Goal: Task Accomplishment & Management: Manage account settings

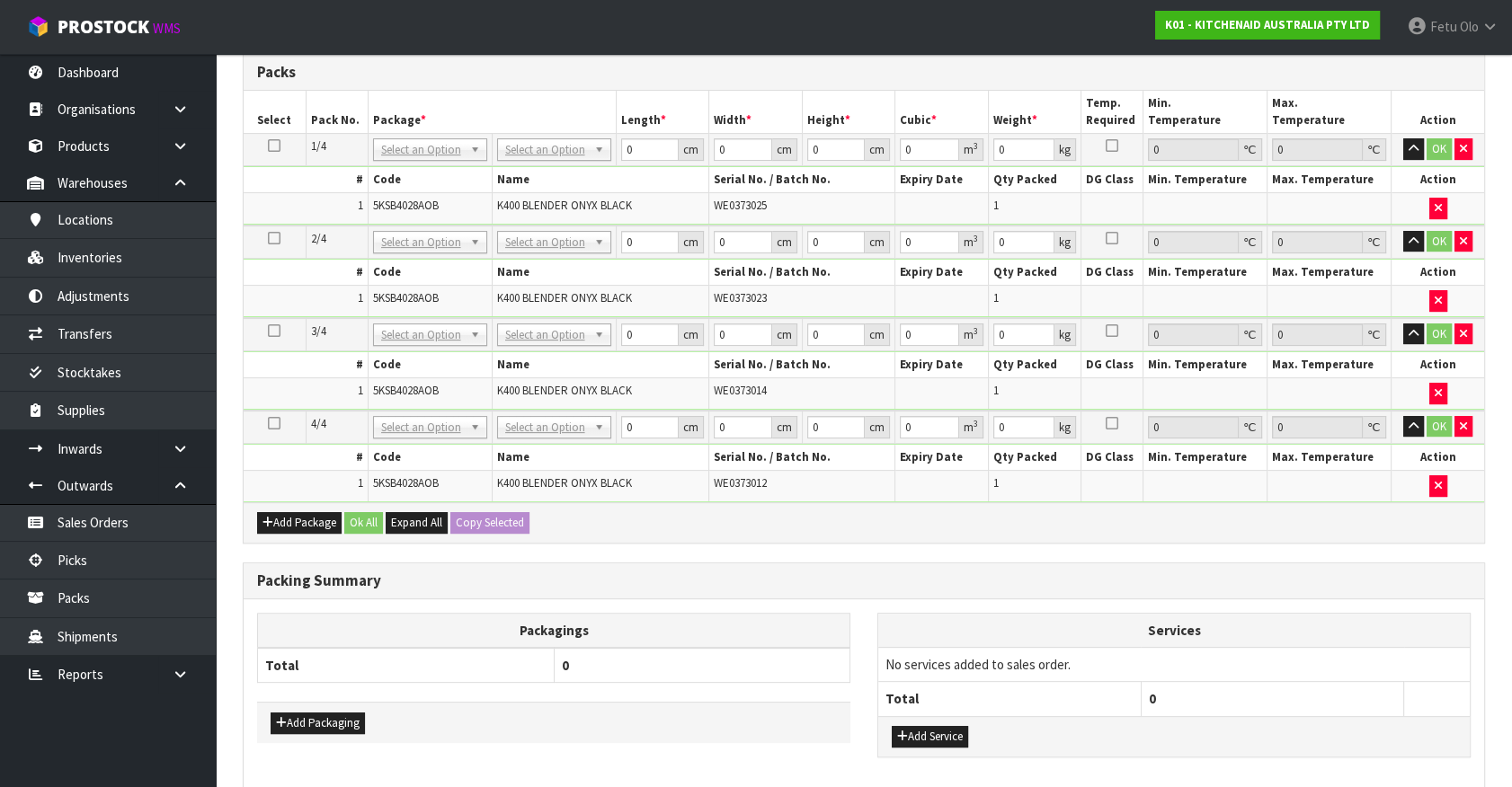
scroll to position [571, 0]
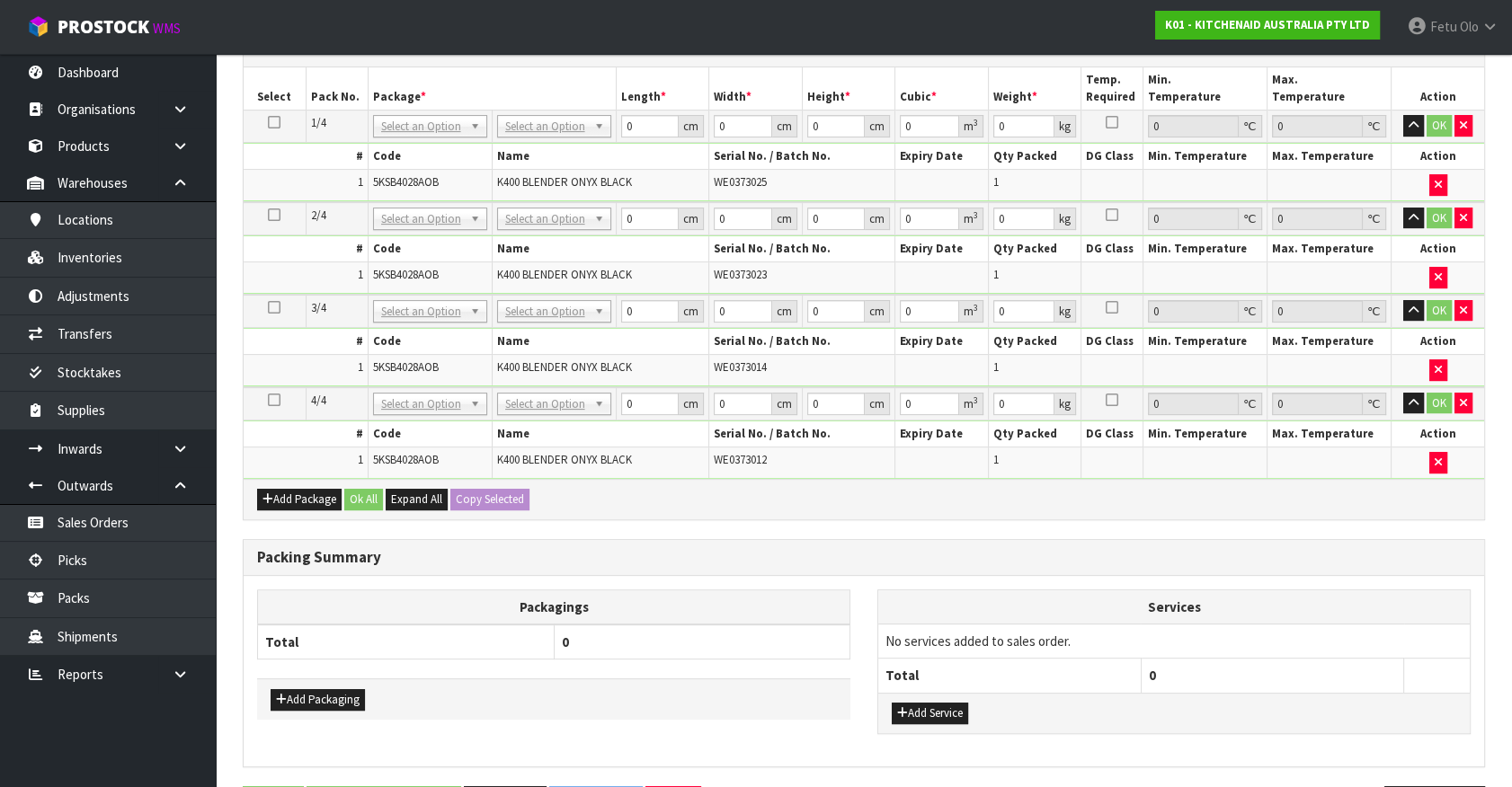
click at [695, 576] on div "Packagings Total 0 Add Packaging Services No services added to sales order. Tot…" at bounding box center [863, 671] width 1241 height 190
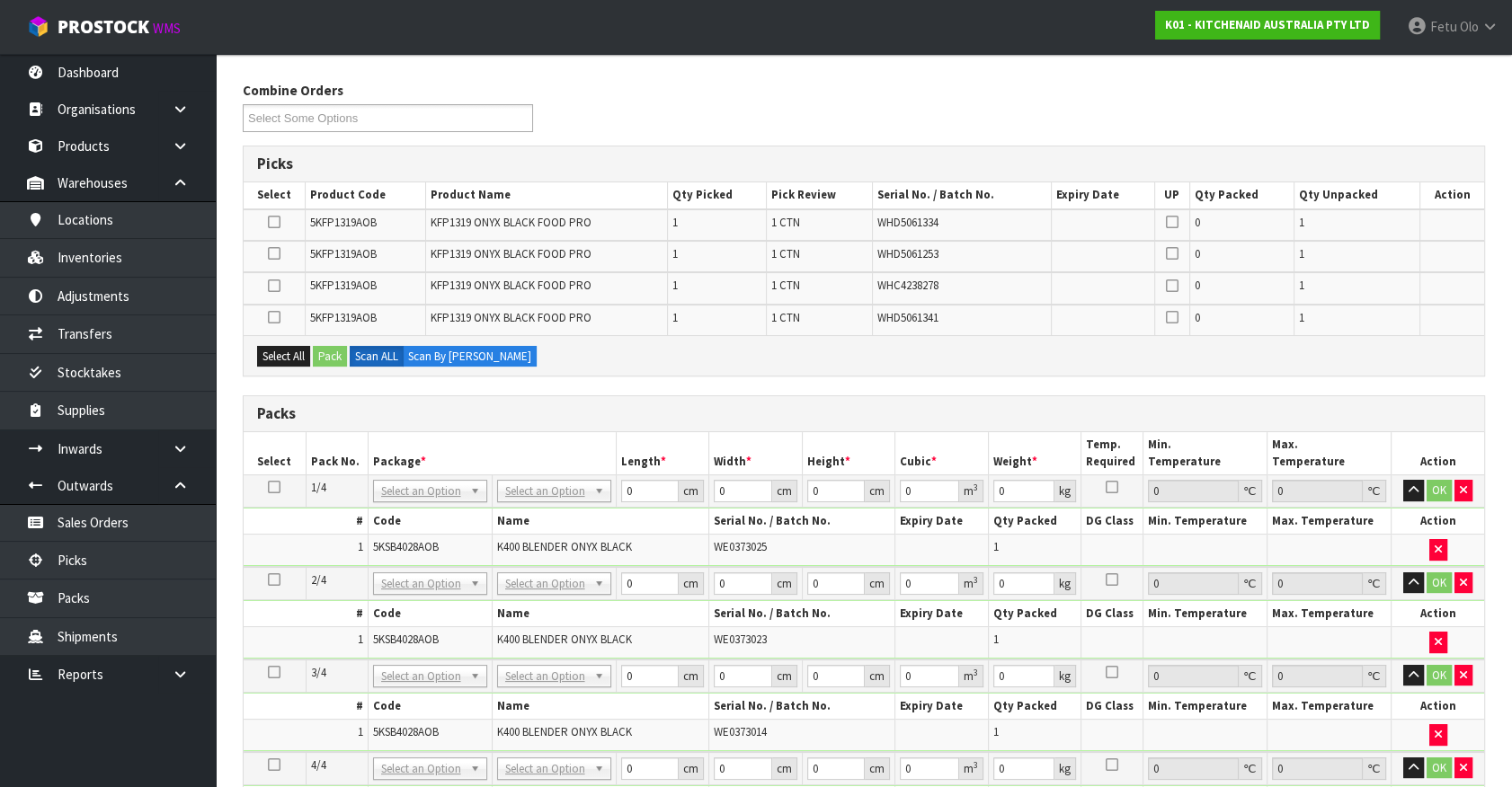
scroll to position [163, 0]
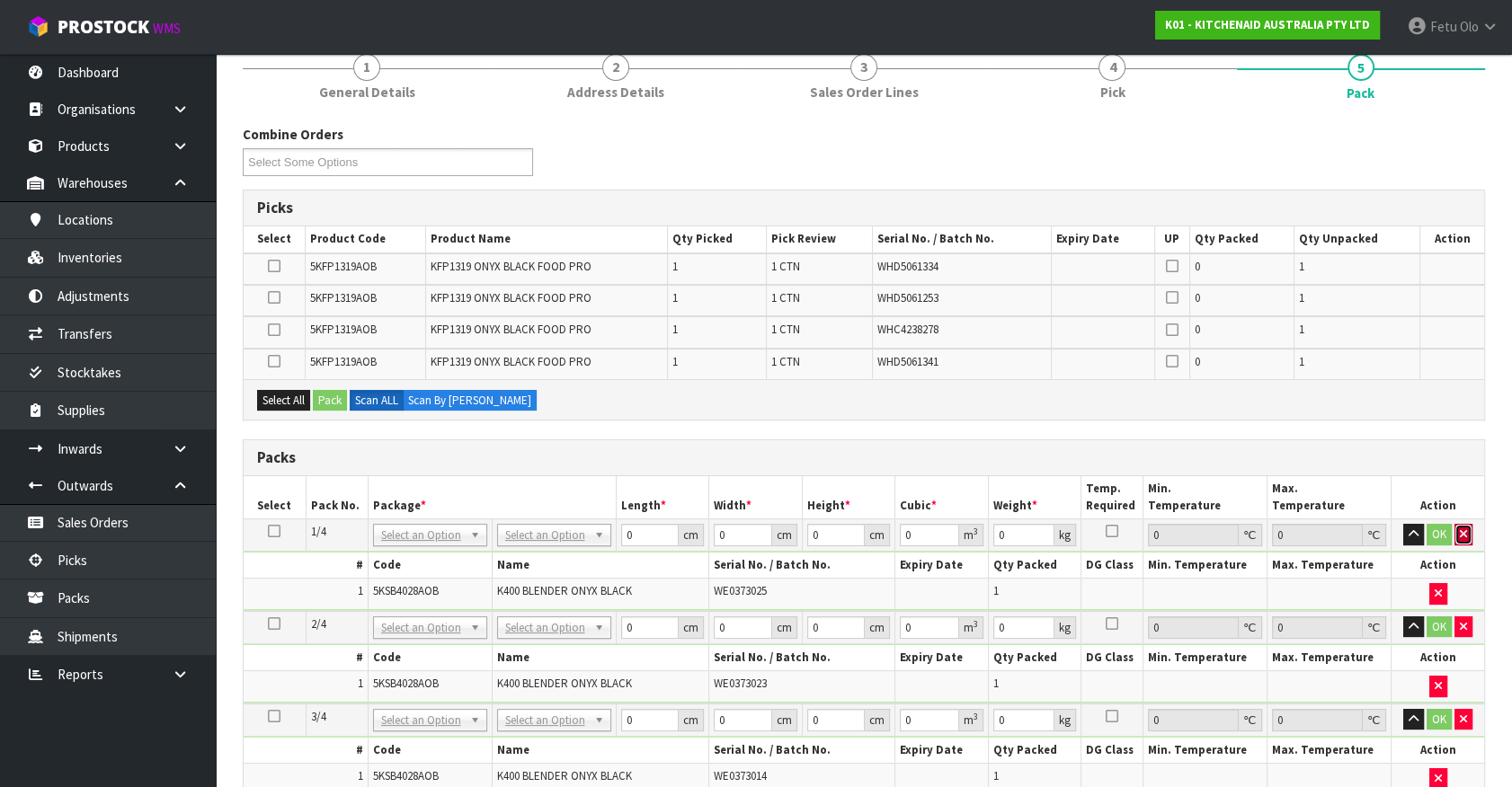
click at [1466, 529] on button "button" at bounding box center [1463, 534] width 18 height 22
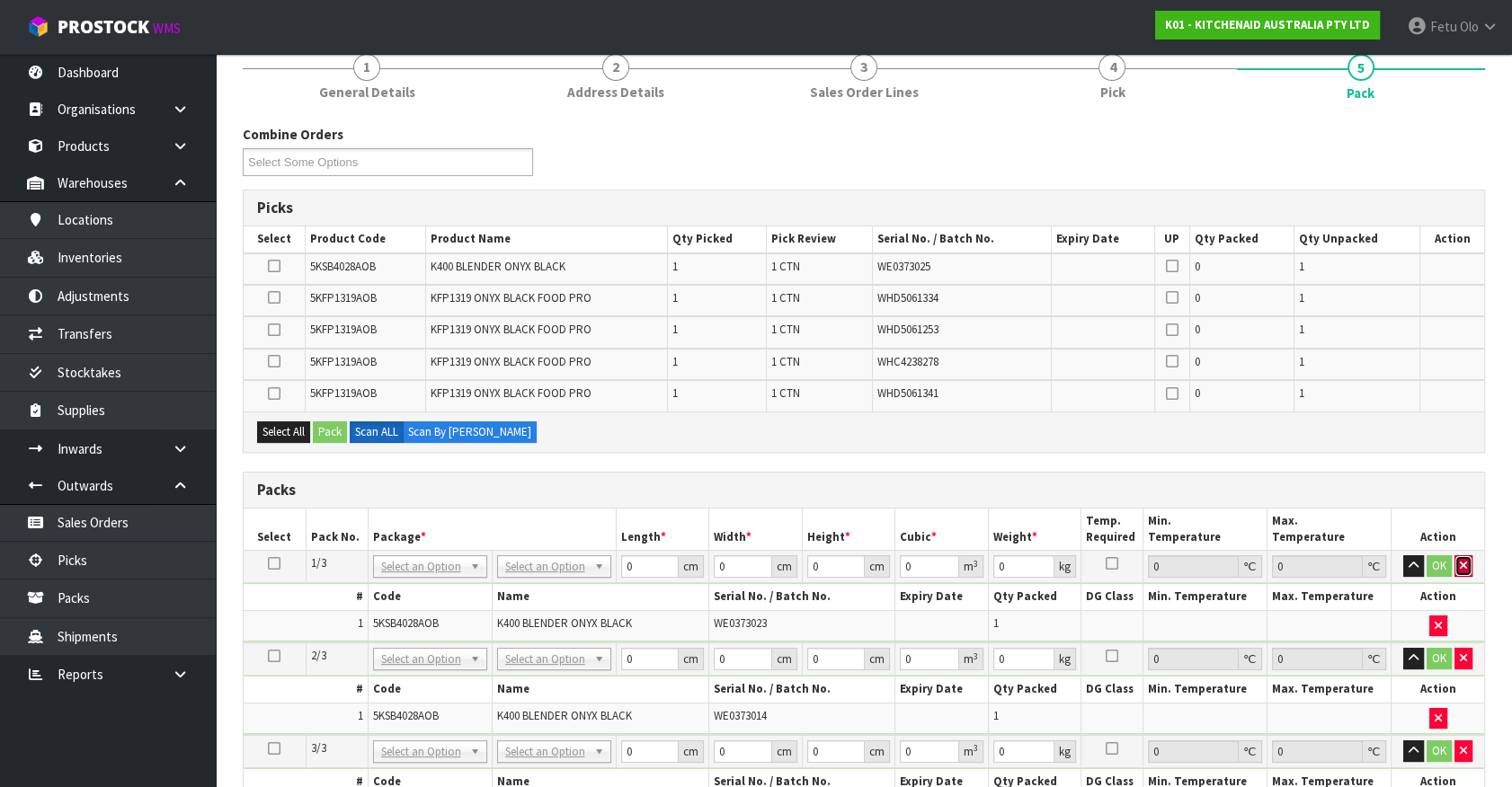
click at [1461, 563] on icon "button" at bounding box center [1464, 566] width 8 height 11
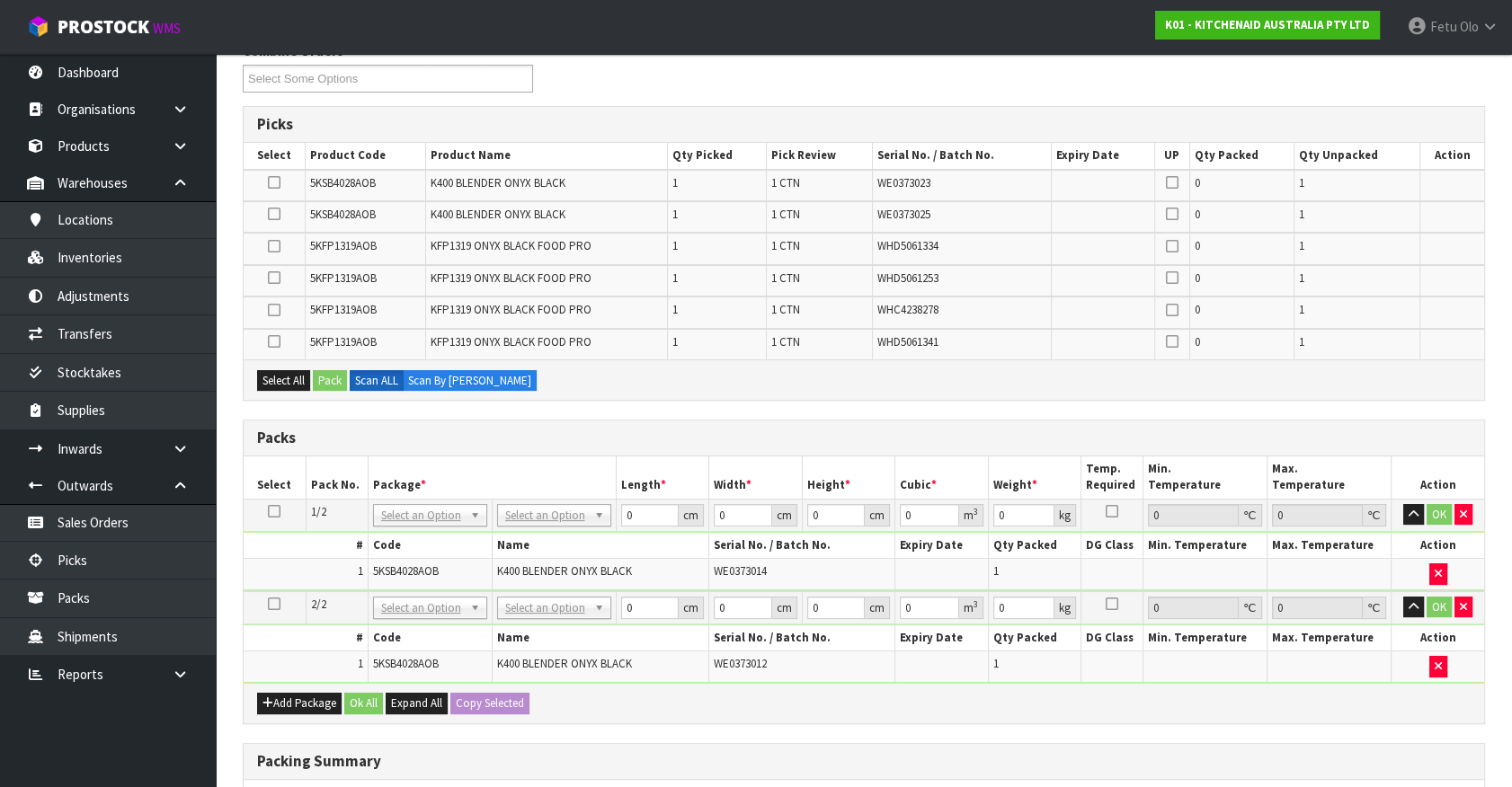
scroll to position [490, 0]
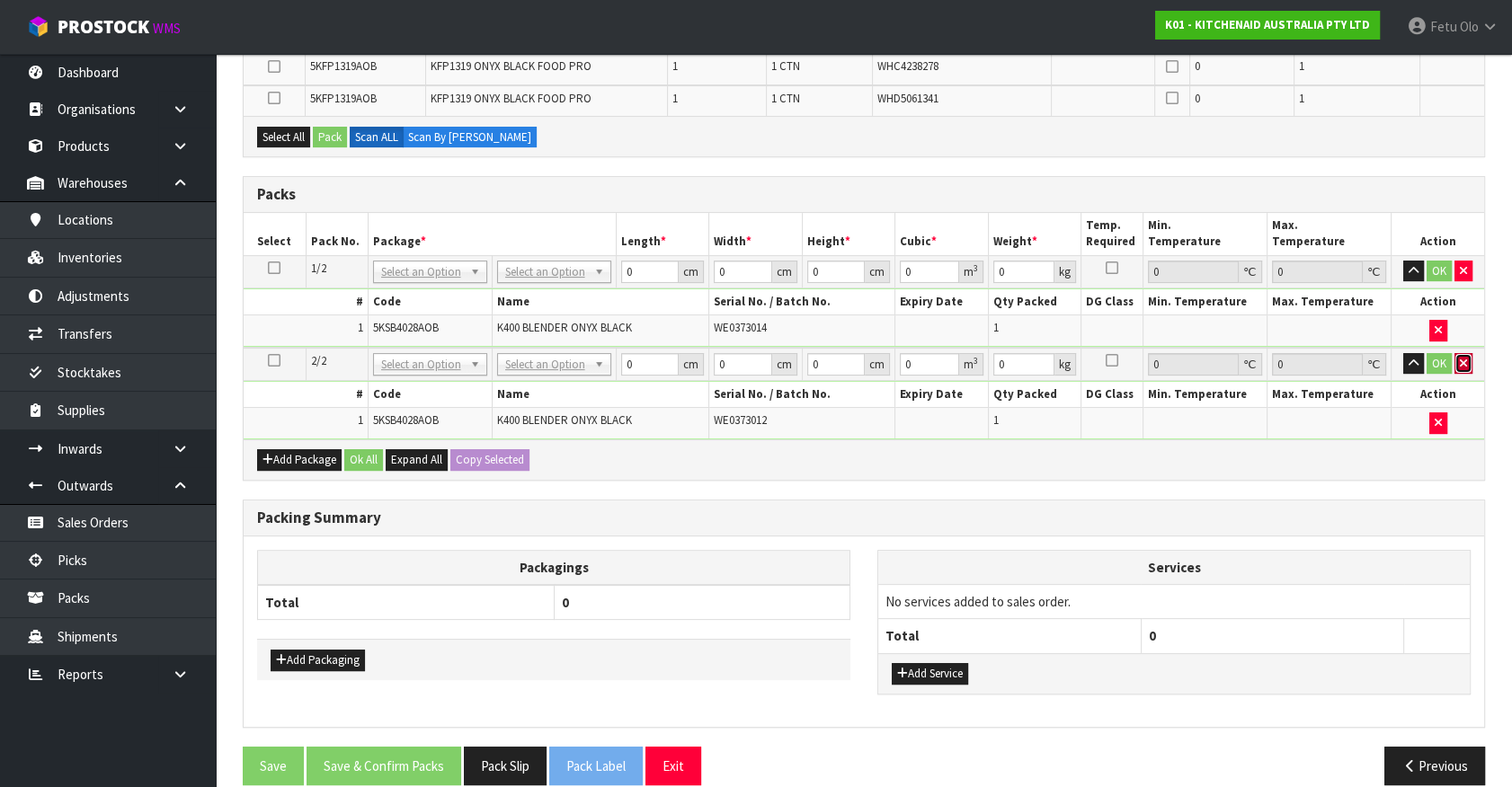
click at [1463, 359] on icon "button" at bounding box center [1464, 364] width 8 height 11
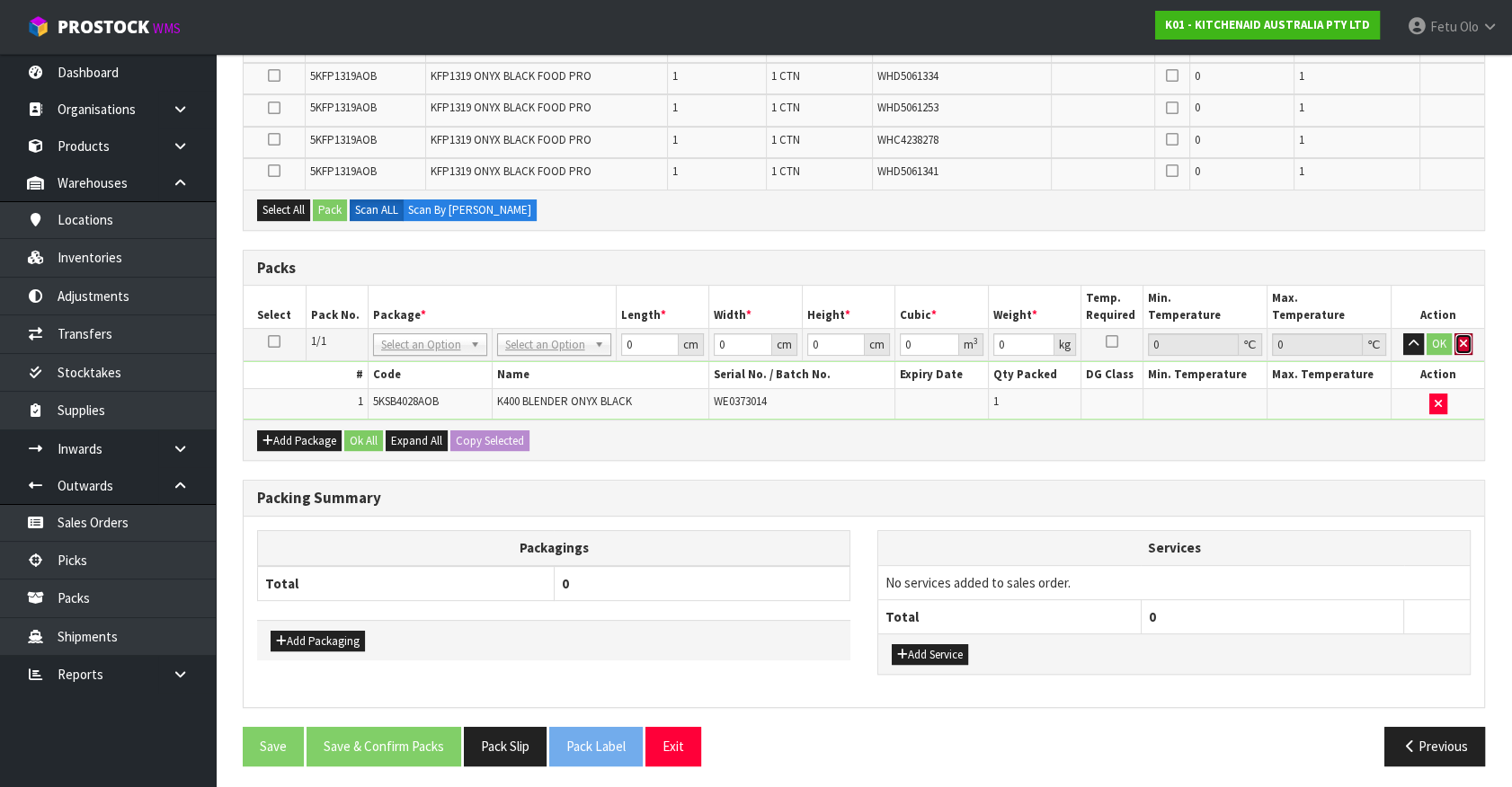
click at [1468, 339] on button "button" at bounding box center [1463, 344] width 18 height 22
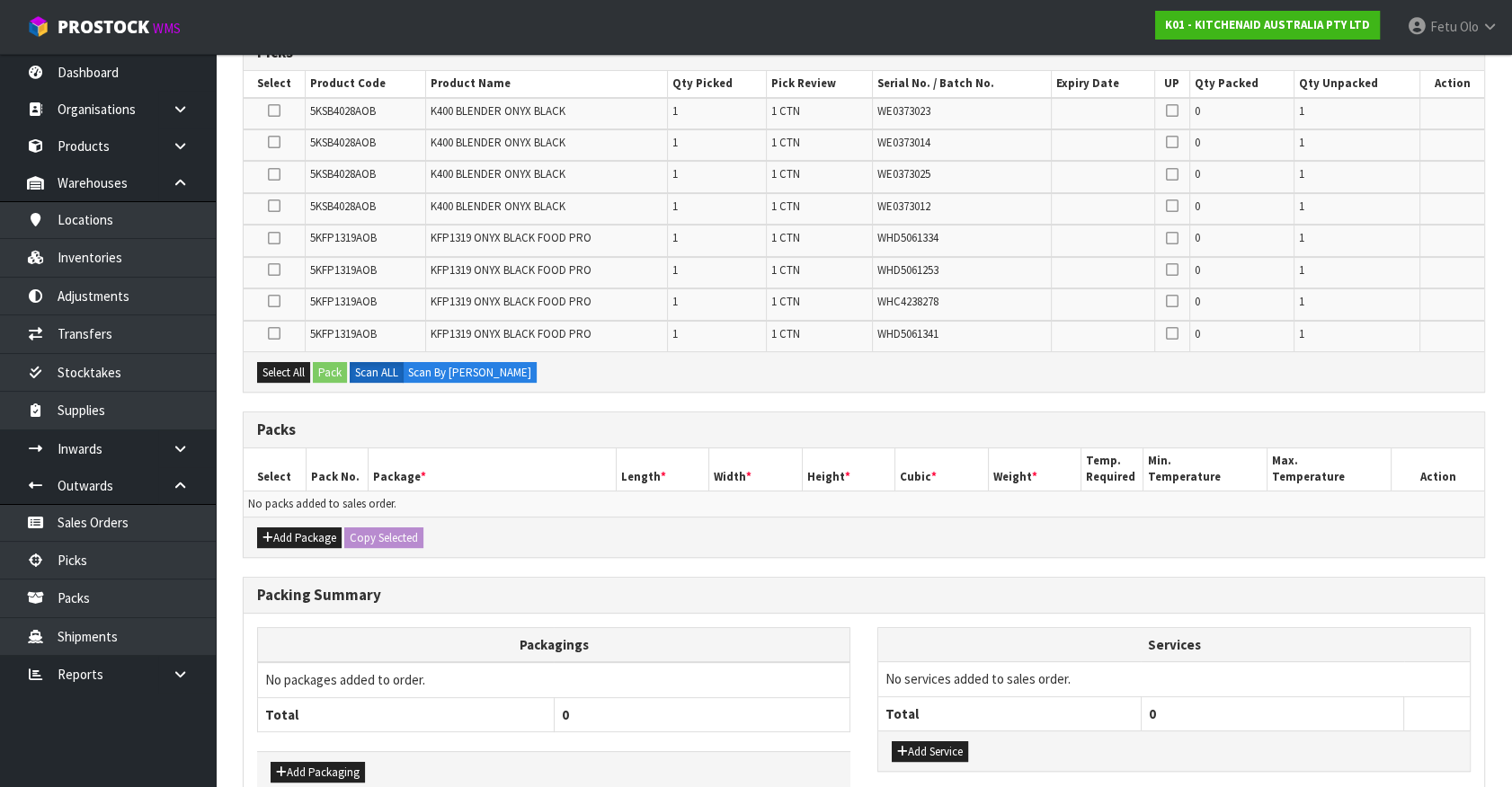
scroll to position [171, 0]
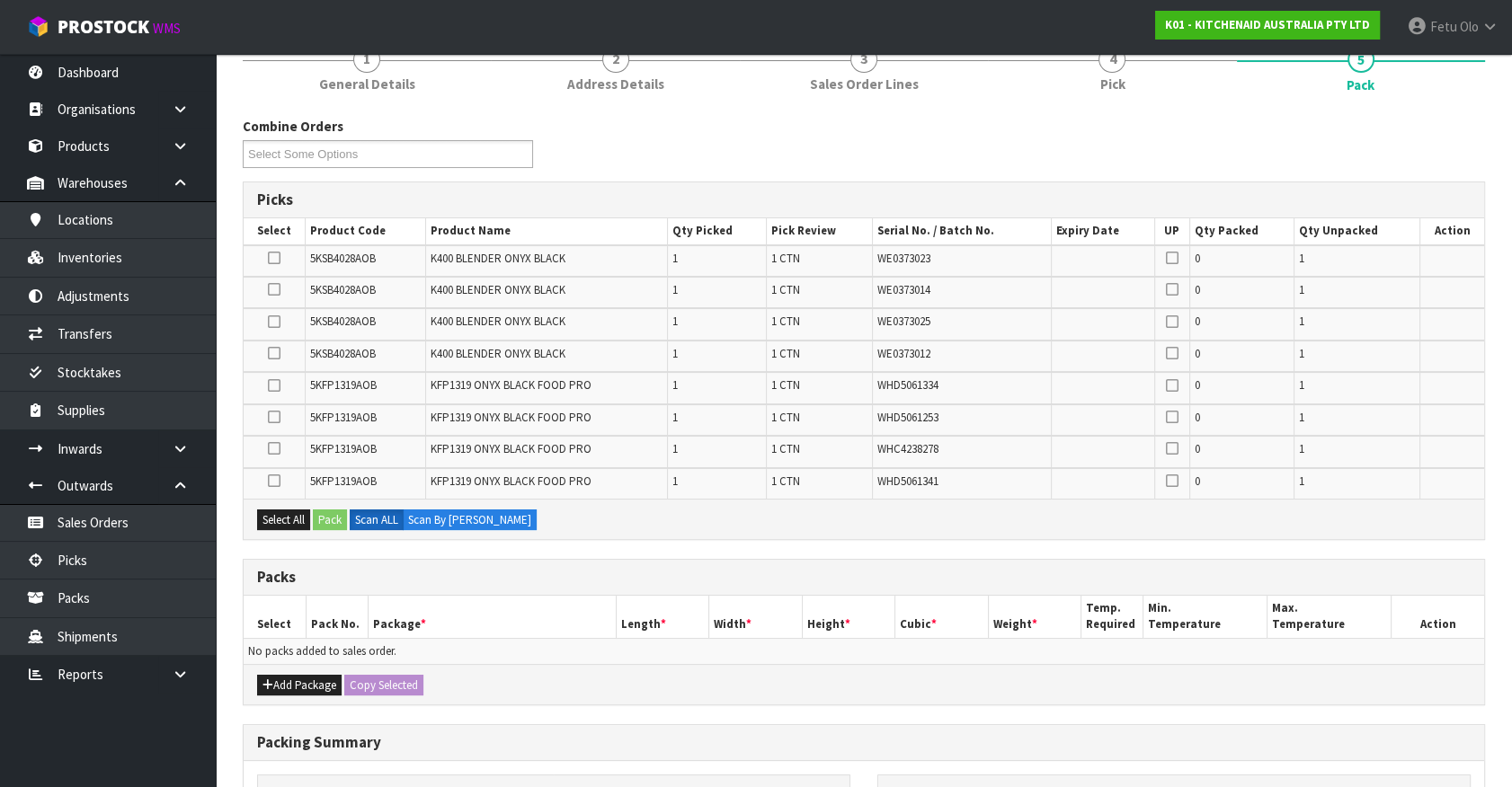
click at [1004, 710] on div "Combine Orders K01-ORD0078044 K01-ORD0078054 K01-ORD0078059 K01-ORD0078060 K01-…" at bounding box center [863, 571] width 1242 height 909
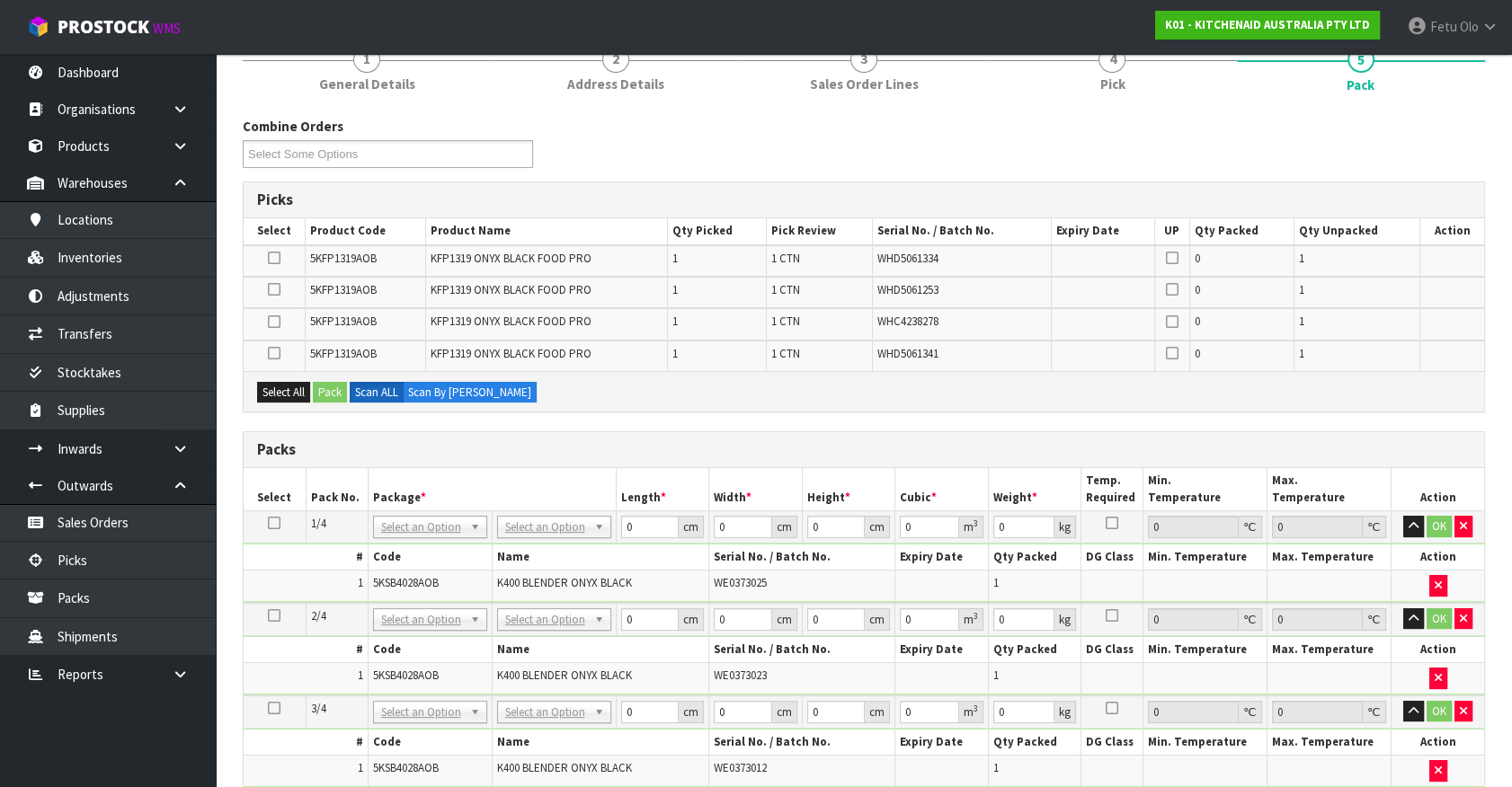
click at [713, 428] on div "Combine Orders K01-ORD0078044 K01-ORD0078054 K01-ORD0078059 K01-ORD0078060 K01-…" at bounding box center [863, 678] width 1242 height 1123
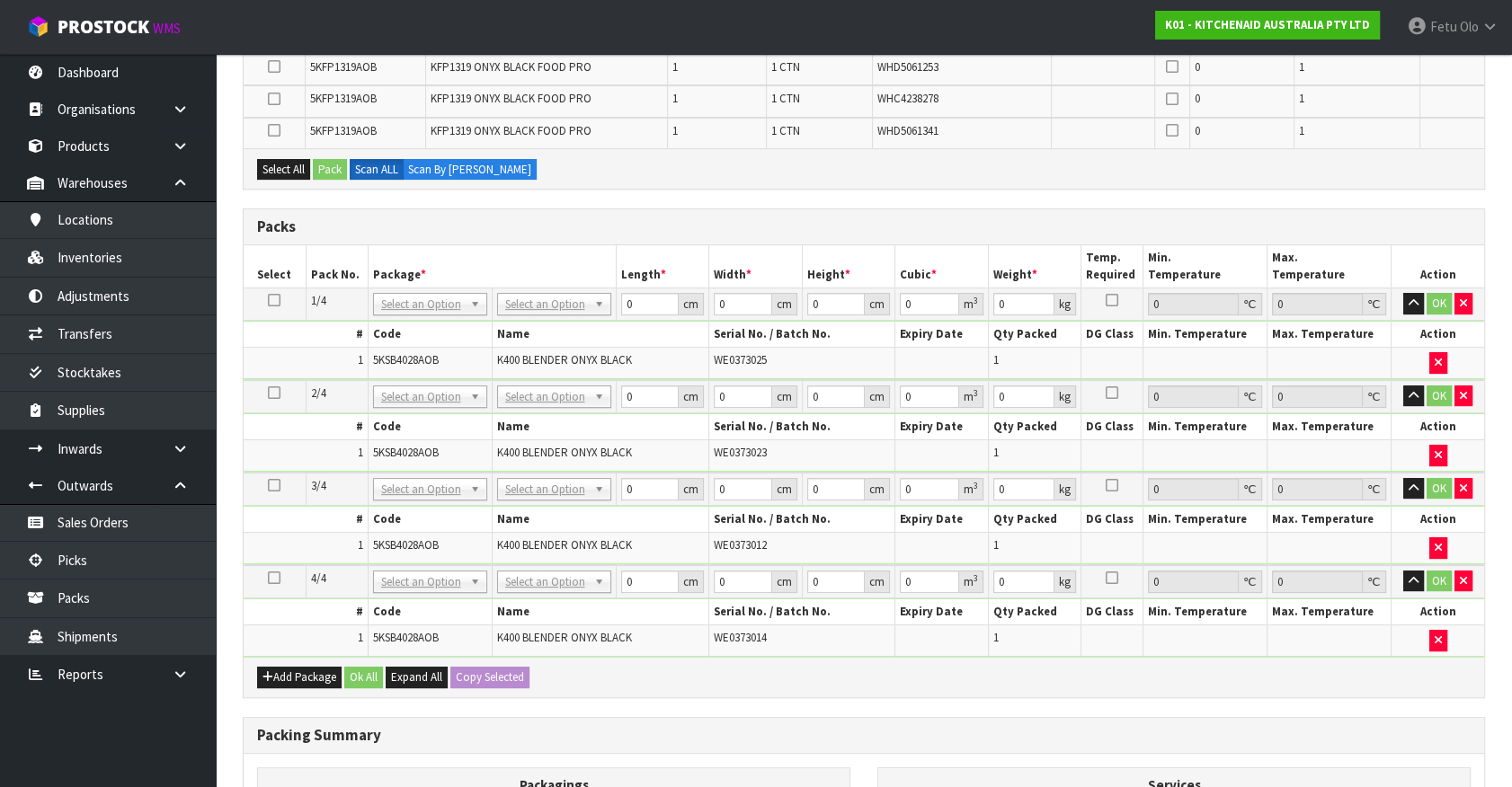
scroll to position [416, 0]
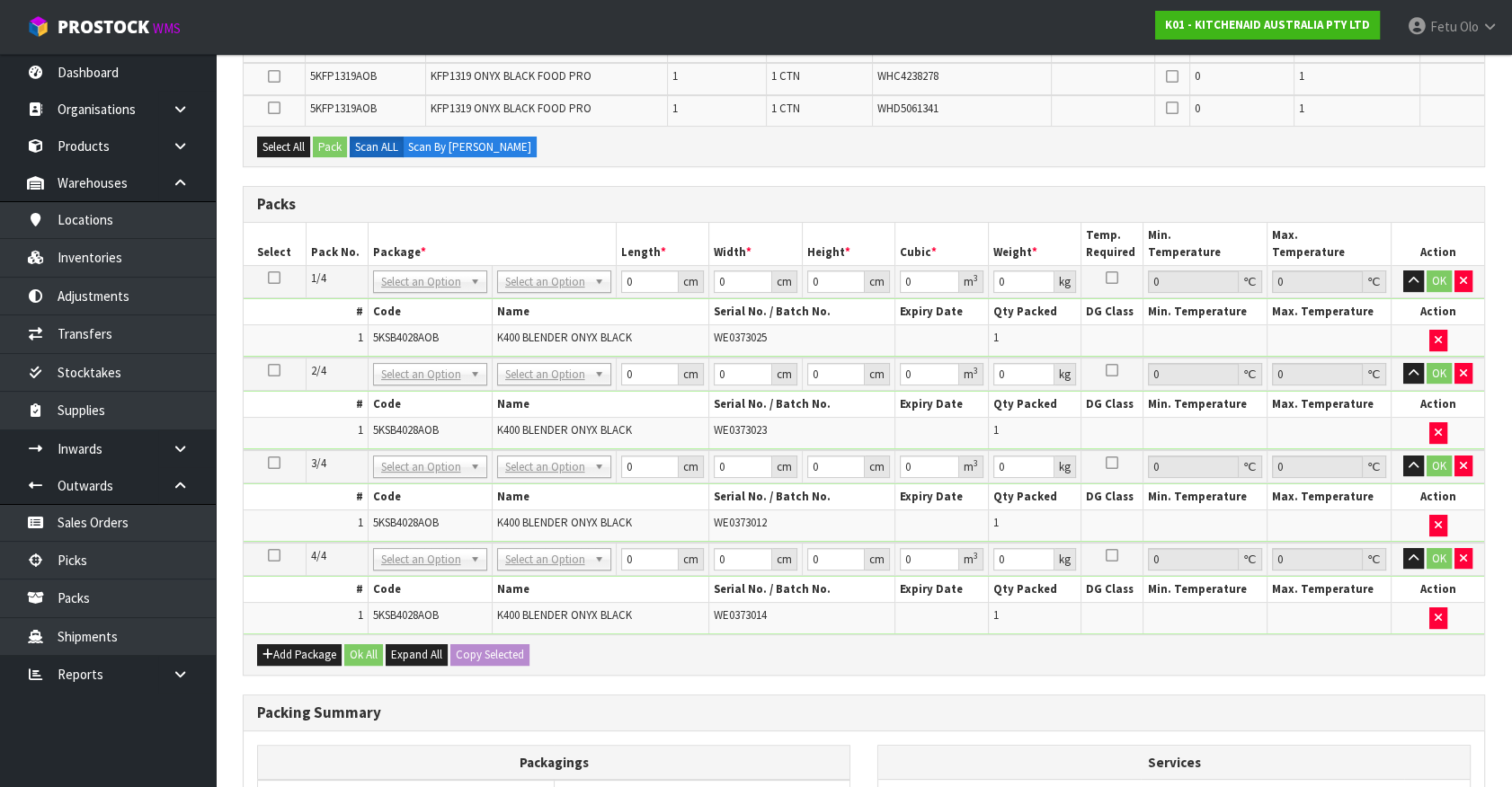
click at [764, 663] on div "Add Package Ok All Expand All Copy Selected" at bounding box center [863, 654] width 1241 height 41
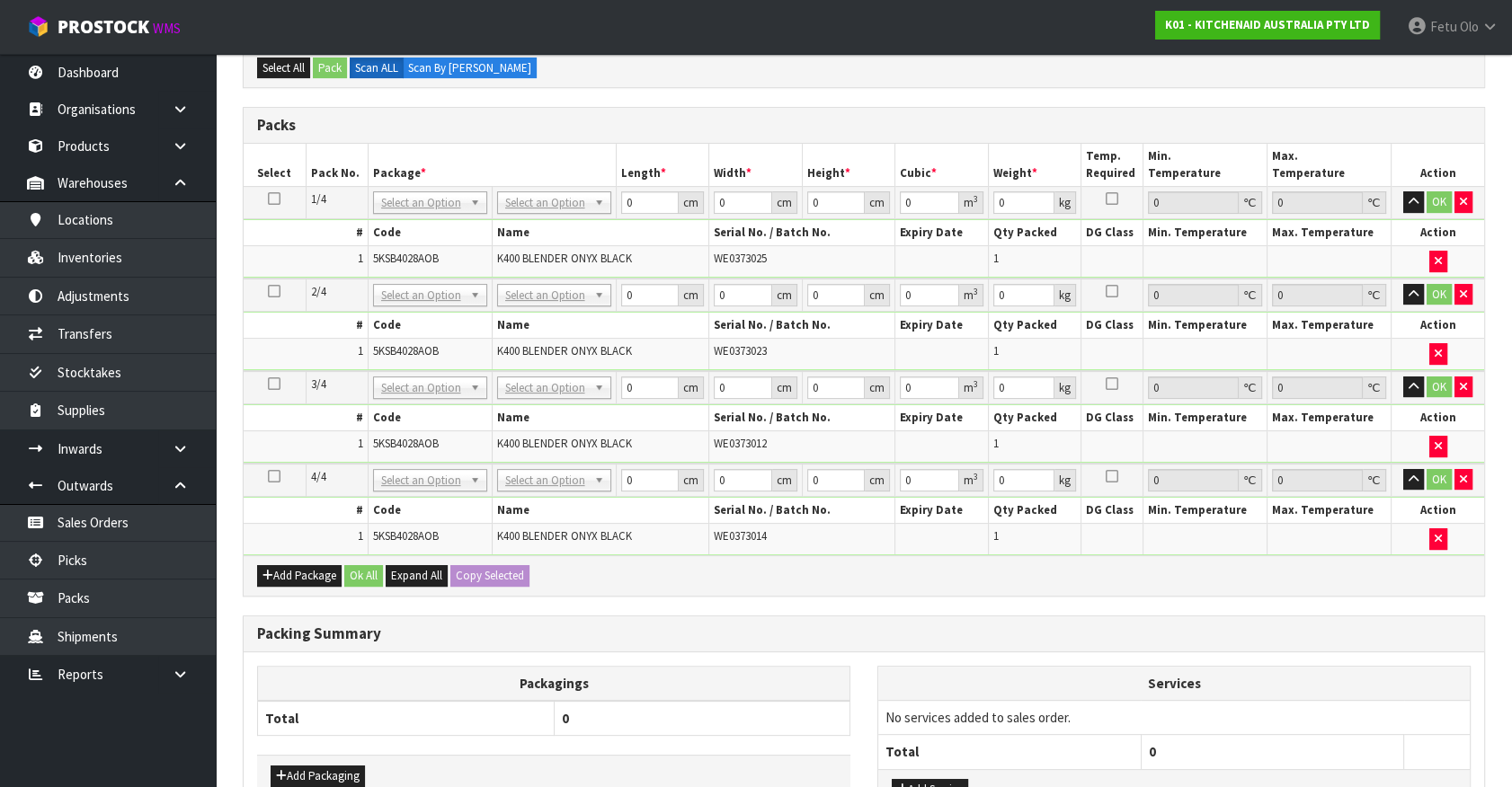
scroll to position [580, 0]
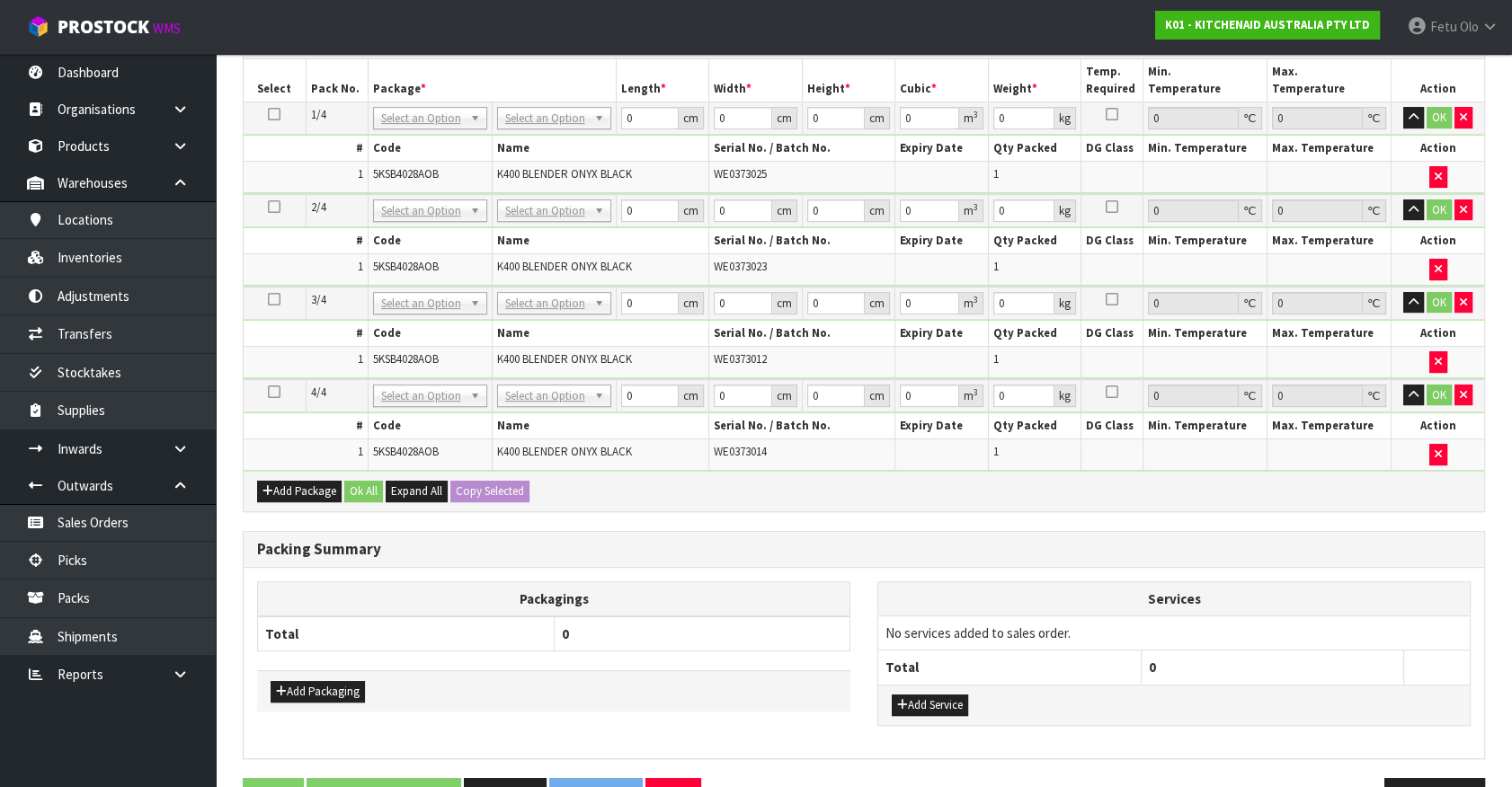
click at [719, 582] on th "Packagings" at bounding box center [554, 598] width 592 height 35
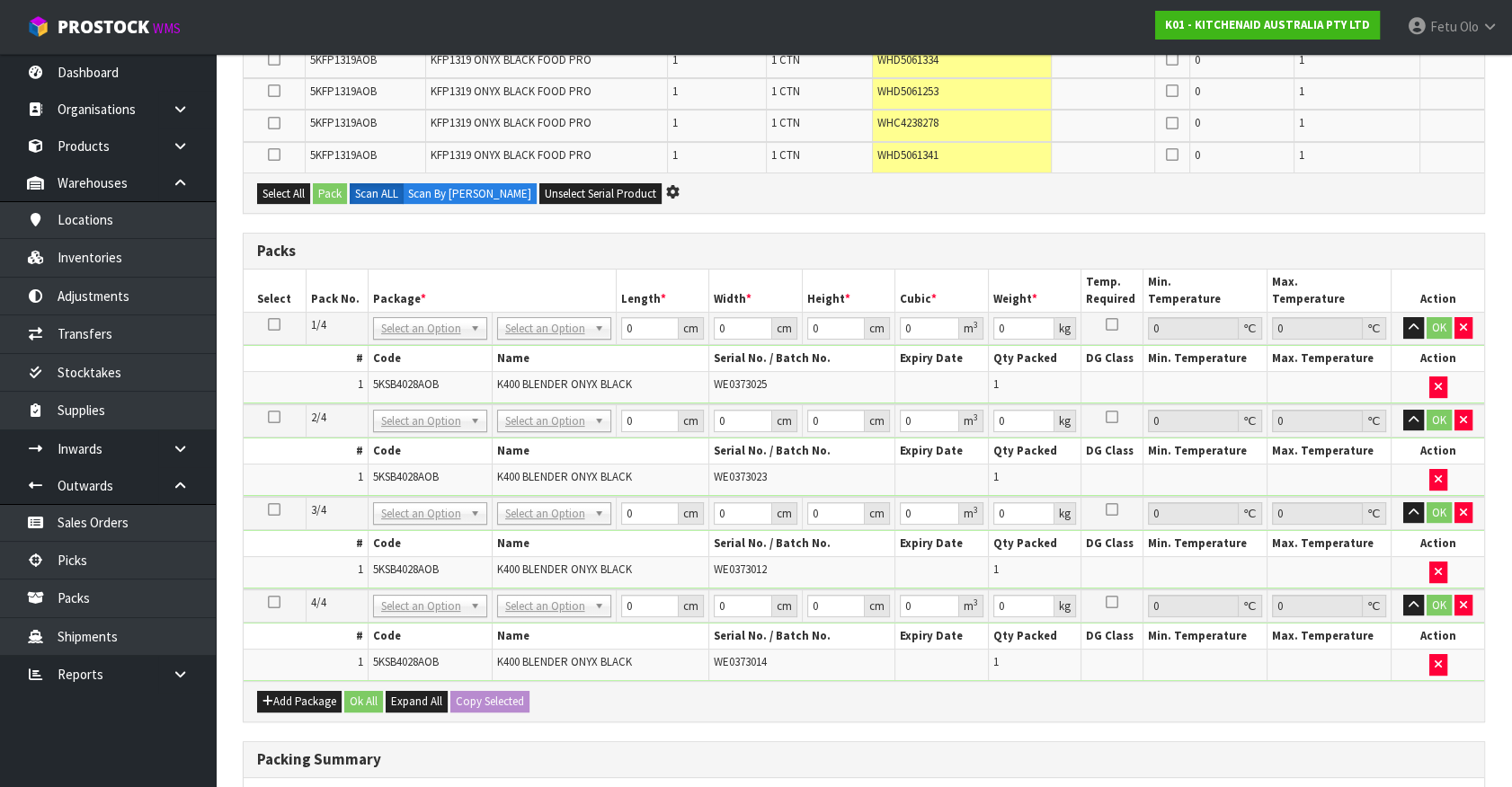
scroll to position [335, 0]
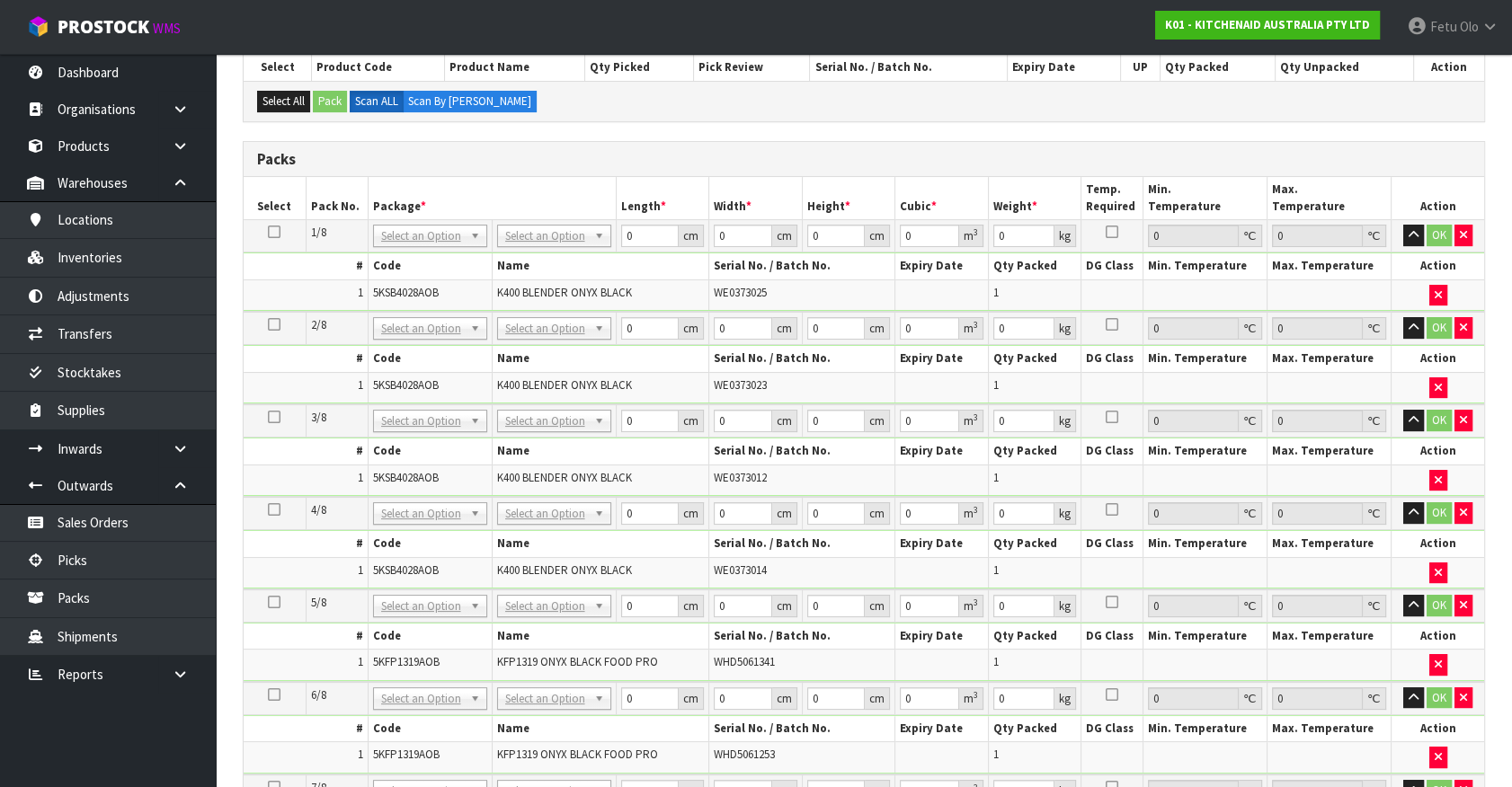
click at [271, 232] on icon at bounding box center [273, 232] width 12 height 1
drag, startPoint x: 431, startPoint y: 240, endPoint x: 431, endPoint y: 263, distance: 23.0
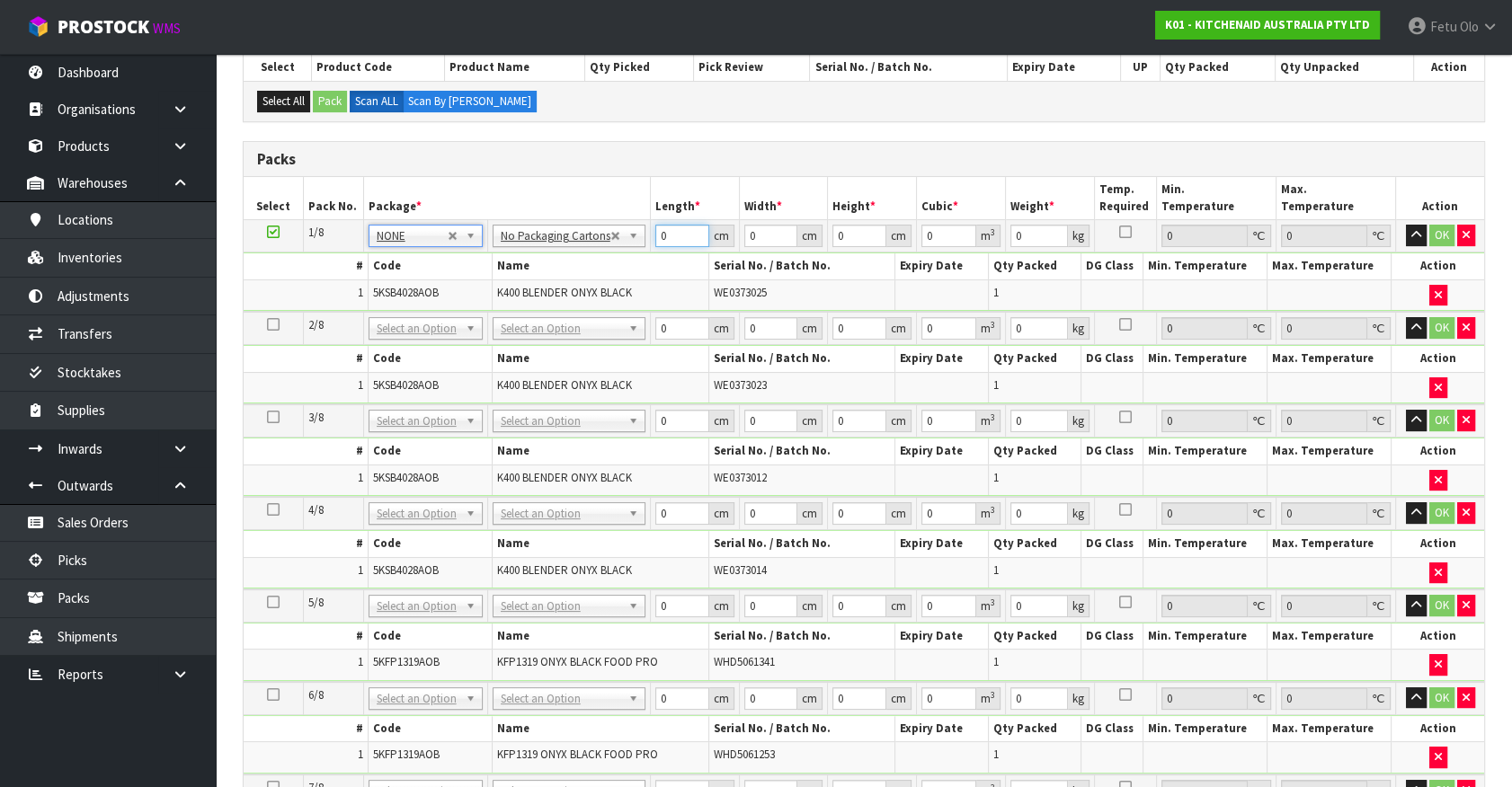
drag, startPoint x: 672, startPoint y: 238, endPoint x: 500, endPoint y: 299, distance: 182.5
click at [500, 299] on tbody "1/8 NONE 007-001 007-002 007-004 007-009 007-013 007-014 007-015 007-017 007-01…" at bounding box center [863, 266] width 1241 height 91
type input "33"
type input "31"
type input "4"
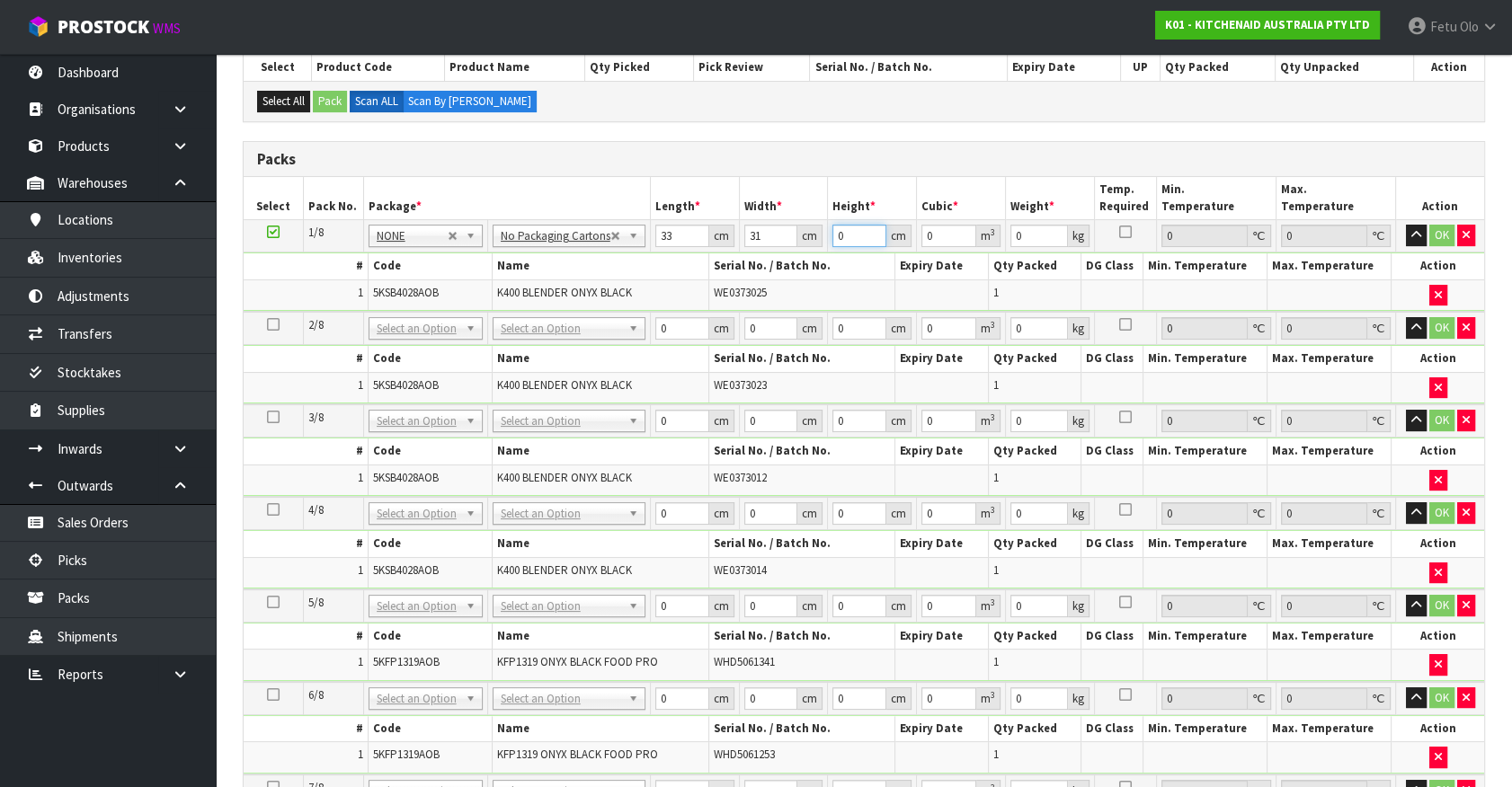
type input "0.004092"
type input "48"
type input "0.049104"
type input "48"
type input "9"
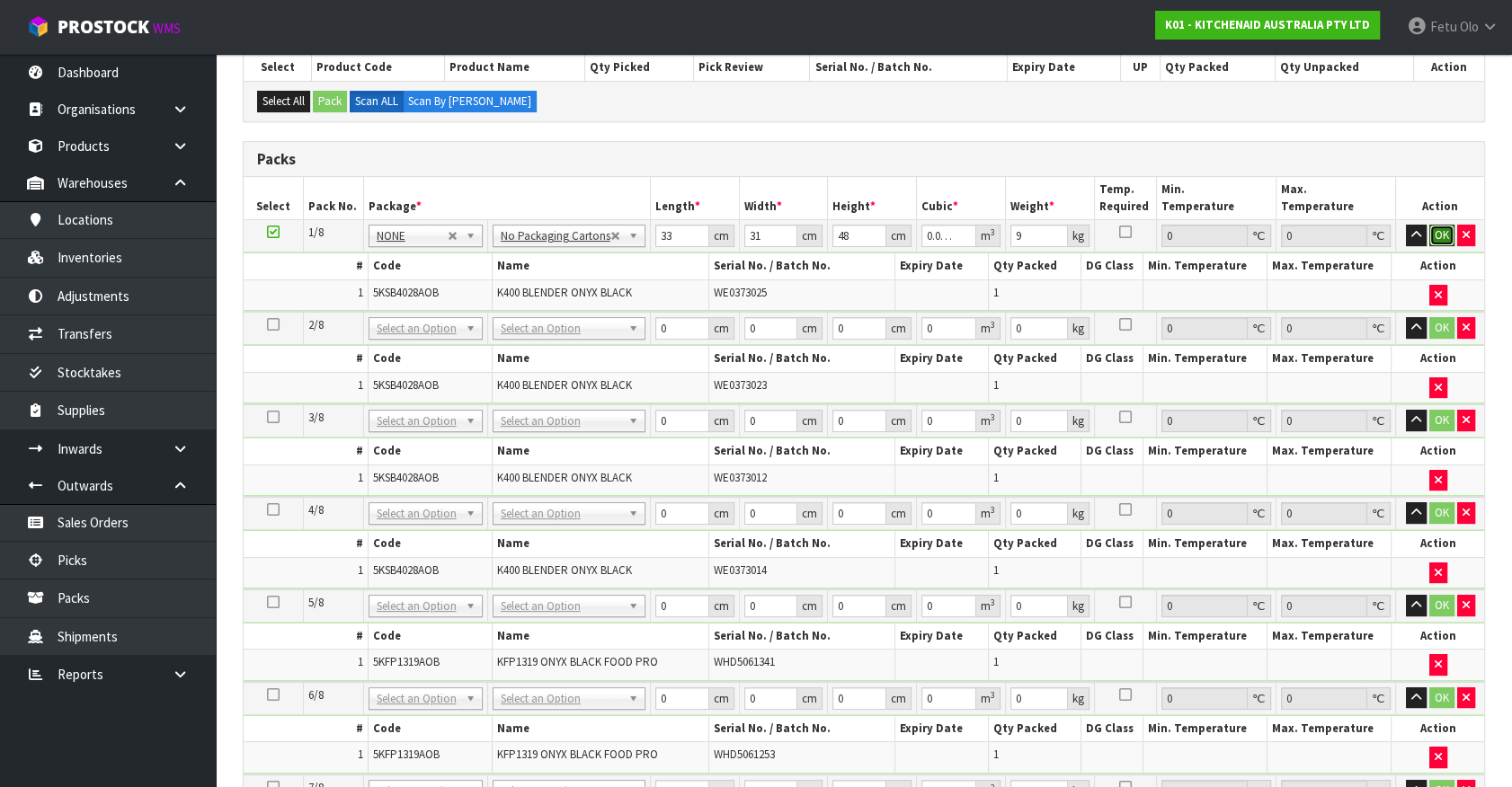
click button "OK" at bounding box center [1441, 235] width 25 height 22
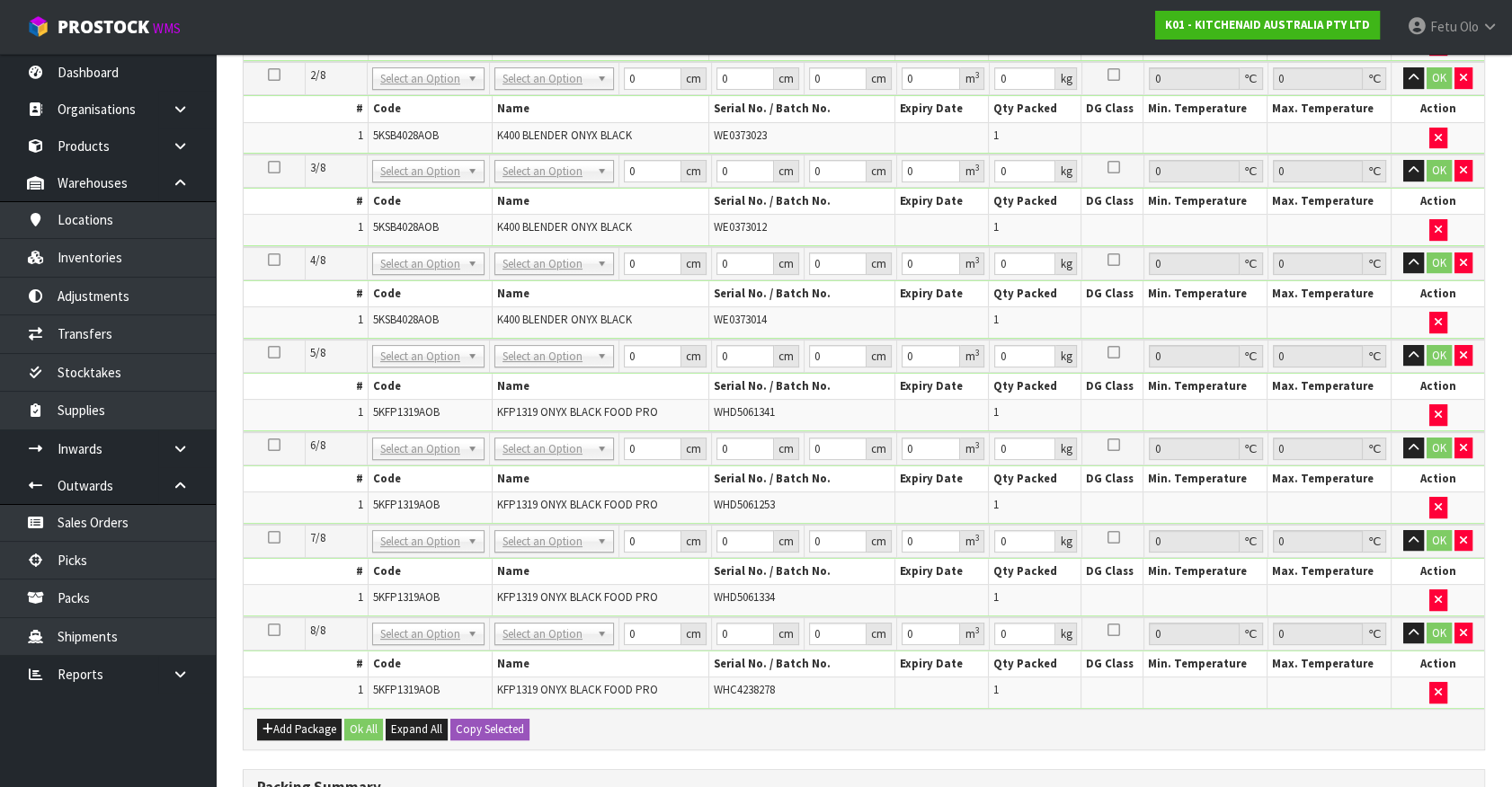
scroll to position [744, 0]
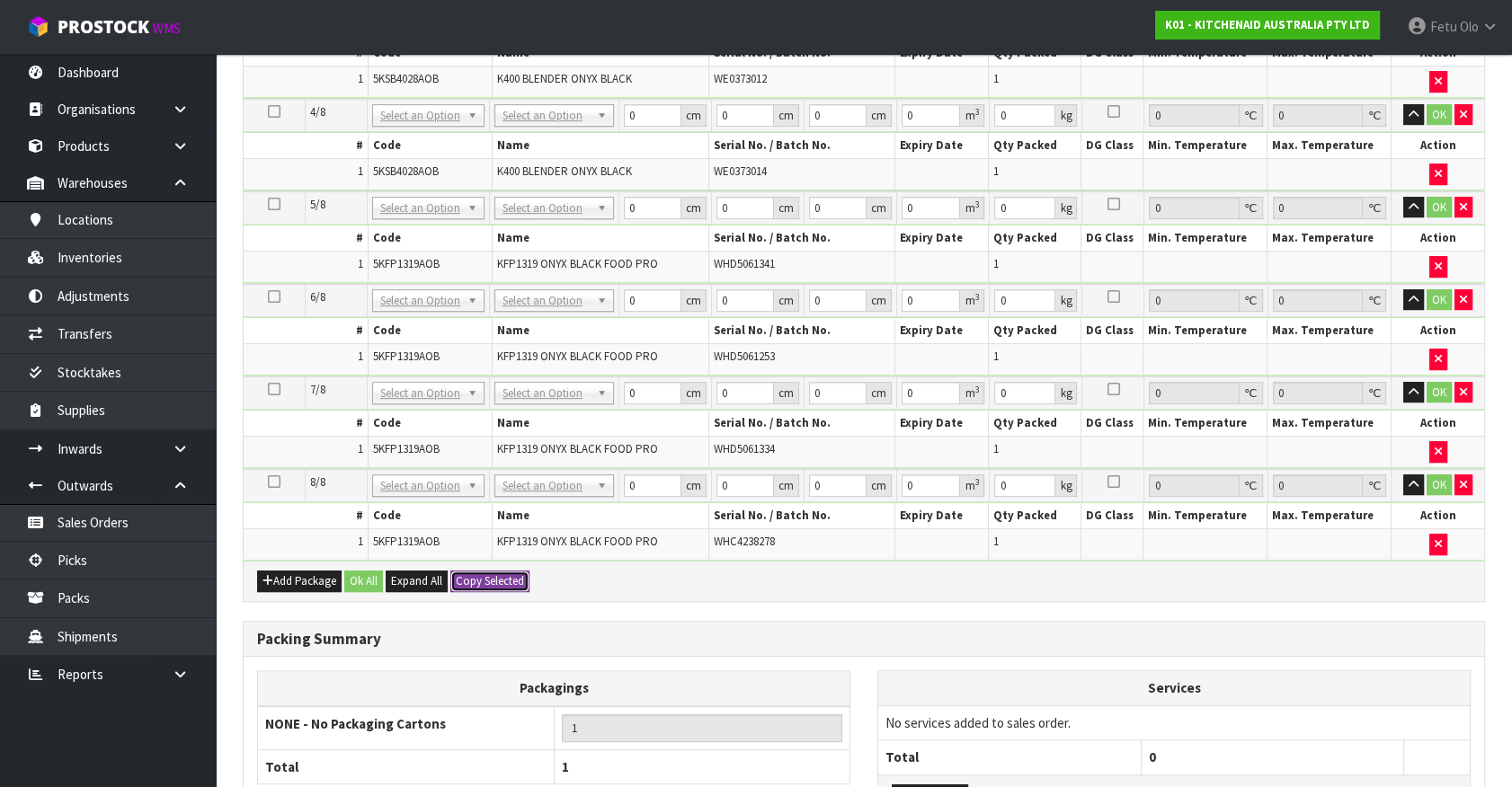
click at [470, 570] on button "Copy Selected" at bounding box center [490, 581] width 79 height 22
click at [470, 573] on span "Confirm" at bounding box center [475, 581] width 40 height 15
type input "33"
type input "31"
type input "48"
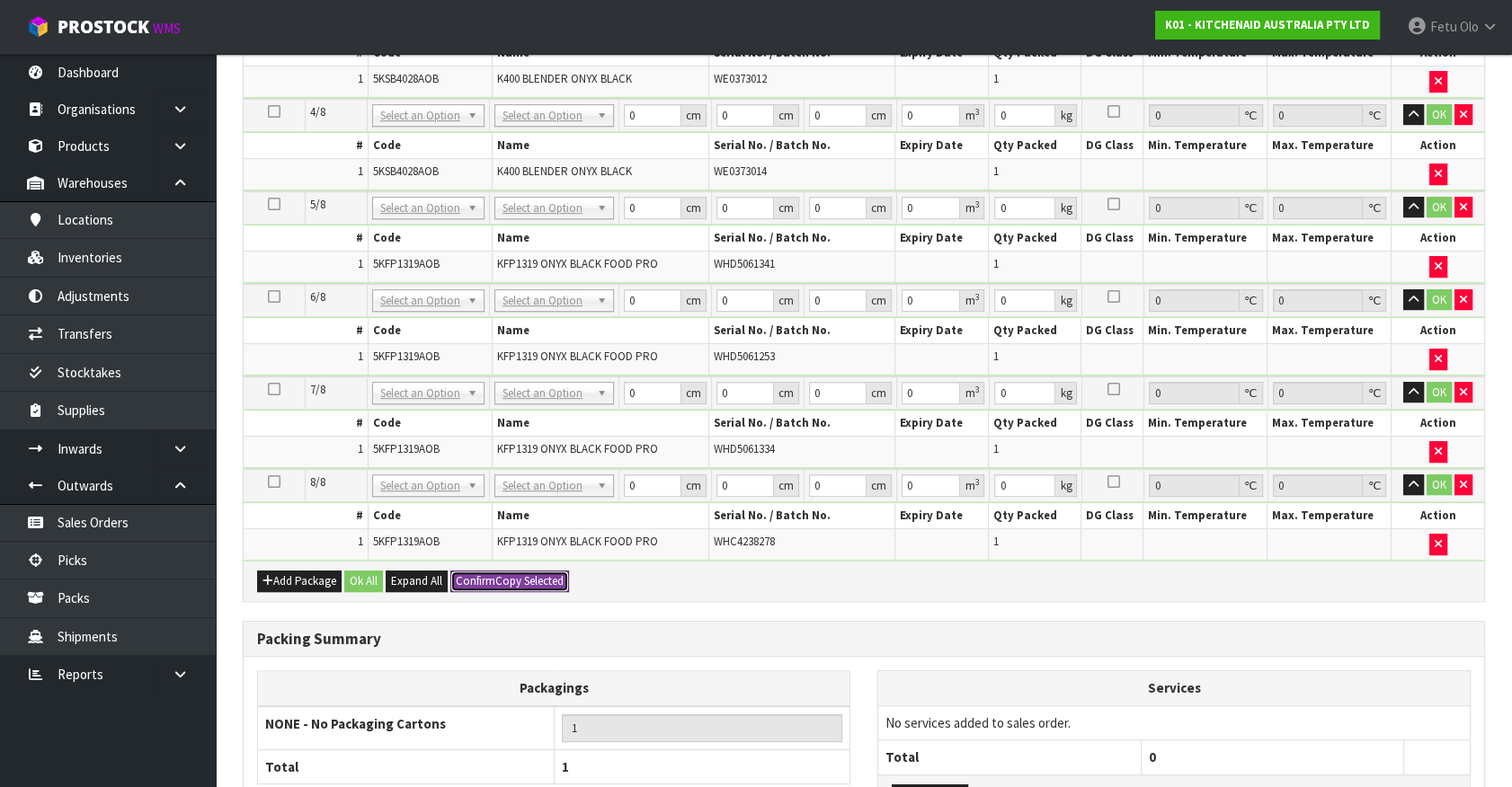
type input "0.049104"
type input "9"
type input "33"
type input "31"
type input "48"
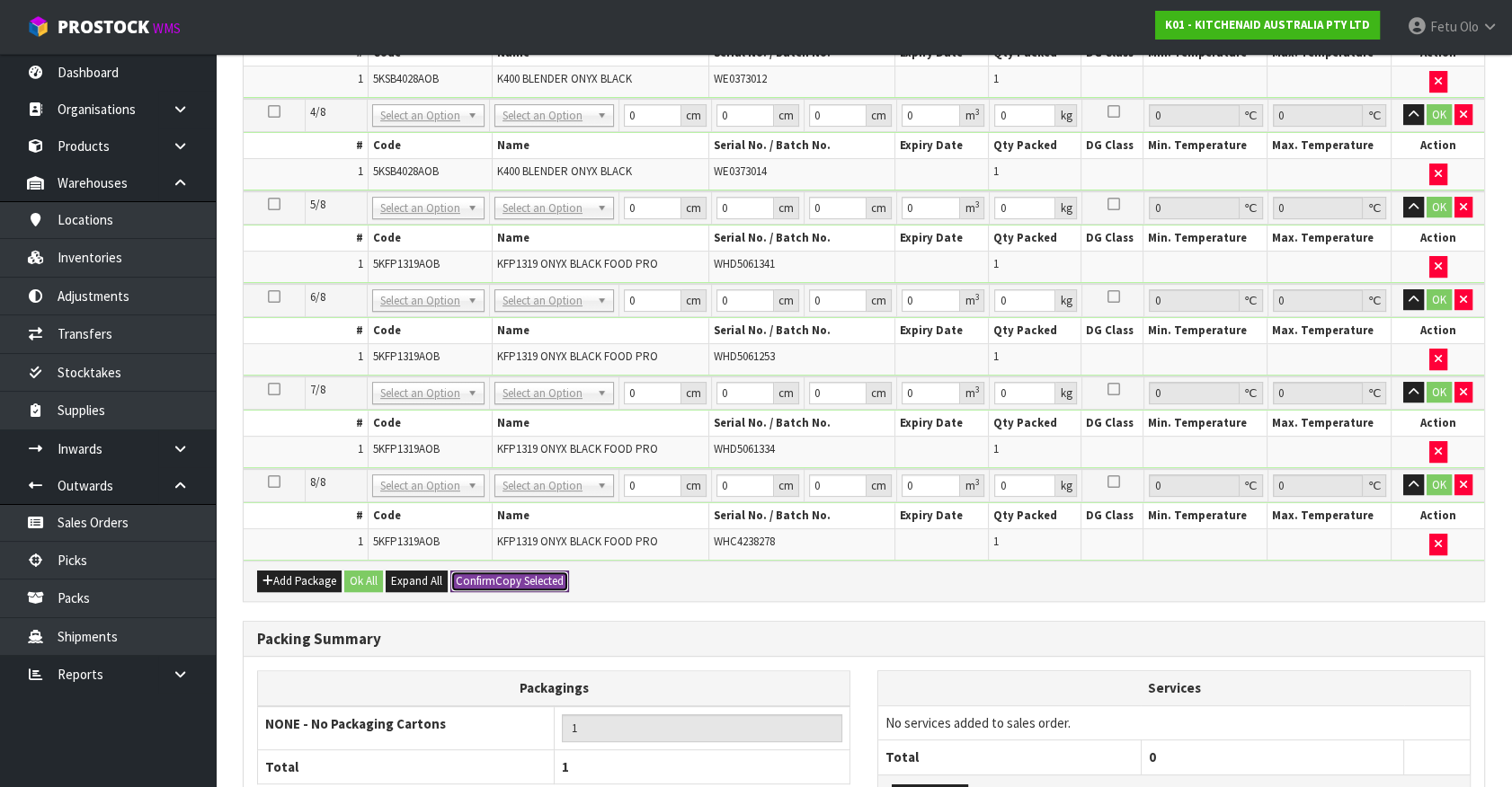
type input "0.049104"
type input "9"
type input "33"
type input "31"
type input "48"
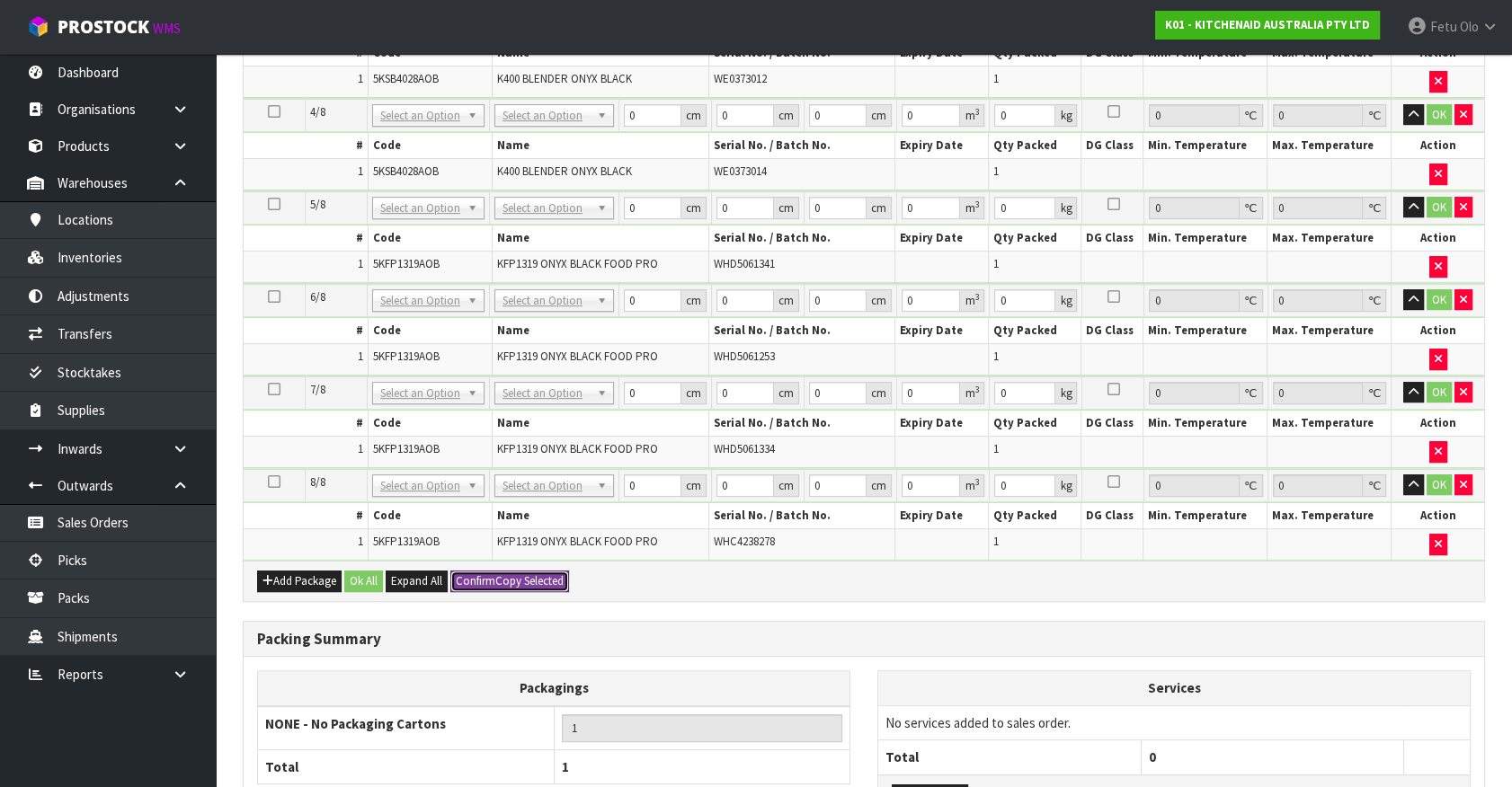
type input "0.049104"
type input "9"
type input "33"
type input "31"
type input "48"
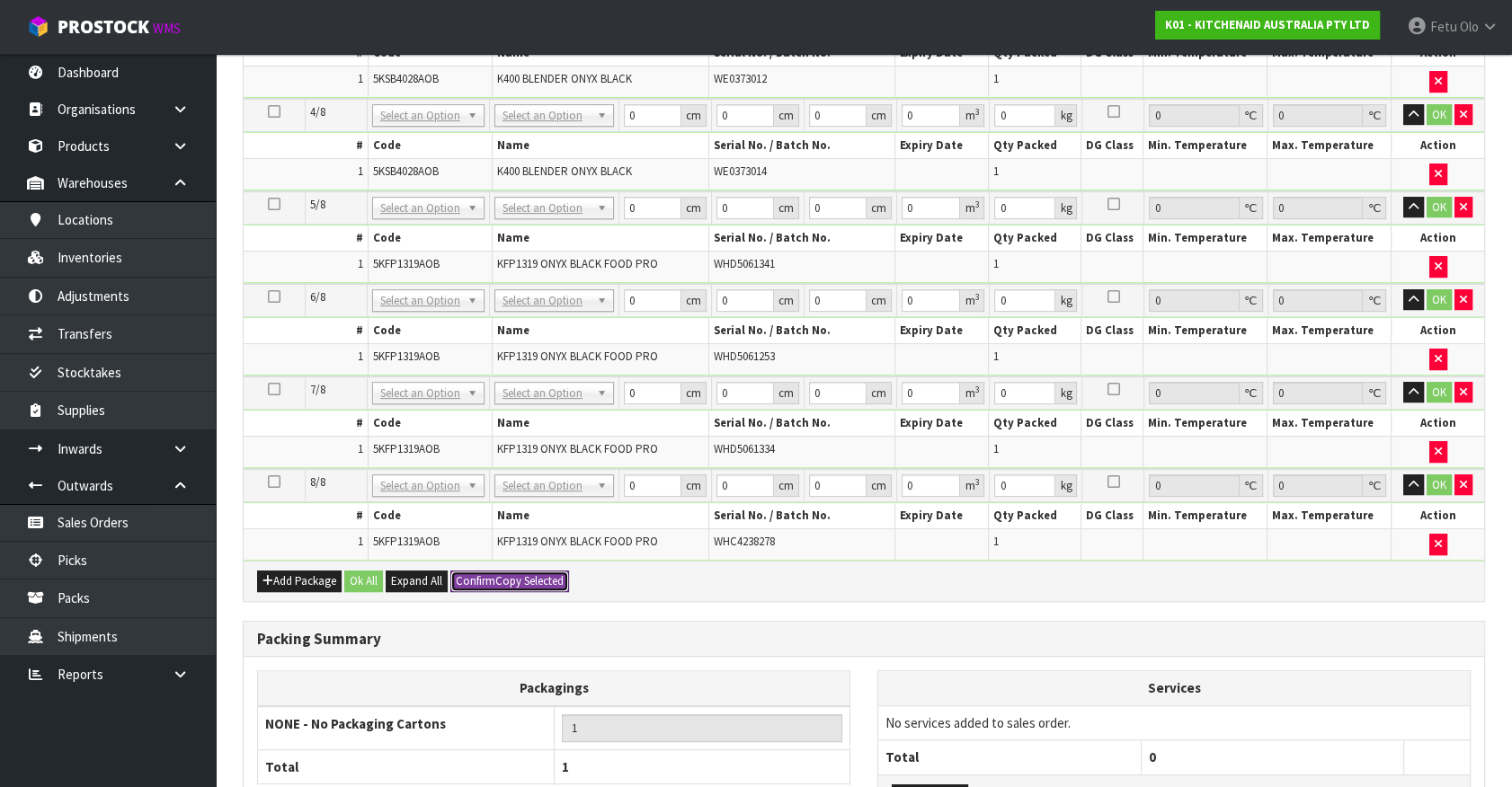
type input "0.049104"
type input "9"
type input "33"
type input "31"
type input "48"
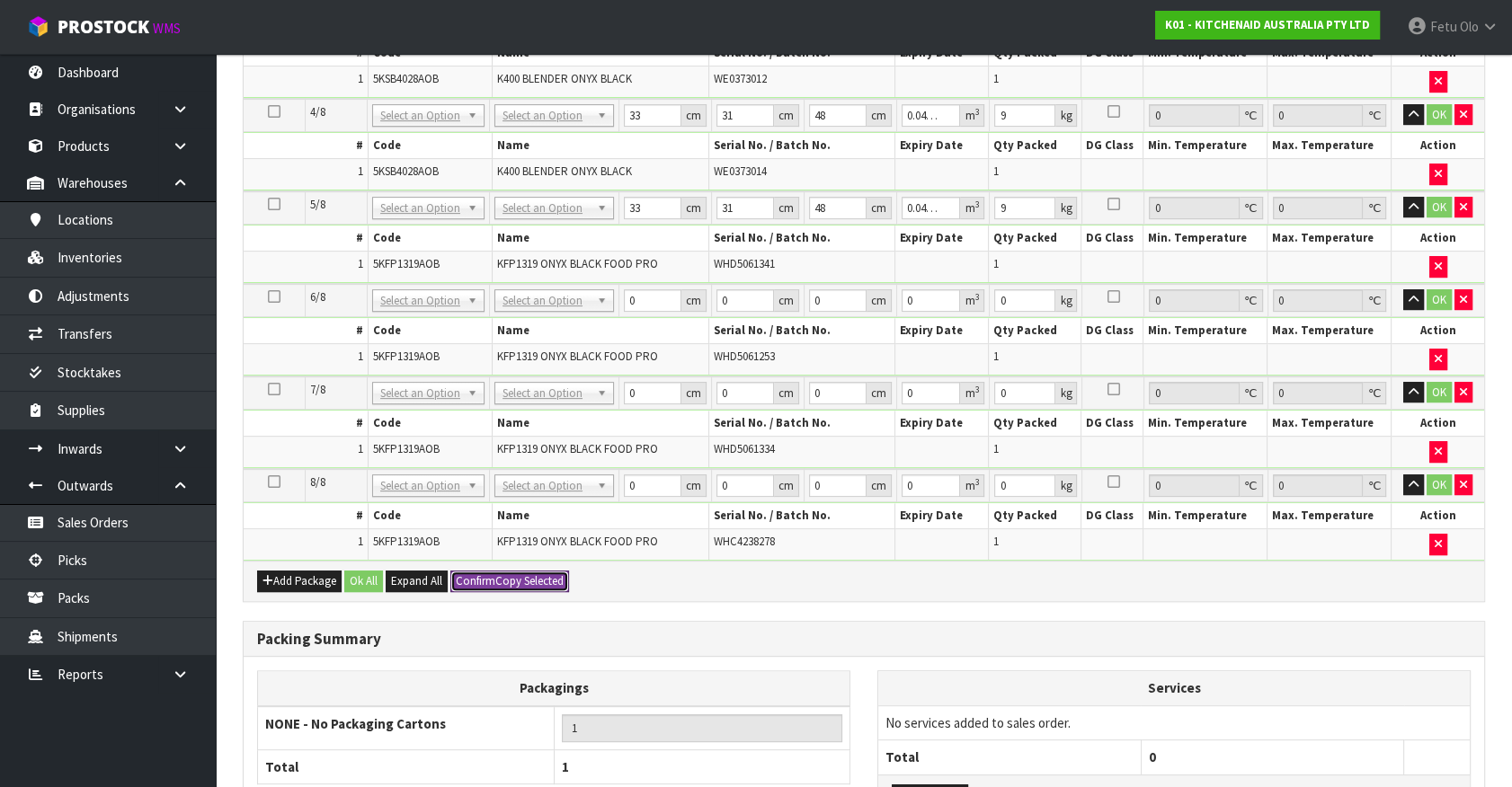
type input "0.049104"
type input "9"
type input "33"
type input "31"
type input "48"
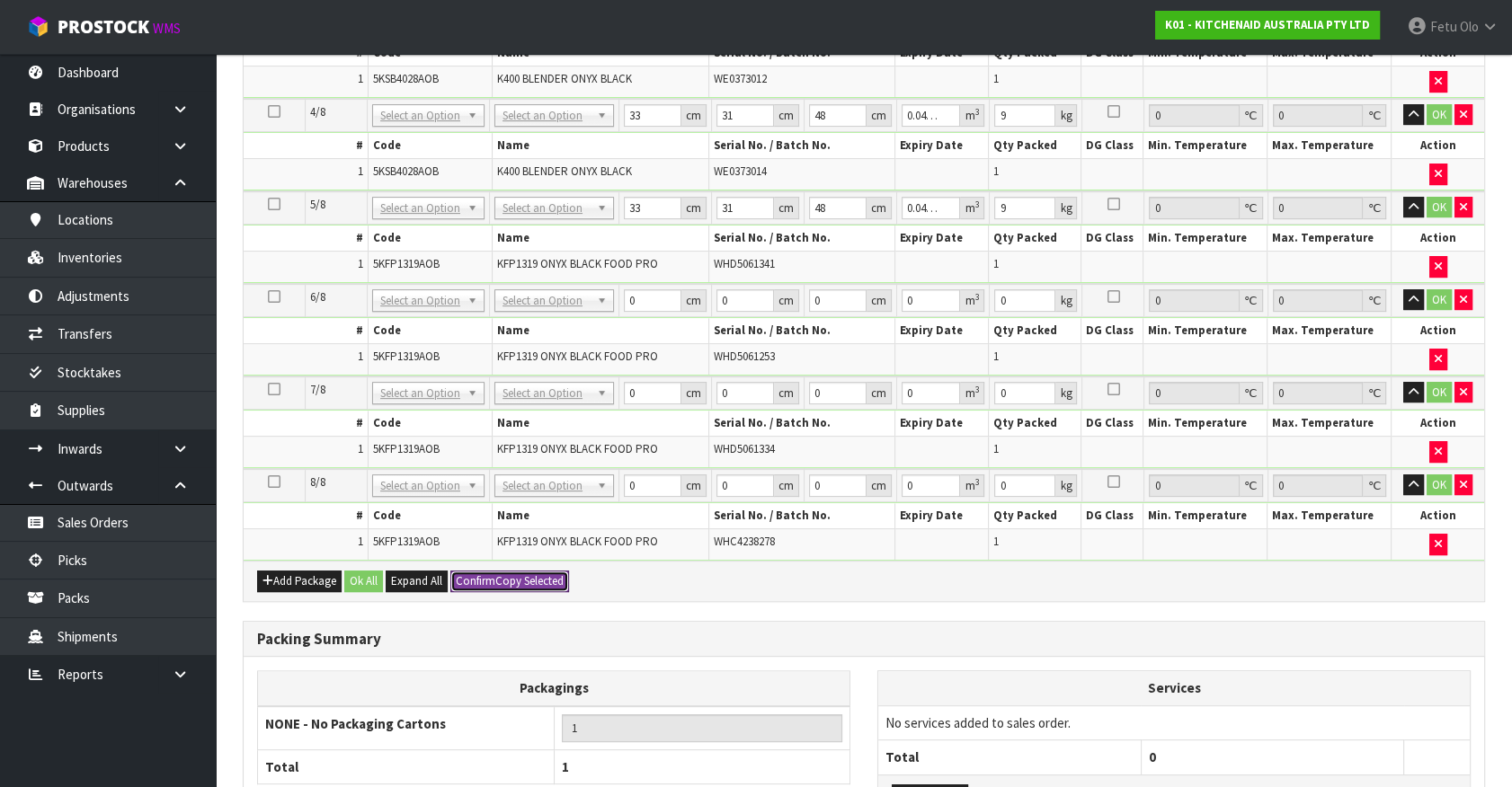
type input "0.049104"
type input "9"
type input "33"
type input "31"
type input "48"
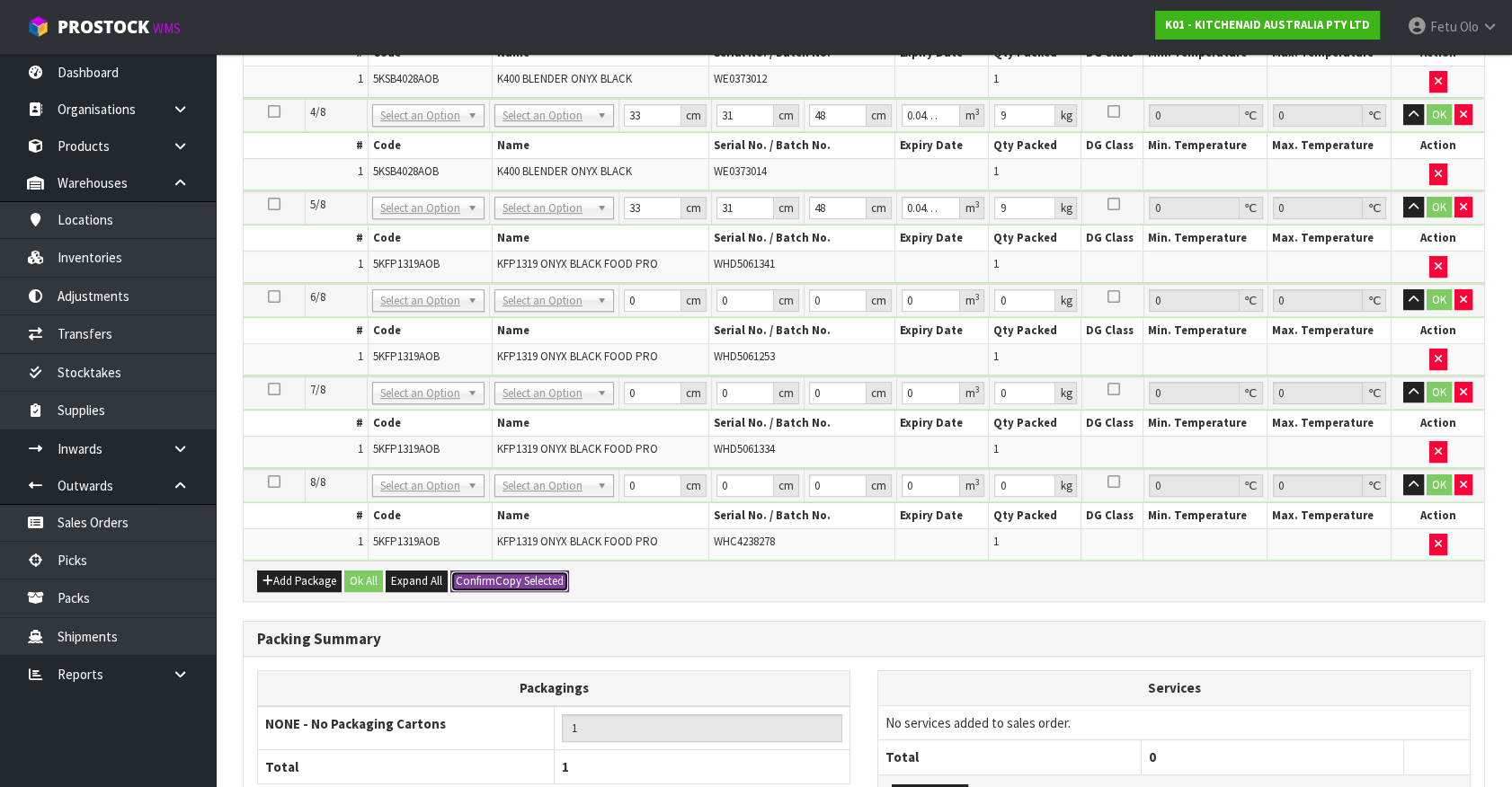
type input "0.049104"
type input "9"
type input "8"
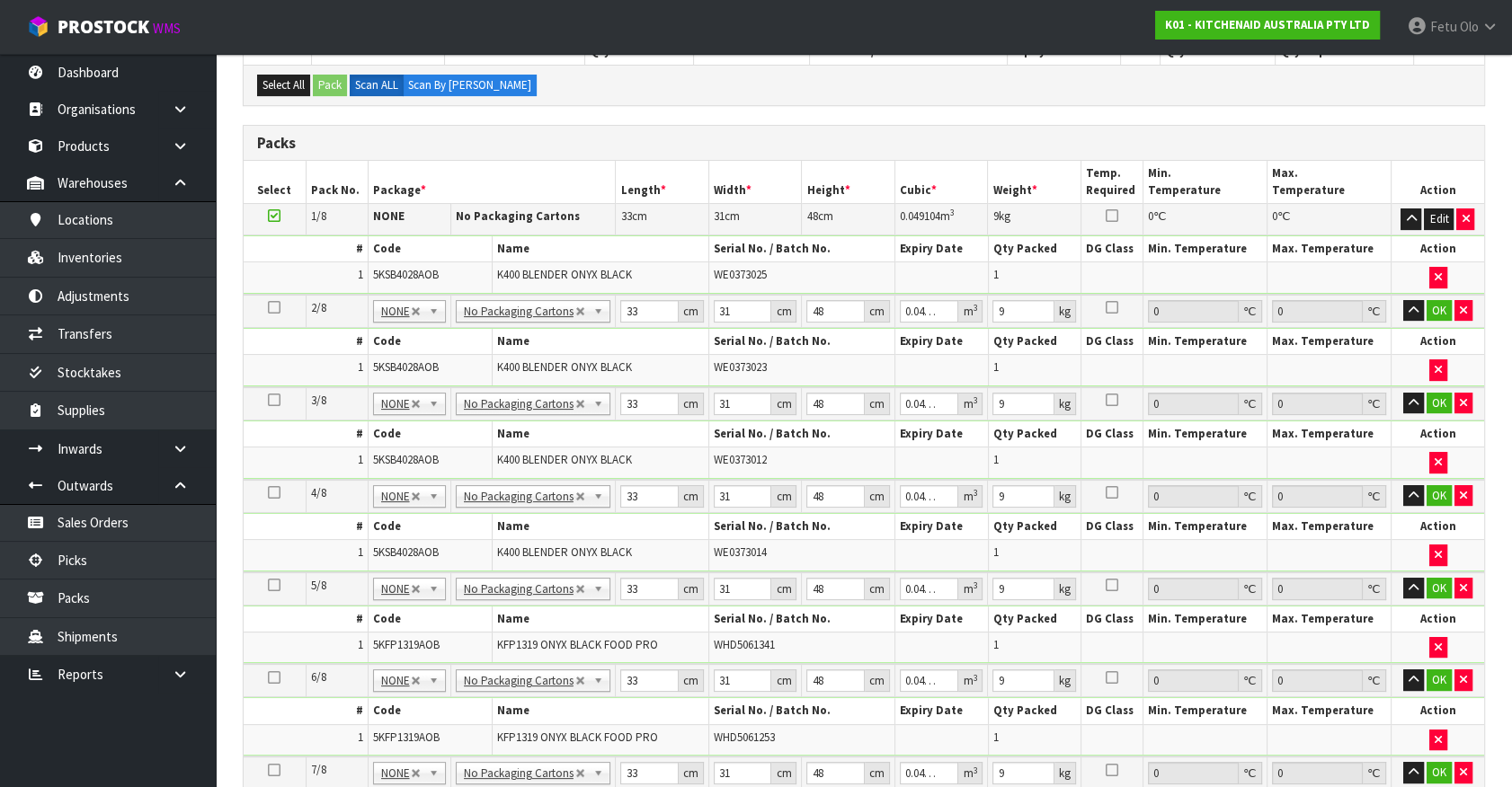
scroll to position [335, 0]
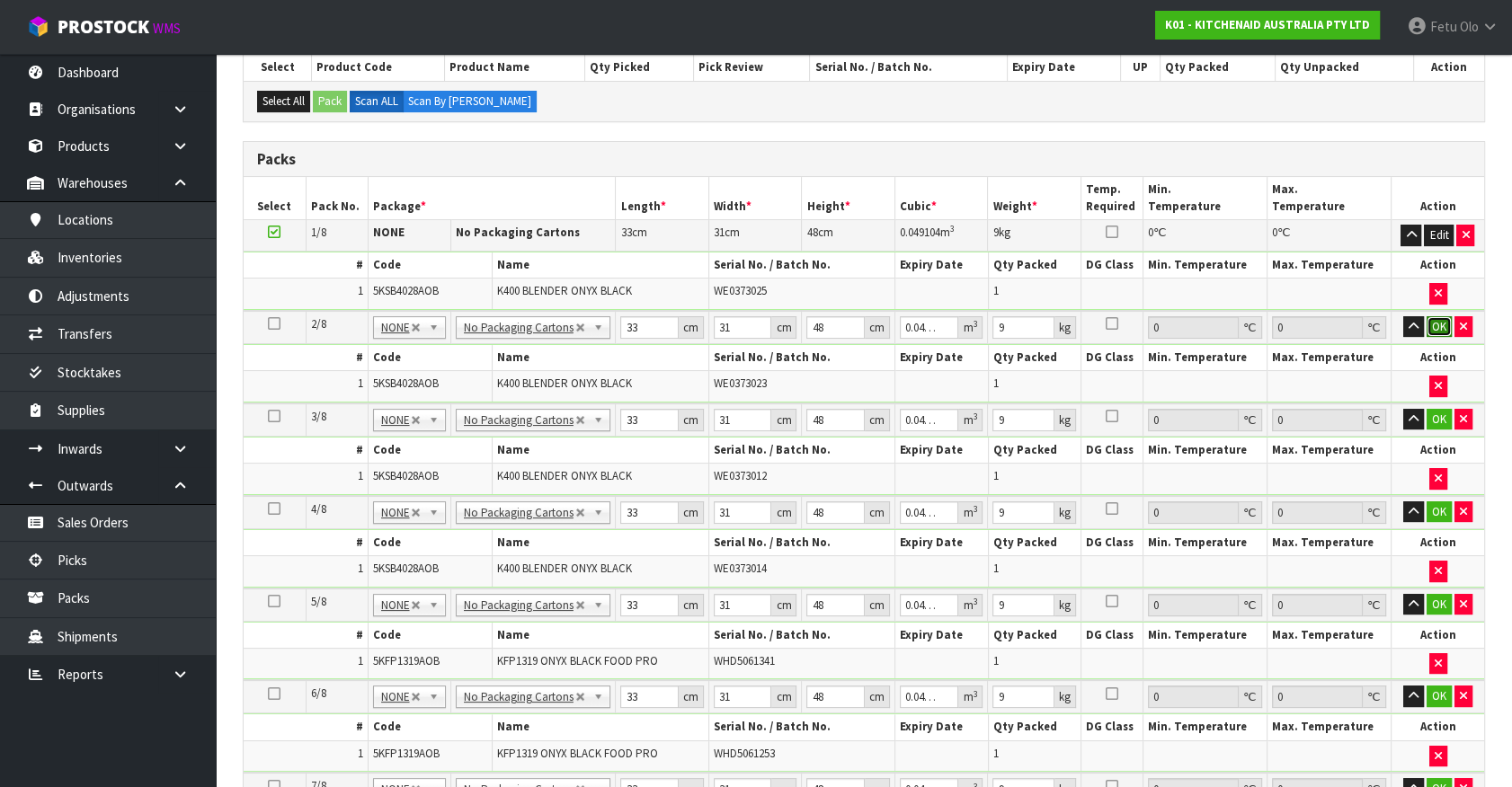
click at [1438, 317] on button "OK" at bounding box center [1438, 327] width 25 height 22
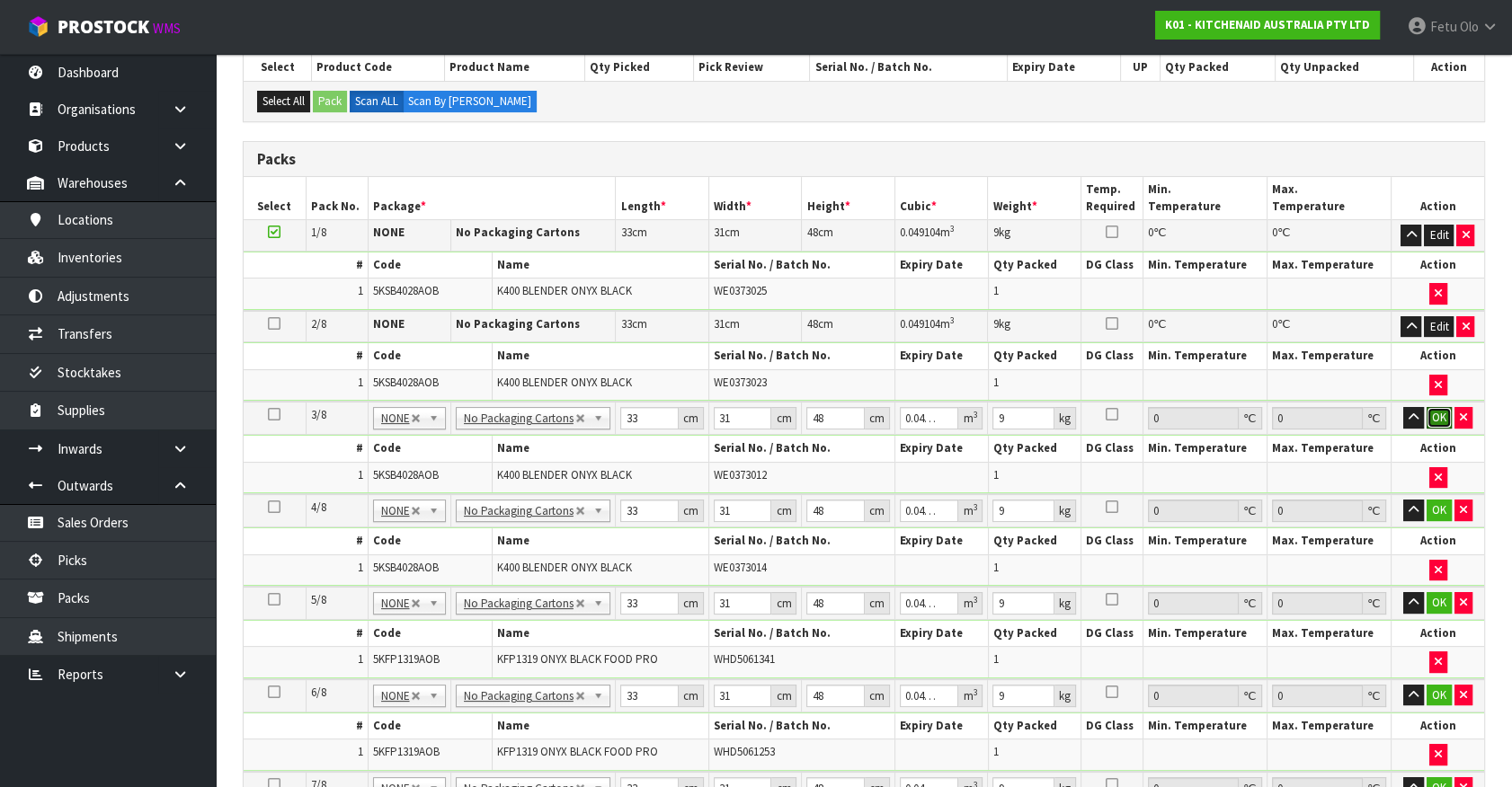
drag, startPoint x: 1440, startPoint y: 409, endPoint x: 1440, endPoint y: 439, distance: 30.0
click at [1440, 412] on button "OK" at bounding box center [1438, 418] width 25 height 22
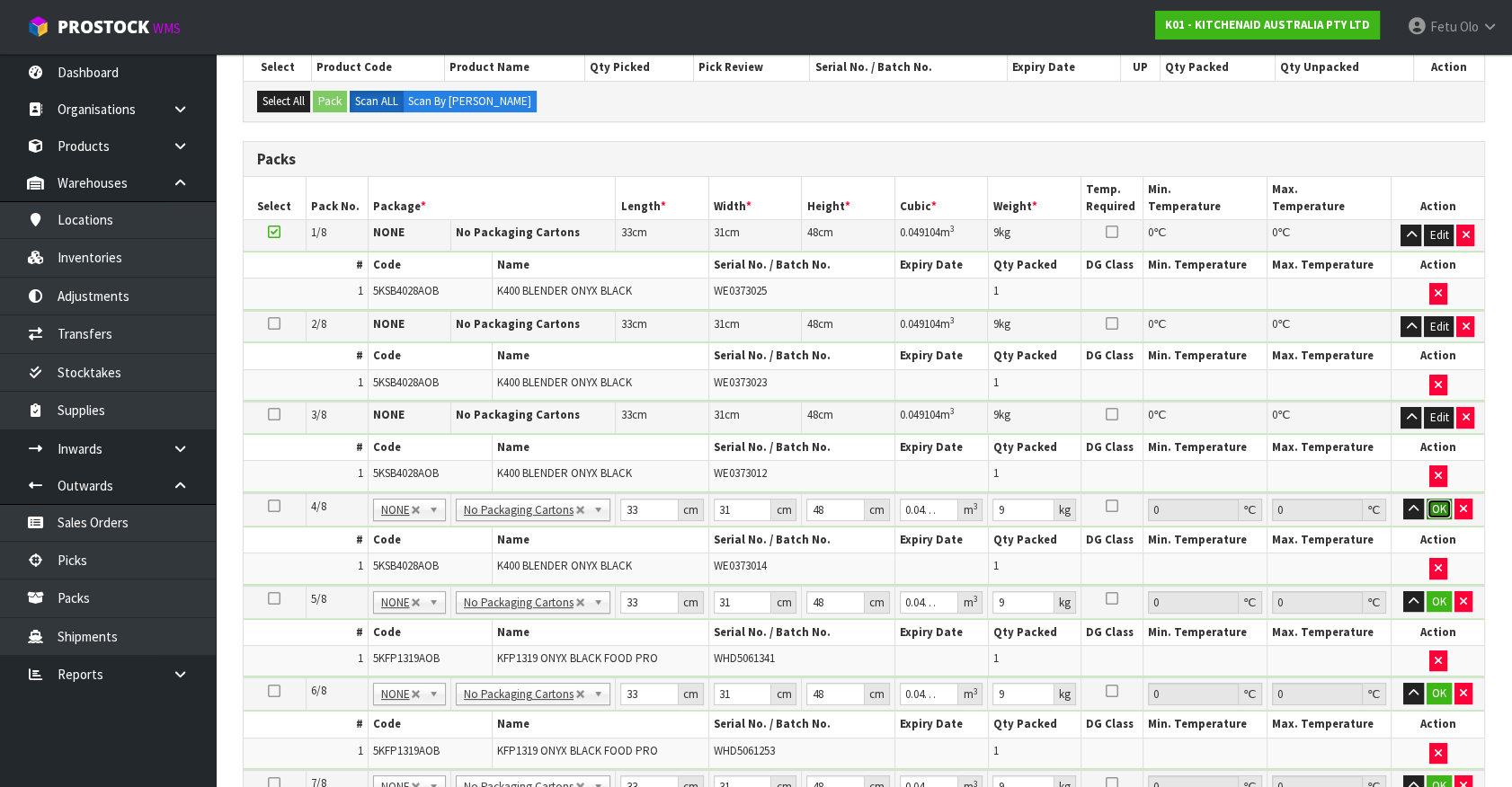
click at [1439, 504] on button "OK" at bounding box center [1438, 509] width 25 height 22
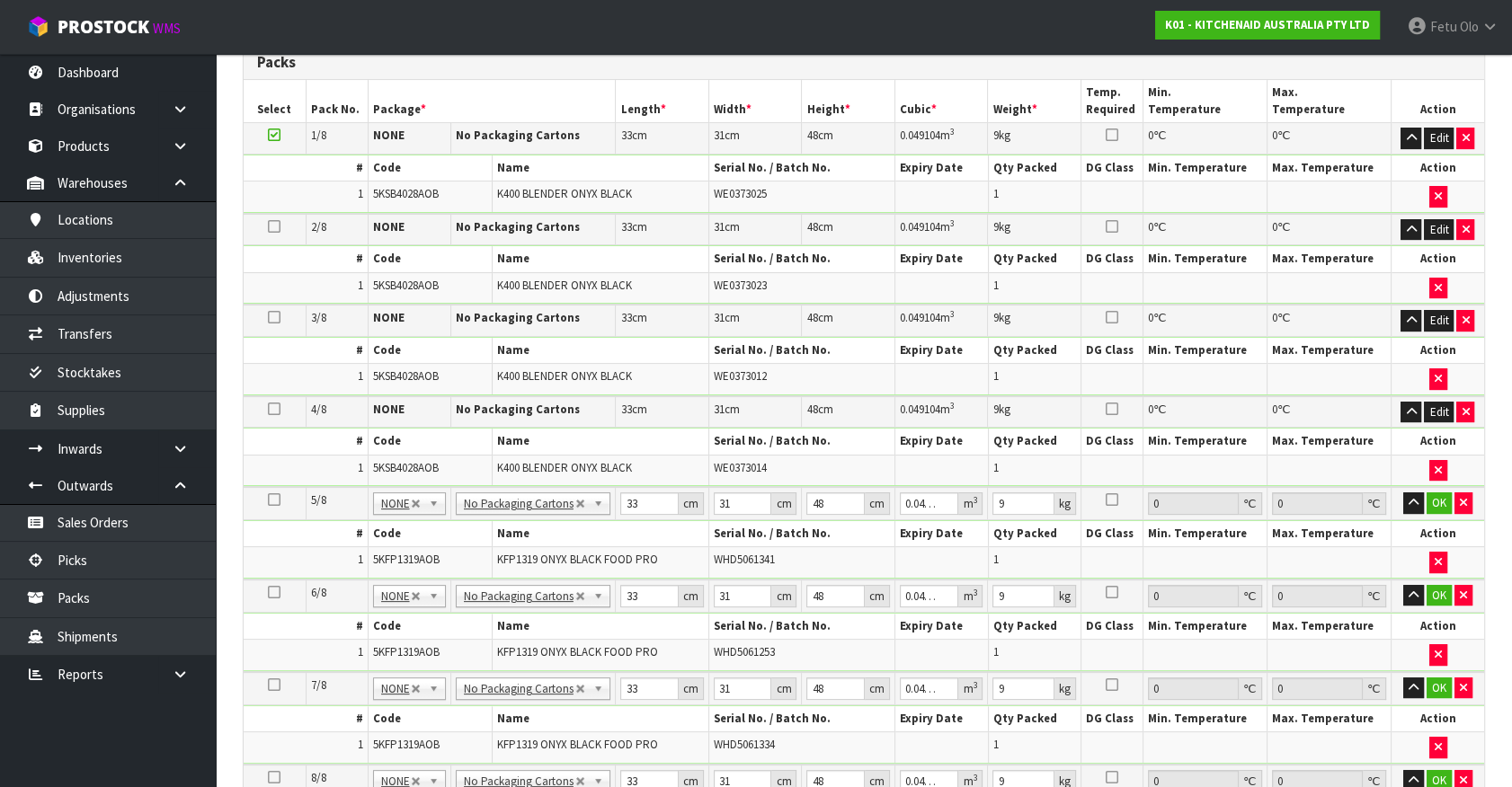
scroll to position [580, 0]
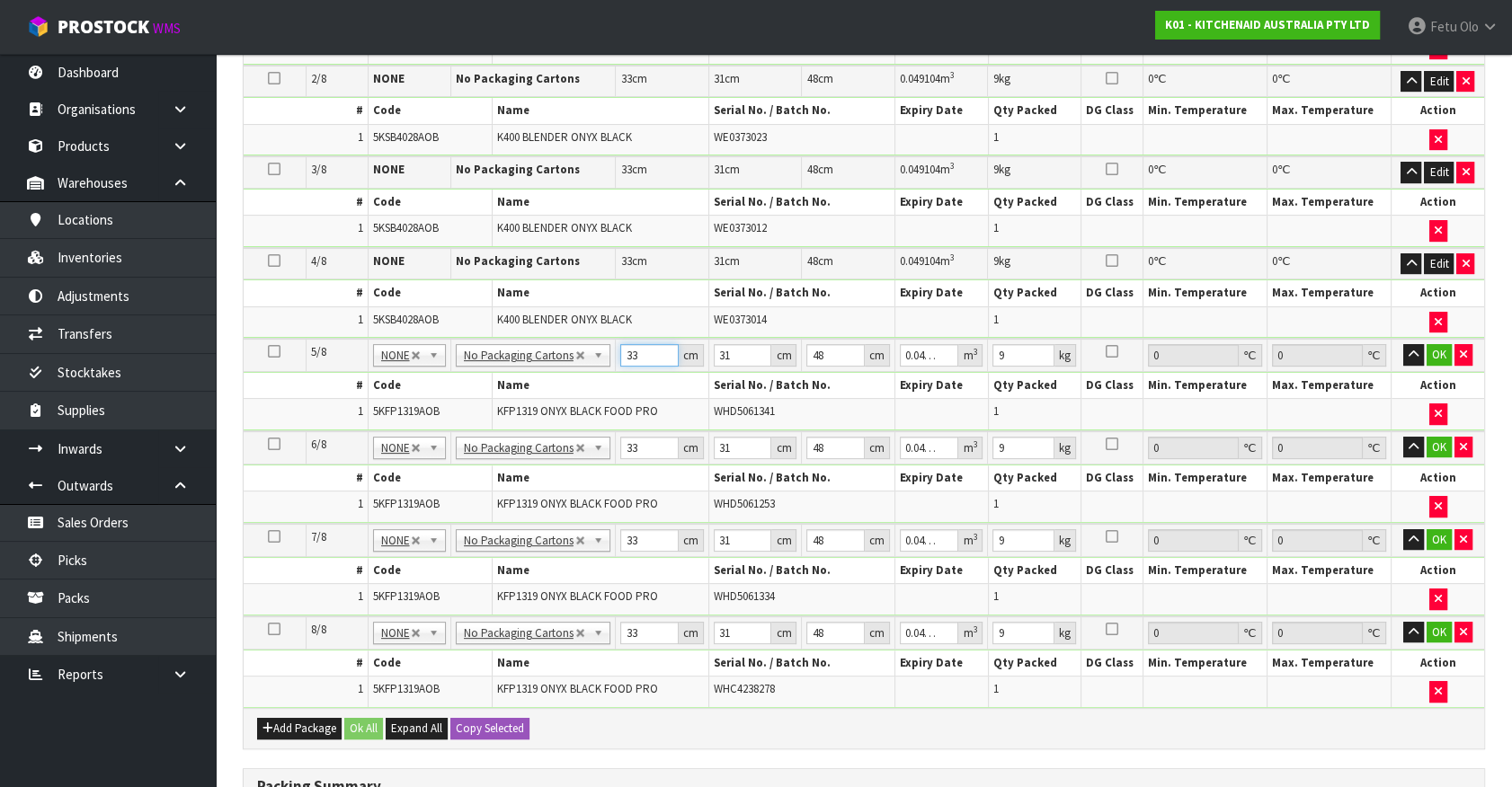
click at [513, 362] on tr "5/8 NONE 007-001 007-002 007-004 007-009 007-013 007-014 007-015 007-017 007-01…" at bounding box center [863, 354] width 1241 height 33
type input "5"
type input "0.00744"
type input "50"
type input "0.0744"
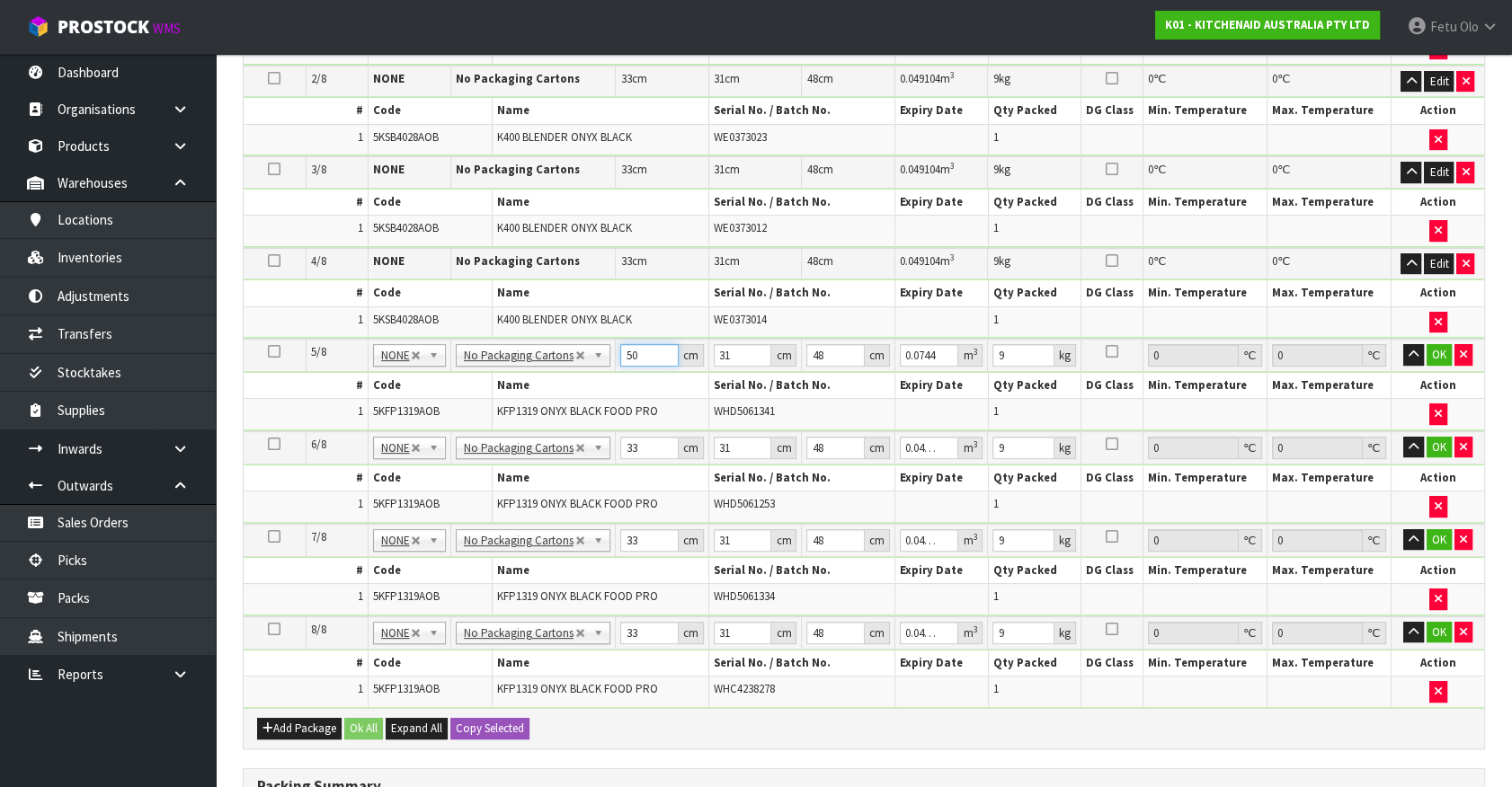
type input "50"
type input "2"
type input "0.0048"
type input "29"
type input "0.0696"
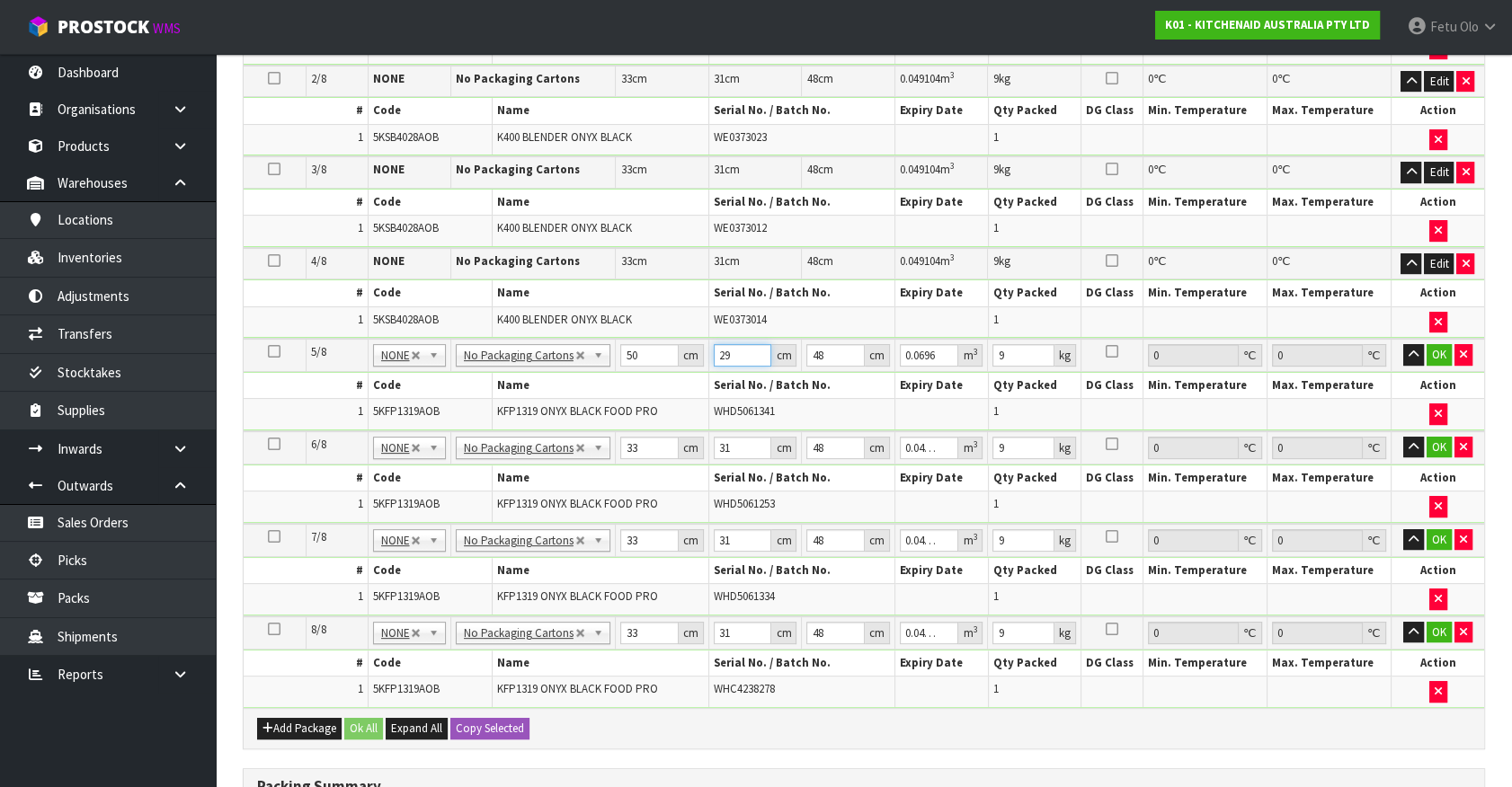
type input "29"
type input "2"
type input "0.0029"
type input "29"
type input "0.04205"
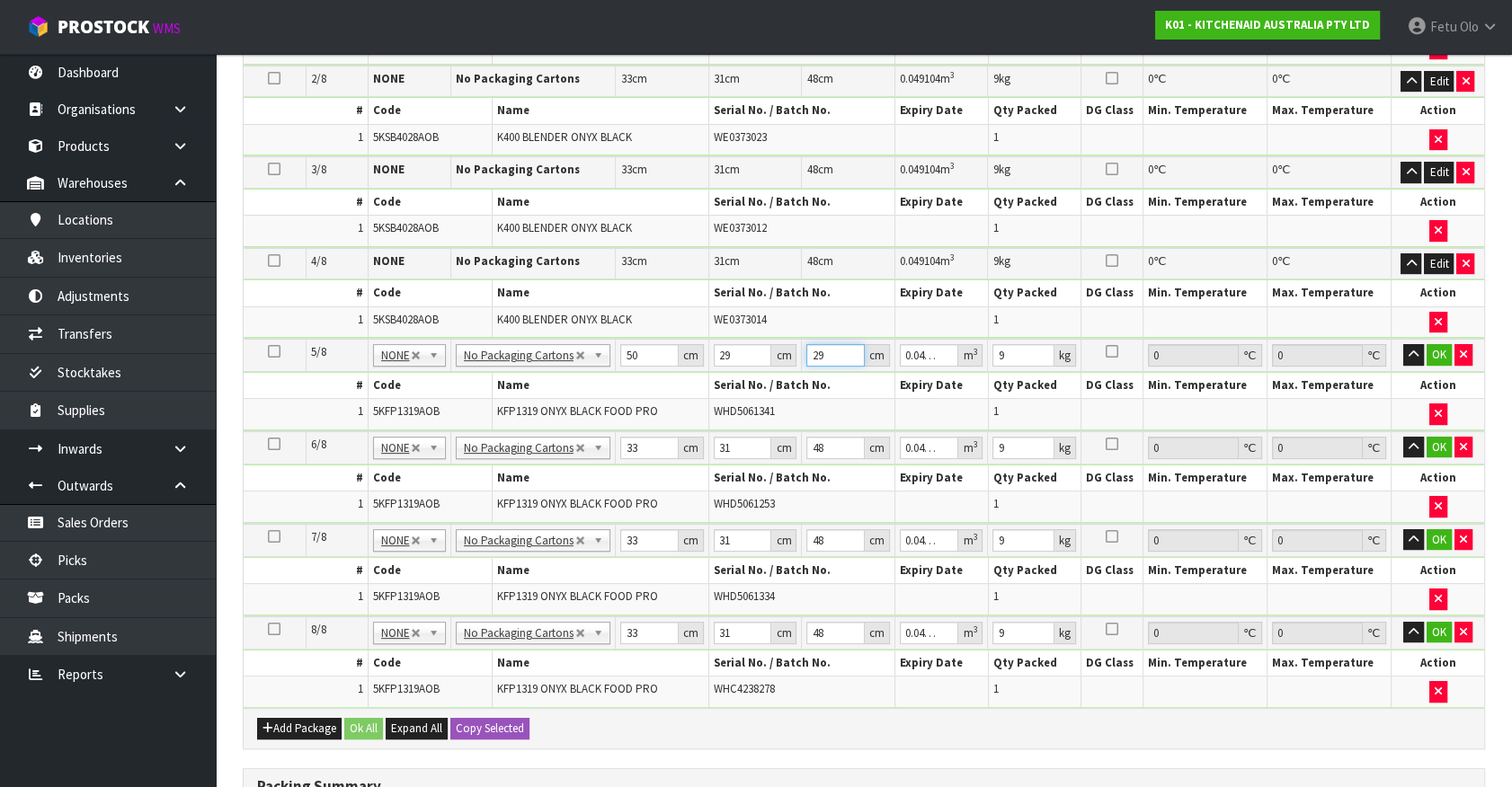
type input "29"
type input "7"
click button "OK" at bounding box center [1438, 354] width 25 height 22
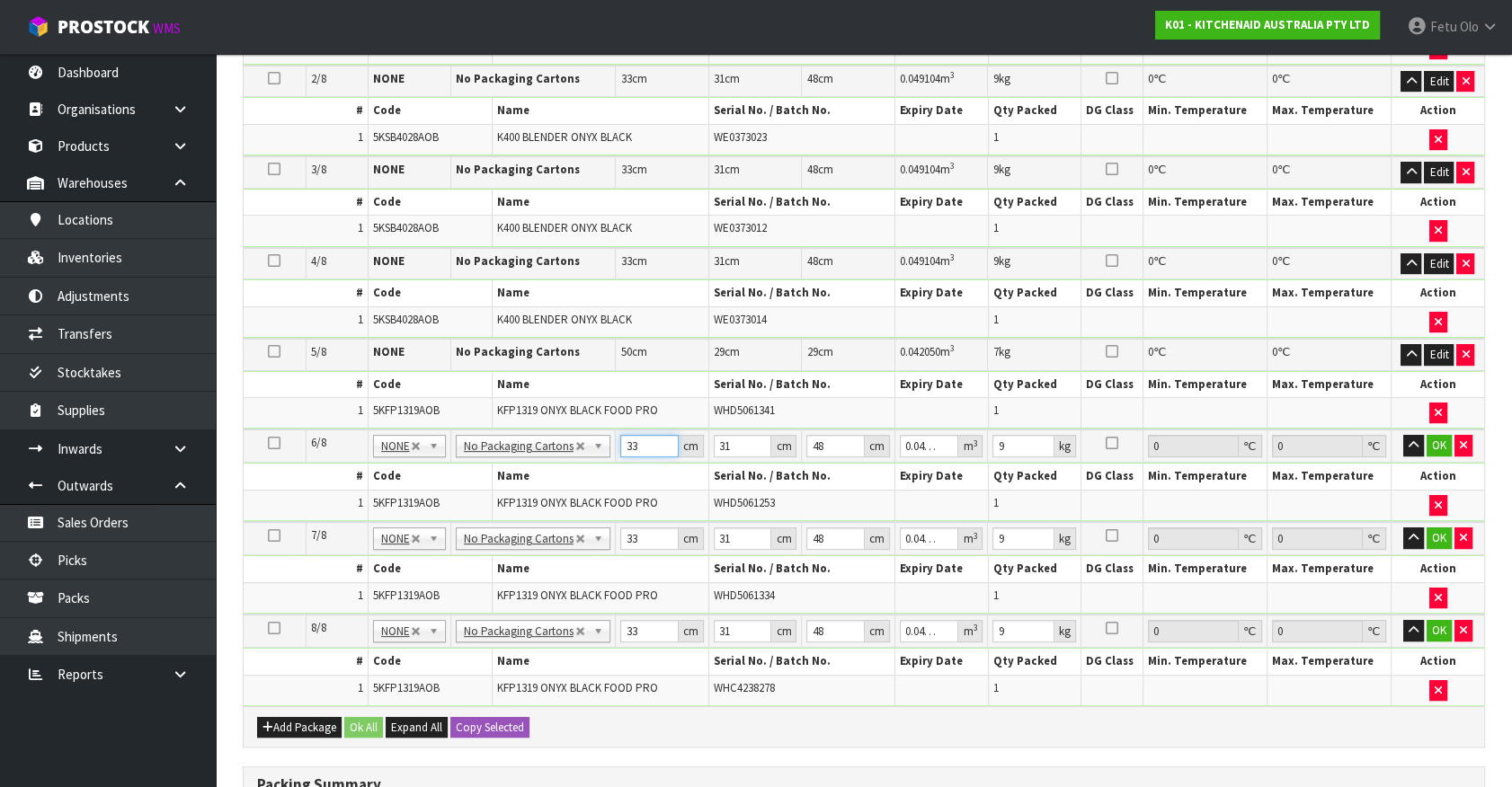
type input "5"
type input "0.00744"
type input "50"
type input "0.0744"
type input "50"
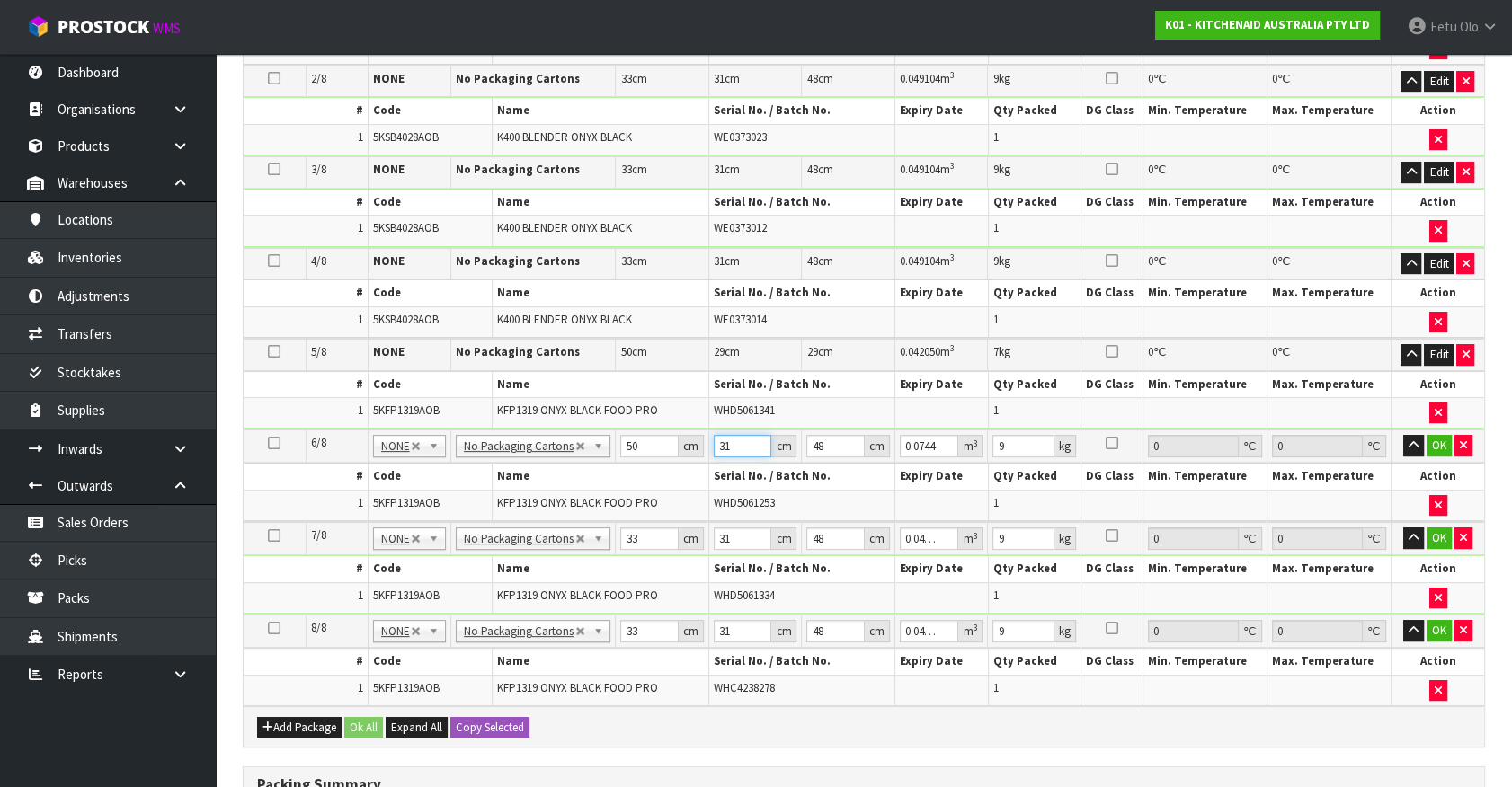
type input "2"
type input "0.0048"
type input "29"
type input "0.0696"
type input "29"
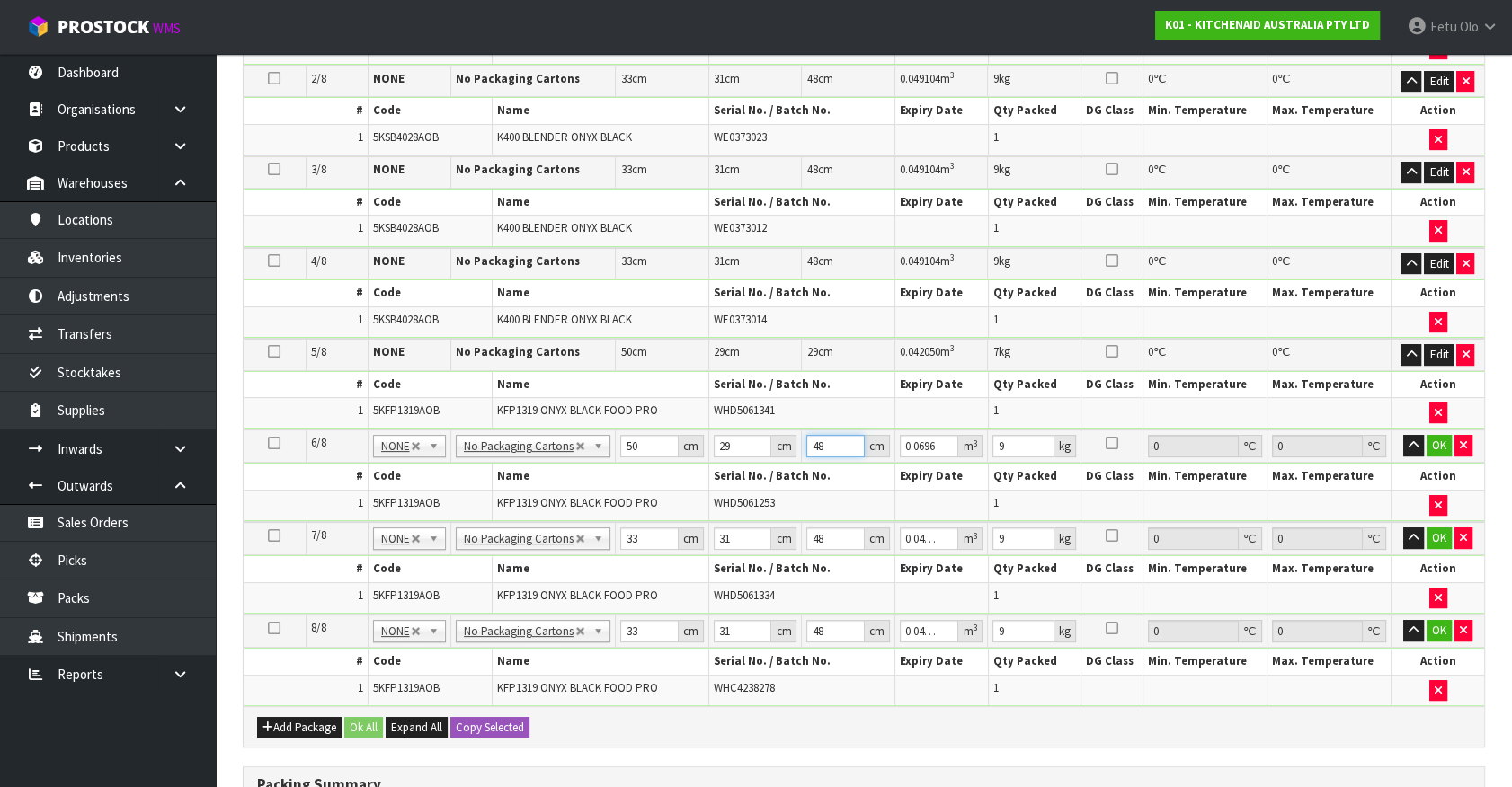
type input "2"
type input "0.0029"
type input "29"
type input "0.04205"
type input "29"
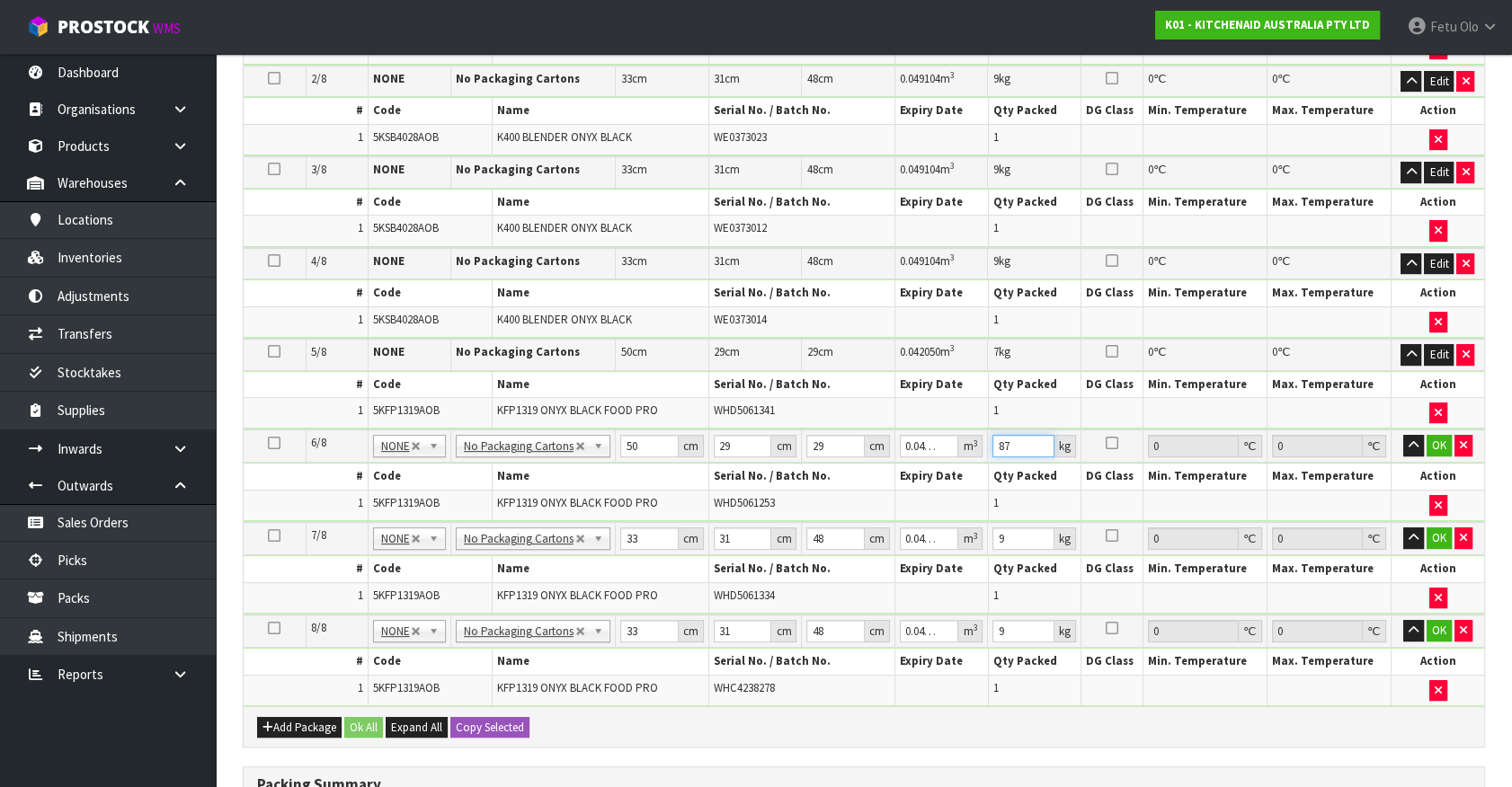
type input "87"
drag, startPoint x: 843, startPoint y: 460, endPoint x: 814, endPoint y: 469, distance: 30.4
click at [814, 469] on tbody "6/8 NONE 007-001 007-002 007-004 007-009 007-013 007-014 007-015 007-017 007-01…" at bounding box center [863, 476] width 1241 height 92
type input "7"
click button "OK" at bounding box center [1438, 446] width 25 height 22
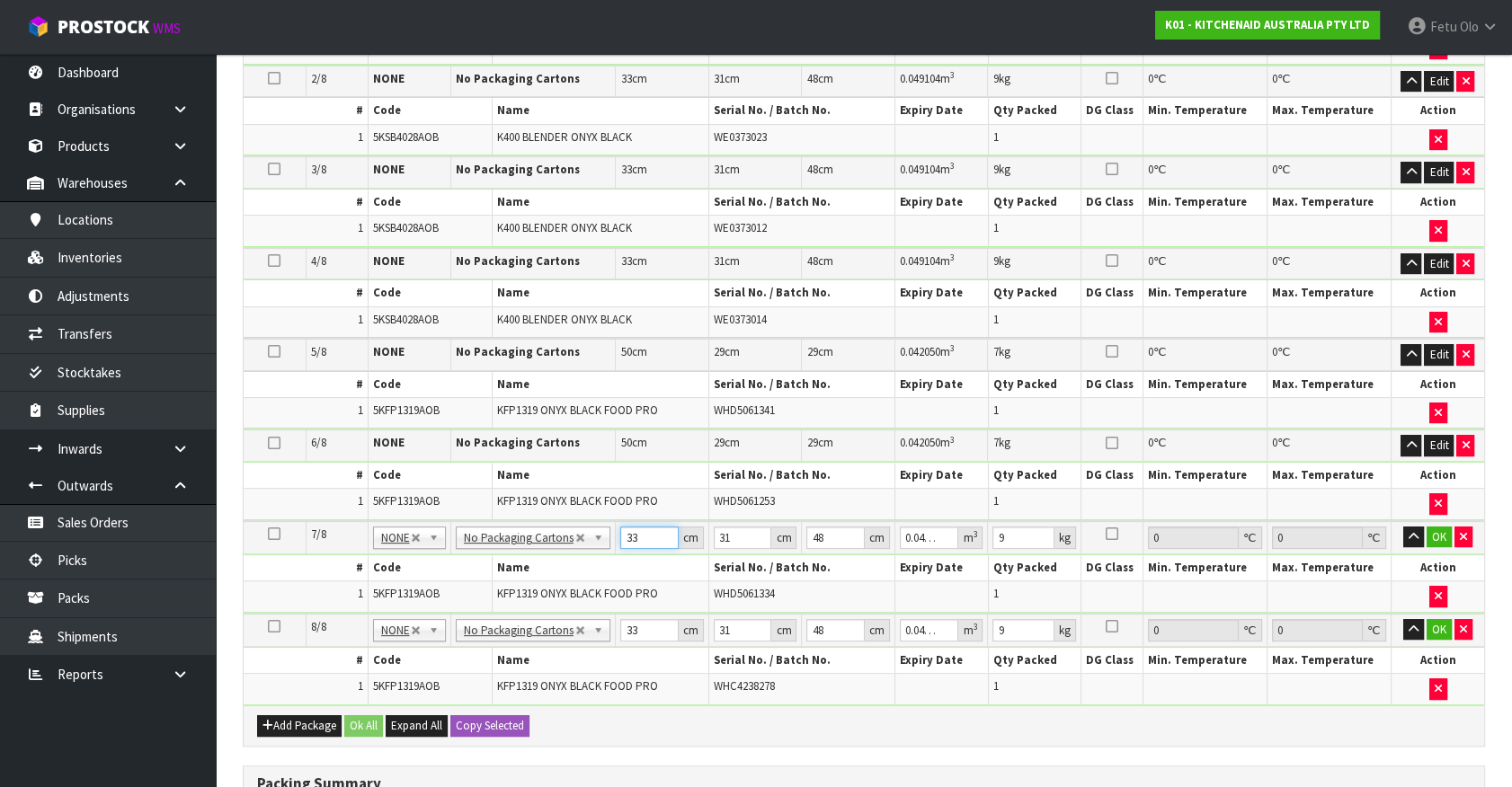
type input "5"
type input "0.00744"
type input "50"
type input "0.0744"
type input "50"
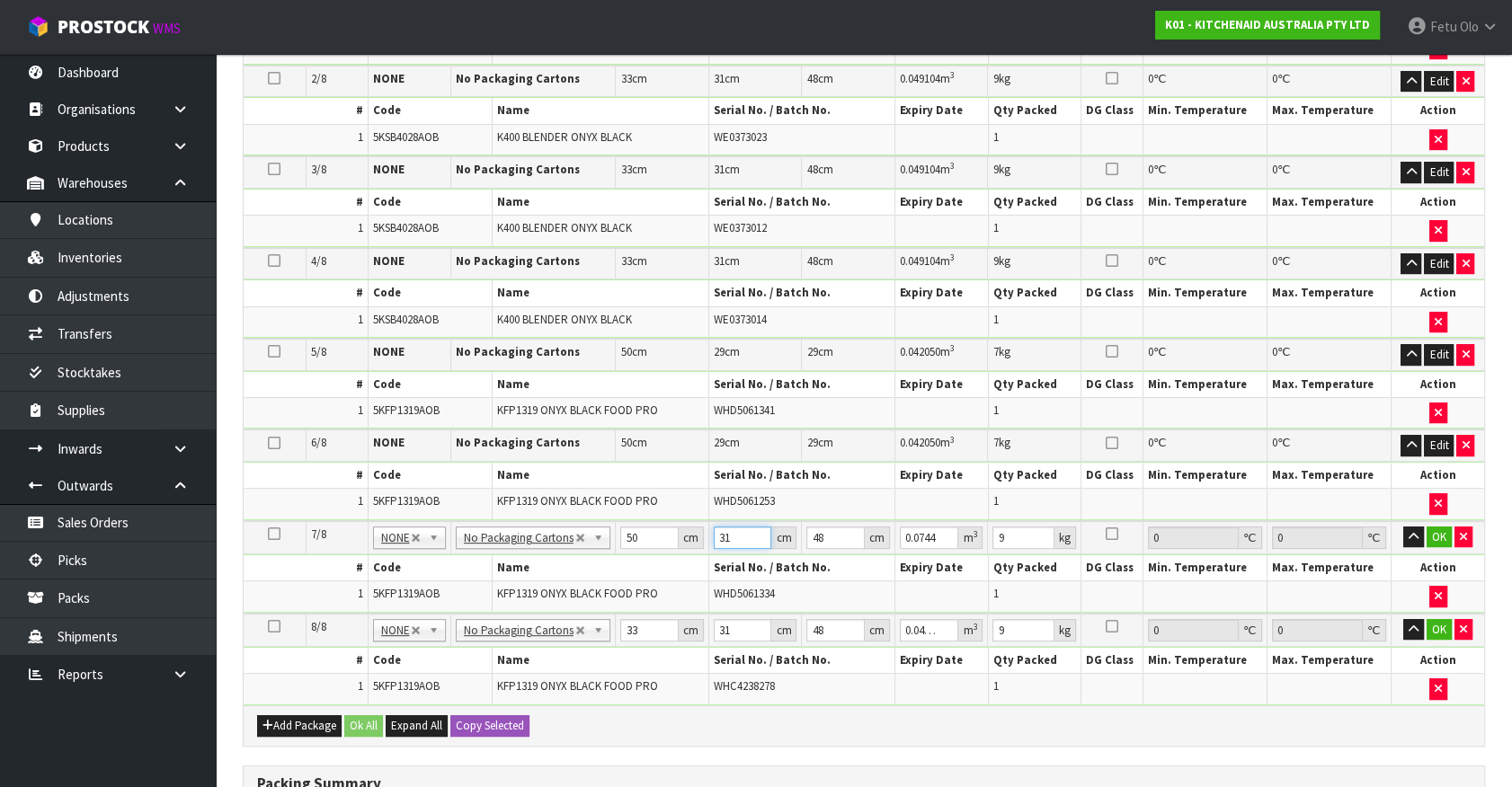
type input "2"
type input "0.0048"
type input "29"
type input "0.0696"
type input "29"
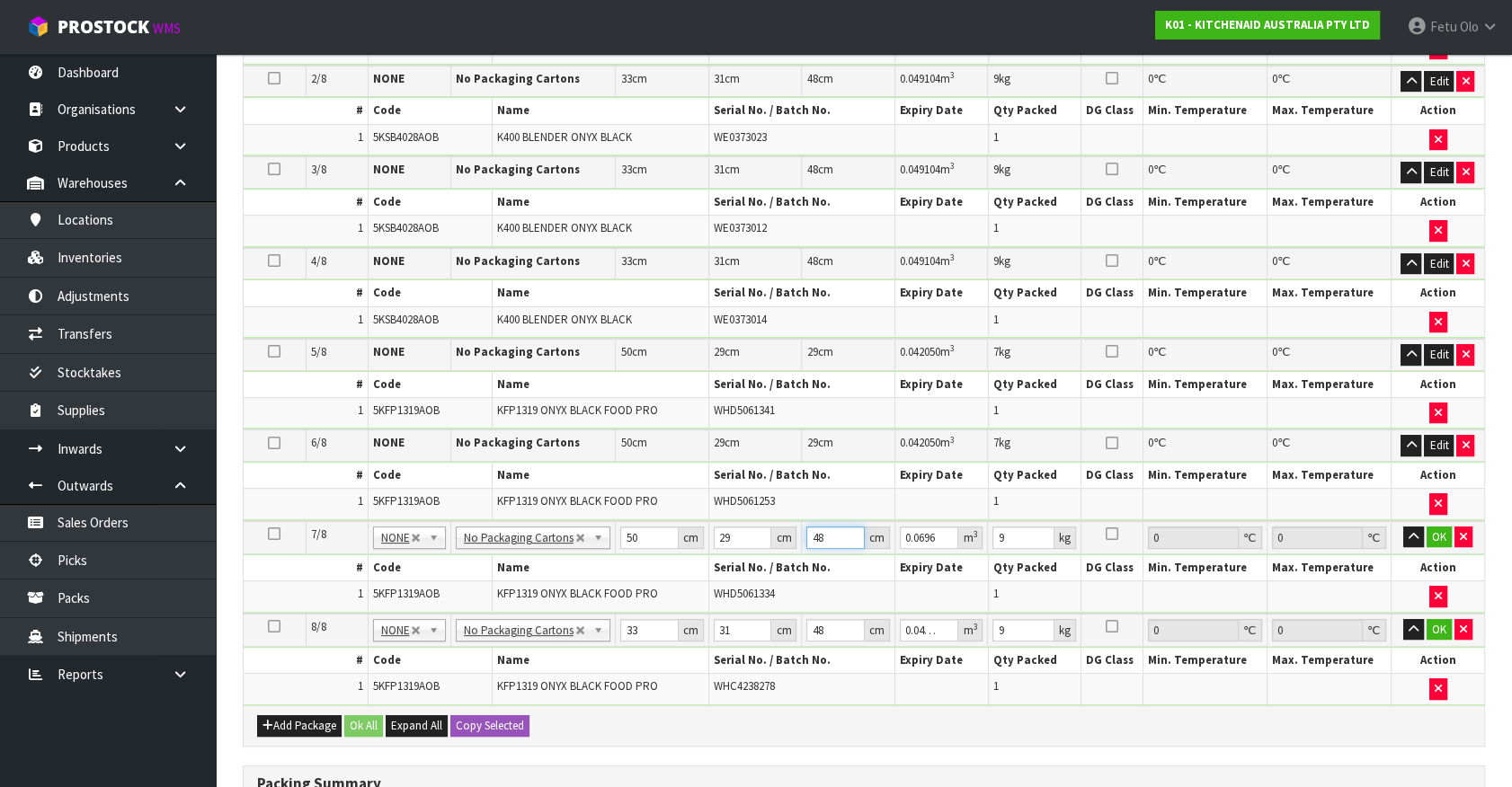
type input "2"
type input "0.0029"
type input "29"
type input "0.04205"
type input "29"
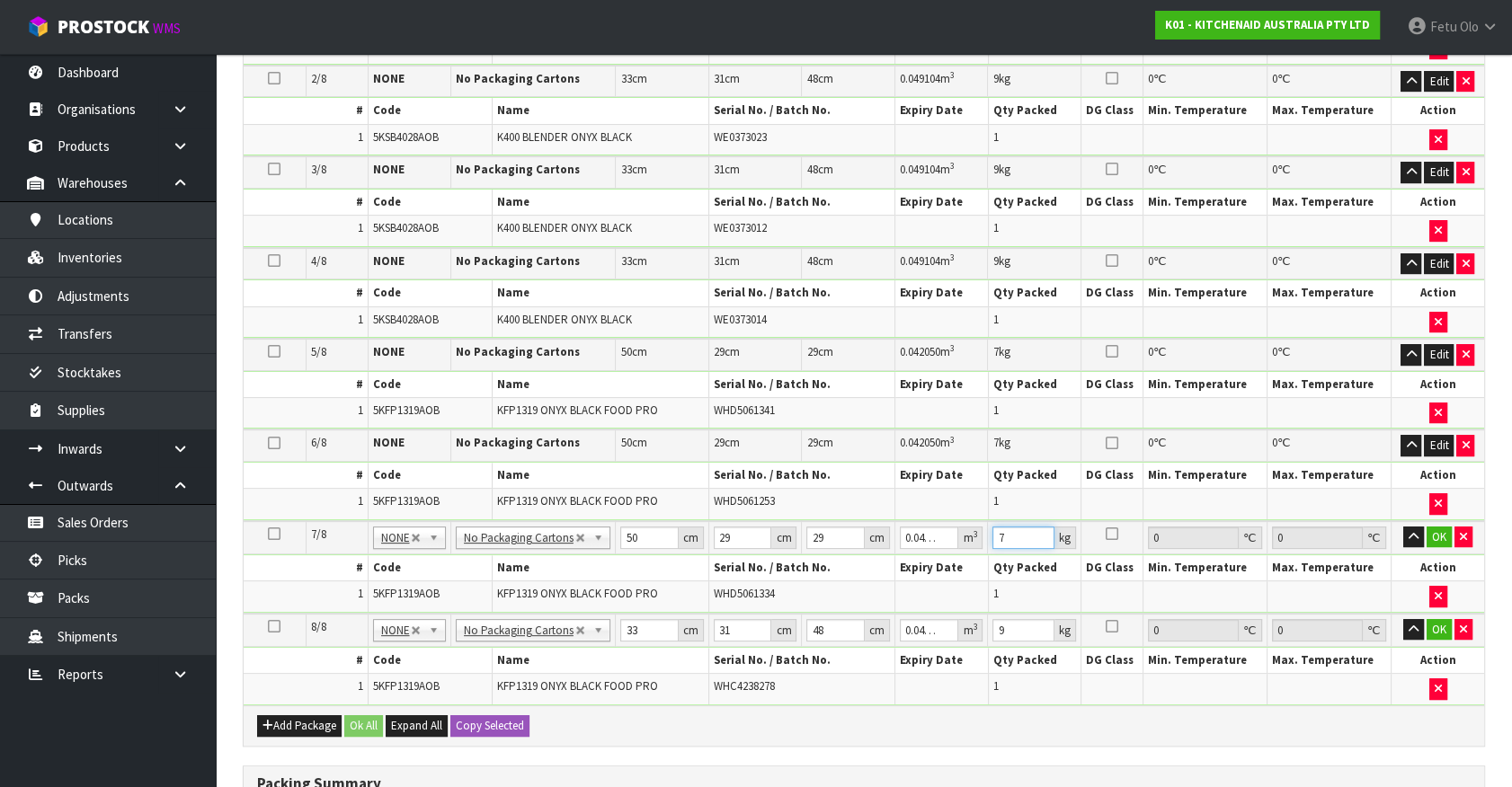
type input "7"
click button "OK" at bounding box center [1438, 537] width 25 height 22
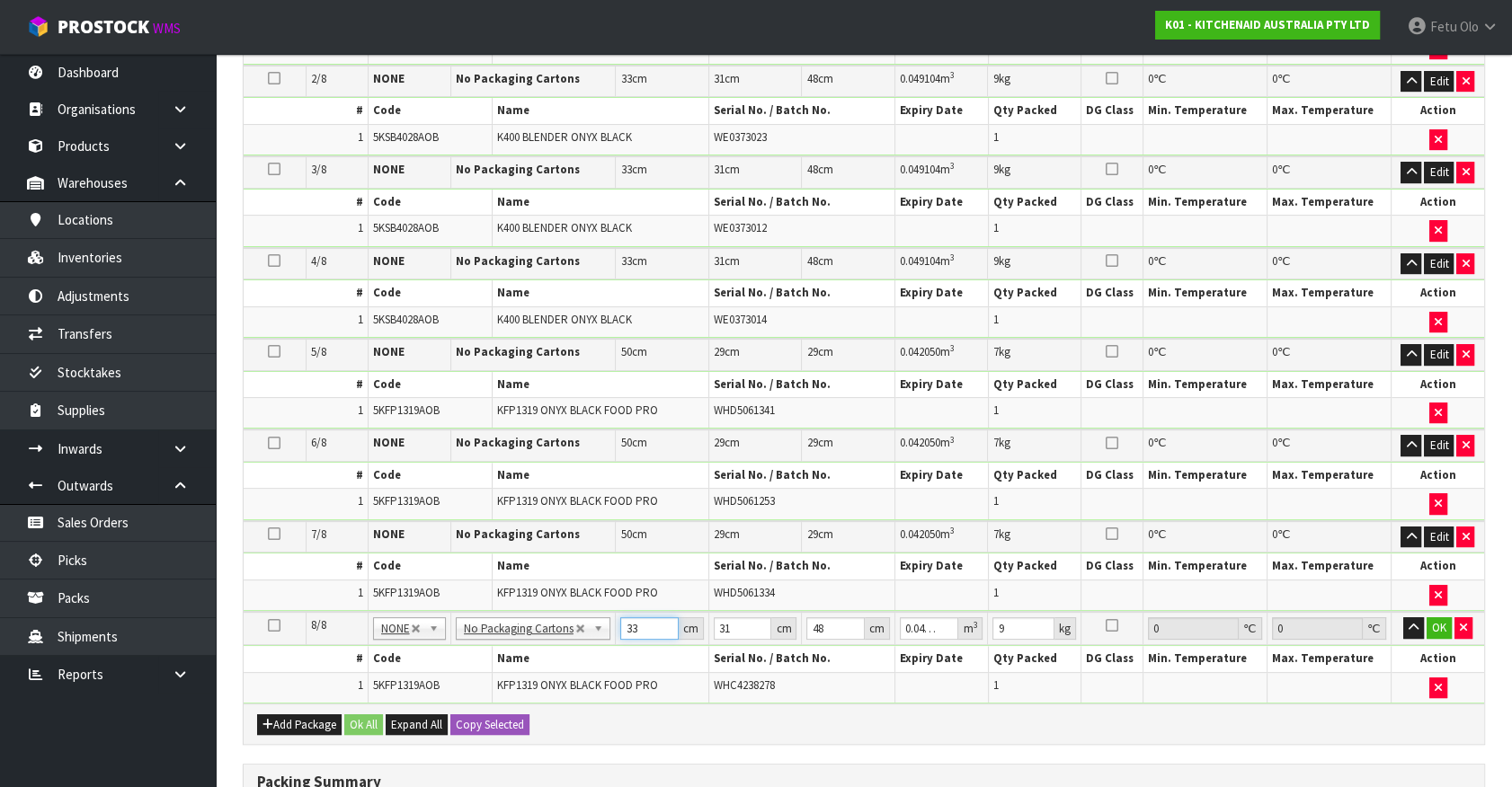
type input "5"
type input "0.00744"
type input "50"
type input "0.0744"
type input "50"
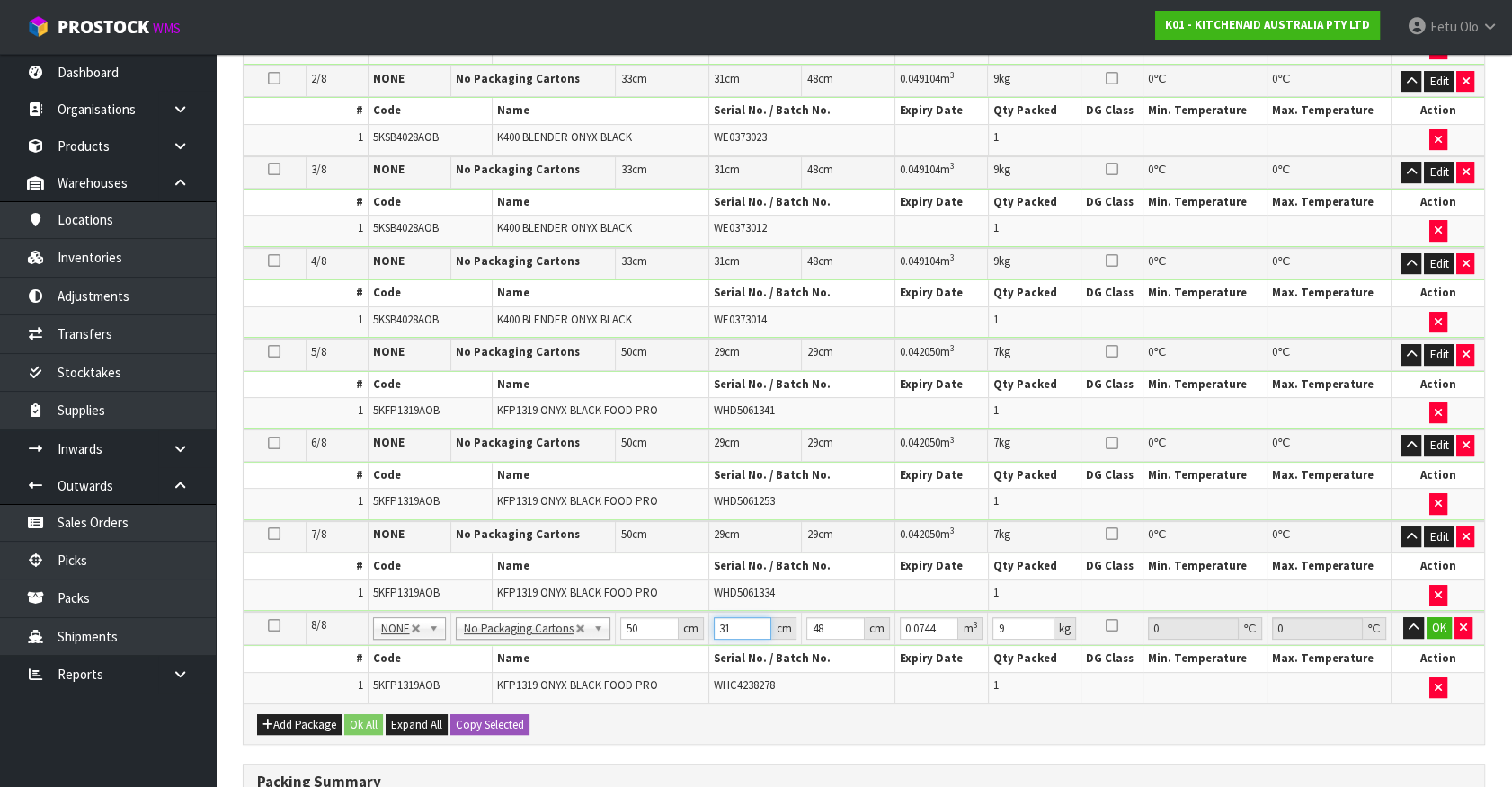
type input "2"
type input "0.0048"
type input "29"
type input "0.0696"
type input "29"
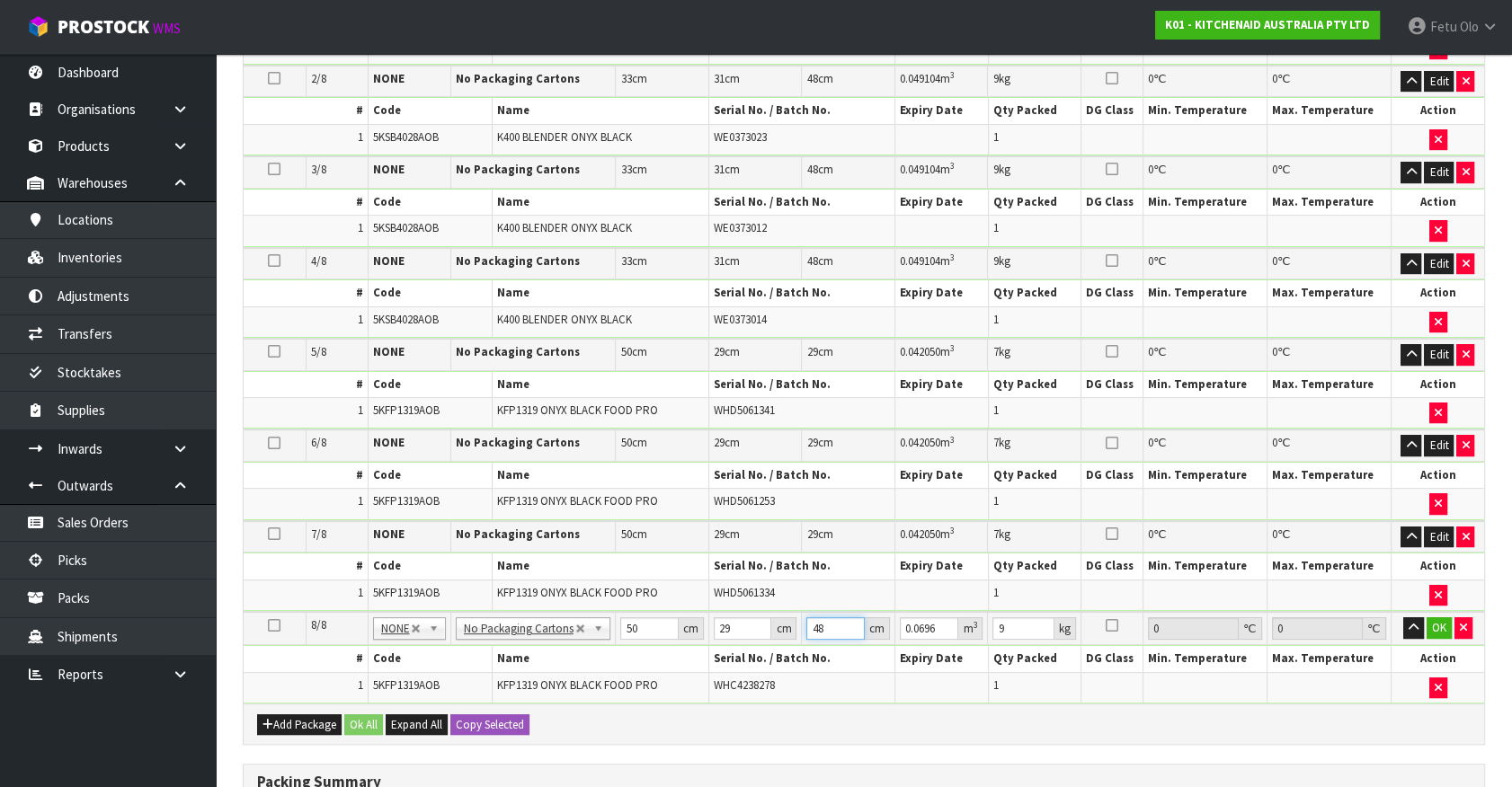
type input "2"
type input "0.0029"
type input "29"
type input "0.04205"
type input "29"
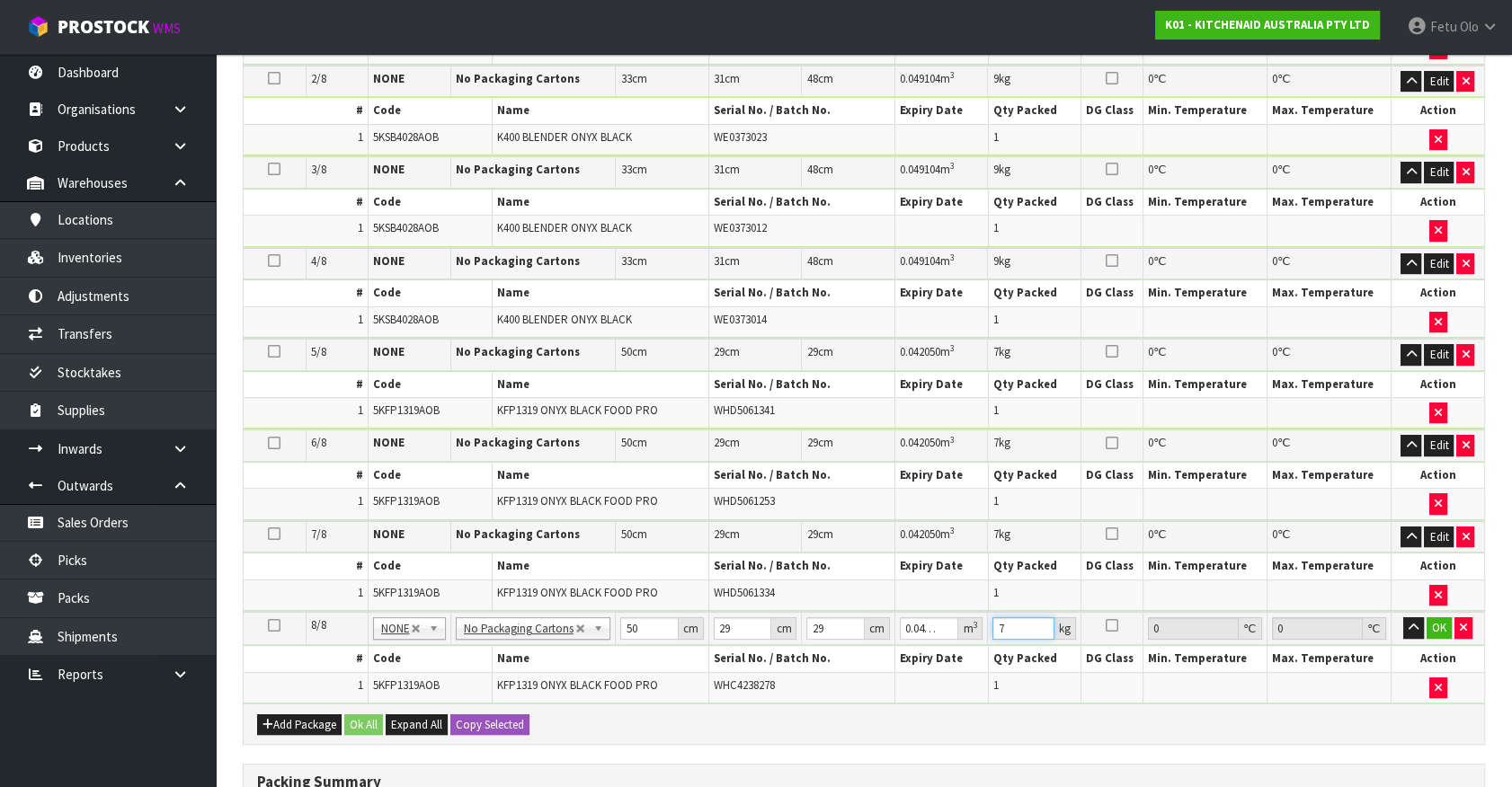
type input "7"
click button "OK" at bounding box center [1438, 628] width 25 height 22
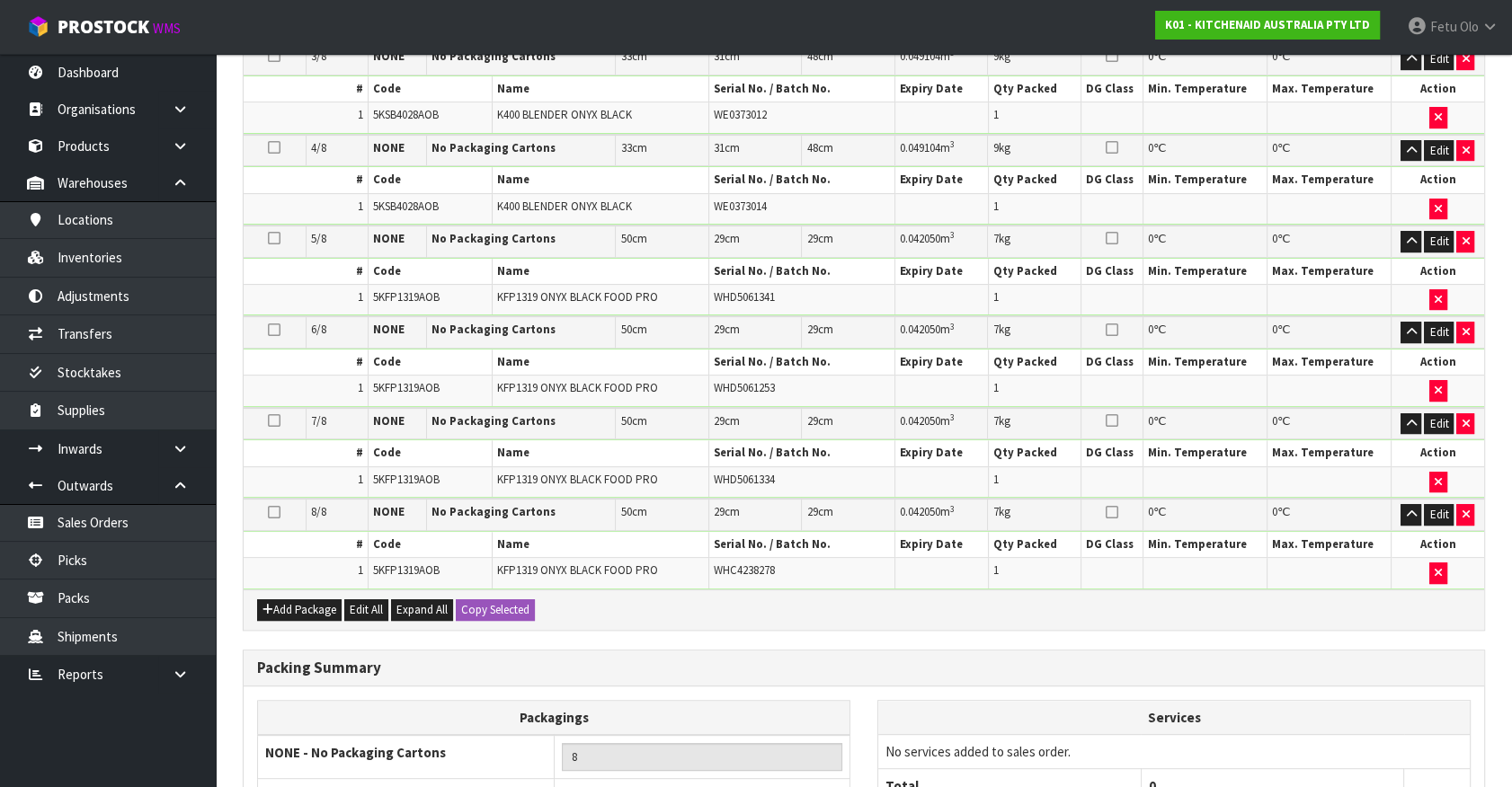
scroll to position [867, 0]
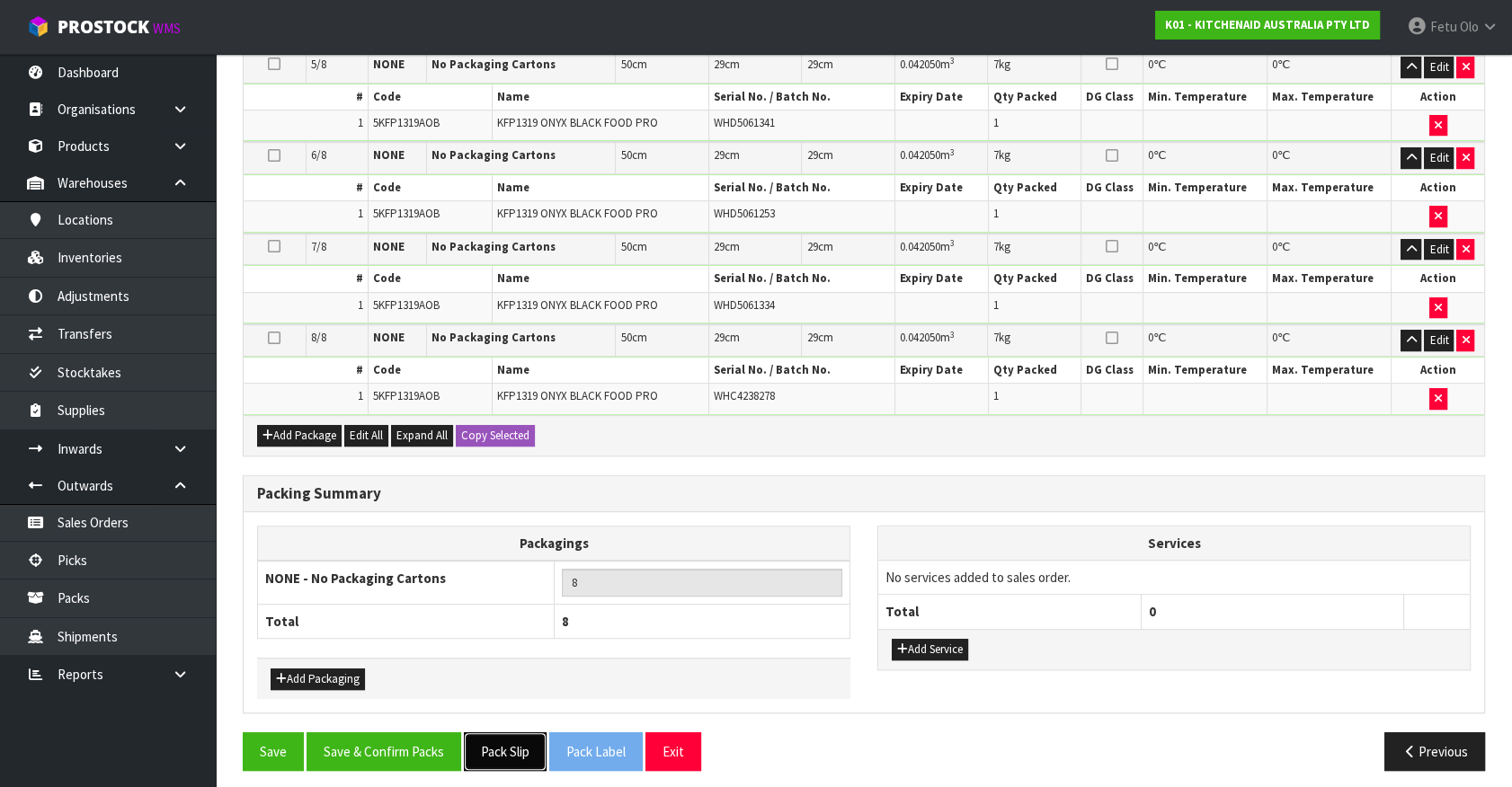
click at [495, 746] on button "Pack Slip" at bounding box center [505, 751] width 83 height 39
click at [464, 732] on button "Pack Slip" at bounding box center [505, 751] width 83 height 39
click at [400, 736] on button "Save & Confirm Packs" at bounding box center [384, 751] width 155 height 39
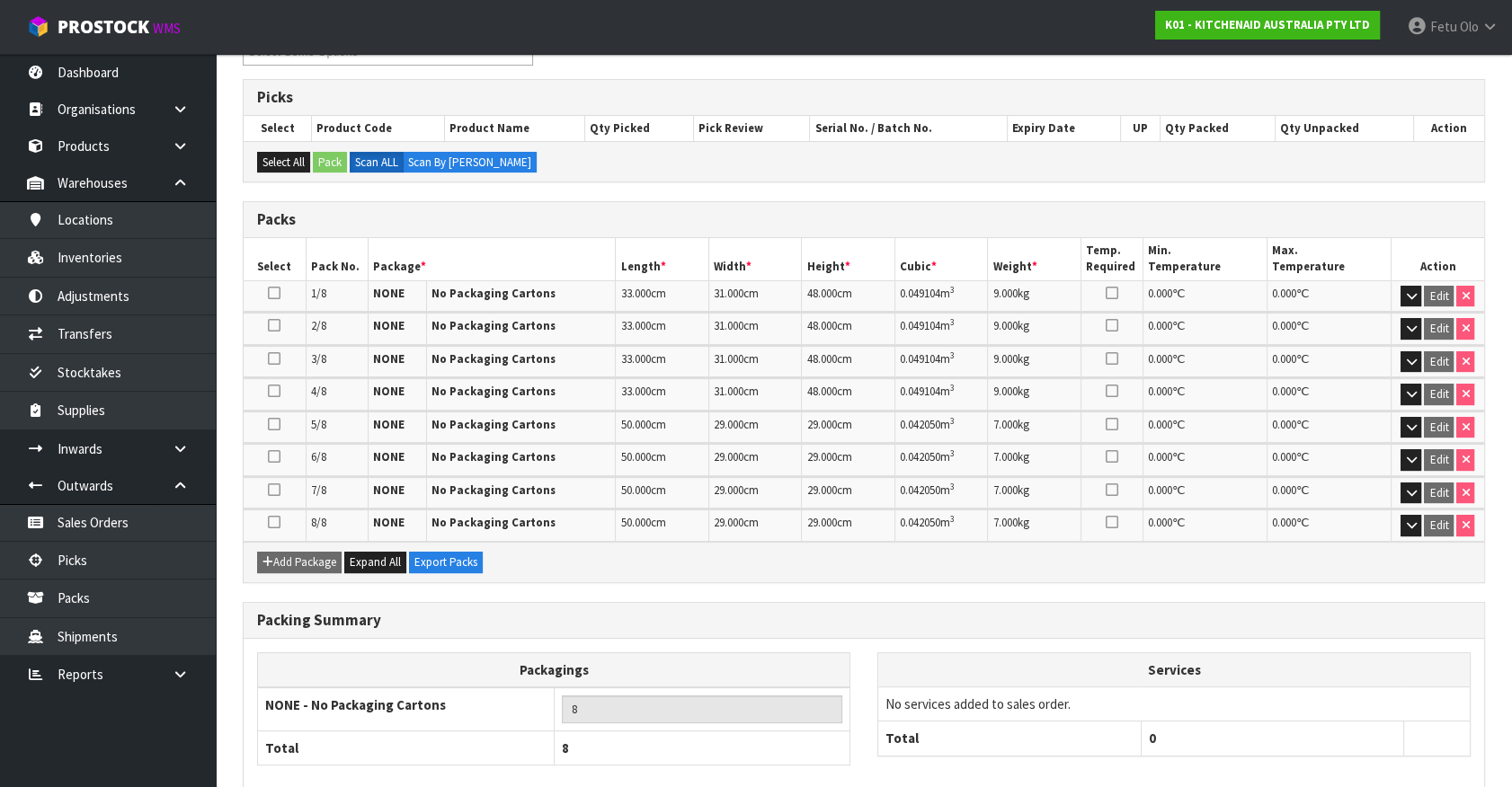
scroll to position [430, 0]
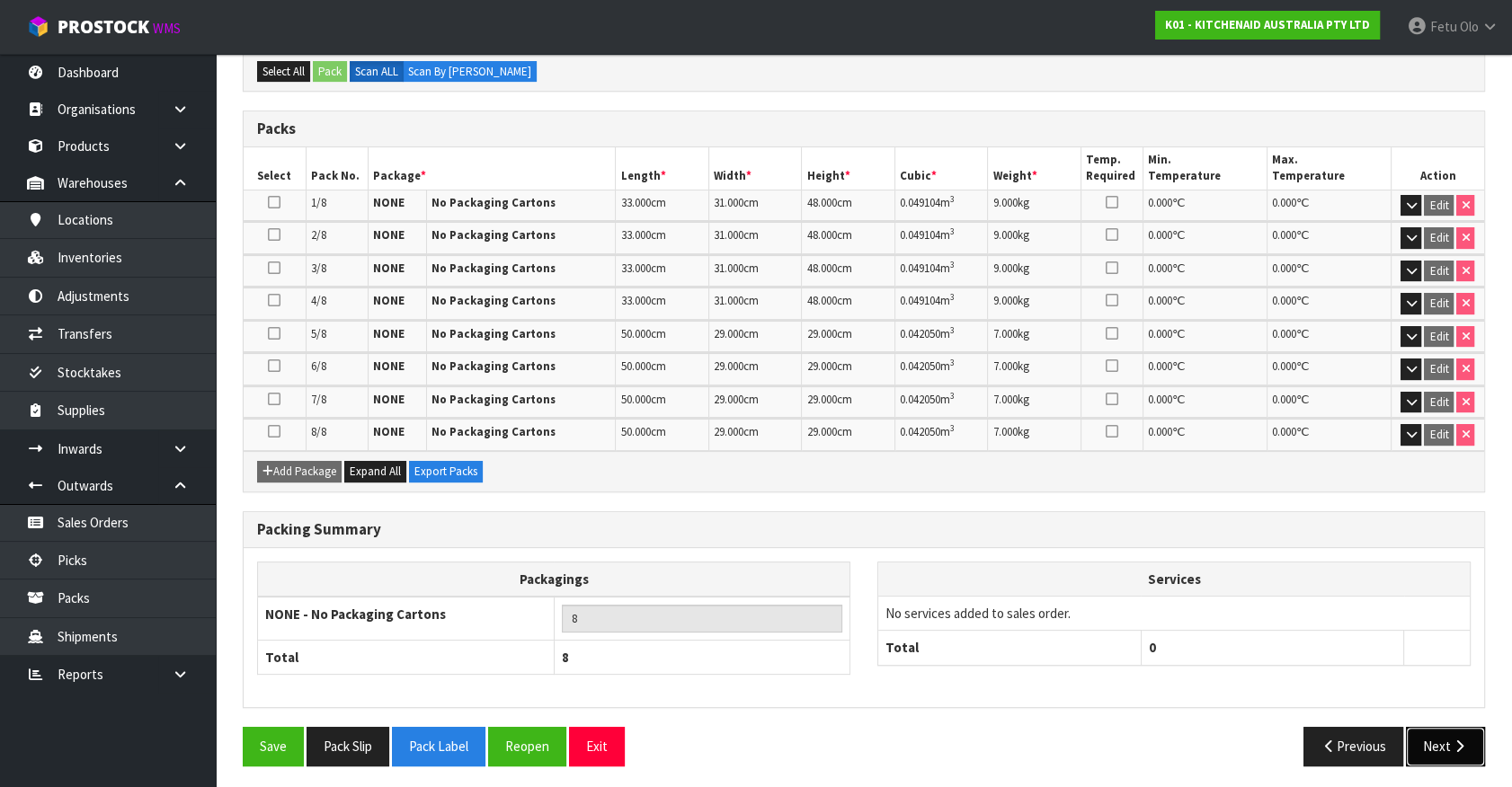
click at [1414, 741] on button "Next" at bounding box center [1445, 746] width 79 height 39
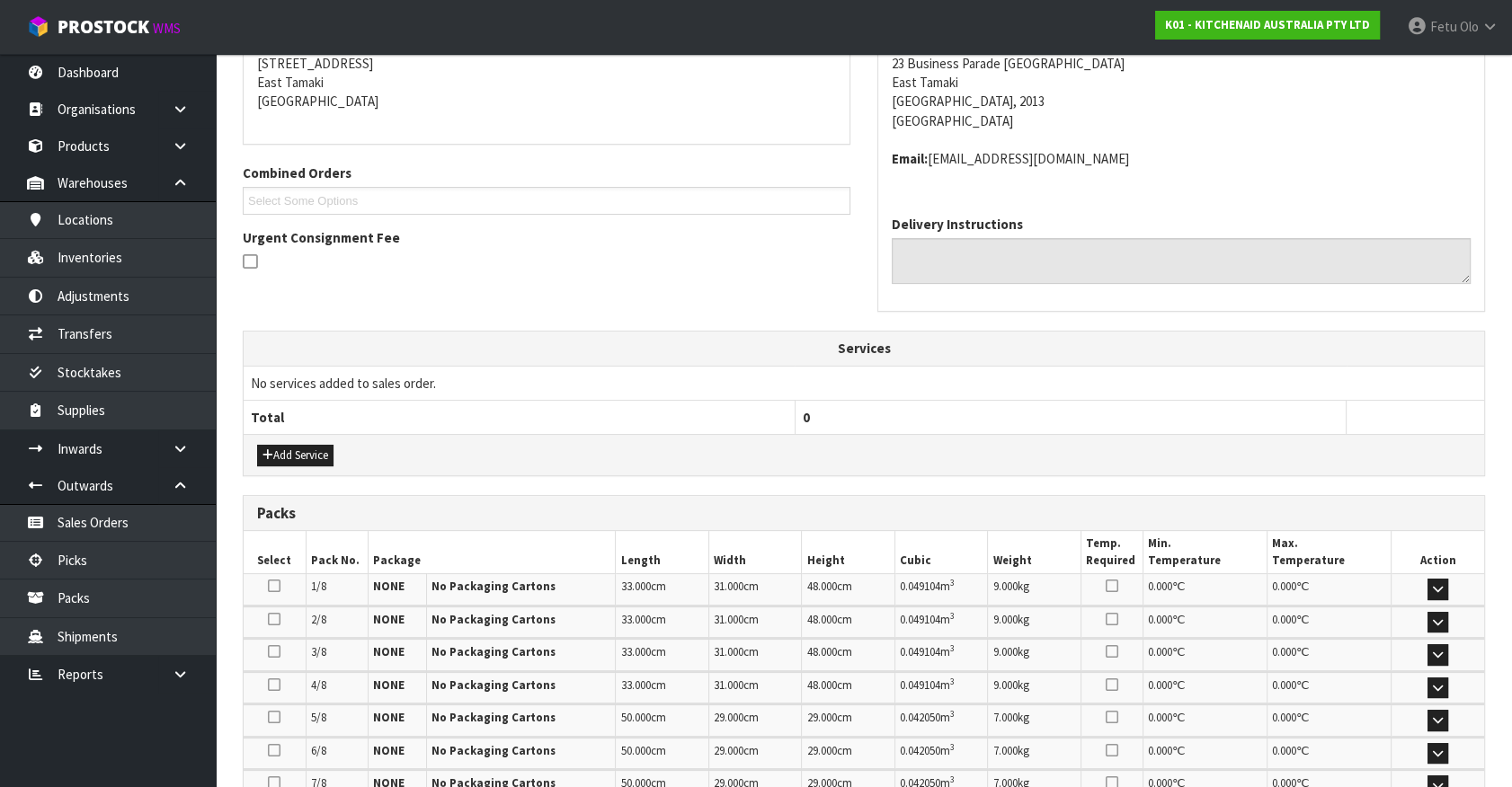
scroll to position [645, 0]
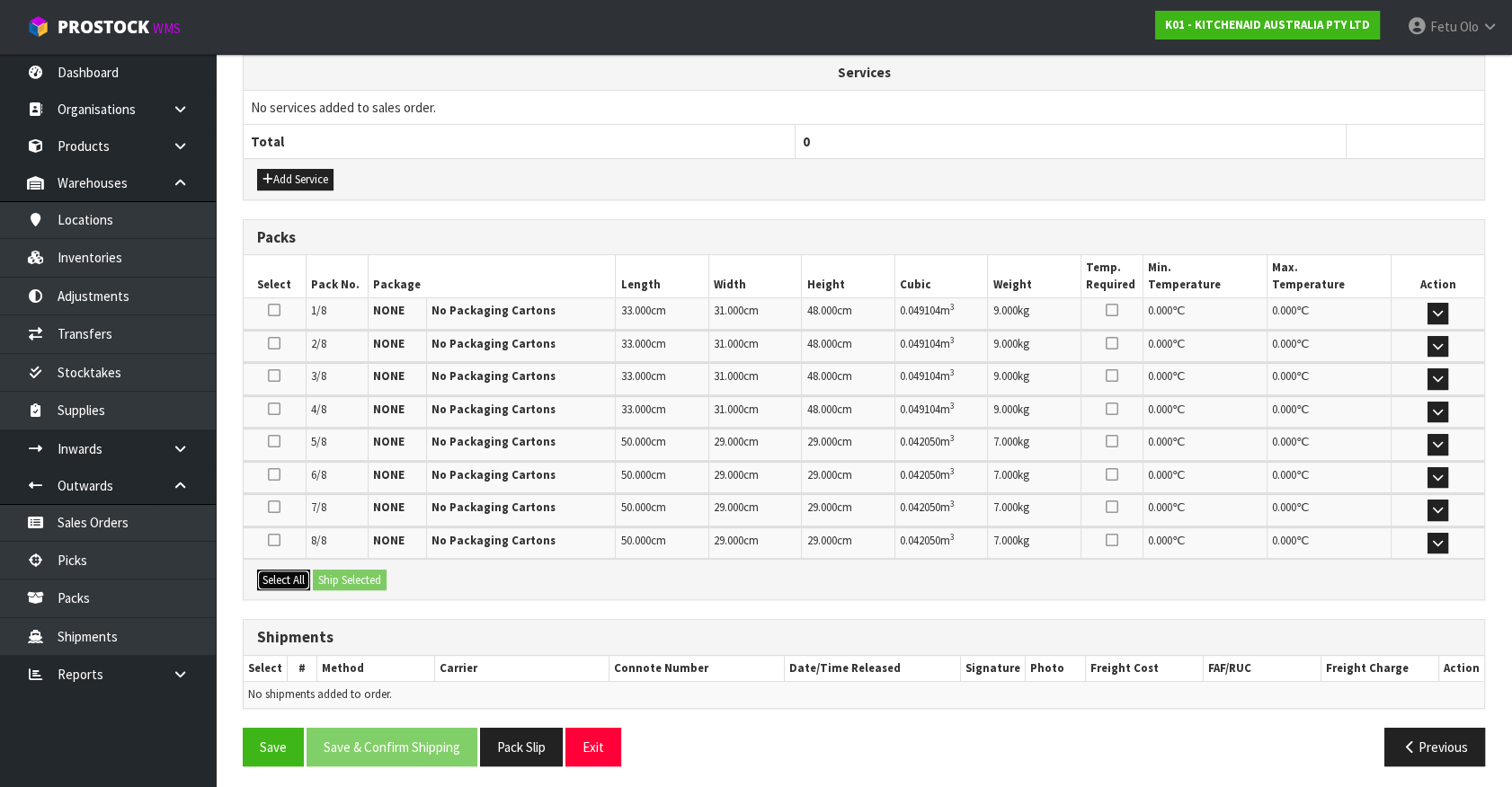
click at [266, 570] on button "Select All" at bounding box center [284, 581] width 53 height 22
click at [334, 570] on button "Ship Selected" at bounding box center [350, 581] width 74 height 22
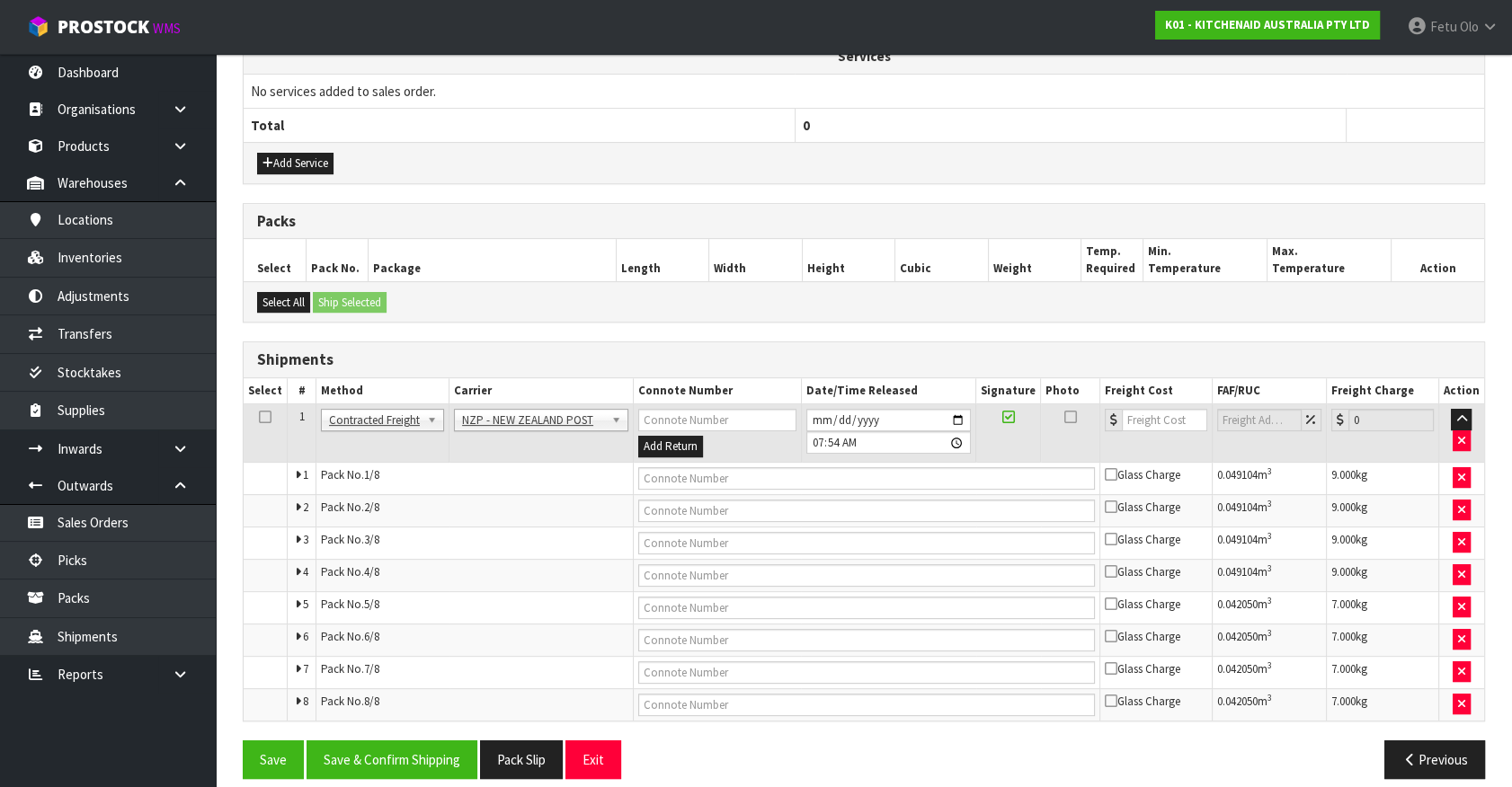
scroll to position [675, 0]
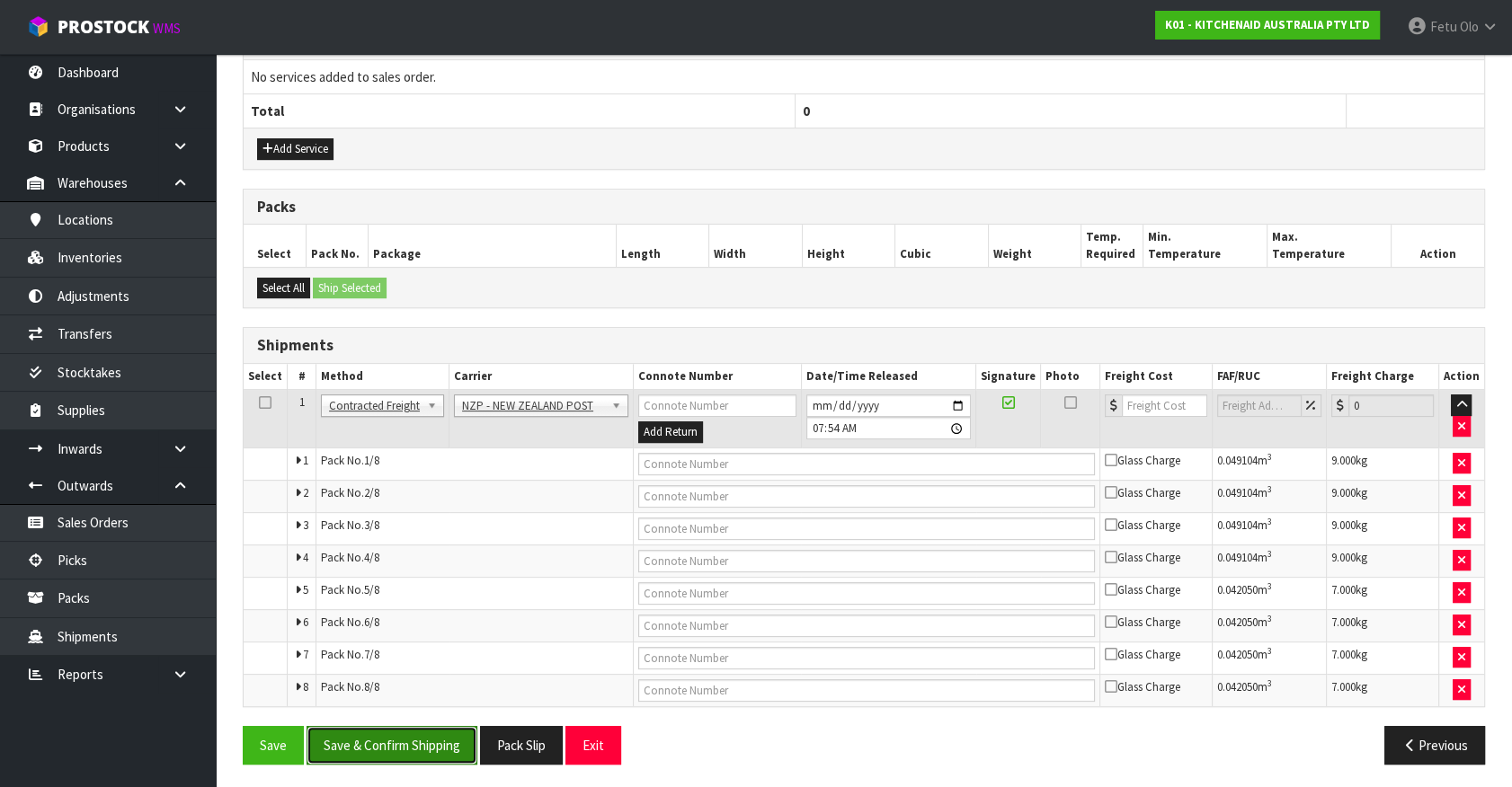
click at [403, 737] on button "Save & Confirm Shipping" at bounding box center [391, 745] width 171 height 39
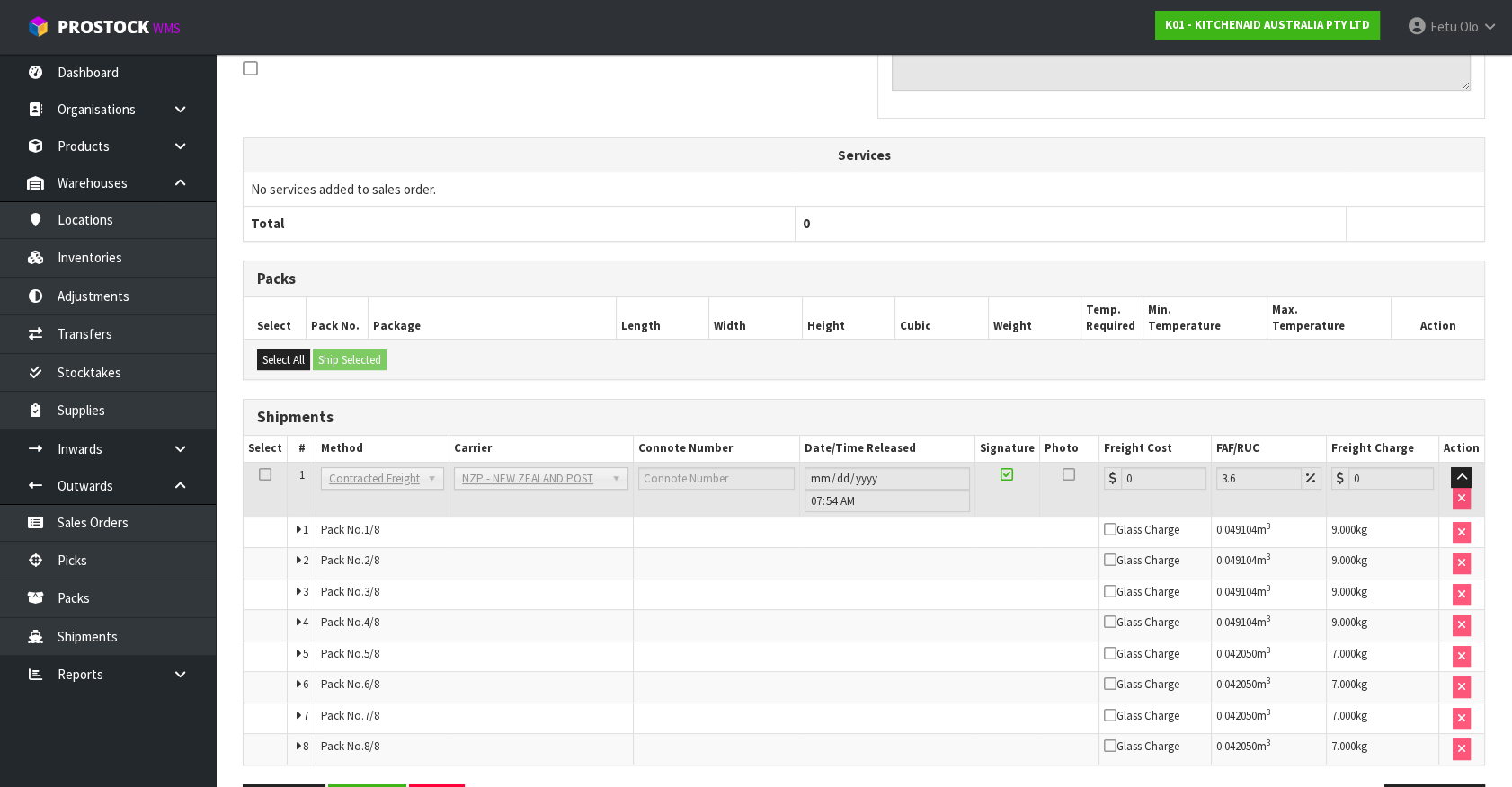
scroll to position [639, 0]
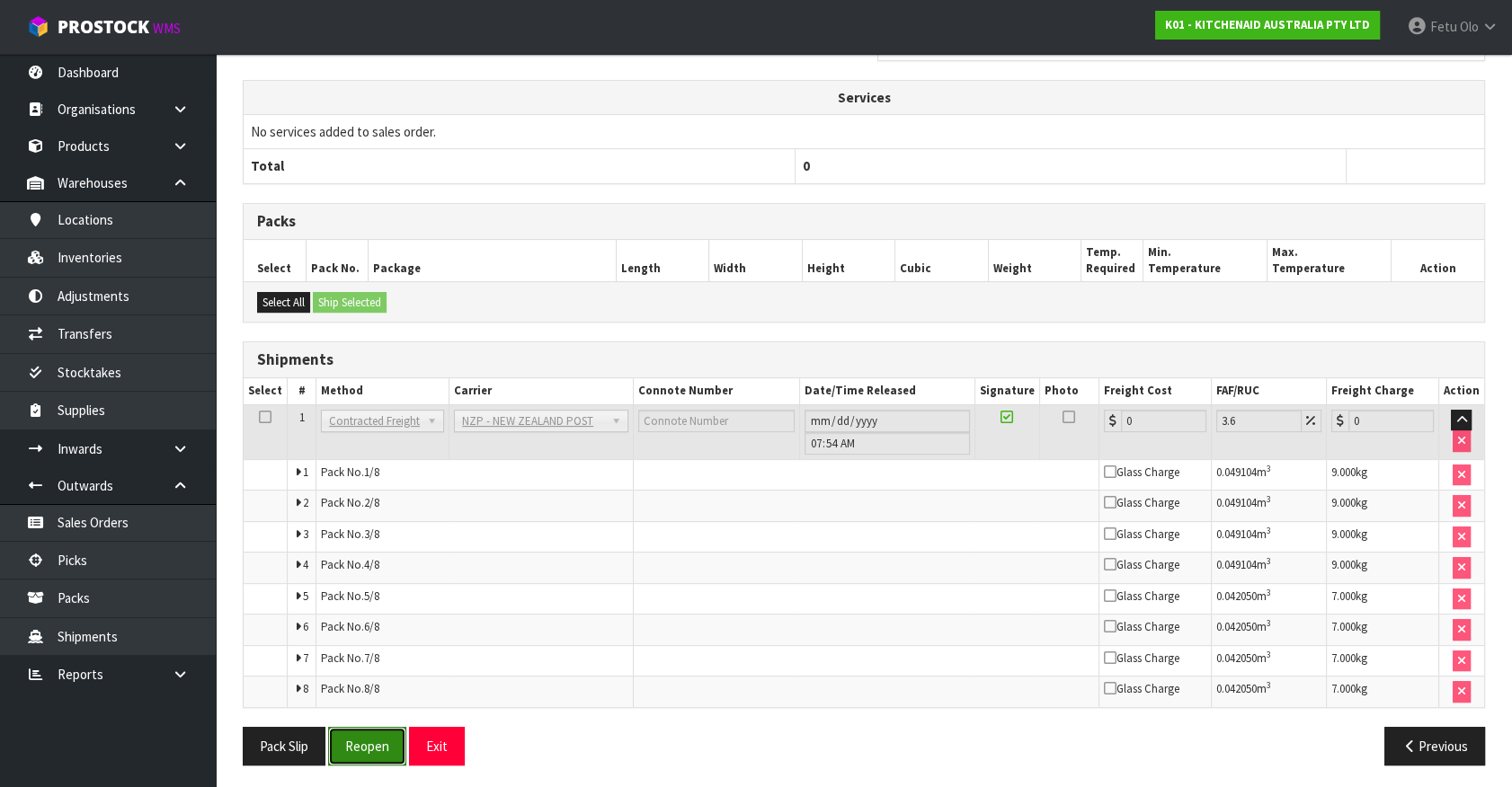
click at [377, 749] on button "Reopen" at bounding box center [367, 746] width 78 height 39
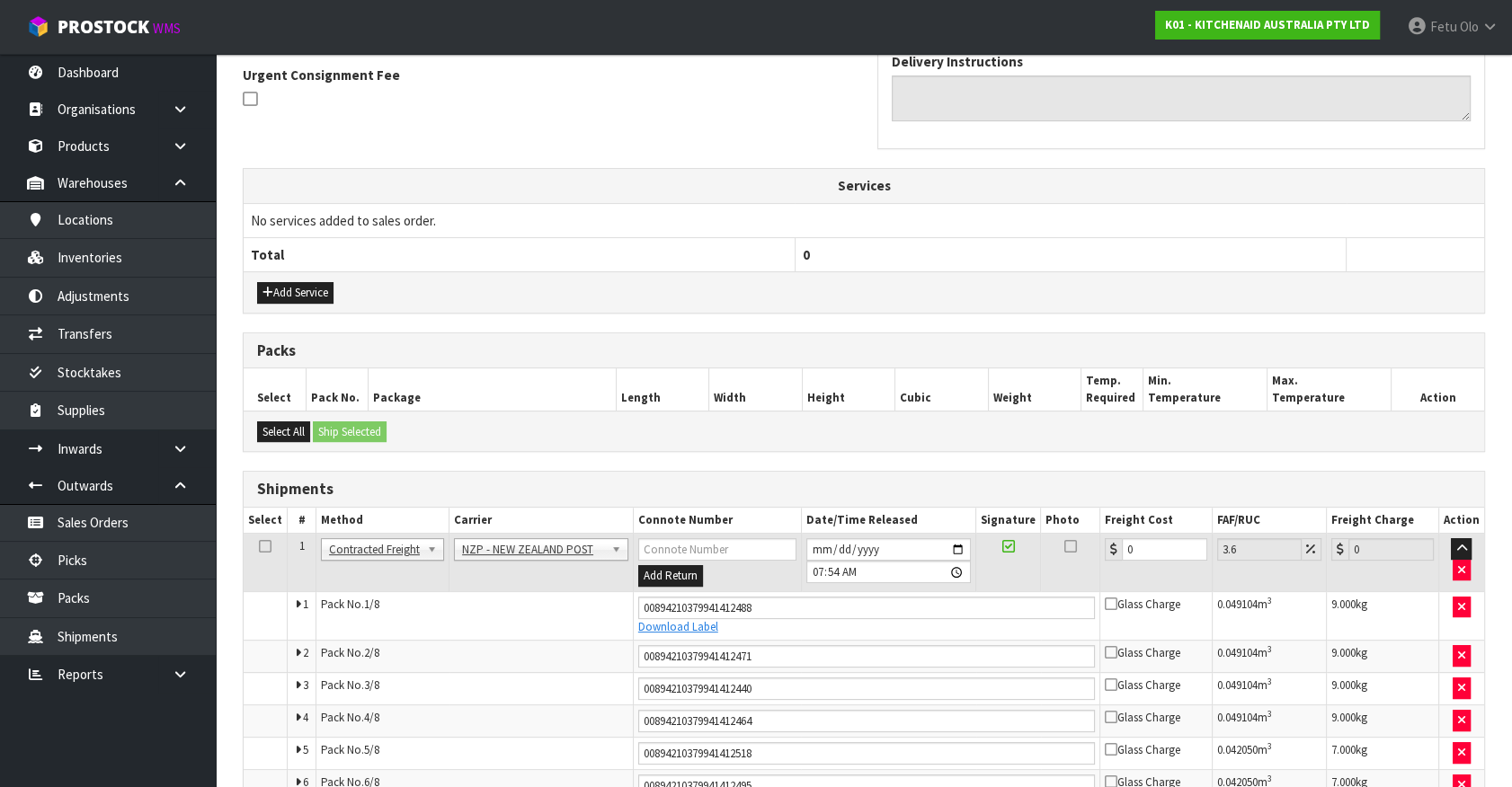
scroll to position [620, 0]
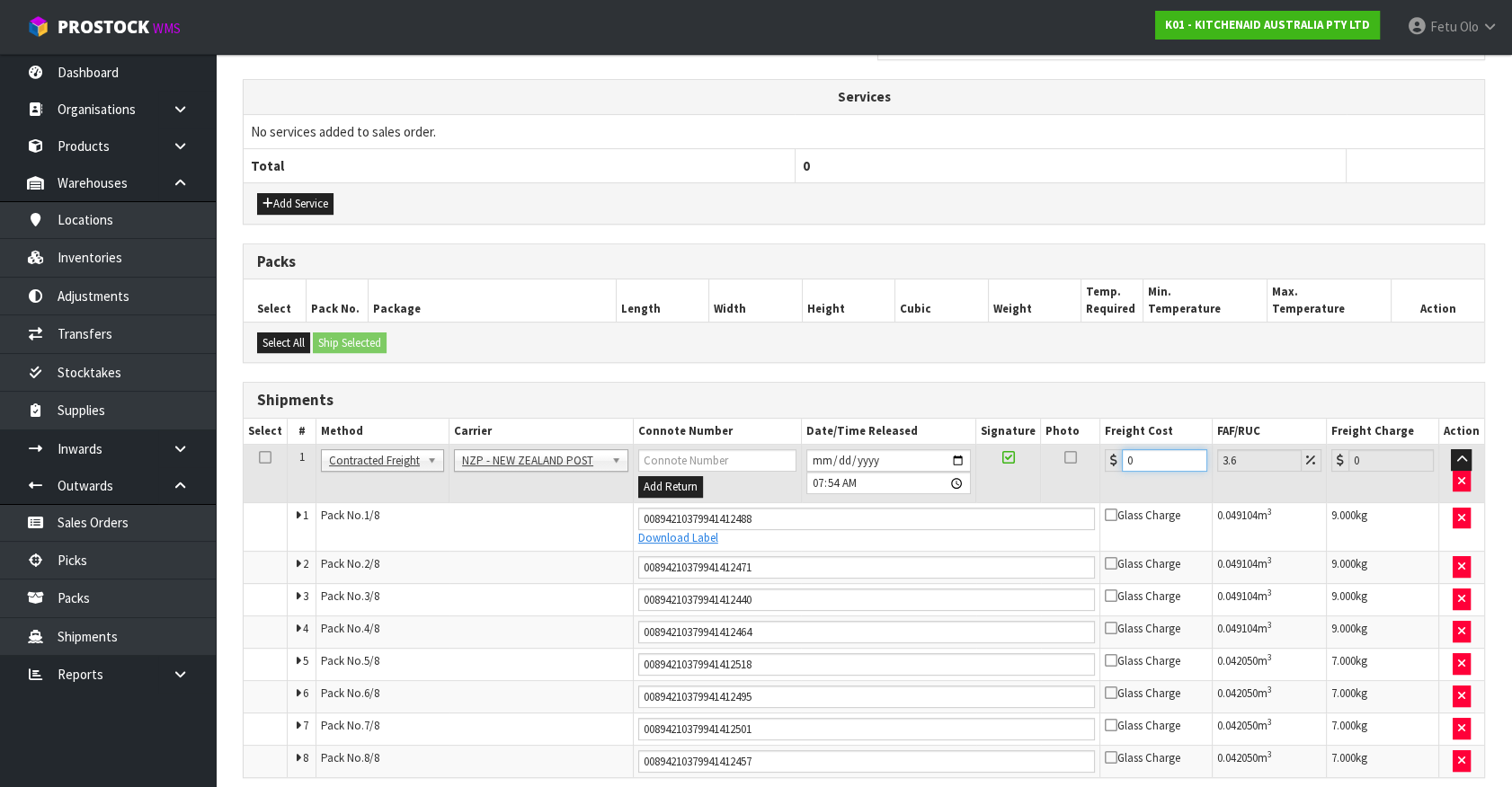
drag, startPoint x: 1088, startPoint y: 475, endPoint x: 939, endPoint y: 505, distance: 152.0
click at [939, 505] on tbody "1 Client Local Pickup Customer Local Pickup Company Freight Contracted Freight …" at bounding box center [863, 611] width 1241 height 333
type input "3"
type input "3.11"
type input "354"
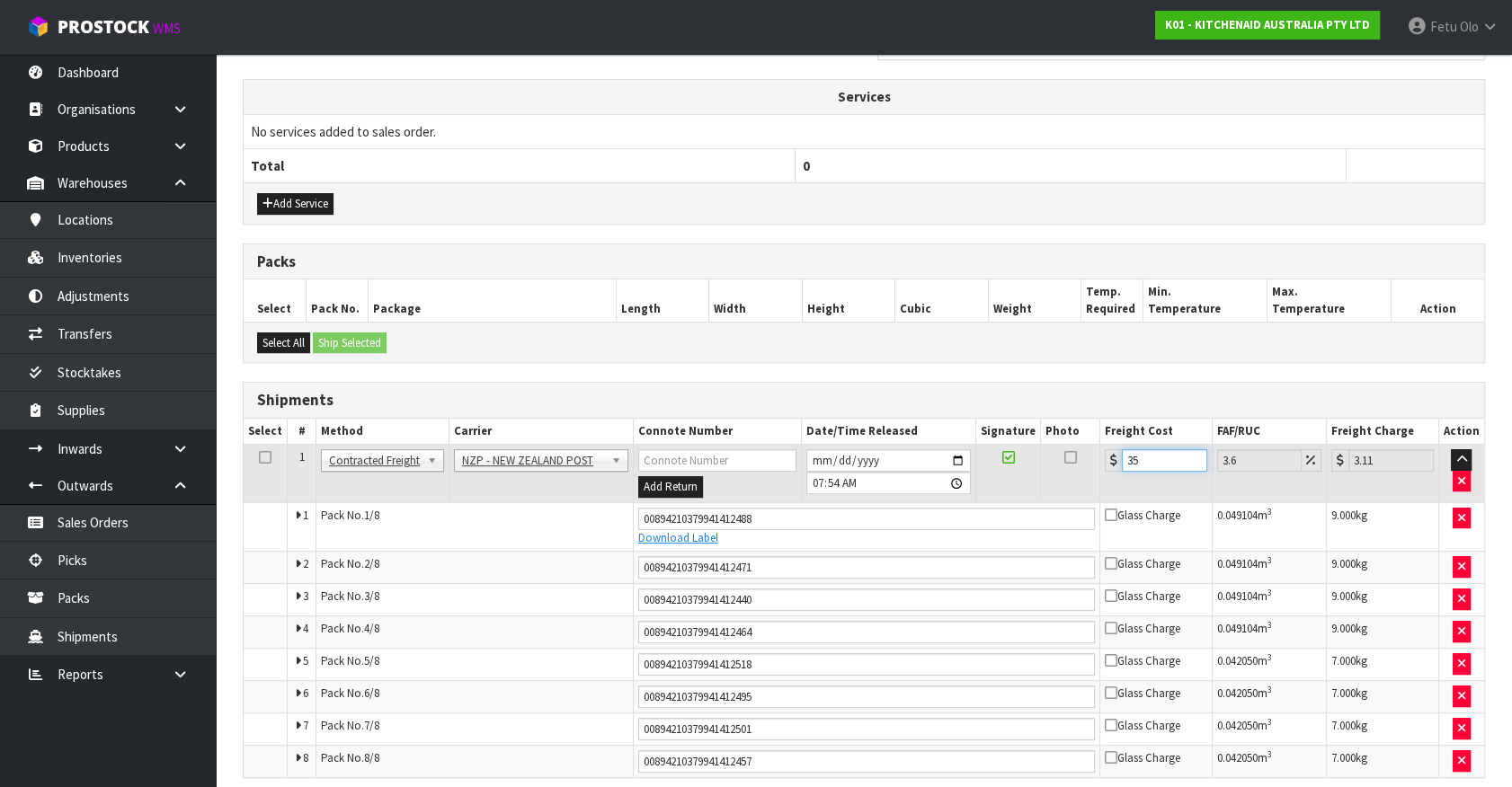
type input "366.74"
type input "354.6"
type input "367.37"
type input "354.64"
type input "367.41"
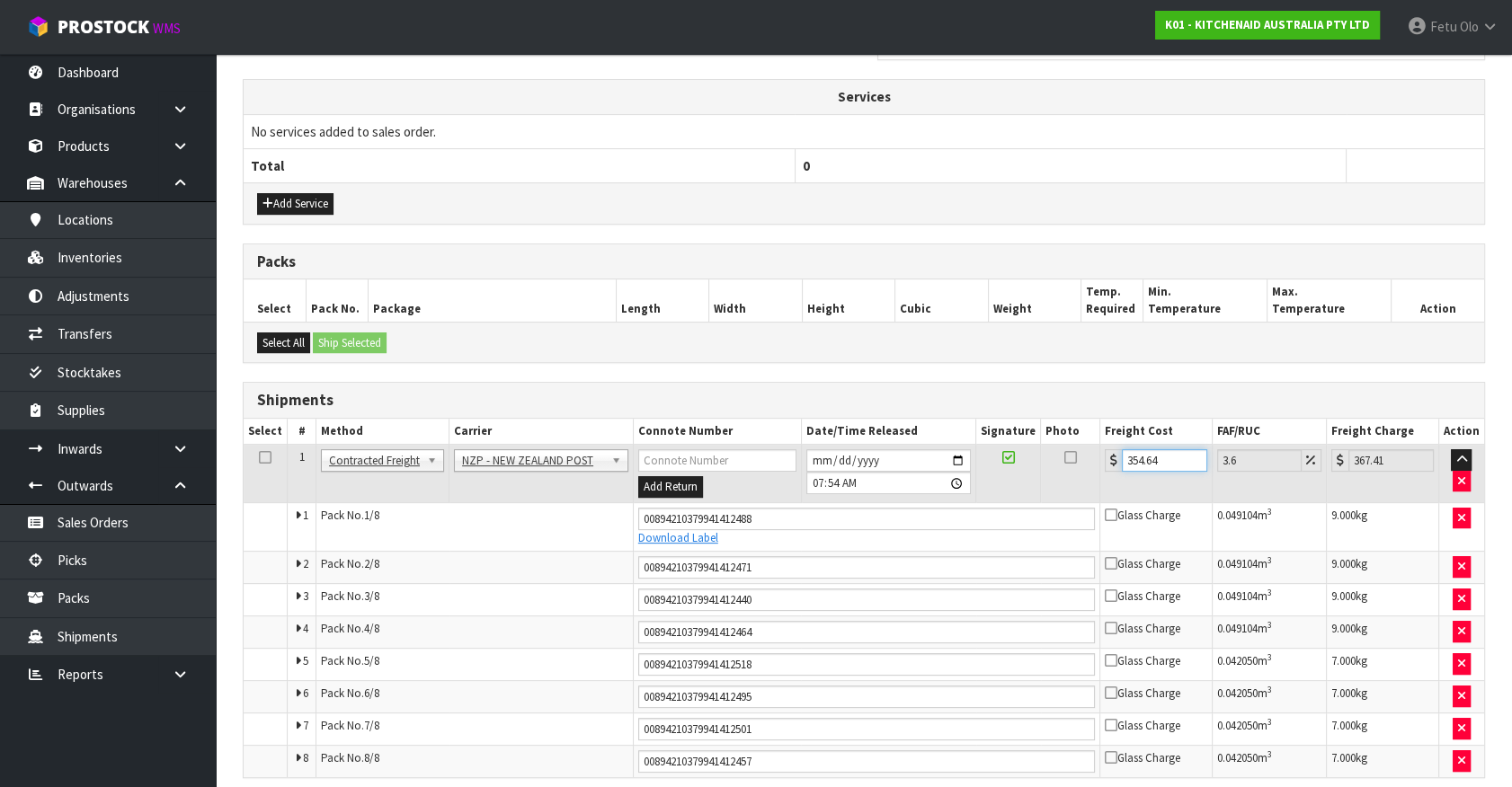
type input "354.6"
type input "367.37"
type input "354"
type input "366.74"
type input "35"
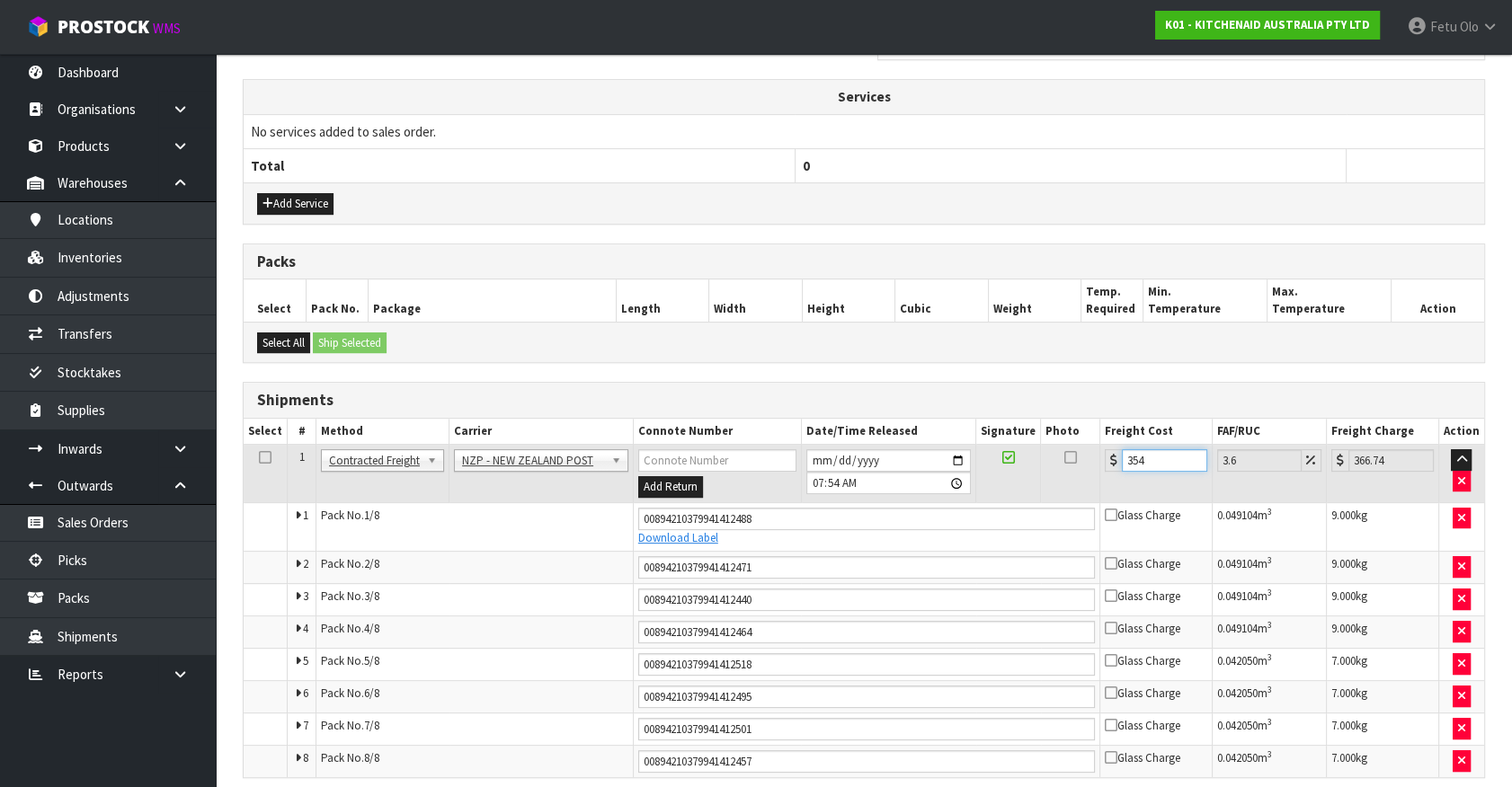
type input "36.26"
type input "3"
type input "3.11"
type input "34"
type input "35.22"
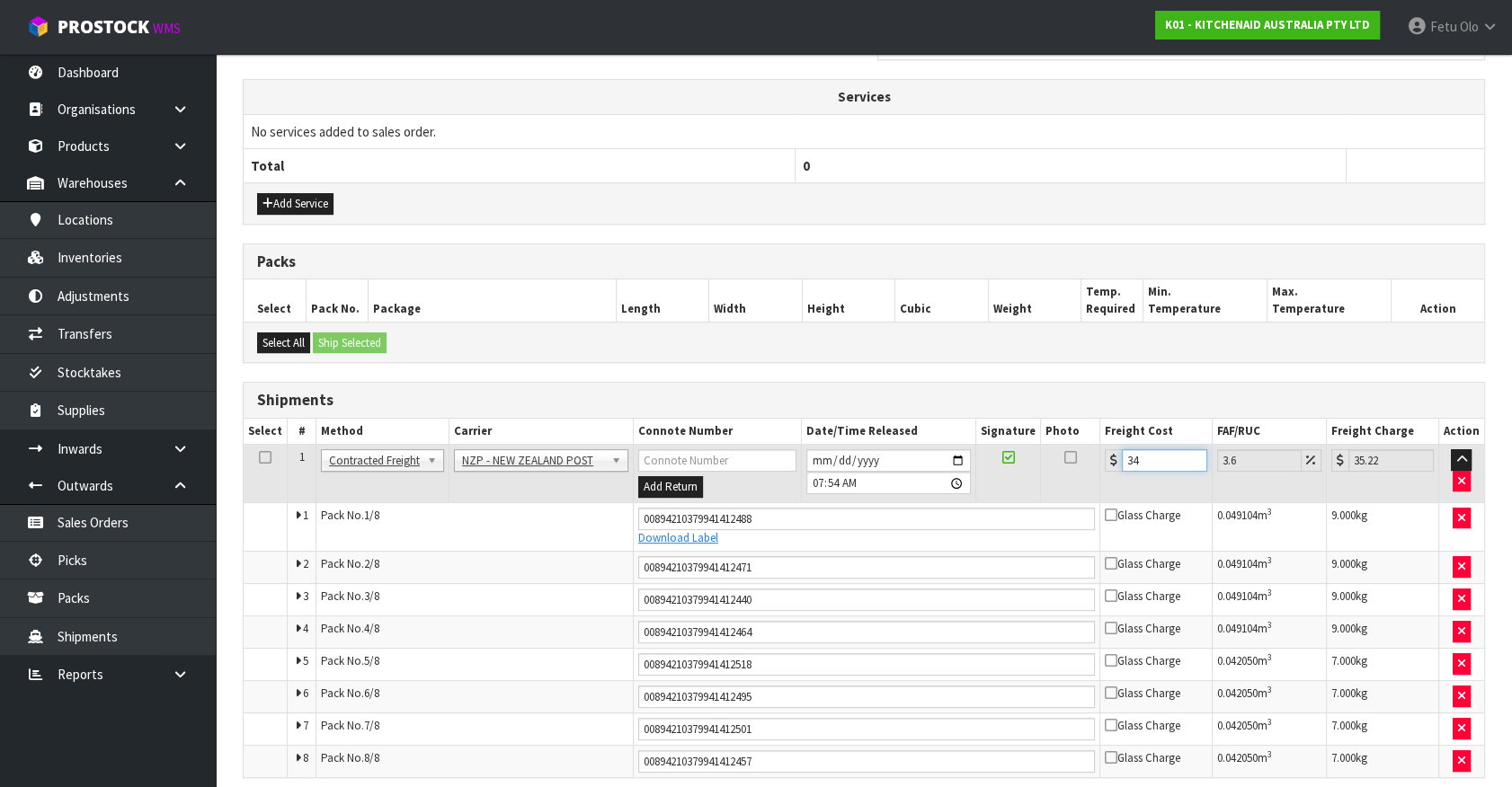
type input "34.6"
type input "35.85"
type input "34.64"
type input "35.89"
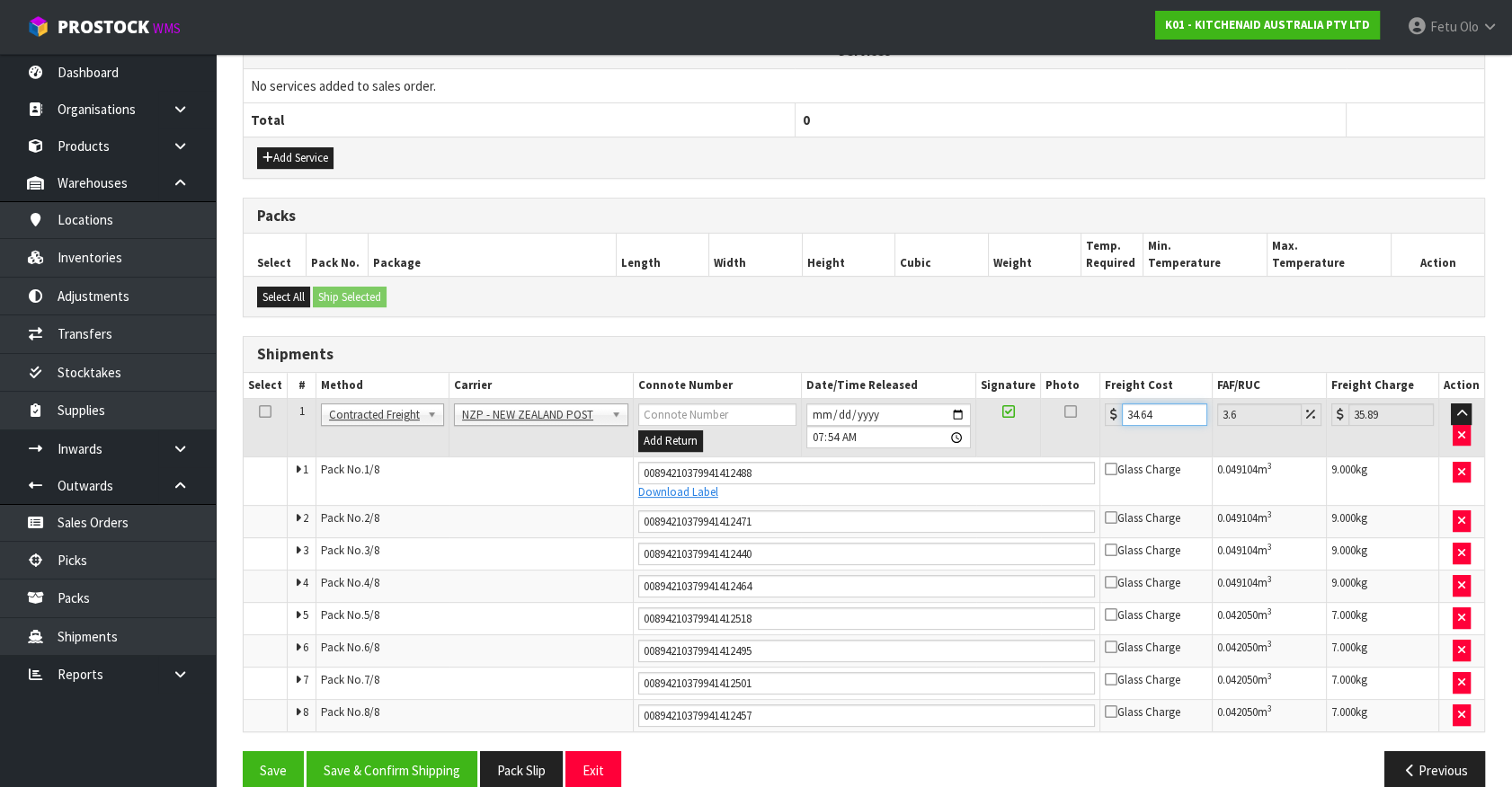
scroll to position [692, 0]
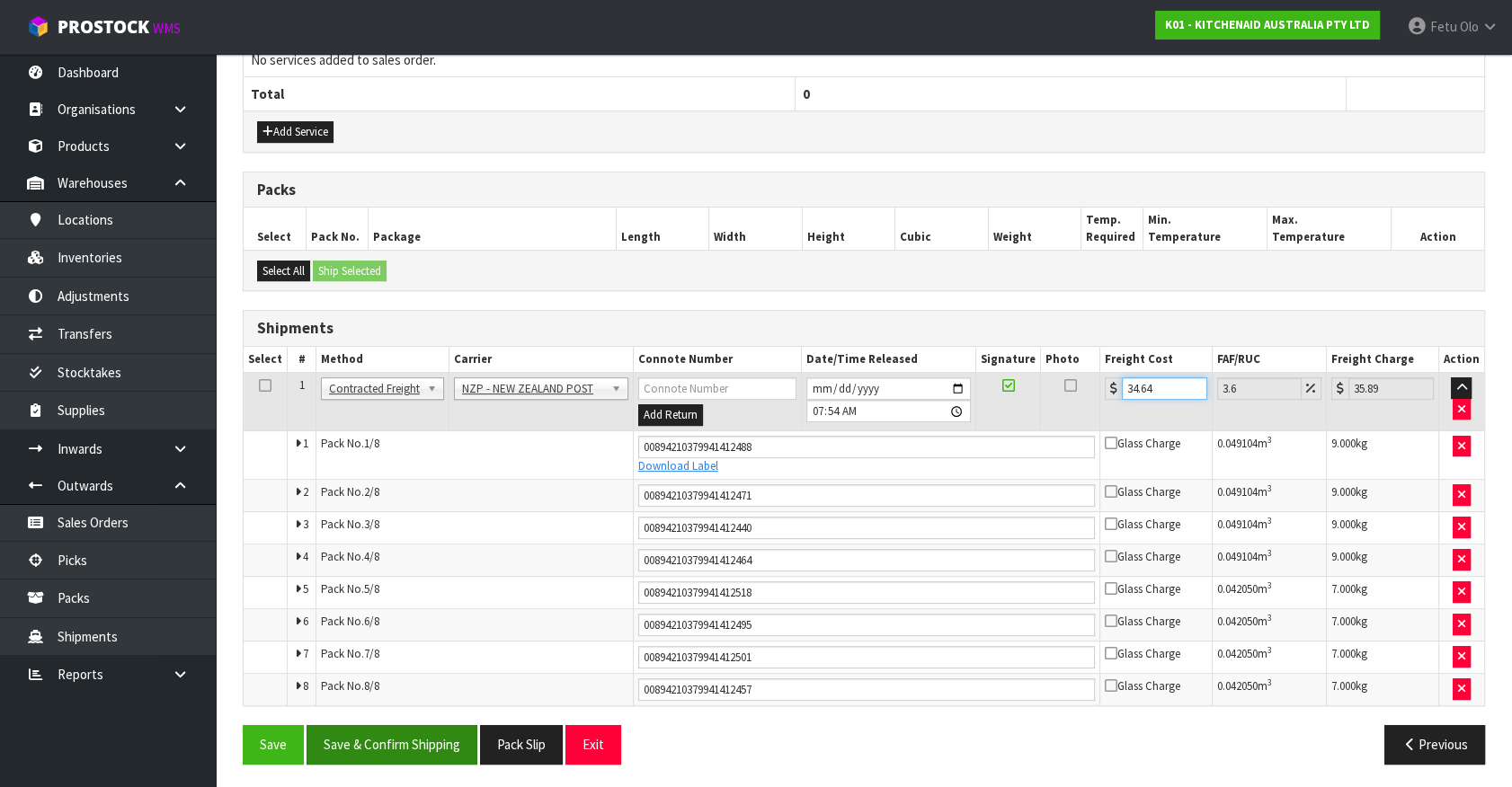
type input "34.64"
click at [442, 745] on button "Save & Confirm Shipping" at bounding box center [391, 744] width 171 height 39
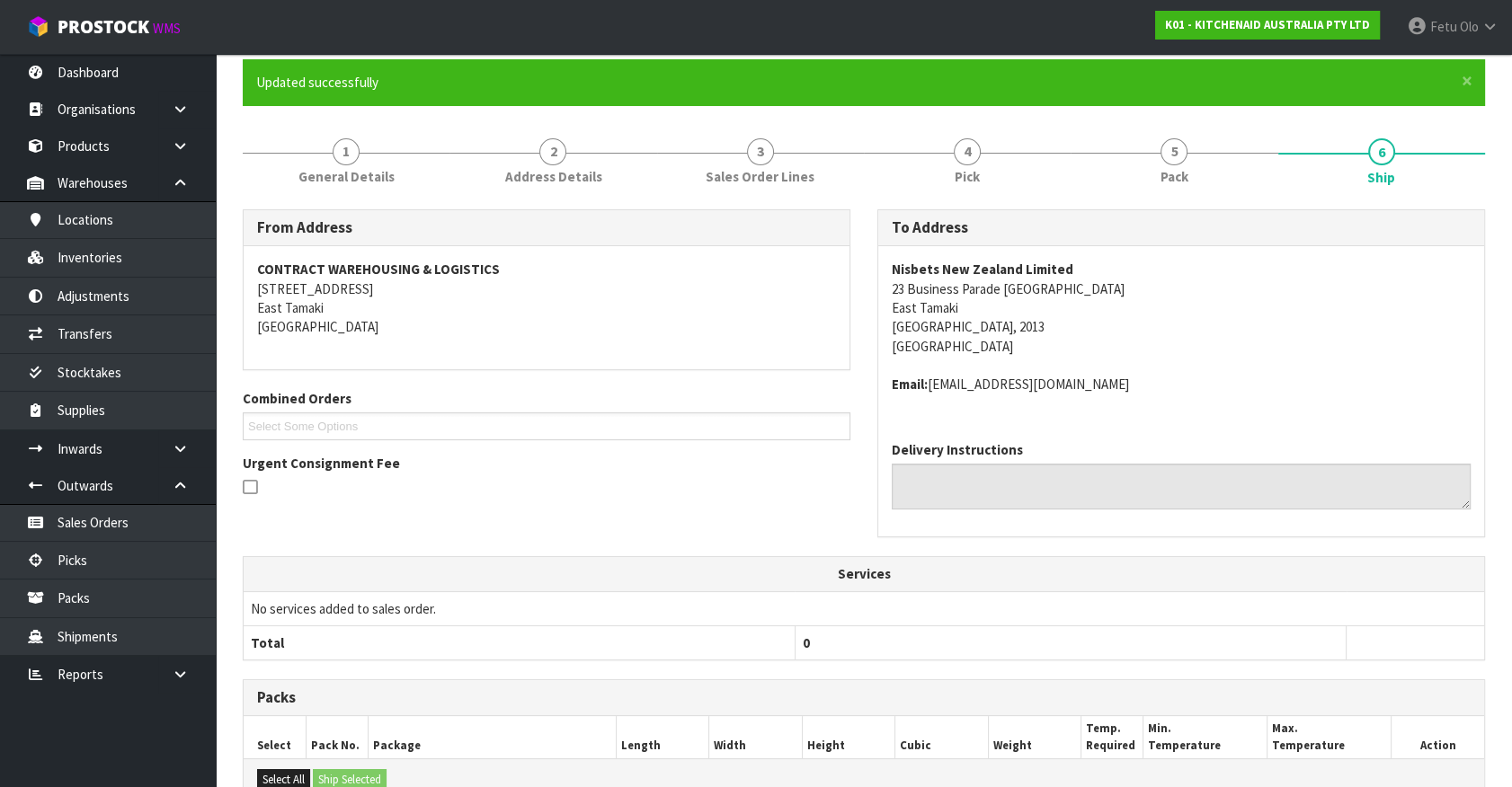
scroll to position [142, 0]
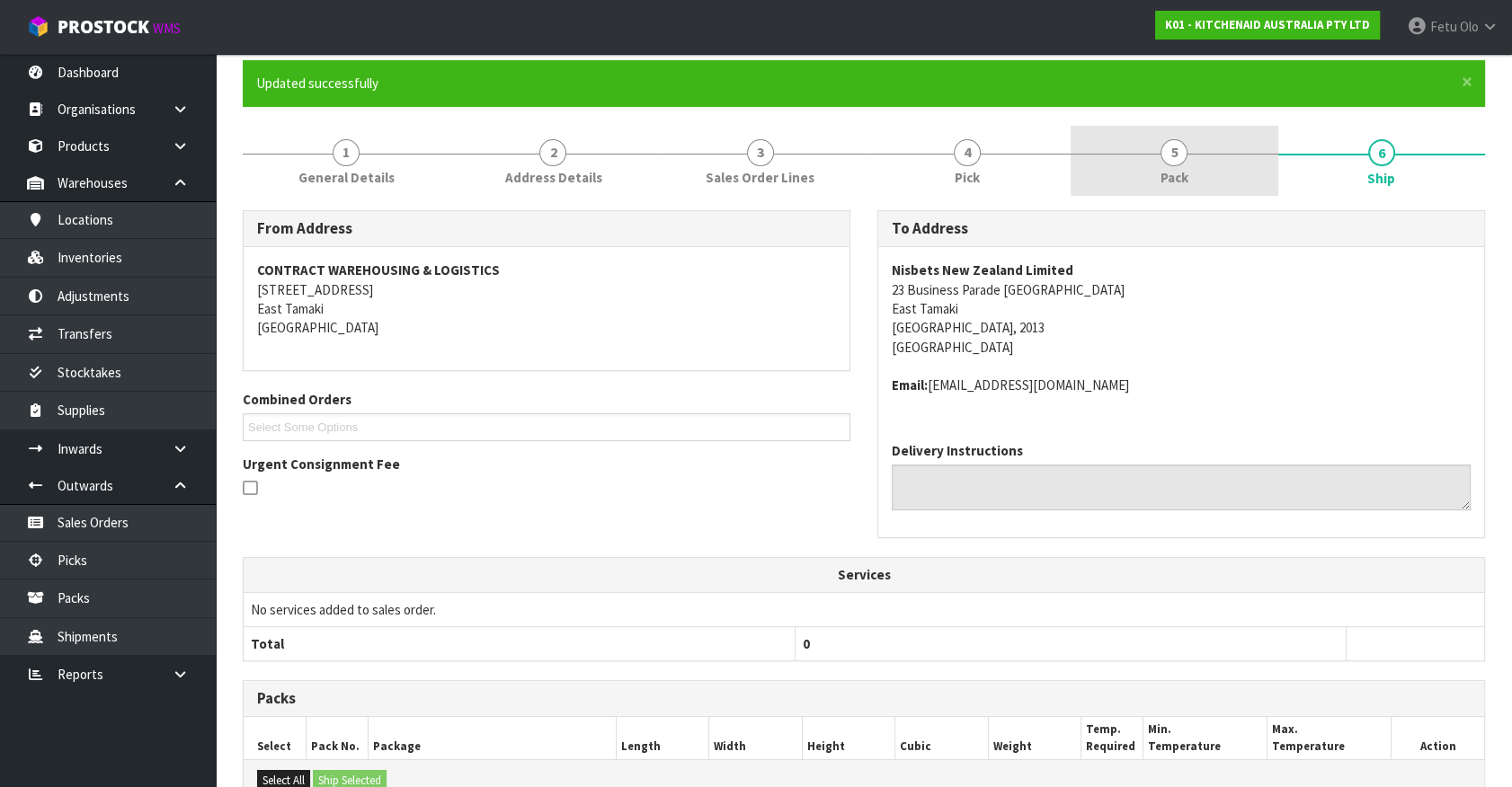
click at [1192, 182] on link "5 Pack" at bounding box center [1174, 160] width 206 height 71
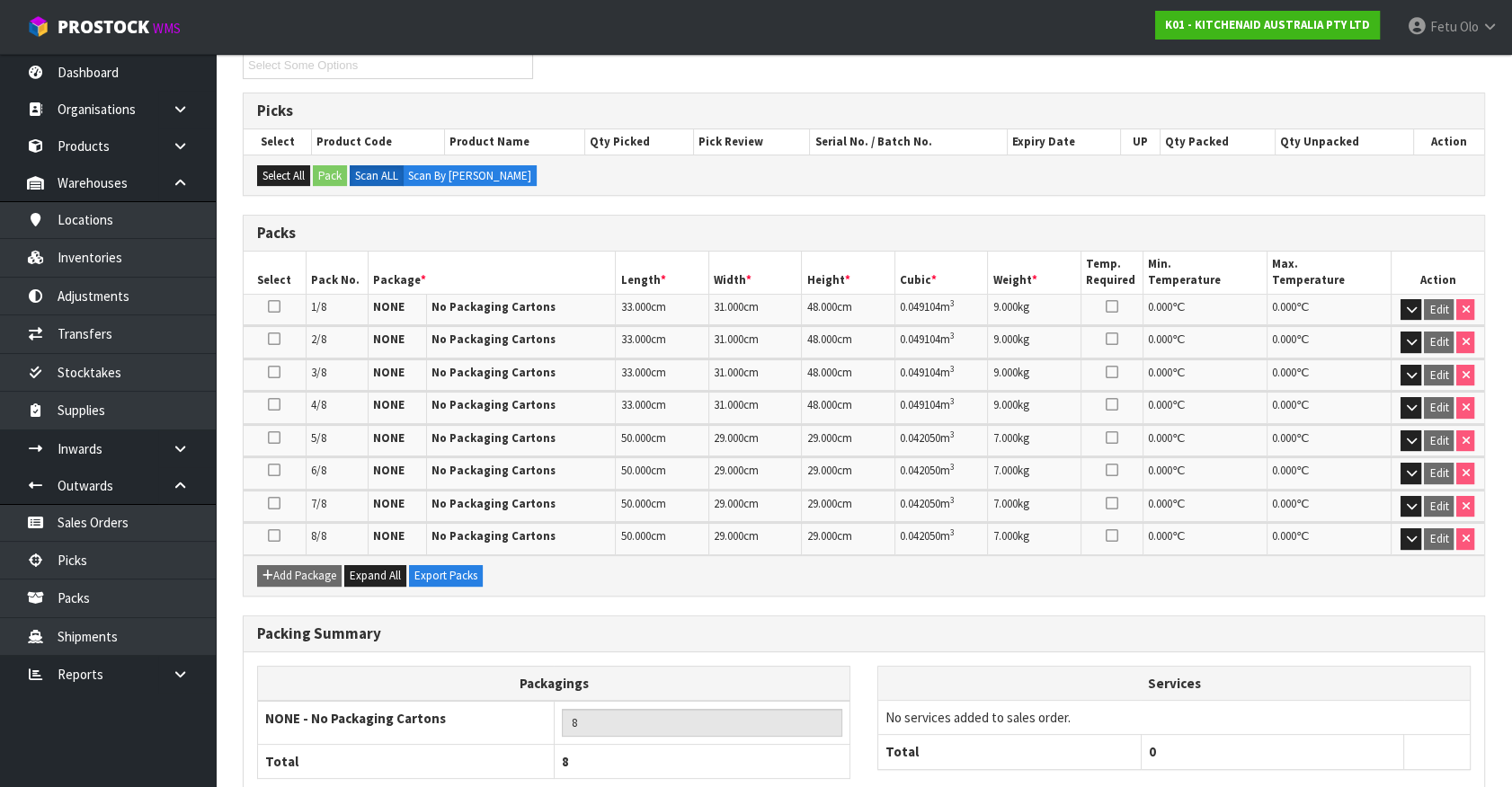
scroll to position [430, 0]
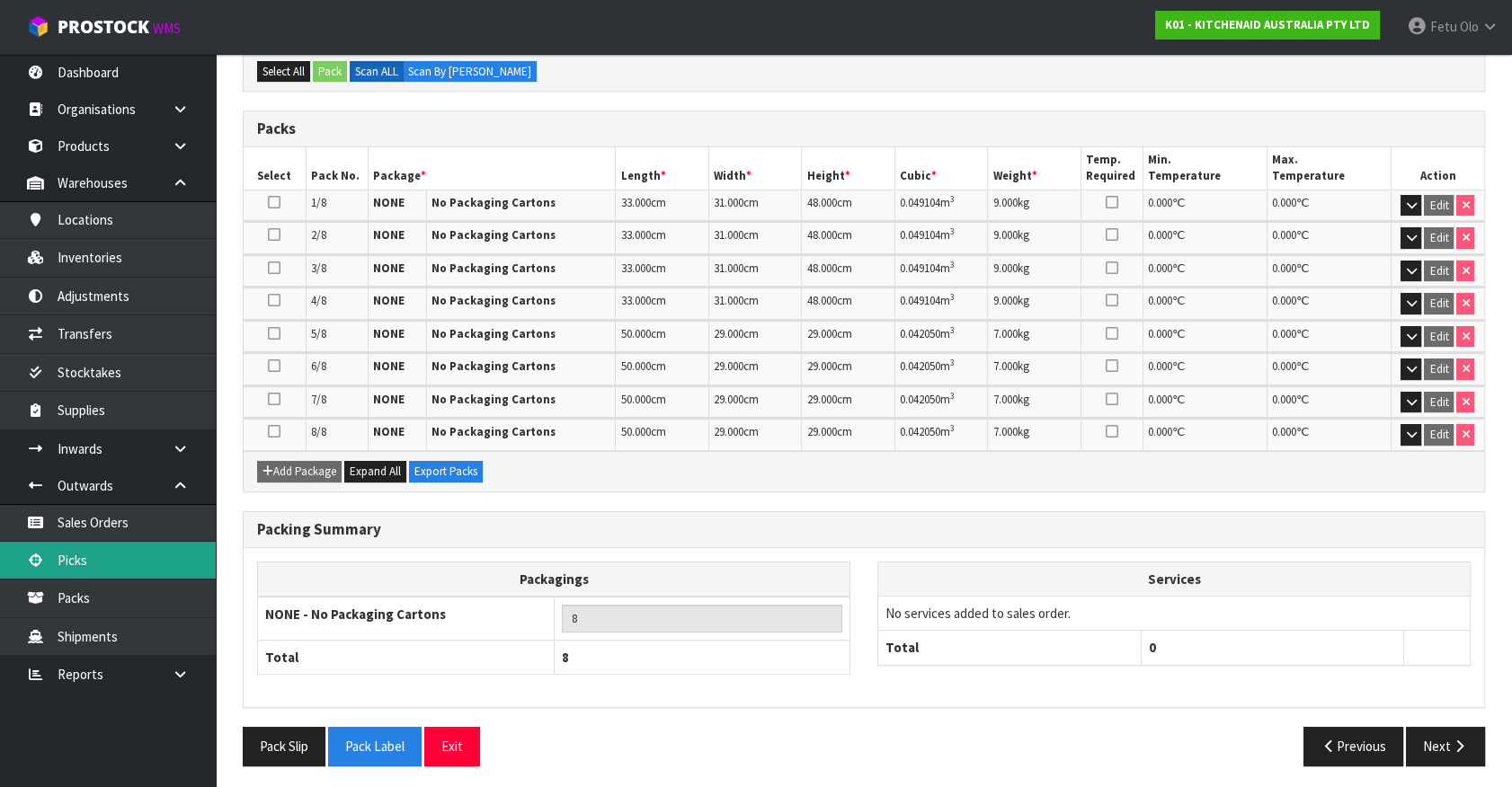
drag, startPoint x: 97, startPoint y: 562, endPoint x: 174, endPoint y: 555, distance: 77.3
click at [97, 562] on link "Picks" at bounding box center [107, 560] width 216 height 37
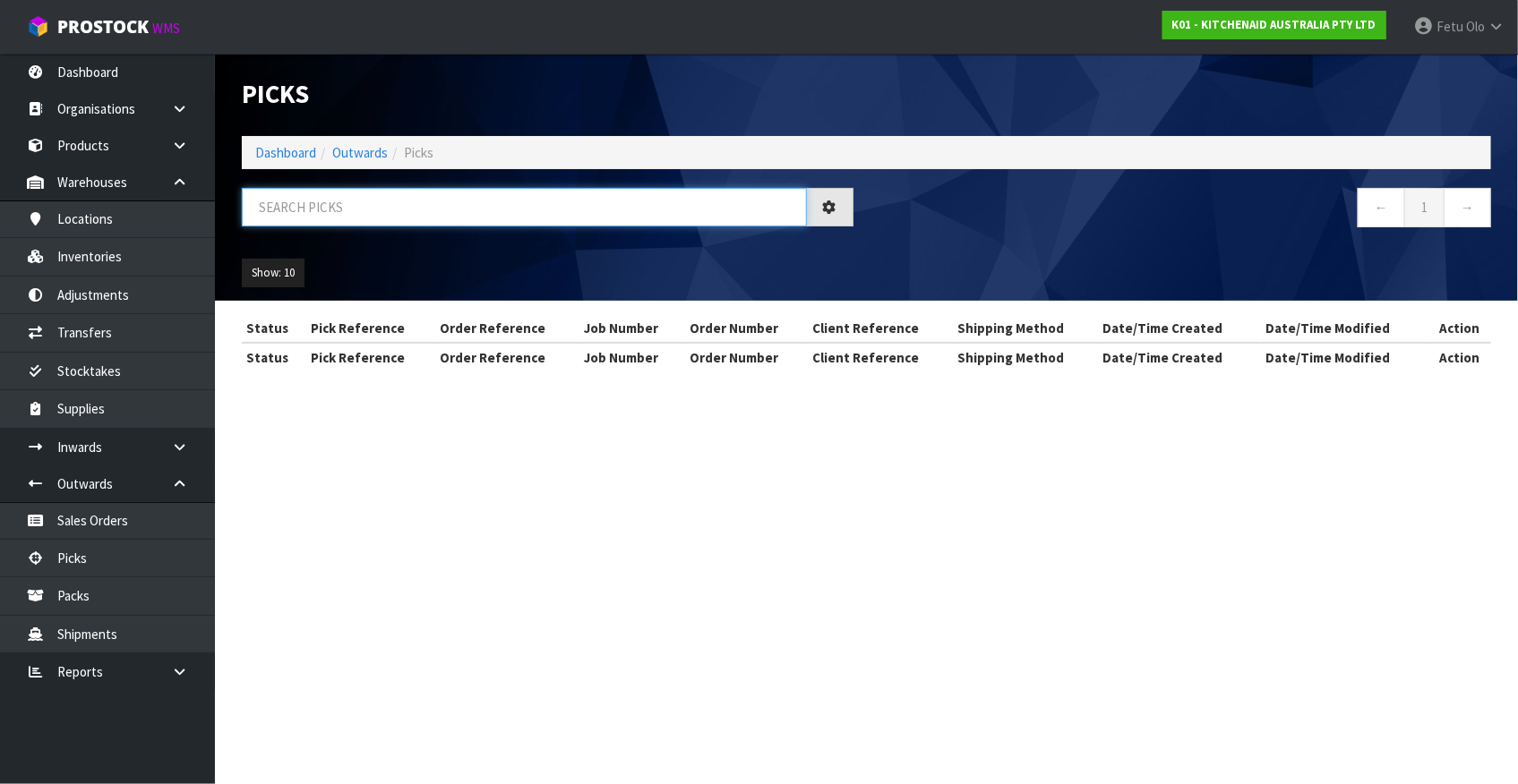
click at [565, 215] on input "text" at bounding box center [524, 207] width 565 height 38
drag, startPoint x: 566, startPoint y: 215, endPoint x: 567, endPoint y: 231, distance: 16.0
click at [567, 228] on div at bounding box center [548, 213] width 639 height 52
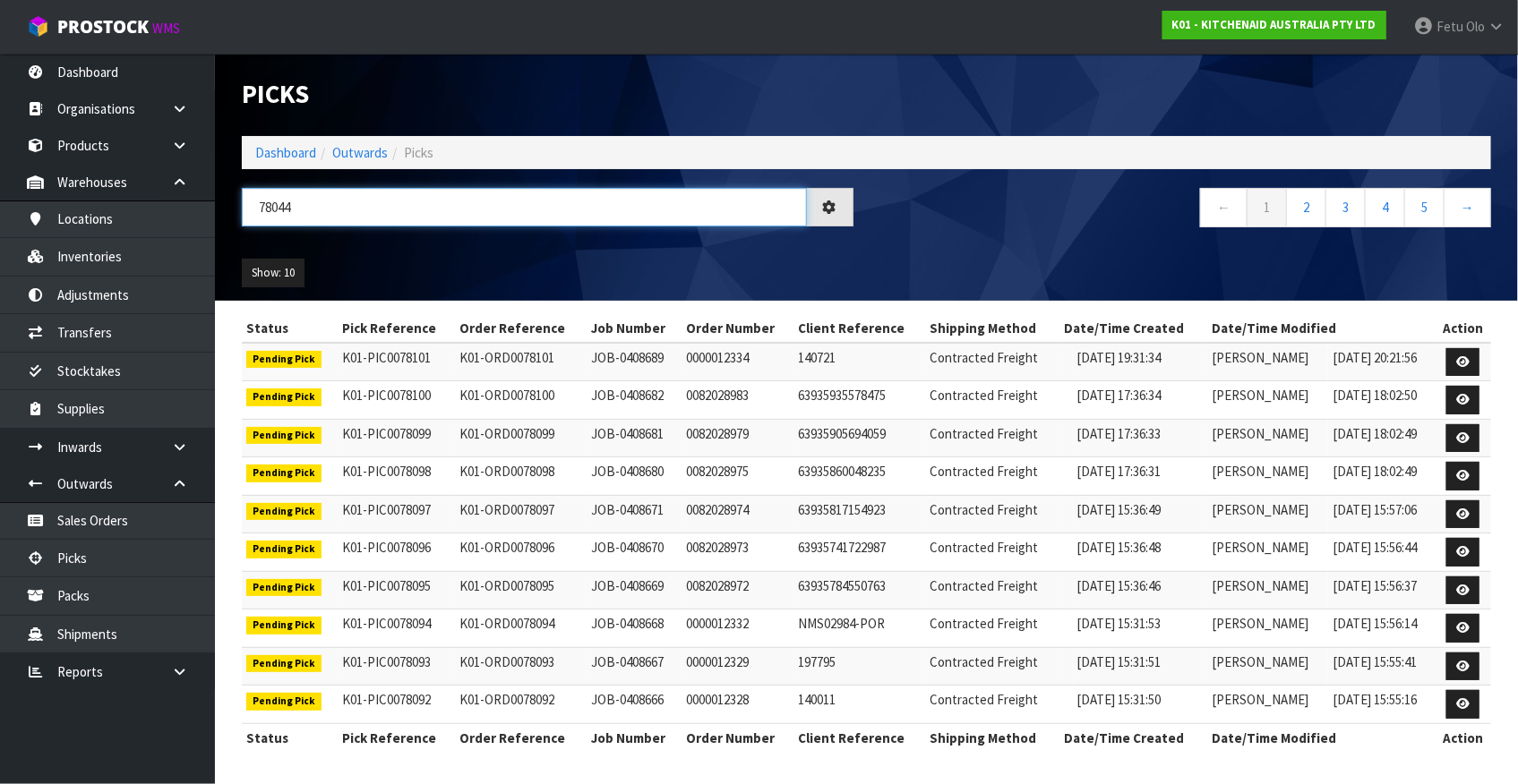
click at [271, 209] on input "78044" at bounding box center [524, 207] width 565 height 38
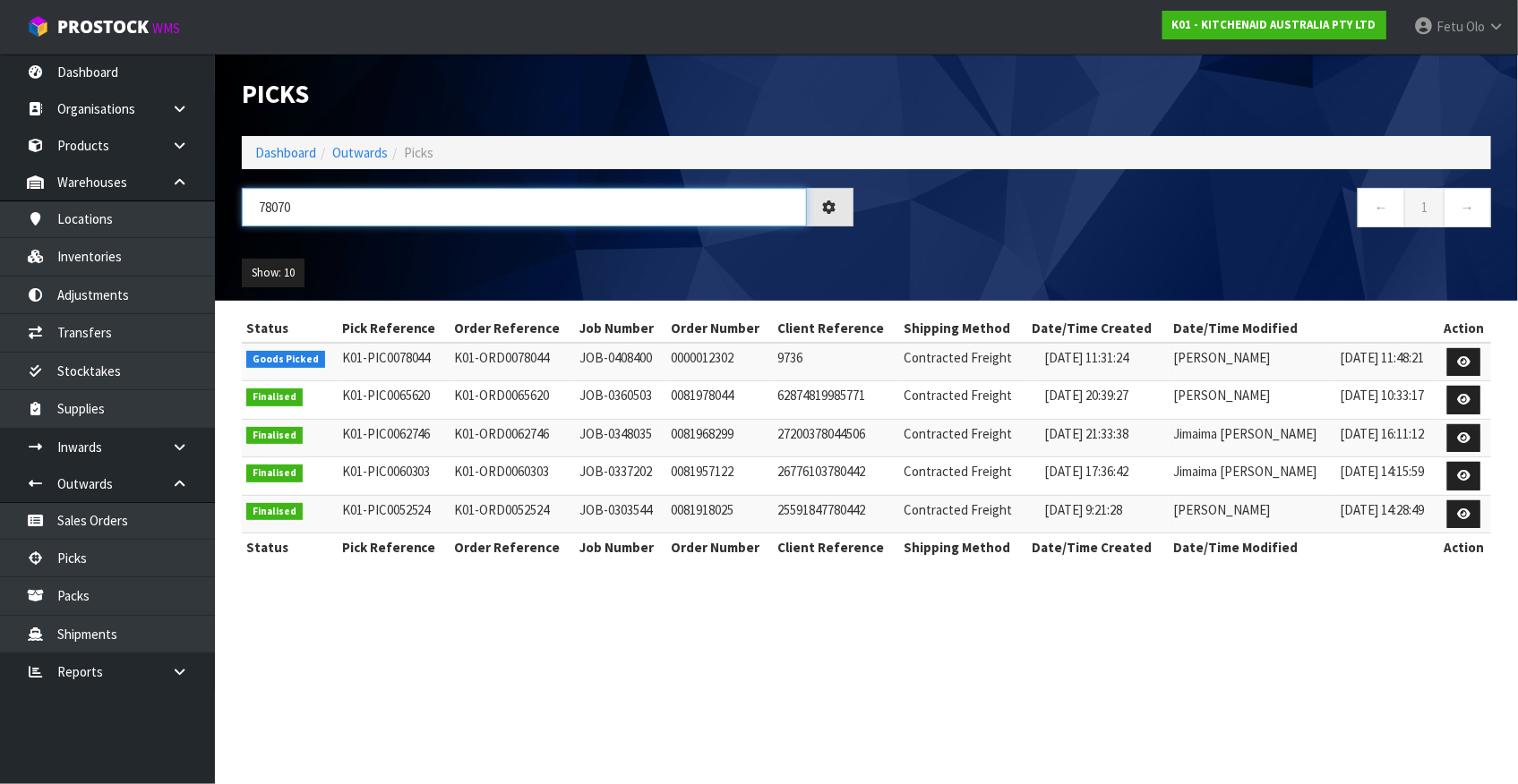
type input "78070"
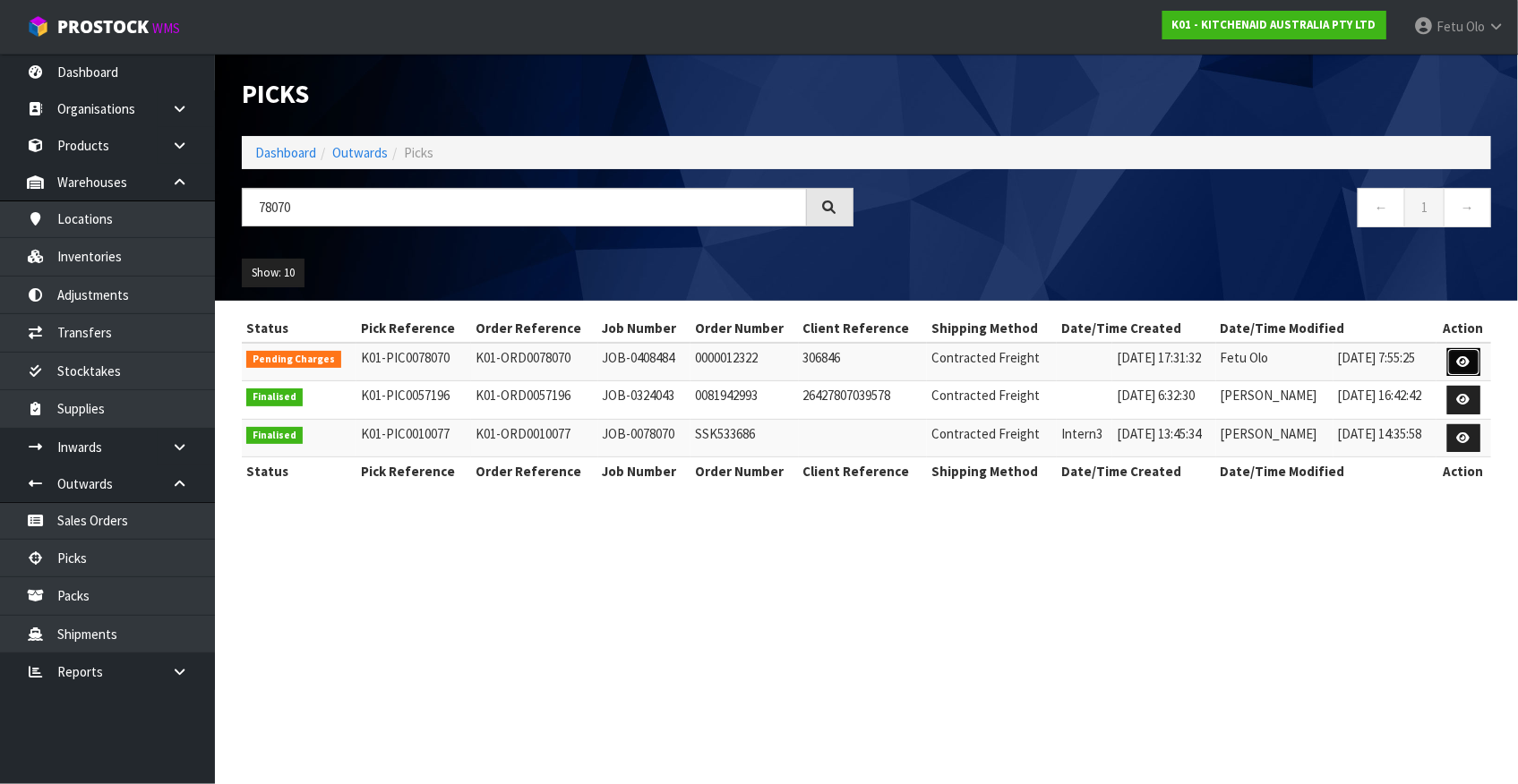
click at [1461, 360] on icon at bounding box center [1464, 362] width 13 height 11
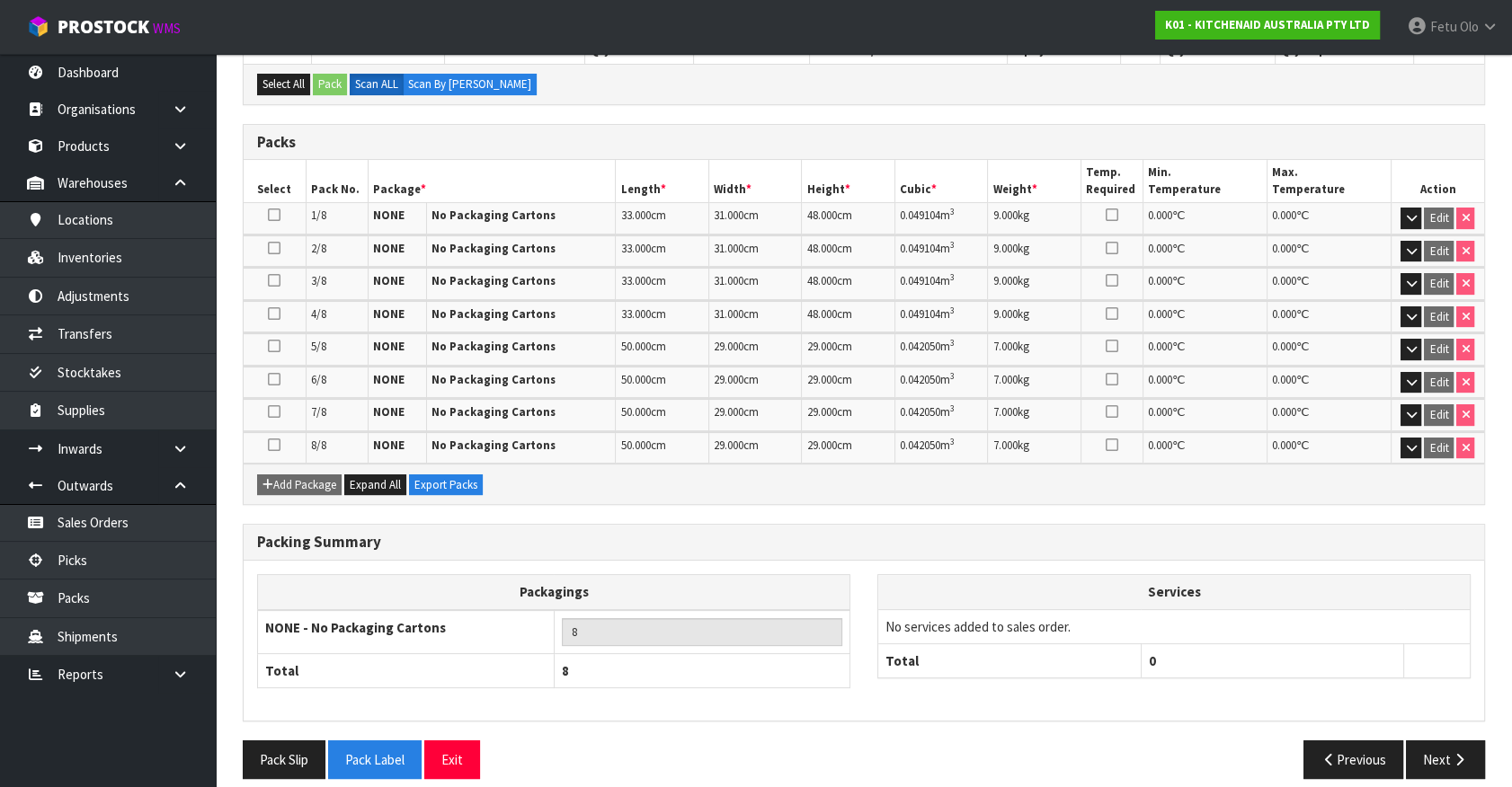
scroll to position [364, 0]
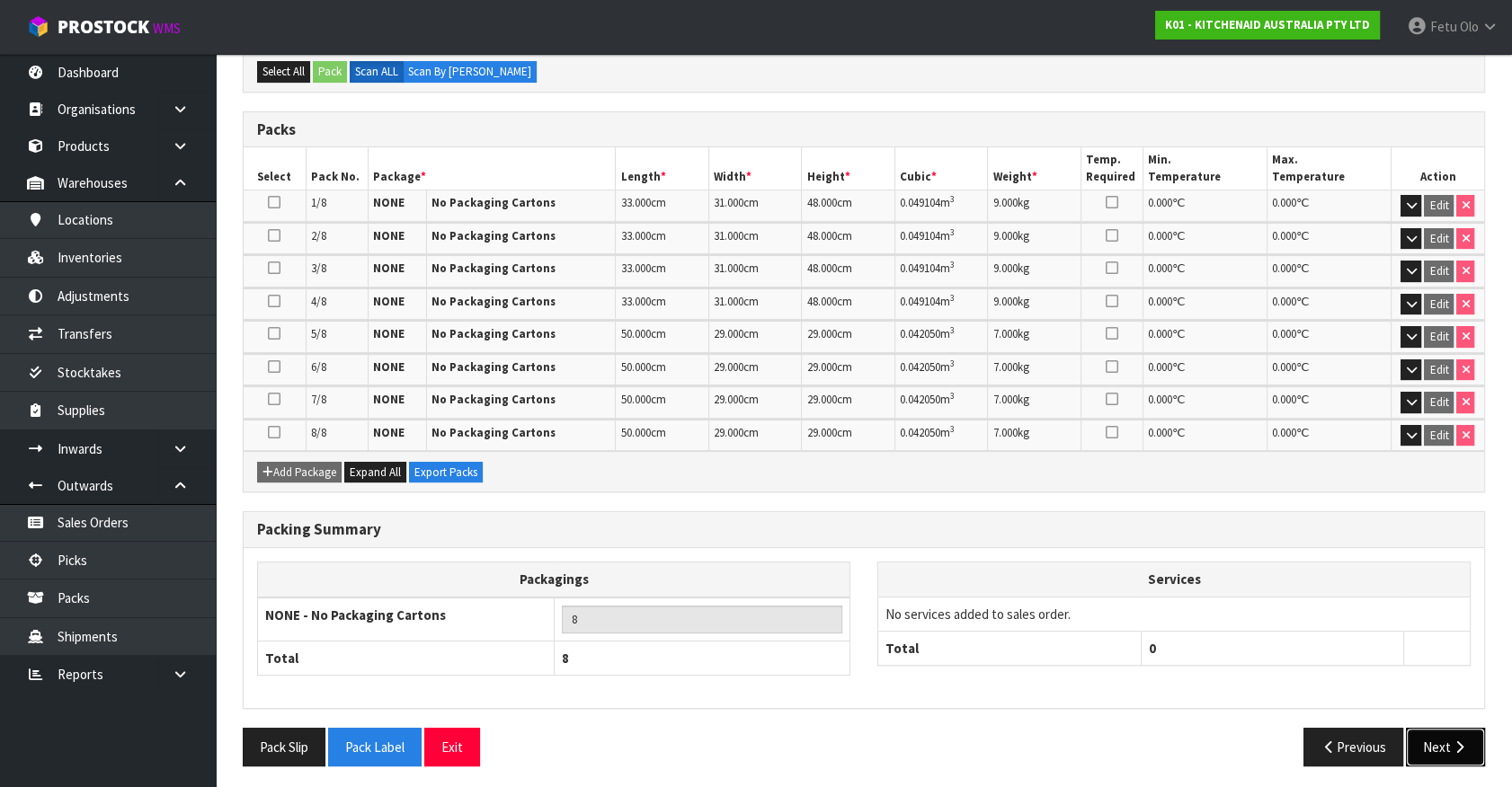
click at [1422, 737] on button "Next" at bounding box center [1445, 746] width 79 height 39
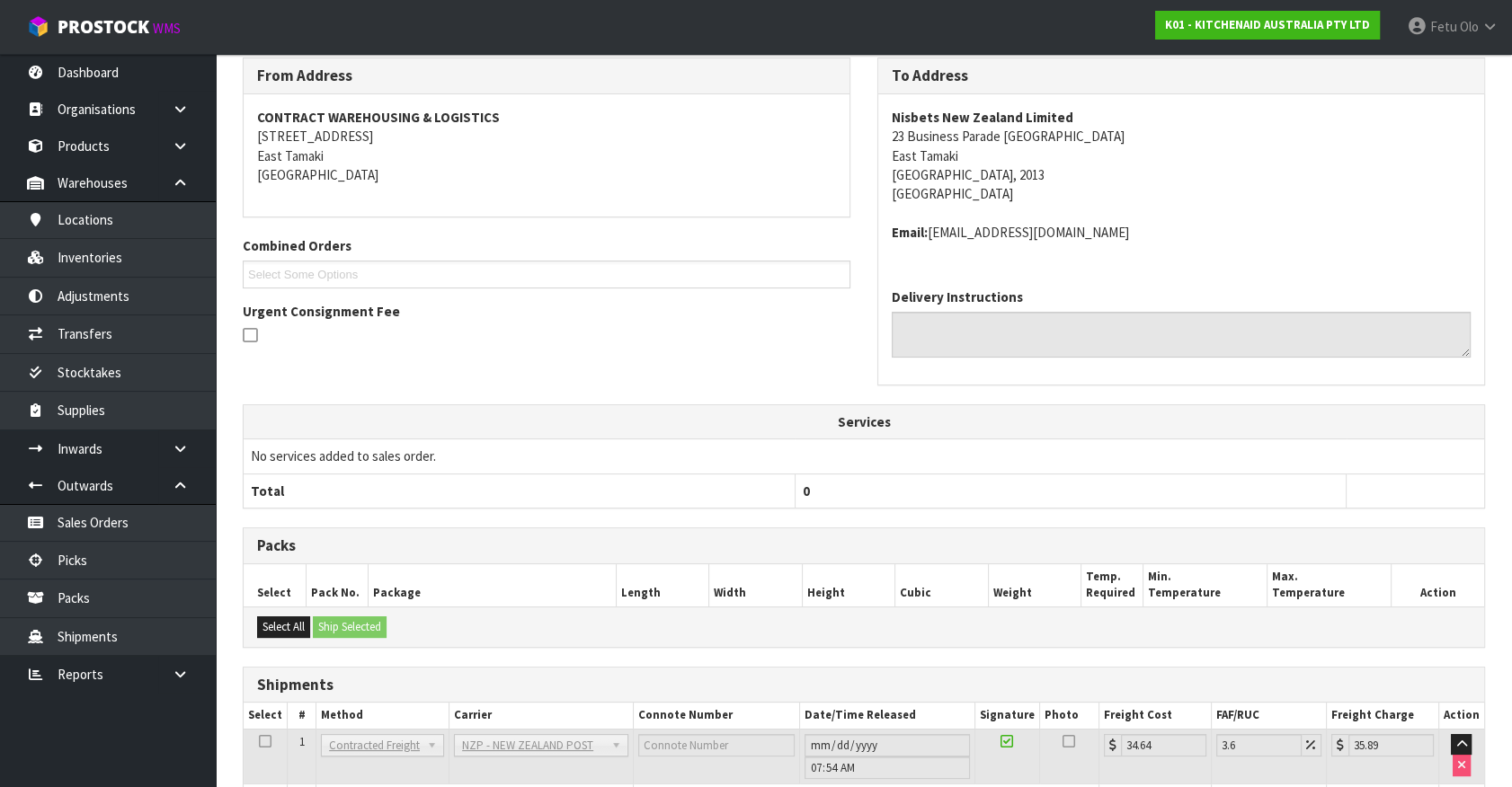
scroll to position [566, 0]
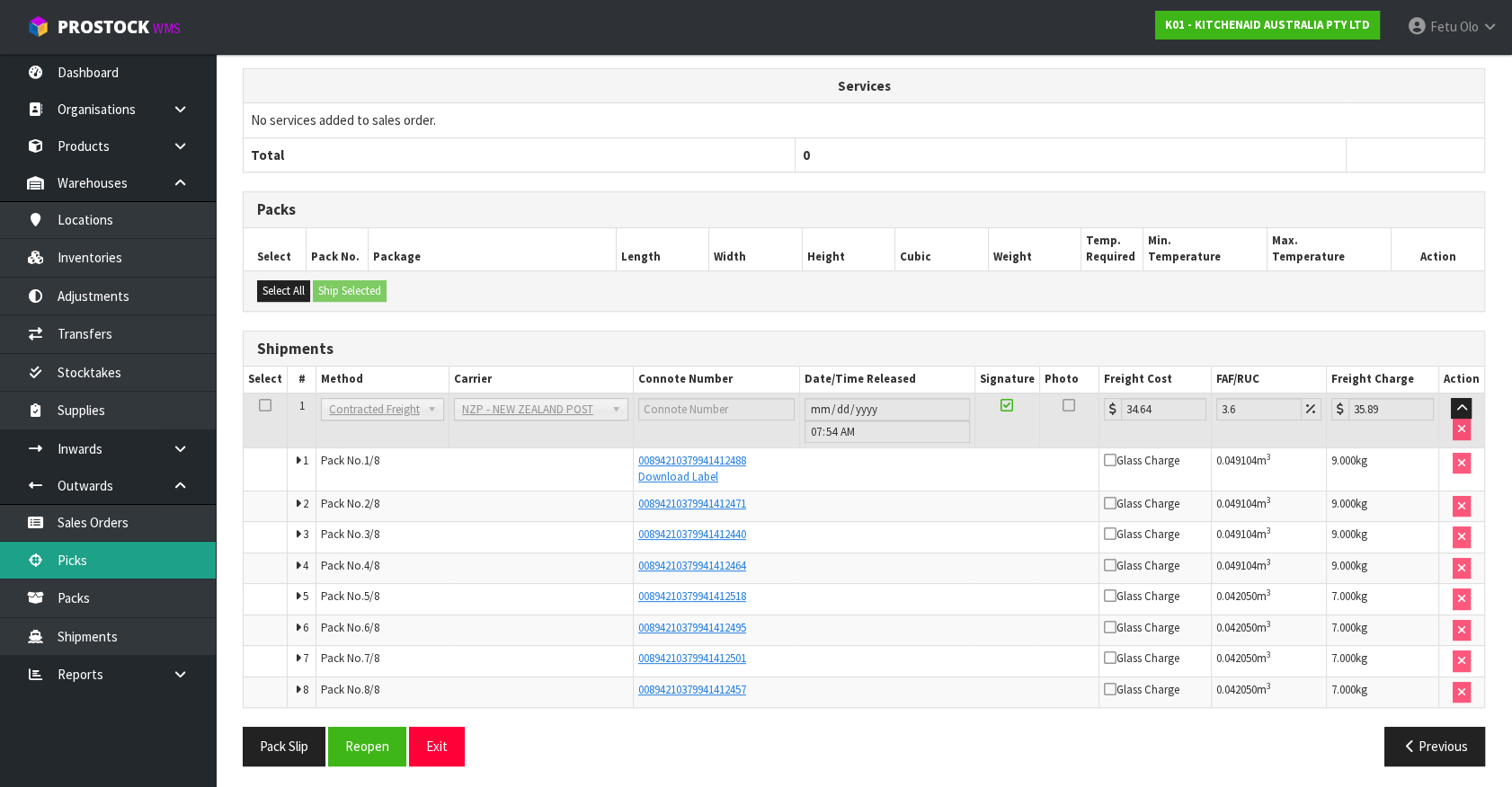
click at [53, 545] on link "Picks" at bounding box center [107, 560] width 216 height 37
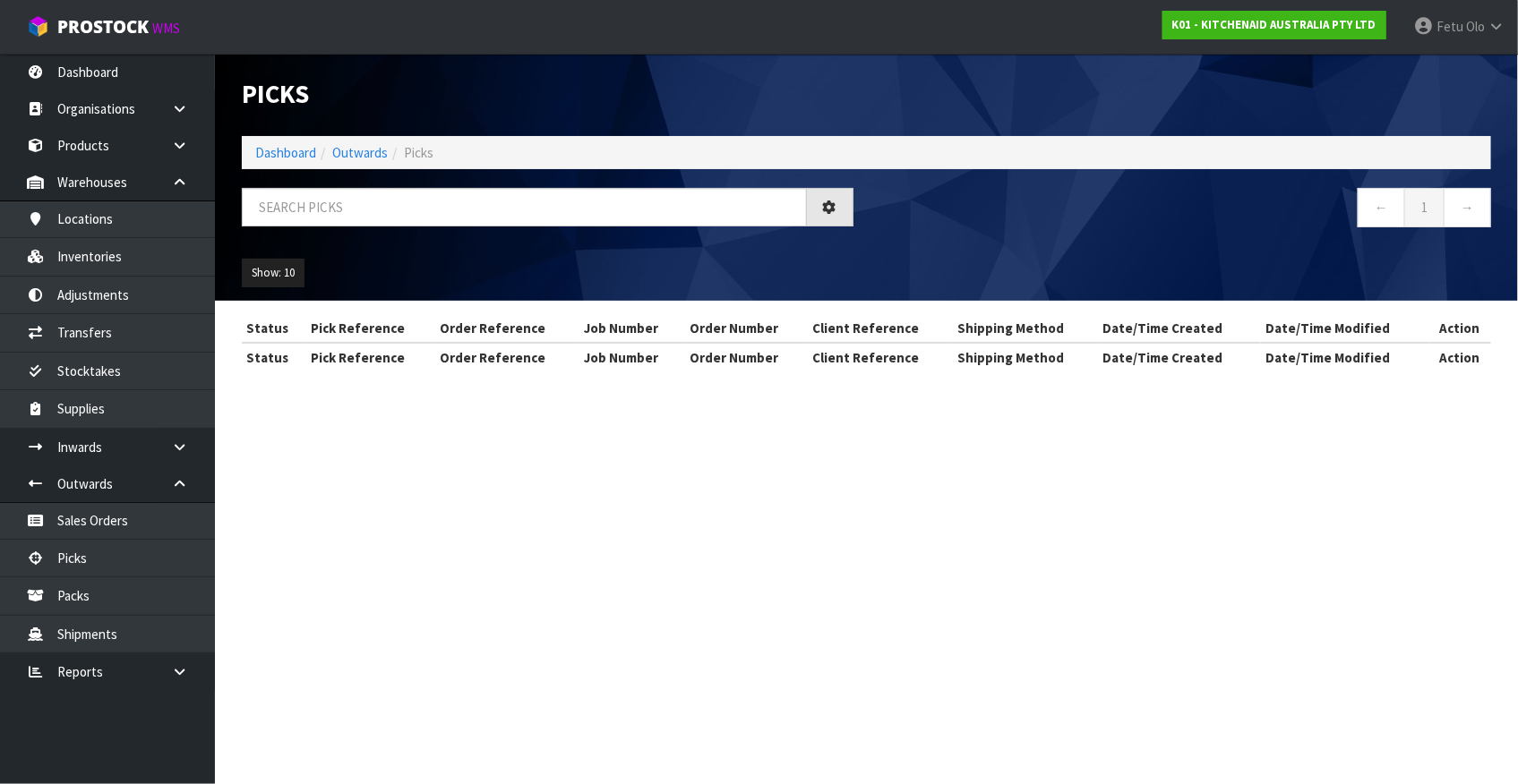
click at [492, 187] on div "Picks Dashboard Outwards Picks ← 1 → Show: 10 5 10 25 50" at bounding box center [866, 177] width 1277 height 247
click at [488, 201] on input "text" at bounding box center [524, 207] width 565 height 38
type input "78044"
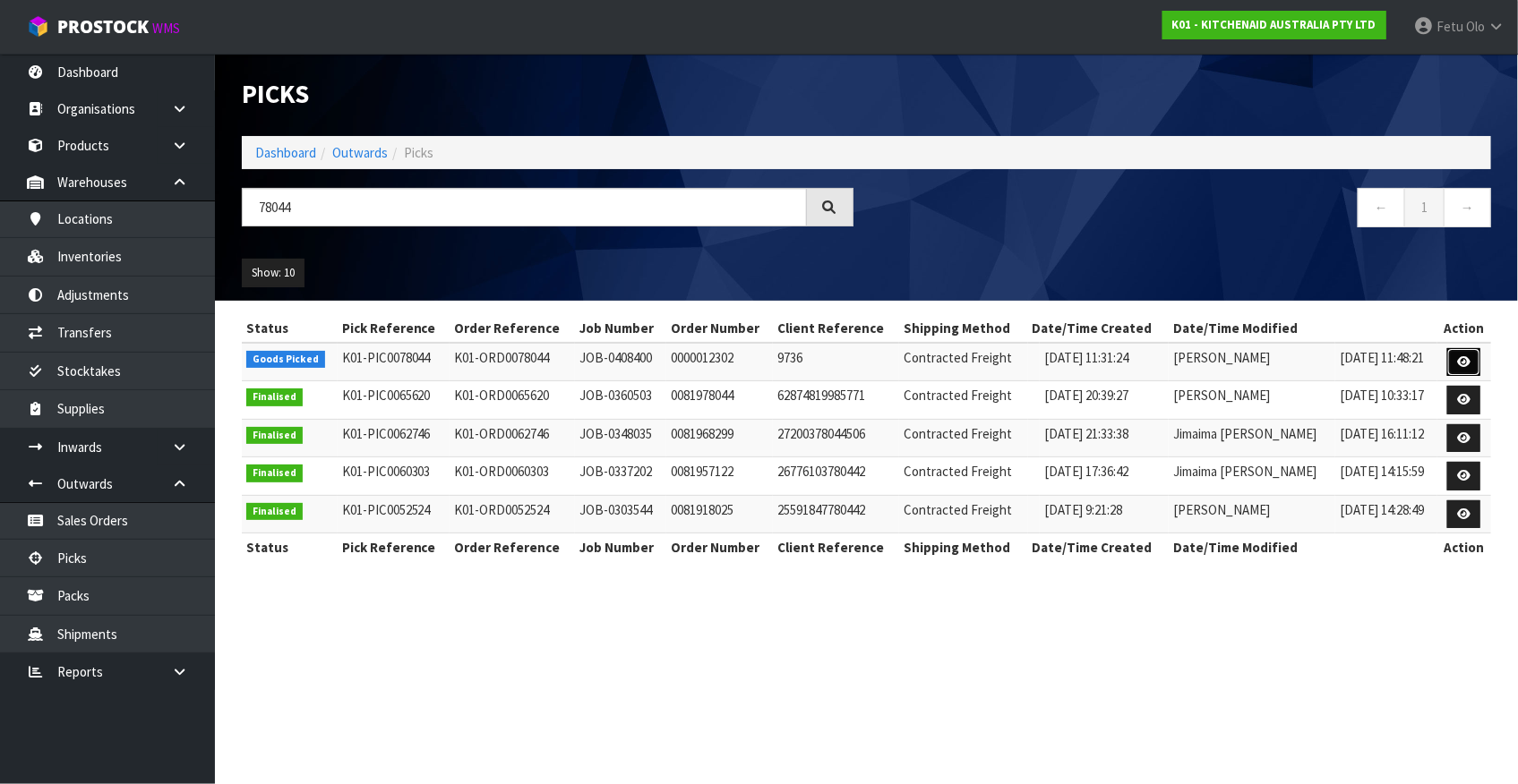
click at [1466, 367] on icon at bounding box center [1464, 362] width 13 height 11
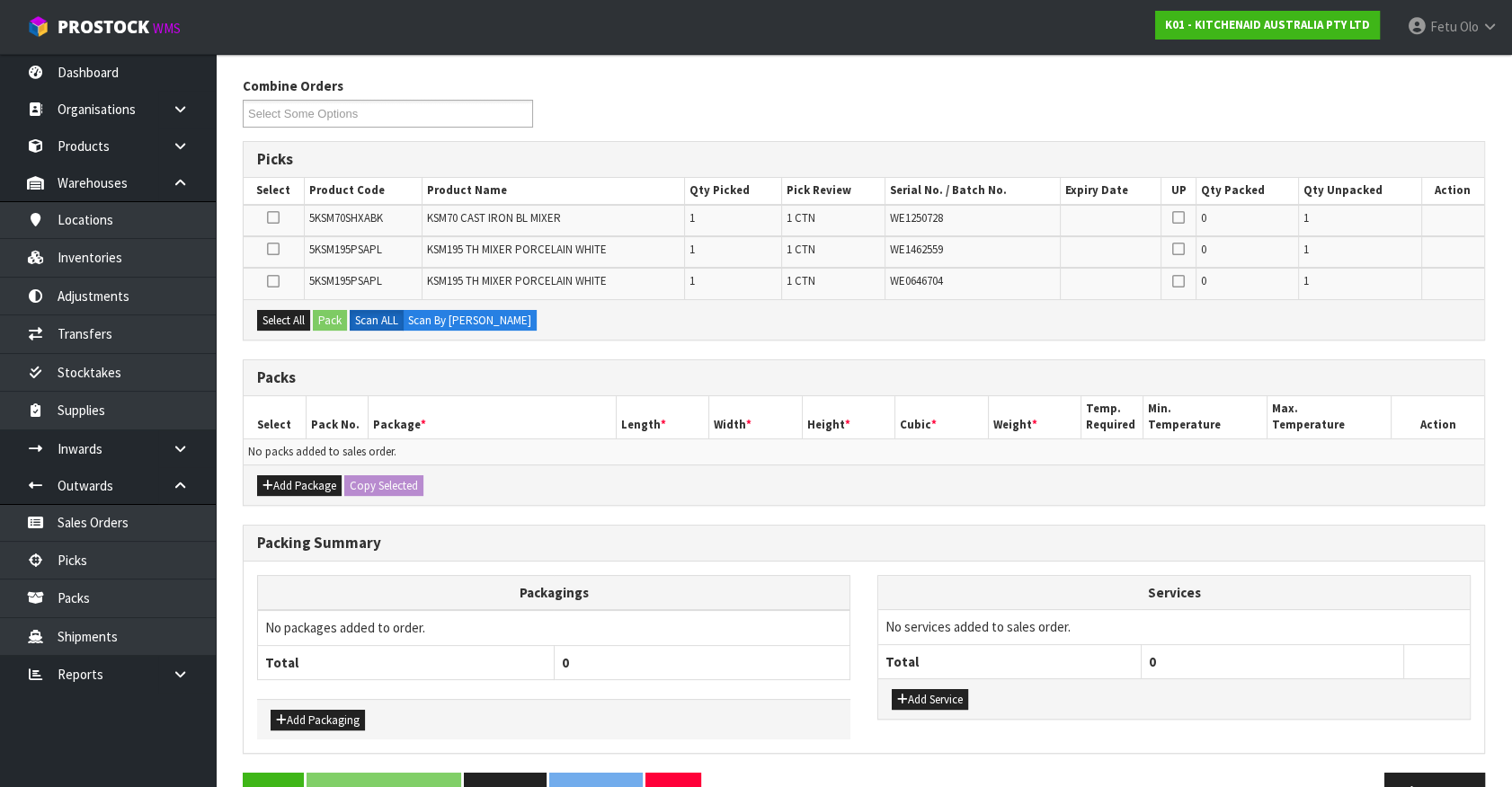
scroll to position [244, 0]
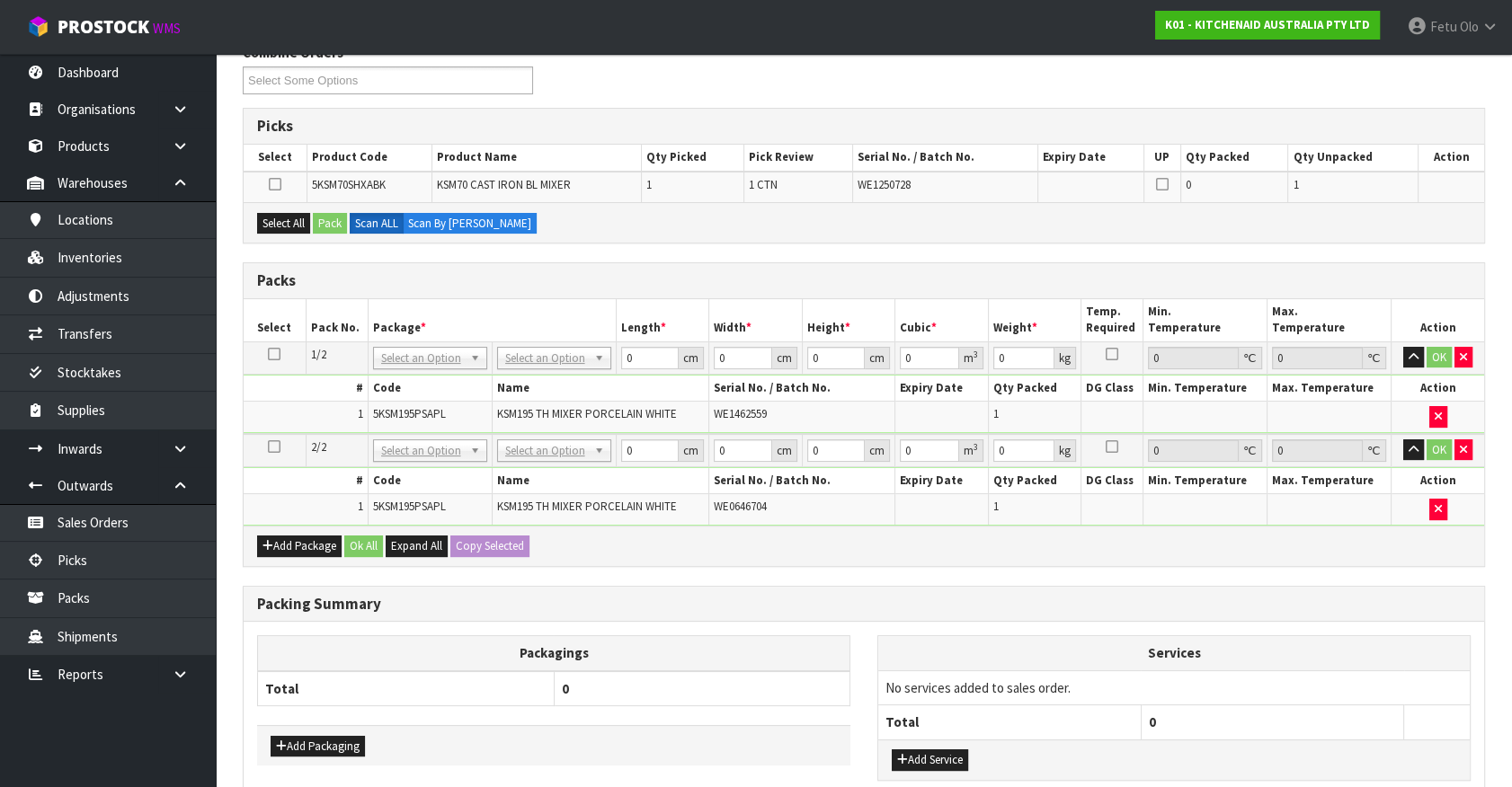
click at [675, 513] on td "KSM195 TH MIXER PORCELAIN WHITE" at bounding box center [600, 509] width 218 height 30
drag, startPoint x: 675, startPoint y: 513, endPoint x: 688, endPoint y: 515, distance: 13.2
click at [683, 512] on td "KSM195 TH MIXER PORCELAIN WHITE" at bounding box center [600, 509] width 218 height 30
click at [797, 683] on th "0" at bounding box center [701, 688] width 297 height 35
click at [746, 468] on th "Serial No. / Batch No." at bounding box center [801, 482] width 186 height 26
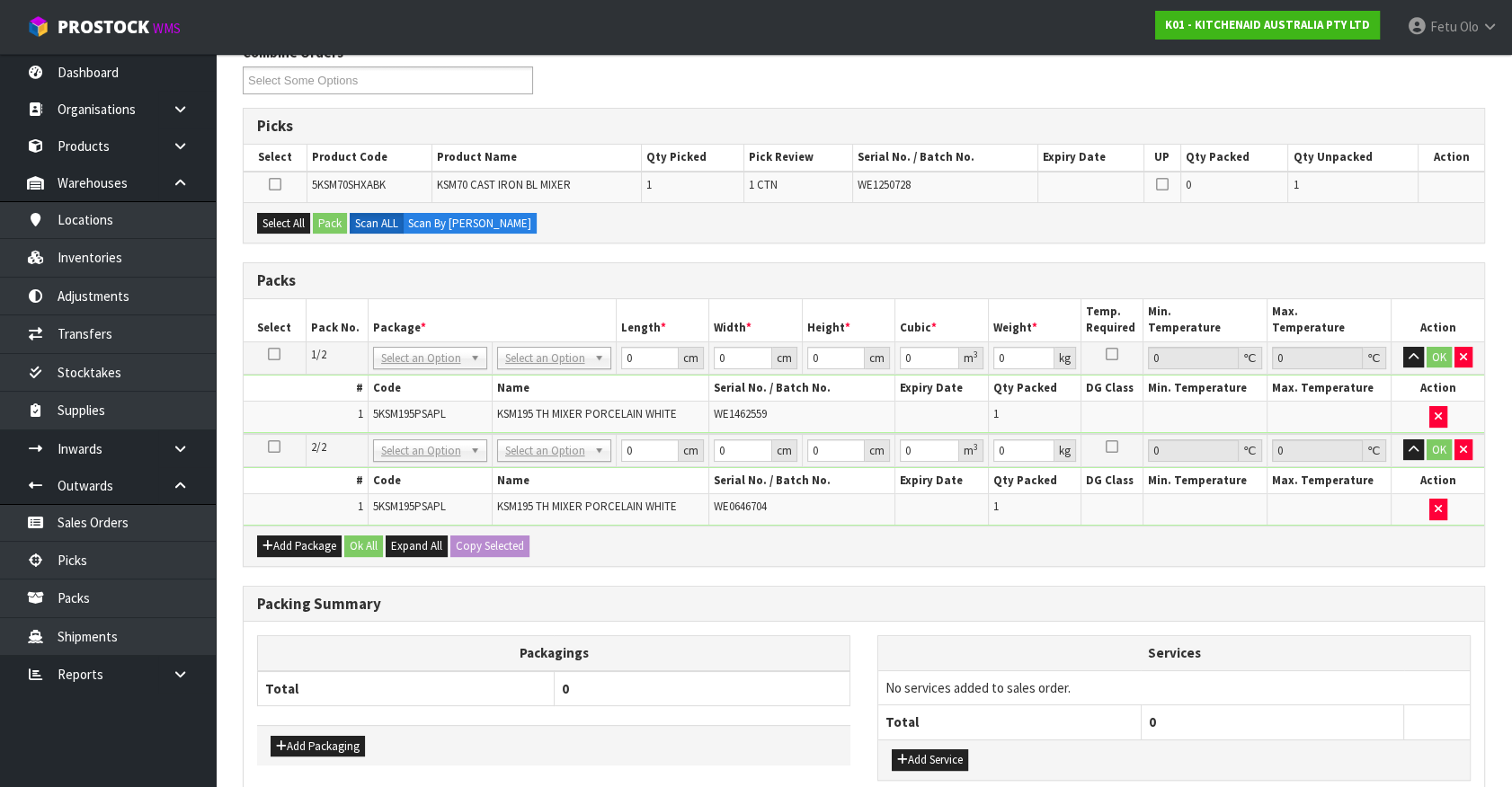
click at [676, 293] on div "Packs" at bounding box center [863, 281] width 1241 height 36
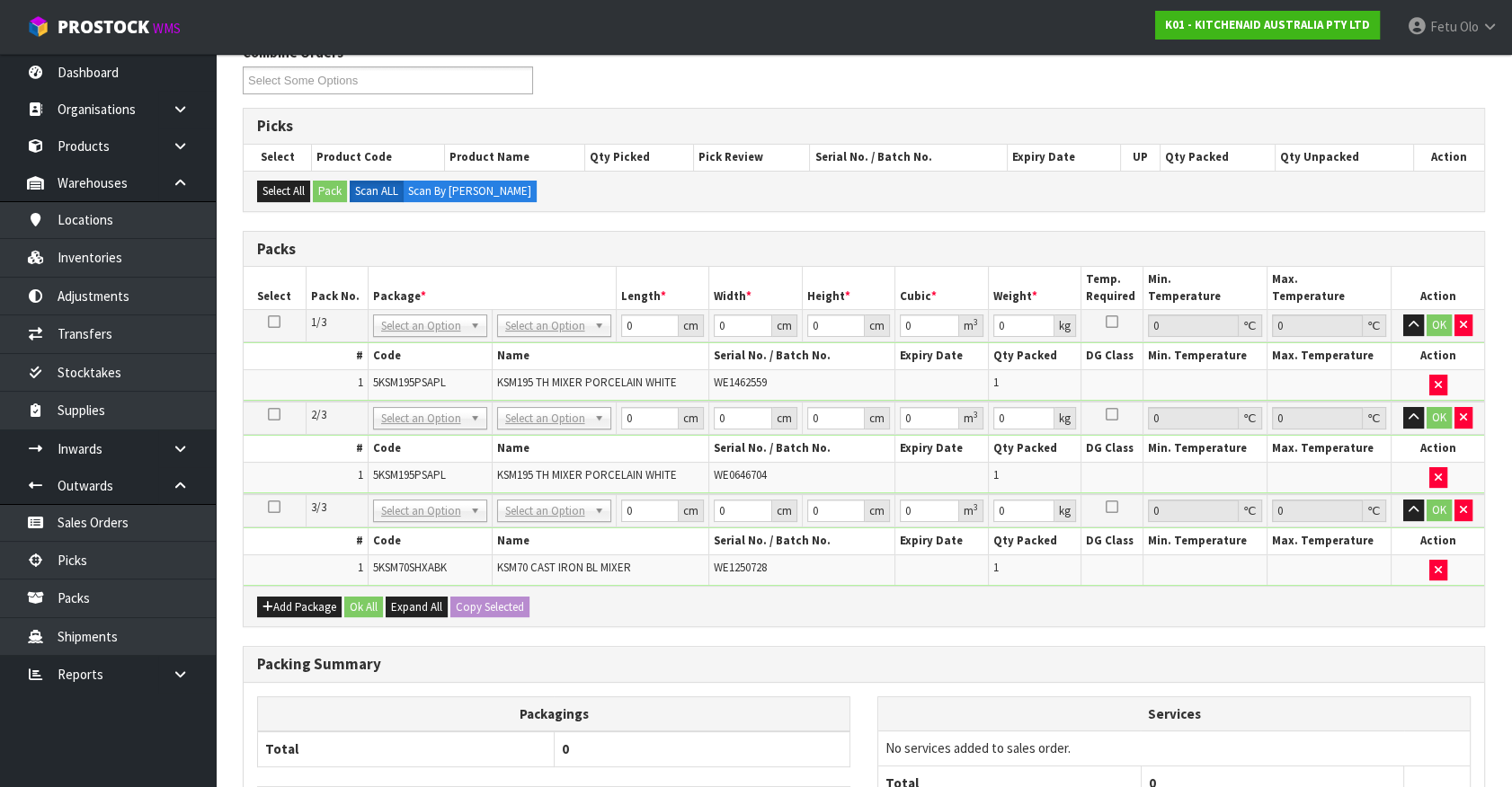
drag, startPoint x: 661, startPoint y: 301, endPoint x: 645, endPoint y: 336, distance: 38.5
click at [648, 334] on table "Select Pack No. Package * Length * Width * Height * Cubic * Weight * Temp. Requ…" at bounding box center [863, 426] width 1241 height 319
click at [694, 656] on h3 "Packing Summary" at bounding box center [863, 664] width 1213 height 17
click at [817, 659] on h3 "Packing Summary" at bounding box center [863, 664] width 1213 height 17
click at [1044, 619] on div "Add Package Ok All Expand All Copy Selected" at bounding box center [863, 606] width 1241 height 41
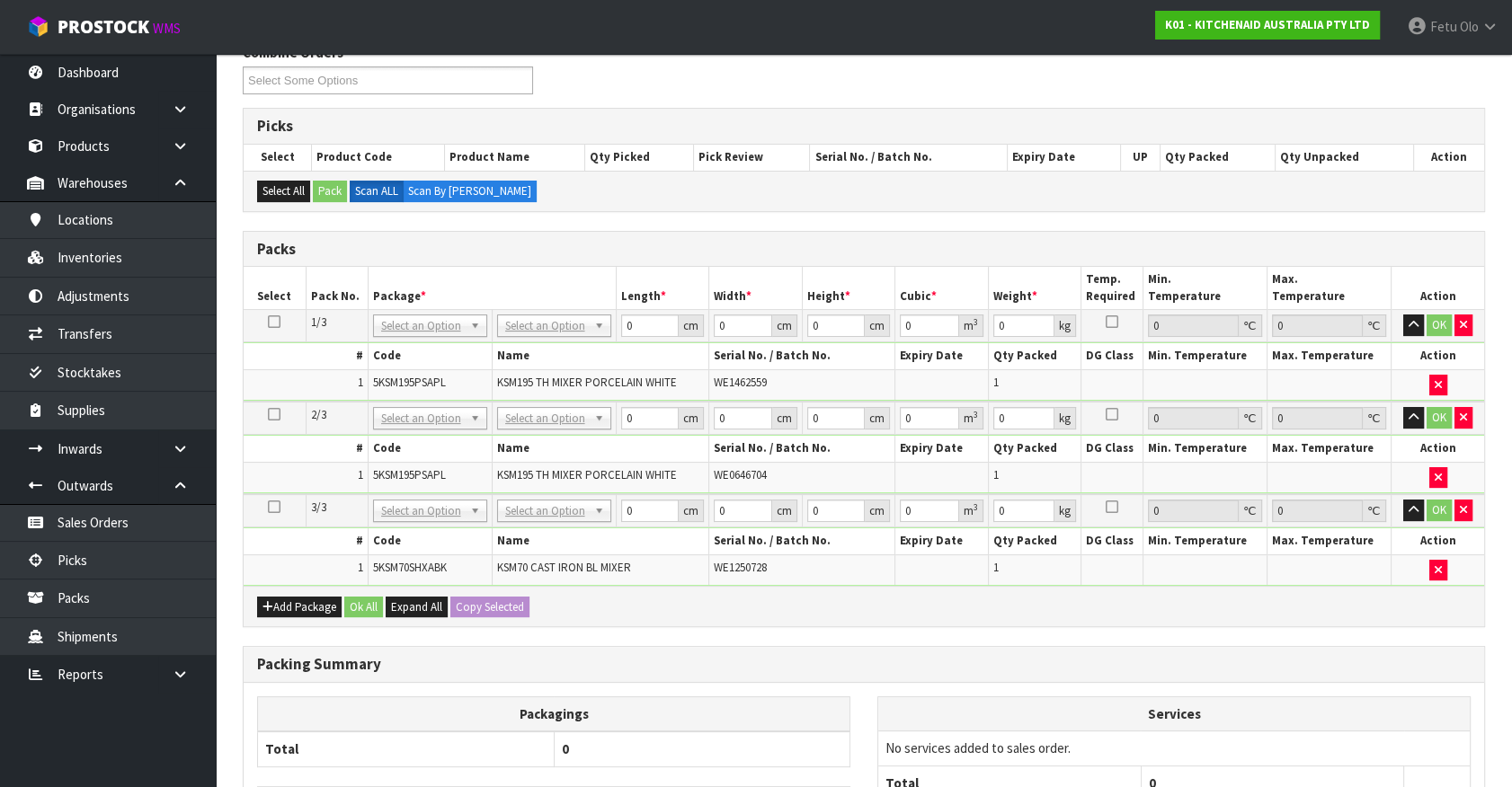
click at [970, 647] on div "Packing Summary Packagings Total 0 Add Packaging Services No services added to …" at bounding box center [863, 761] width 1242 height 228
click at [1015, 667] on div "Packing Summary" at bounding box center [863, 665] width 1241 height 36
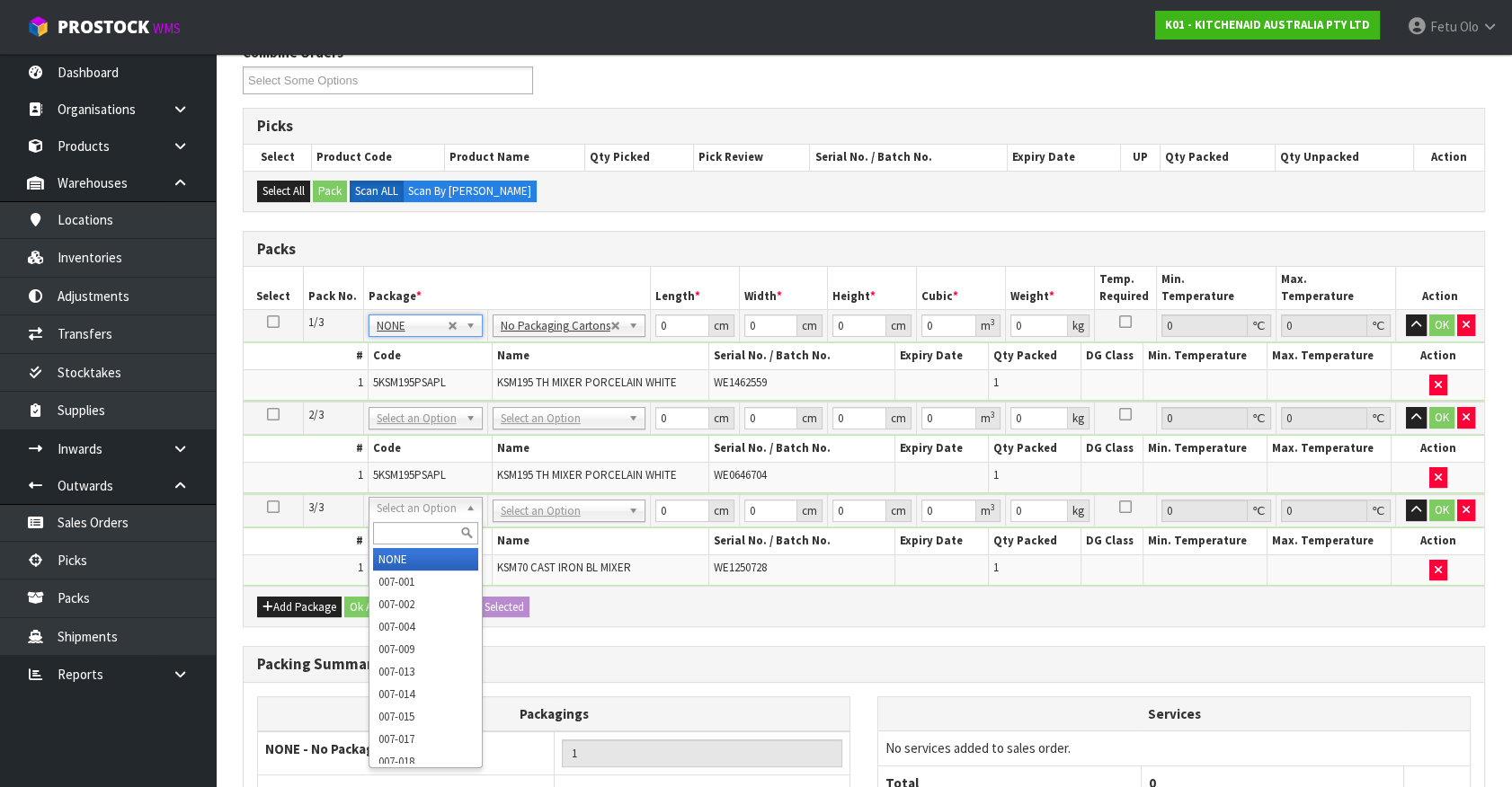
type input "2"
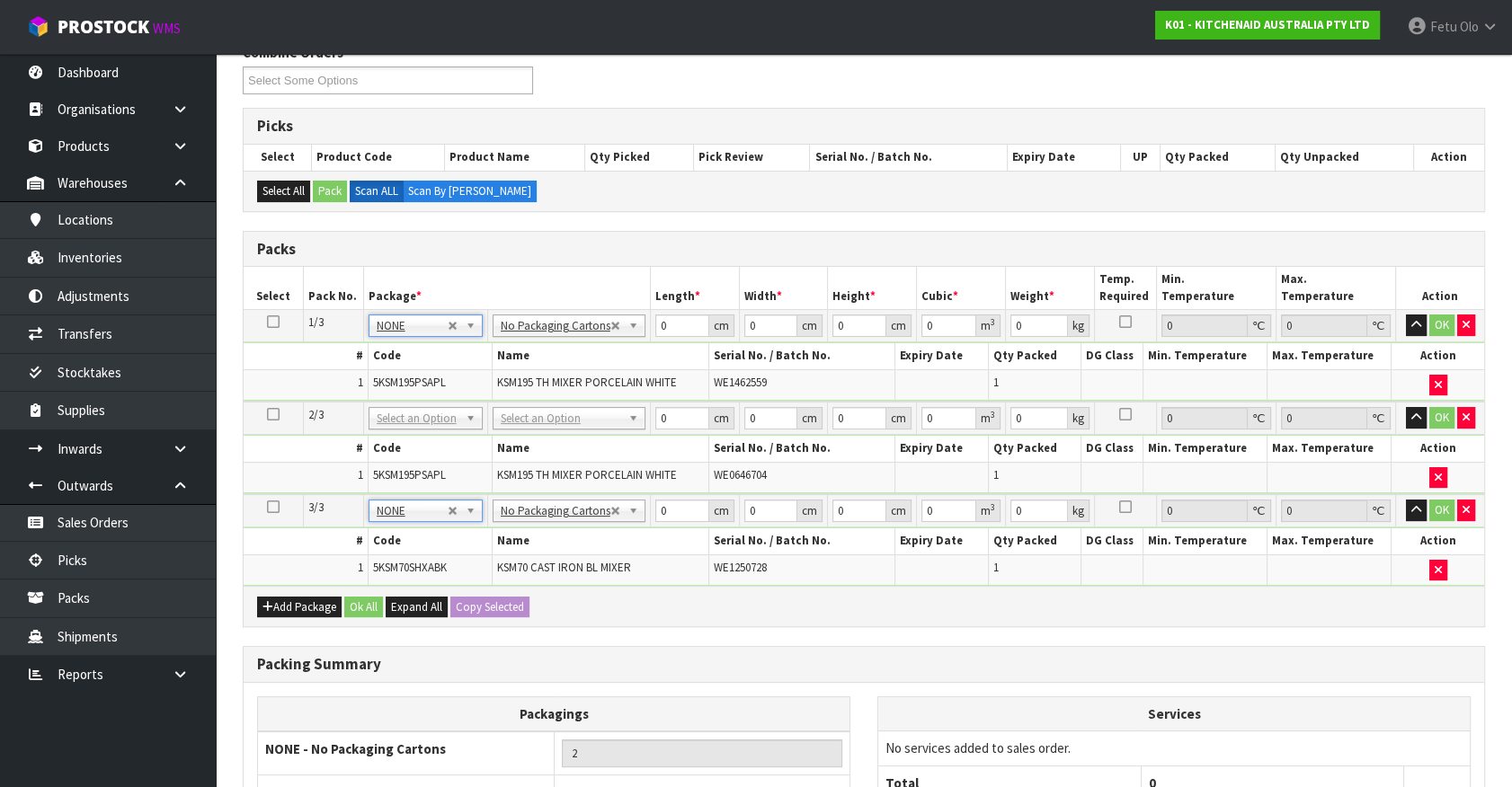
click at [704, 649] on div "Packing Summary" at bounding box center [863, 665] width 1241 height 36
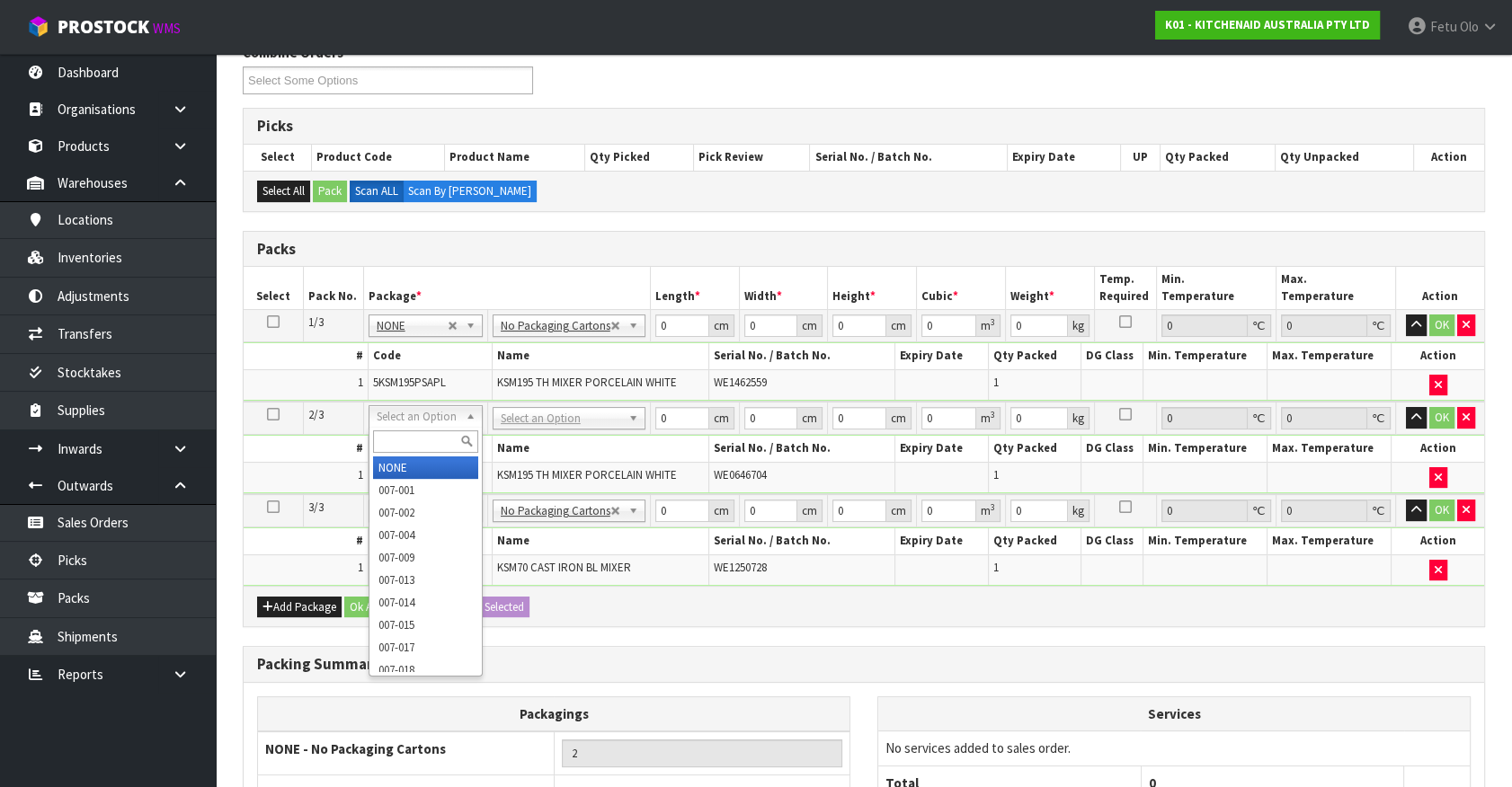
click at [421, 438] on input "text" at bounding box center [426, 442] width 106 height 23
type input "011-084"
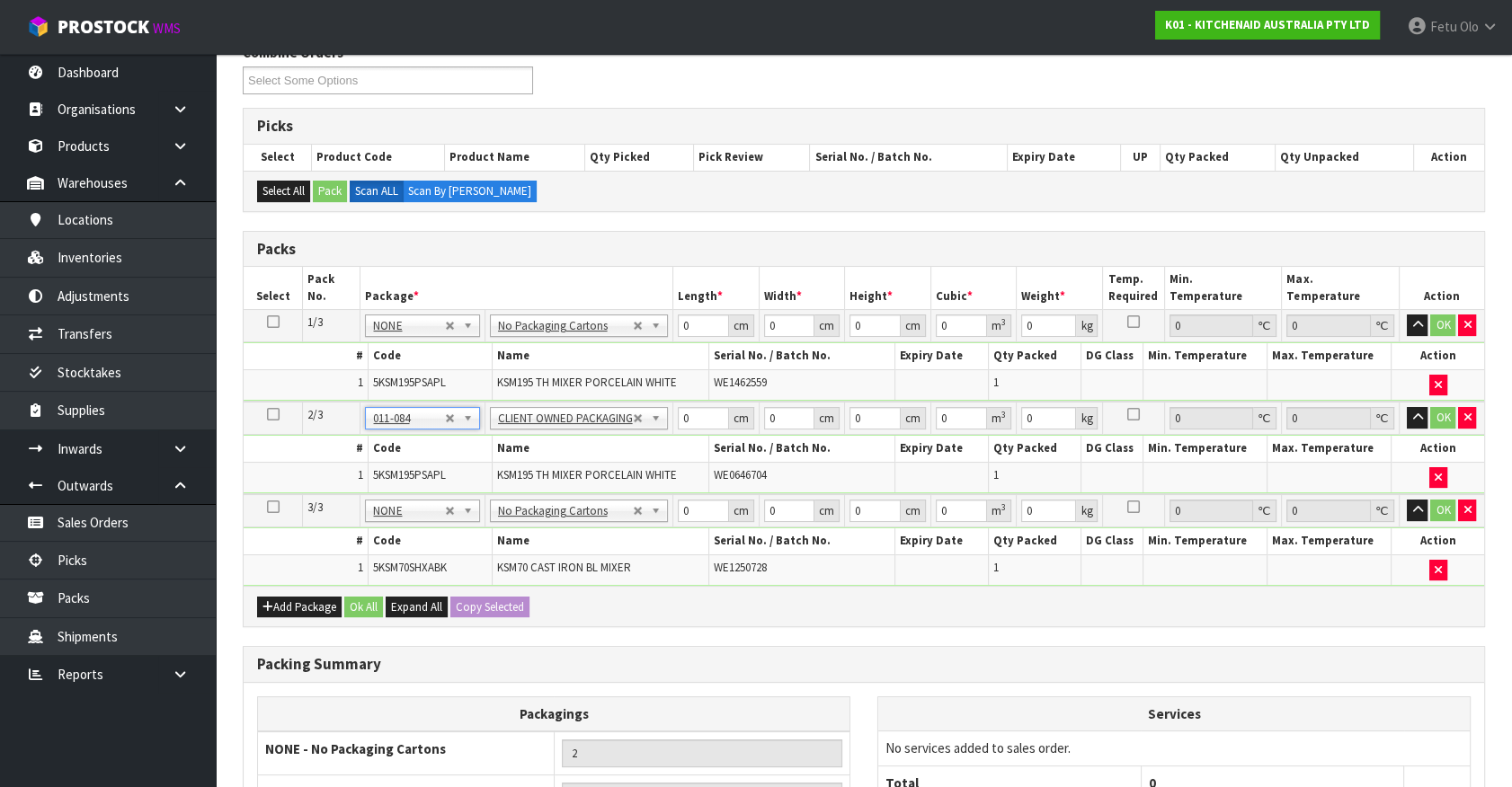
type input "12.42"
drag, startPoint x: 695, startPoint y: 319, endPoint x: 614, endPoint y: 351, distance: 87.1
click at [614, 351] on tbody "1/3 NONE 007-001 007-002 007-004 007-009 007-013 007-014 007-015 007-017 007-01…" at bounding box center [863, 355] width 1241 height 91
drag, startPoint x: 679, startPoint y: 421, endPoint x: 611, endPoint y: 437, distance: 69.9
click at [610, 437] on tbody "2/3 NONE 007-001 007-002 007-004 007-009 007-013 007-014 007-015 007-017 007-01…" at bounding box center [863, 448] width 1241 height 92
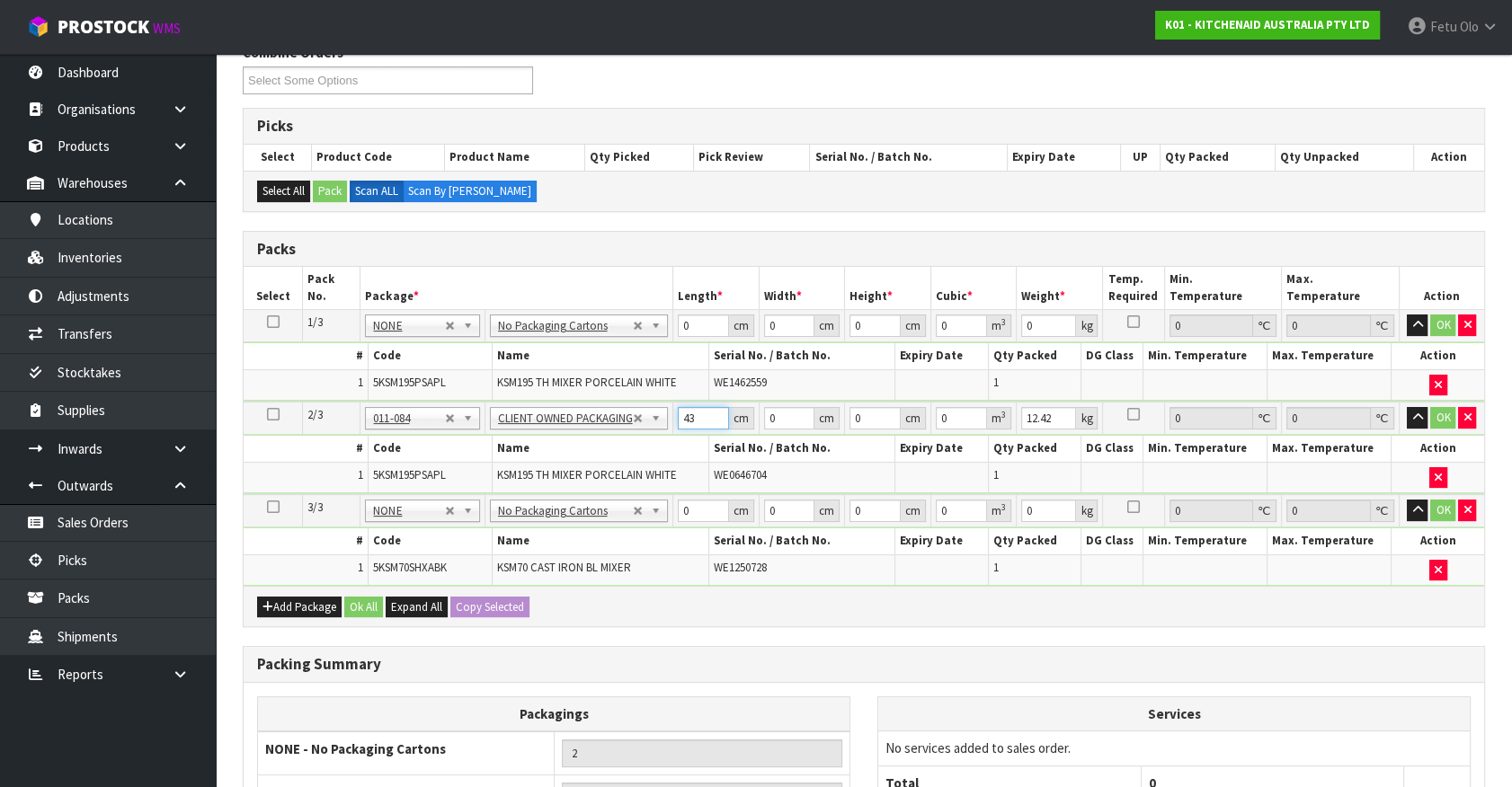
type input "43"
type input "30"
type input "4"
type input "0.00516"
type input "43"
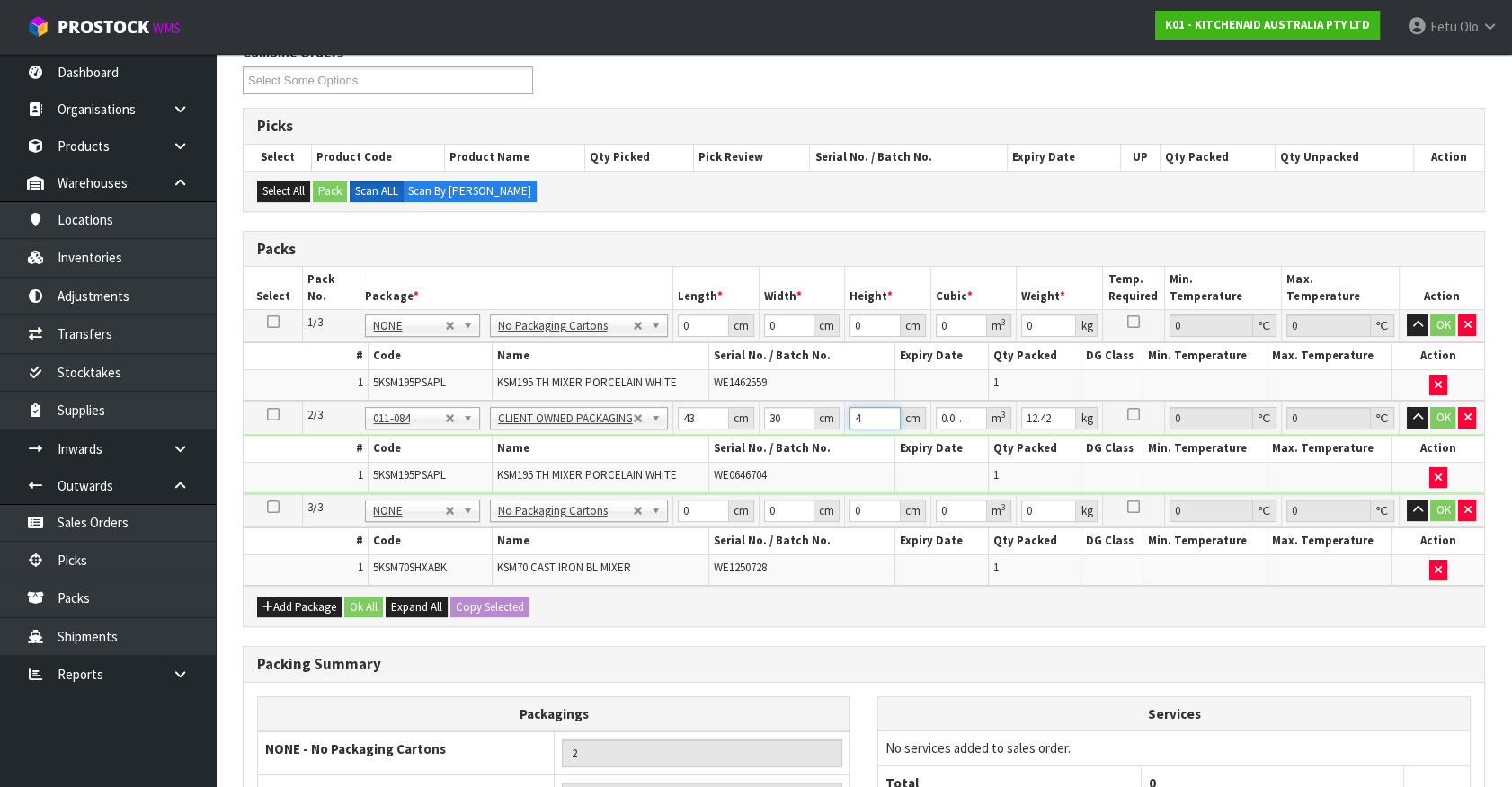
type input "0.05547"
type input "43"
type input "13"
click button "OK" at bounding box center [1442, 418] width 25 height 22
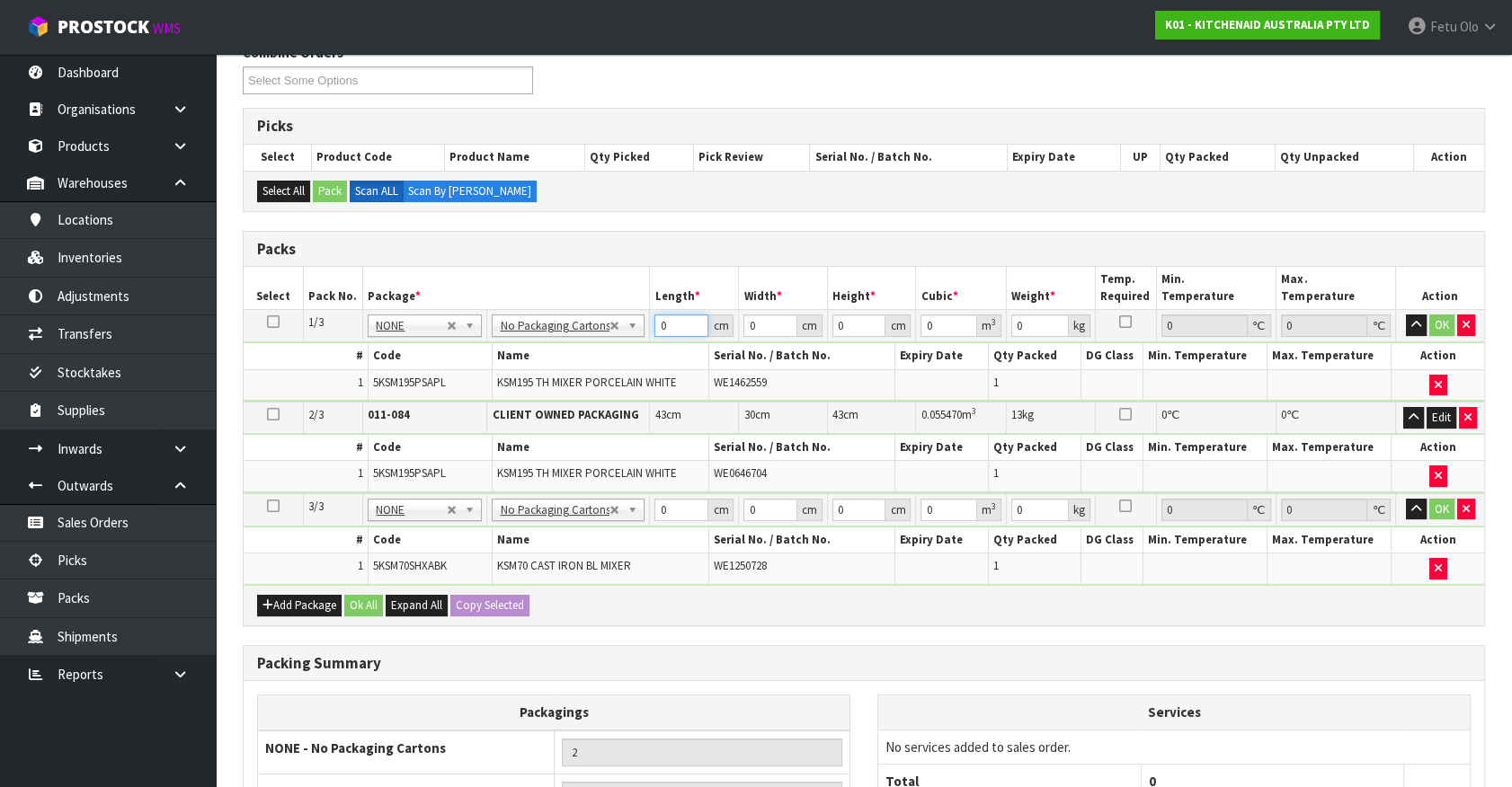
drag, startPoint x: 673, startPoint y: 333, endPoint x: 477, endPoint y: 344, distance: 196.3
click at [477, 344] on tbody "1/3 NONE 007-001 007-002 007-004 007-009 007-013 007-014 007-015 007-017 007-01…" at bounding box center [863, 355] width 1241 height 91
type input "42"
type input "259"
type input "4"
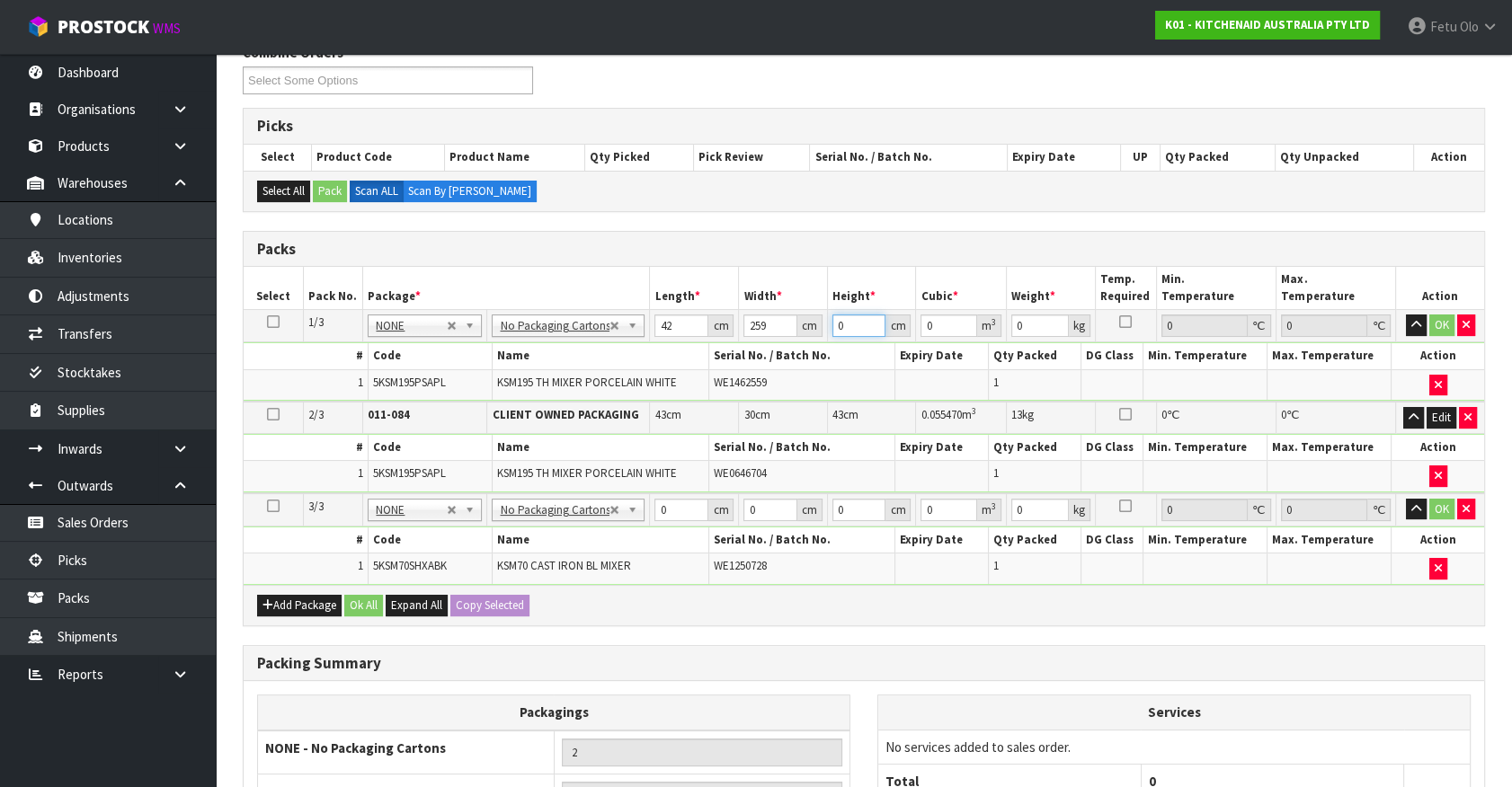
type input "0.043512"
type input "43"
type input "0.467754"
type input "43"
click at [671, 329] on input "42" at bounding box center [681, 326] width 54 height 23
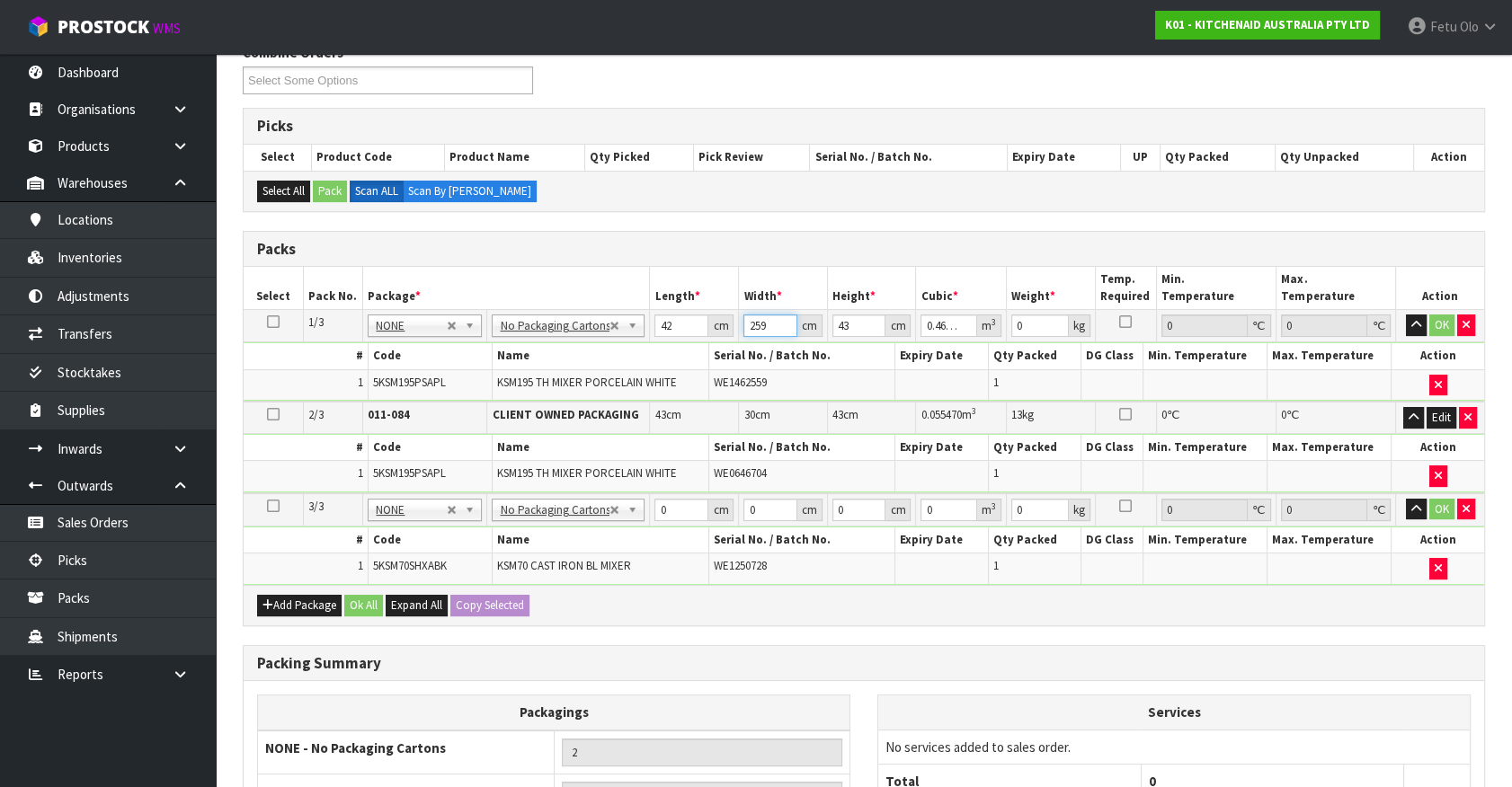
type input "2"
type input "0.003612"
type input "29"
type input "0.052374"
type input "29"
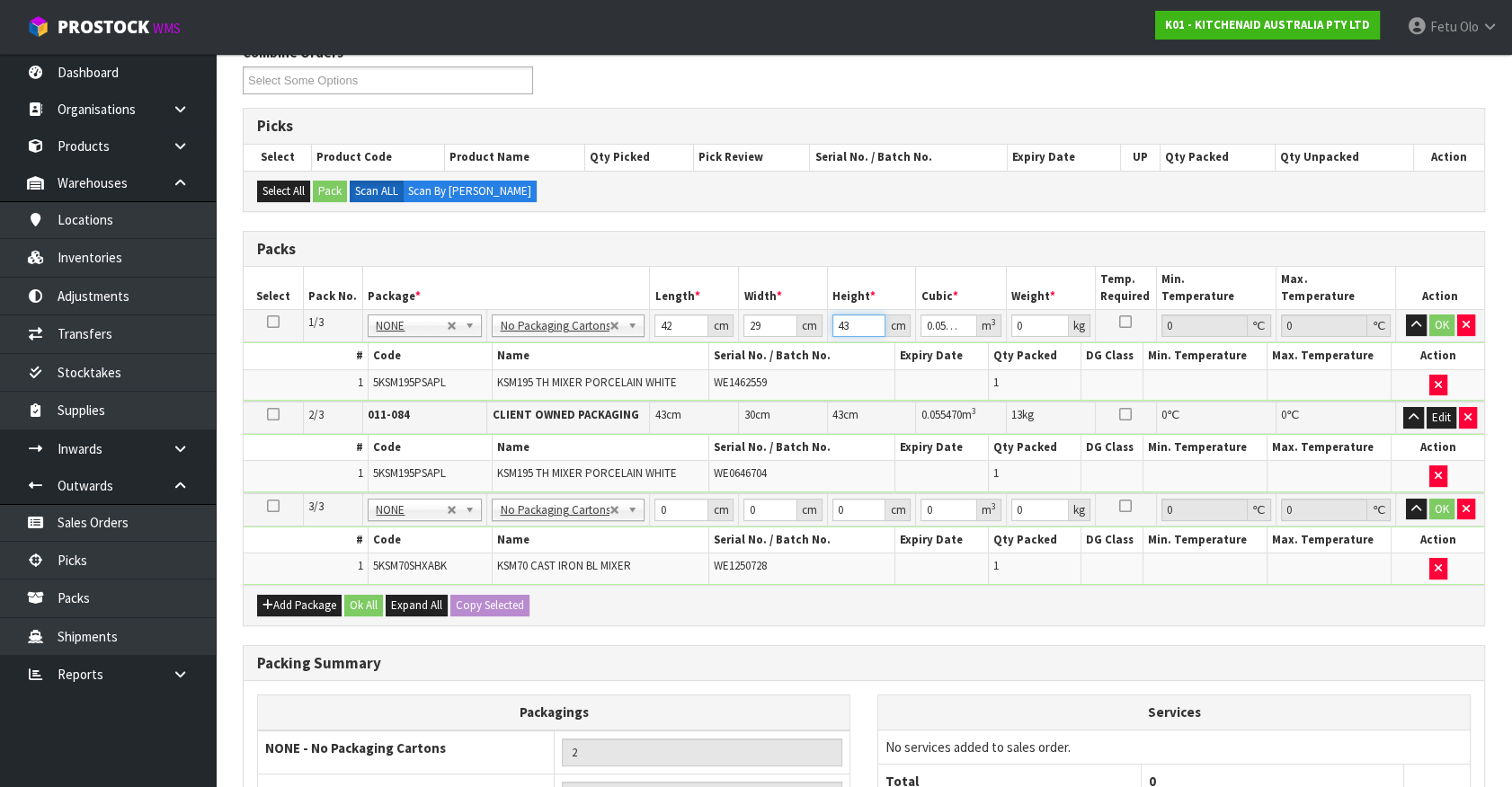
type input "4"
type input "0.004872"
type input "43"
type input "0.052374"
type input "13"
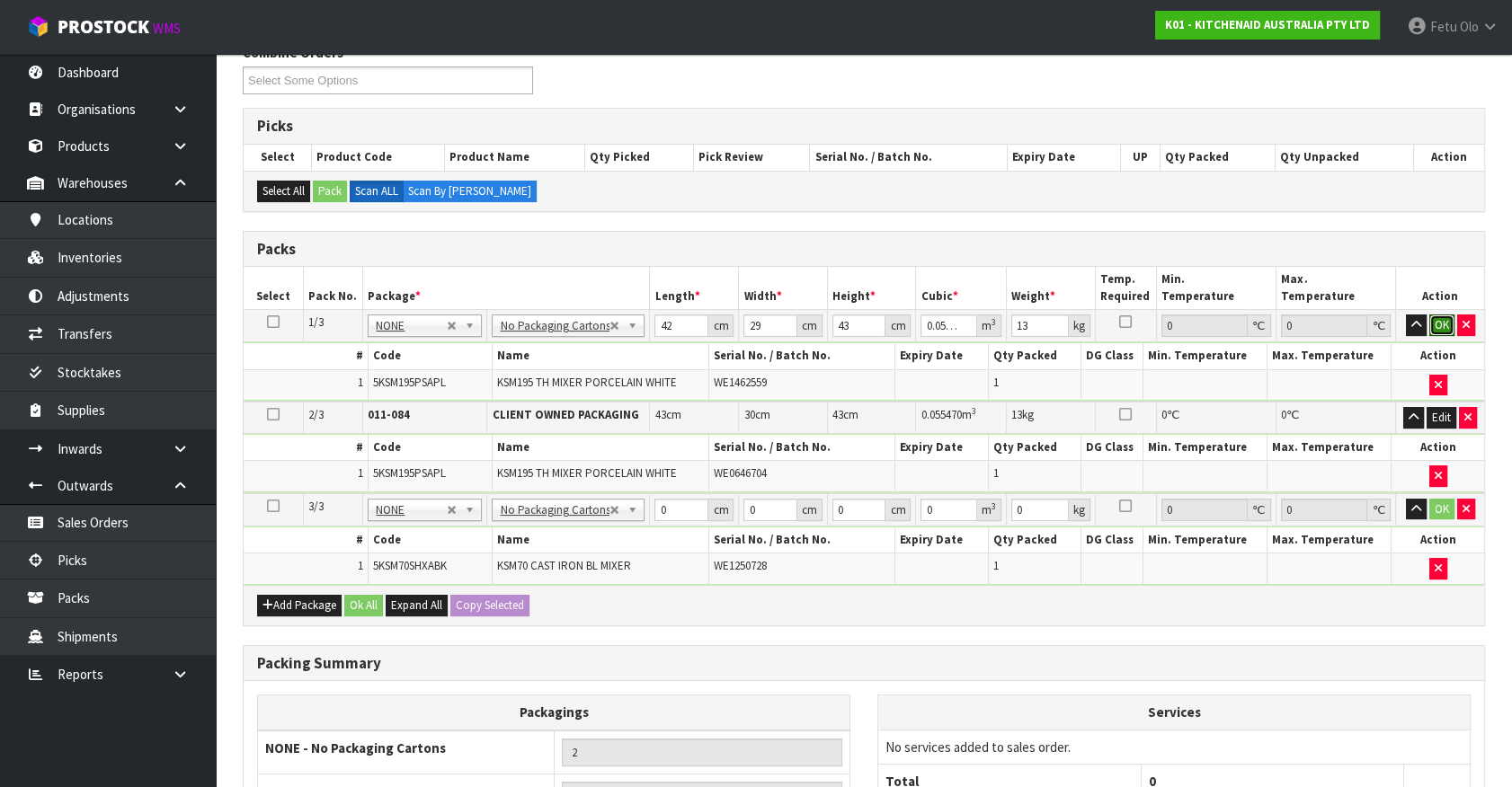
click button "OK" at bounding box center [1441, 325] width 25 height 22
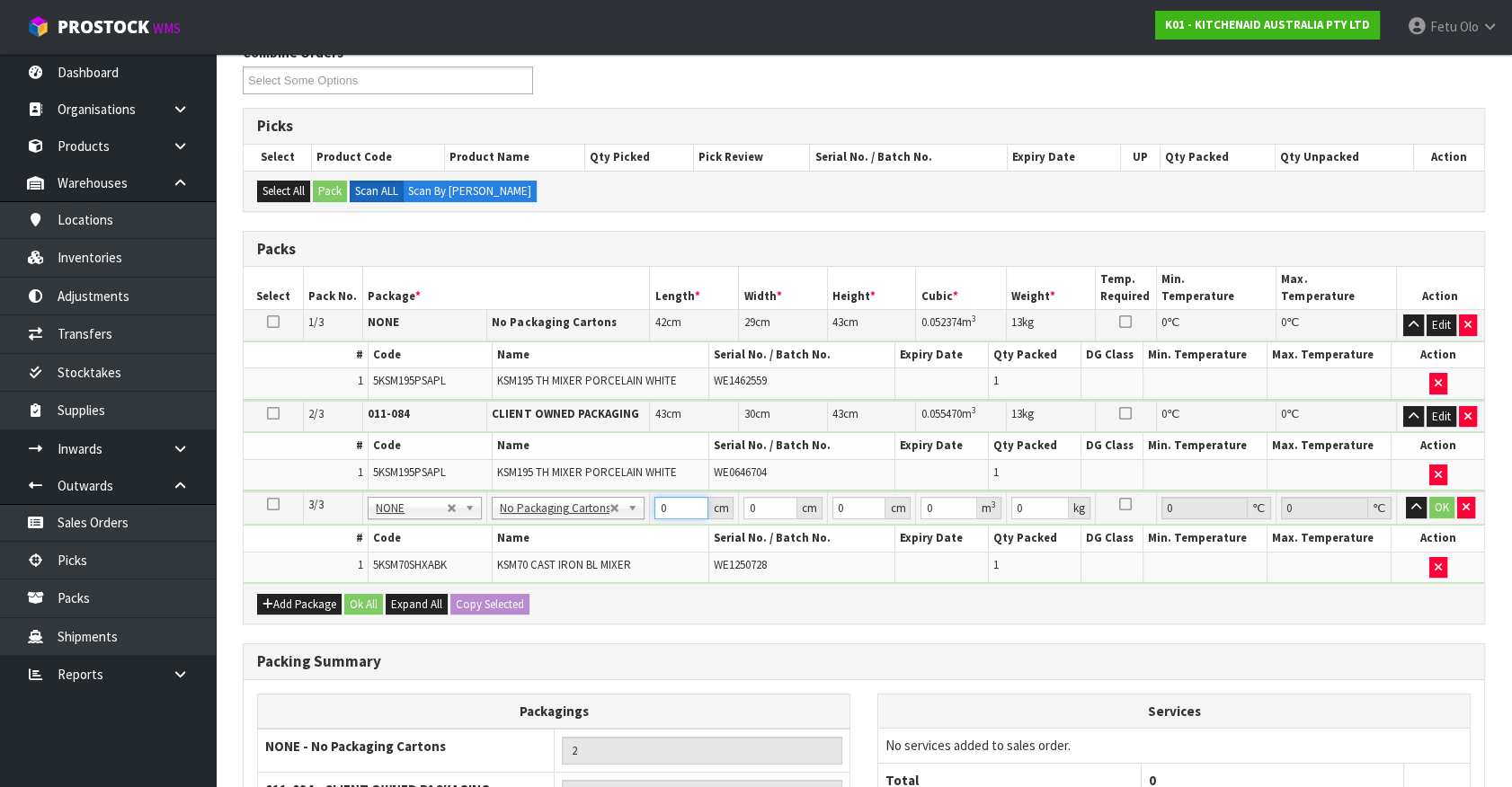
drag, startPoint x: 670, startPoint y: 509, endPoint x: 462, endPoint y: 514, distance: 208.1
click at [462, 514] on tr "3/3 NONE 007-001 007-002 007-004 007-009 007-013 007-014 007-015 007-017 007-01…" at bounding box center [863, 508] width 1241 height 33
type input "454"
type input "35"
type input "5"
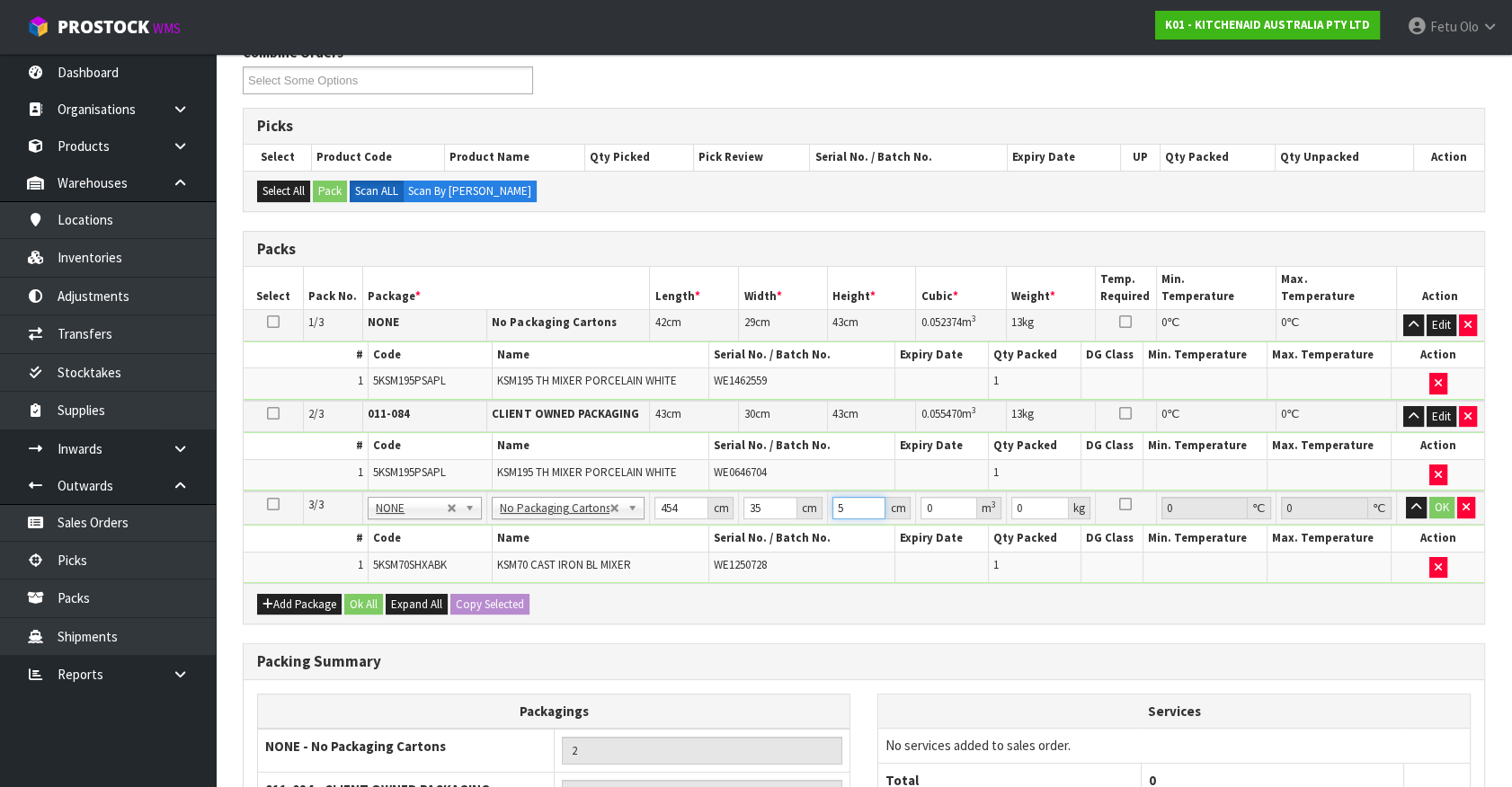
type input "0.07945"
type input "51"
type input "0.81039"
type input "51"
drag, startPoint x: 676, startPoint y: 504, endPoint x: 603, endPoint y: 546, distance: 84.2
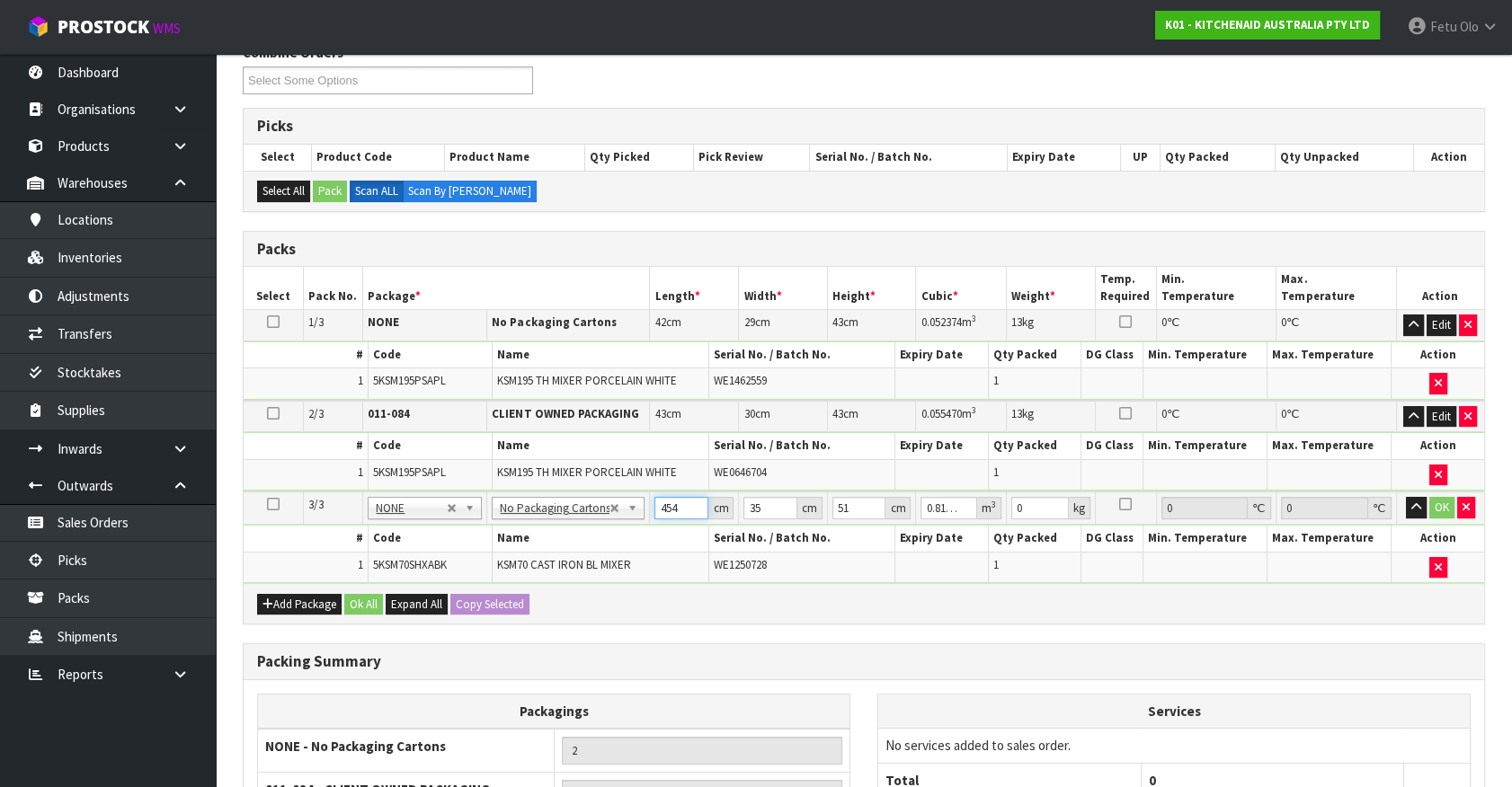
click at [597, 546] on tbody "3/3 NONE 007-001 007-002 007-004 007-009 007-013 007-014 007-015 007-017 007-01…" at bounding box center [863, 537] width 1241 height 91
type input "4"
type input "0.00714"
type input "45"
type input "0.080325"
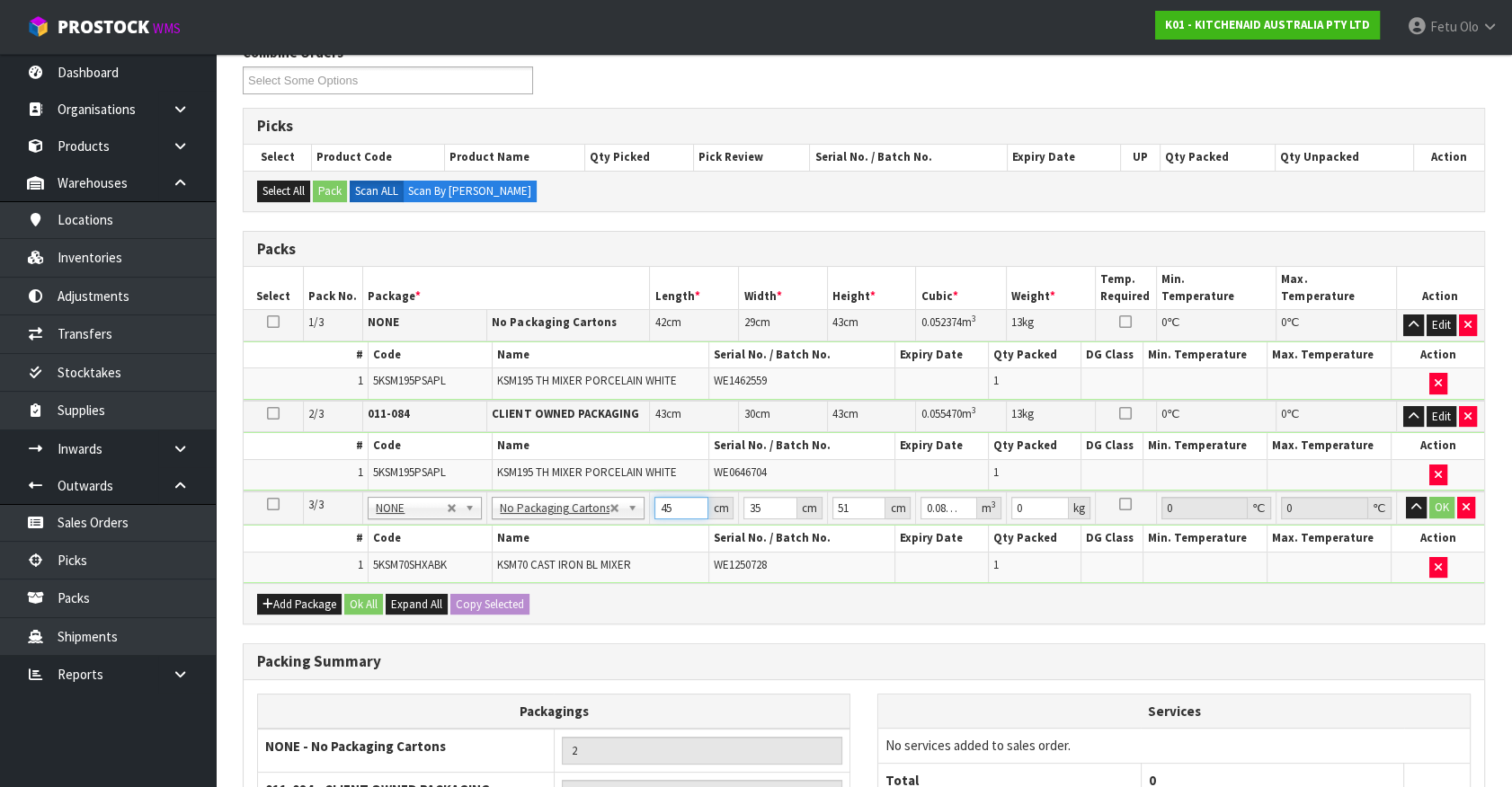
type input "45"
type input "3"
type input "0.006885"
type input "31"
type input "0.071145"
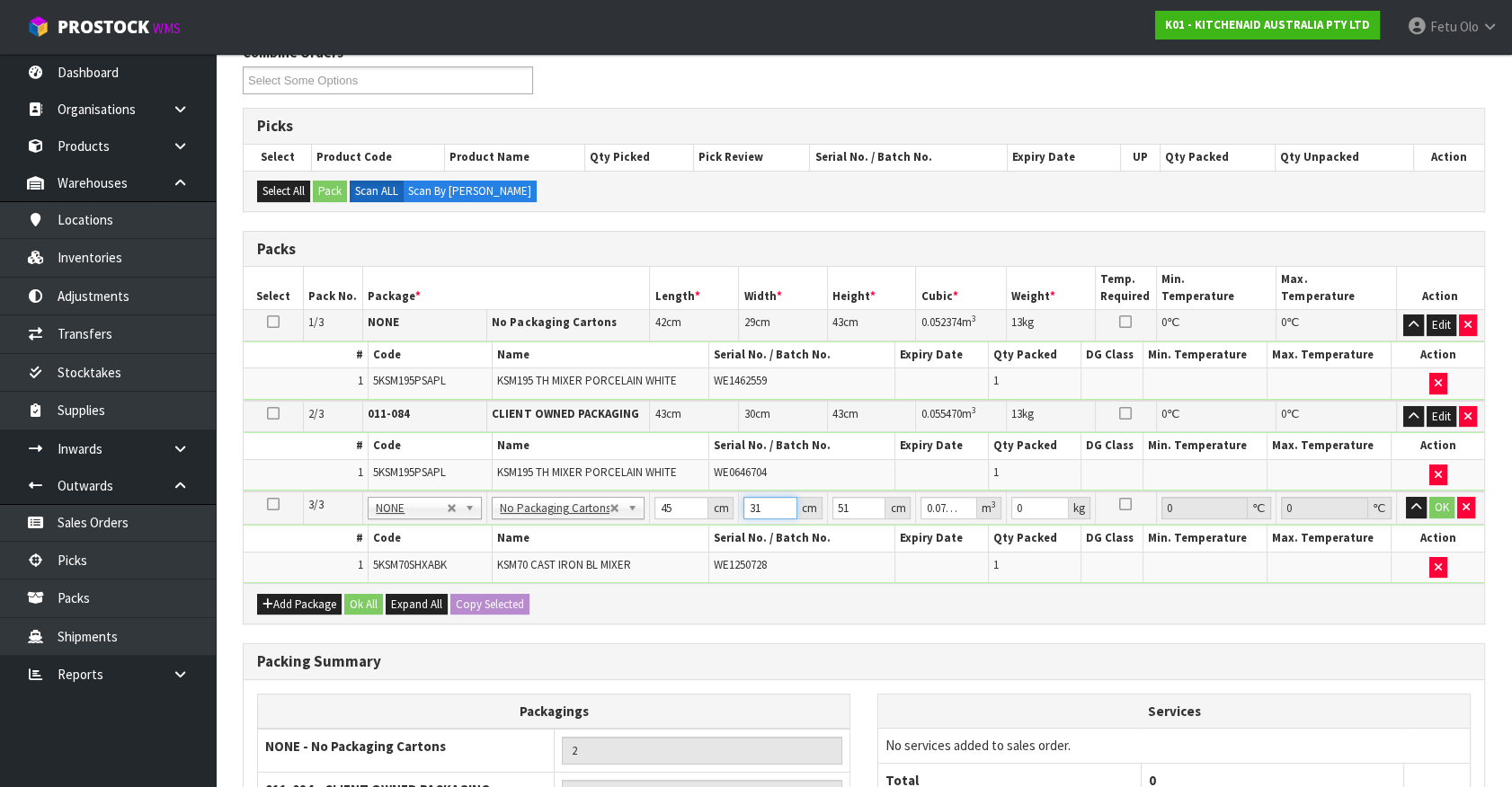
type input "3"
type input "0.006885"
type input "35"
type input "0.080325"
type input "5"
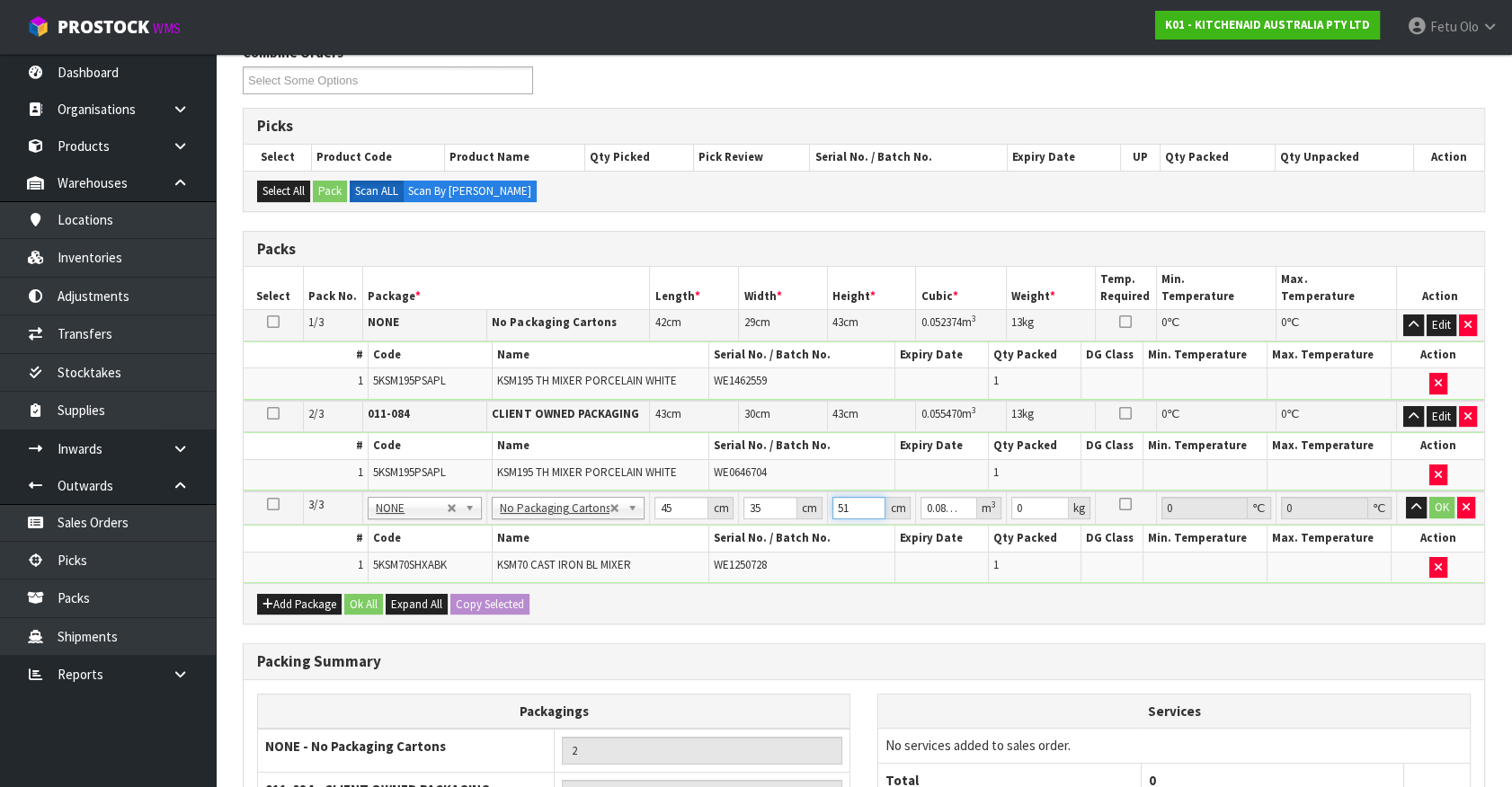
type input "0.007875"
type input "51"
type input "0.080325"
type input "17"
click button "OK" at bounding box center [1441, 507] width 25 height 22
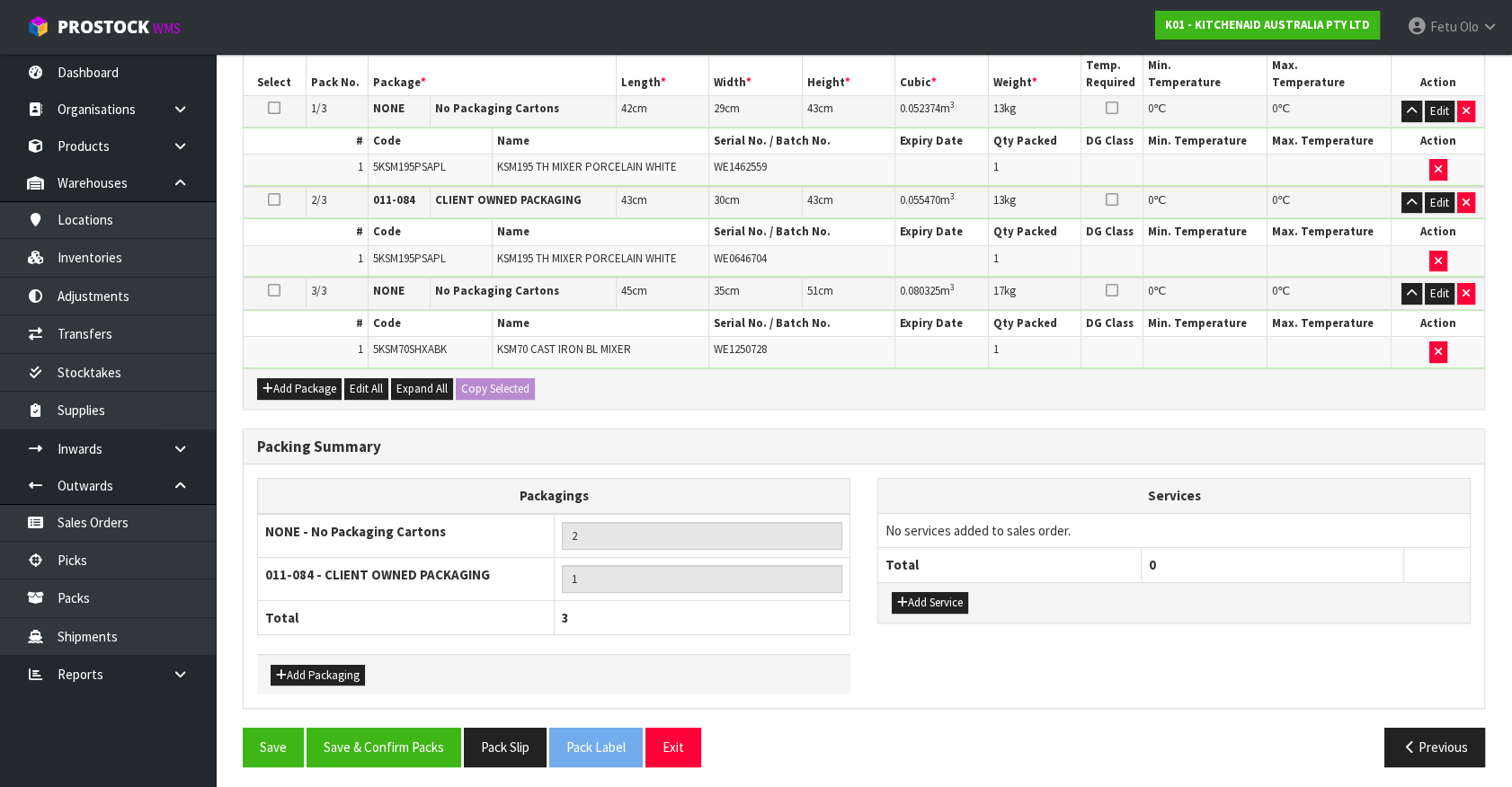
scroll to position [458, 0]
click at [500, 744] on button "Pack Slip" at bounding box center [505, 746] width 83 height 39
click at [387, 728] on button "Save & Confirm Packs" at bounding box center [384, 746] width 155 height 39
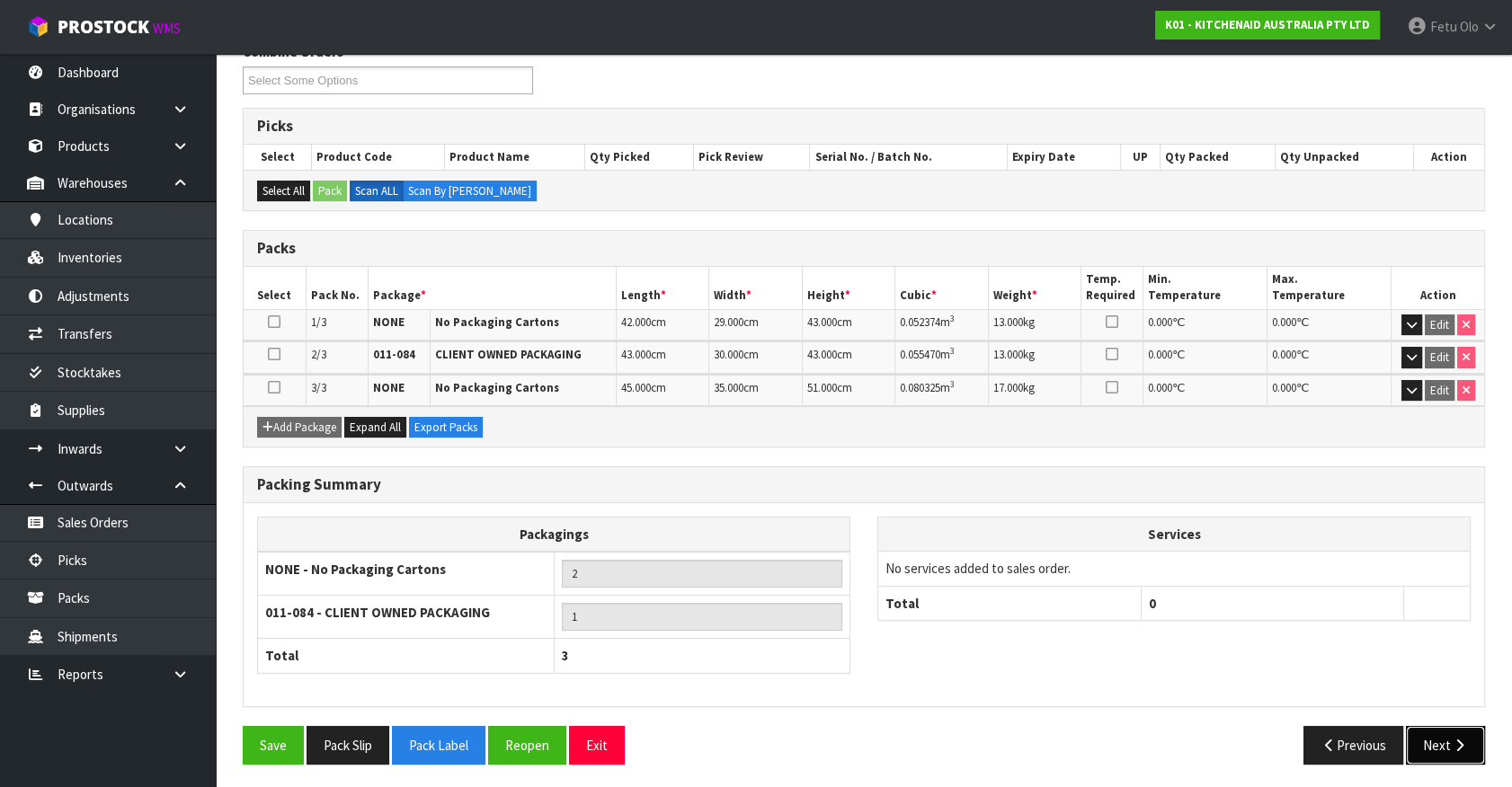
click at [1452, 739] on icon "button" at bounding box center [1459, 746] width 17 height 13
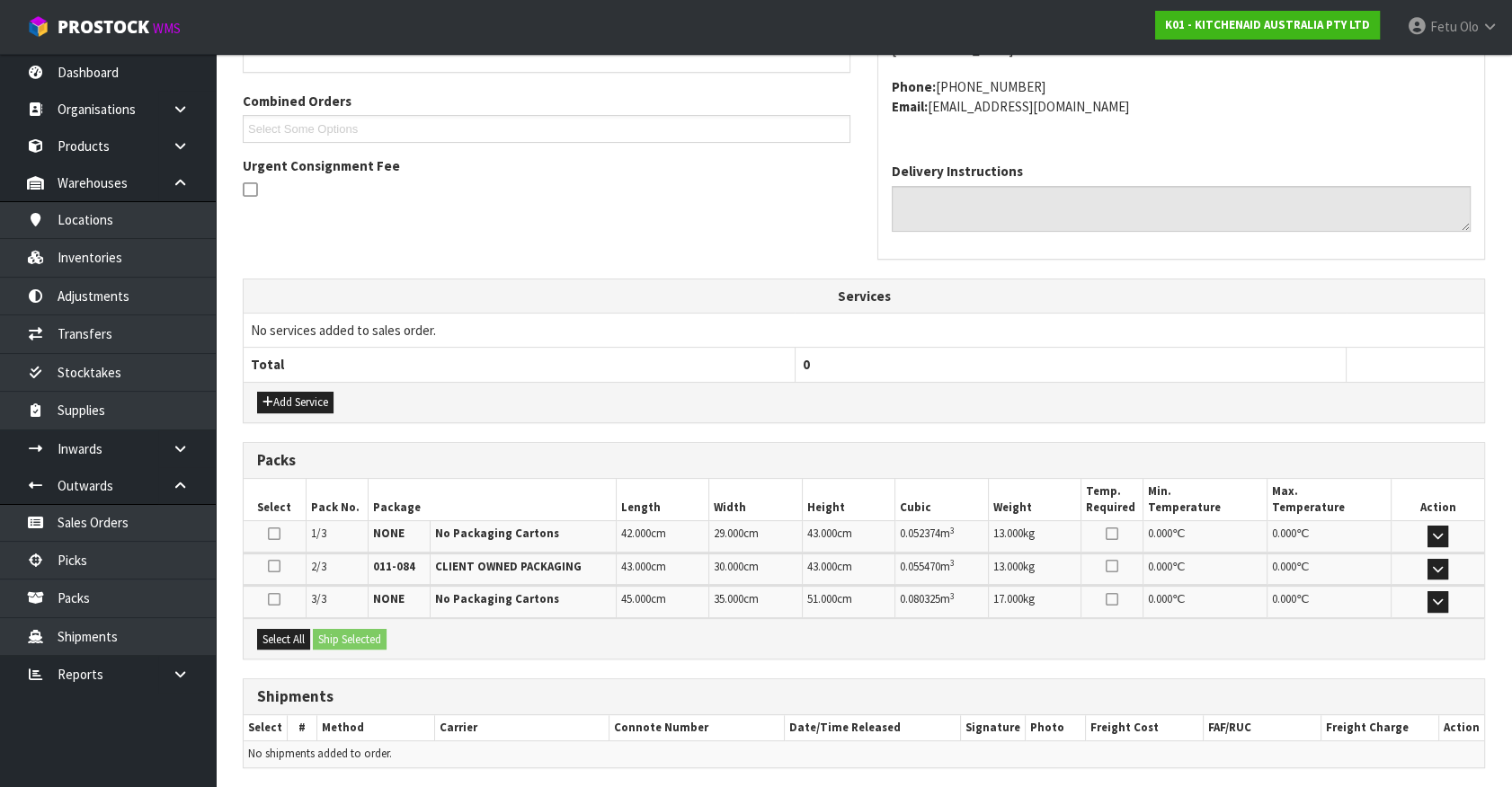
scroll to position [501, 0]
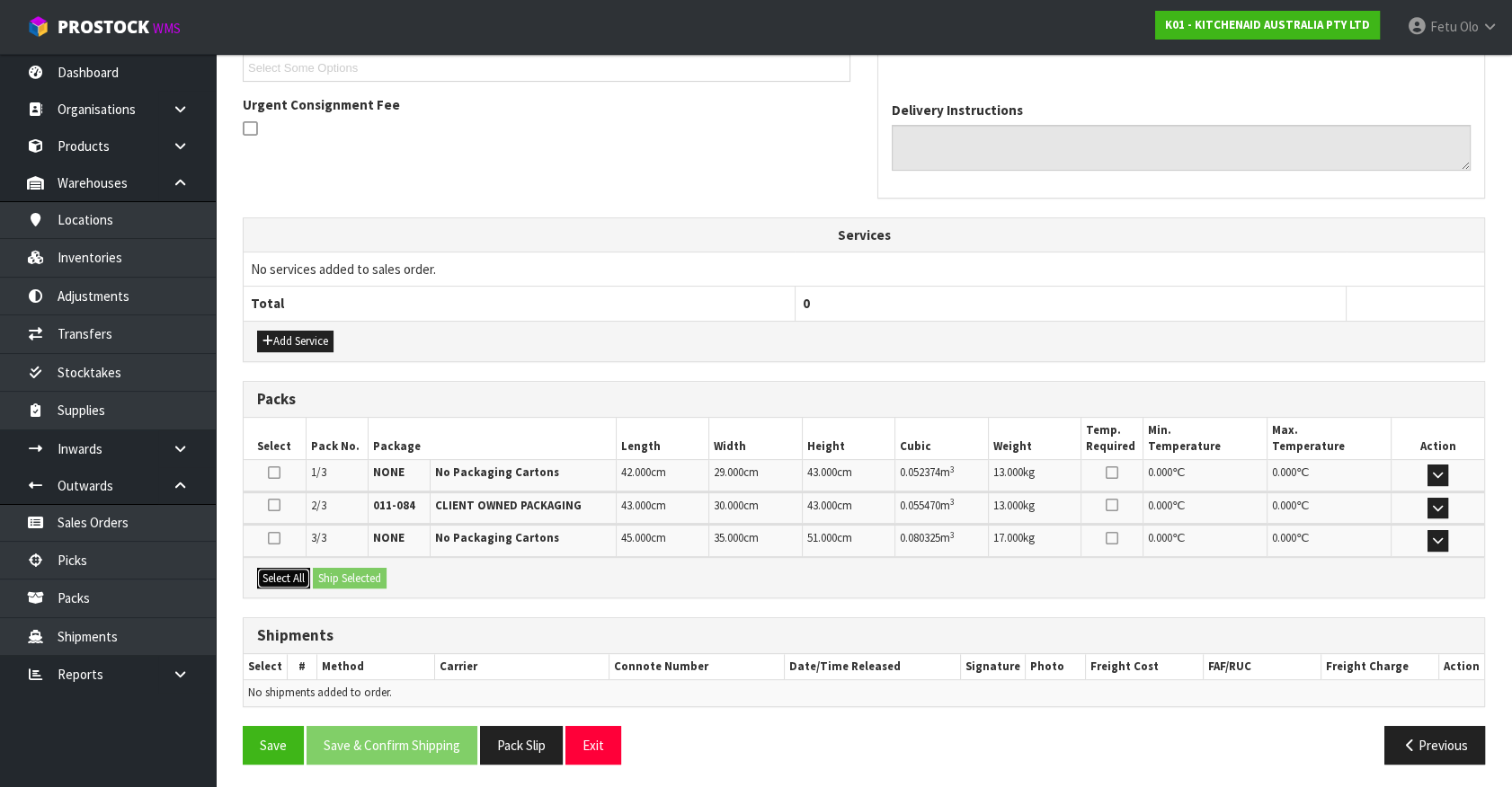
click at [300, 569] on button "Select All" at bounding box center [284, 579] width 53 height 22
click at [358, 582] on button "Ship Selected" at bounding box center [350, 579] width 74 height 22
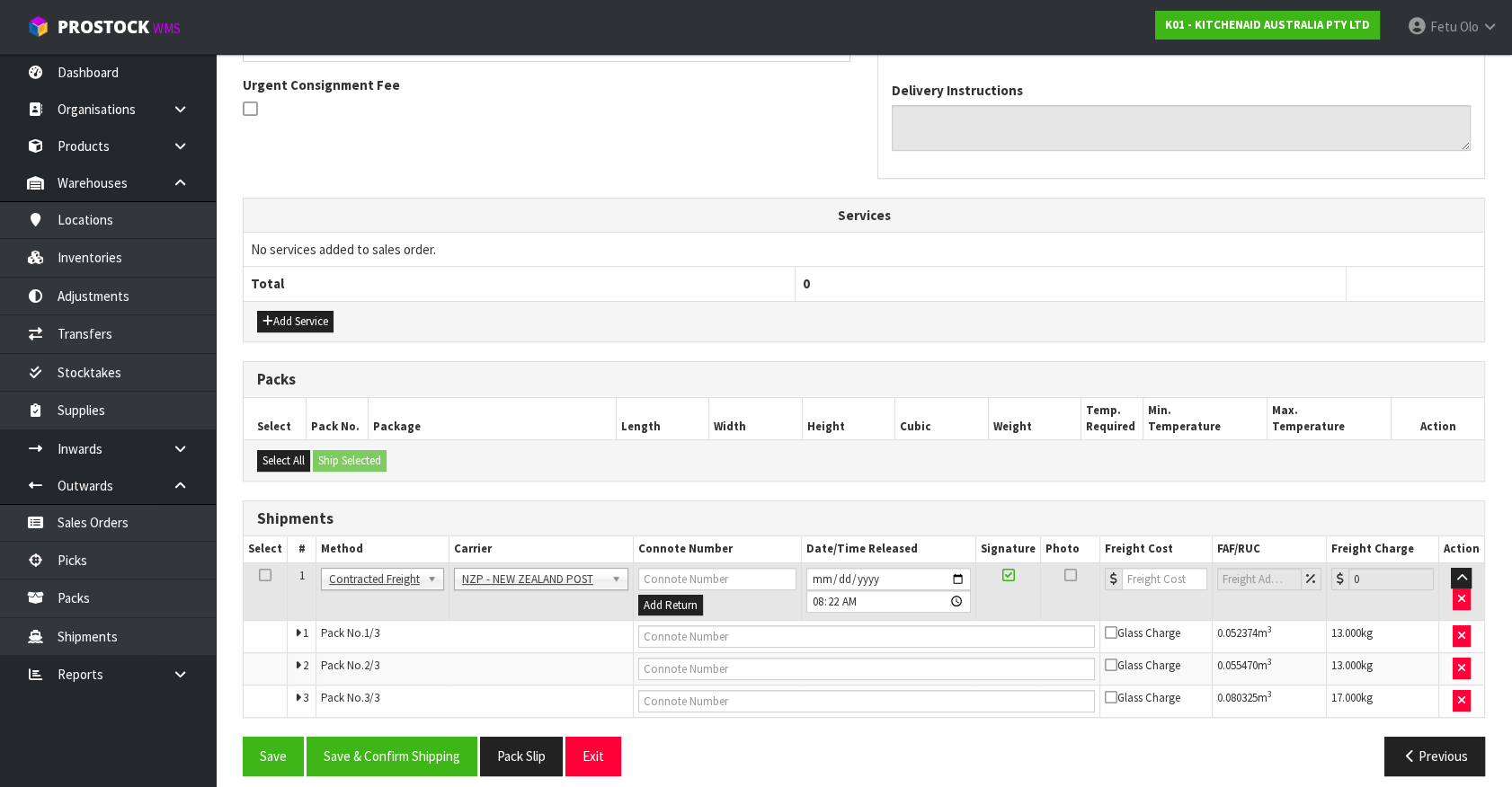
scroll to position [533, 0]
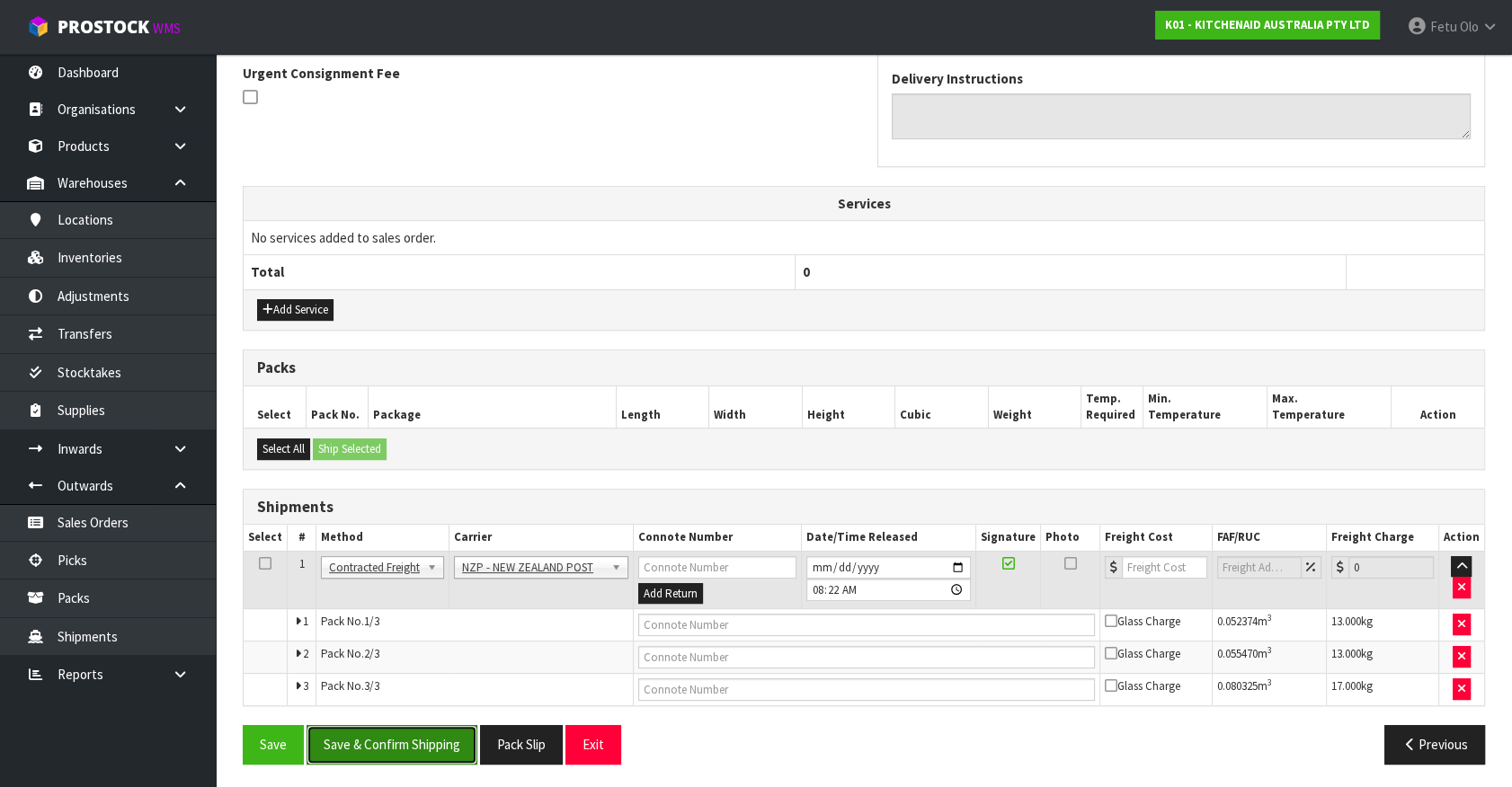
click at [426, 727] on button "Save & Confirm Shipping" at bounding box center [391, 744] width 171 height 39
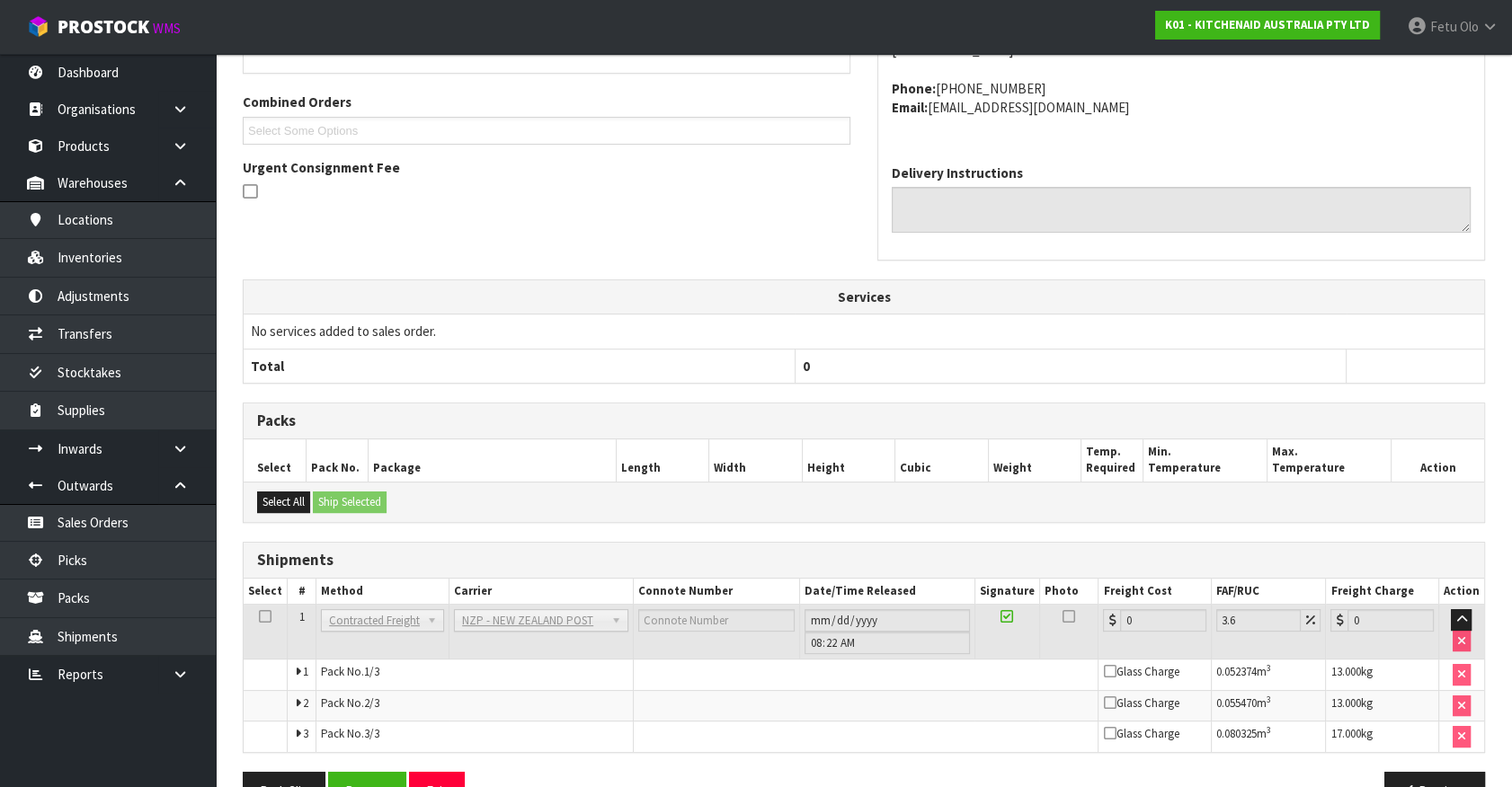
scroll to position [504, 0]
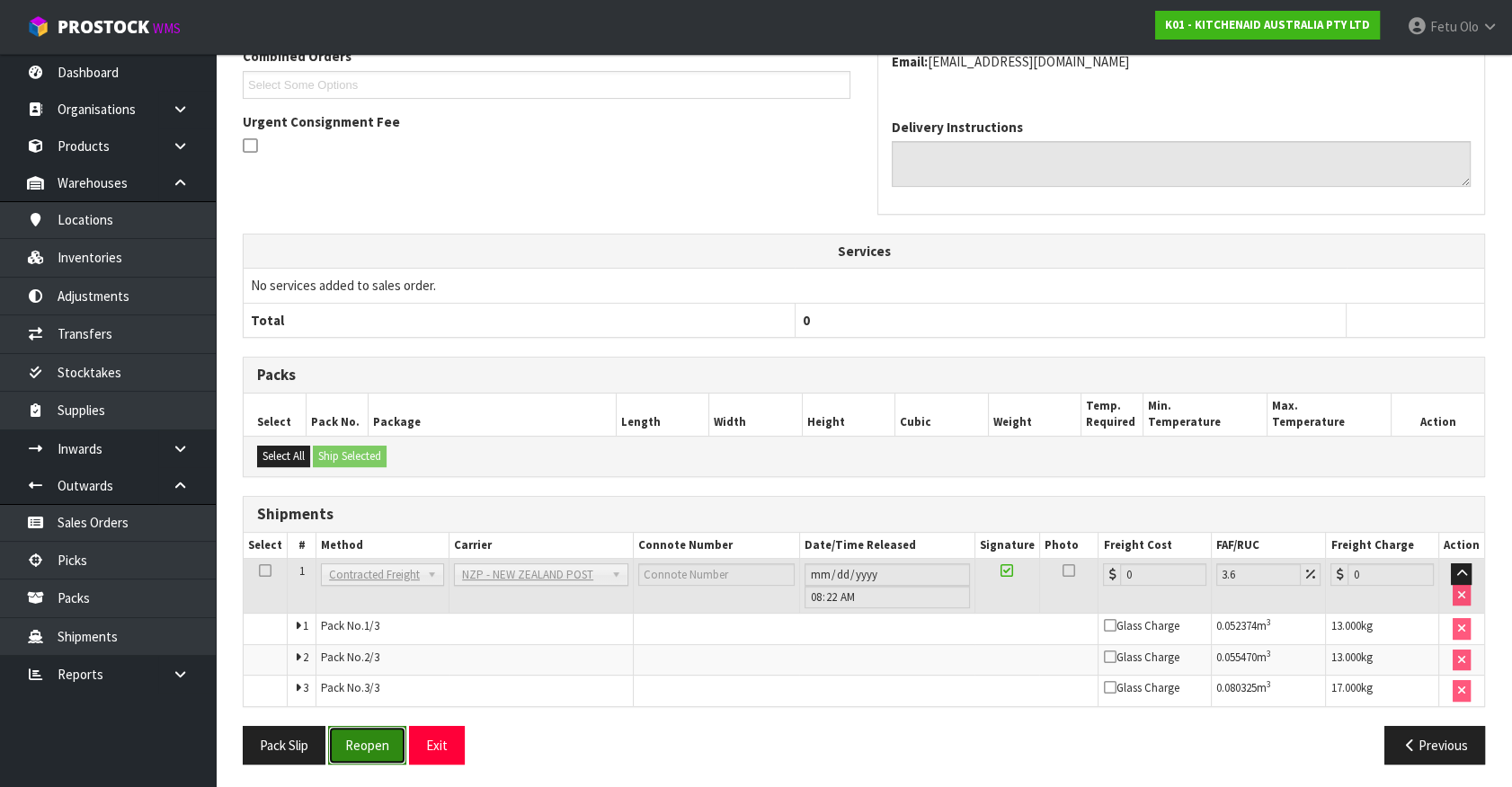
click at [386, 733] on button "Reopen" at bounding box center [367, 745] width 78 height 39
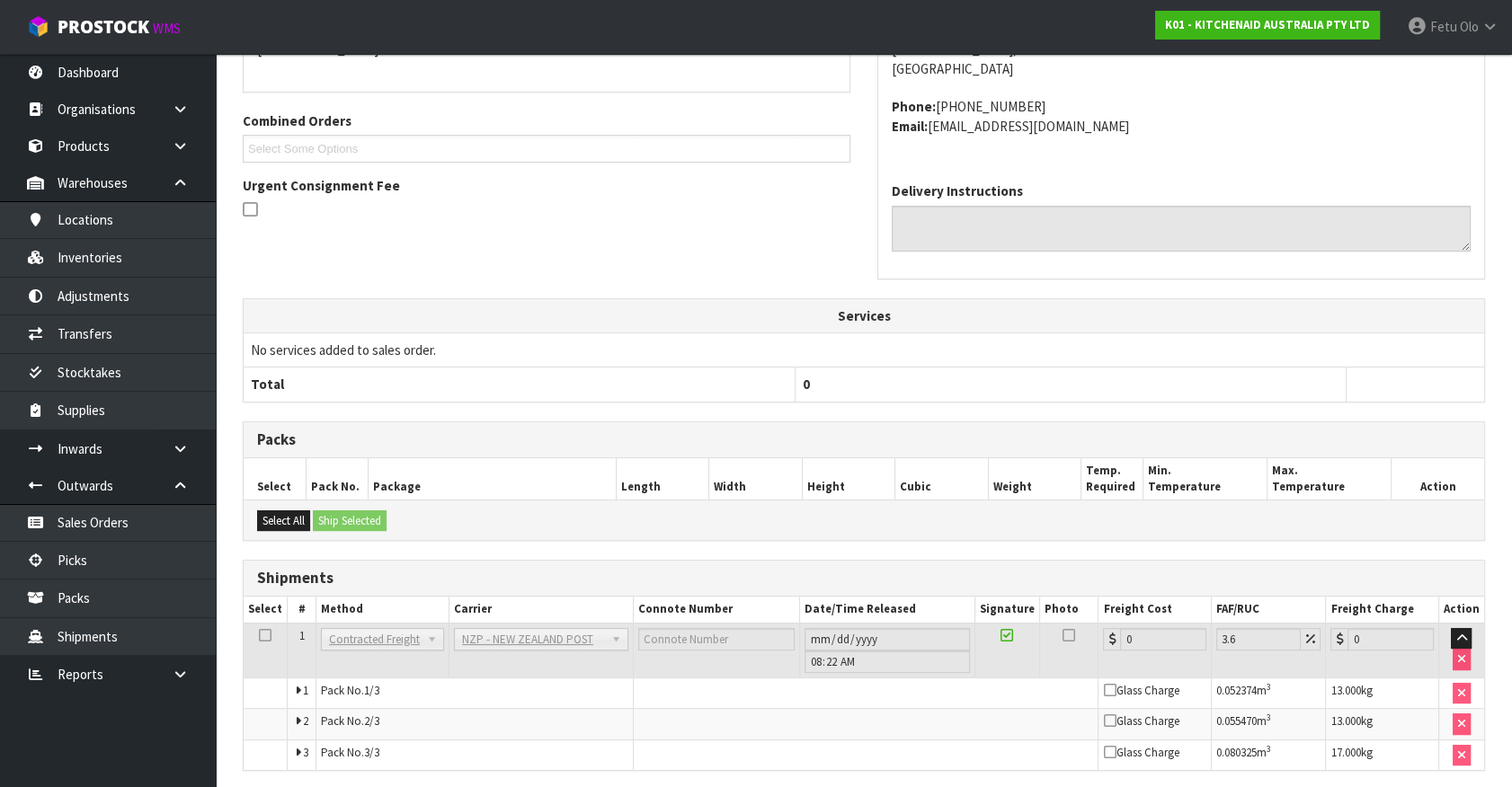
scroll to position [485, 0]
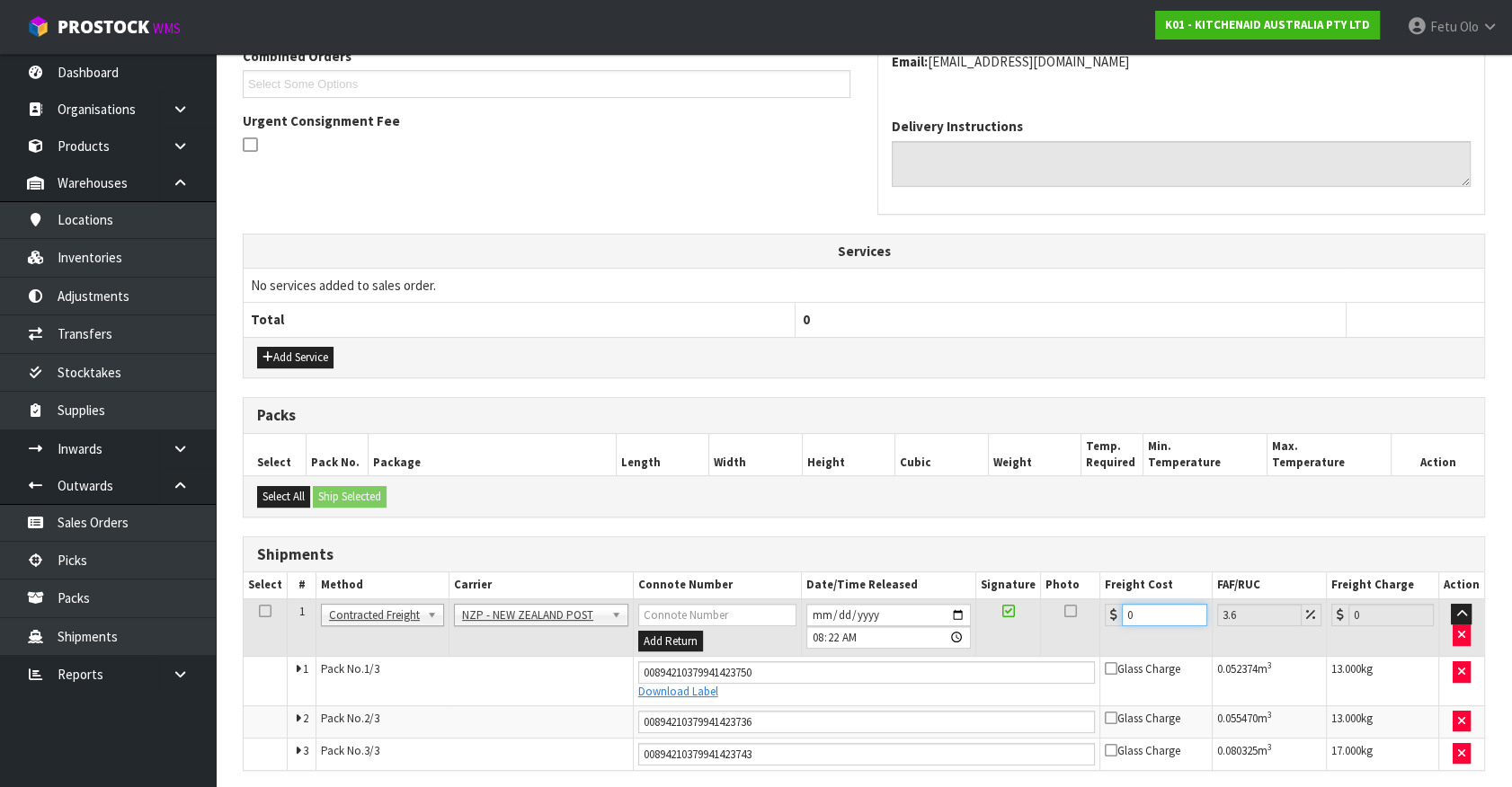
drag, startPoint x: 1137, startPoint y: 608, endPoint x: 862, endPoint y: 619, distance: 275.2
click at [862, 619] on tr "1 Client Local Pickup Customer Local Pickup Company Freight Contracted Freight …" at bounding box center [863, 628] width 1241 height 58
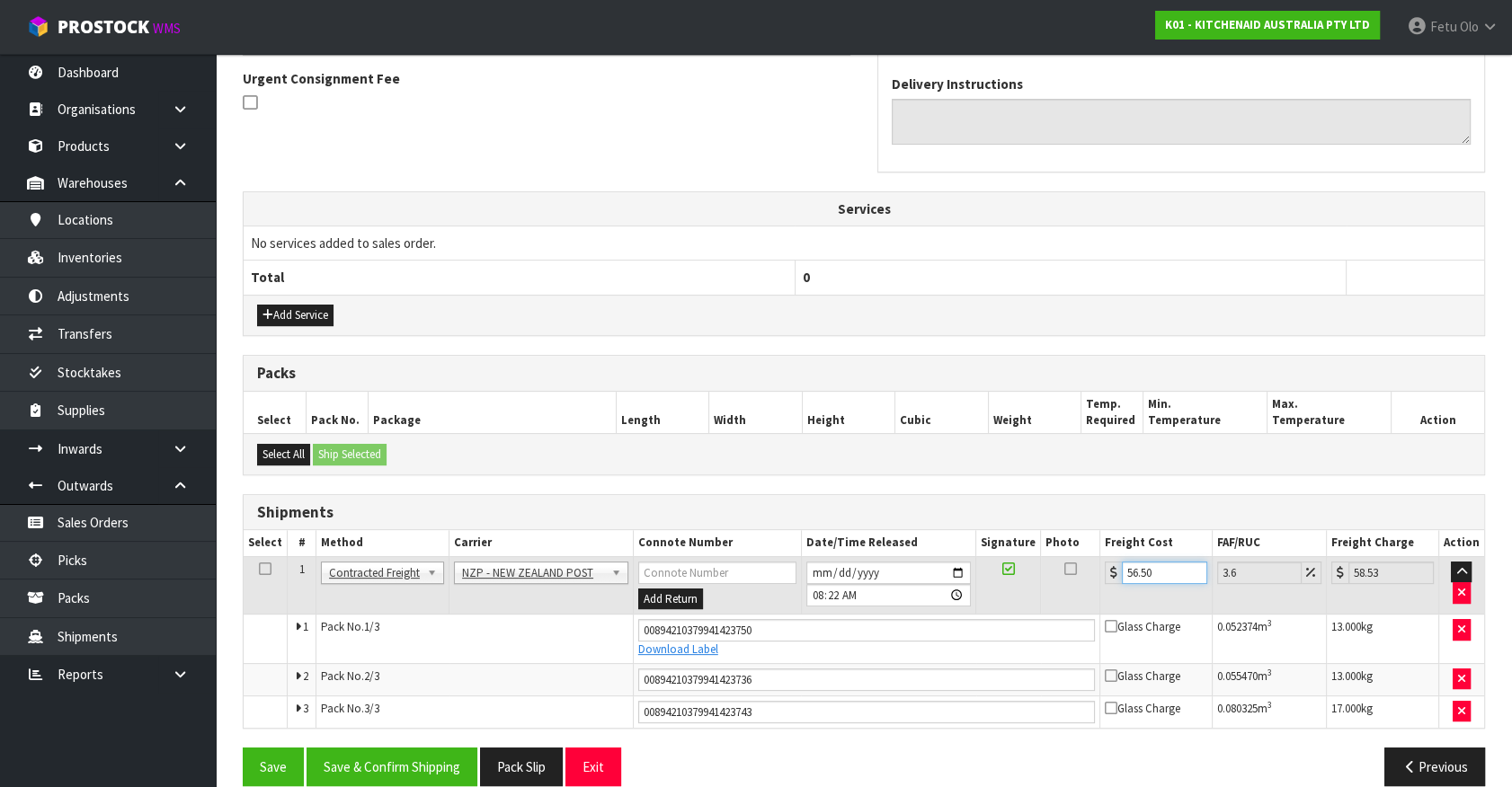
scroll to position [549, 0]
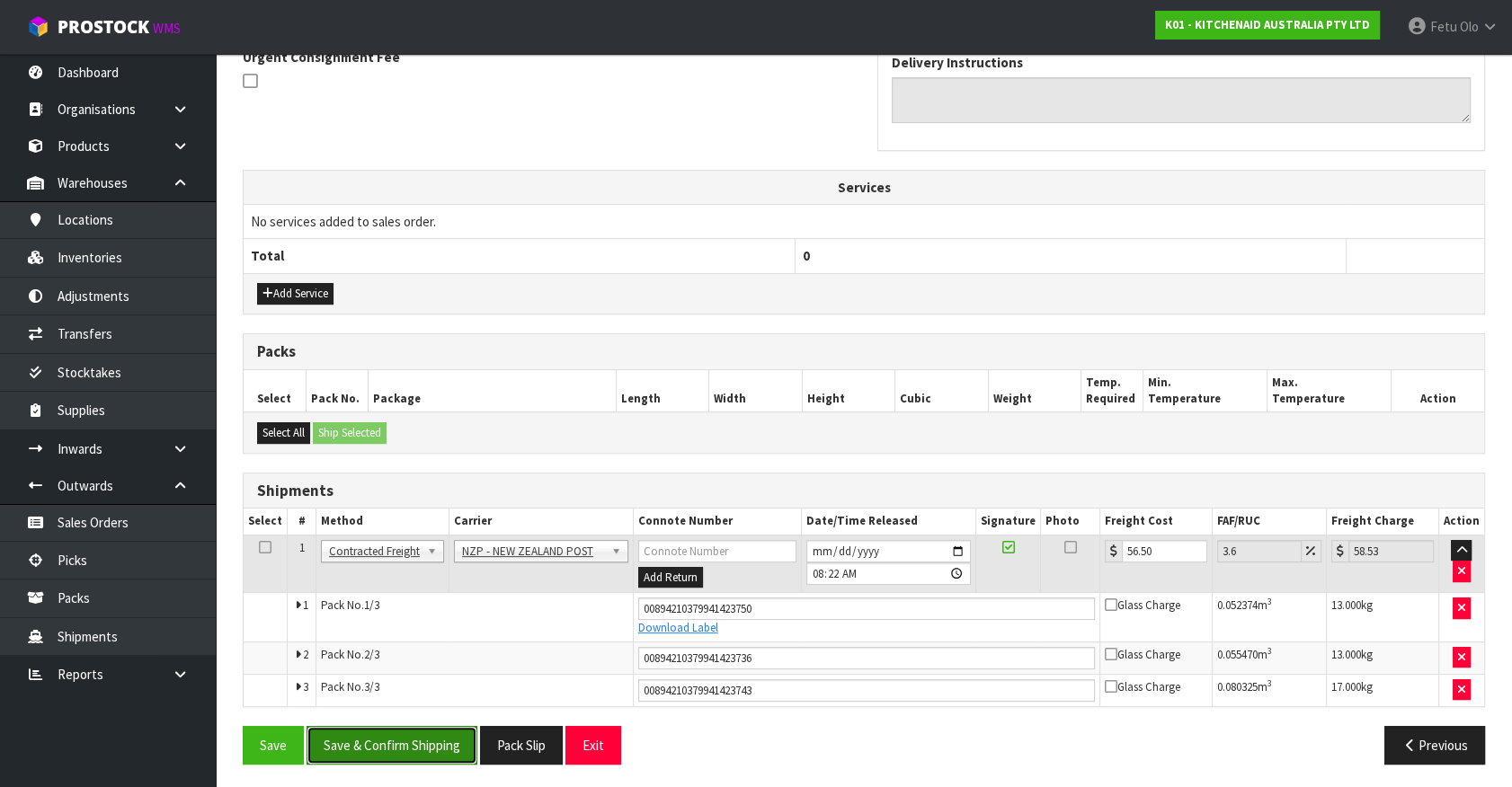
drag, startPoint x: 437, startPoint y: 737, endPoint x: 386, endPoint y: 730, distance: 51.5
click at [442, 737] on button "Save & Confirm Shipping" at bounding box center [391, 745] width 171 height 39
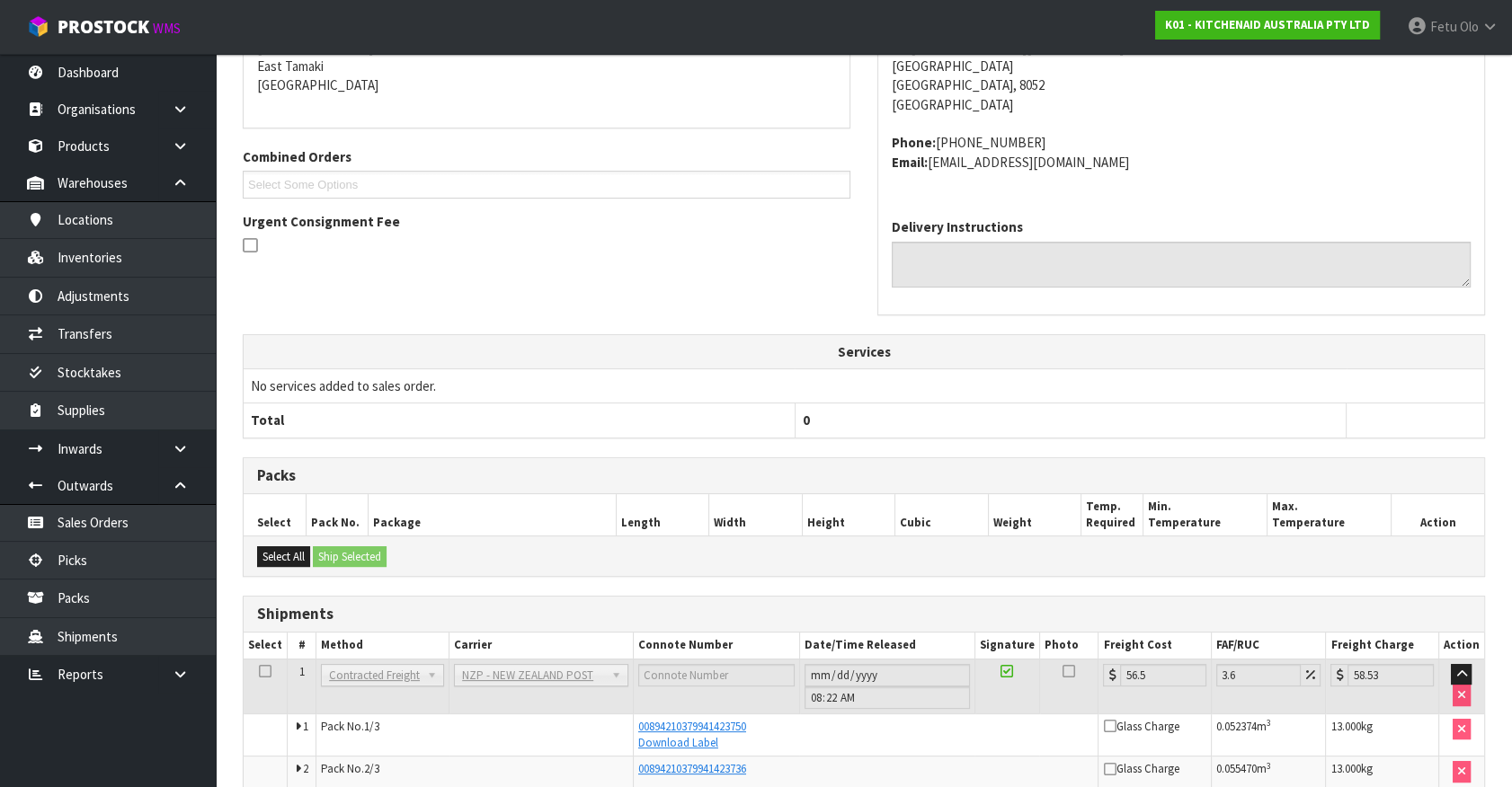
scroll to position [498, 0]
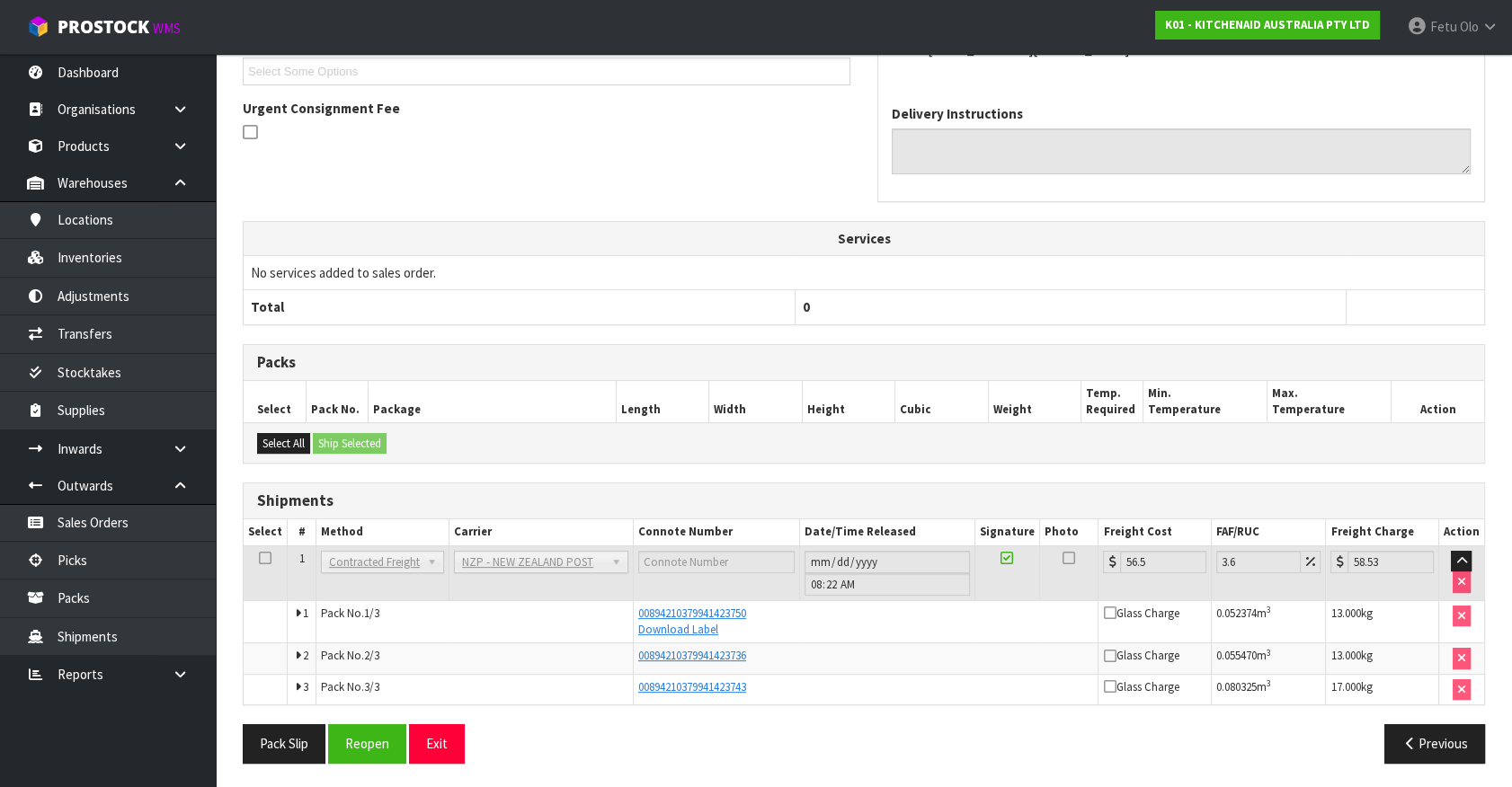
click at [529, 381] on th "Package" at bounding box center [491, 402] width 248 height 42
click at [715, 369] on div "Packs" at bounding box center [863, 363] width 1241 height 36
click at [85, 562] on link "Picks" at bounding box center [107, 560] width 216 height 37
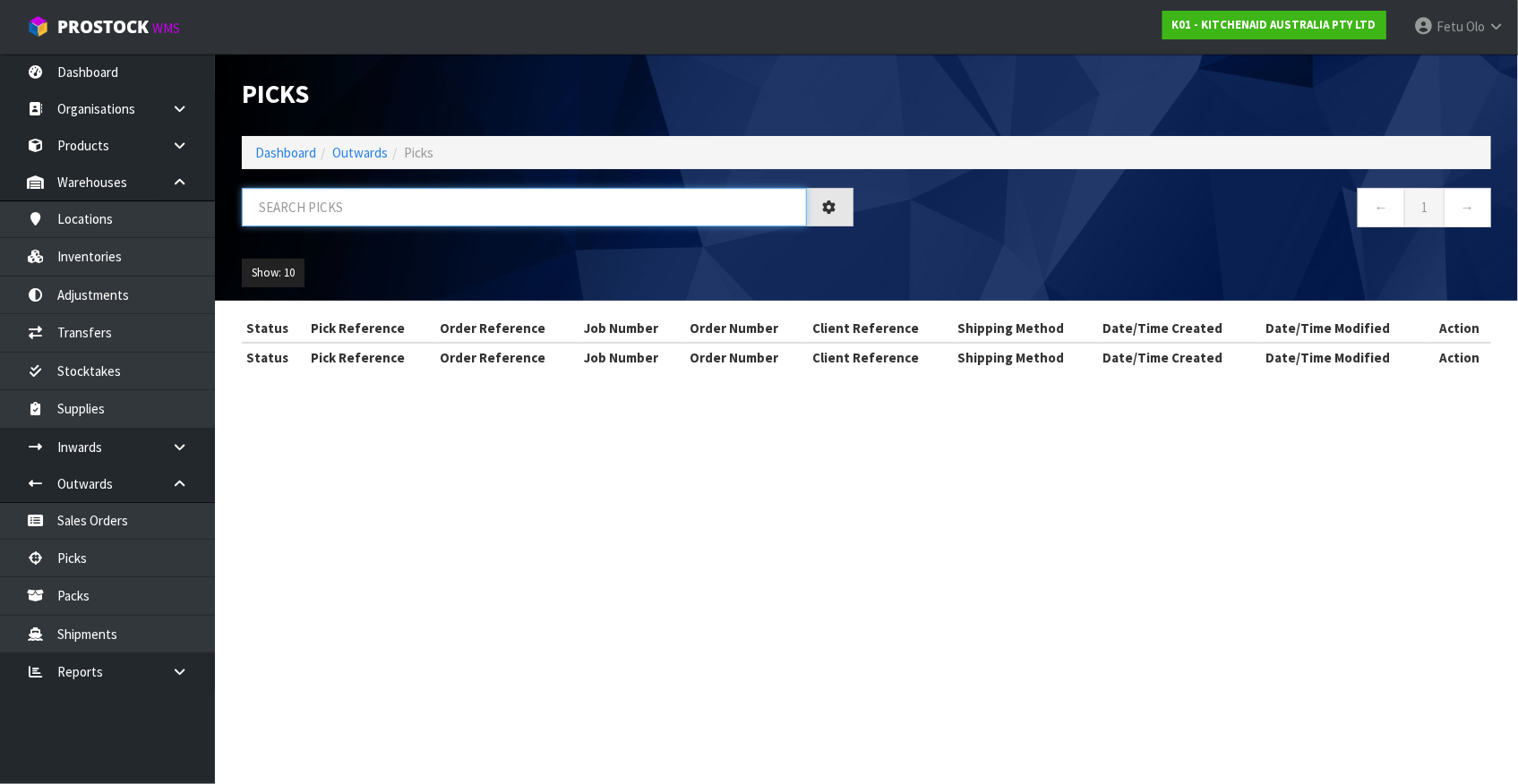
drag, startPoint x: 377, startPoint y: 208, endPoint x: 317, endPoint y: 424, distance: 224.2
click at [377, 218] on input "text" at bounding box center [524, 207] width 565 height 38
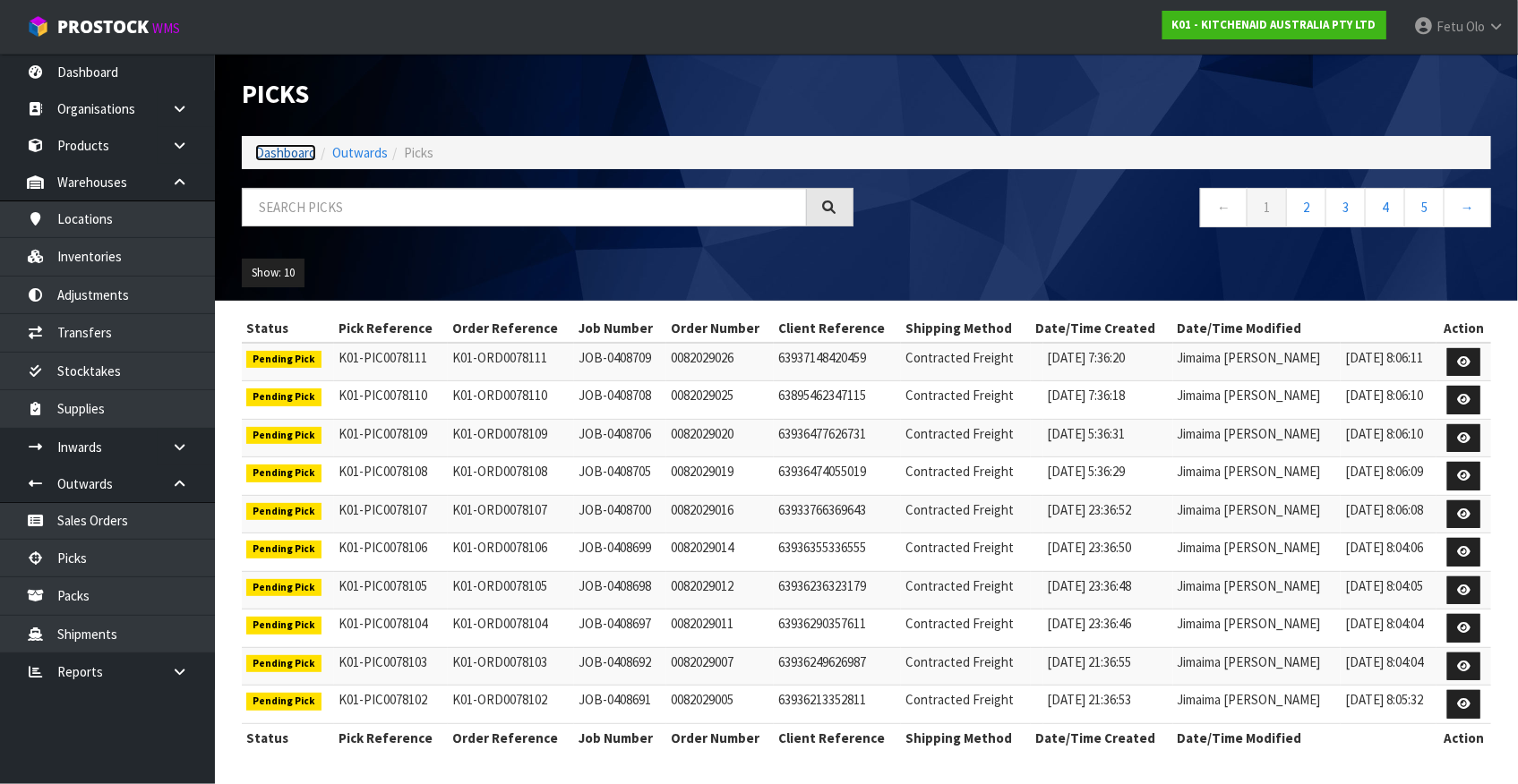
click at [299, 151] on link "Dashboard" at bounding box center [286, 153] width 61 height 17
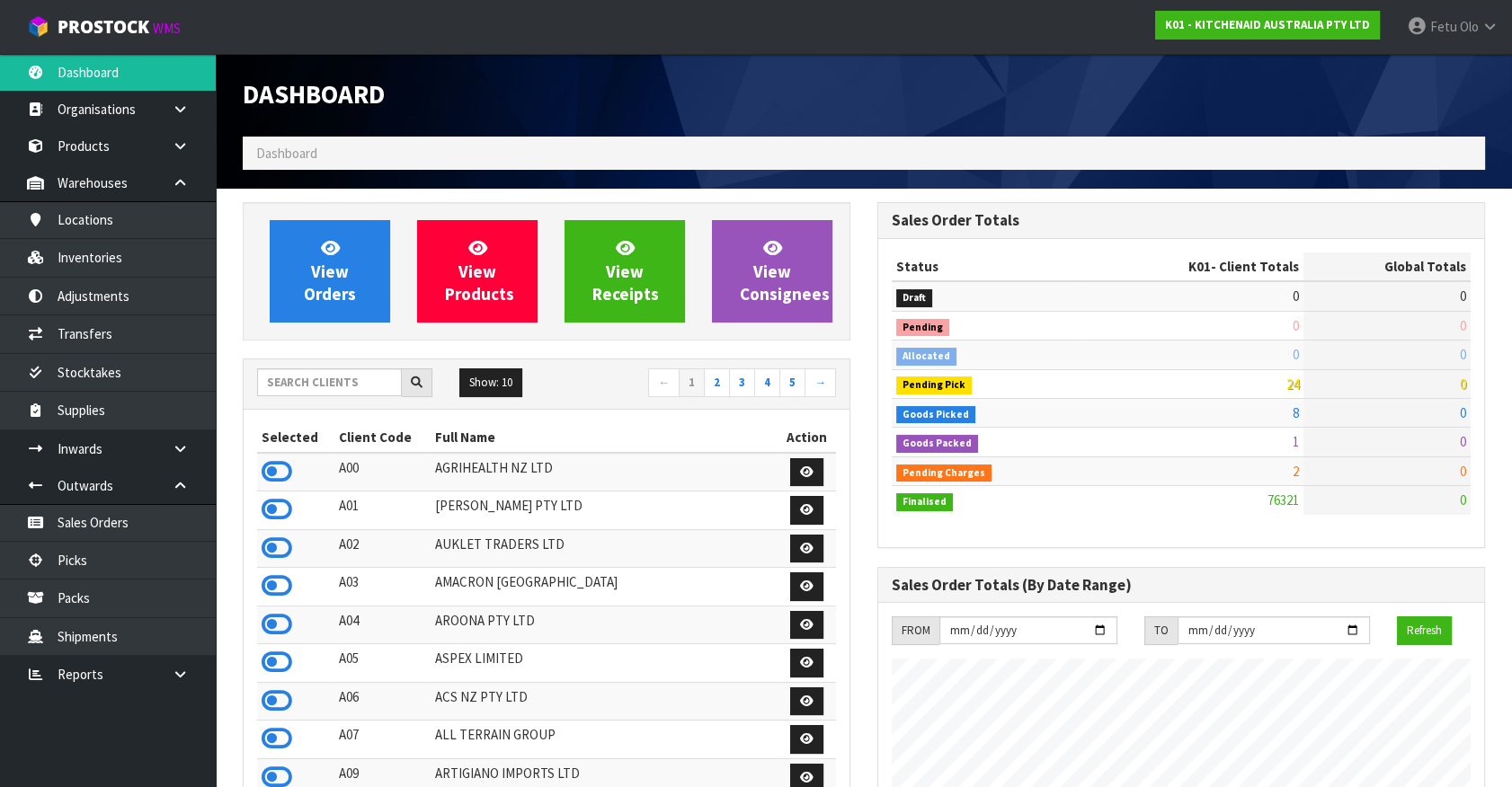
scroll to position [1359, 633]
click at [108, 555] on link "Picks" at bounding box center [107, 560] width 216 height 37
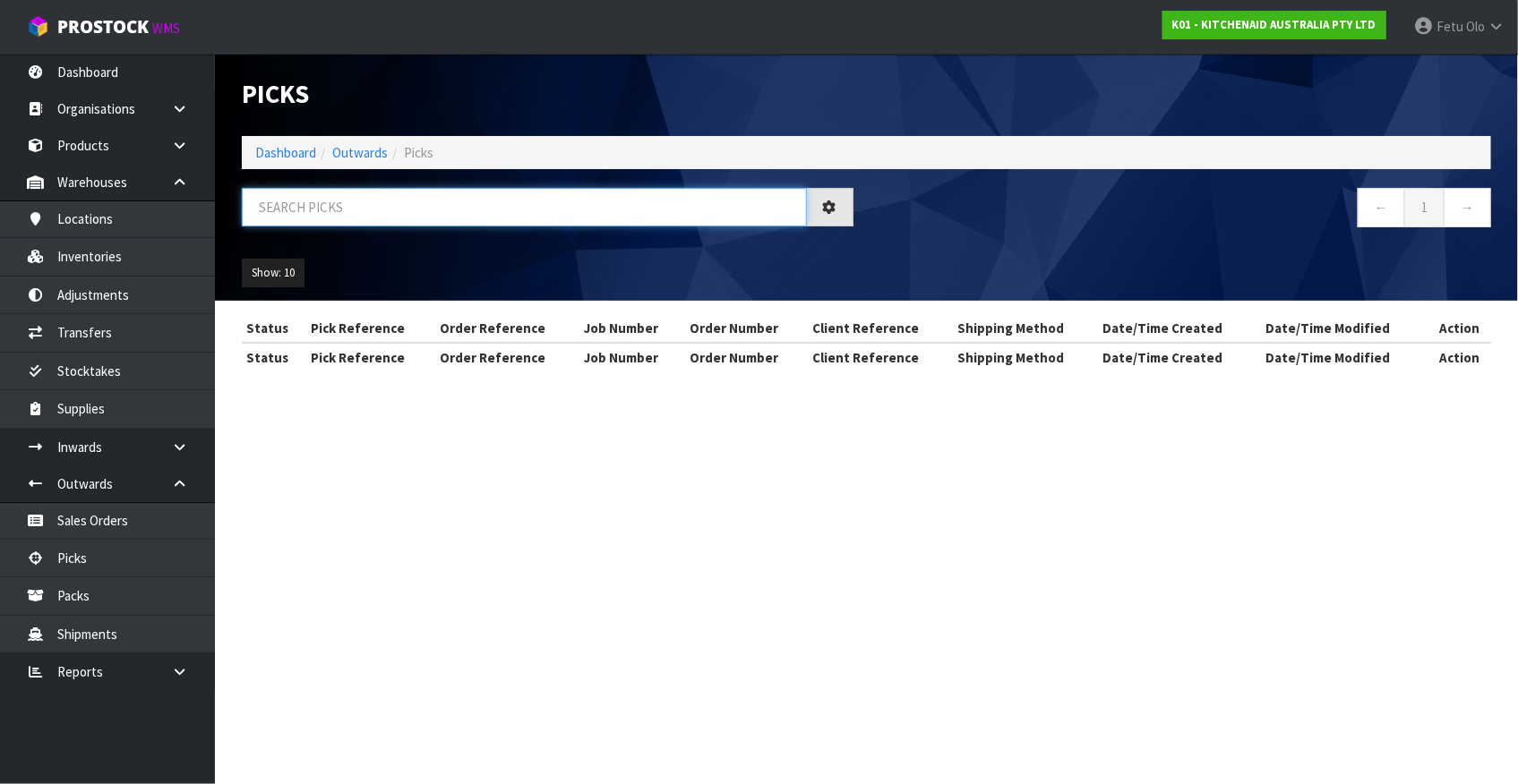
click at [413, 218] on input "text" at bounding box center [524, 207] width 565 height 38
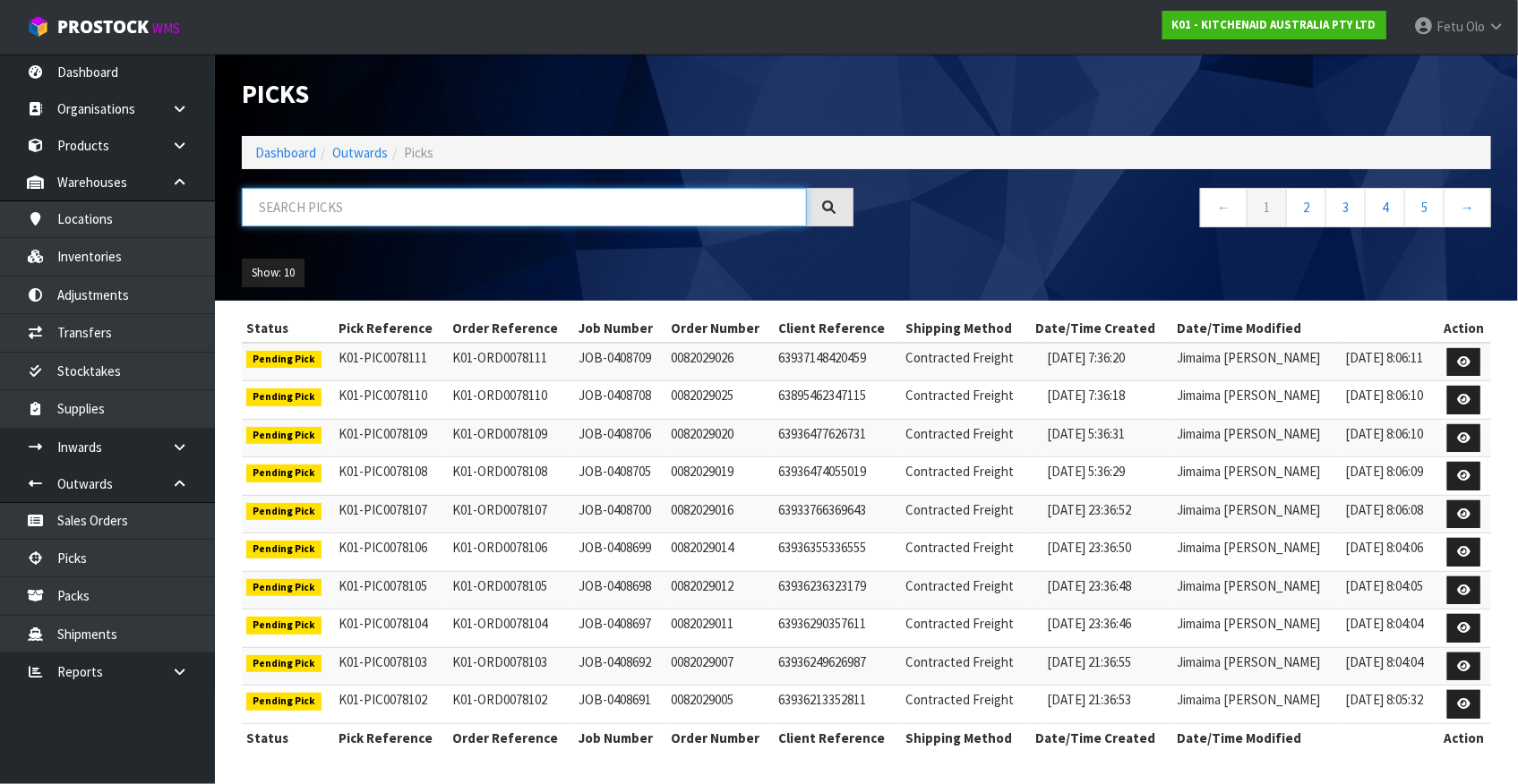
click at [561, 222] on input "text" at bounding box center [524, 207] width 565 height 38
click at [414, 203] on input "text" at bounding box center [524, 207] width 565 height 38
click at [271, 149] on link "Dashboard" at bounding box center [286, 153] width 61 height 17
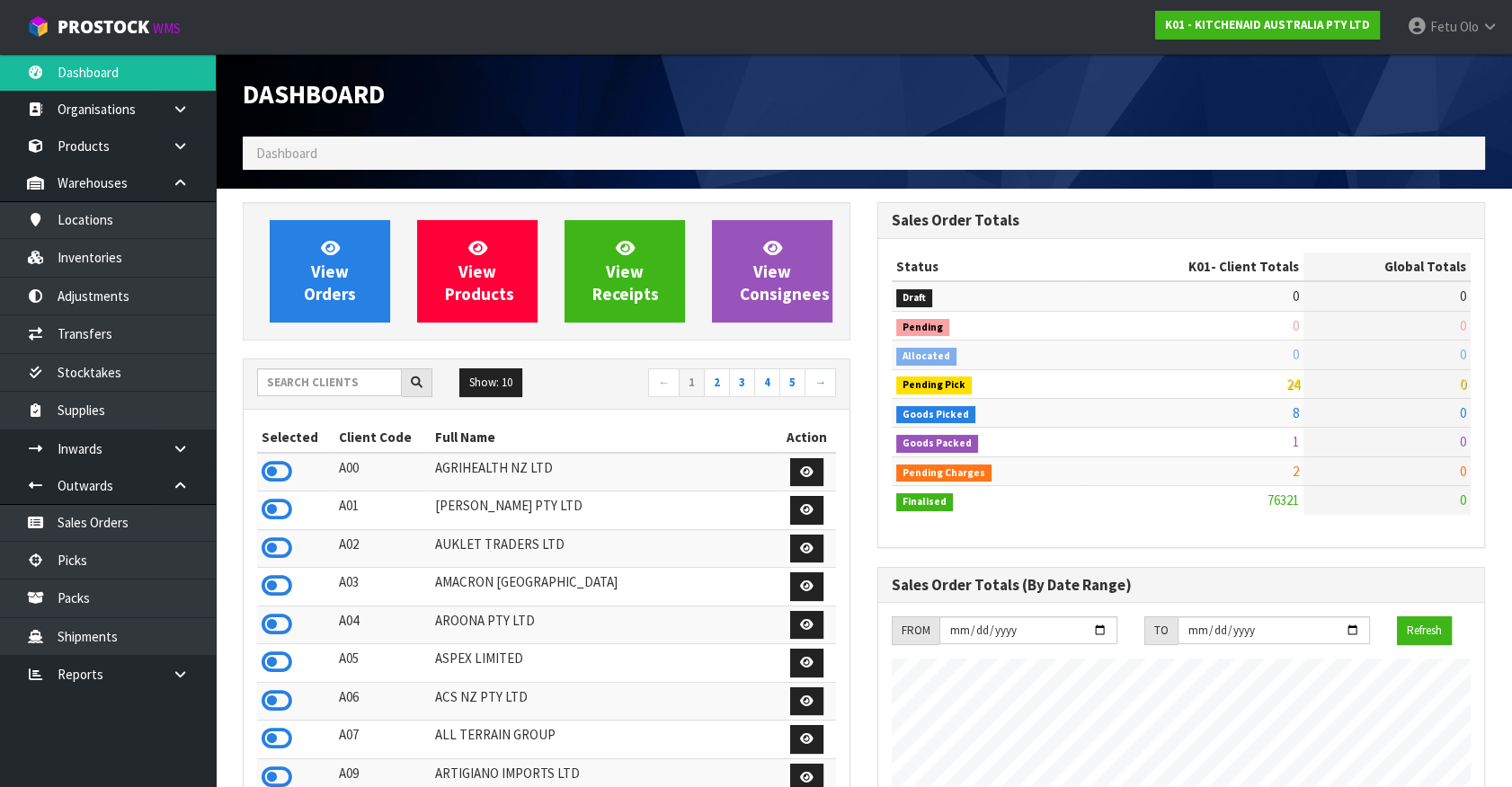
scroll to position [1359, 633]
click at [124, 566] on link "Picks" at bounding box center [107, 560] width 216 height 37
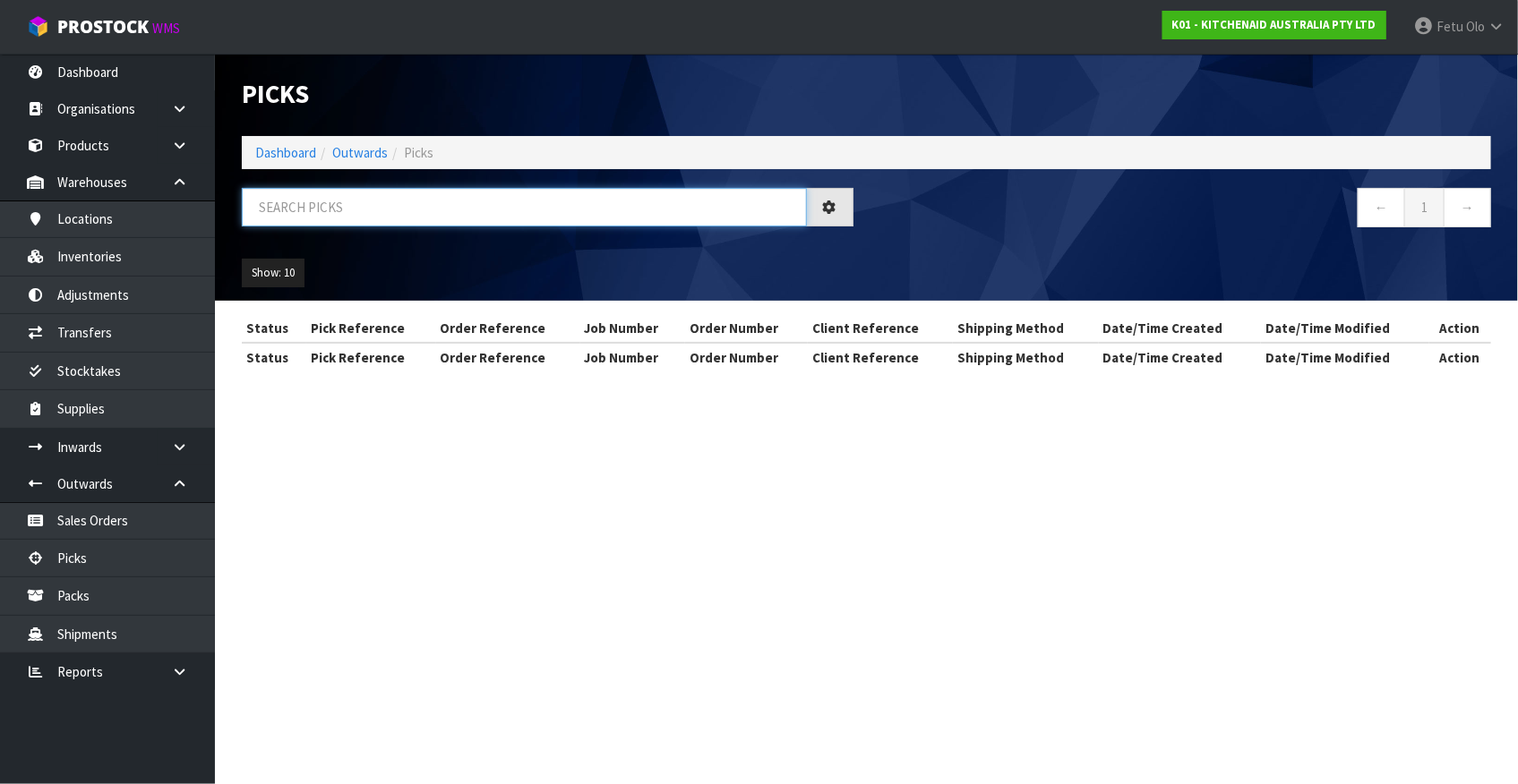
click at [402, 204] on input "text" at bounding box center [524, 207] width 565 height 38
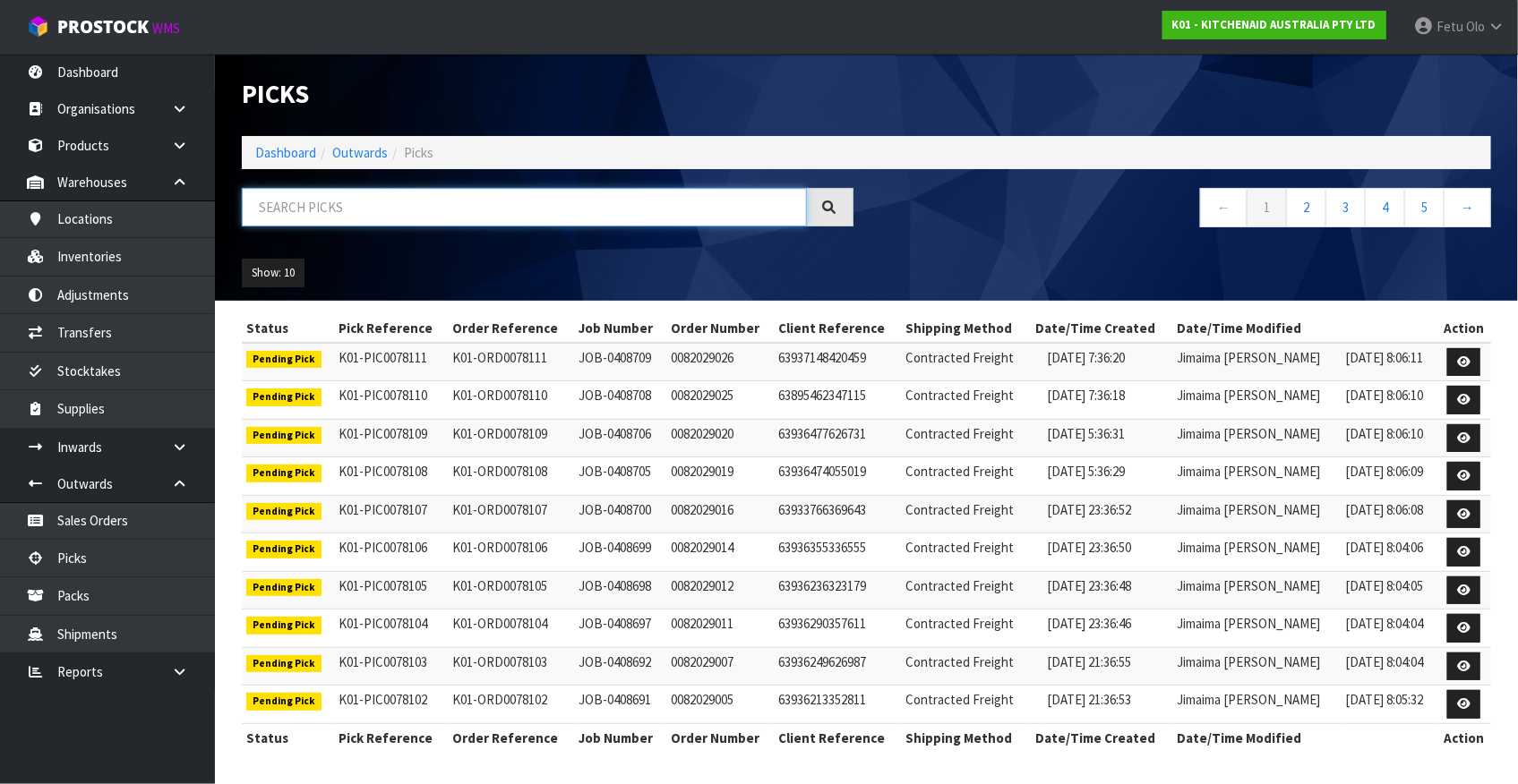
drag, startPoint x: 395, startPoint y: 214, endPoint x: 376, endPoint y: 191, distance: 29.8
click at [395, 214] on input "text" at bounding box center [524, 207] width 565 height 38
drag, startPoint x: 311, startPoint y: 192, endPoint x: 337, endPoint y: 159, distance: 42.0
click at [313, 188] on input "text" at bounding box center [524, 207] width 565 height 38
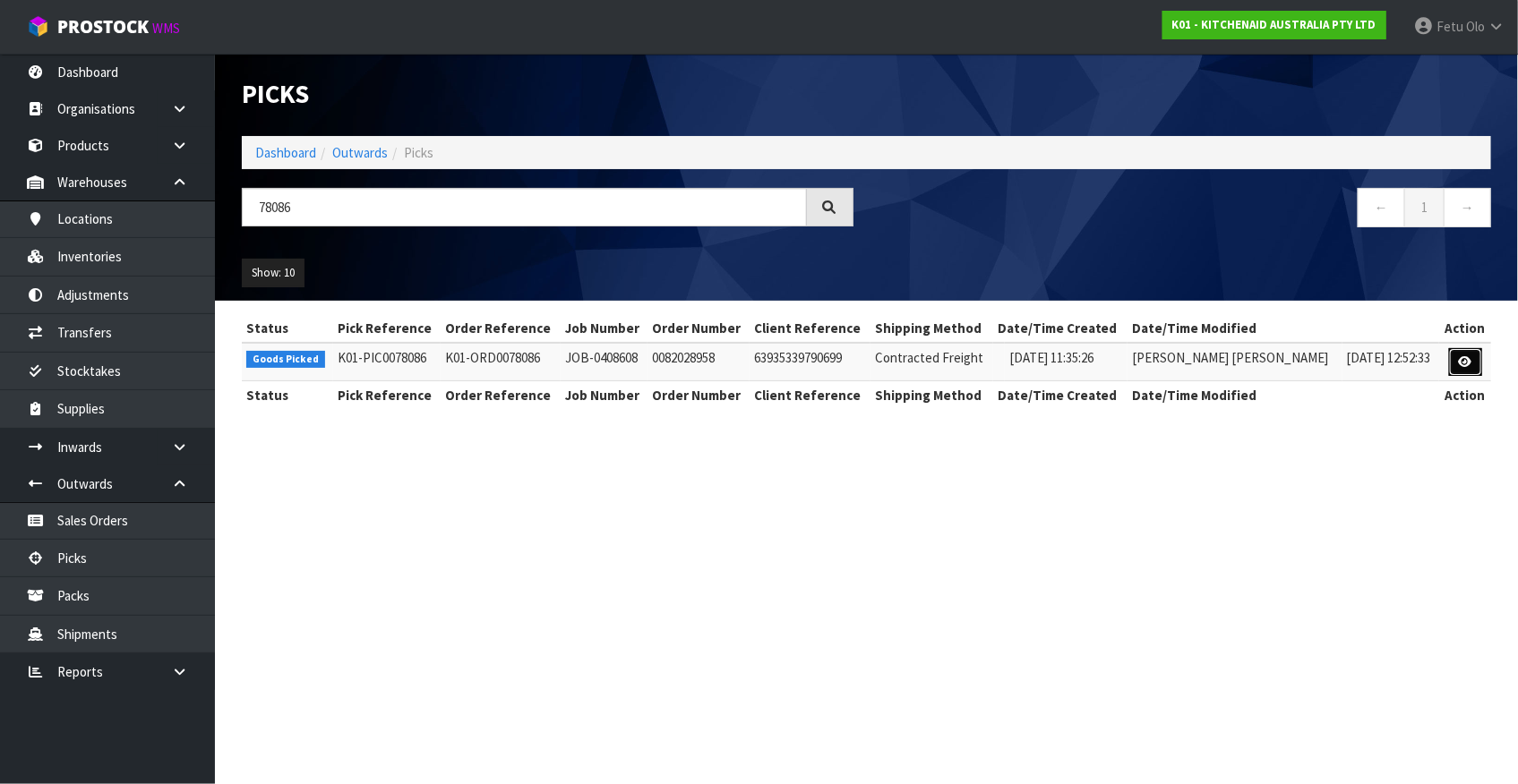
click at [1470, 363] on icon at bounding box center [1465, 362] width 13 height 11
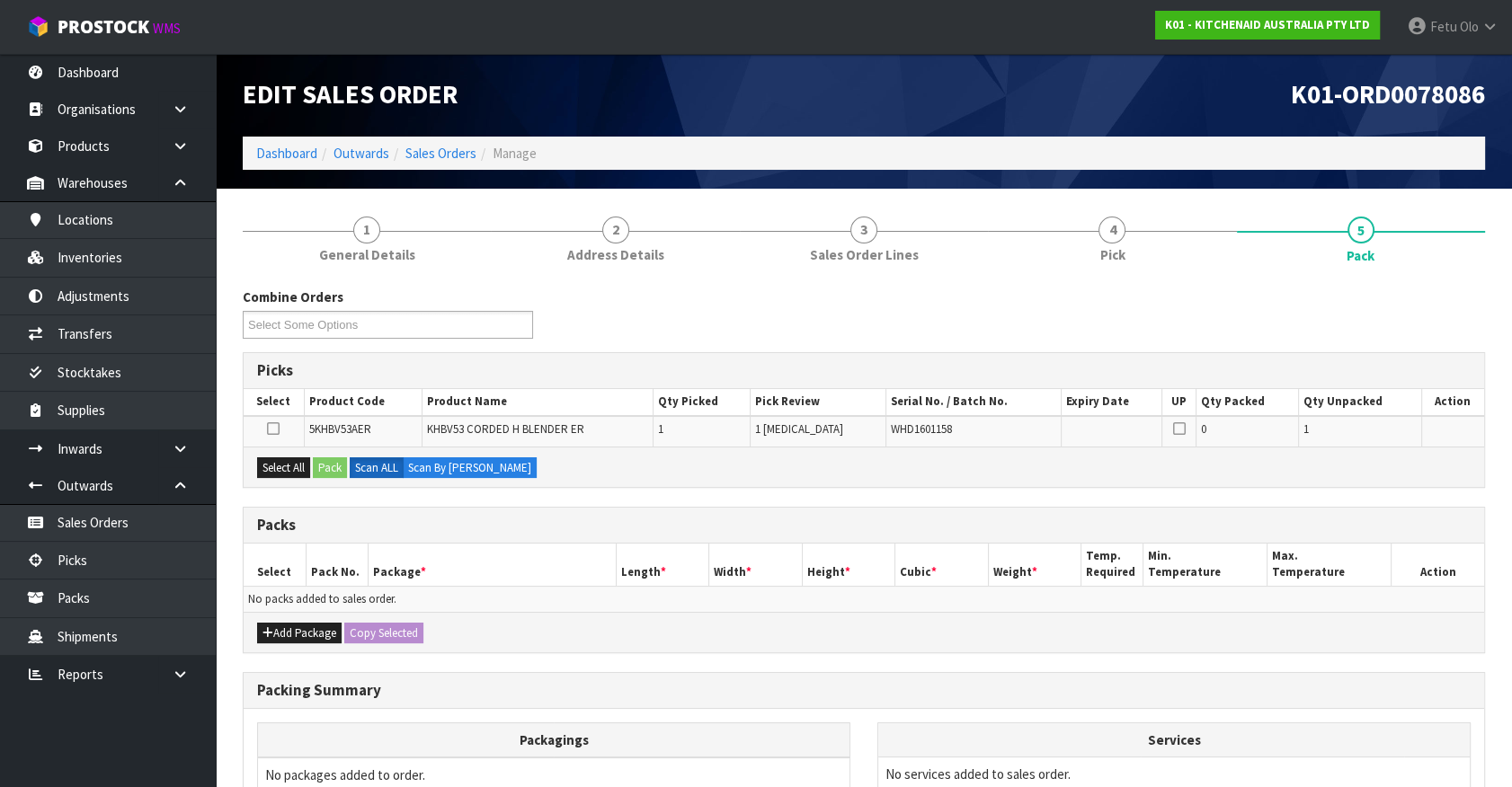
click at [1341, 686] on h3 "Packing Summary" at bounding box center [863, 691] width 1213 height 17
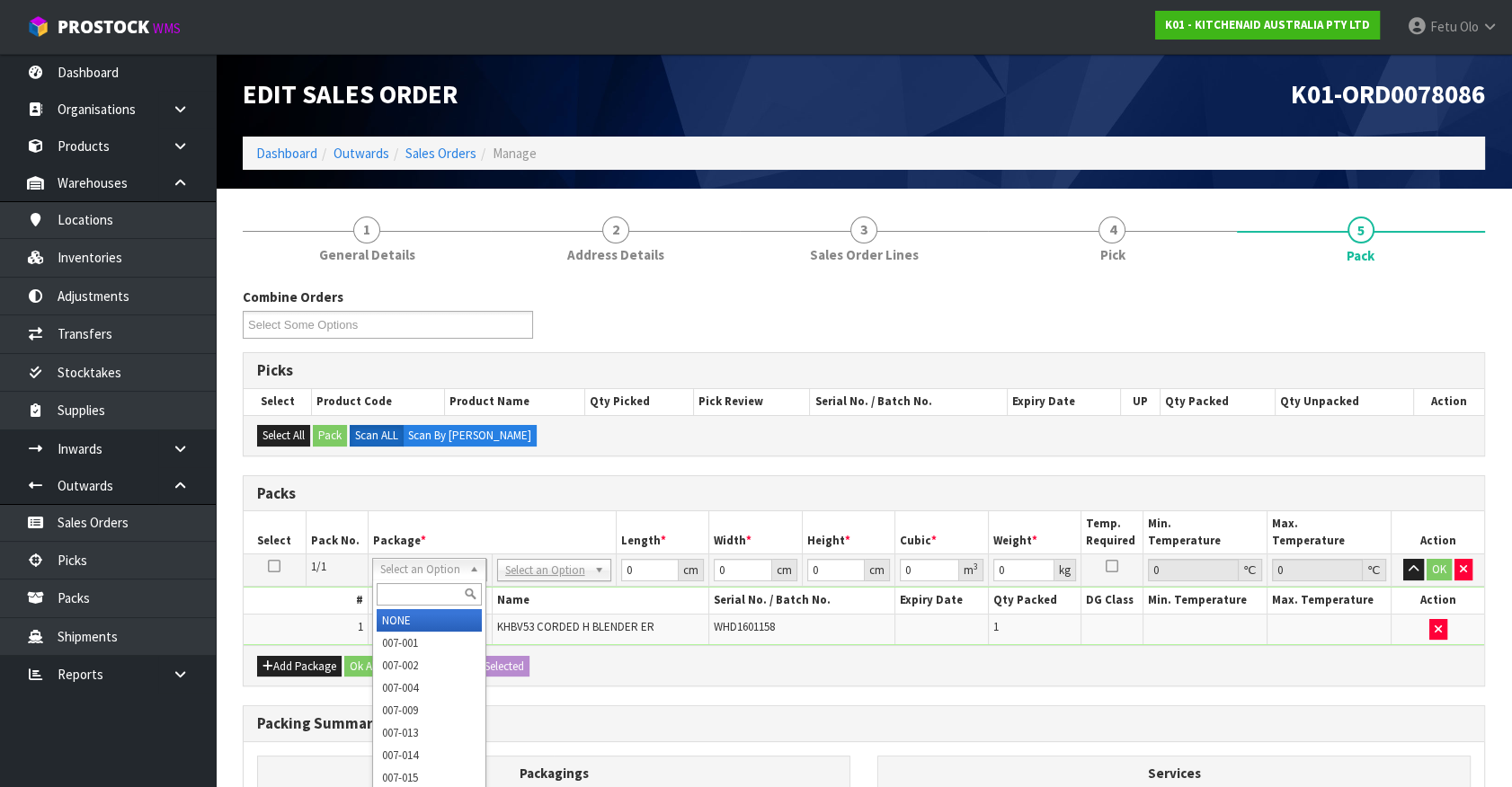
drag, startPoint x: 418, startPoint y: 583, endPoint x: 462, endPoint y: 503, distance: 91.3
click at [436, 546] on body "Toggle navigation ProStock WMS K01 - KITCHENAID AUSTRALIA PTY LTD Fetu Olo Logo…" at bounding box center [756, 393] width 1512 height 787
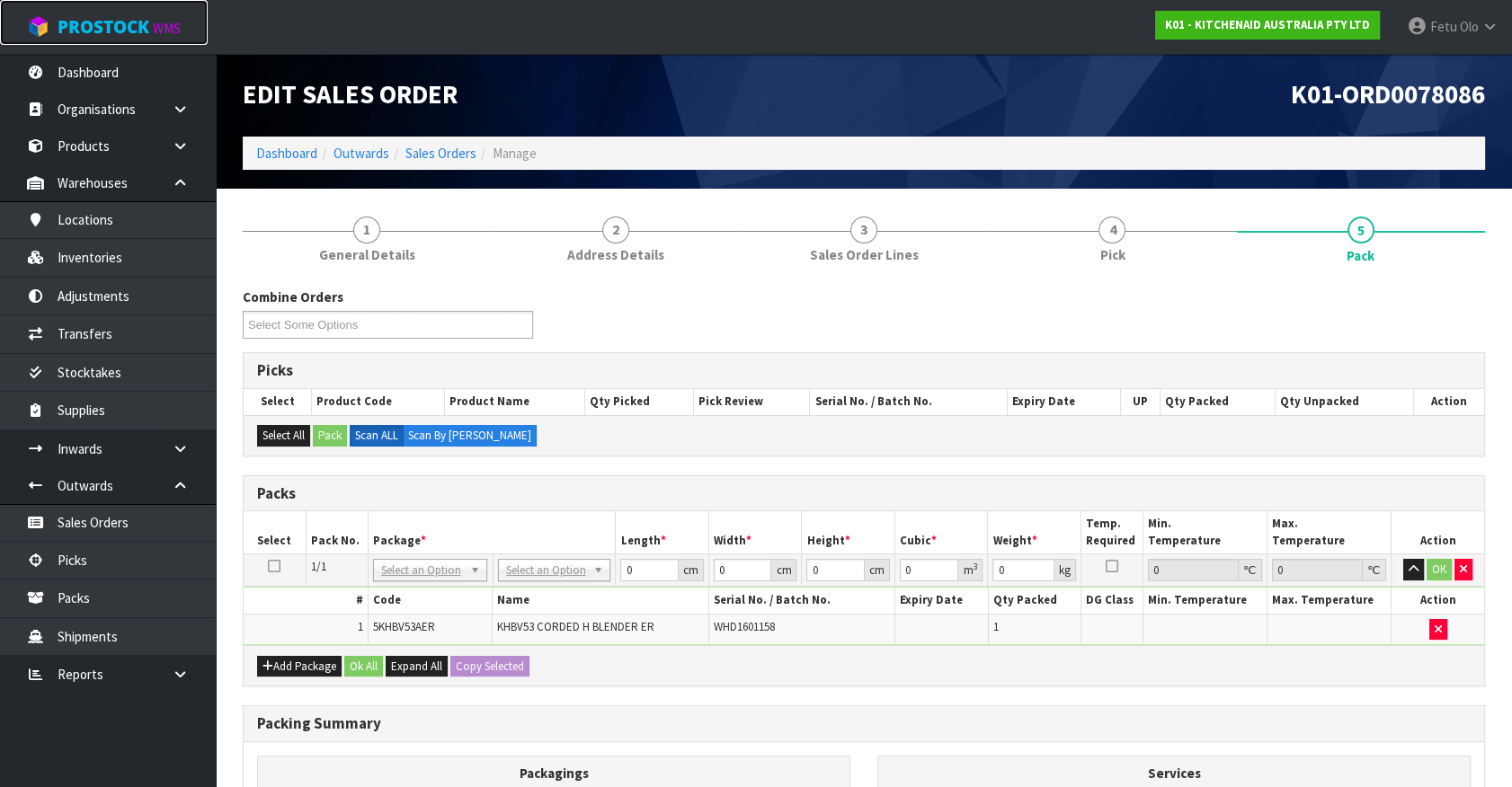
drag, startPoint x: 430, startPoint y: 567, endPoint x: 416, endPoint y: 583, distance: 21.3
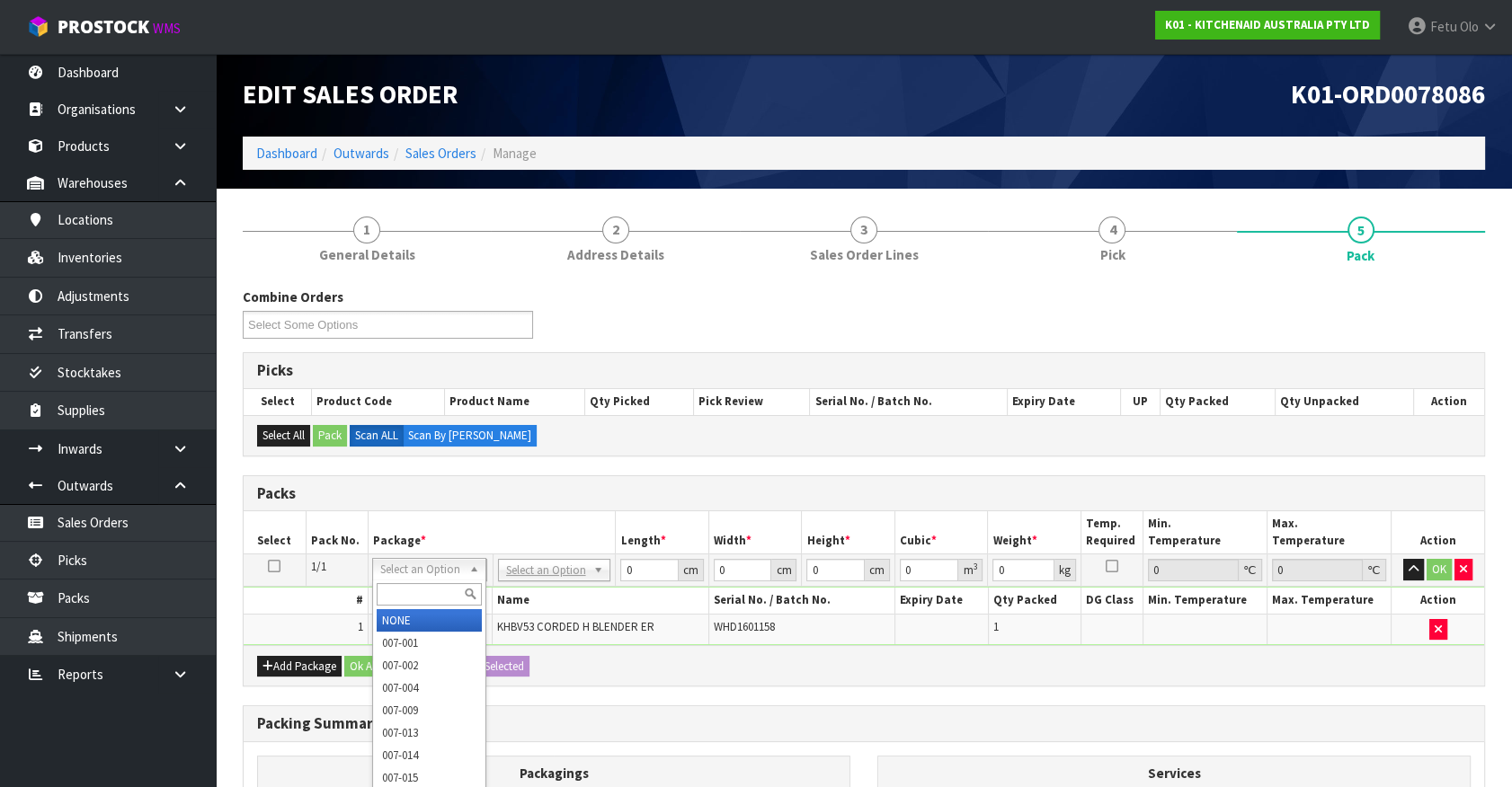
click at [413, 587] on input "text" at bounding box center [430, 595] width 106 height 23
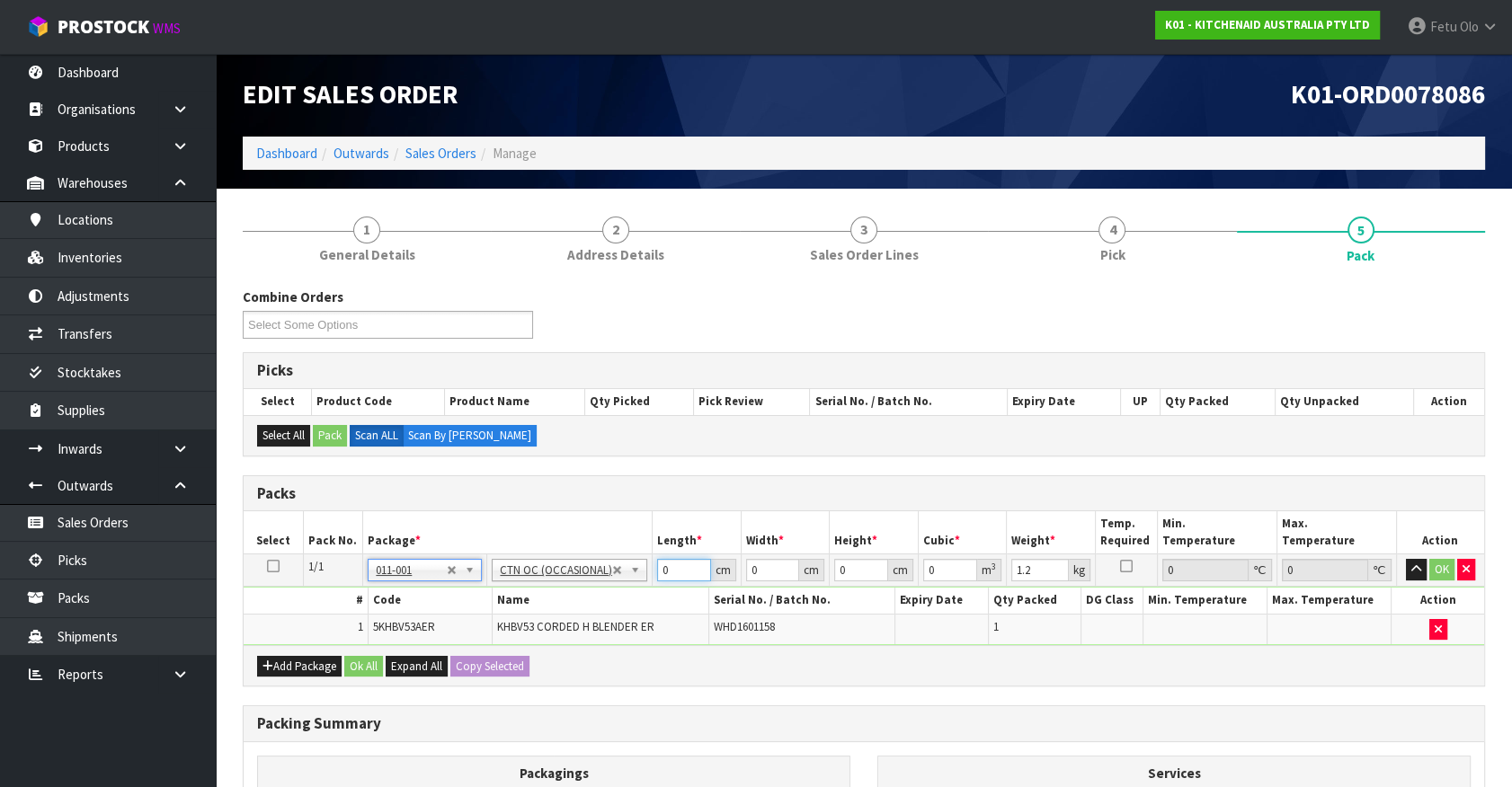
drag, startPoint x: 672, startPoint y: 572, endPoint x: 500, endPoint y: 601, distance: 174.4
click at [500, 601] on tbody "1/1 NONE 007-001 007-002 007-004 007-009 007-013 007-014 007-015 007-017 007-01…" at bounding box center [863, 599] width 1241 height 90
click button "OK" at bounding box center [1441, 569] width 25 height 22
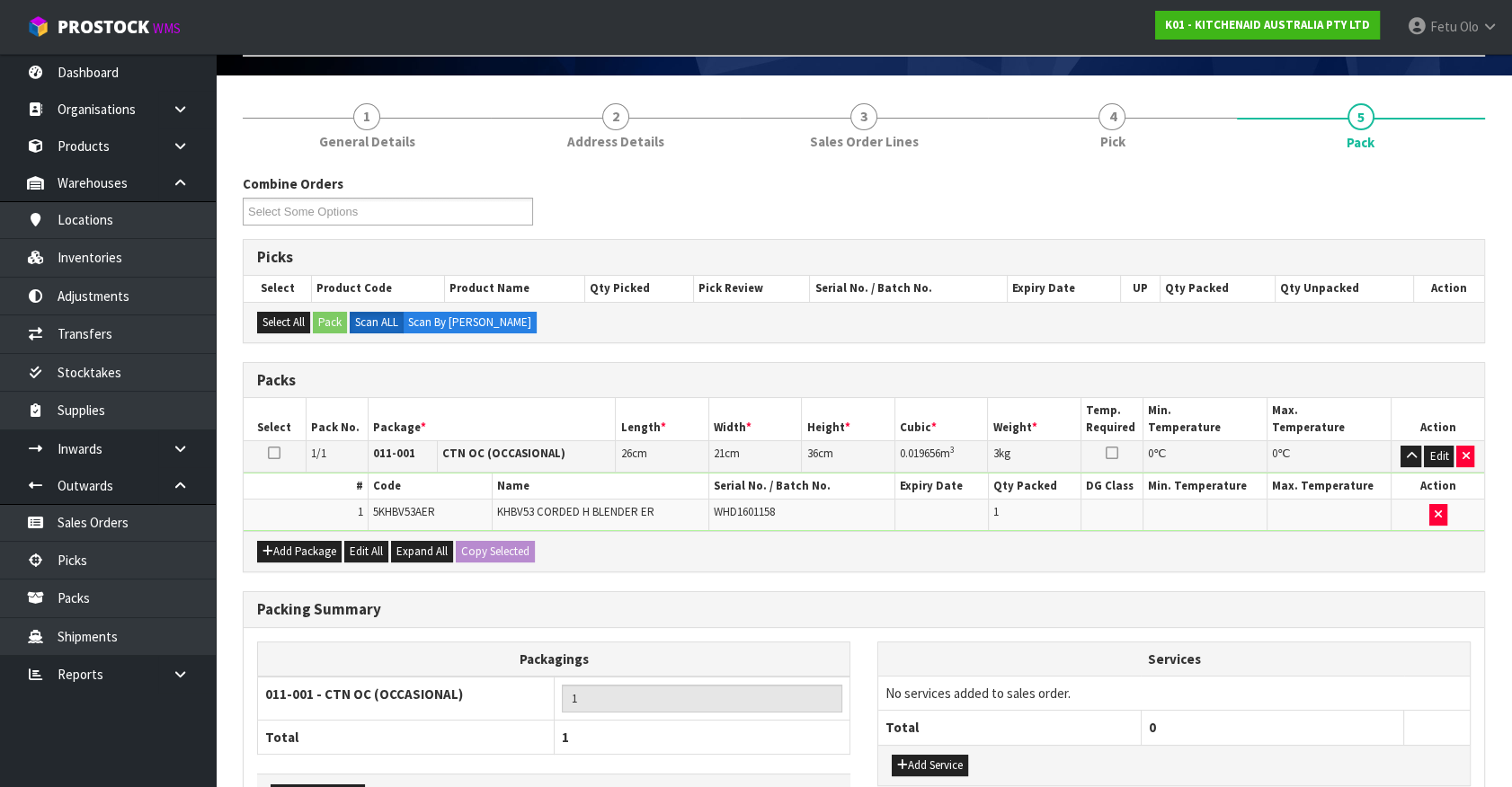
scroll to position [235, 0]
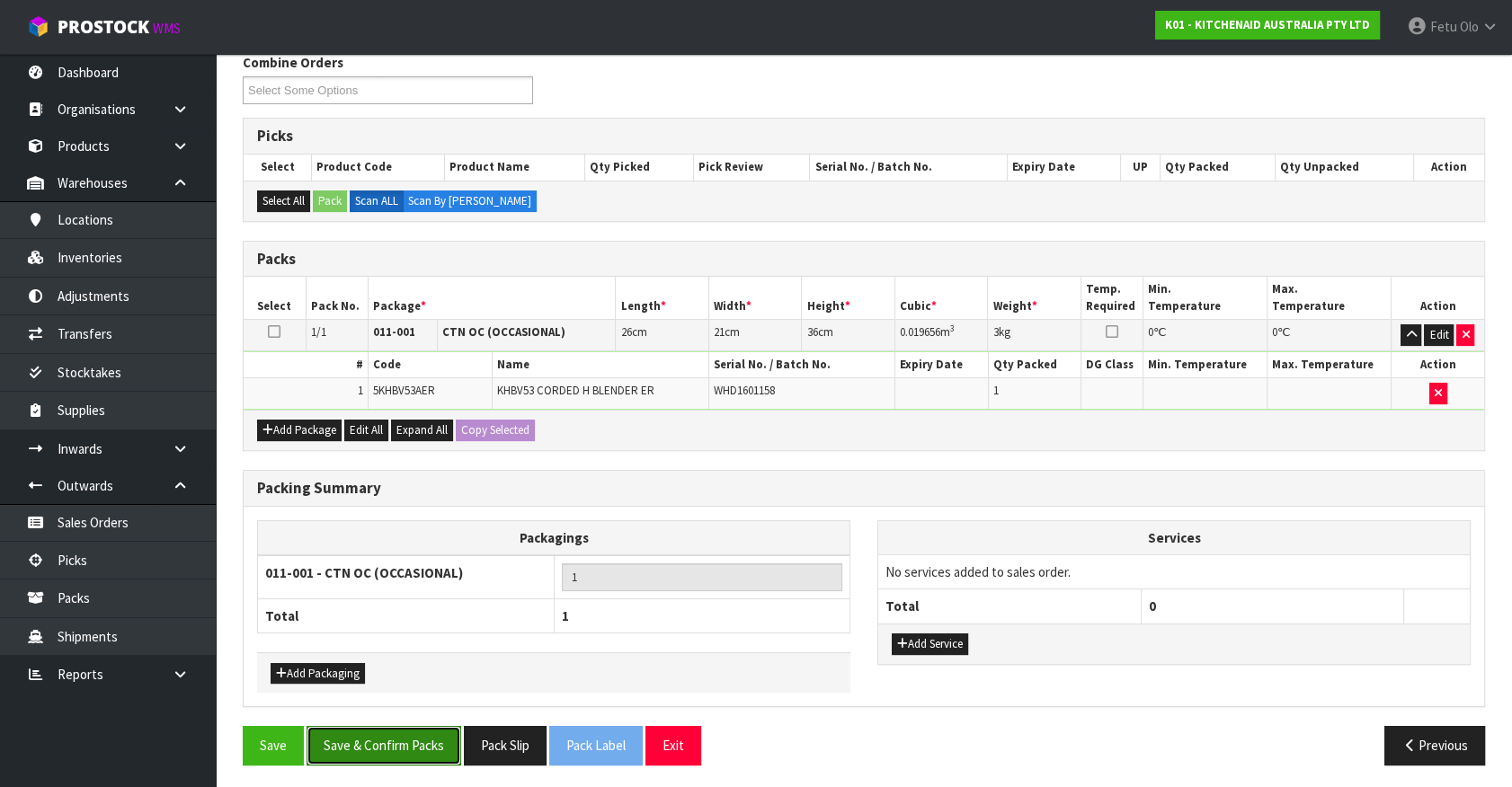
click at [435, 752] on button "Save & Confirm Packs" at bounding box center [384, 745] width 155 height 39
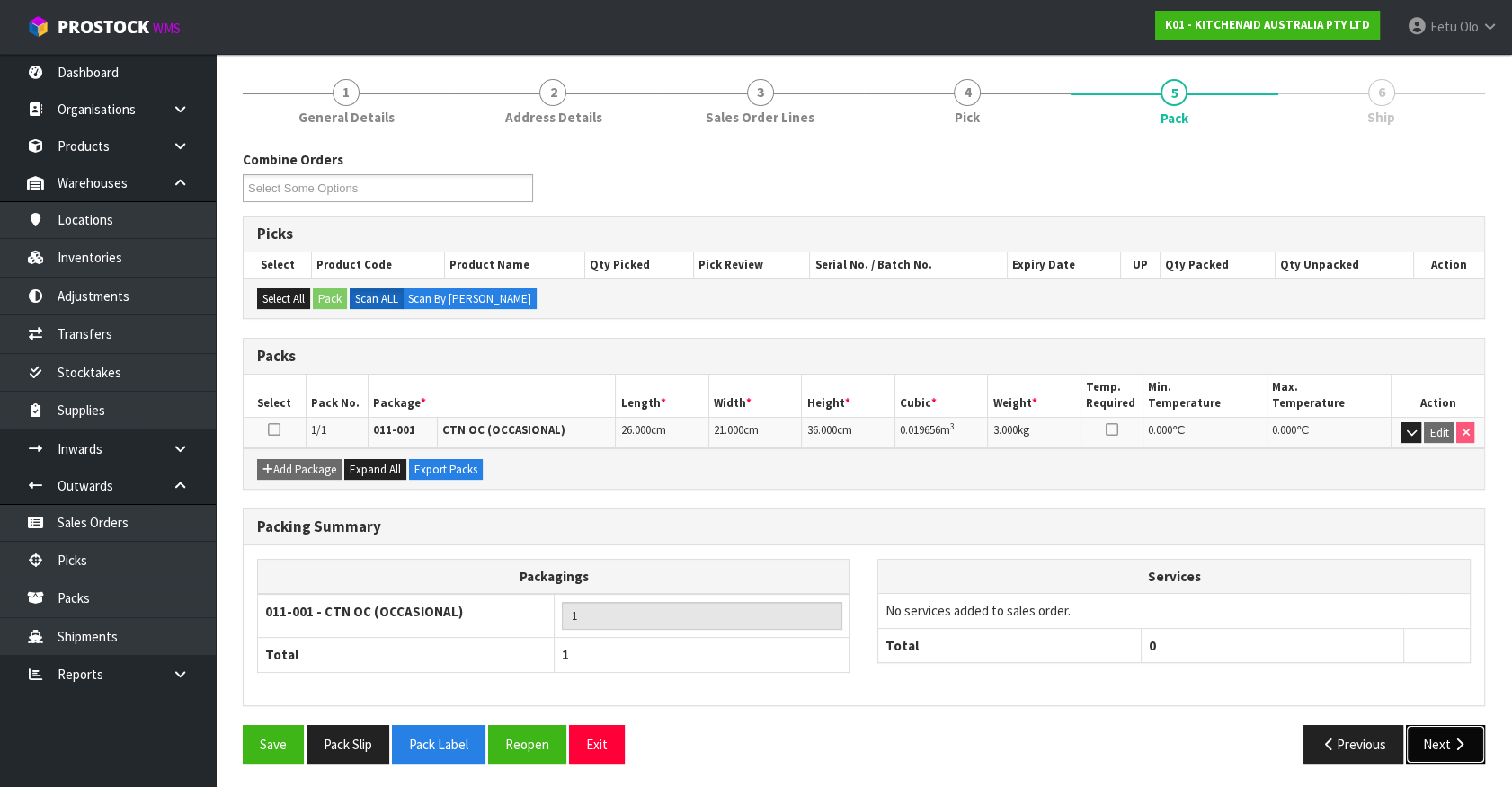
click at [1441, 746] on button "Next" at bounding box center [1445, 744] width 79 height 39
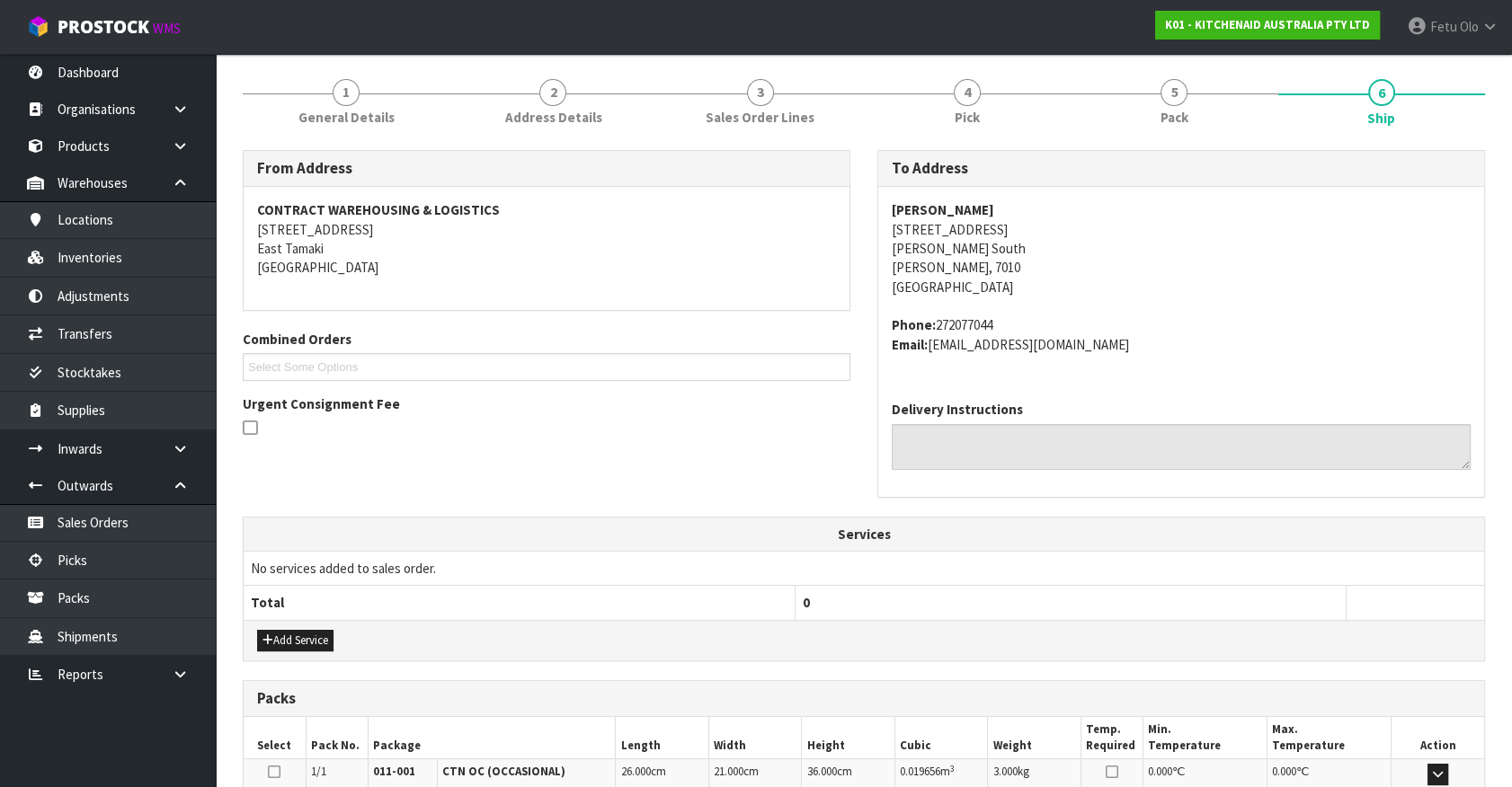
scroll to position [436, 0]
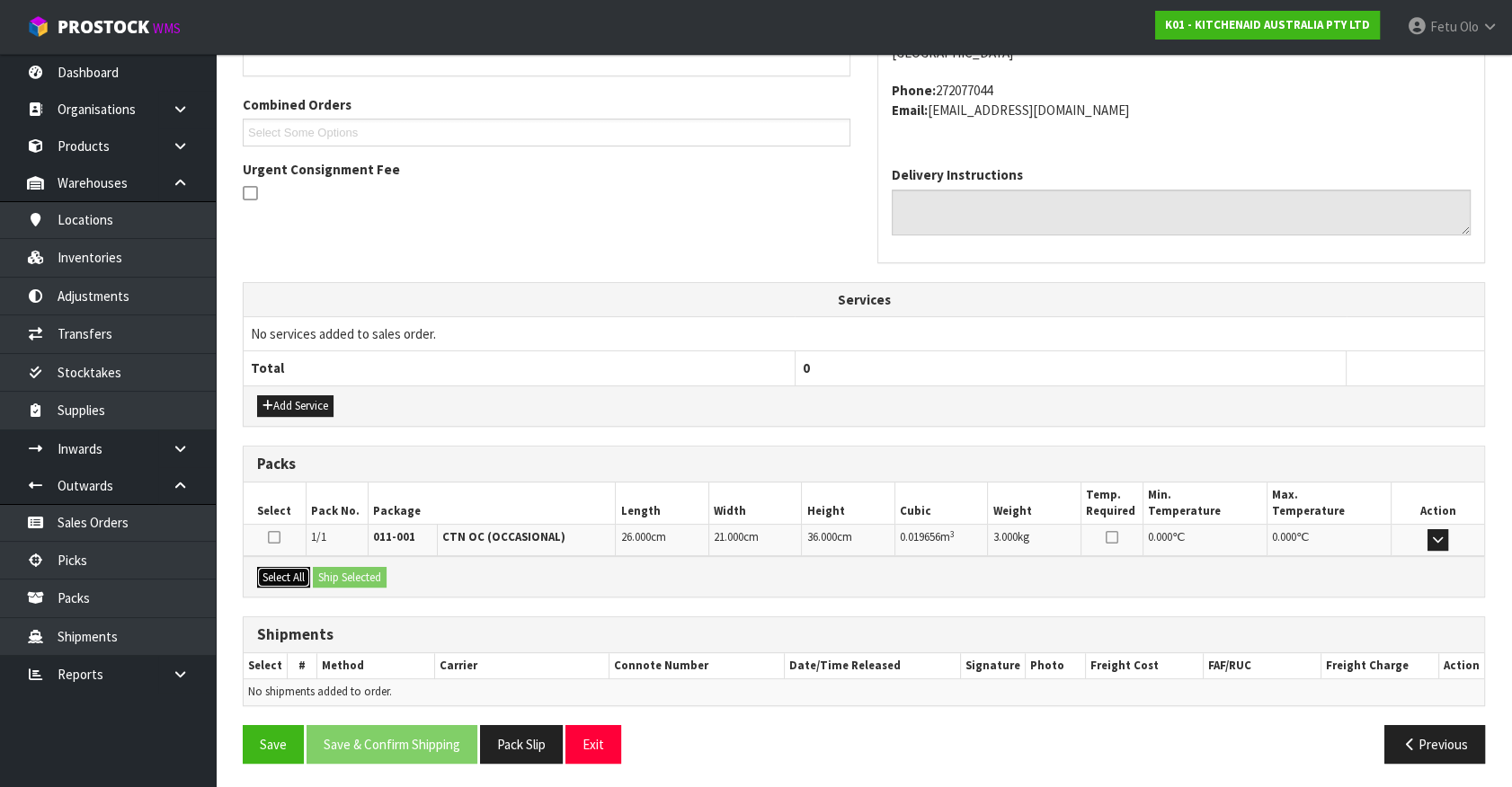
click at [294, 573] on button "Select All" at bounding box center [284, 578] width 53 height 22
click at [351, 573] on button "Ship Selected" at bounding box center [350, 578] width 74 height 22
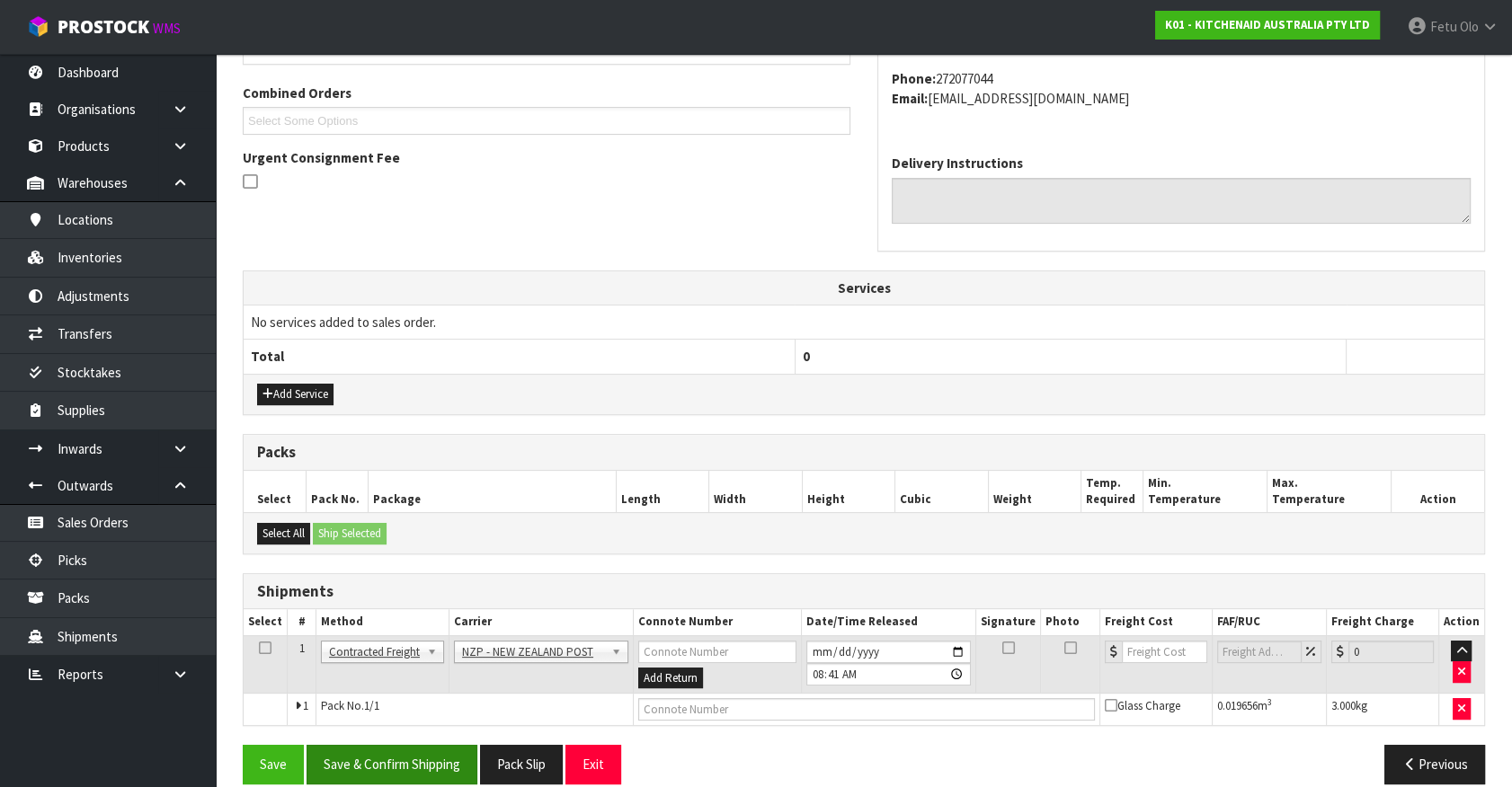
scroll to position [468, 0]
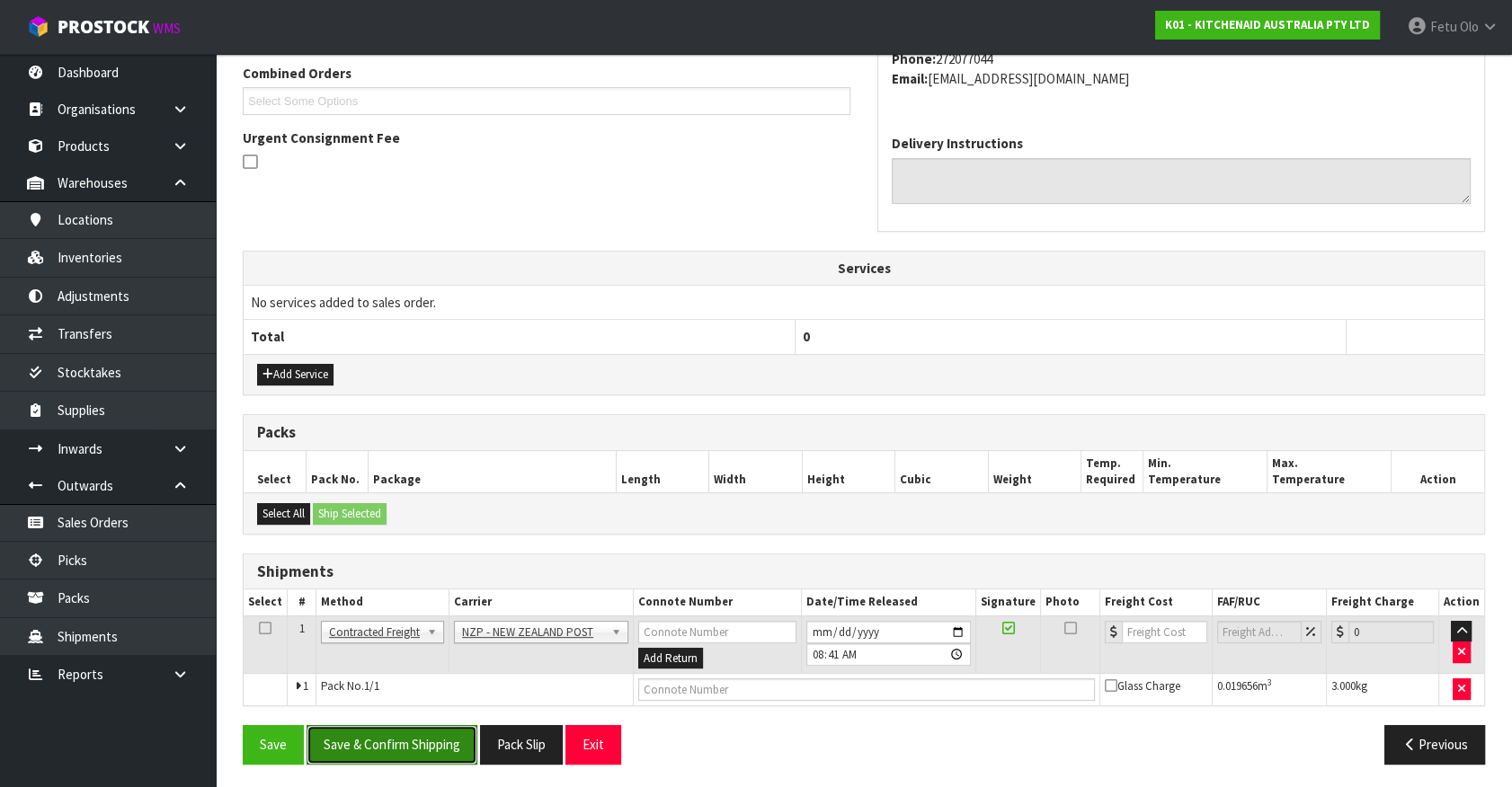
click at [420, 728] on button "Save & Confirm Shipping" at bounding box center [391, 744] width 171 height 39
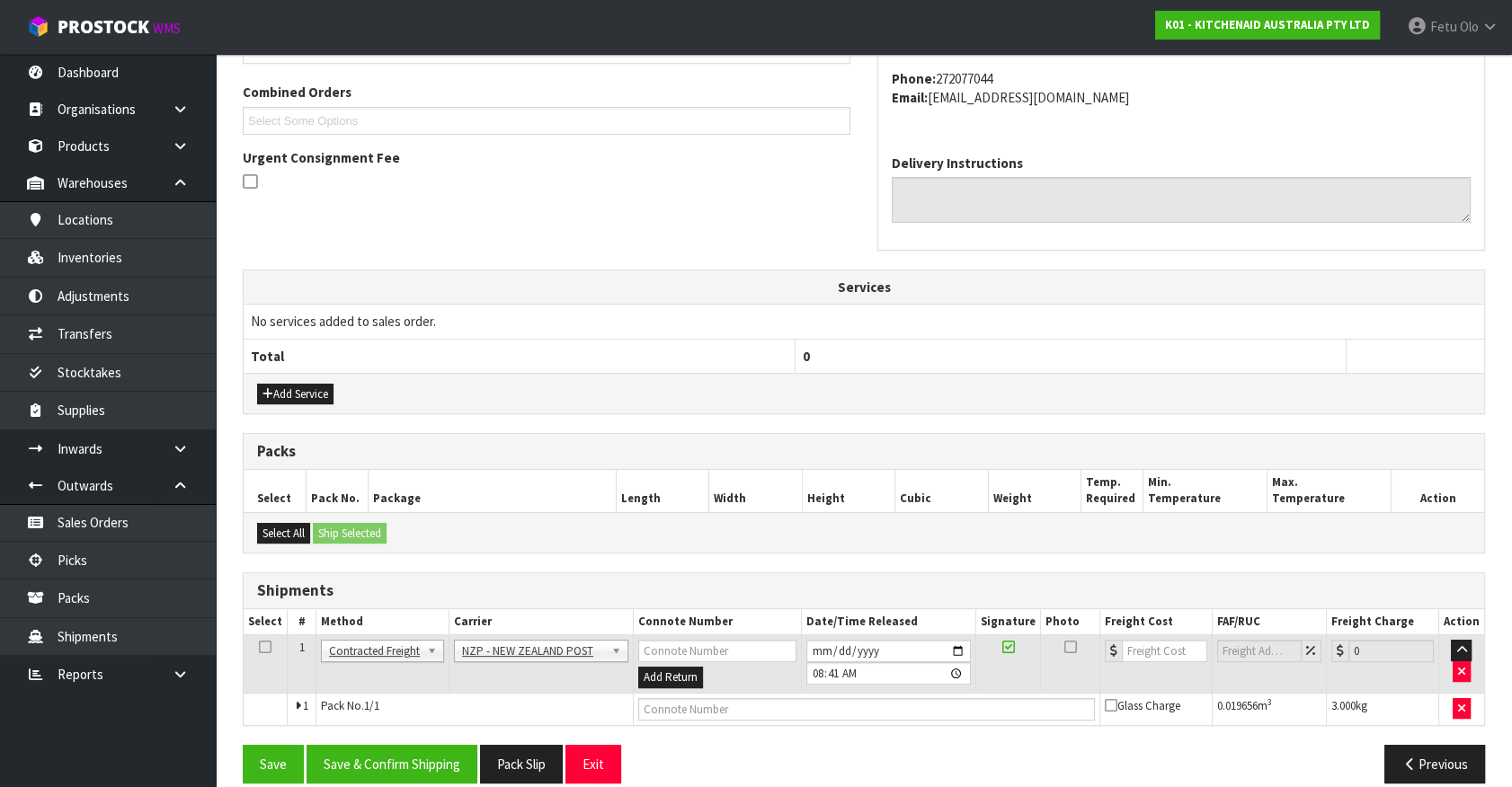
scroll to position [0, 0]
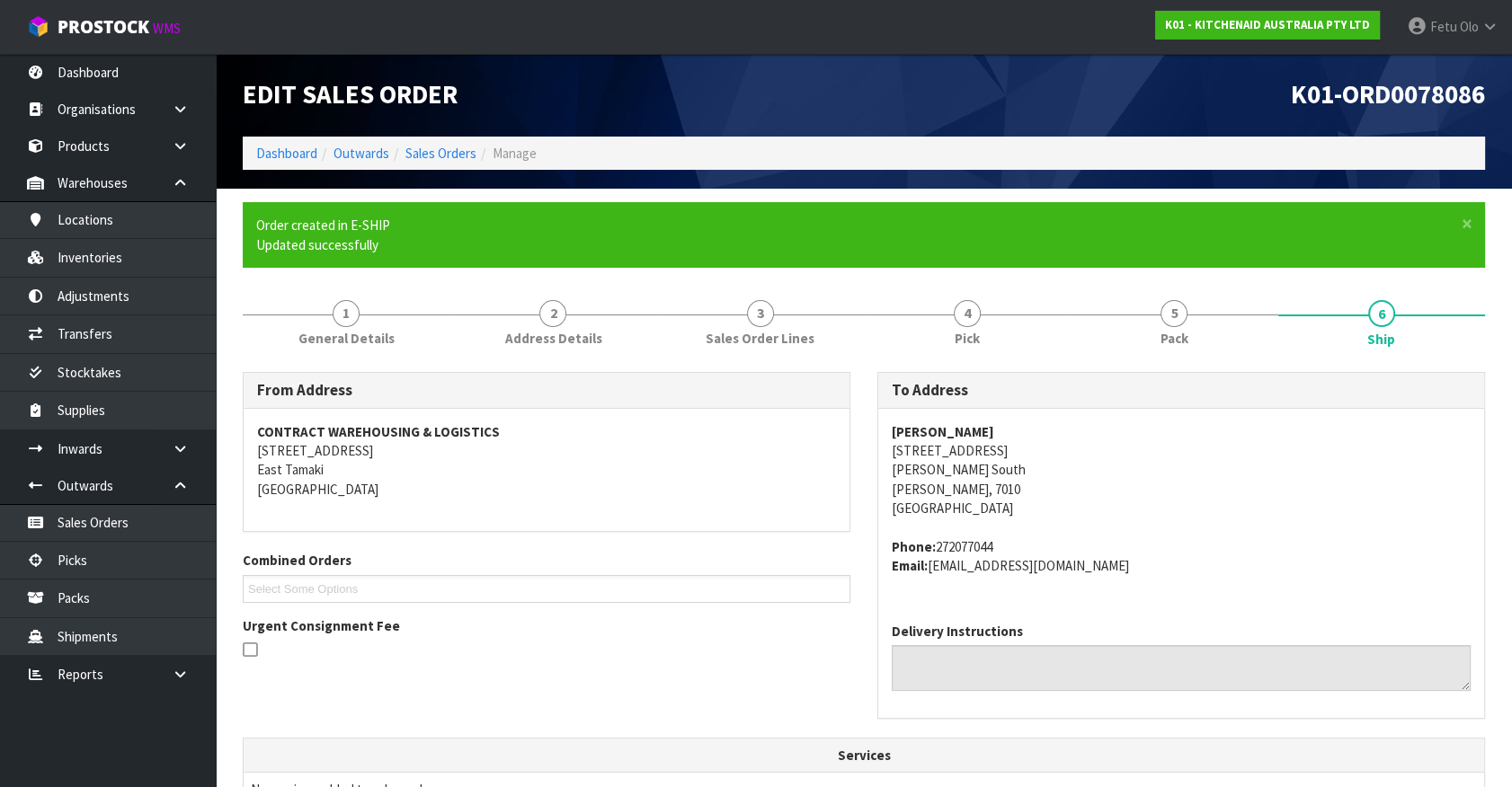
click at [1305, 587] on div "Tay Yealands 88 Kawai Street Nelson South Nelson, 7010 New Zealand Phone: 27207…" at bounding box center [1181, 509] width 606 height 200
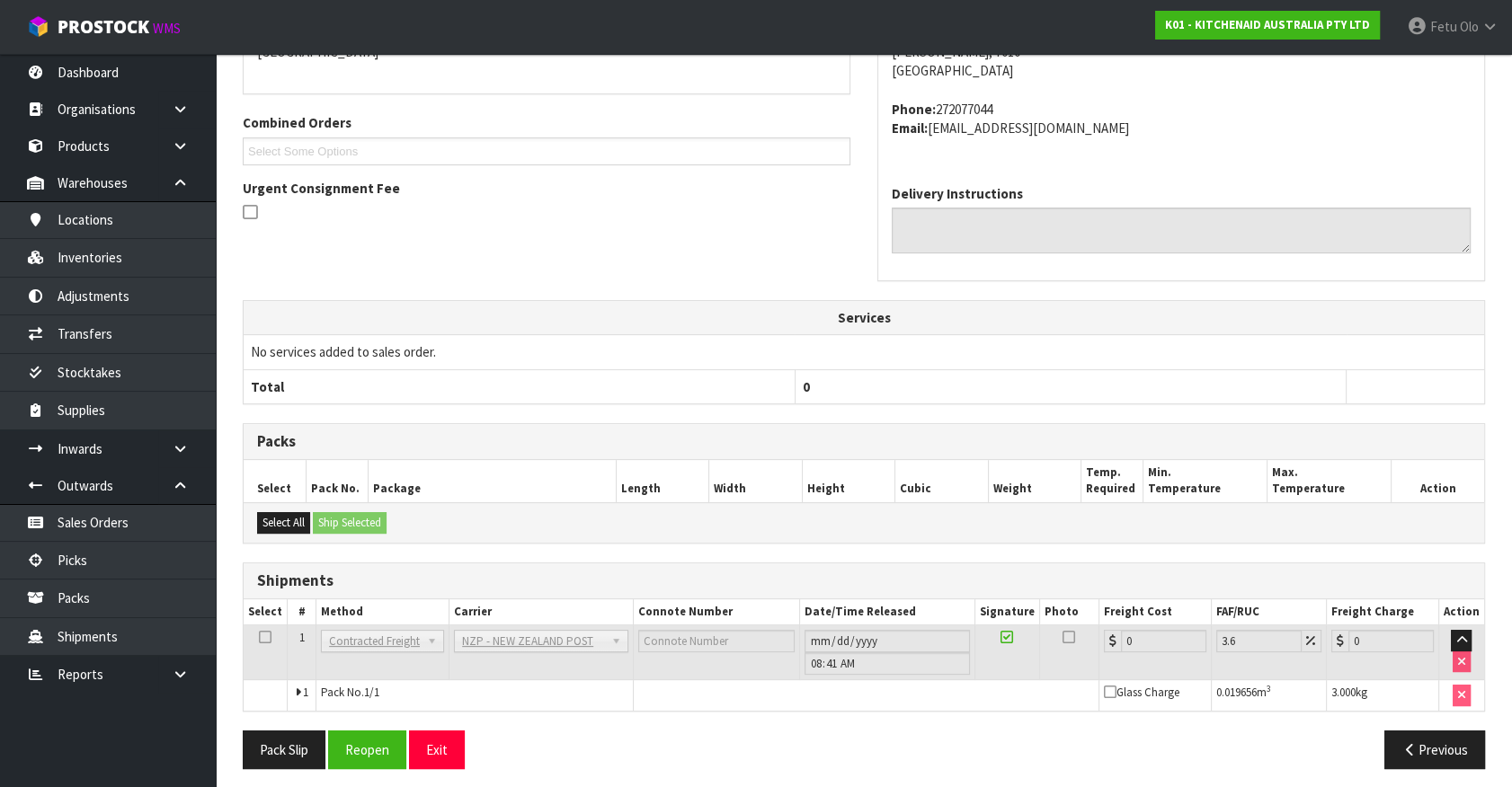
scroll to position [443, 0]
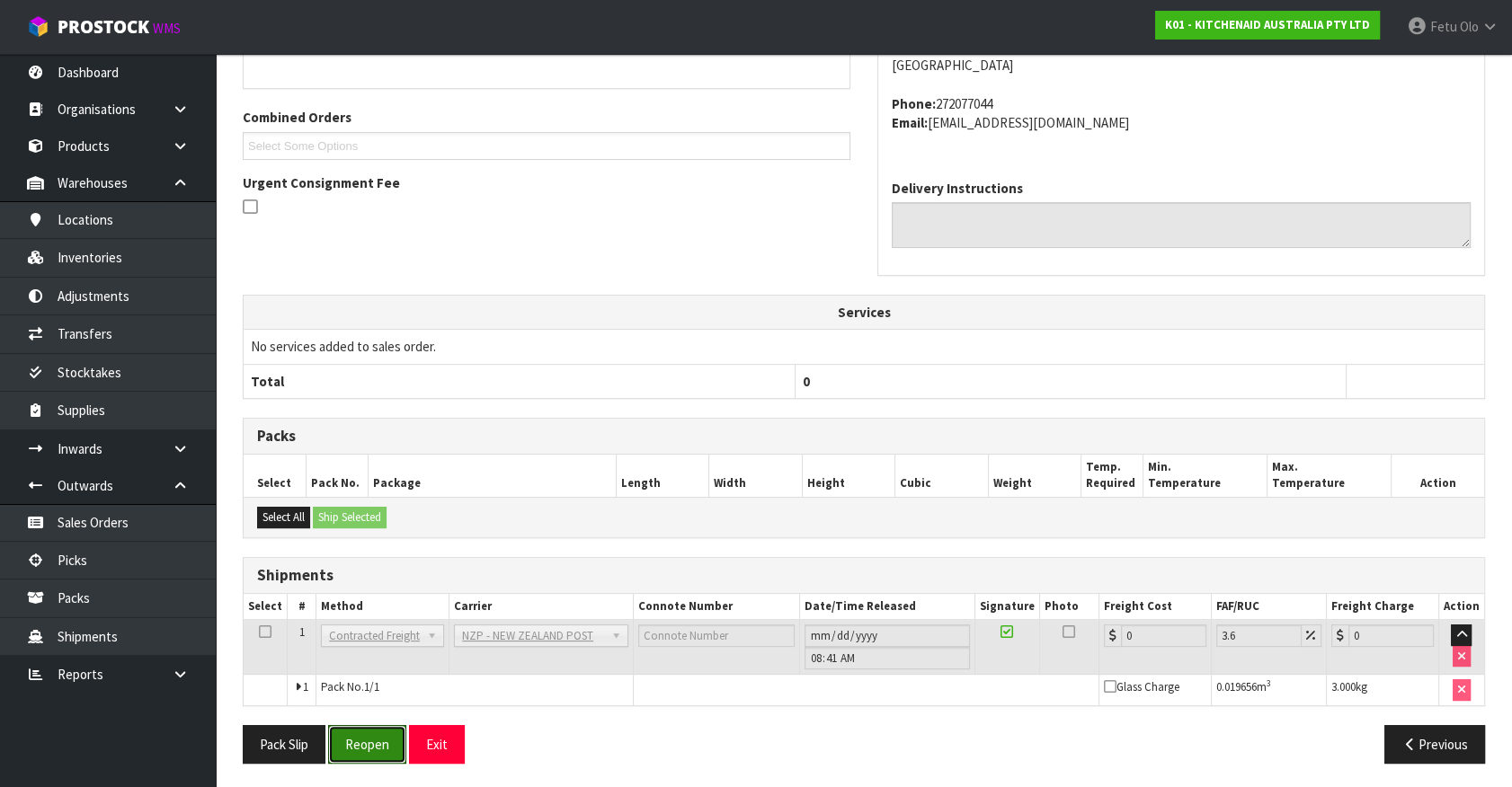
drag, startPoint x: 370, startPoint y: 746, endPoint x: 361, endPoint y: 675, distance: 71.6
click at [370, 746] on button "Reopen" at bounding box center [367, 744] width 78 height 39
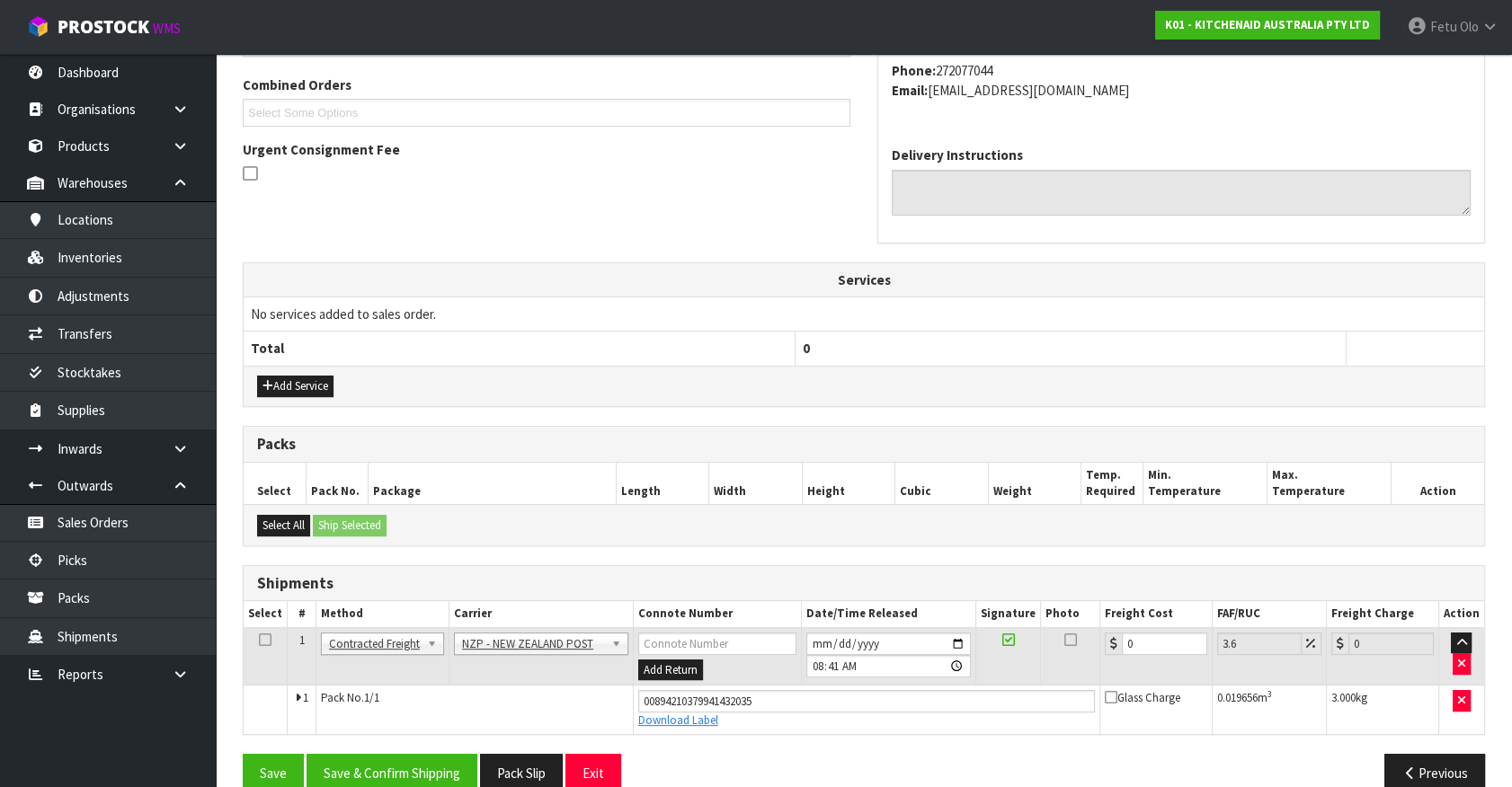
scroll to position [485, 0]
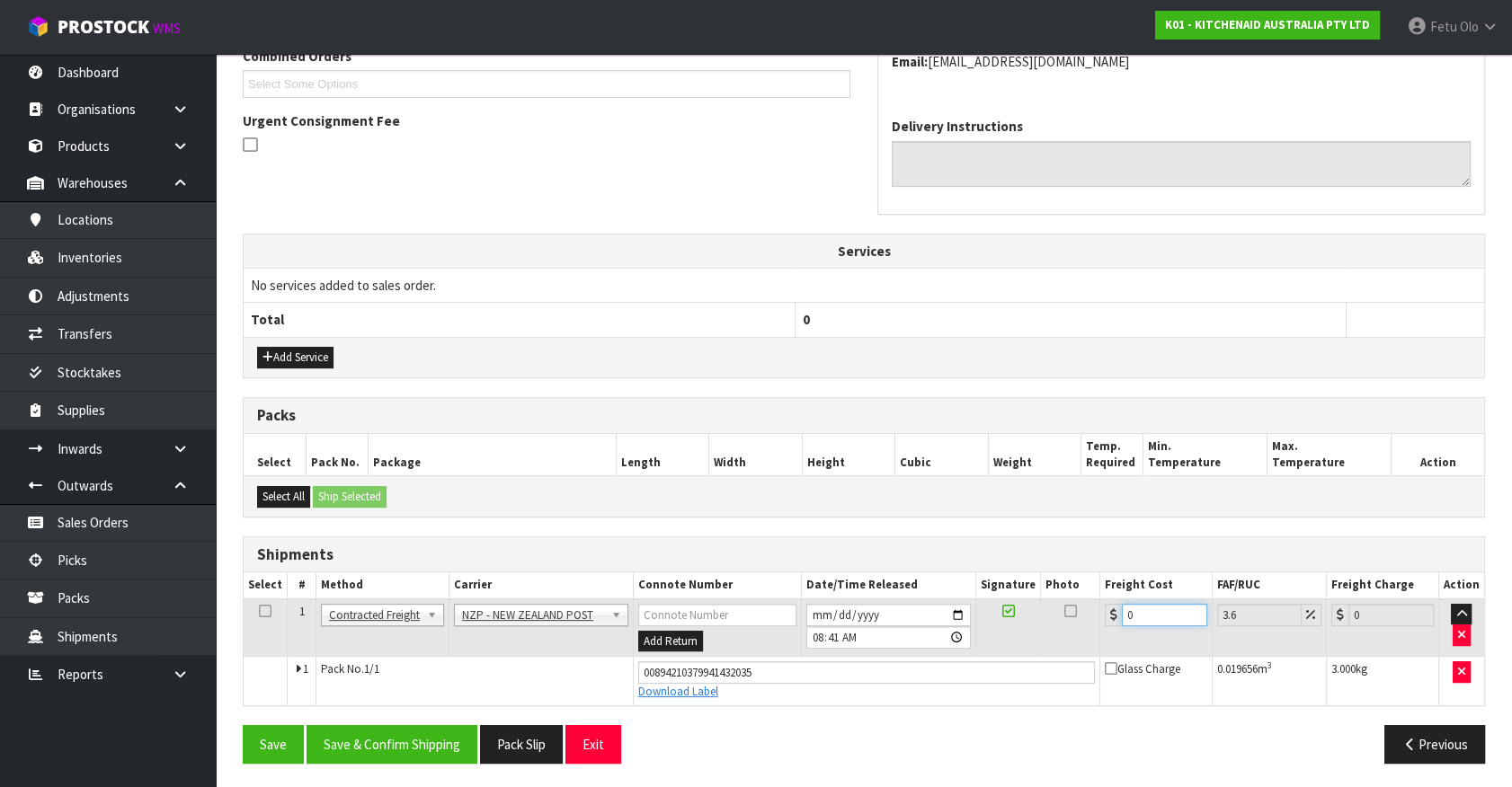
click at [1011, 644] on tr "1 Client Local Pickup Customer Local Pickup Company Freight Contracted Freight …" at bounding box center [863, 628] width 1241 height 58
click at [416, 737] on button "Save & Confirm Shipping" at bounding box center [391, 744] width 171 height 39
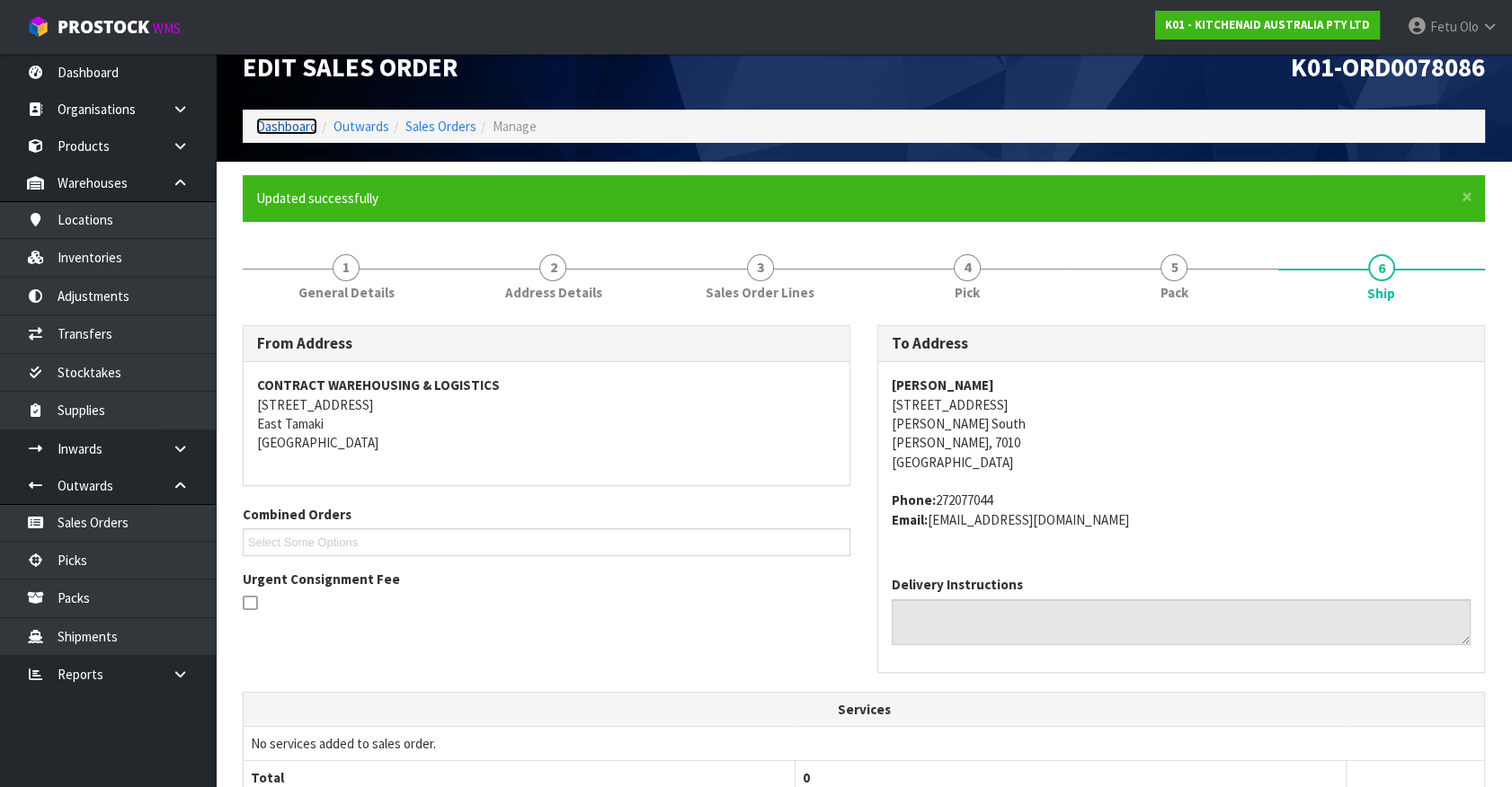
click at [299, 118] on link "Dashboard" at bounding box center [287, 126] width 61 height 17
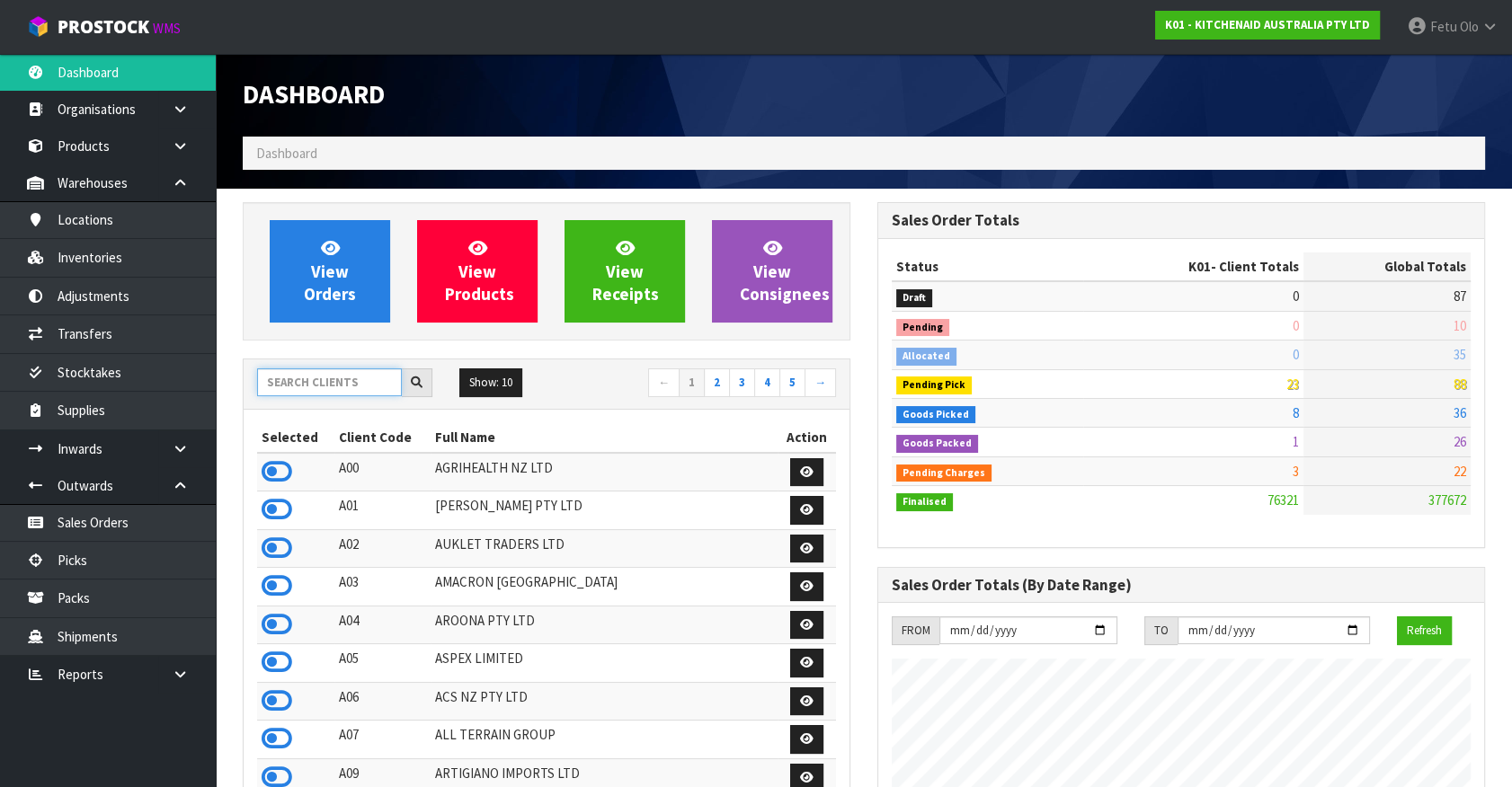
click at [276, 372] on input "text" at bounding box center [330, 383] width 145 height 28
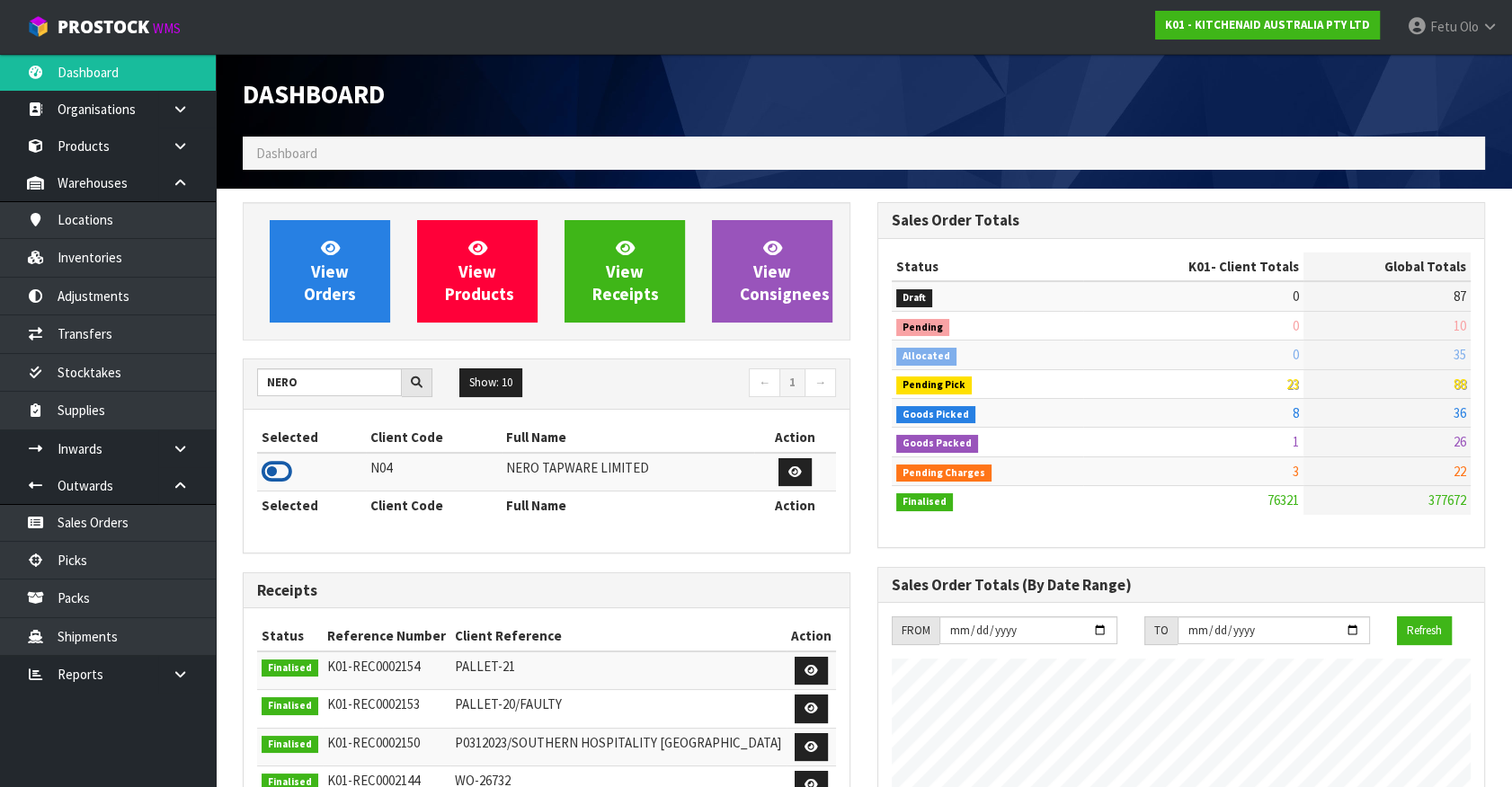
click at [284, 468] on icon at bounding box center [276, 471] width 30 height 27
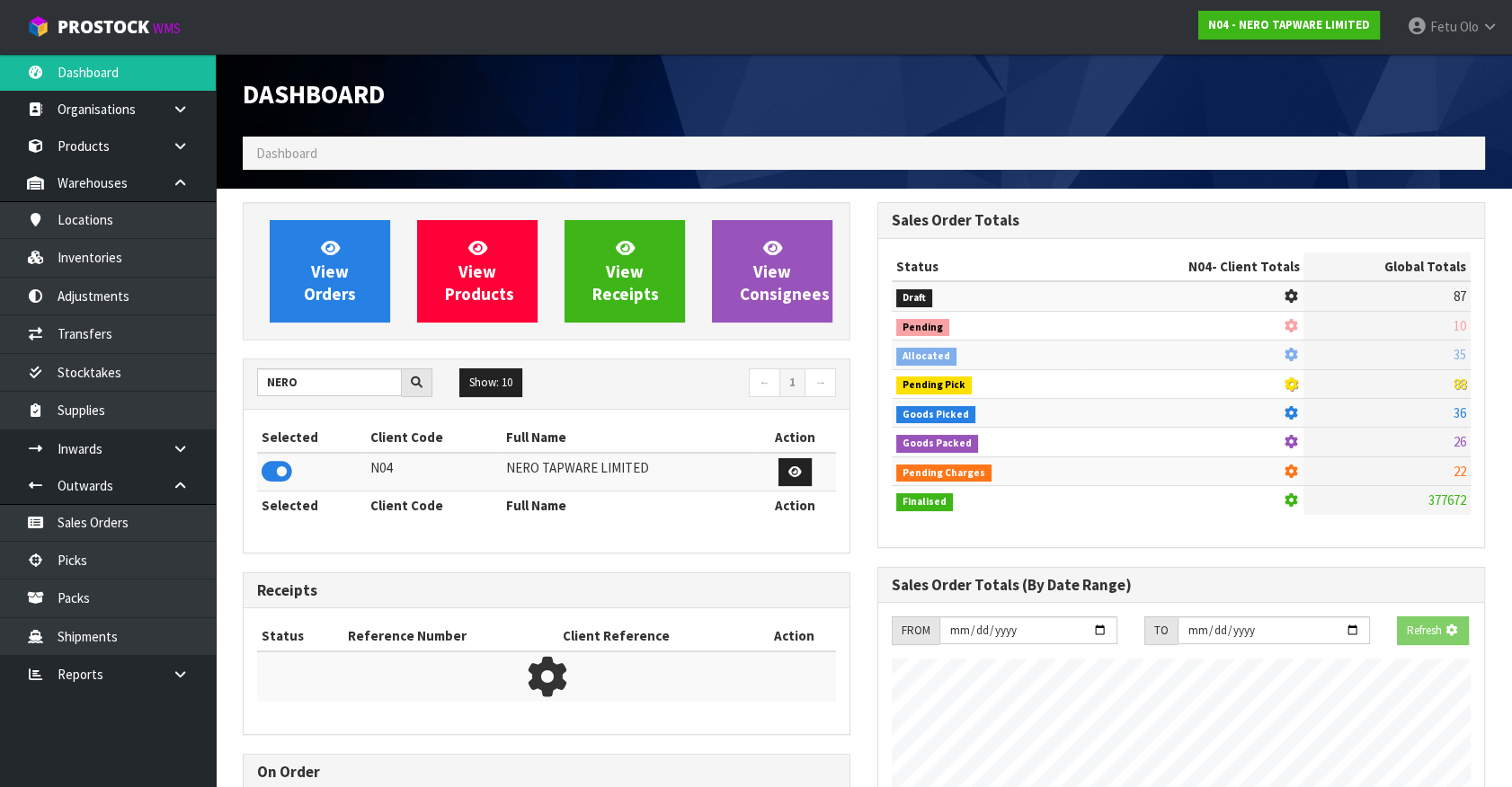
scroll to position [1398, 633]
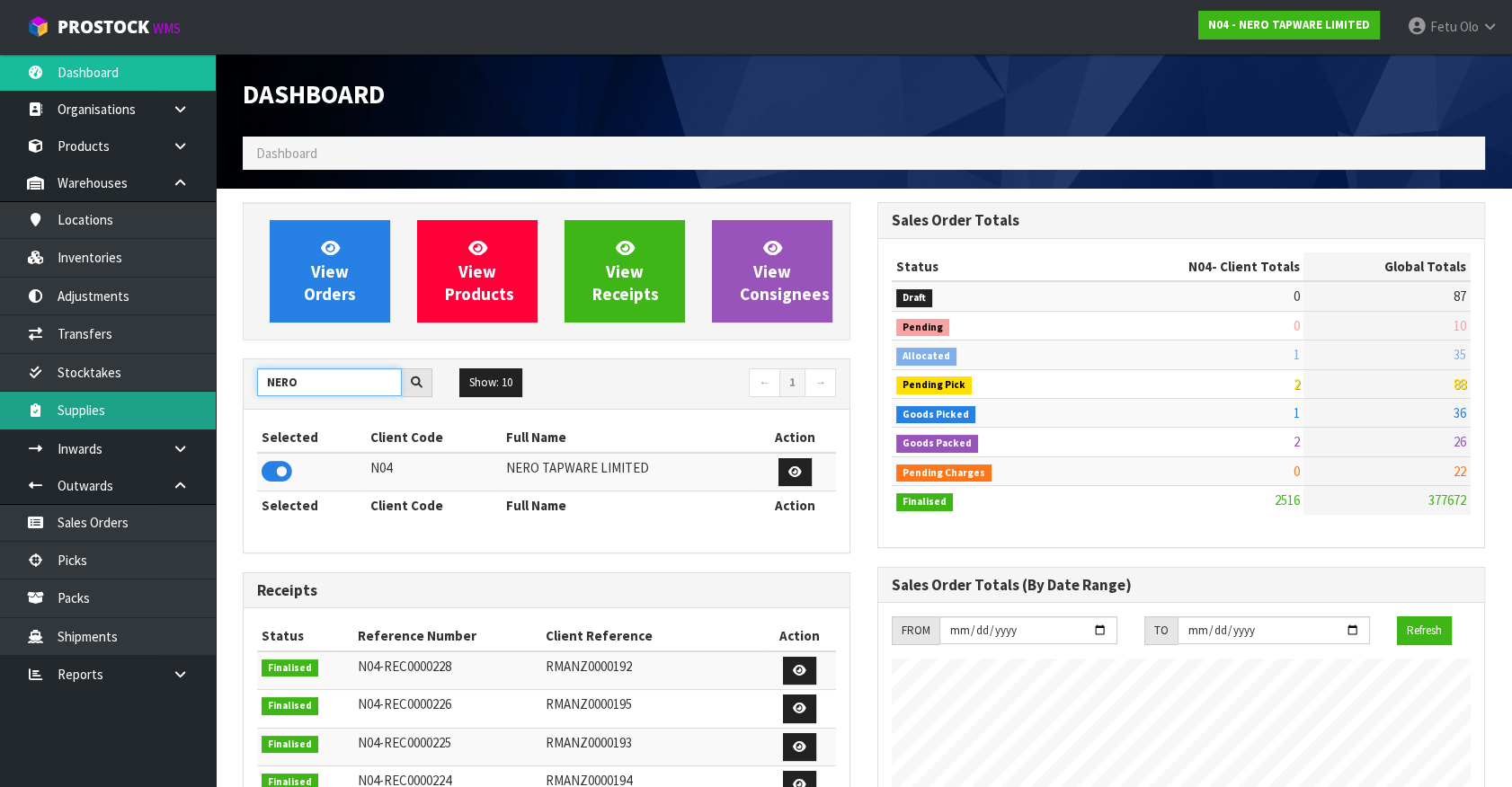
drag, startPoint x: 302, startPoint y: 376, endPoint x: 193, endPoint y: 403, distance: 112.3
click at [186, 405] on body "Toggle navigation ProStock WMS N04 - NERO TAPWARE LIMITED Fetu Olo Logout Dashb…" at bounding box center [756, 393] width 1512 height 787
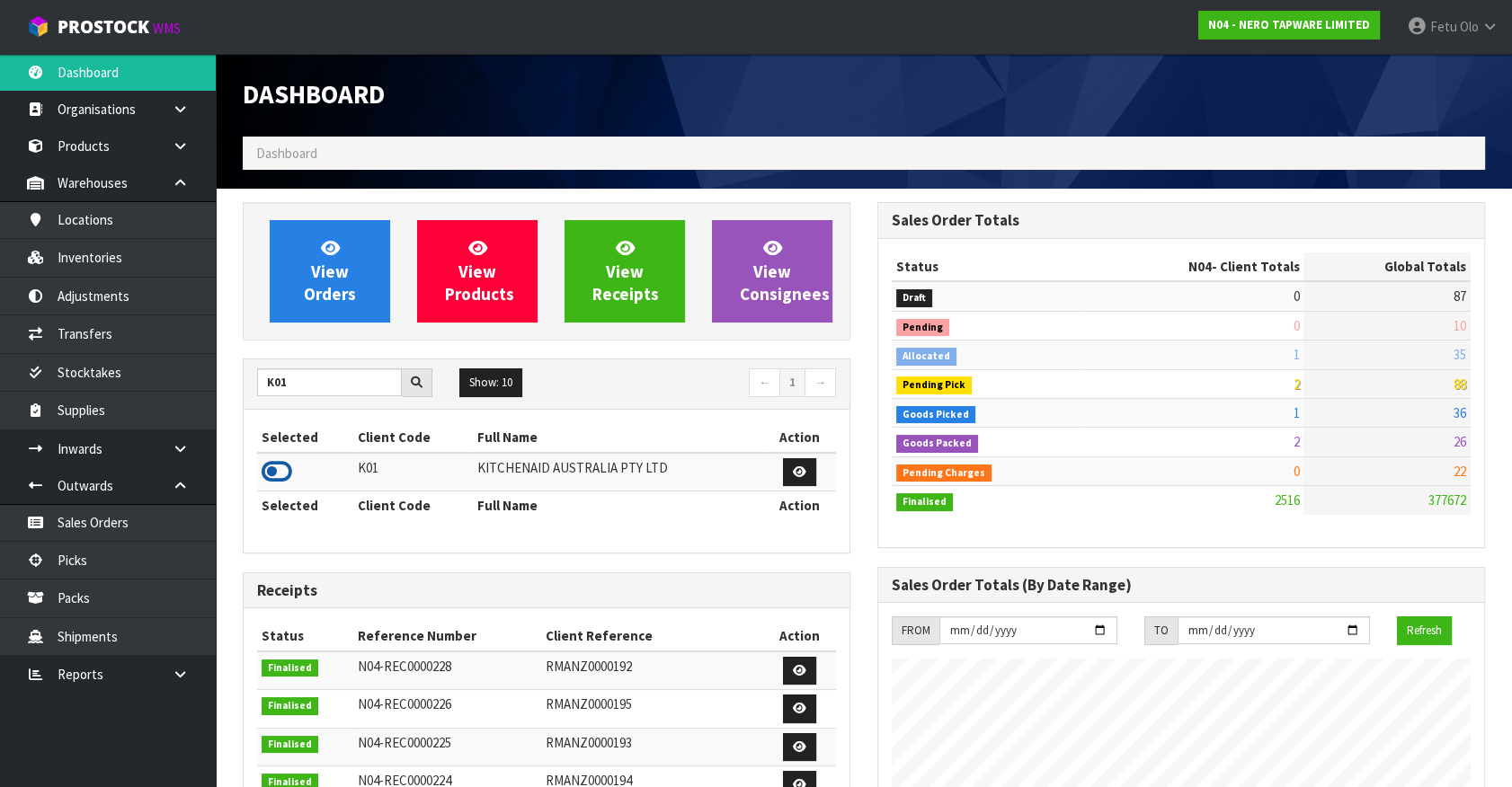
click at [289, 483] on icon at bounding box center [276, 471] width 30 height 27
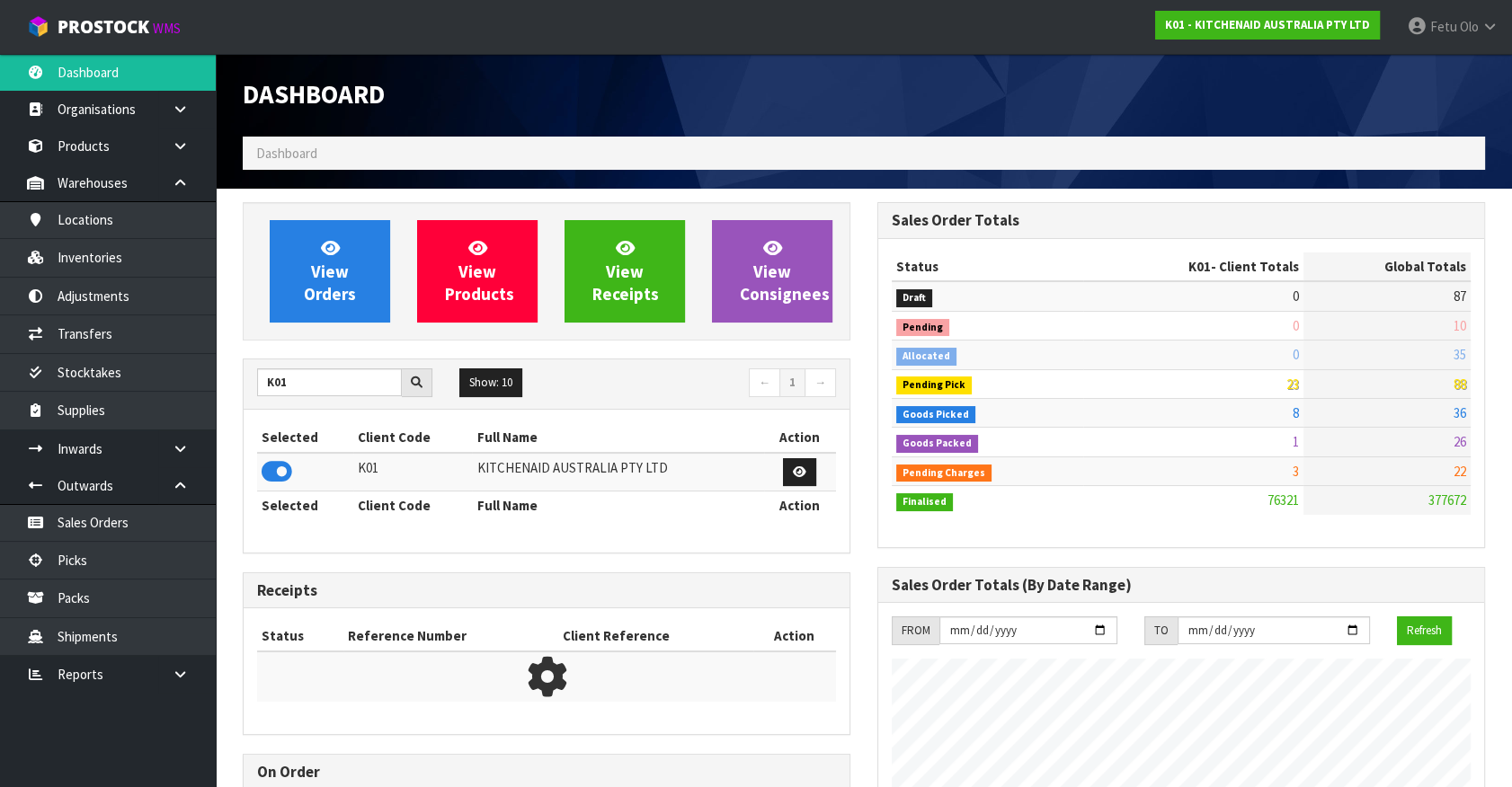
scroll to position [1359, 633]
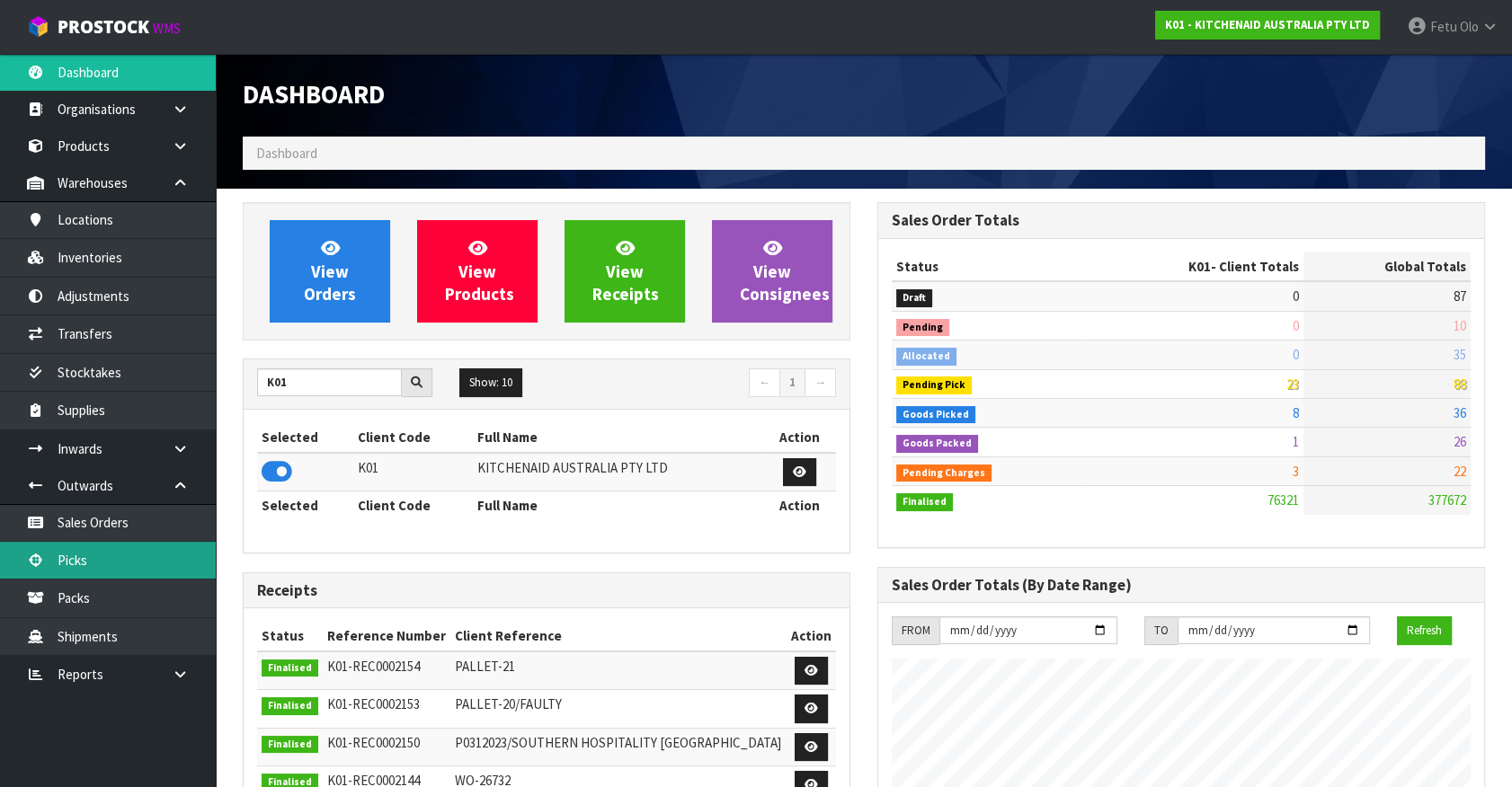
click at [108, 566] on link "Picks" at bounding box center [107, 560] width 216 height 37
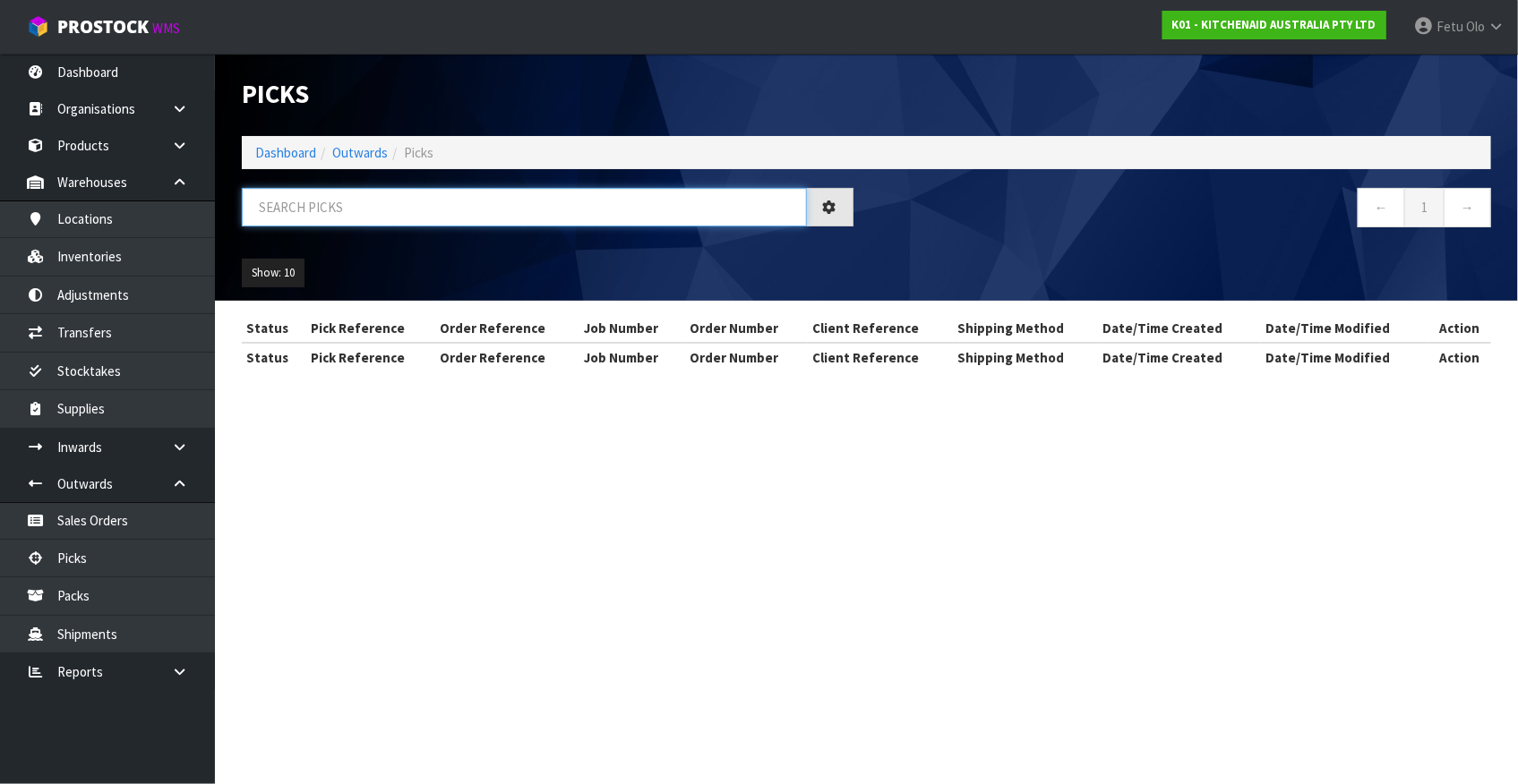
click at [421, 210] on input "text" at bounding box center [524, 207] width 565 height 38
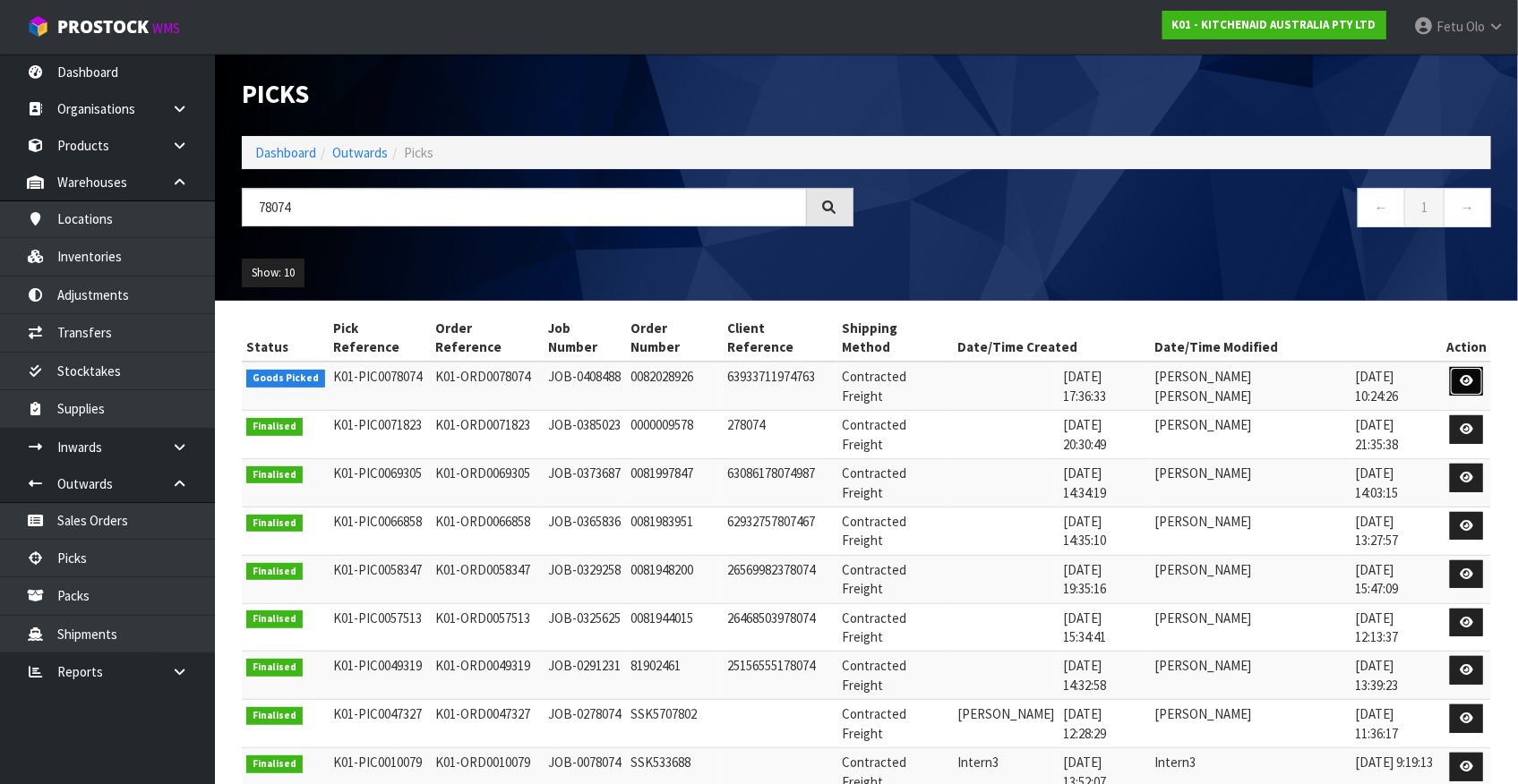
click at [1460, 376] on icon at bounding box center [1466, 381] width 13 height 11
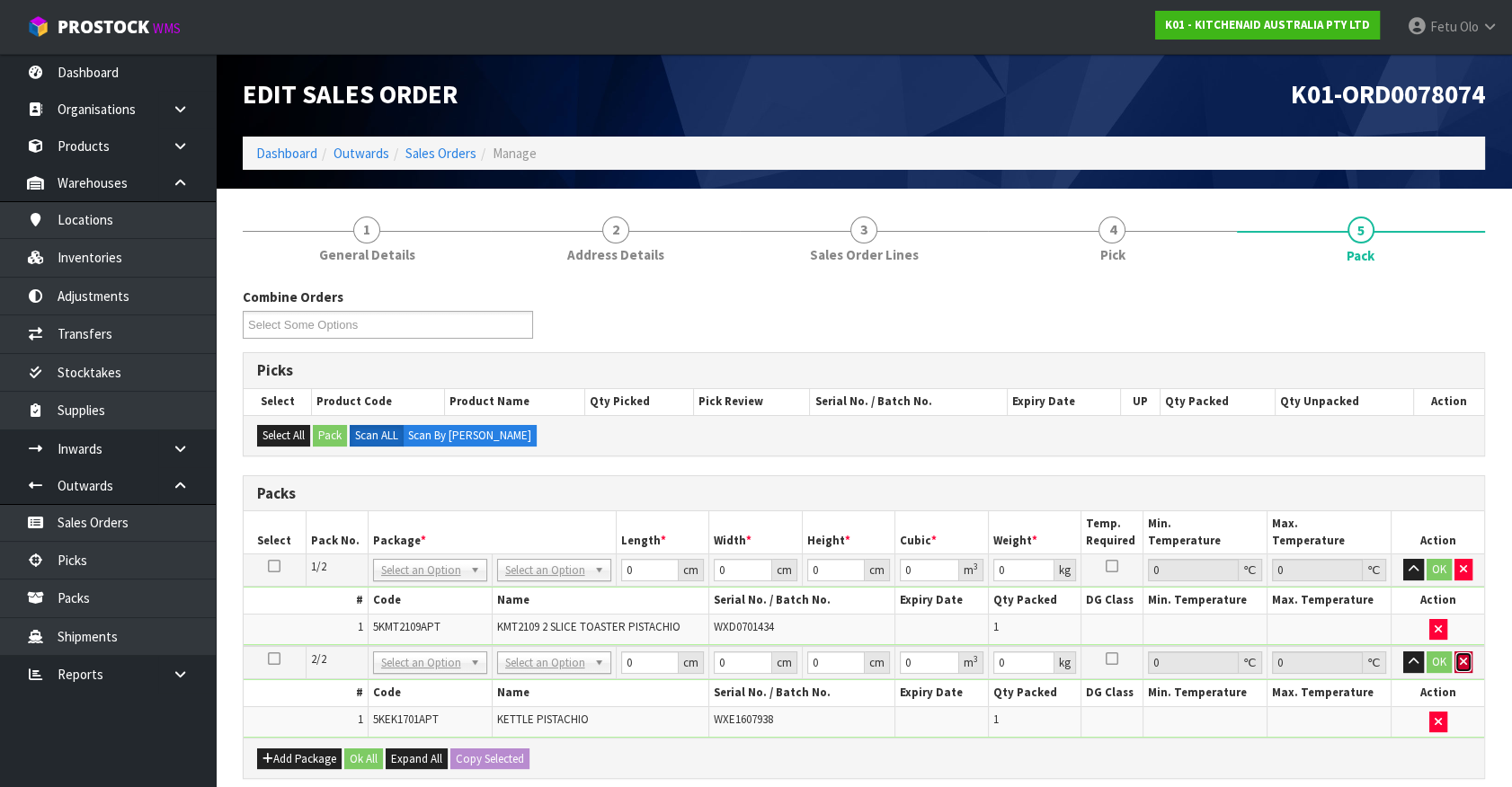
click at [1462, 667] on button "button" at bounding box center [1463, 662] width 18 height 22
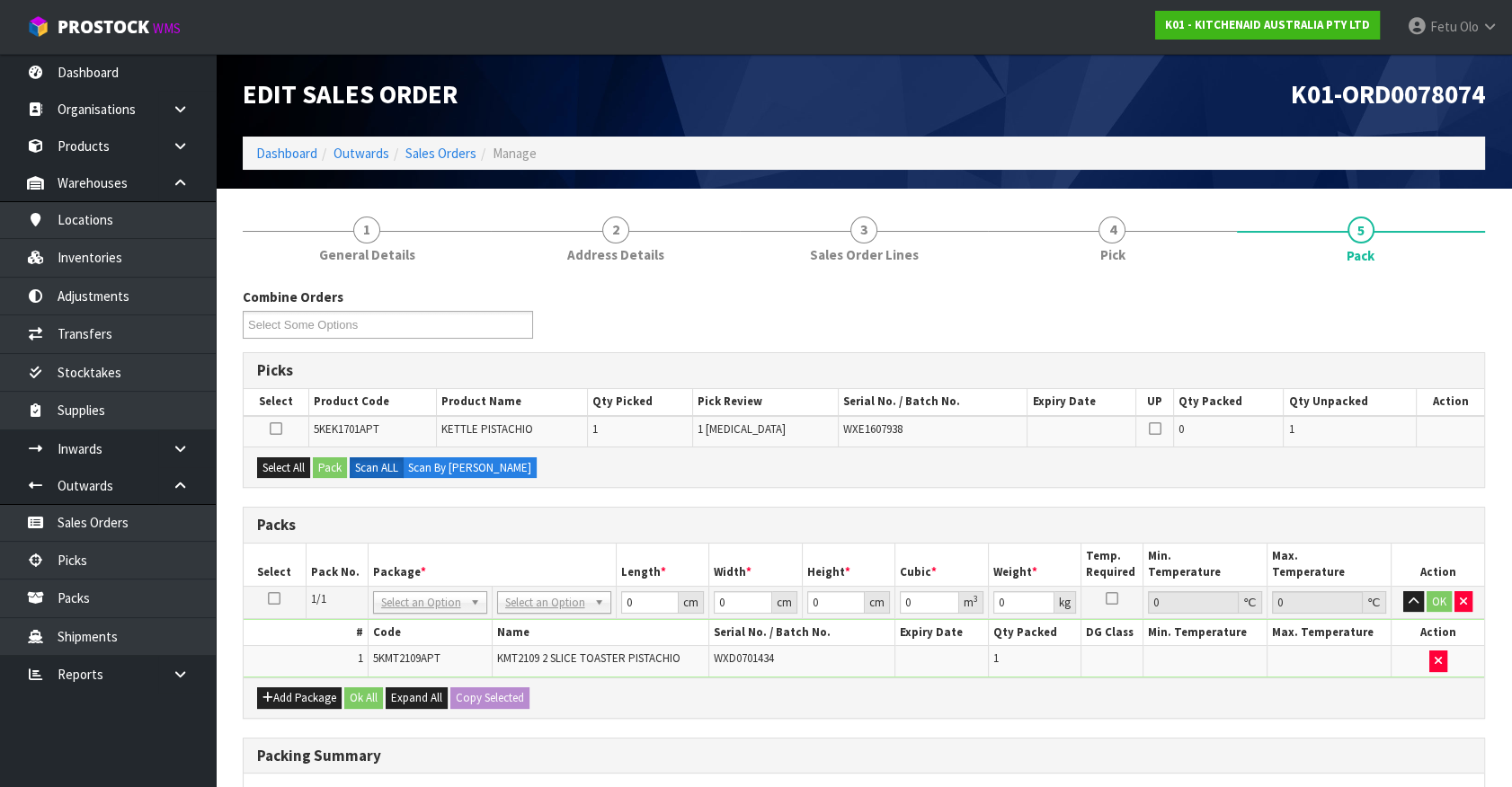
click at [278, 599] on icon at bounding box center [273, 598] width 12 height 1
click at [661, 558] on th "Length *" at bounding box center [662, 565] width 93 height 42
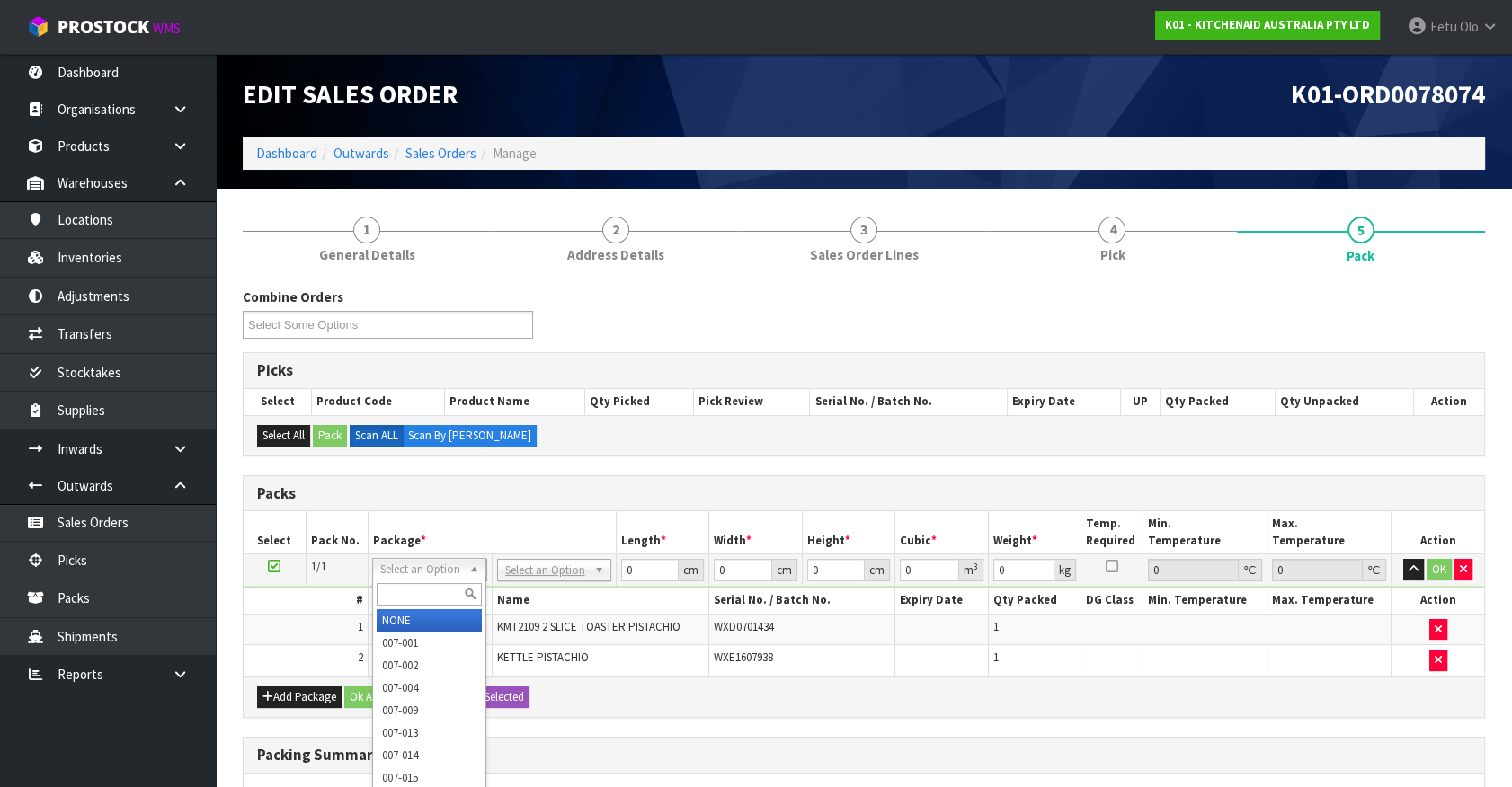
drag, startPoint x: 433, startPoint y: 567, endPoint x: 419, endPoint y: 579, distance: 18.4
click at [416, 584] on input "text" at bounding box center [430, 595] width 106 height 23
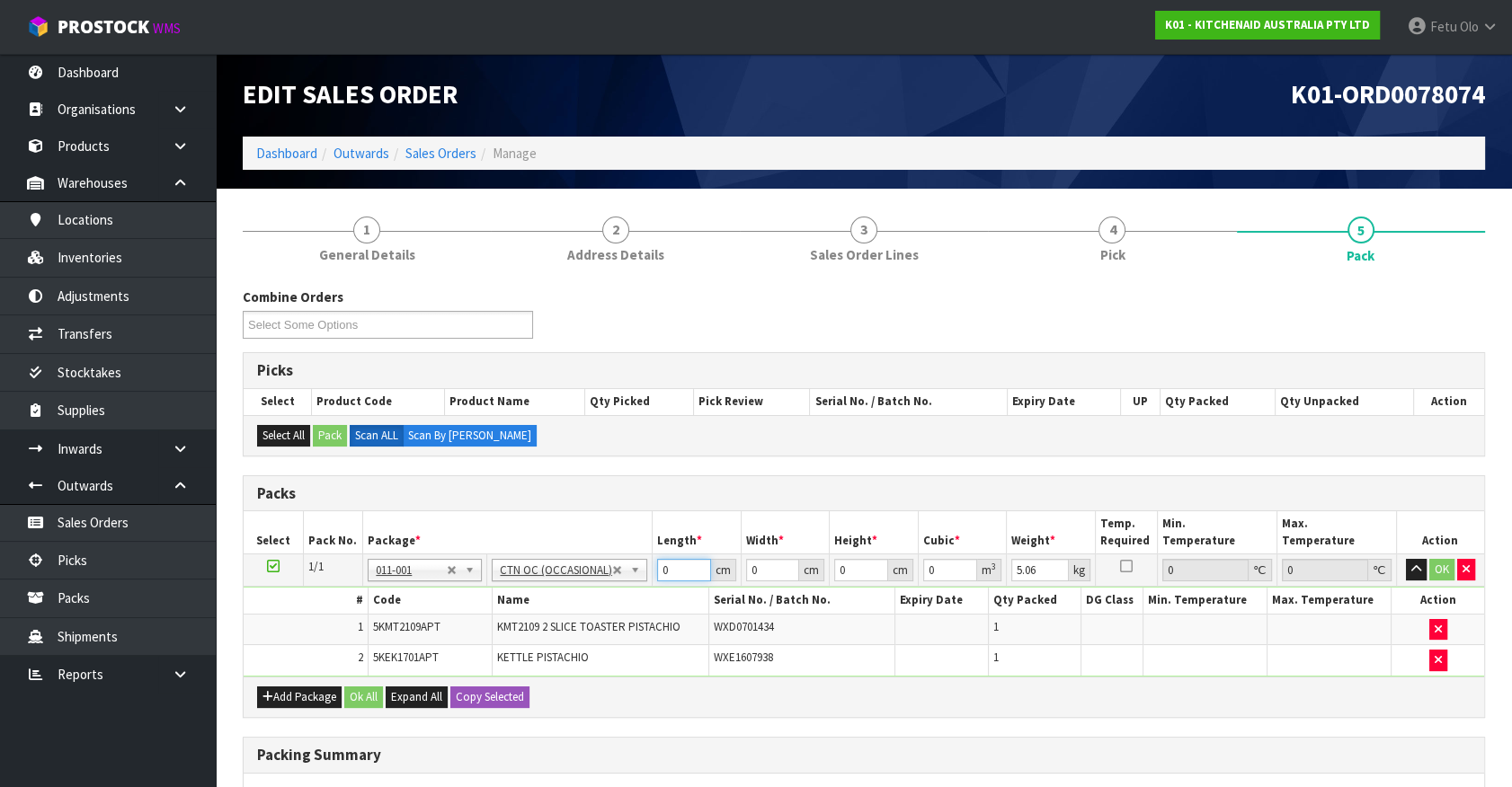
drag, startPoint x: 665, startPoint y: 573, endPoint x: 583, endPoint y: 599, distance: 86.0
click at [583, 599] on tbody "1/1 NONE 007-001 007-002 007-004 007-009 007-013 007-014 007-015 007-017 007-01…" at bounding box center [863, 615] width 1241 height 123
click button "OK" at bounding box center [1441, 569] width 25 height 22
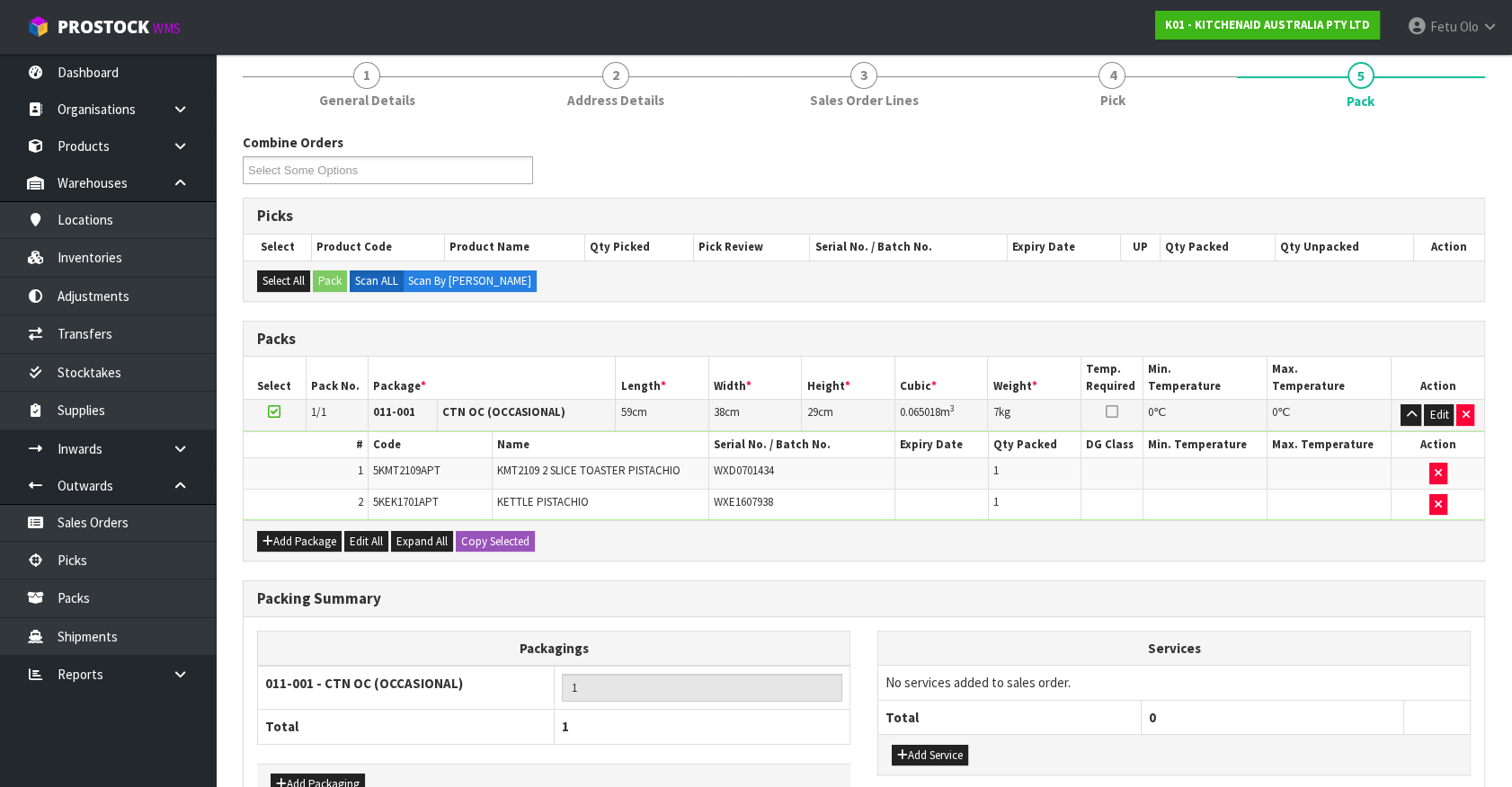
scroll to position [265, 0]
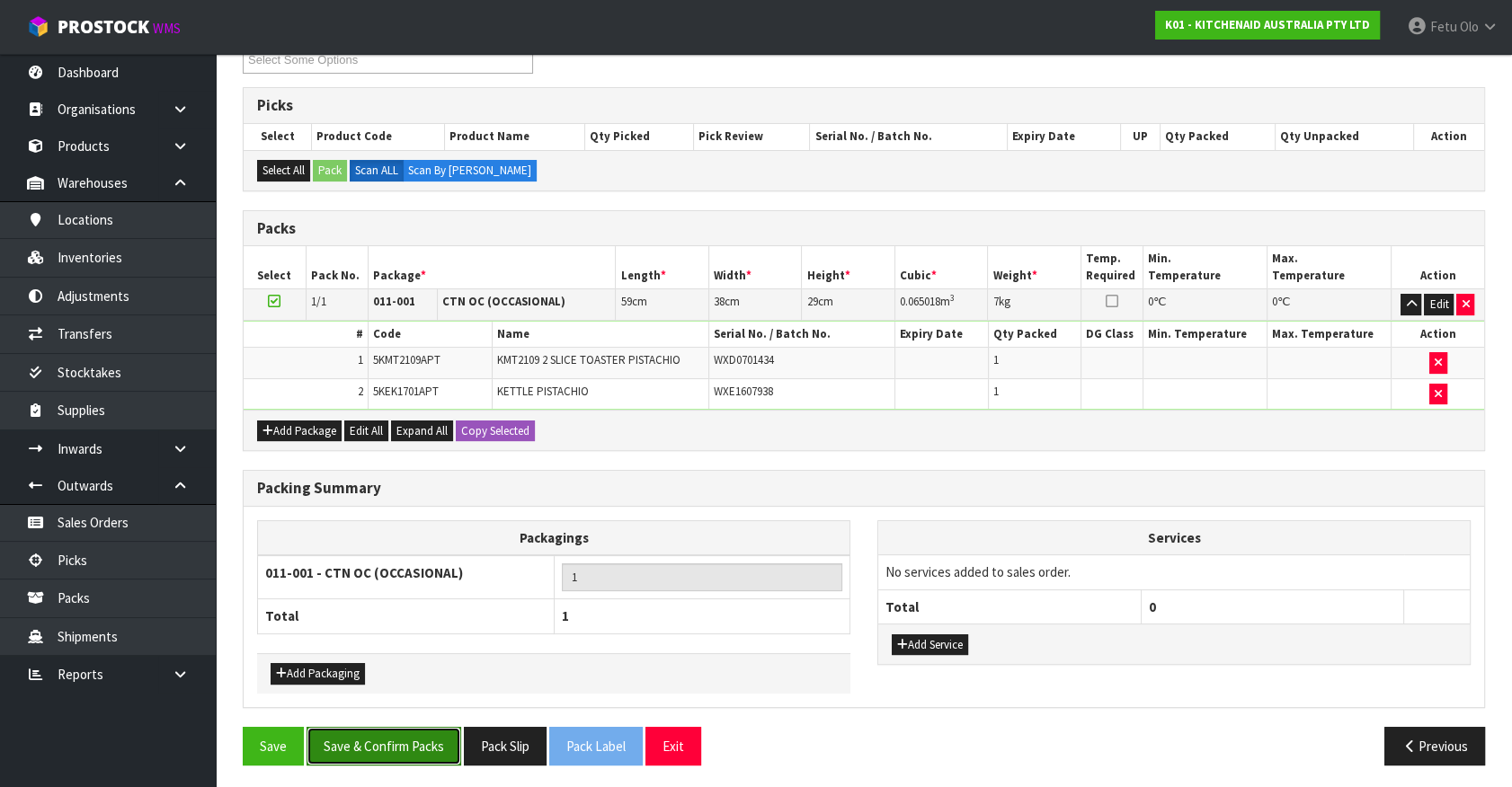
click at [406, 745] on button "Save & Confirm Packs" at bounding box center [384, 746] width 155 height 39
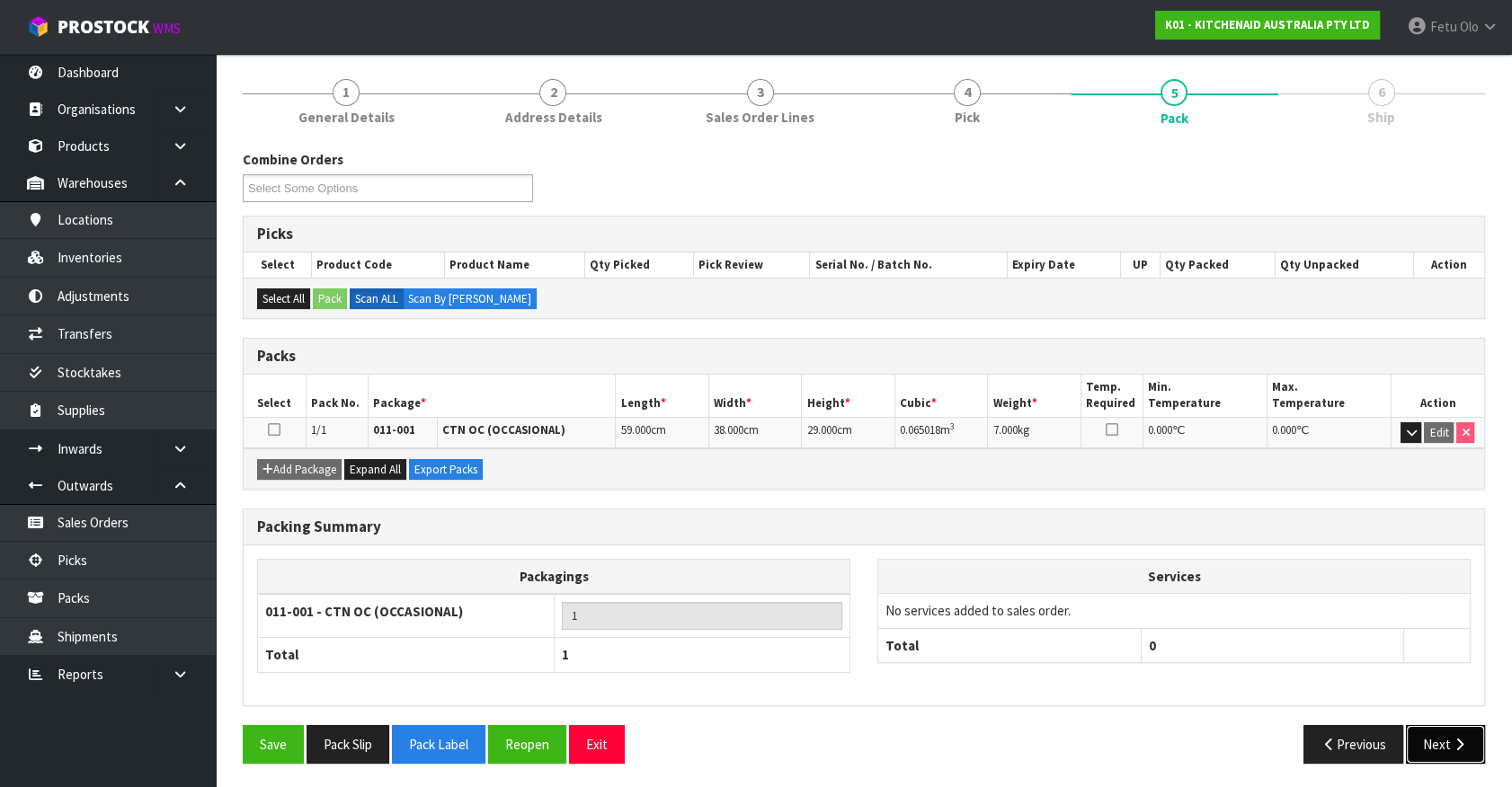
click at [1447, 738] on button "Next" at bounding box center [1445, 744] width 79 height 39
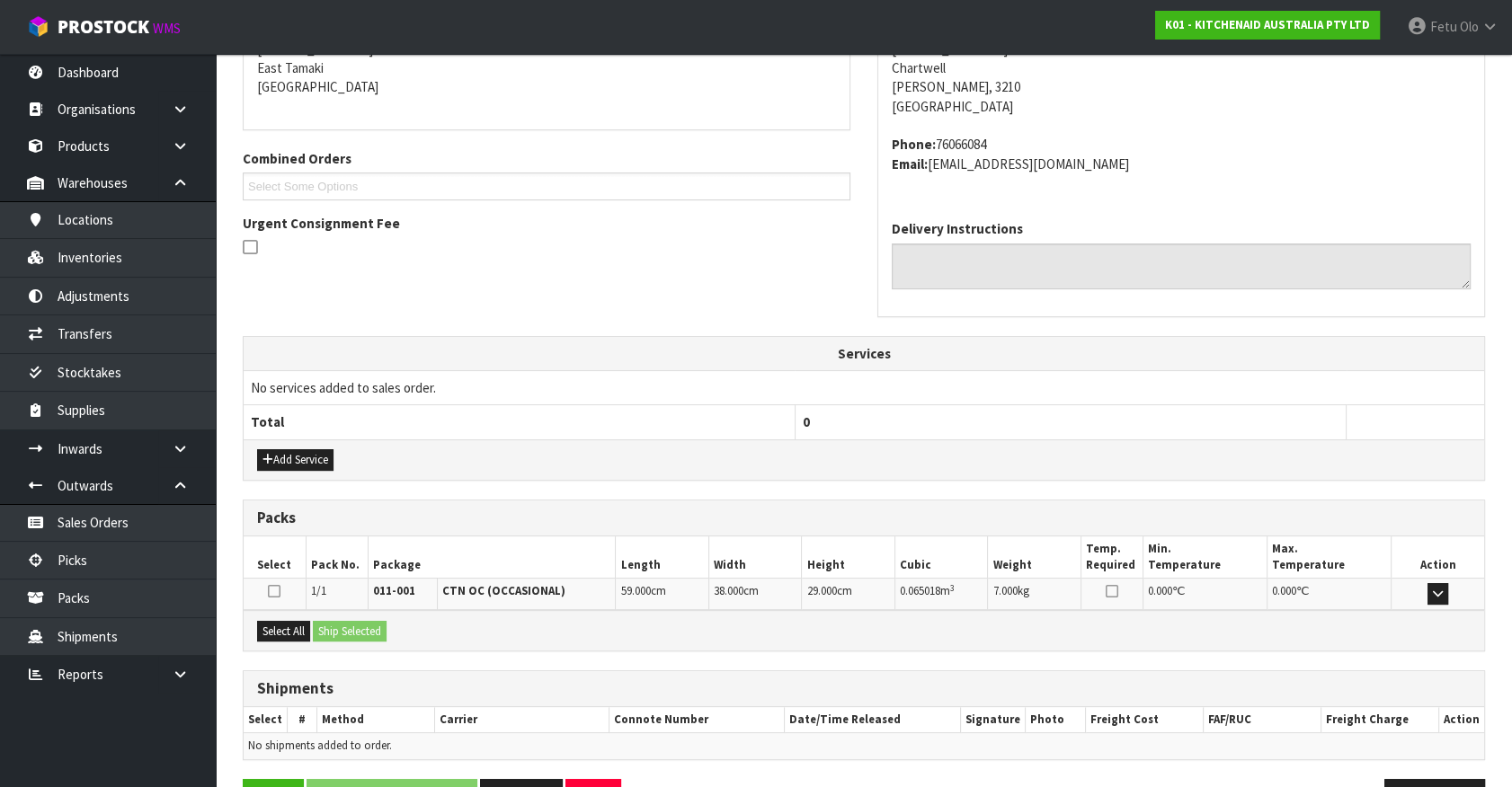
scroll to position [436, 0]
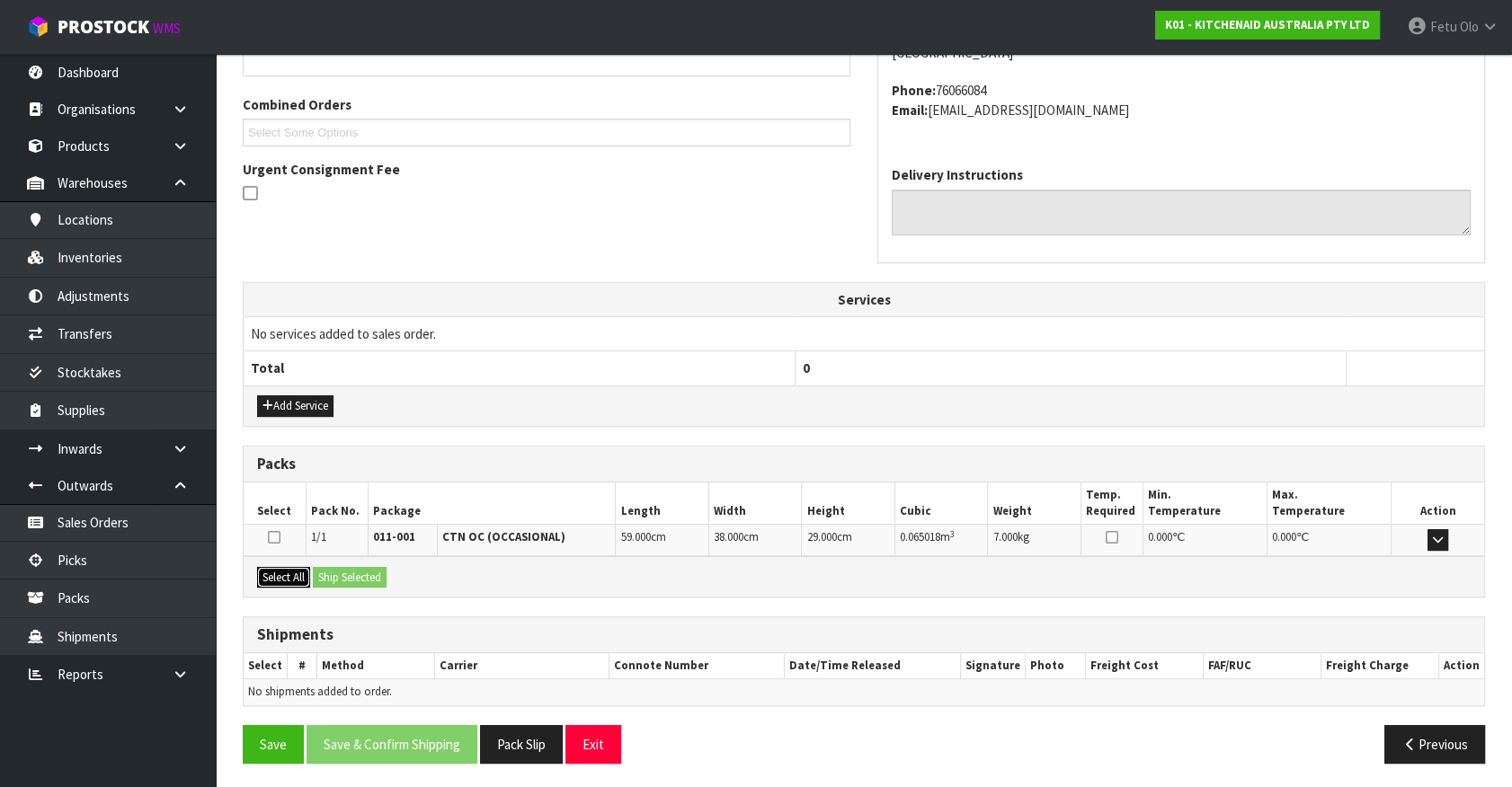
click at [296, 577] on button "Select All" at bounding box center [284, 578] width 53 height 22
click at [369, 576] on button "Ship Selected" at bounding box center [350, 578] width 74 height 22
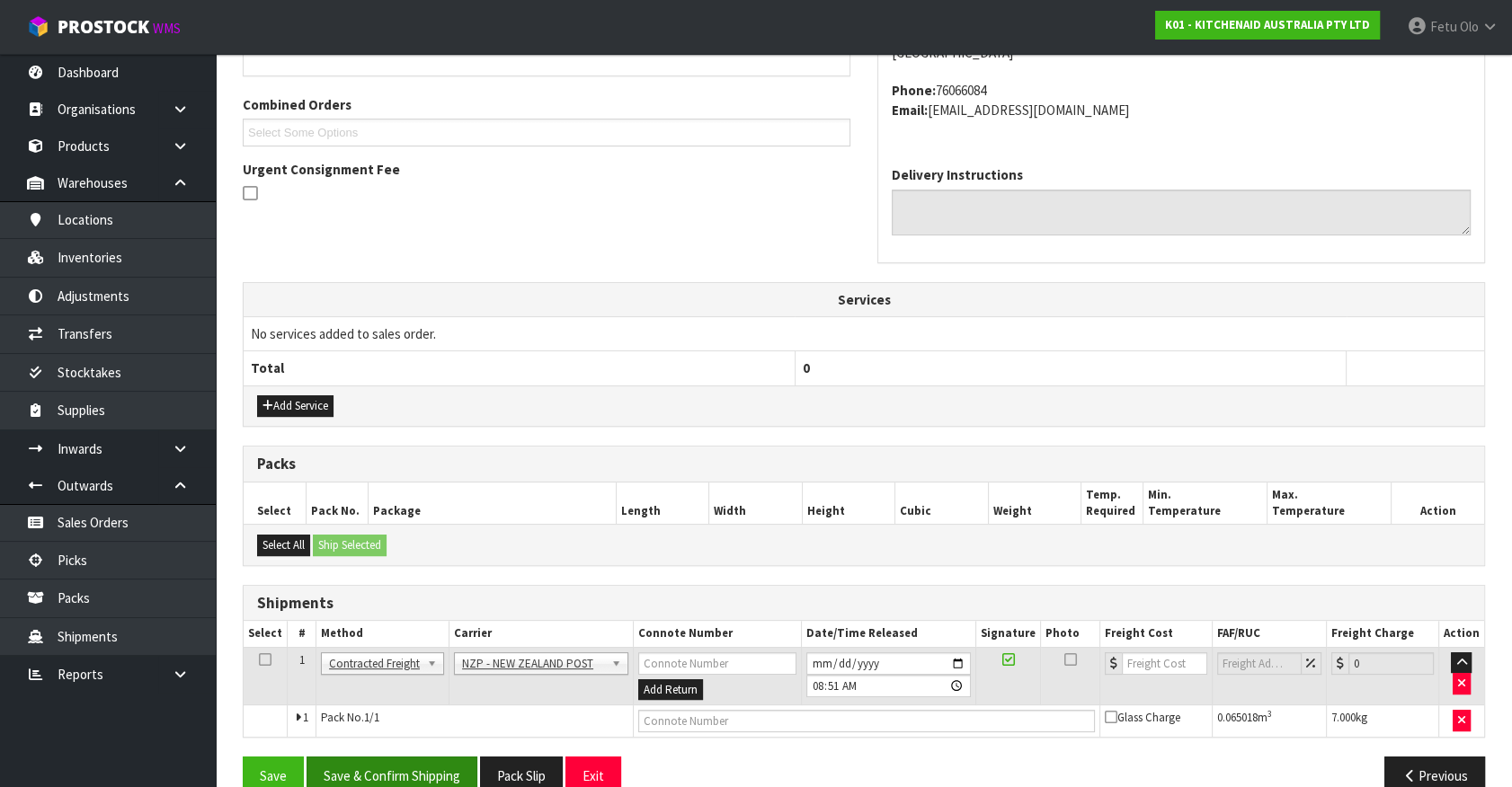
scroll to position [468, 0]
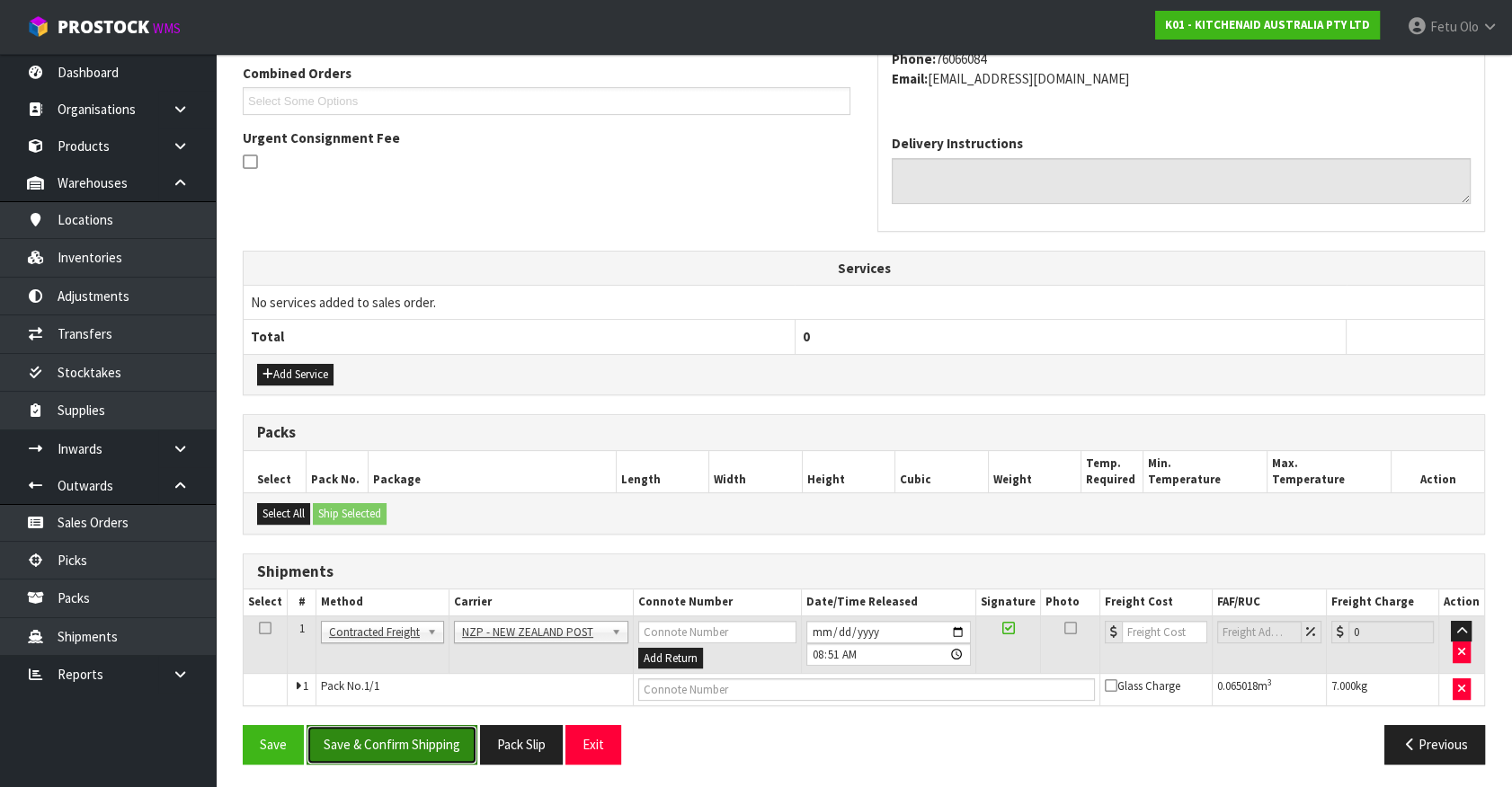
click at [415, 733] on button "Save & Confirm Shipping" at bounding box center [391, 744] width 171 height 39
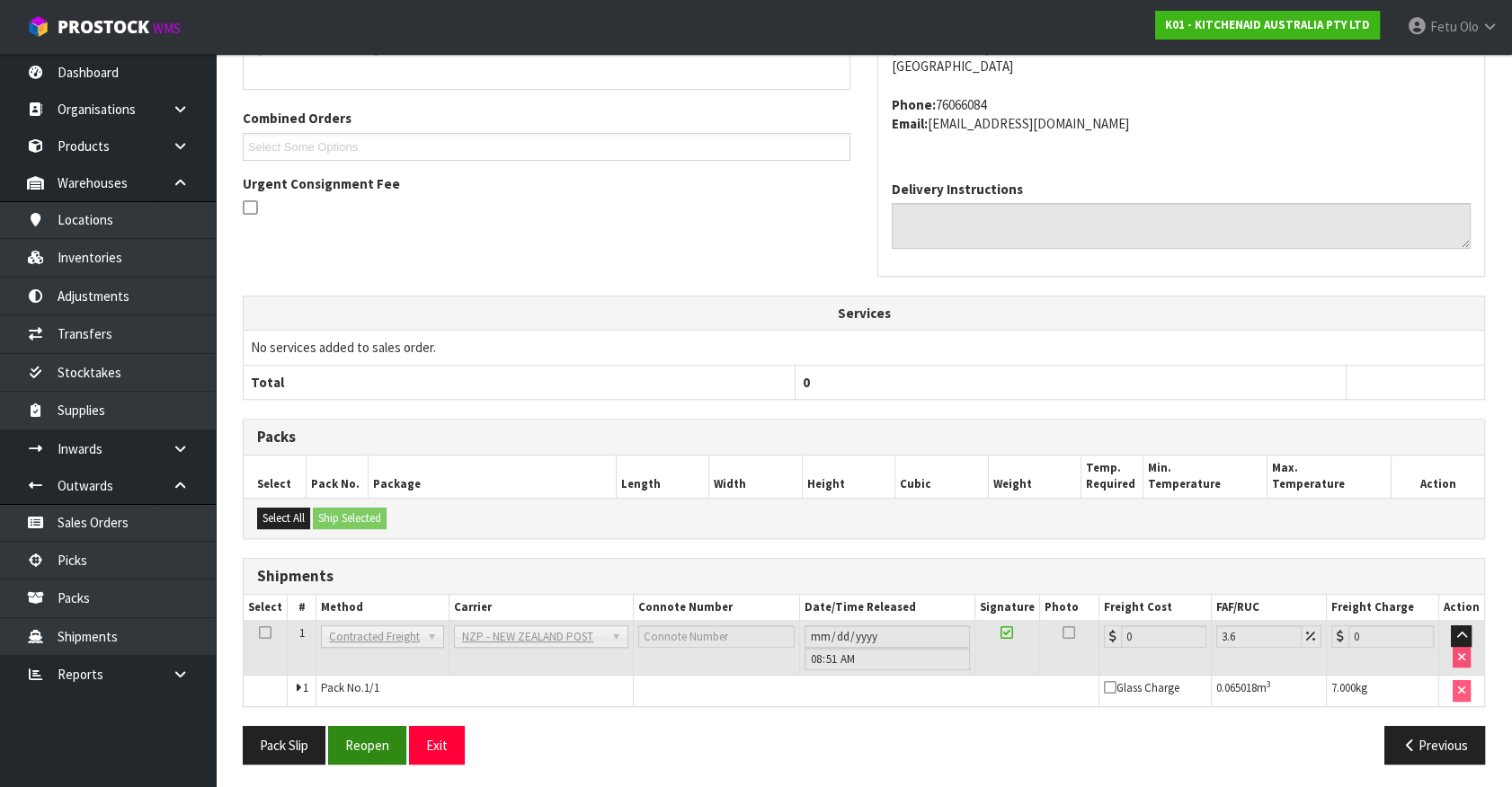
scroll to position [443, 0]
click at [367, 728] on button "Reopen" at bounding box center [367, 744] width 78 height 39
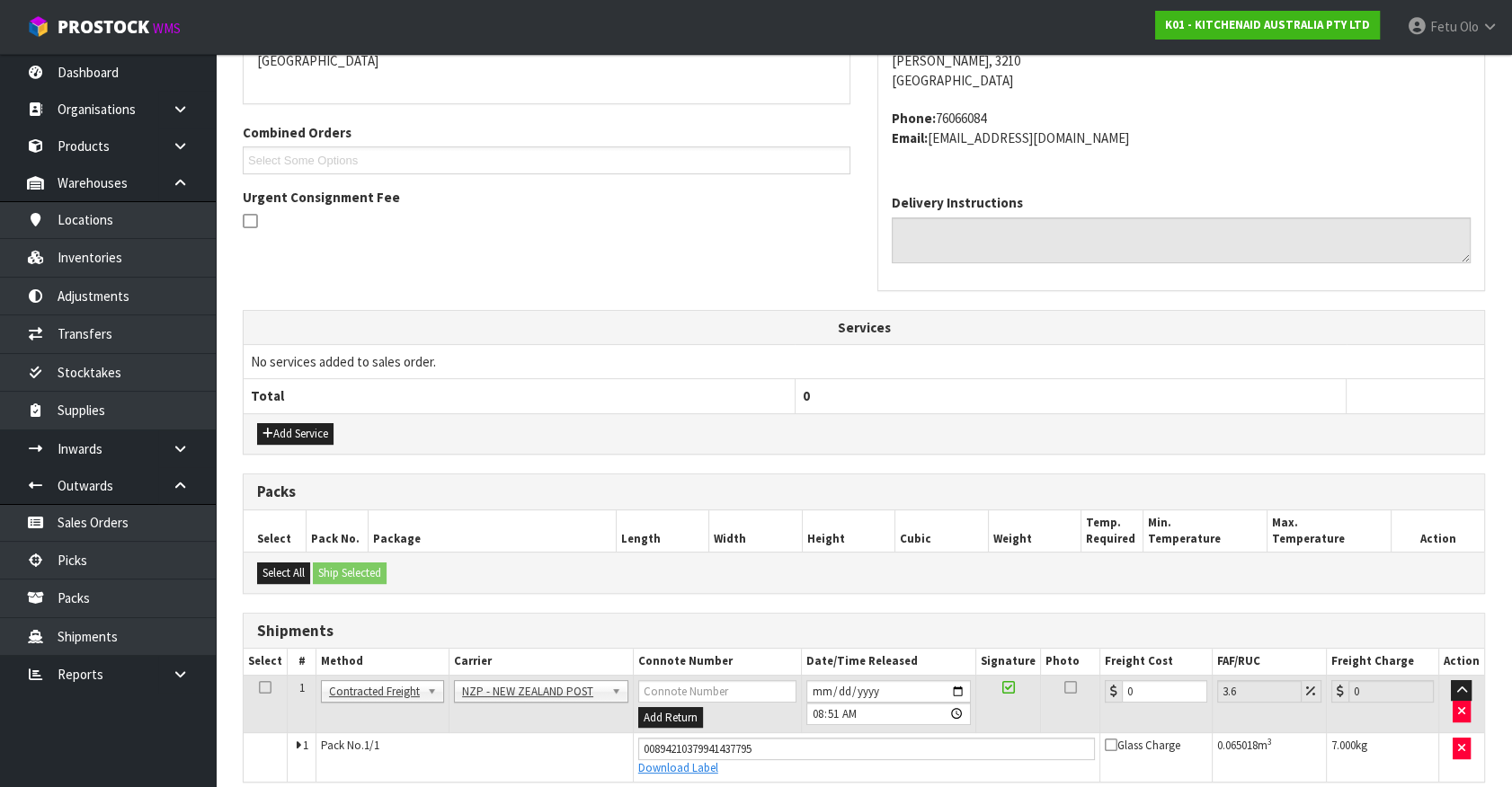
scroll to position [423, 0]
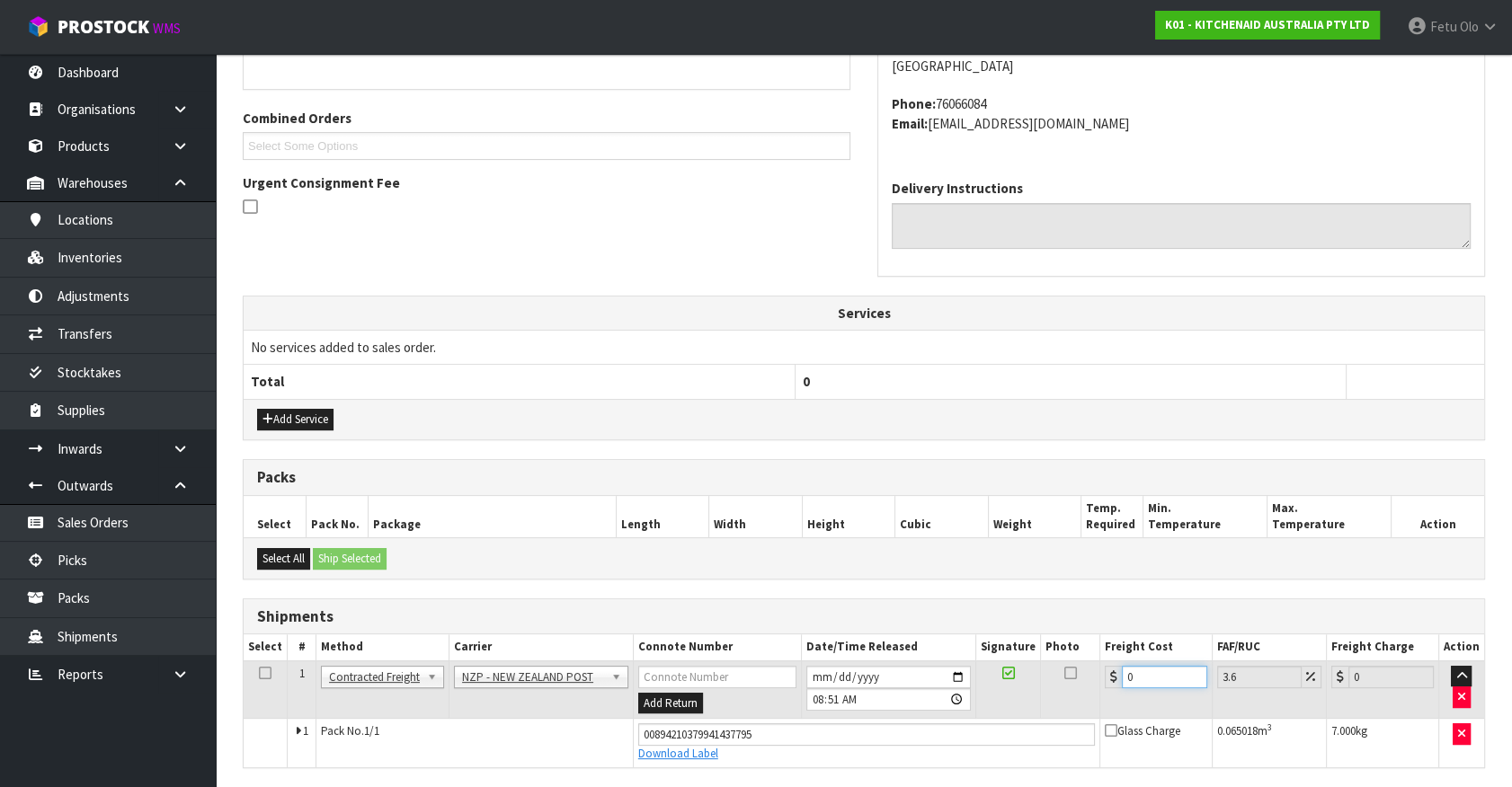
drag, startPoint x: 1162, startPoint y: 670, endPoint x: 970, endPoint y: 697, distance: 193.9
click at [970, 697] on tr "1 Client Local Pickup Customer Local Pickup Company Freight Contracted Freight …" at bounding box center [863, 690] width 1241 height 58
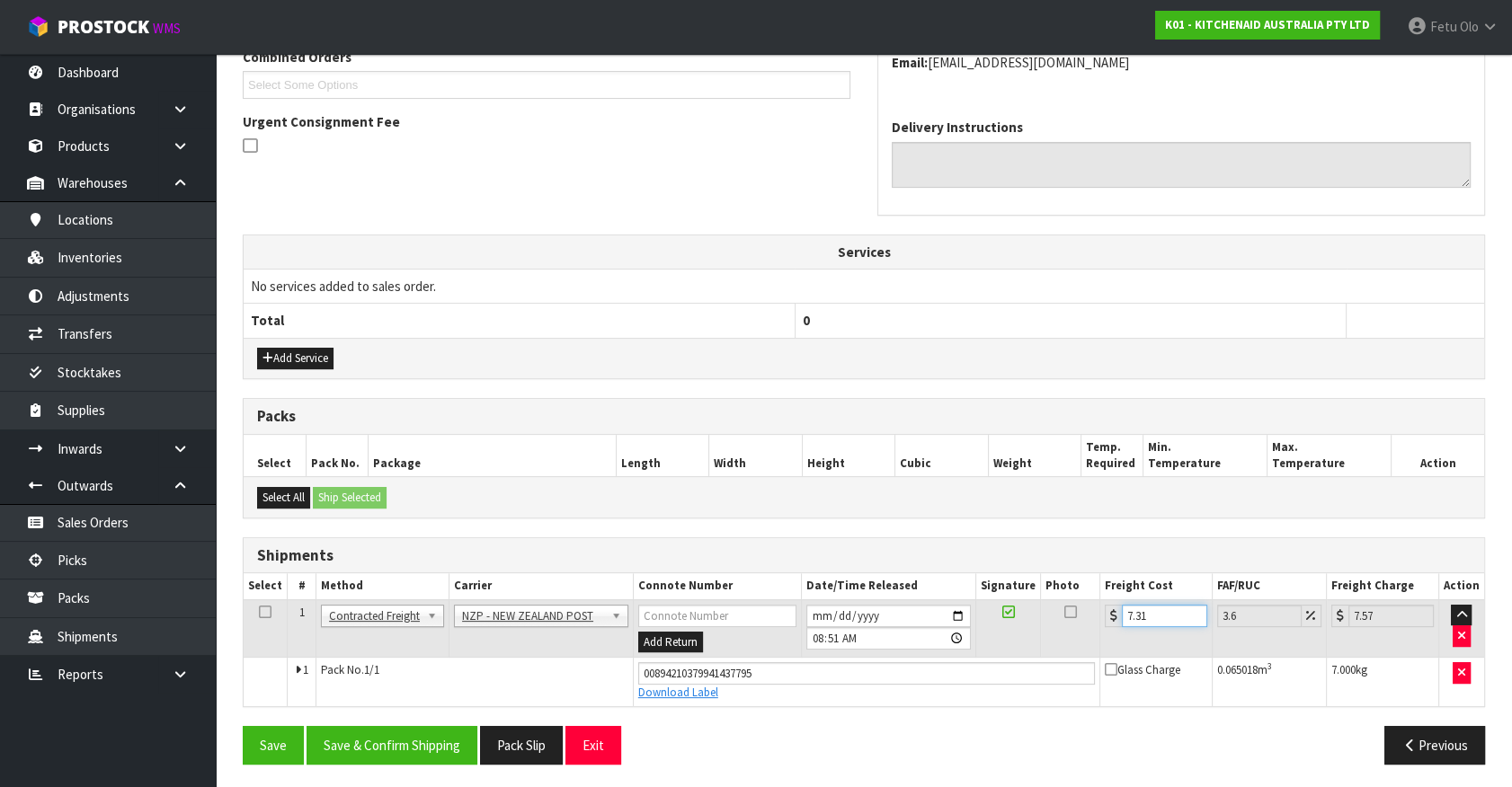
scroll to position [485, 0]
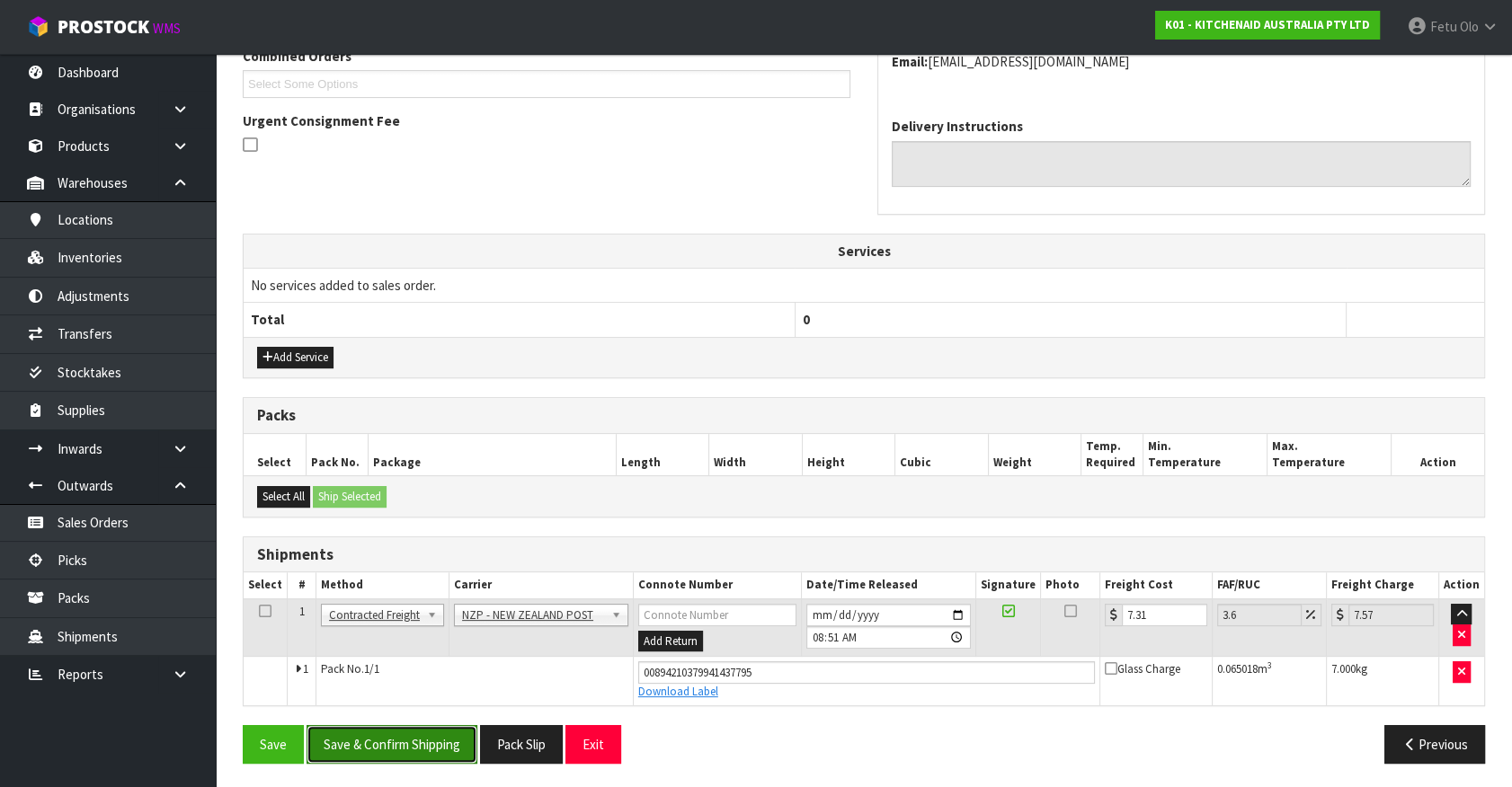
click at [436, 749] on button "Save & Confirm Shipping" at bounding box center [391, 744] width 171 height 39
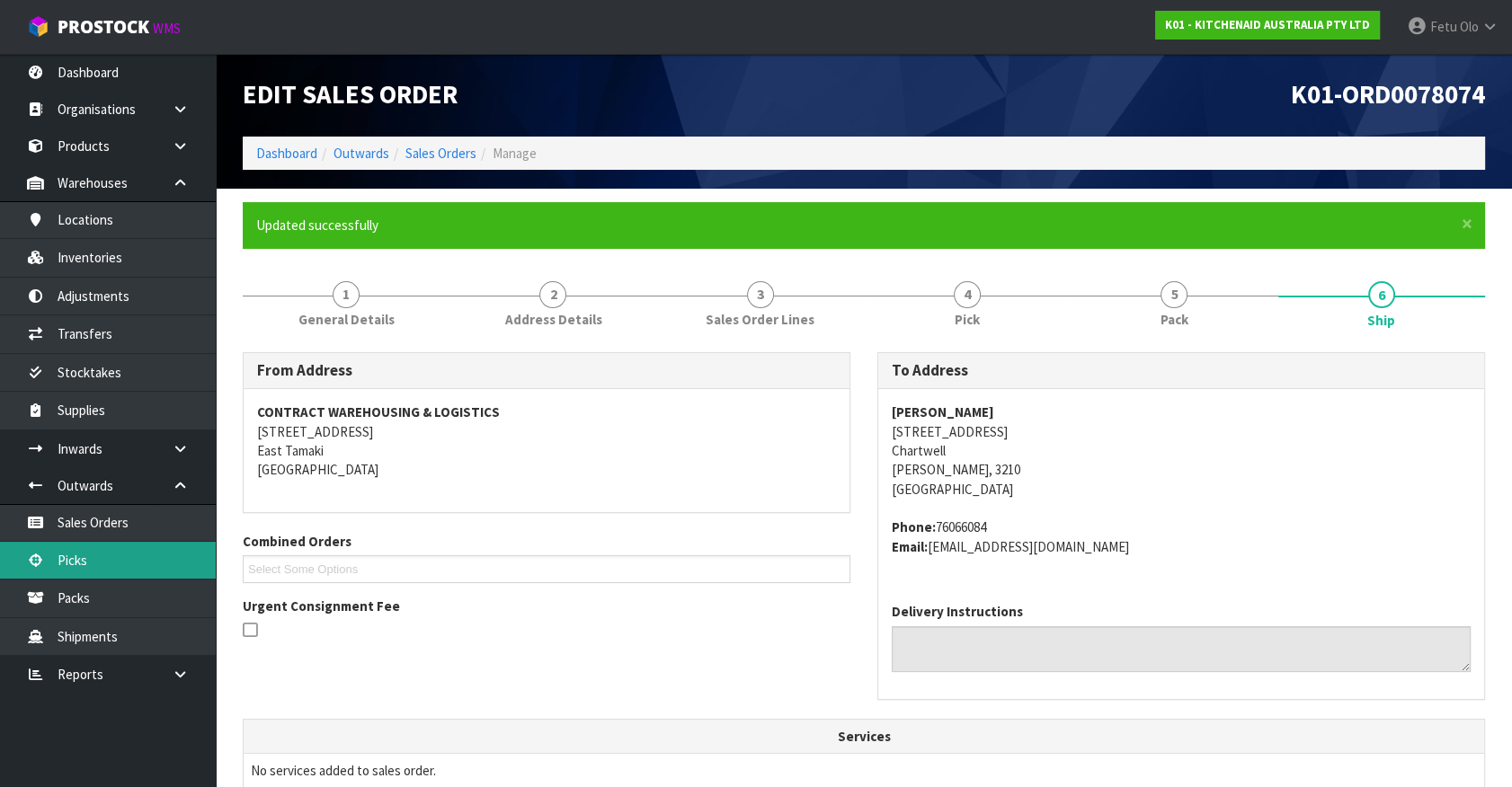
click at [110, 572] on link "Picks" at bounding box center [107, 560] width 216 height 37
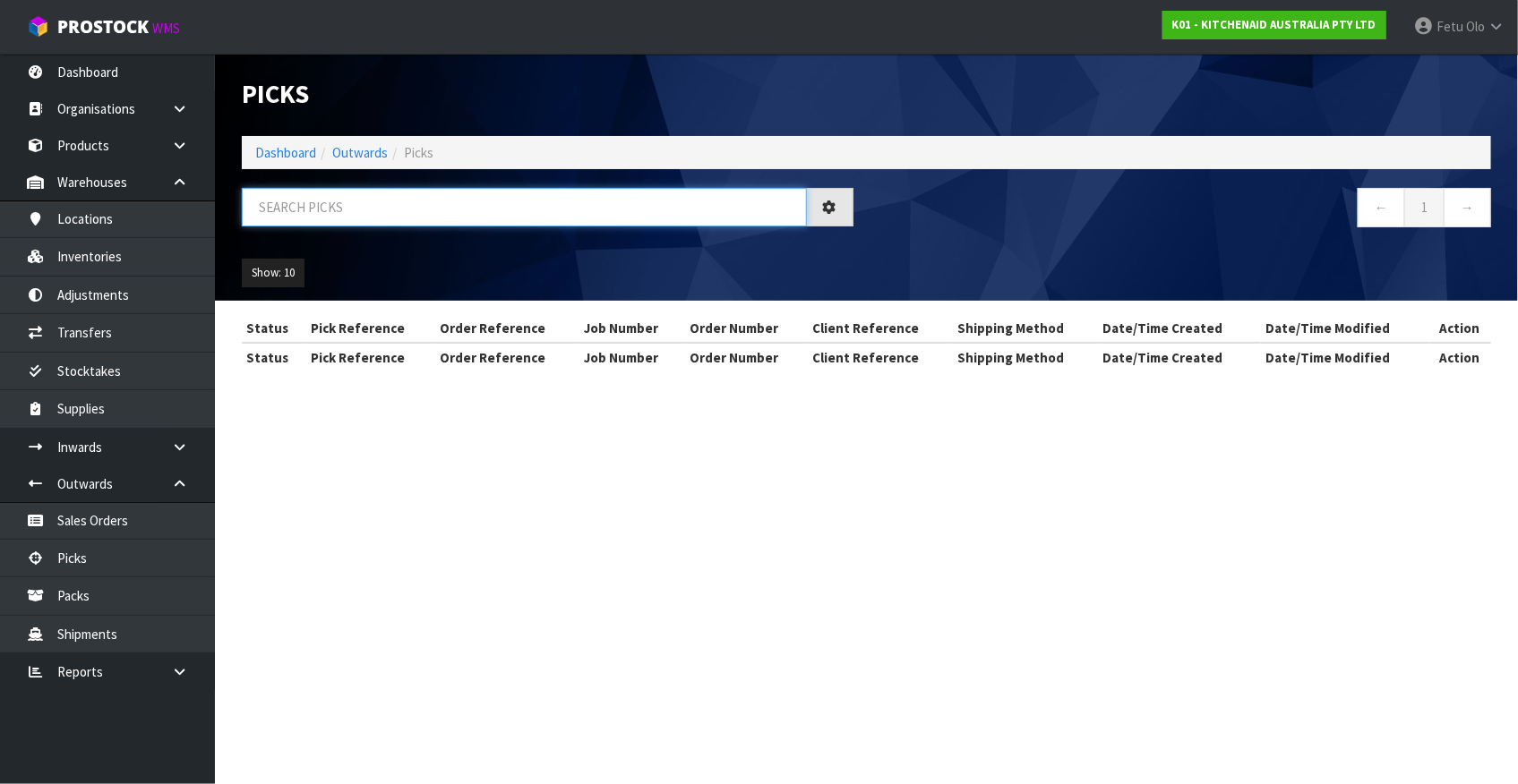
click at [451, 197] on input "text" at bounding box center [524, 207] width 565 height 38
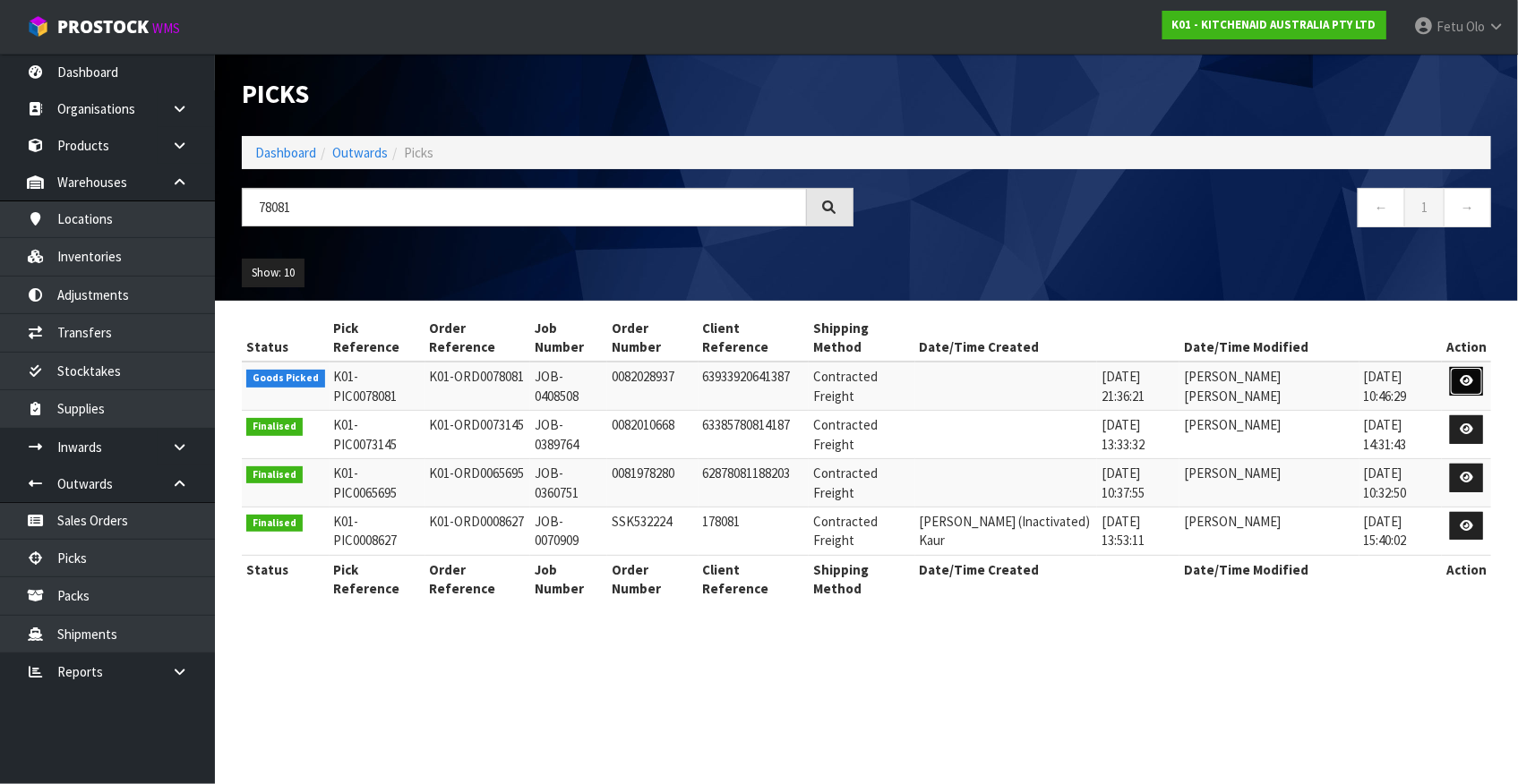
click at [1478, 367] on link at bounding box center [1466, 381] width 33 height 29
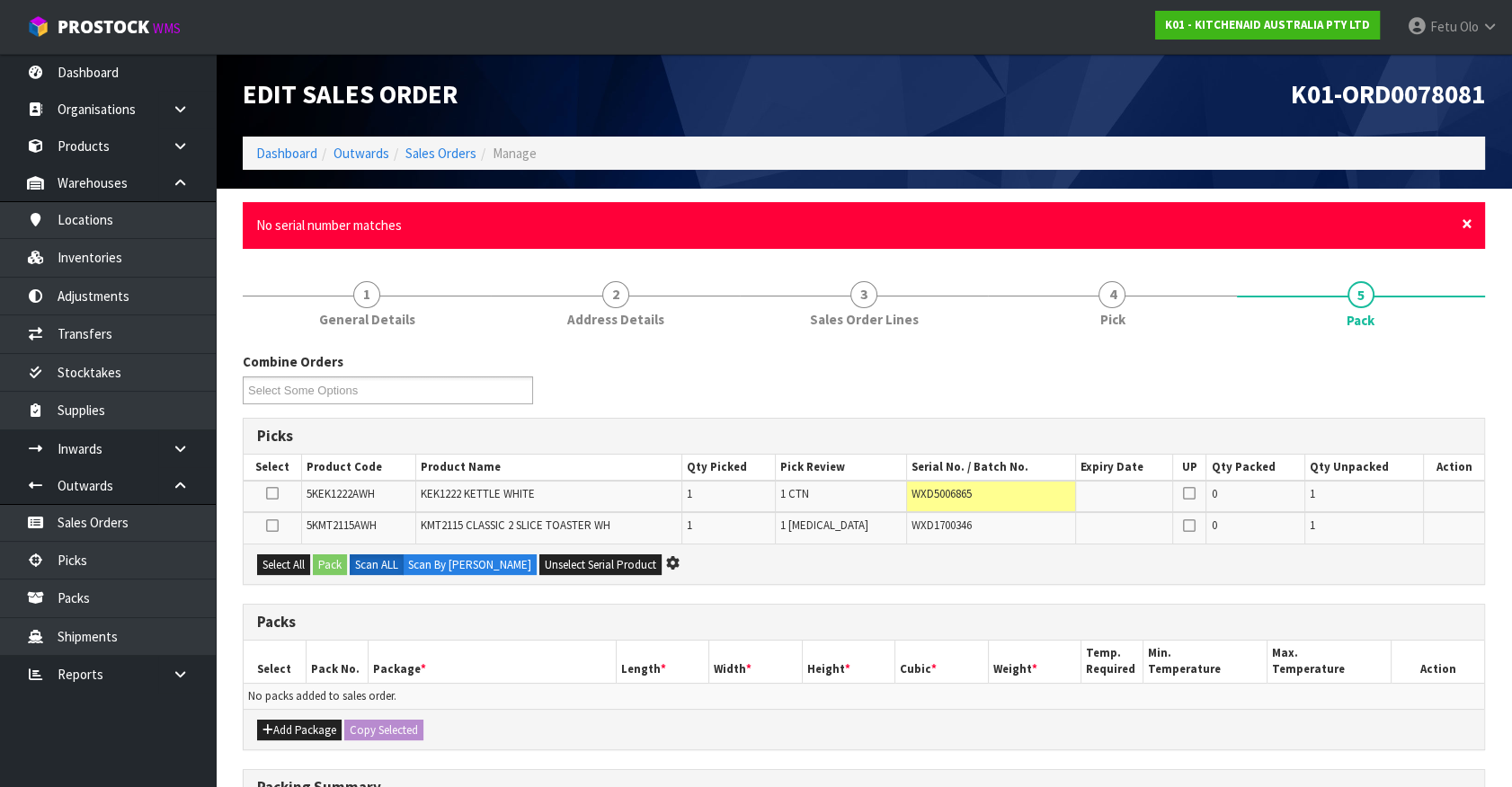
click at [1466, 221] on span "×" at bounding box center [1466, 223] width 10 height 25
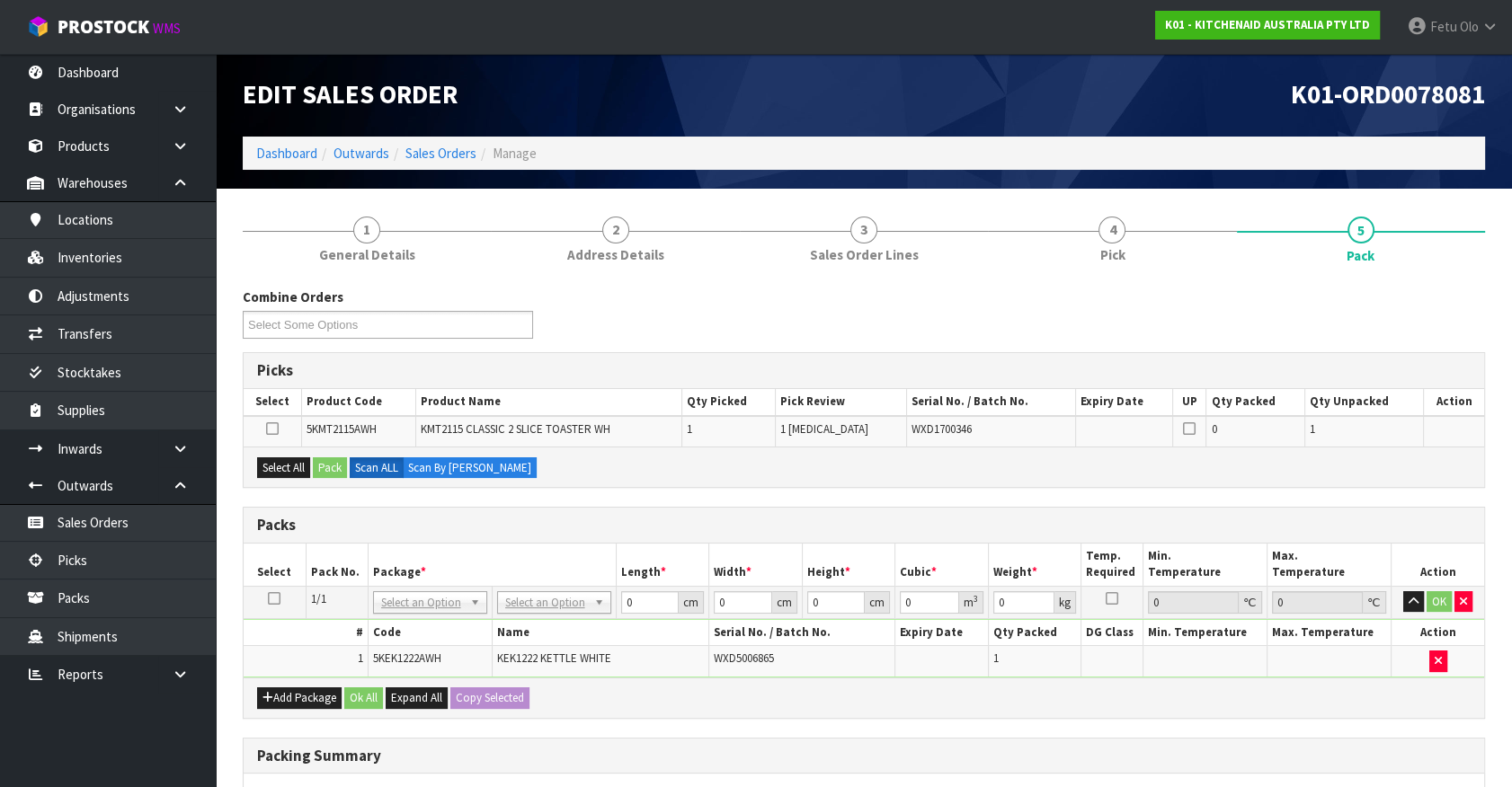
click at [741, 544] on th "Width *" at bounding box center [755, 565] width 93 height 42
click at [274, 598] on icon at bounding box center [273, 598] width 12 height 1
click at [571, 518] on h3 "Packs" at bounding box center [863, 525] width 1213 height 17
click at [836, 719] on div "Combine Orders K01-ORD0078059 K01-ORD0078067 K01-ORD0078069 K01-ORD0078075 K01-…" at bounding box center [863, 662] width 1242 height 749
click at [1330, 494] on div "Combine Orders K01-ORD0078059 K01-ORD0078067 K01-ORD0078069 K01-ORD0078075 K01-…" at bounding box center [863, 662] width 1242 height 749
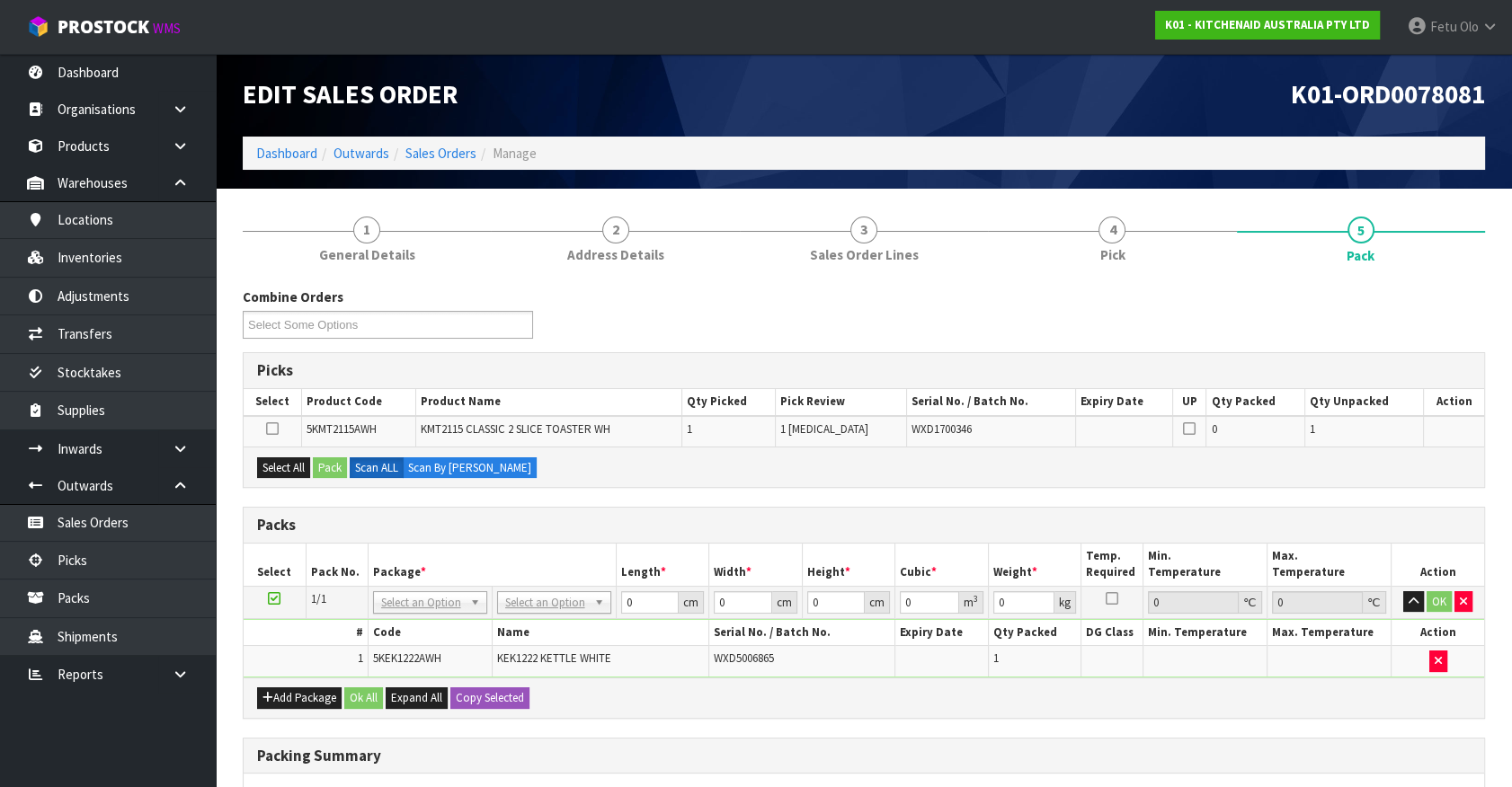
click at [1311, 484] on div "Select All Pack Scan ALL Scan By Quantity" at bounding box center [863, 467] width 1241 height 41
click at [1304, 500] on div "Combine Orders K01-ORD0078059 K01-ORD0078067 K01-ORD0078069 K01-ORD0078075 K01-…" at bounding box center [863, 662] width 1242 height 749
click at [1208, 500] on div "Combine Orders K01-ORD0078059 K01-ORD0078067 K01-ORD0078069 K01-ORD0078075 K01-…" at bounding box center [863, 662] width 1242 height 749
click at [939, 423] on span "WXD1700346" at bounding box center [942, 429] width 60 height 15
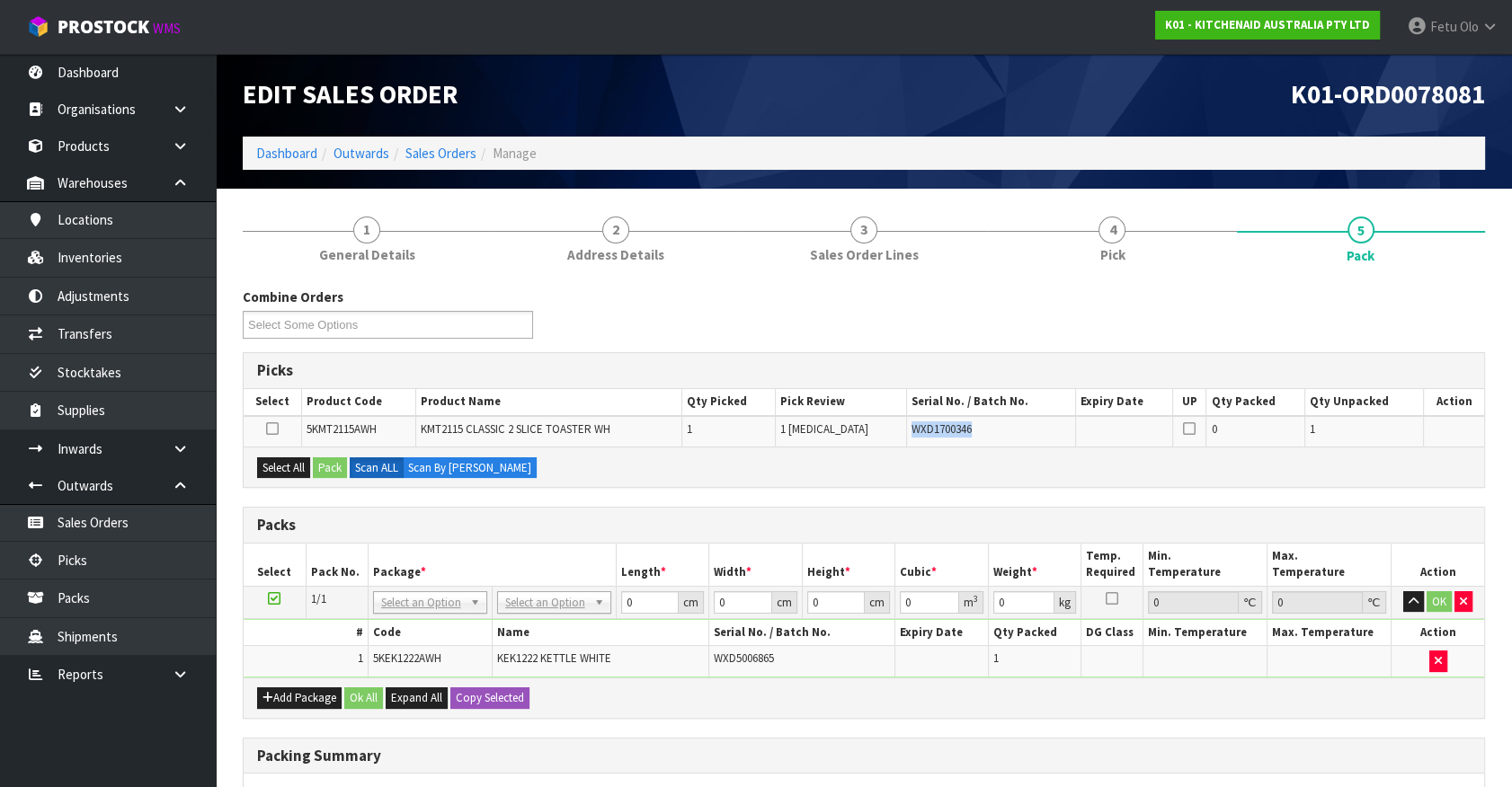
copy span "WXD1700346"
click at [101, 571] on link "Picks" at bounding box center [107, 560] width 216 height 37
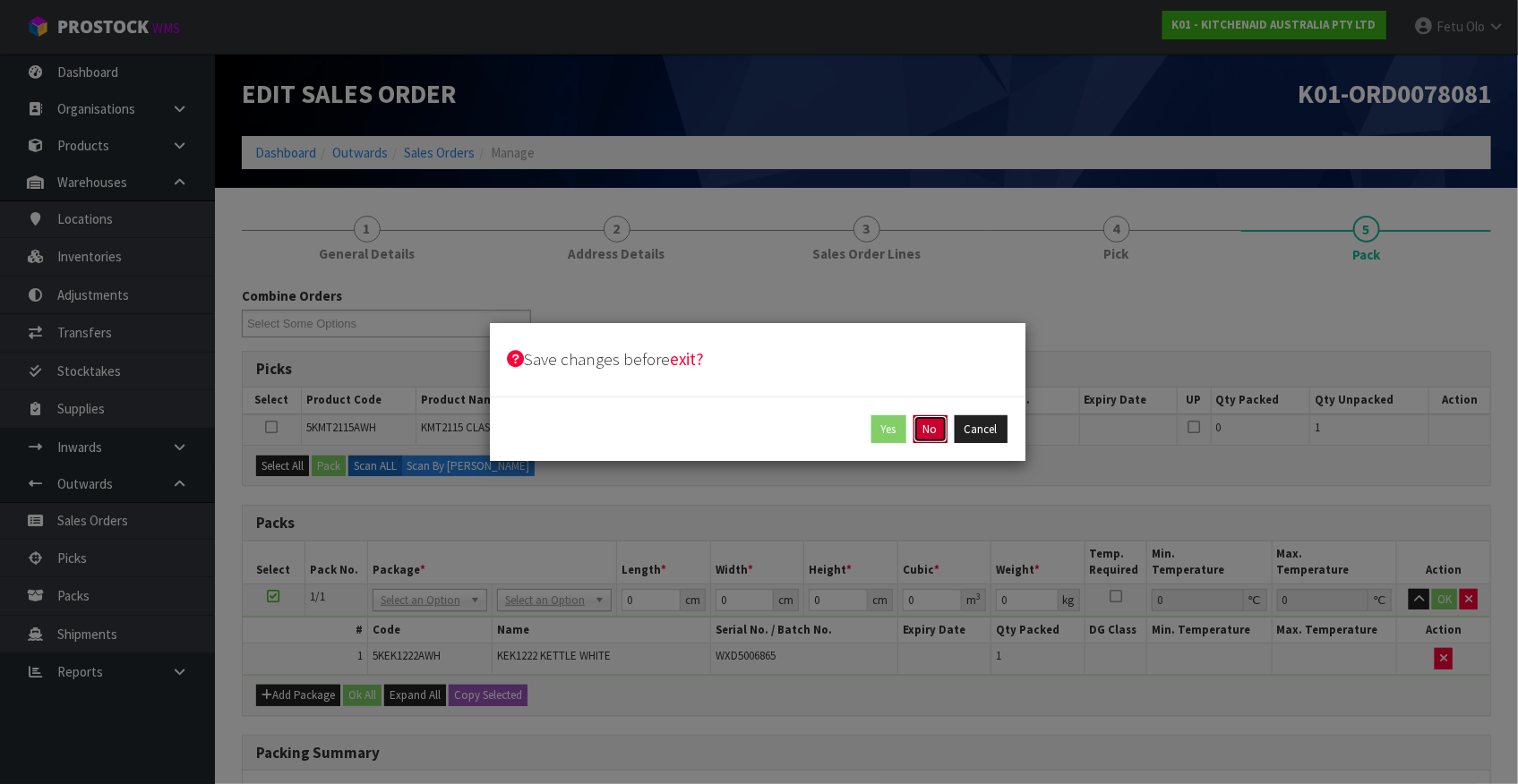
click at [939, 431] on button "No" at bounding box center [931, 429] width 34 height 29
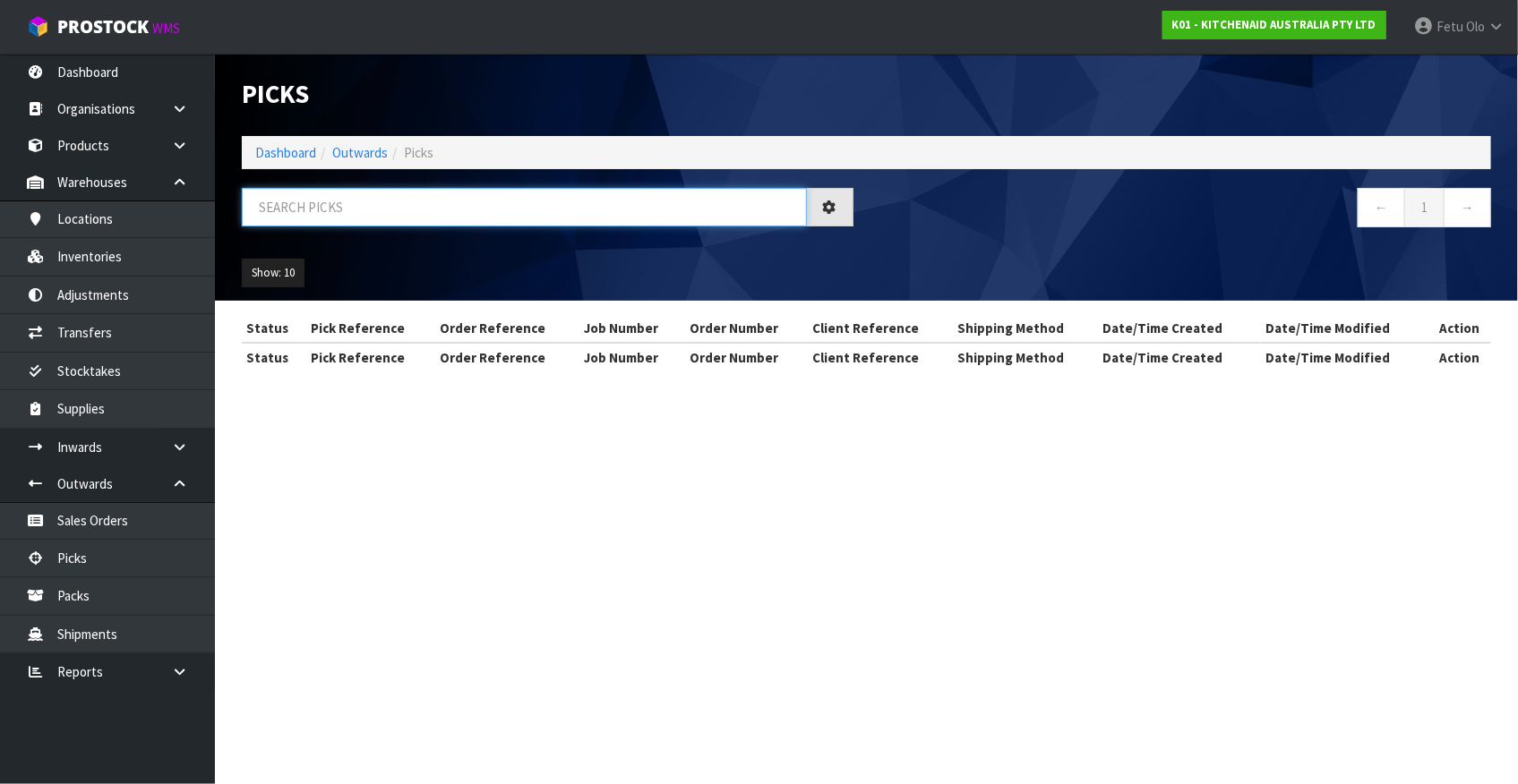
click at [351, 207] on input "text" at bounding box center [524, 207] width 565 height 38
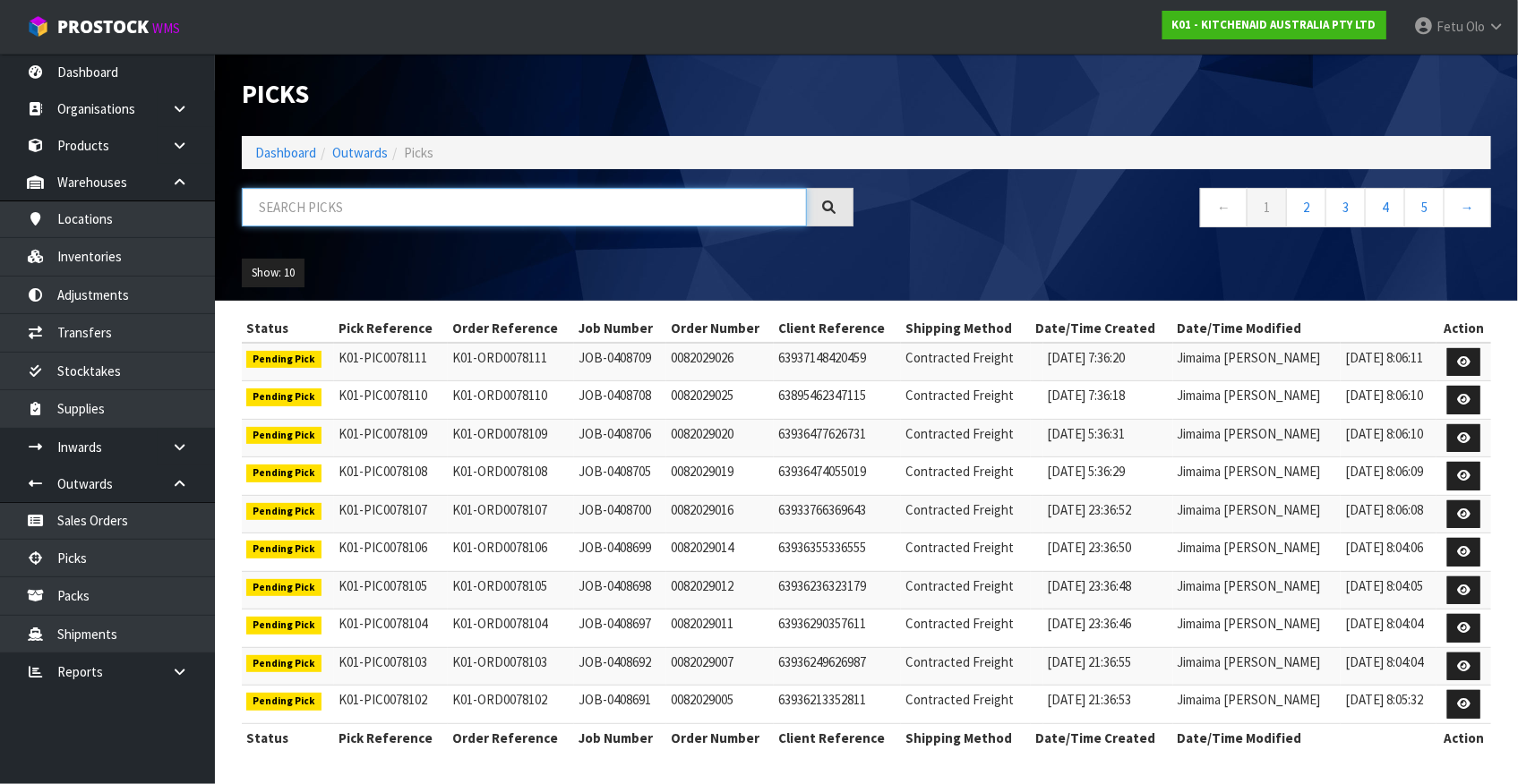
click at [348, 204] on input "text" at bounding box center [524, 207] width 565 height 38
click at [490, 217] on input "text" at bounding box center [524, 207] width 565 height 38
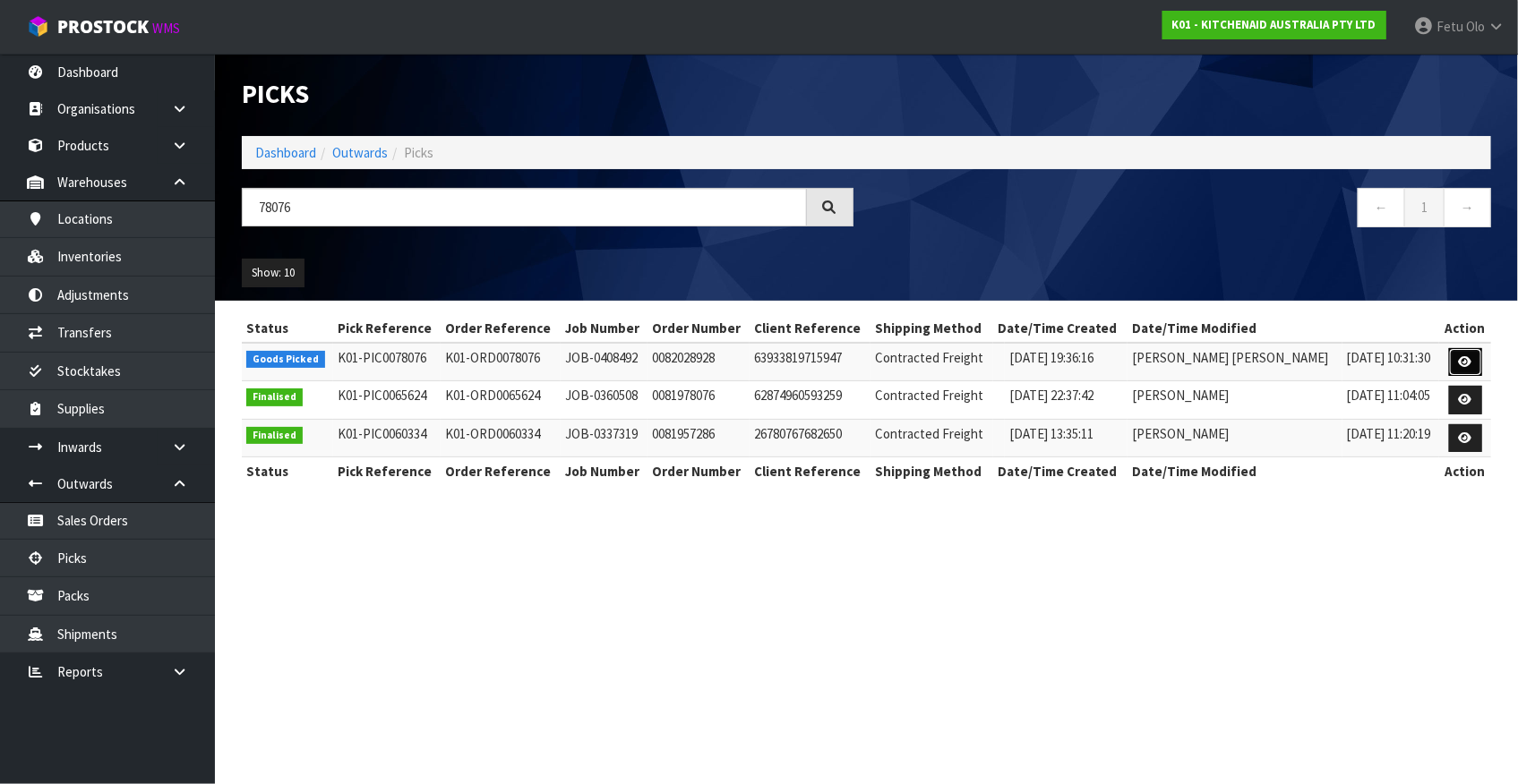
click at [1469, 361] on icon at bounding box center [1465, 362] width 13 height 11
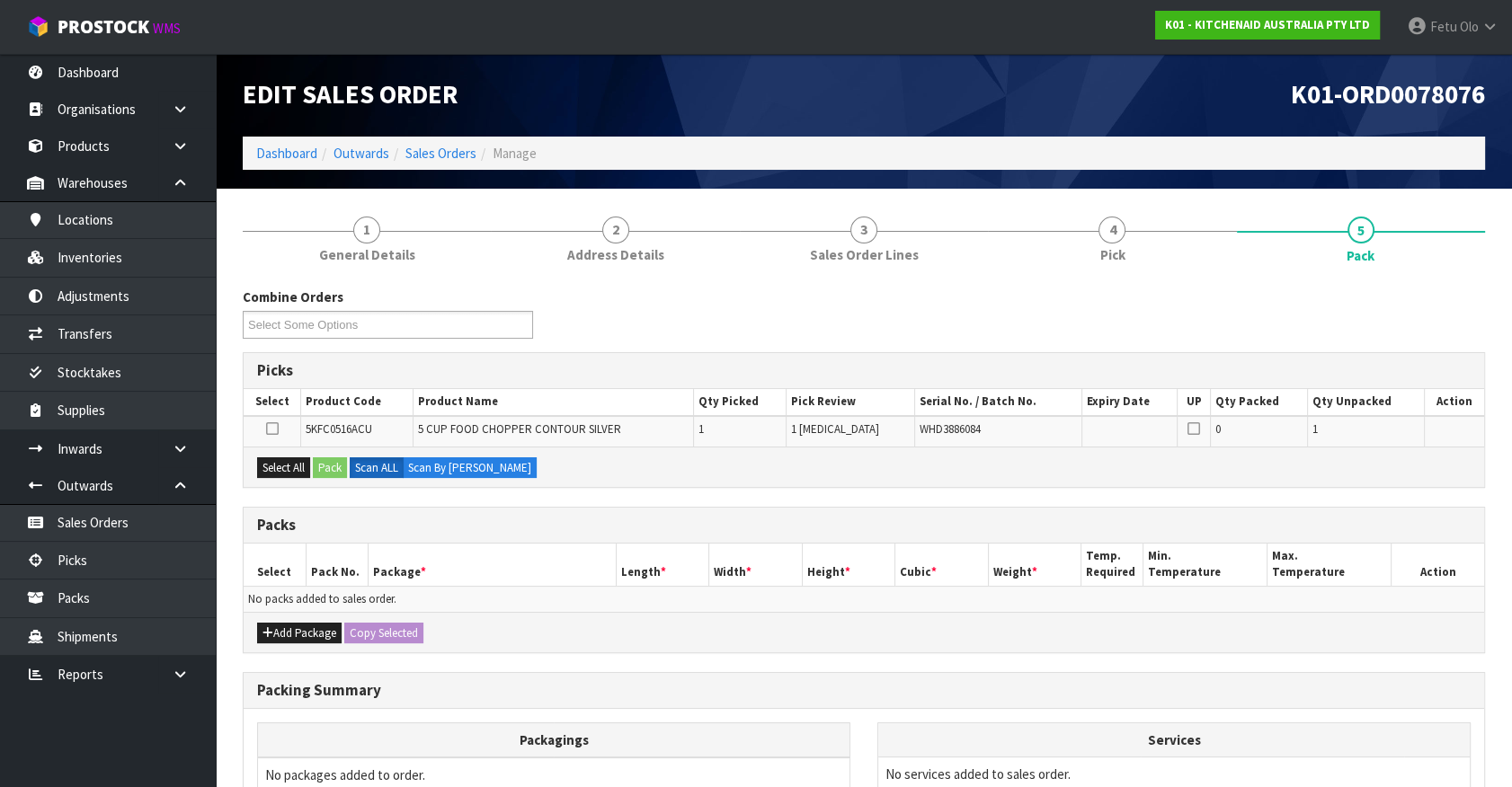
click at [585, 592] on td "No packs added to sales order." at bounding box center [863, 599] width 1241 height 26
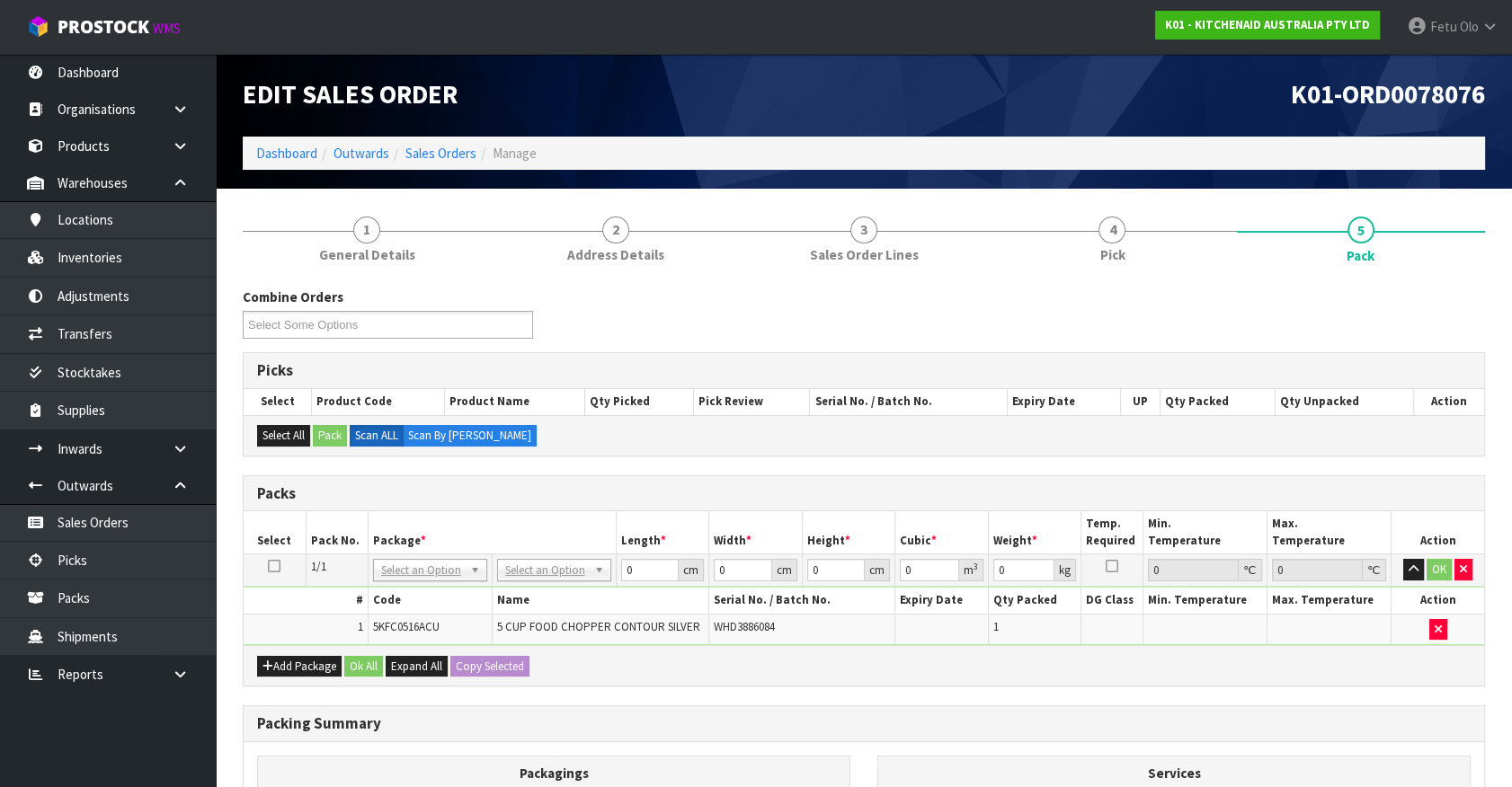
drag, startPoint x: 391, startPoint y: 573, endPoint x: 401, endPoint y: 592, distance: 21.5
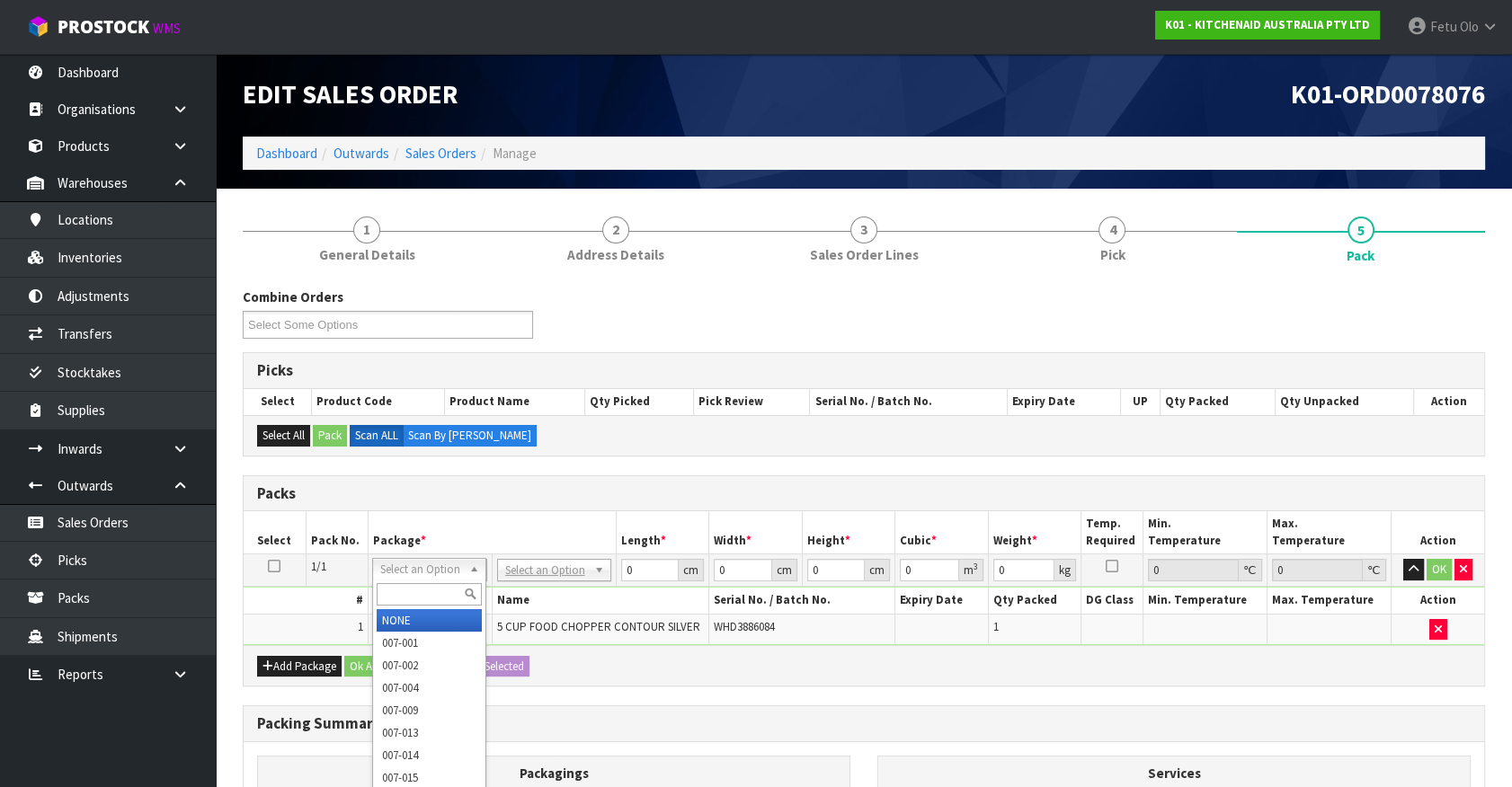
click at [401, 593] on input "text" at bounding box center [430, 595] width 106 height 23
drag, startPoint x: 416, startPoint y: 574, endPoint x: 389, endPoint y: 602, distance: 38.9
click at [388, 602] on input "text" at bounding box center [430, 595] width 106 height 23
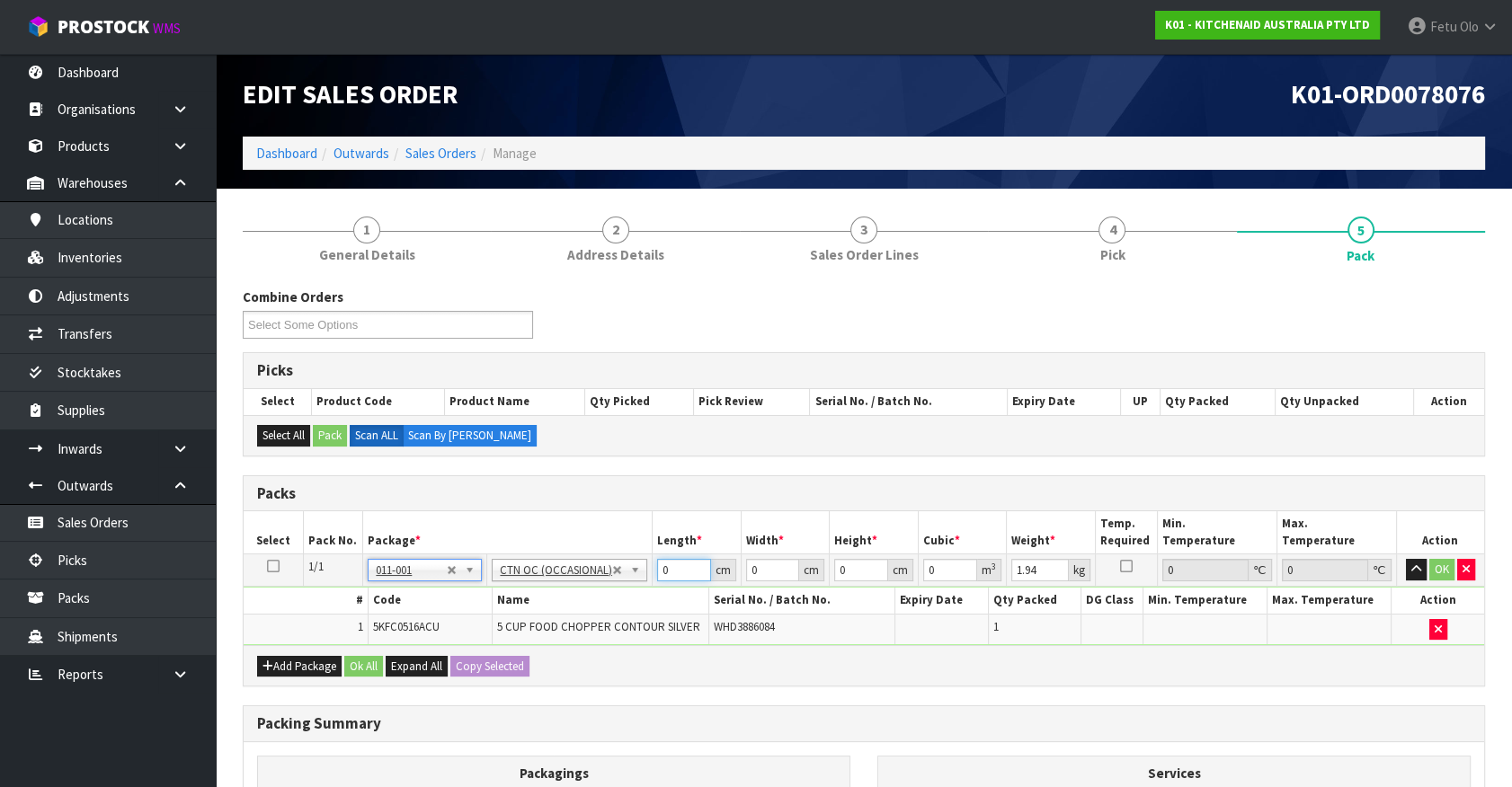
drag, startPoint x: 640, startPoint y: 583, endPoint x: 591, endPoint y: 595, distance: 50.4
click at [591, 595] on tbody "1/1 NONE 007-001 007-002 007-004 007-009 007-013 007-014 007-015 007-017 007-01…" at bounding box center [863, 599] width 1241 height 90
click at [1405, 559] on button "button" at bounding box center [1416, 569] width 21 height 22
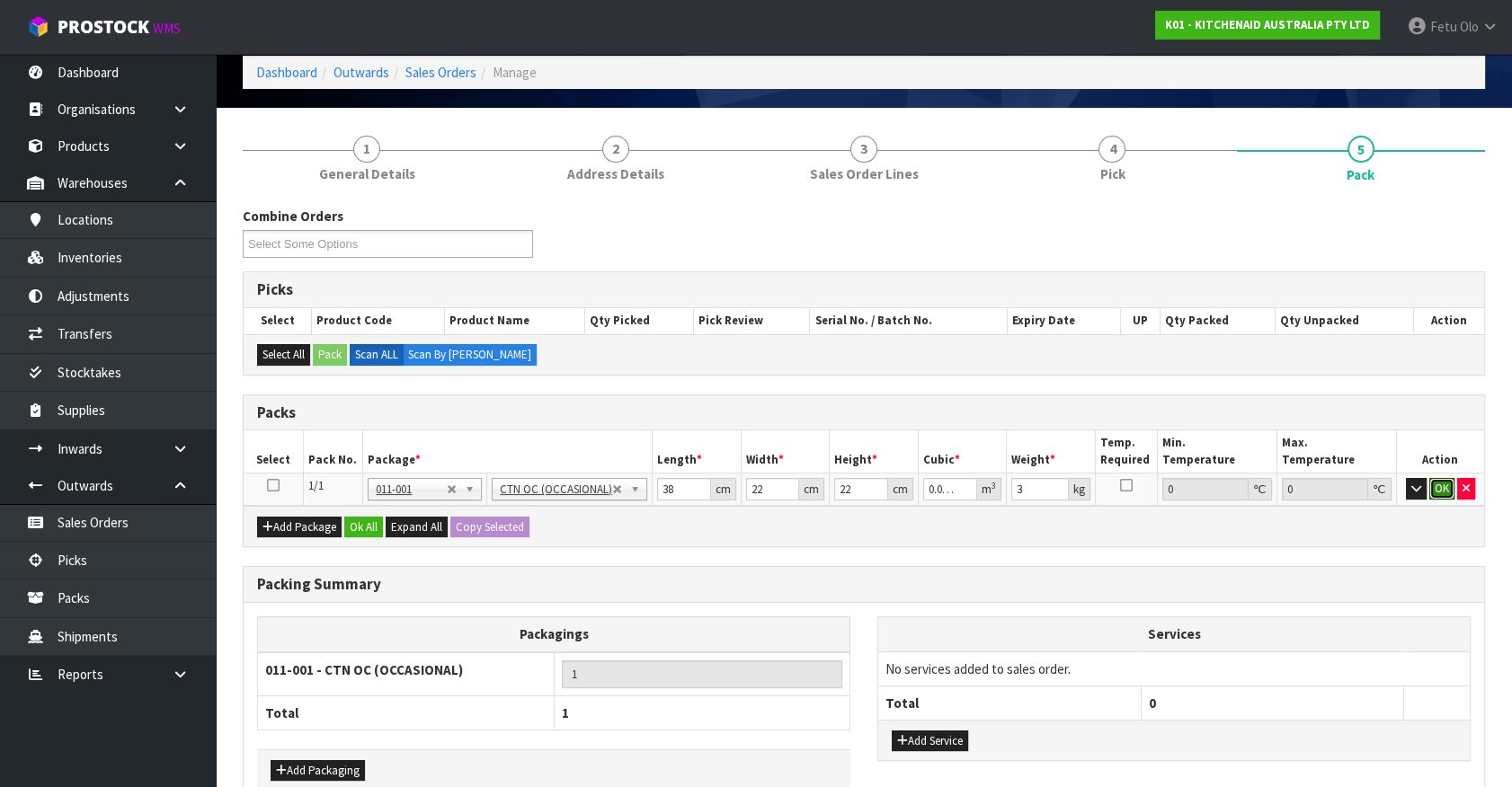
click button "OK" at bounding box center [1441, 488] width 25 height 22
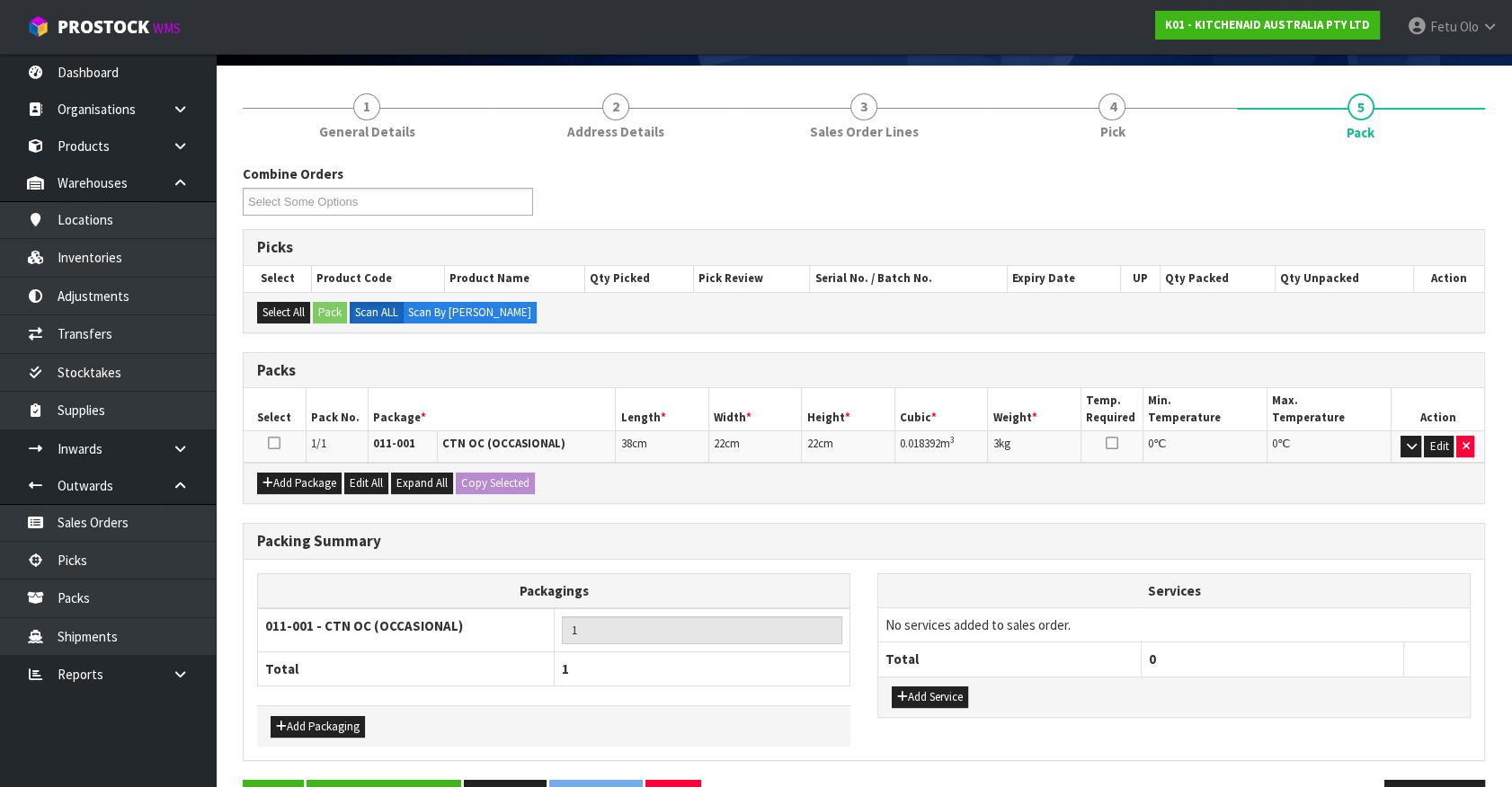
scroll to position [177, 0]
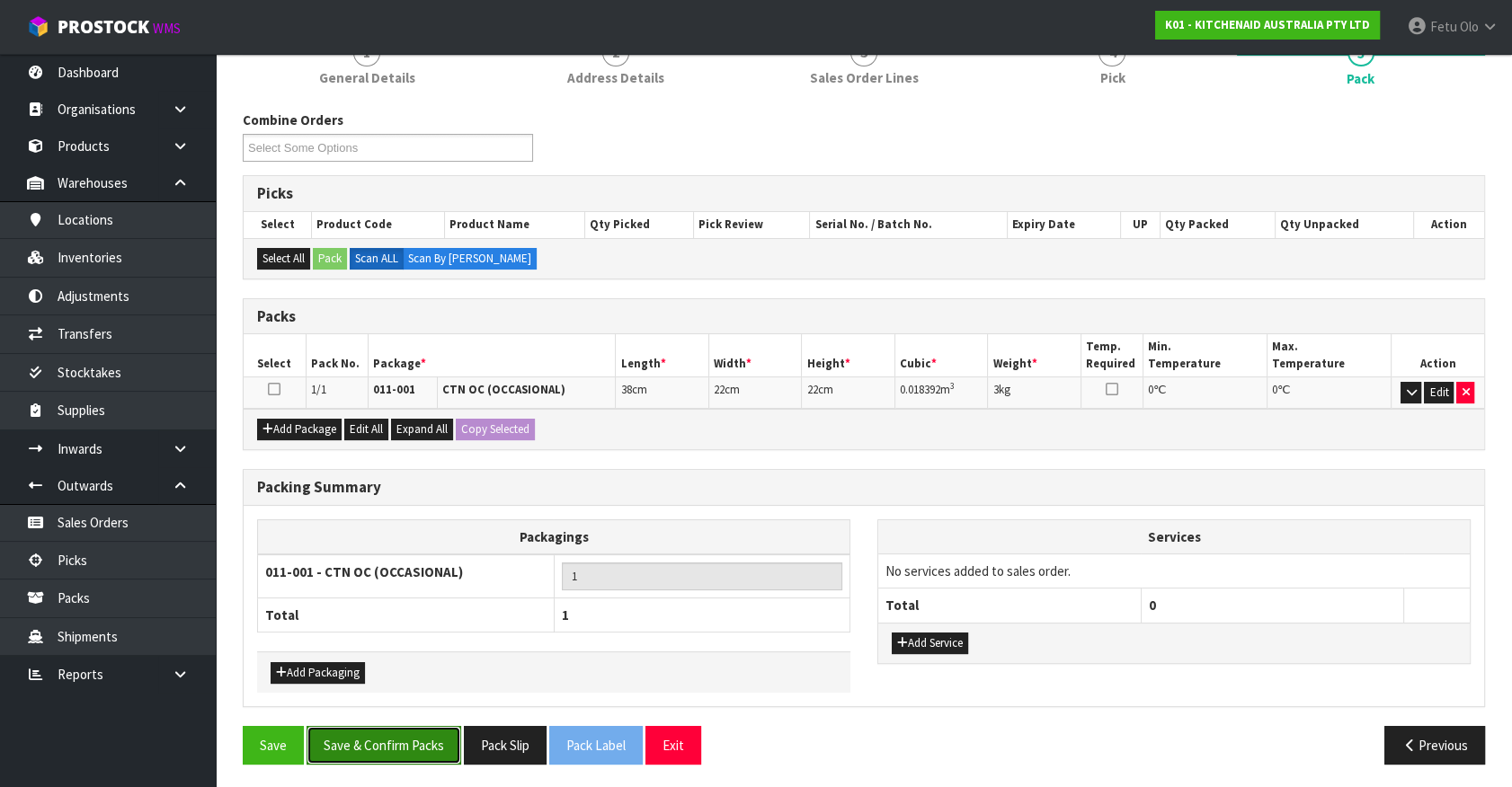
click at [397, 736] on button "Save & Confirm Packs" at bounding box center [384, 745] width 155 height 39
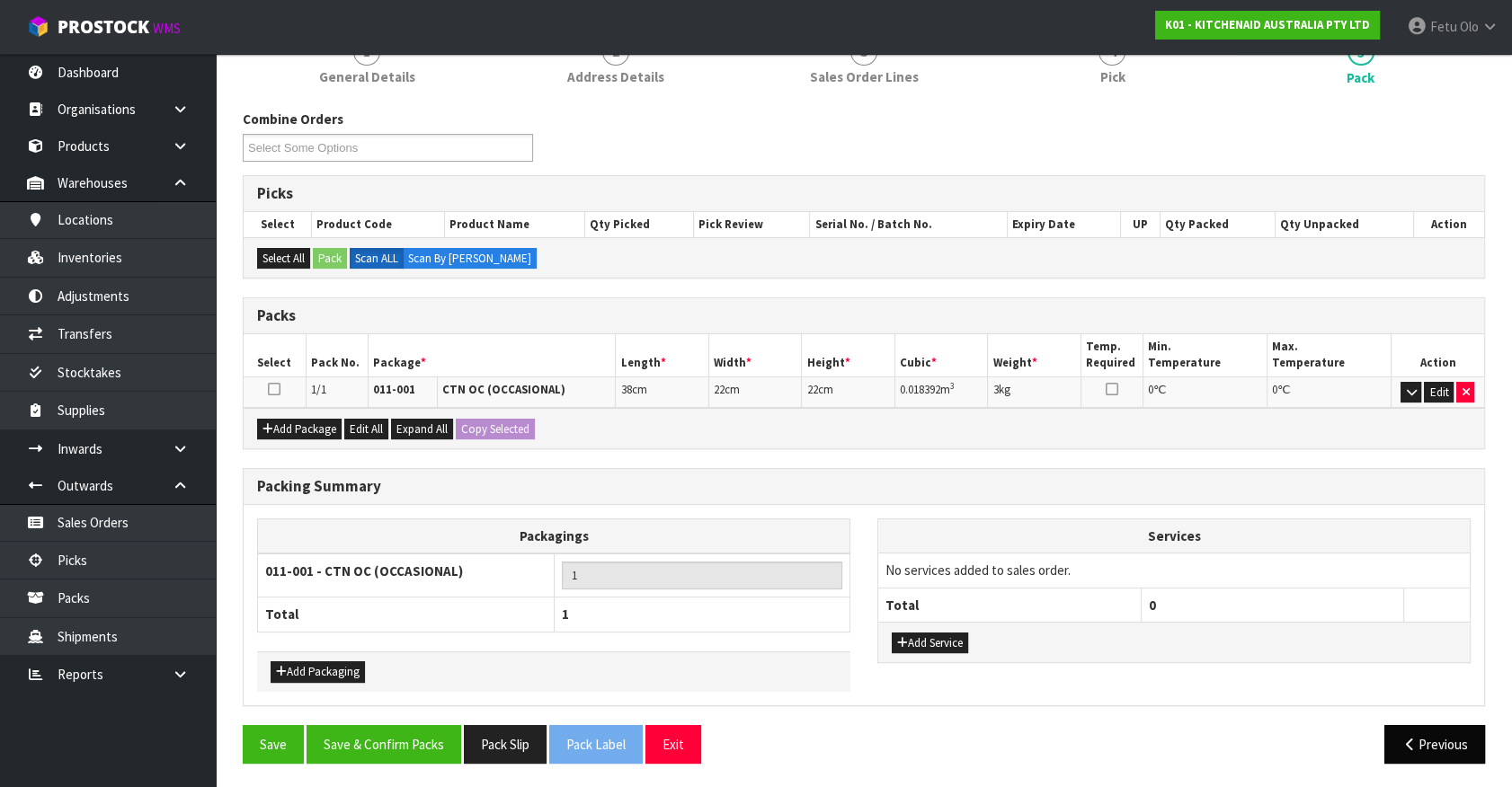
scroll to position [203, 0]
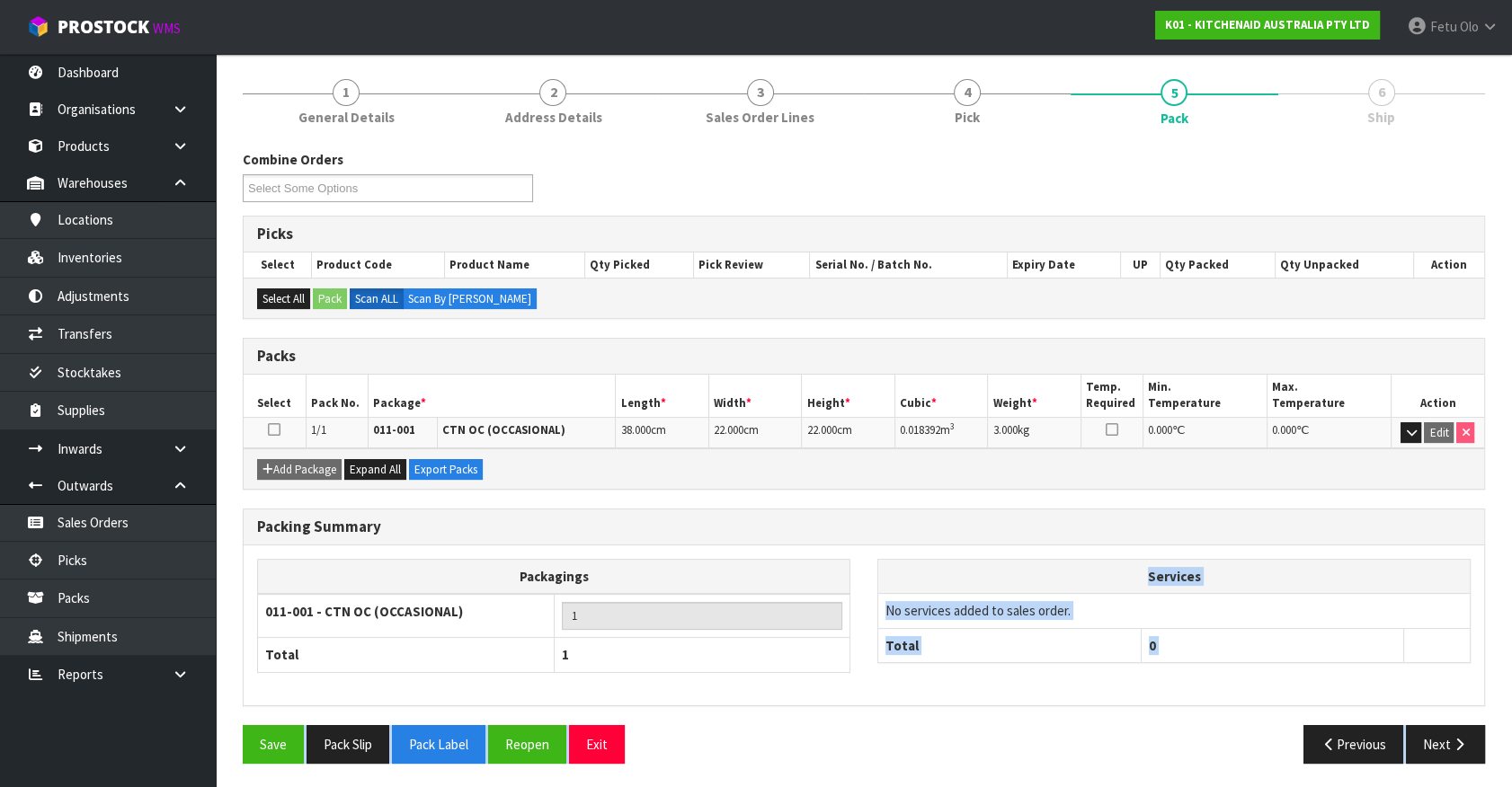
click at [1464, 724] on div "Combine Orders K01-ORD0078059 K01-ORD0078067 K01-ORD0078069 K01-ORD0078075 K01-…" at bounding box center [863, 464] width 1242 height 628
drag, startPoint x: 1457, startPoint y: 752, endPoint x: 1445, endPoint y: 751, distance: 12.0
click at [1445, 751] on button "Next" at bounding box center [1445, 744] width 79 height 39
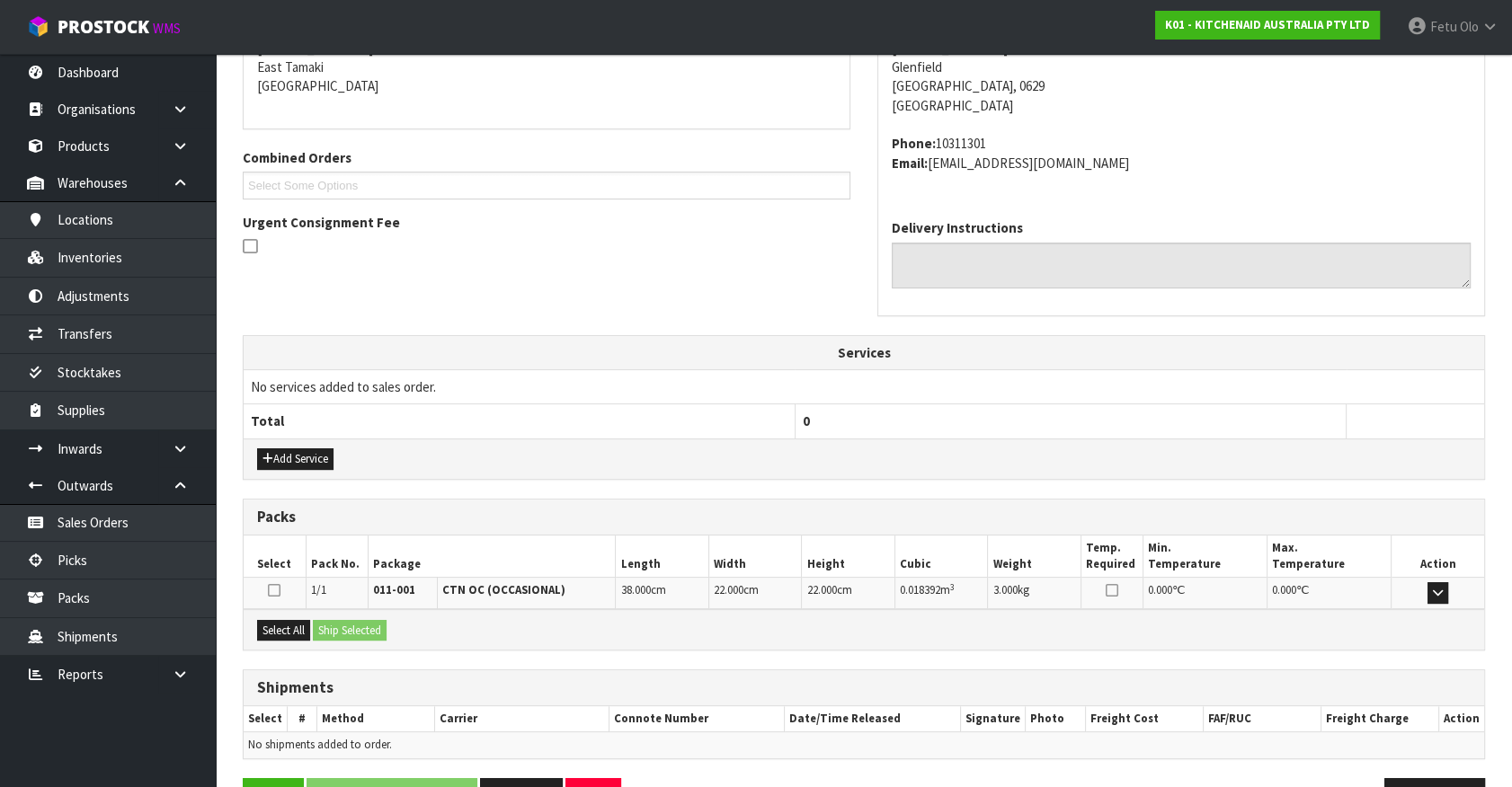
scroll to position [436, 0]
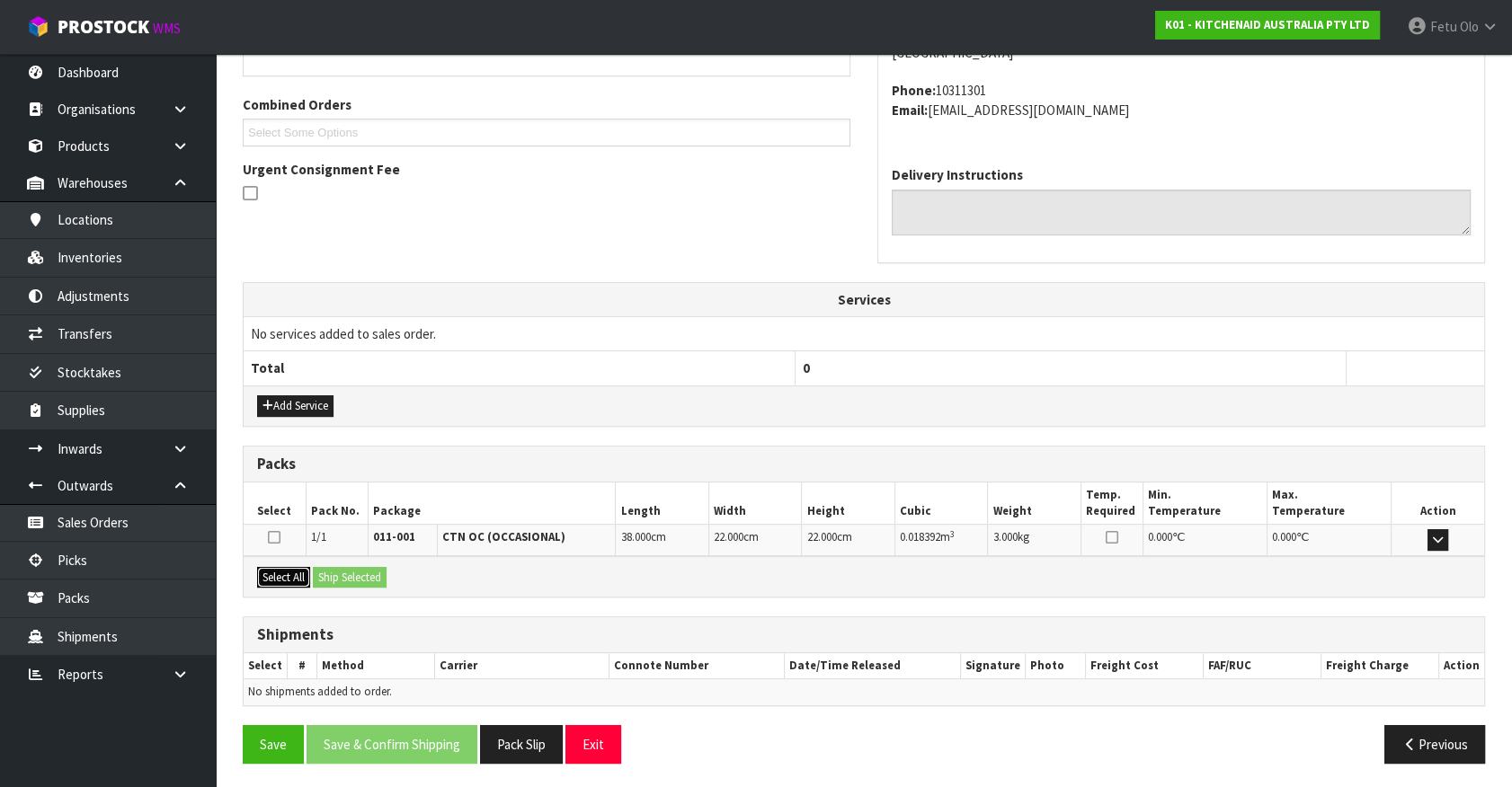
click at [298, 579] on button "Select All" at bounding box center [284, 578] width 53 height 22
click at [309, 577] on button "Select All" at bounding box center [284, 578] width 53 height 22
click at [358, 567] on button "Ship Selected" at bounding box center [350, 578] width 74 height 22
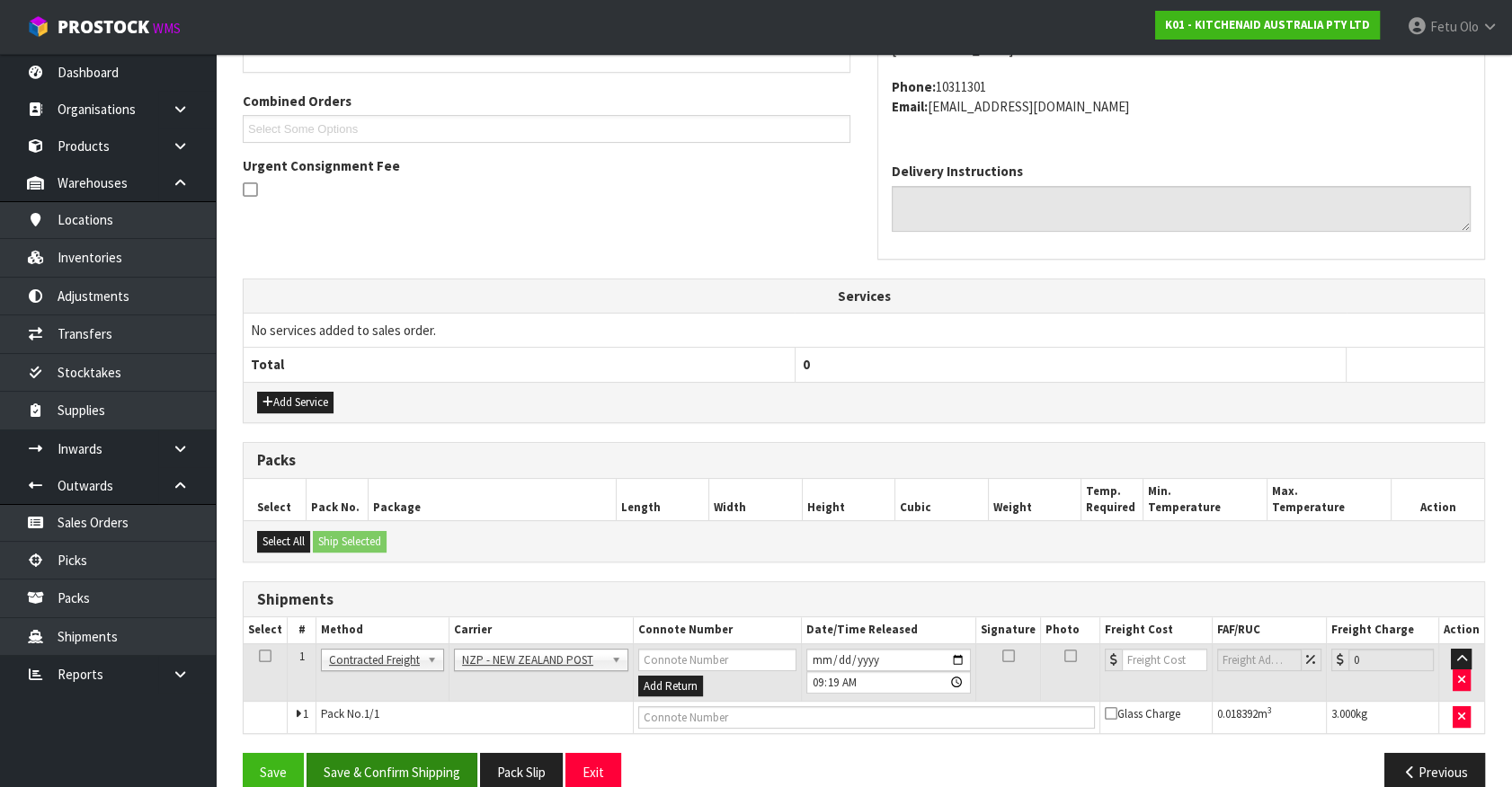
scroll to position [468, 0]
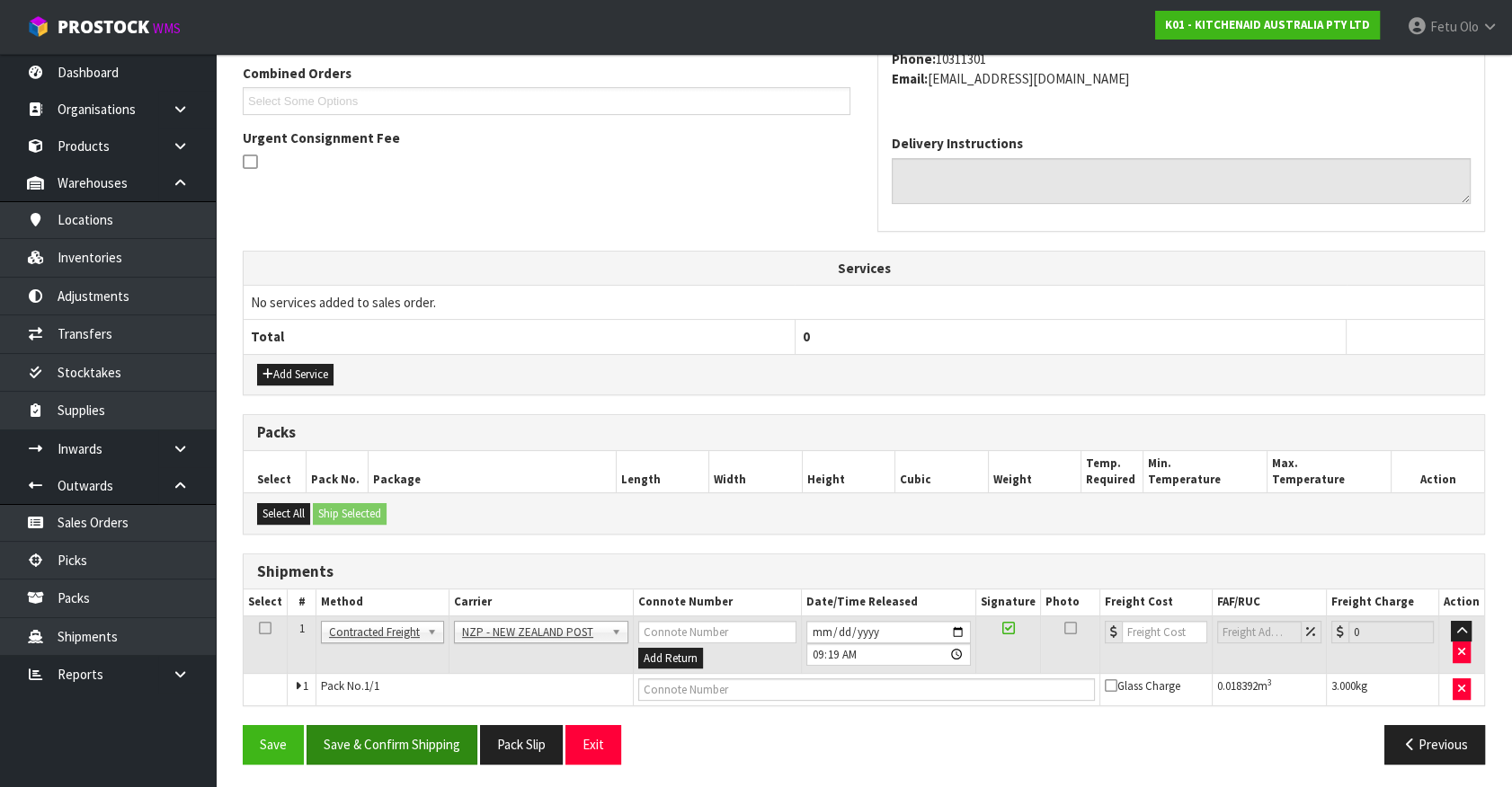
click at [431, 723] on div "From Address CONTRACT WAREHOUSING & LOGISTICS 17 Allens Road East Tamaki Auckla…" at bounding box center [863, 331] width 1242 height 894
drag, startPoint x: 419, startPoint y: 725, endPoint x: 451, endPoint y: 729, distance: 32.2
click at [419, 726] on button "Save & Confirm Shipping" at bounding box center [391, 744] width 171 height 39
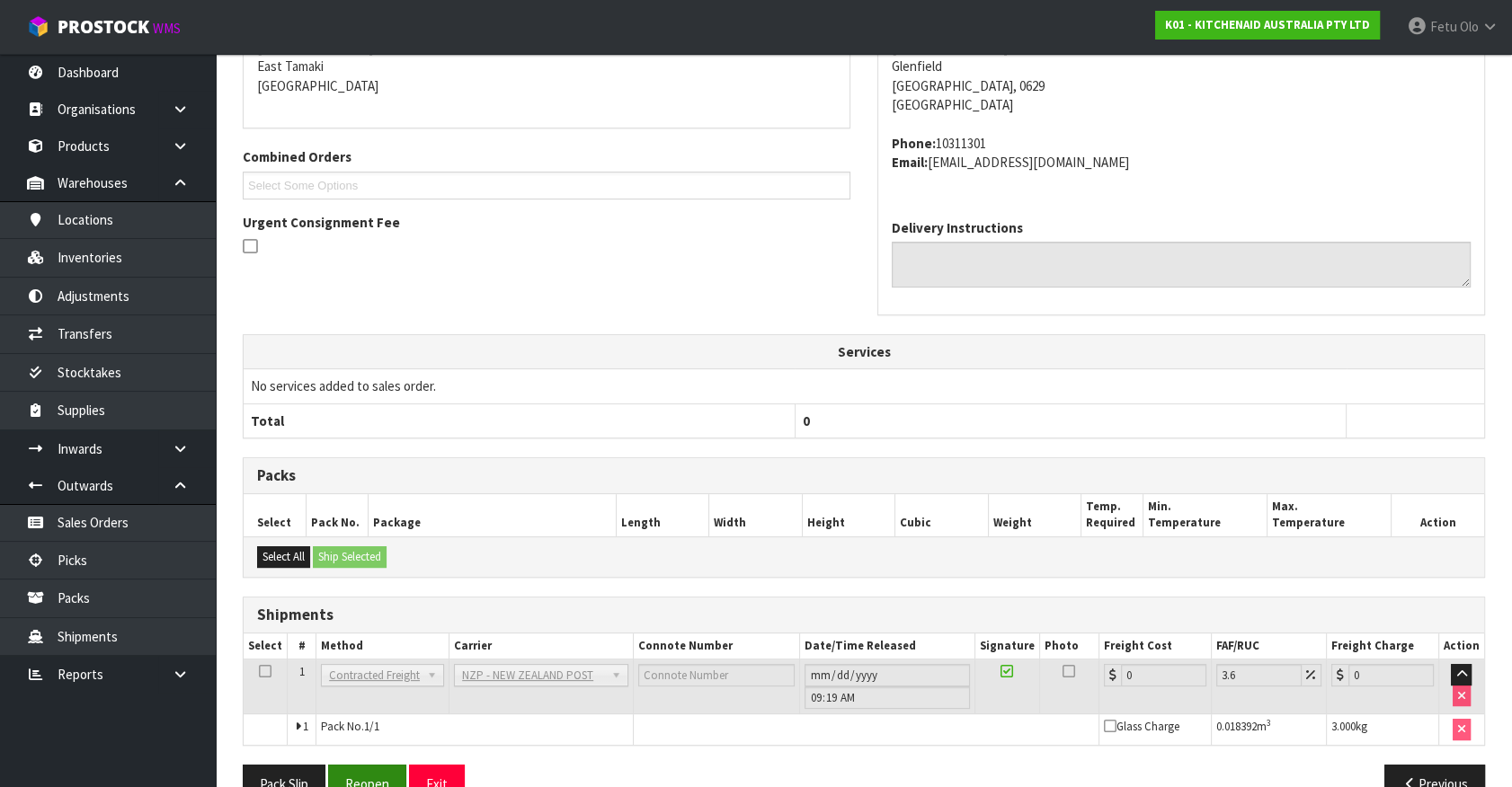
scroll to position [443, 0]
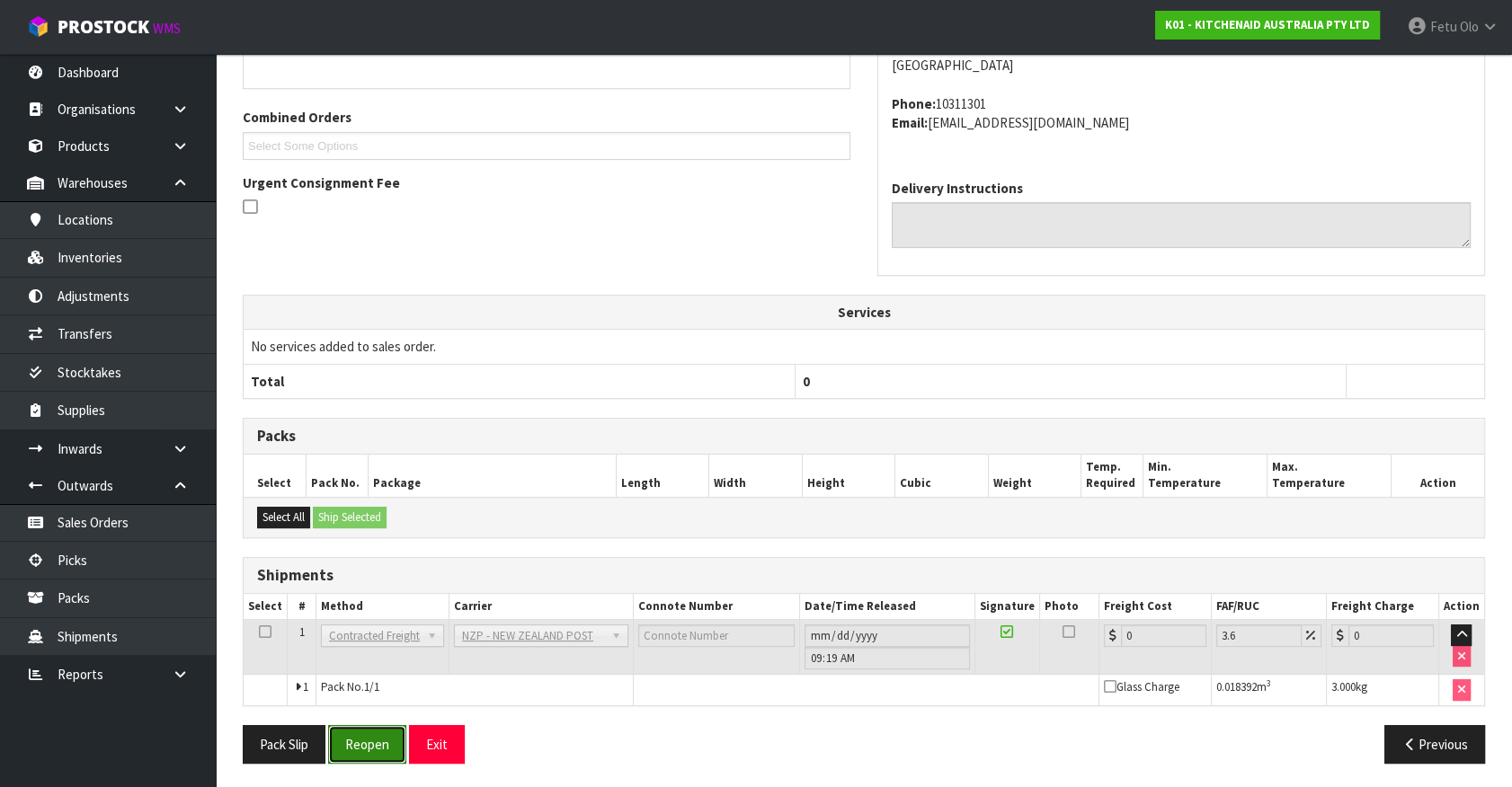
drag, startPoint x: 354, startPoint y: 743, endPoint x: 333, endPoint y: 722, distance: 29.7
click at [354, 743] on button "Reopen" at bounding box center [367, 744] width 78 height 39
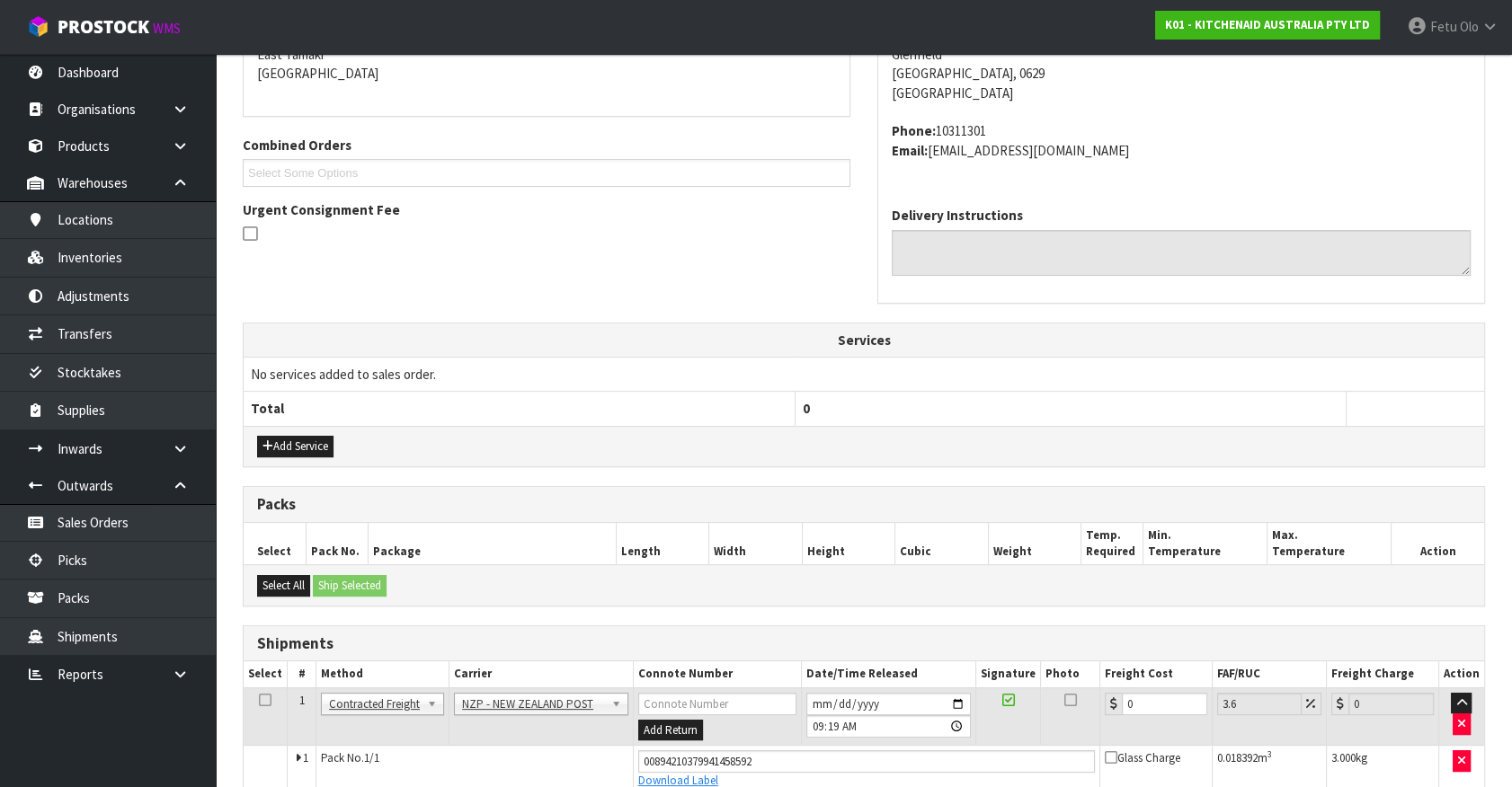
scroll to position [485, 0]
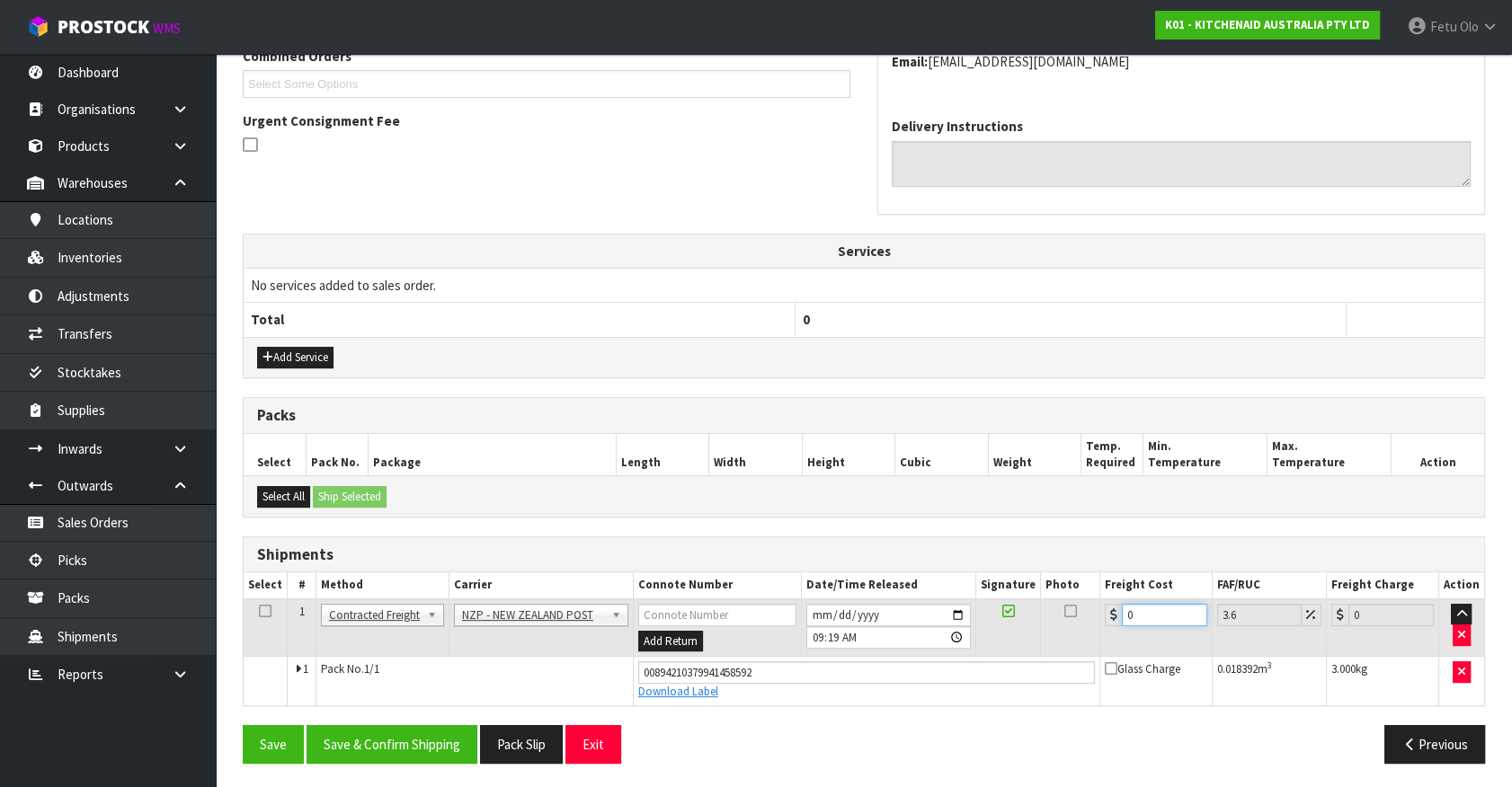
drag, startPoint x: 1140, startPoint y: 615, endPoint x: 832, endPoint y: 629, distance: 308.3
click at [832, 629] on tr "1 Client Local Pickup Customer Local Pickup Company Freight Contracted Freight …" at bounding box center [863, 628] width 1241 height 58
click at [435, 746] on button "Save & Confirm Shipping" at bounding box center [391, 744] width 171 height 39
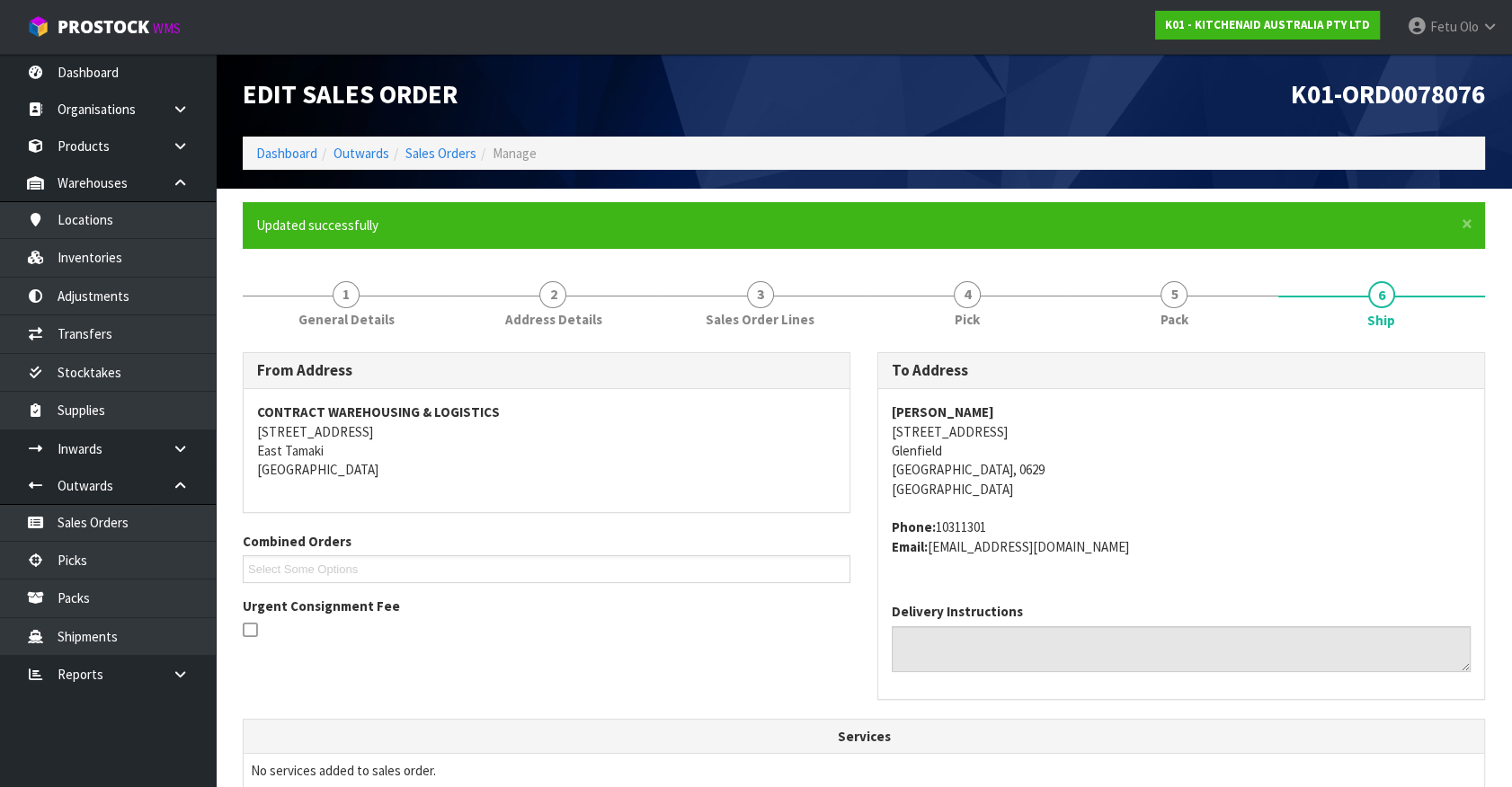
scroll to position [435, 0]
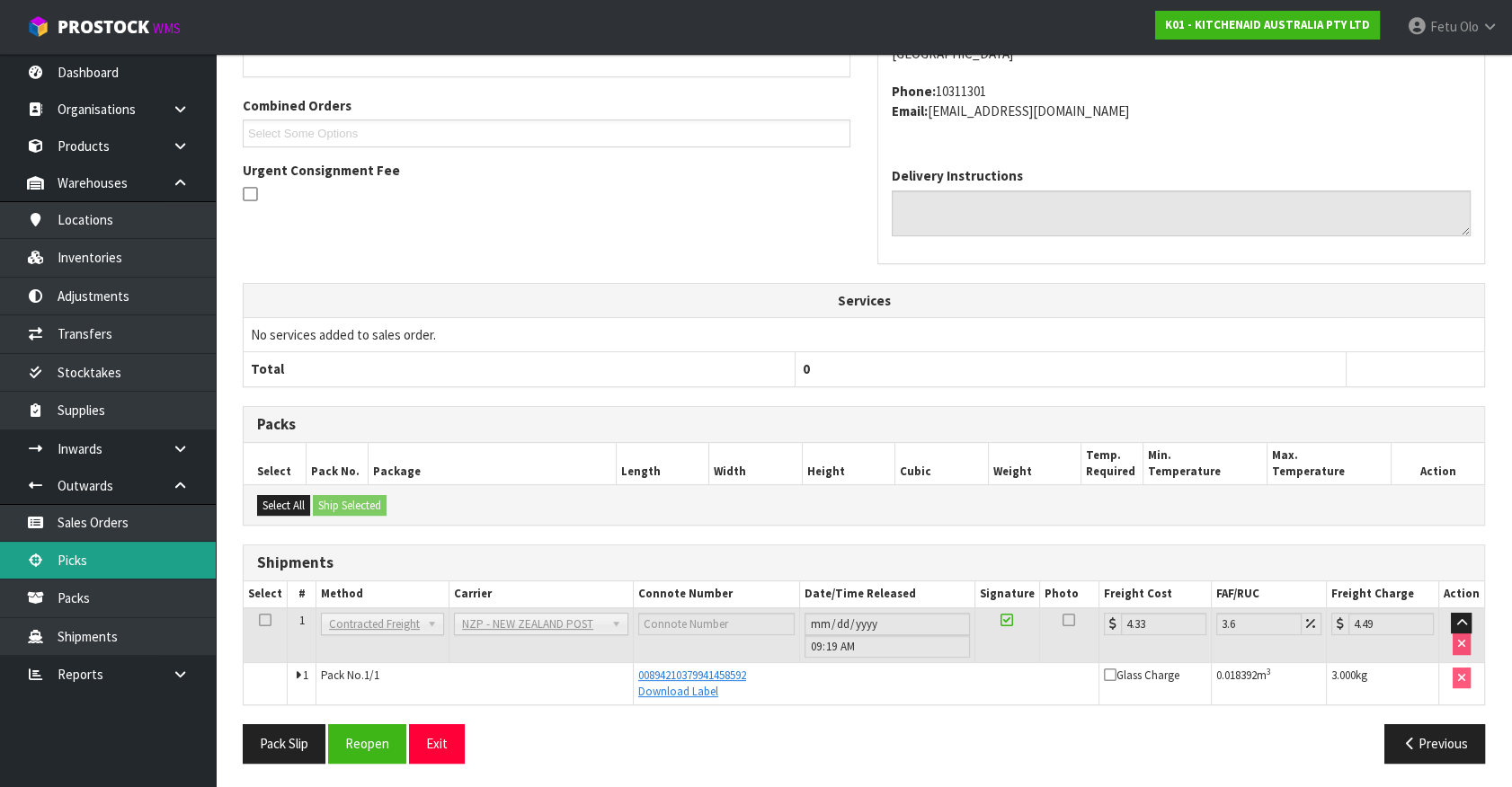
drag, startPoint x: 128, startPoint y: 561, endPoint x: 171, endPoint y: 555, distance: 43.4
click at [128, 561] on link "Picks" at bounding box center [107, 560] width 216 height 37
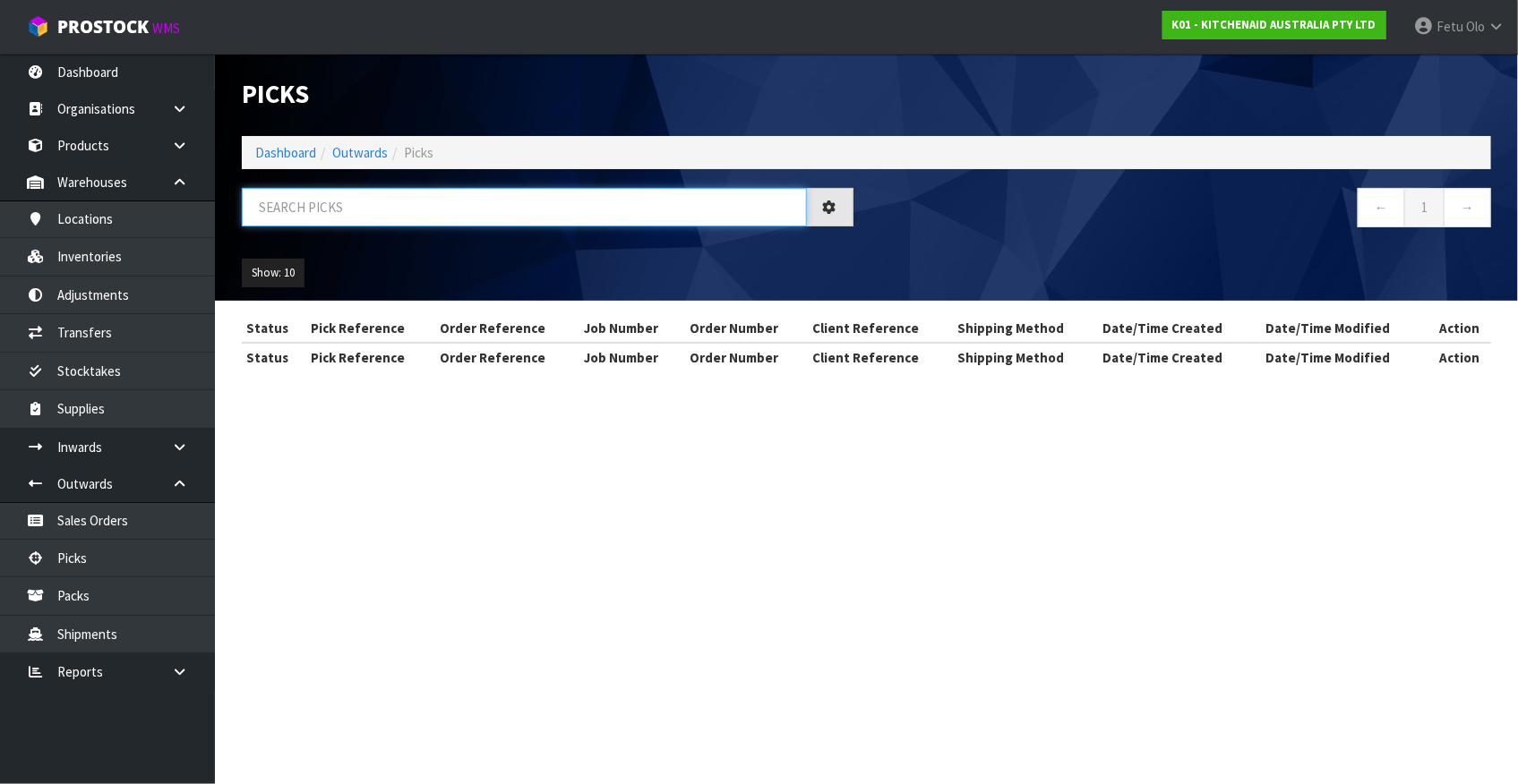
click at [484, 204] on input "text" at bounding box center [524, 207] width 565 height 38
click at [484, 203] on input "text" at bounding box center [524, 207] width 565 height 38
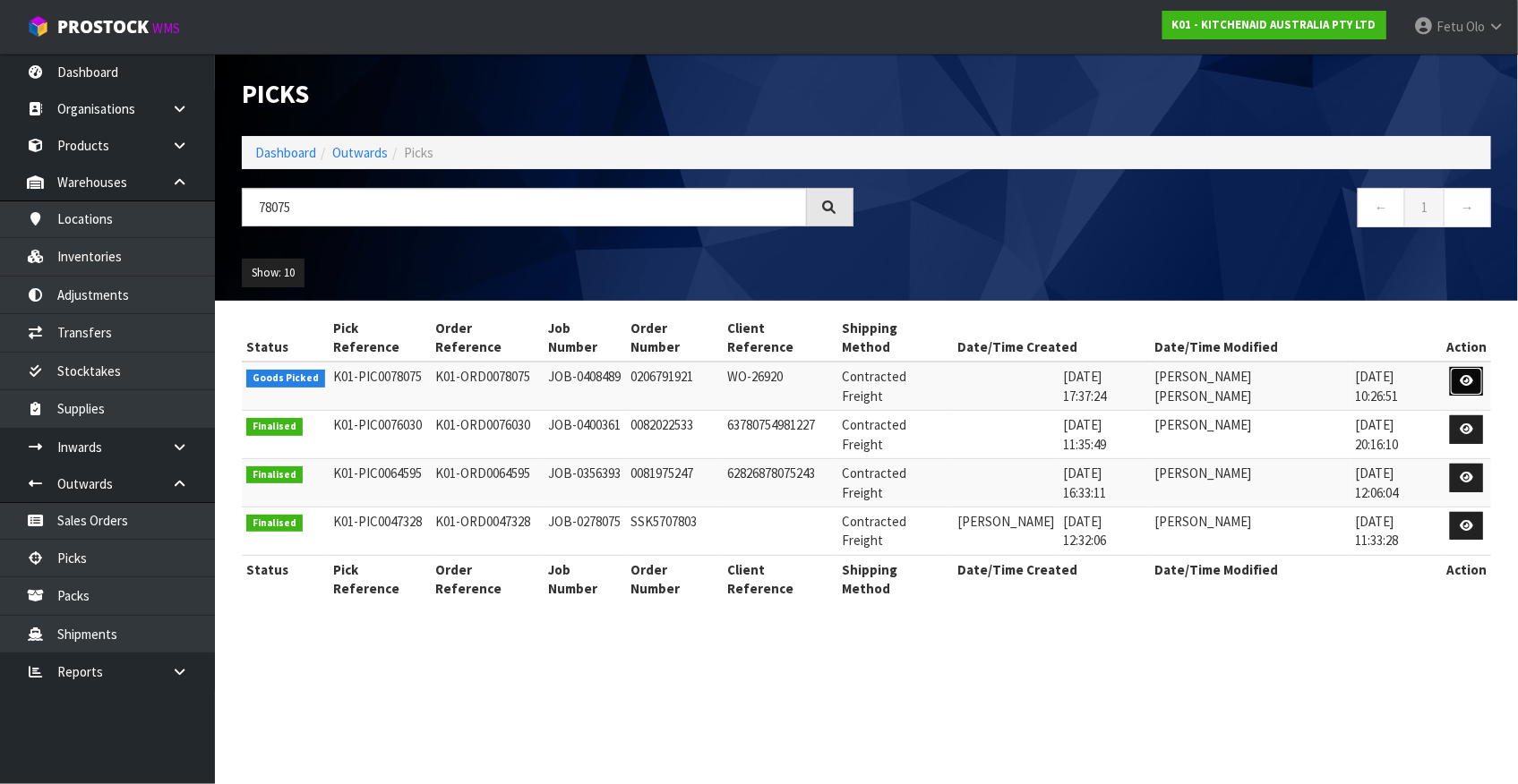
click at [1460, 376] on icon at bounding box center [1466, 381] width 13 height 11
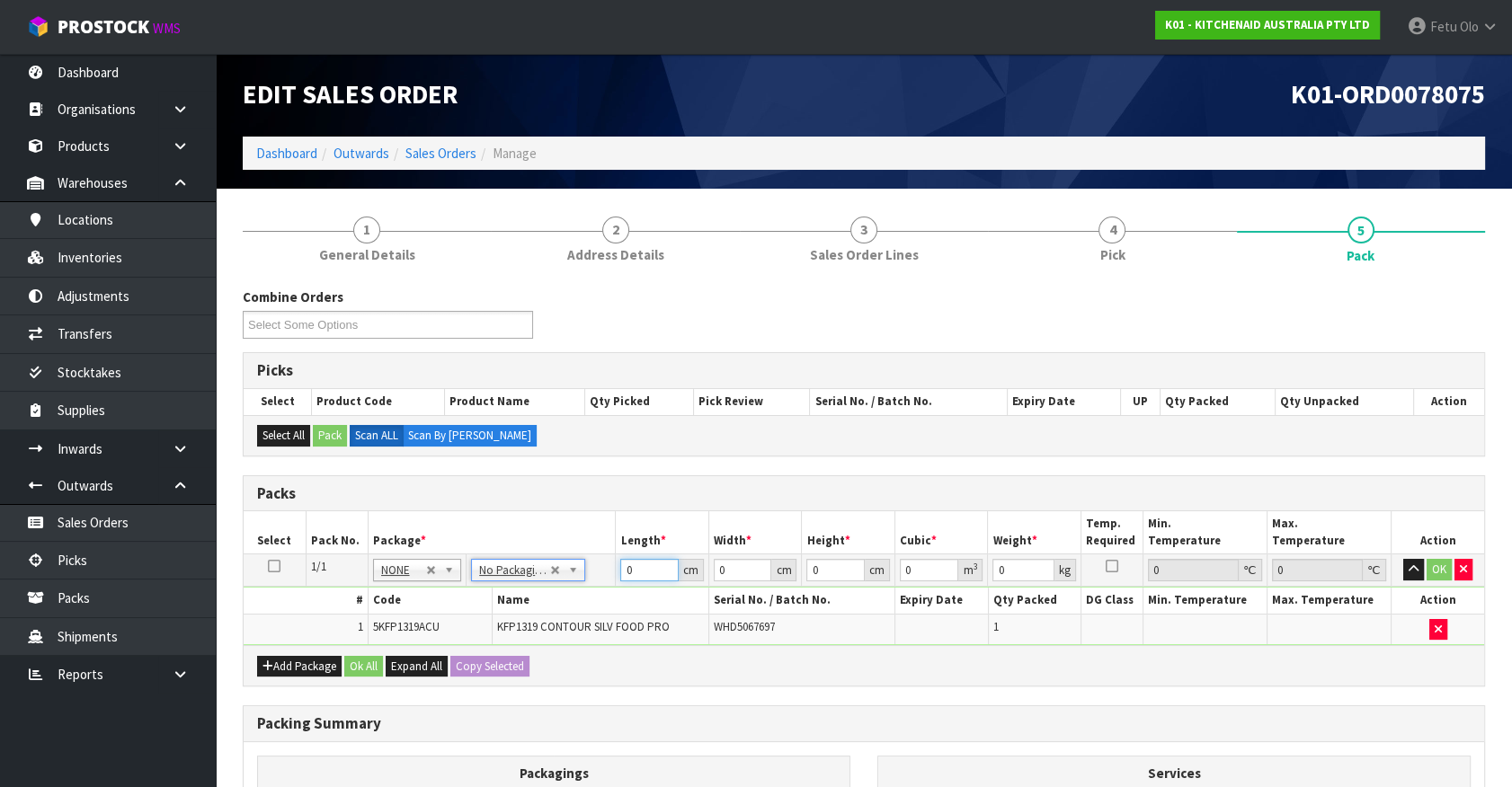
drag, startPoint x: 630, startPoint y: 570, endPoint x: 527, endPoint y: 594, distance: 105.8
click at [529, 594] on tbody "1/1 NONE 007-001 007-002 007-004 007-009 007-013 007-014 007-015 007-017 007-01…" at bounding box center [863, 599] width 1241 height 90
click button "OK" at bounding box center [1438, 569] width 25 height 22
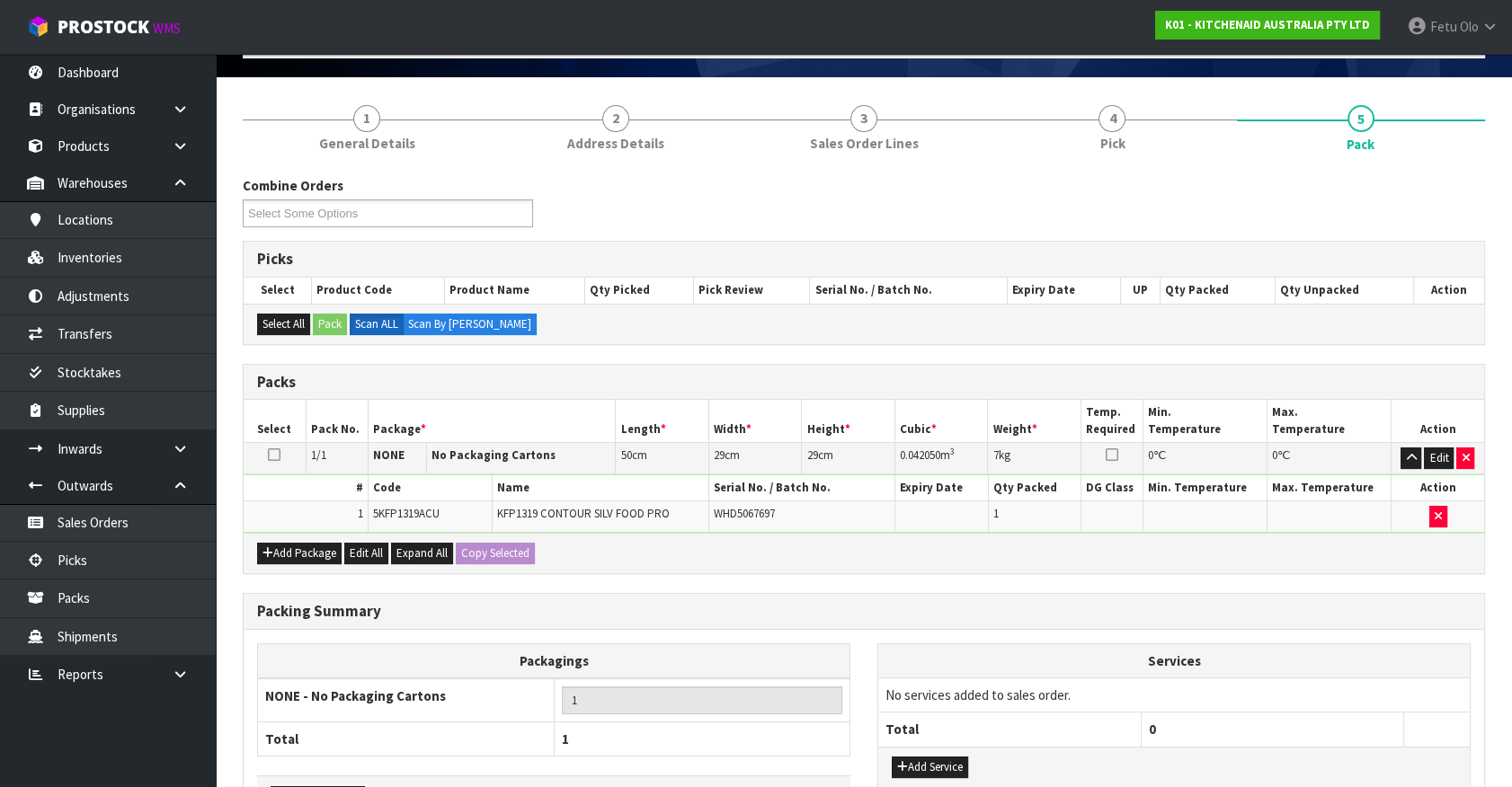
scroll to position [235, 0]
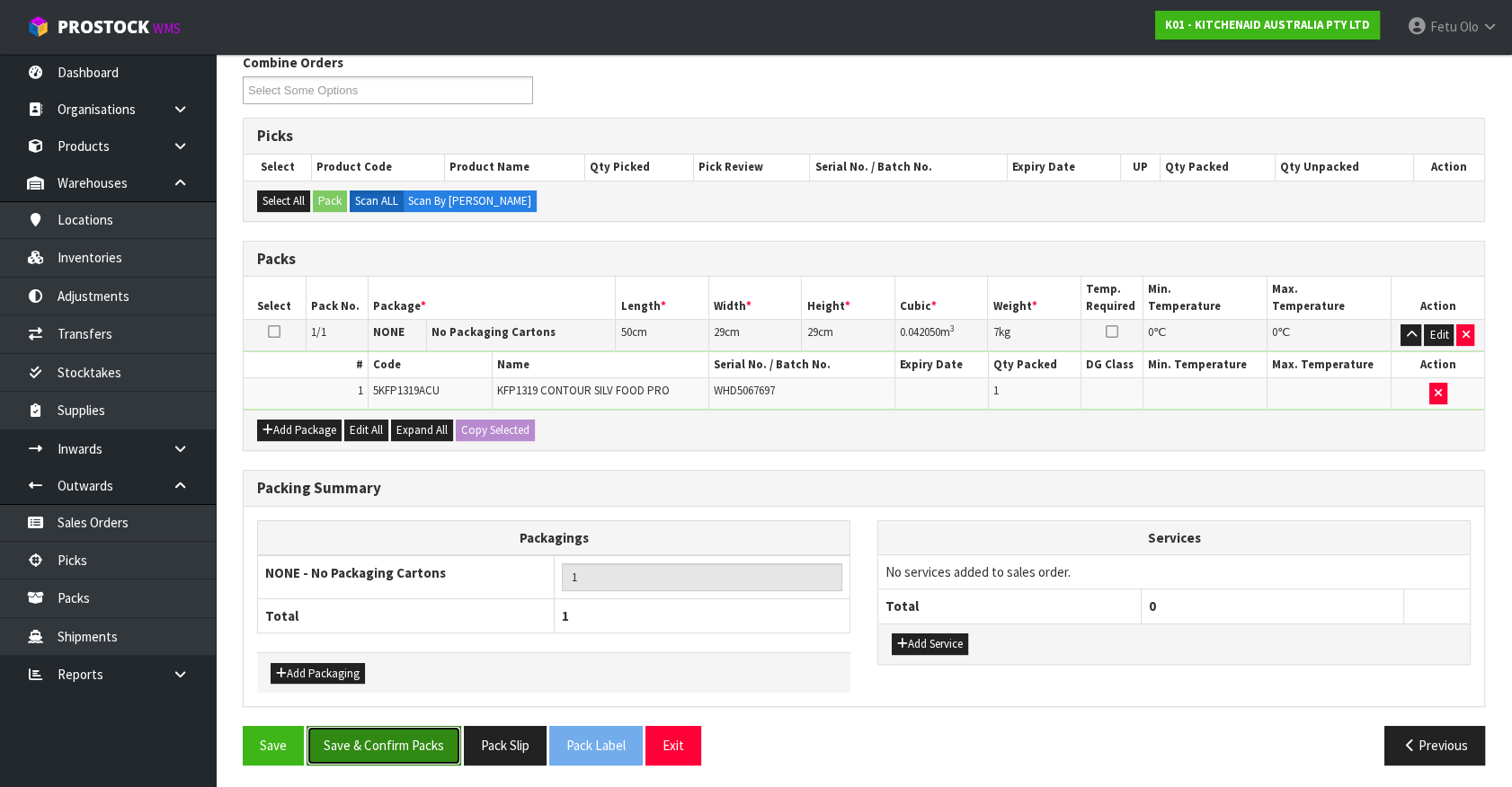
click at [367, 737] on button "Save & Confirm Packs" at bounding box center [384, 745] width 155 height 39
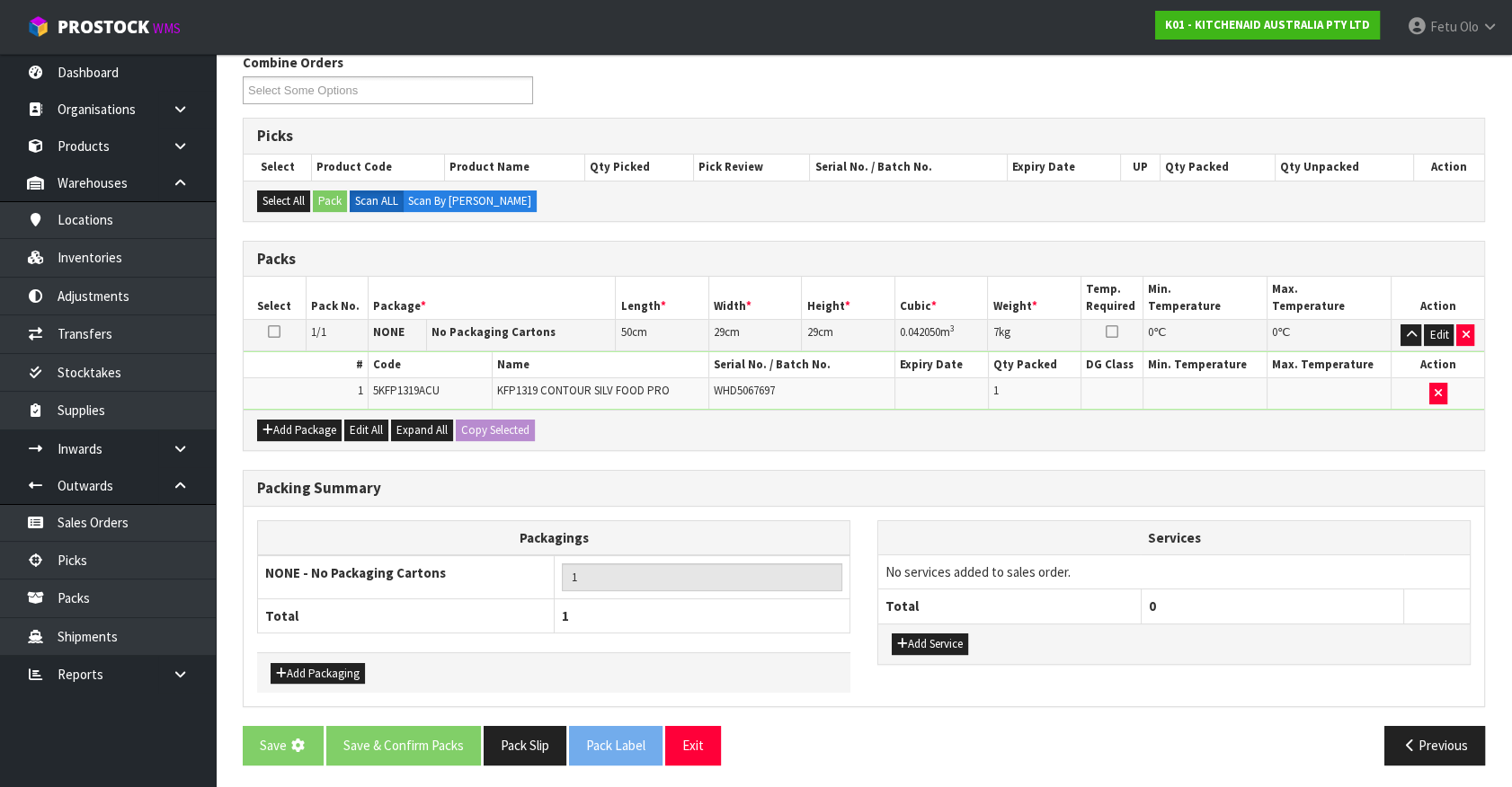
scroll to position [0, 0]
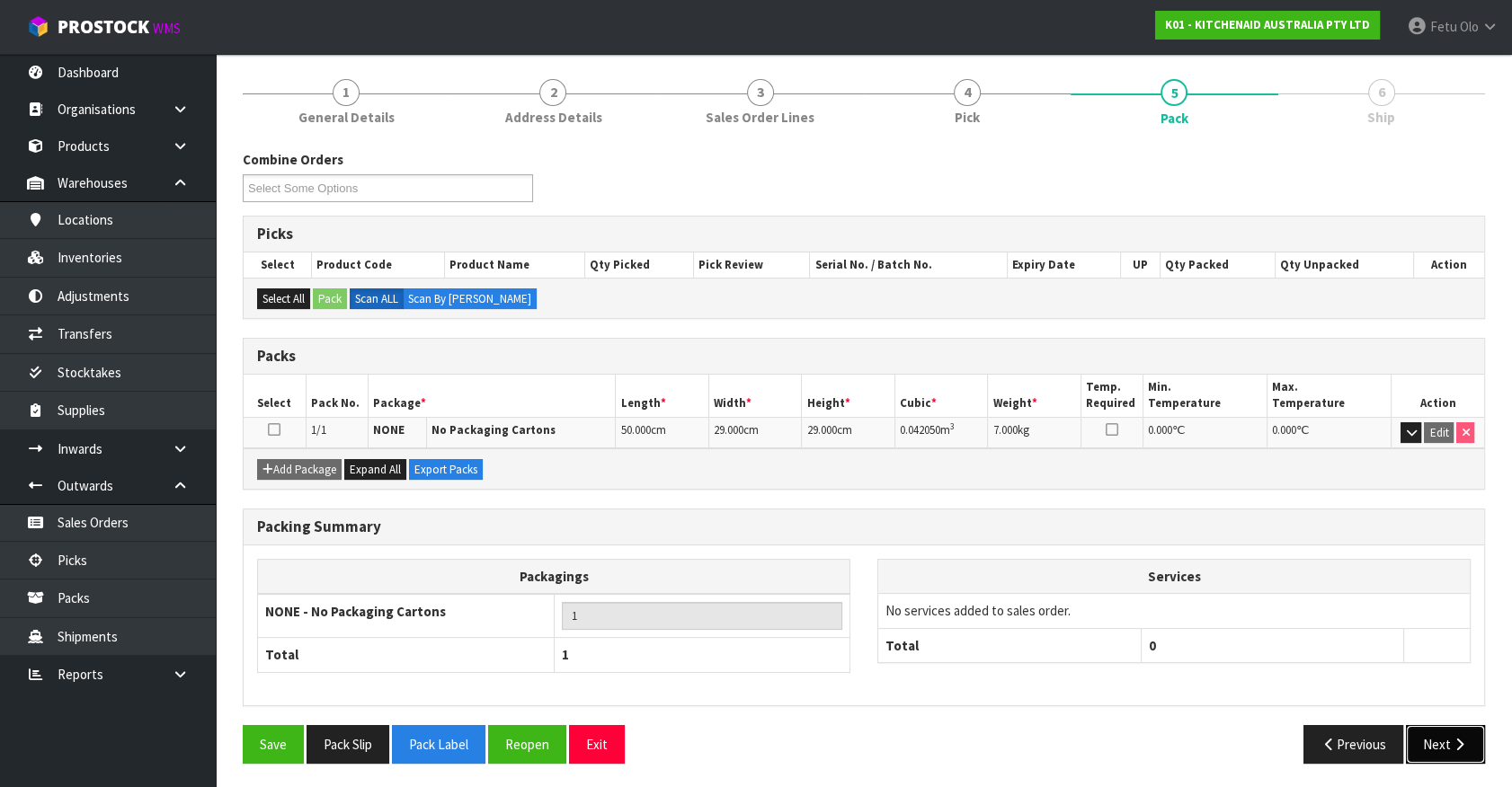
click at [1442, 737] on button "Next" at bounding box center [1445, 744] width 79 height 39
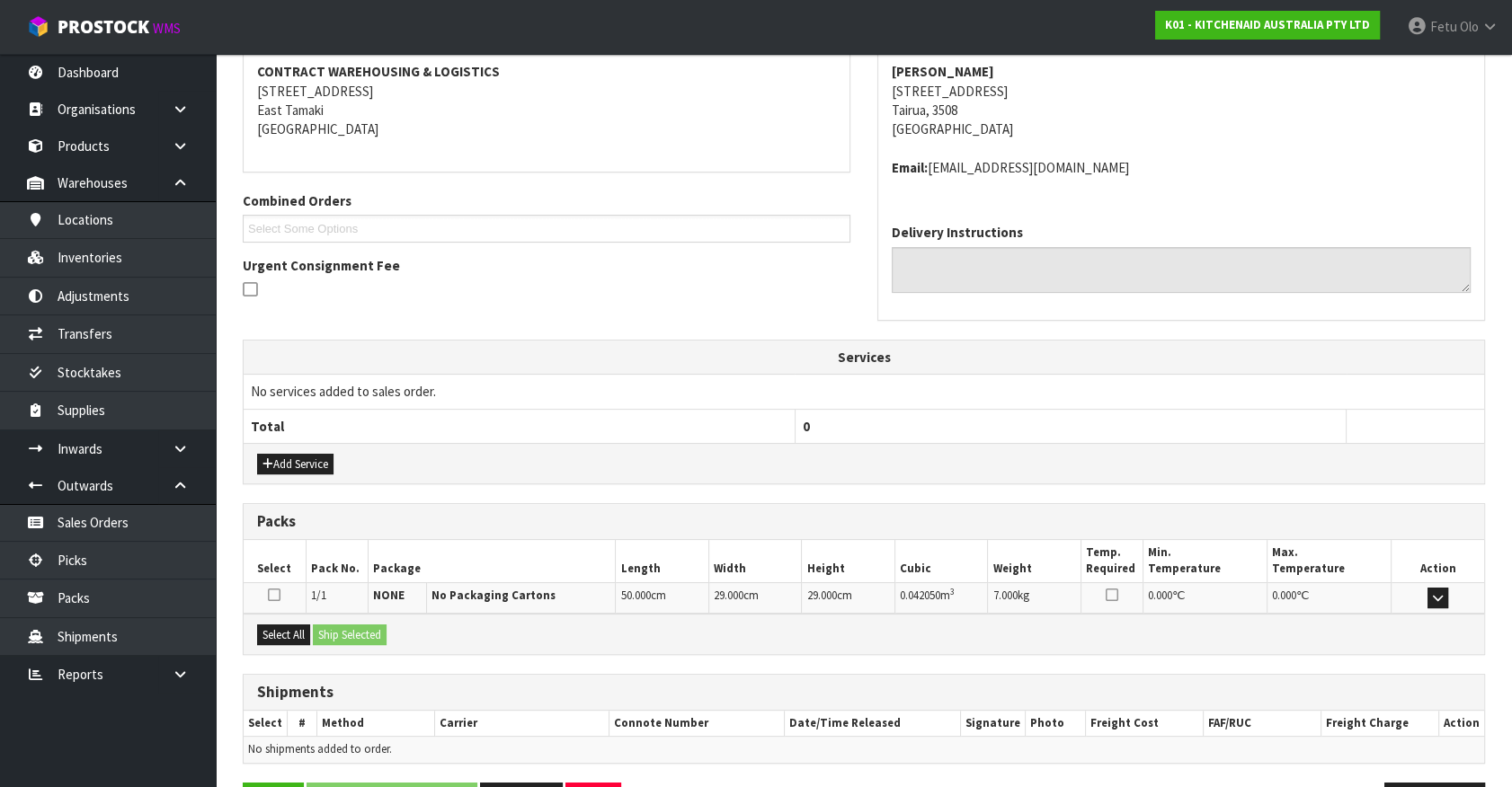
scroll to position [397, 0]
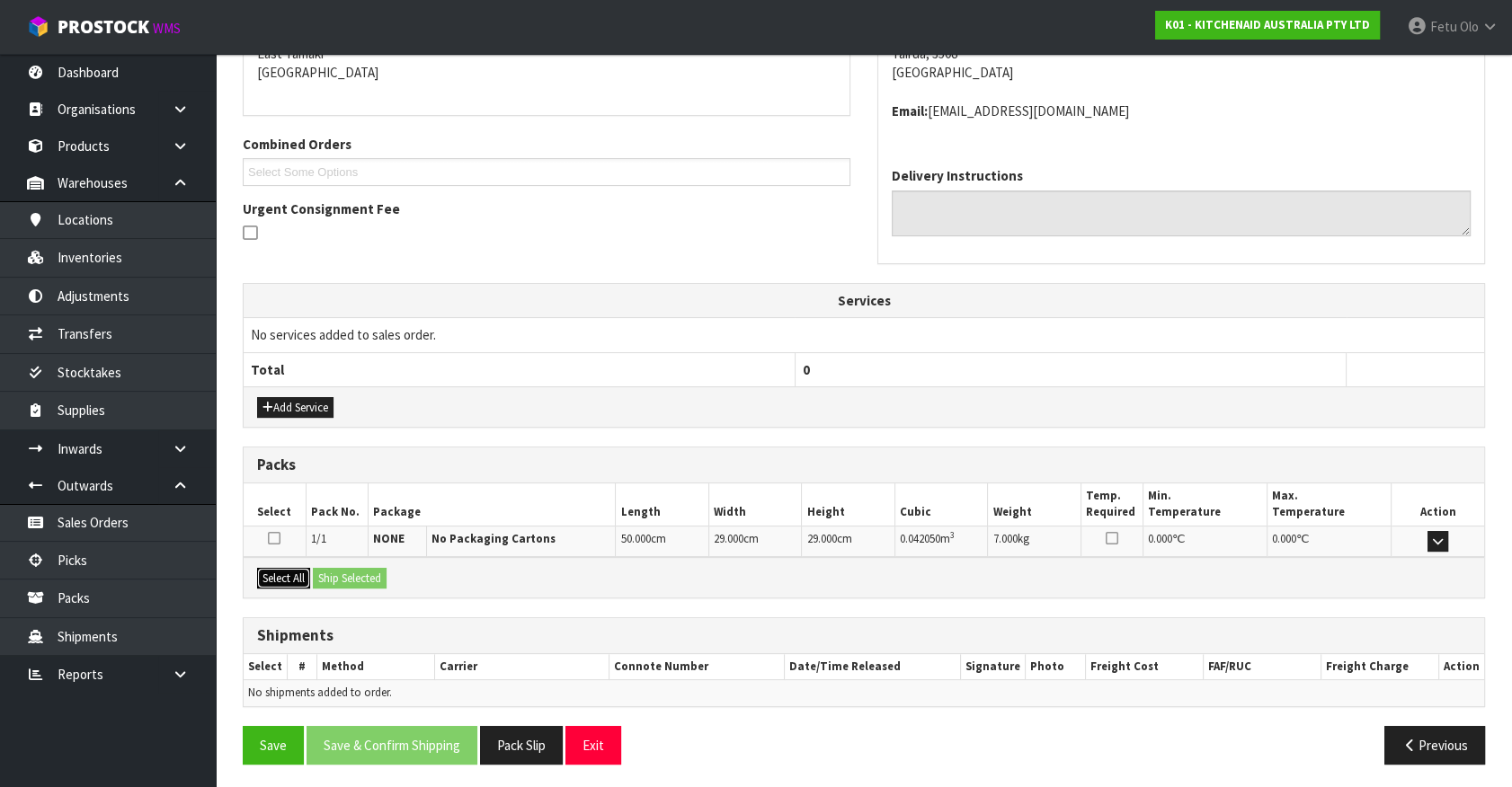
drag, startPoint x: 293, startPoint y: 575, endPoint x: 363, endPoint y: 575, distance: 70.0
click at [299, 575] on button "Select All" at bounding box center [284, 579] width 53 height 22
click at [363, 575] on button "Ship Selected" at bounding box center [350, 579] width 74 height 22
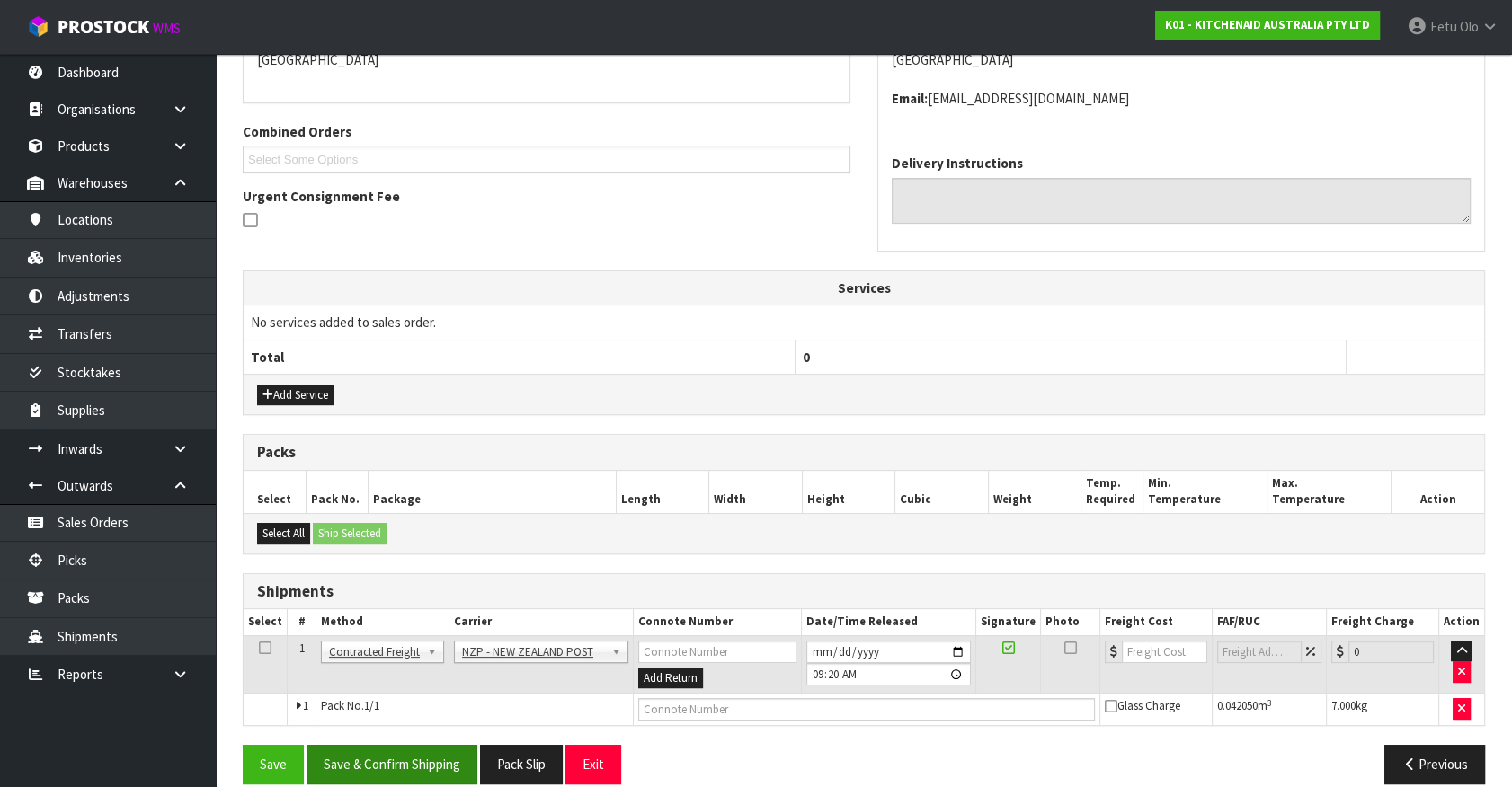
scroll to position [431, 0]
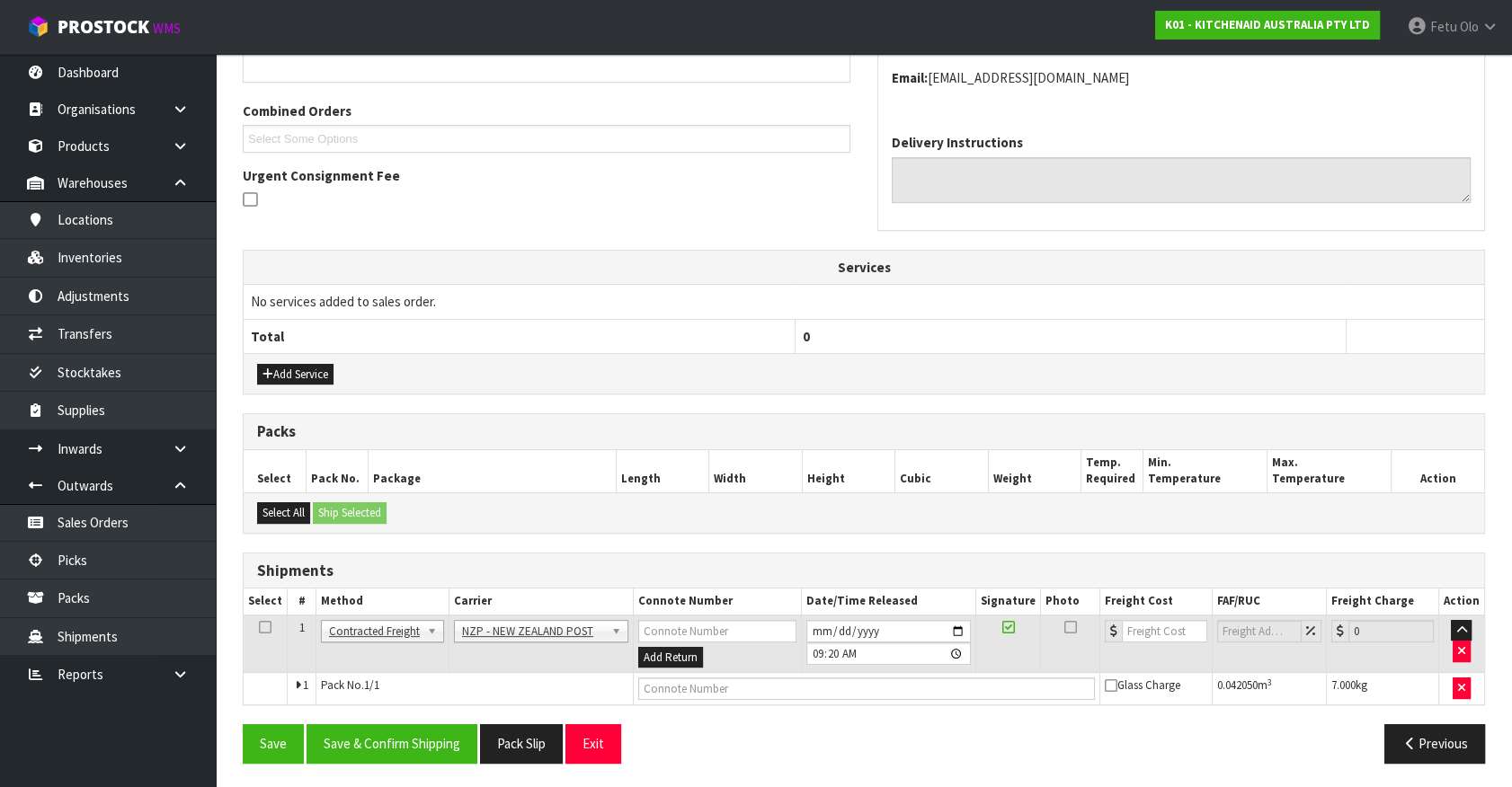
click at [419, 717] on div "From Address CONTRACT WAREHOUSING & LOGISTICS 17 Allens Road East Tamaki Auckla…" at bounding box center [863, 349] width 1242 height 855
click at [427, 734] on button "Save & Confirm Shipping" at bounding box center [391, 744] width 171 height 39
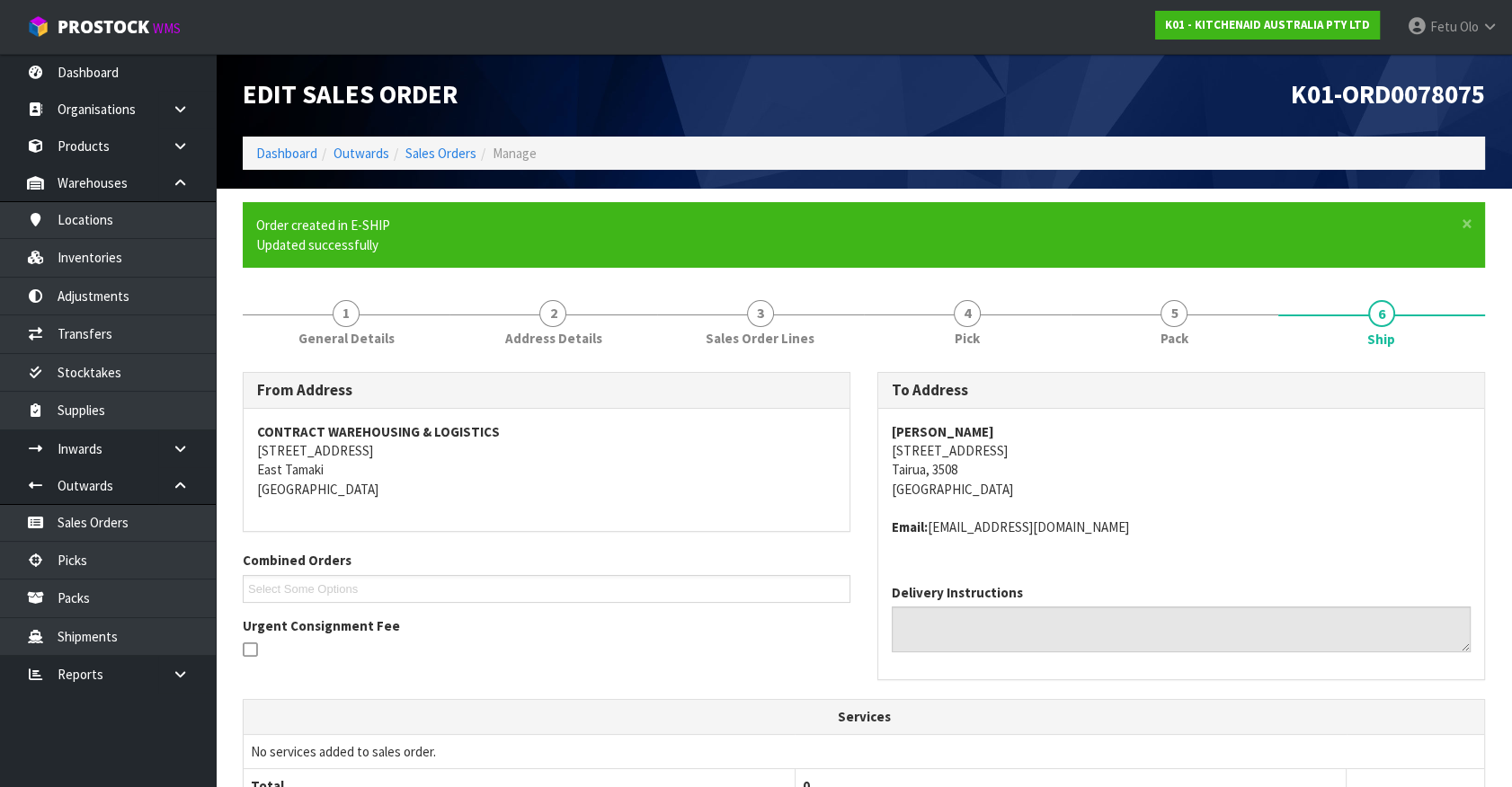
scroll to position [404, 0]
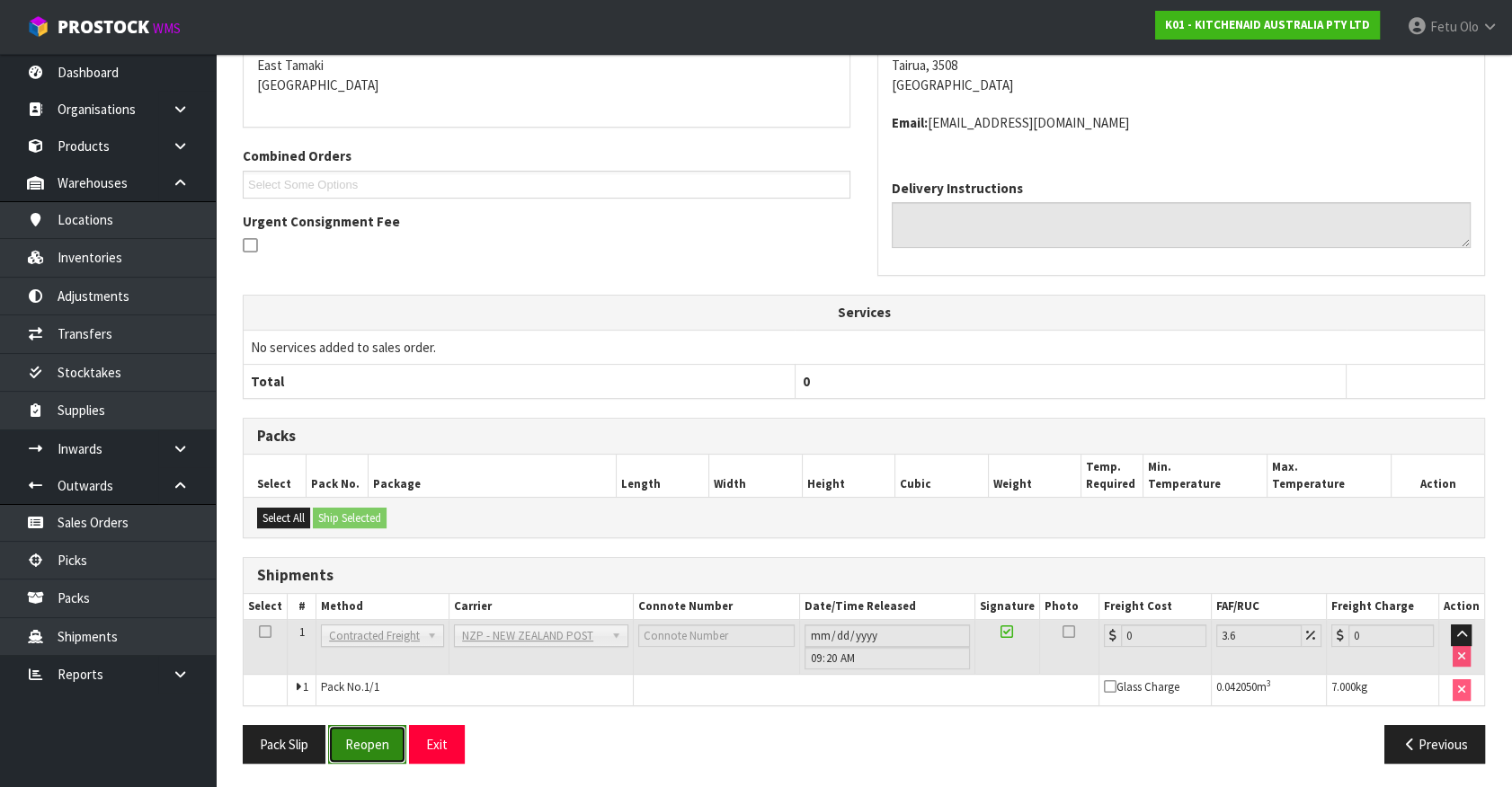
drag, startPoint x: 372, startPoint y: 746, endPoint x: 386, endPoint y: 742, distance: 14.6
click at [372, 746] on button "Reopen" at bounding box center [367, 744] width 78 height 39
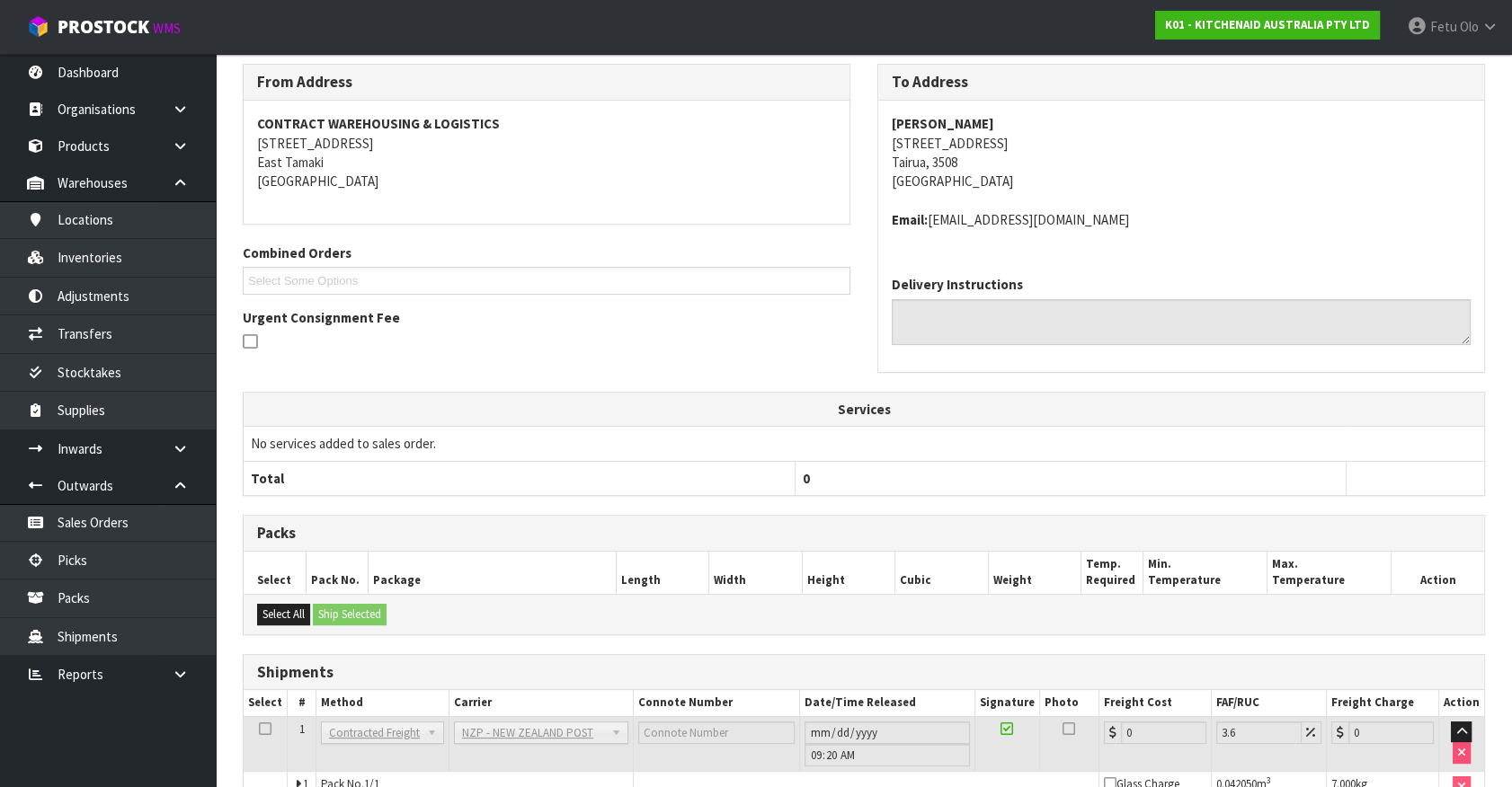
scroll to position [385, 0]
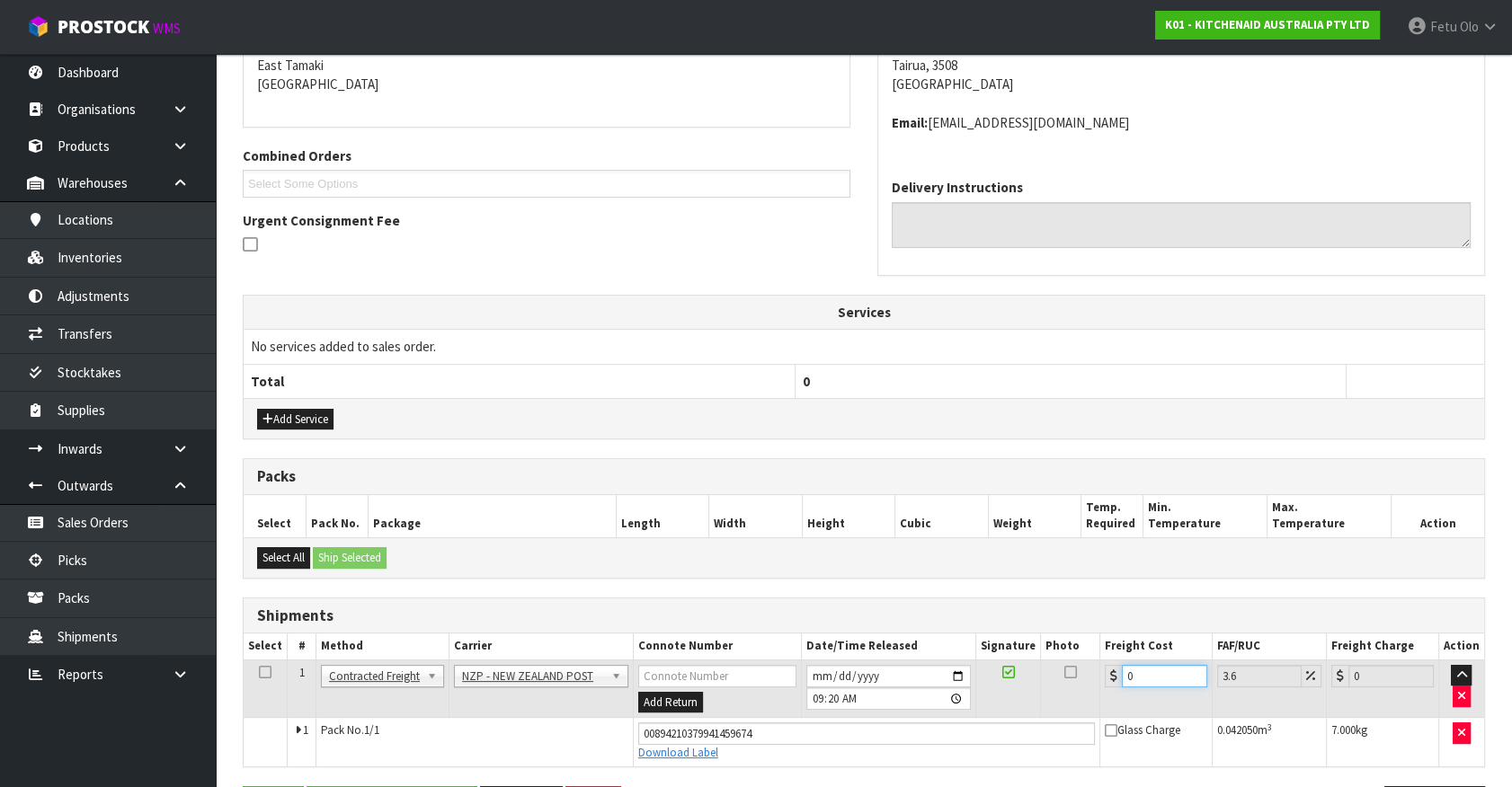
drag, startPoint x: 1145, startPoint y: 674, endPoint x: 900, endPoint y: 707, distance: 247.2
click at [905, 710] on tr "1 Client Local Pickup Customer Local Pickup Company Freight Contracted Freight …" at bounding box center [863, 689] width 1241 height 58
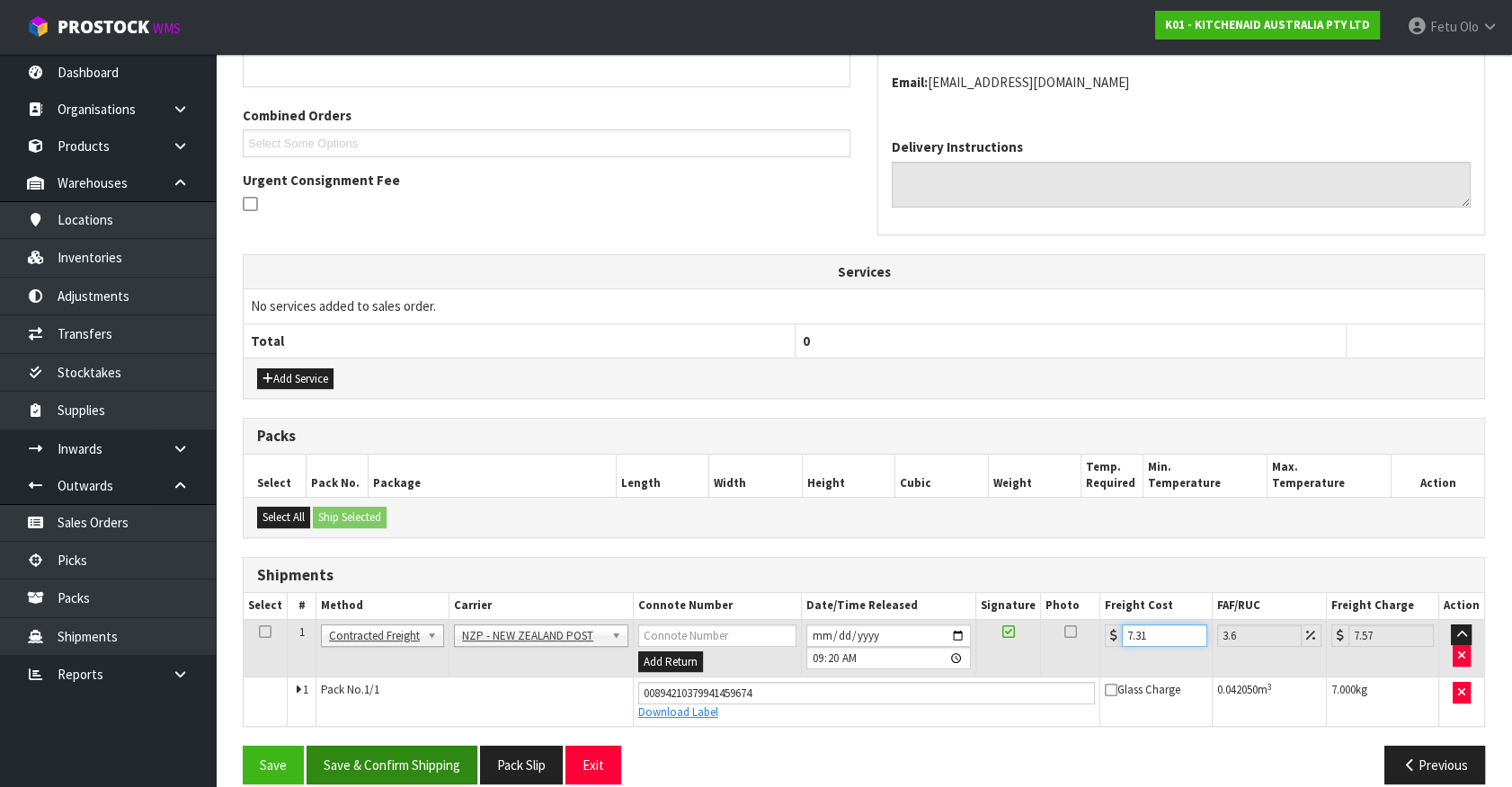
scroll to position [447, 0]
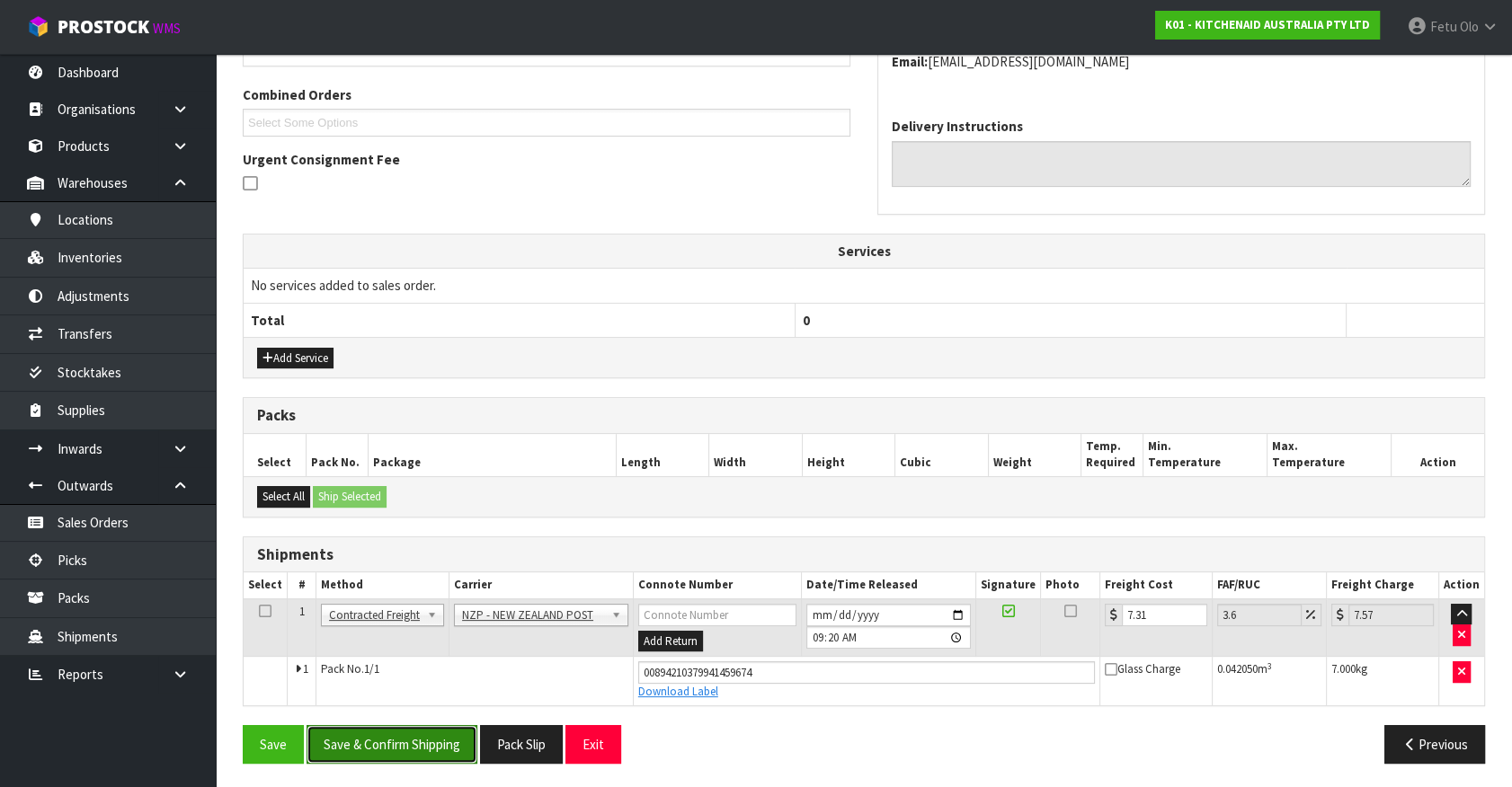
click at [392, 742] on button "Save & Confirm Shipping" at bounding box center [391, 744] width 171 height 39
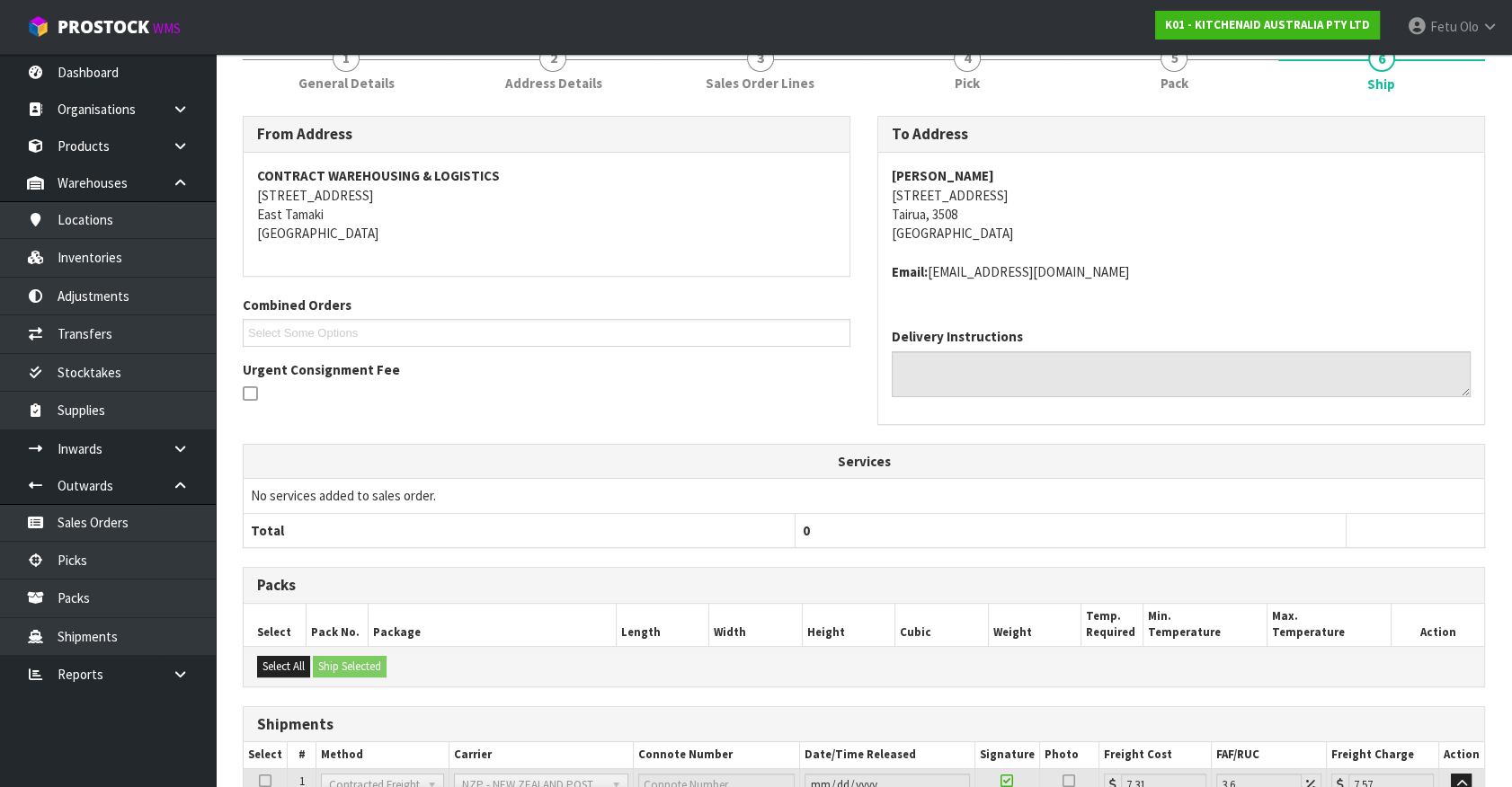
scroll to position [397, 0]
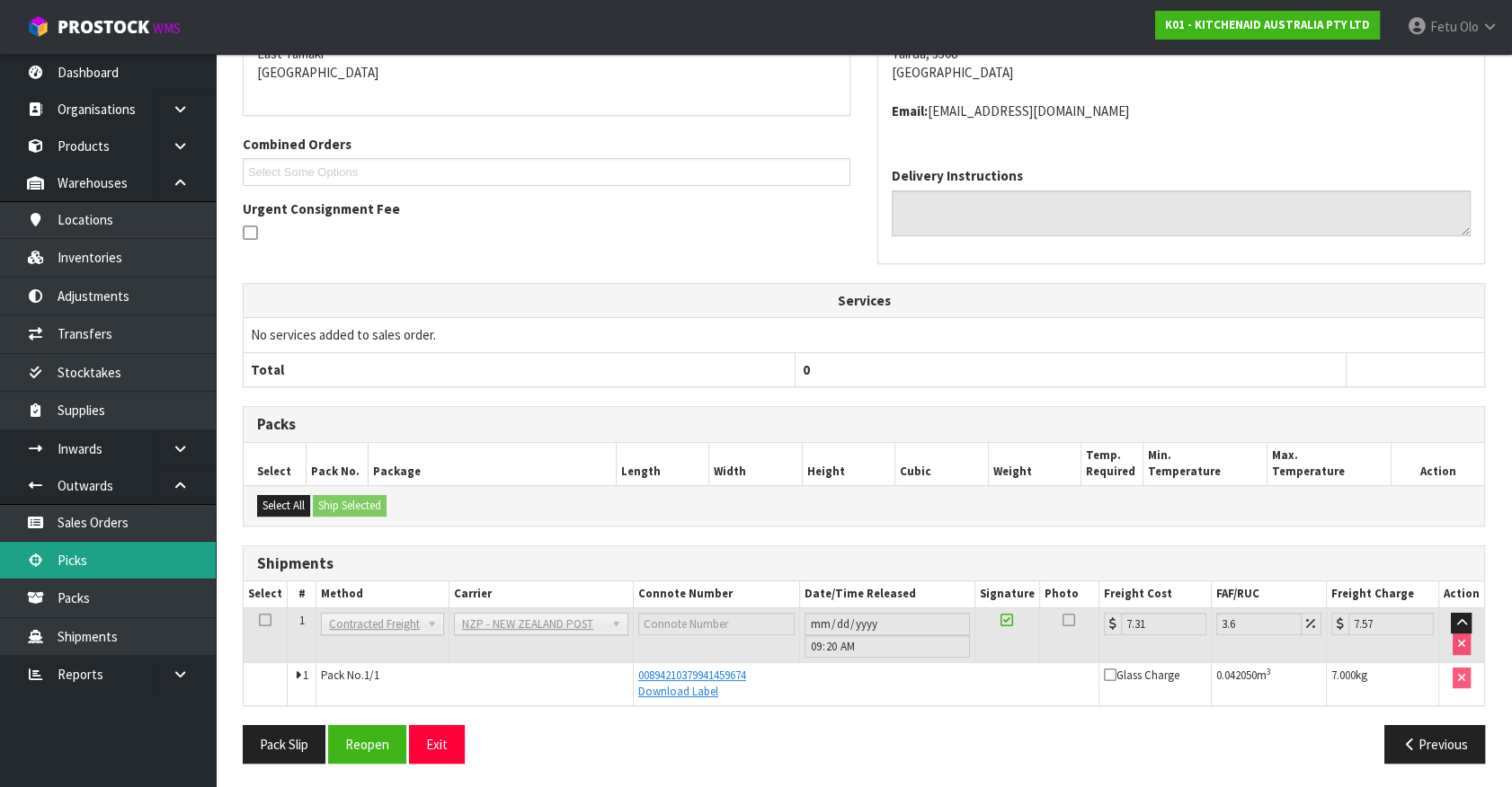
click at [82, 567] on link "Picks" at bounding box center [107, 560] width 216 height 37
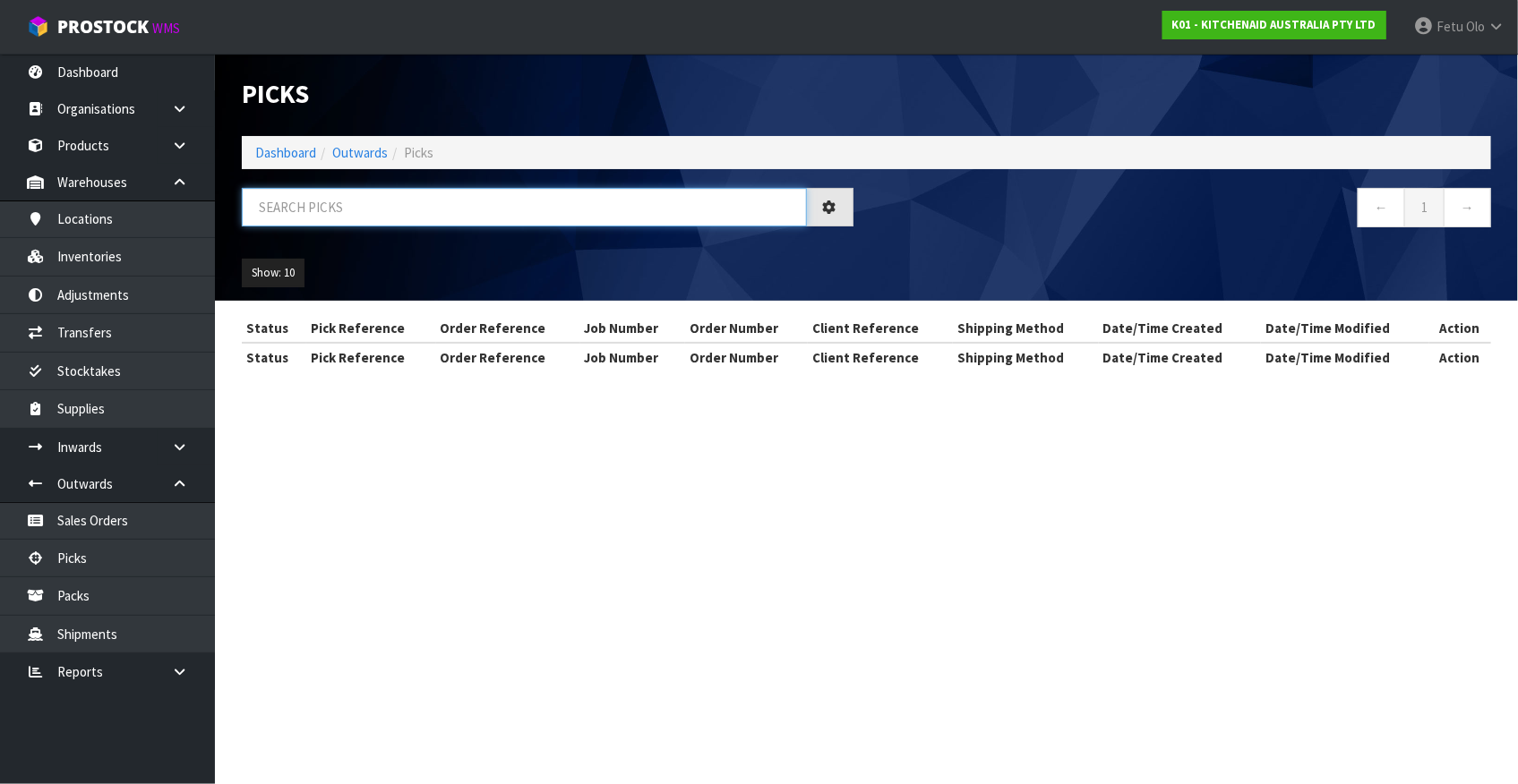
click at [392, 212] on input "text" at bounding box center [524, 207] width 565 height 38
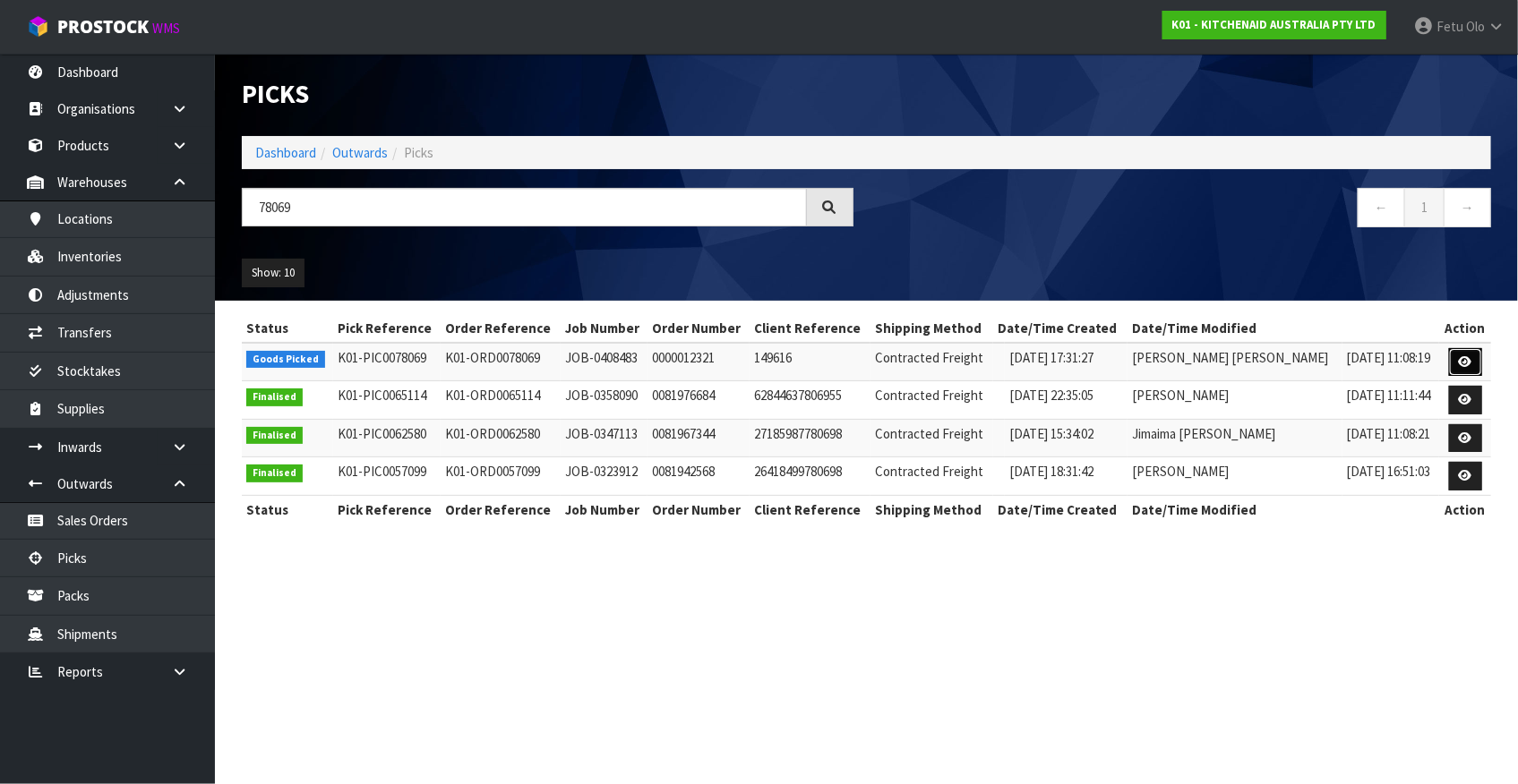
click at [1461, 367] on link at bounding box center [1465, 362] width 33 height 29
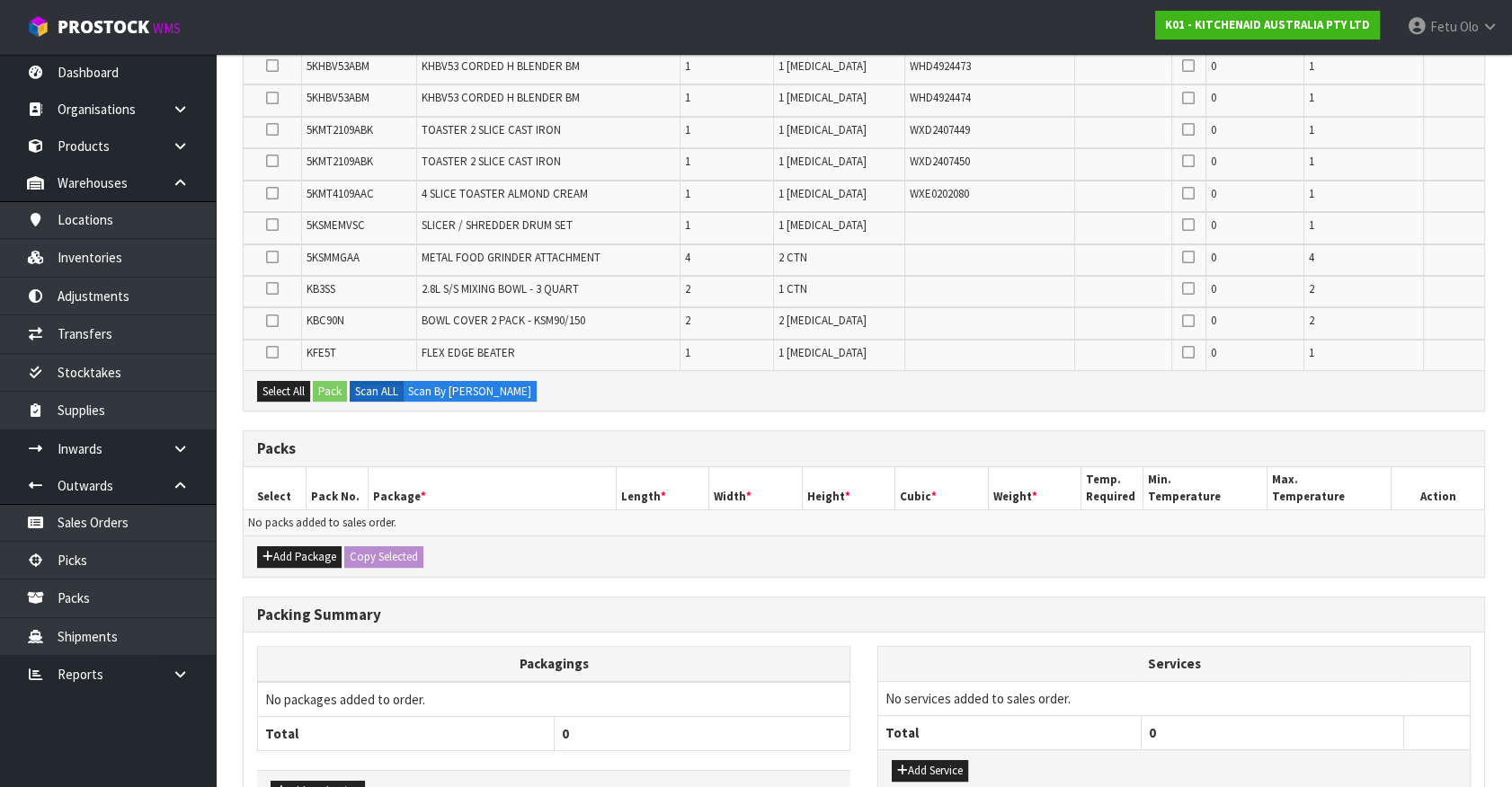
scroll to position [571, 0]
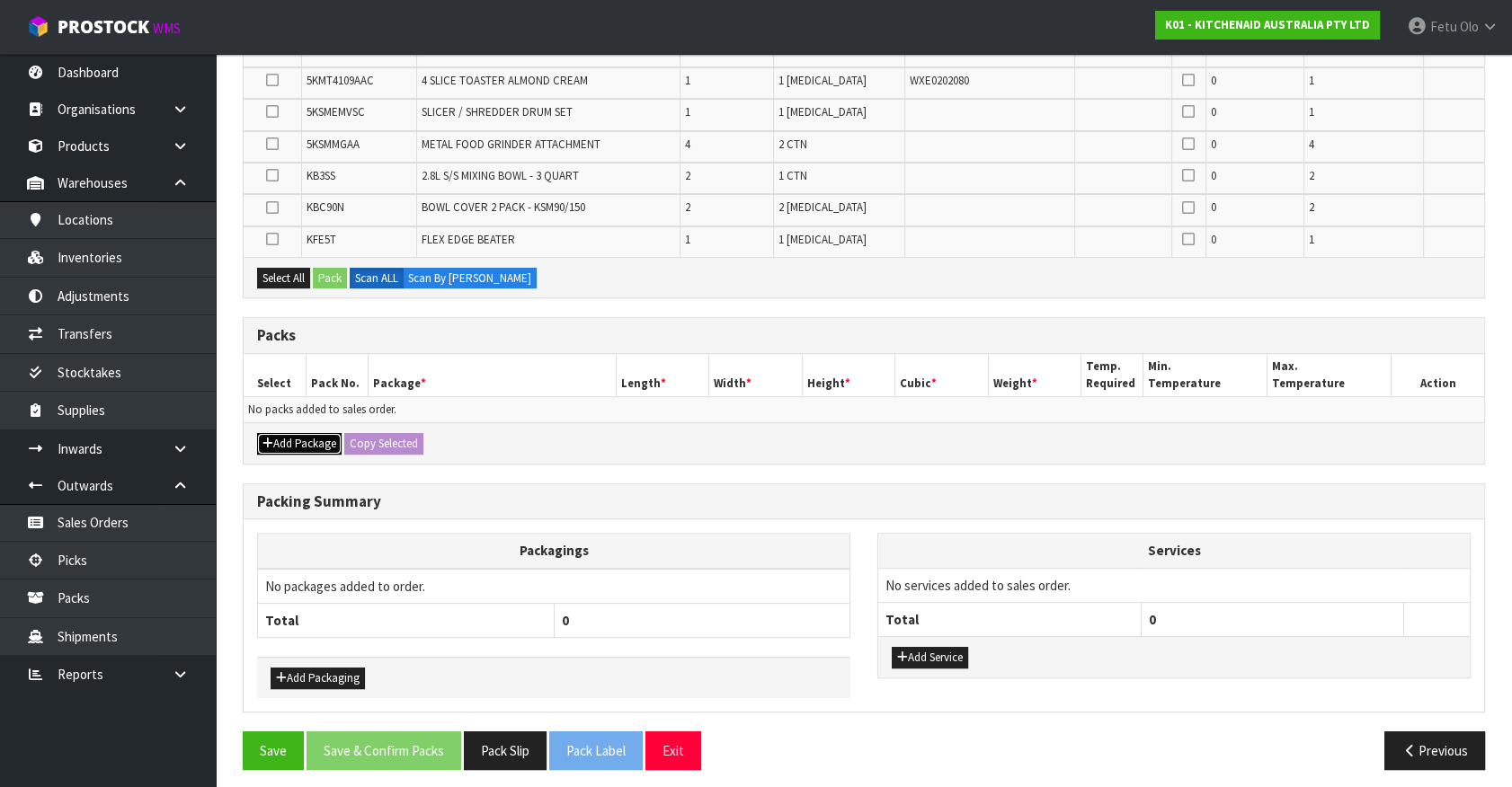
click at [281, 442] on button "Add Package" at bounding box center [300, 444] width 85 height 22
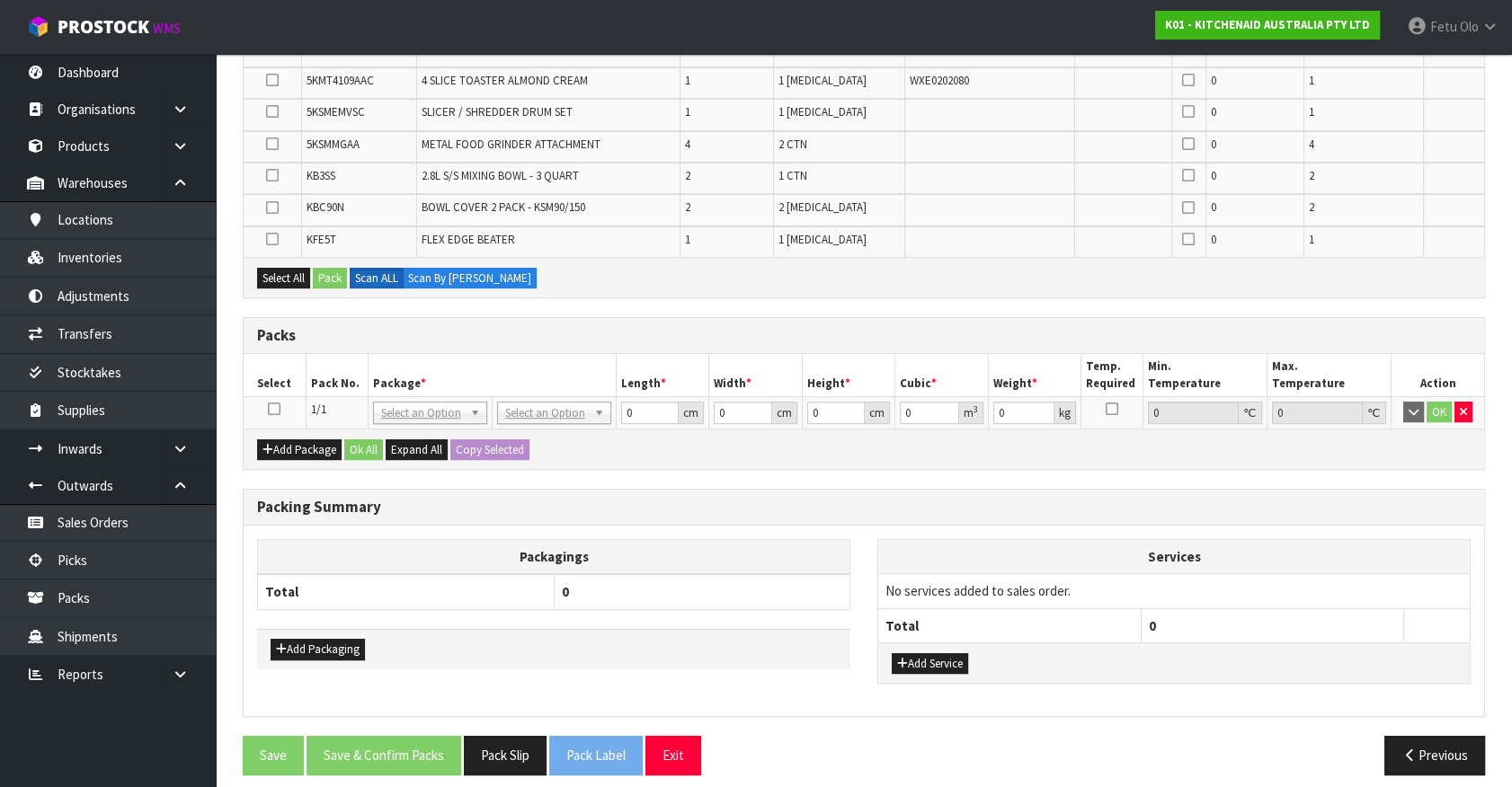
click at [271, 409] on icon at bounding box center [273, 409] width 12 height 1
click at [352, 377] on th "Pack No." at bounding box center [337, 375] width 62 height 42
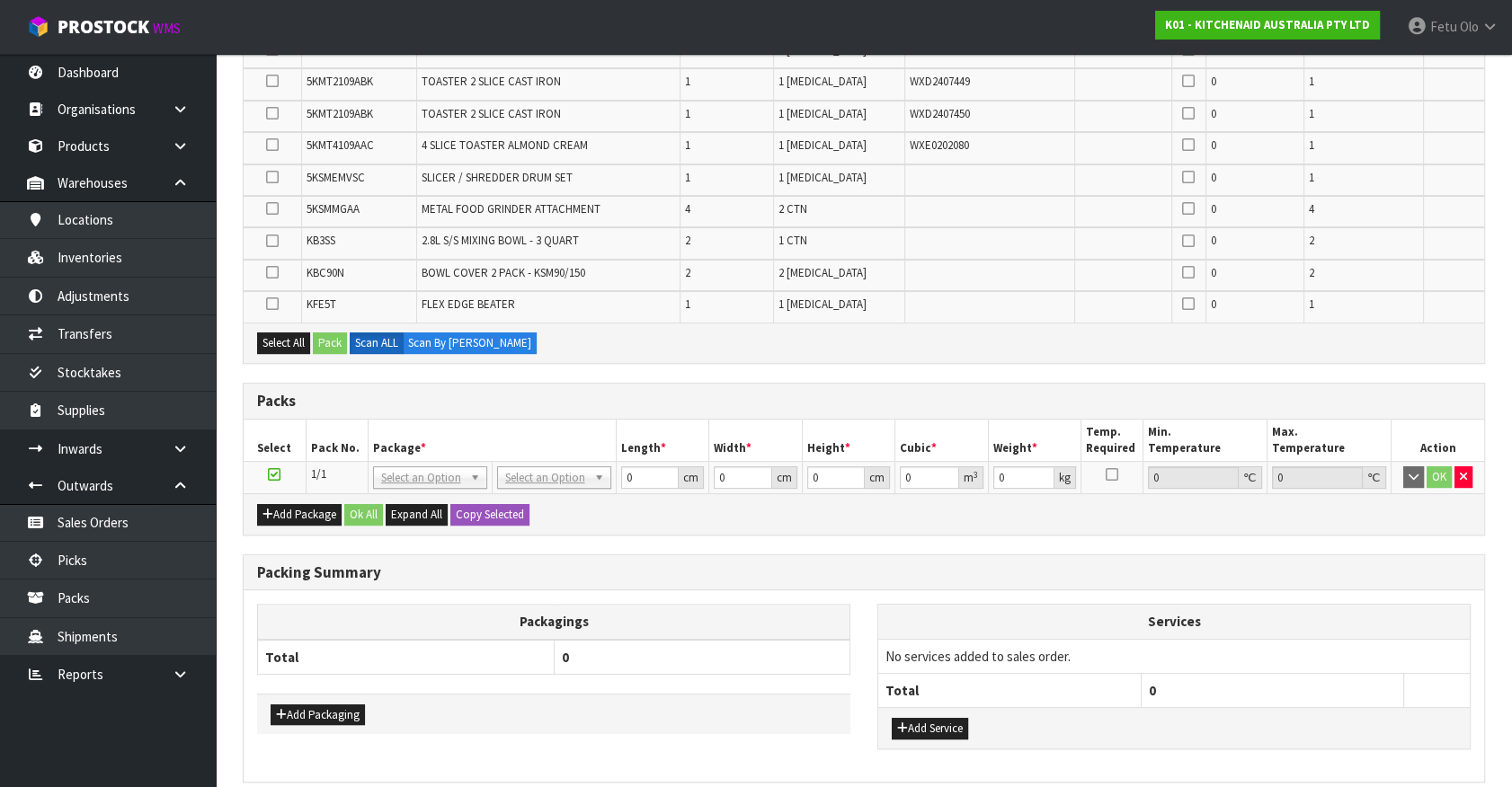
scroll to position [0, 0]
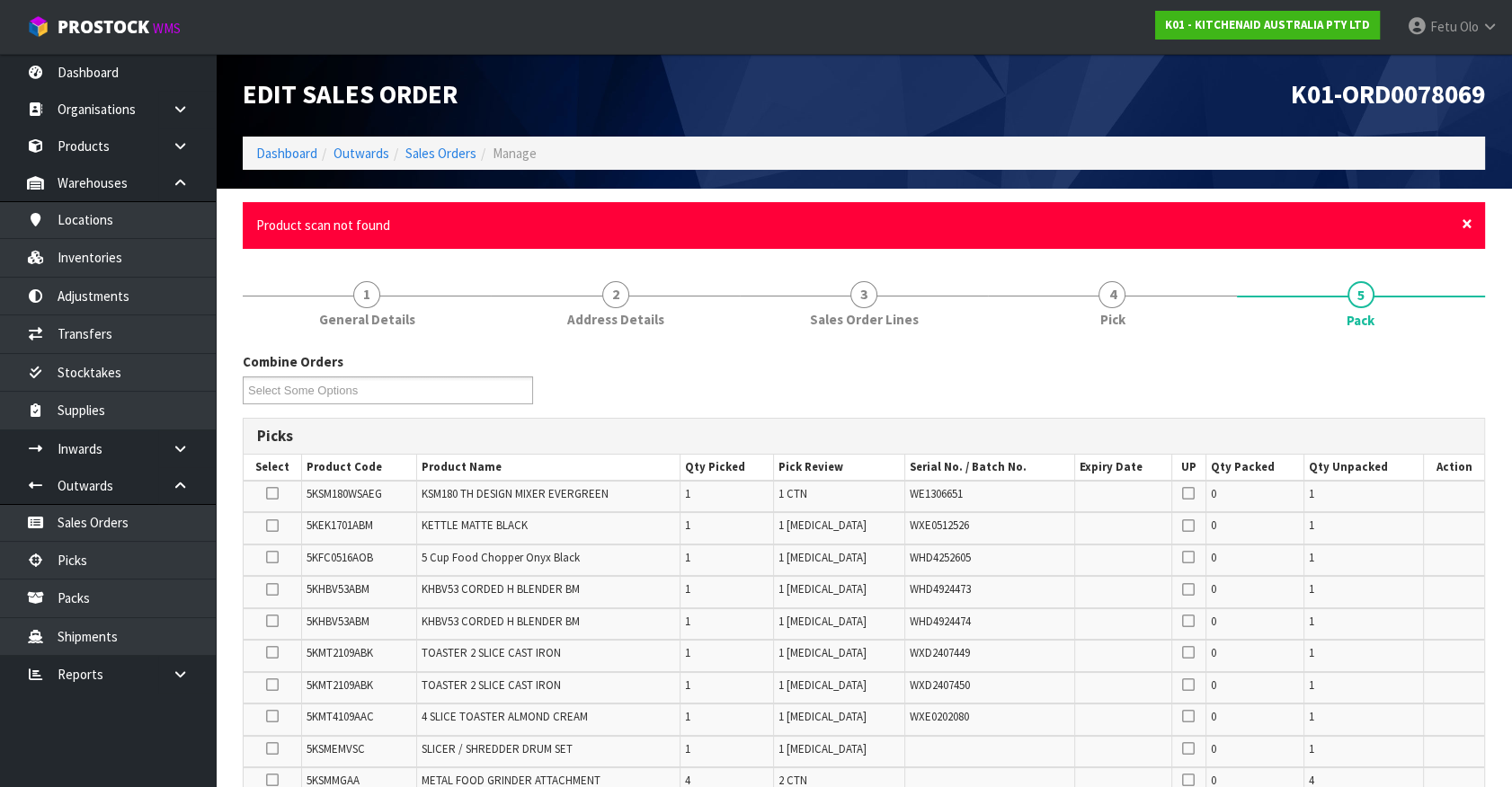
click at [1466, 221] on span "×" at bounding box center [1466, 223] width 10 height 25
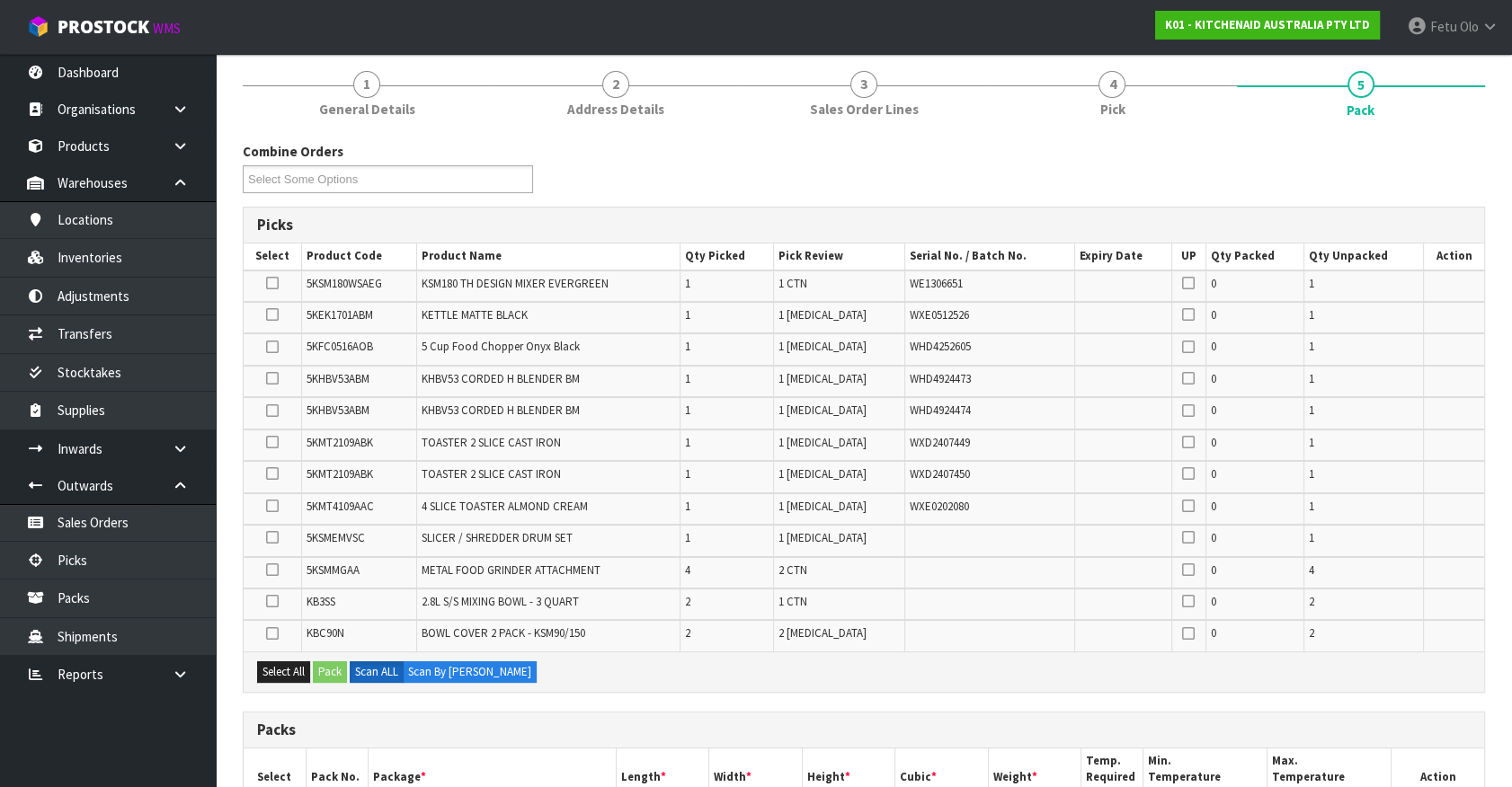
scroll to position [244, 0]
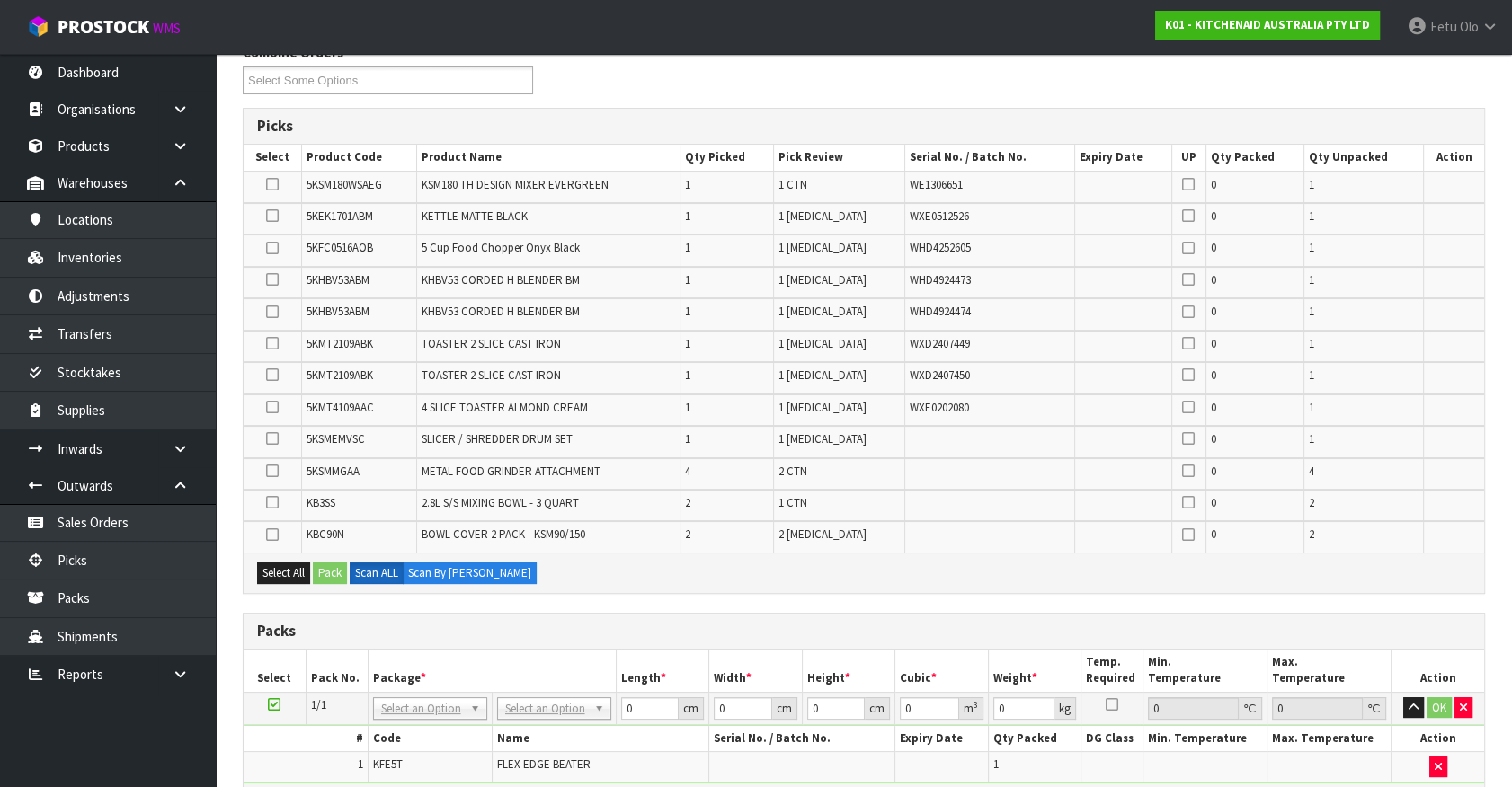
click at [348, 439] on span "5KSMEMVSC" at bounding box center [336, 439] width 58 height 15
click at [347, 439] on span "5KSMEMVSC" at bounding box center [336, 439] width 58 height 15
copy span "5KSMEMVSC"
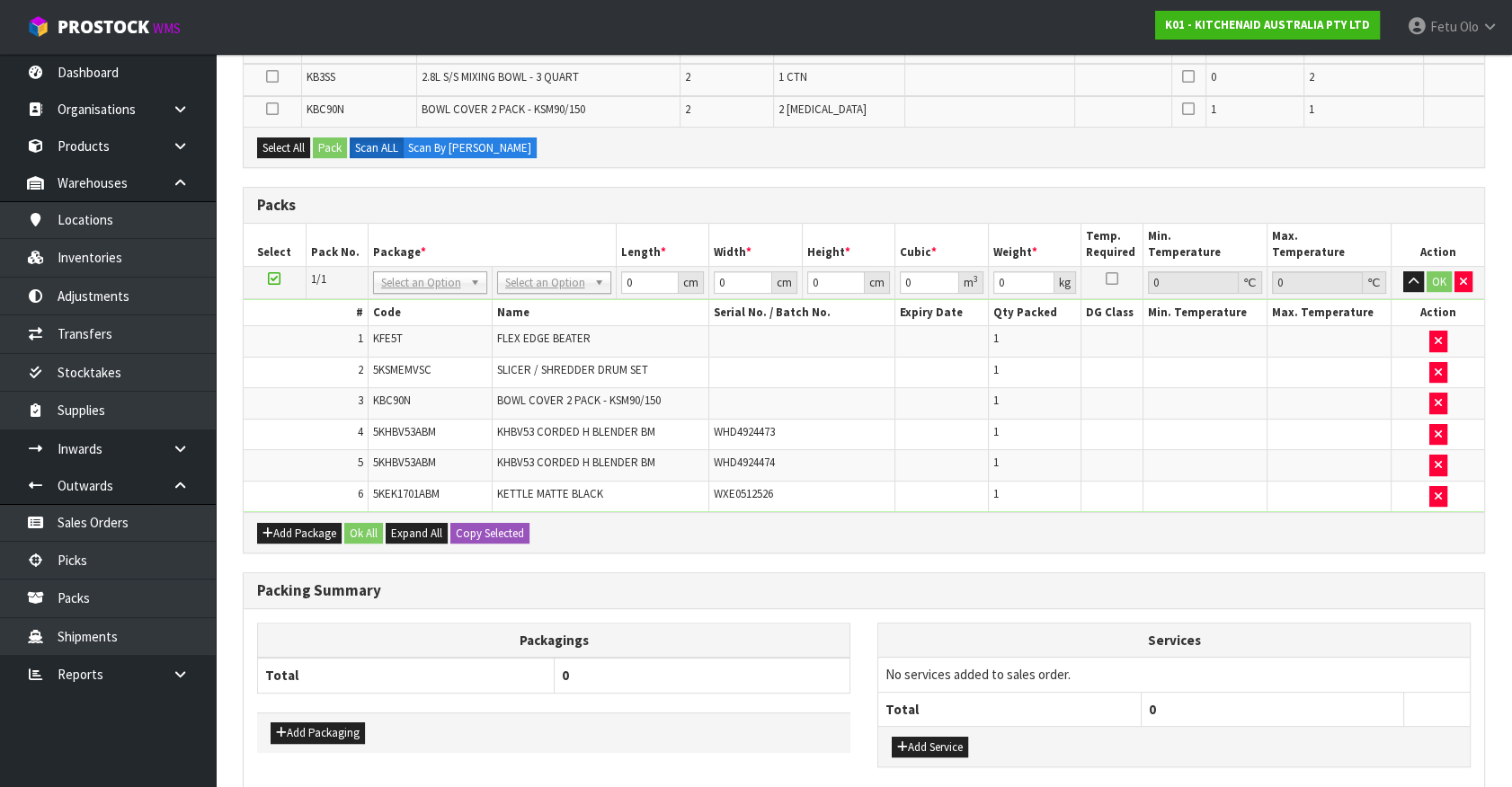
scroll to position [512, 0]
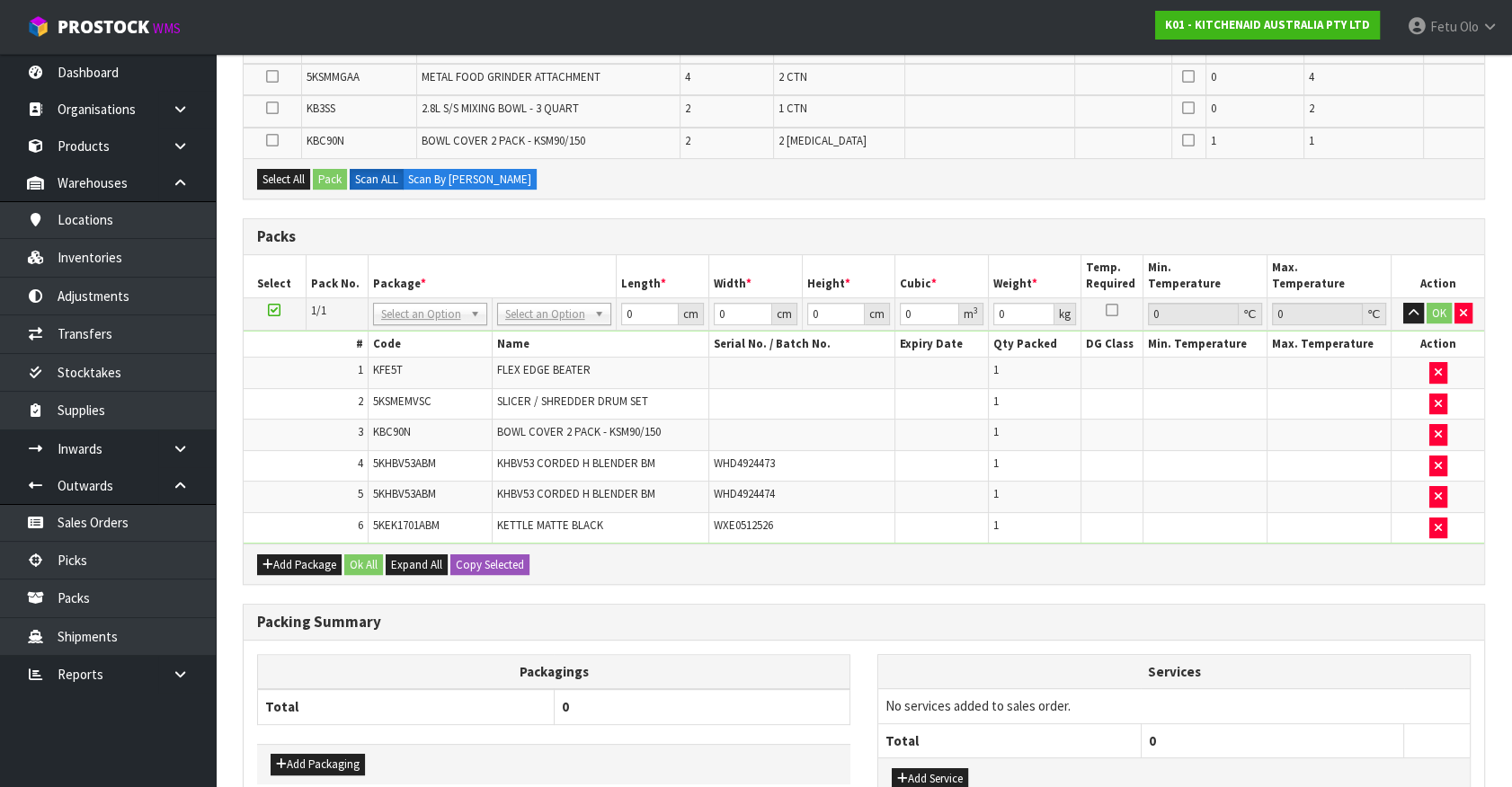
click at [509, 280] on th "Package *" at bounding box center [491, 276] width 248 height 42
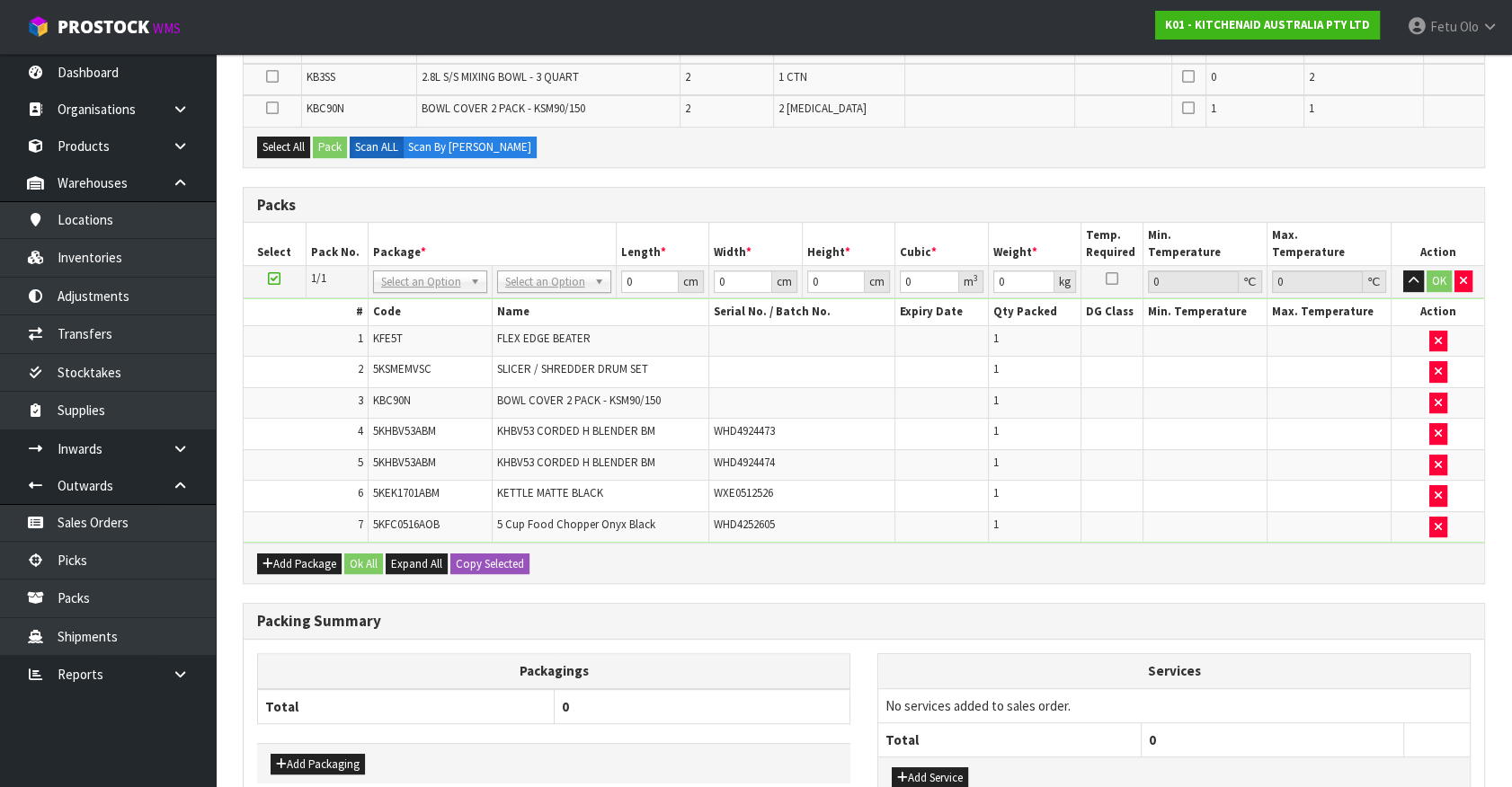
scroll to position [479, 0]
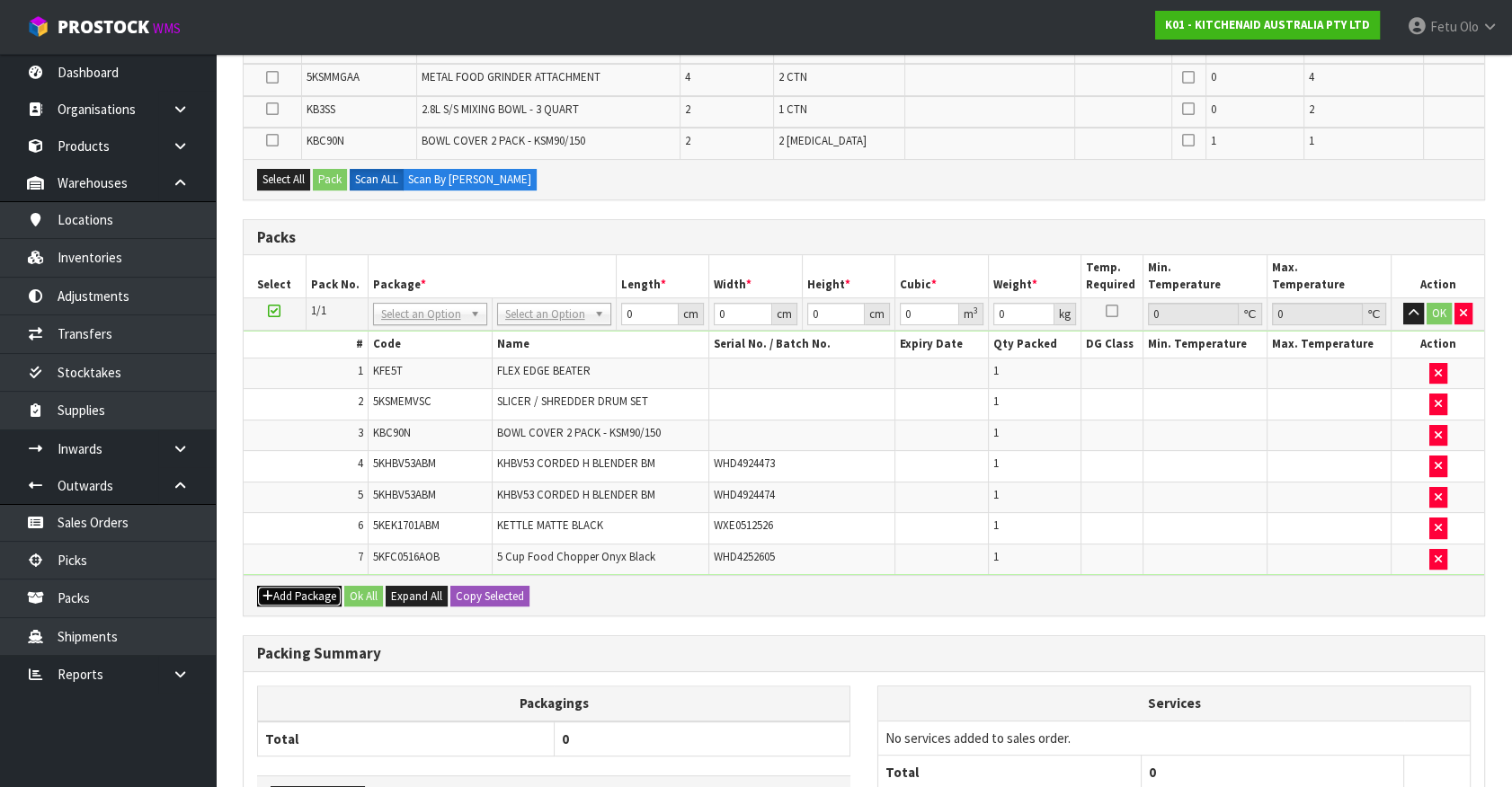
click at [298, 598] on button "Add Package" at bounding box center [300, 597] width 85 height 22
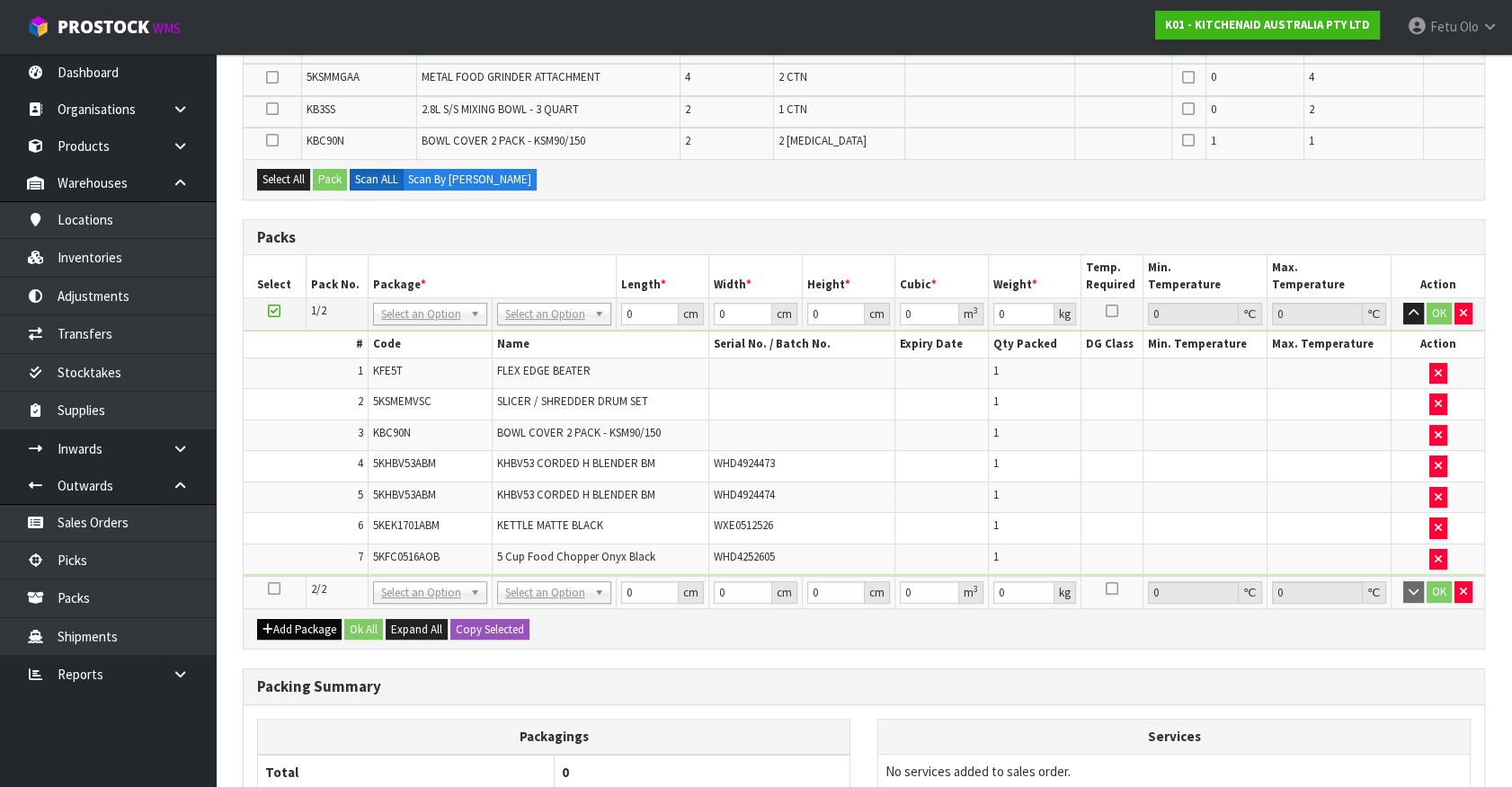
click at [280, 584] on td at bounding box center [274, 592] width 62 height 32
click at [279, 589] on icon at bounding box center [273, 589] width 12 height 1
click at [276, 544] on td "7" at bounding box center [305, 559] width 124 height 30
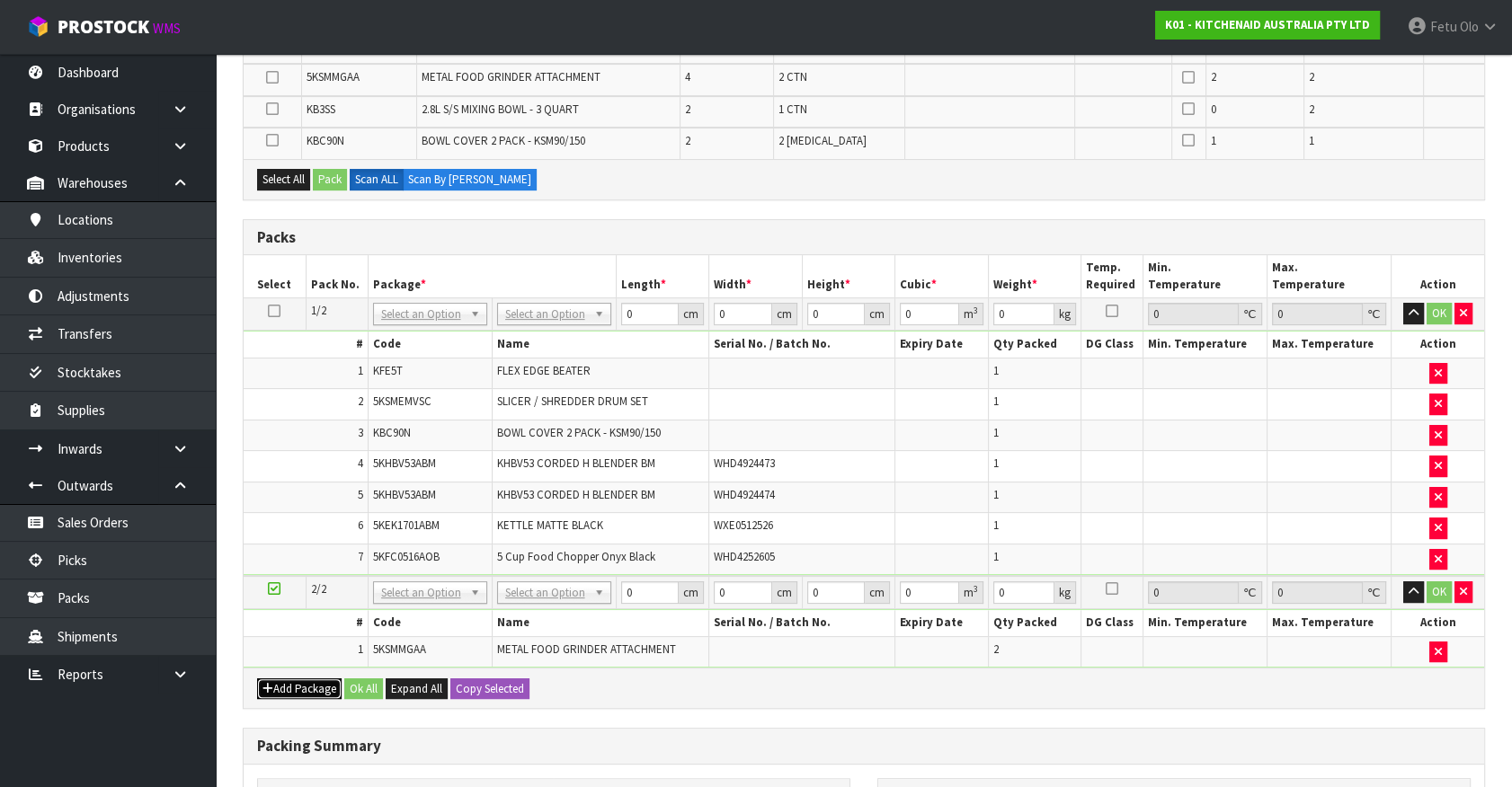
click at [285, 679] on button "Add Package" at bounding box center [300, 689] width 85 height 22
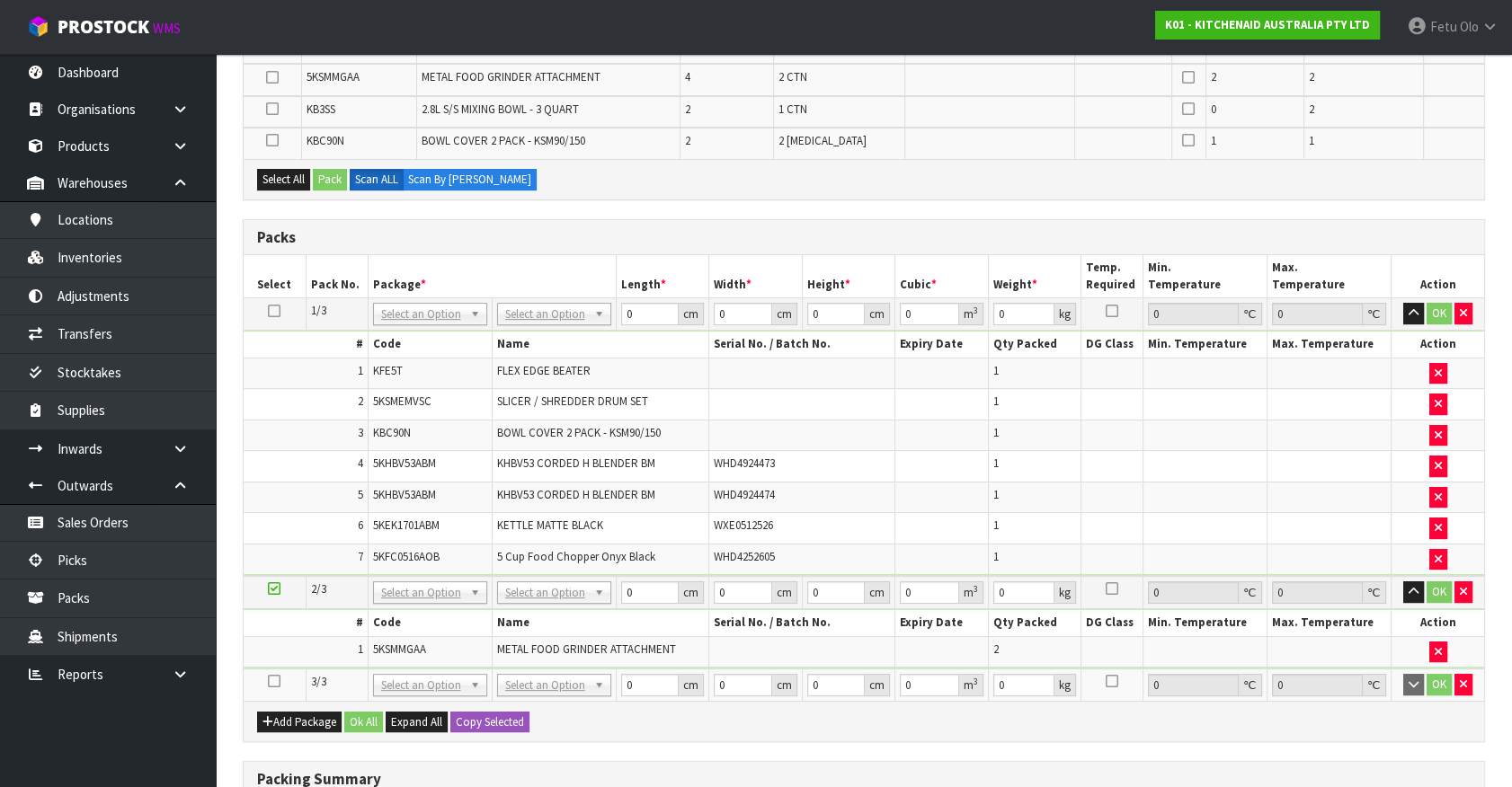
click at [273, 681] on icon at bounding box center [273, 681] width 12 height 1
click at [100, 739] on ul "Dashboard Organisations Clients Consignees Carriers Products Categories Serial …" at bounding box center [107, 420] width 216 height 733
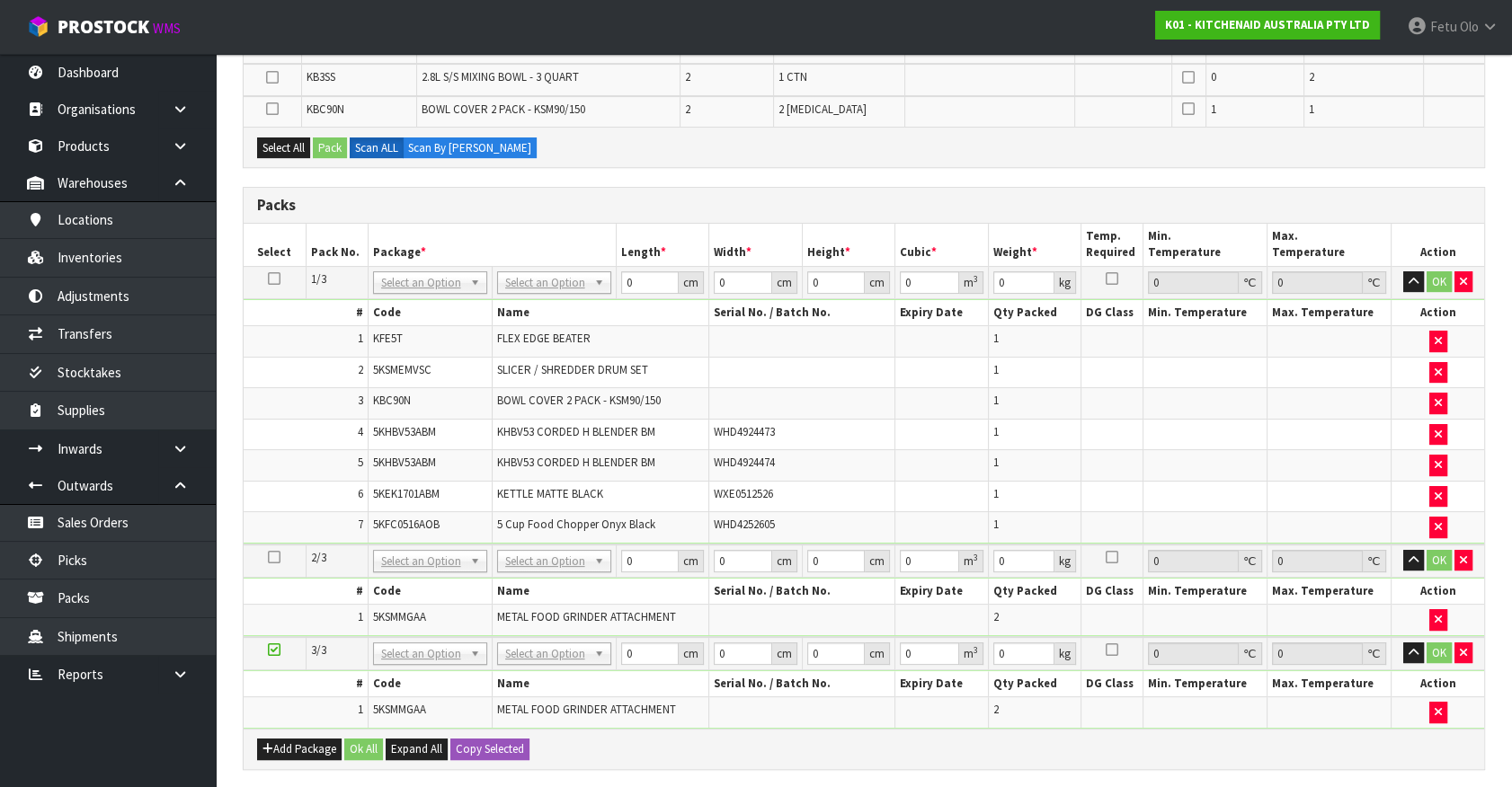
click at [269, 649] on icon at bounding box center [273, 649] width 12 height 1
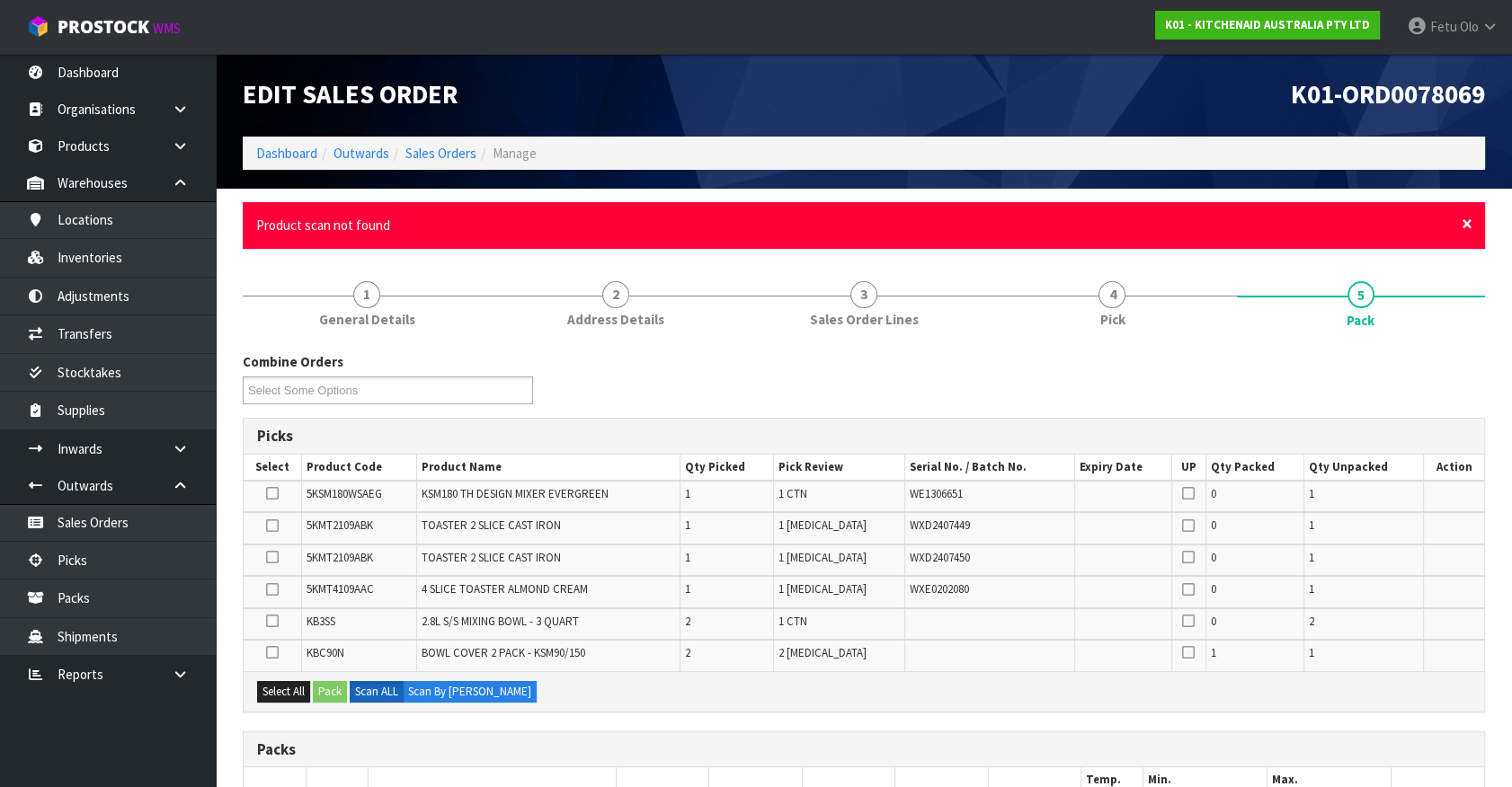
click at [1463, 224] on span "×" at bounding box center [1466, 223] width 10 height 25
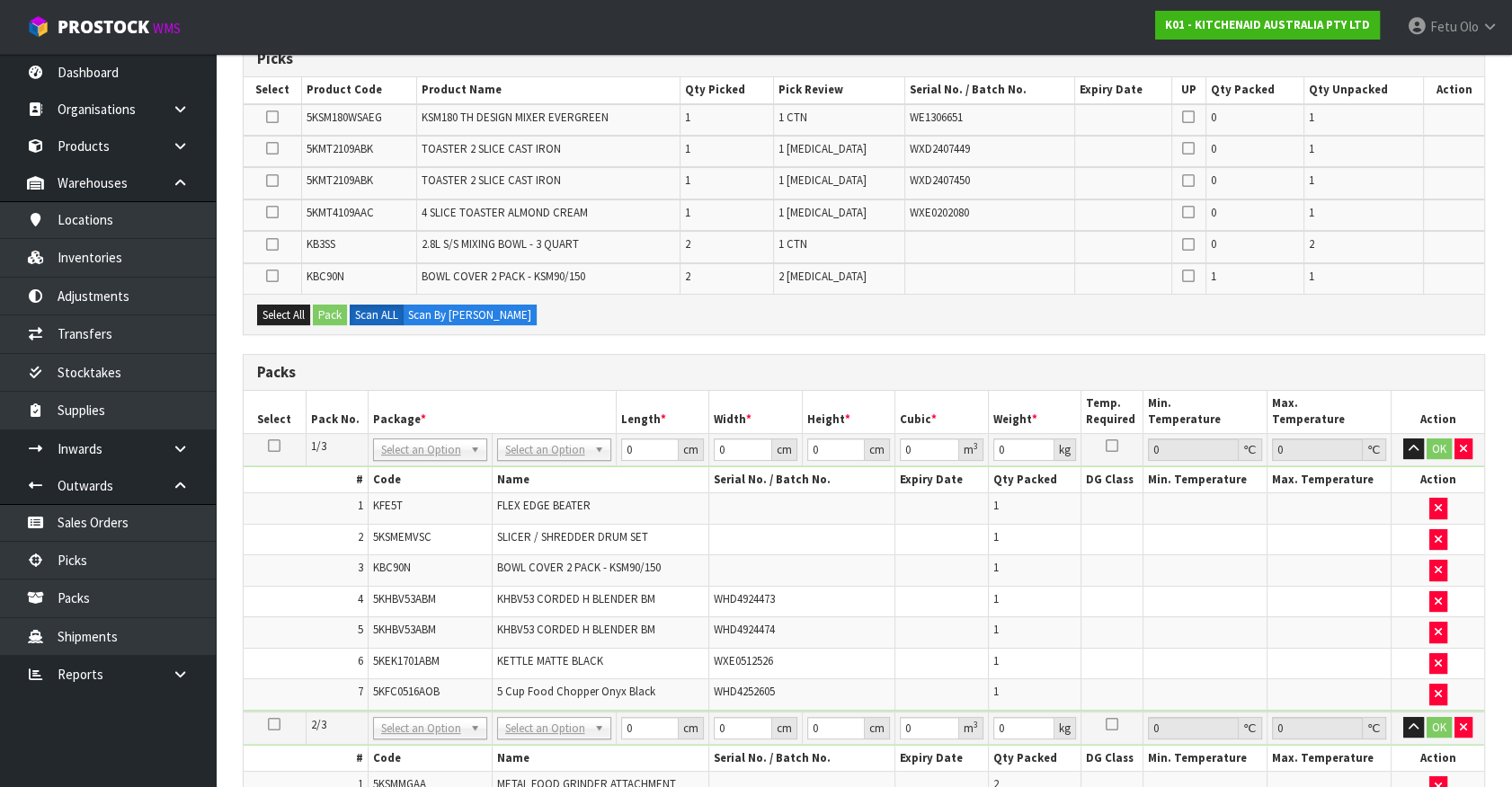
scroll to position [408, 0]
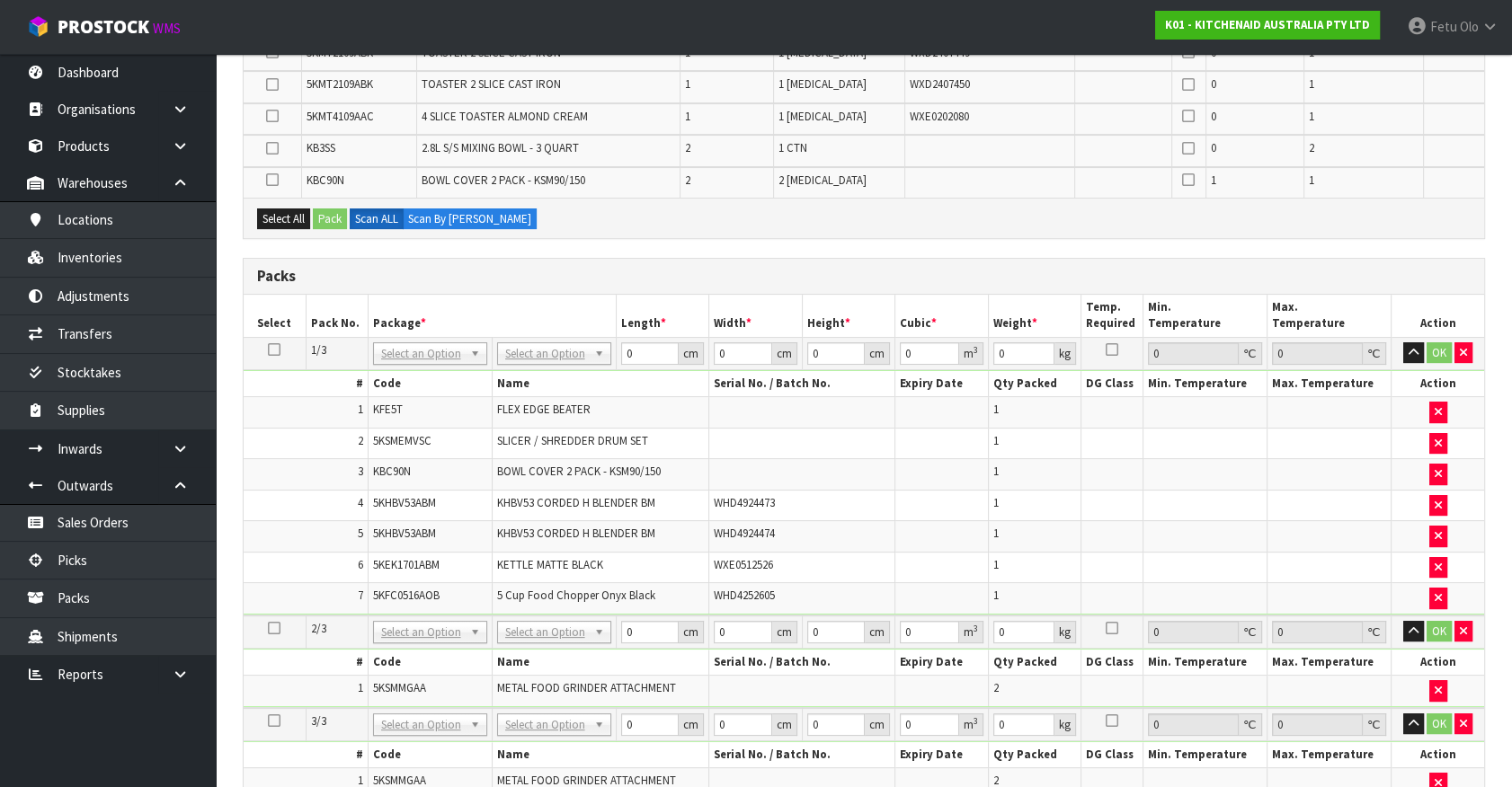
click at [273, 148] on icon at bounding box center [271, 148] width 12 height 1
click at [0, 0] on input "checkbox" at bounding box center [0, 0] width 0 height 0
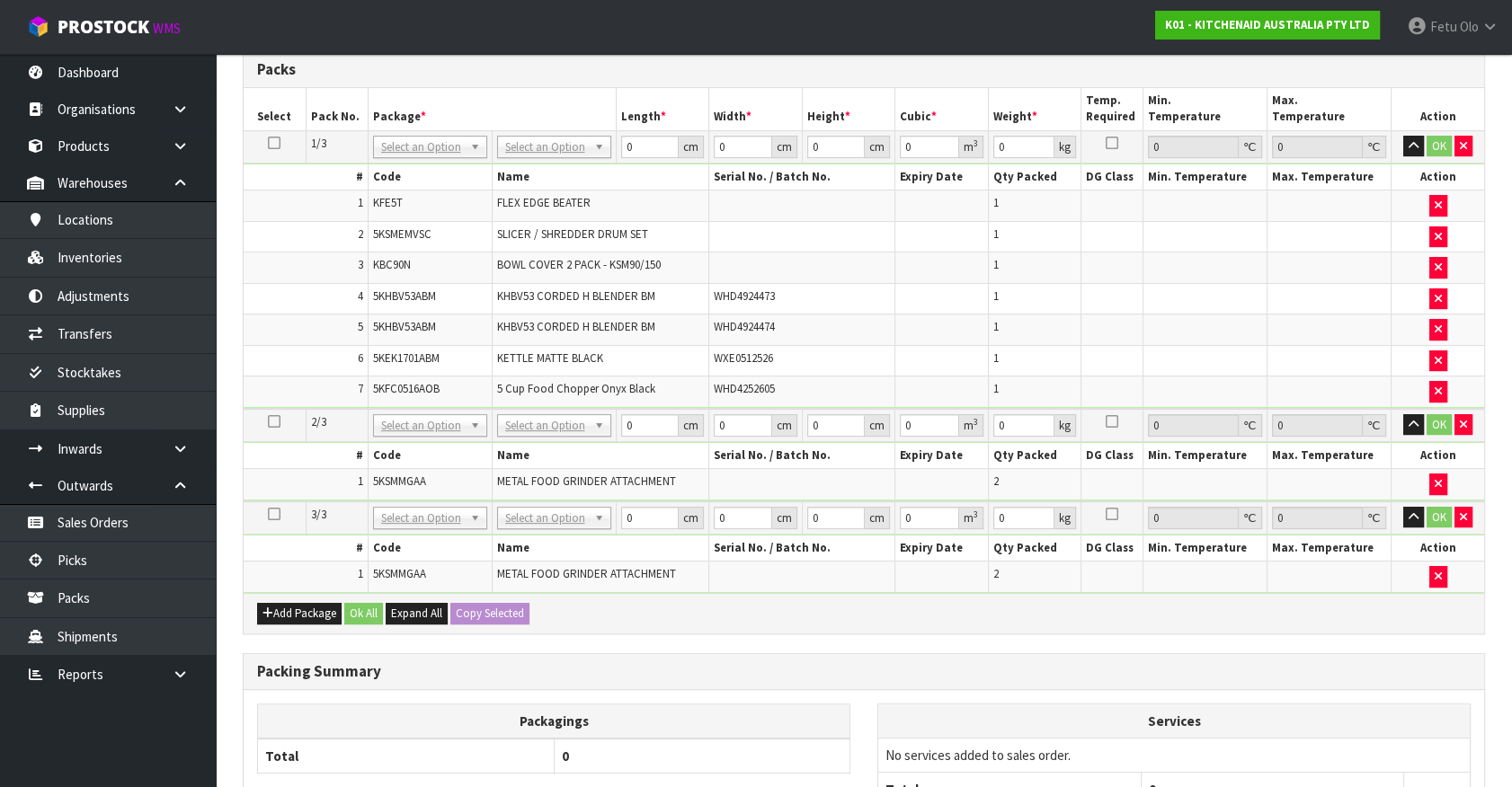
scroll to position [458, 0]
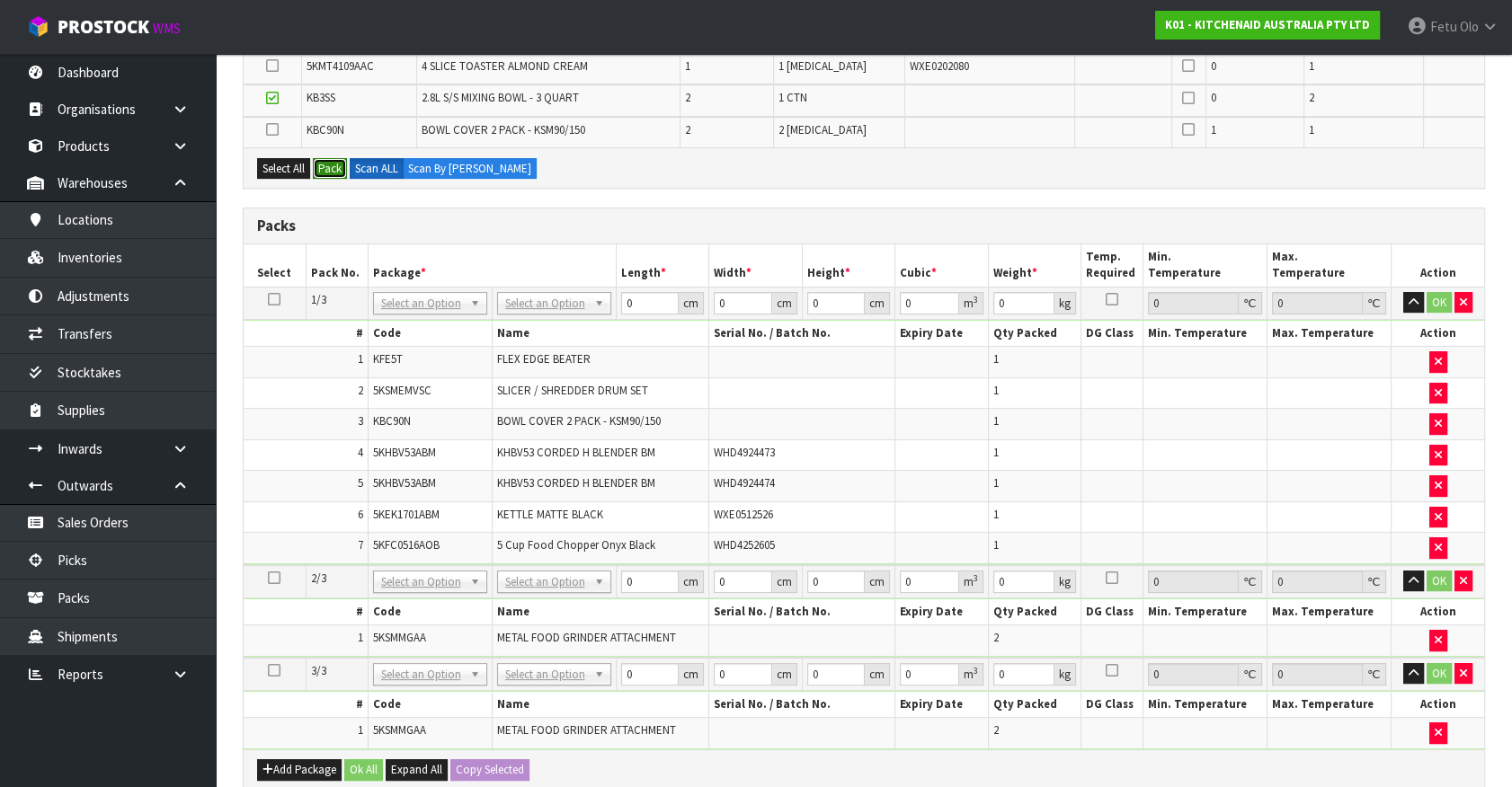
click at [337, 166] on button "Pack" at bounding box center [330, 169] width 34 height 22
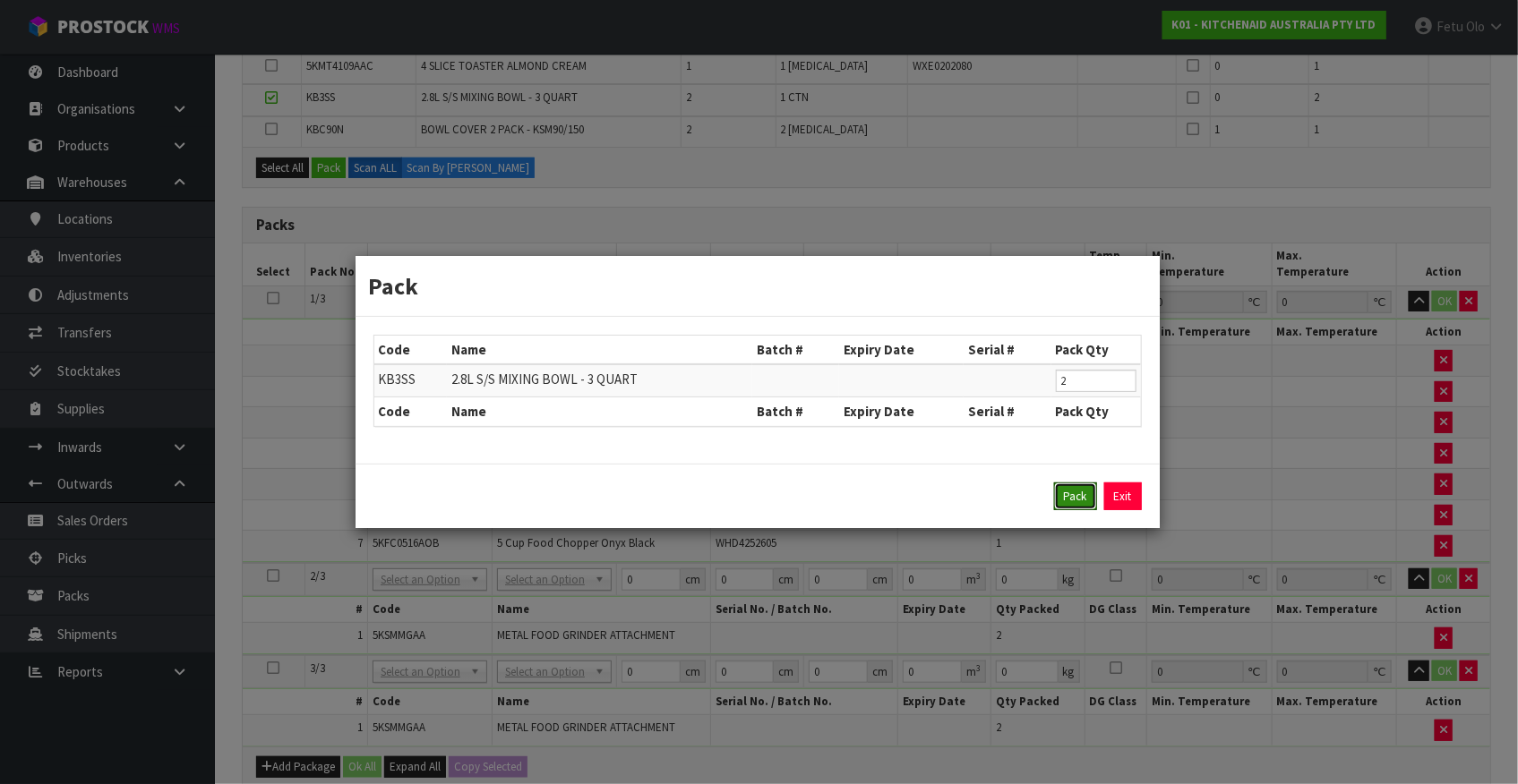
click at [1071, 501] on button "Pack" at bounding box center [1076, 497] width 43 height 29
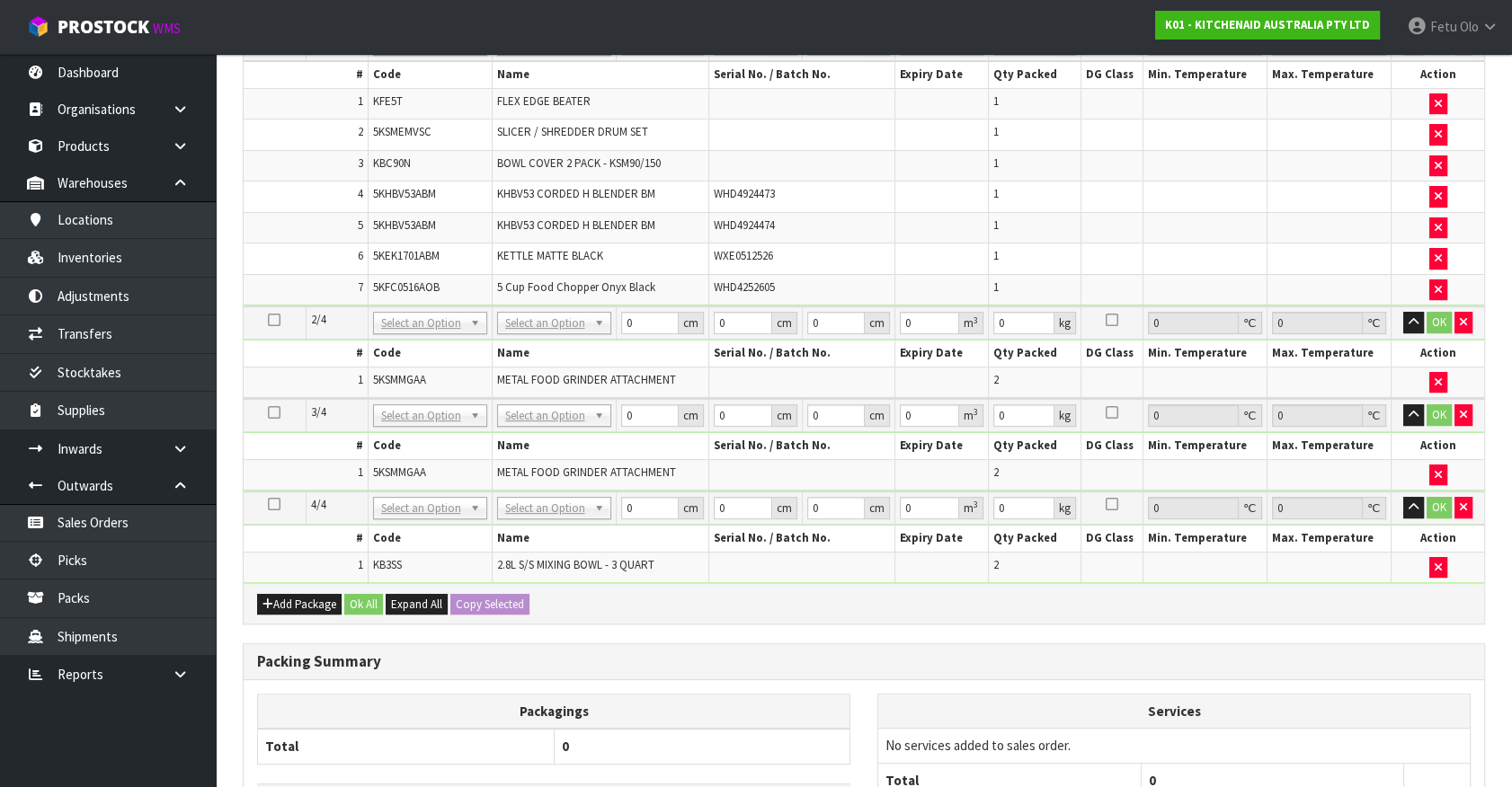
scroll to position [703, 0]
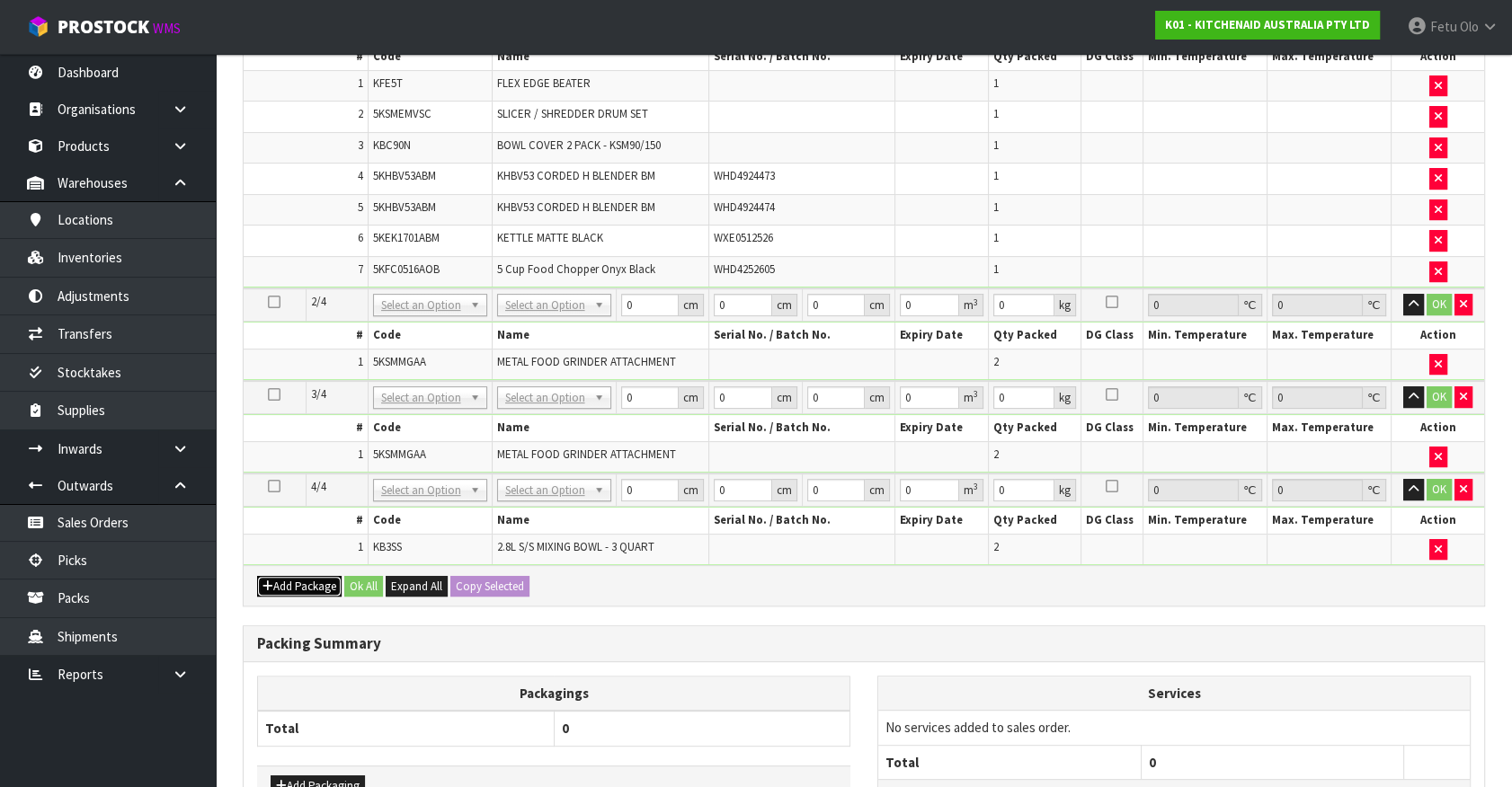
click at [279, 577] on button "Add Package" at bounding box center [300, 586] width 85 height 22
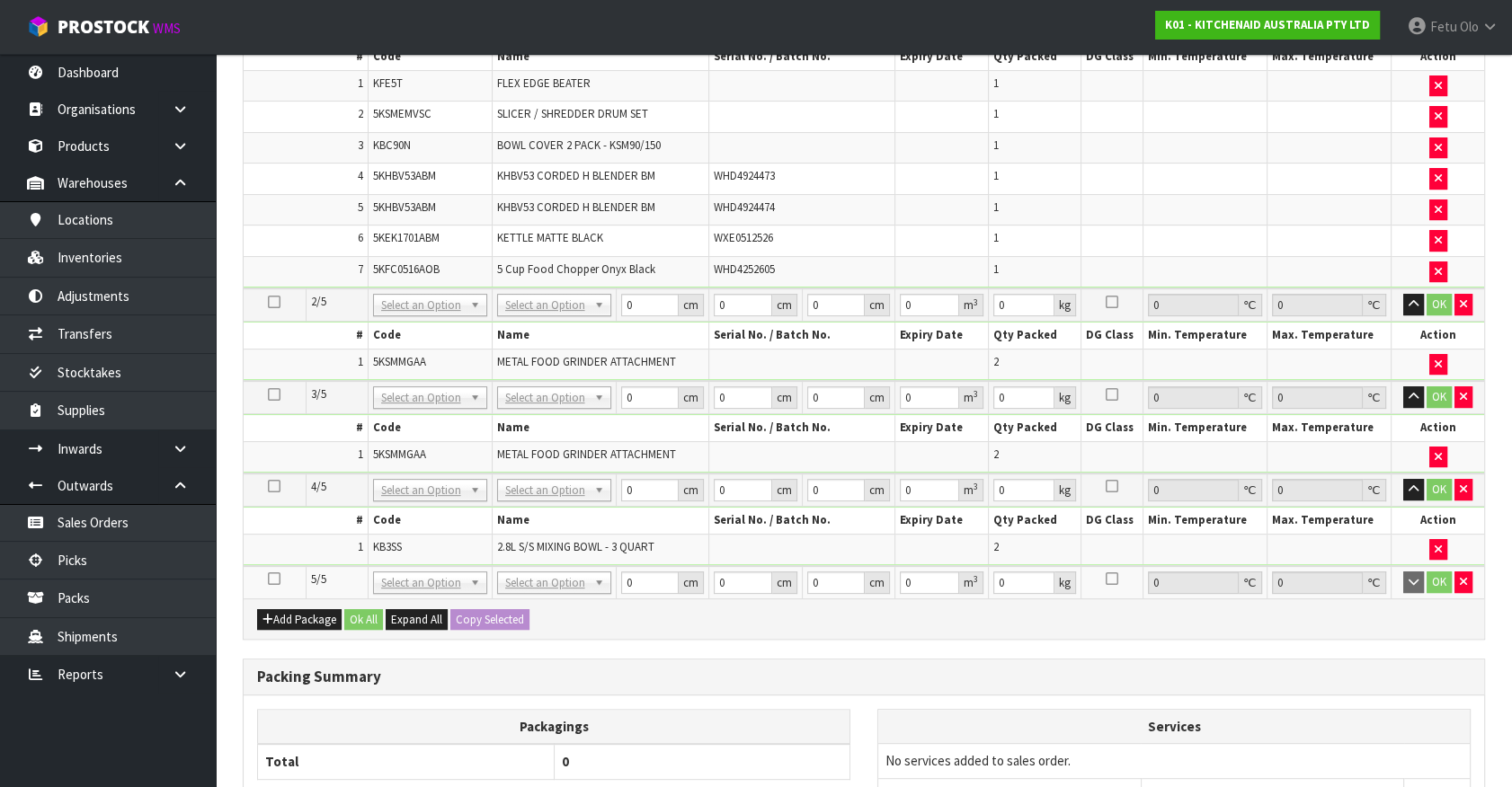
click at [272, 579] on icon at bounding box center [273, 579] width 12 height 1
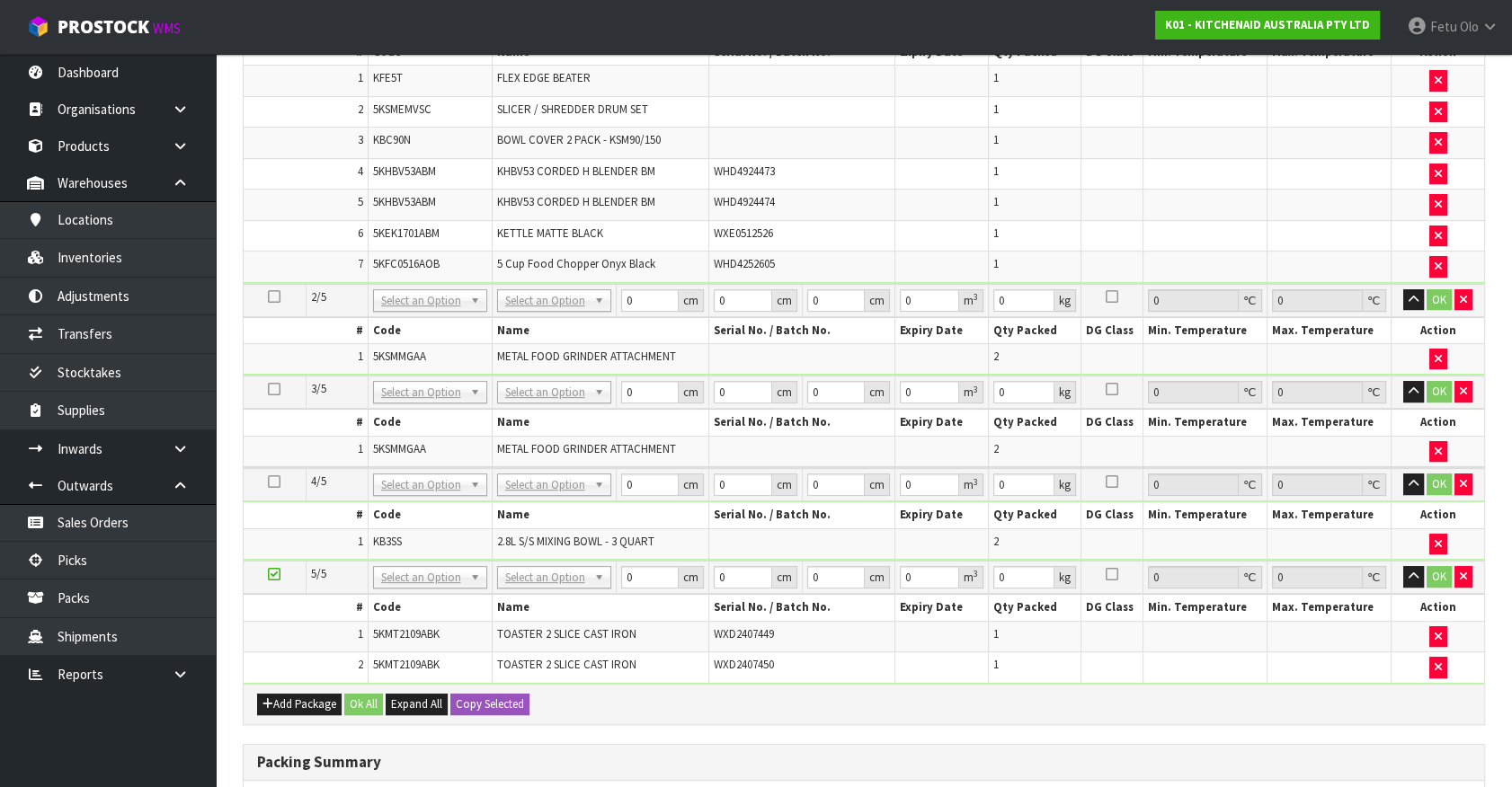
scroll to position [722, 0]
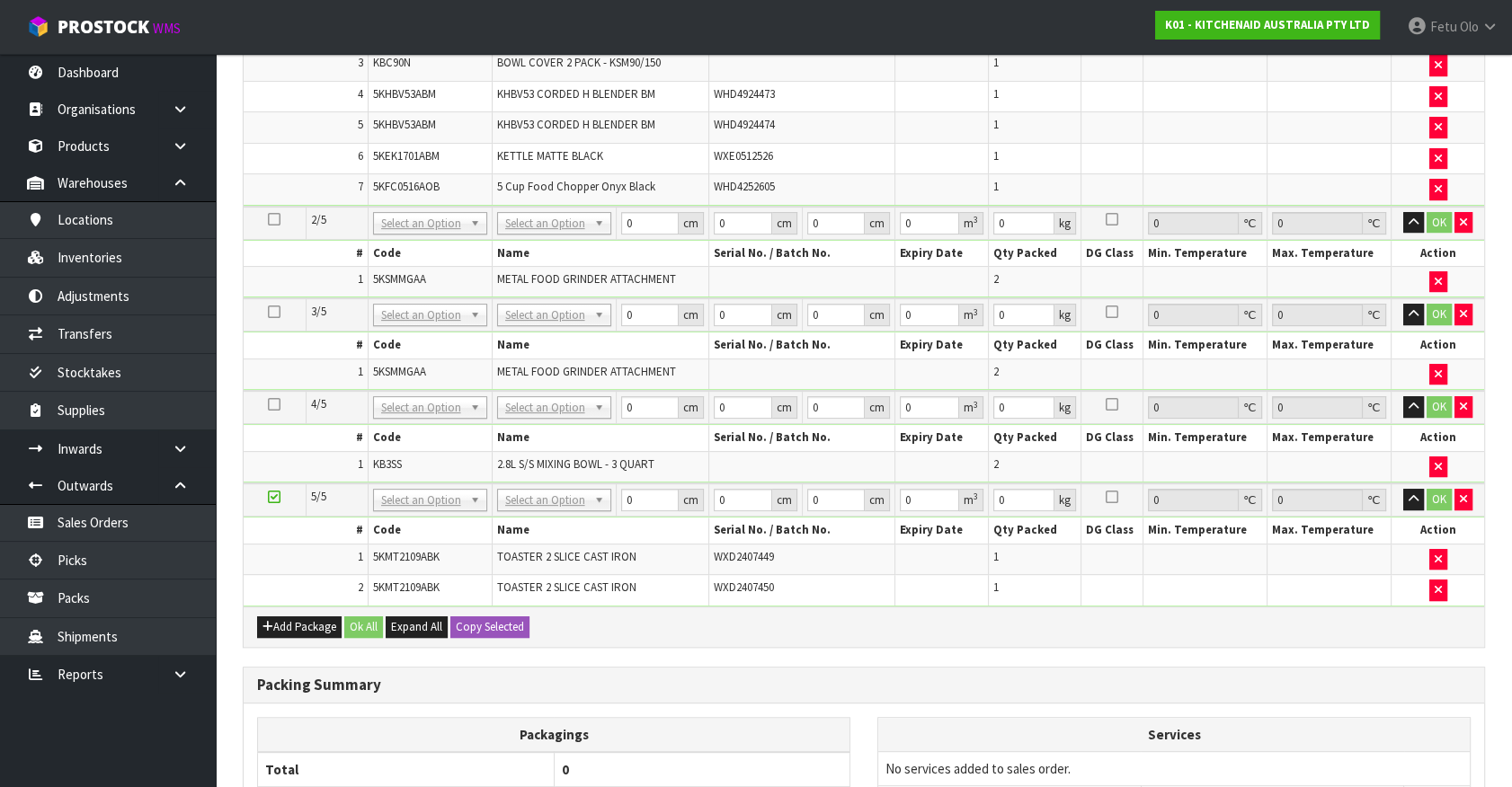
click at [277, 497] on icon at bounding box center [273, 497] width 12 height 1
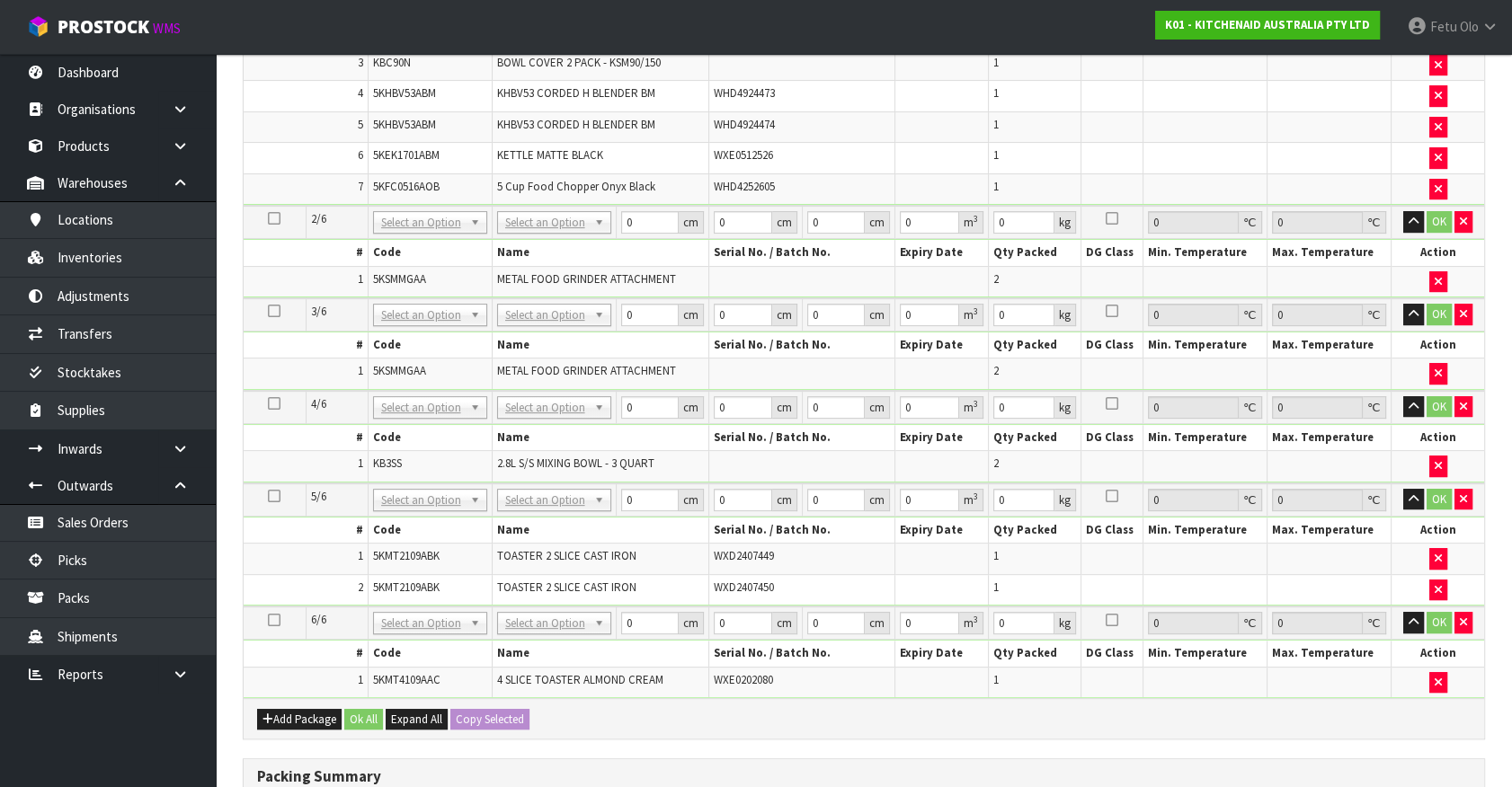
scroll to position [658, 0]
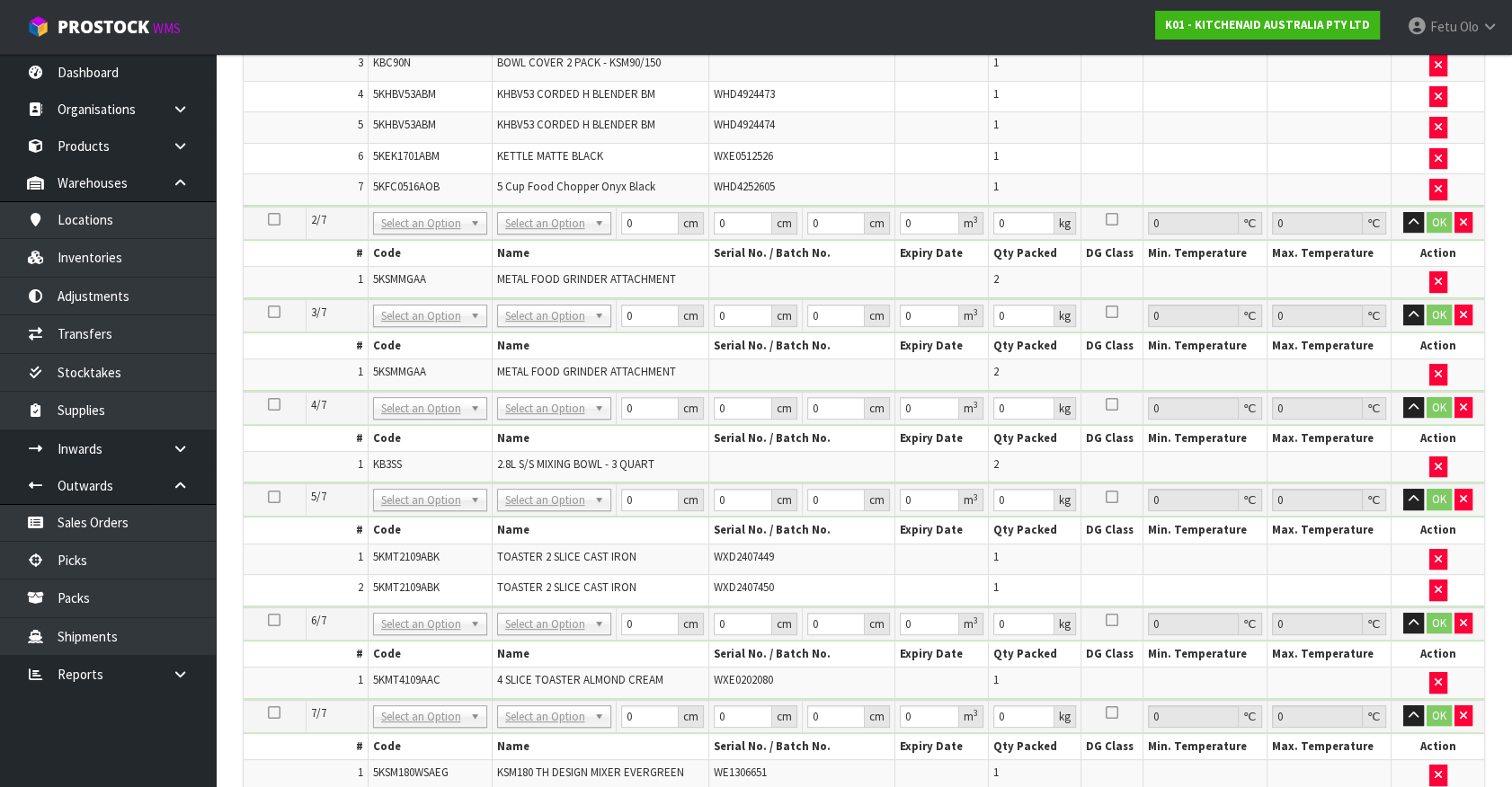
click at [879, 150] on td "WXE0512526" at bounding box center [801, 158] width 186 height 31
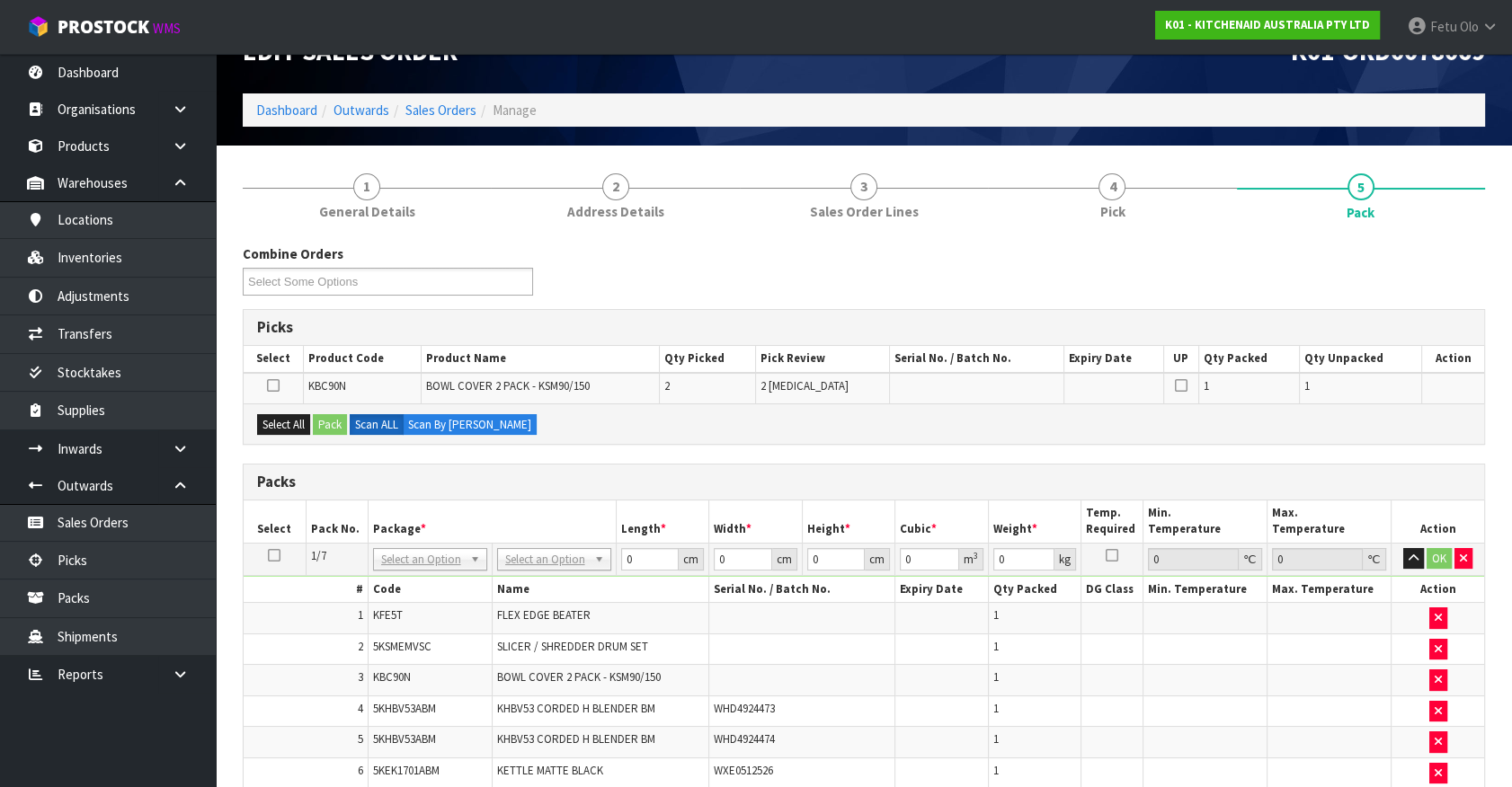
scroll to position [0, 0]
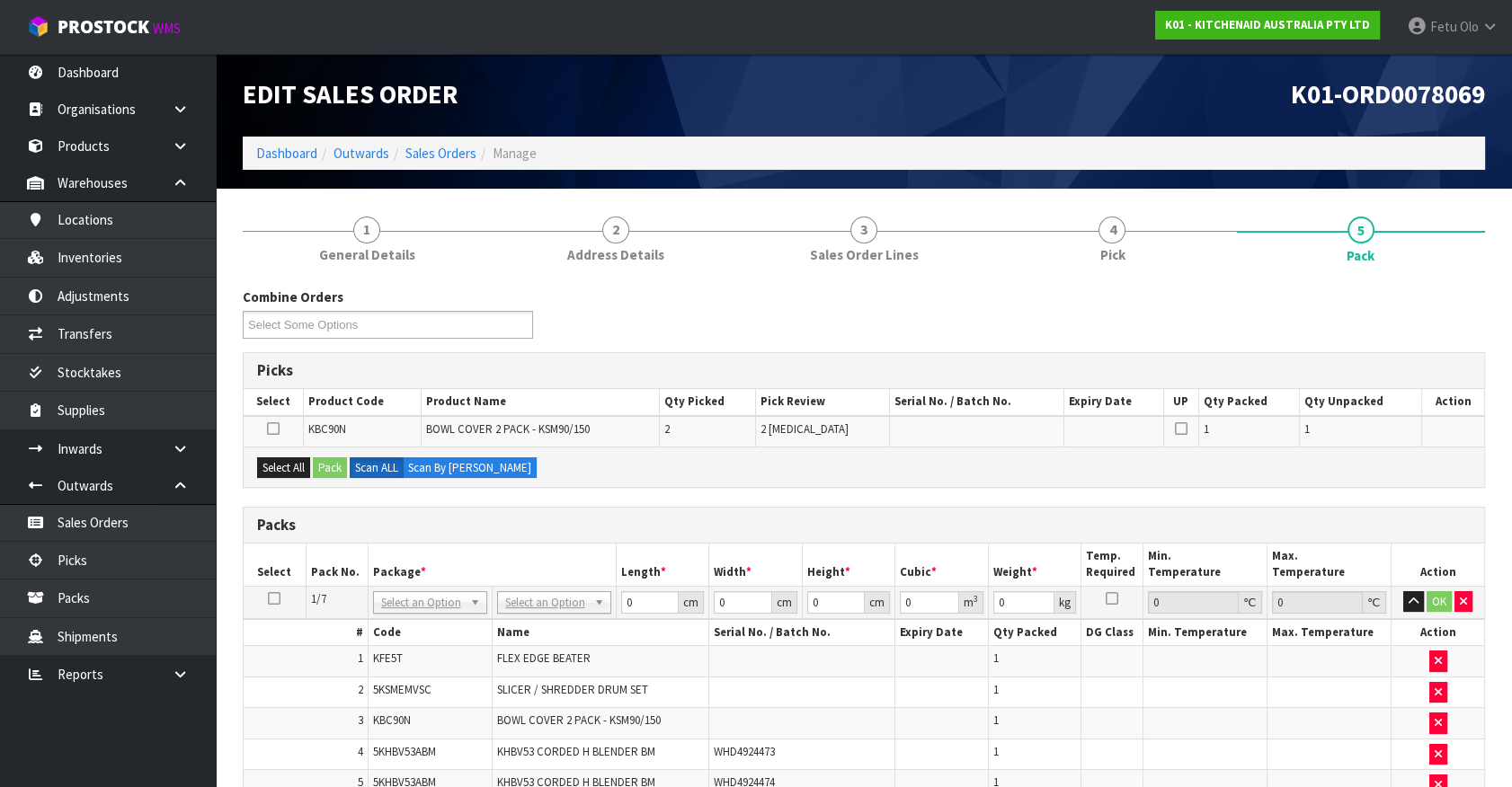
click at [277, 598] on icon at bounding box center [273, 598] width 12 height 1
click at [648, 544] on th "Length *" at bounding box center [662, 565] width 93 height 42
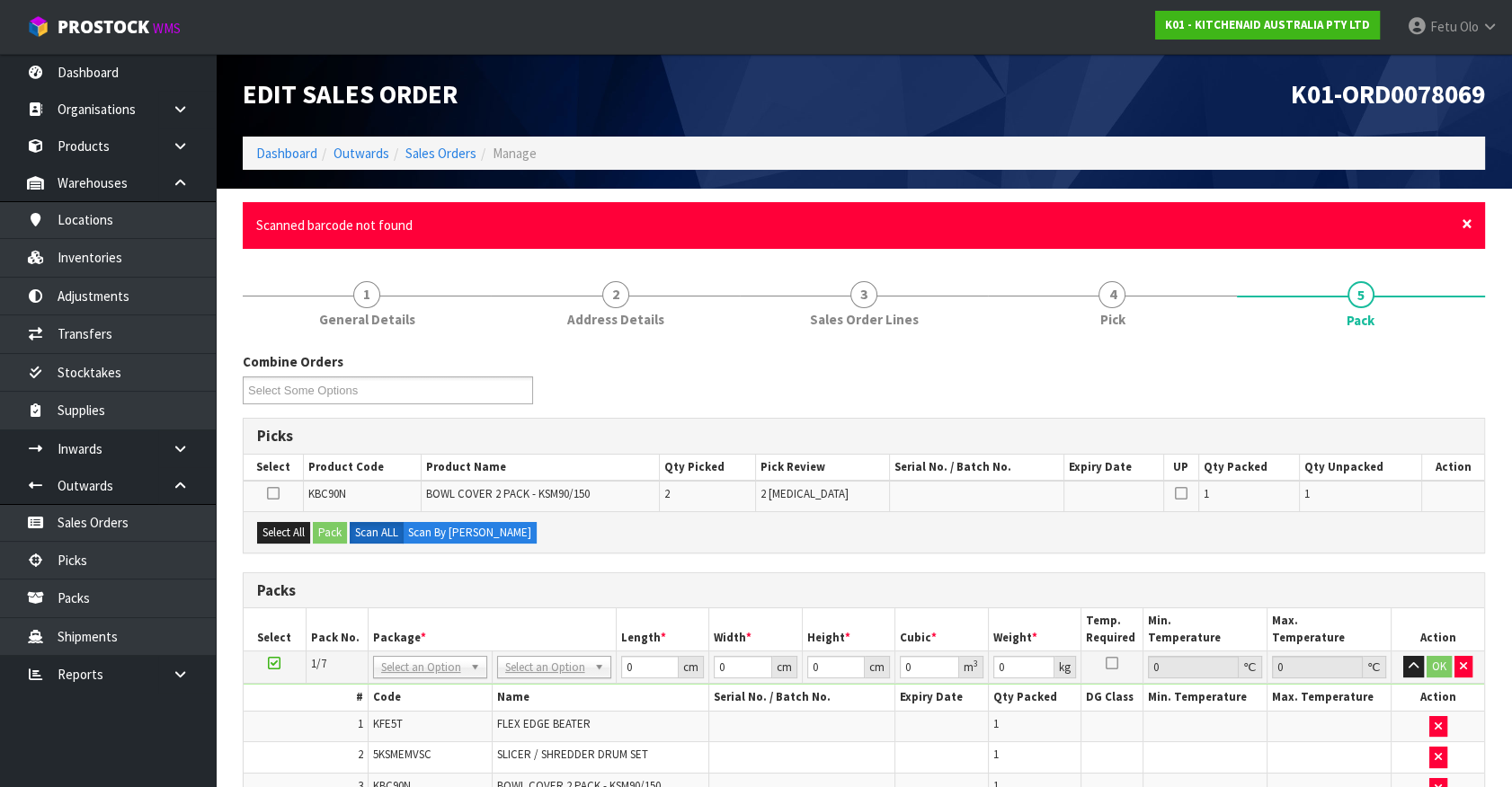
click at [1469, 216] on span "×" at bounding box center [1466, 223] width 10 height 25
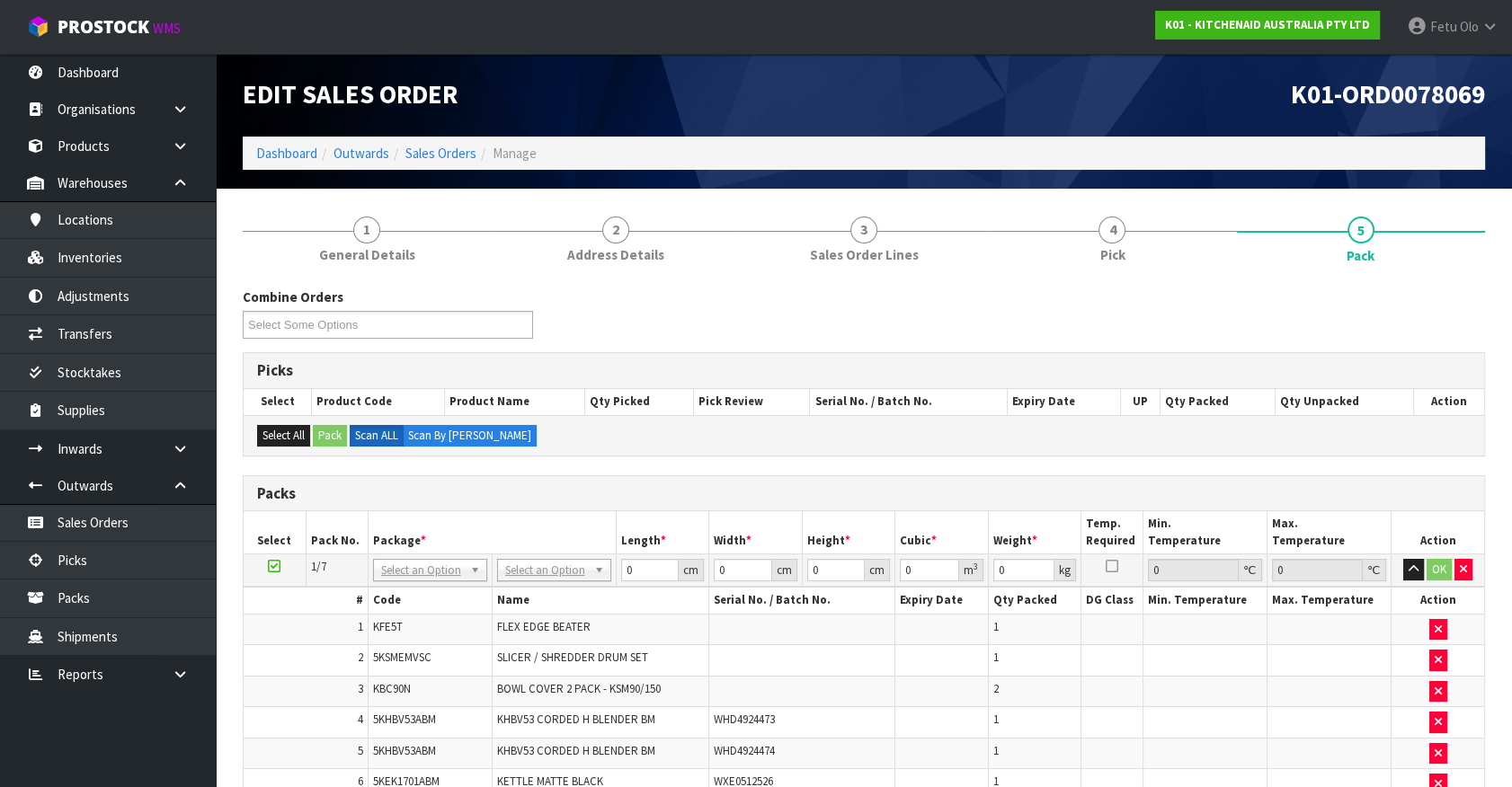
click at [279, 566] on icon at bounding box center [273, 566] width 12 height 1
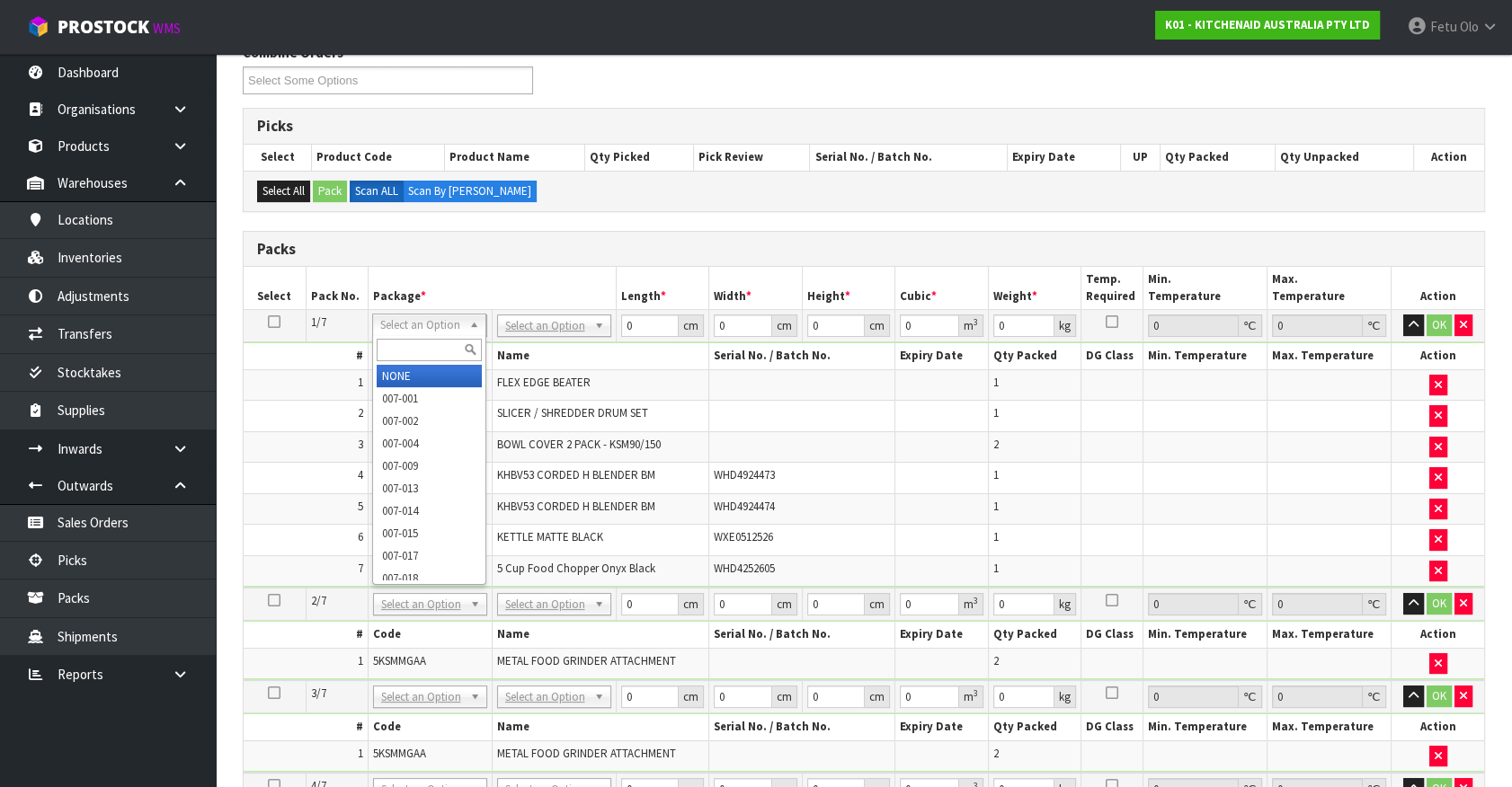
click at [430, 348] on input "text" at bounding box center [430, 350] width 106 height 23
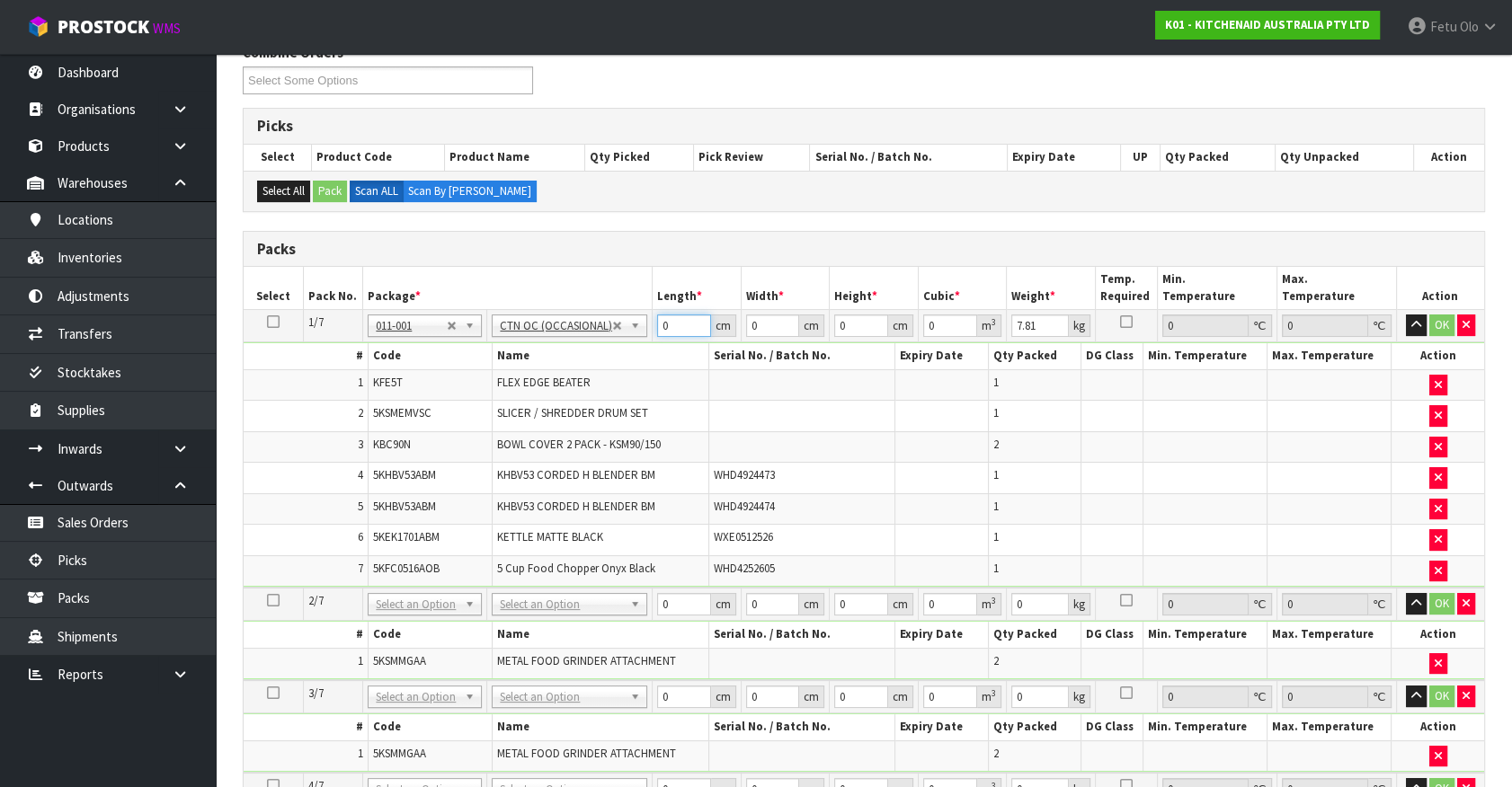
drag, startPoint x: 490, startPoint y: 369, endPoint x: 426, endPoint y: 367, distance: 64.0
click at [427, 368] on tbody "1/7 NONE 007-001 007-002 007-004 007-009 007-013 007-014 007-015 007-017 007-01…" at bounding box center [863, 449] width 1241 height 278
click button "OK" at bounding box center [1441, 325] width 25 height 22
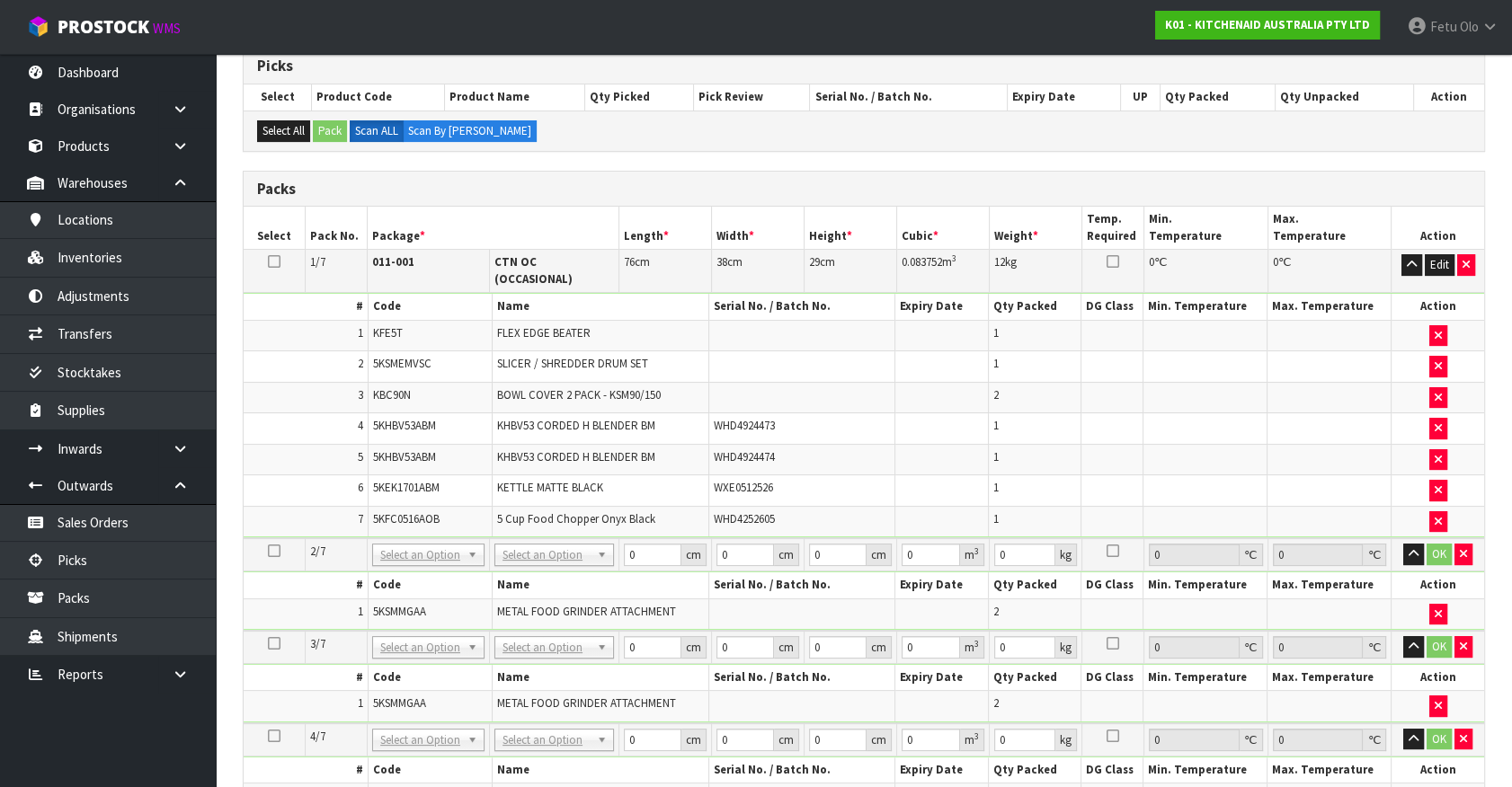
scroll to position [490, 0]
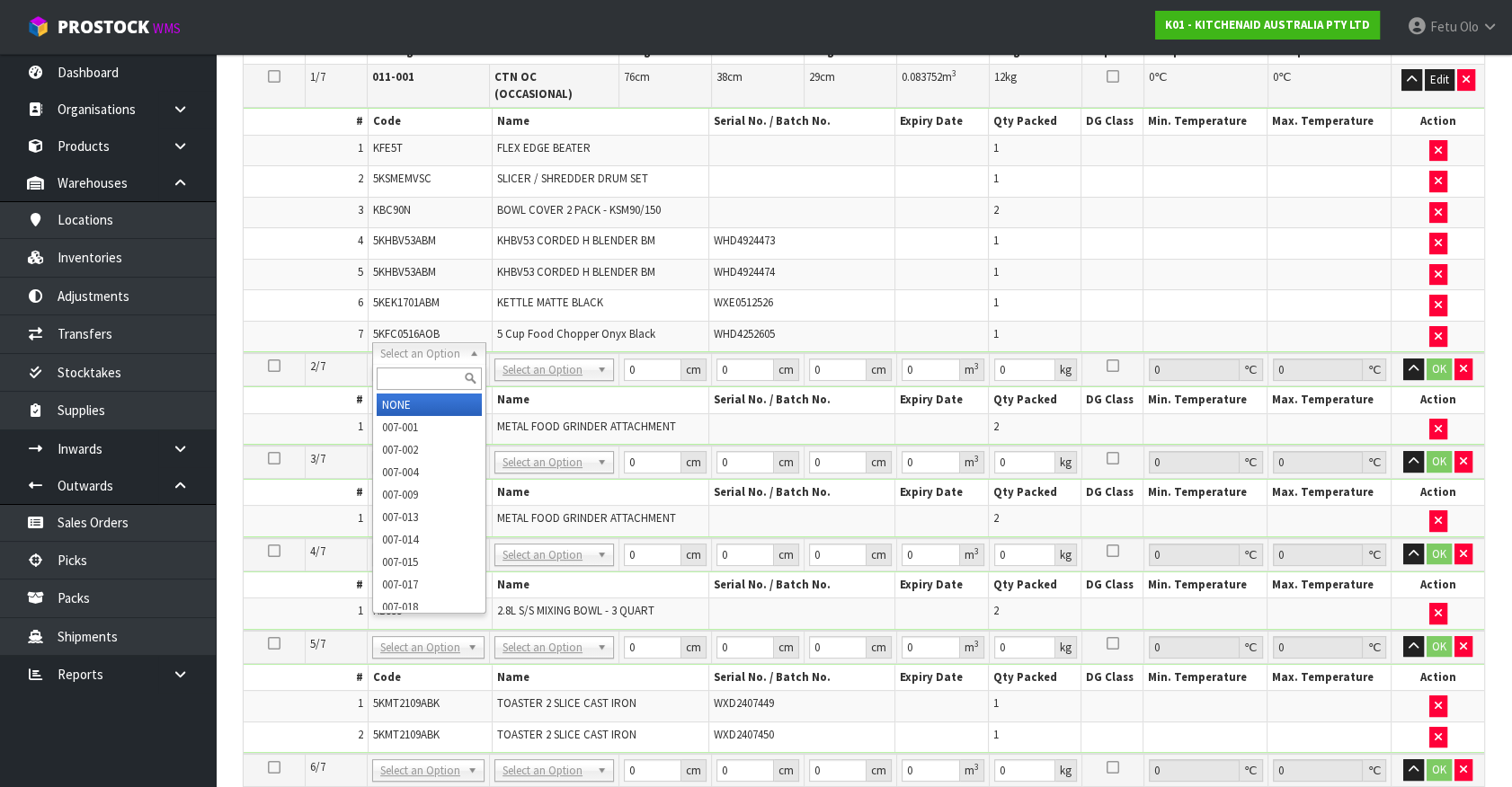
drag, startPoint x: 435, startPoint y: 410, endPoint x: 433, endPoint y: 491, distance: 81.0
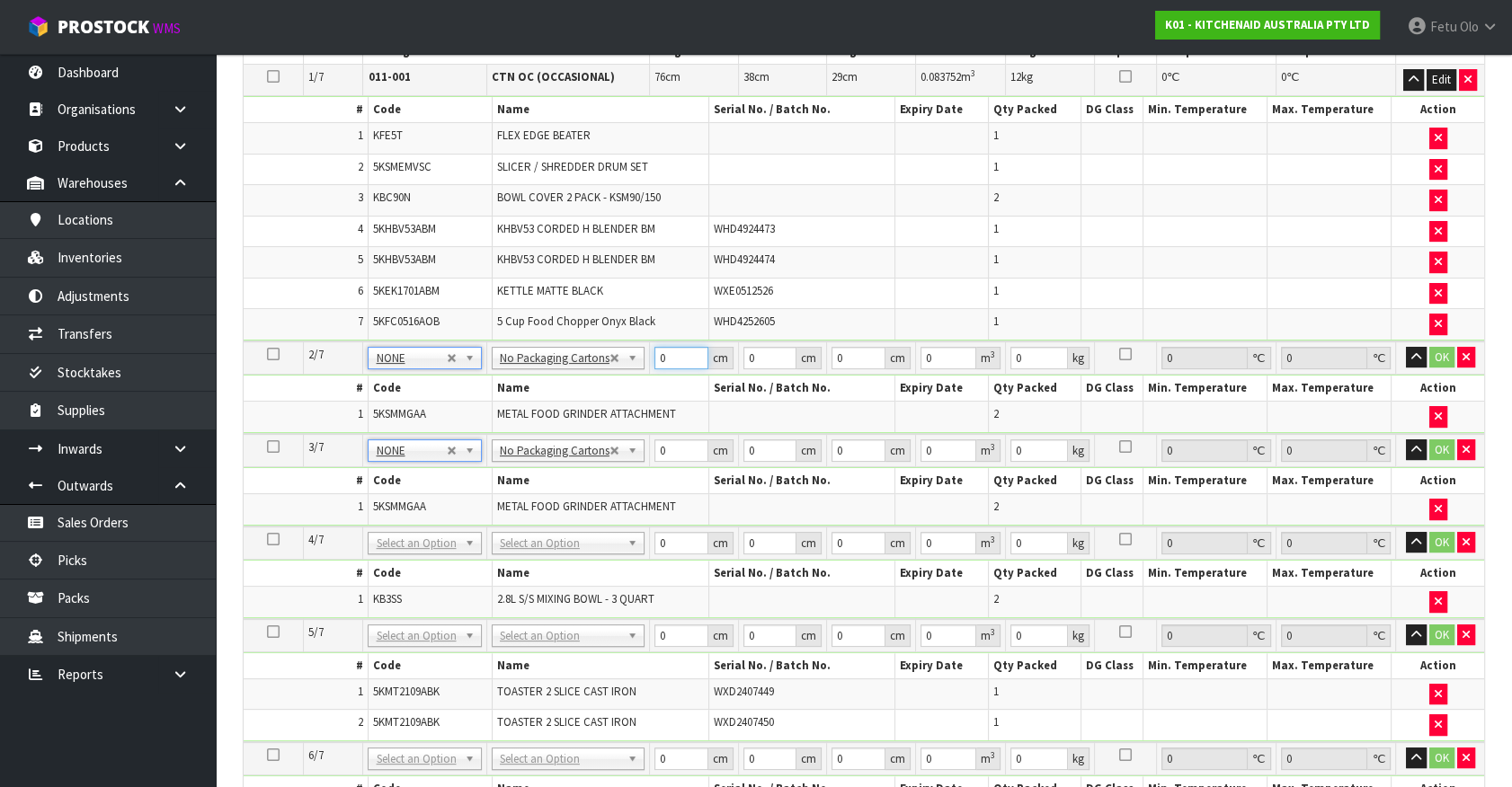
drag, startPoint x: 648, startPoint y: 353, endPoint x: 578, endPoint y: 389, distance: 78.7
click at [578, 389] on tbody "2/7 NONE 007-001 007-002 007-004 007-009 007-013 007-014 007-015 007-017 007-01…" at bounding box center [863, 387] width 1241 height 92
click button "OK" at bounding box center [1441, 357] width 25 height 22
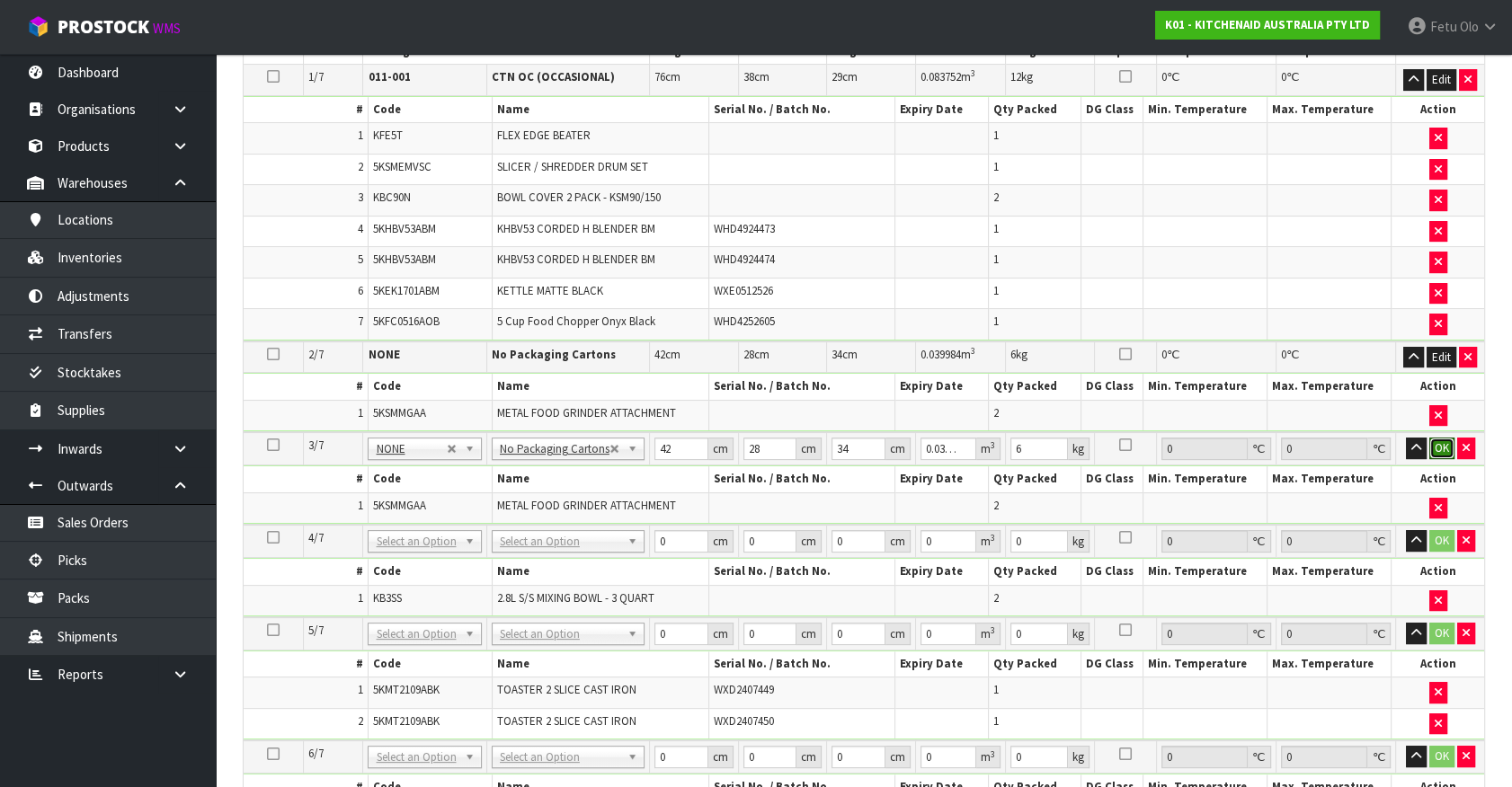
click button "OK" at bounding box center [1441, 448] width 25 height 22
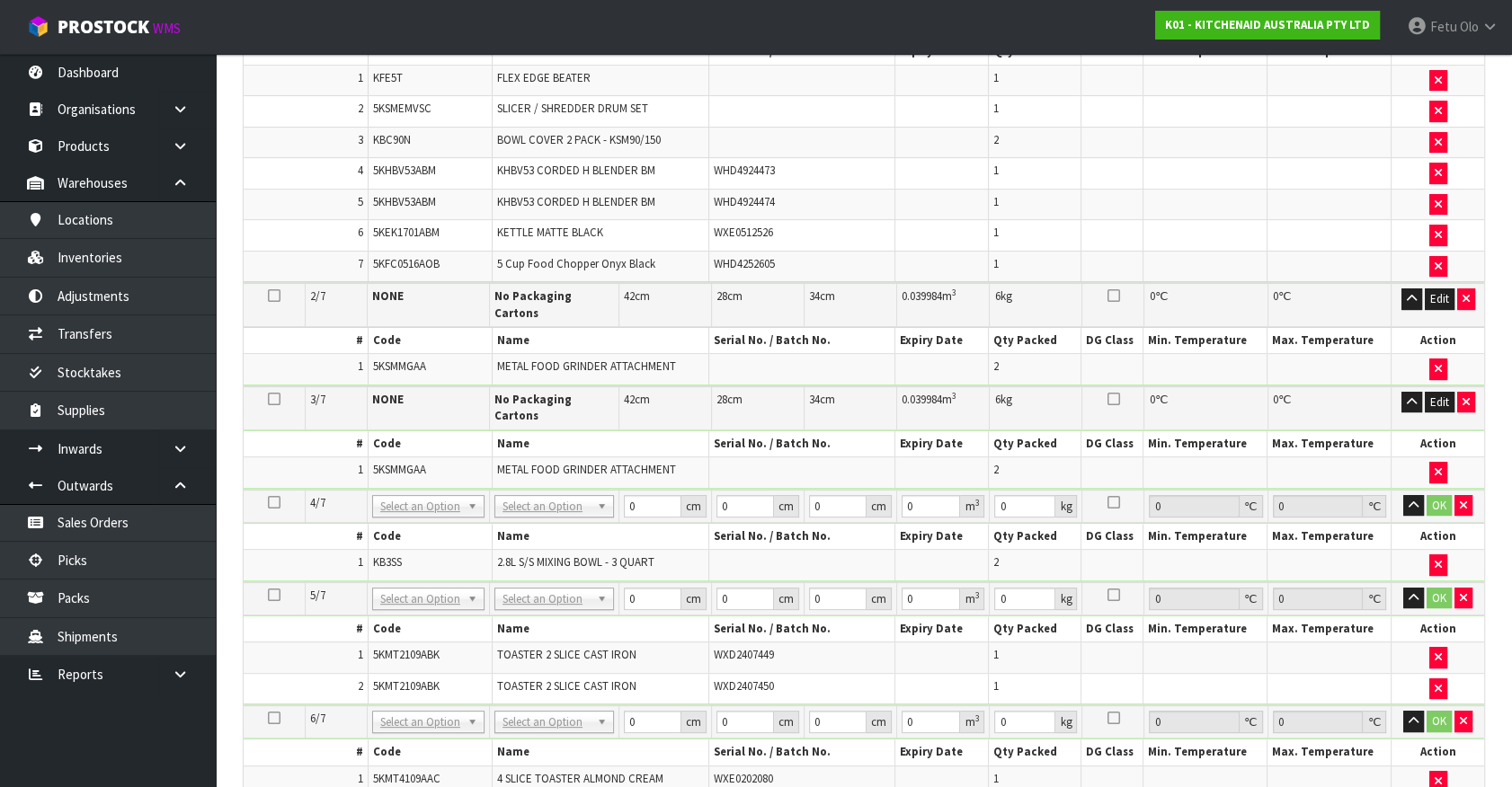
scroll to position [653, 0]
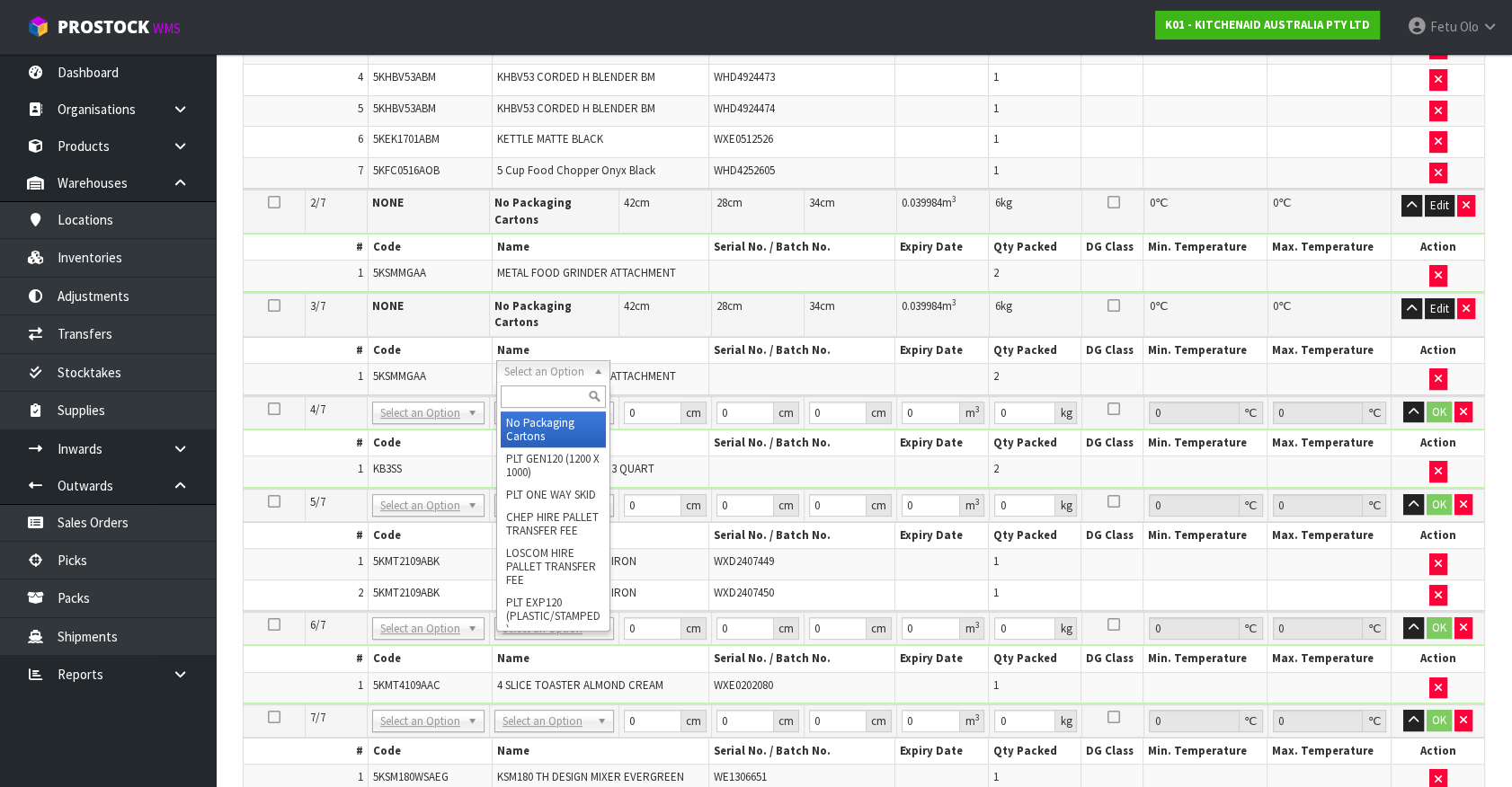
drag, startPoint x: 531, startPoint y: 428, endPoint x: 533, endPoint y: 455, distance: 27.1
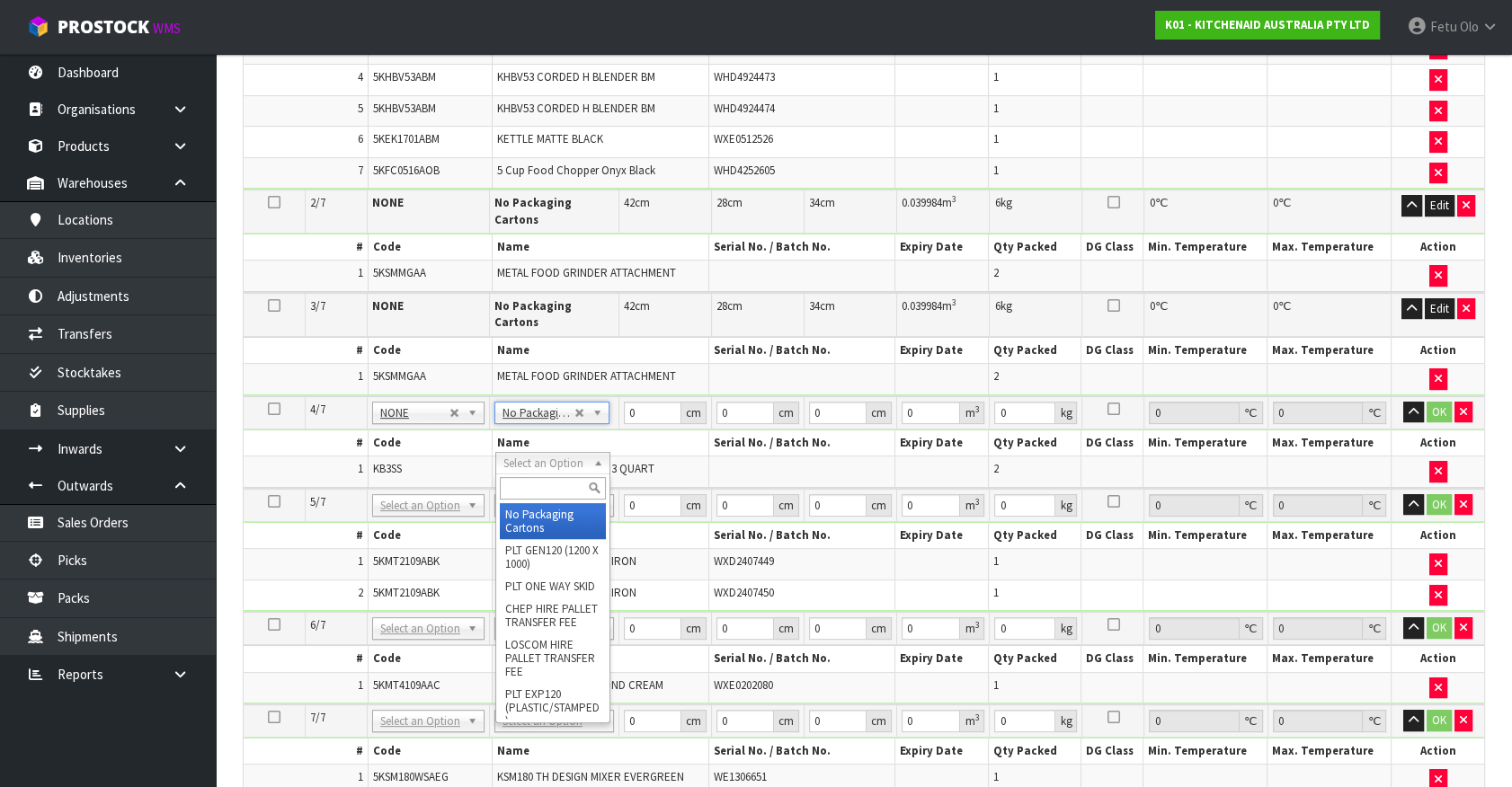
drag, startPoint x: 539, startPoint y: 476, endPoint x: 539, endPoint y: 494, distance: 18.0
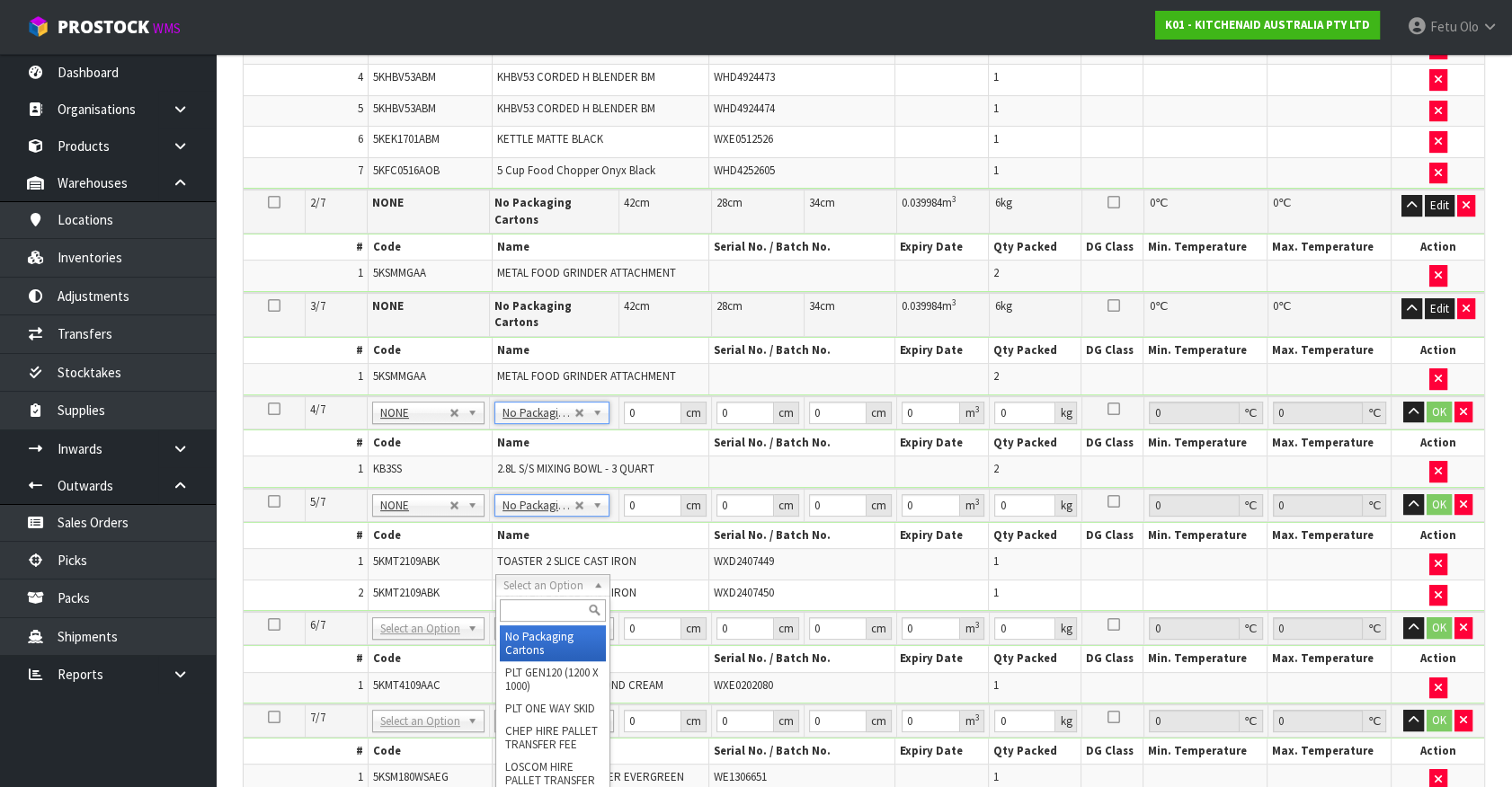
drag, startPoint x: 532, startPoint y: 585, endPoint x: 530, endPoint y: 656, distance: 71.0
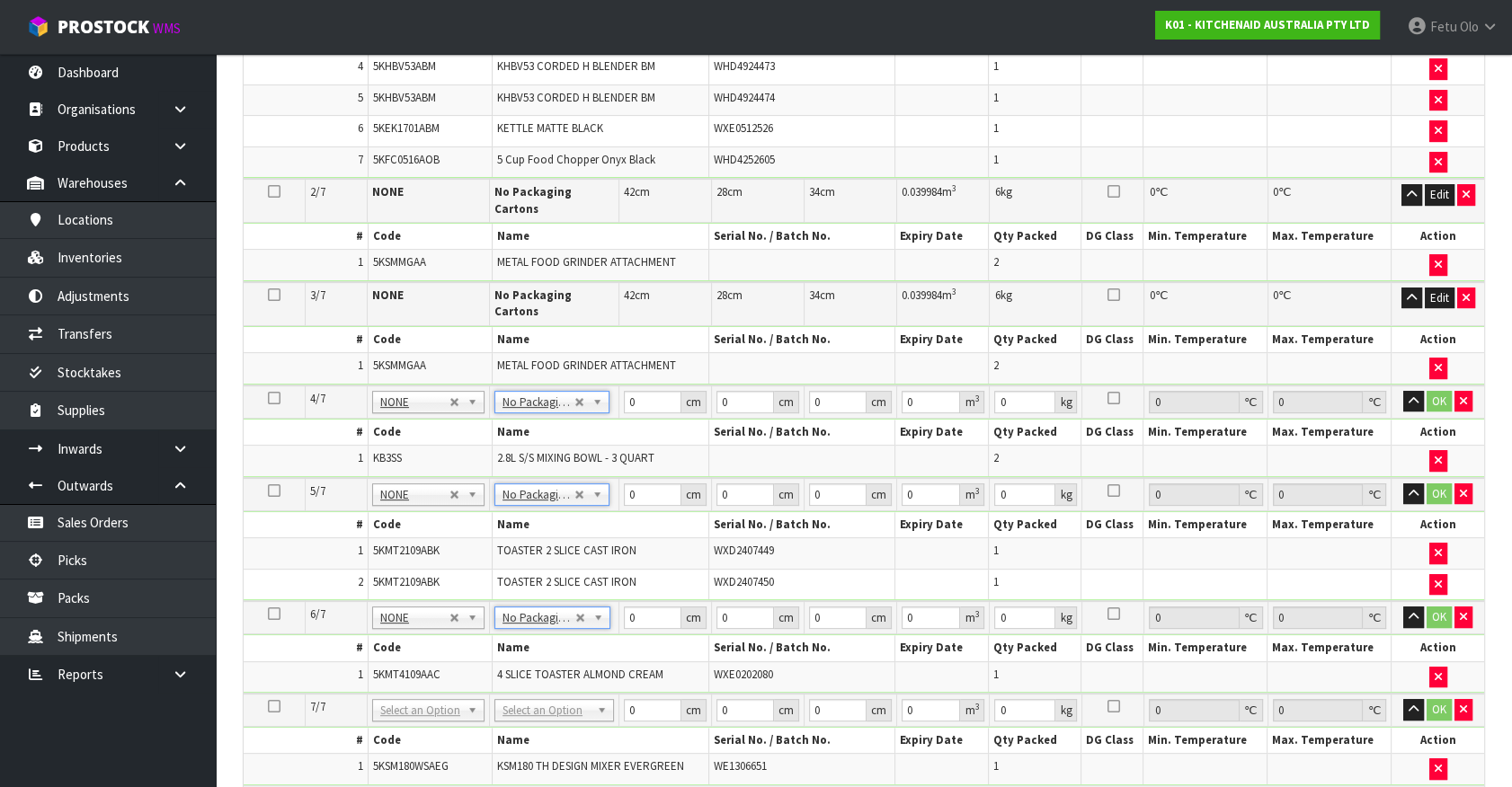
scroll to position [735, 0]
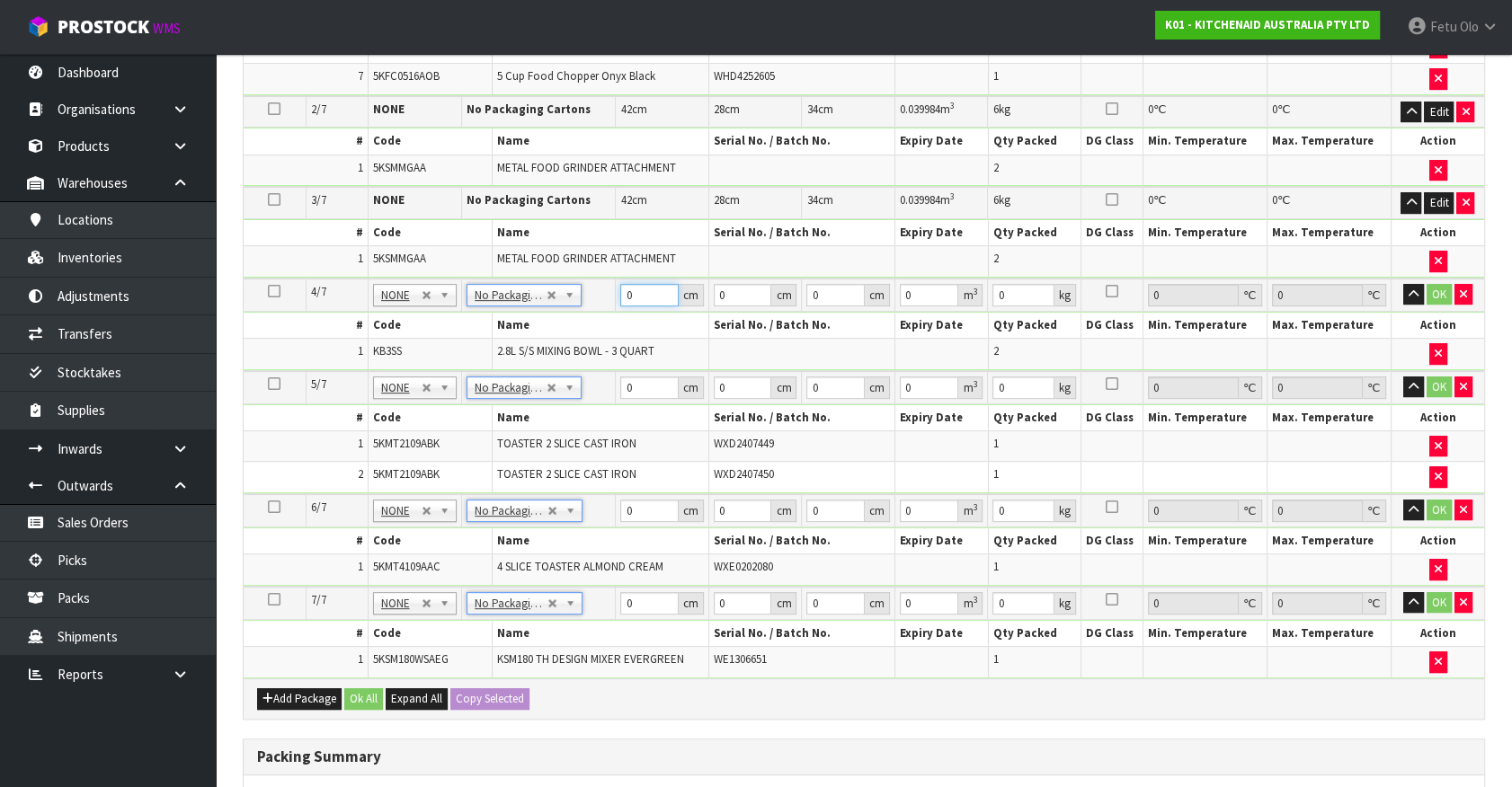
drag, startPoint x: 642, startPoint y: 288, endPoint x: 478, endPoint y: 338, distance: 171.5
click at [480, 338] on tbody "4/7 NONE 007-001 007-002 007-004 007-009 007-013 007-014 007-015 007-017 007-01…" at bounding box center [863, 325] width 1241 height 92
click button "OK" at bounding box center [1438, 294] width 25 height 22
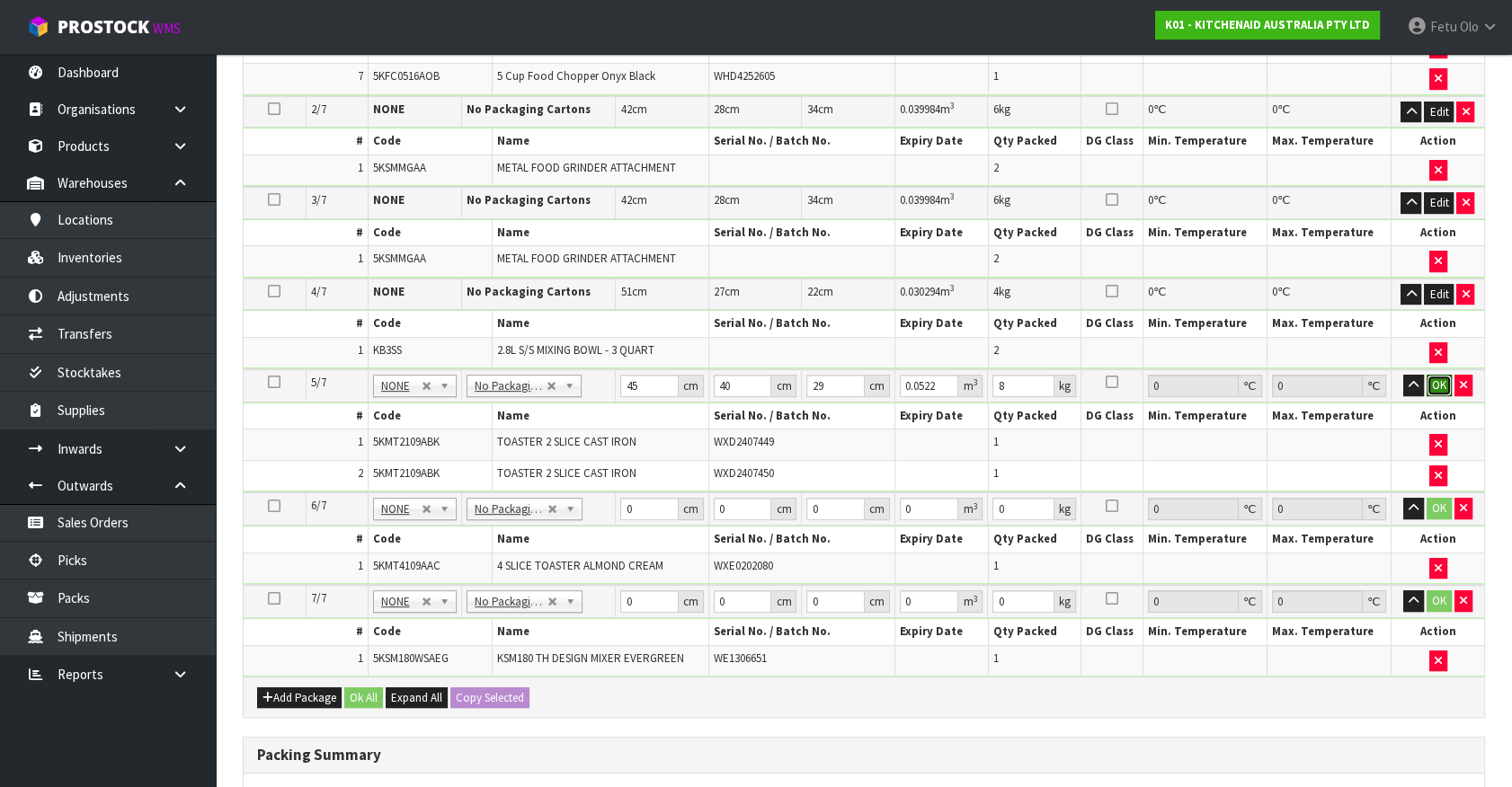
click button "OK" at bounding box center [1438, 385] width 25 height 22
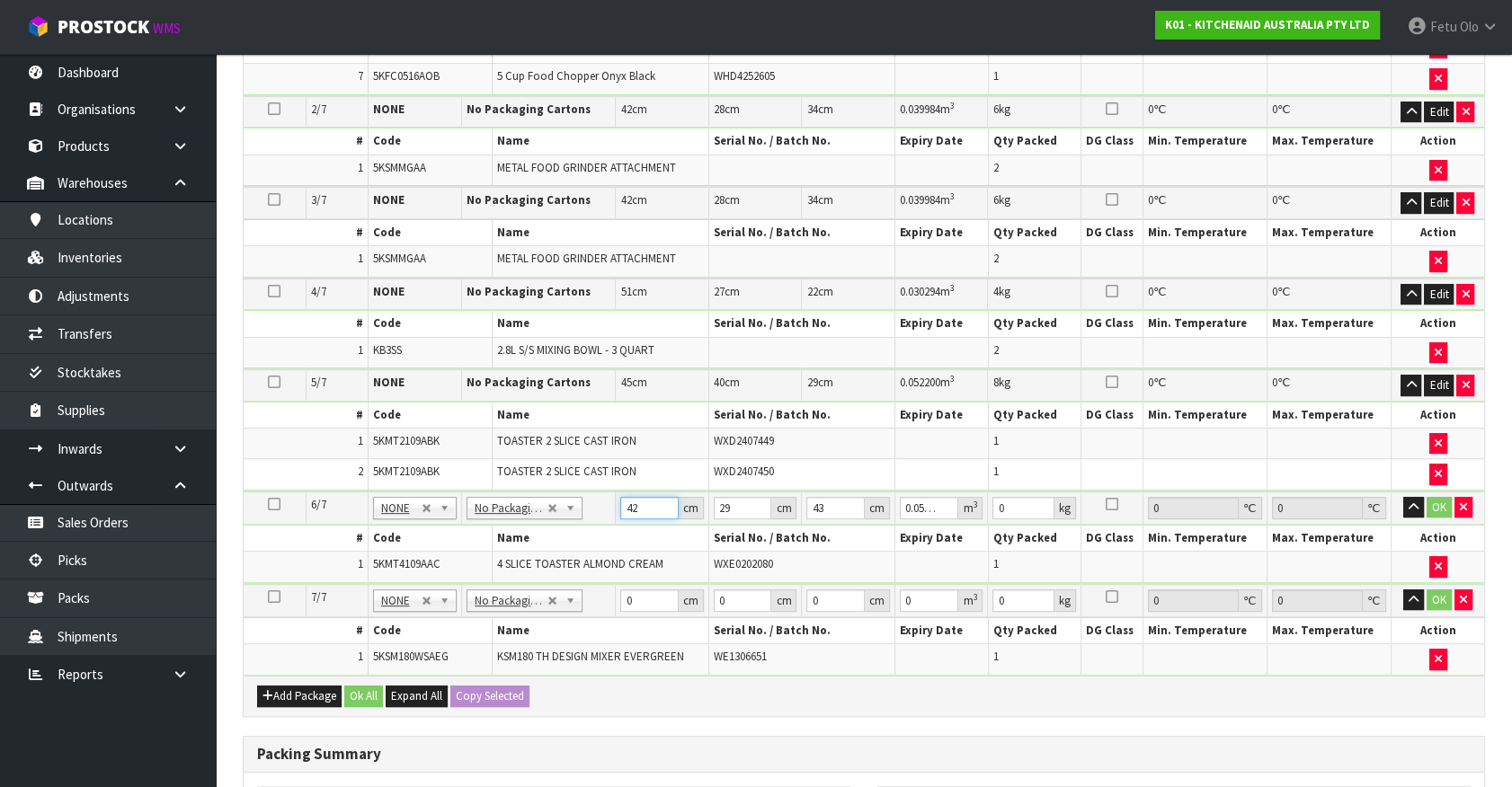
drag, startPoint x: 644, startPoint y: 498, endPoint x: 501, endPoint y: 557, distance: 154.7
click at [501, 557] on tbody "6/7 NONE 007-001 007-002 007-004 007-009 007-013 007-014 007-015 007-017 007-01…" at bounding box center [863, 538] width 1241 height 92
click button "OK" at bounding box center [1438, 507] width 25 height 22
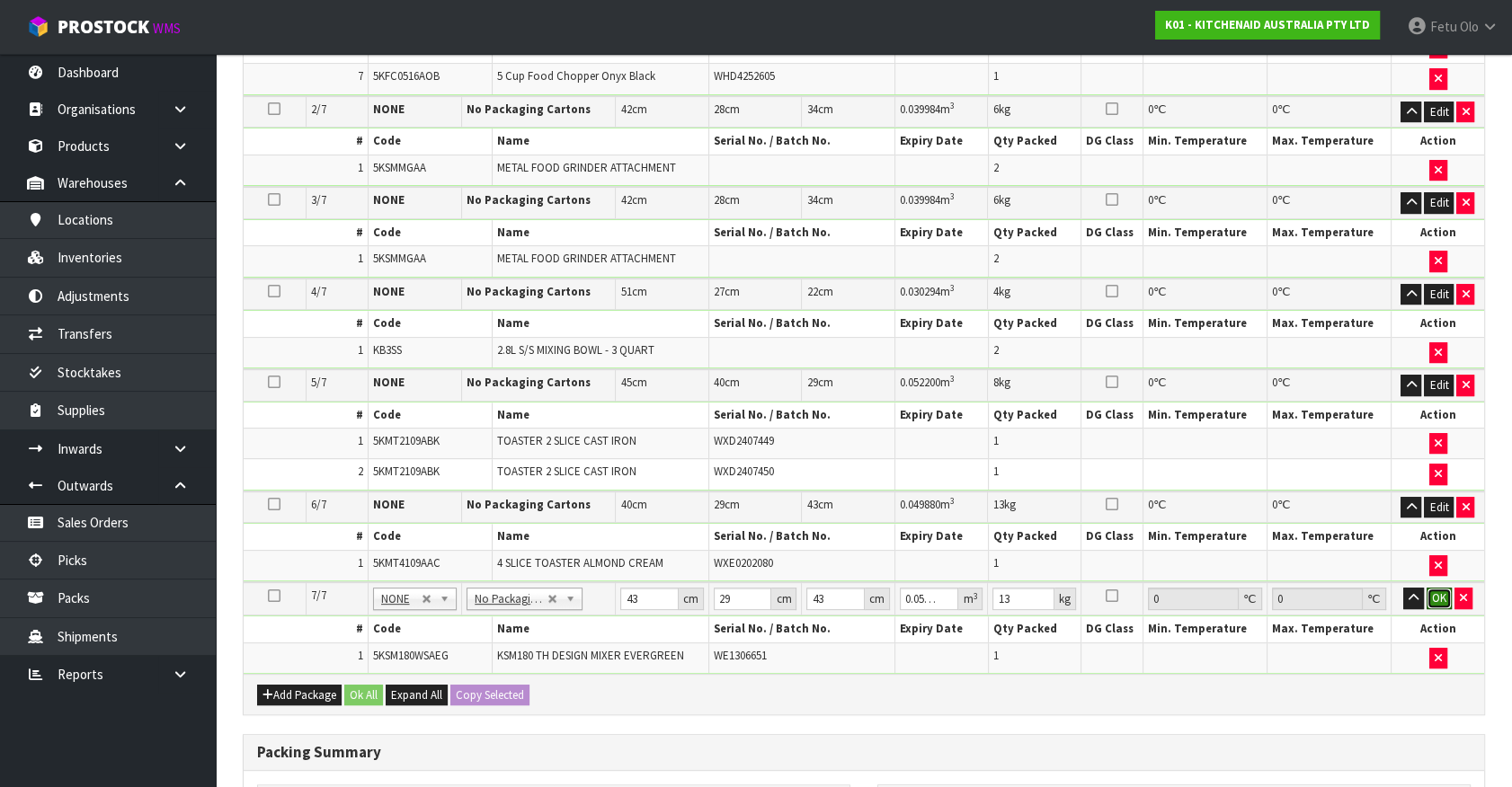
click button "OK" at bounding box center [1438, 598] width 25 height 22
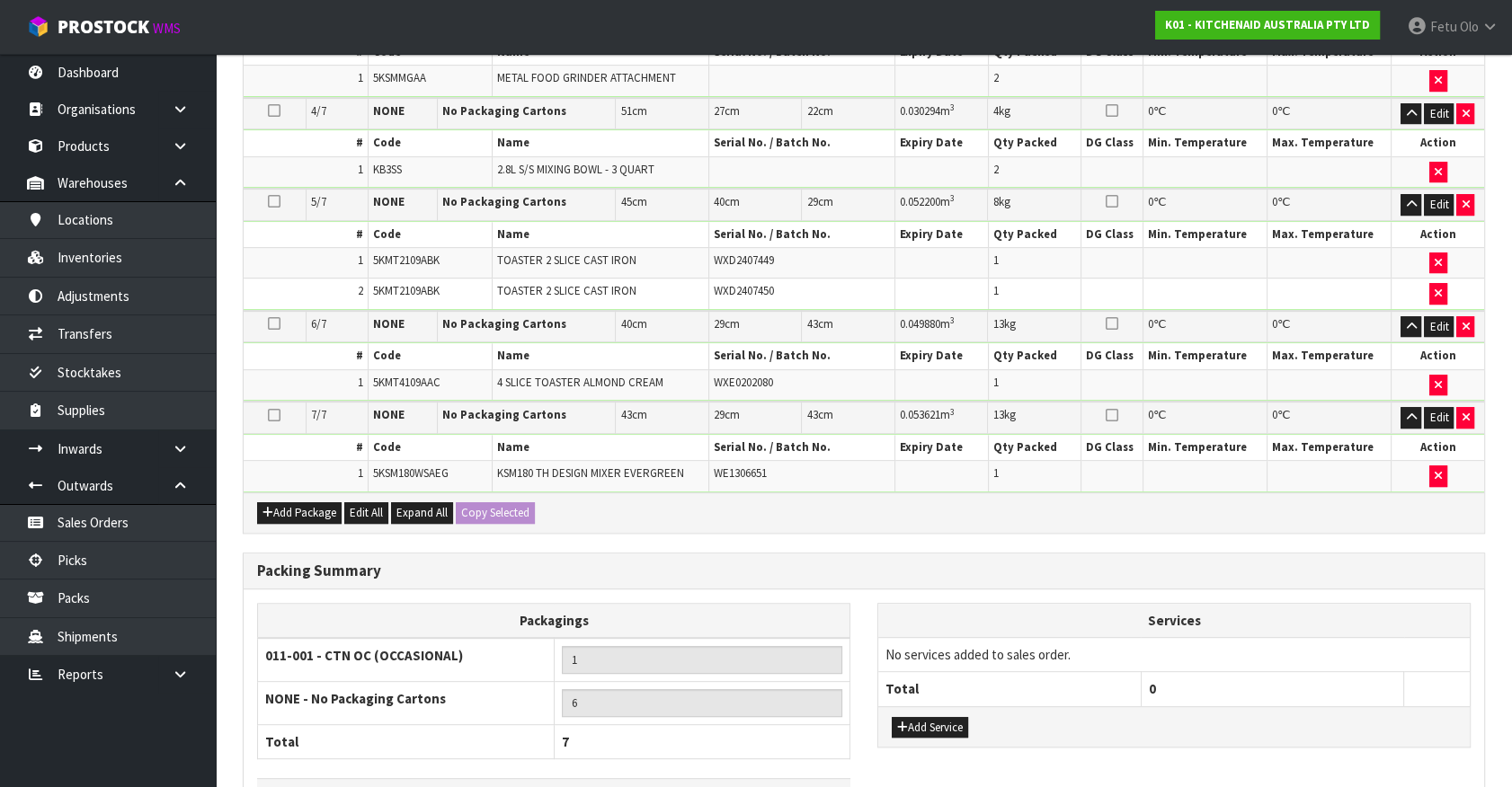
scroll to position [1035, 0]
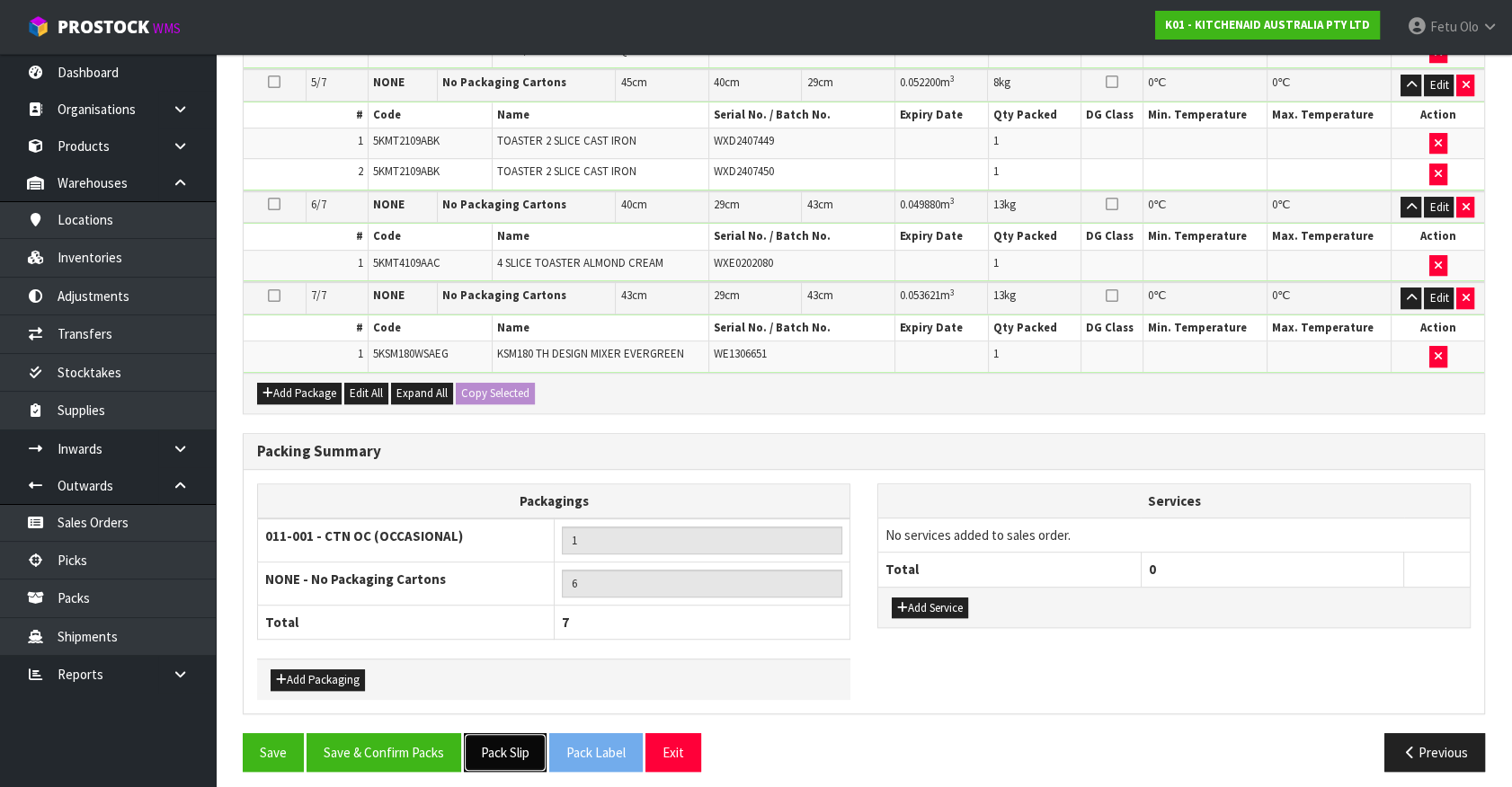
click at [501, 740] on button "Pack Slip" at bounding box center [505, 752] width 83 height 39
click at [396, 740] on button "Save & Confirm Packs" at bounding box center [384, 752] width 155 height 39
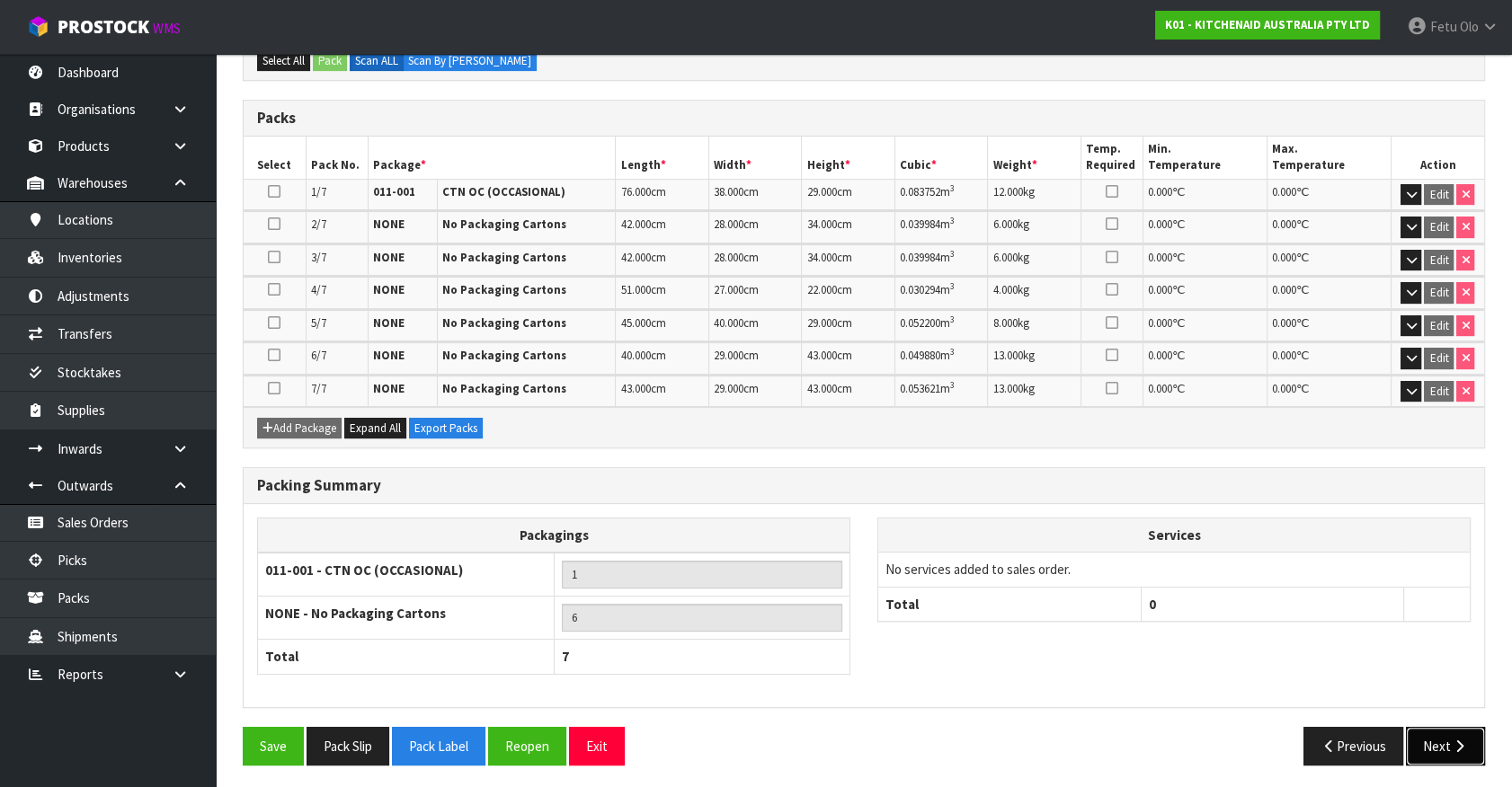
click at [1439, 737] on button "Next" at bounding box center [1445, 746] width 79 height 39
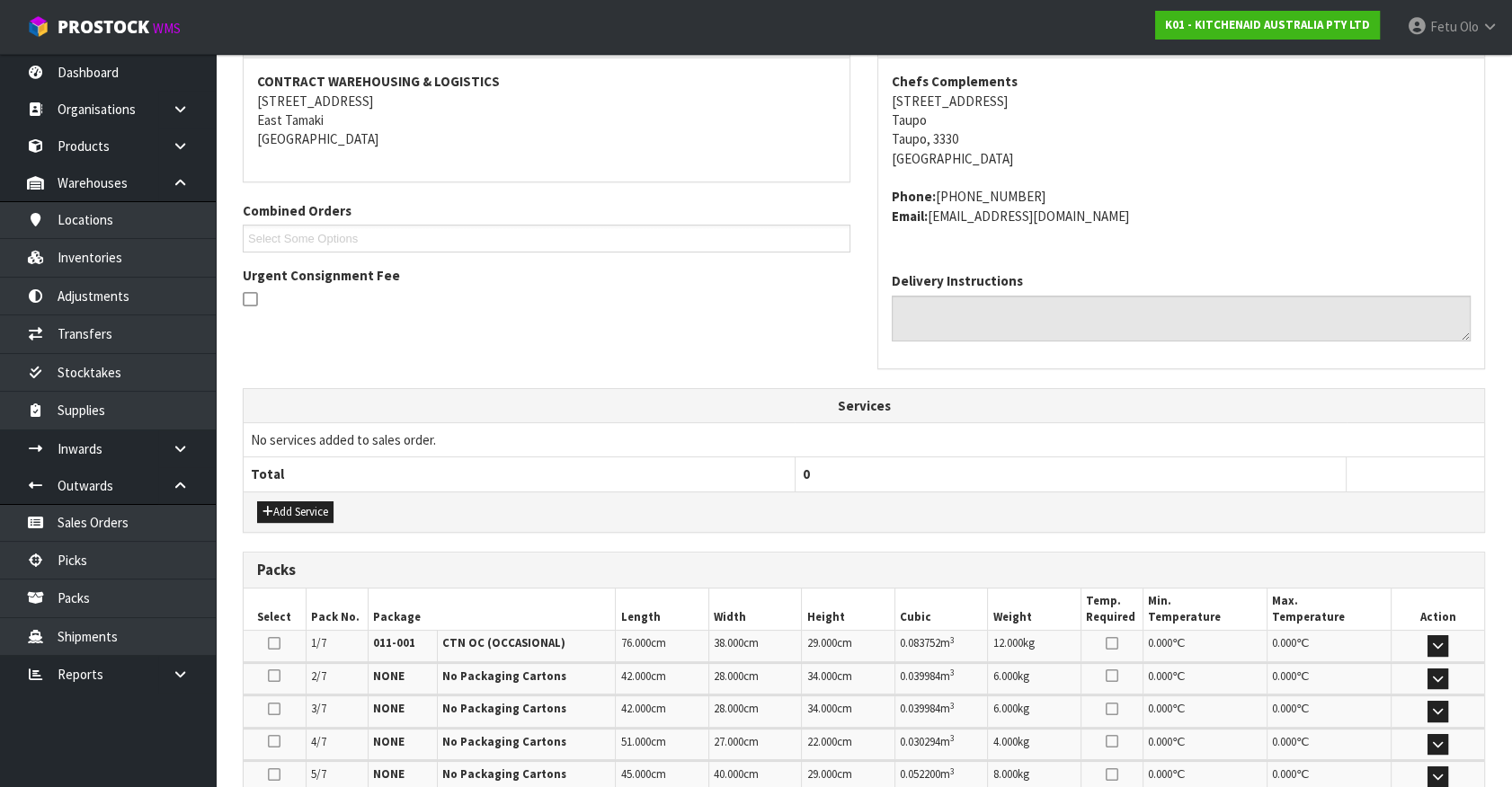
scroll to position [571, 0]
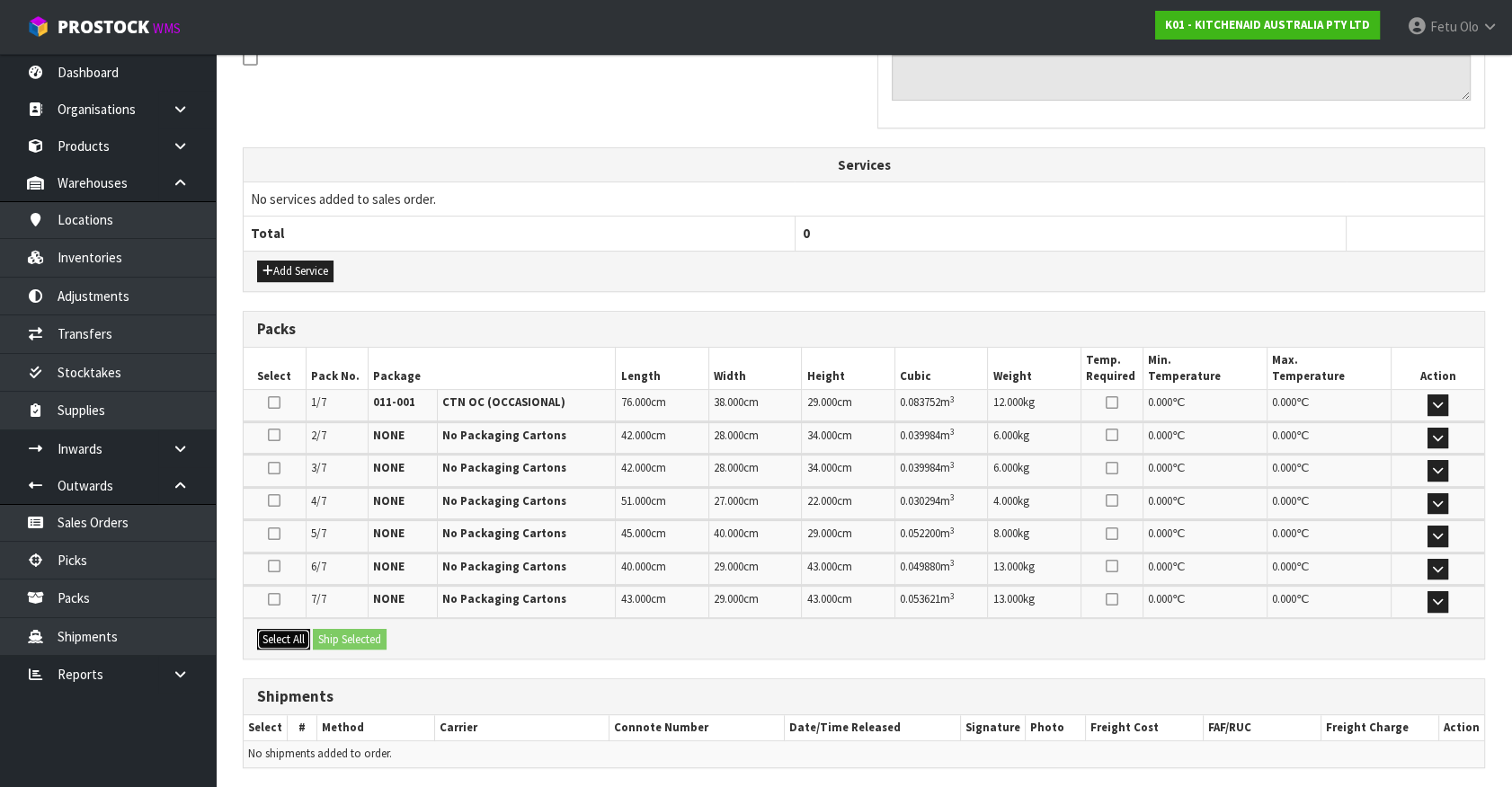
click at [292, 633] on button "Select All" at bounding box center [284, 639] width 53 height 22
click at [365, 629] on button "Ship Selected" at bounding box center [350, 639] width 74 height 22
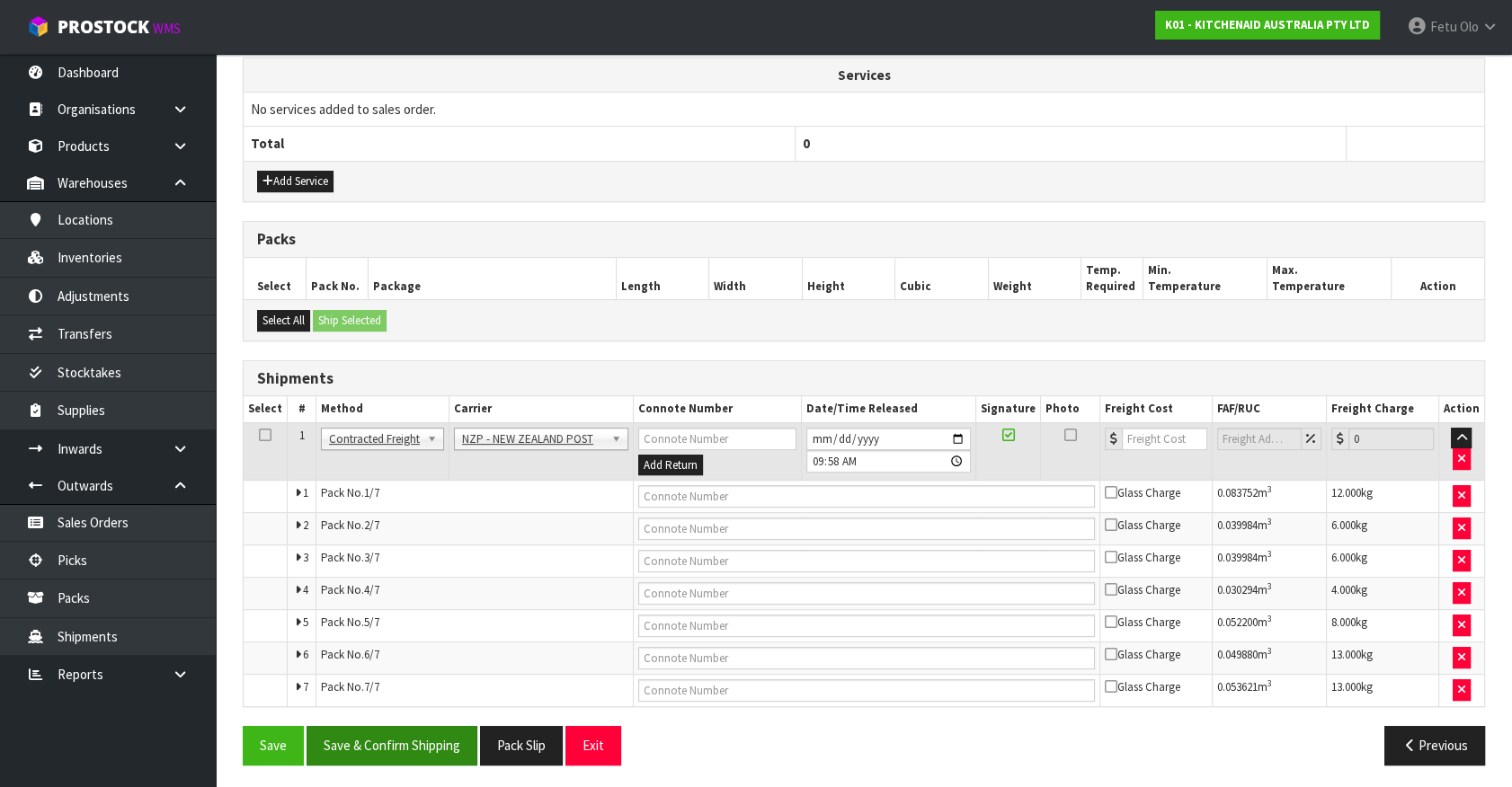
scroll to position [663, 0]
drag, startPoint x: 434, startPoint y: 737, endPoint x: 570, endPoint y: 723, distance: 136.7
click at [434, 737] on button "Save & Confirm Shipping" at bounding box center [391, 744] width 171 height 39
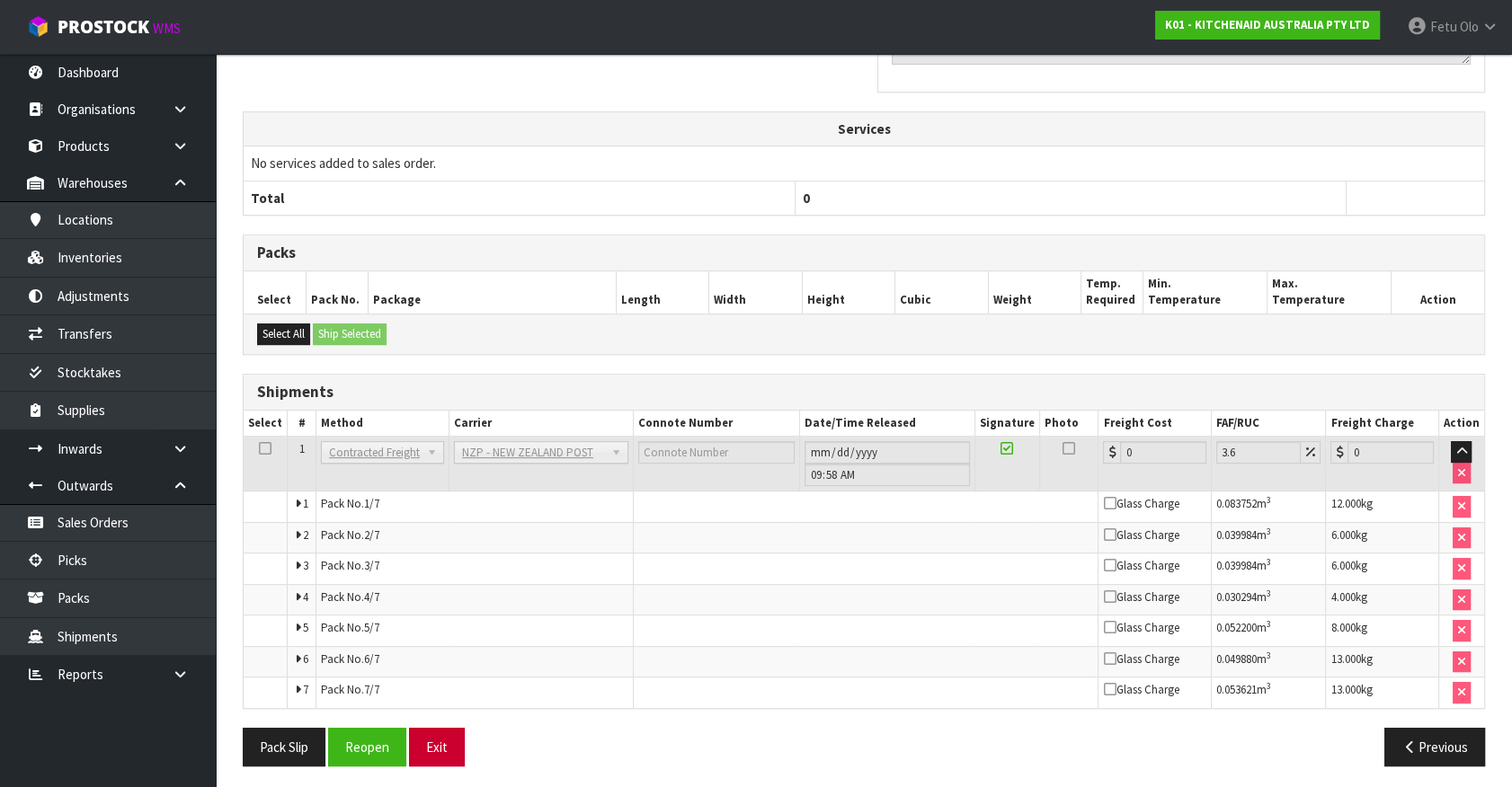
scroll to position [629, 0]
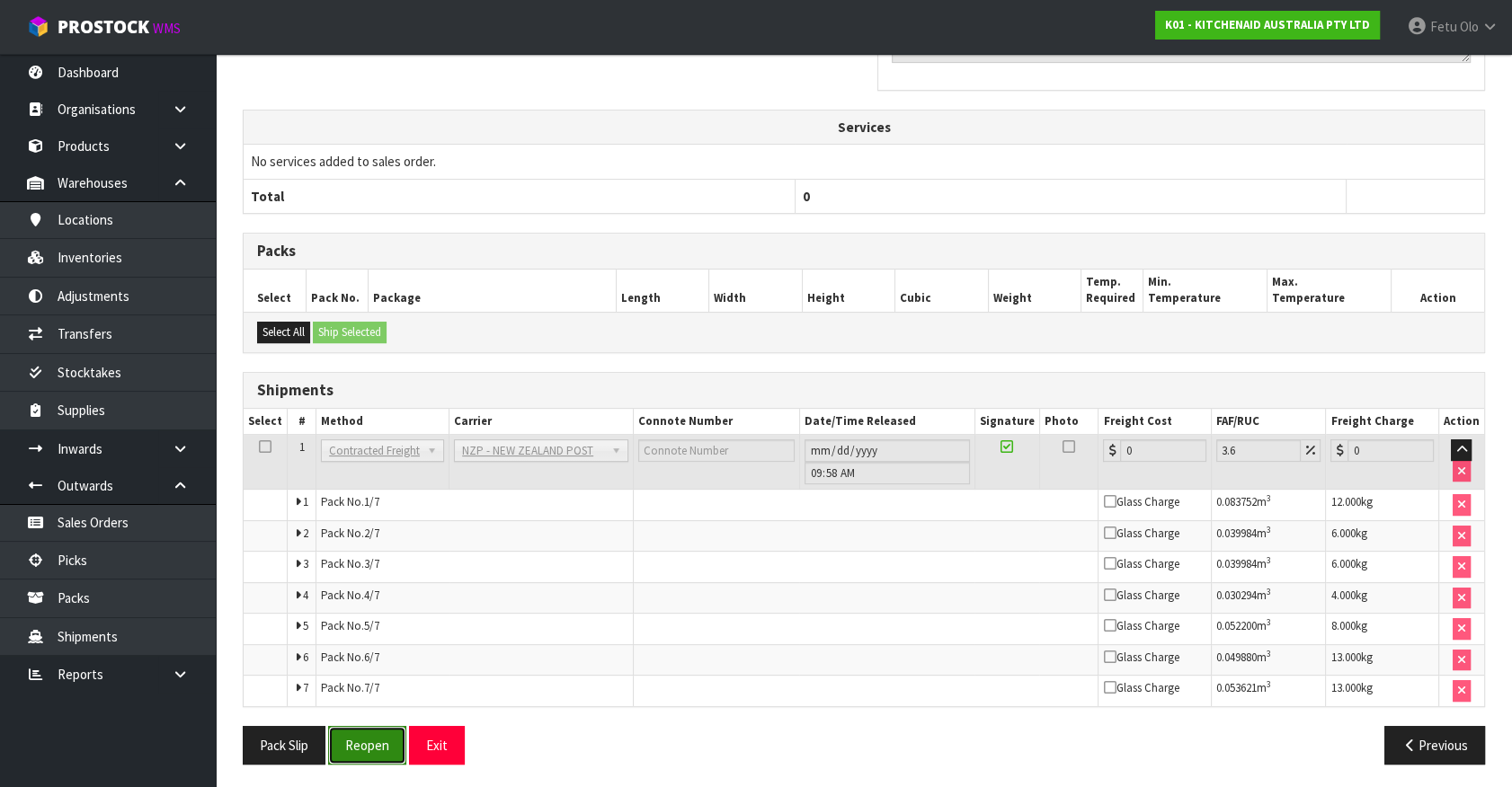
click at [345, 743] on button "Reopen" at bounding box center [367, 745] width 78 height 39
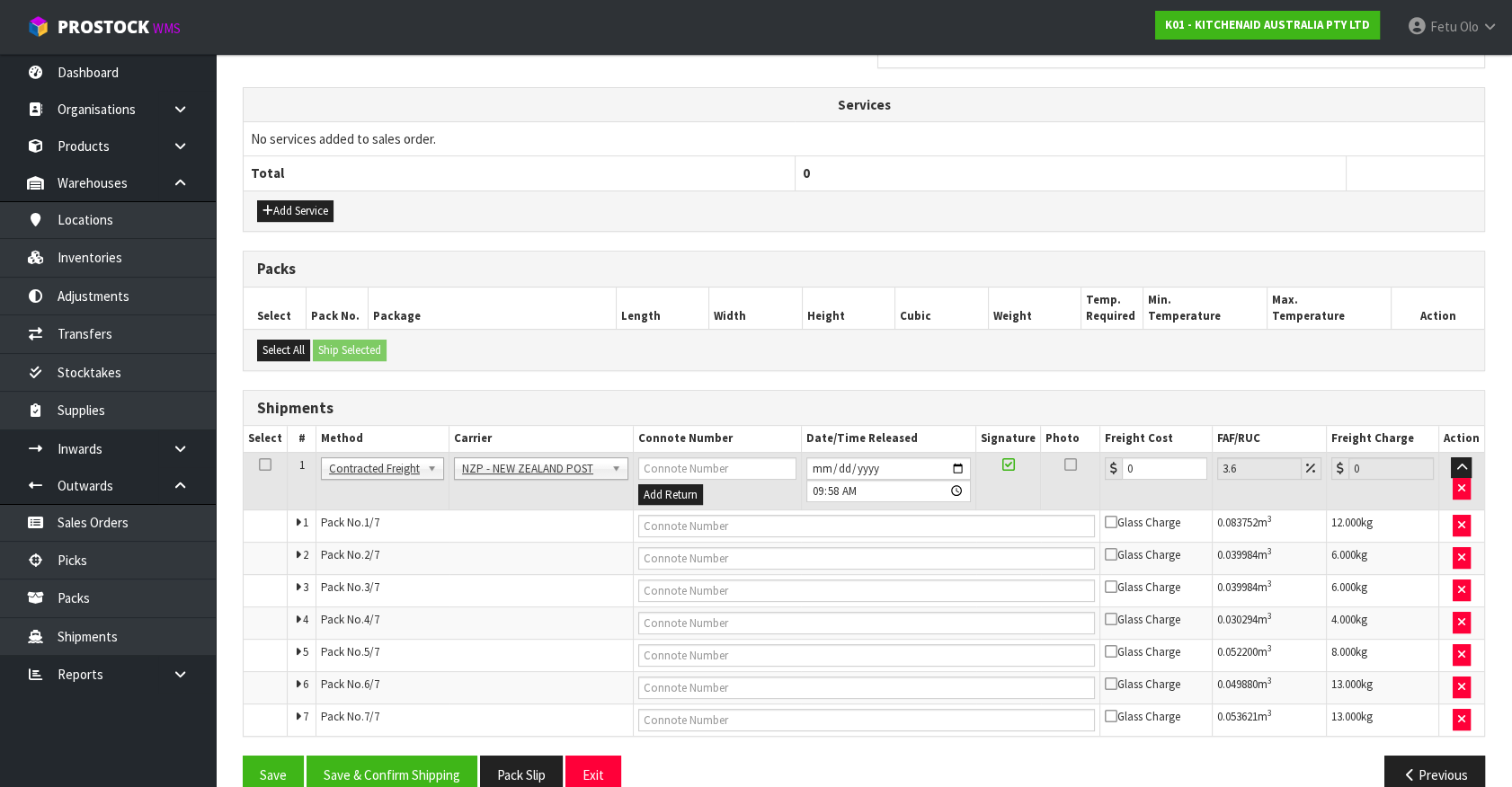
scroll to position [663, 0]
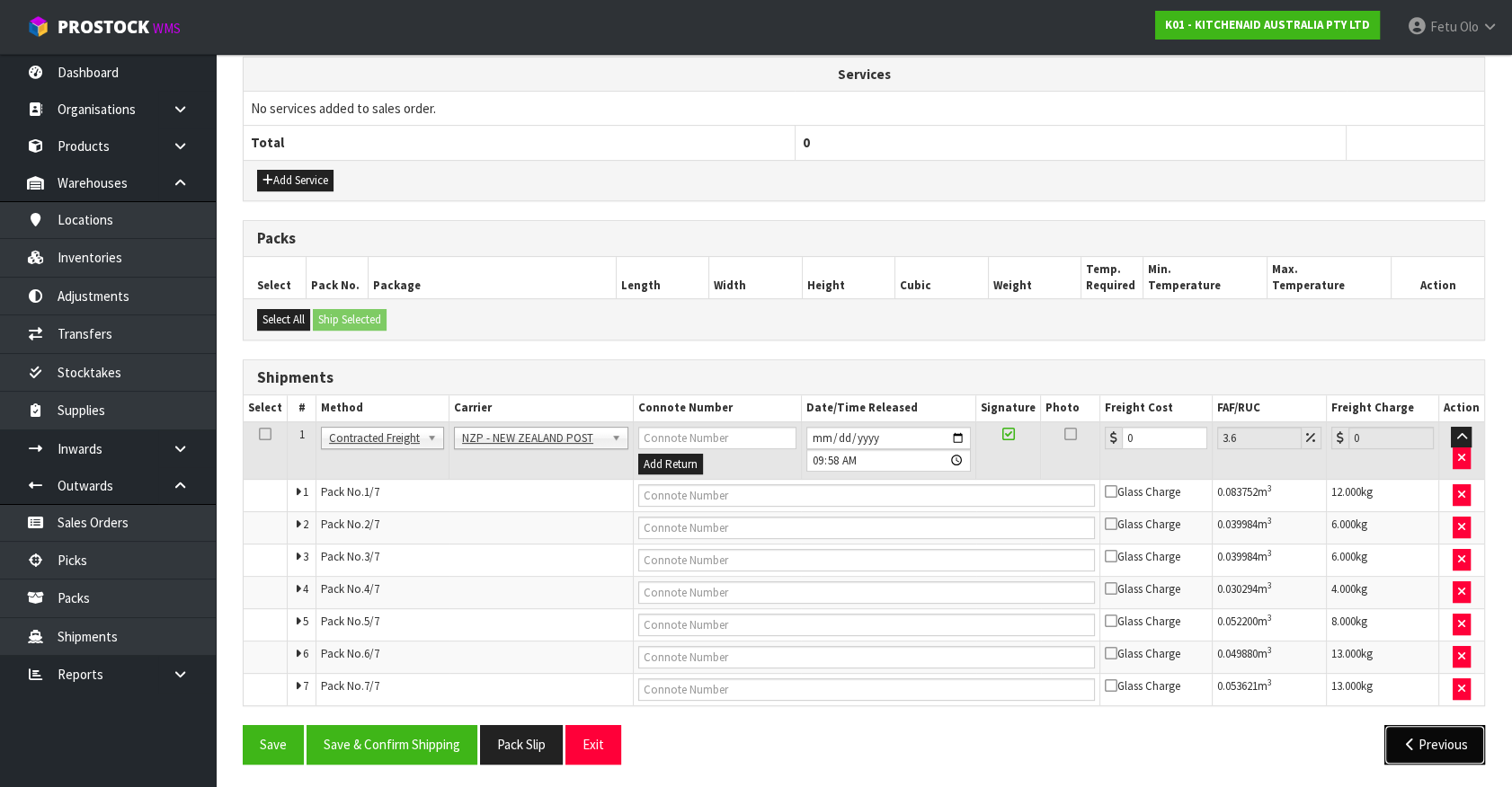
drag, startPoint x: 1421, startPoint y: 738, endPoint x: 891, endPoint y: 621, distance: 542.8
click at [1412, 733] on button "Previous" at bounding box center [1434, 744] width 101 height 39
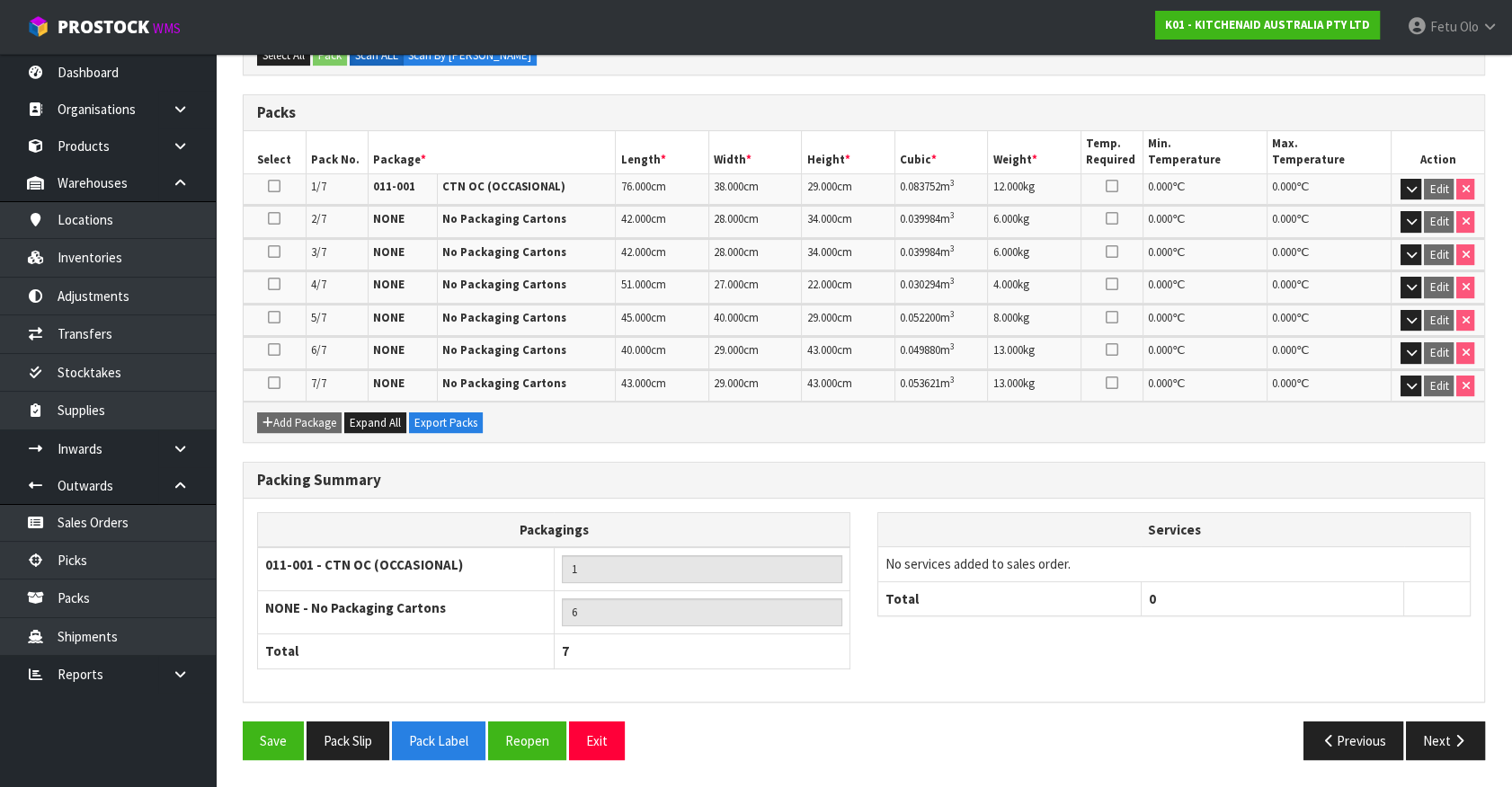
scroll to position [440, 0]
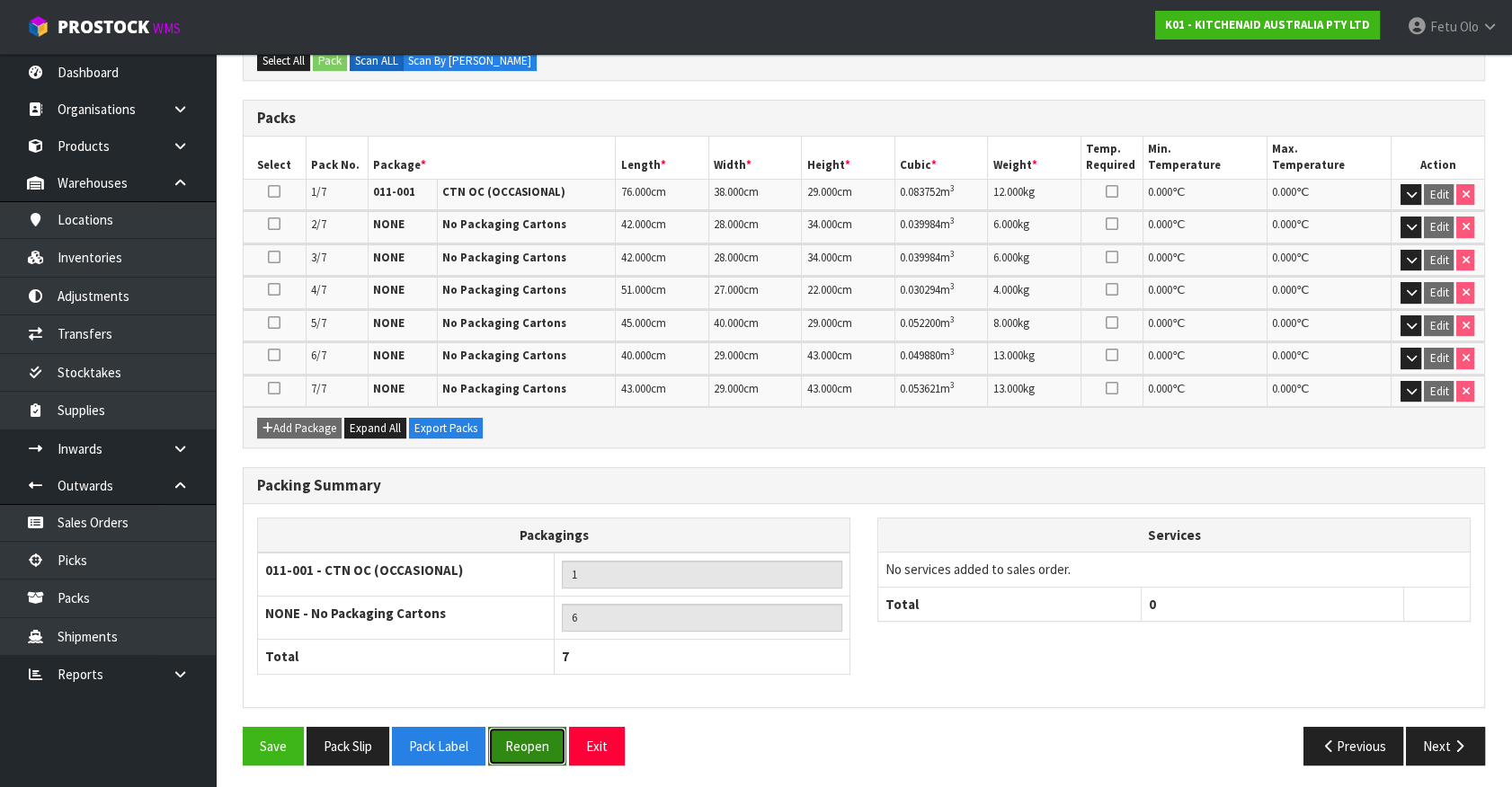
click at [547, 741] on button "Reopen" at bounding box center [527, 746] width 78 height 39
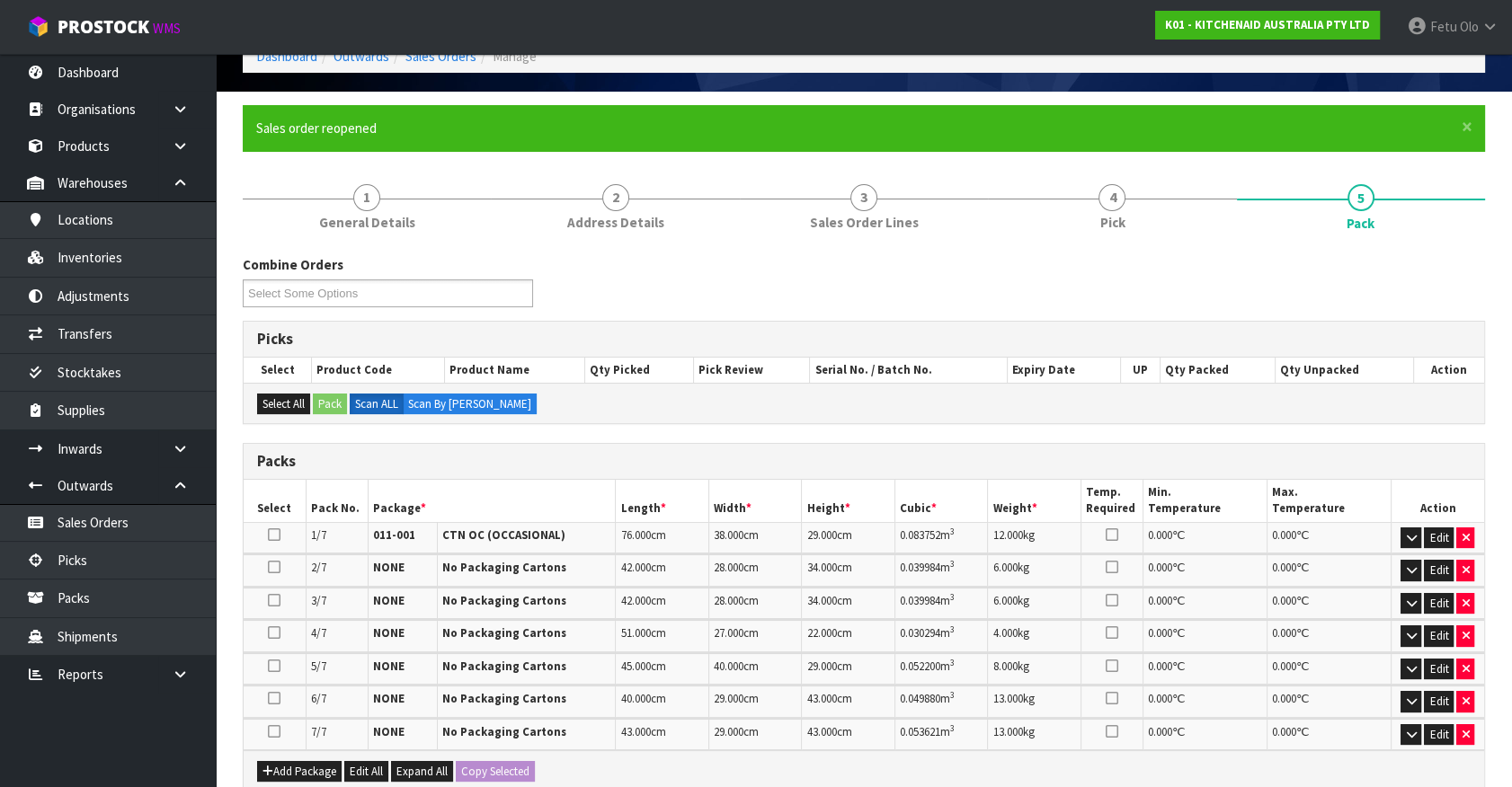
scroll to position [244, 0]
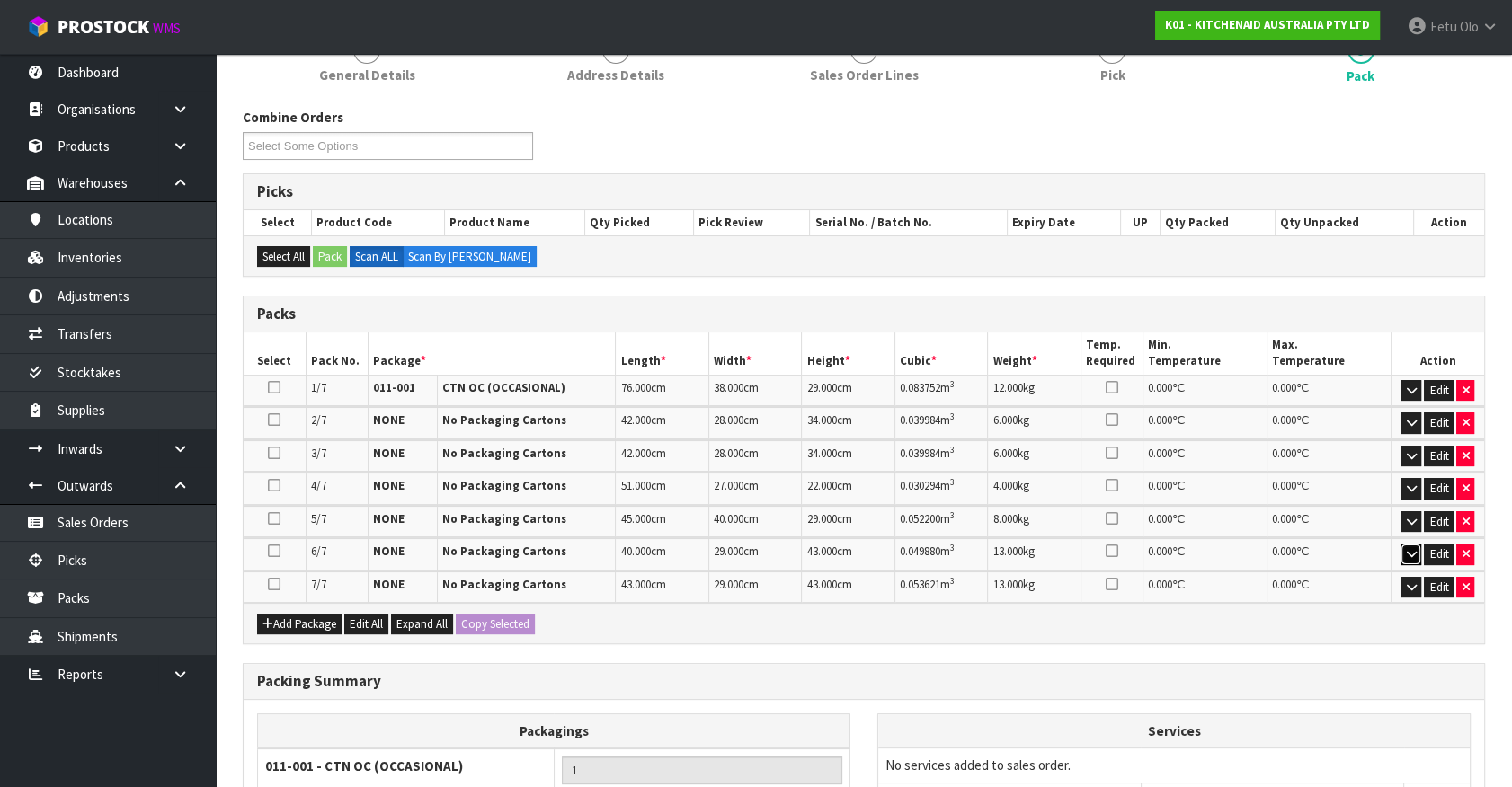
click at [1407, 551] on icon "button" at bounding box center [1410, 554] width 9 height 11
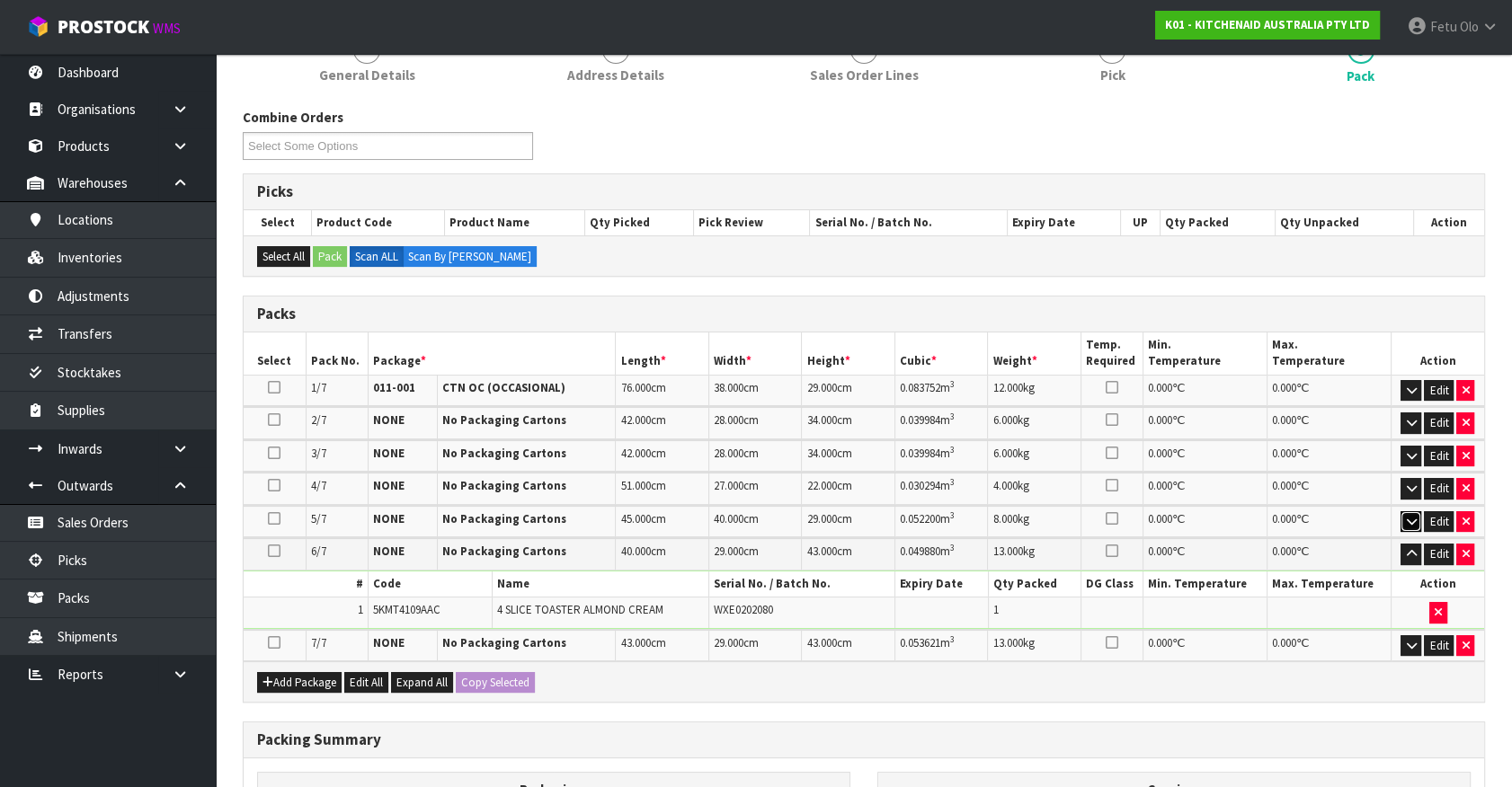
click at [1408, 520] on icon "button" at bounding box center [1410, 521] width 9 height 11
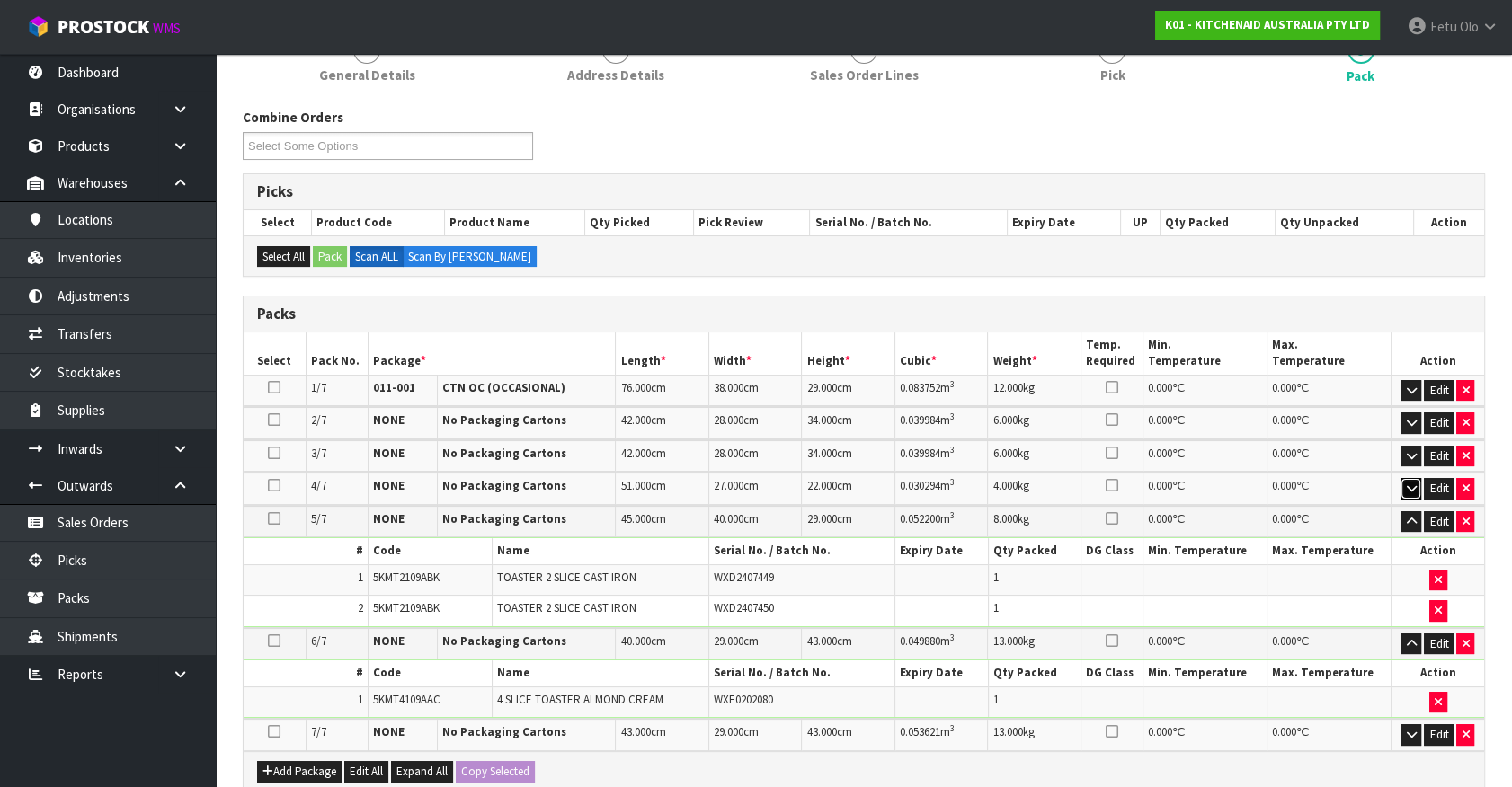
click at [1407, 484] on icon "button" at bounding box center [1410, 488] width 9 height 11
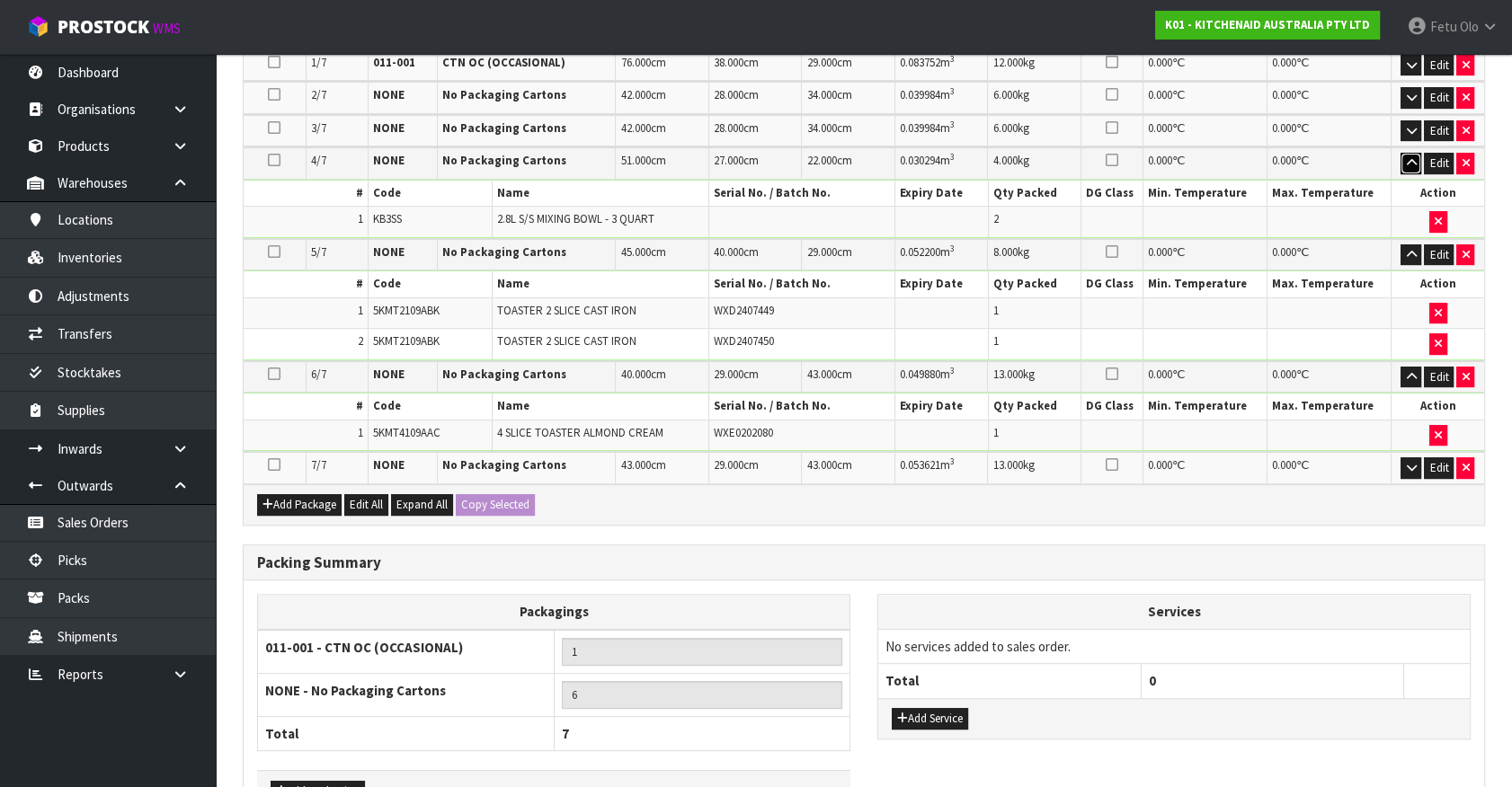
scroll to position [571, 0]
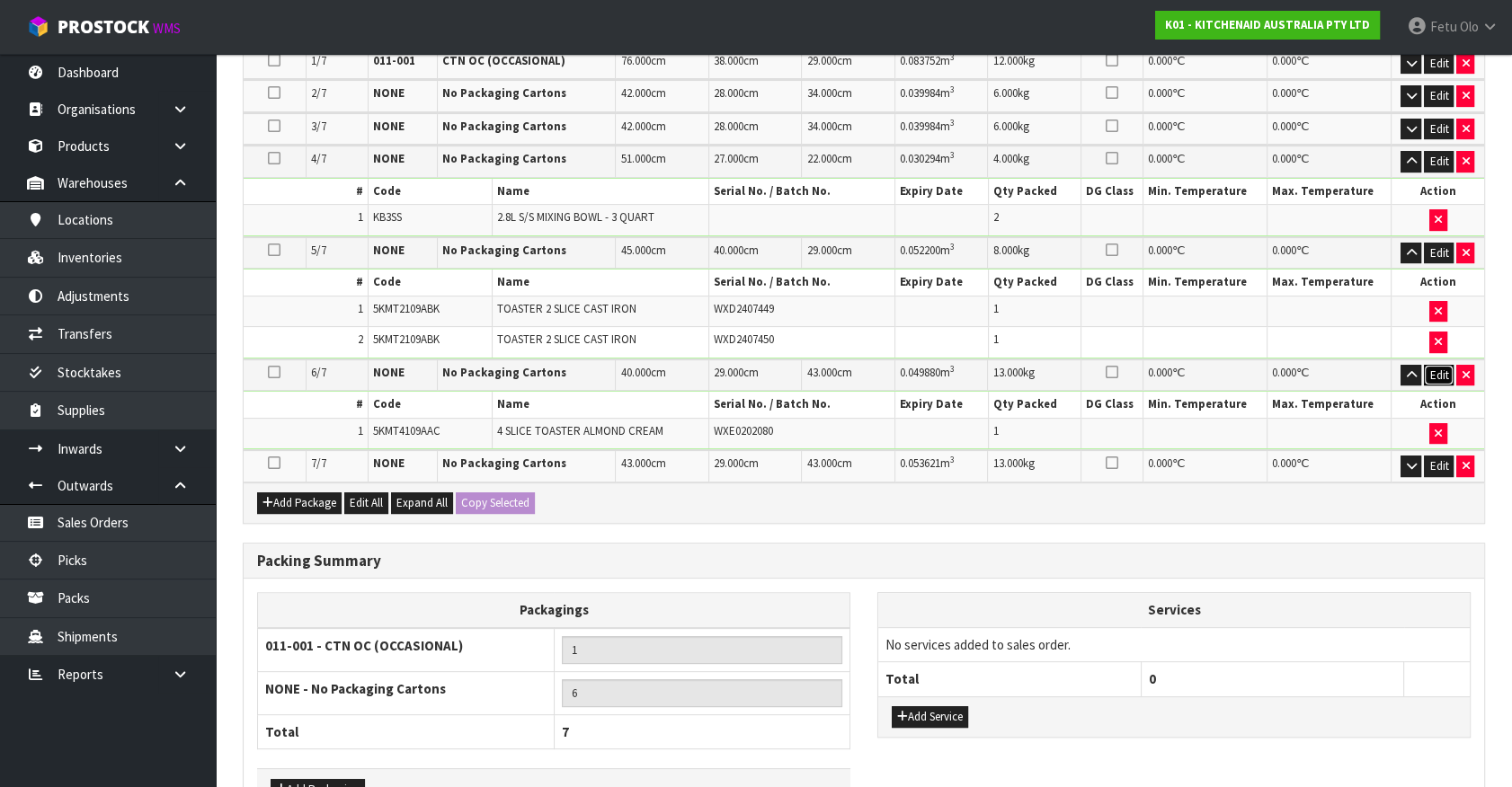
click at [1428, 372] on button "Edit" at bounding box center [1438, 375] width 29 height 22
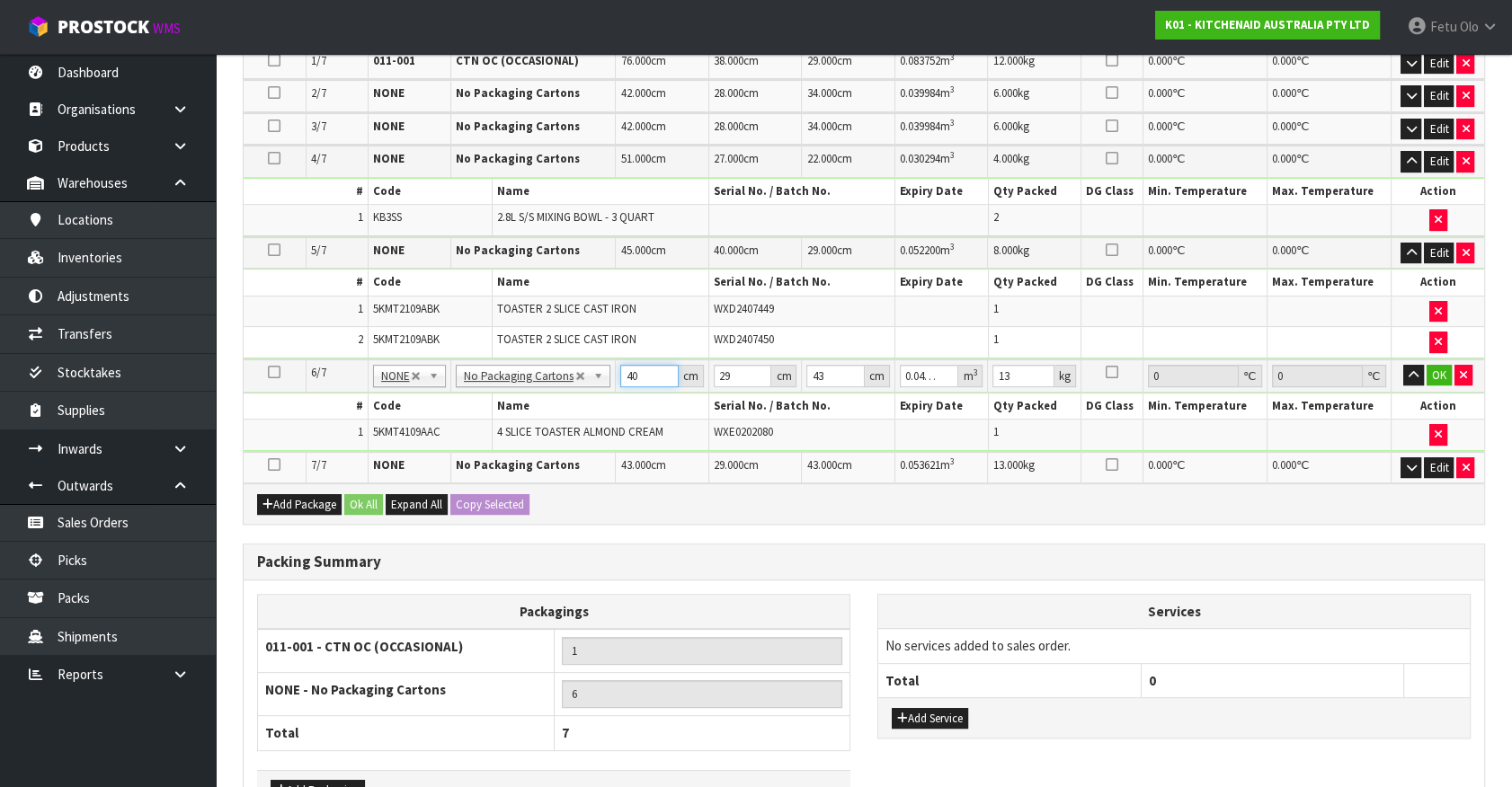
drag, startPoint x: 552, startPoint y: 413, endPoint x: 436, endPoint y: 454, distance: 123.0
click at [436, 454] on table "Select Pack No. Package * Length * Width * Height * Cubic * Weight * Temp. Requ…" at bounding box center [863, 244] width 1241 height 478
click button "OK" at bounding box center [1438, 375] width 25 height 22
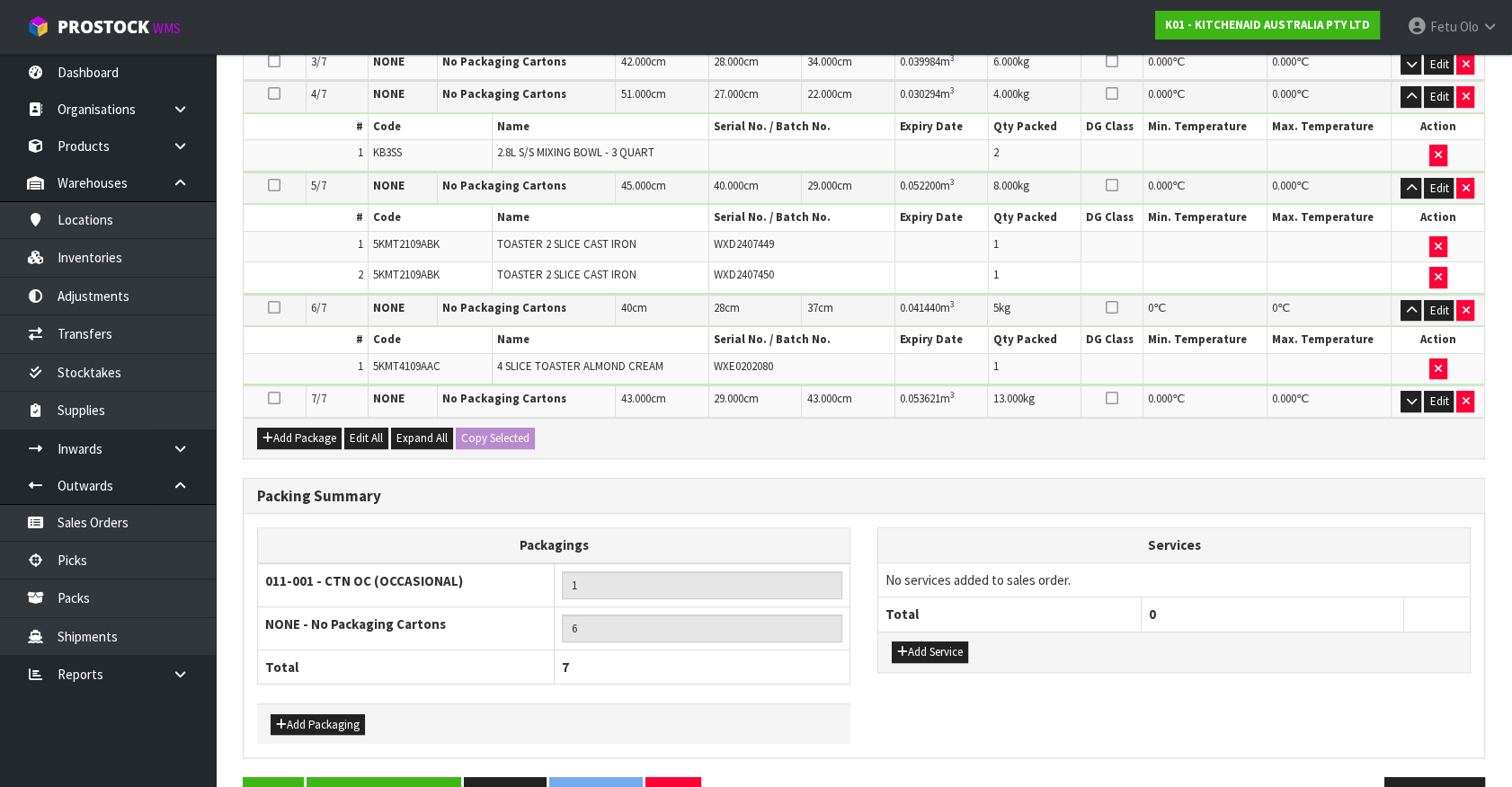
scroll to position [684, 0]
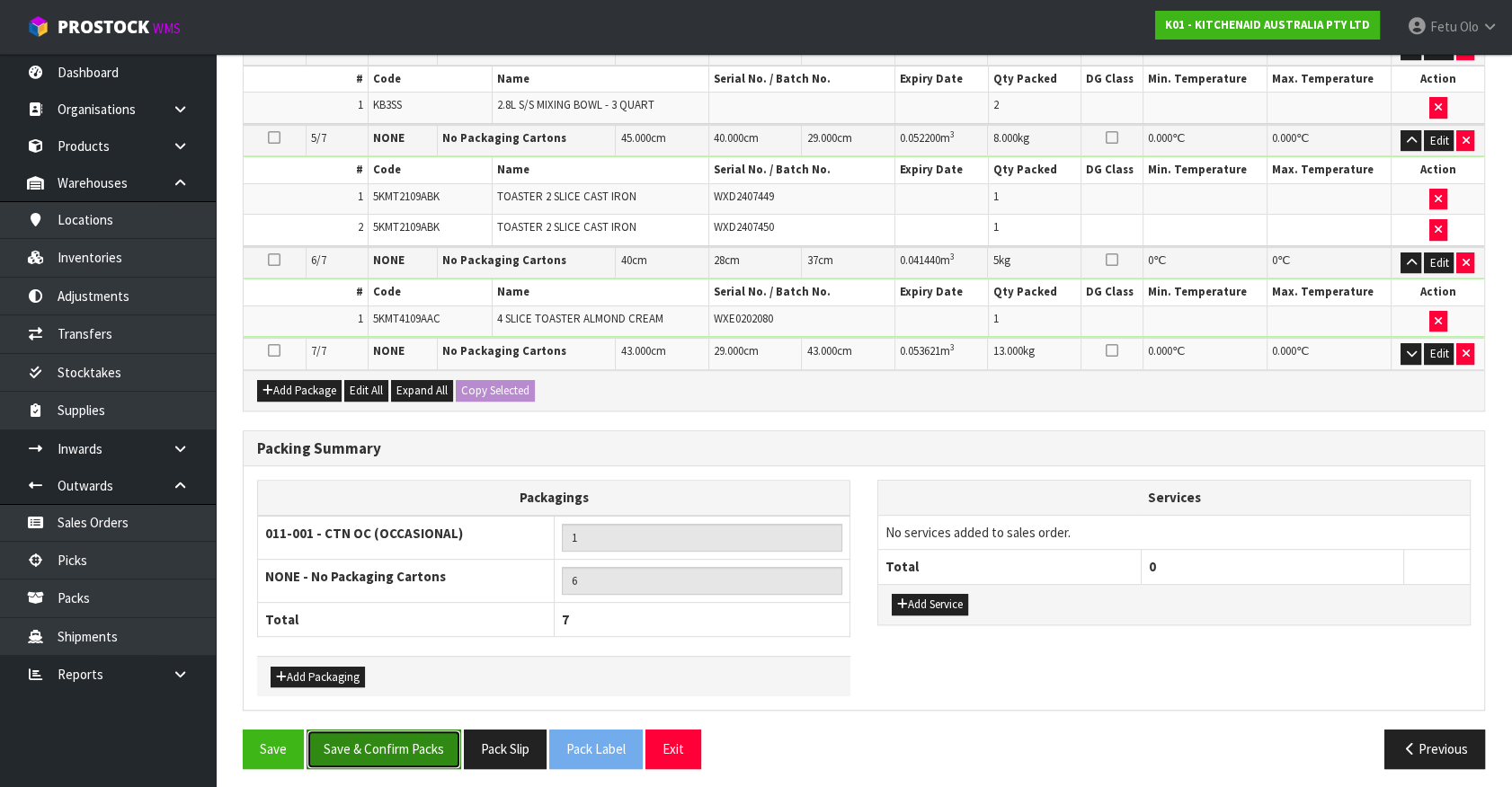
click at [429, 747] on button "Save & Confirm Packs" at bounding box center [384, 748] width 155 height 39
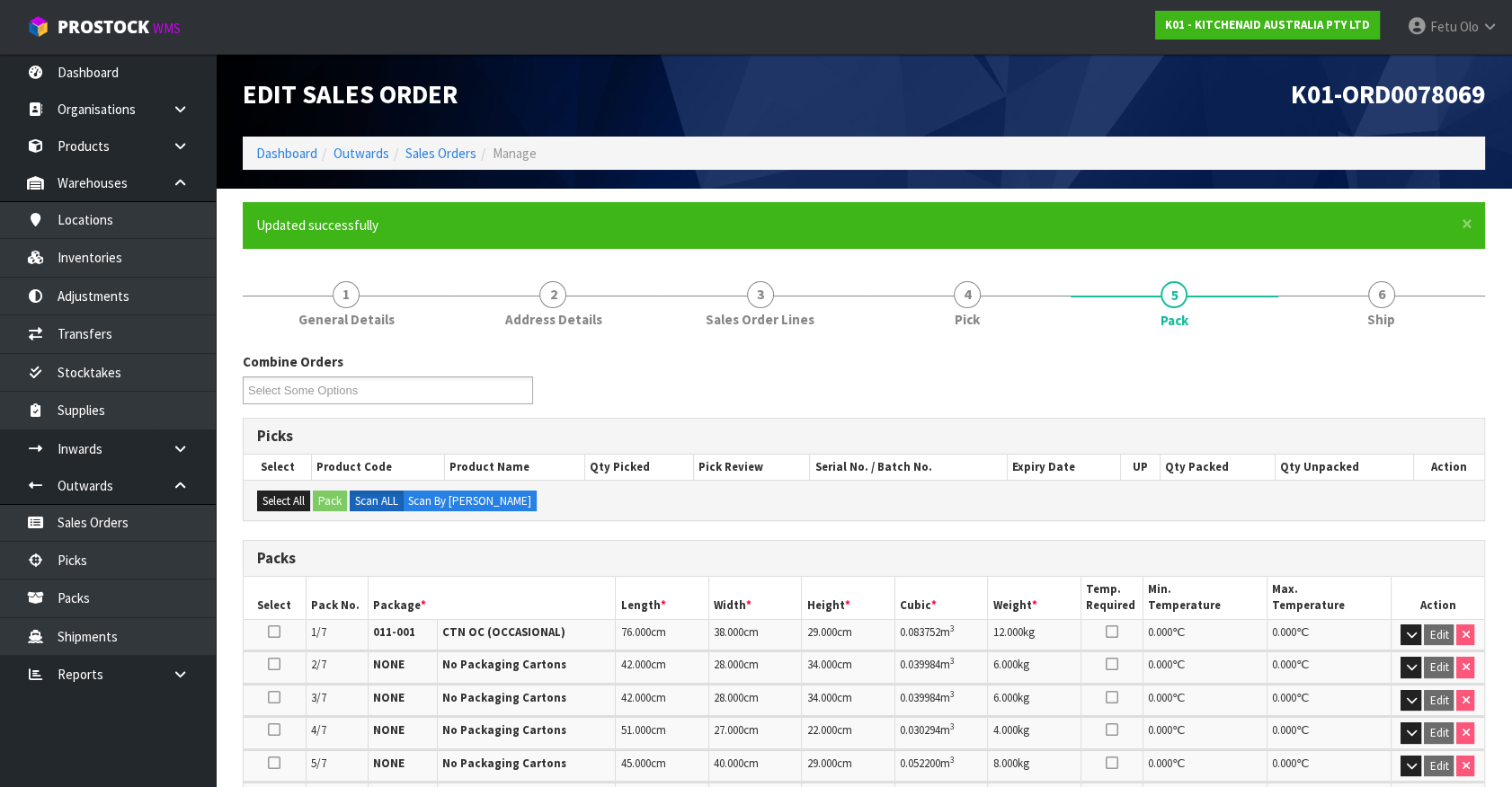
scroll to position [326, 0]
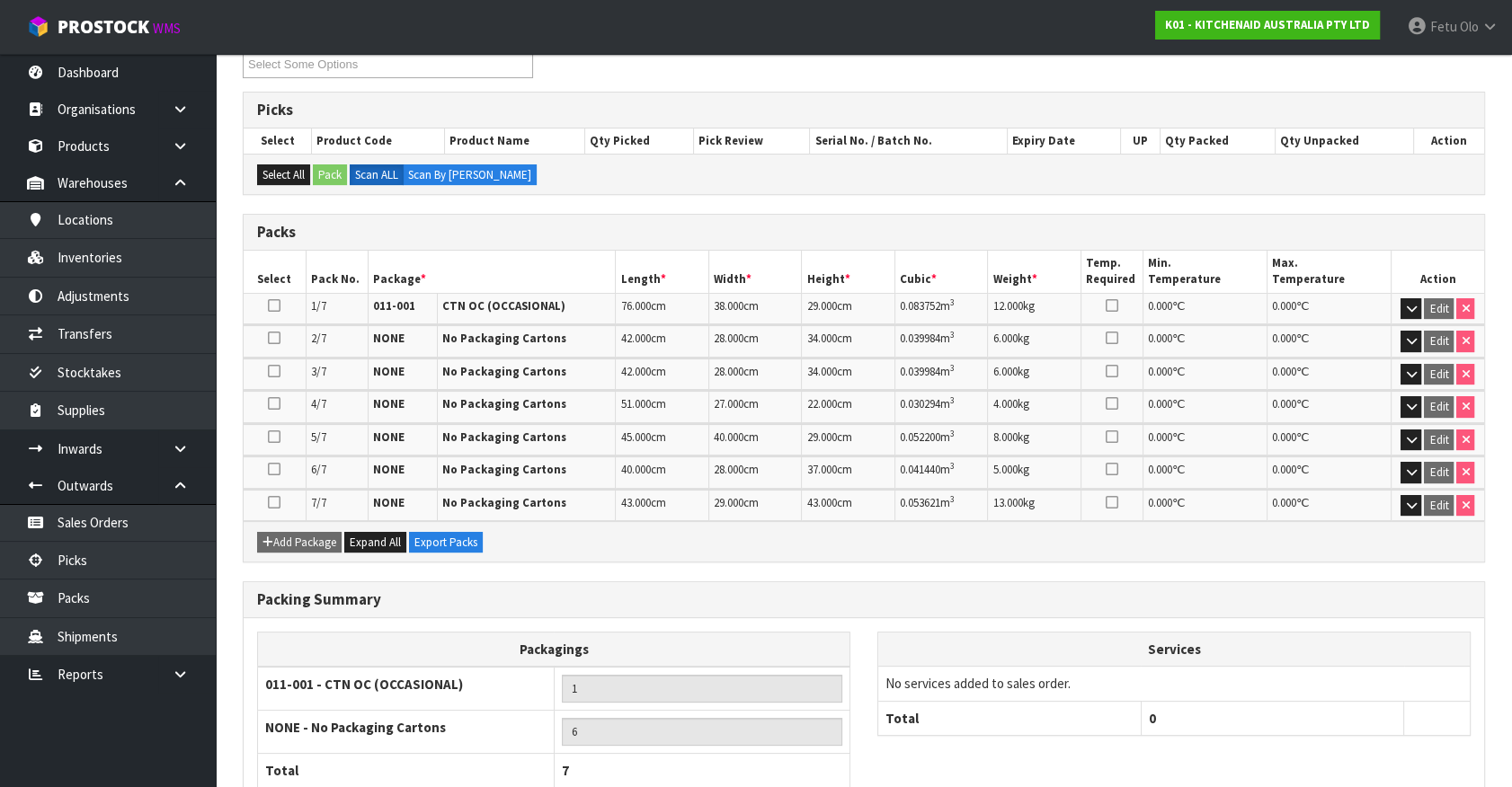
drag, startPoint x: 1418, startPoint y: 582, endPoint x: 1408, endPoint y: 535, distance: 48.1
click at [1417, 582] on div "Packing Summary" at bounding box center [863, 600] width 1241 height 36
click at [1408, 503] on icon "button" at bounding box center [1410, 505] width 9 height 11
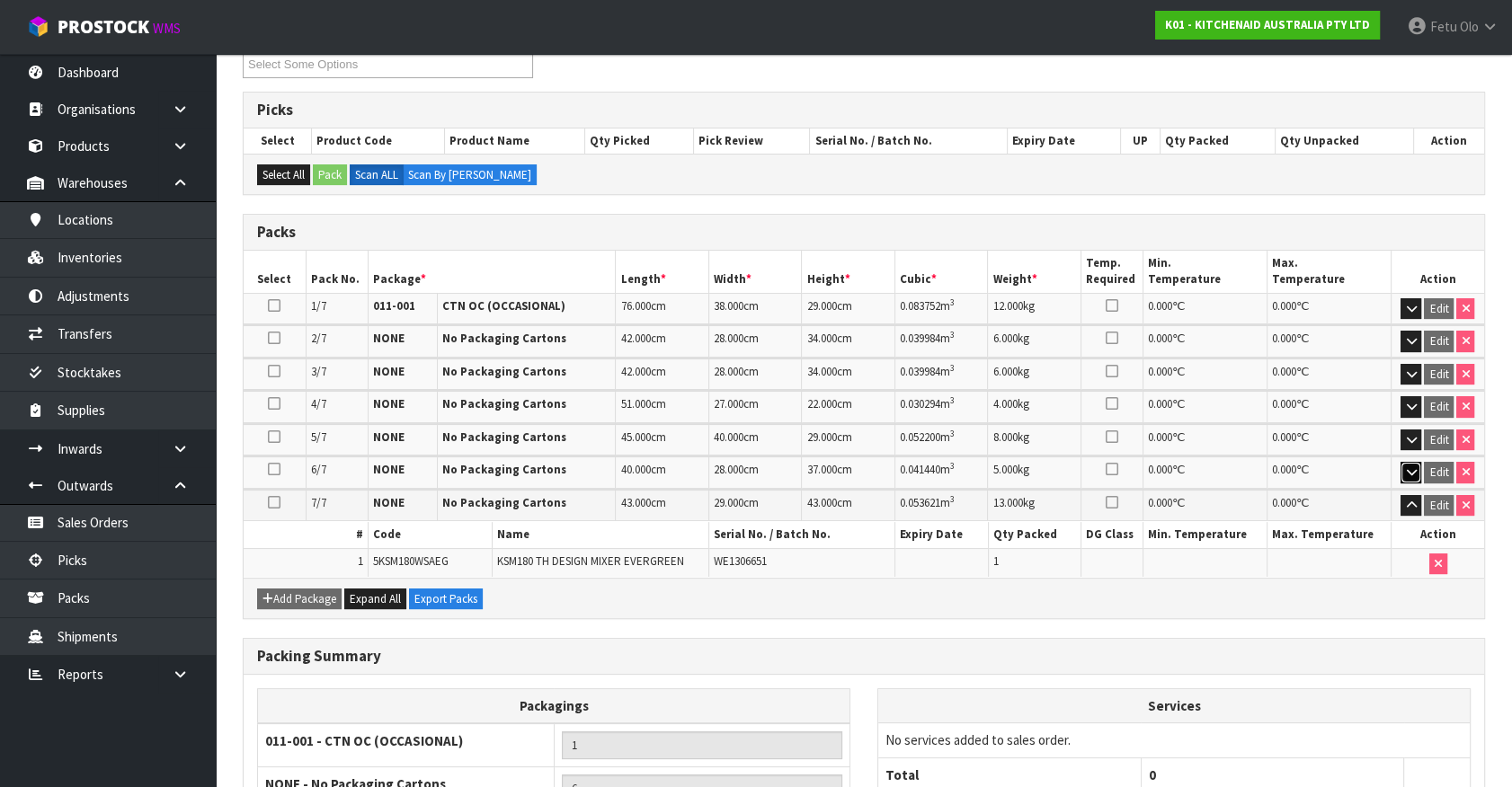
click at [1411, 467] on icon "button" at bounding box center [1410, 472] width 9 height 11
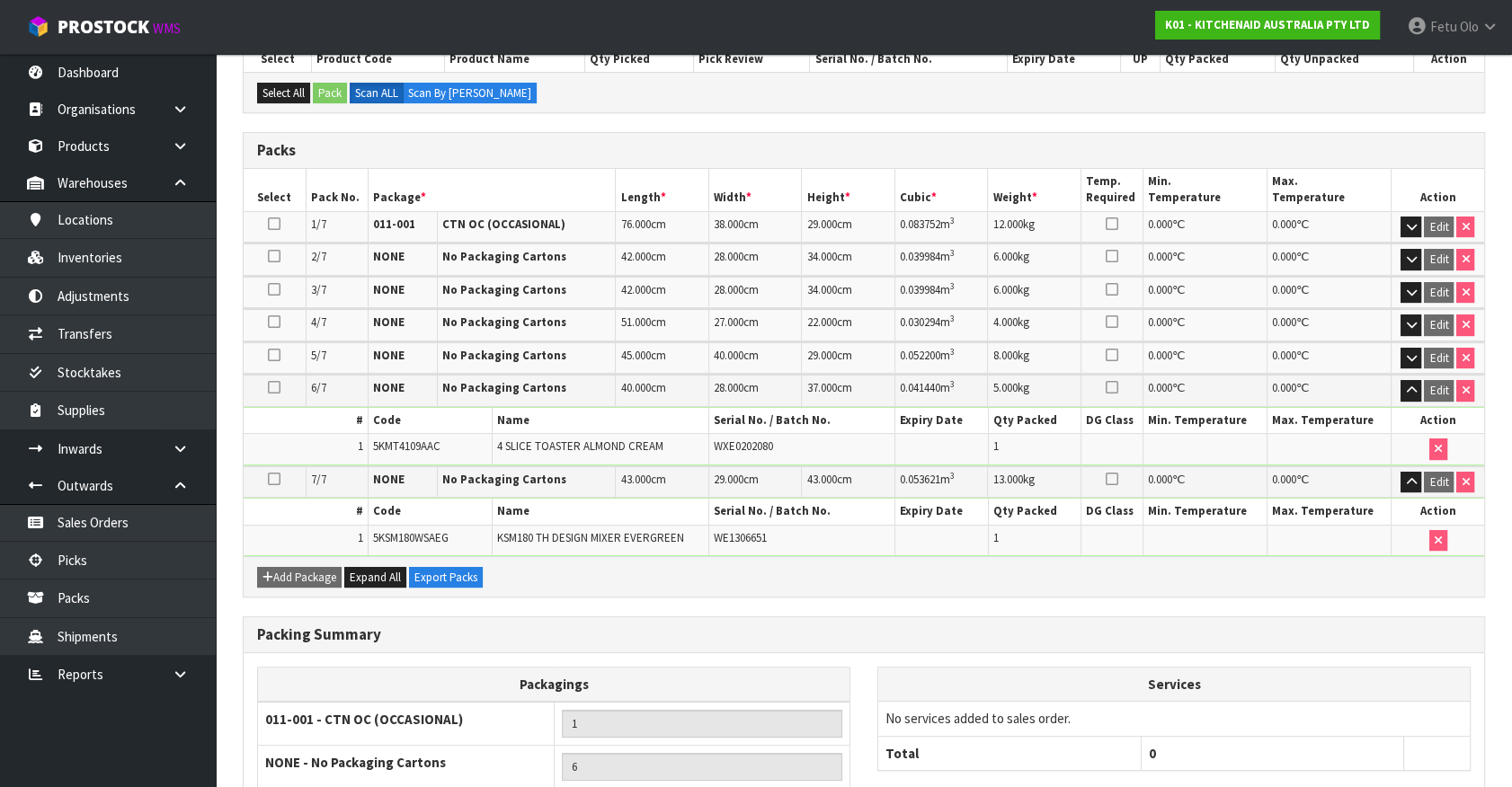
scroll to position [556, 0]
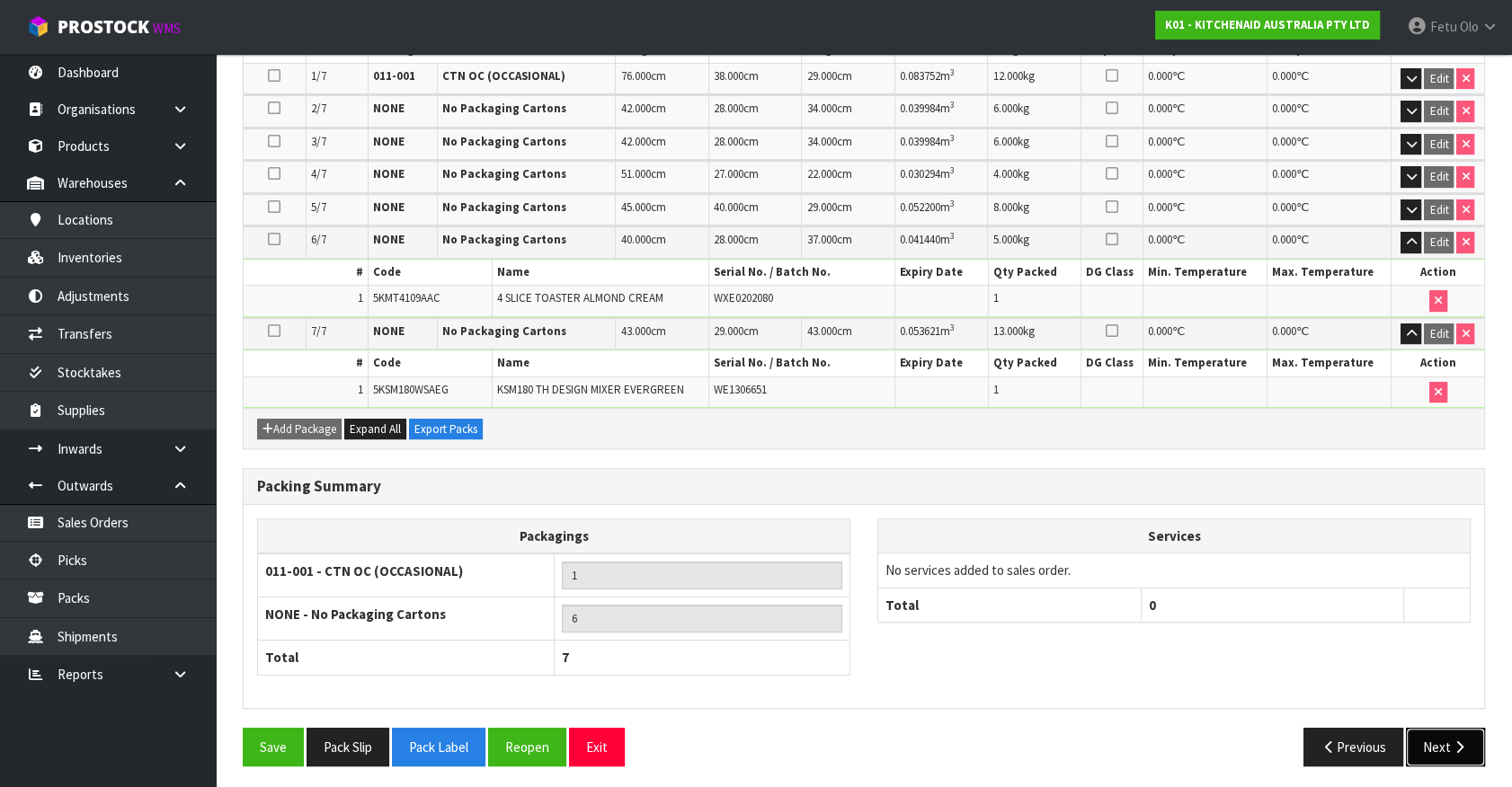
click at [1455, 749] on button "Next" at bounding box center [1445, 746] width 79 height 39
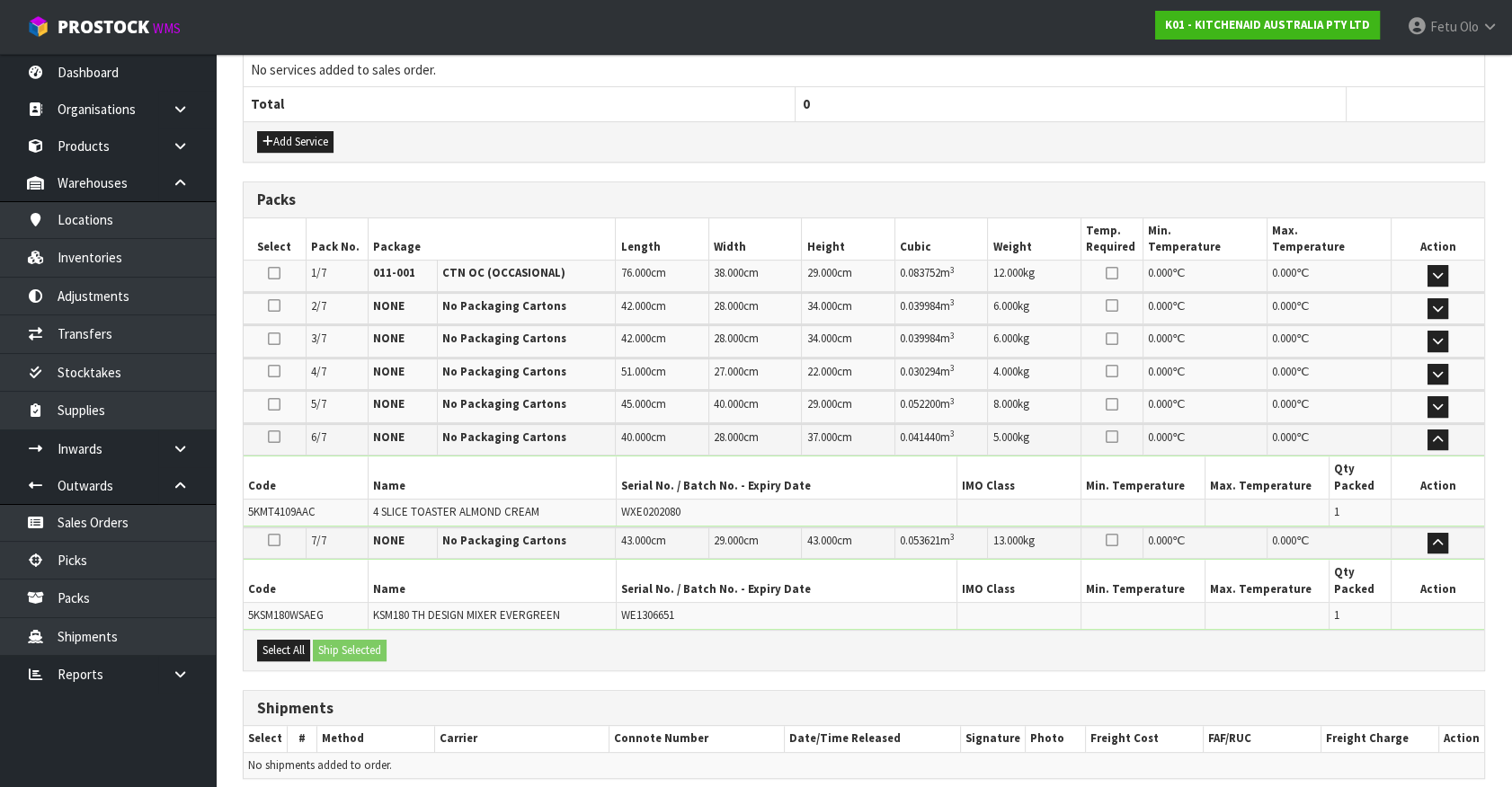
scroll to position [690, 0]
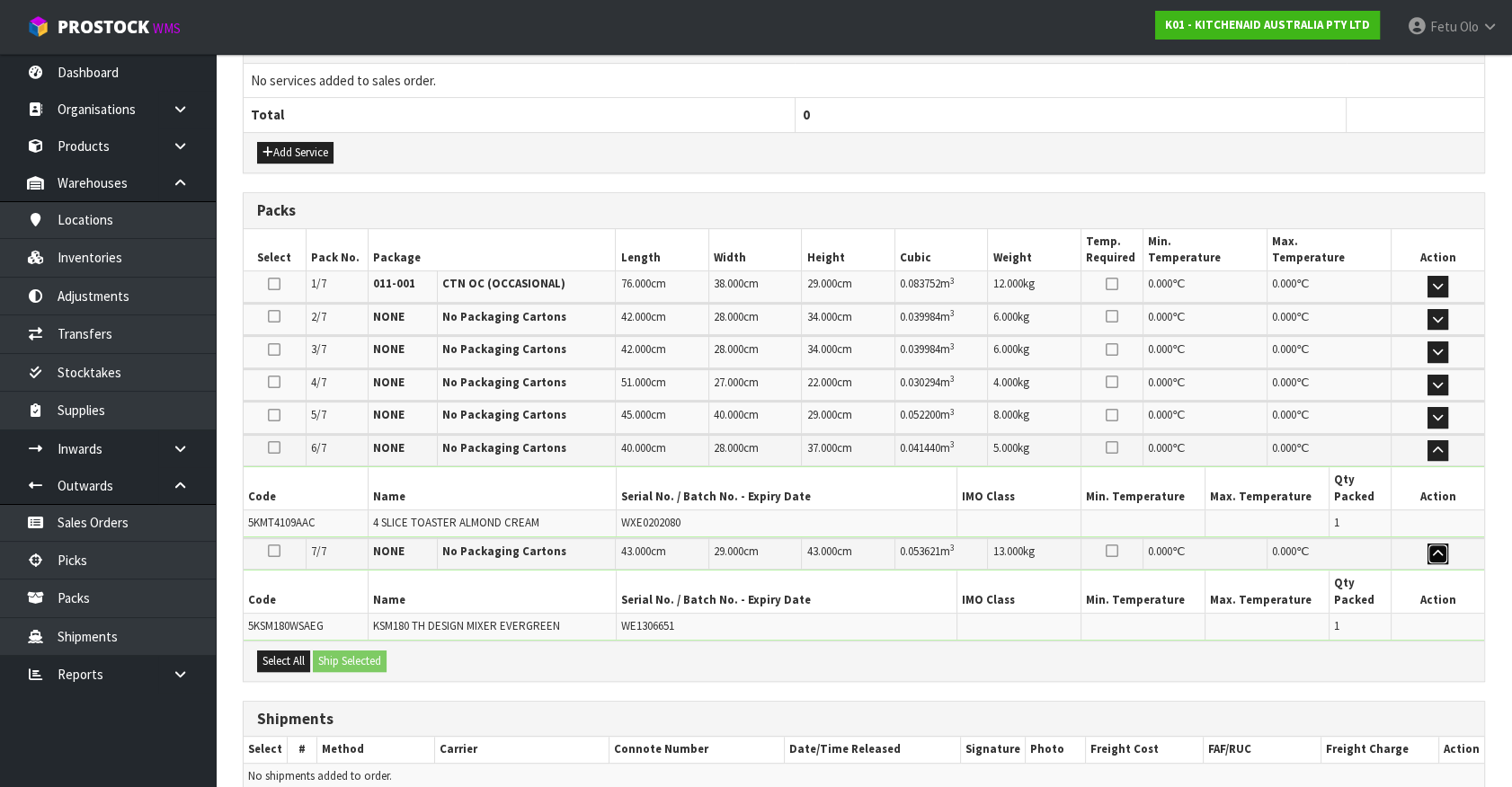
click at [1434, 554] on icon "button" at bounding box center [1438, 554] width 9 height 11
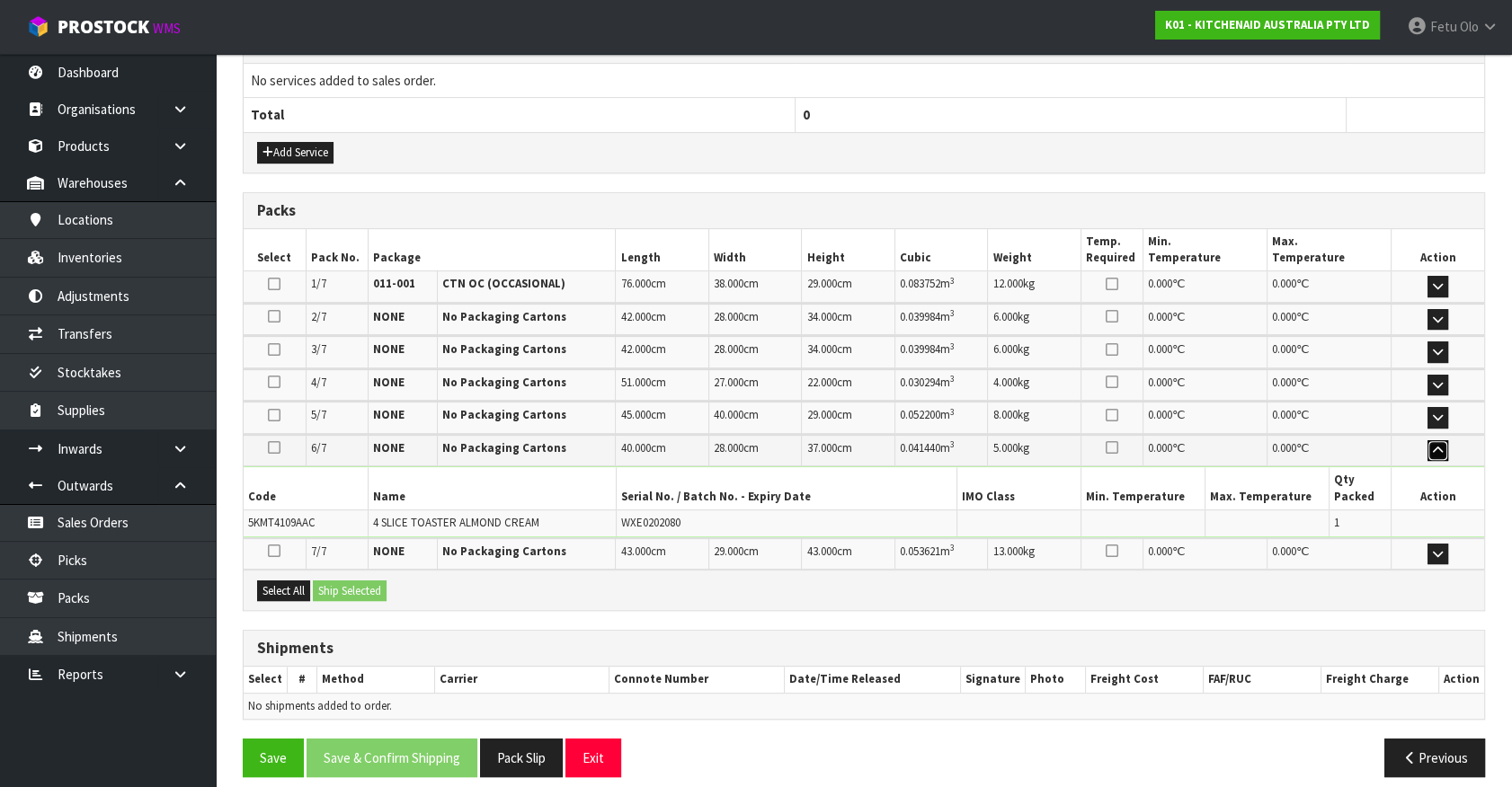
click at [1434, 448] on icon "button" at bounding box center [1438, 451] width 9 height 11
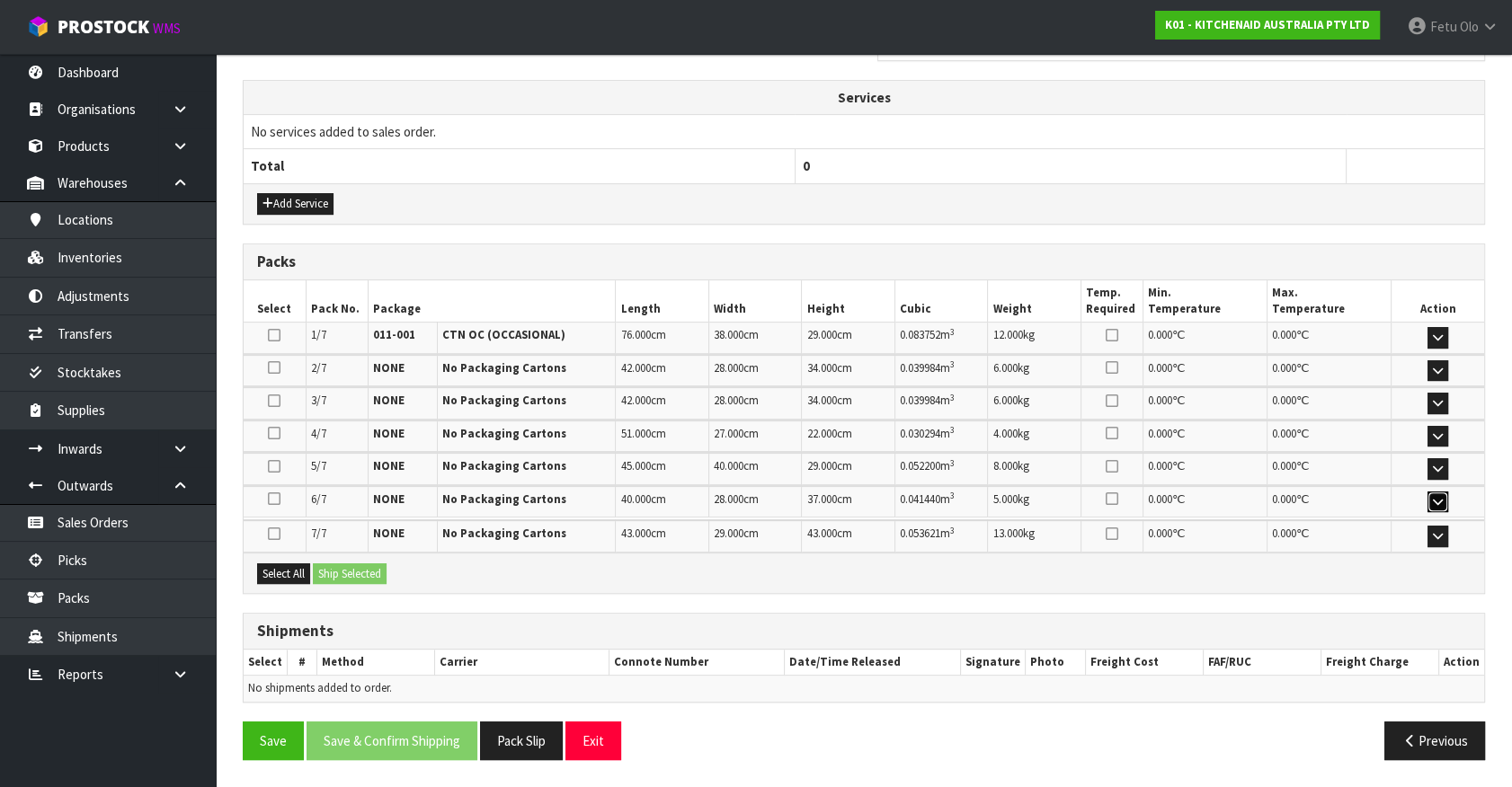
scroll to position [631, 0]
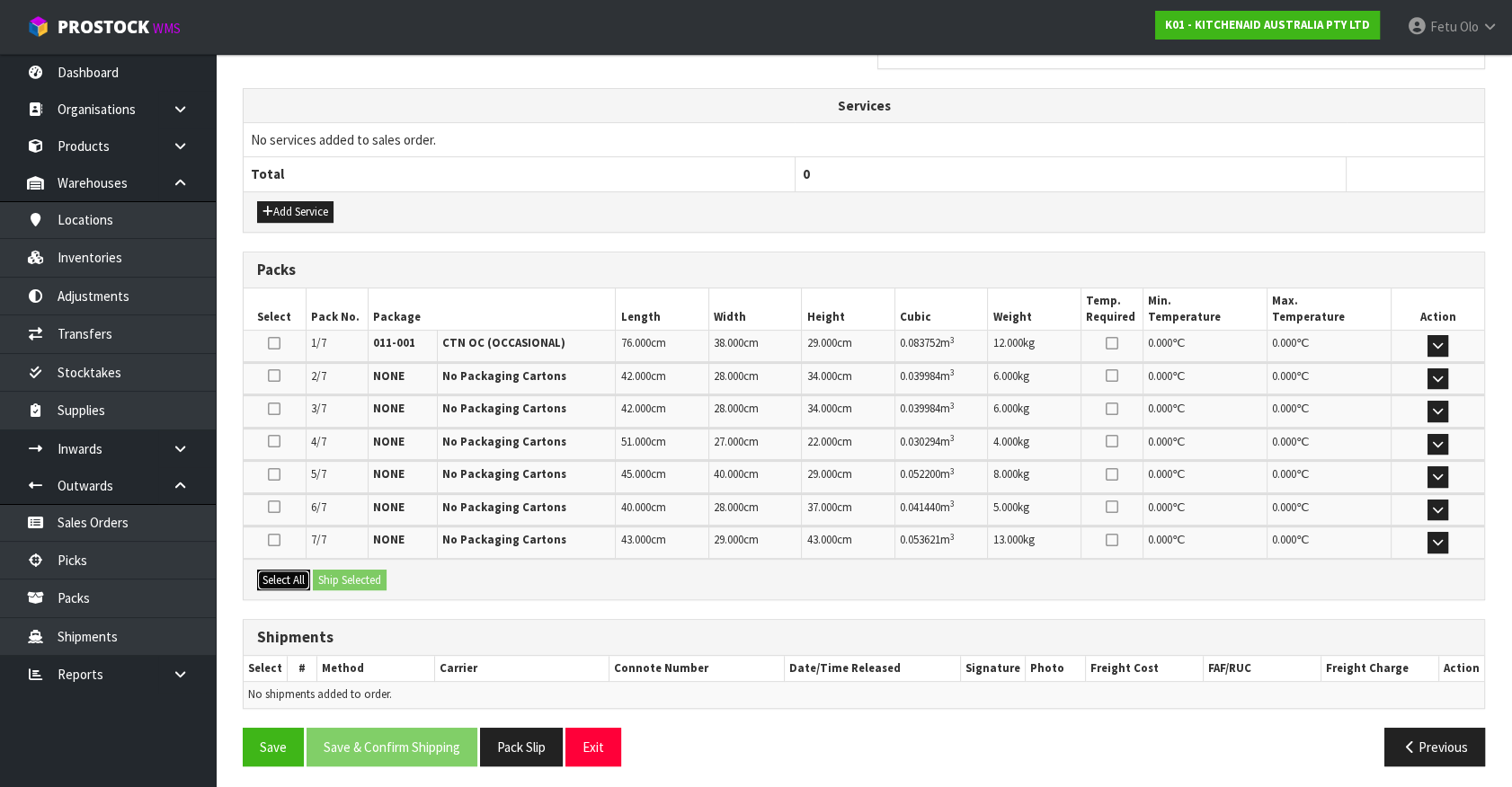
drag, startPoint x: 292, startPoint y: 574, endPoint x: 334, endPoint y: 571, distance: 42.1
click at [303, 574] on button "Select All" at bounding box center [284, 581] width 53 height 22
click at [334, 571] on button "Ship Selected" at bounding box center [350, 581] width 74 height 22
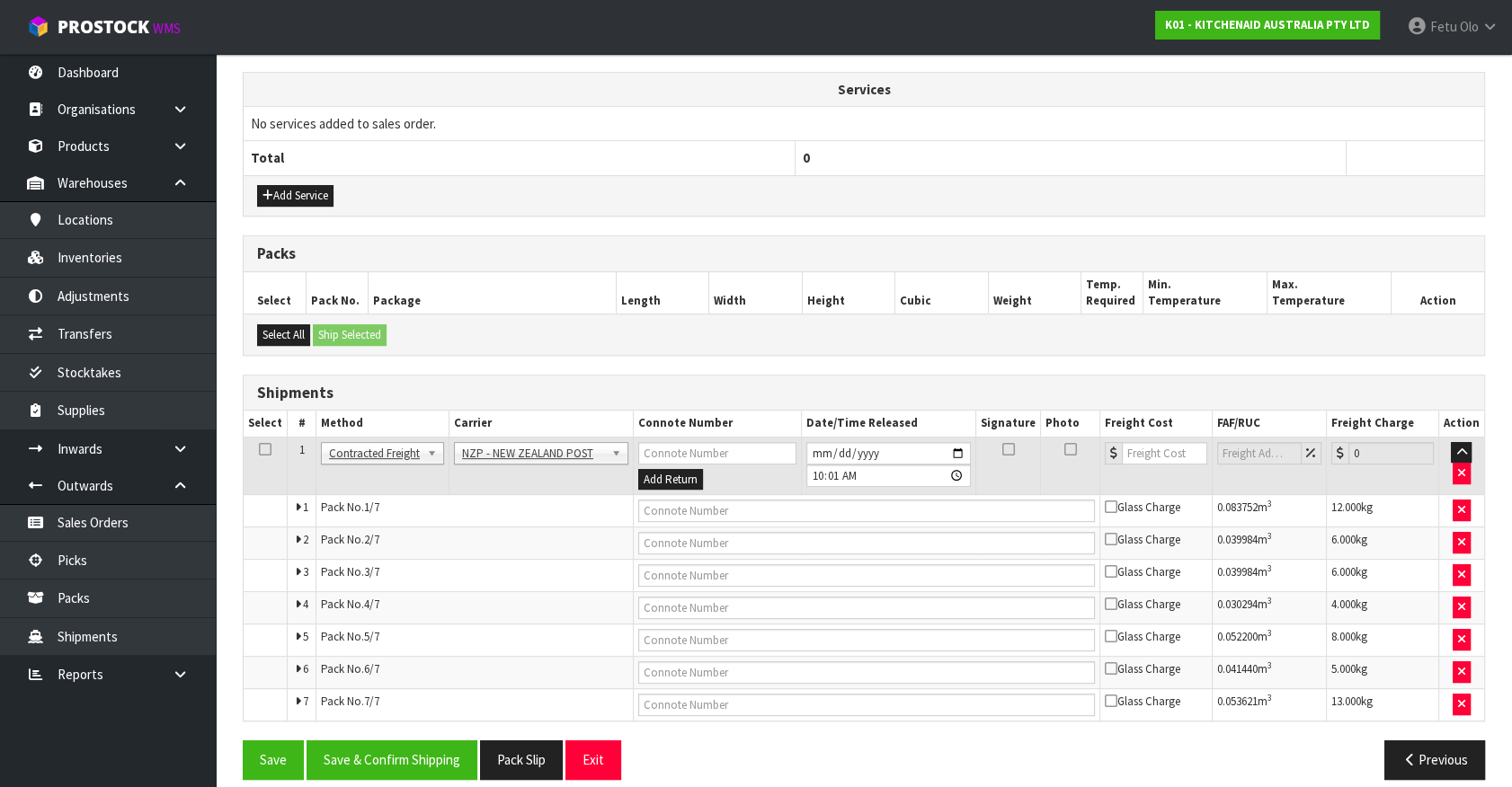
scroll to position [663, 0]
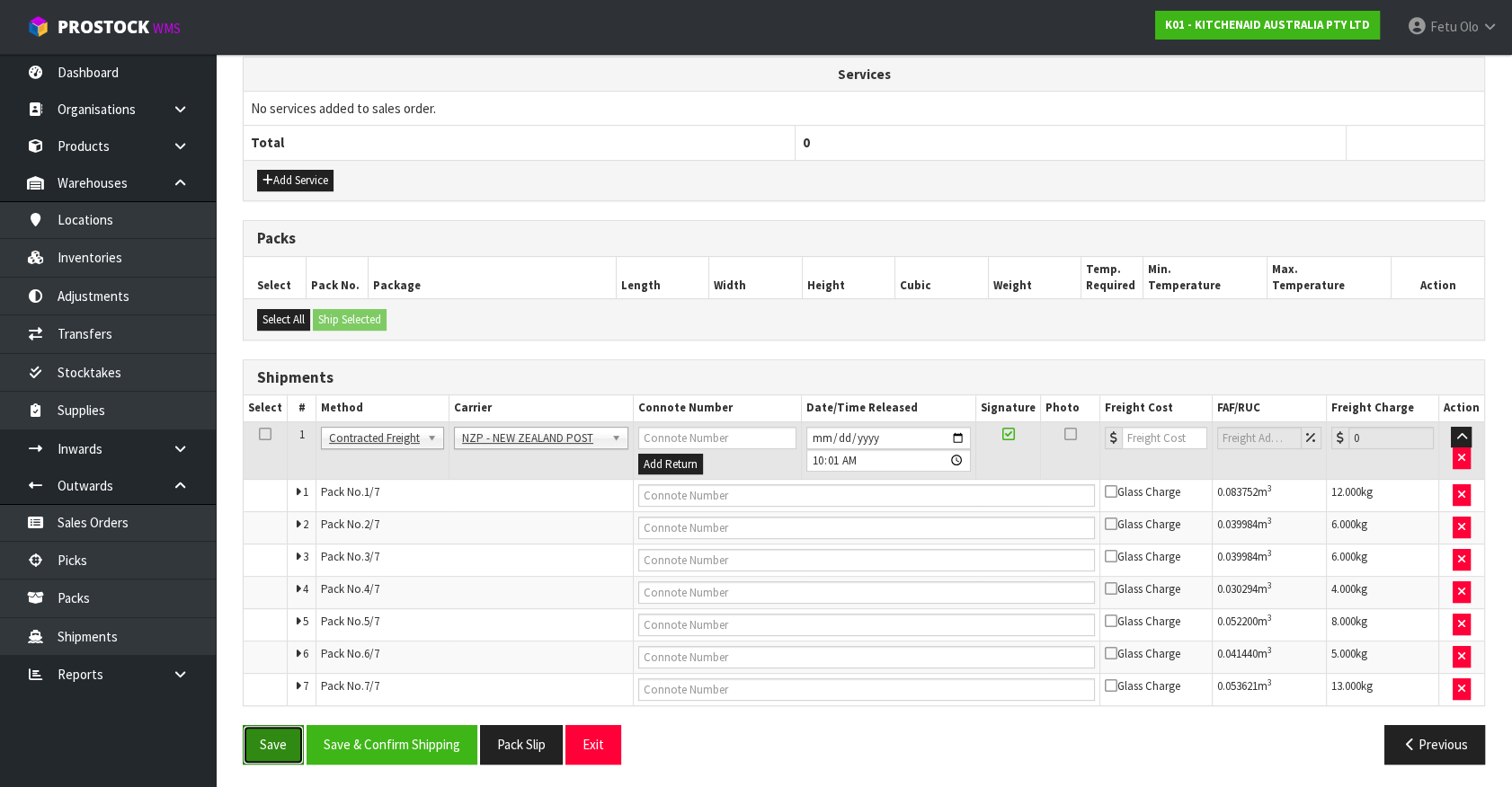
drag, startPoint x: 288, startPoint y: 743, endPoint x: 1000, endPoint y: 761, distance: 712.2
click at [297, 735] on button "Save" at bounding box center [272, 744] width 61 height 39
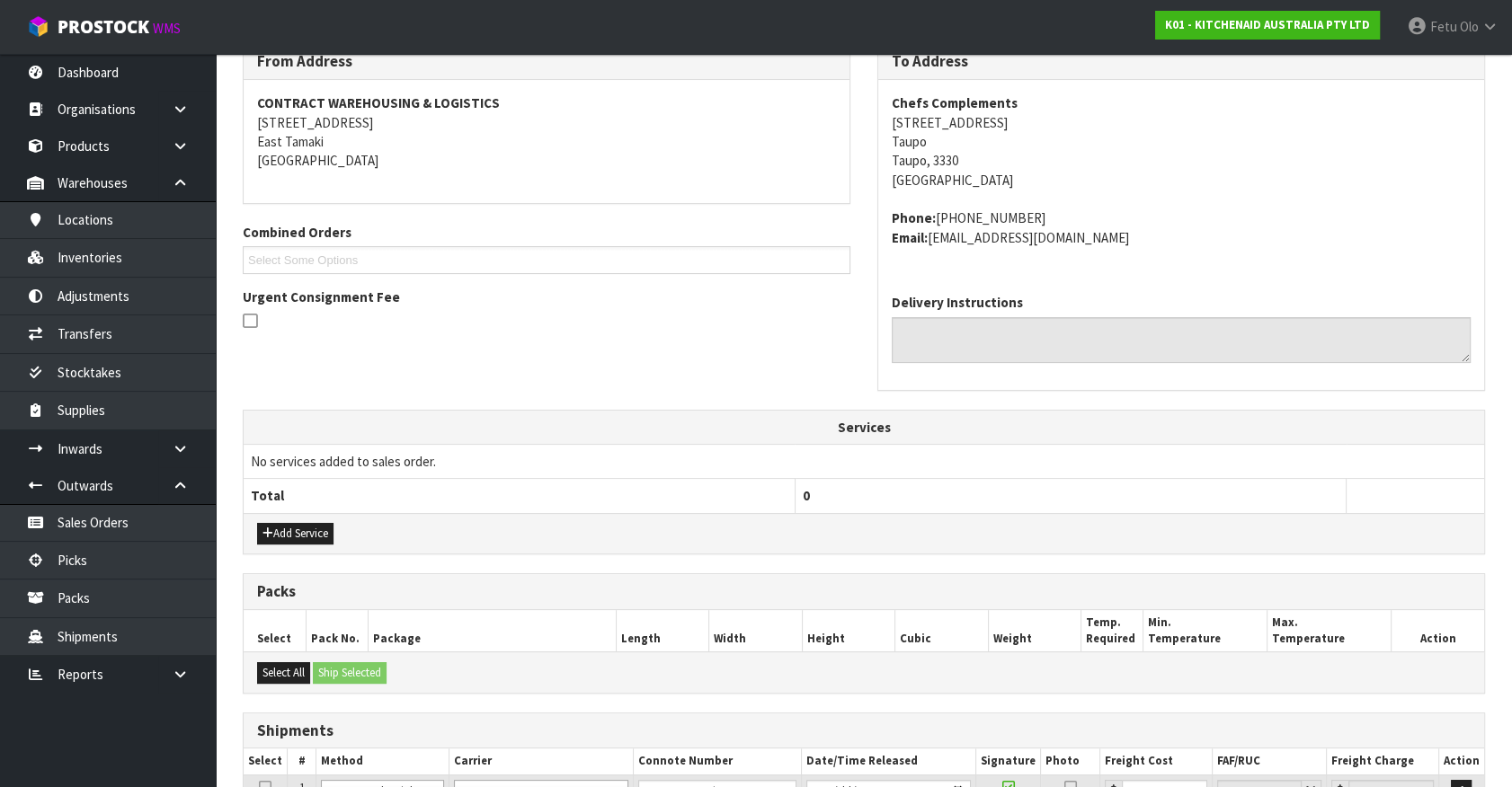
scroll to position [90, 0]
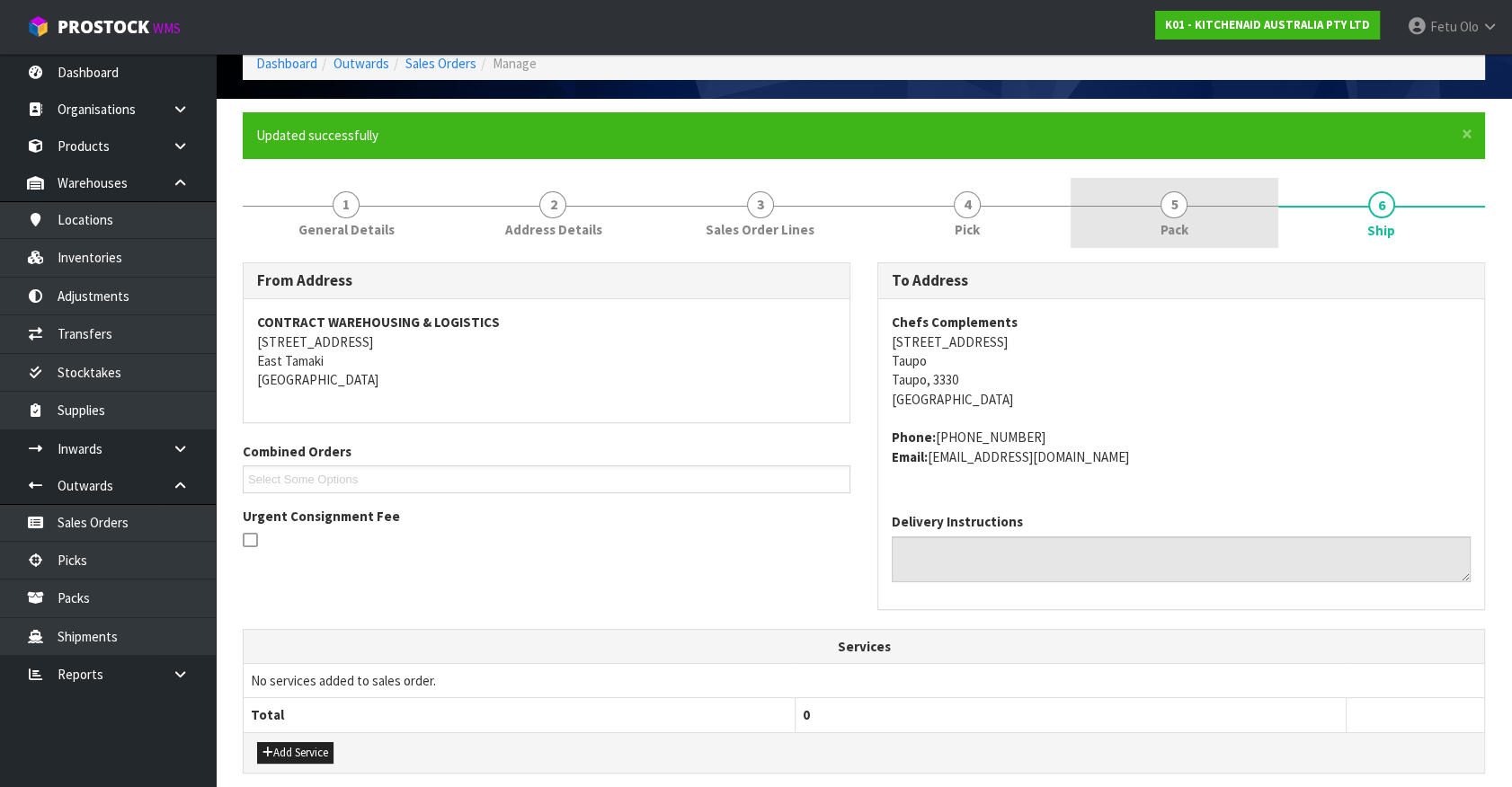
click at [1168, 210] on span "5" at bounding box center [1174, 205] width 27 height 27
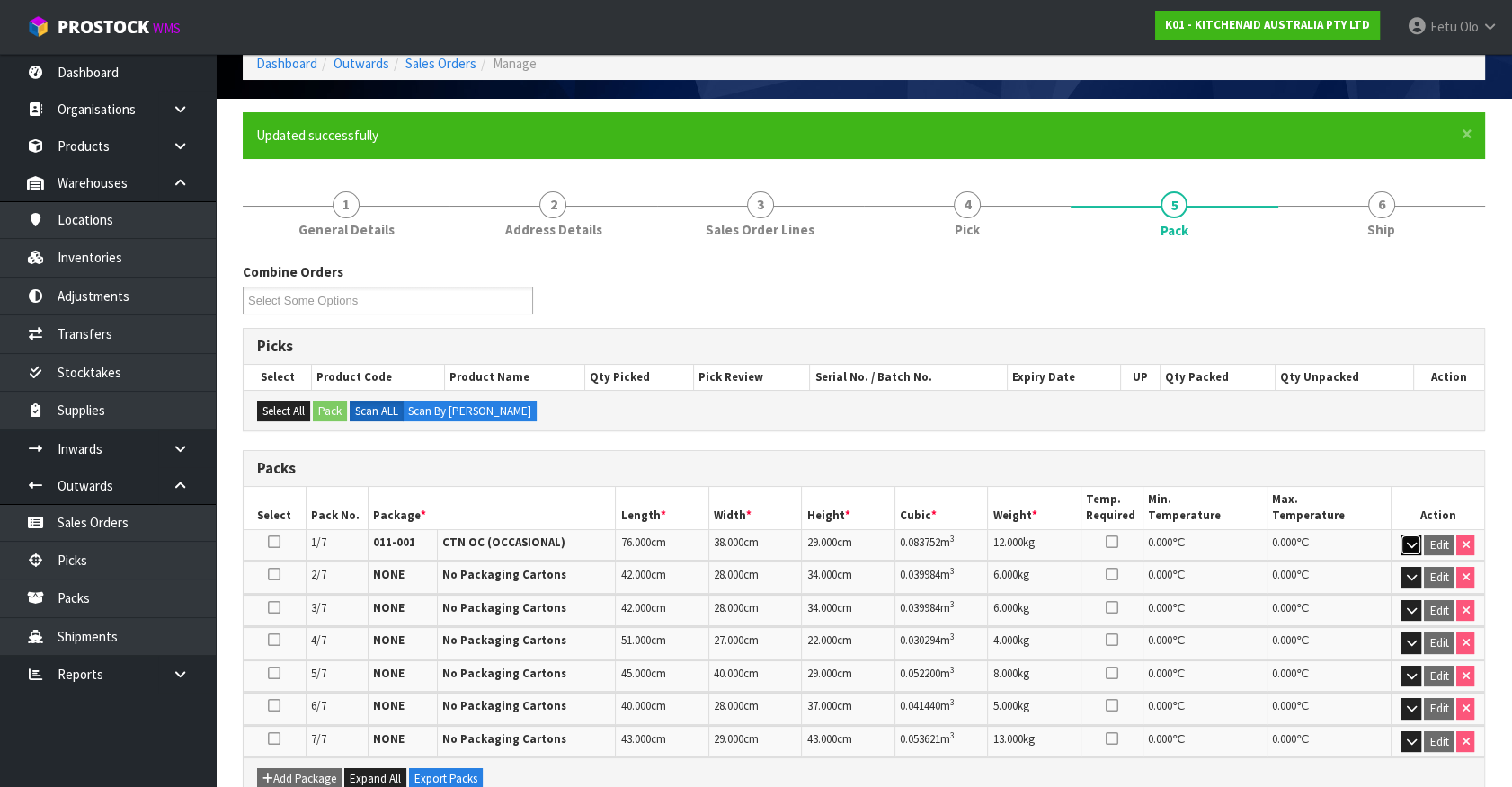
drag, startPoint x: 1417, startPoint y: 540, endPoint x: 1402, endPoint y: 442, distance: 99.1
click at [1417, 539] on button "button" at bounding box center [1411, 545] width 21 height 22
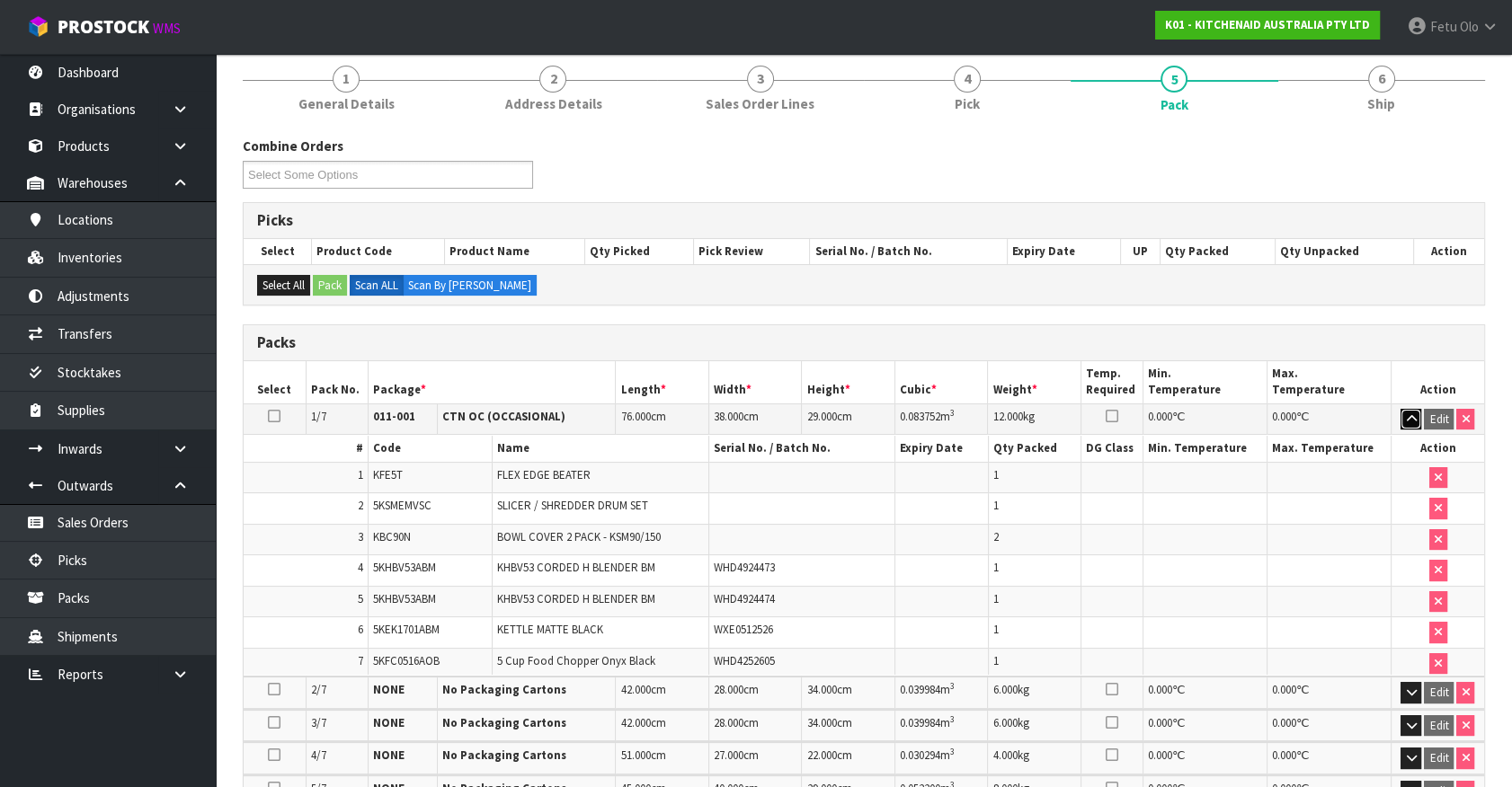
scroll to position [336, 0]
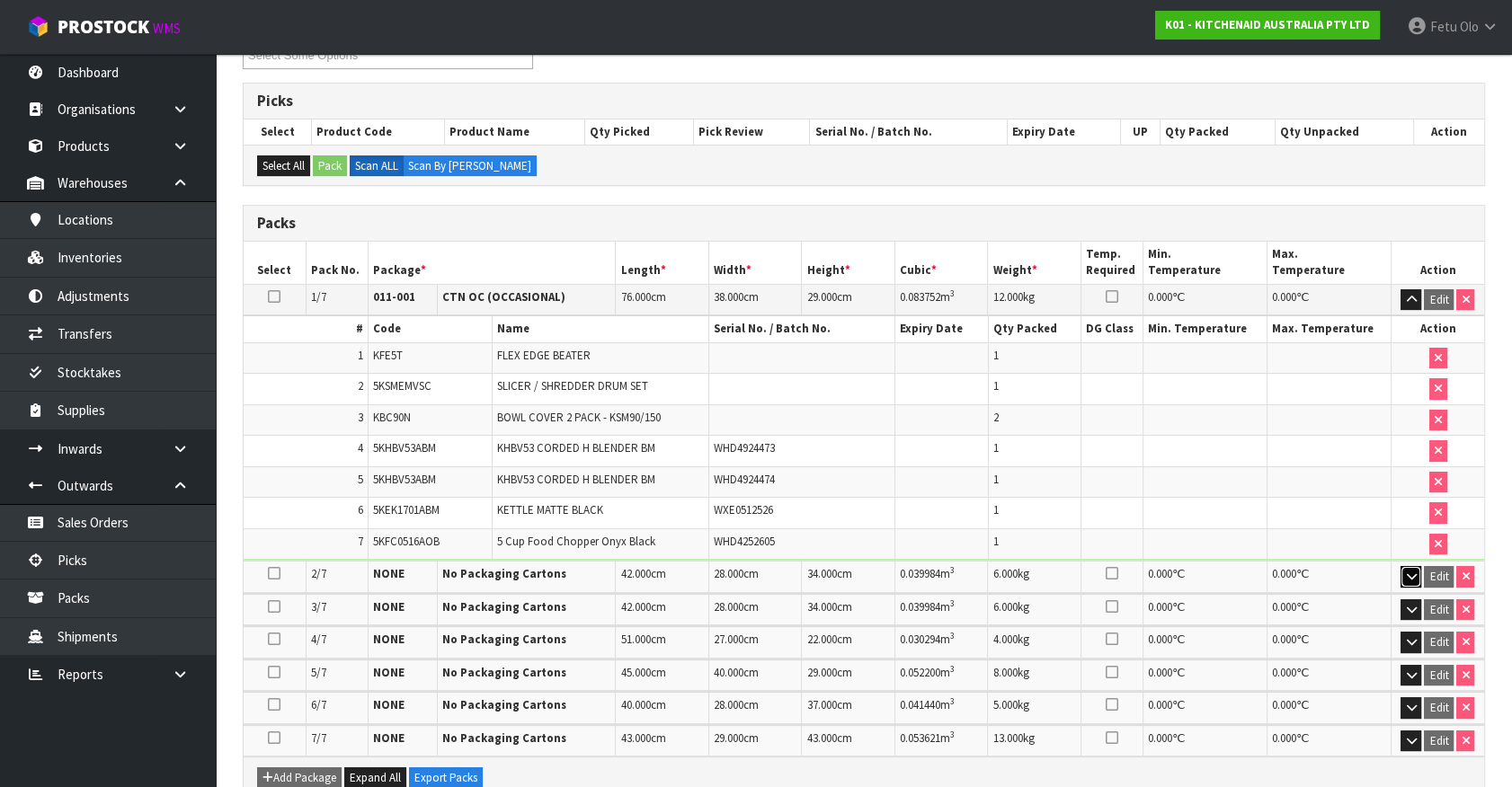
click at [1413, 570] on icon "button" at bounding box center [1410, 576] width 9 height 11
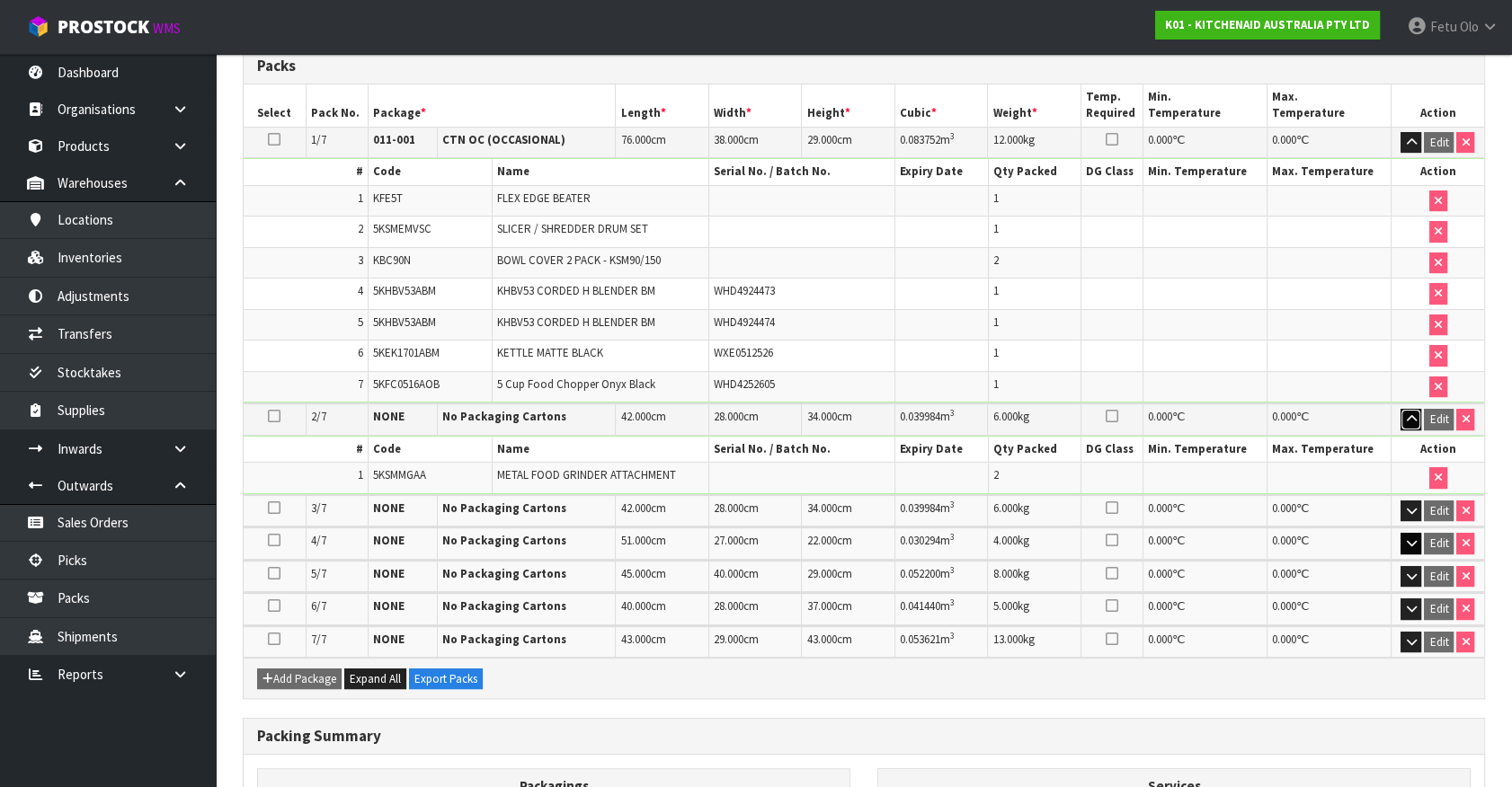
scroll to position [499, 0]
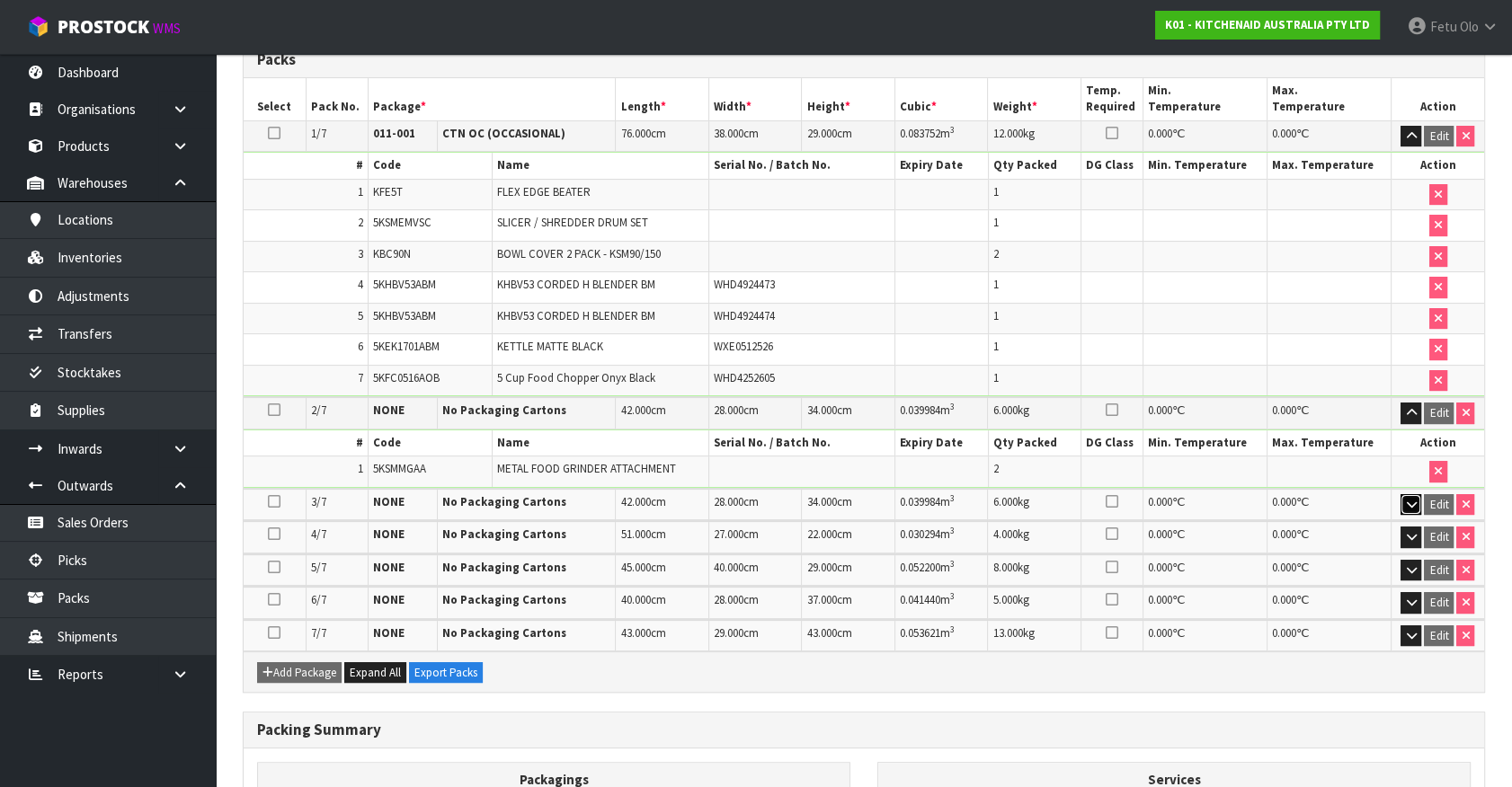
click at [1412, 499] on icon "button" at bounding box center [1410, 504] width 9 height 11
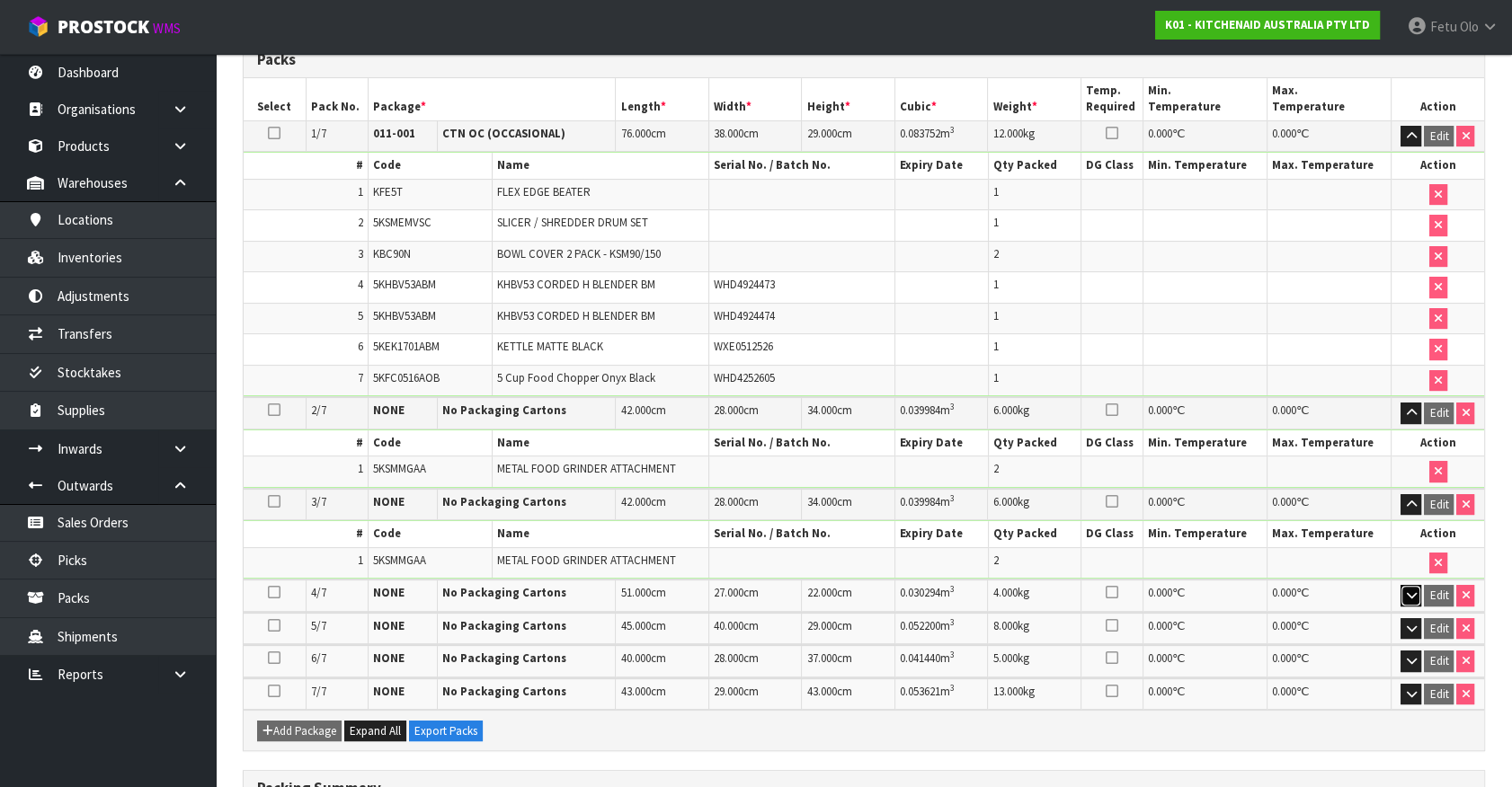
click at [1405, 590] on icon "button" at bounding box center [1410, 596] width 9 height 11
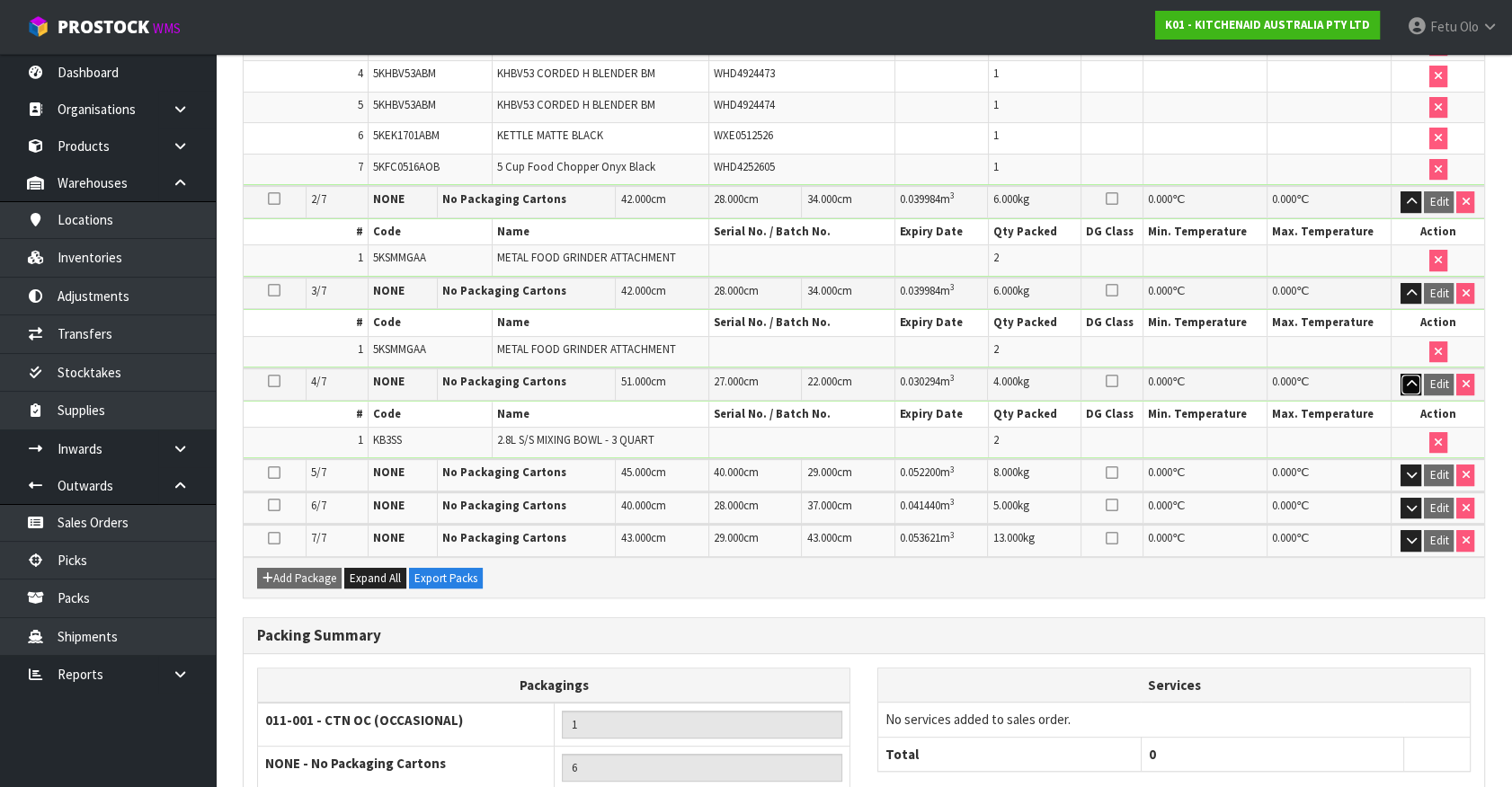
scroll to position [856, 0]
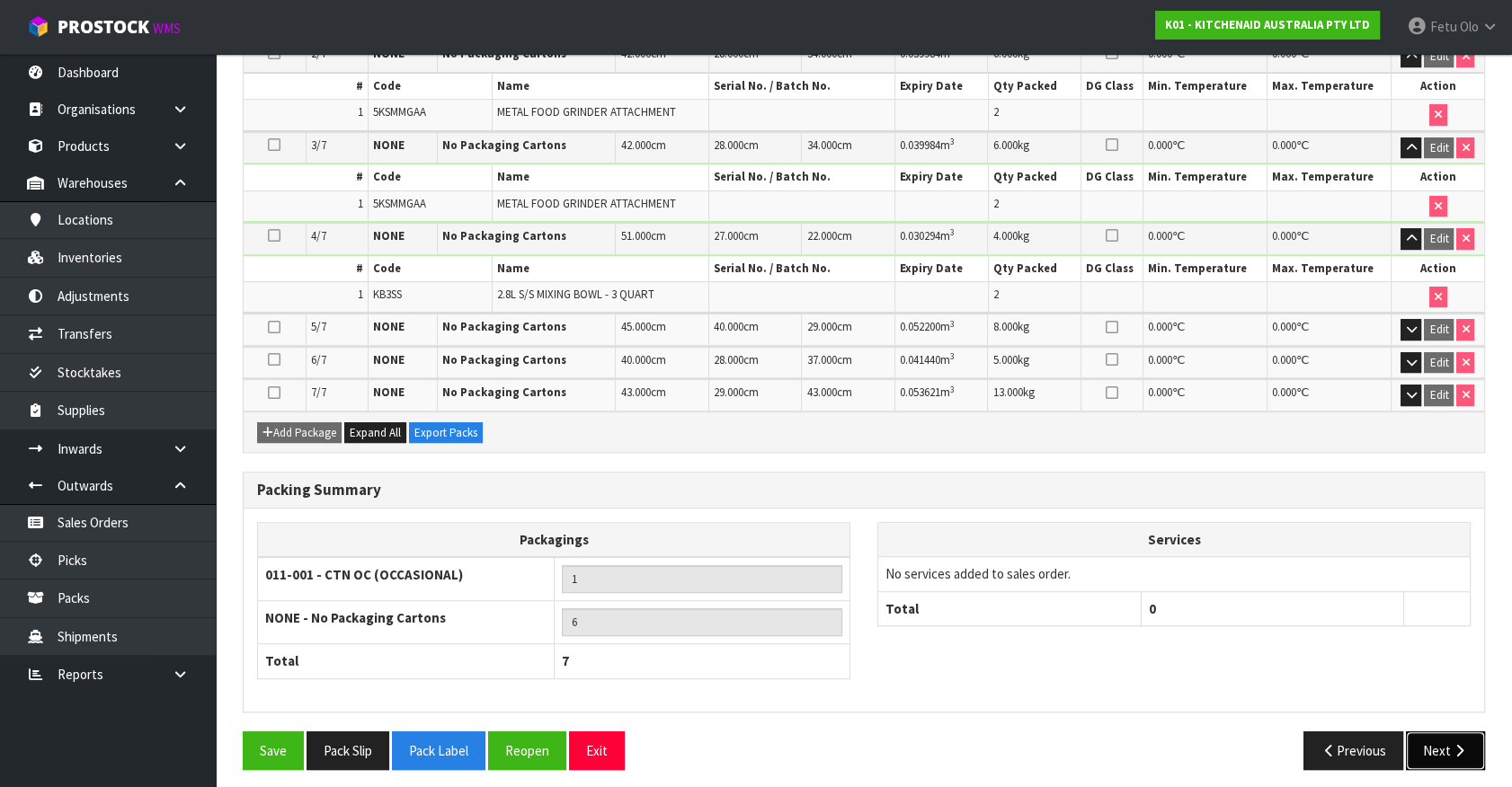
click at [1465, 731] on button "Next" at bounding box center [1445, 750] width 79 height 39
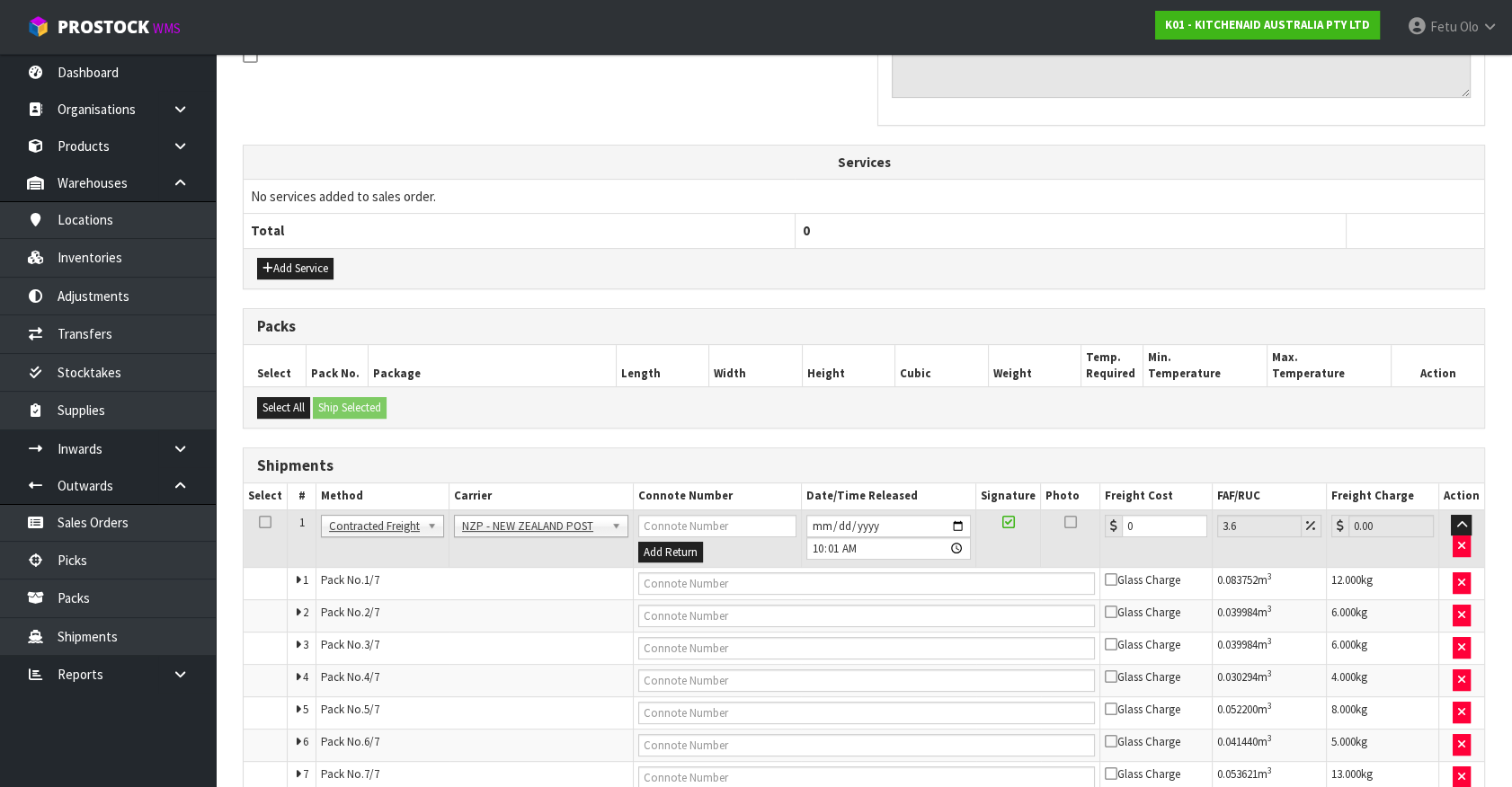
scroll to position [663, 0]
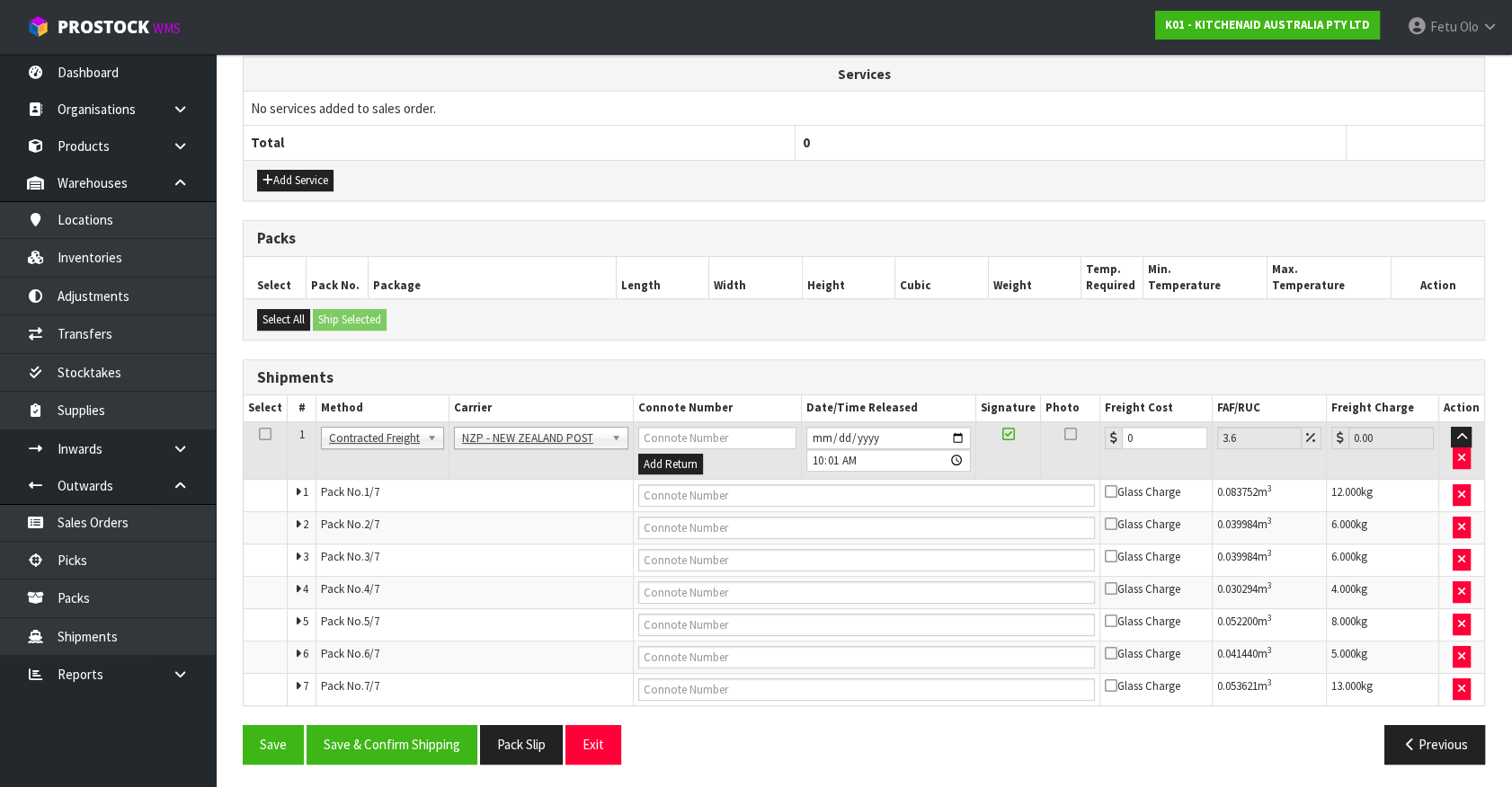
drag, startPoint x: 882, startPoint y: 742, endPoint x: 1353, endPoint y: 594, distance: 493.7
click at [882, 742] on div "Previous" at bounding box center [1180, 744] width 634 height 39
click at [102, 568] on link "Picks" at bounding box center [107, 560] width 216 height 37
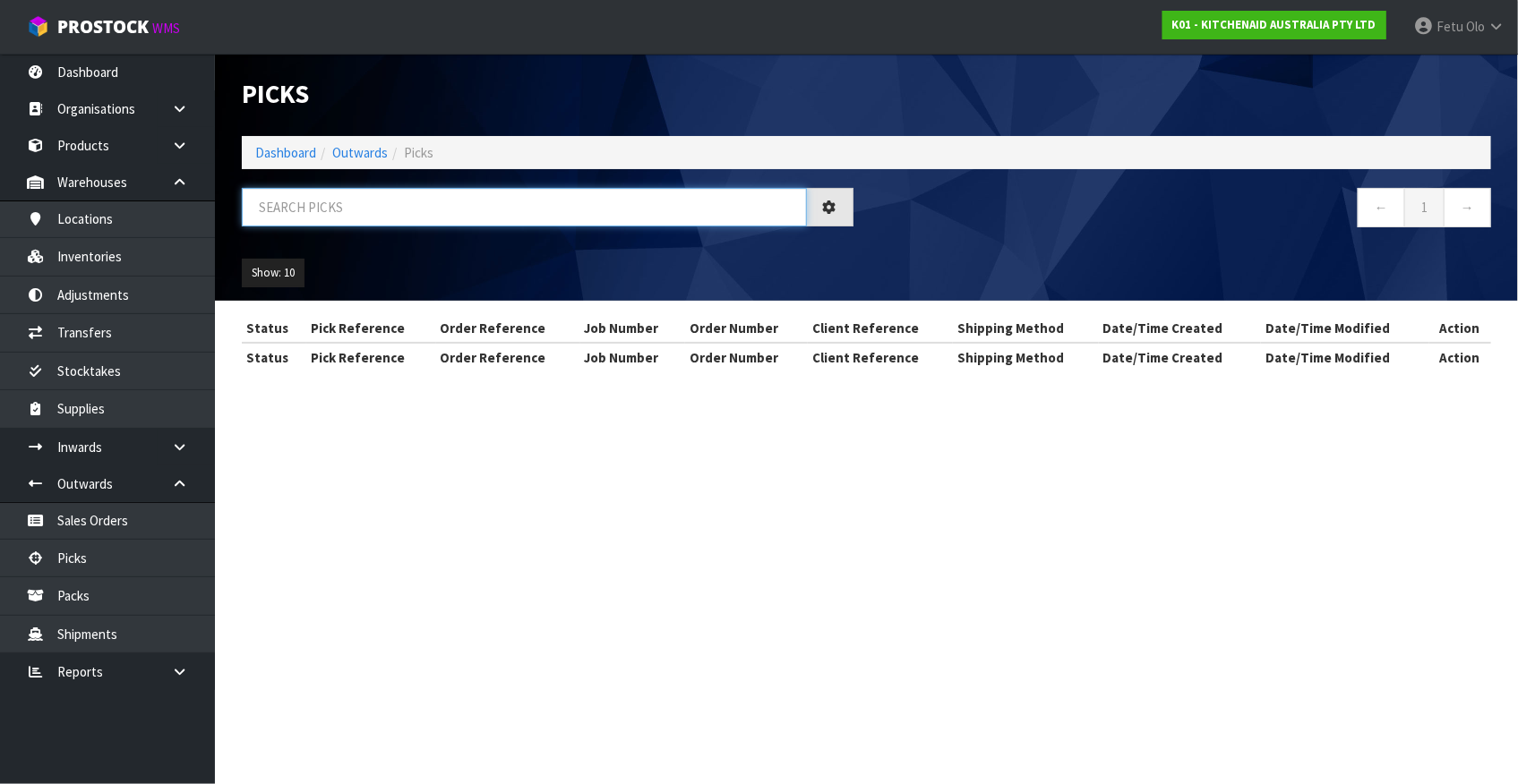
click at [590, 221] on input "text" at bounding box center [524, 207] width 565 height 38
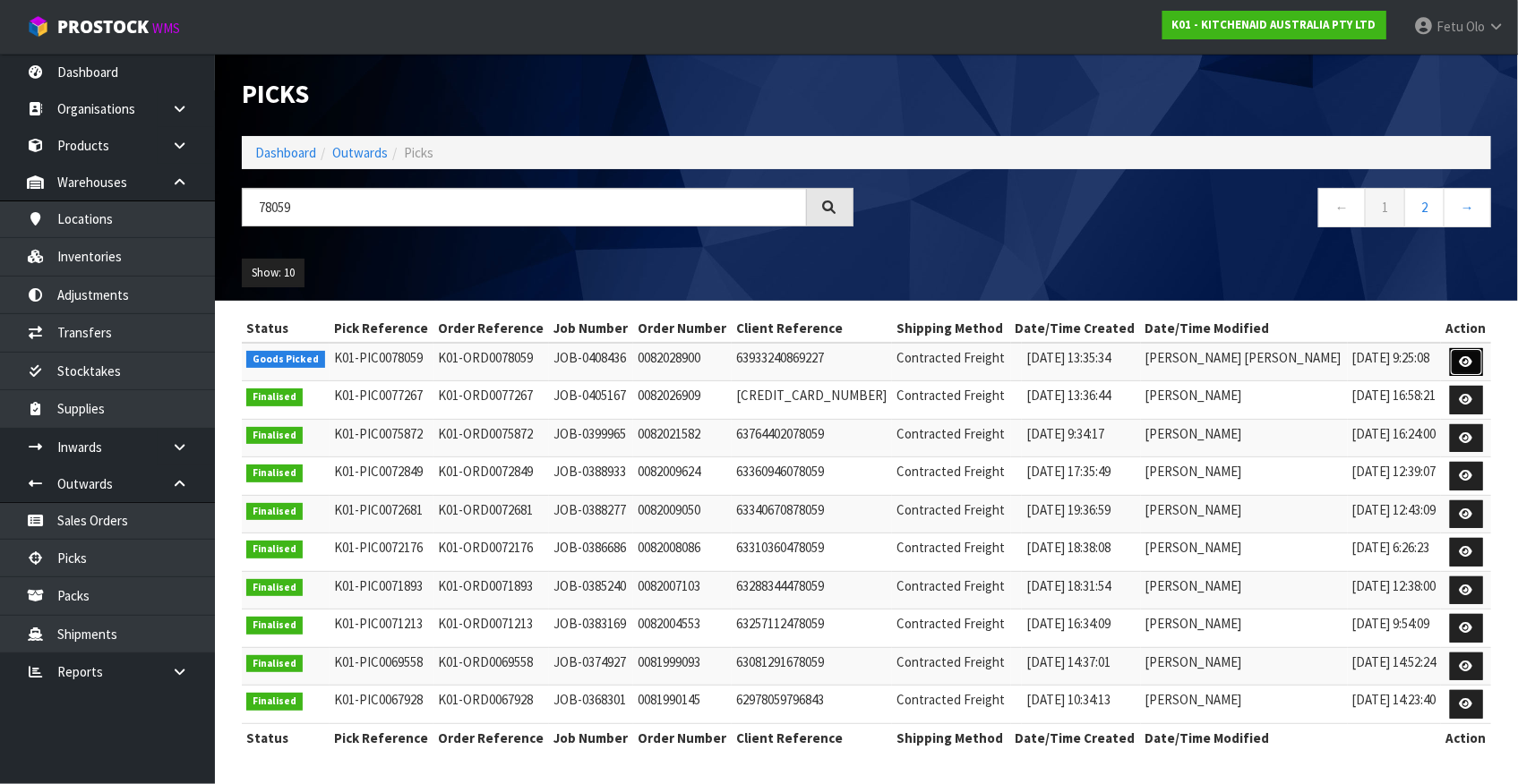
click at [1458, 369] on link at bounding box center [1466, 362] width 33 height 29
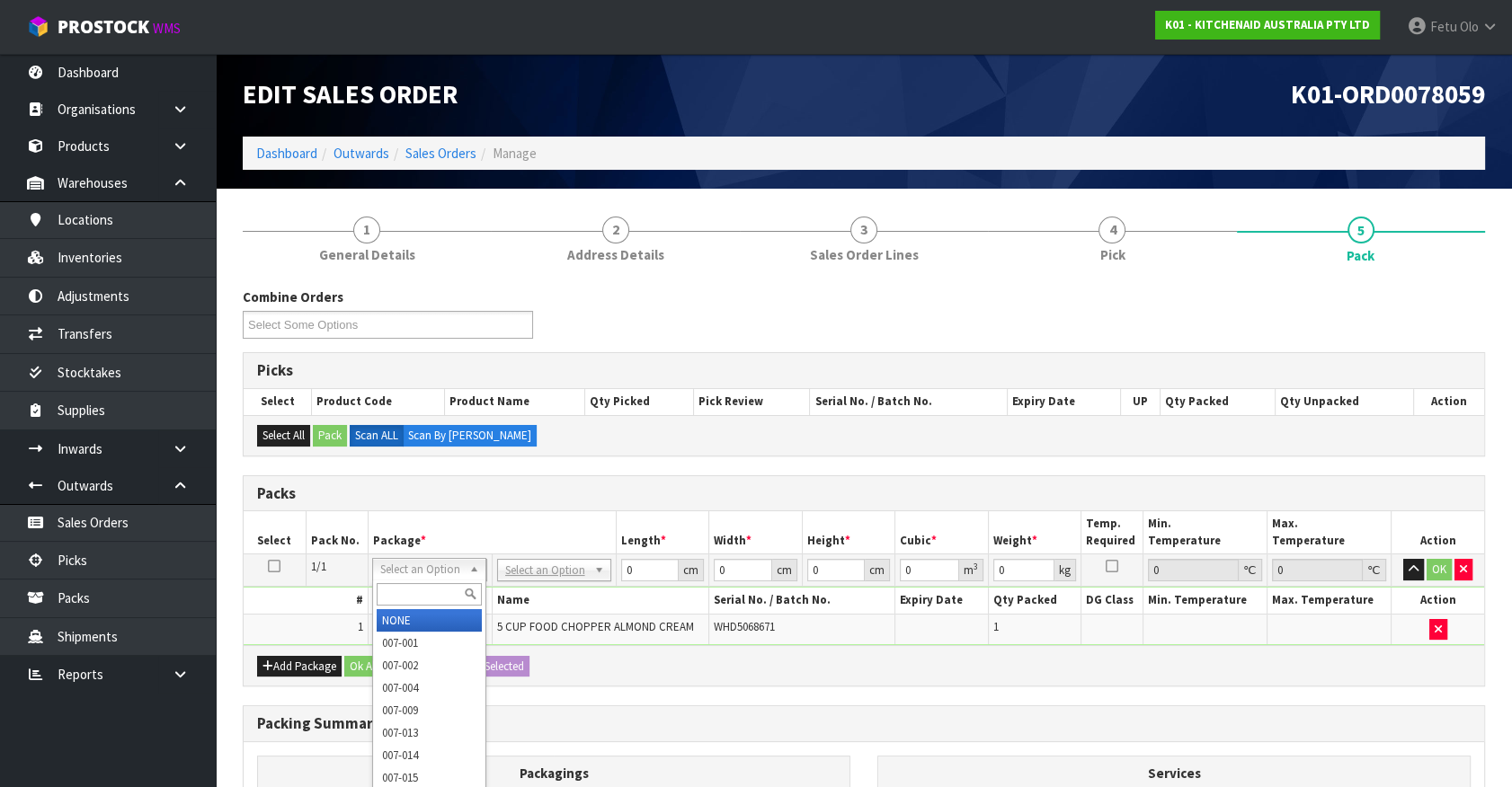
drag, startPoint x: 415, startPoint y: 571, endPoint x: 414, endPoint y: 590, distance: 19.0
click at [414, 590] on input "text" at bounding box center [430, 595] width 106 height 23
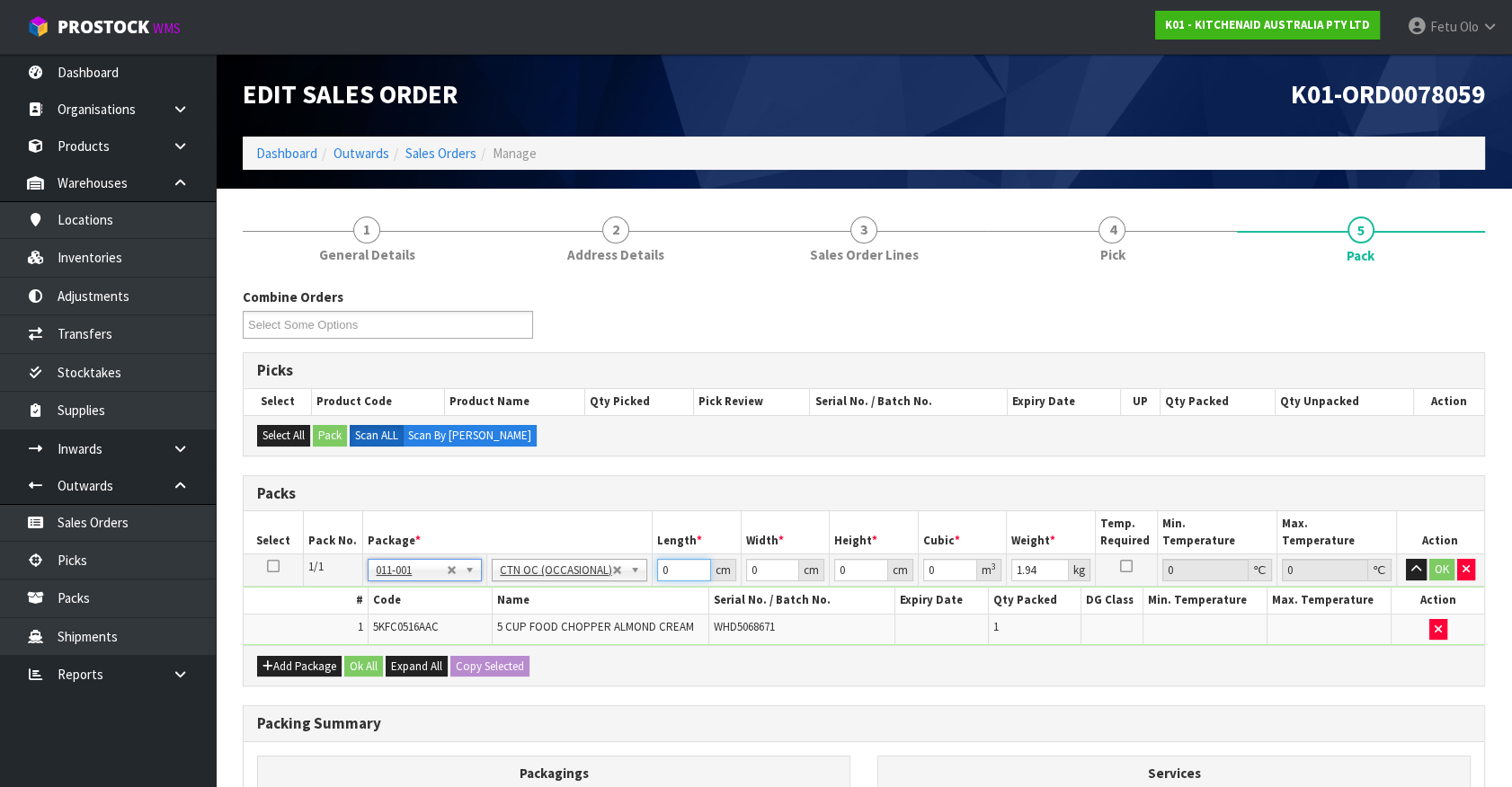
drag, startPoint x: 574, startPoint y: 602, endPoint x: 451, endPoint y: 617, distance: 123.9
click at [451, 616] on tbody "1/1 NONE 007-001 007-002 007-004 007-009 007-013 007-014 007-015 007-017 007-01…" at bounding box center [863, 599] width 1241 height 90
click button "OK" at bounding box center [1441, 569] width 25 height 22
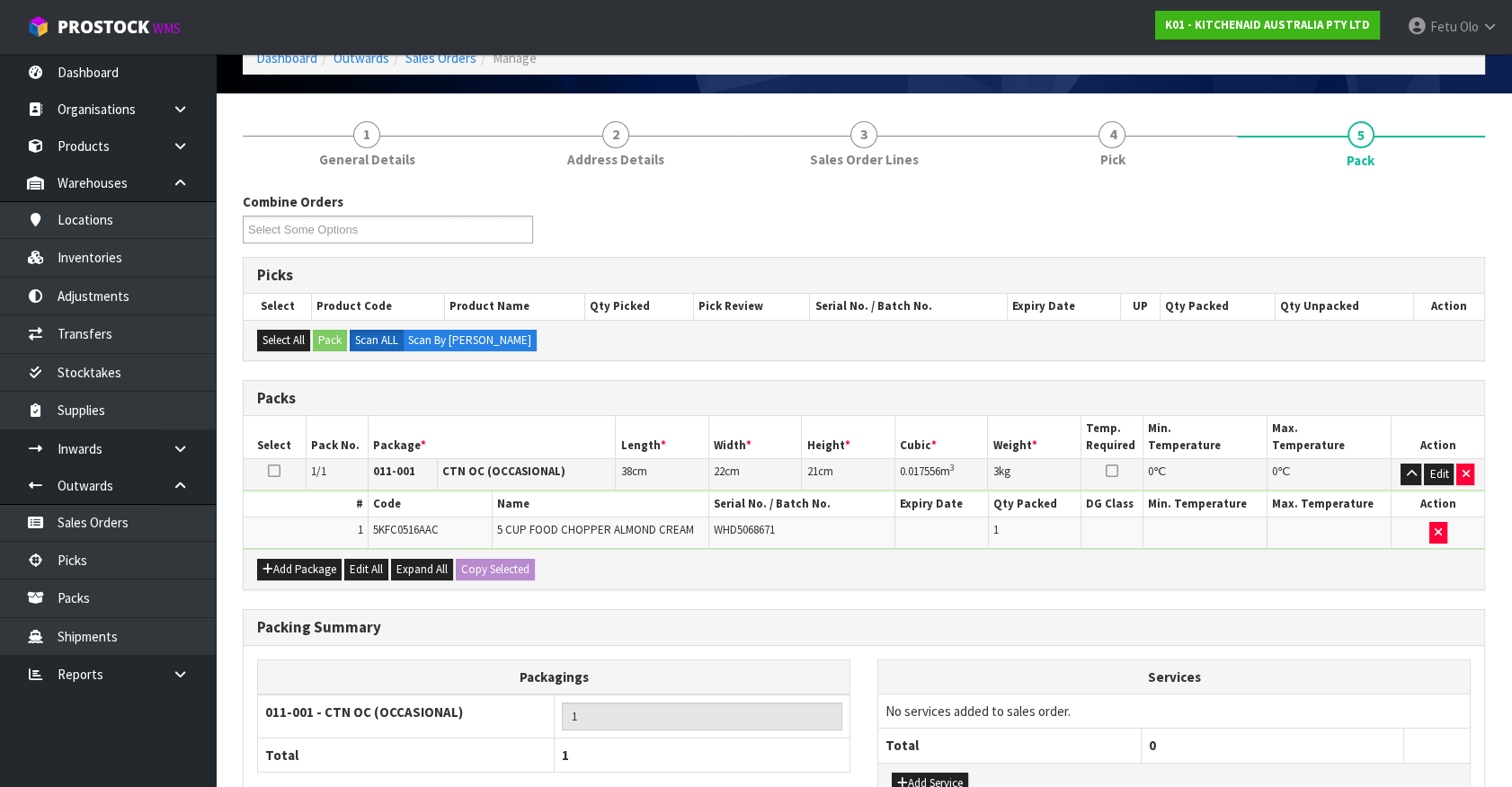
scroll to position [235, 0]
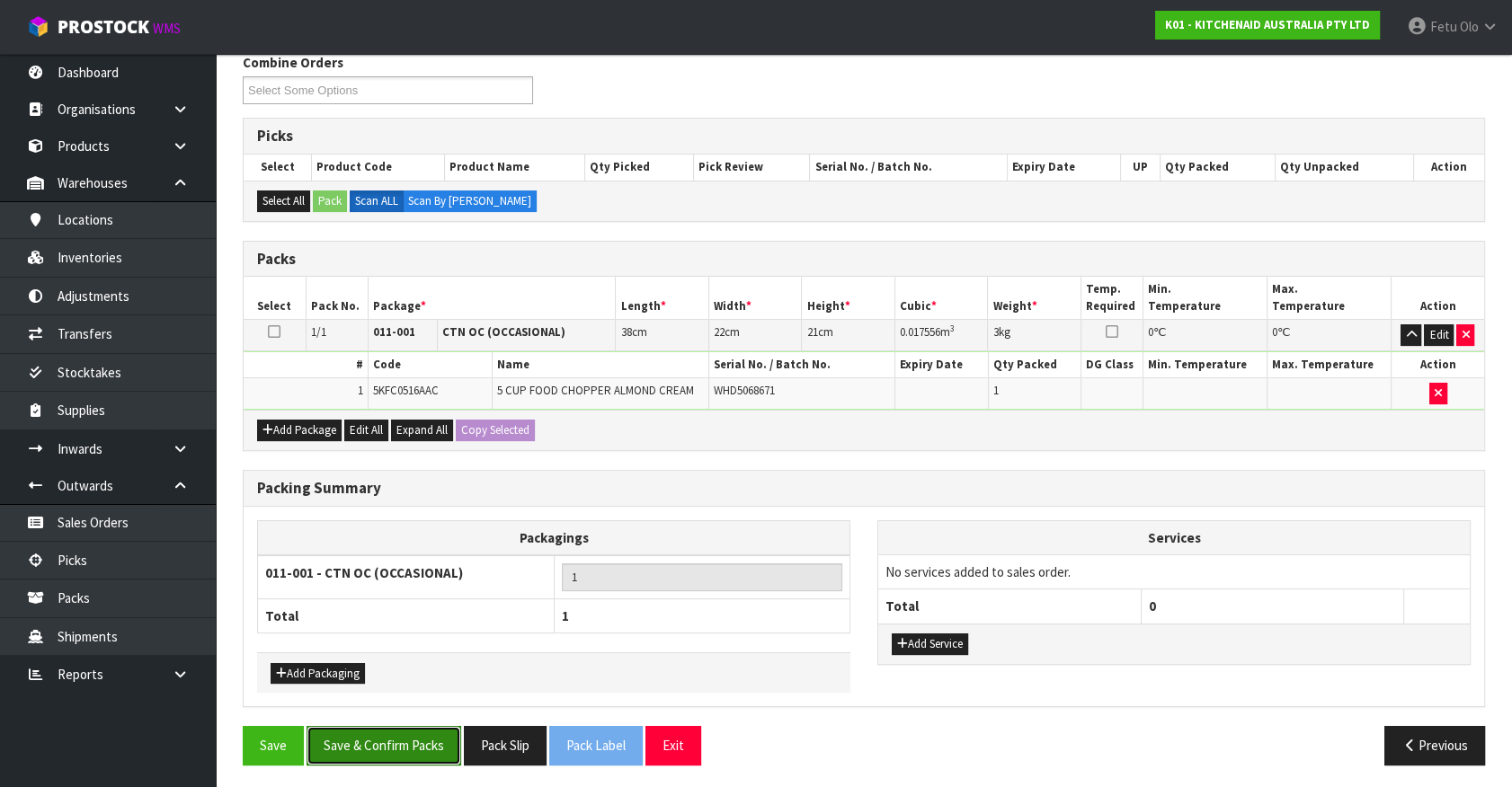
click at [426, 734] on button "Save & Confirm Packs" at bounding box center [384, 745] width 155 height 39
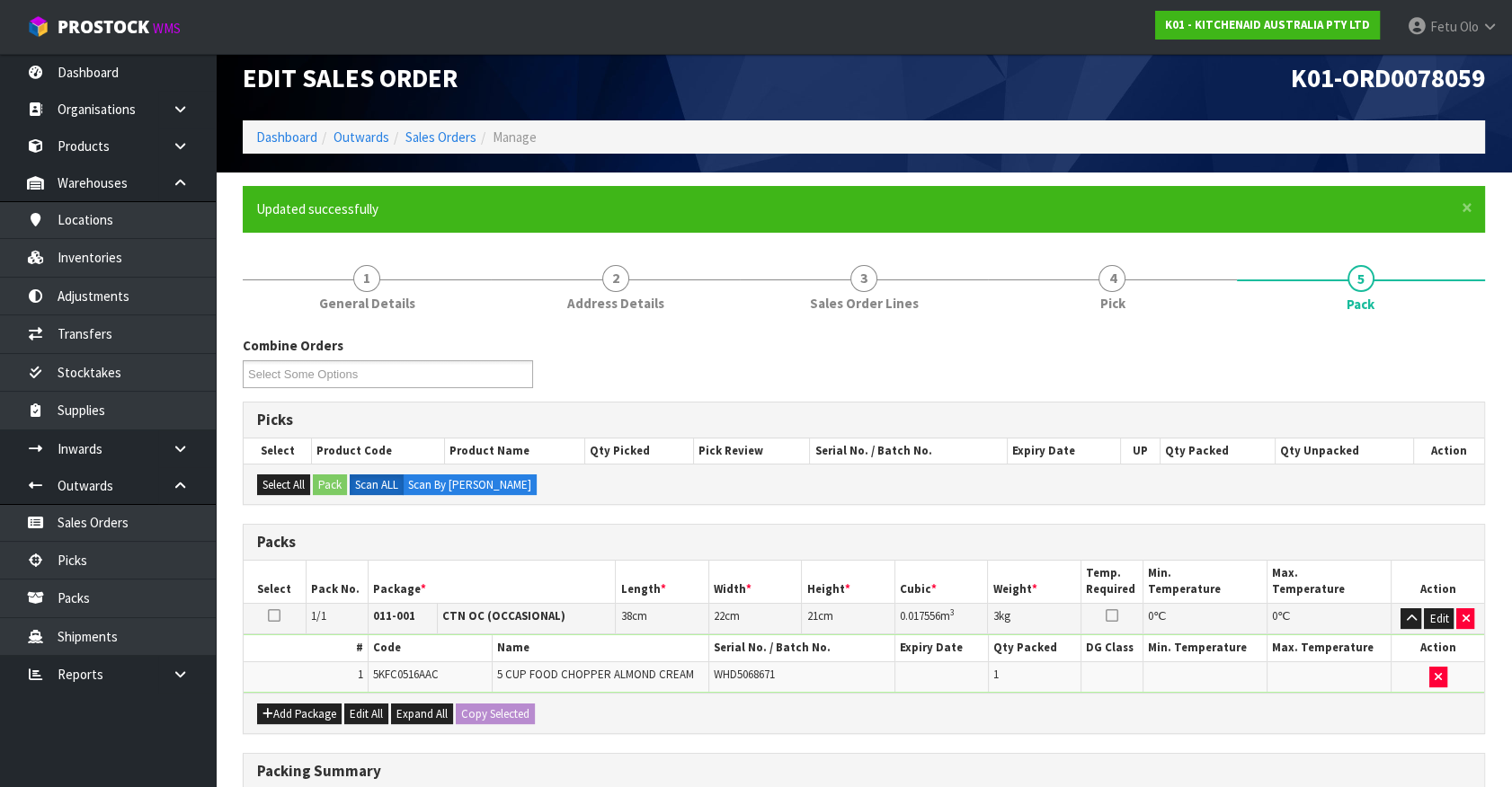
scroll to position [203, 0]
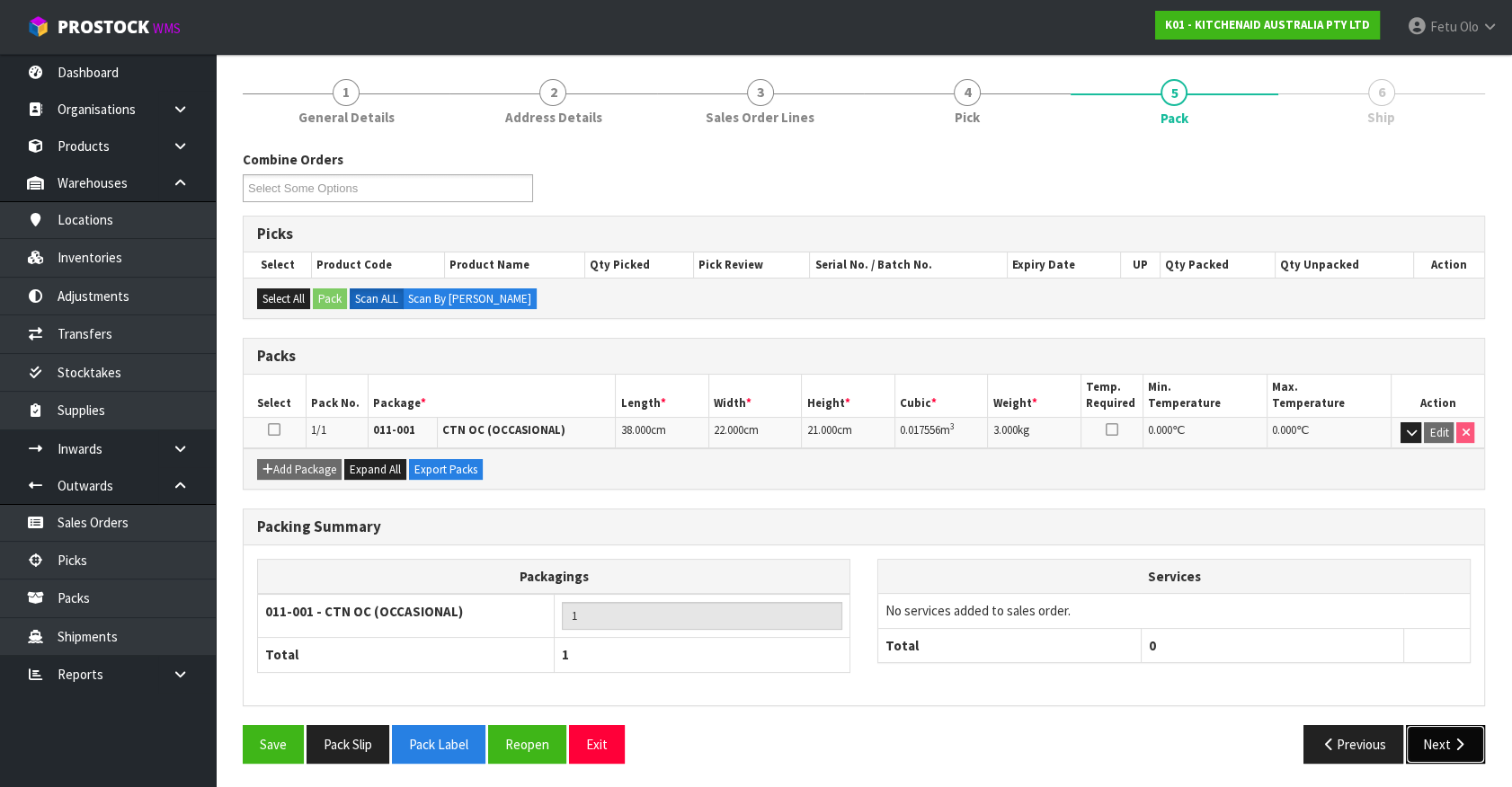
click at [1444, 735] on button "Next" at bounding box center [1445, 744] width 79 height 39
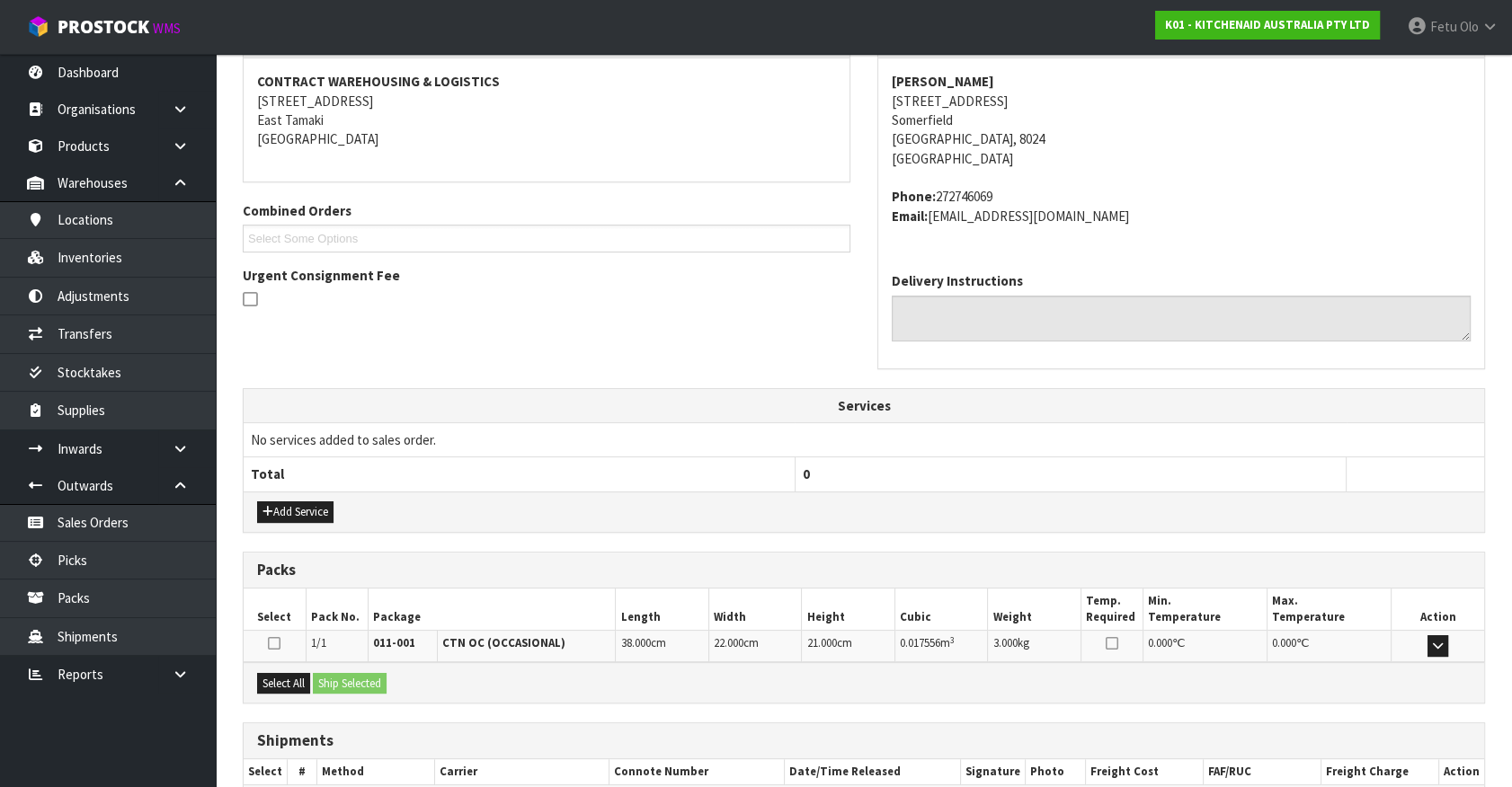
scroll to position [436, 0]
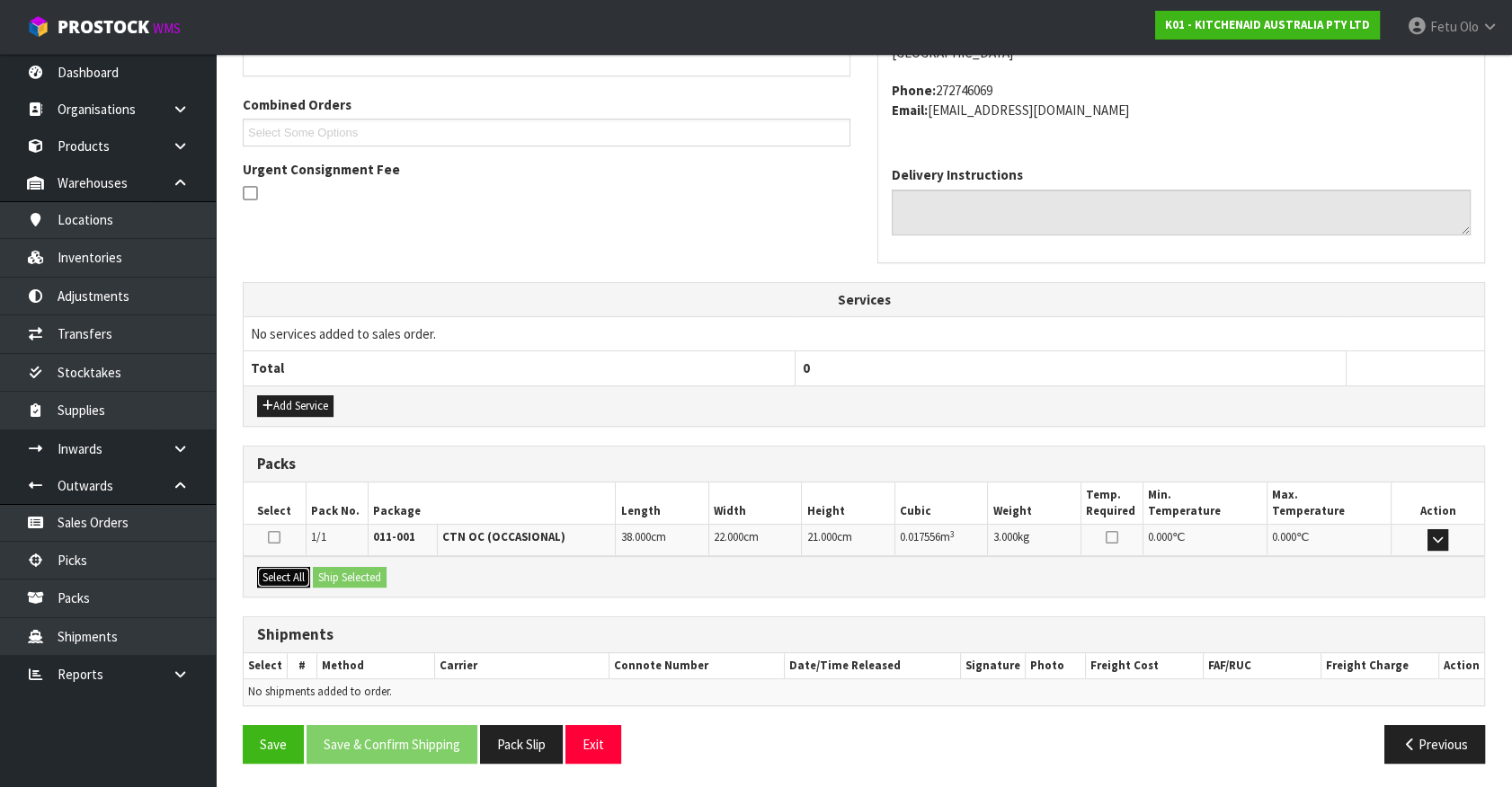
drag, startPoint x: 297, startPoint y: 580, endPoint x: 323, endPoint y: 574, distance: 26.7
click at [300, 578] on button "Select All" at bounding box center [284, 578] width 53 height 22
click at [355, 567] on button "Ship Selected" at bounding box center [350, 578] width 74 height 22
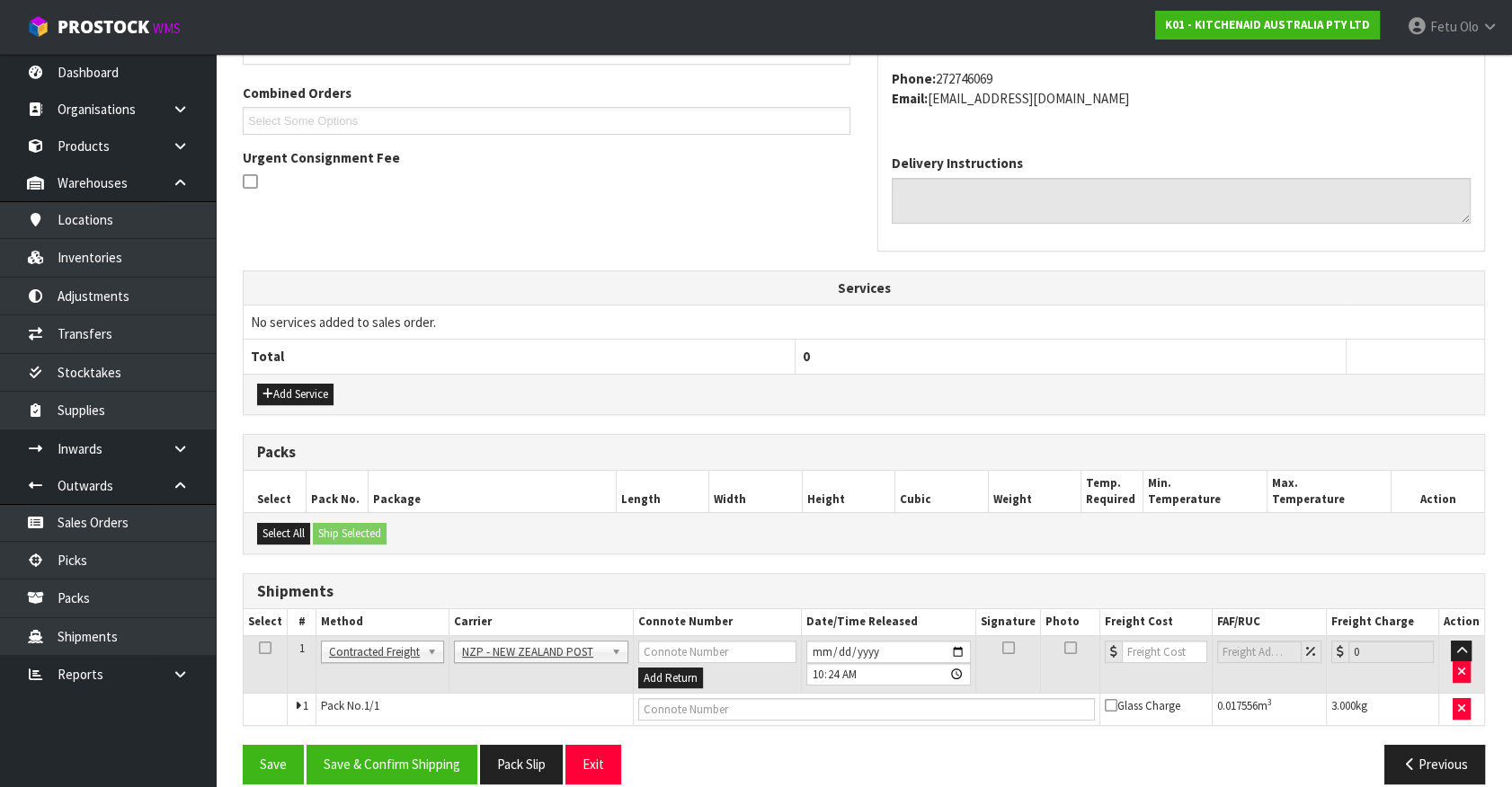
scroll to position [468, 0]
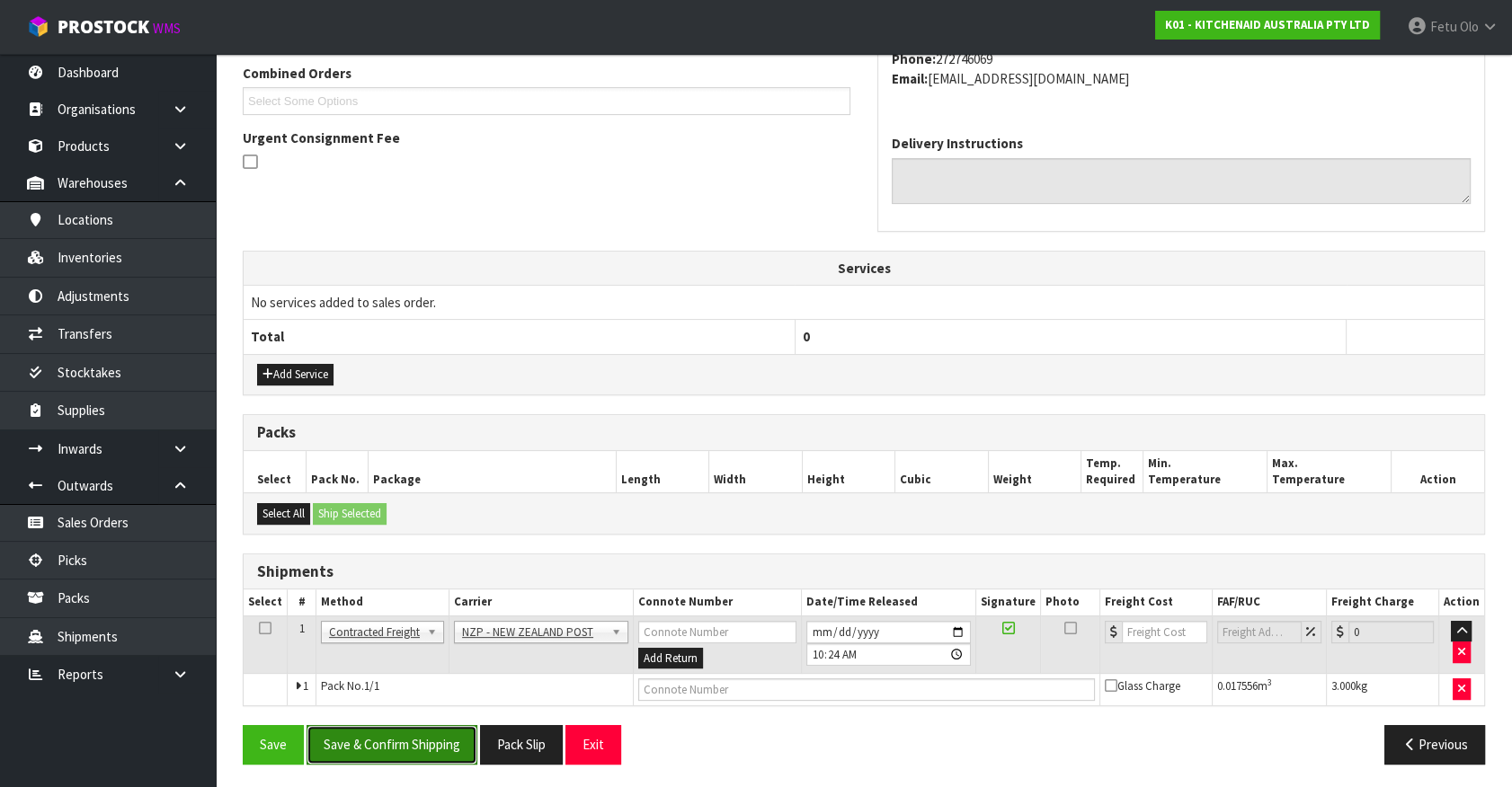
click at [414, 732] on button "Save & Confirm Shipping" at bounding box center [391, 744] width 171 height 39
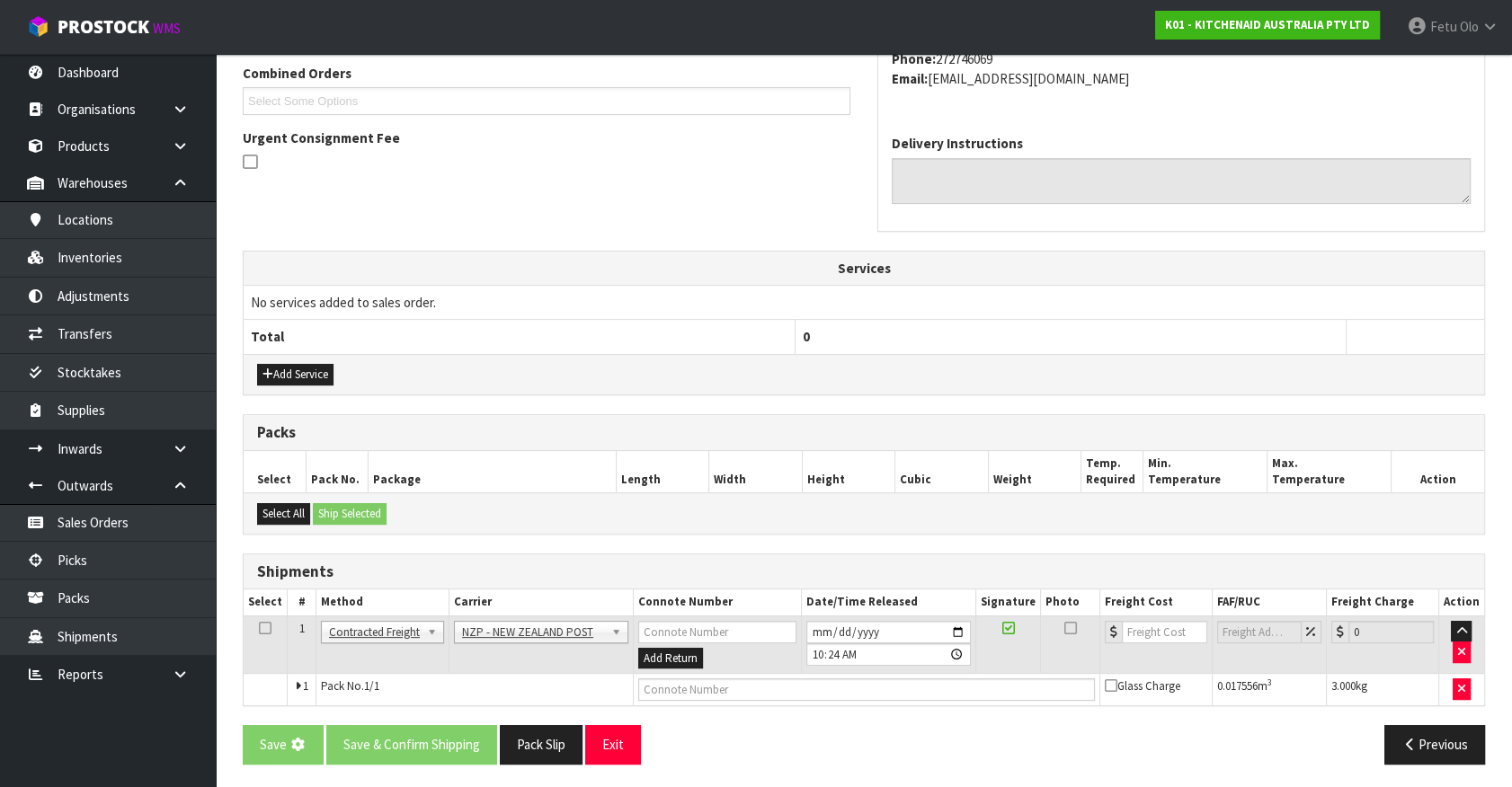
scroll to position [0, 0]
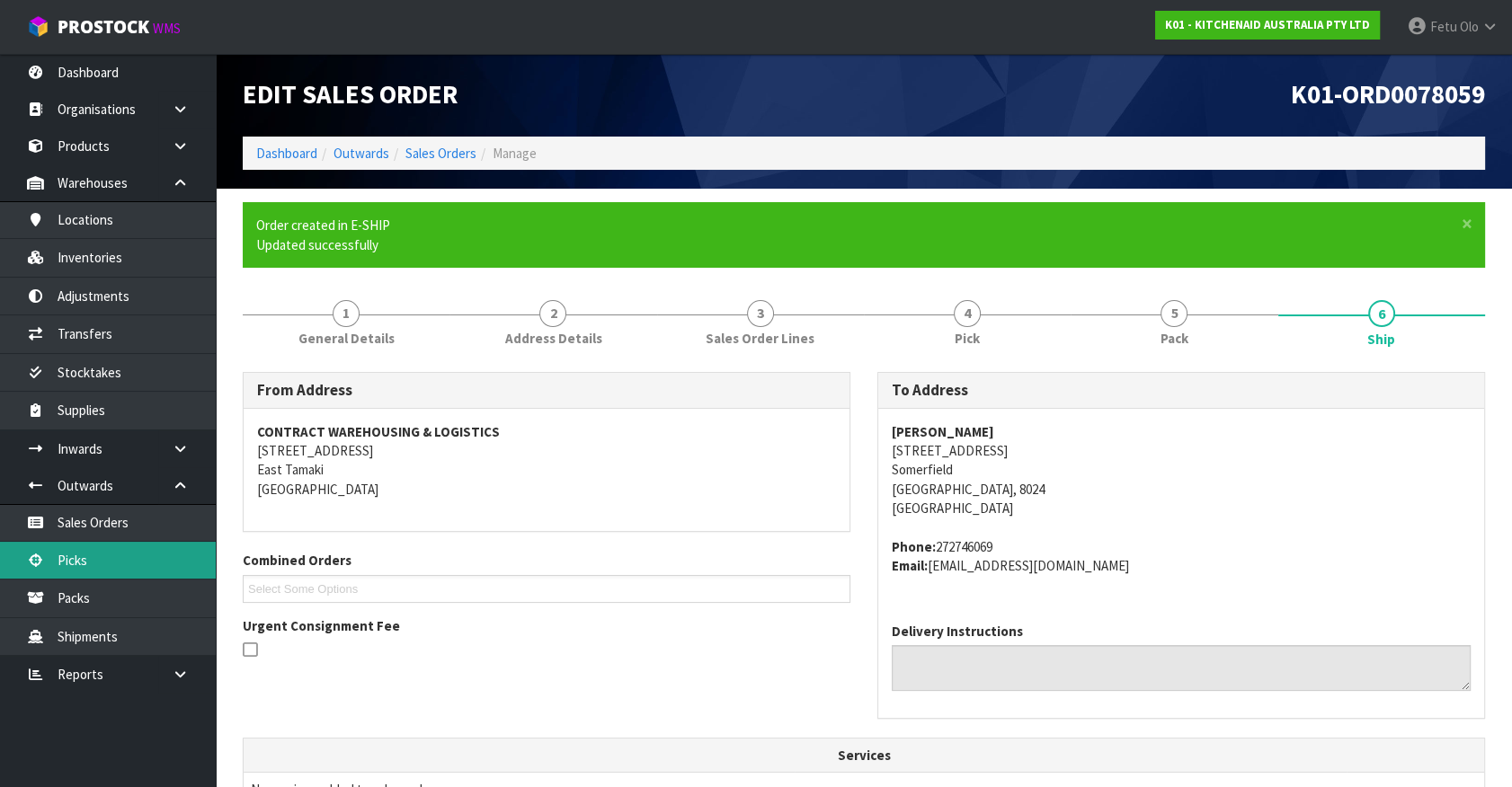
drag, startPoint x: 90, startPoint y: 567, endPoint x: 90, endPoint y: 577, distance: 10.0
click at [90, 567] on link "Picks" at bounding box center [107, 560] width 216 height 37
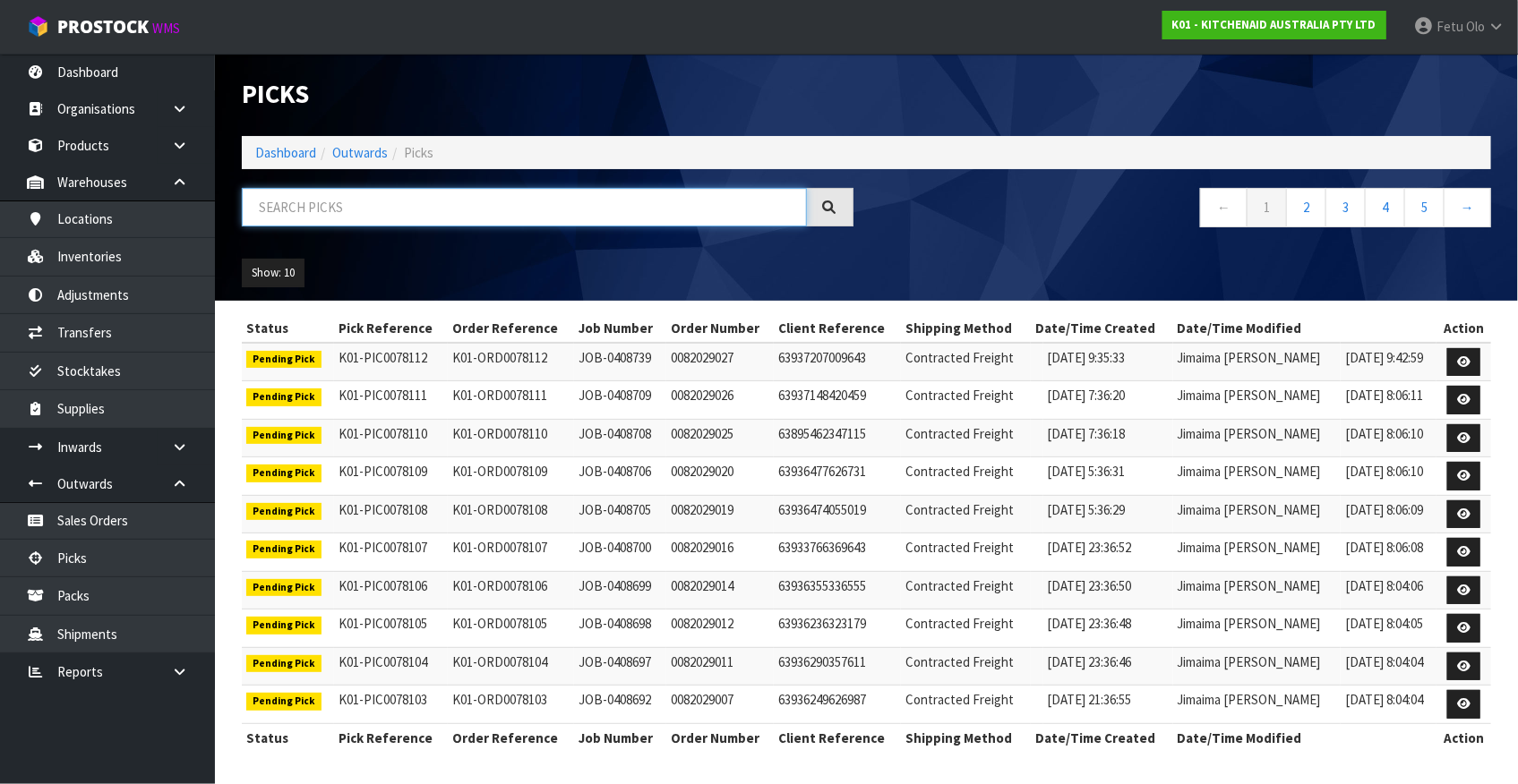
click at [413, 213] on input "text" at bounding box center [524, 207] width 565 height 38
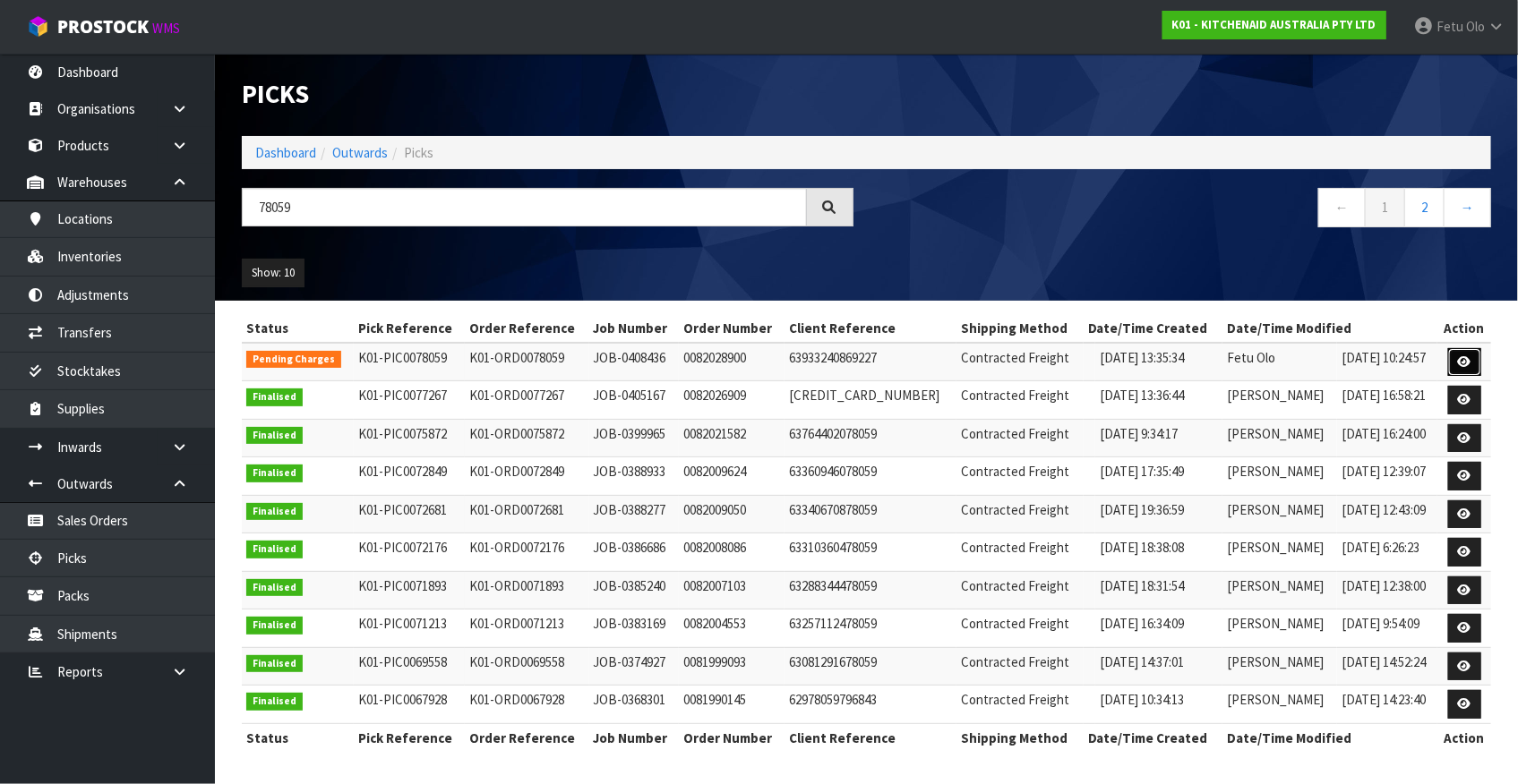
click at [1469, 366] on icon at bounding box center [1464, 362] width 13 height 11
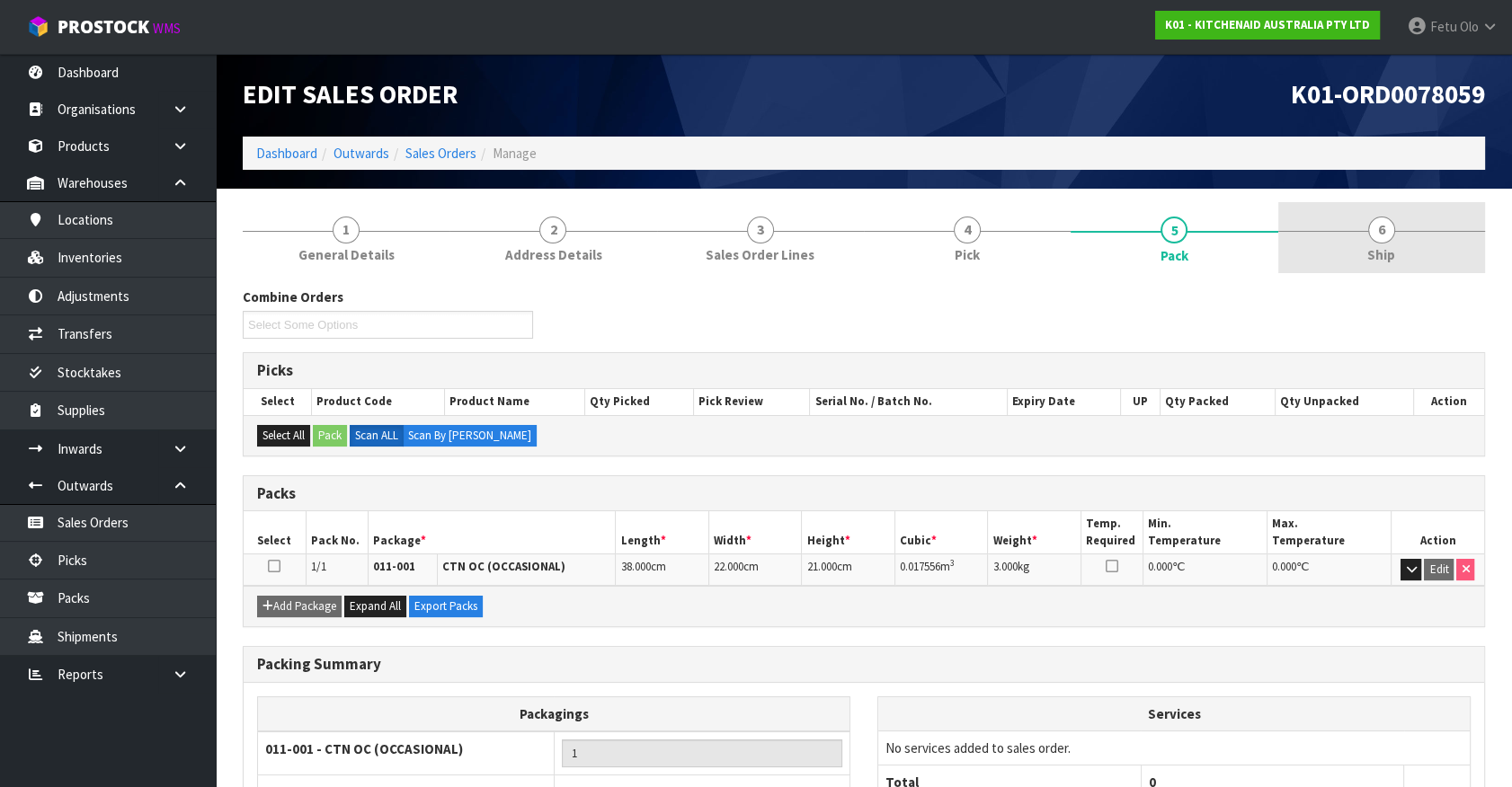
click at [1385, 245] on span "Ship" at bounding box center [1381, 254] width 28 height 19
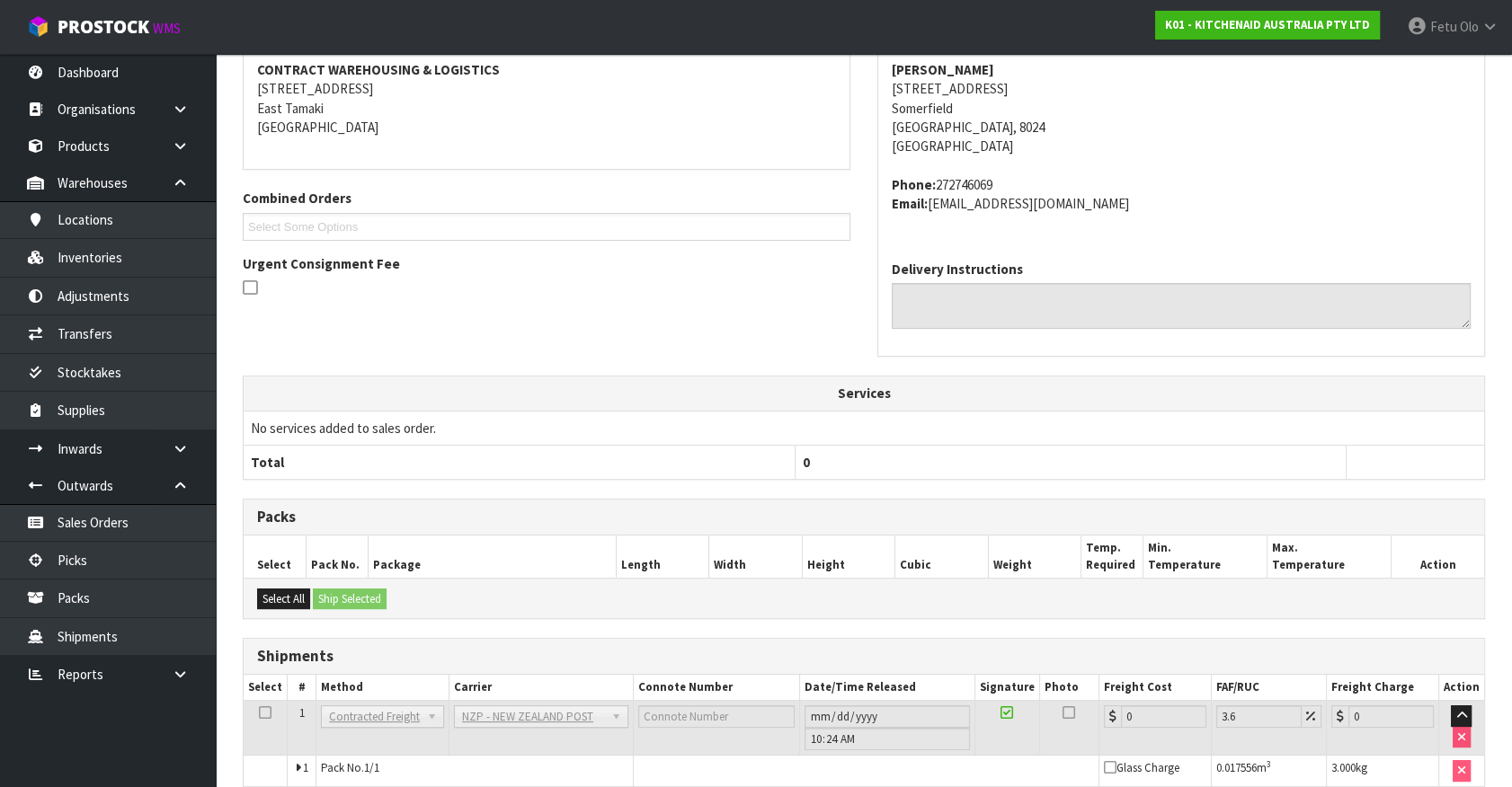
scroll to position [359, 0]
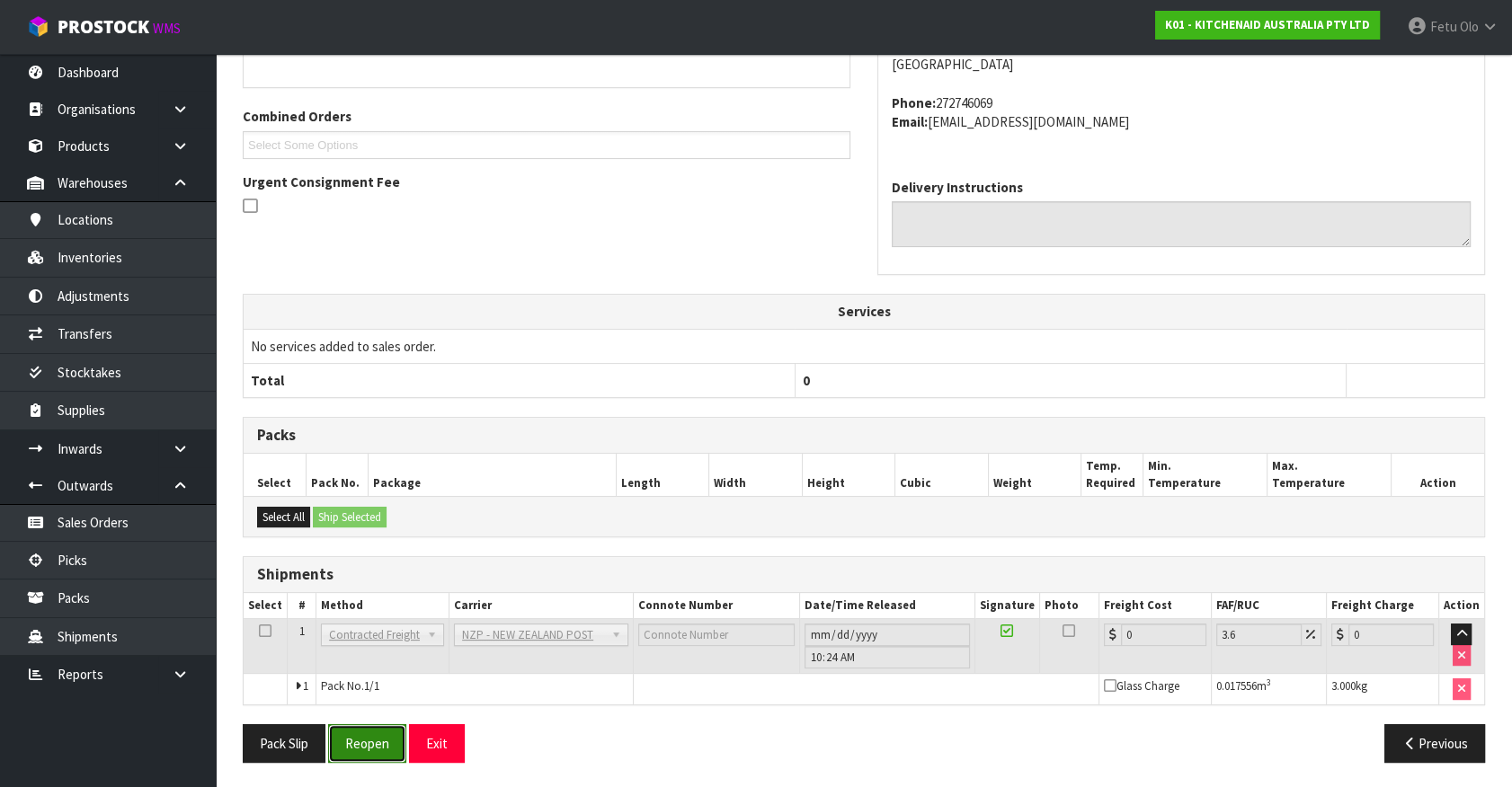
click at [366, 739] on button "Reopen" at bounding box center [367, 744] width 78 height 39
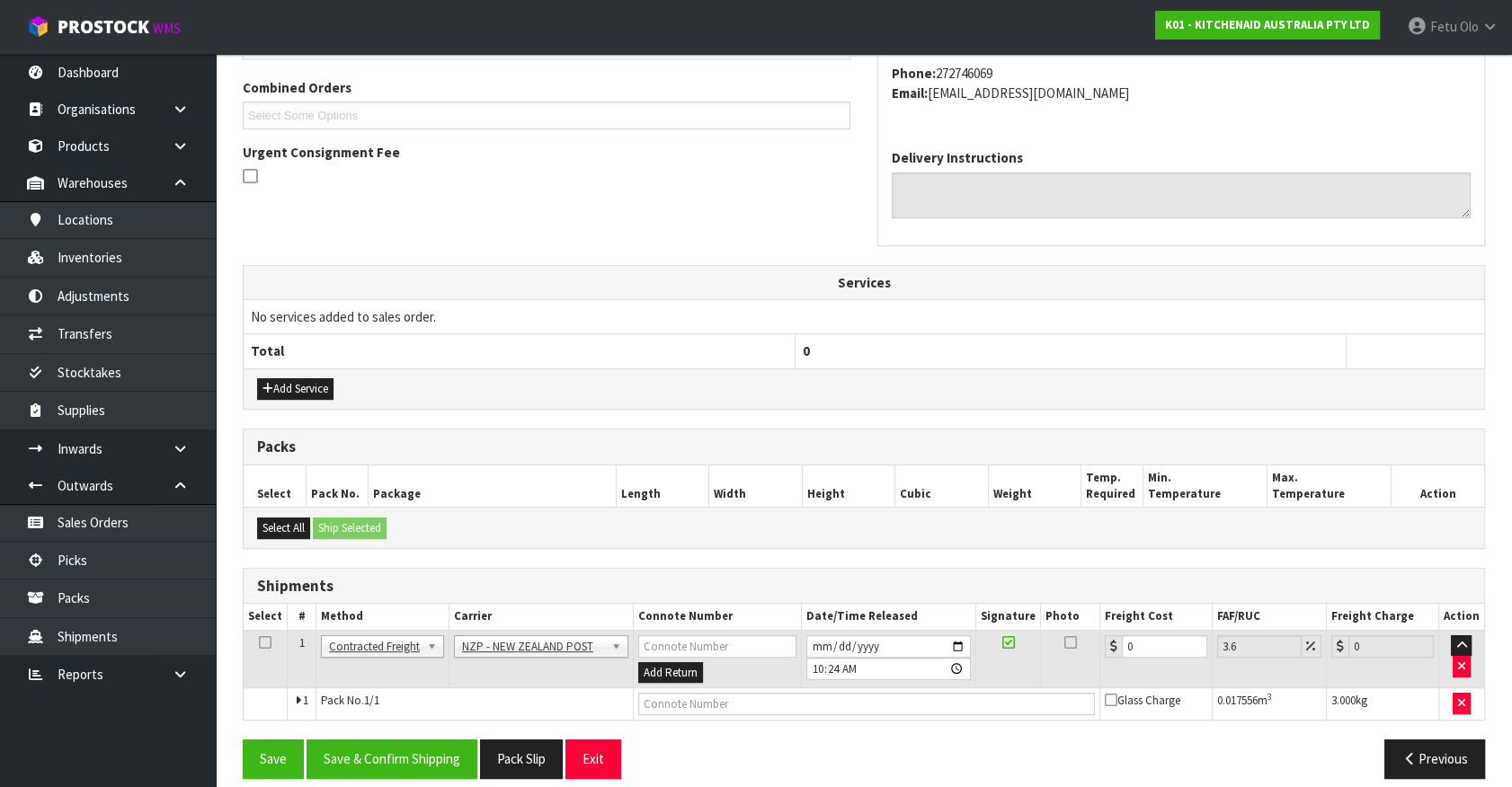
scroll to position [468, 0]
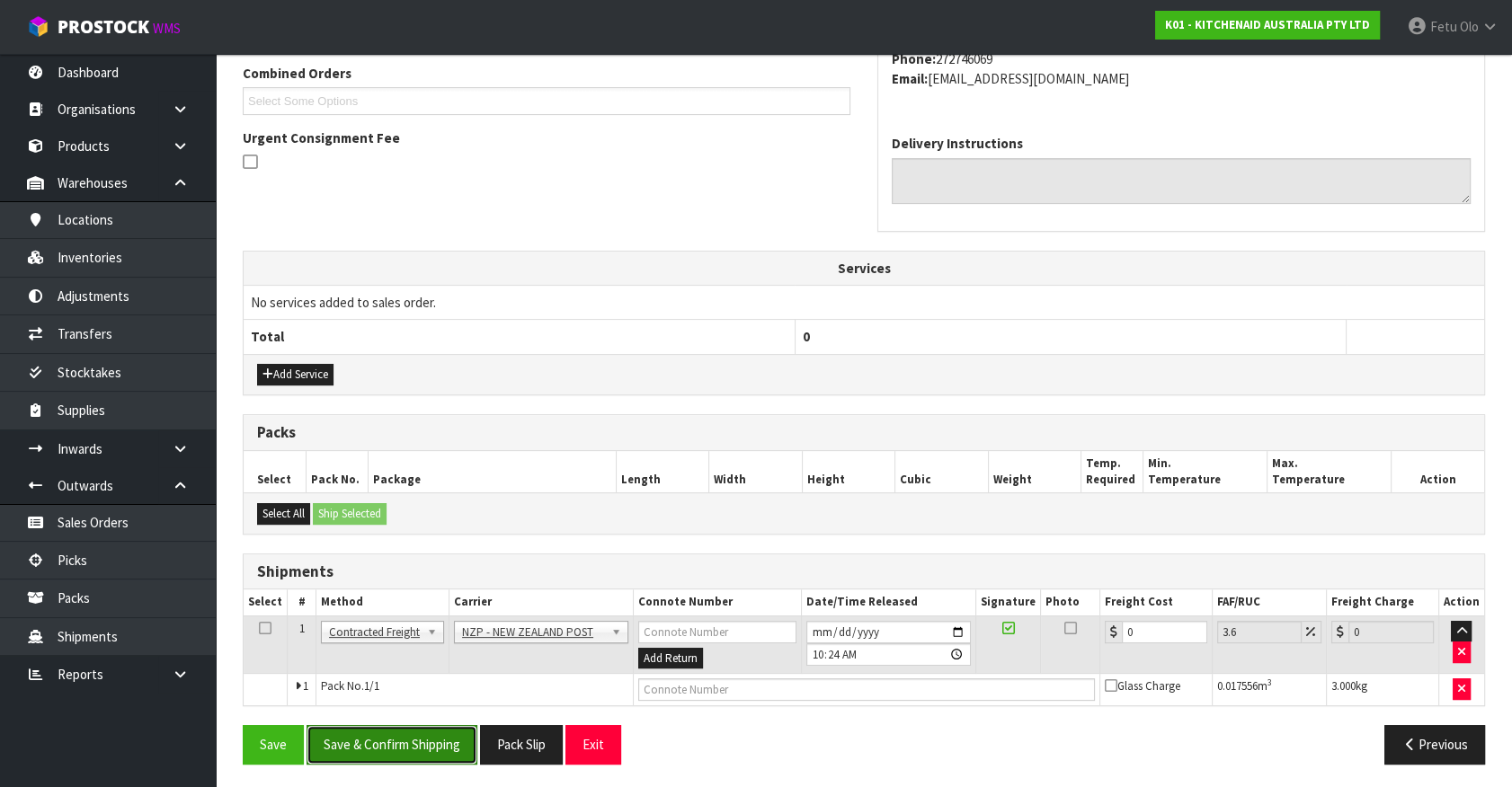
click at [403, 737] on button "Save & Confirm Shipping" at bounding box center [391, 744] width 171 height 39
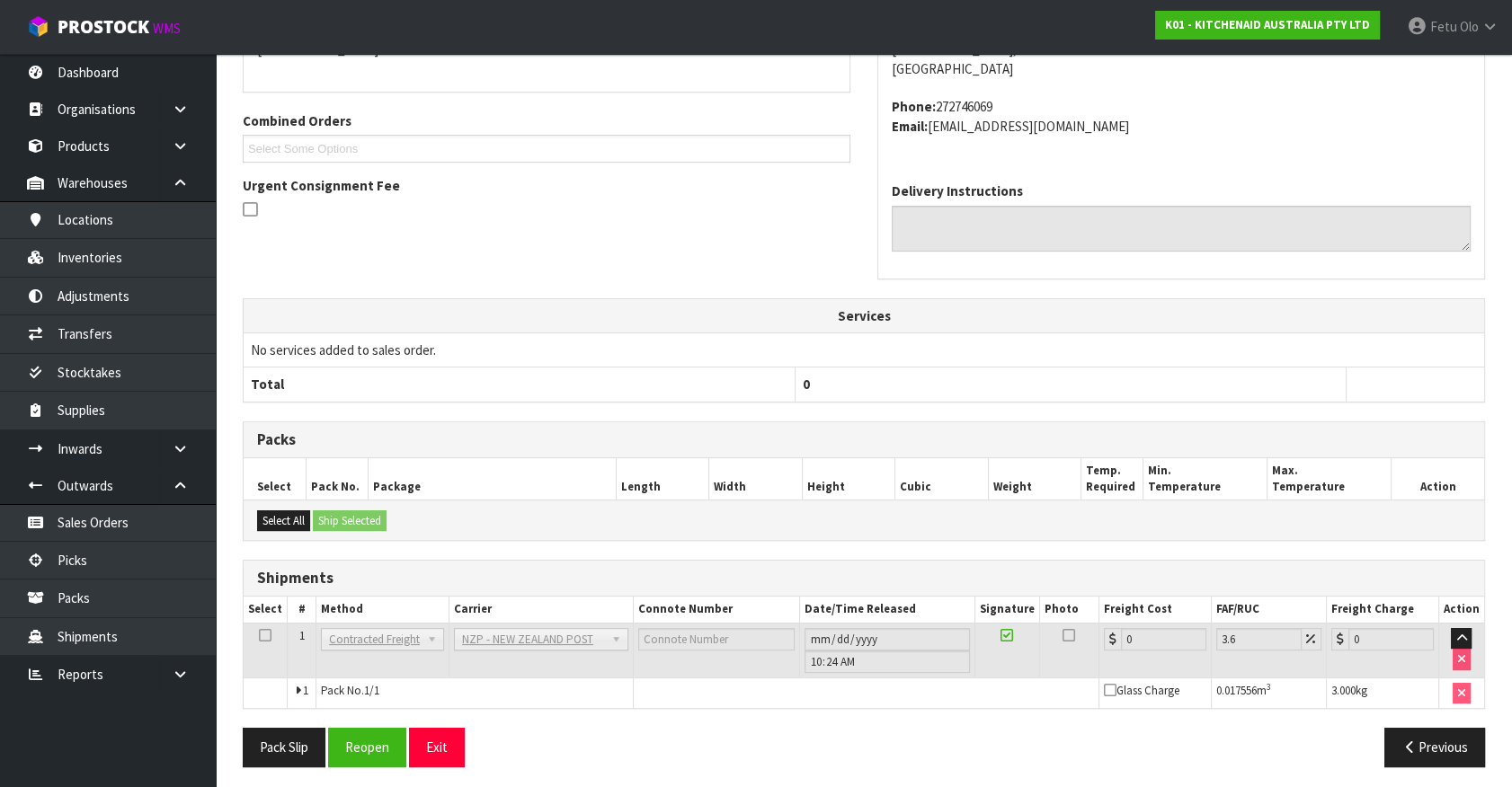
scroll to position [423, 0]
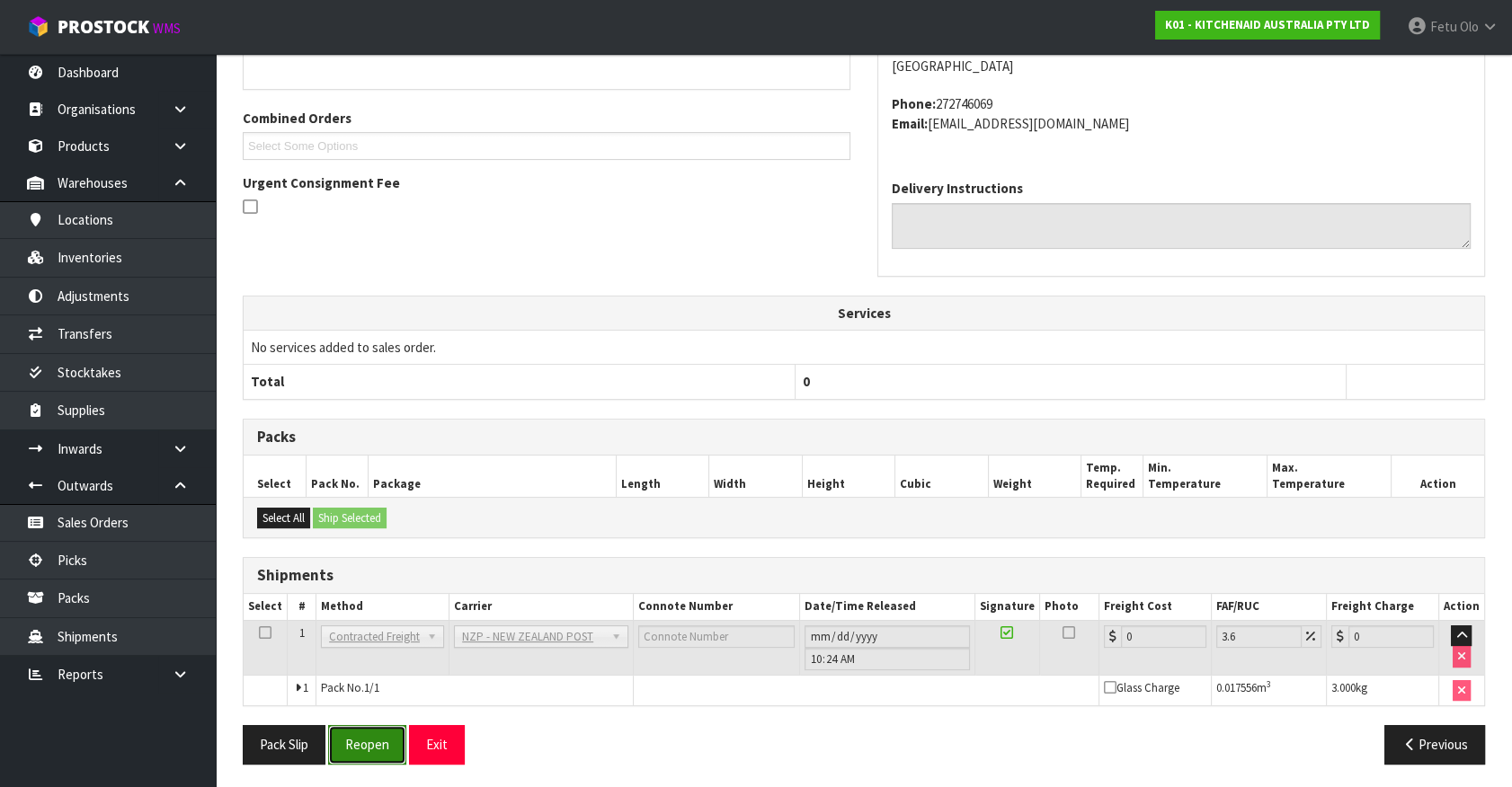
click at [382, 742] on button "Reopen" at bounding box center [367, 744] width 78 height 39
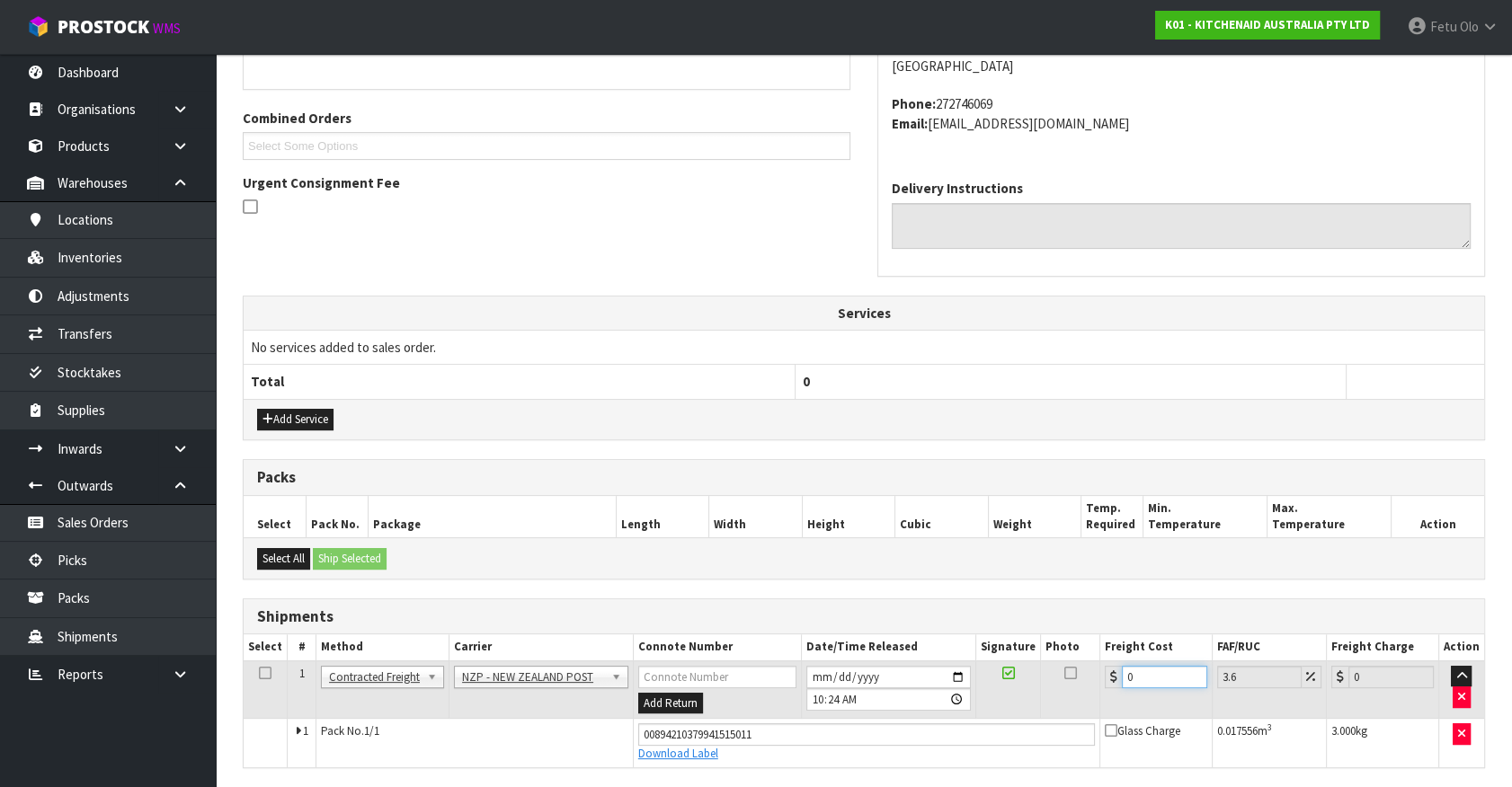
drag, startPoint x: 1135, startPoint y: 678, endPoint x: 662, endPoint y: 710, distance: 474.1
click at [662, 710] on tr "1 Client Local Pickup Customer Local Pickup Company Freight Contracted Freight …" at bounding box center [863, 690] width 1241 height 58
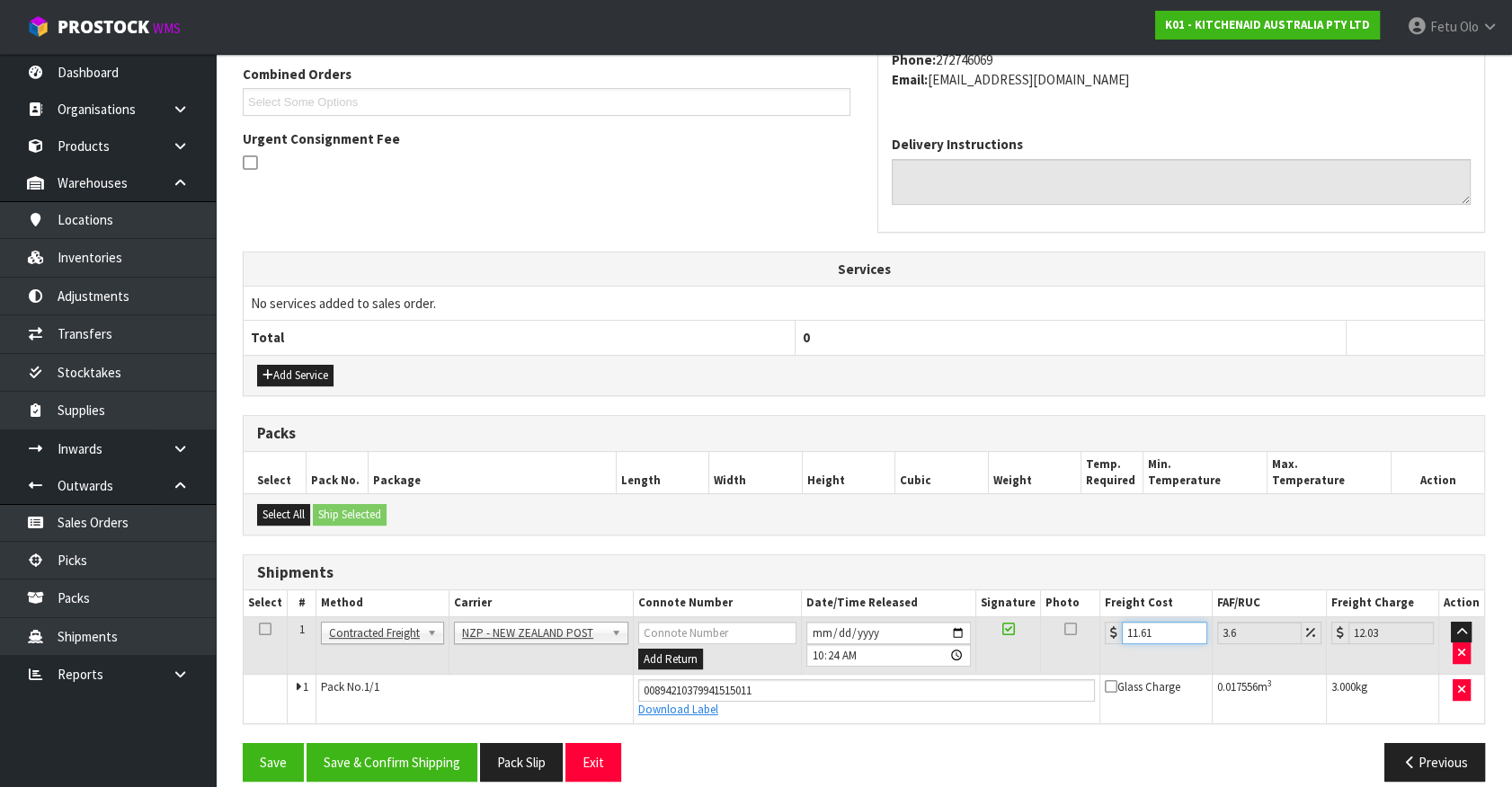
scroll to position [485, 0]
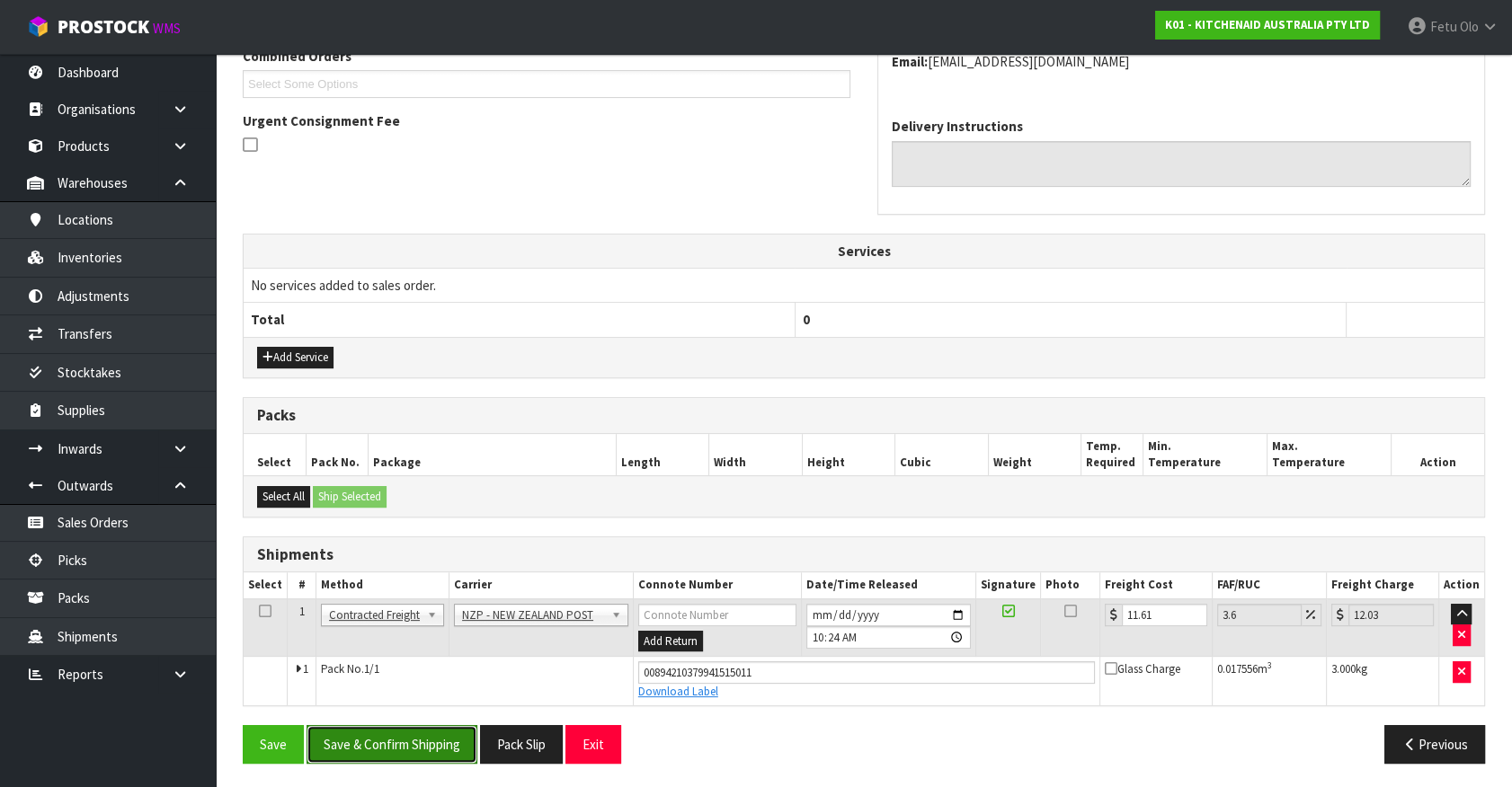
click at [399, 754] on button "Save & Confirm Shipping" at bounding box center [391, 744] width 171 height 39
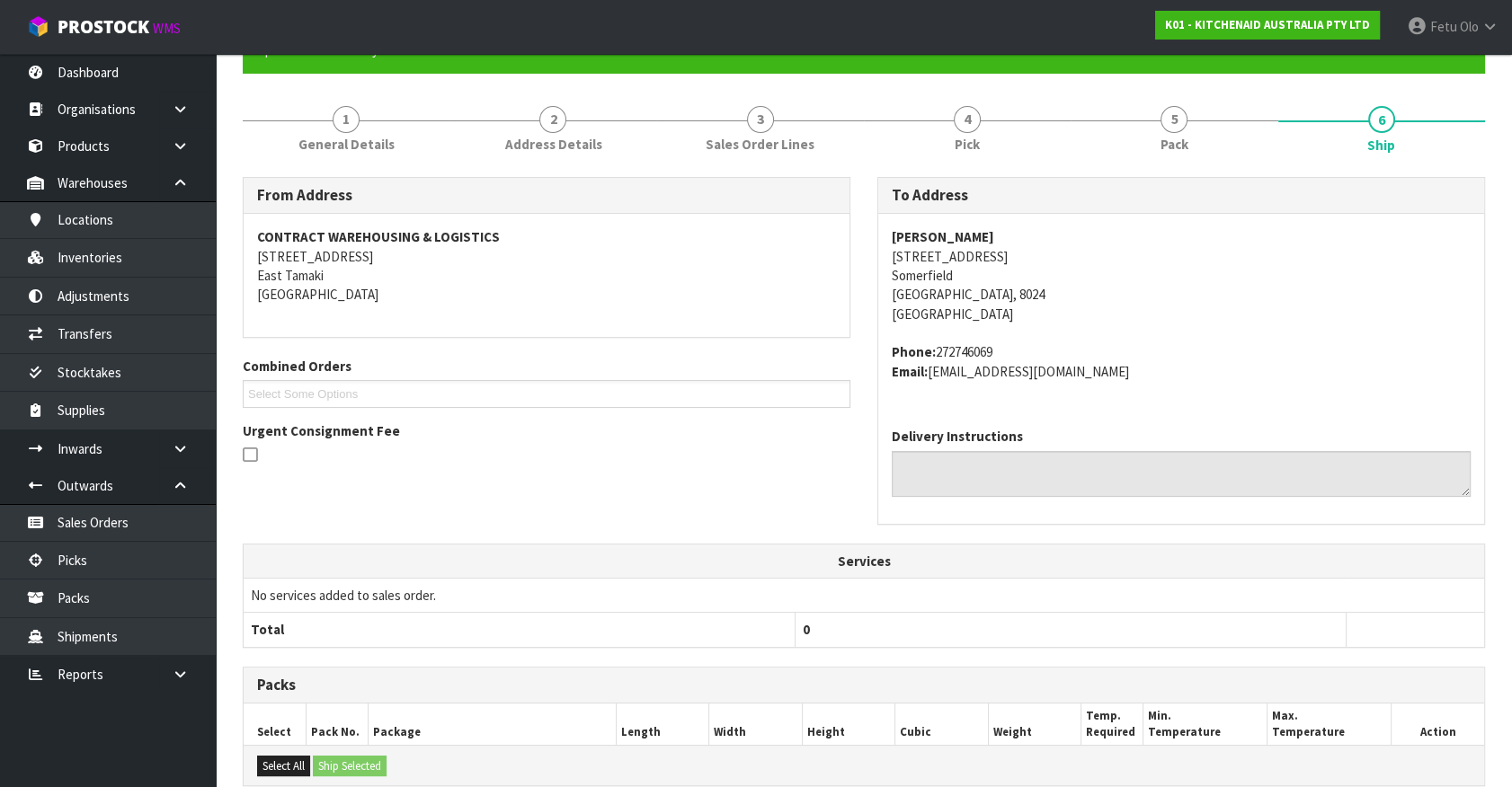
scroll to position [435, 0]
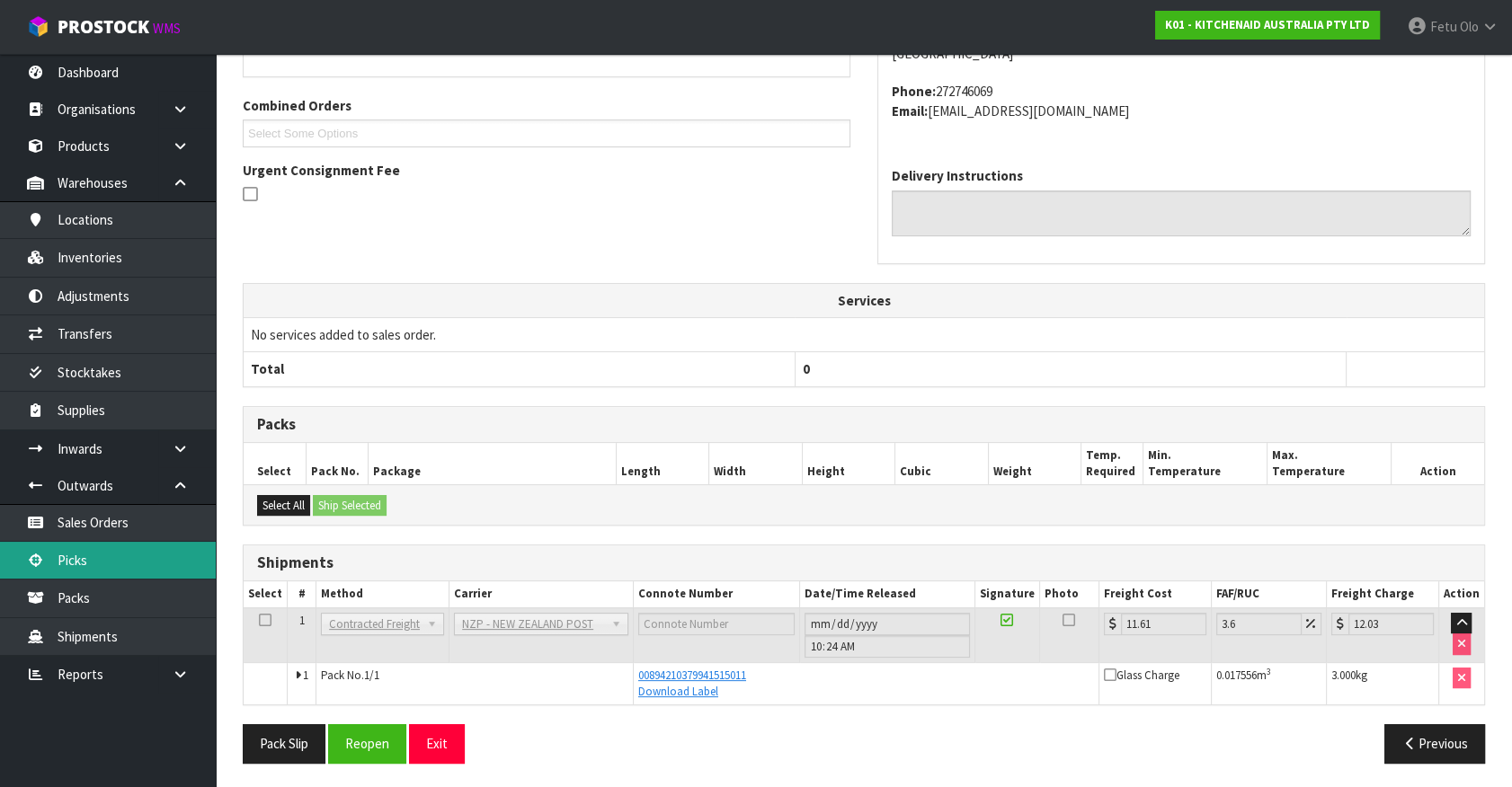
click at [99, 562] on link "Picks" at bounding box center [107, 560] width 216 height 37
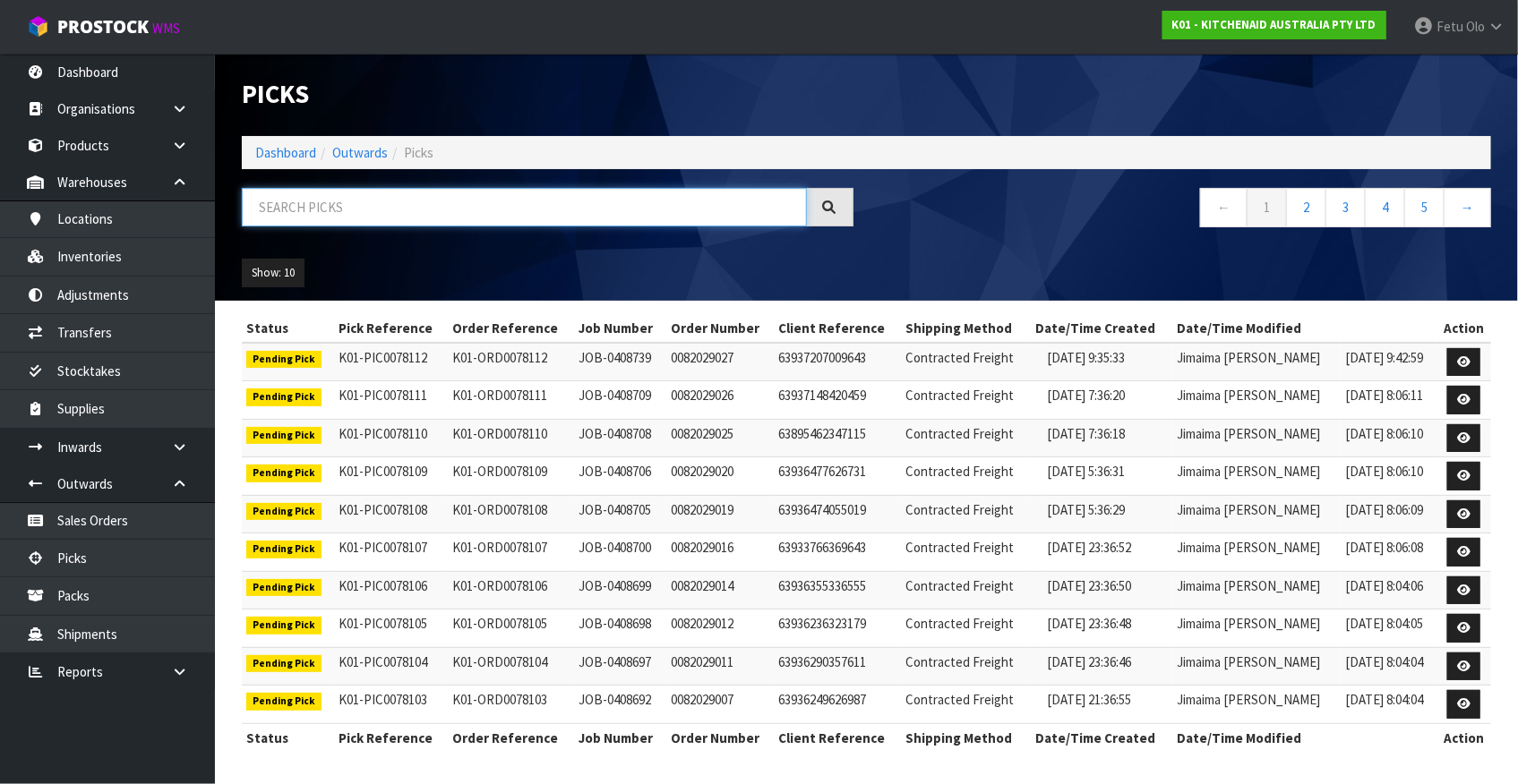
click at [439, 205] on input "text" at bounding box center [524, 207] width 565 height 38
click at [302, 218] on input "text" at bounding box center [524, 207] width 565 height 38
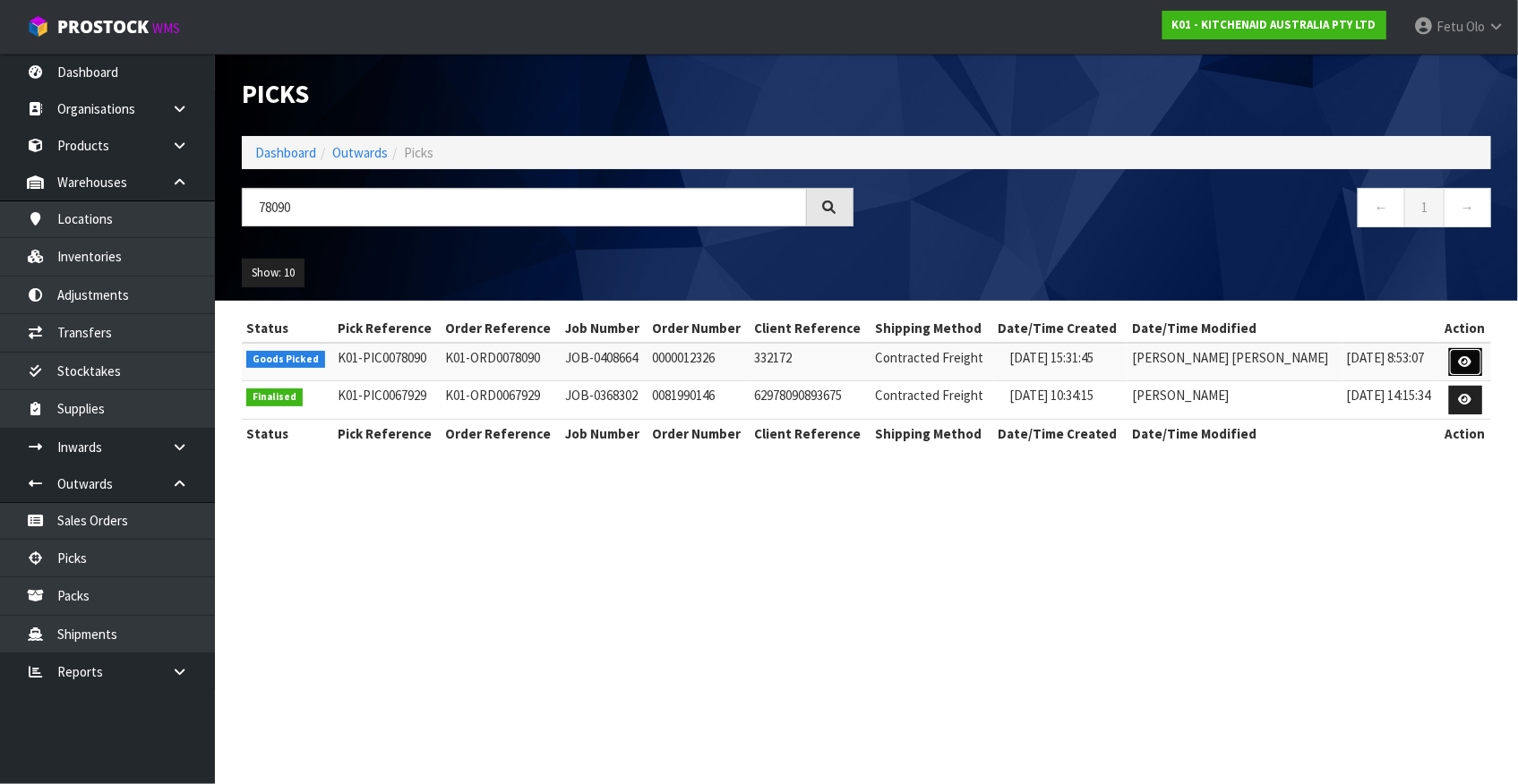
click at [1452, 360] on link at bounding box center [1465, 362] width 33 height 29
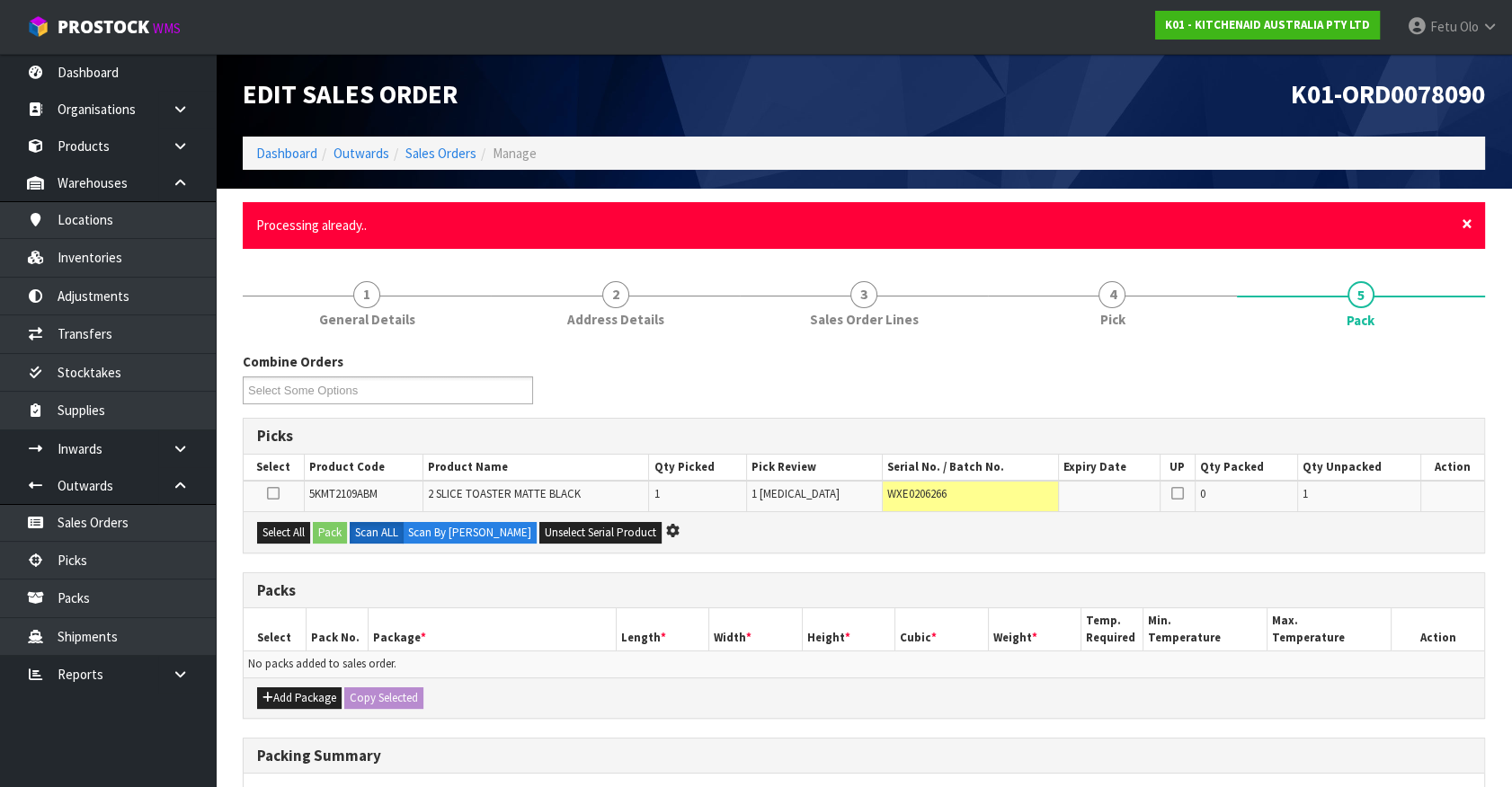
click at [1471, 223] on span "×" at bounding box center [1466, 223] width 10 height 25
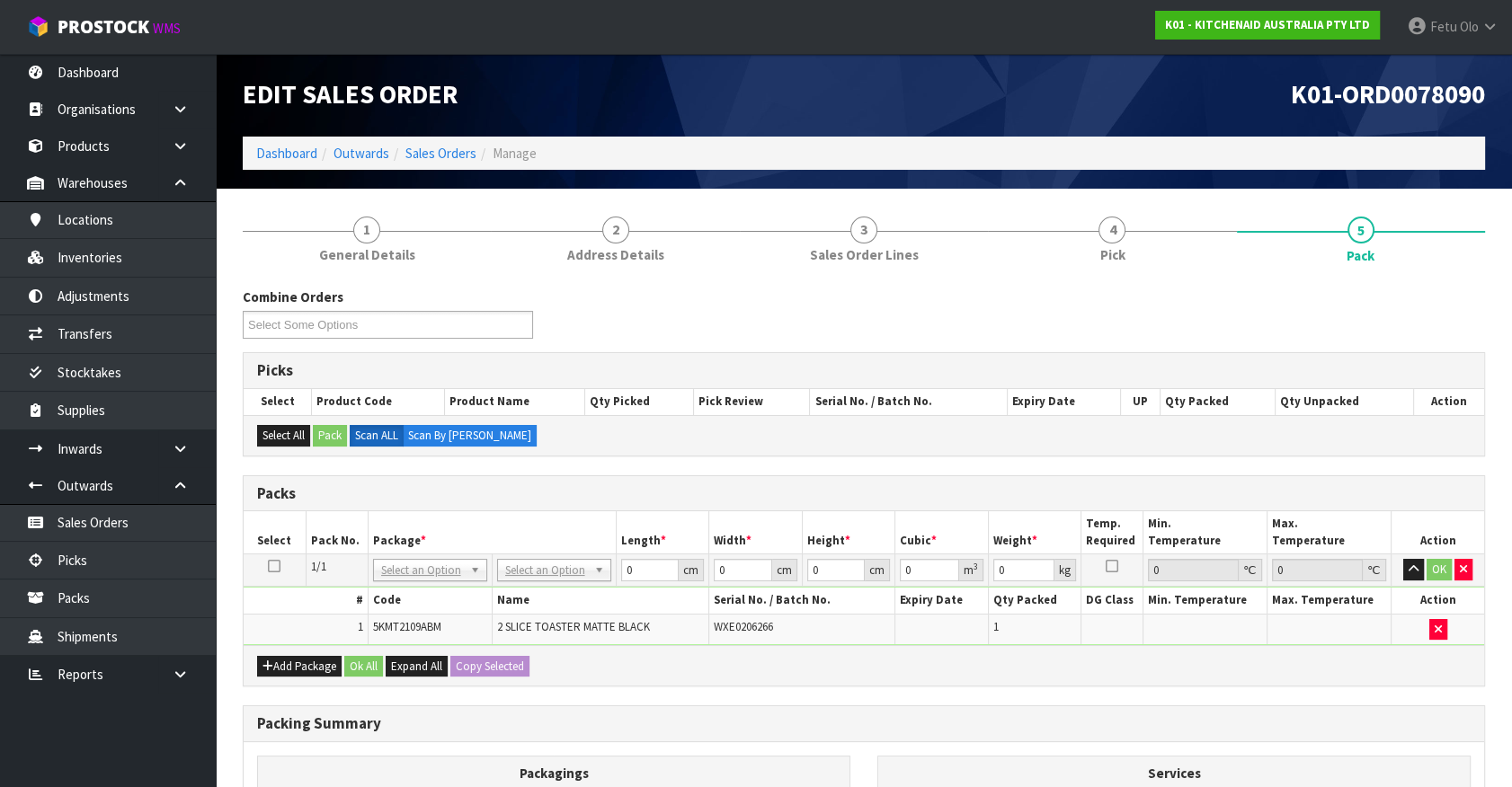
drag, startPoint x: 397, startPoint y: 573, endPoint x: 397, endPoint y: 590, distance: 17.0
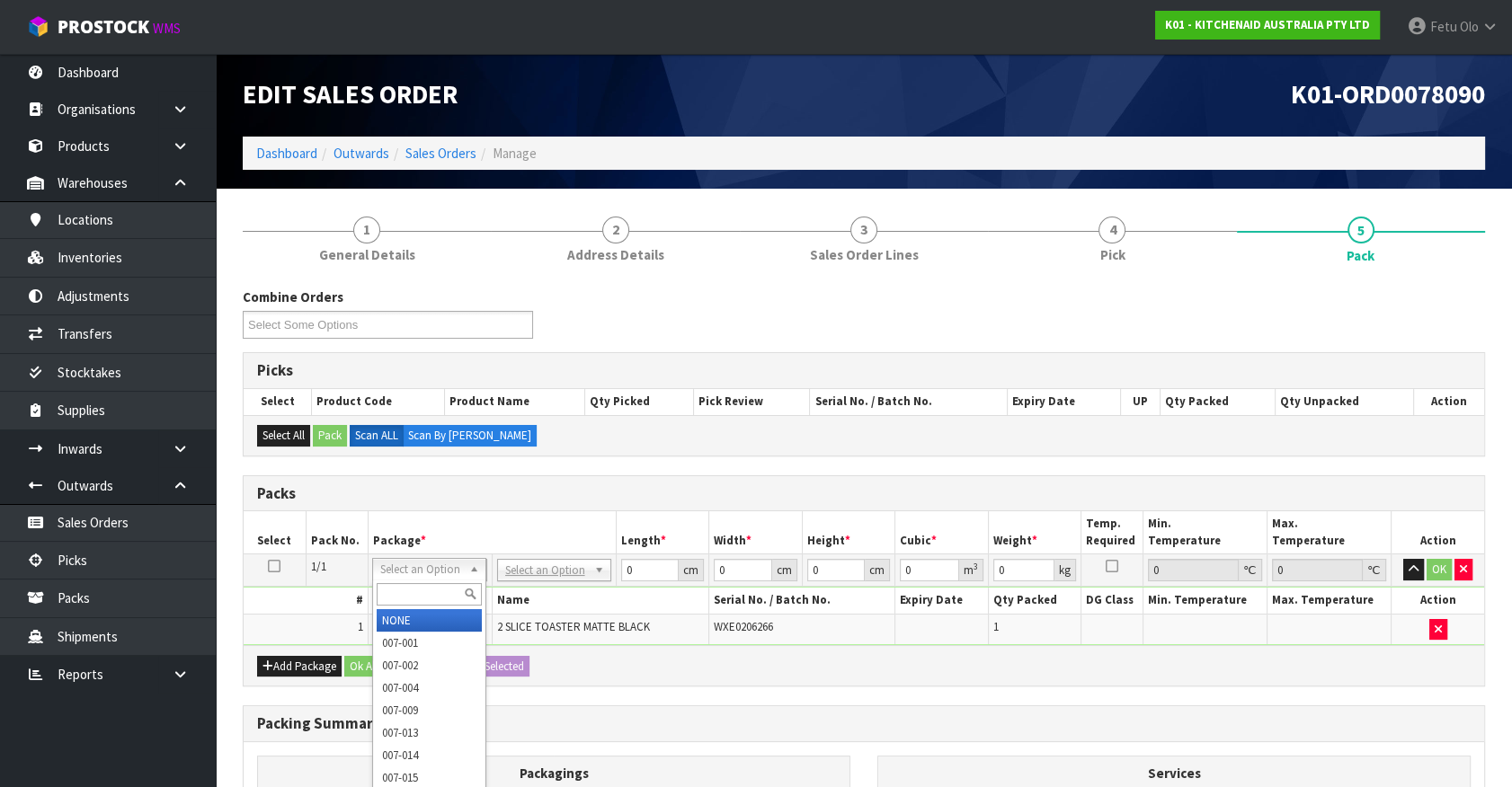
click at [397, 591] on input "text" at bounding box center [430, 595] width 106 height 23
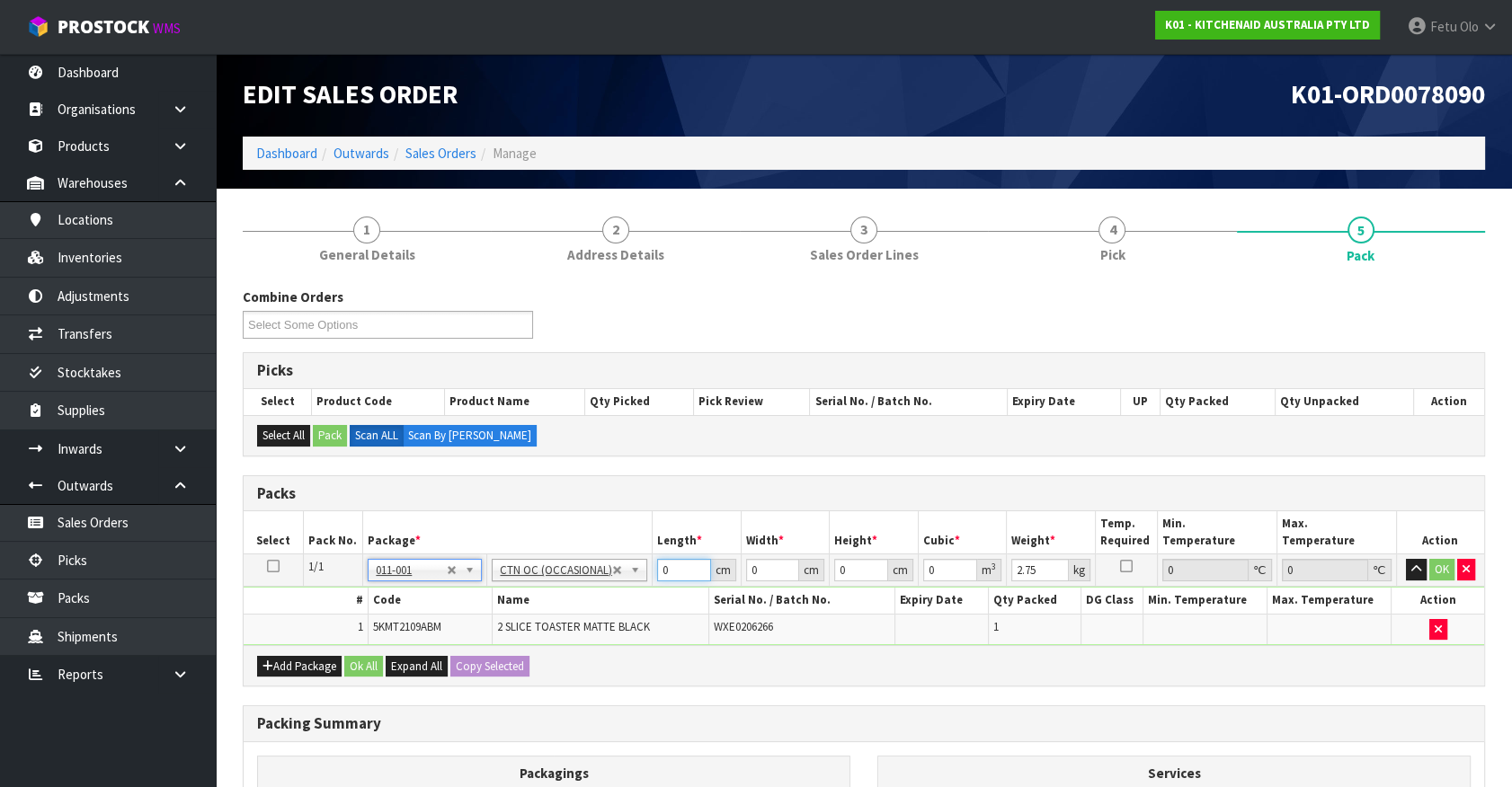
drag, startPoint x: 670, startPoint y: 570, endPoint x: 595, endPoint y: 600, distance: 80.8
click at [595, 600] on tbody "1/1 NONE 007-001 007-002 007-004 007-009 007-013 007-014 007-015 007-017 007-01…" at bounding box center [863, 599] width 1241 height 90
click button "OK" at bounding box center [1441, 569] width 25 height 22
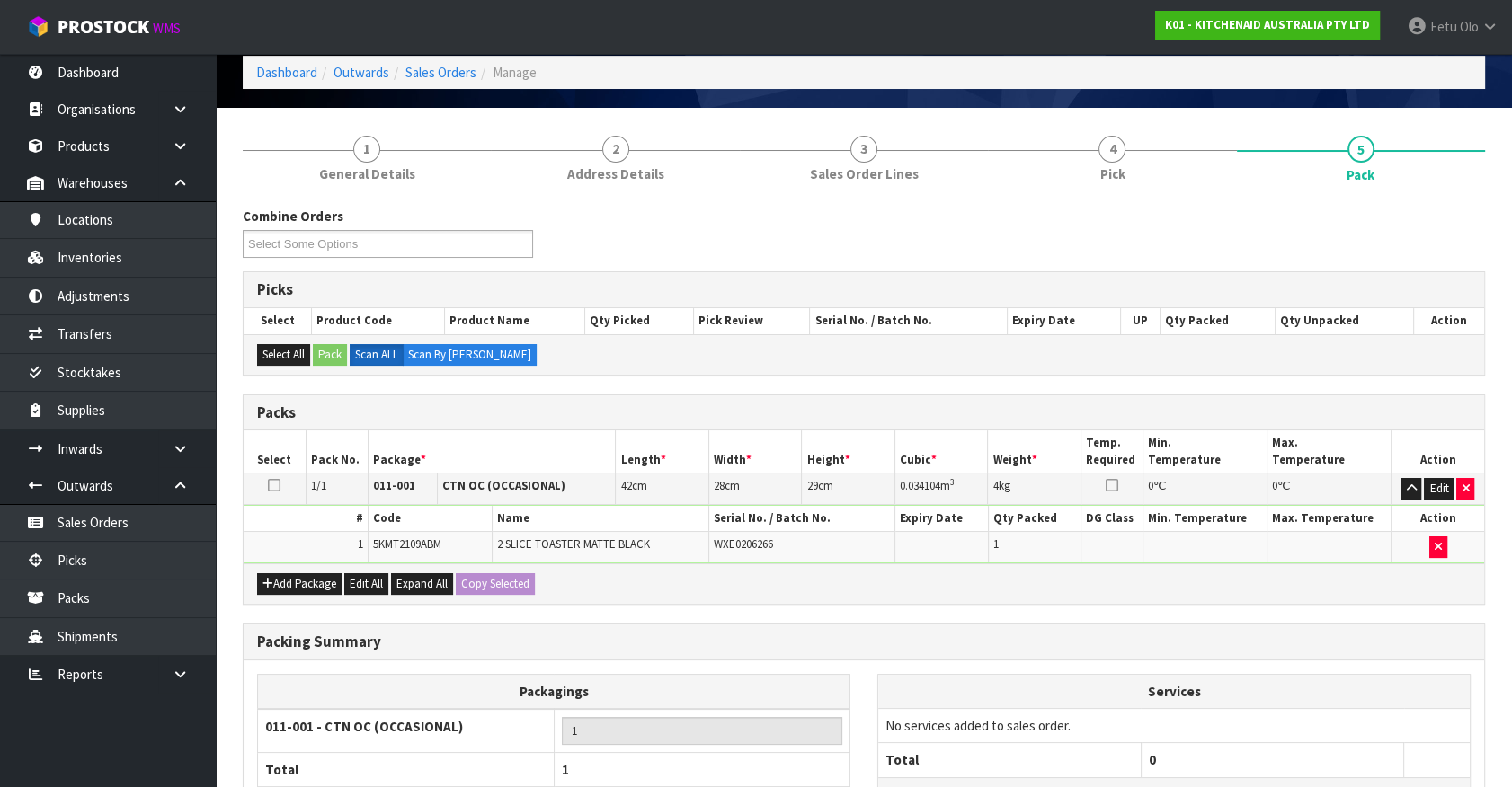
scroll to position [235, 0]
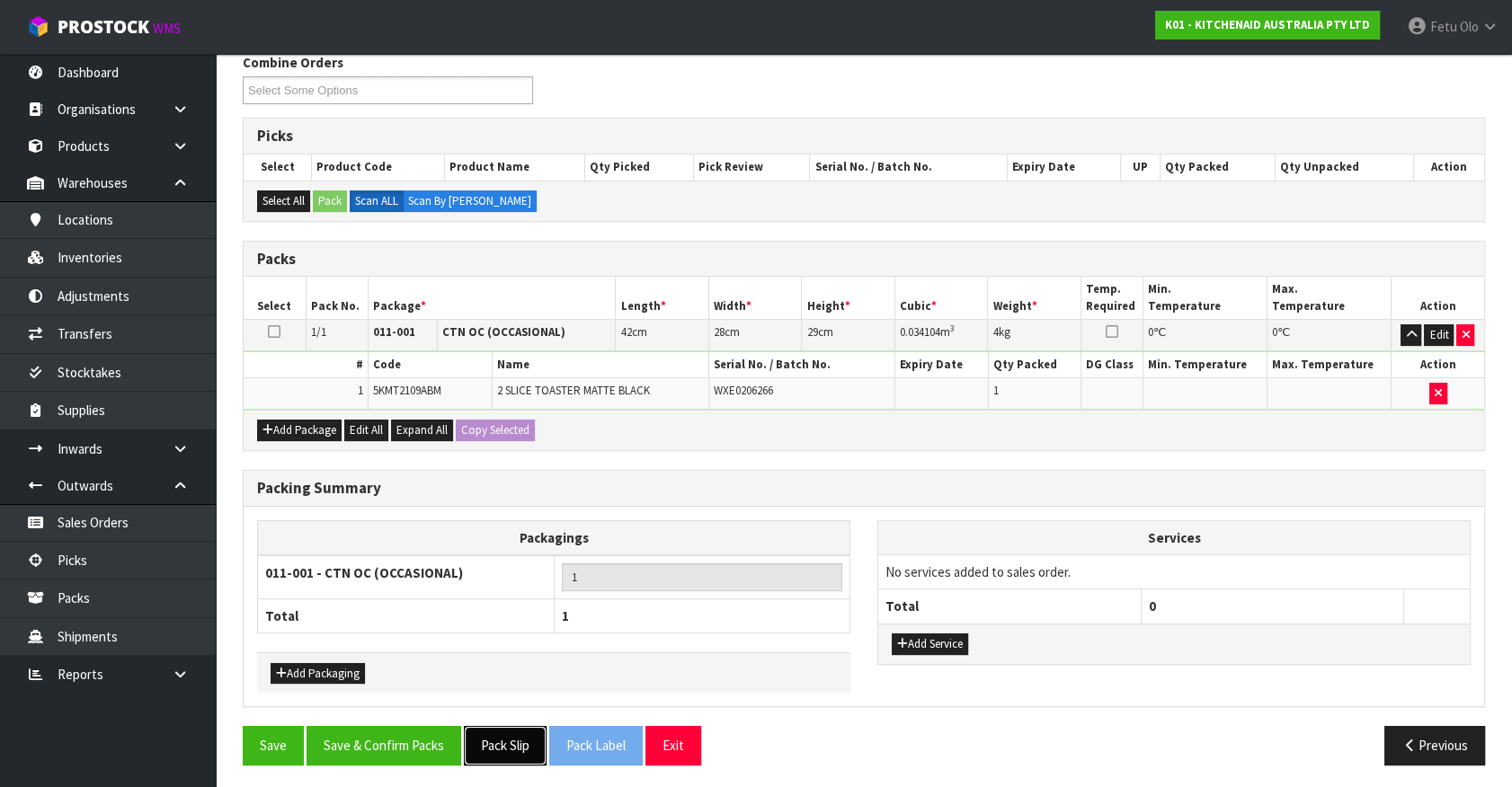
click at [503, 745] on button "Pack Slip" at bounding box center [505, 745] width 83 height 39
click at [399, 740] on button "Save & Confirm Packs" at bounding box center [384, 745] width 155 height 39
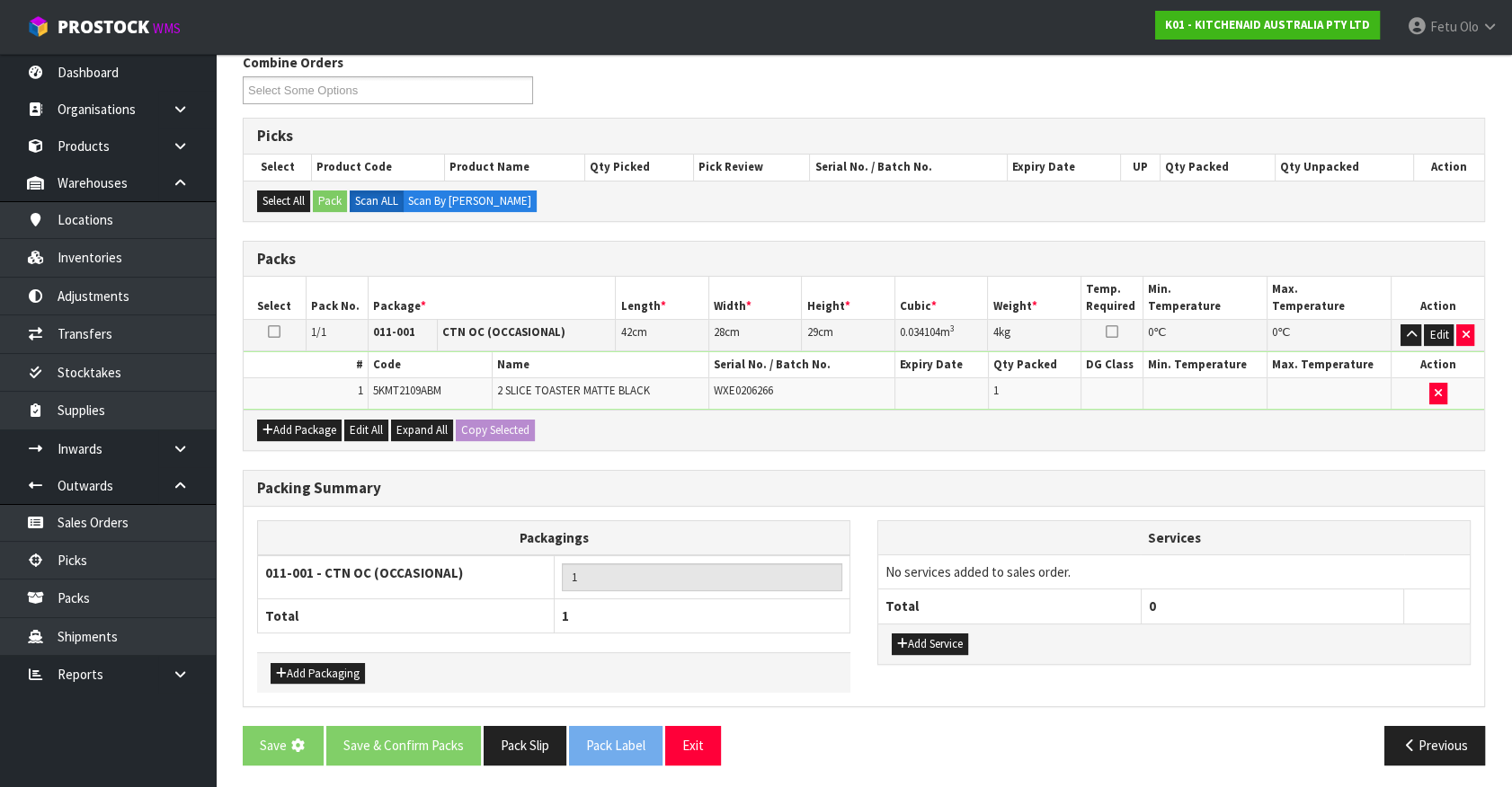
scroll to position [0, 0]
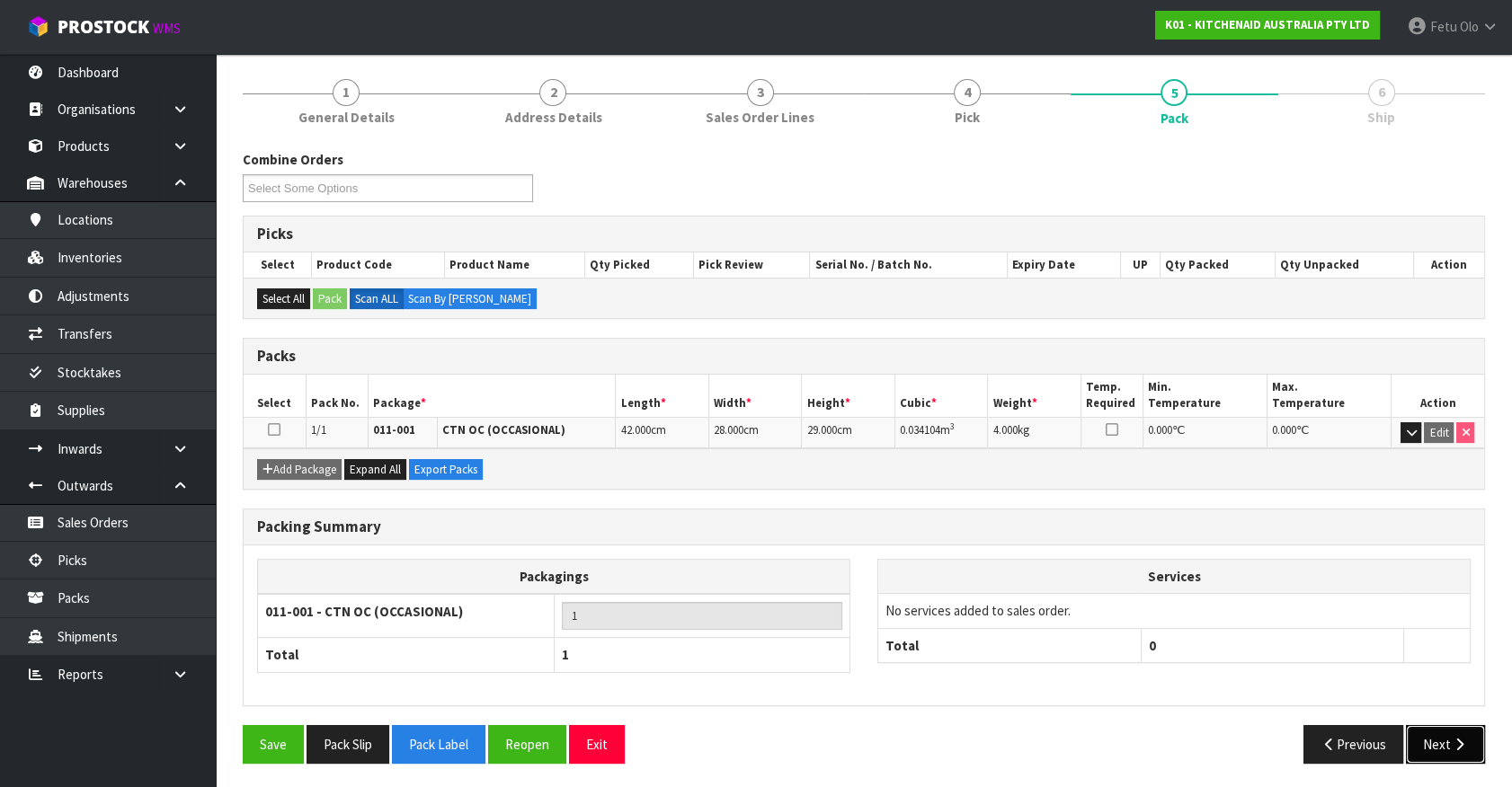
click at [1417, 737] on button "Next" at bounding box center [1445, 744] width 79 height 39
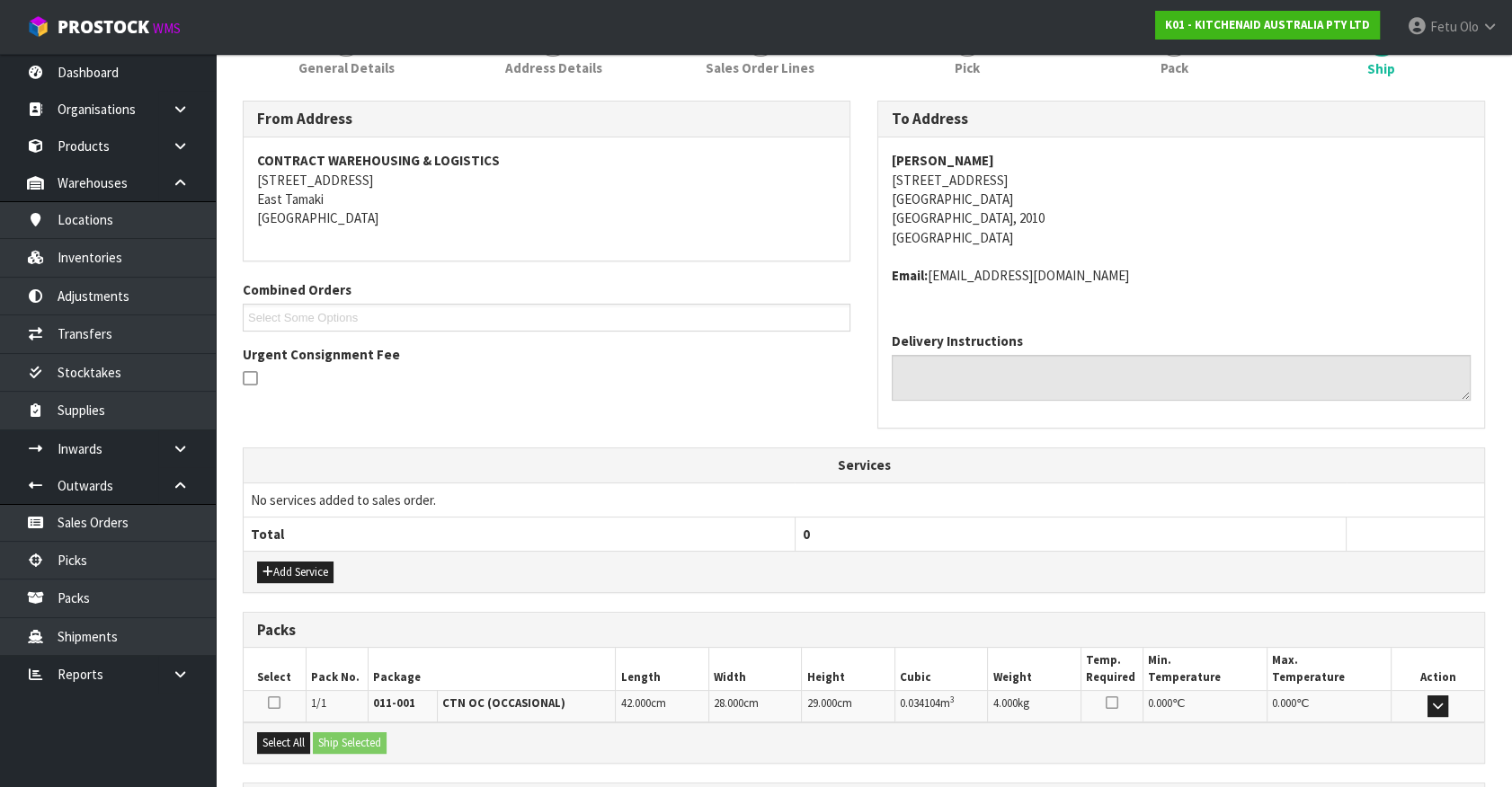
scroll to position [417, 0]
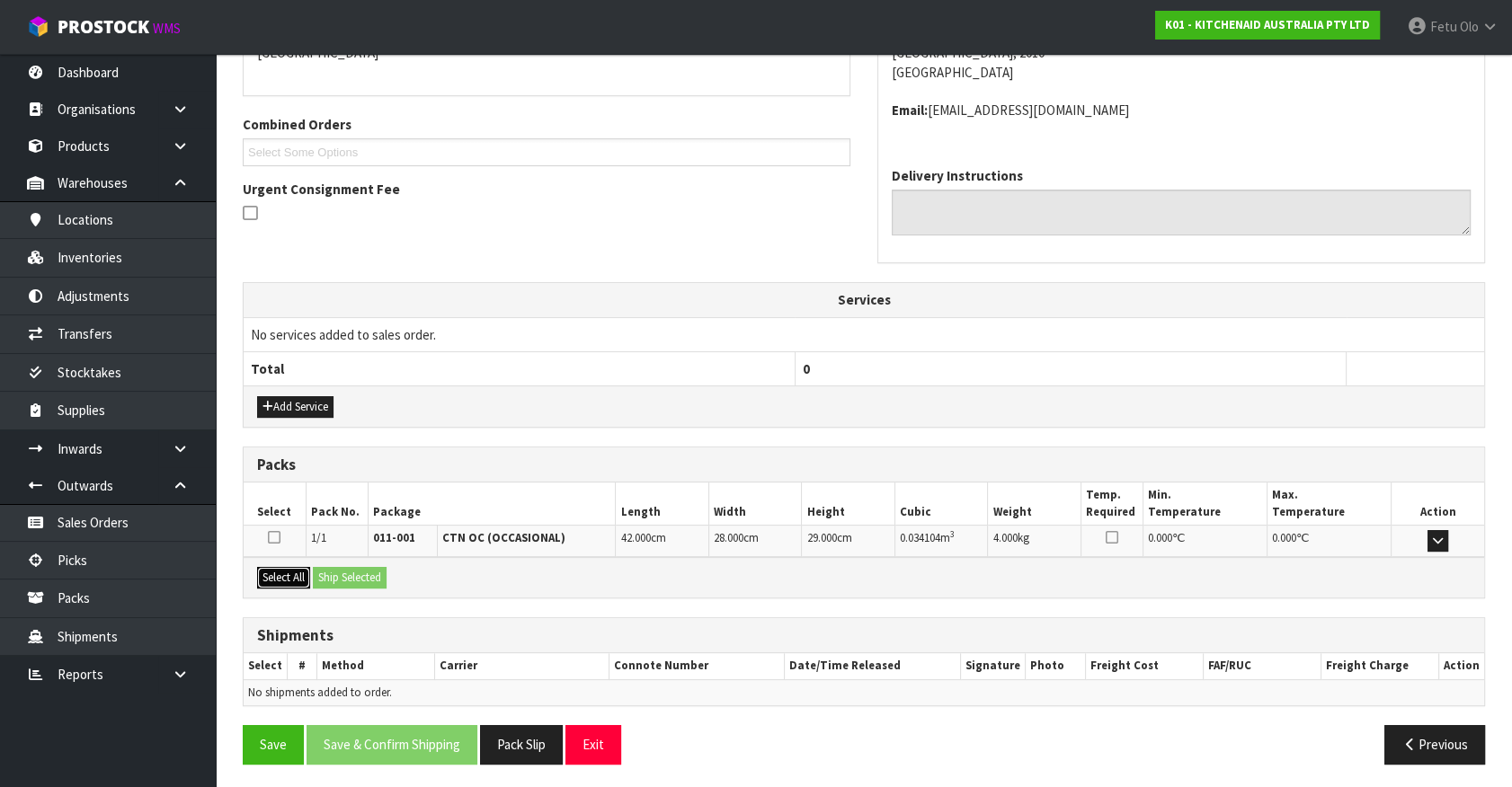
click at [310, 575] on button "Select All" at bounding box center [284, 578] width 53 height 22
click at [324, 573] on button "Ship Selected" at bounding box center [350, 578] width 74 height 22
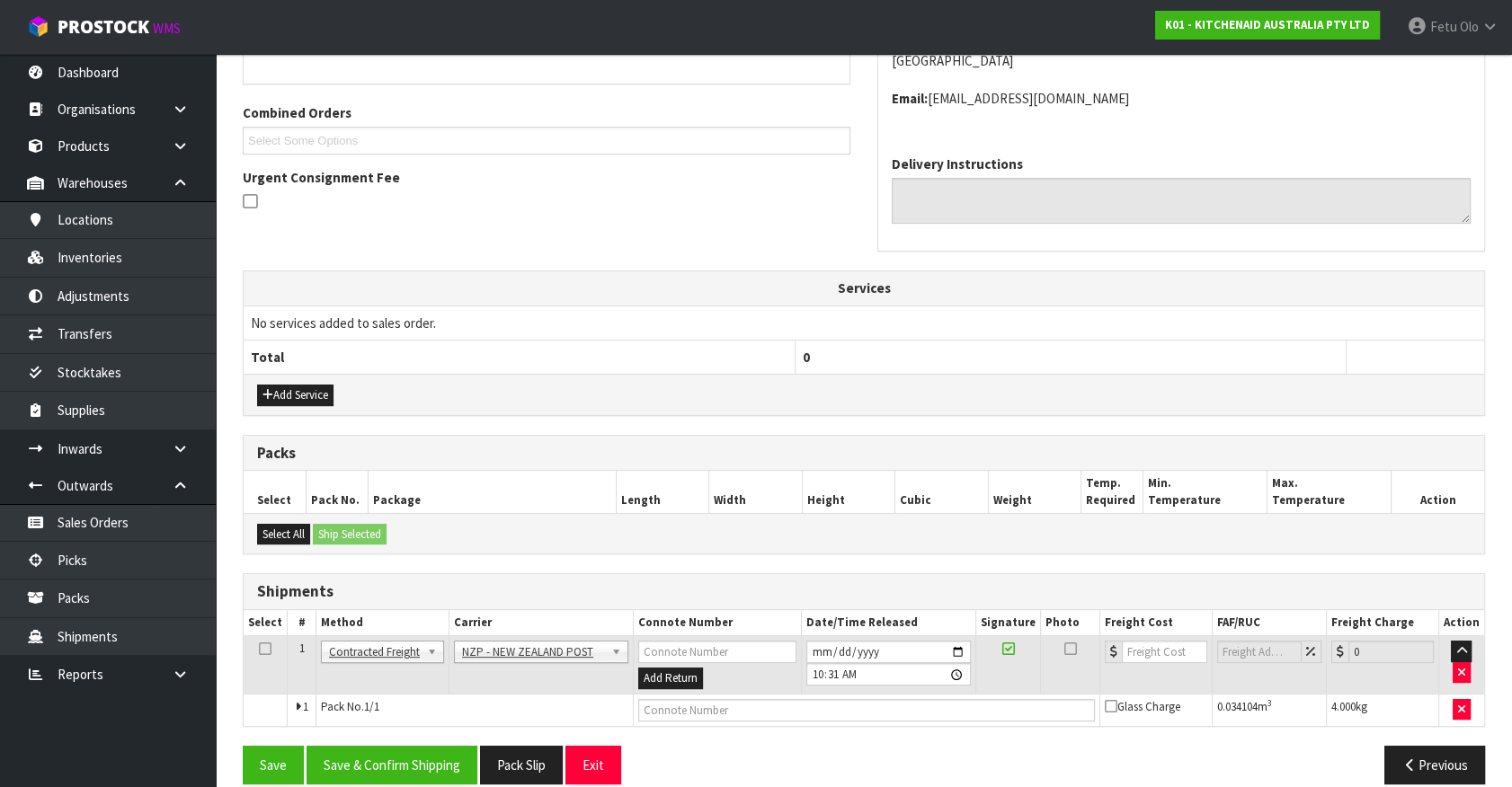
scroll to position [450, 0]
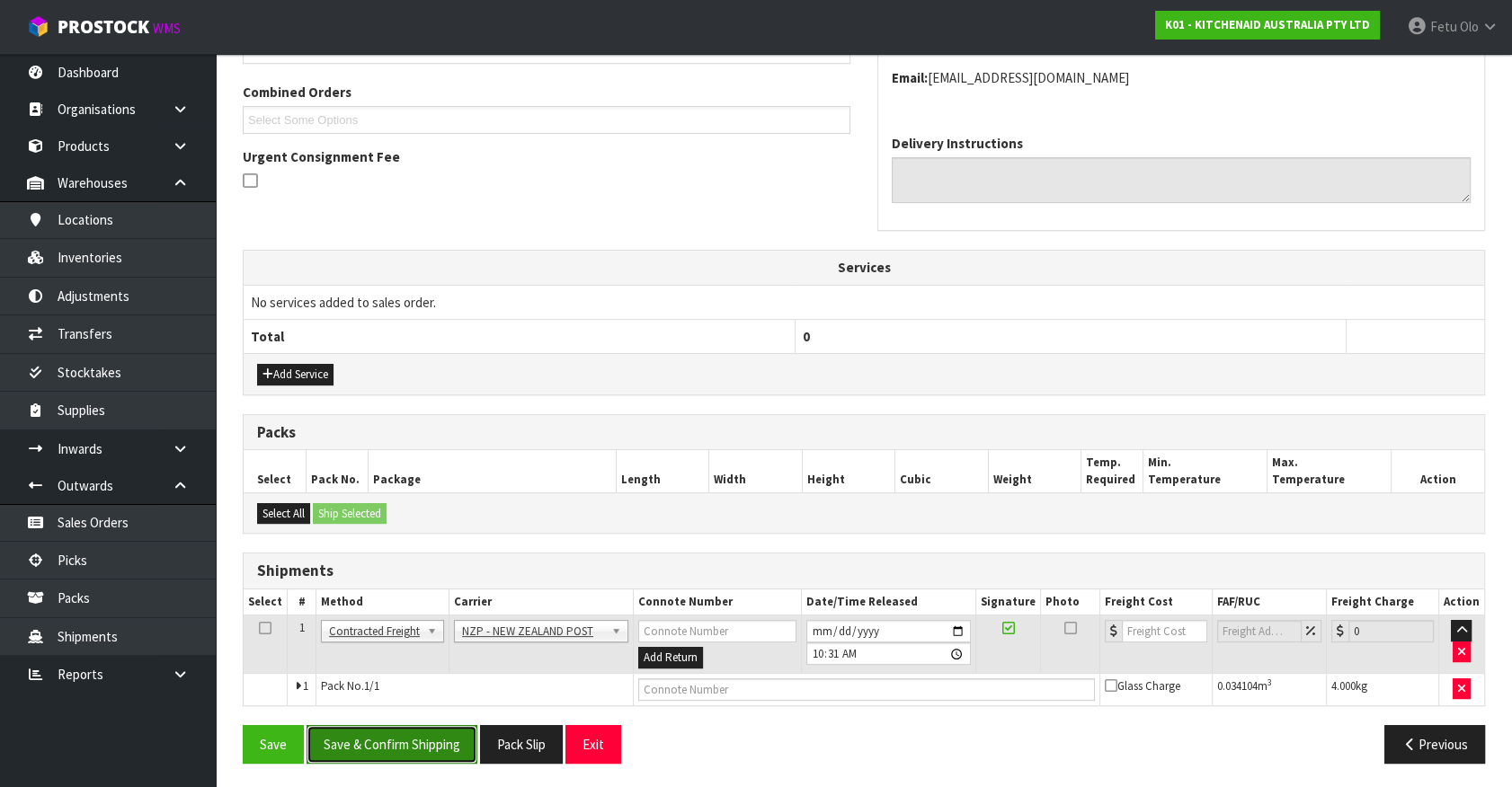
click at [400, 743] on button "Save & Confirm Shipping" at bounding box center [391, 744] width 171 height 39
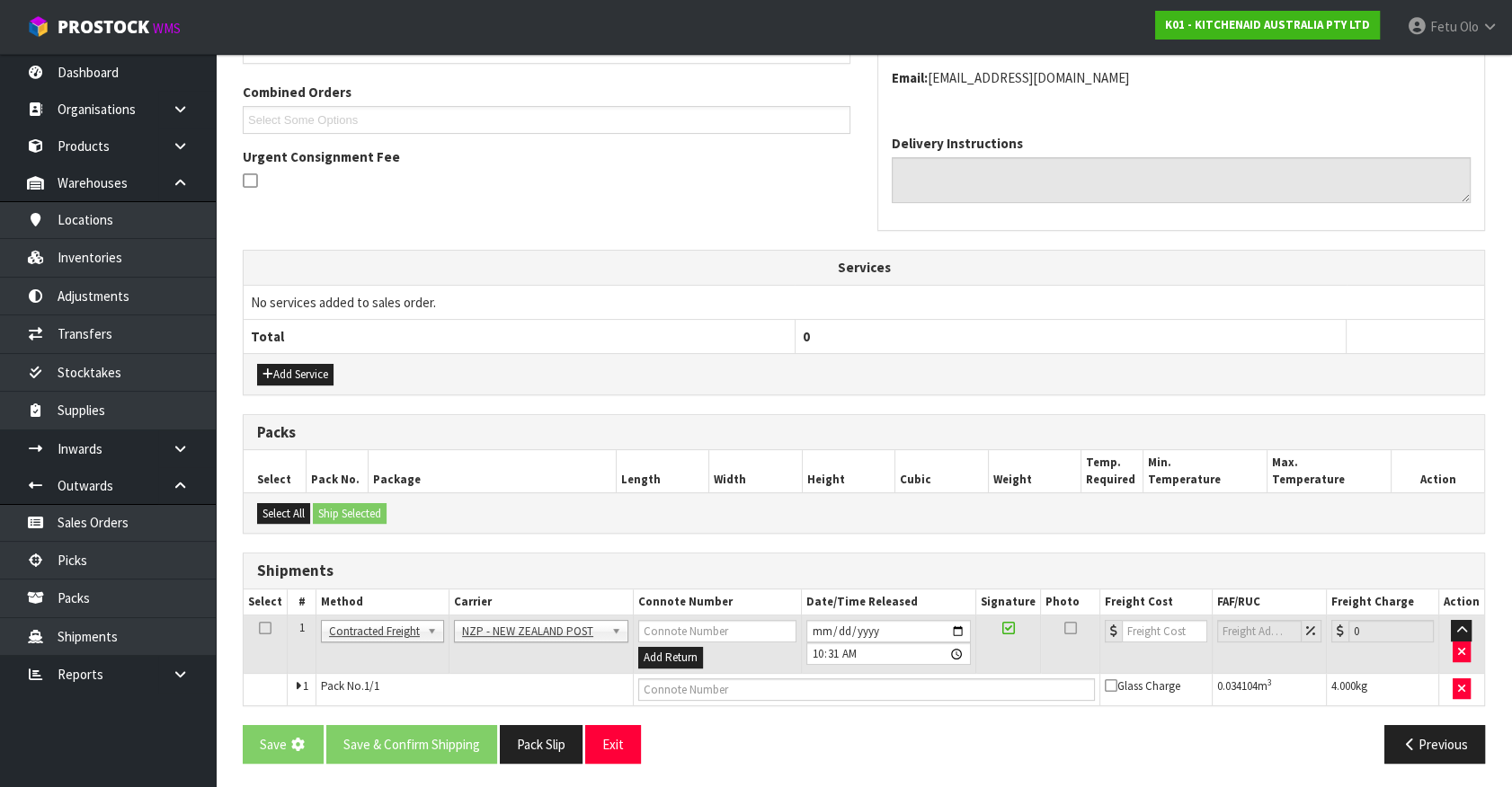
scroll to position [0, 0]
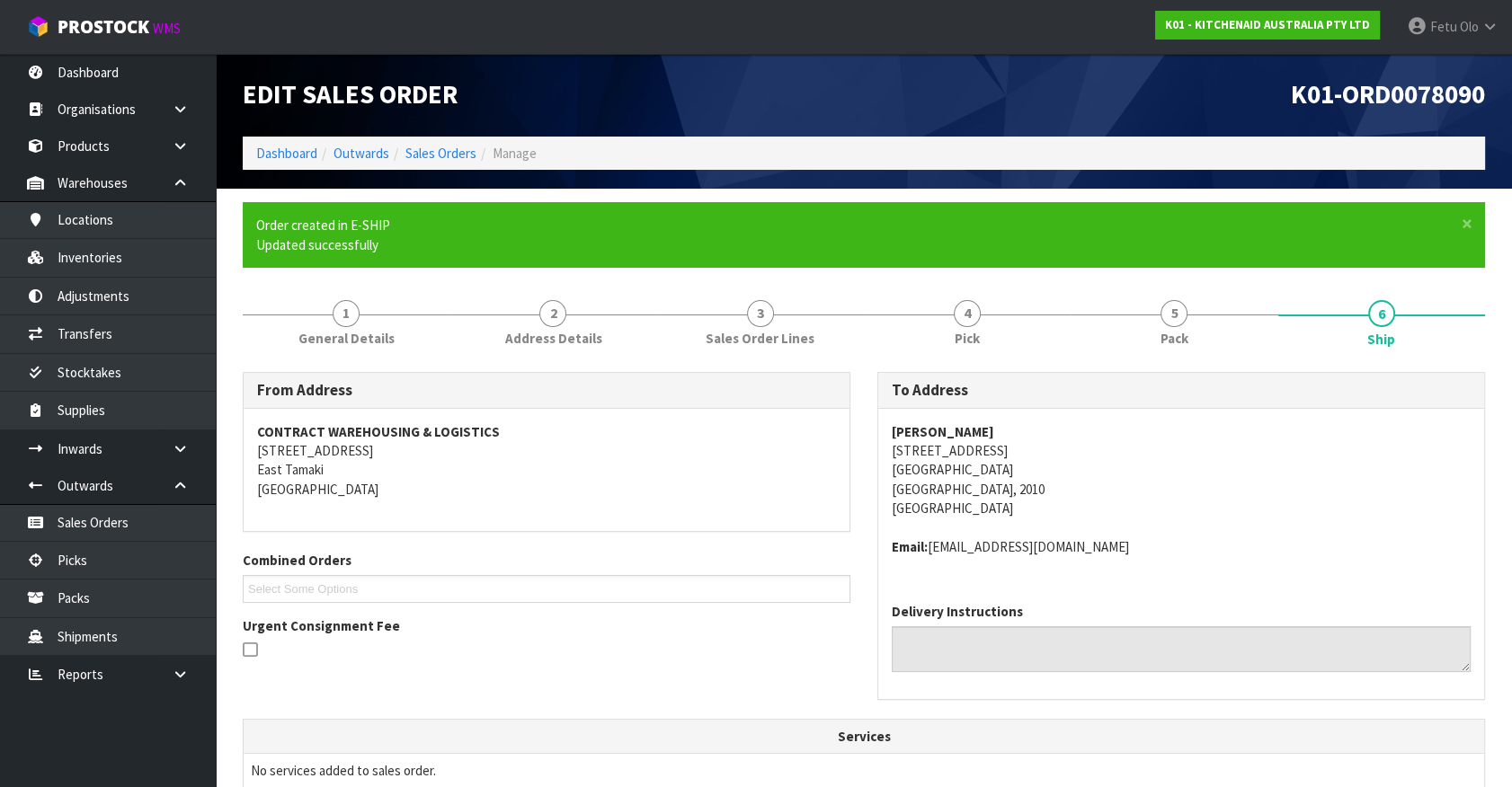
click at [1344, 568] on div "Harvey Norman Manukau 8/72 Cavendish Drive Manukau City Auckland, 2010 New Zeal…" at bounding box center [1181, 500] width 606 height 181
click at [1129, 566] on div "Harvey Norman Manukau 8/72 Cavendish Drive Manukau City Auckland, 2010 New Zeal…" at bounding box center [1181, 500] width 606 height 181
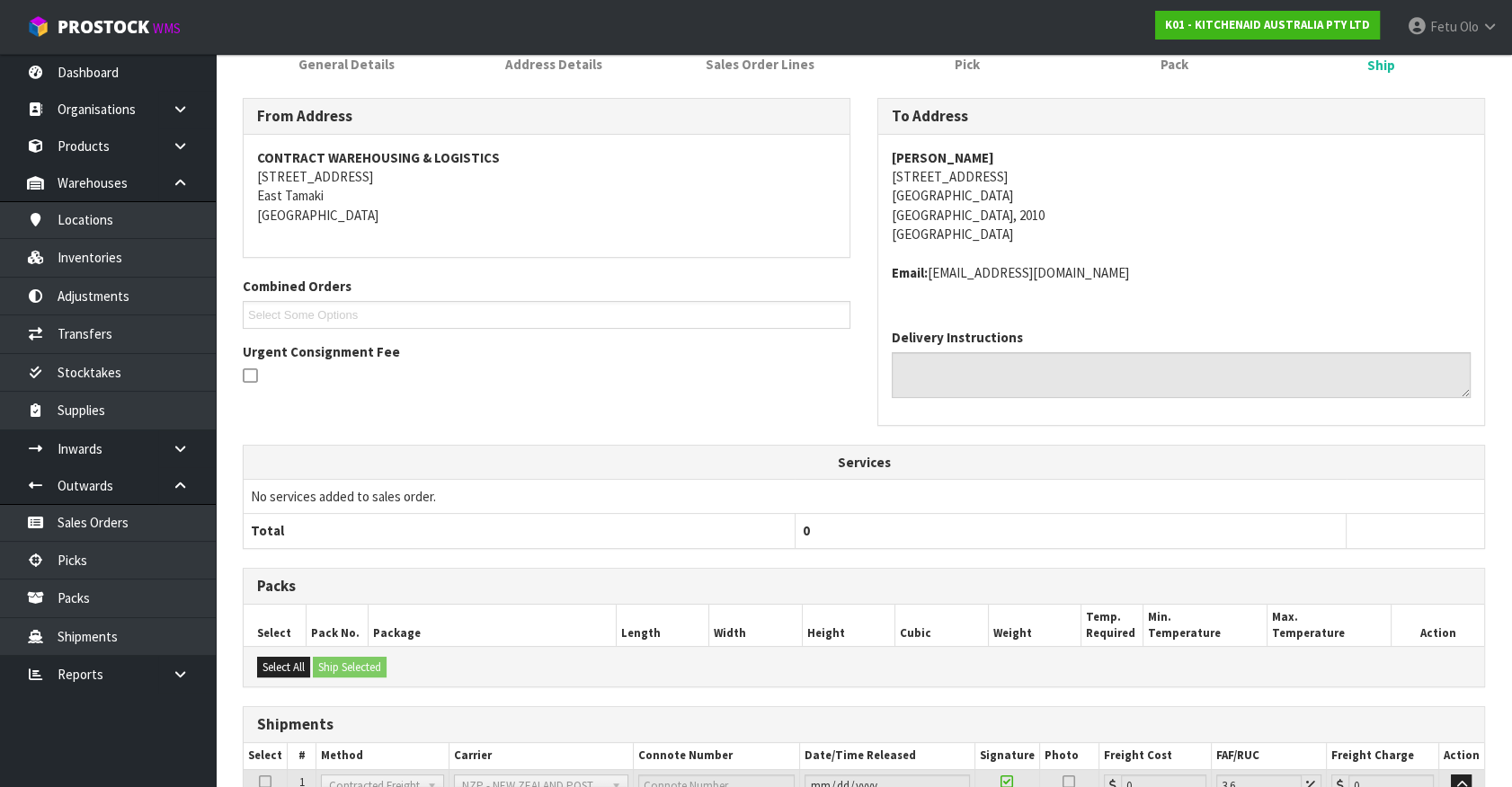
scroll to position [423, 0]
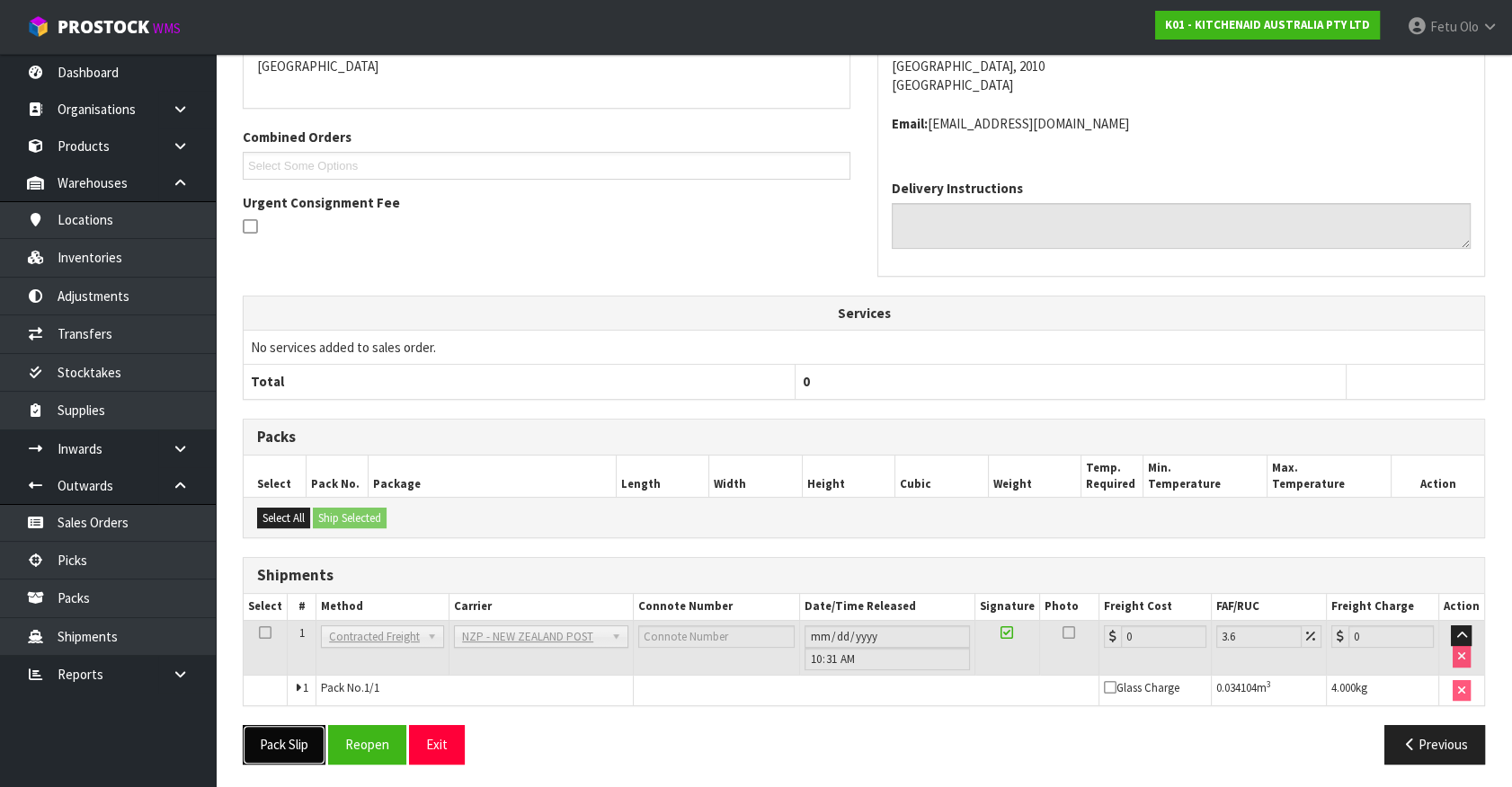
click at [283, 756] on button "Pack Slip" at bounding box center [284, 744] width 83 height 39
click at [375, 734] on button "Reopen" at bounding box center [367, 744] width 78 height 39
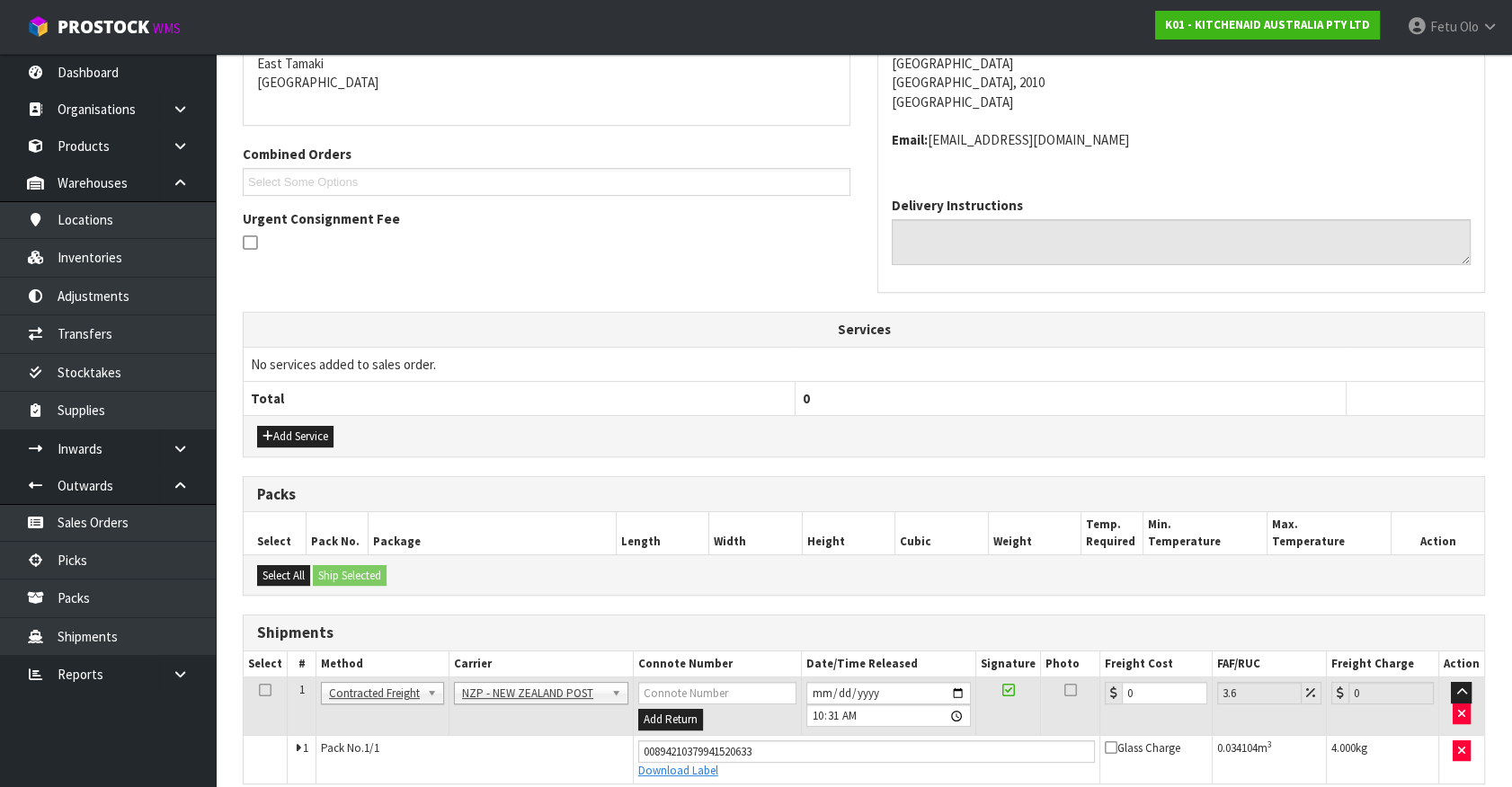
scroll to position [404, 0]
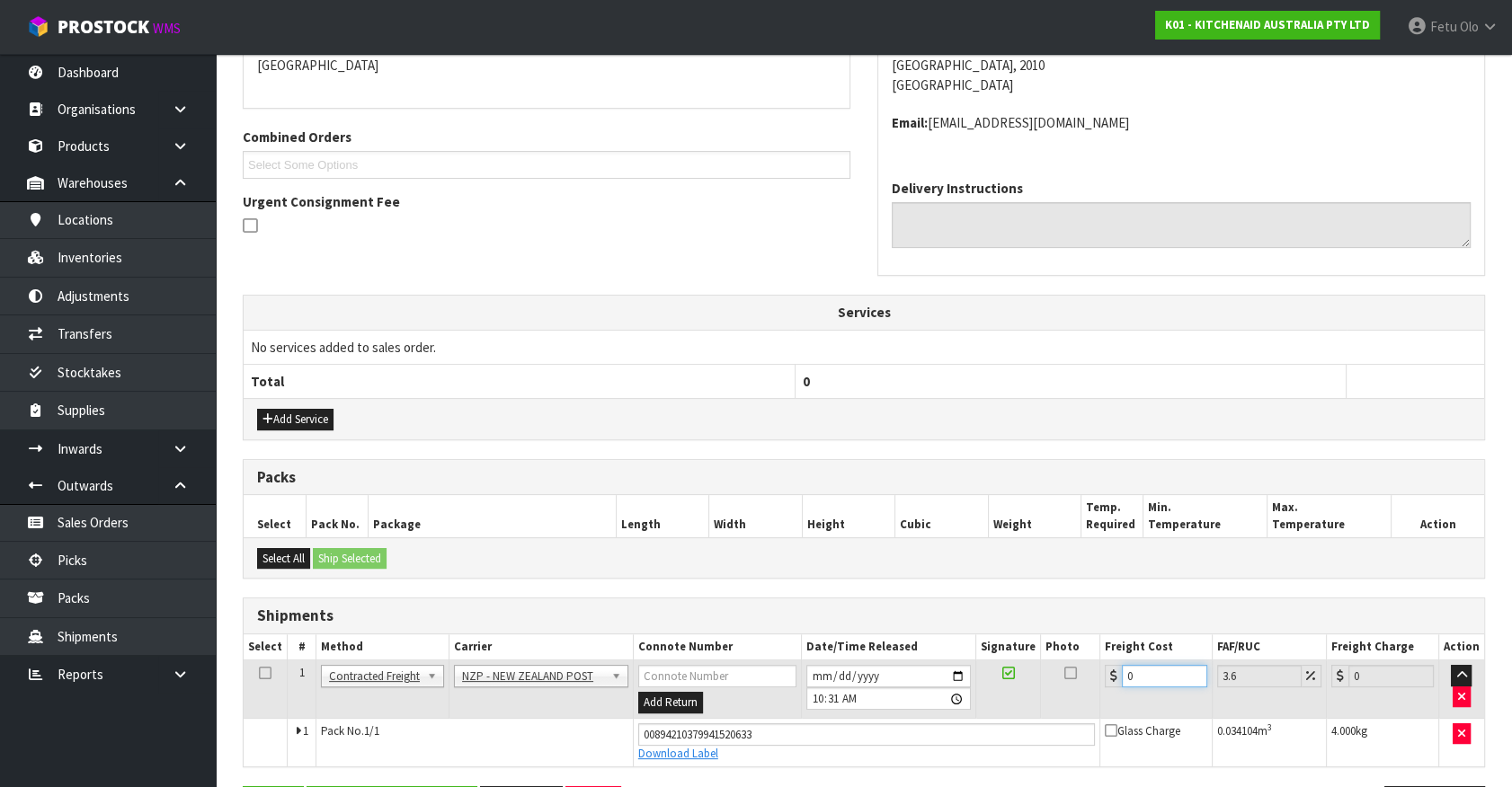
drag, startPoint x: 1160, startPoint y: 681, endPoint x: 812, endPoint y: 704, distance: 348.8
click at [812, 704] on tr "1 Client Local Pickup Customer Local Pickup Company Freight Contracted Freight …" at bounding box center [863, 690] width 1241 height 58
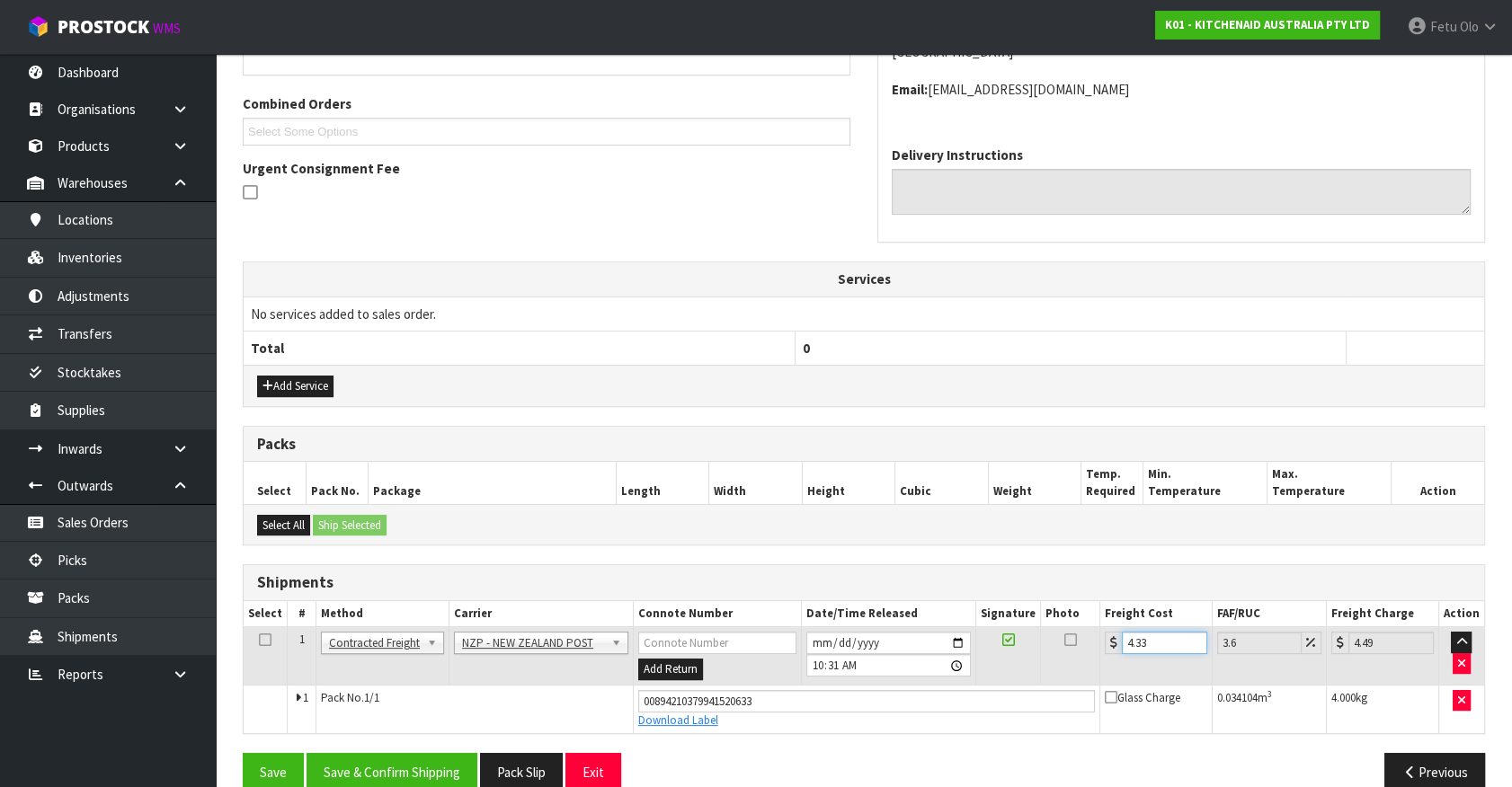
scroll to position [466, 0]
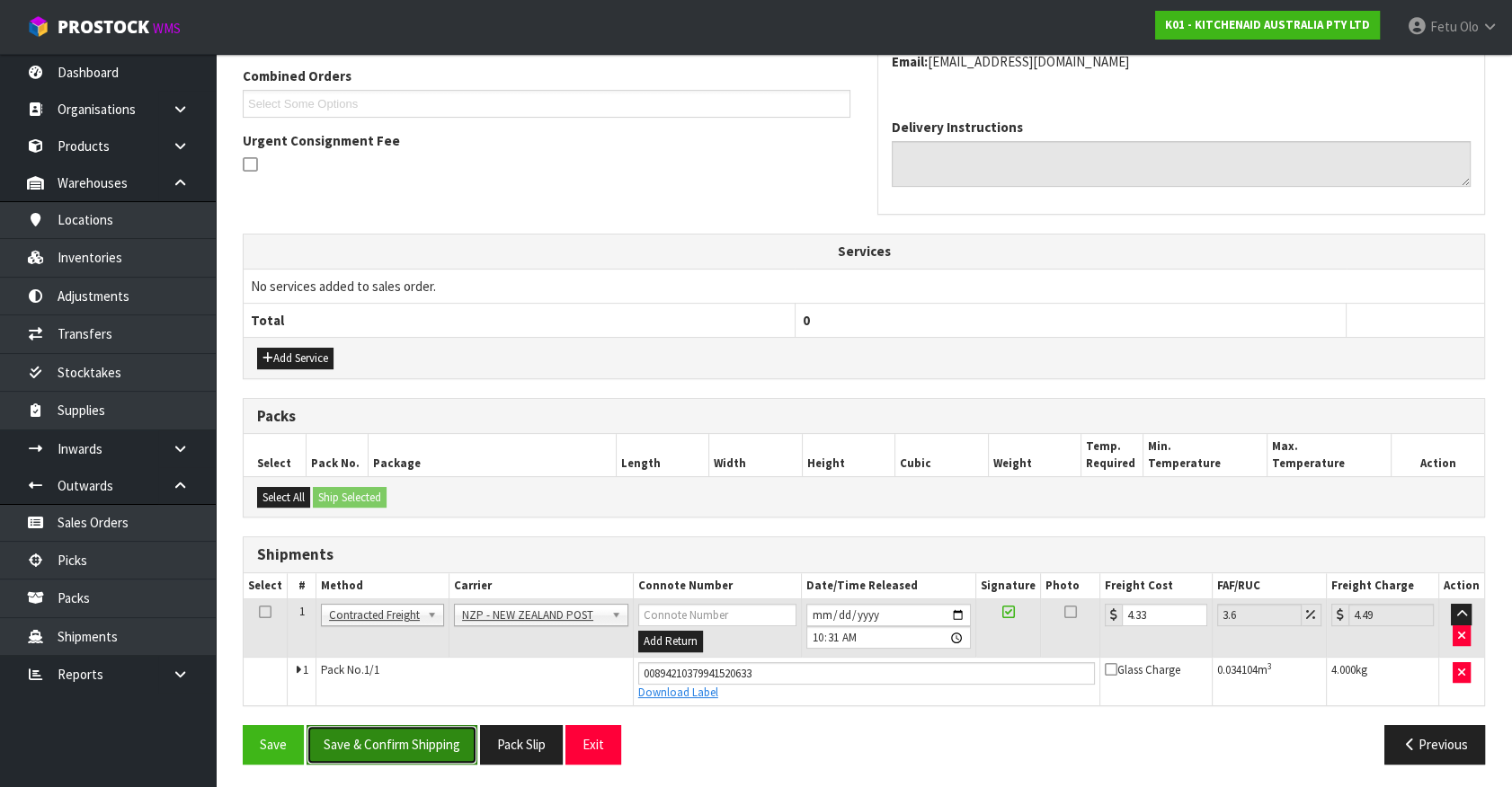
click at [377, 747] on button "Save & Confirm Shipping" at bounding box center [391, 744] width 171 height 39
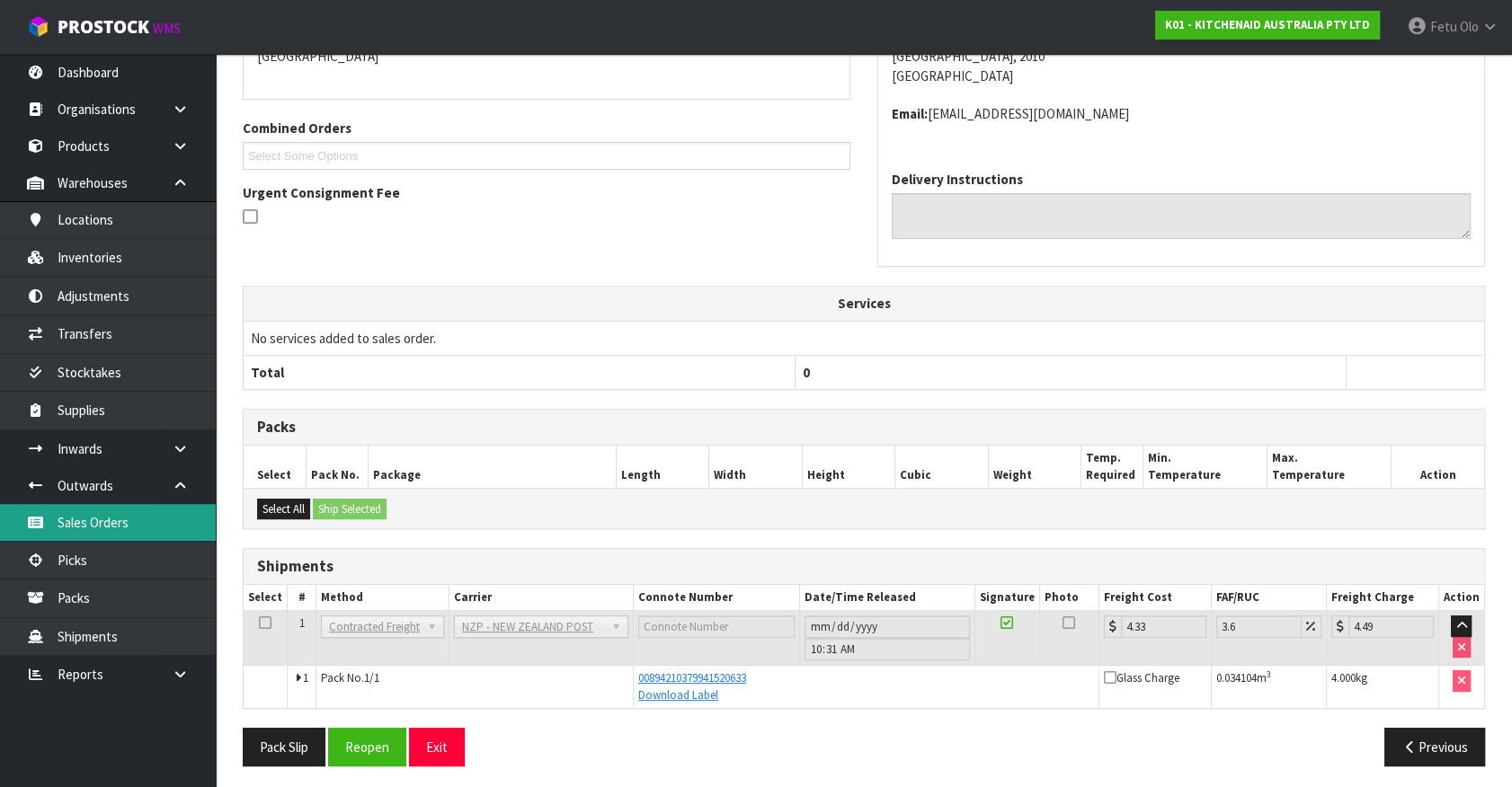
scroll to position [417, 0]
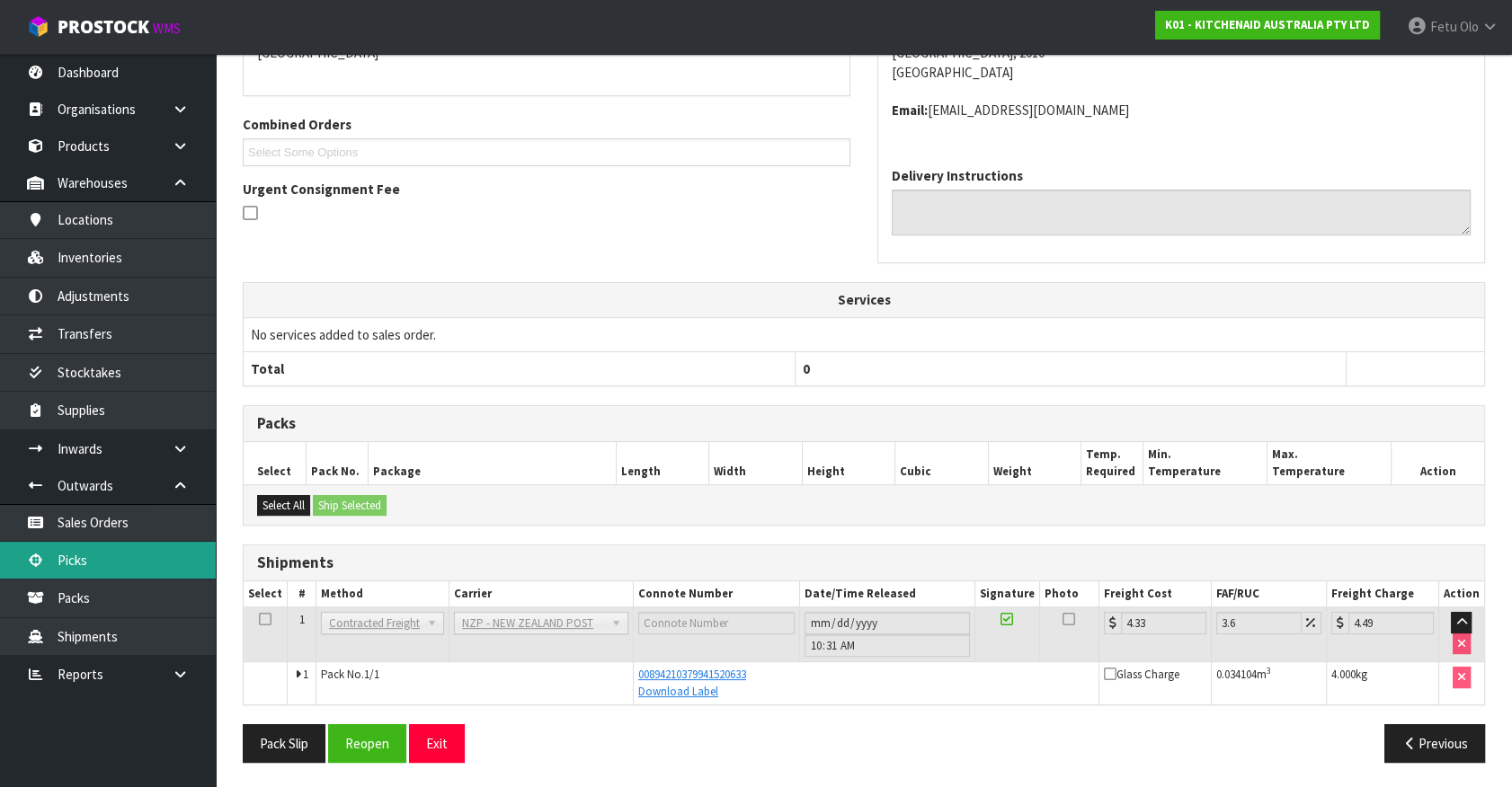
click at [94, 563] on link "Picks" at bounding box center [107, 560] width 216 height 37
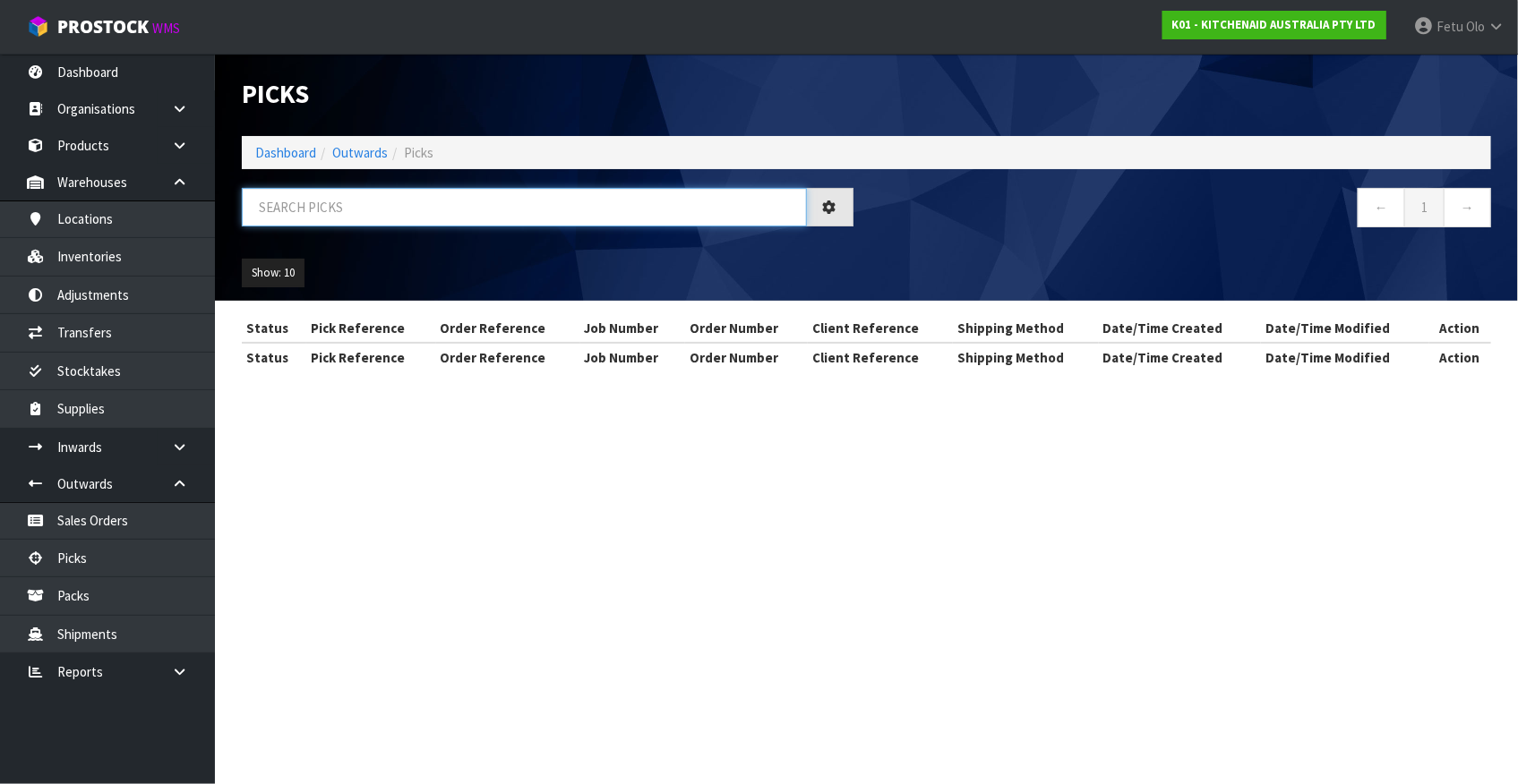
click at [434, 213] on input "text" at bounding box center [524, 207] width 565 height 38
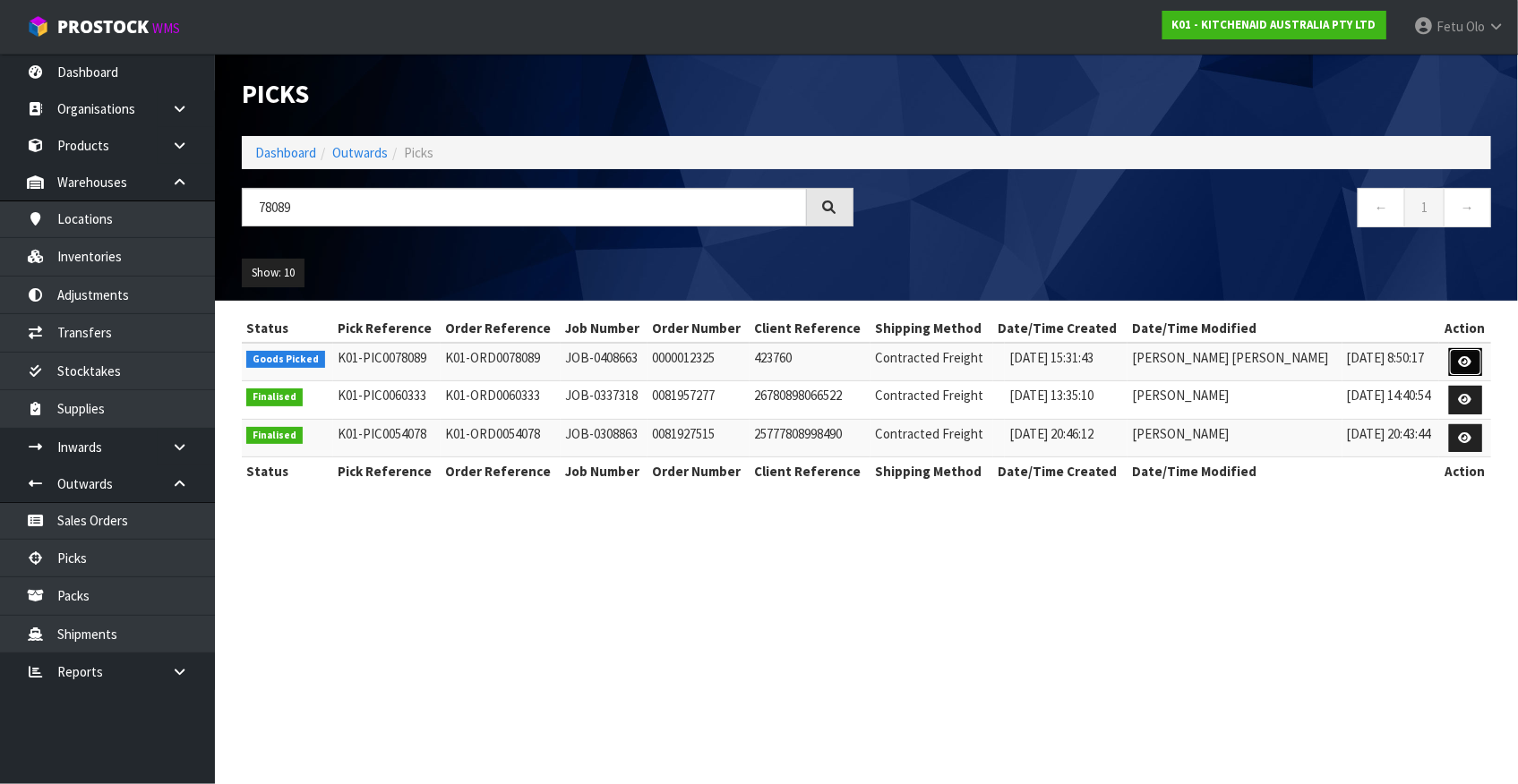
click at [1460, 367] on icon at bounding box center [1465, 362] width 13 height 11
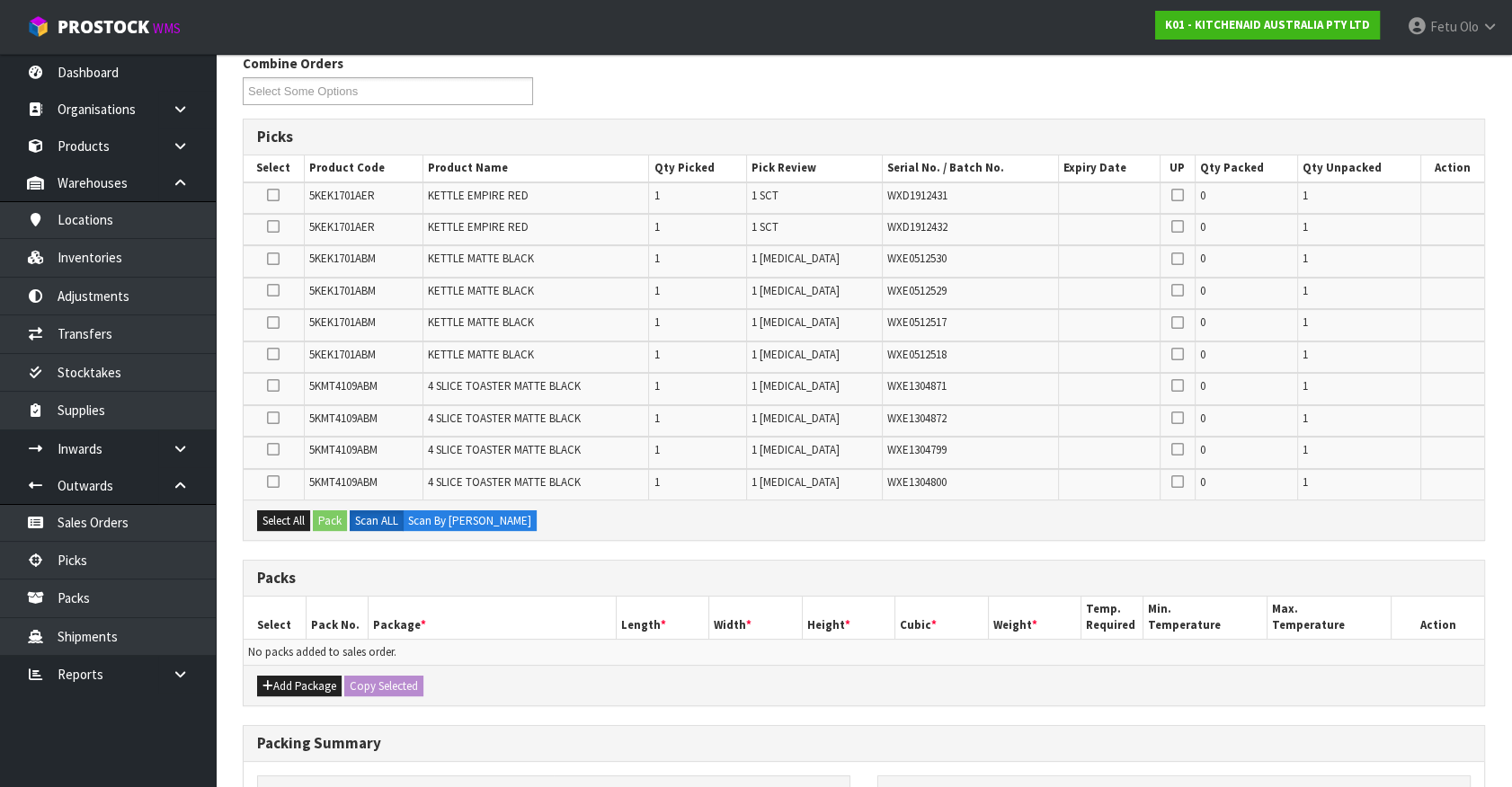
scroll to position [480, 0]
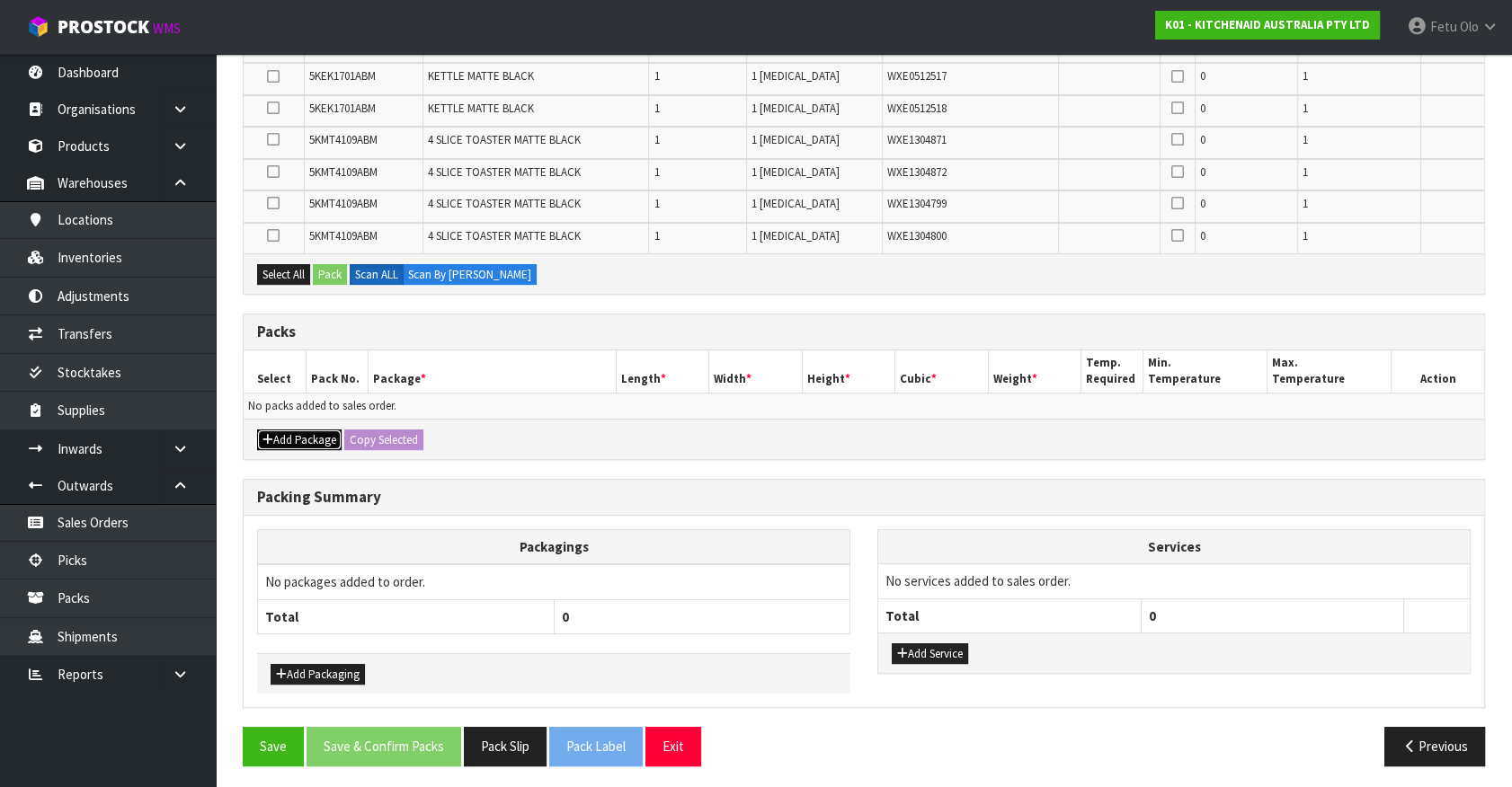
click at [302, 435] on button "Add Package" at bounding box center [300, 440] width 85 height 22
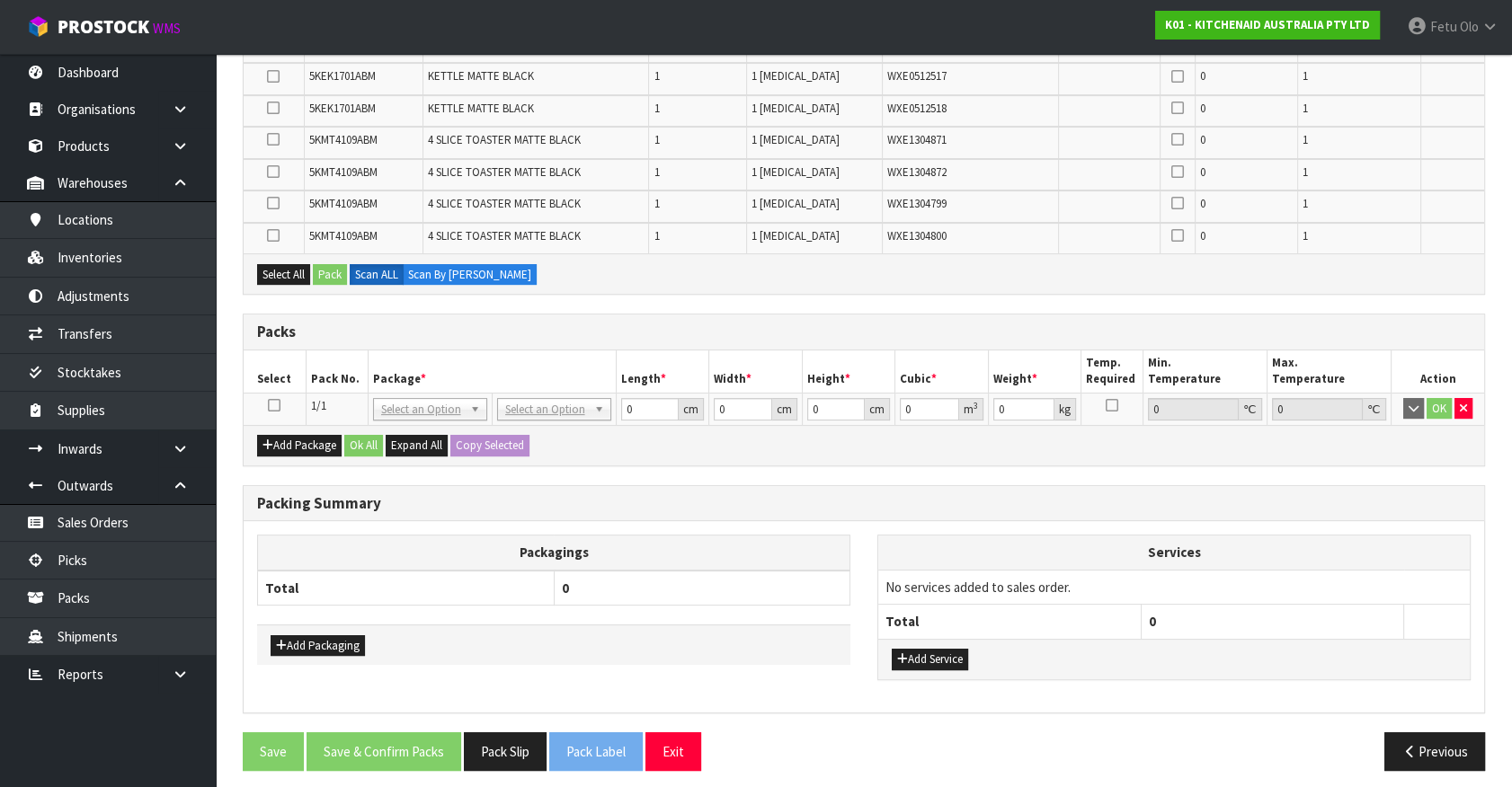
click at [280, 403] on td at bounding box center [274, 409] width 62 height 32
drag, startPoint x: 273, startPoint y: 401, endPoint x: 337, endPoint y: 387, distance: 65.5
click at [273, 405] on icon at bounding box center [273, 405] width 12 height 1
click at [410, 358] on th "Package *" at bounding box center [491, 371] width 248 height 42
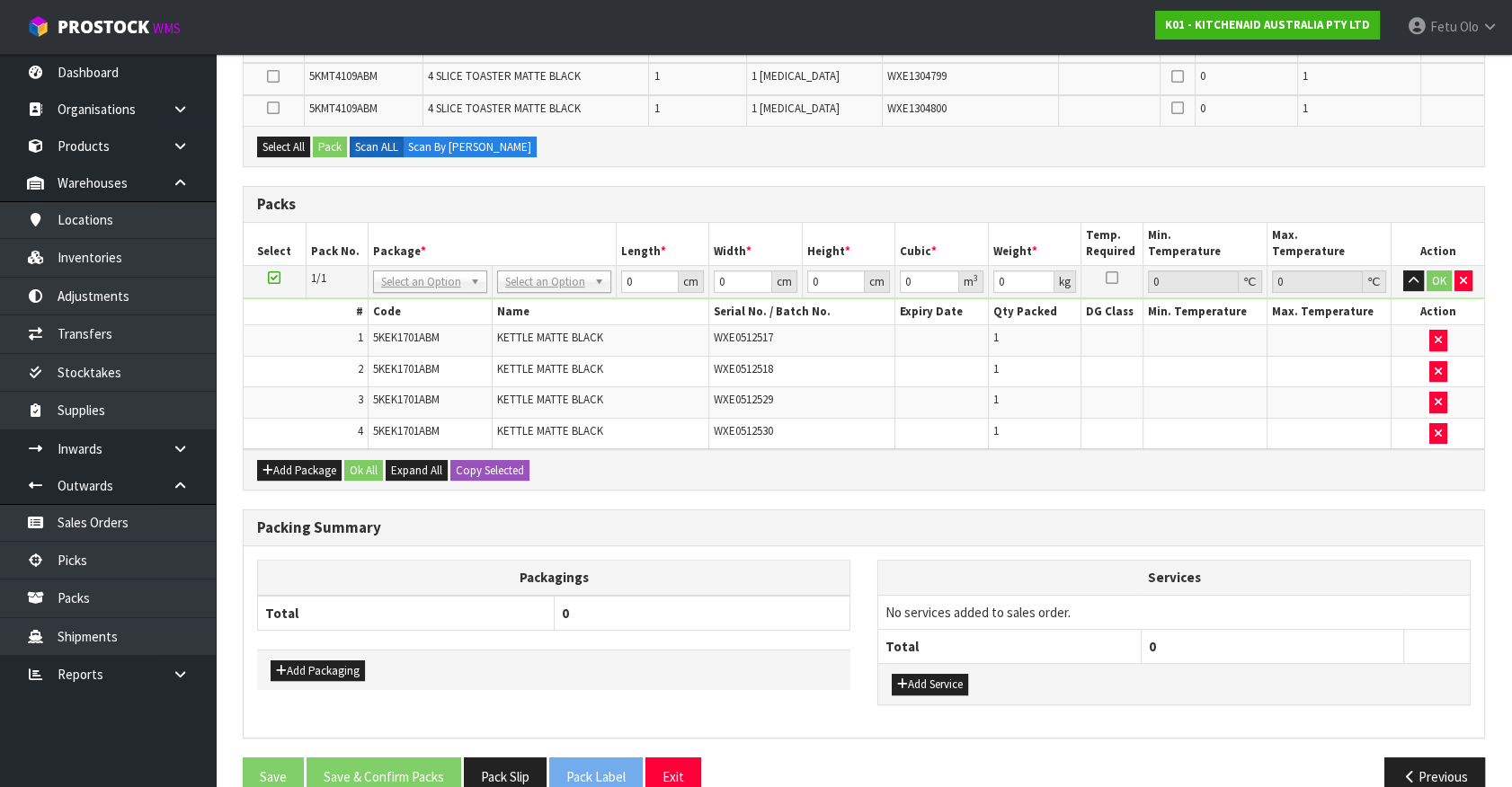
scroll to position [450, 0]
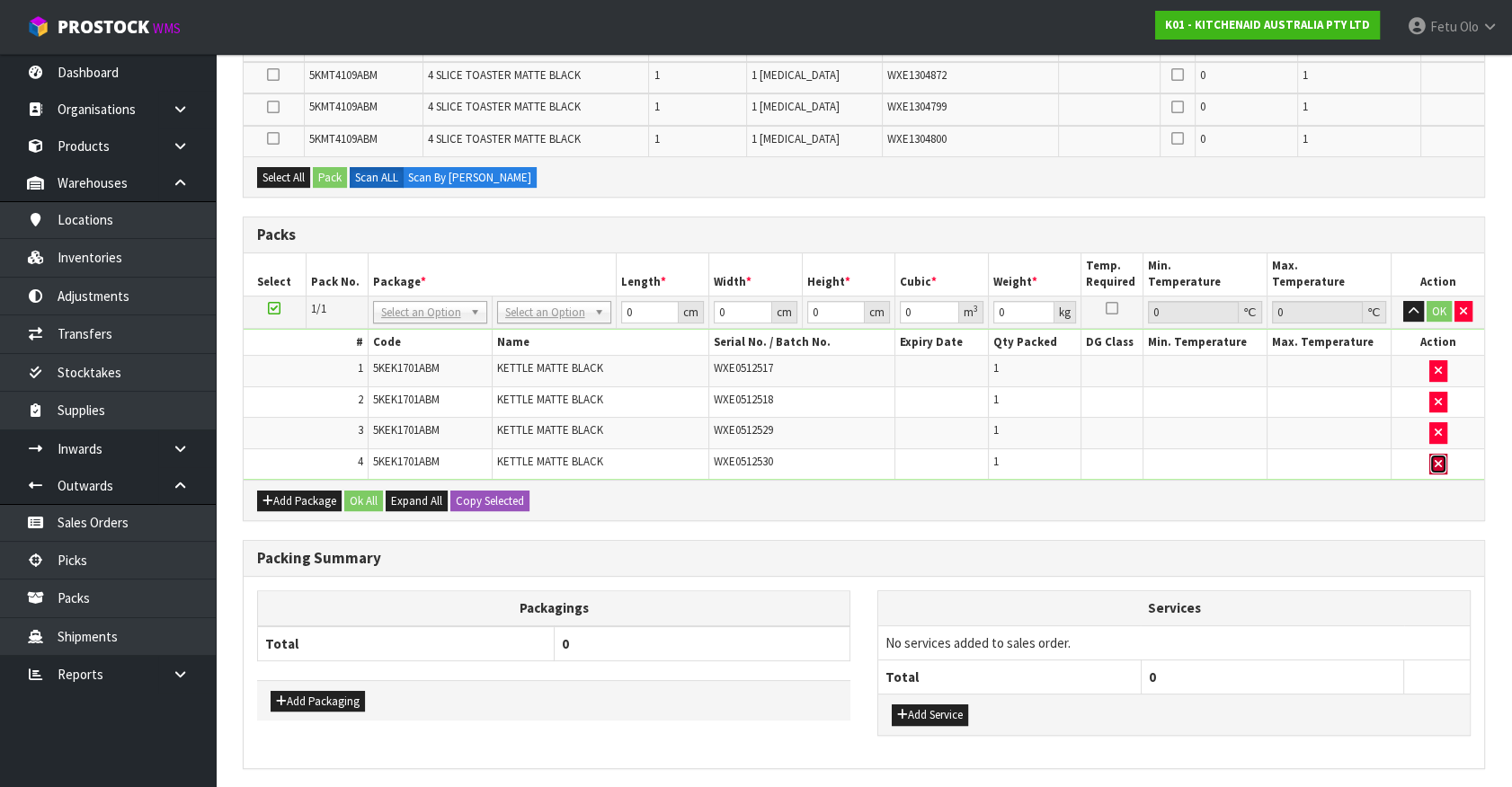
click at [1440, 458] on icon "button" at bounding box center [1438, 464] width 8 height 11
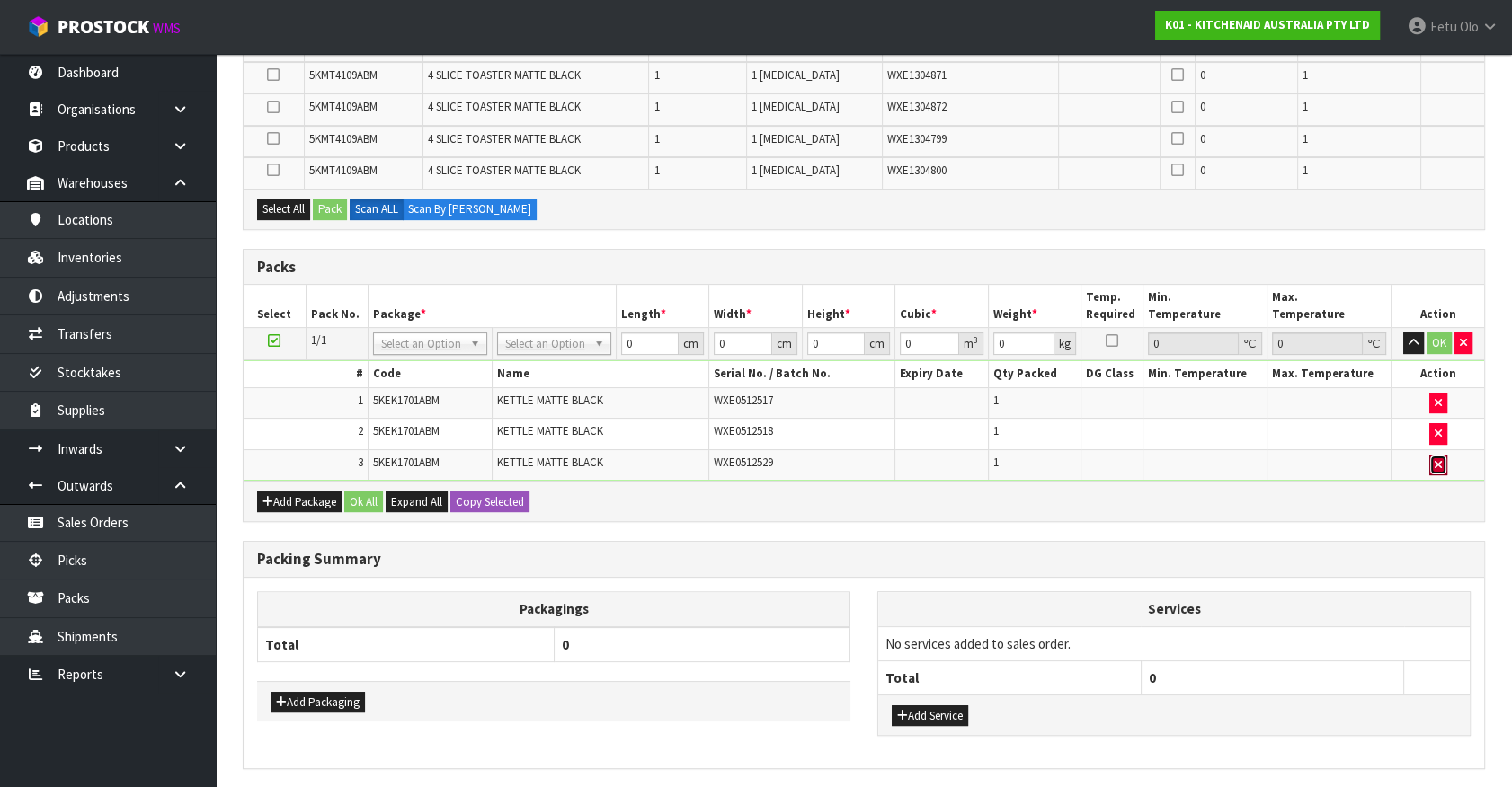
drag, startPoint x: 1440, startPoint y: 457, endPoint x: 578, endPoint y: 605, distance: 874.6
click at [1439, 460] on icon "button" at bounding box center [1438, 465] width 8 height 11
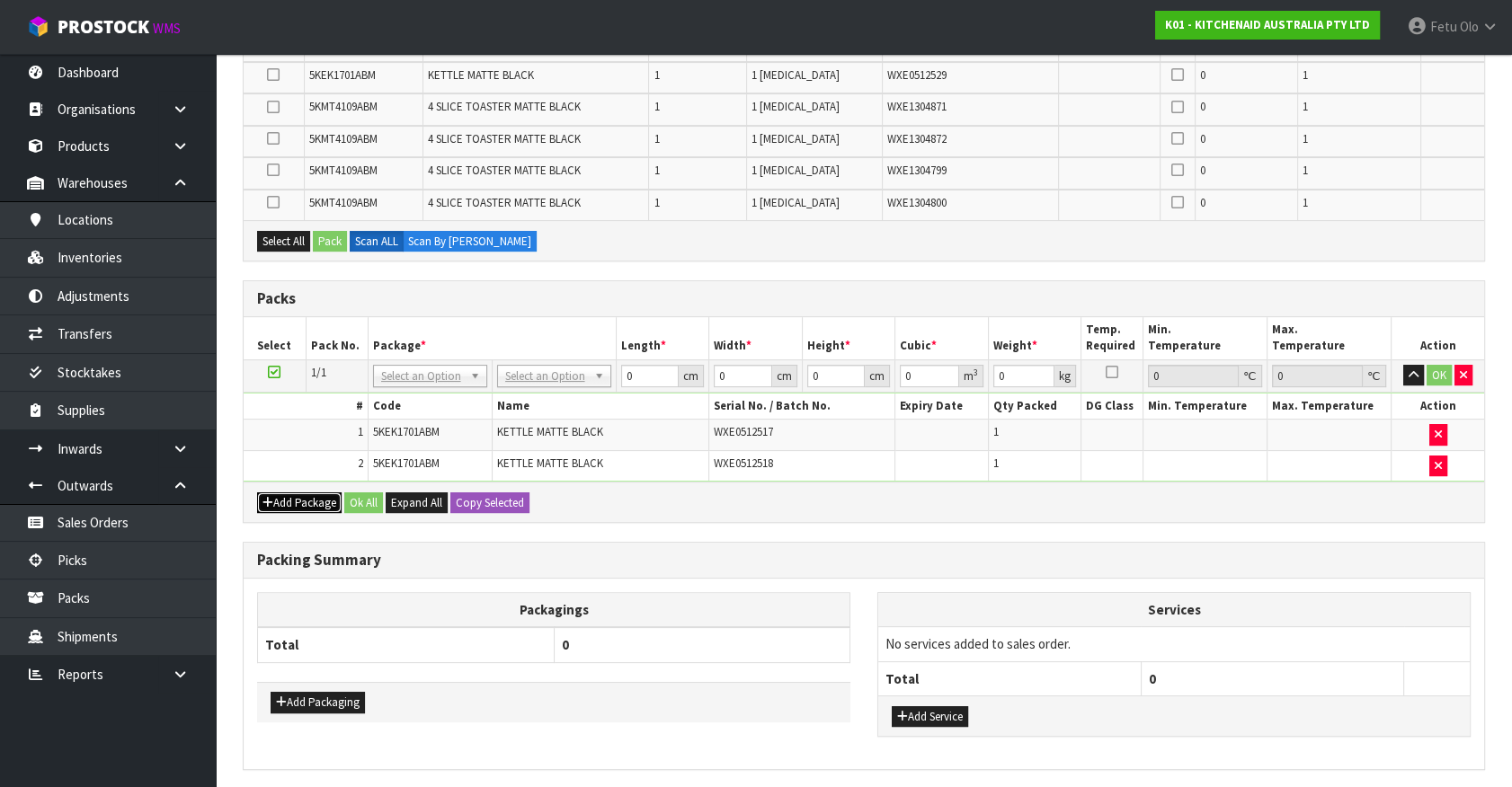
click at [288, 493] on button "Add Package" at bounding box center [300, 503] width 85 height 22
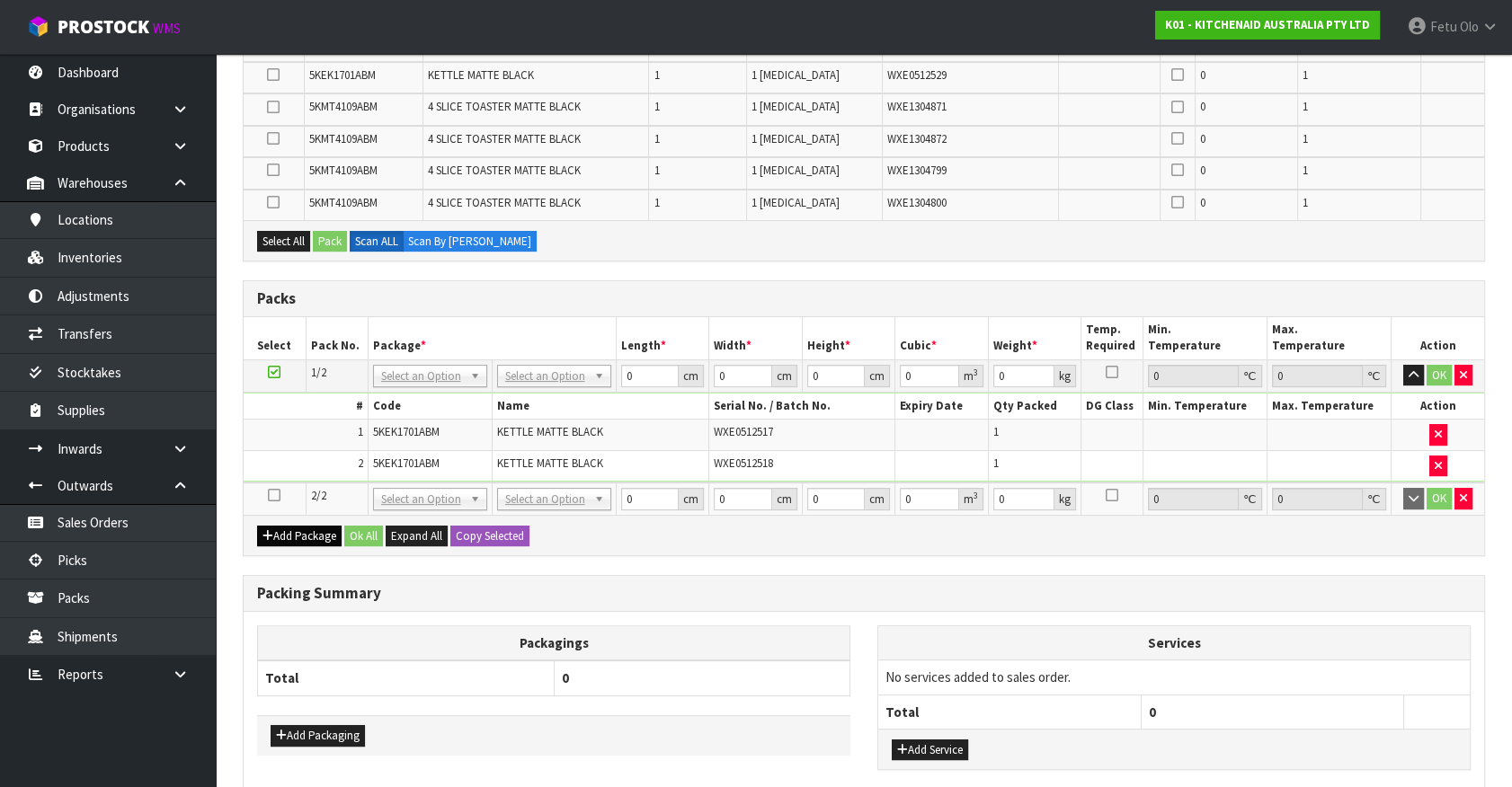
click at [276, 495] on icon at bounding box center [273, 495] width 12 height 1
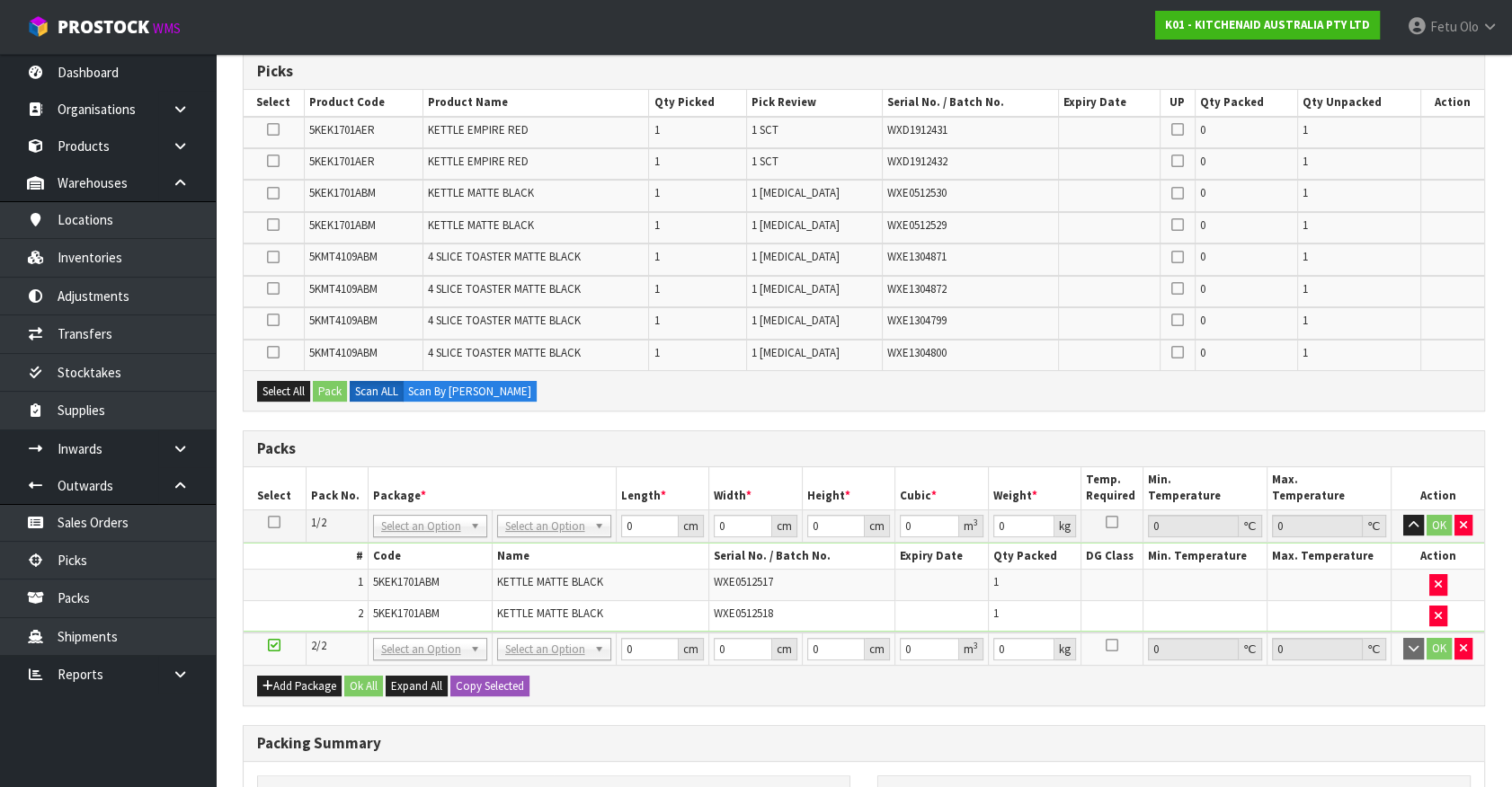
scroll to position [299, 0]
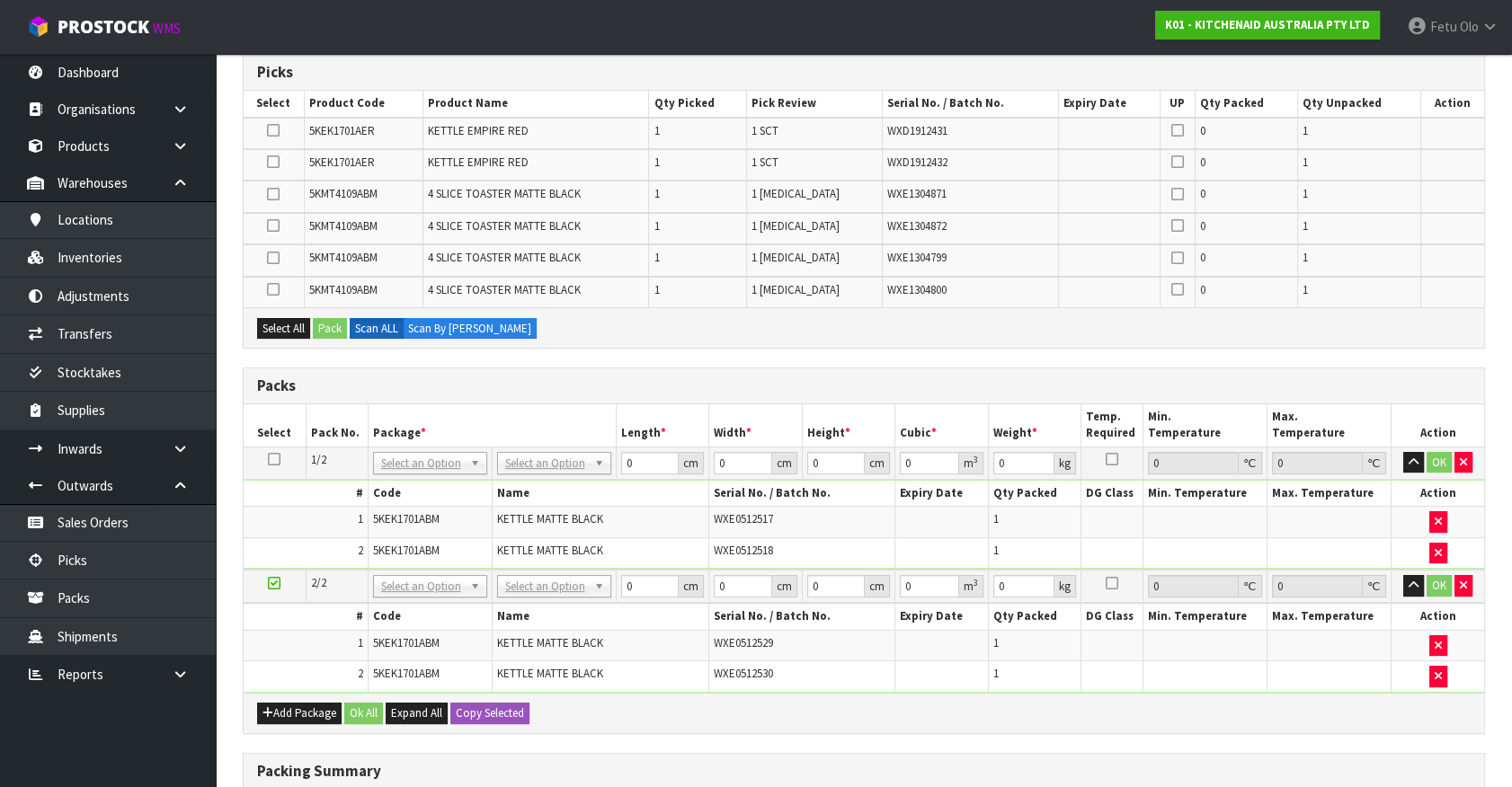
click at [282, 579] on td at bounding box center [274, 586] width 62 height 33
click at [276, 583] on icon at bounding box center [273, 583] width 12 height 1
click at [298, 710] on button "Add Package" at bounding box center [300, 713] width 85 height 22
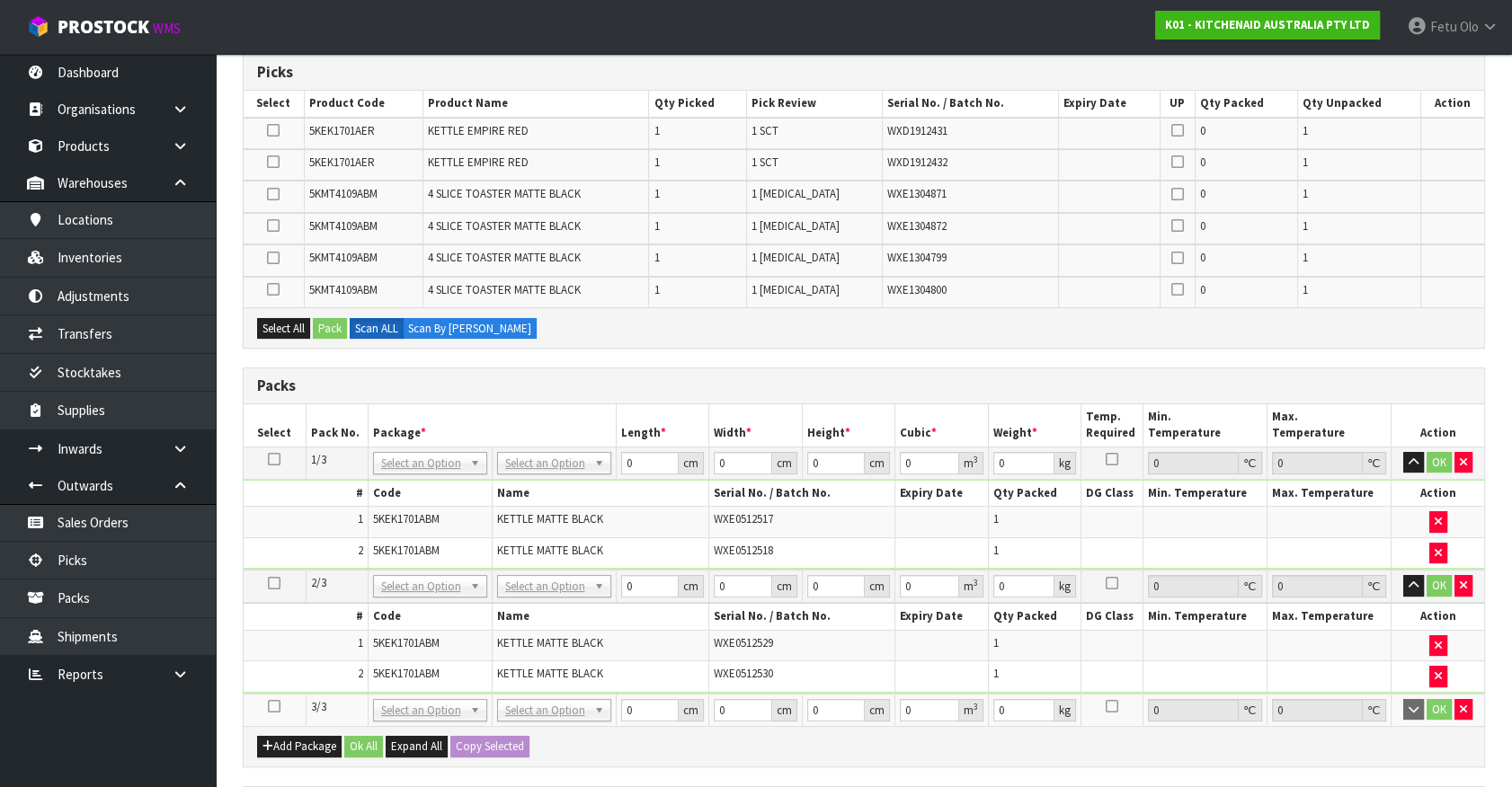
click at [273, 706] on icon at bounding box center [273, 706] width 12 height 1
click at [151, 753] on ul "Dashboard Organisations Clients Consignees Carriers Products Categories Serial …" at bounding box center [107, 420] width 216 height 733
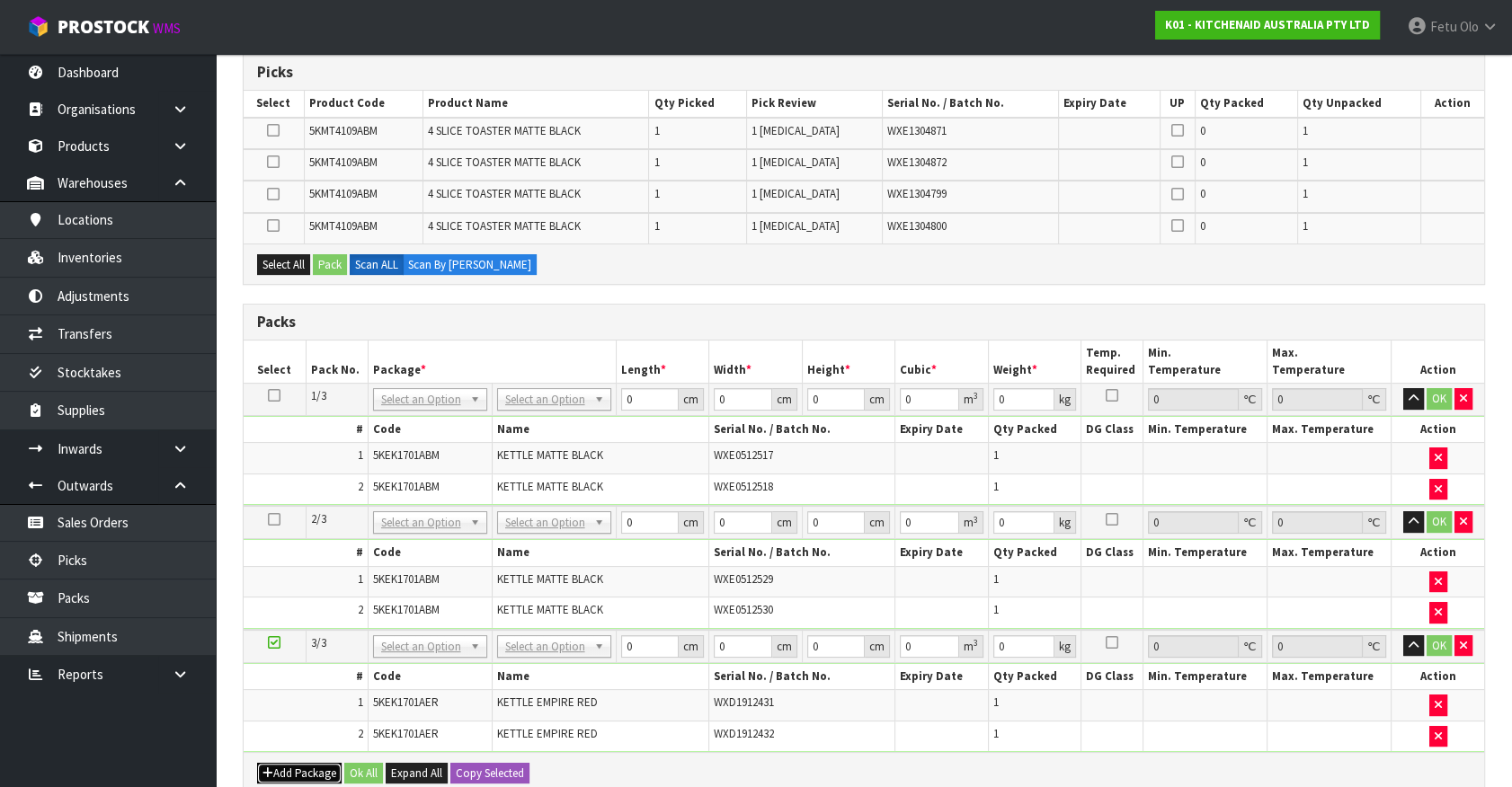
click at [279, 766] on button "Add Package" at bounding box center [300, 774] width 85 height 22
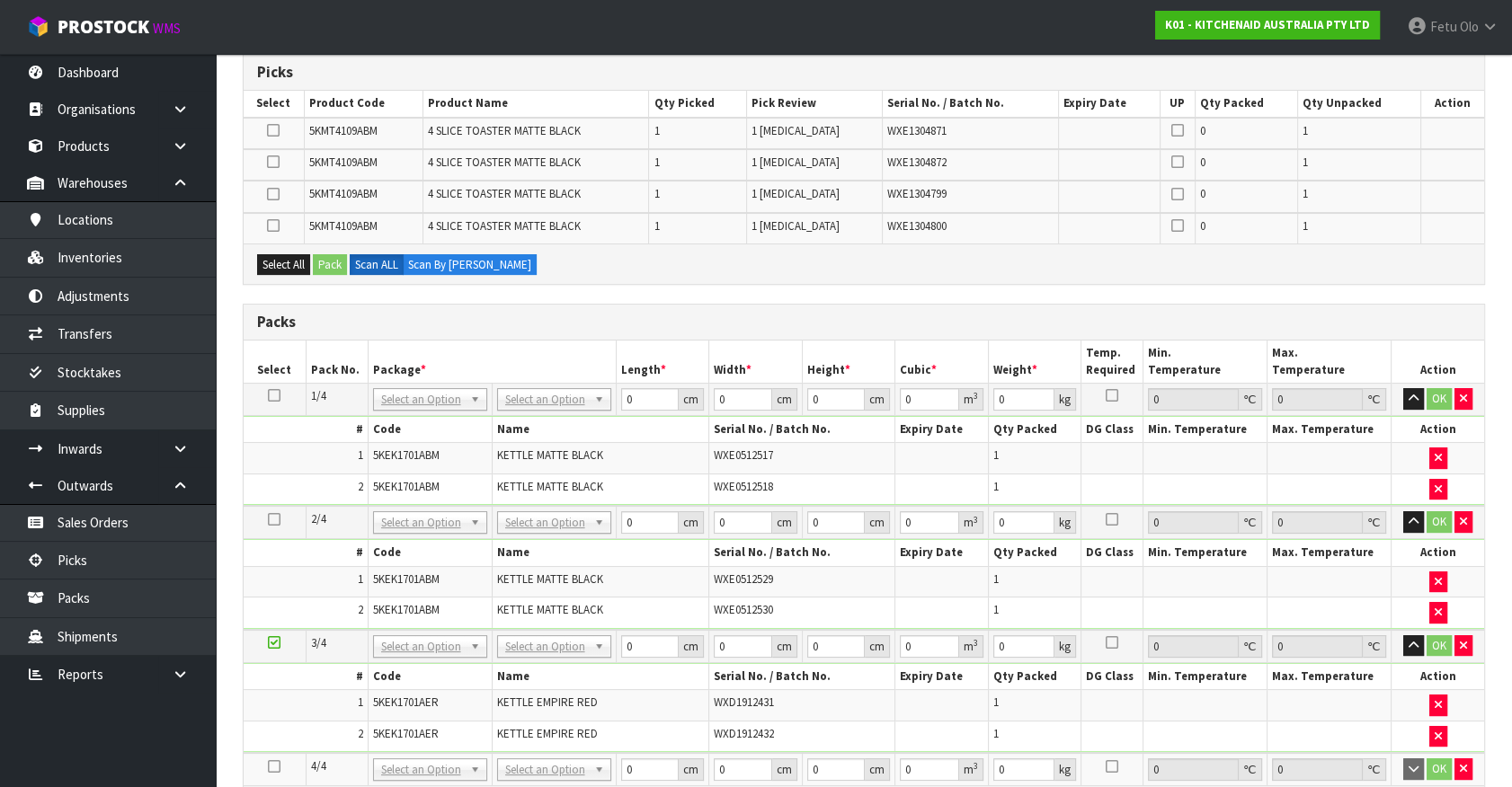
click at [279, 766] on icon at bounding box center [273, 766] width 12 height 1
click at [125, 755] on ul "Dashboard Organisations Clients Consignees Carriers Products Categories Serial …" at bounding box center [107, 420] width 216 height 733
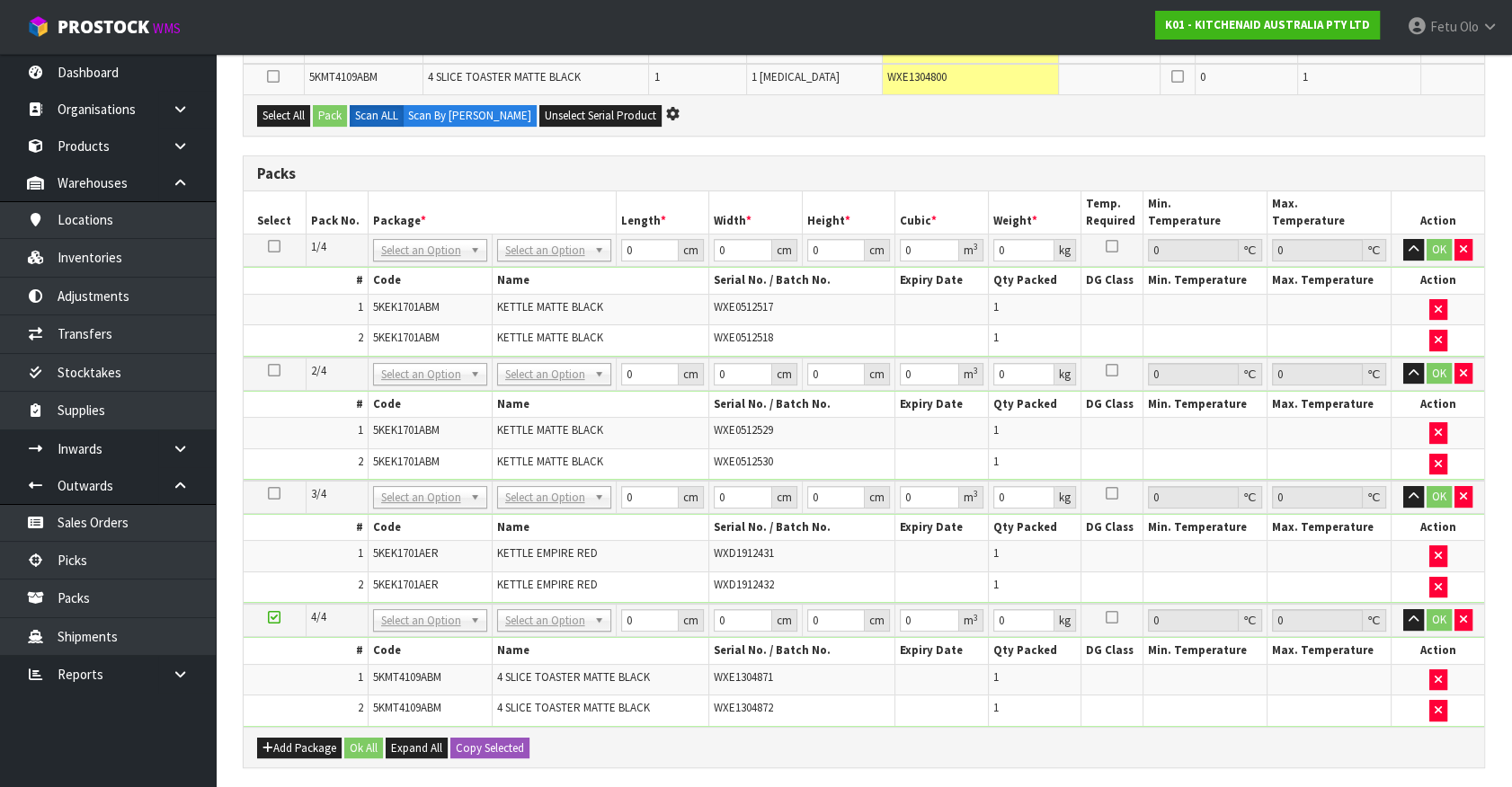
scroll to position [462, 0]
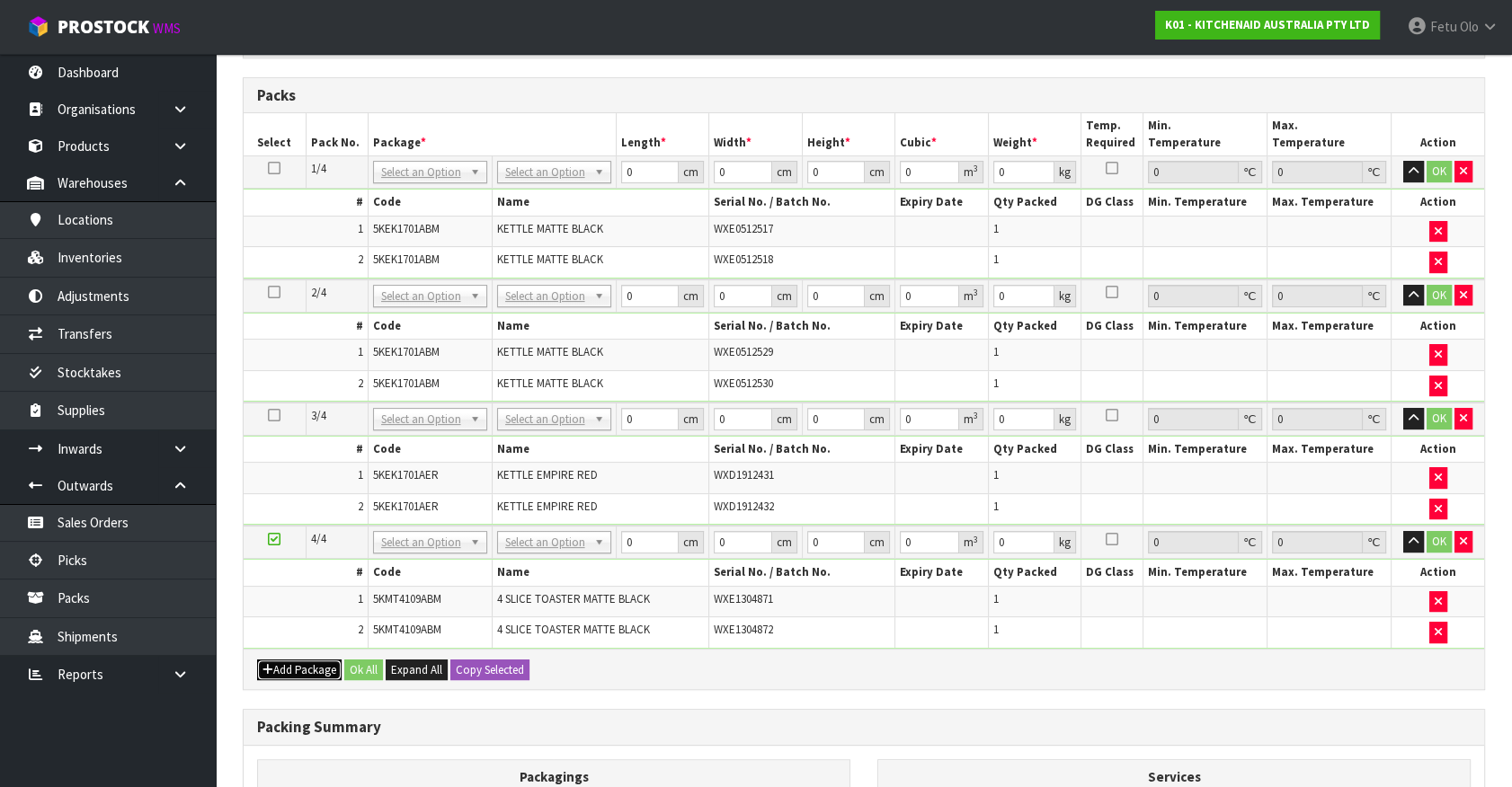
click at [279, 660] on button "Add Package" at bounding box center [300, 670] width 85 height 22
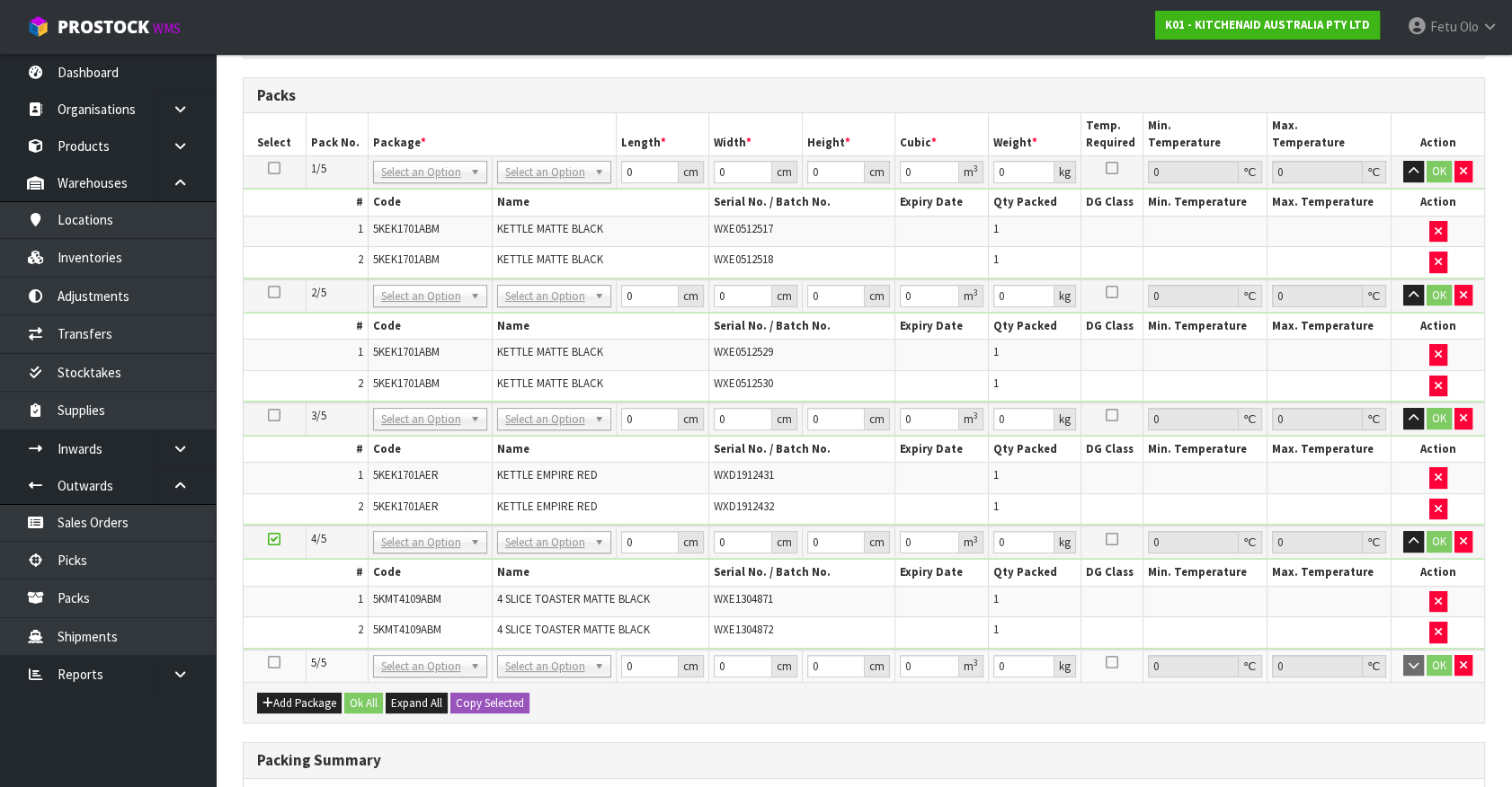
click at [277, 663] on icon at bounding box center [273, 663] width 12 height 1
click at [128, 725] on ul "Dashboard Organisations Clients Consignees Carriers Products Categories Serial …" at bounding box center [107, 420] width 216 height 733
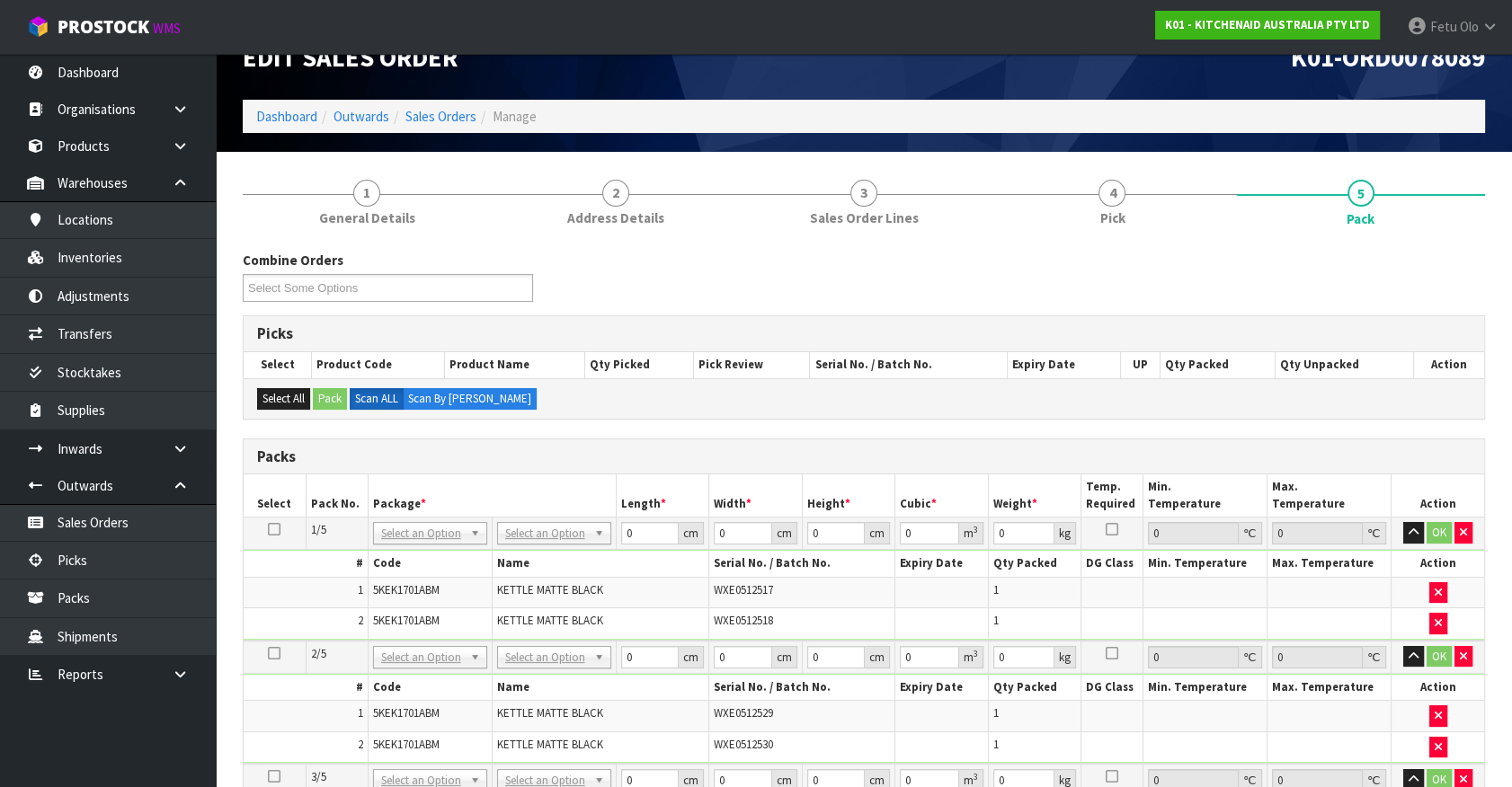
scroll to position [22, 0]
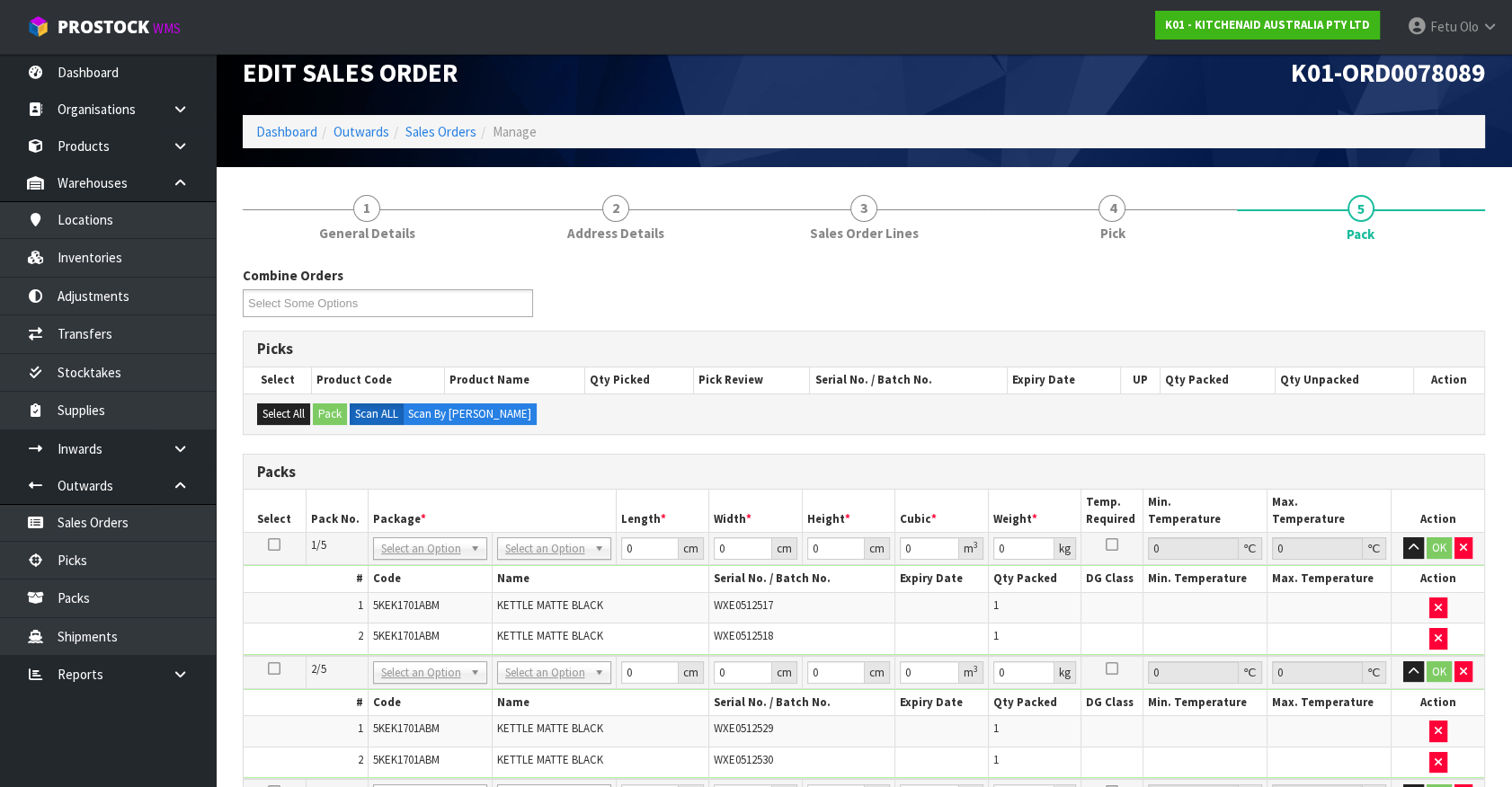
click at [275, 546] on icon at bounding box center [273, 545] width 12 height 1
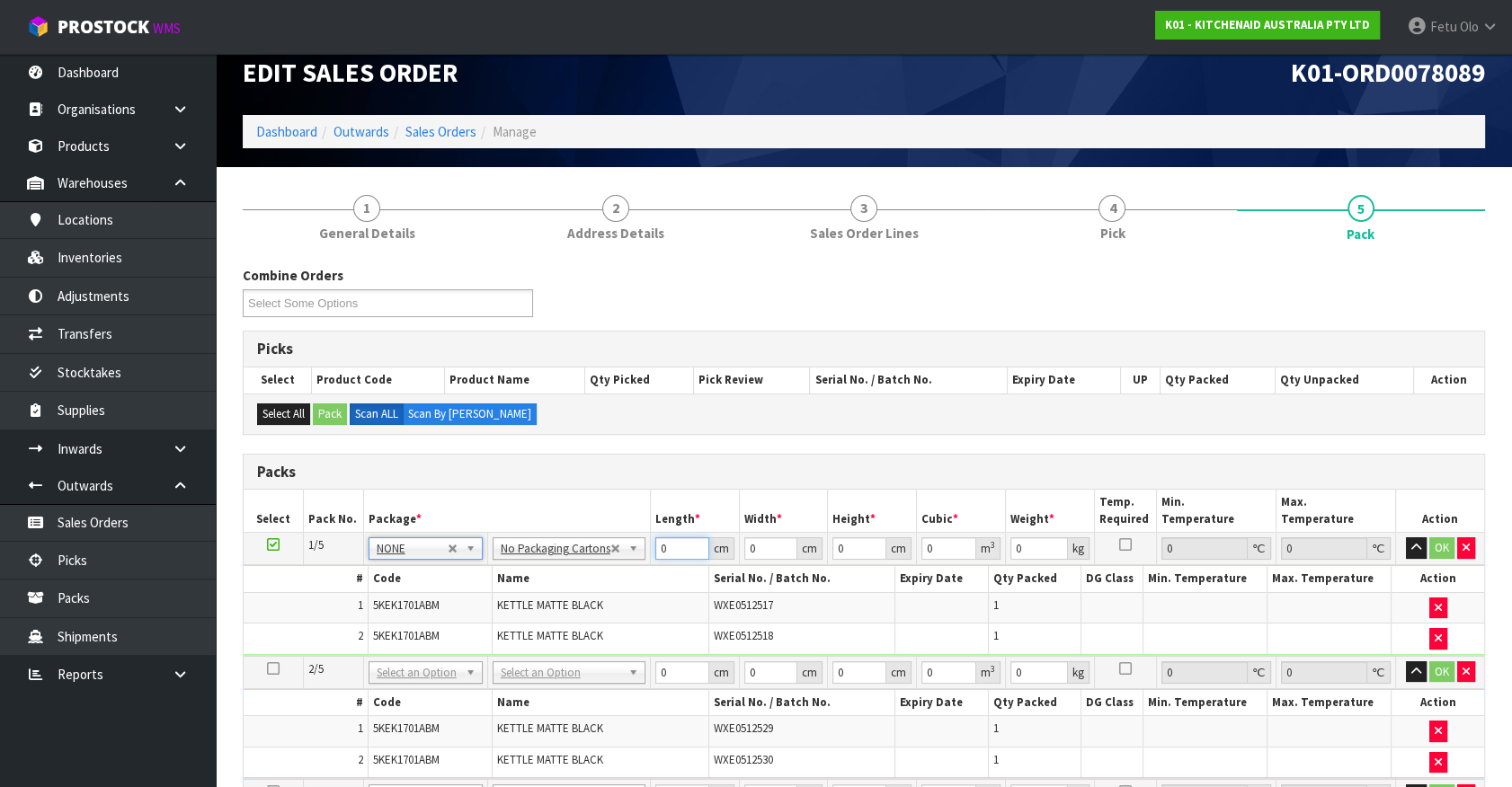
drag, startPoint x: 680, startPoint y: 548, endPoint x: 447, endPoint y: 639, distance: 250.1
click at [447, 639] on tbody "1/5 NONE 007-001 007-002 007-004 007-009 007-013 007-014 007-015 007-017 007-01…" at bounding box center [863, 594] width 1241 height 123
click button "OK" at bounding box center [1441, 548] width 25 height 22
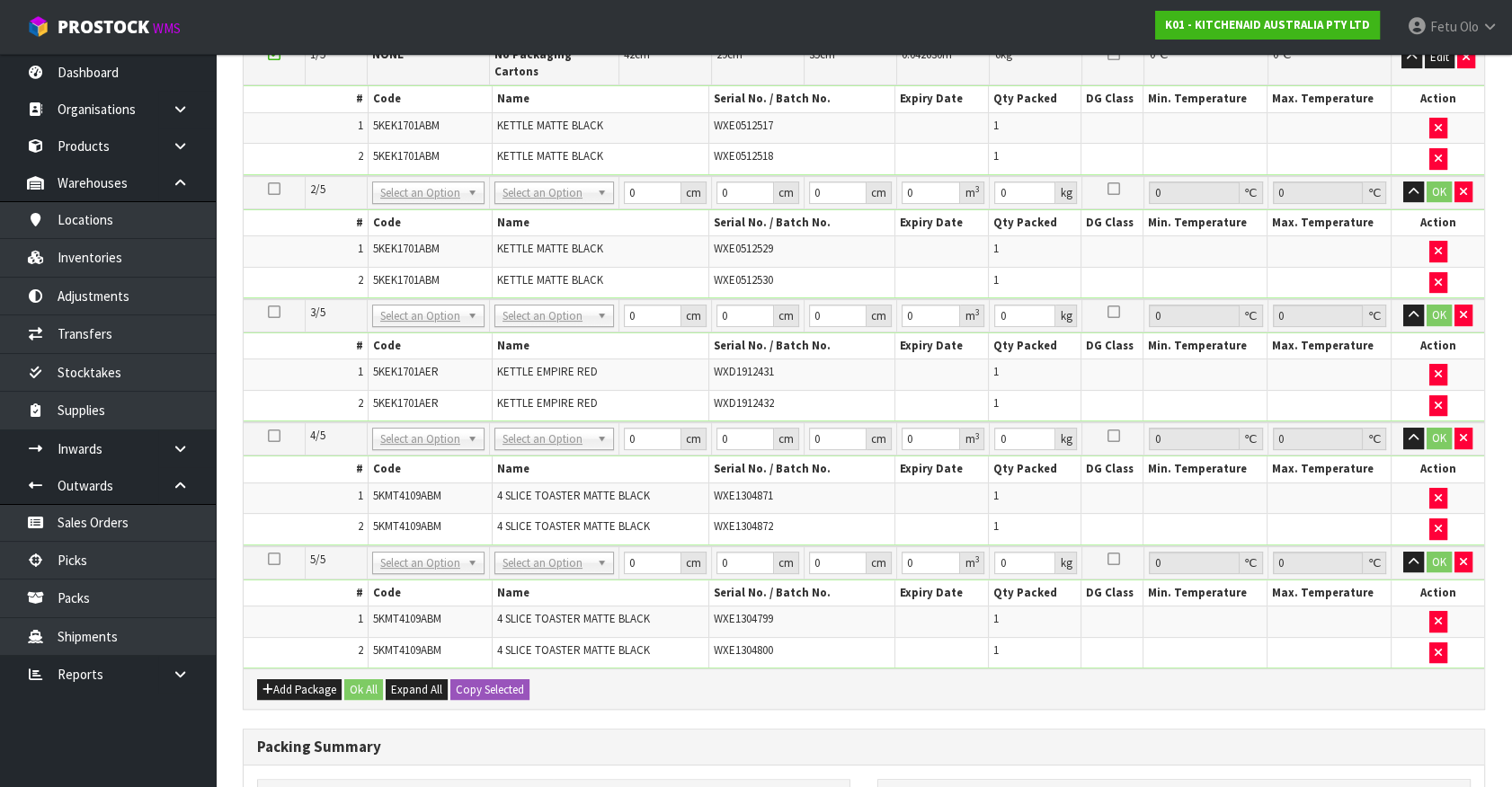
scroll to position [675, 0]
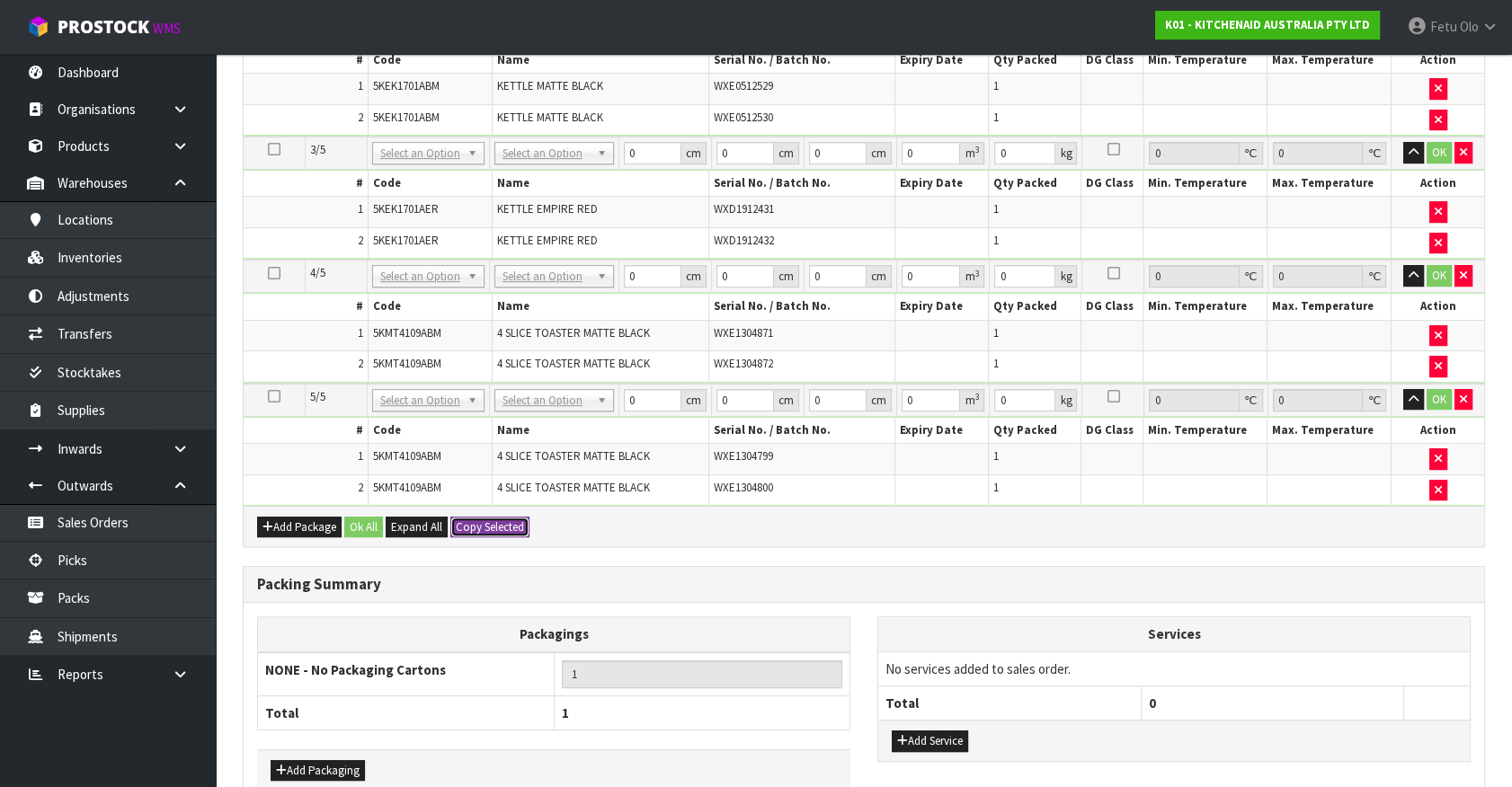
click at [489, 516] on button "Copy Selected" at bounding box center [490, 527] width 79 height 22
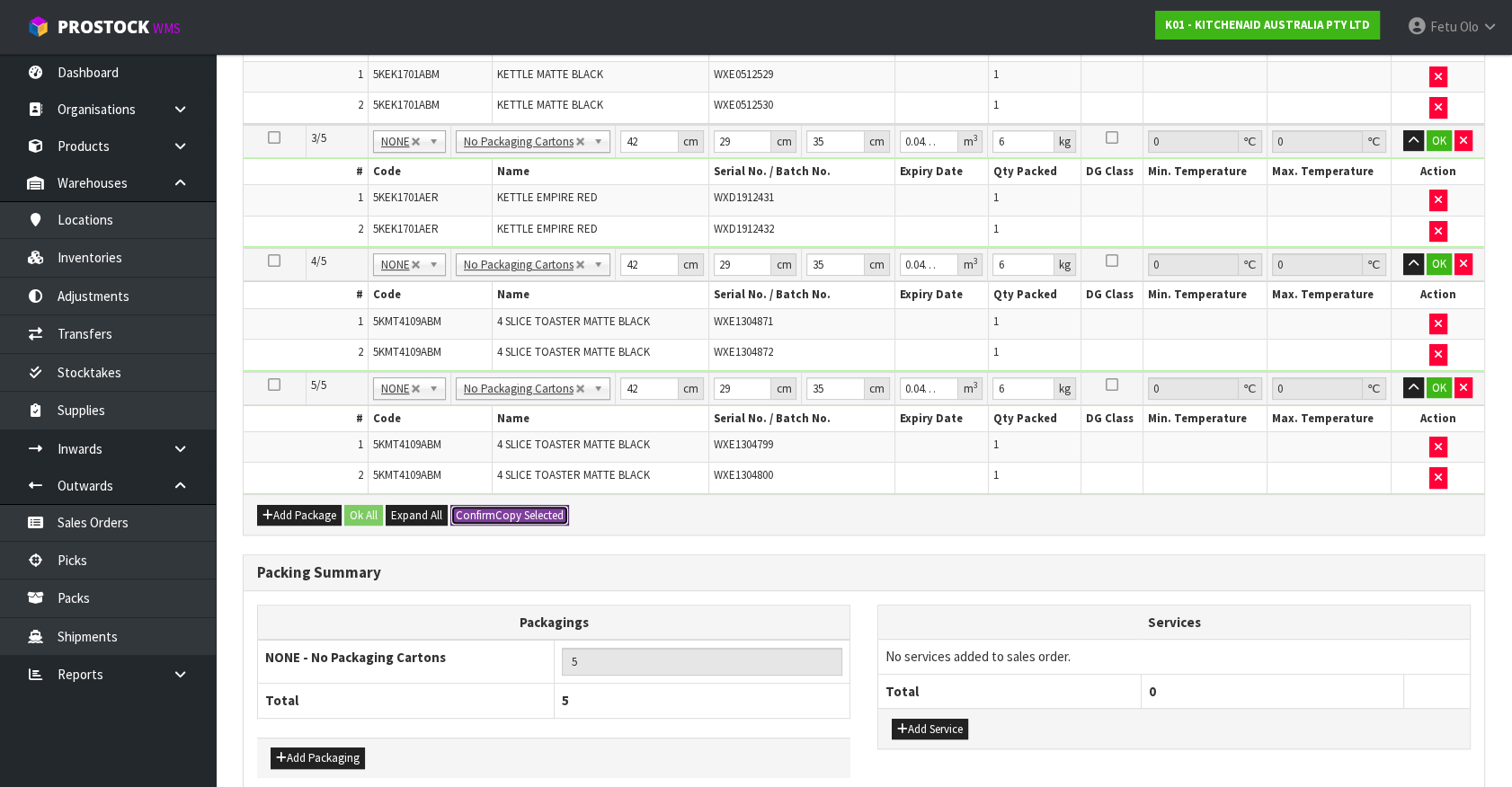
scroll to position [349, 0]
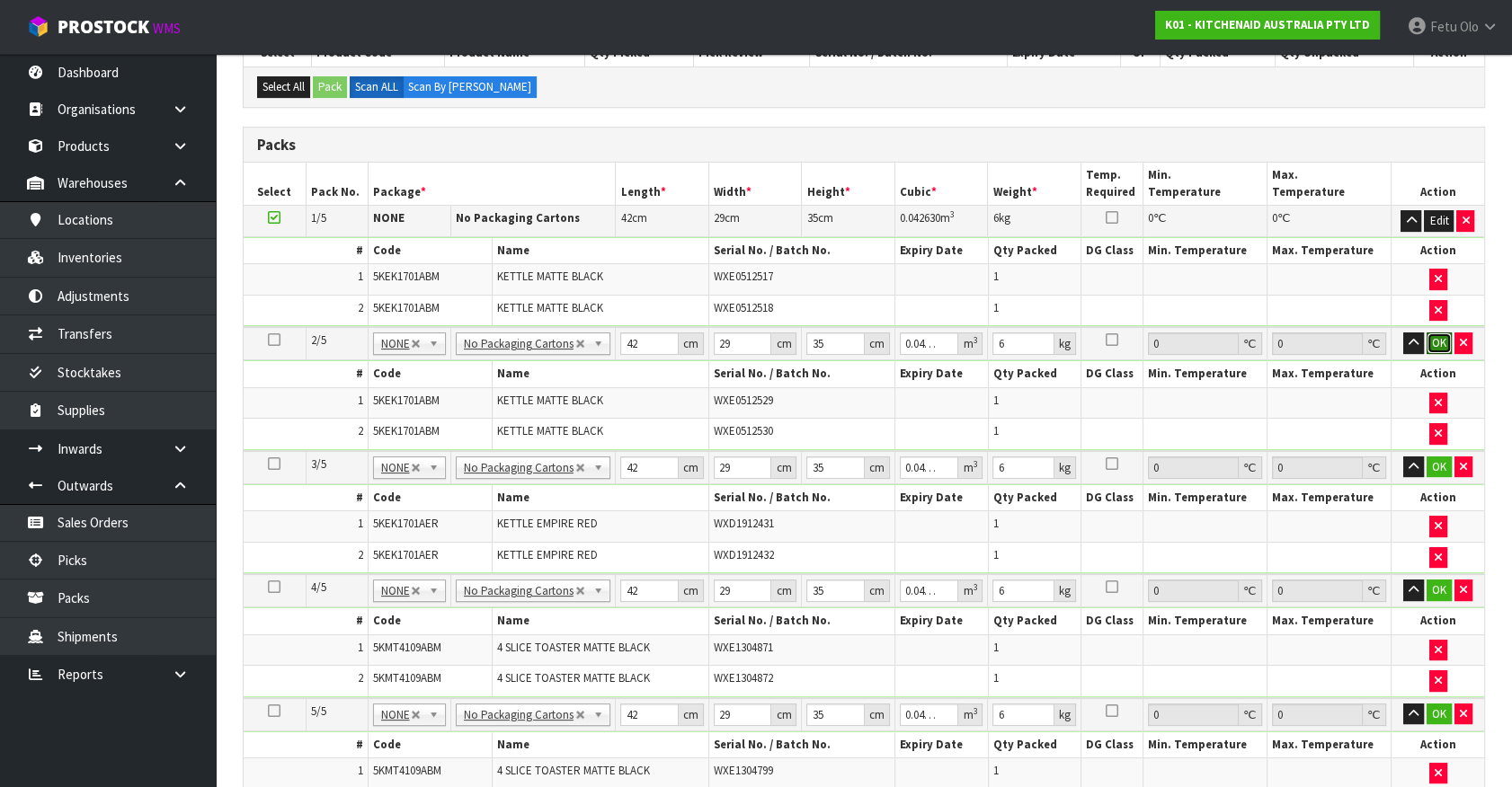
click at [1438, 344] on button "OK" at bounding box center [1438, 343] width 25 height 22
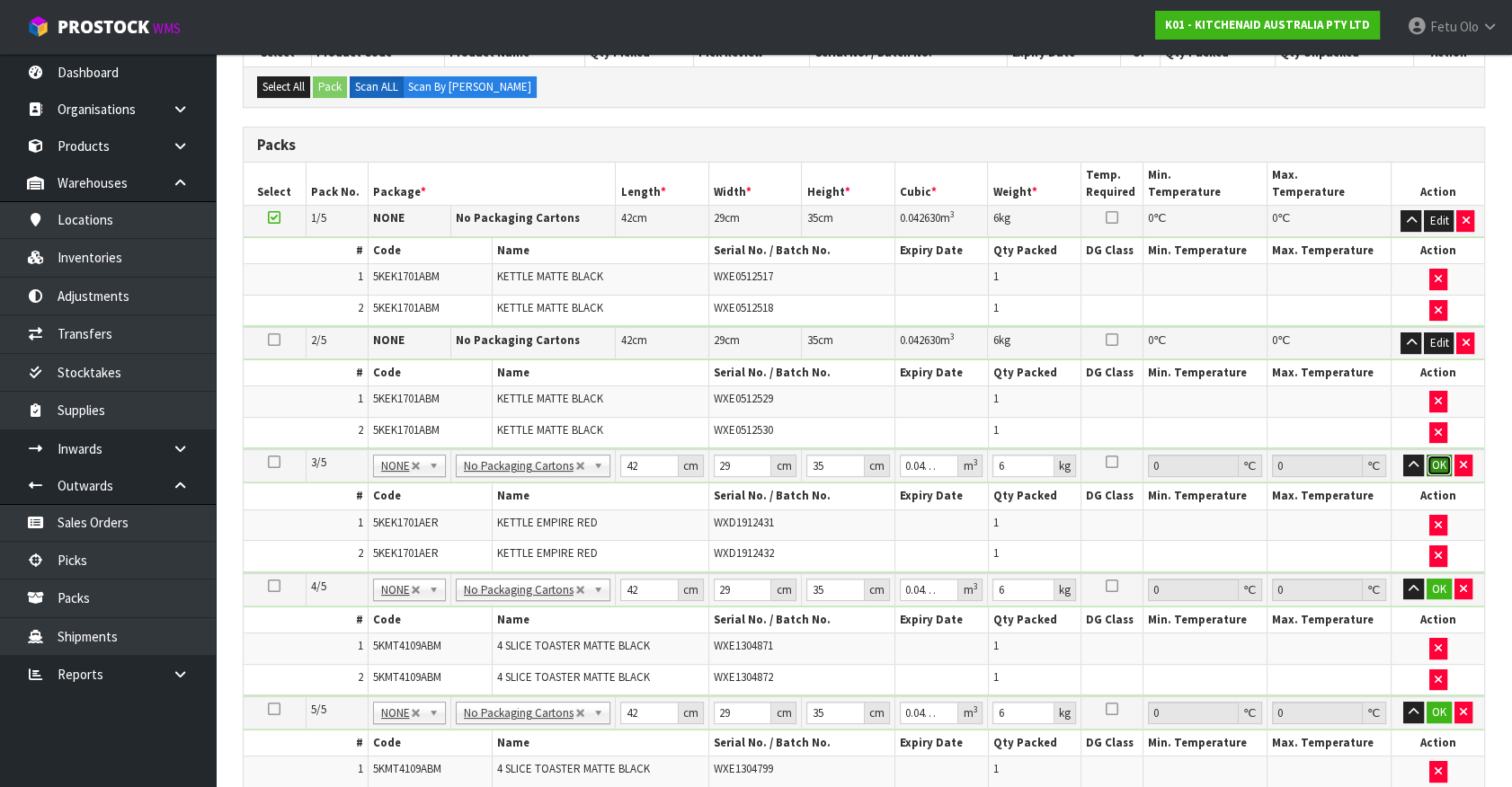
click at [1438, 457] on button "OK" at bounding box center [1438, 465] width 25 height 22
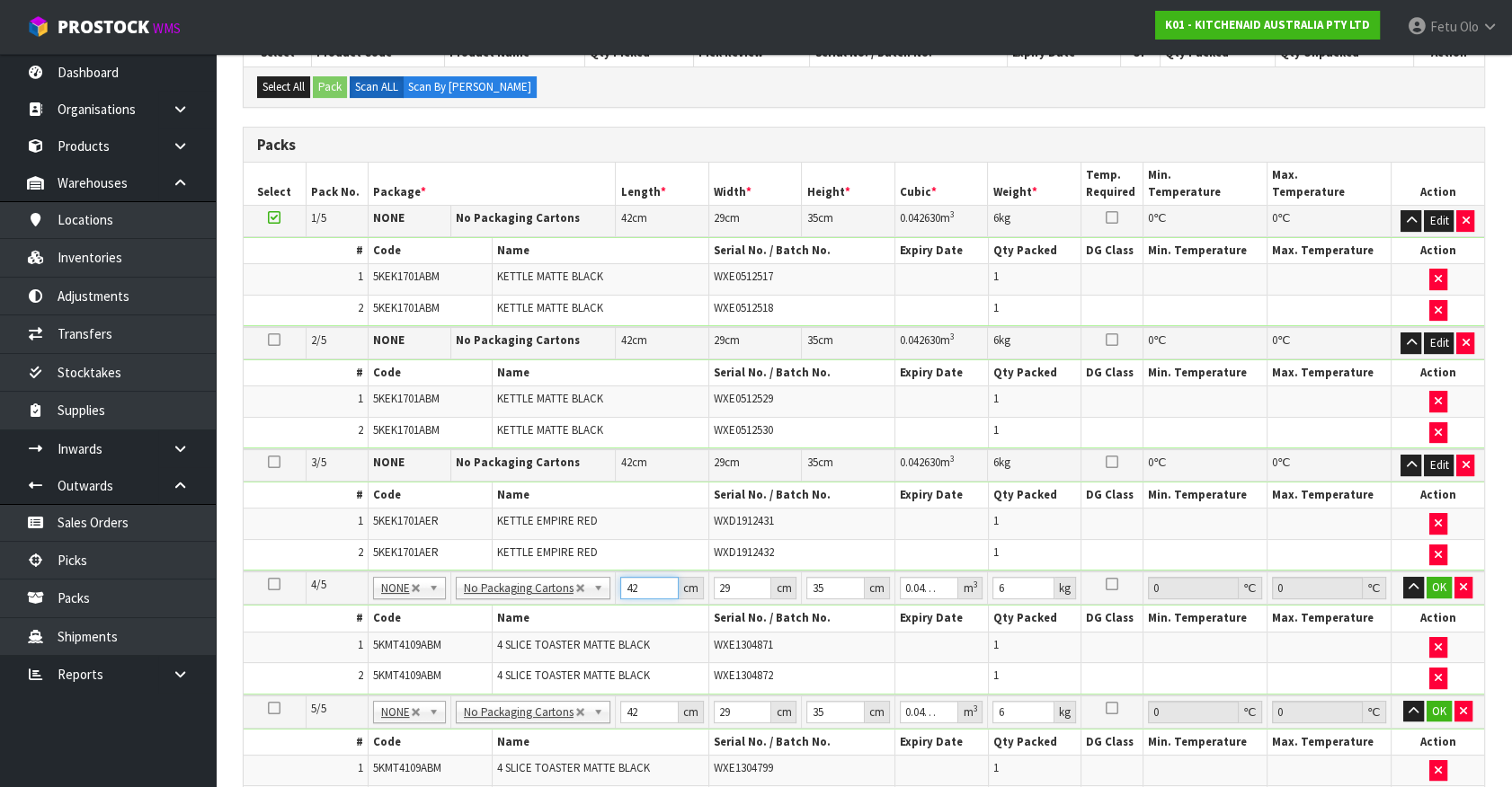
drag, startPoint x: 648, startPoint y: 586, endPoint x: 438, endPoint y: 628, distance: 214.2
click at [438, 628] on tbody "4/5 NONE 007-001 007-002 007-004 007-009 007-013 007-014 007-015 007-017 007-01…" at bounding box center [863, 632] width 1241 height 123
click button "OK" at bounding box center [1438, 587] width 25 height 22
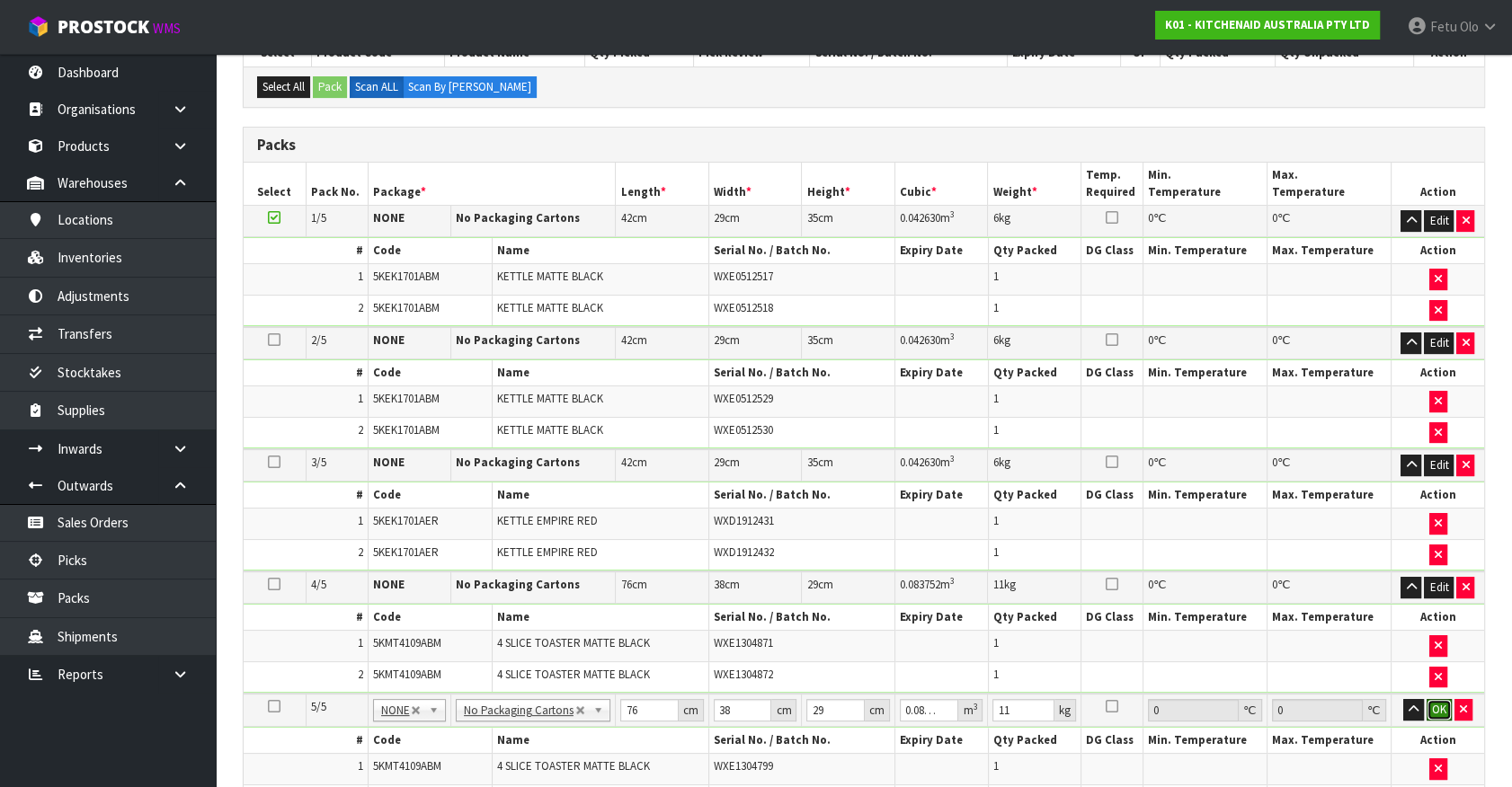
click button "OK" at bounding box center [1438, 710] width 25 height 22
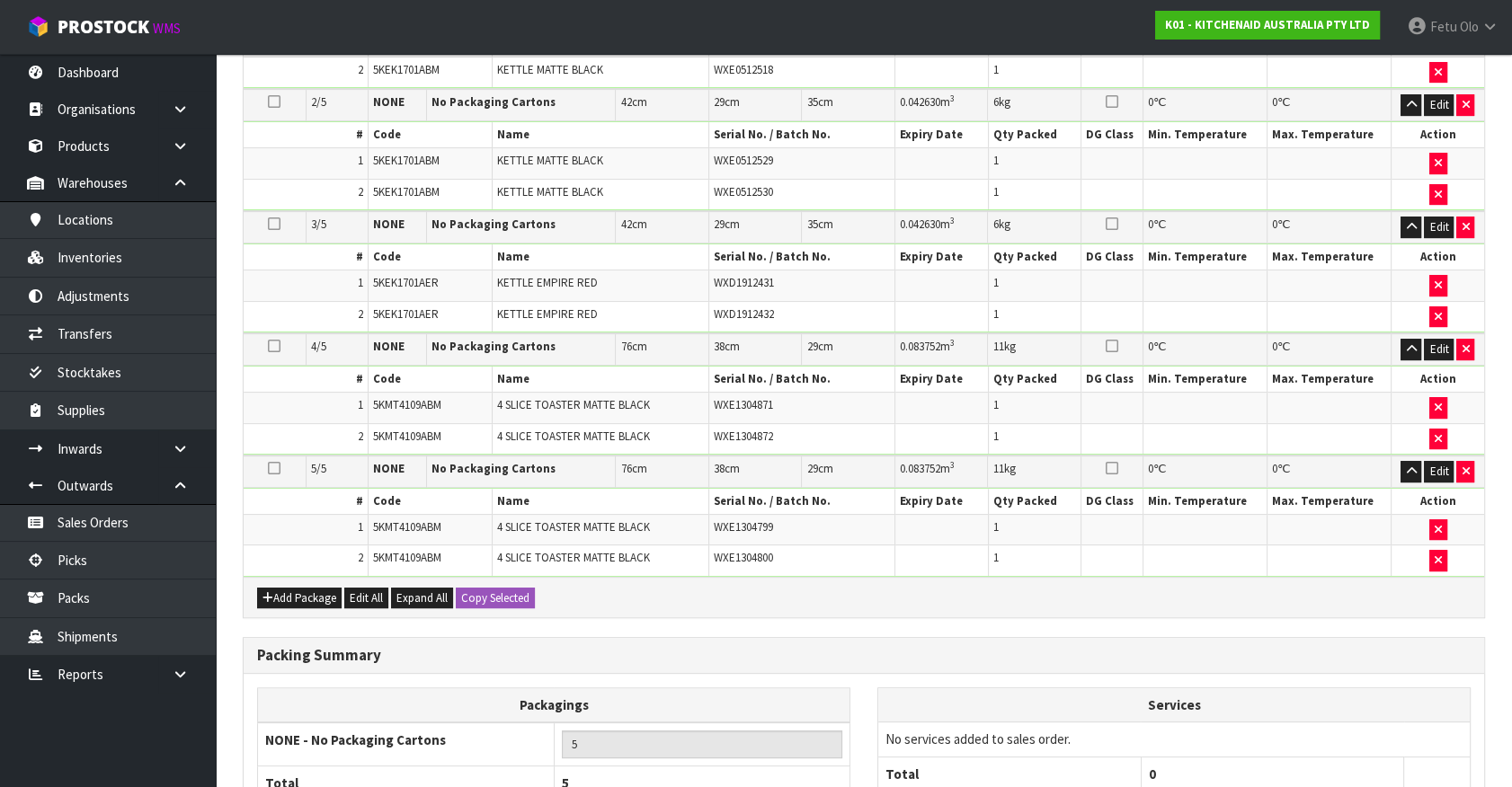
scroll to position [750, 0]
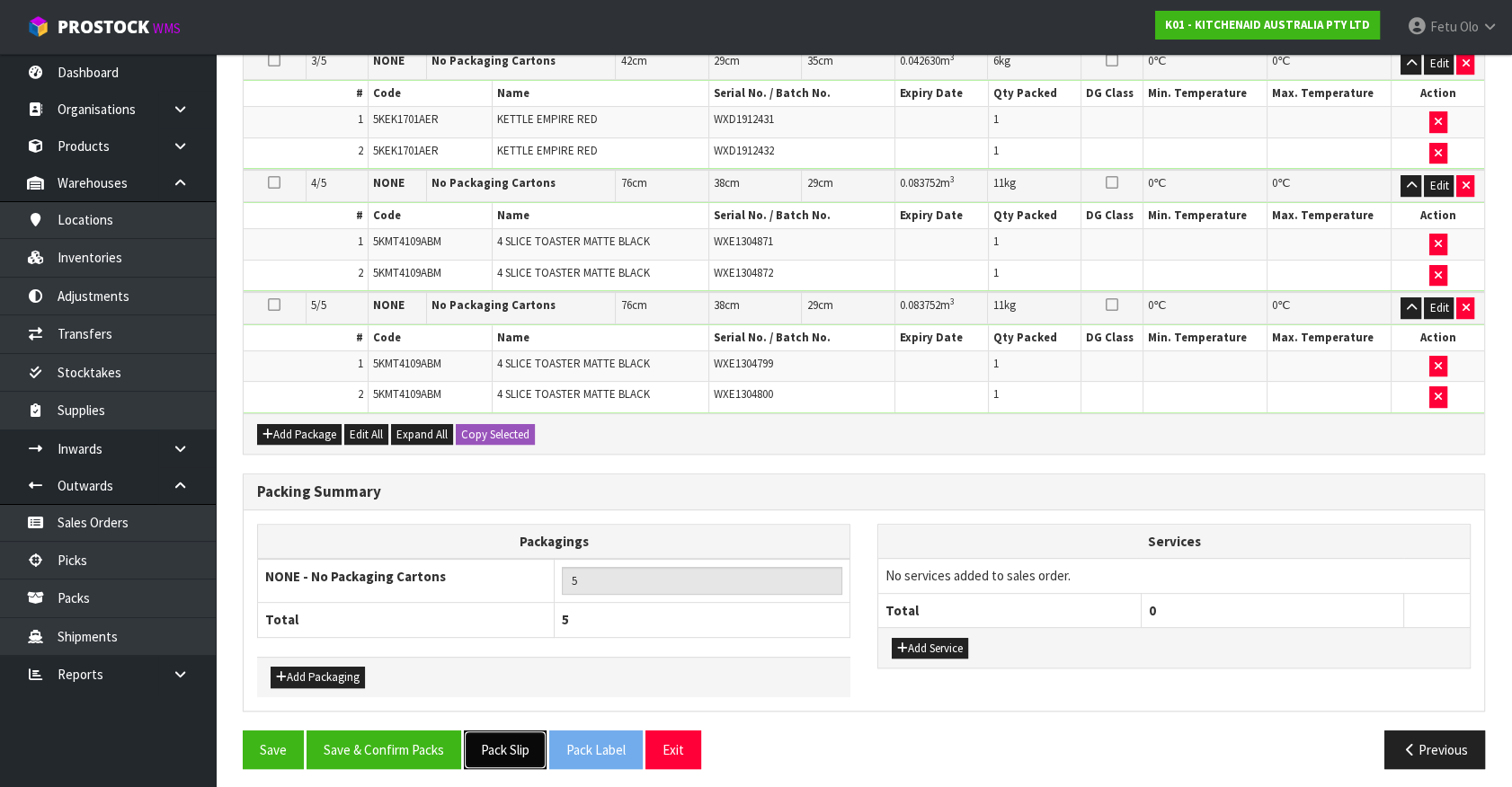
click at [500, 744] on button "Pack Slip" at bounding box center [505, 749] width 83 height 39
click at [371, 737] on button "Save & Confirm Packs" at bounding box center [384, 749] width 155 height 39
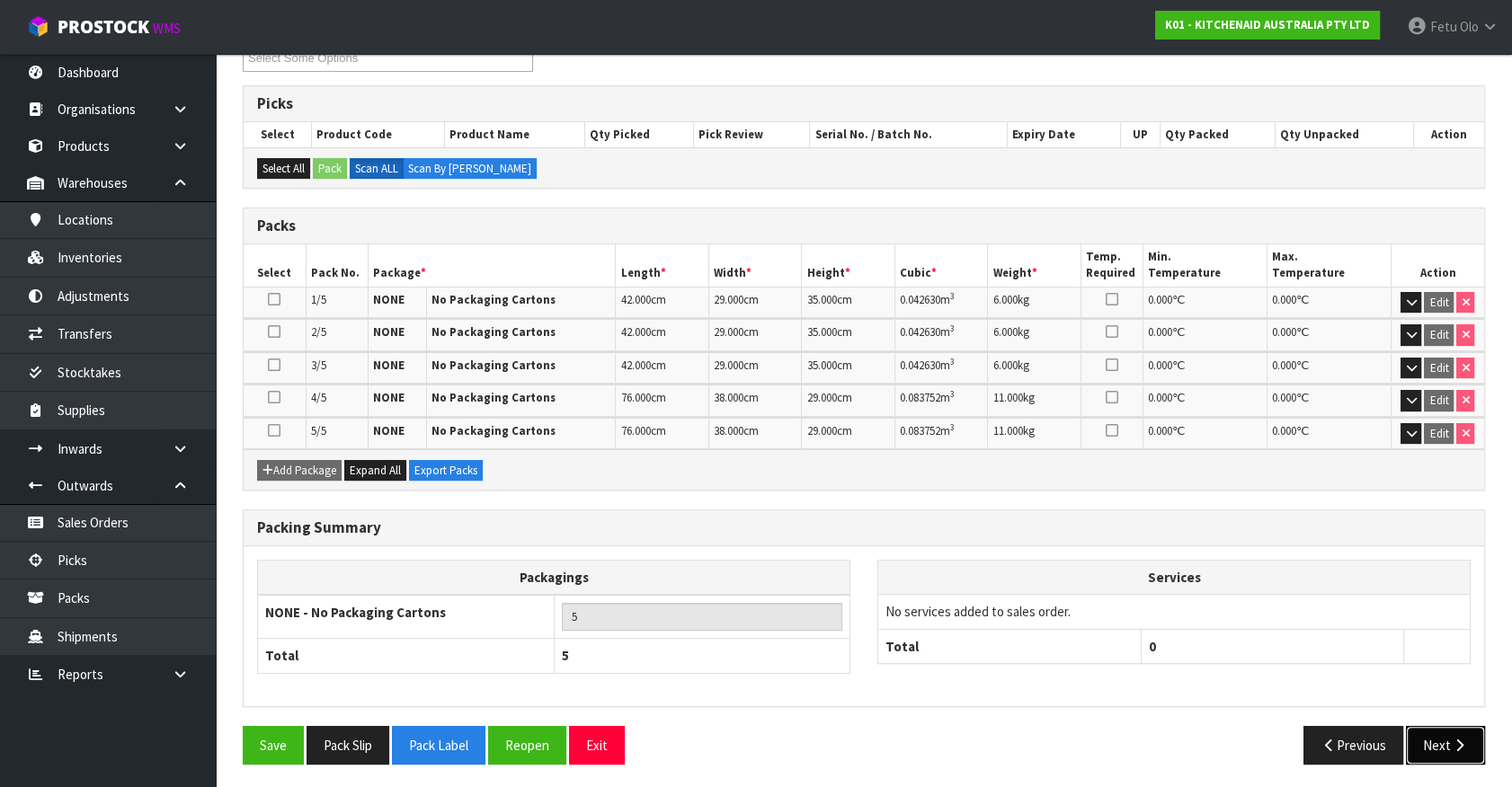
drag, startPoint x: 1451, startPoint y: 746, endPoint x: 1422, endPoint y: 739, distance: 29.8
click at [1422, 739] on button "Next" at bounding box center [1445, 745] width 79 height 39
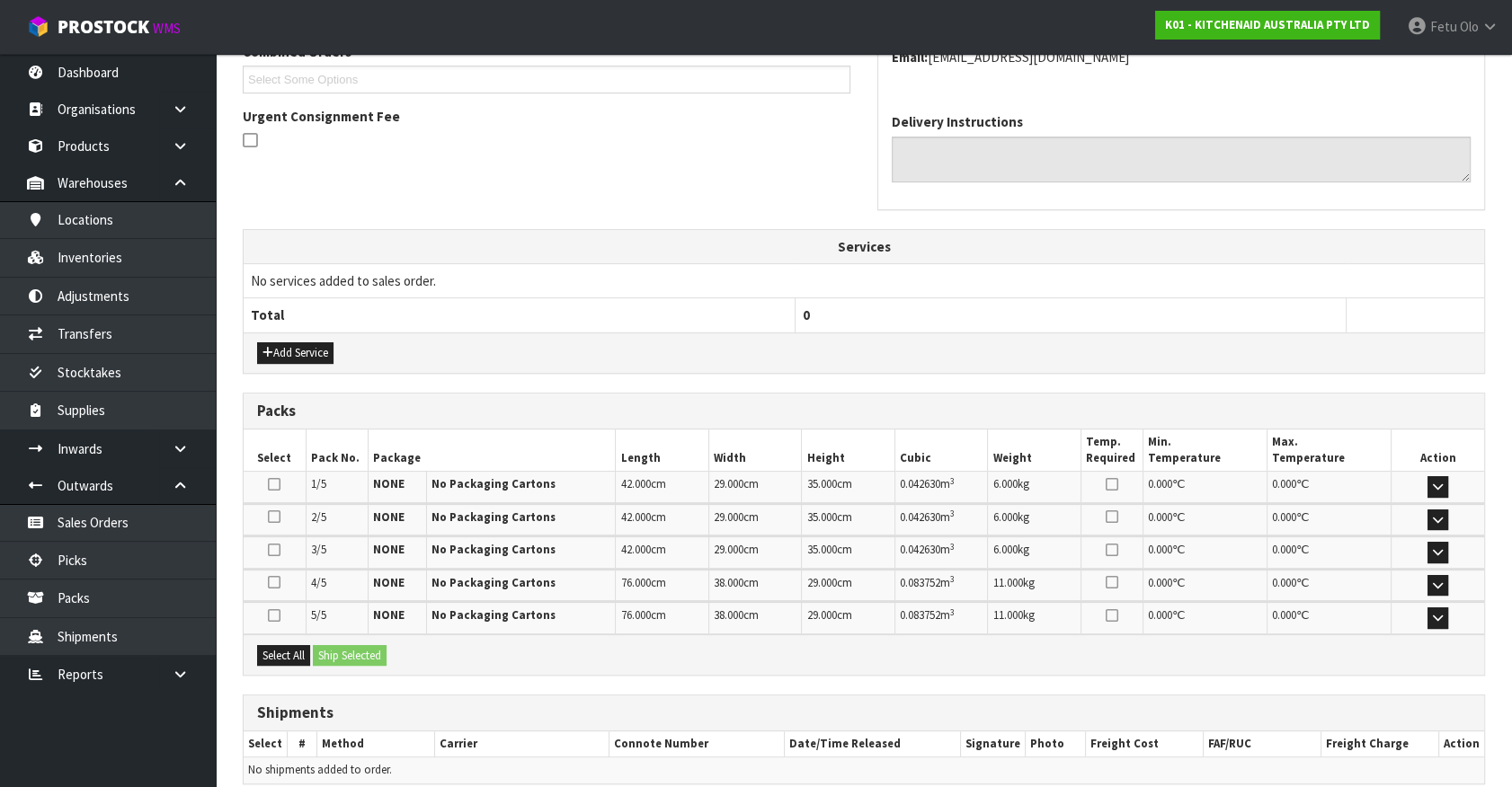
scroll to position [566, 0]
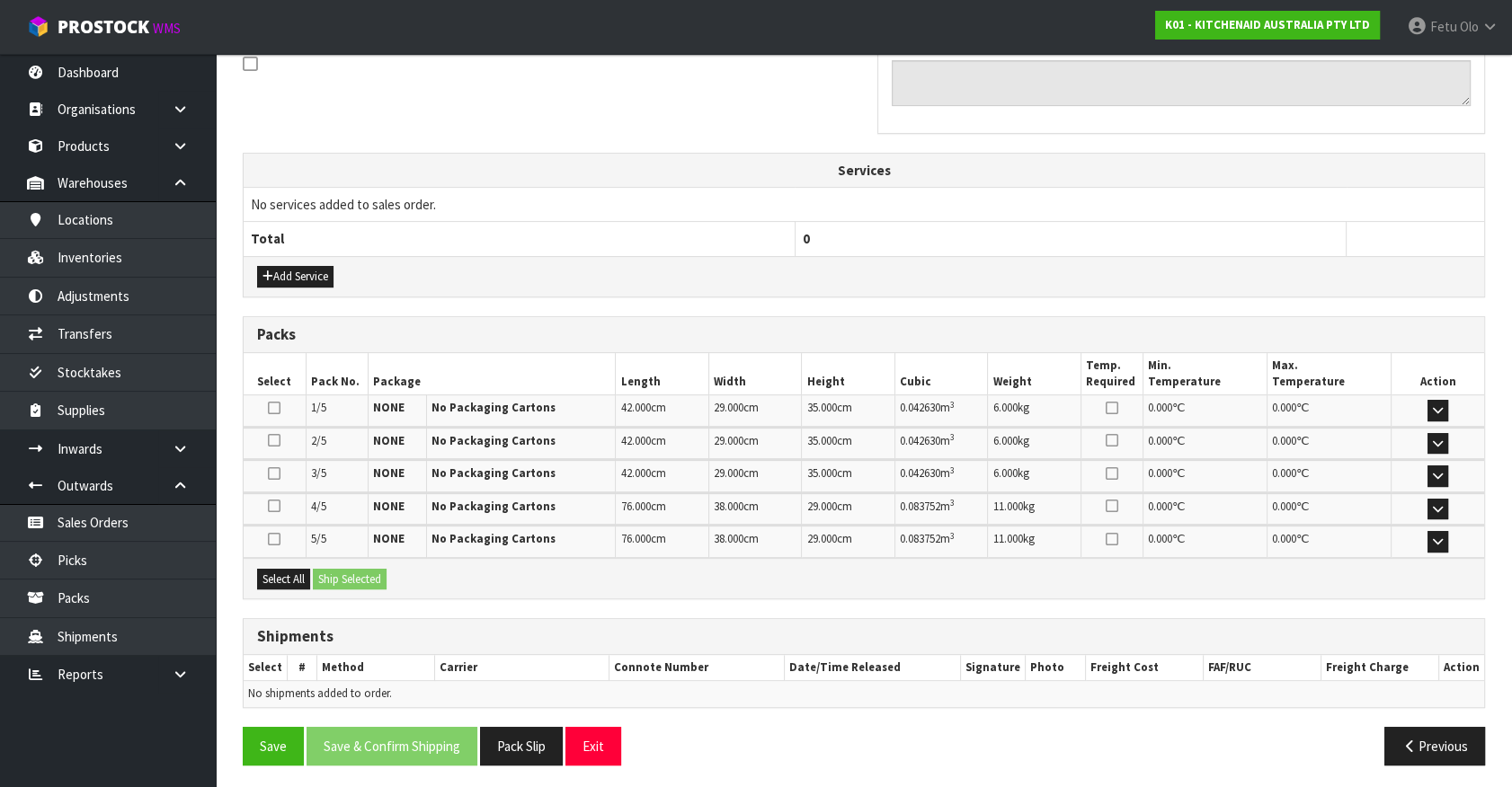
click at [266, 560] on div "Select All Ship Selected" at bounding box center [863, 578] width 1241 height 41
drag, startPoint x: 300, startPoint y: 579, endPoint x: 328, endPoint y: 577, distance: 28.1
click at [304, 579] on button "Select All" at bounding box center [284, 580] width 53 height 22
click at [328, 577] on button "Ship Selected" at bounding box center [350, 580] width 74 height 22
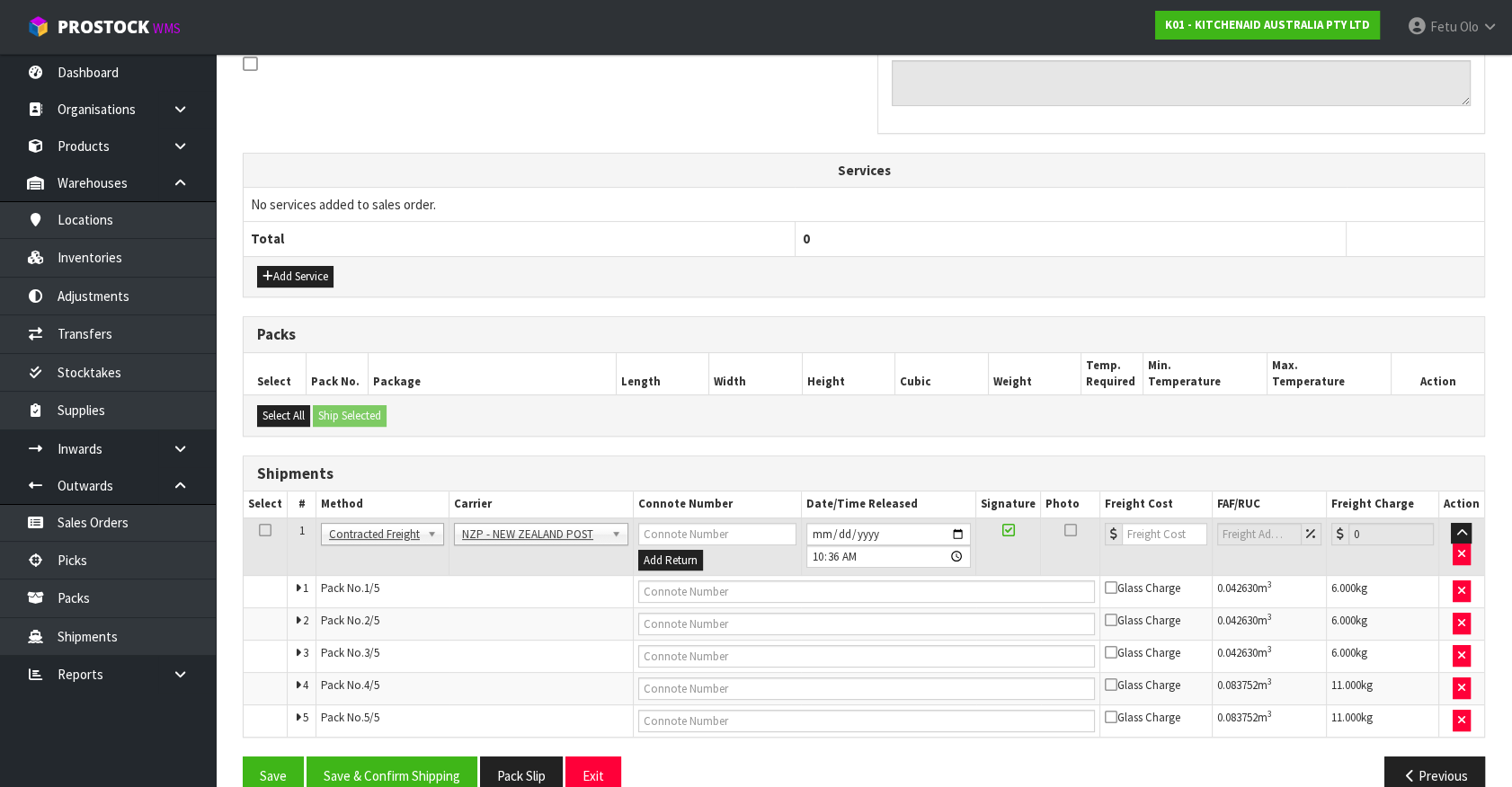
scroll to position [598, 0]
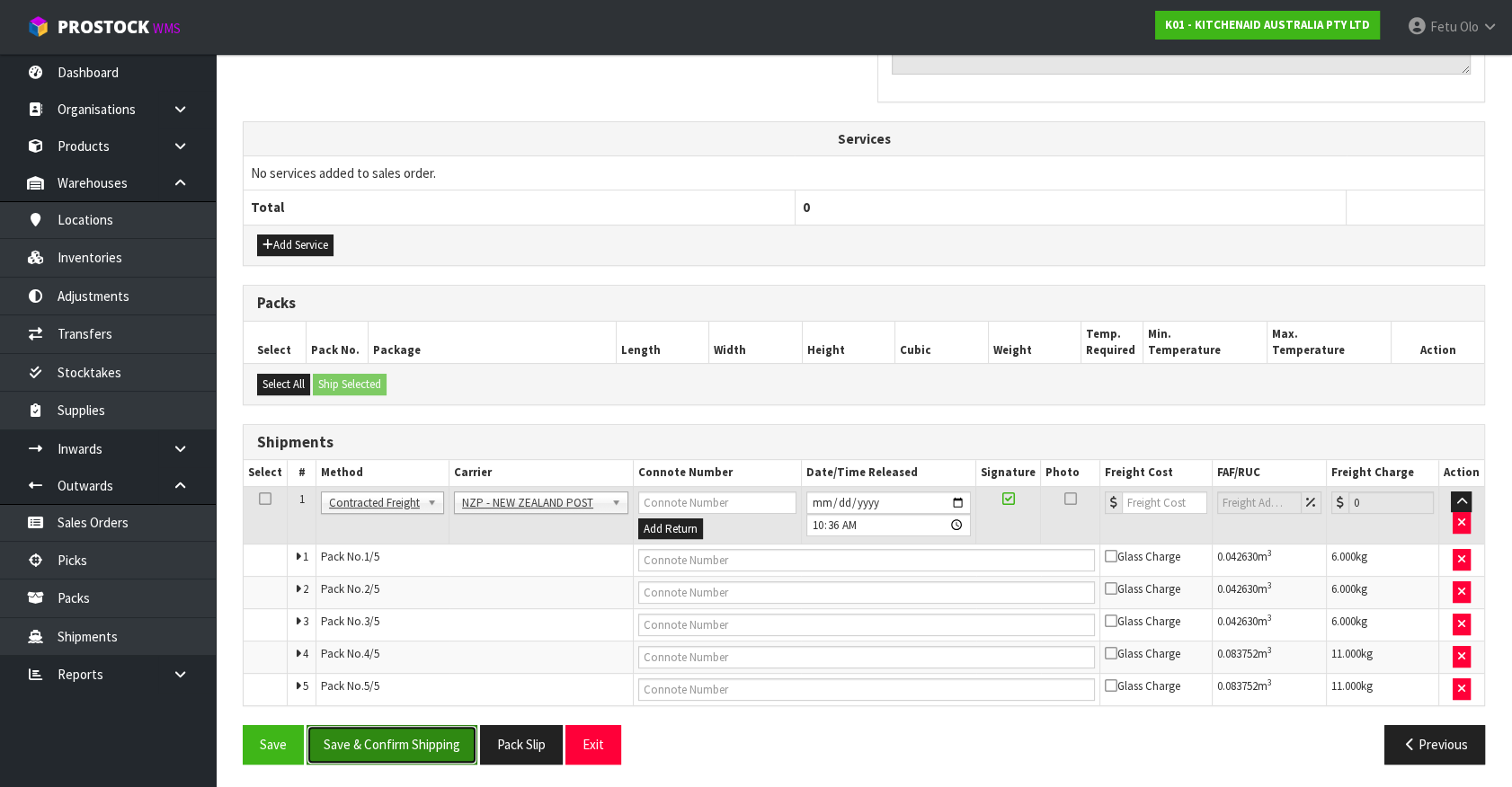
click at [414, 730] on button "Save & Confirm Shipping" at bounding box center [391, 744] width 171 height 39
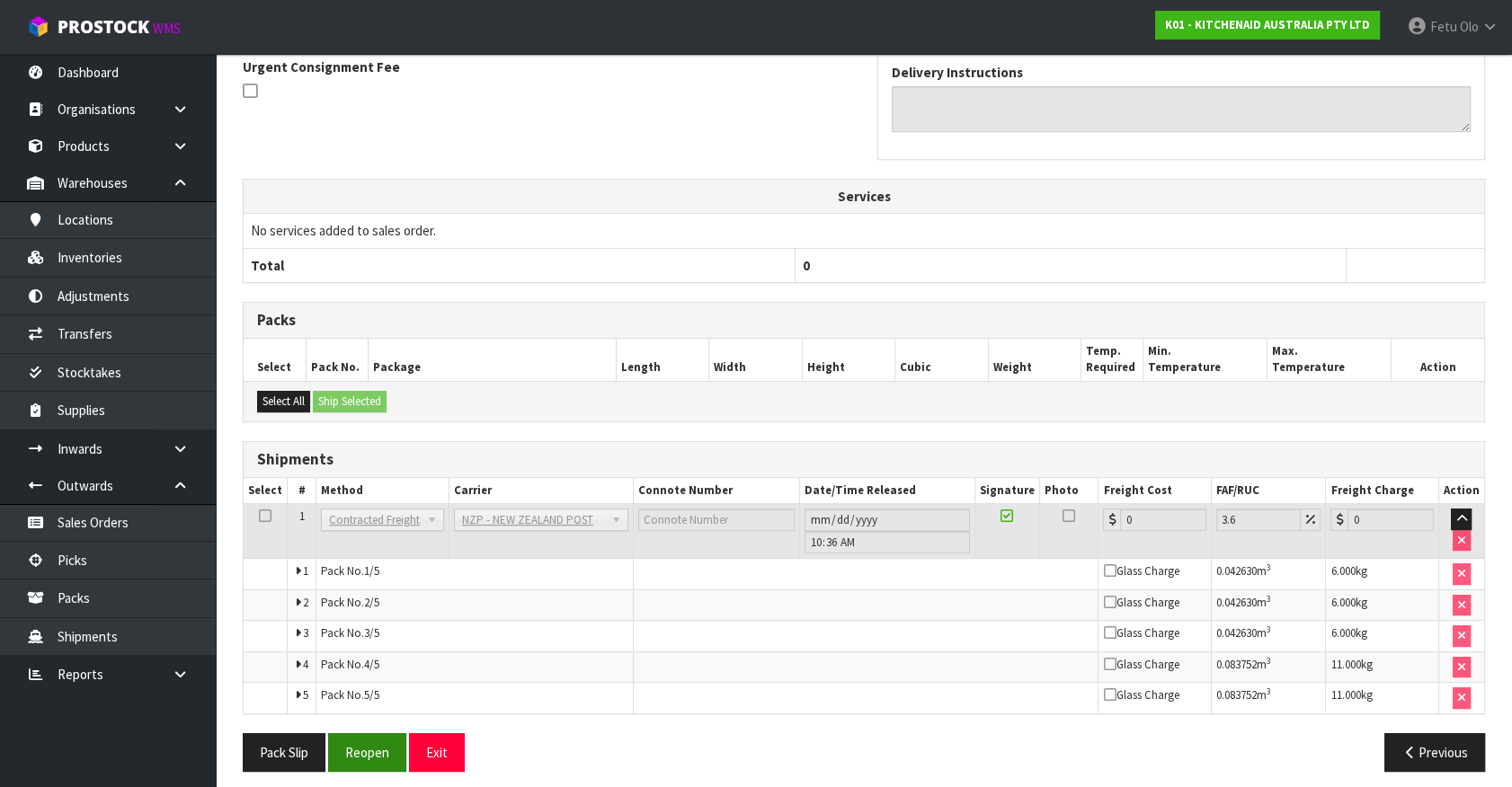
scroll to position [566, 0]
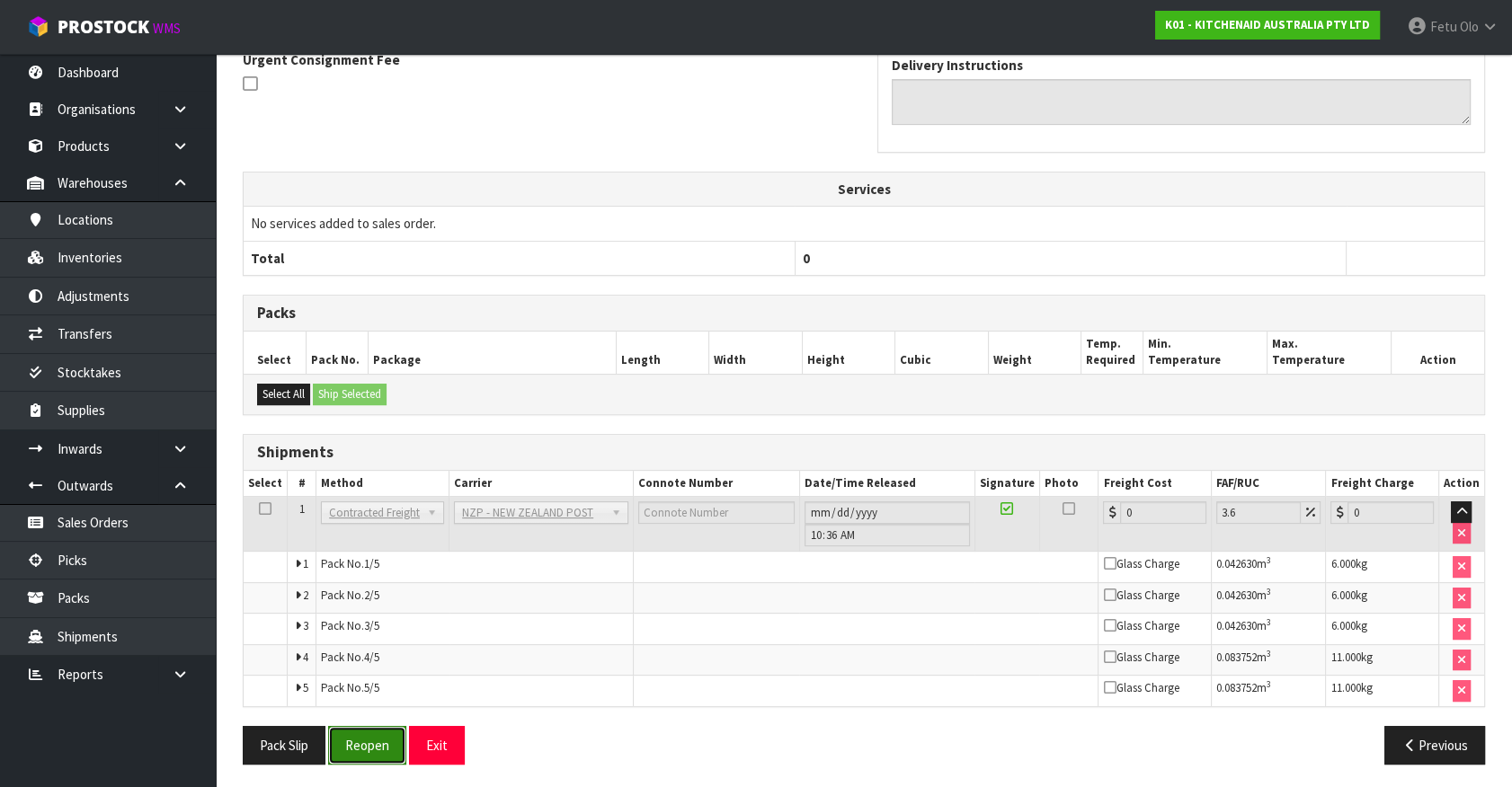
click at [353, 746] on button "Reopen" at bounding box center [367, 745] width 78 height 39
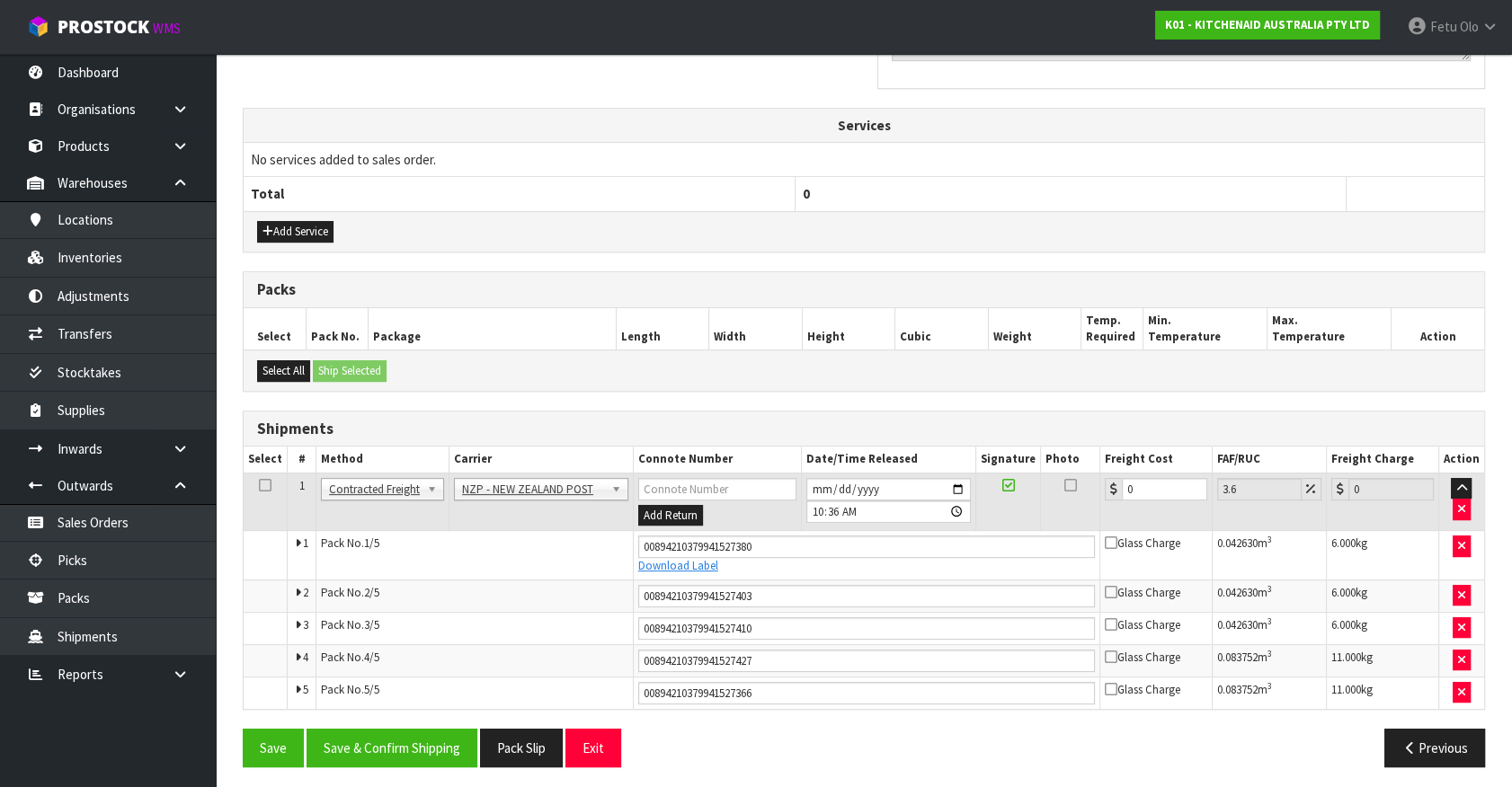
scroll to position [614, 0]
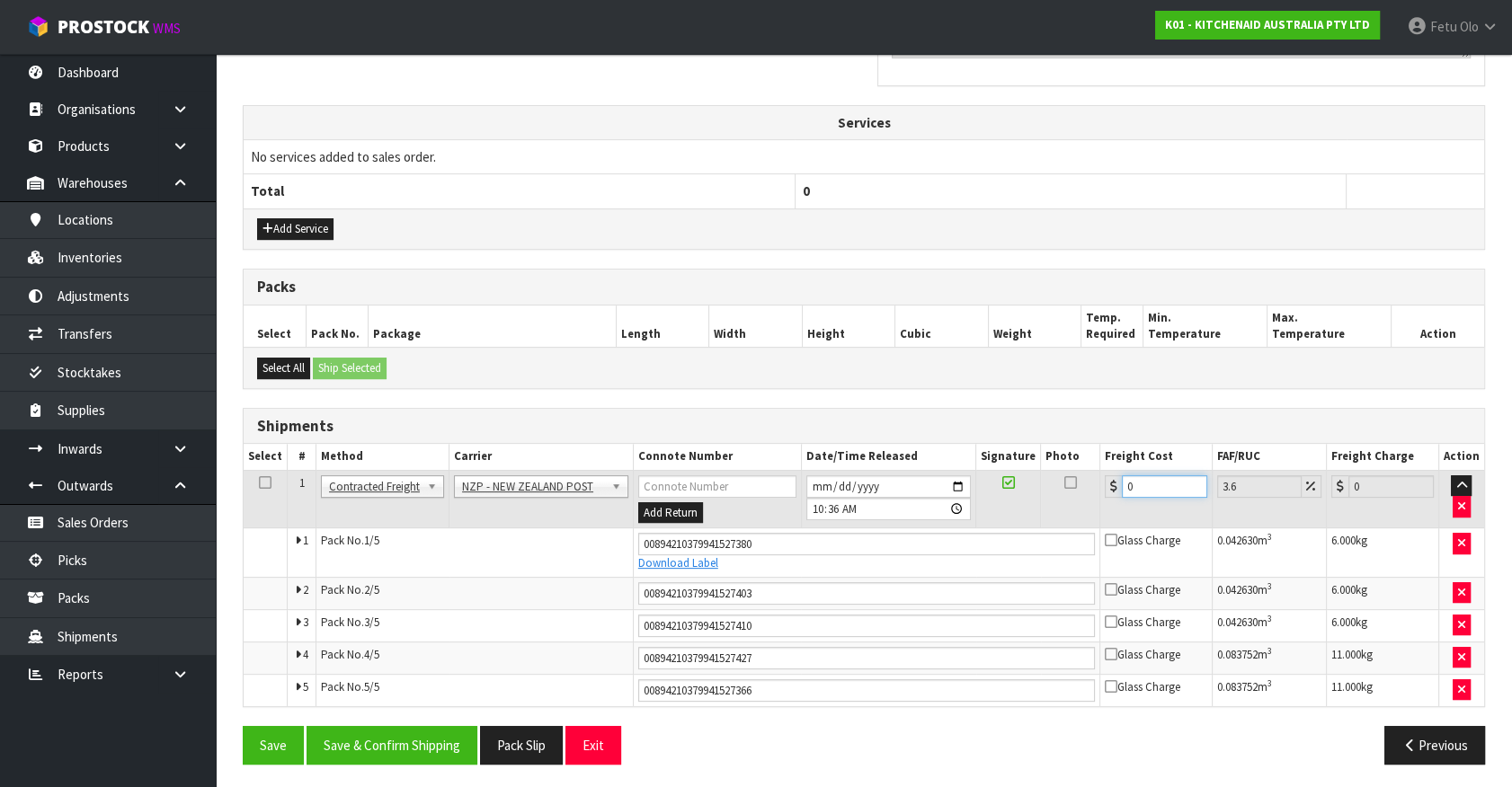
drag, startPoint x: 1147, startPoint y: 486, endPoint x: 999, endPoint y: 516, distance: 151.0
click at [999, 516] on tr "1 Client Local Pickup Customer Local Pickup Company Freight Contracted Freight …" at bounding box center [863, 500] width 1241 height 58
click at [431, 726] on button "Save & Confirm Shipping" at bounding box center [391, 745] width 171 height 39
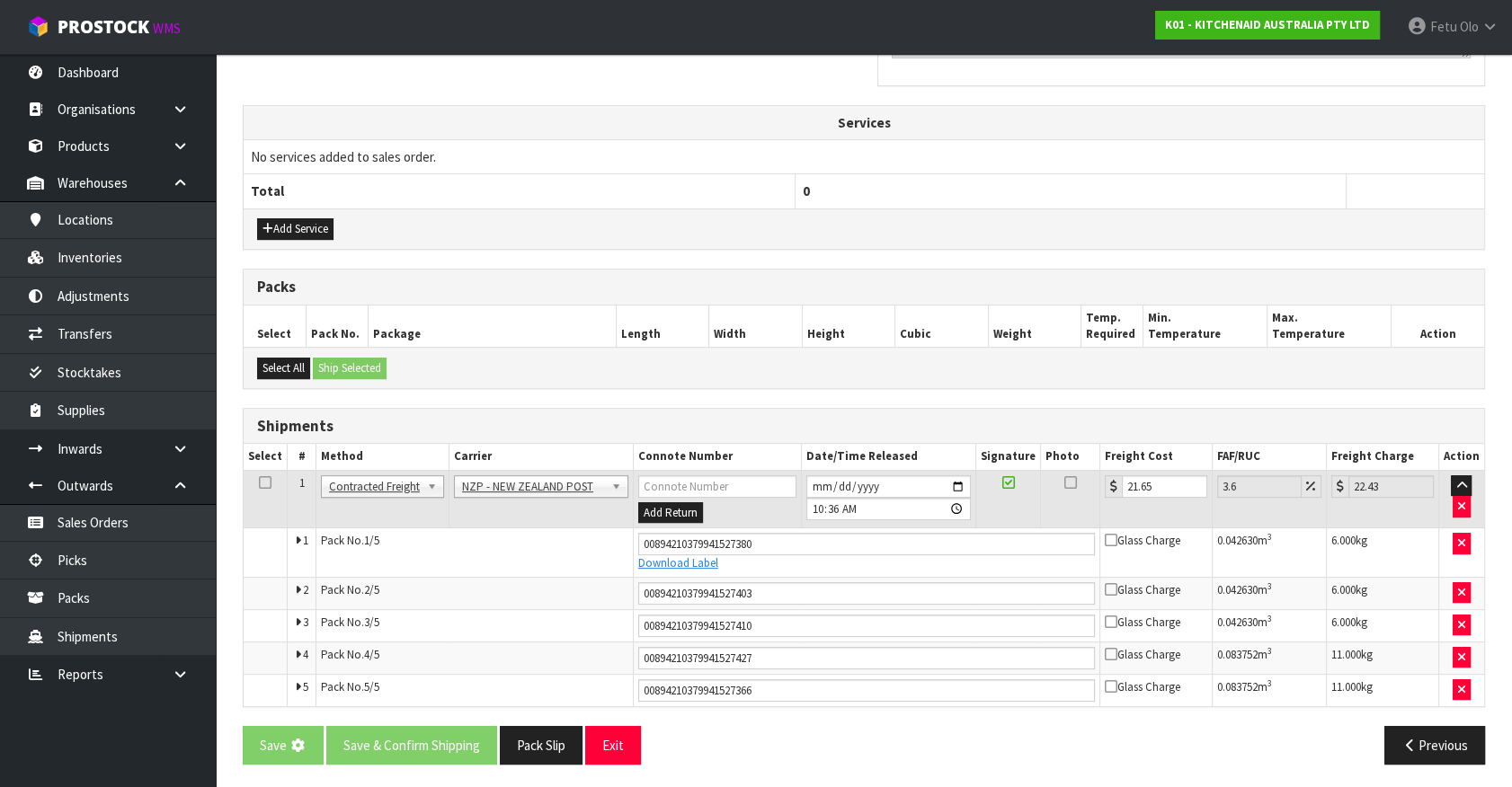
scroll to position [0, 0]
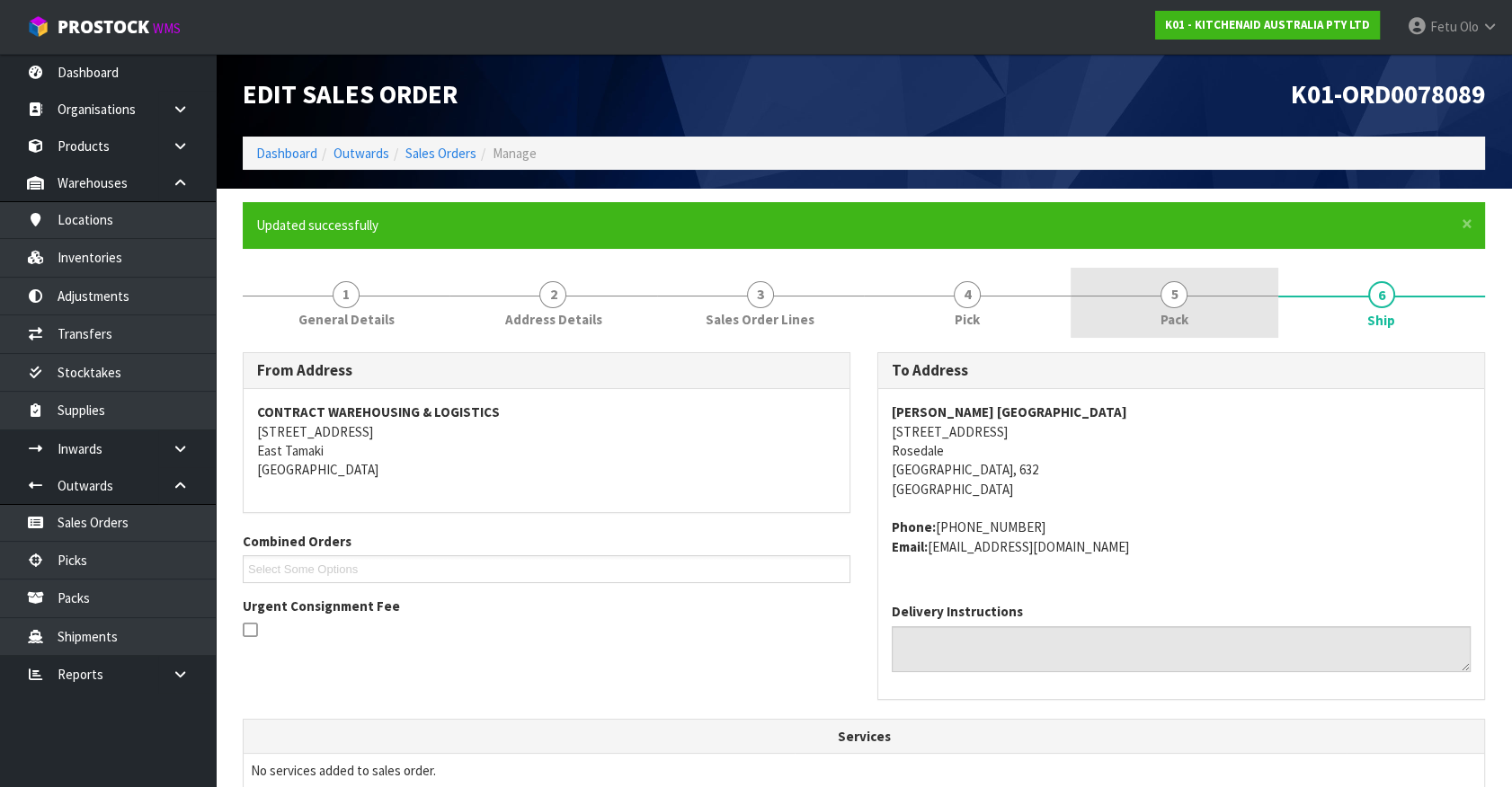
click at [1251, 302] on link "5 Pack" at bounding box center [1174, 303] width 206 height 71
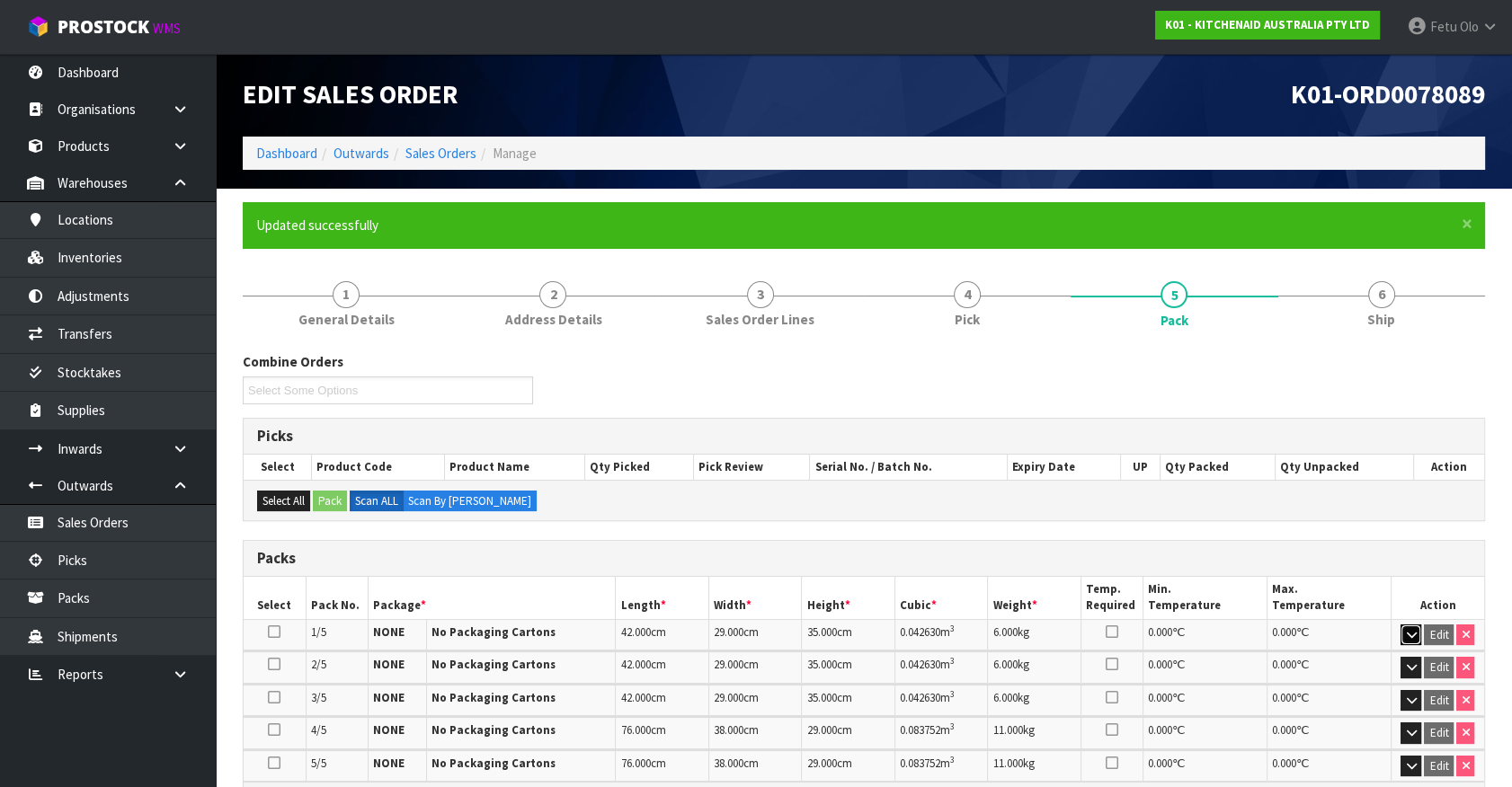
click at [1421, 634] on button "button" at bounding box center [1411, 635] width 21 height 22
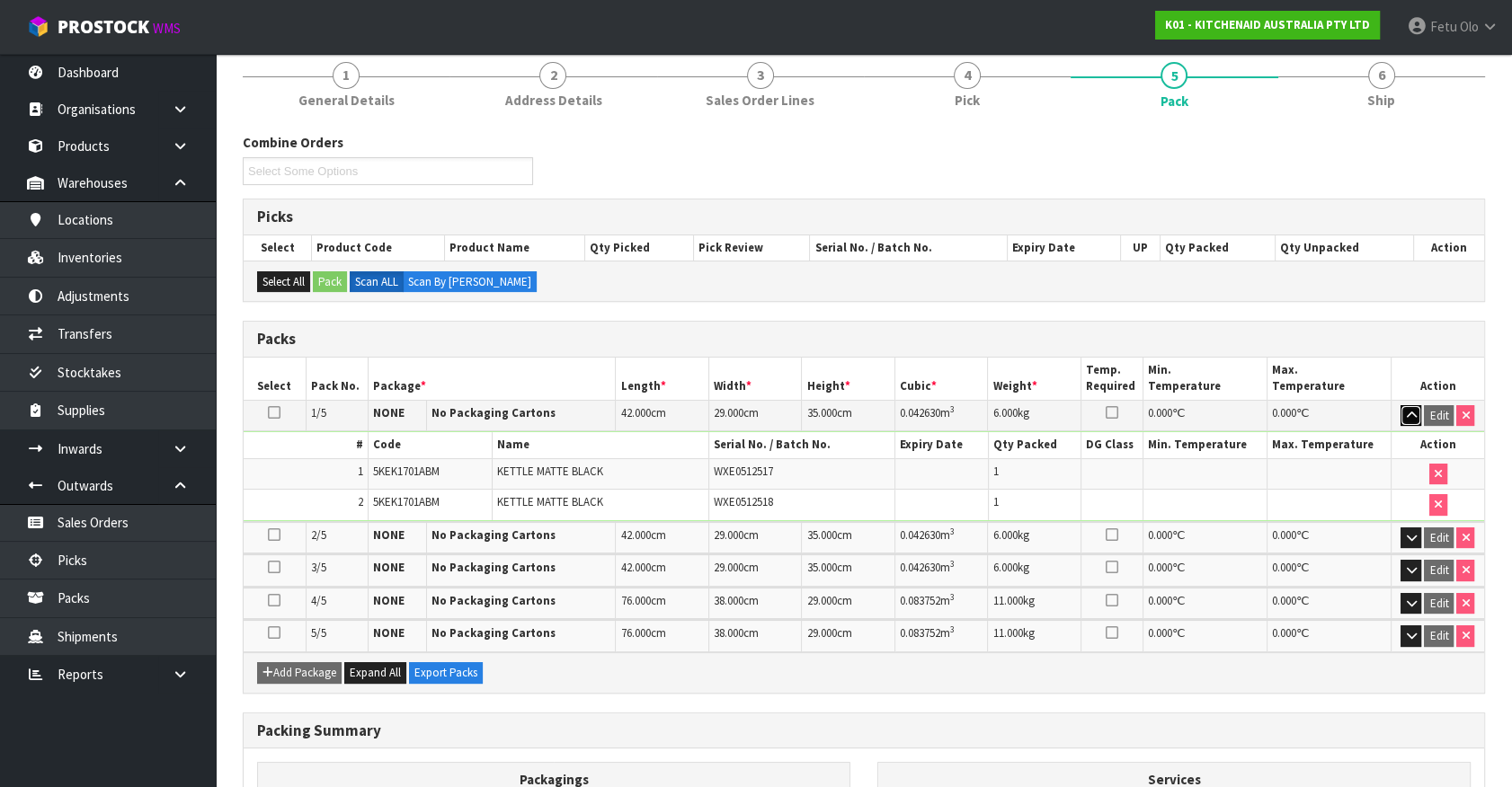
scroll to position [420, 0]
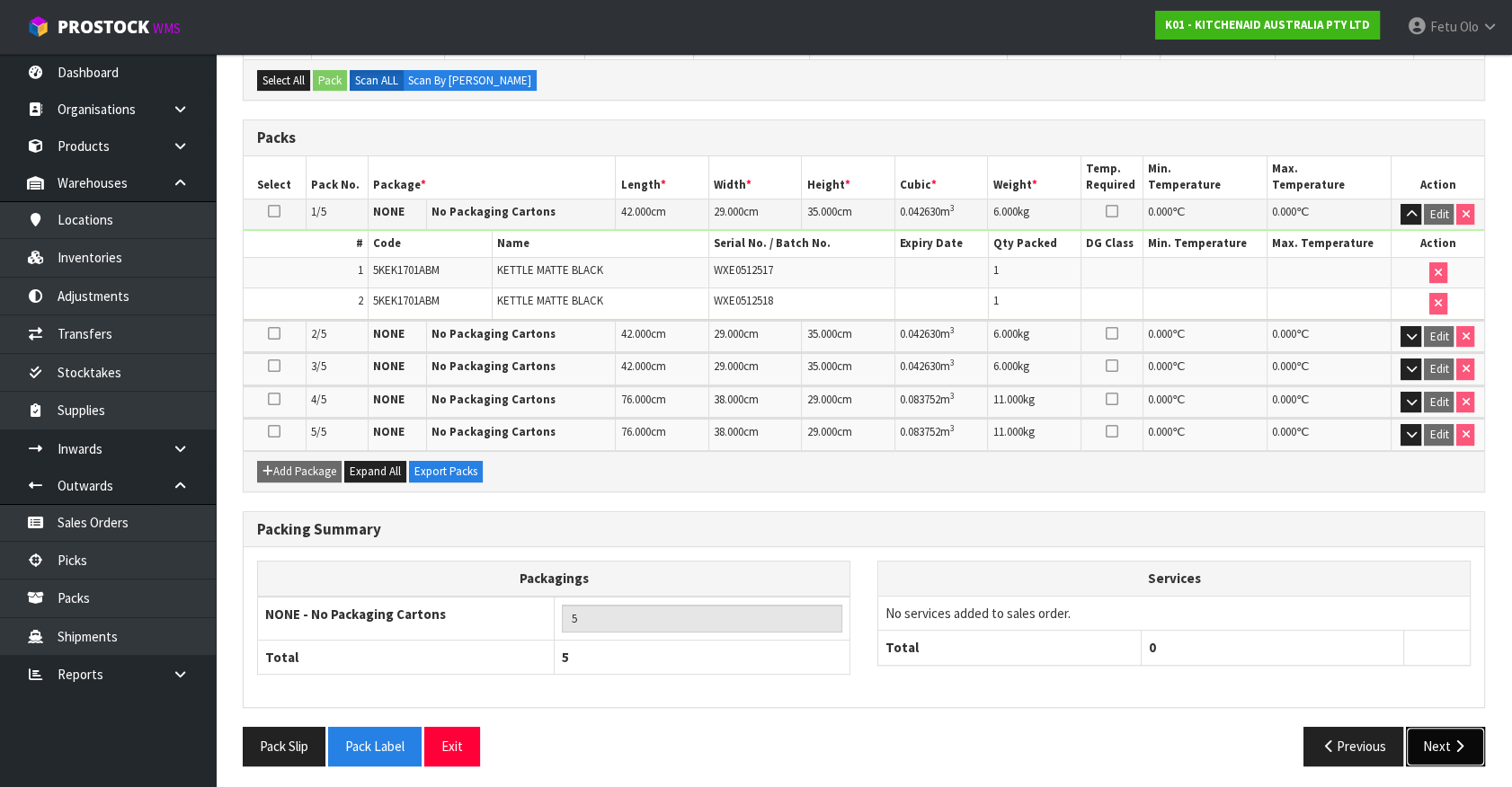
click at [1429, 737] on button "Next" at bounding box center [1445, 746] width 79 height 39
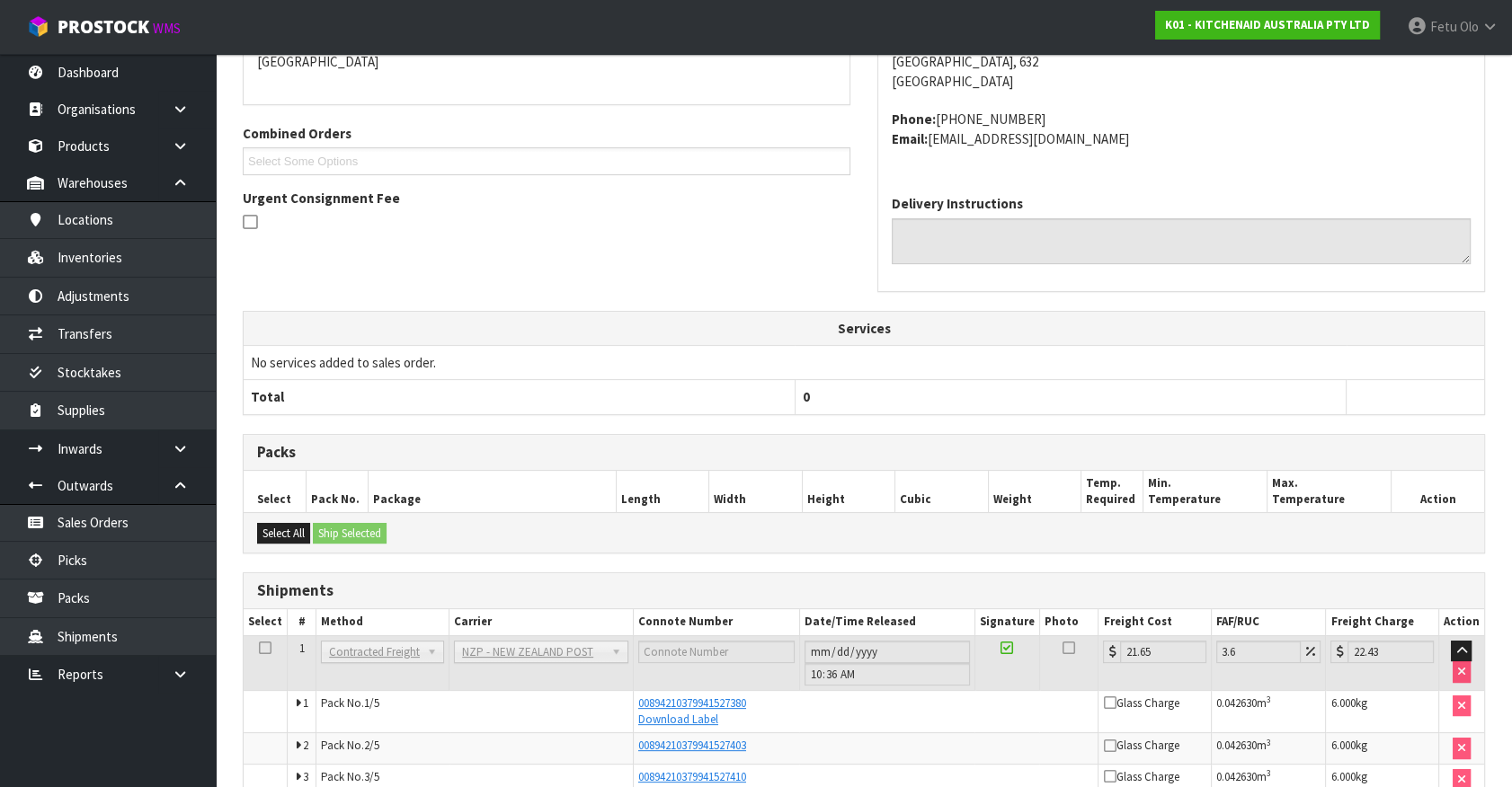
scroll to position [151, 0]
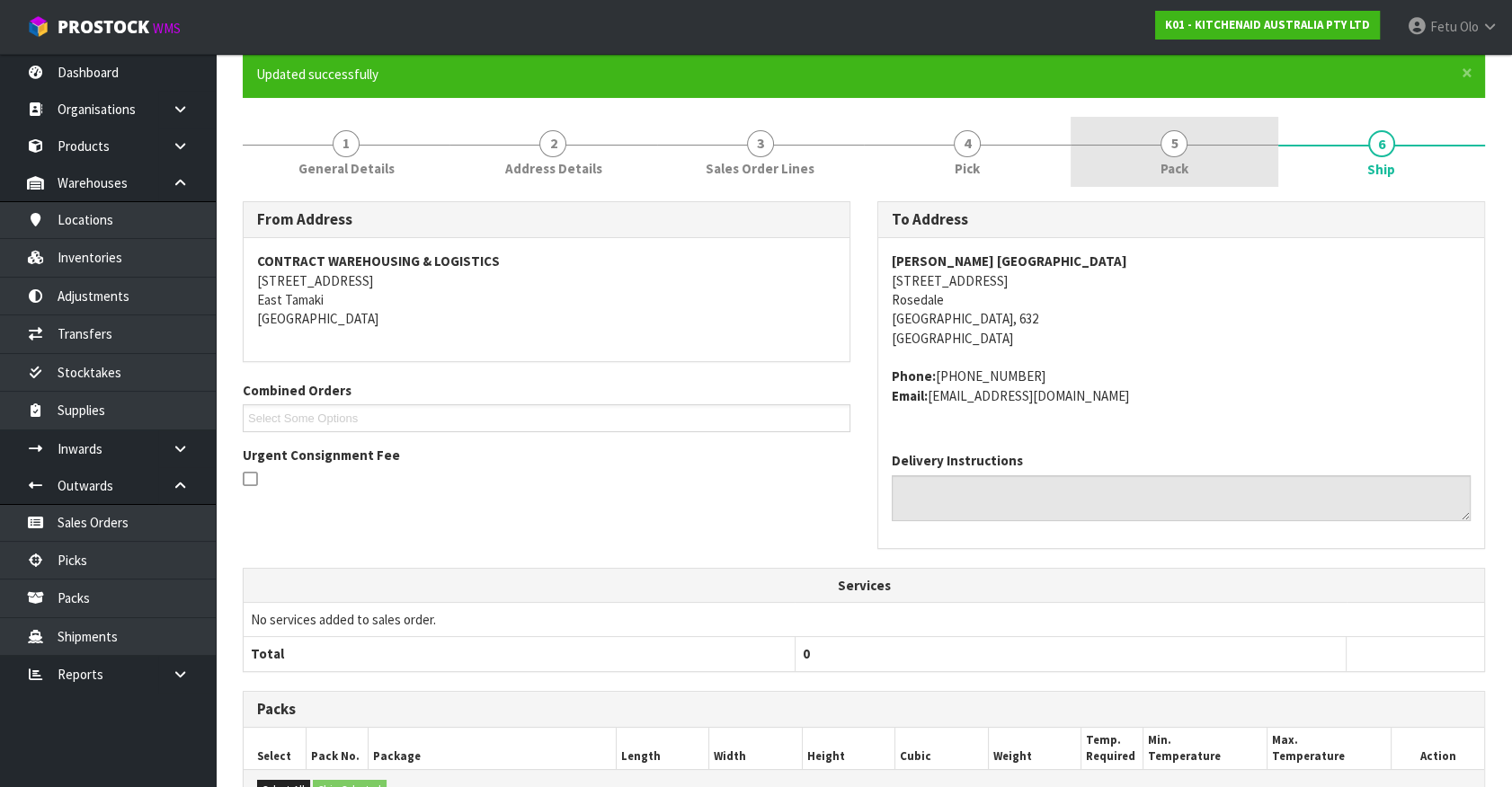
drag, startPoint x: 1207, startPoint y: 150, endPoint x: 1208, endPoint y: 180, distance: 30.0
click at [1206, 150] on link "5 Pack" at bounding box center [1174, 152] width 206 height 71
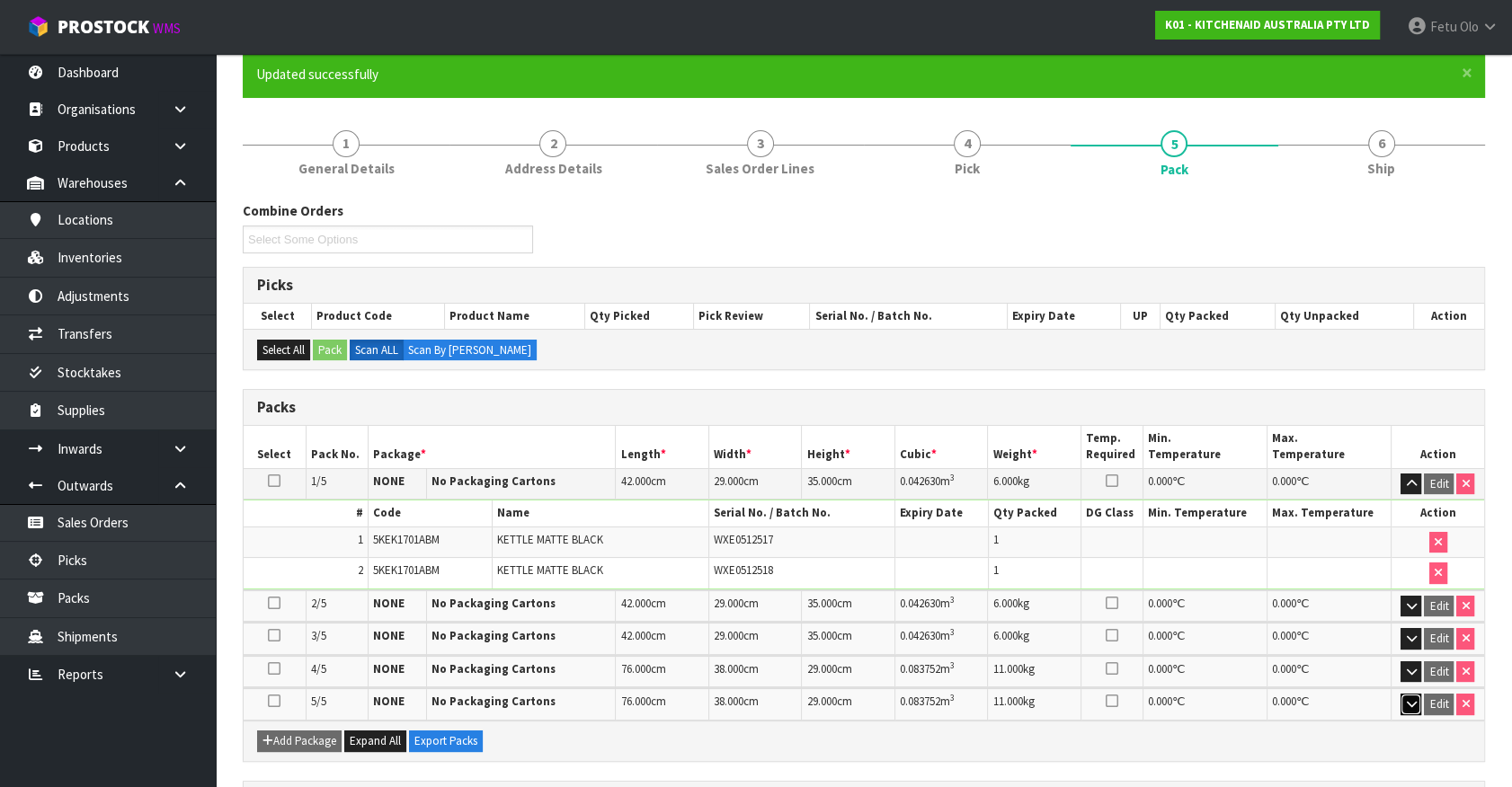
click at [1412, 702] on icon "button" at bounding box center [1410, 704] width 9 height 11
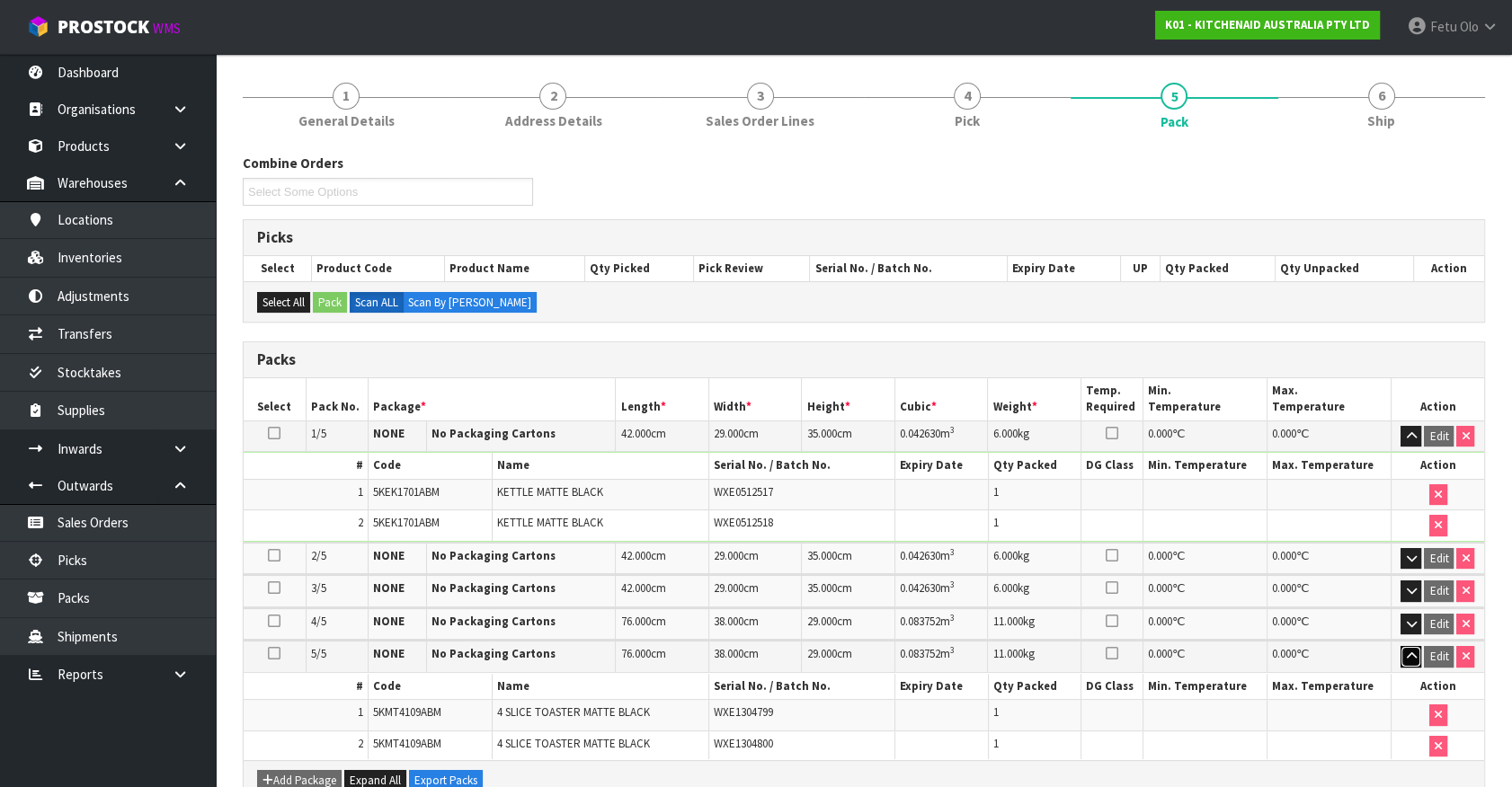
scroll to position [396, 0]
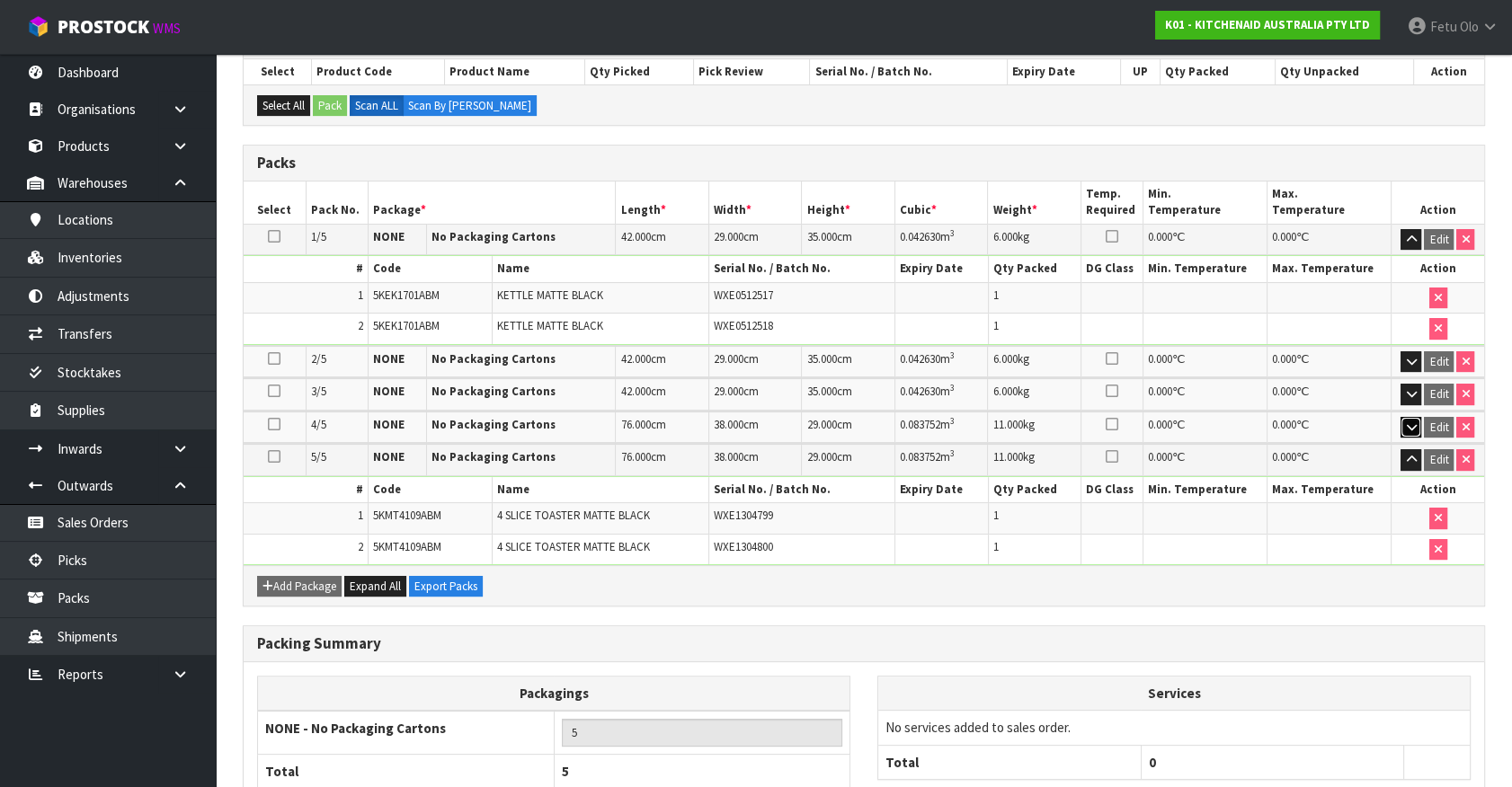
click at [1406, 421] on icon "button" at bounding box center [1410, 427] width 9 height 11
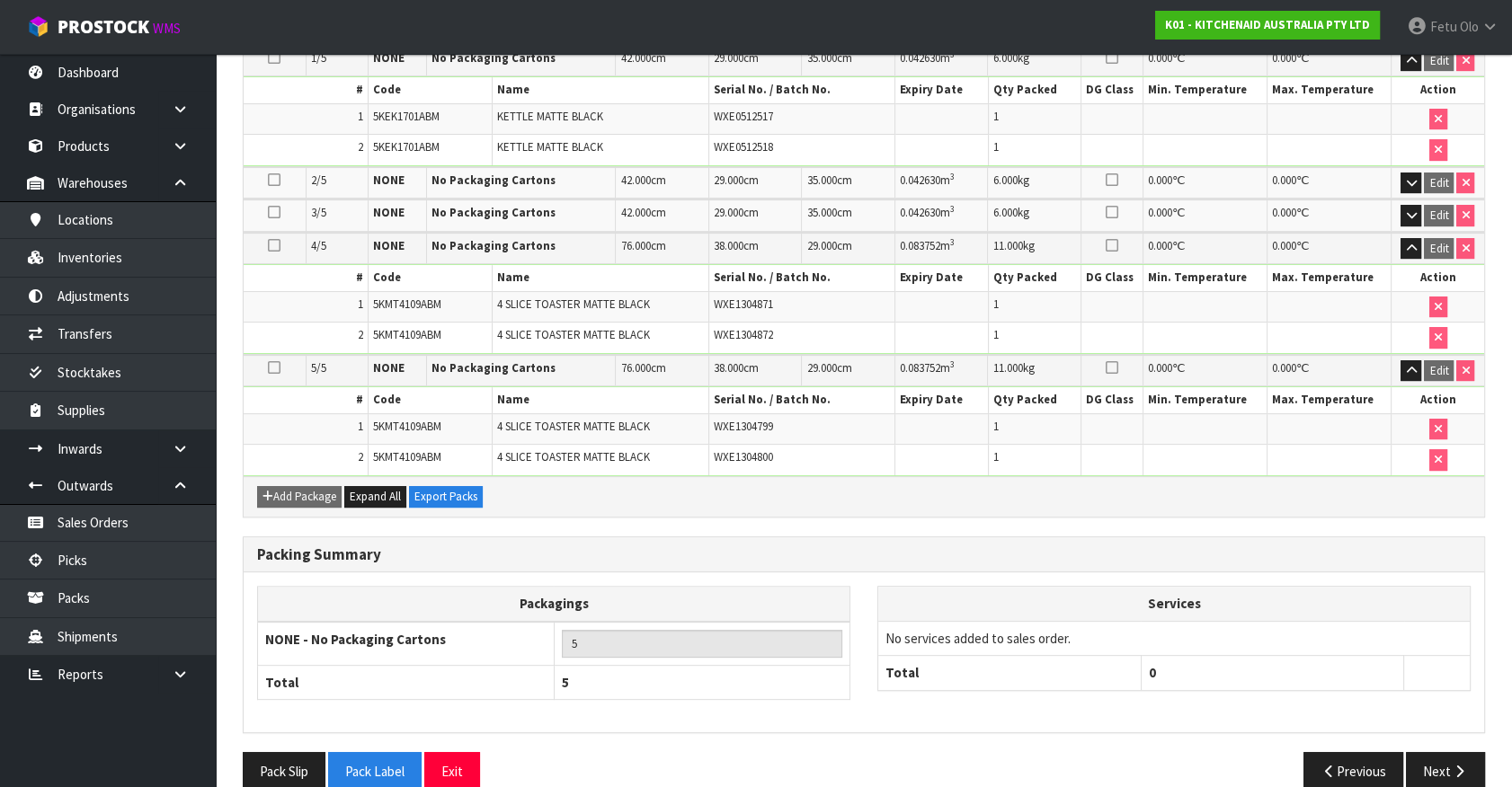
scroll to position [598, 0]
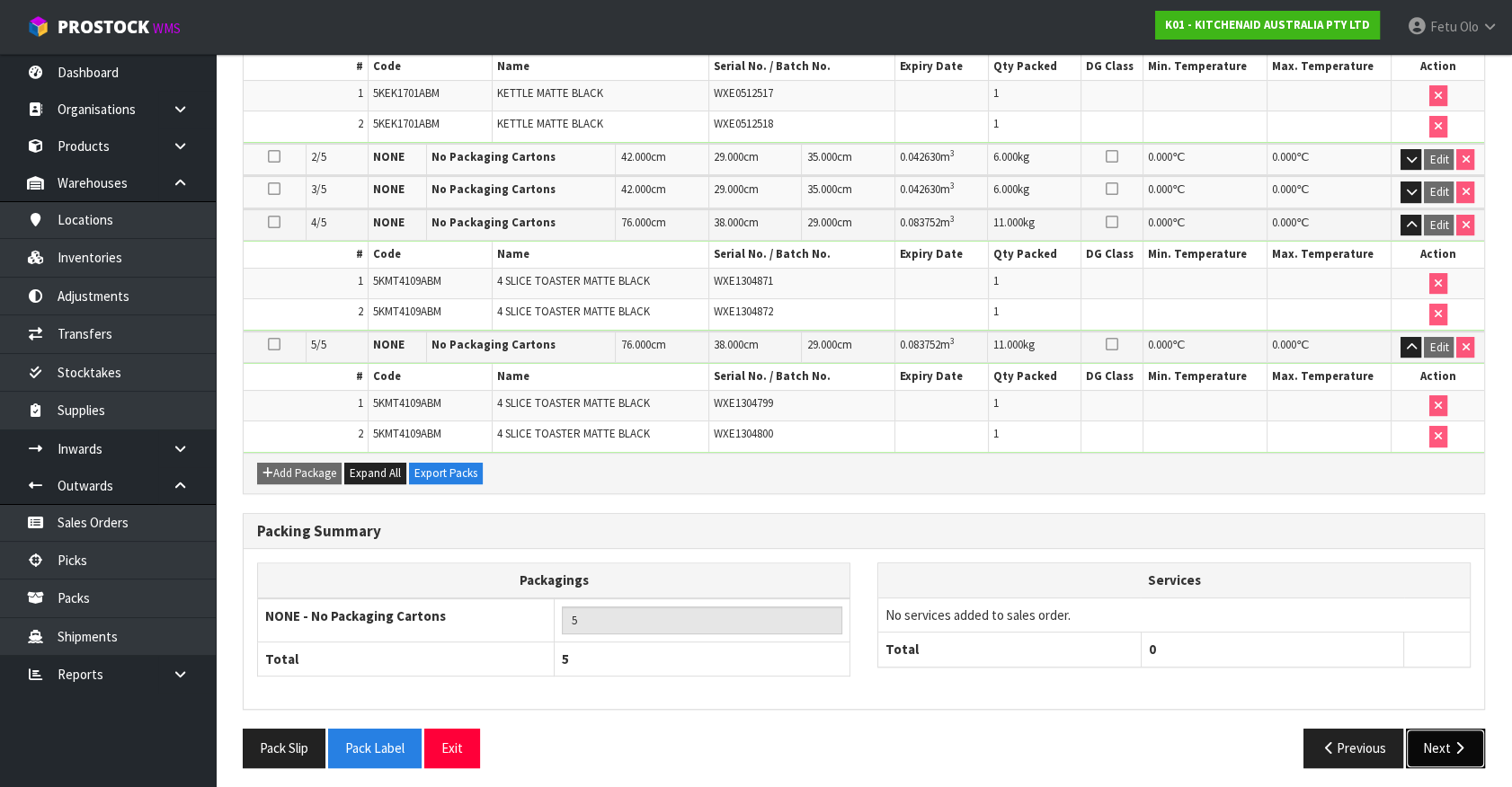
click at [1446, 740] on button "Next" at bounding box center [1445, 747] width 79 height 39
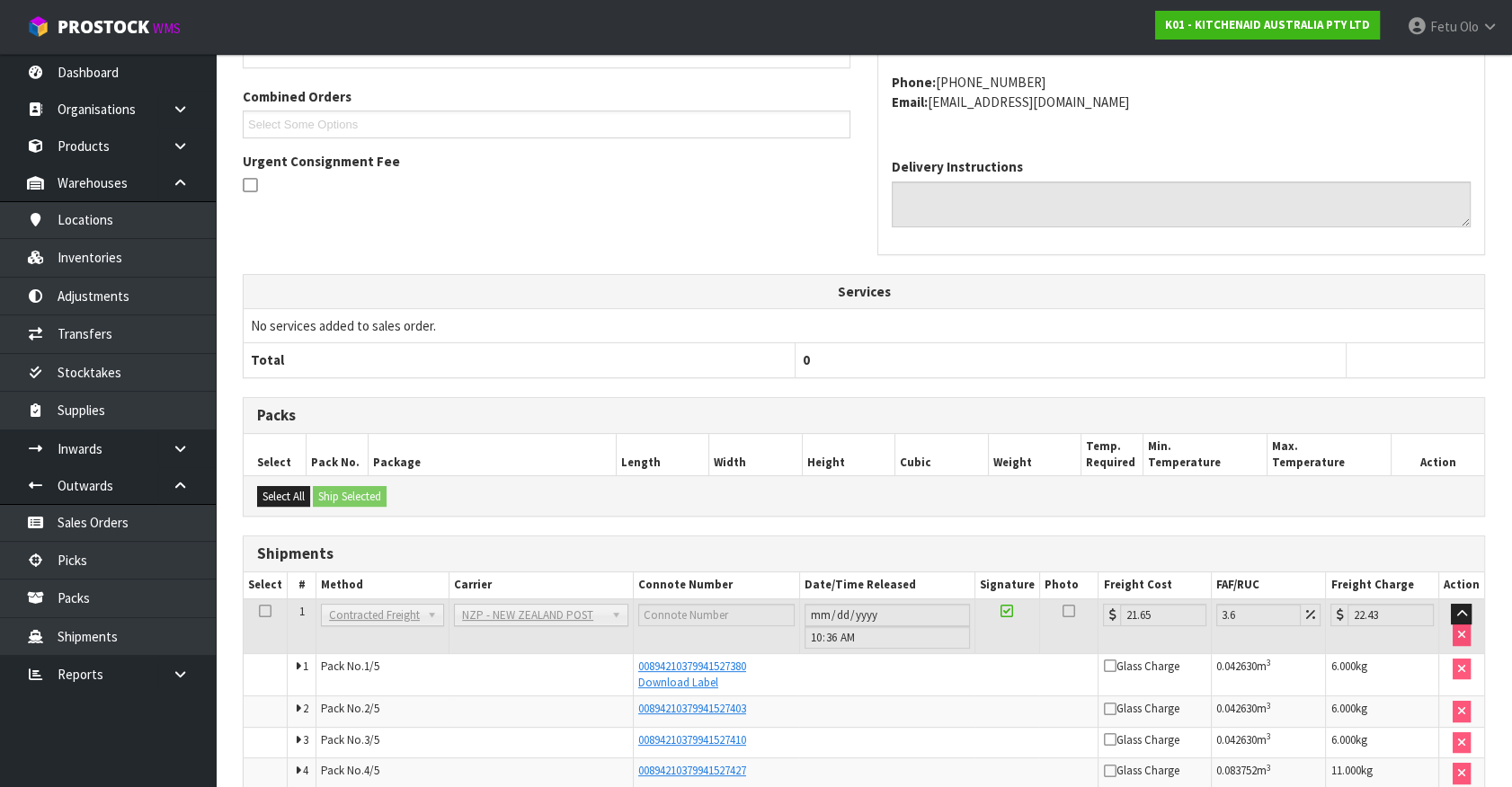
scroll to position [559, 0]
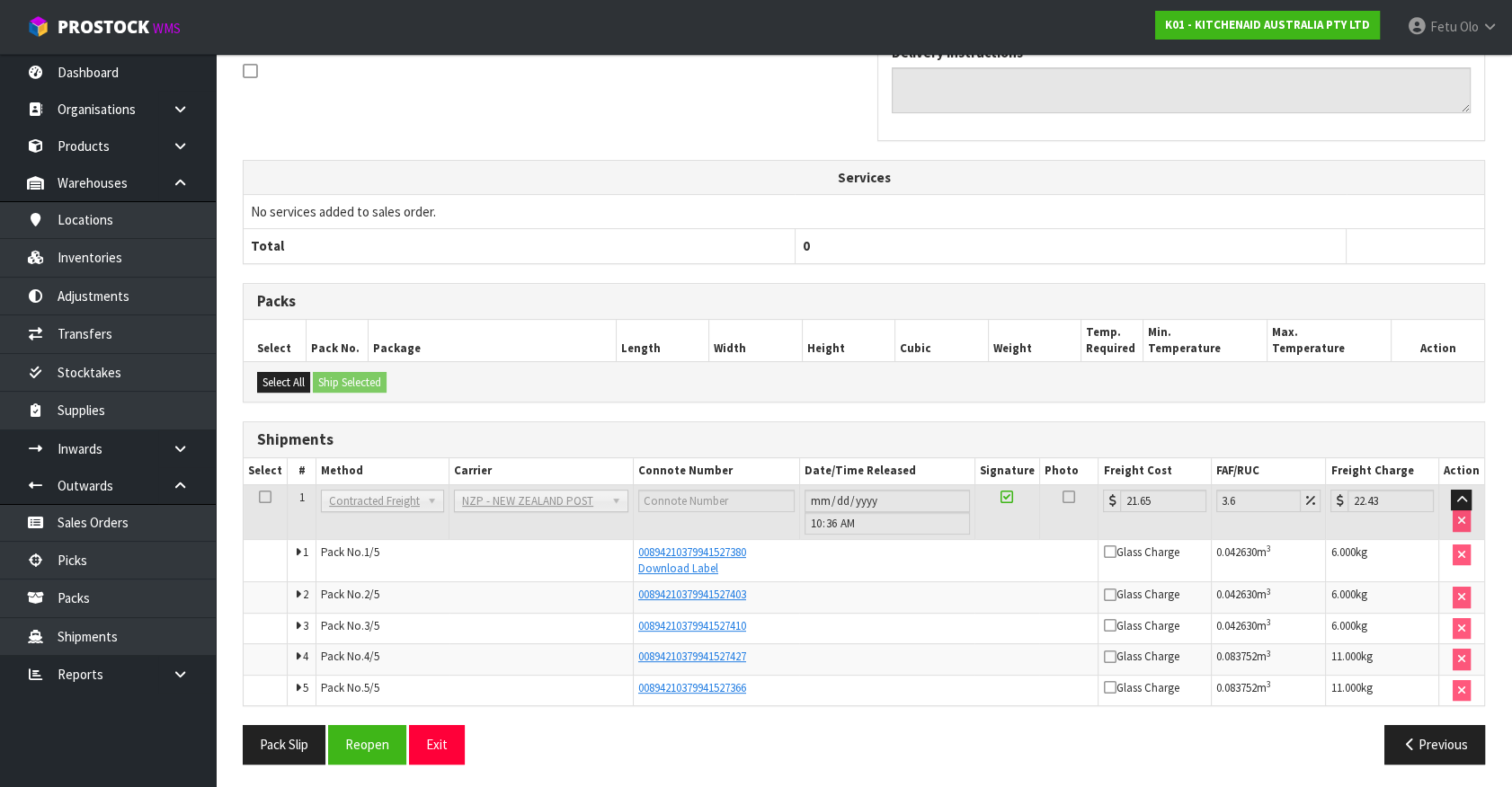
click at [1355, 287] on div "Packs" at bounding box center [863, 302] width 1241 height 36
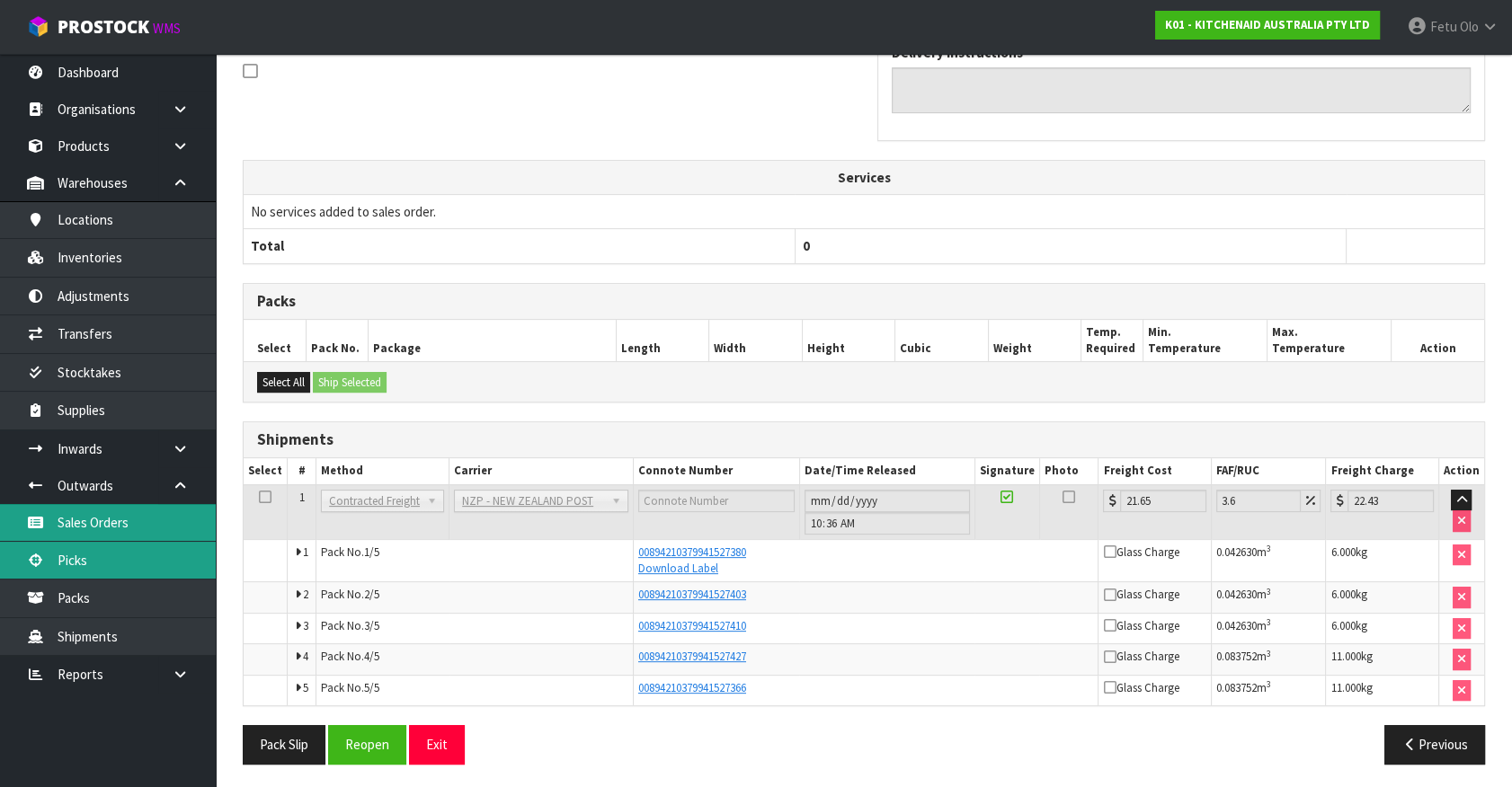
click at [107, 543] on link "Picks" at bounding box center [107, 560] width 216 height 37
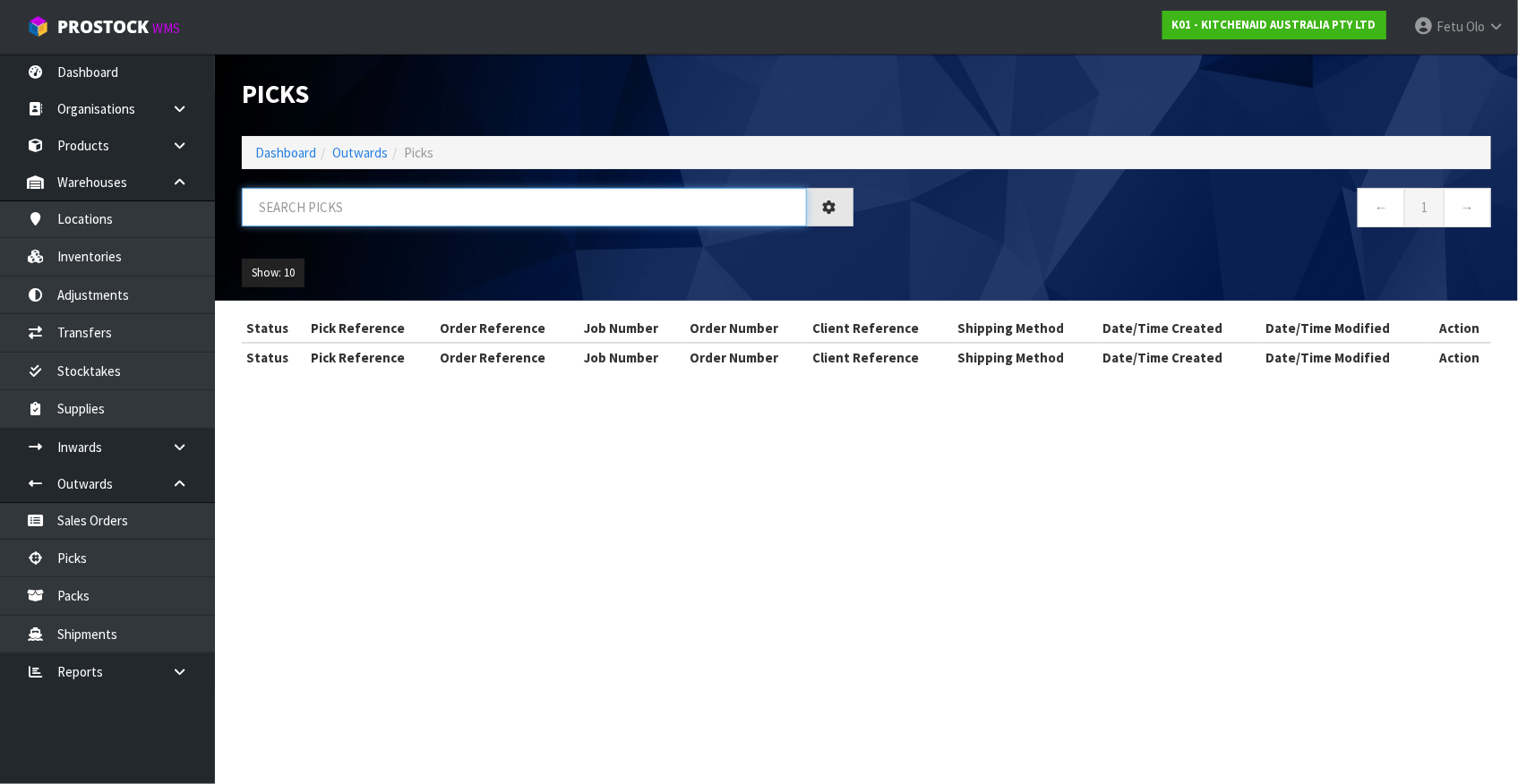
click at [511, 215] on input "text" at bounding box center [524, 207] width 565 height 38
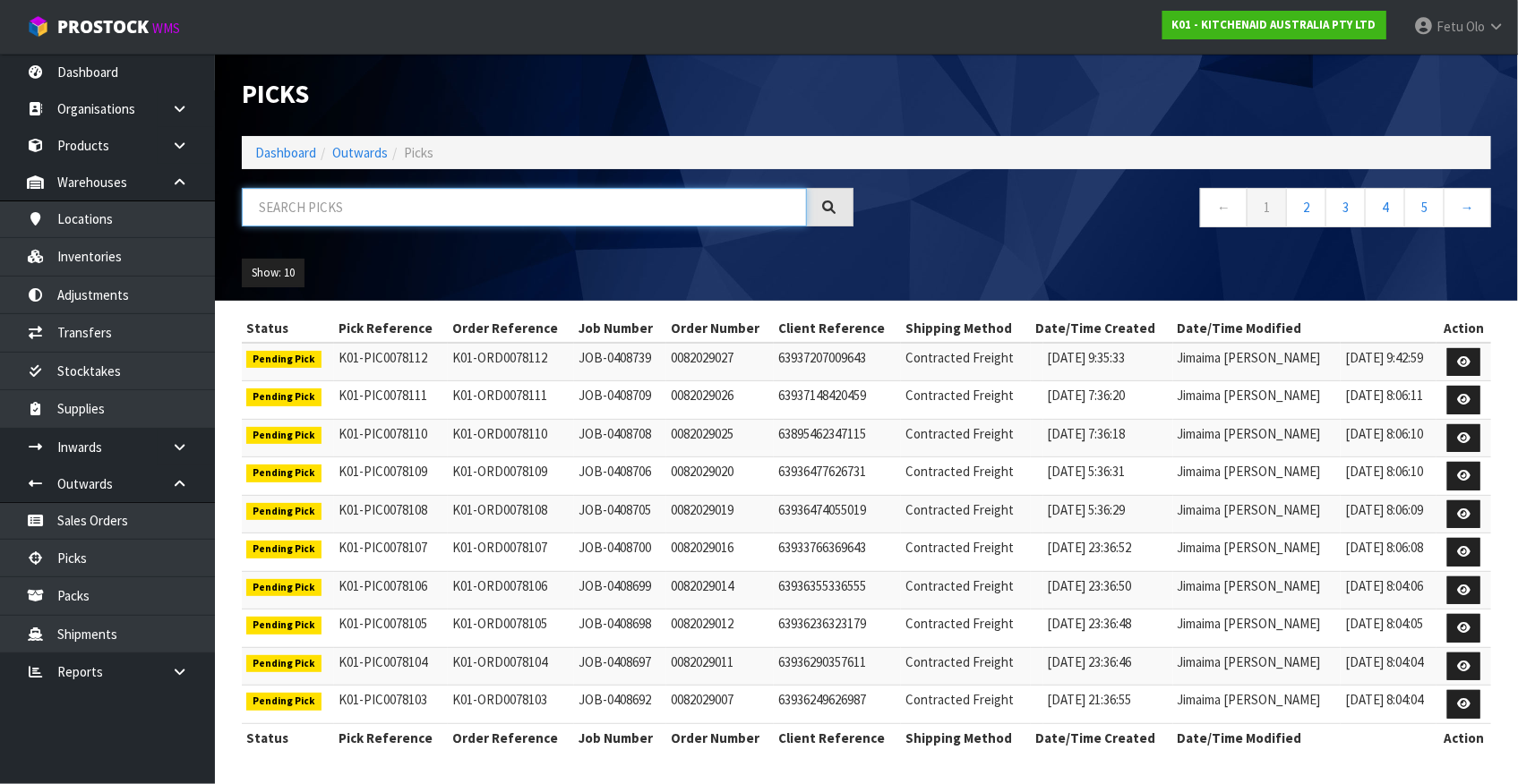
click at [511, 215] on input "text" at bounding box center [524, 207] width 565 height 38
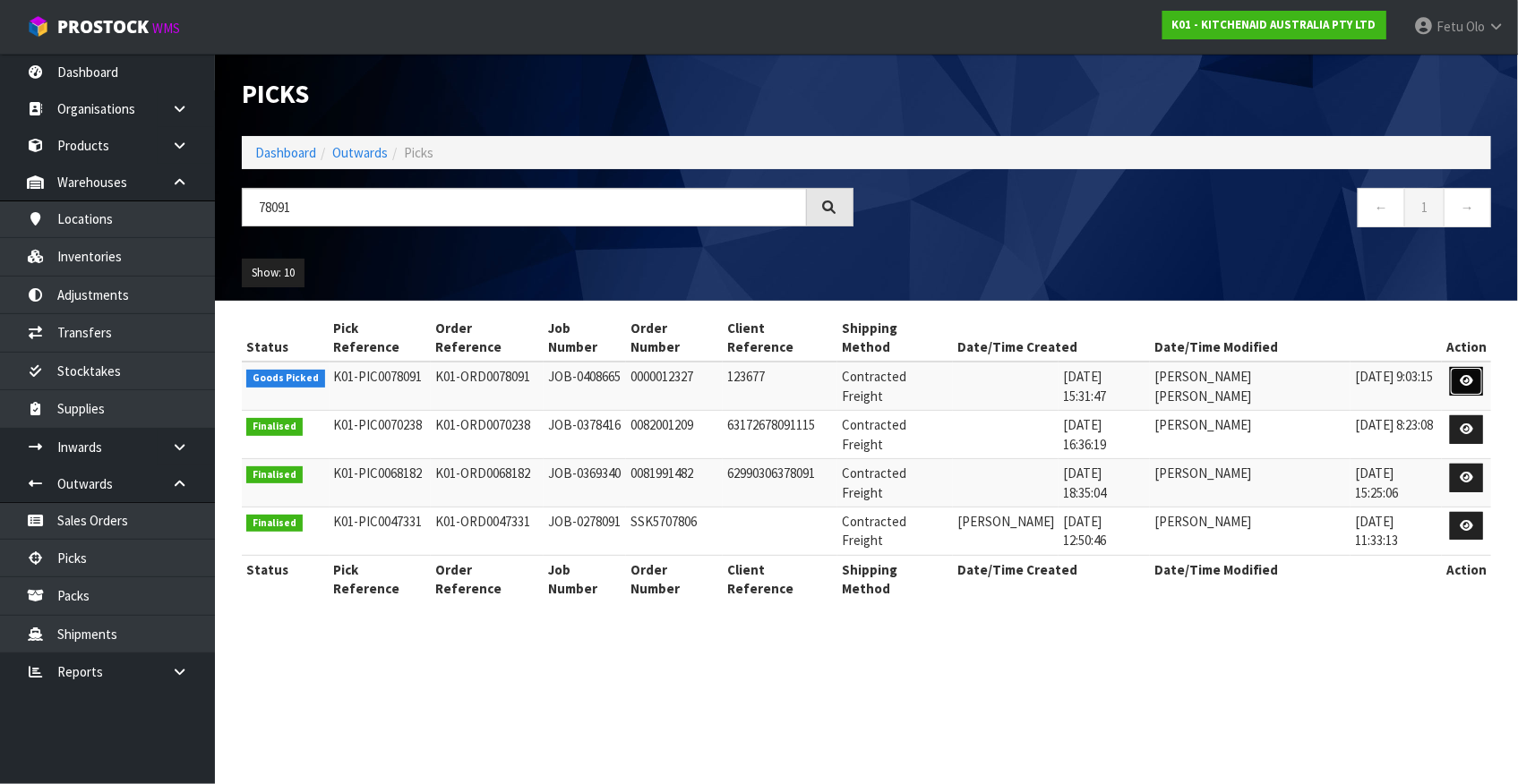
click at [1466, 376] on icon at bounding box center [1466, 381] width 13 height 11
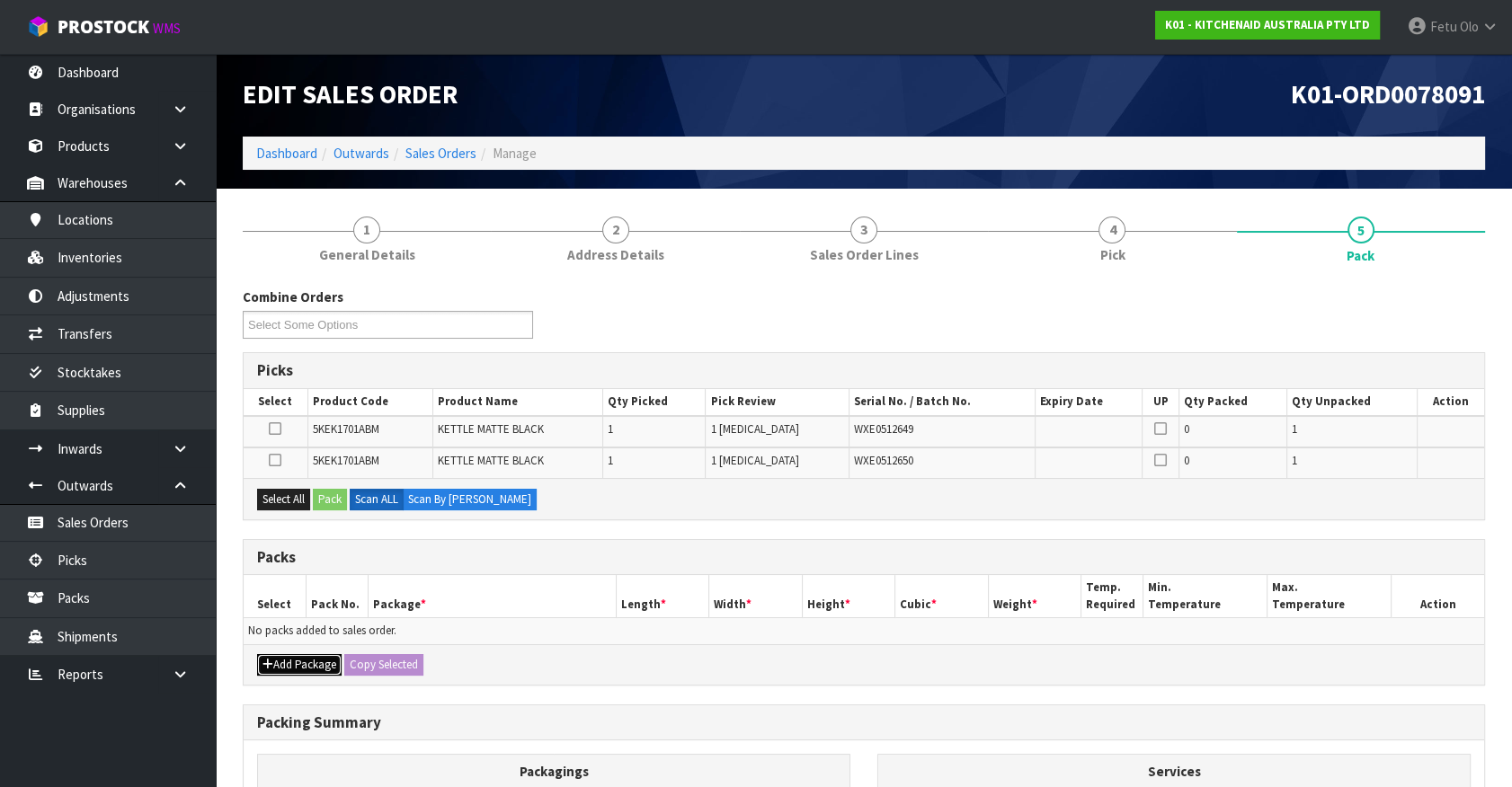
click at [296, 665] on button "Add Package" at bounding box center [300, 664] width 85 height 22
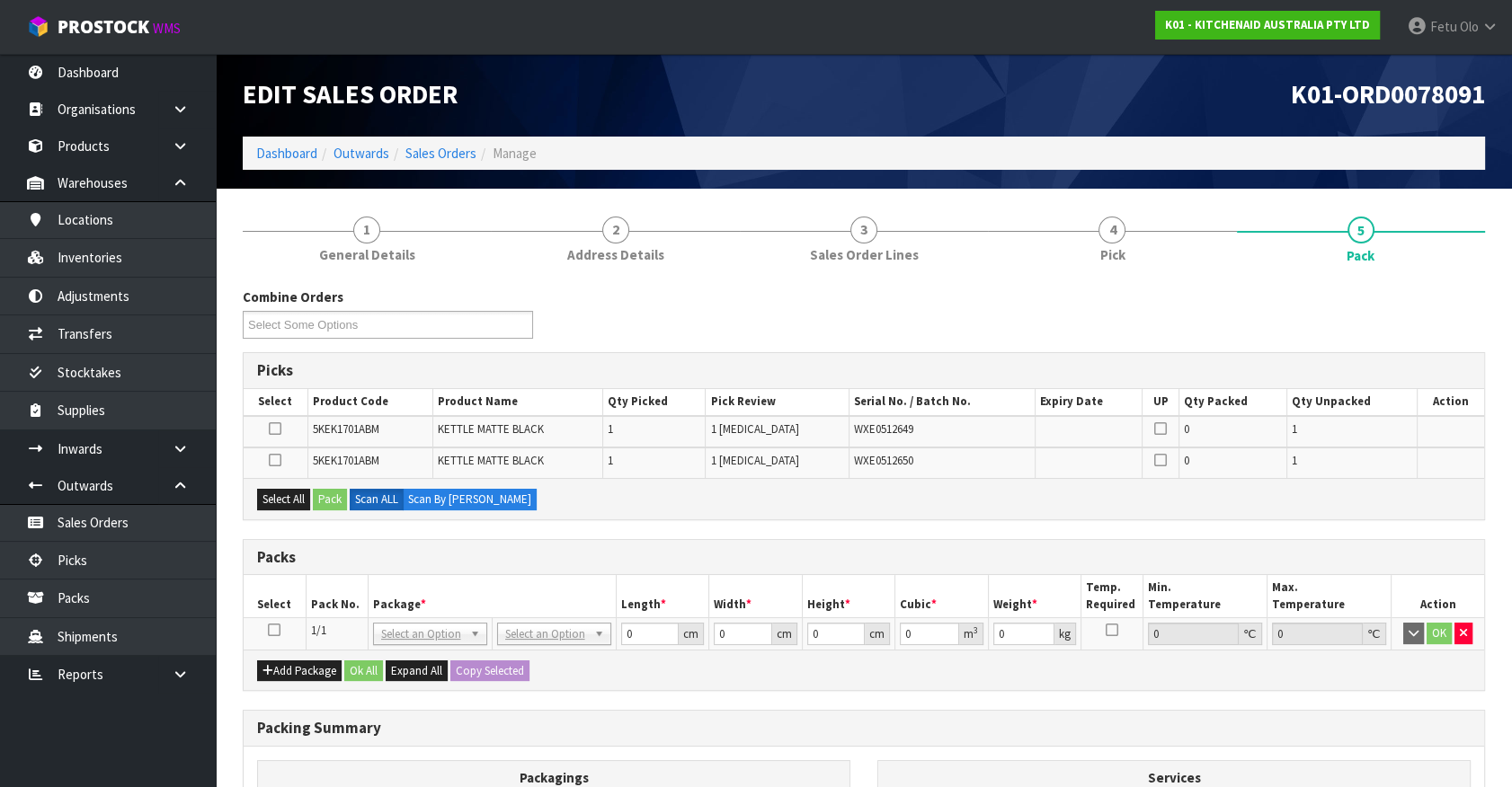
click at [278, 630] on icon at bounding box center [273, 630] width 12 height 1
click at [434, 584] on th "Package *" at bounding box center [491, 596] width 248 height 42
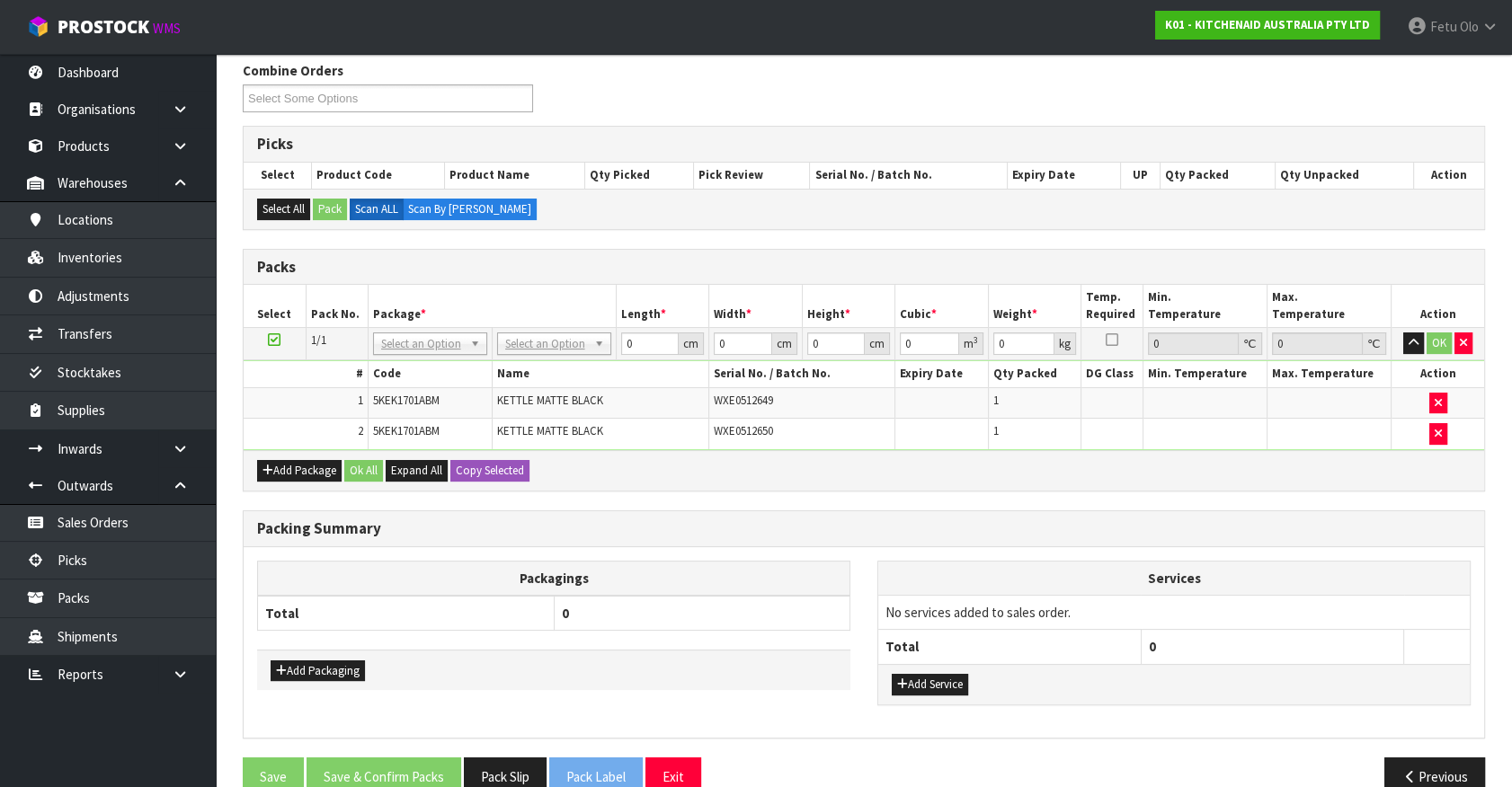
scroll to position [244, 0]
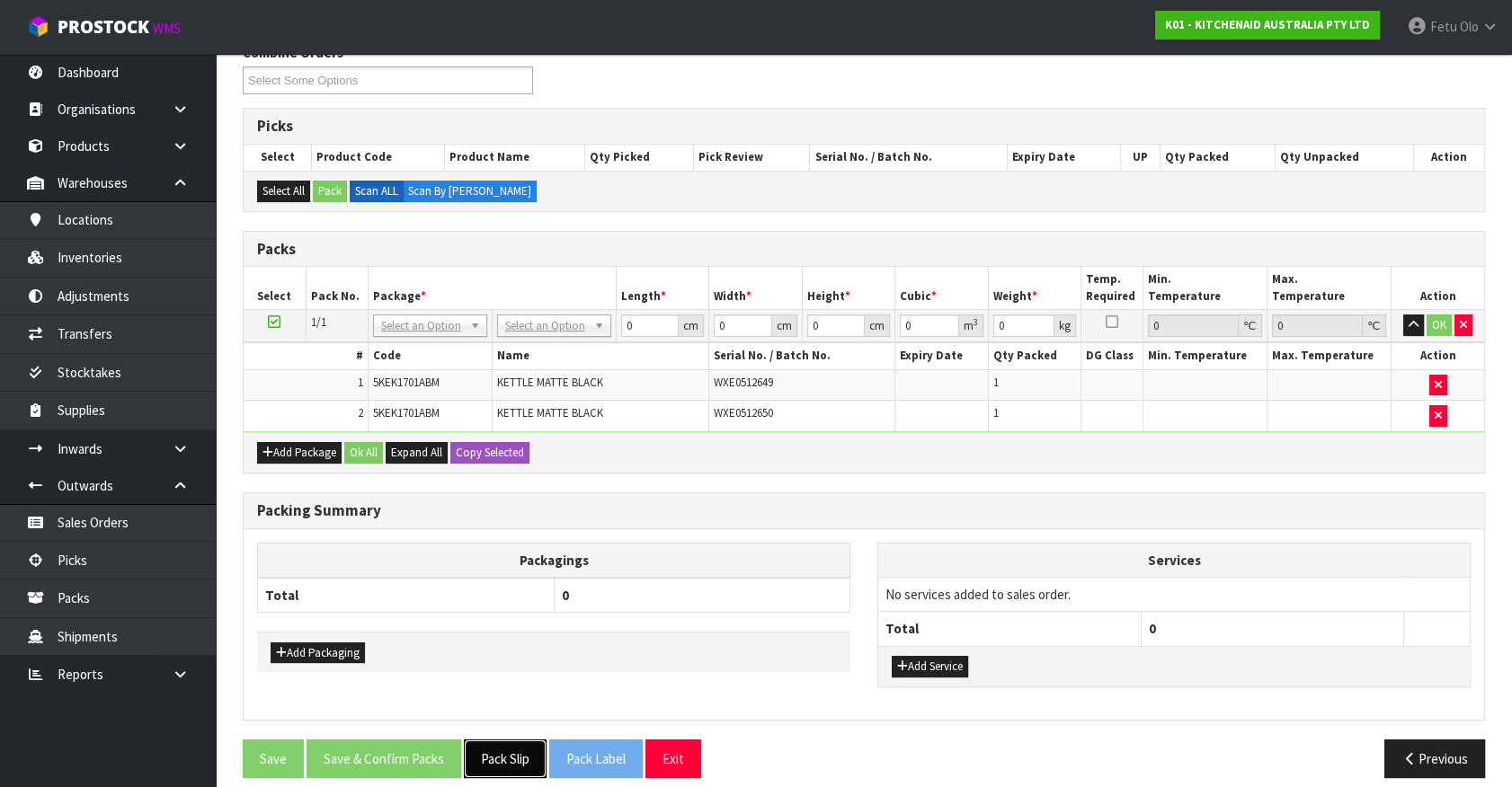
click at [507, 746] on button "Pack Slip" at bounding box center [505, 759] width 83 height 39
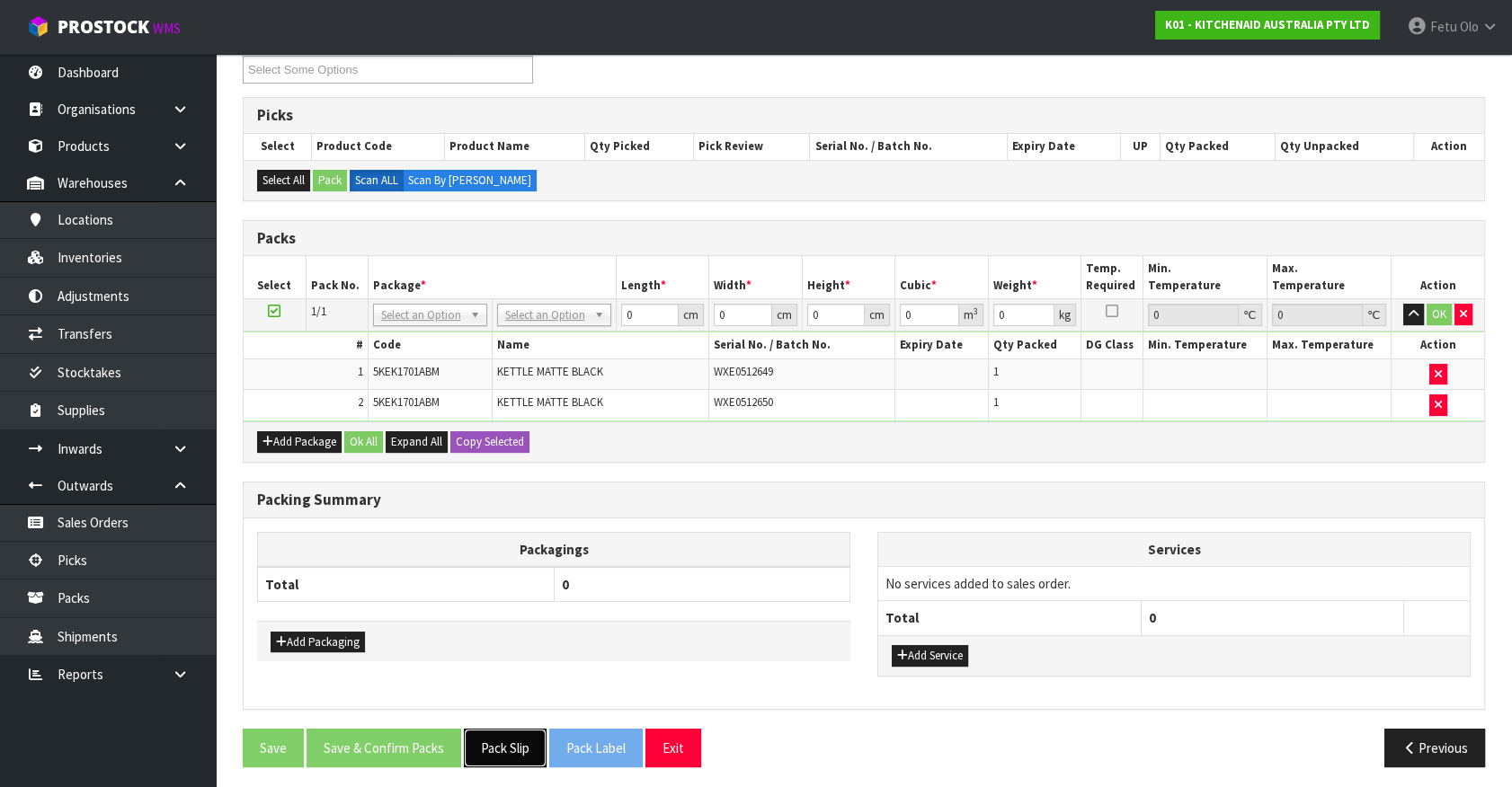
scroll to position [258, 0]
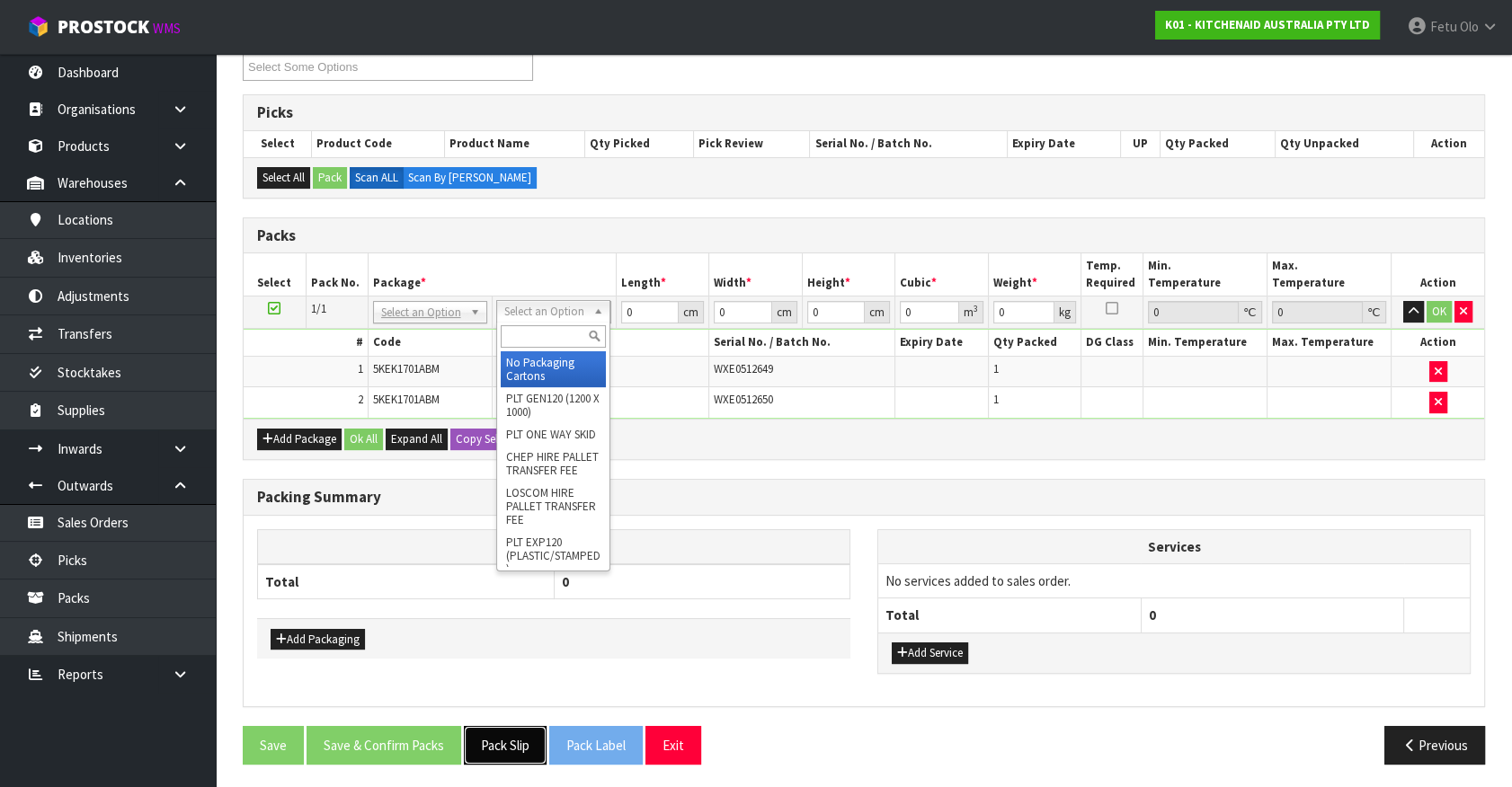
drag, startPoint x: 543, startPoint y: 313, endPoint x: 543, endPoint y: 325, distance: 12.0
drag, startPoint x: 539, startPoint y: 354, endPoint x: 558, endPoint y: 348, distance: 19.9
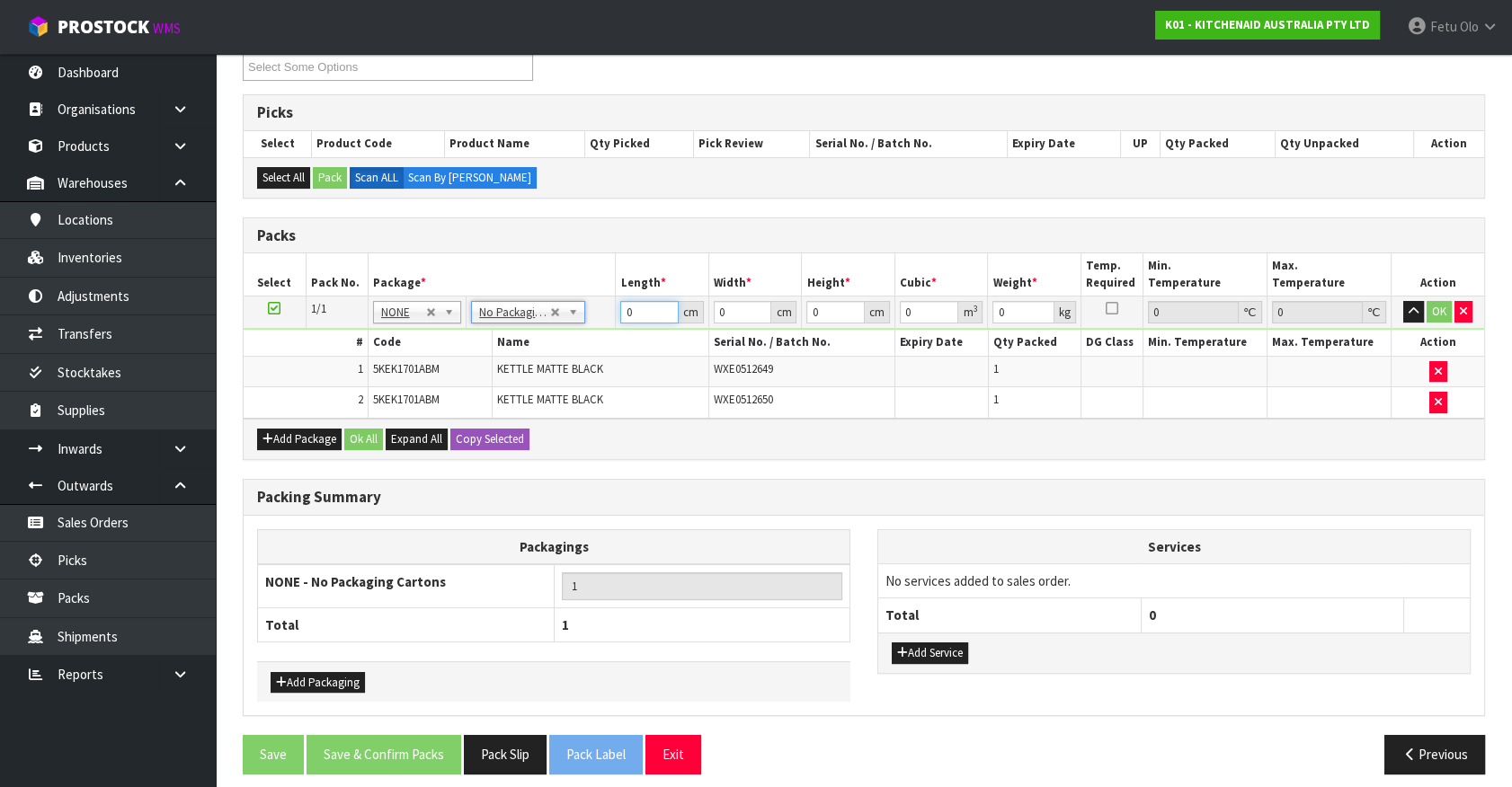
drag, startPoint x: 633, startPoint y: 314, endPoint x: 461, endPoint y: 337, distance: 173.5
click at [461, 337] on tbody "1/1 NONE 007-001 007-002 007-004 007-009 007-013 007-014 007-015 007-017 007-01…" at bounding box center [863, 358] width 1241 height 123
click button "OK" at bounding box center [1438, 311] width 25 height 22
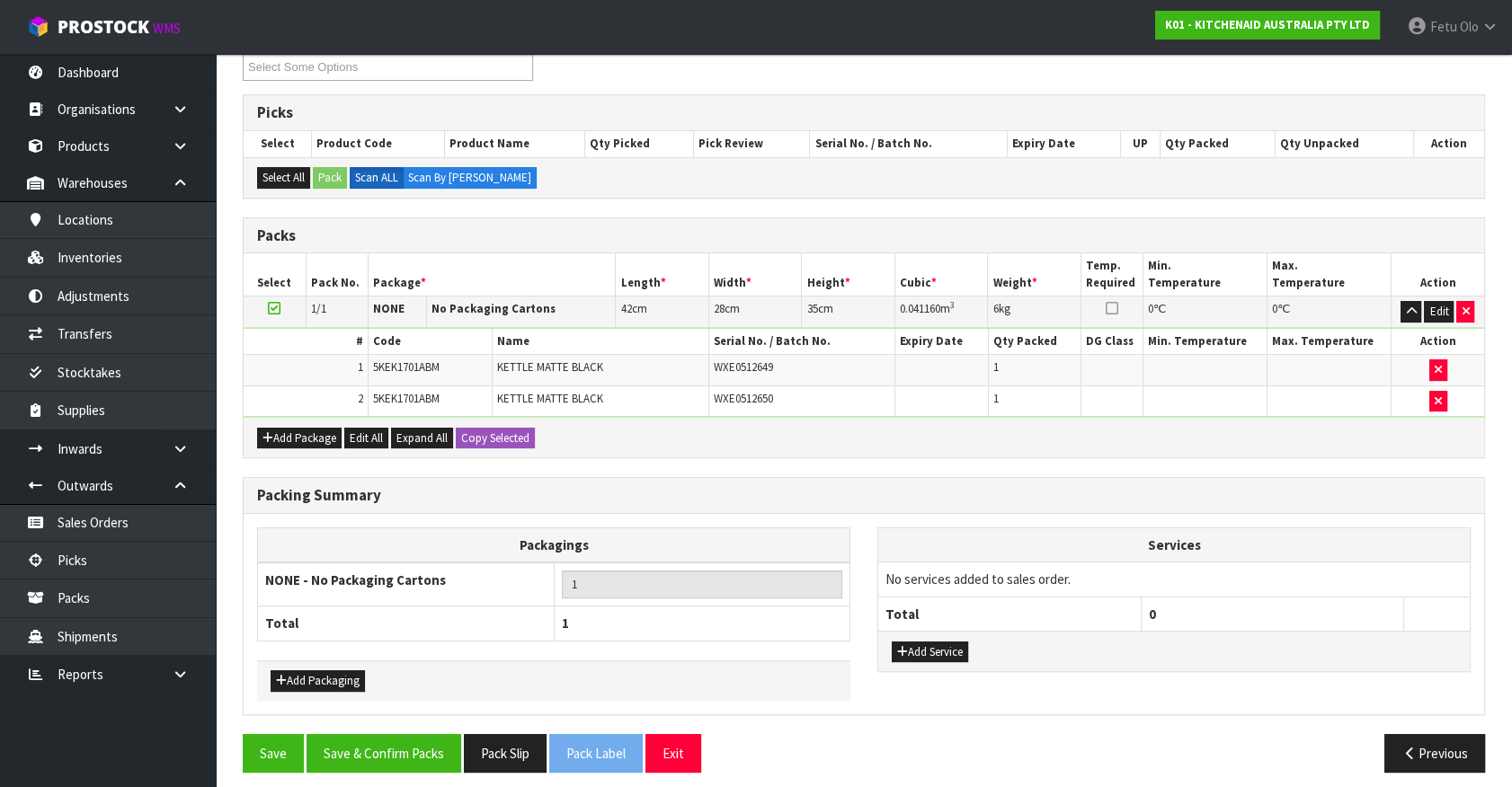
scroll to position [265, 0]
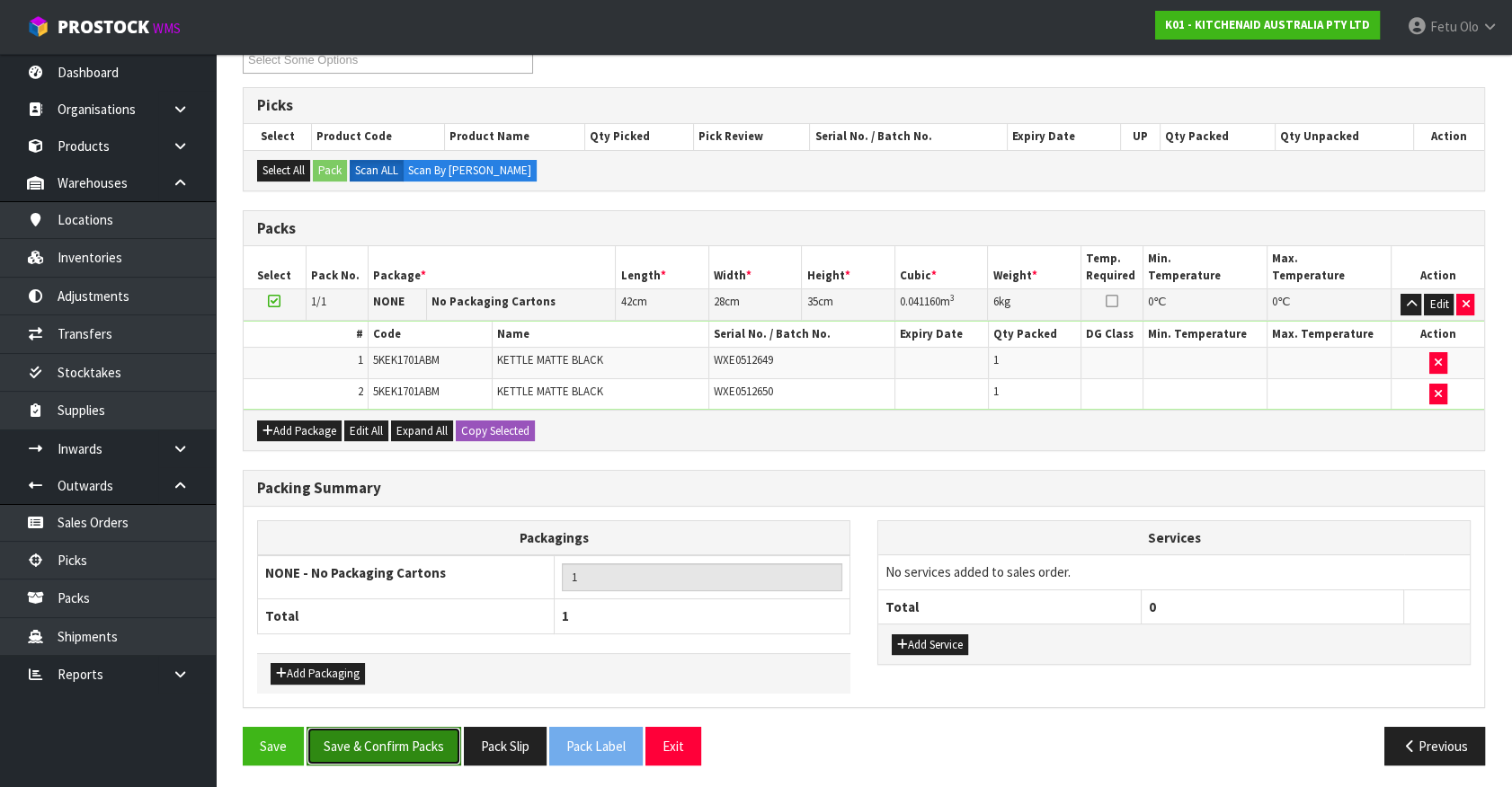
click at [456, 757] on button "Save & Confirm Packs" at bounding box center [384, 746] width 155 height 39
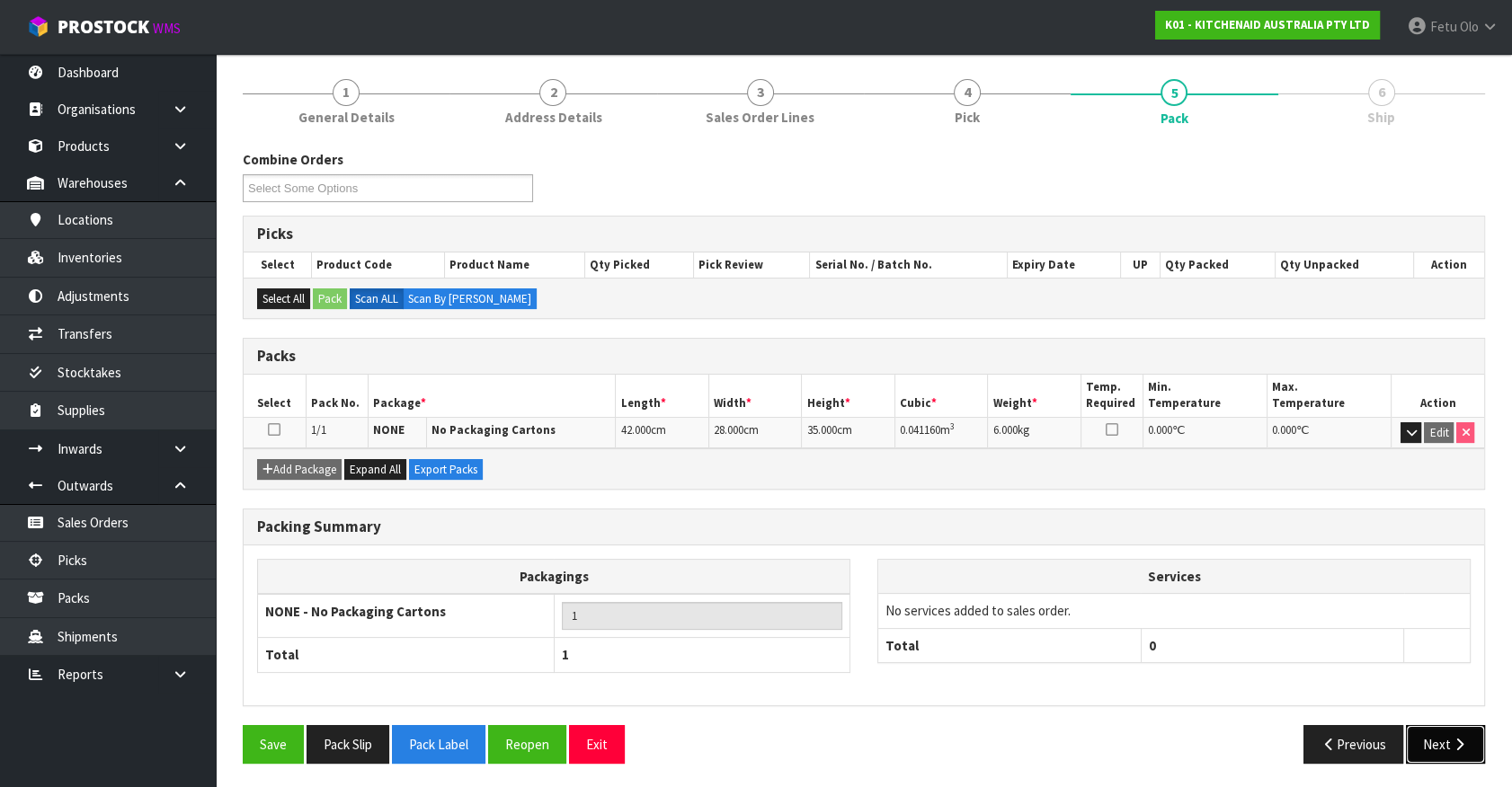
click at [1440, 738] on button "Next" at bounding box center [1445, 744] width 79 height 39
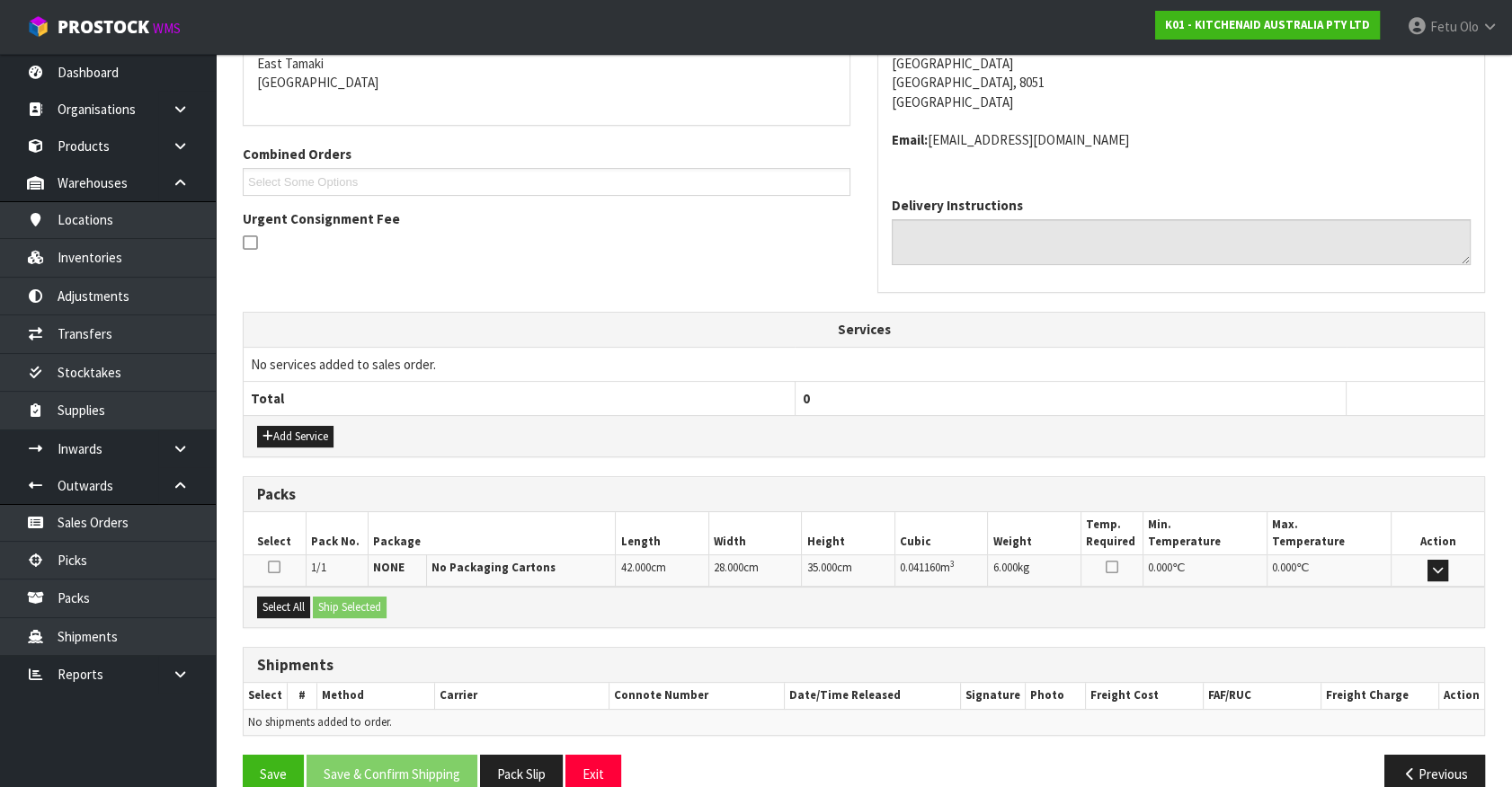
scroll to position [417, 0]
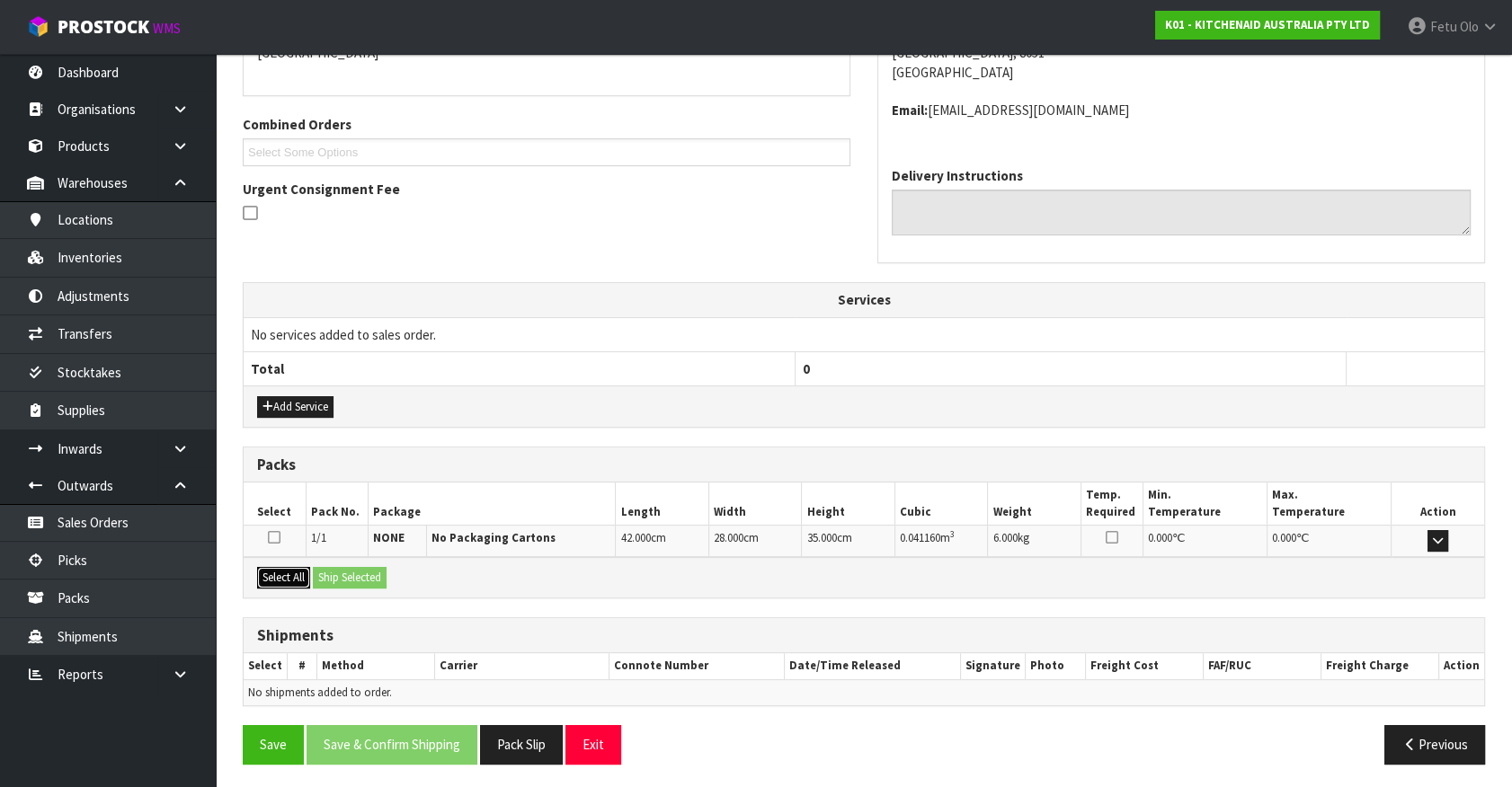
click at [265, 568] on button "Select All" at bounding box center [284, 578] width 53 height 22
click at [323, 567] on button "Ship Selected" at bounding box center [350, 578] width 74 height 22
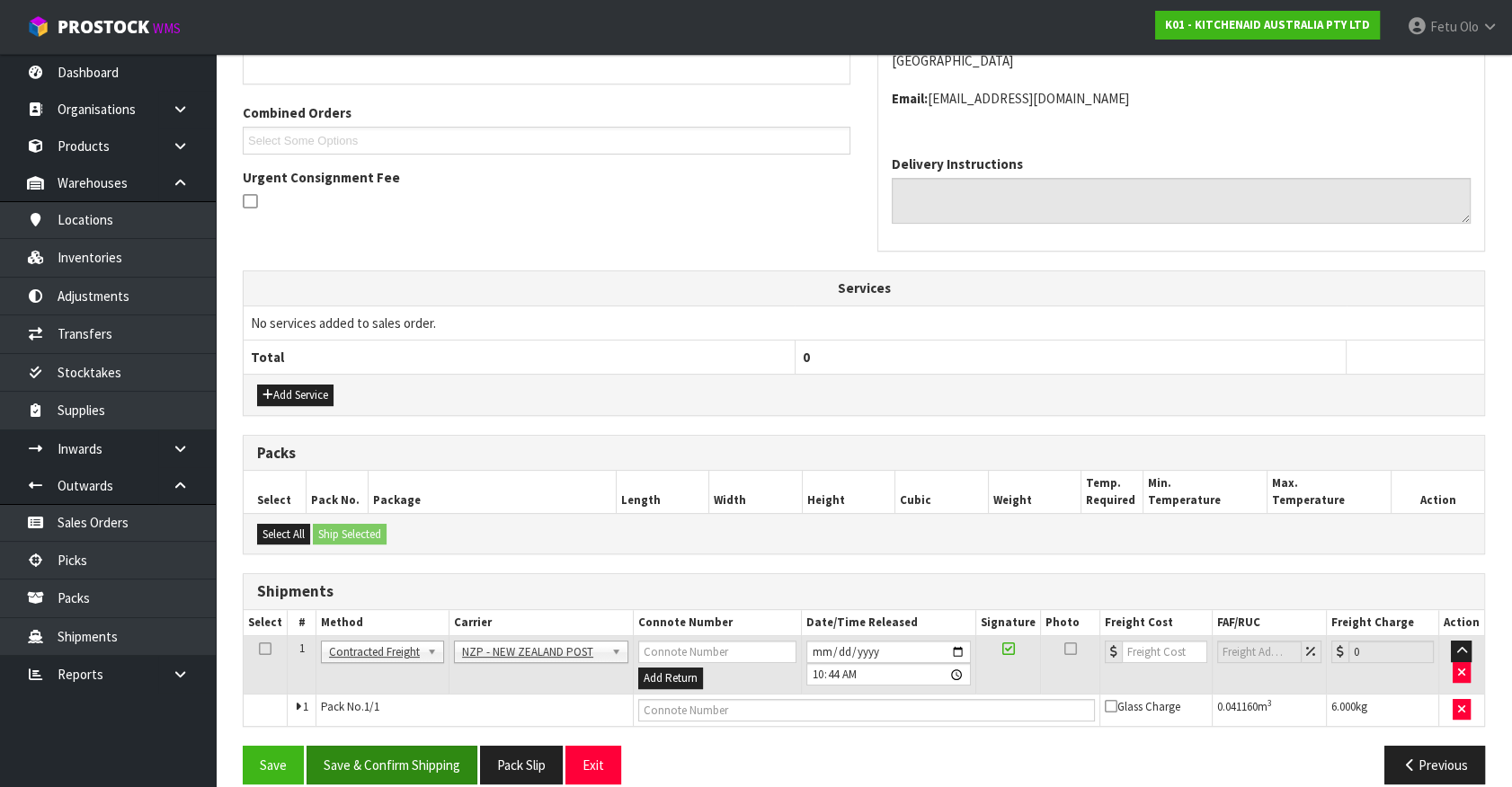
scroll to position [450, 0]
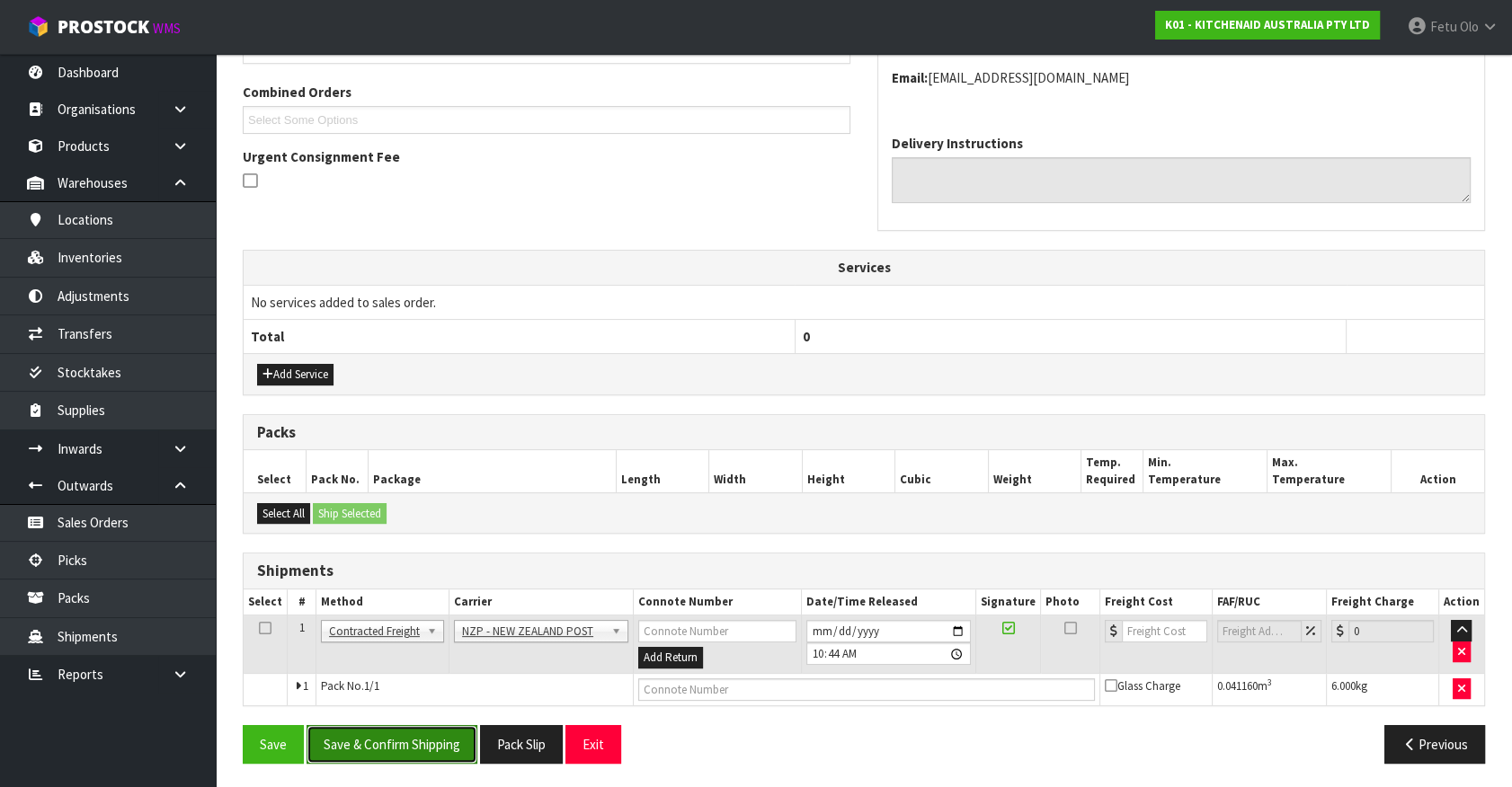
click at [457, 748] on button "Save & Confirm Shipping" at bounding box center [391, 744] width 171 height 39
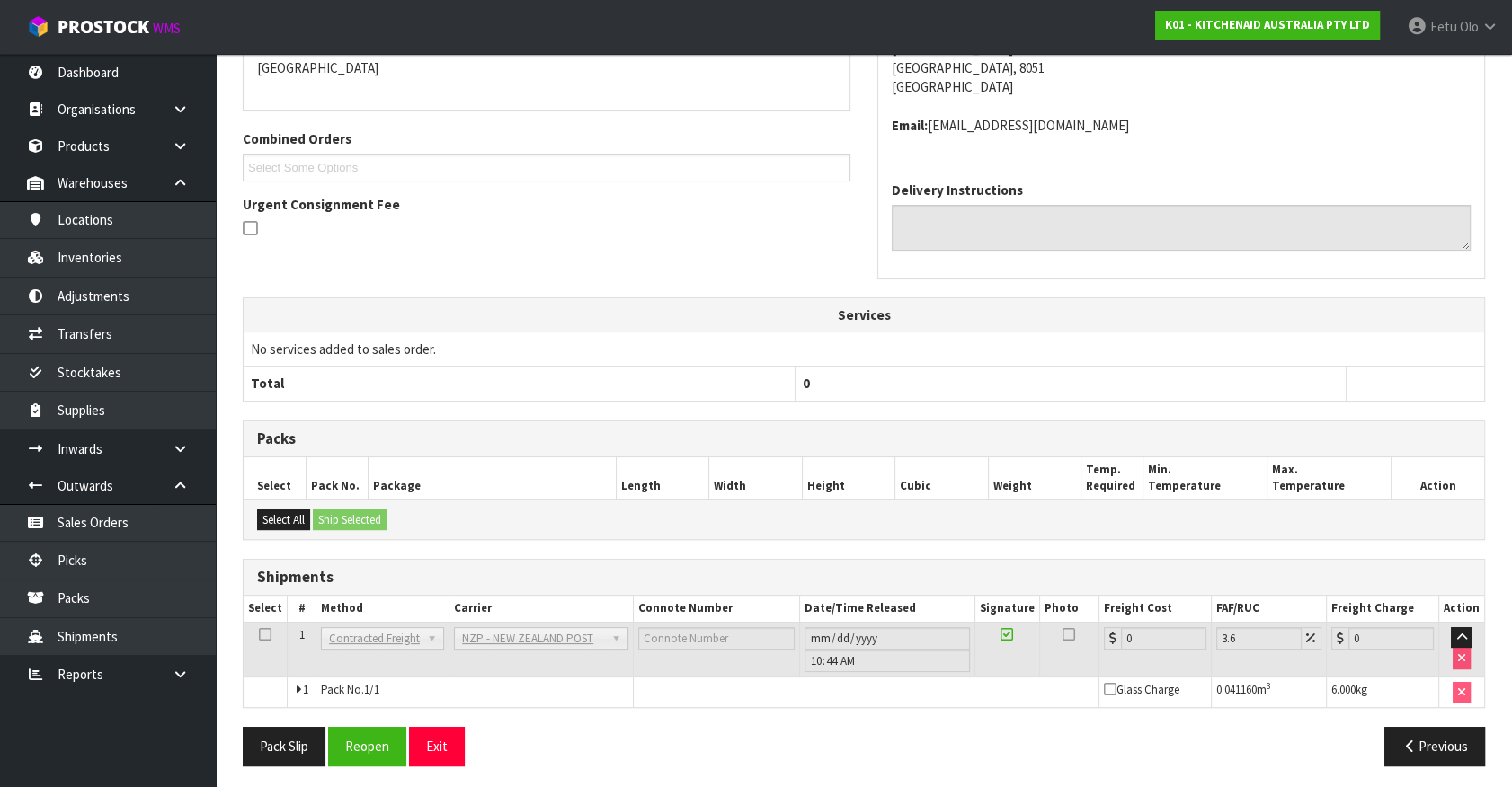
scroll to position [423, 0]
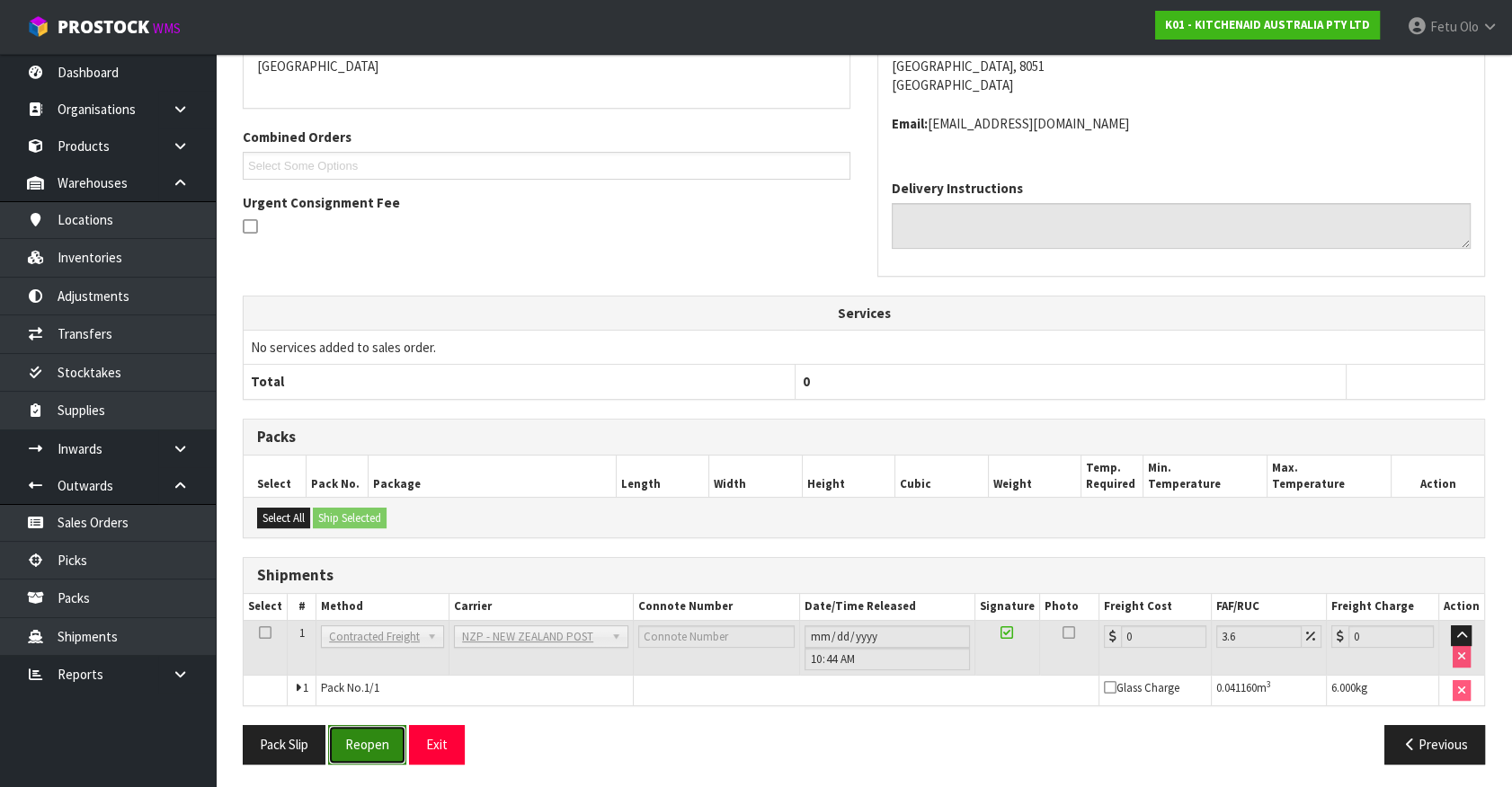
click at [380, 737] on button "Reopen" at bounding box center [367, 744] width 78 height 39
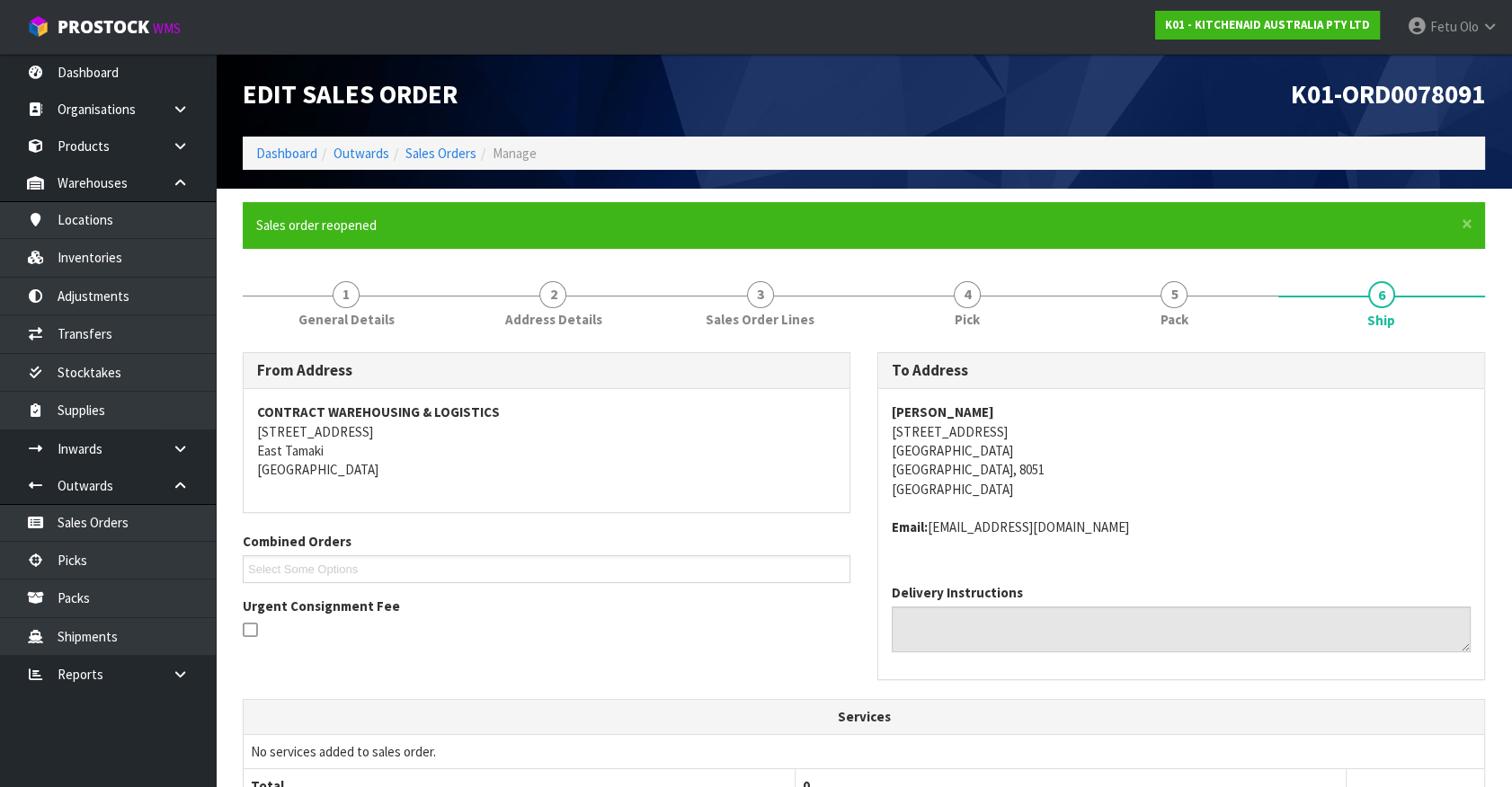
scroll to position [404, 0]
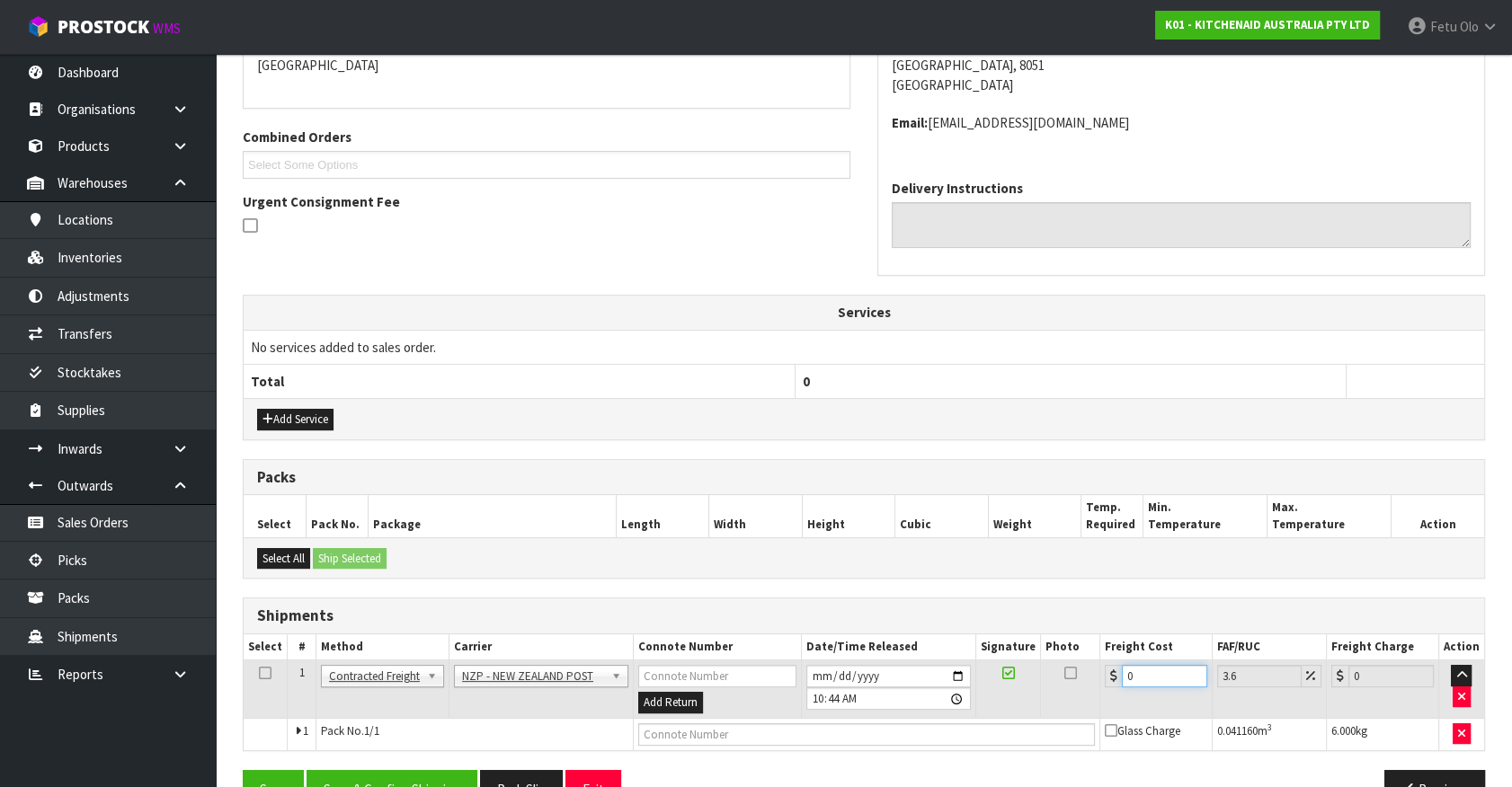
drag, startPoint x: 1105, startPoint y: 685, endPoint x: 912, endPoint y: 733, distance: 198.9
click at [912, 733] on tbody "1 Client Local Pickup Customer Local Pickup Company Freight Contracted Freight …" at bounding box center [863, 705] width 1241 height 90
click at [468, 776] on button "Save & Confirm Shipping" at bounding box center [391, 789] width 171 height 39
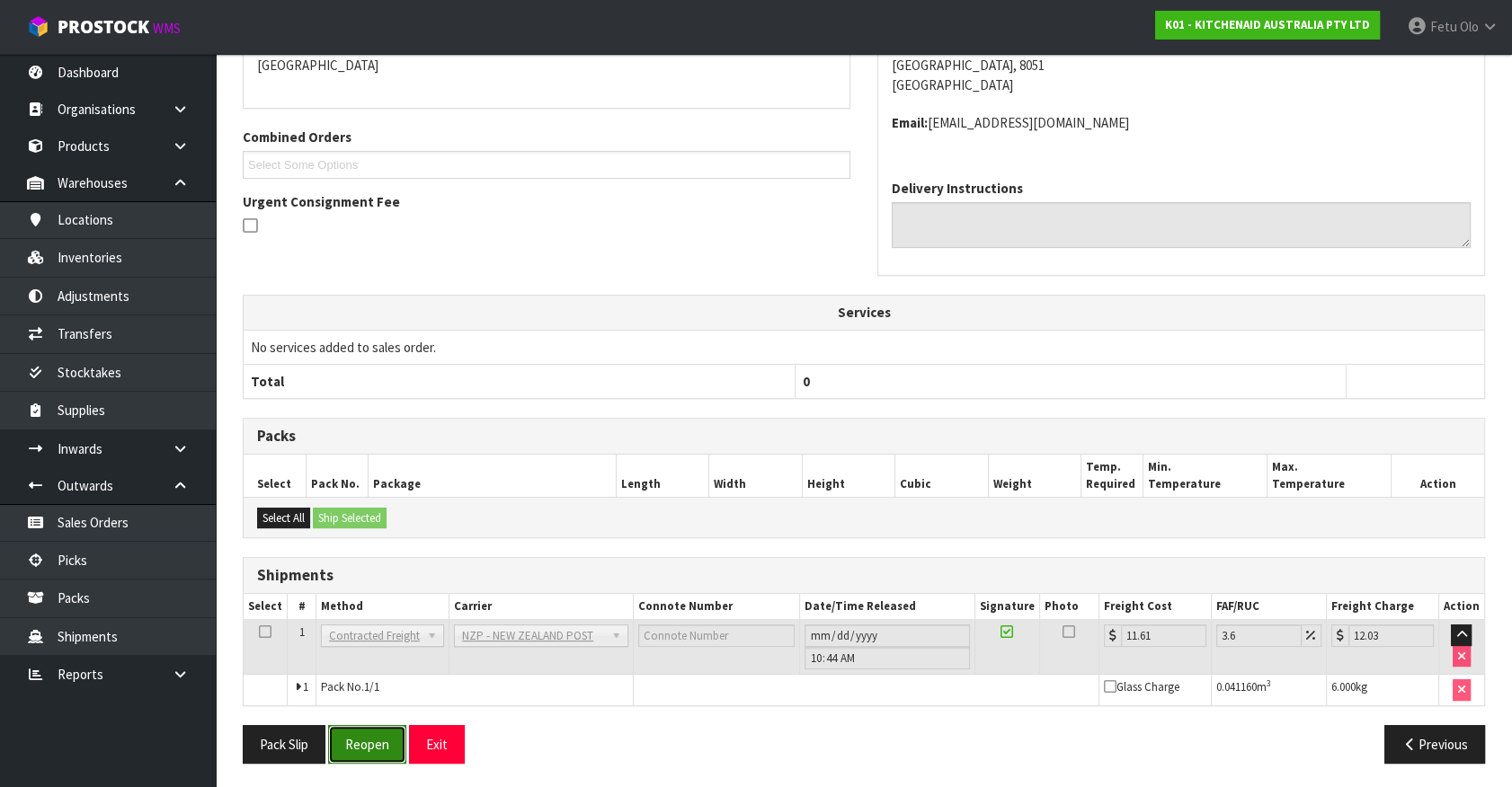
click at [382, 738] on button "Reopen" at bounding box center [367, 744] width 78 height 39
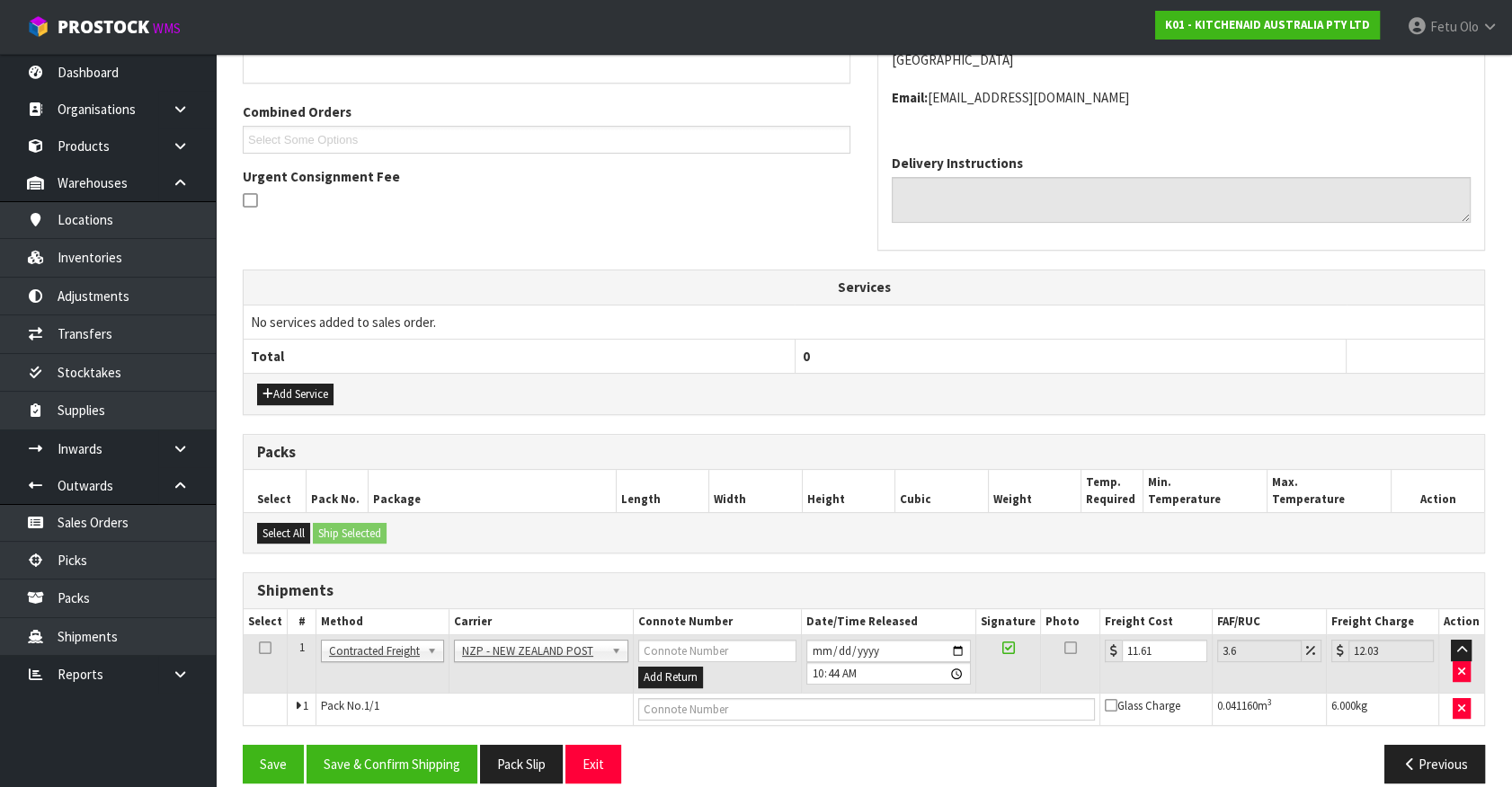
scroll to position [450, 0]
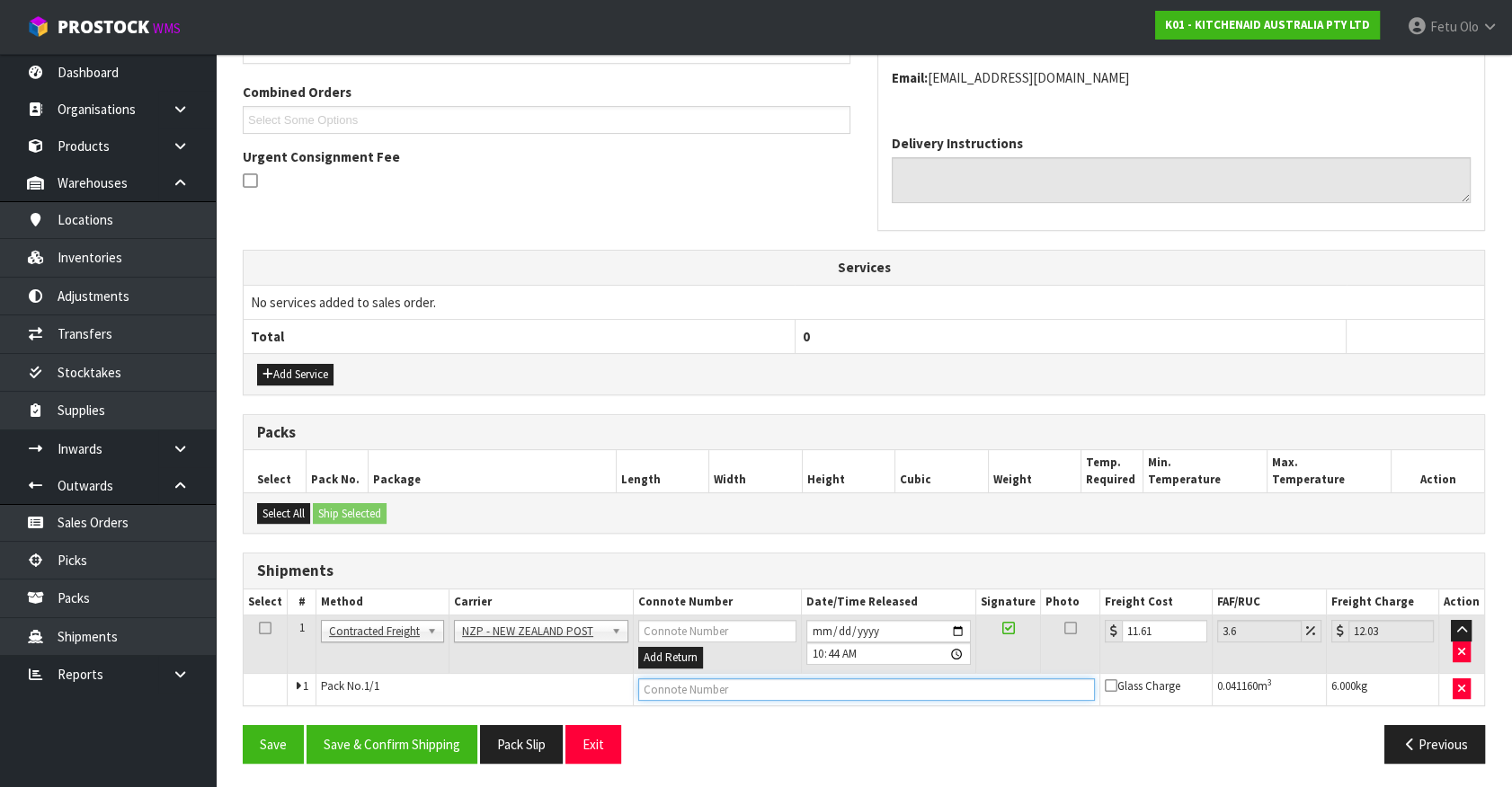
click at [772, 679] on input "text" at bounding box center [866, 690] width 456 height 23
click at [242, 725] on button "Save" at bounding box center [272, 744] width 61 height 39
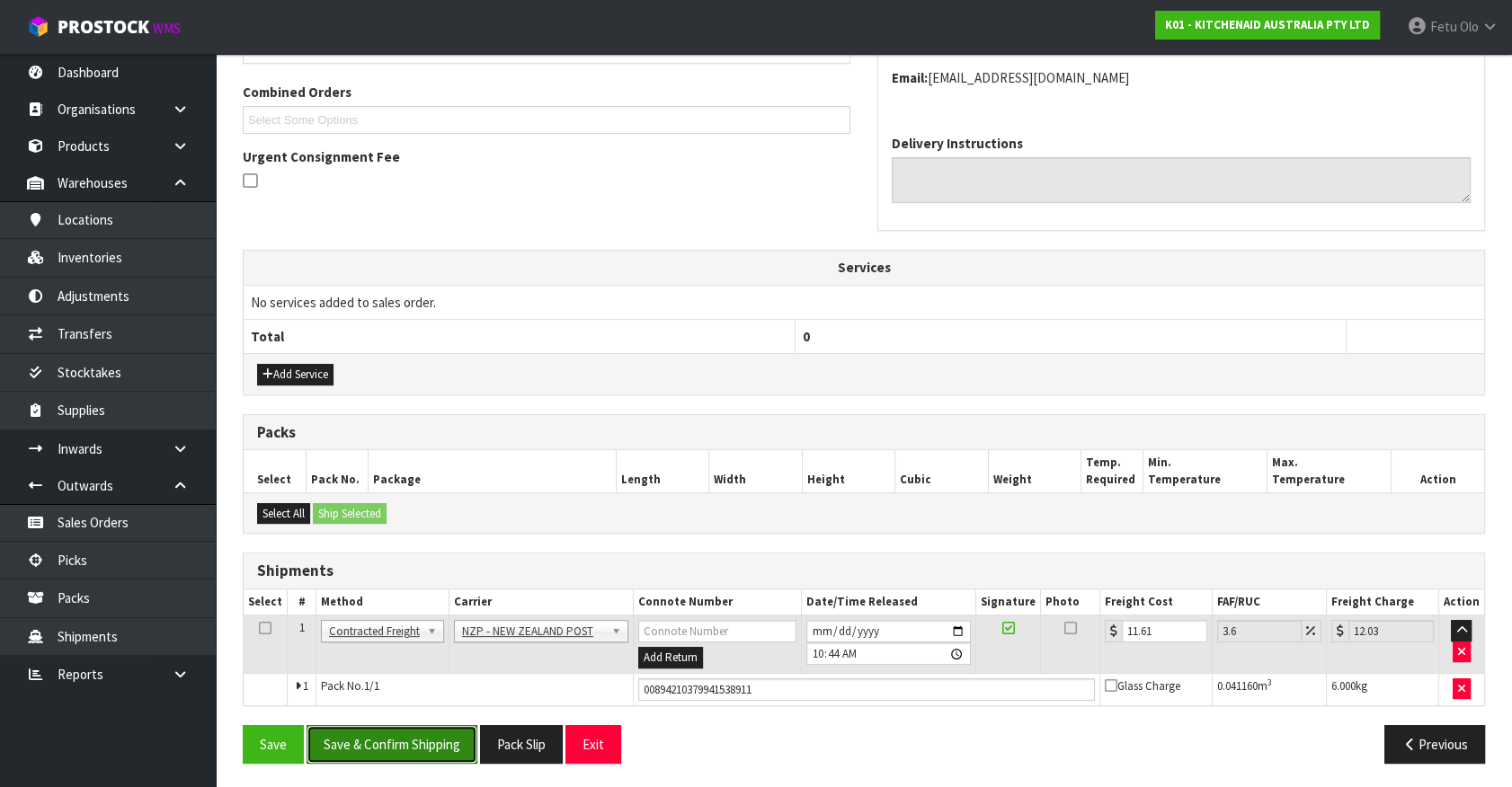
click at [425, 740] on button "Save & Confirm Shipping" at bounding box center [391, 744] width 171 height 39
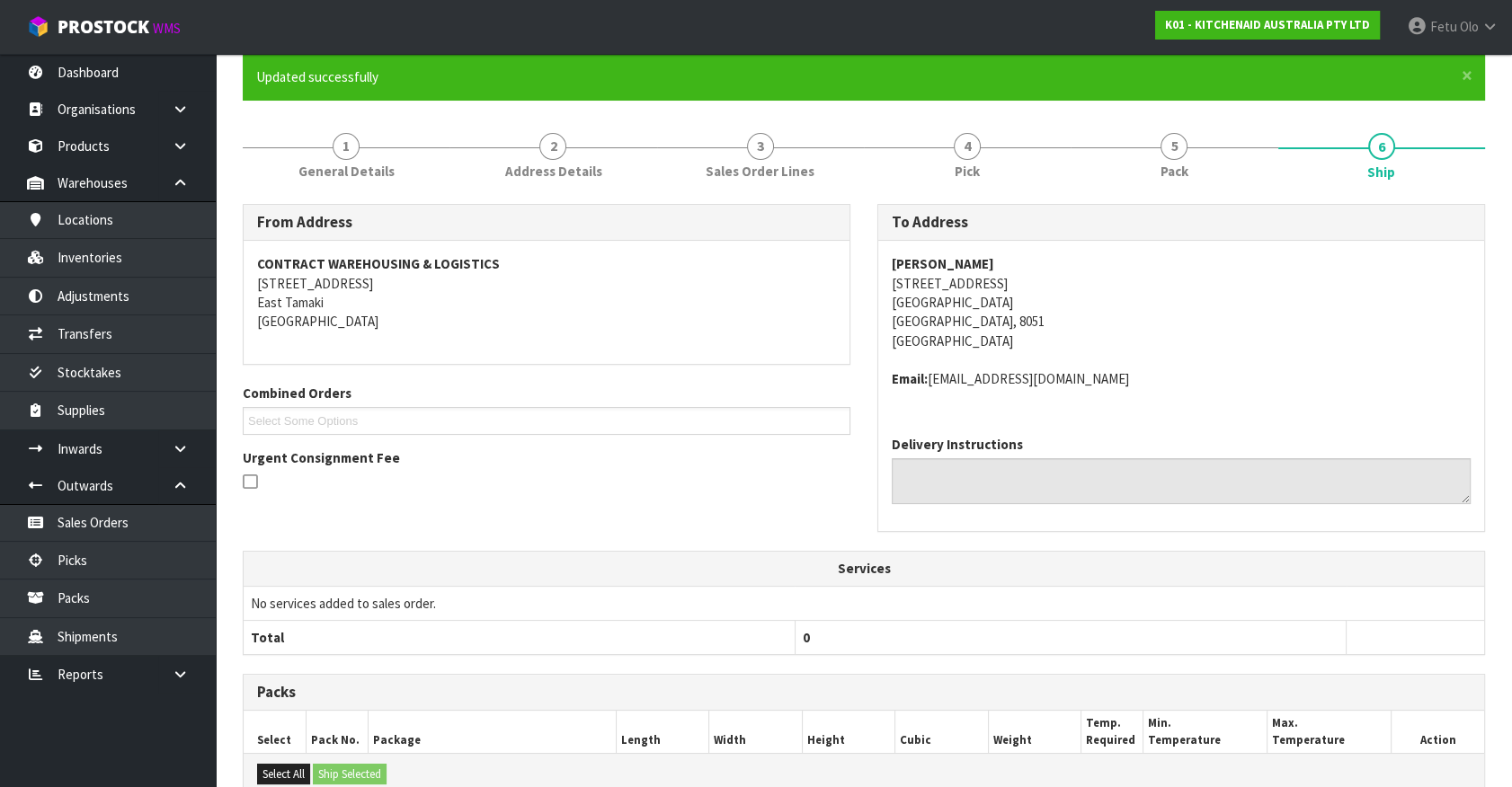
scroll to position [404, 0]
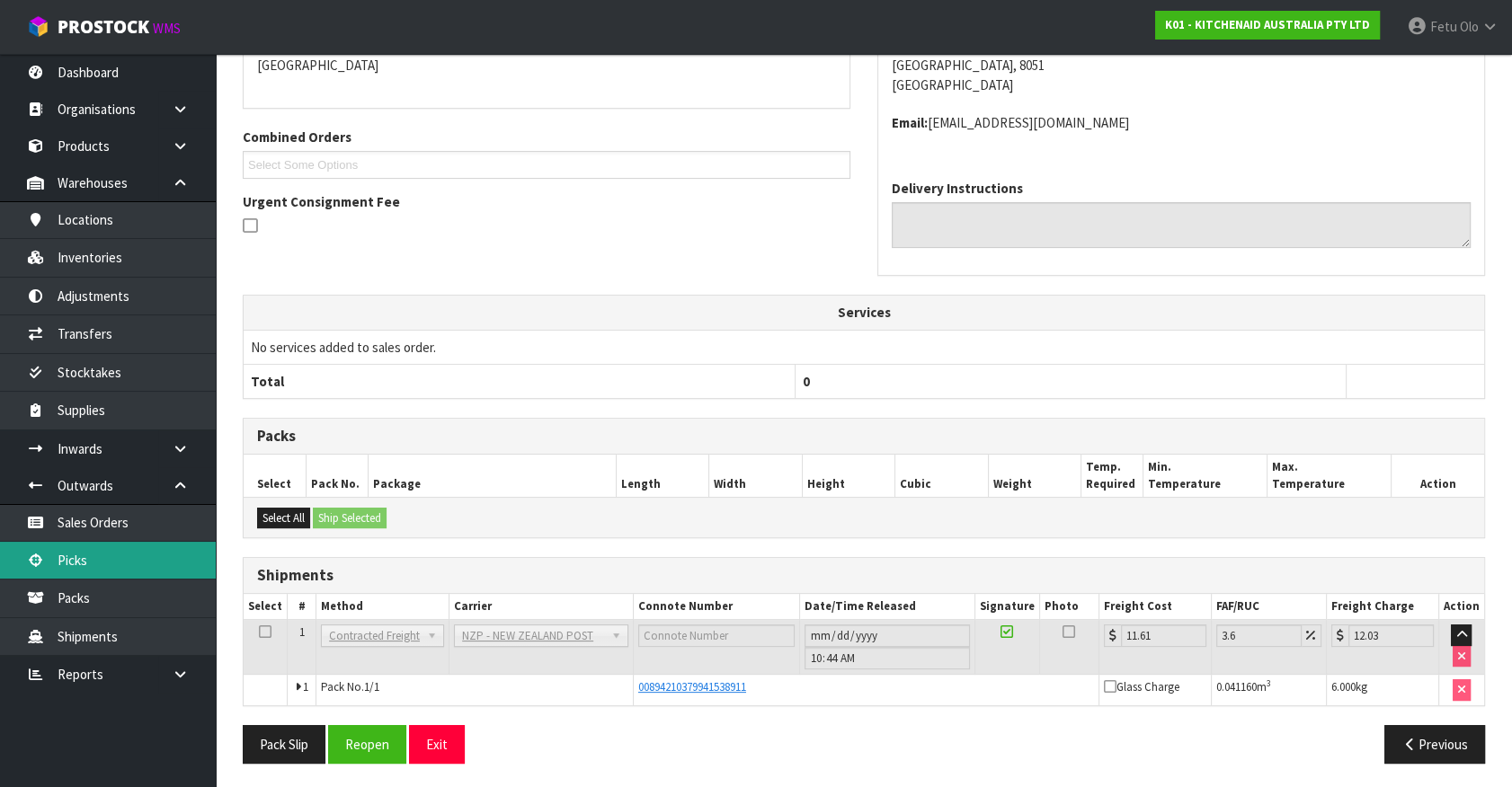
click at [107, 564] on link "Picks" at bounding box center [107, 560] width 216 height 37
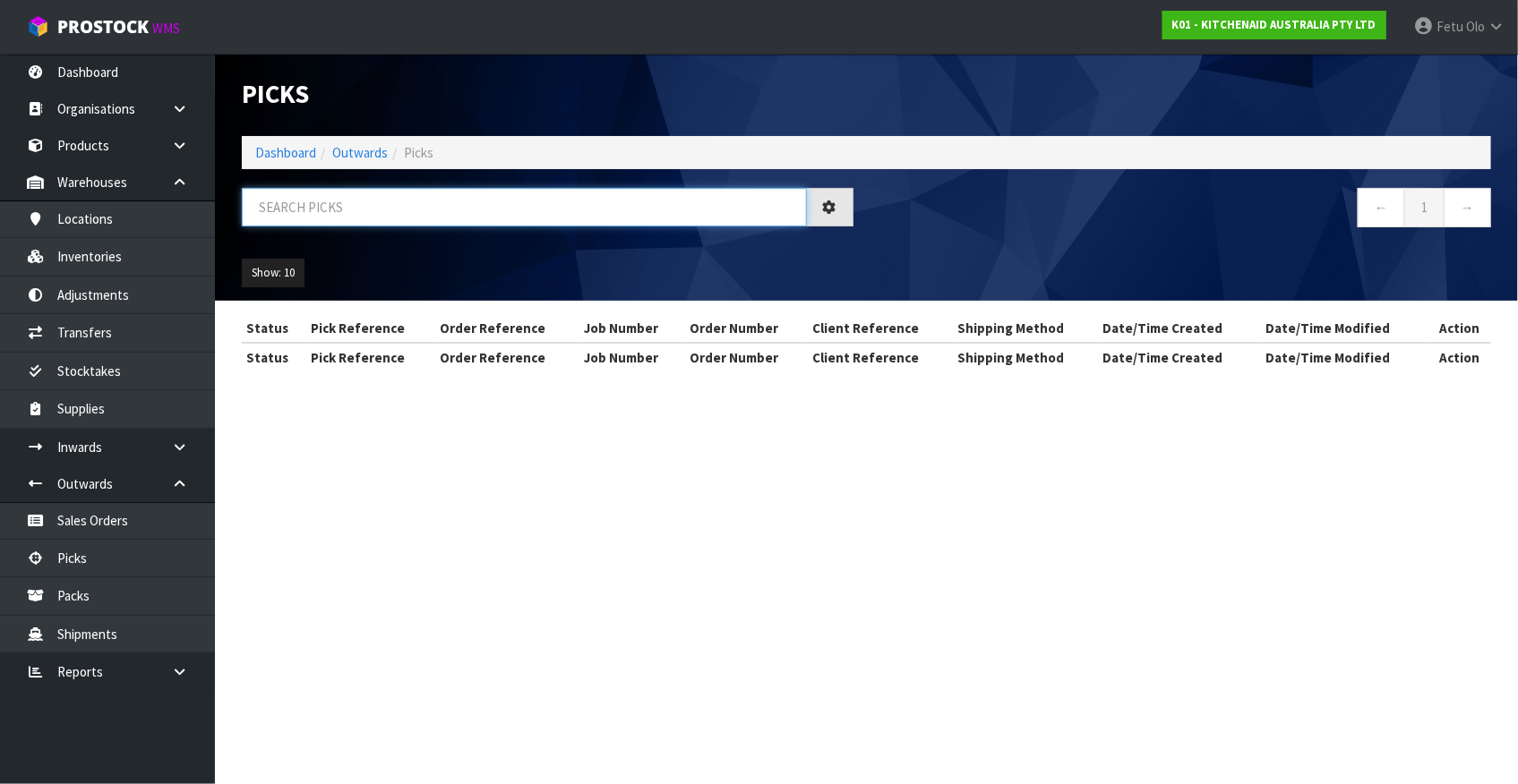
click at [452, 212] on input "text" at bounding box center [524, 207] width 565 height 38
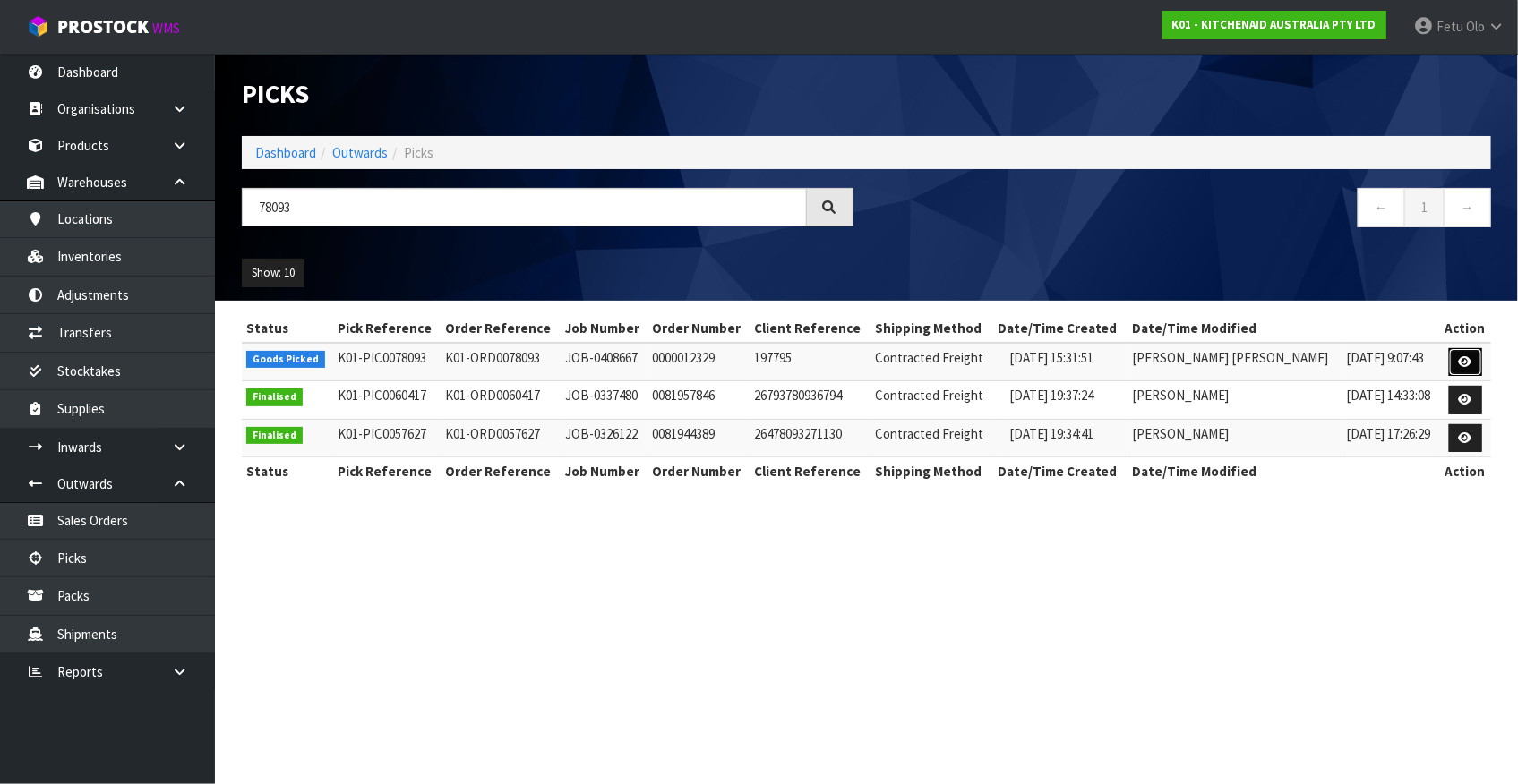
click at [1461, 357] on icon at bounding box center [1465, 362] width 13 height 11
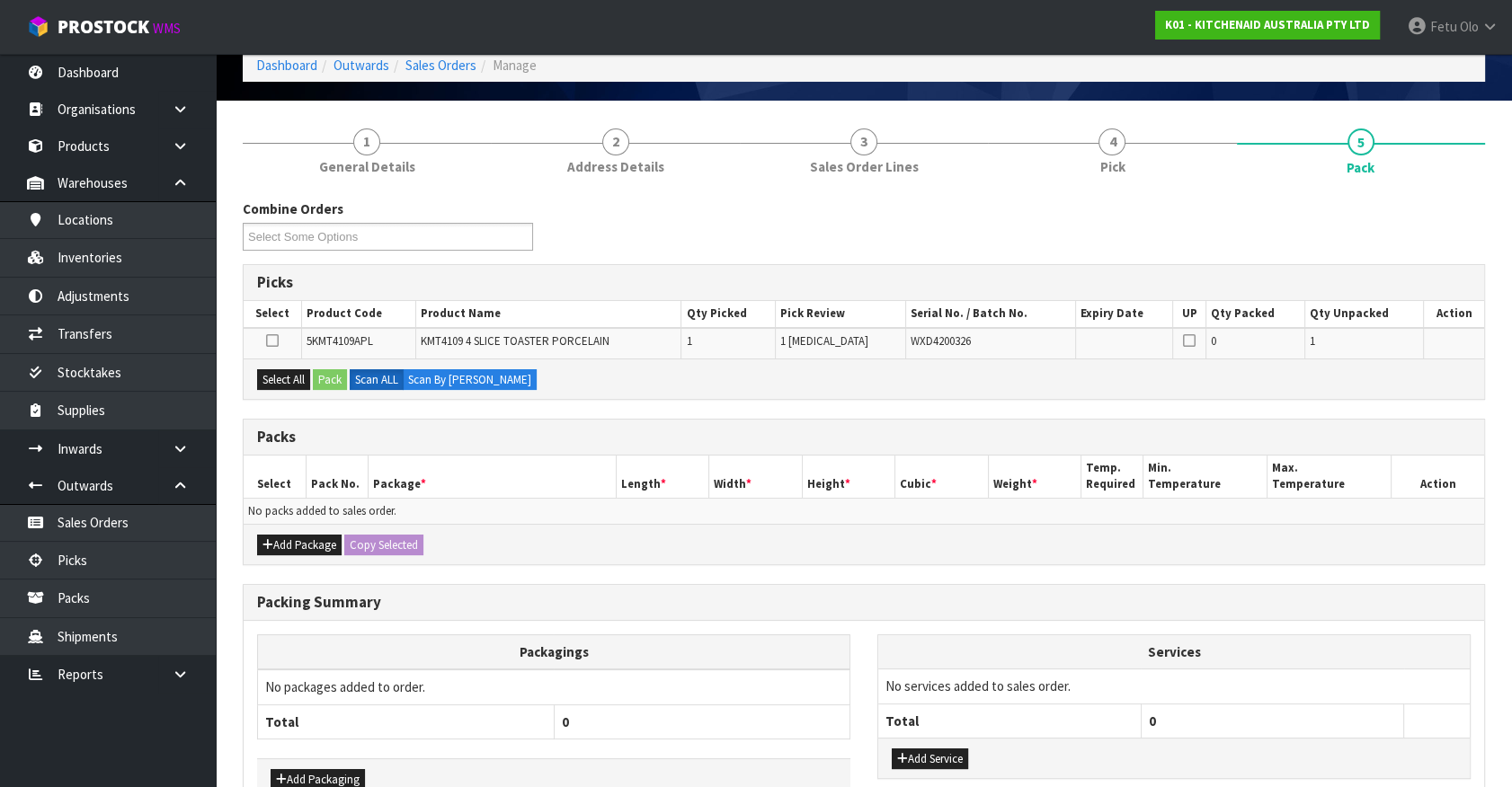
scroll to position [195, 0]
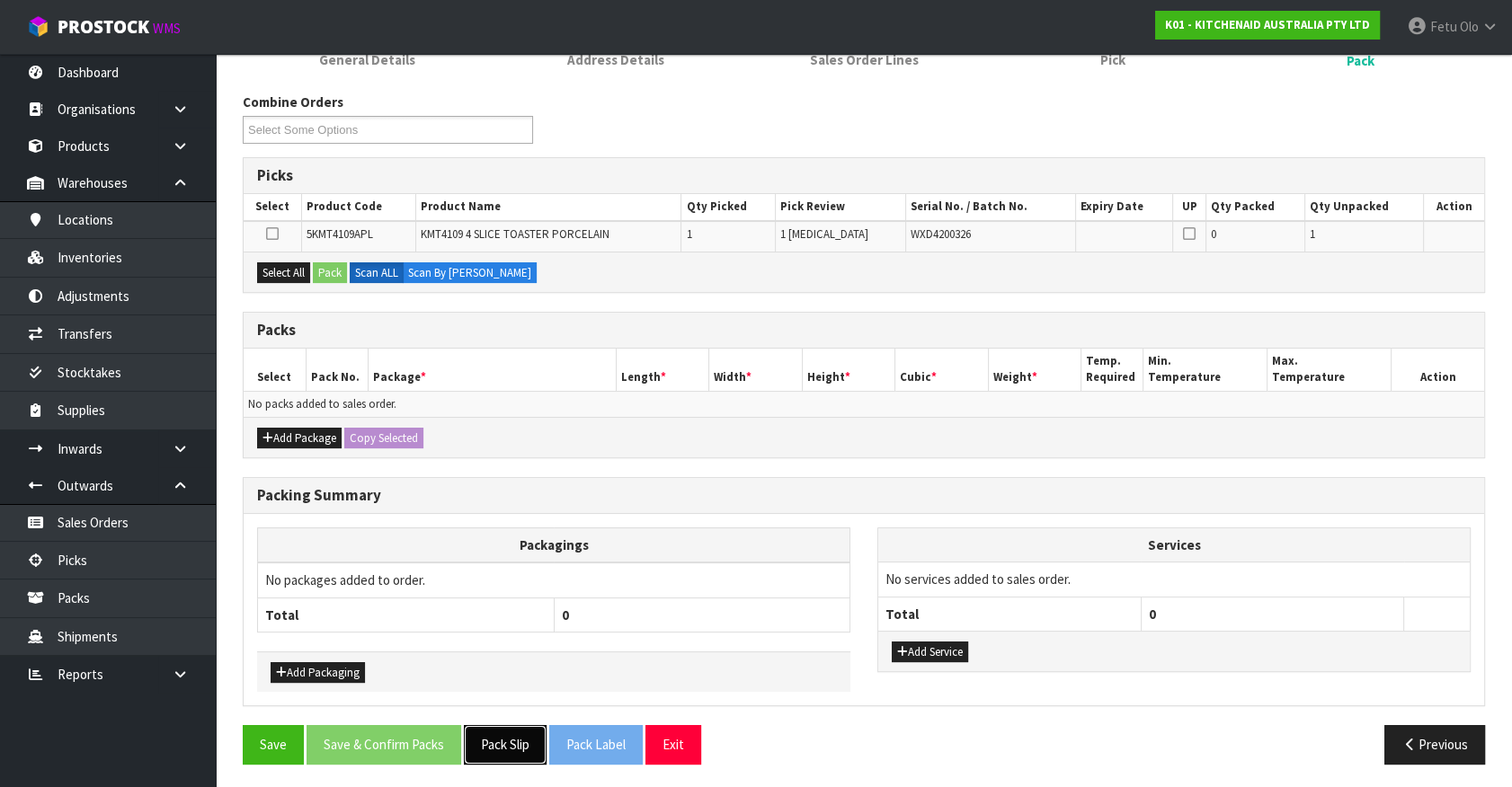
click at [520, 732] on button "Pack Slip" at bounding box center [505, 744] width 83 height 39
click at [395, 345] on div "Packs" at bounding box center [863, 331] width 1241 height 36
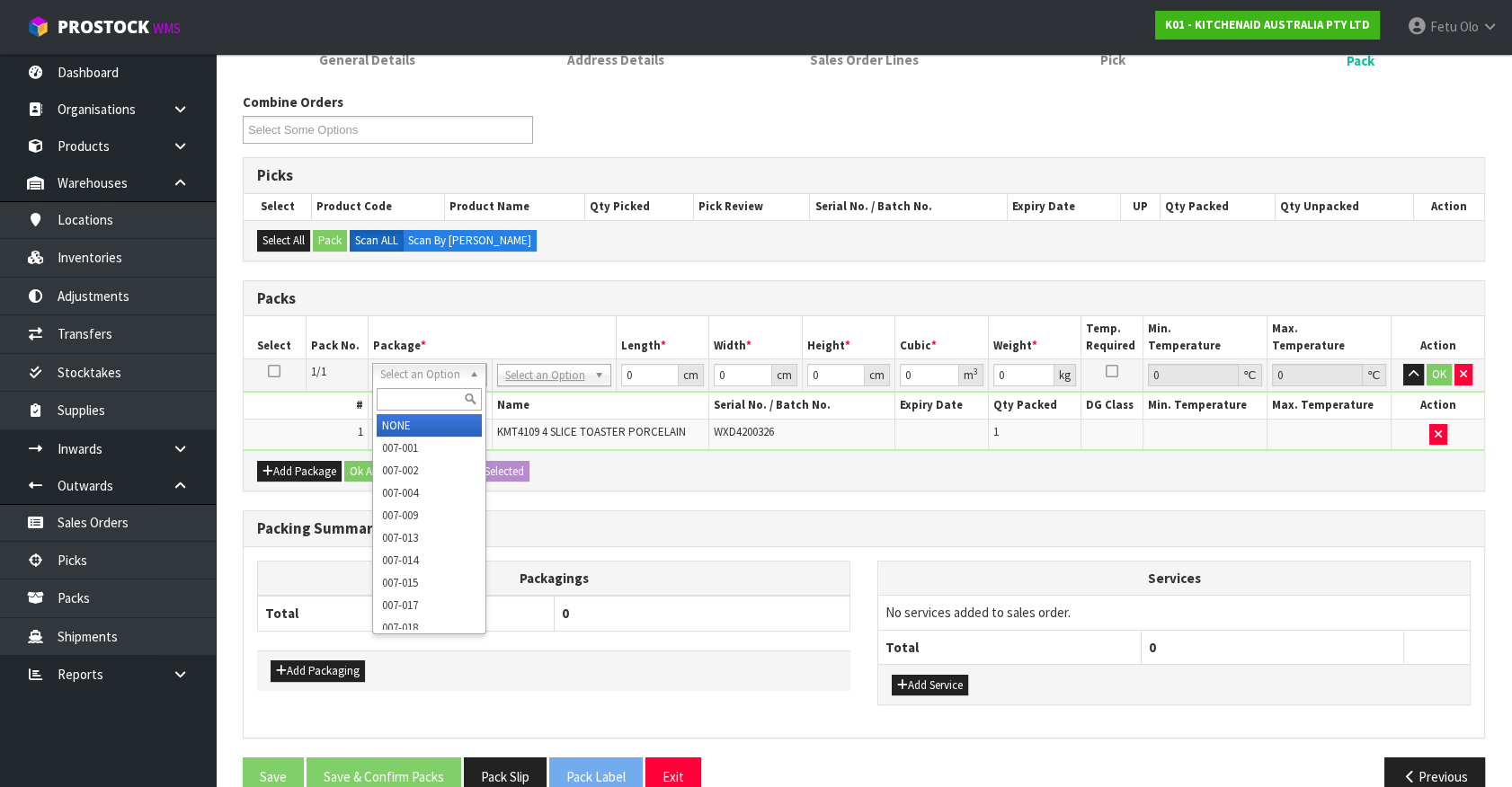
click at [419, 391] on input "text" at bounding box center [430, 400] width 106 height 23
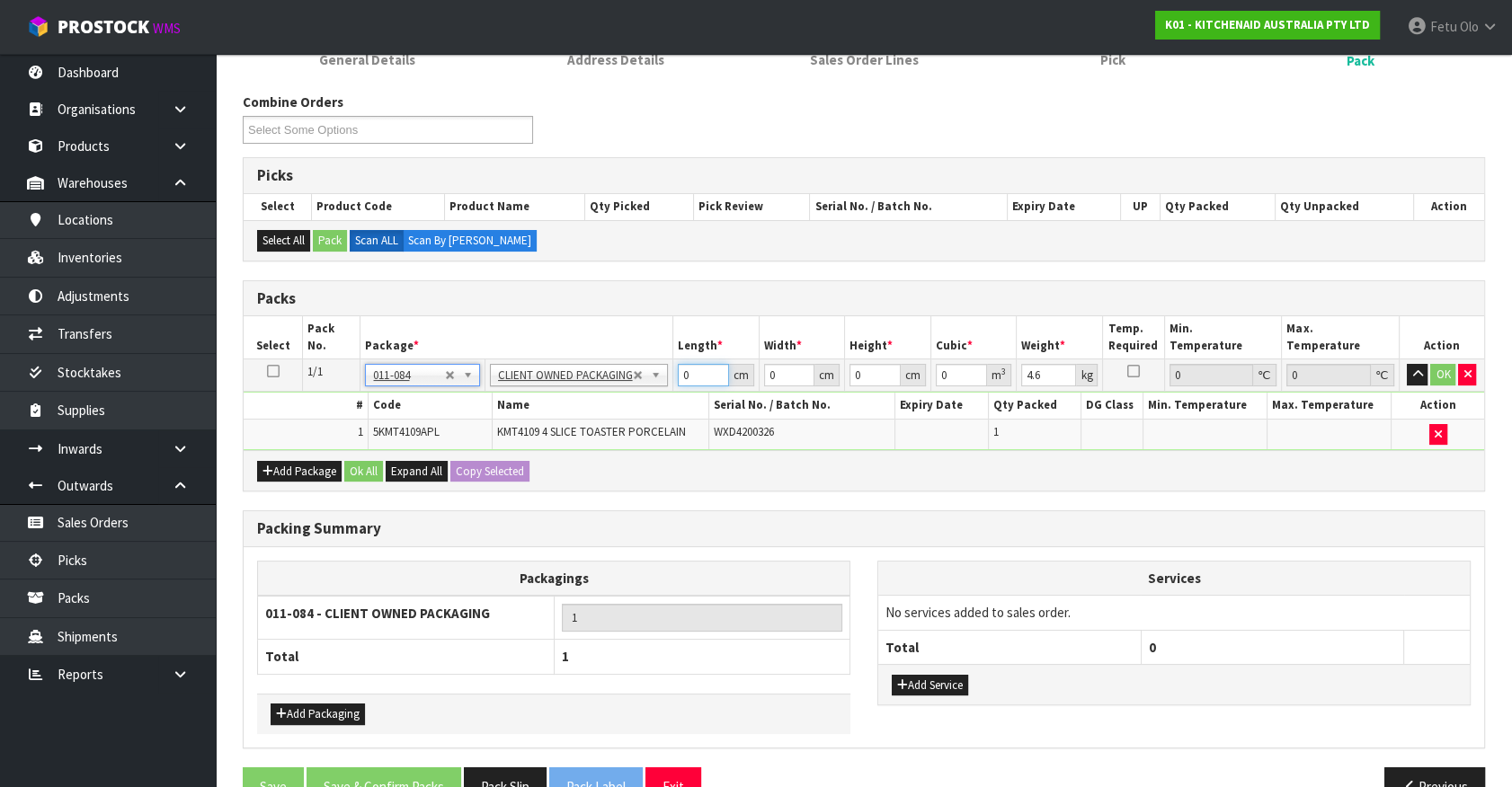
drag, startPoint x: 705, startPoint y: 375, endPoint x: 693, endPoint y: 375, distance: 12.0
click at [693, 375] on input "0" at bounding box center [703, 375] width 51 height 23
click button "OK" at bounding box center [1442, 374] width 25 height 22
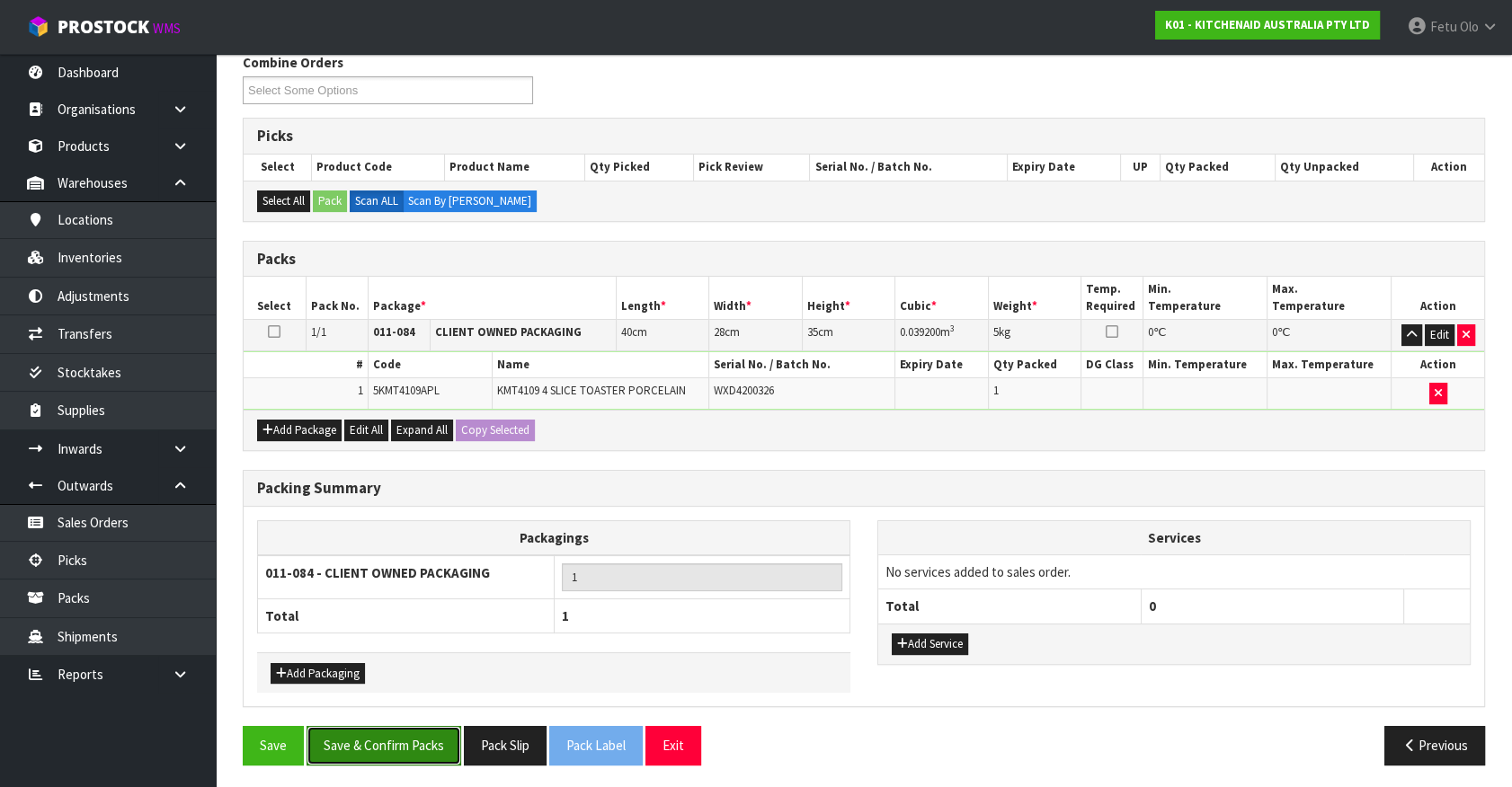
click at [452, 728] on button "Save & Confirm Packs" at bounding box center [384, 745] width 155 height 39
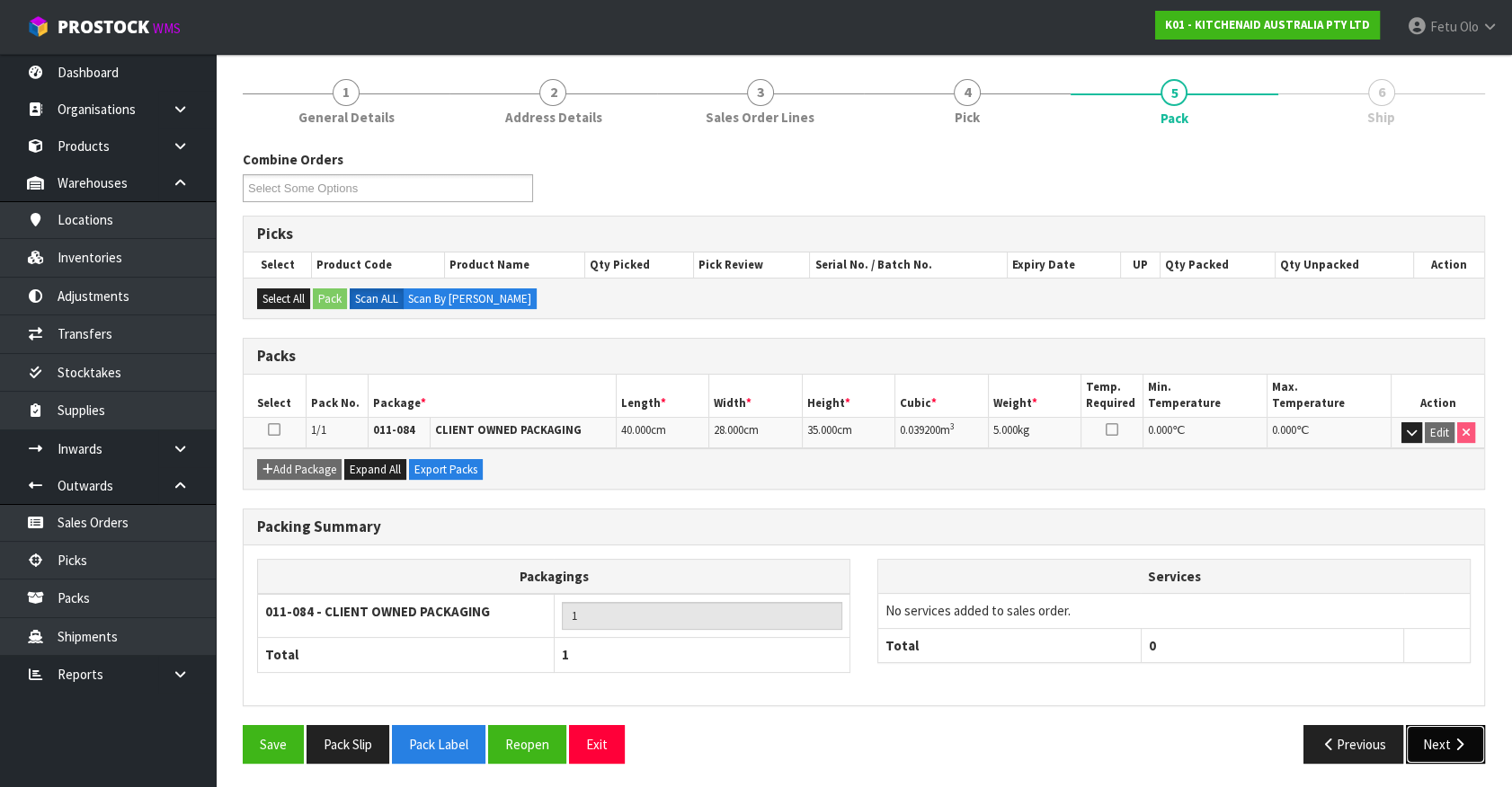
click at [1442, 736] on button "Next" at bounding box center [1445, 744] width 79 height 39
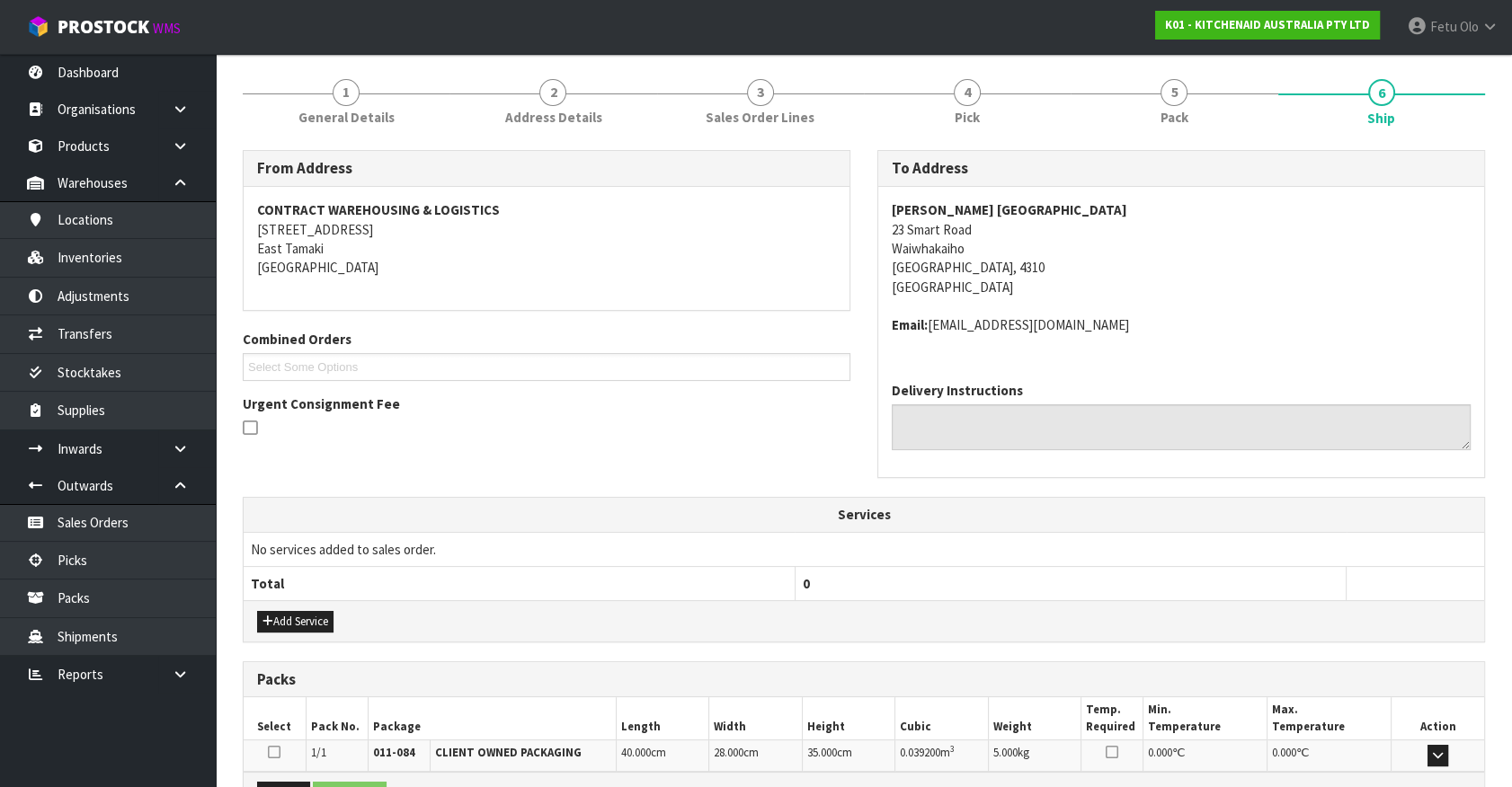
scroll to position [417, 0]
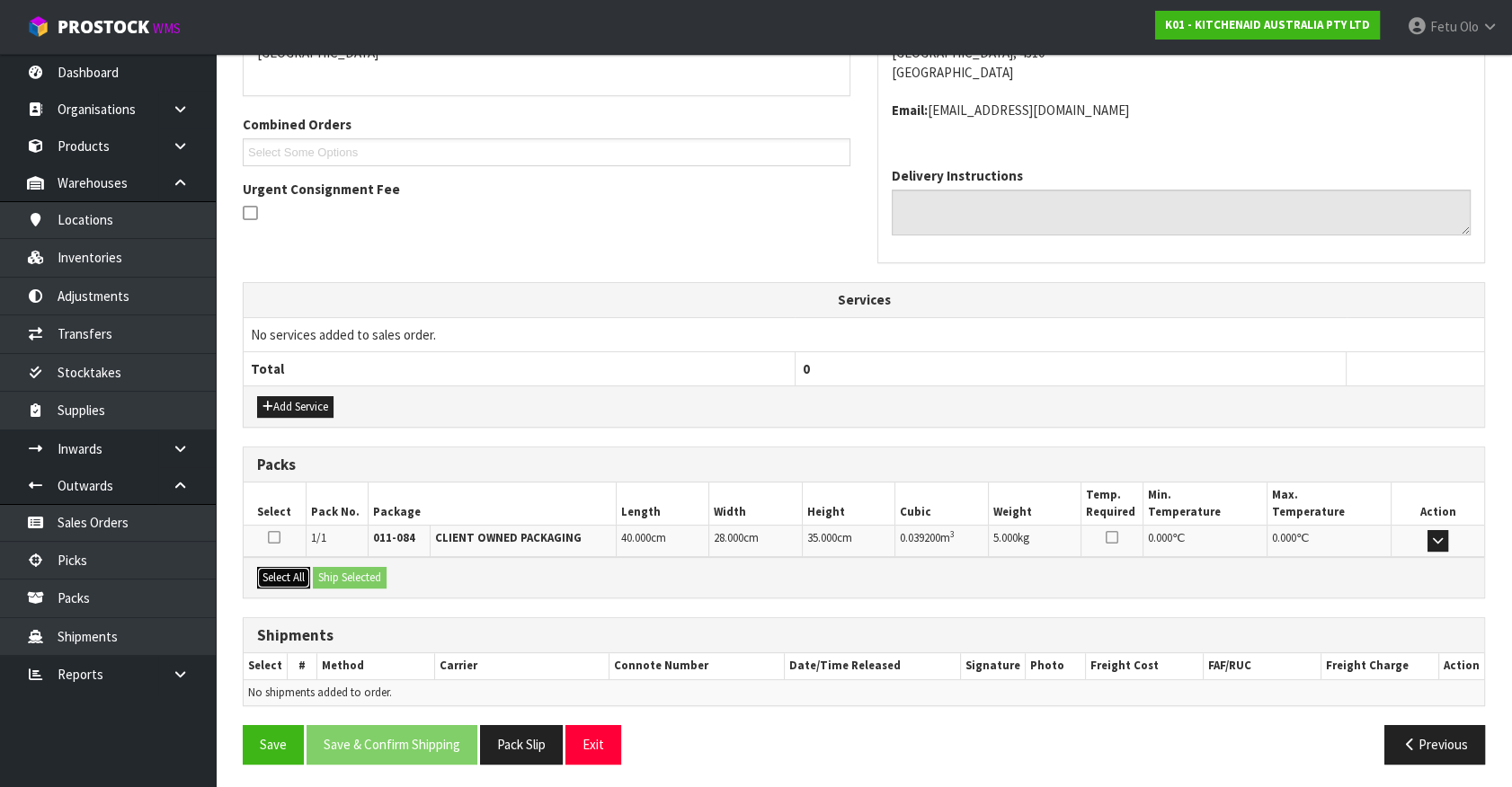
drag, startPoint x: 278, startPoint y: 575, endPoint x: 337, endPoint y: 575, distance: 59.0
click at [293, 574] on button "Select All" at bounding box center [284, 578] width 53 height 22
click at [340, 574] on button "Ship Selected" at bounding box center [350, 578] width 74 height 22
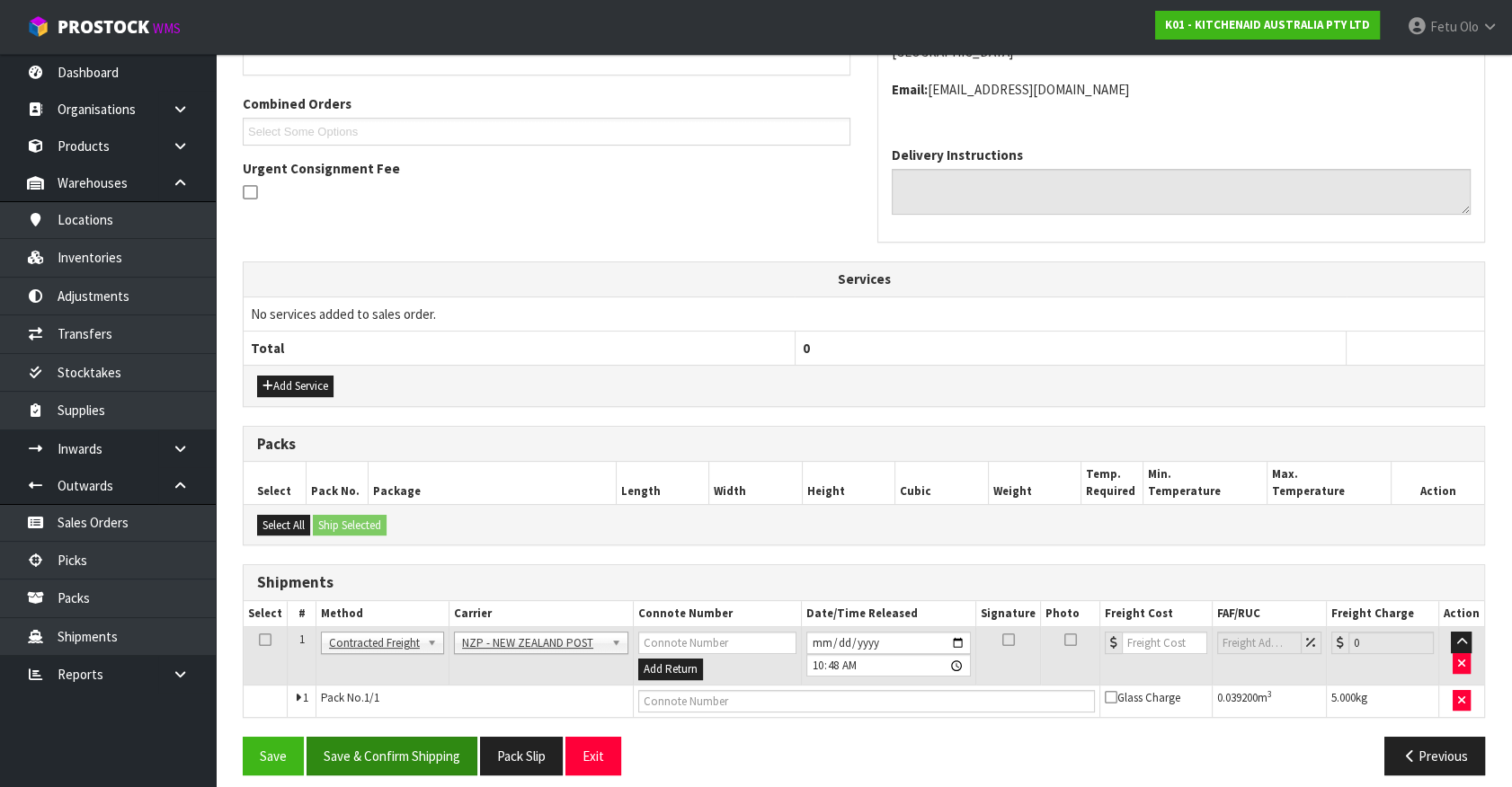
scroll to position [450, 0]
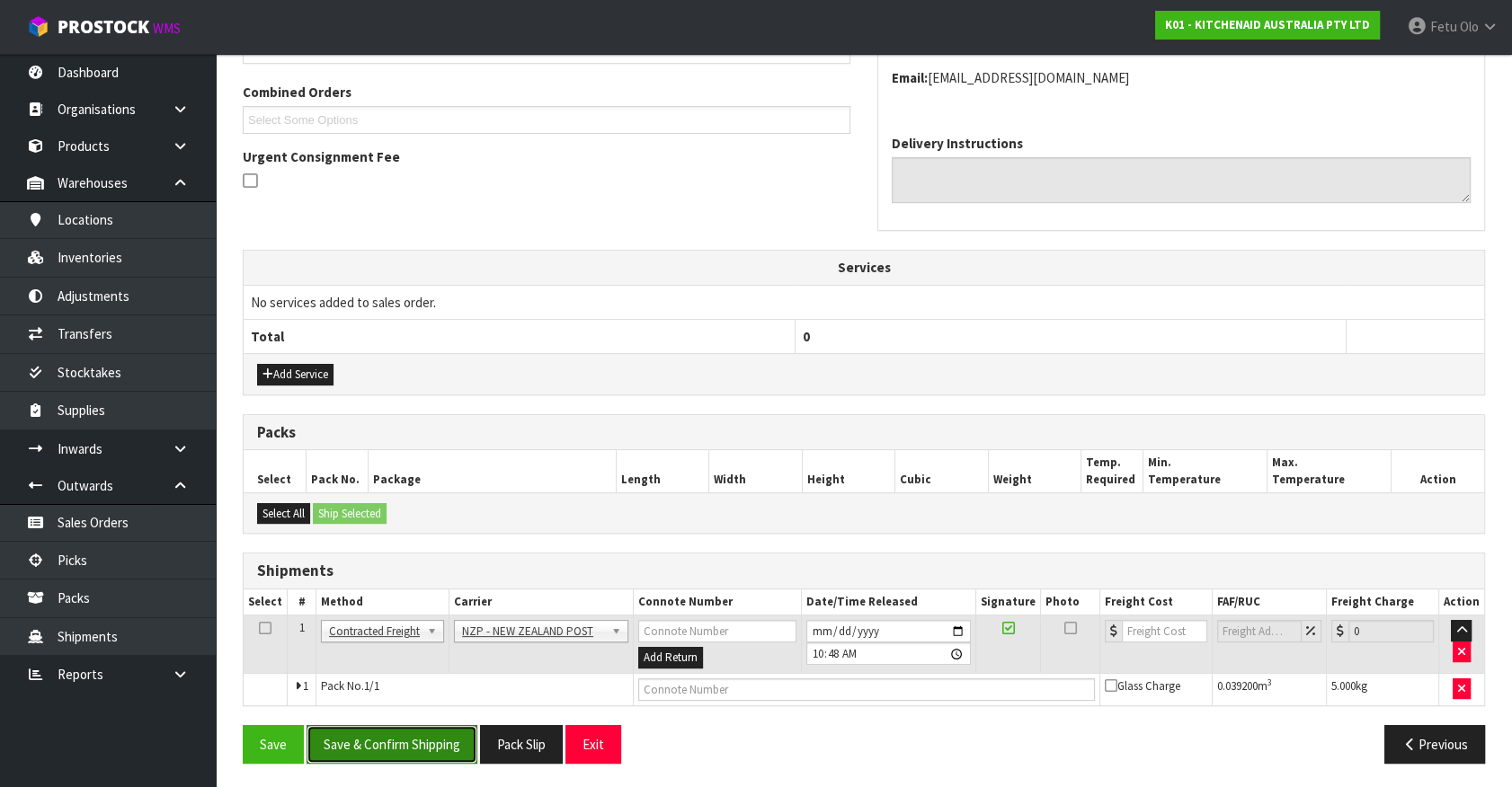
click at [431, 757] on button "Save & Confirm Shipping" at bounding box center [391, 744] width 171 height 39
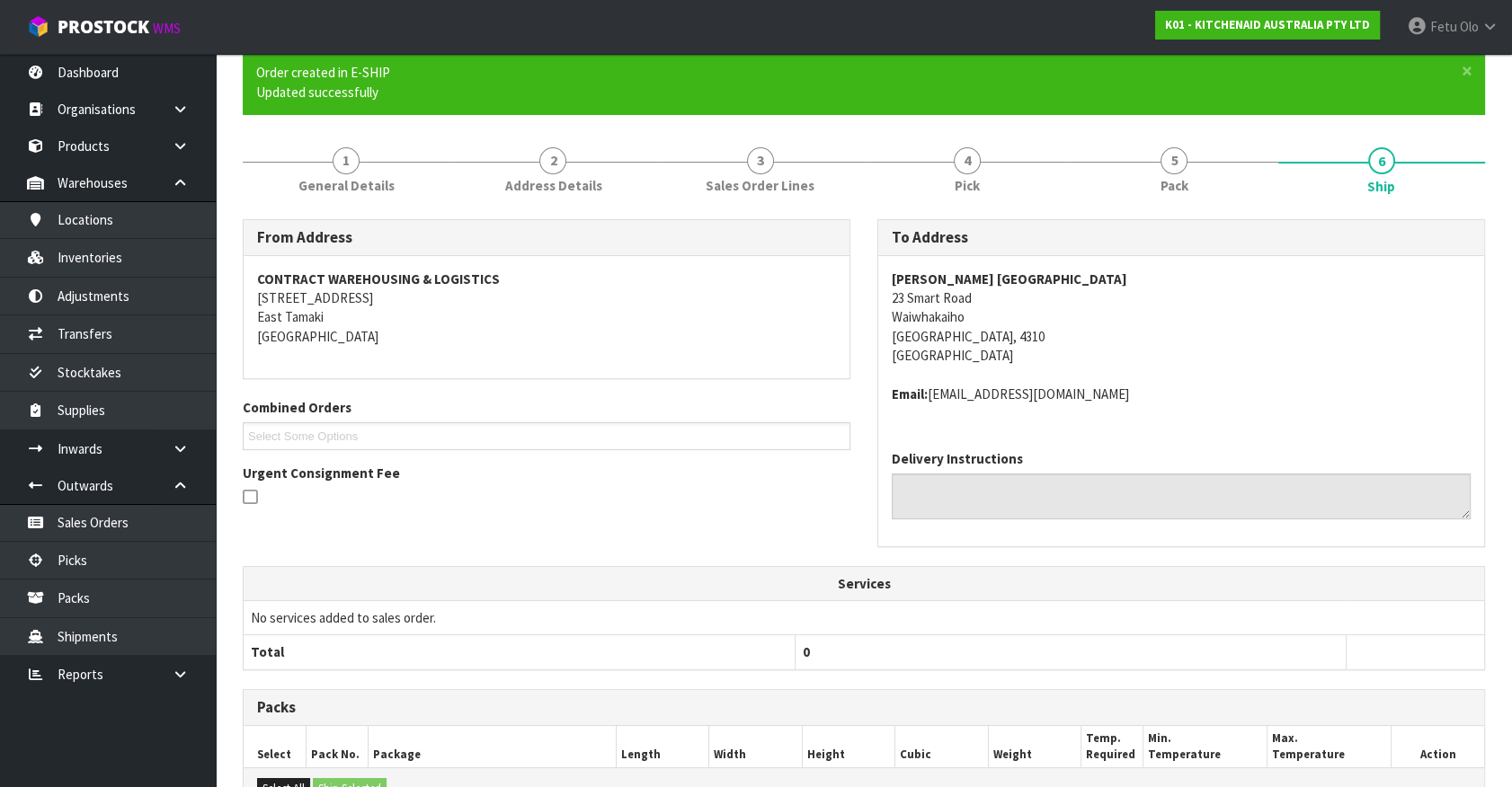
scroll to position [423, 0]
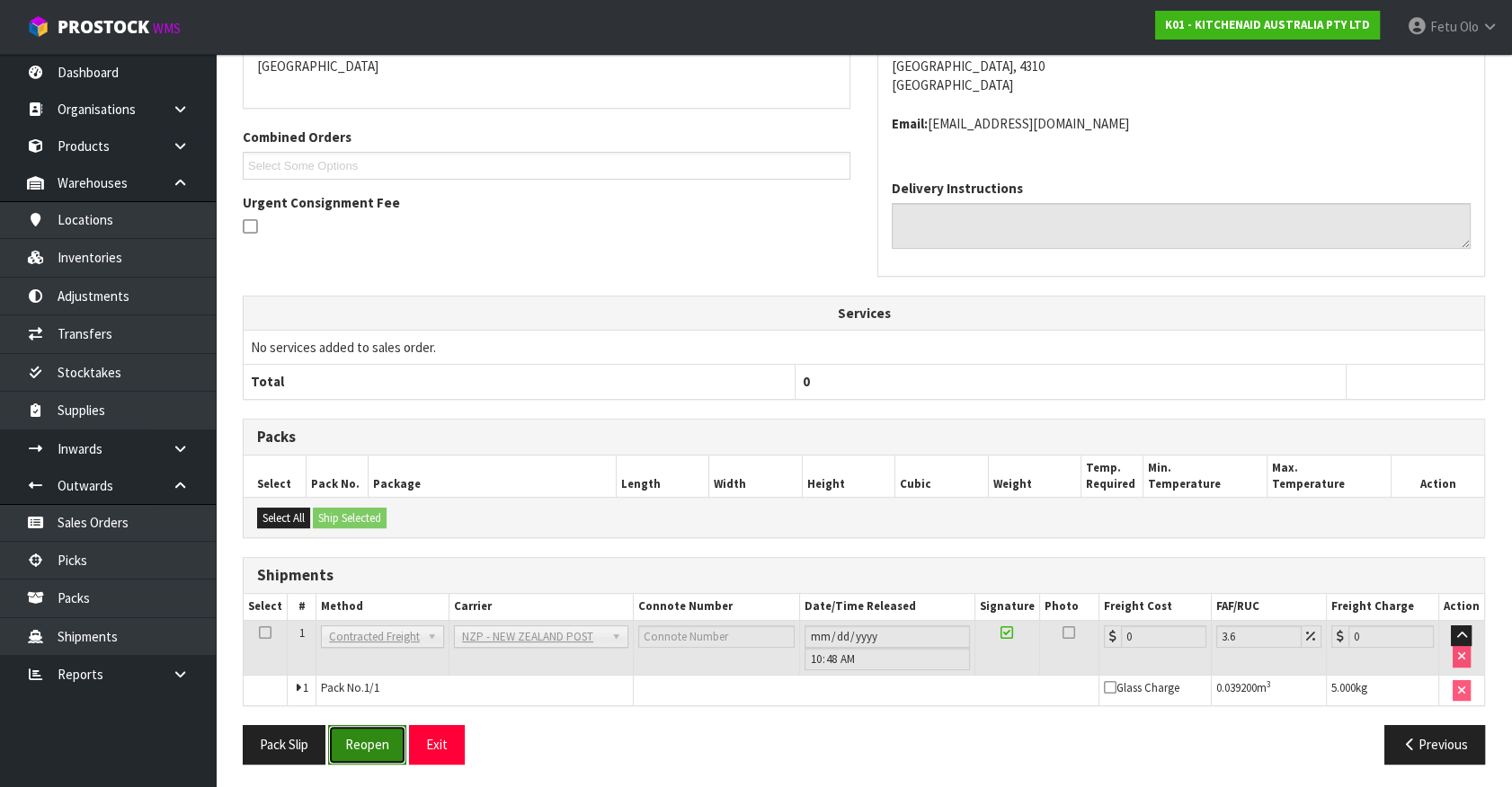
click at [367, 737] on button "Reopen" at bounding box center [367, 744] width 78 height 39
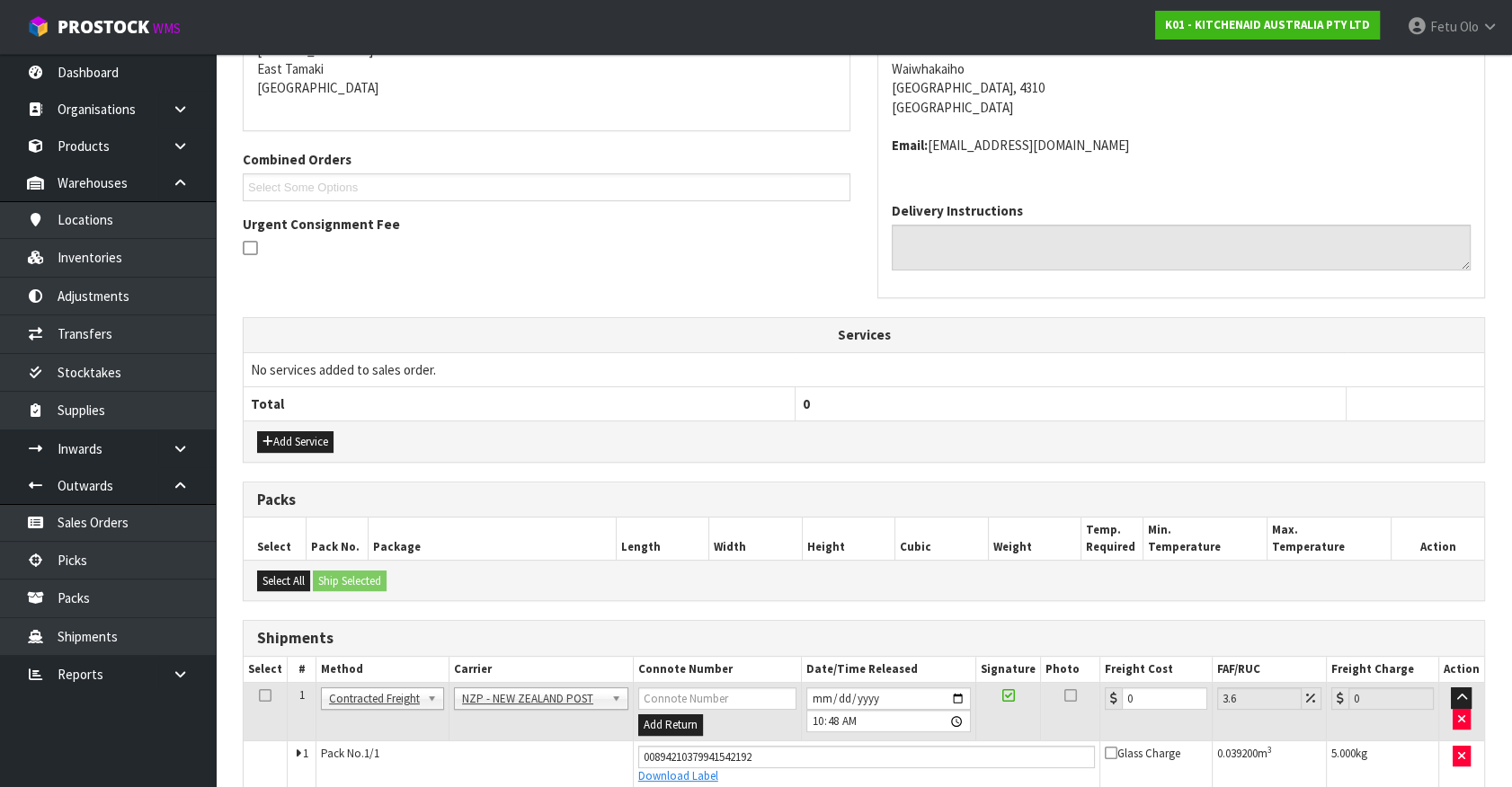
scroll to position [466, 0]
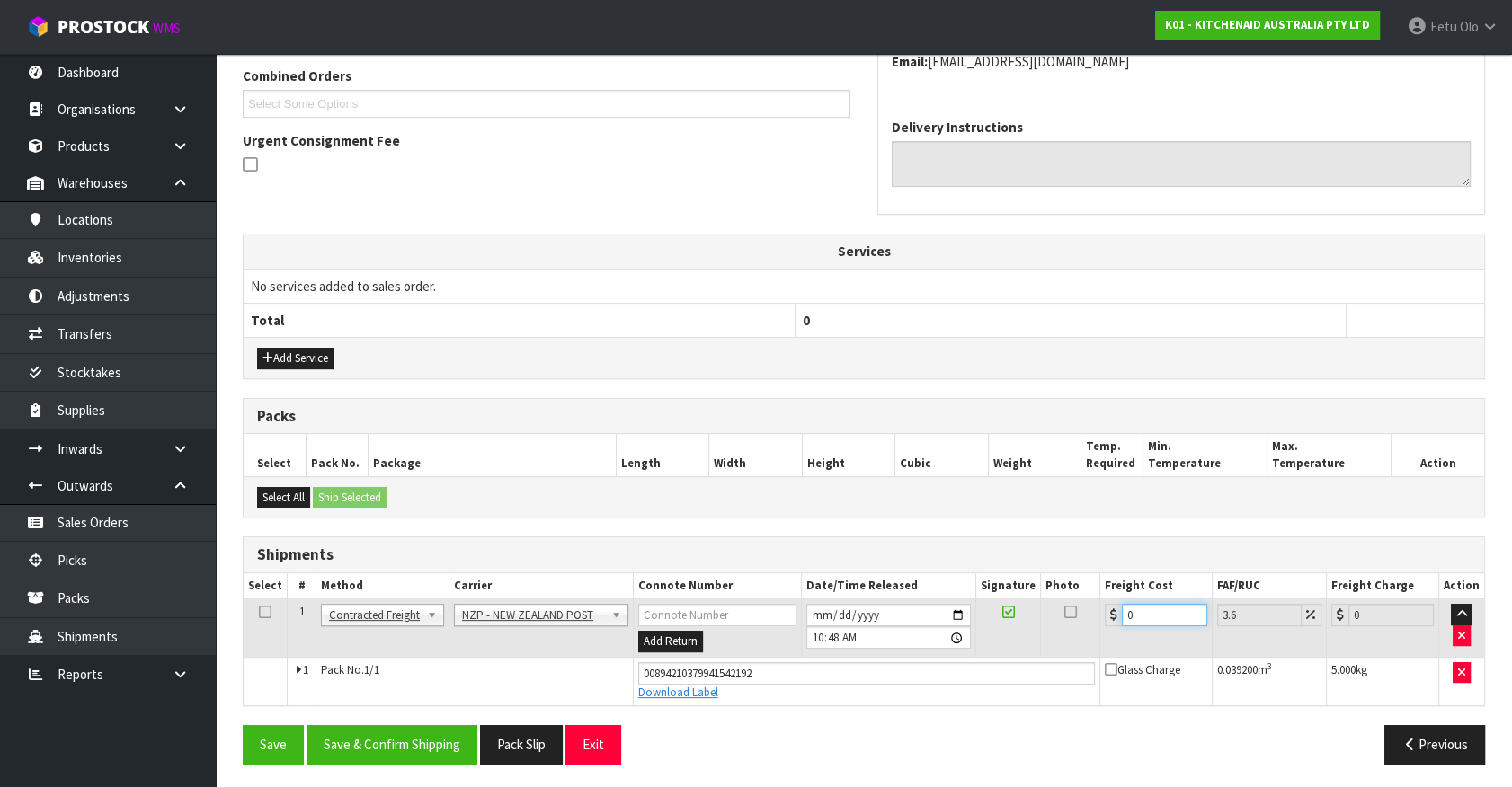
drag, startPoint x: 1120, startPoint y: 618, endPoint x: 883, endPoint y: 629, distance: 237.3
click at [883, 629] on tr "1 Client Local Pickup Customer Local Pickup Company Freight Contracted Freight …" at bounding box center [863, 629] width 1241 height 58
click at [436, 742] on button "Save & Confirm Shipping" at bounding box center [391, 744] width 171 height 39
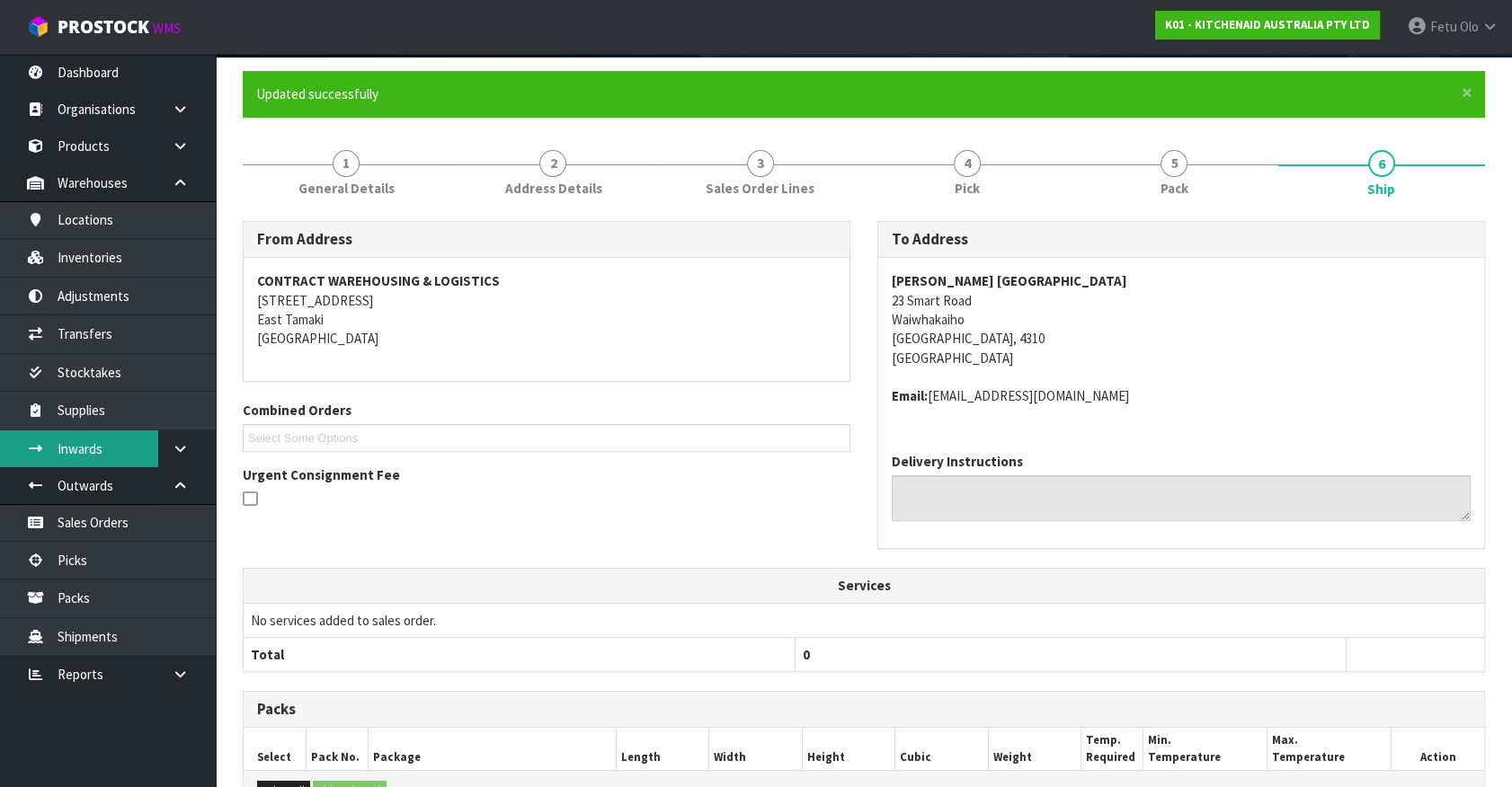
scroll to position [408, 0]
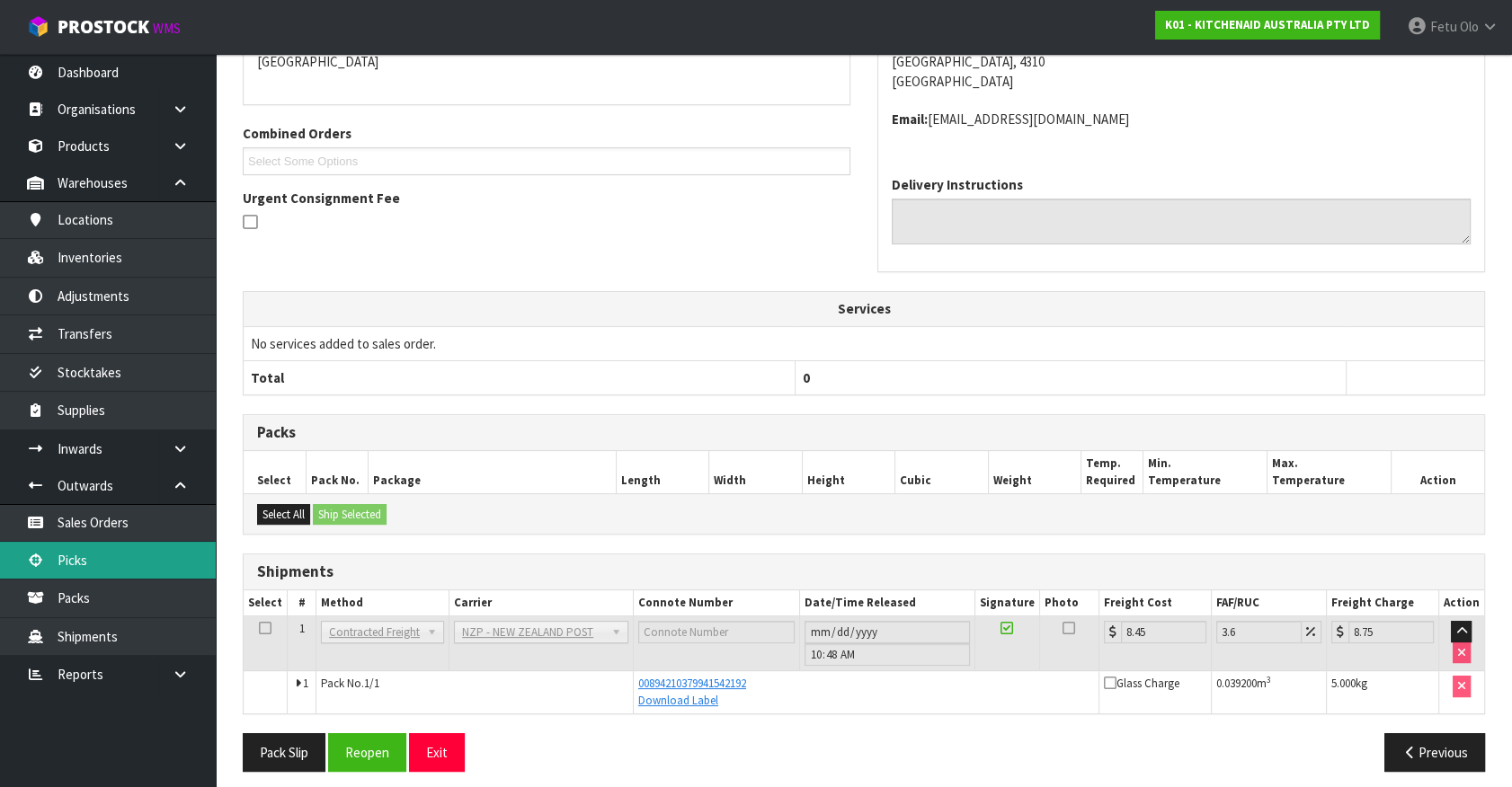
click at [52, 552] on link "Picks" at bounding box center [107, 560] width 216 height 37
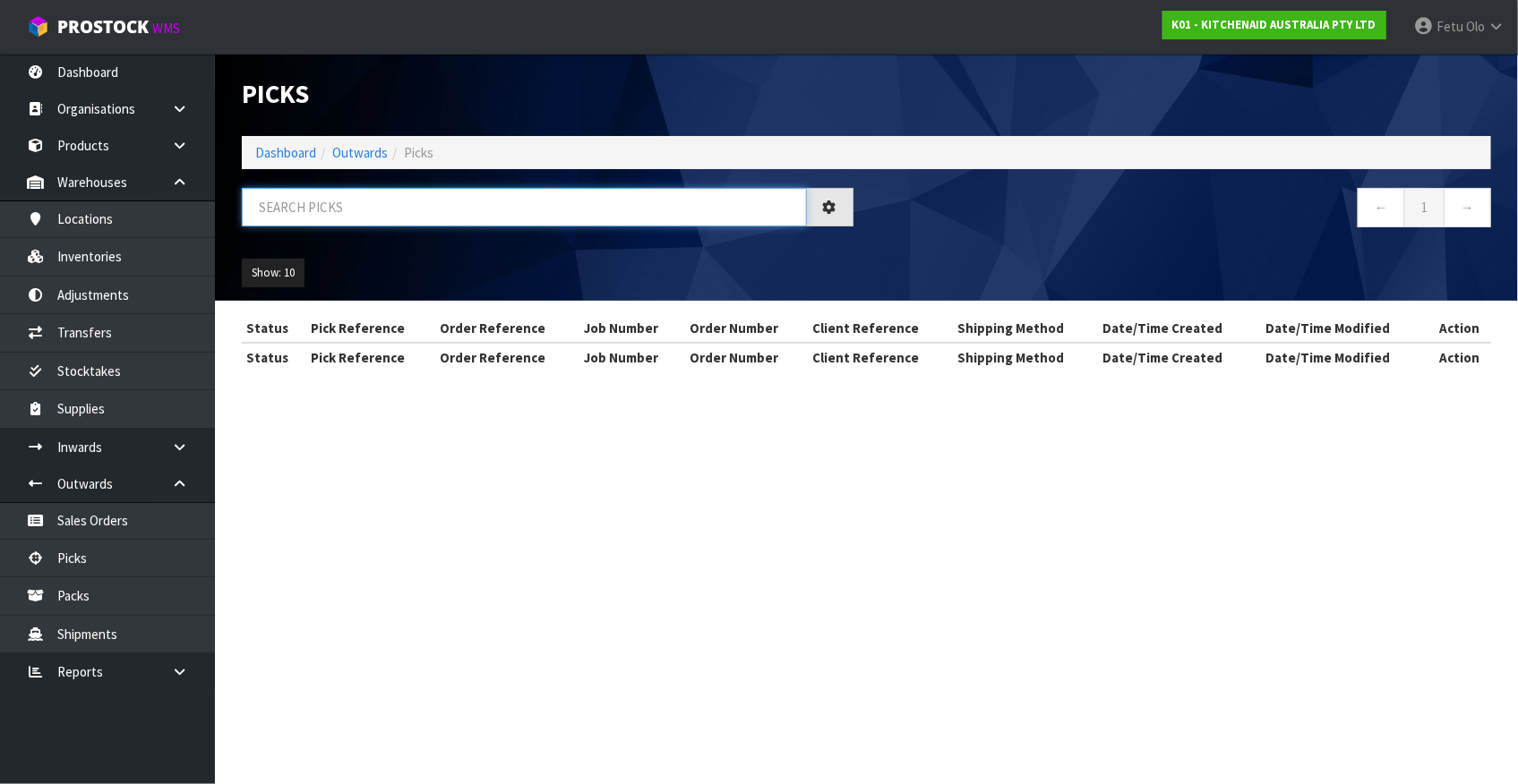
click at [616, 200] on input "text" at bounding box center [524, 207] width 565 height 38
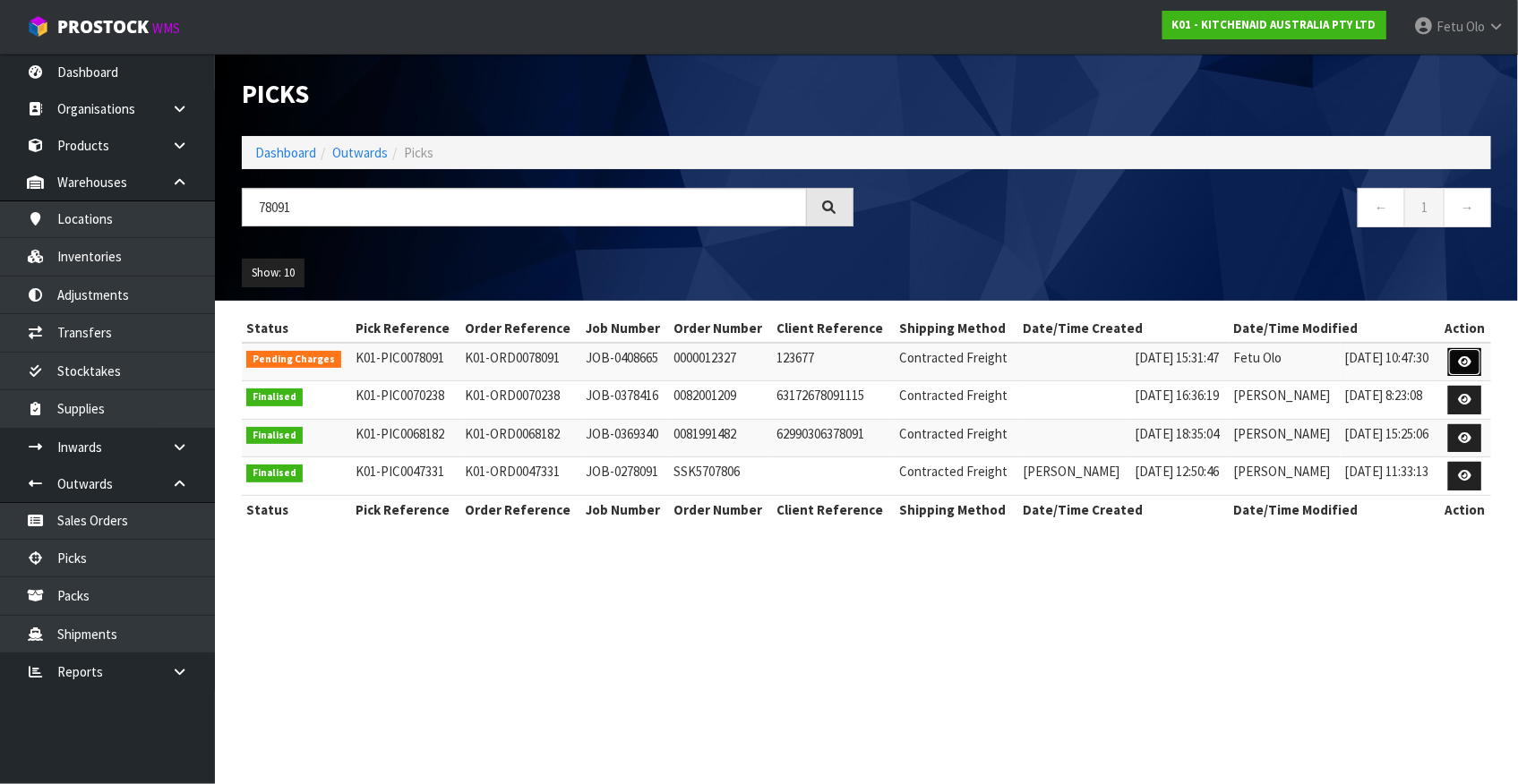
click at [1471, 366] on icon at bounding box center [1464, 362] width 13 height 11
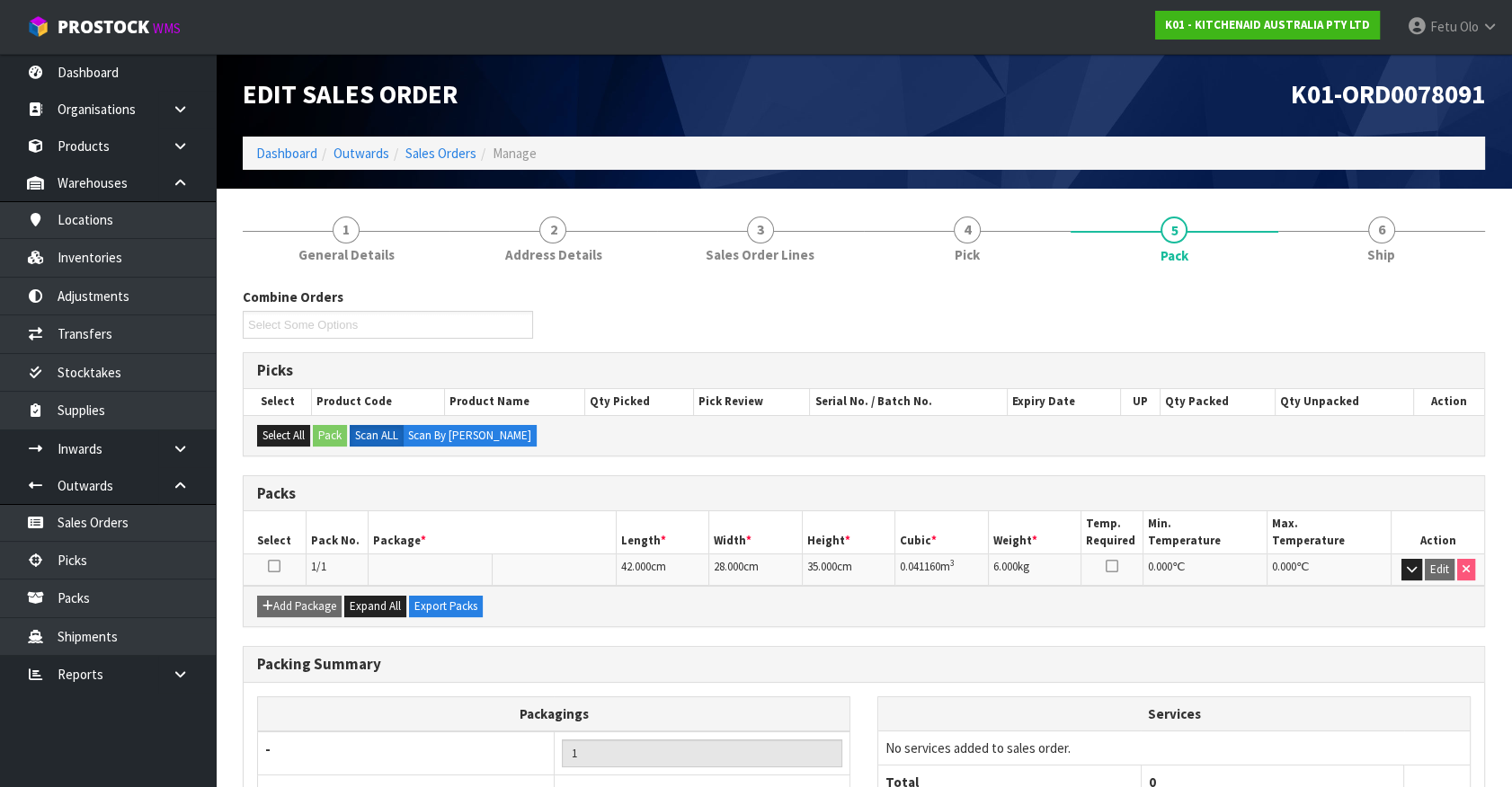
click at [1373, 234] on span "6" at bounding box center [1381, 230] width 27 height 27
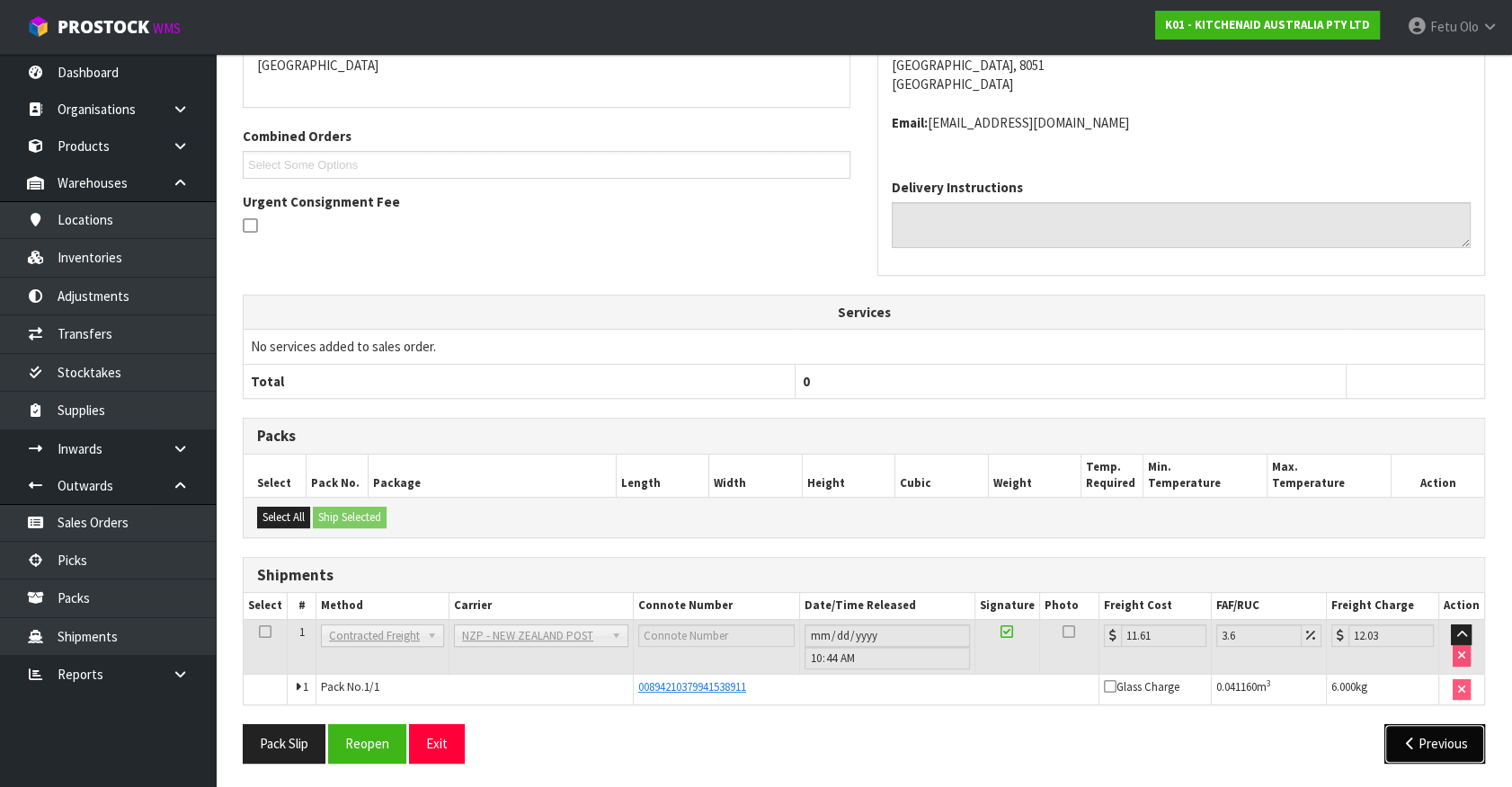
click at [1441, 745] on button "Previous" at bounding box center [1434, 744] width 101 height 39
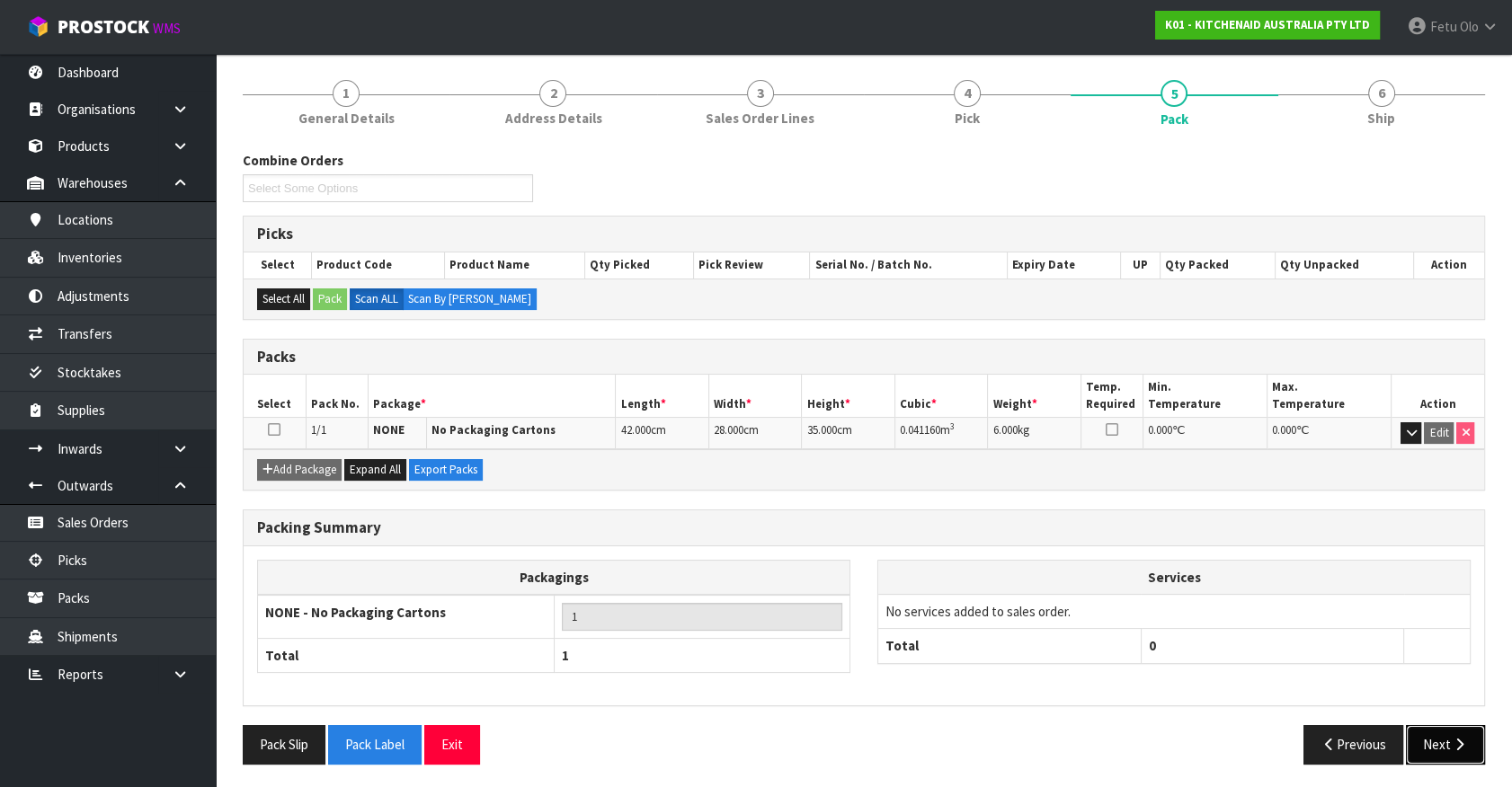
click at [1429, 742] on button "Next" at bounding box center [1445, 744] width 79 height 39
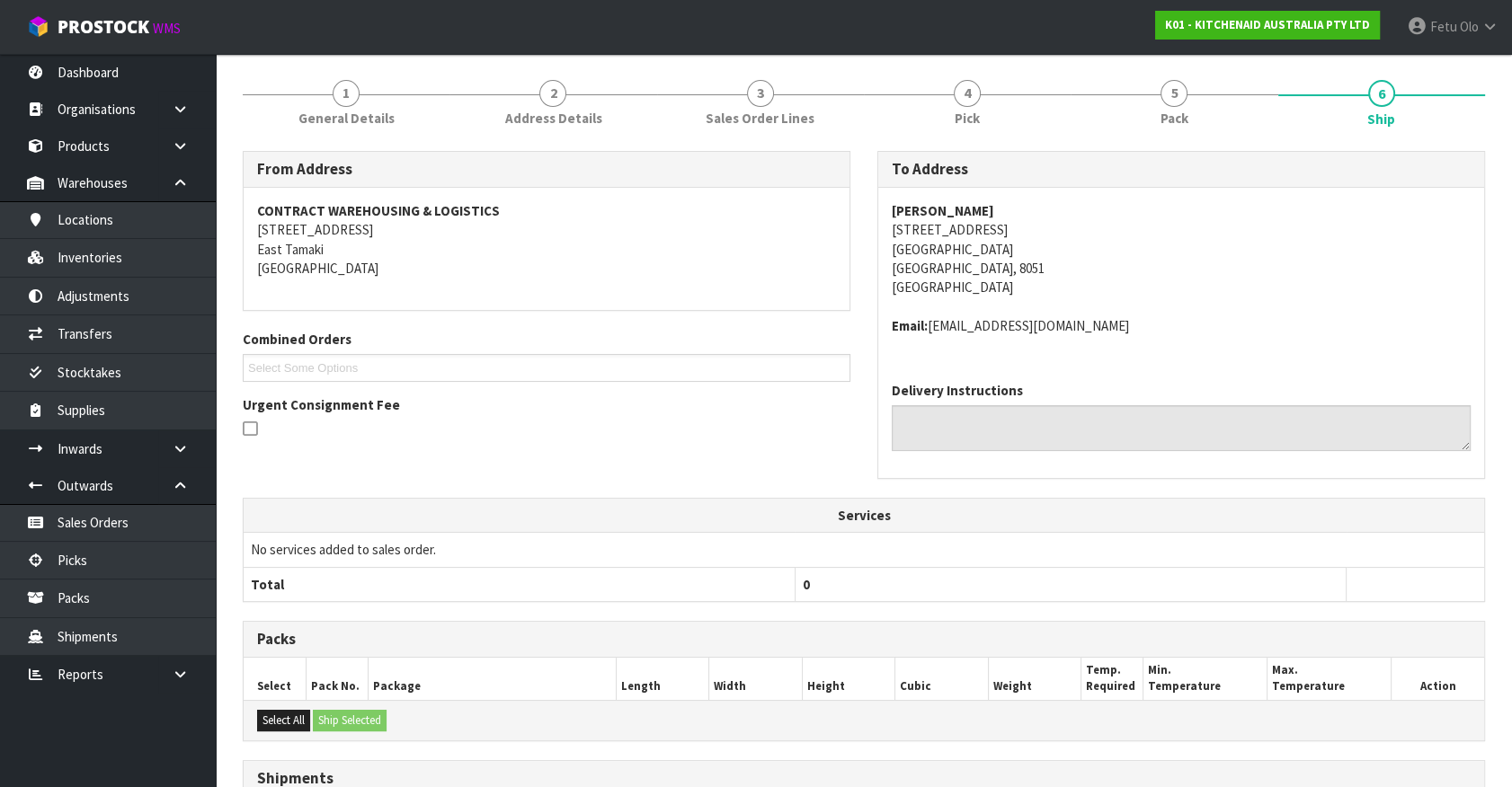
scroll to position [339, 0]
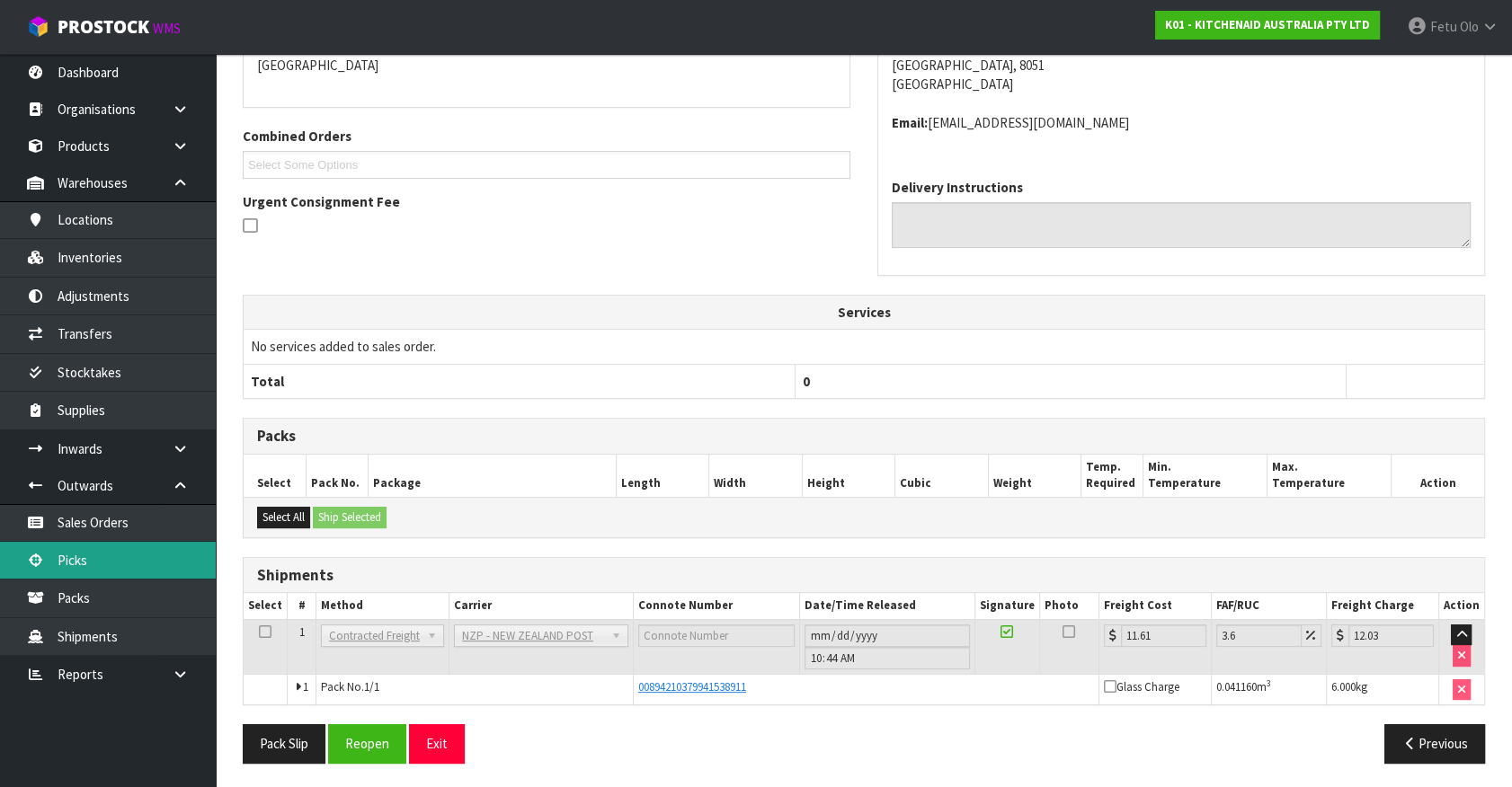
click at [68, 565] on link "Picks" at bounding box center [107, 560] width 216 height 37
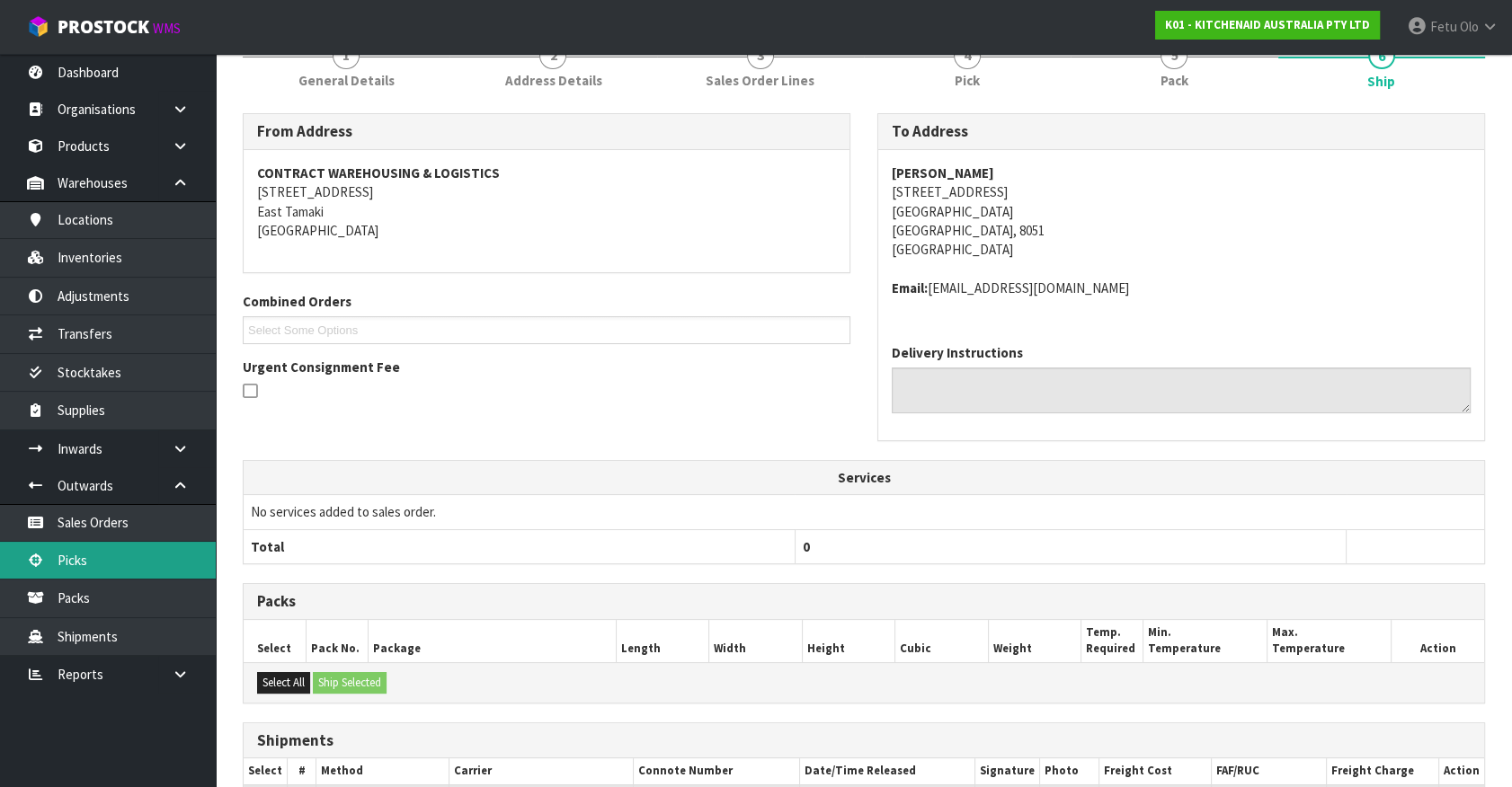
scroll to position [12, 0]
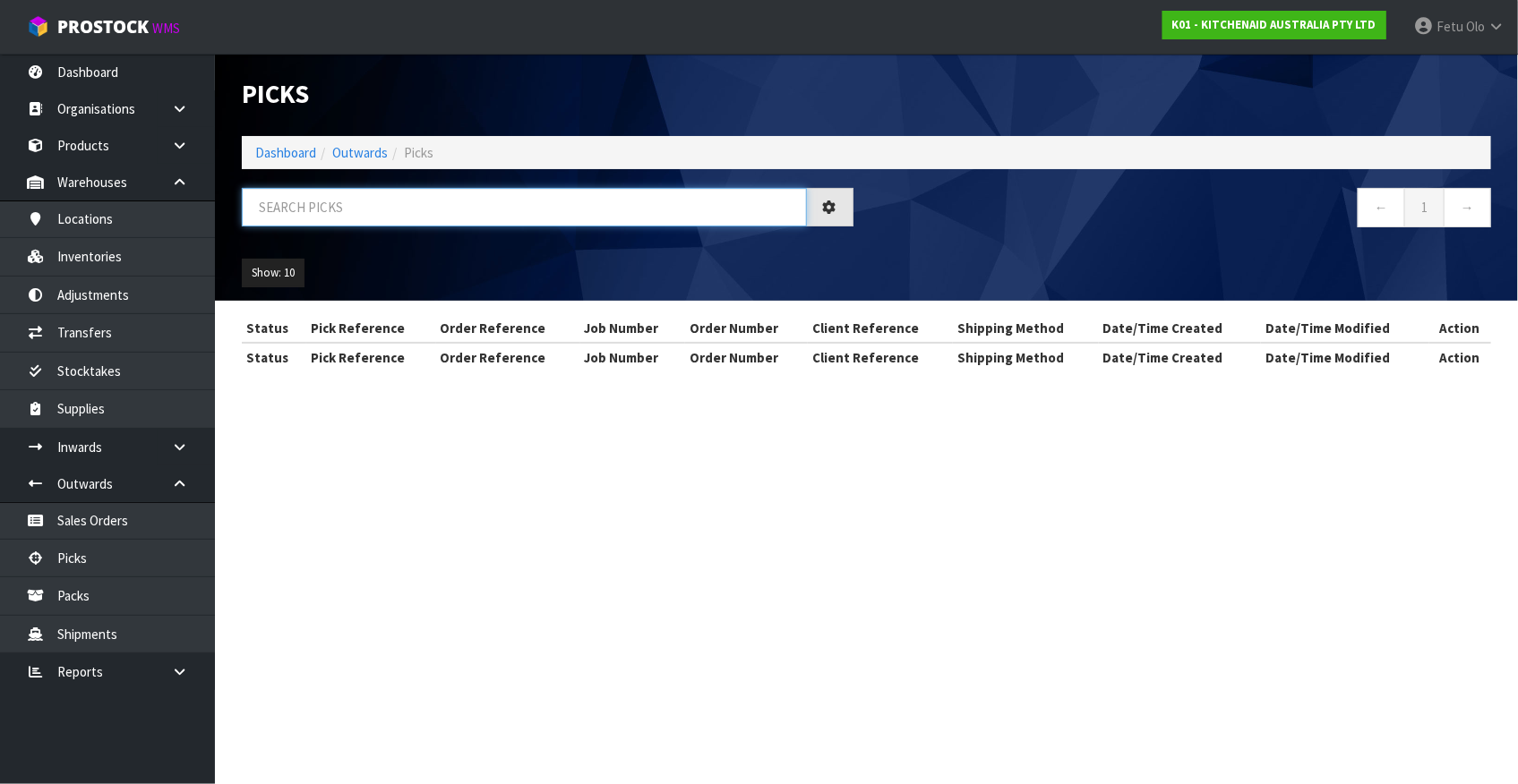
click at [461, 207] on input "text" at bounding box center [524, 207] width 565 height 38
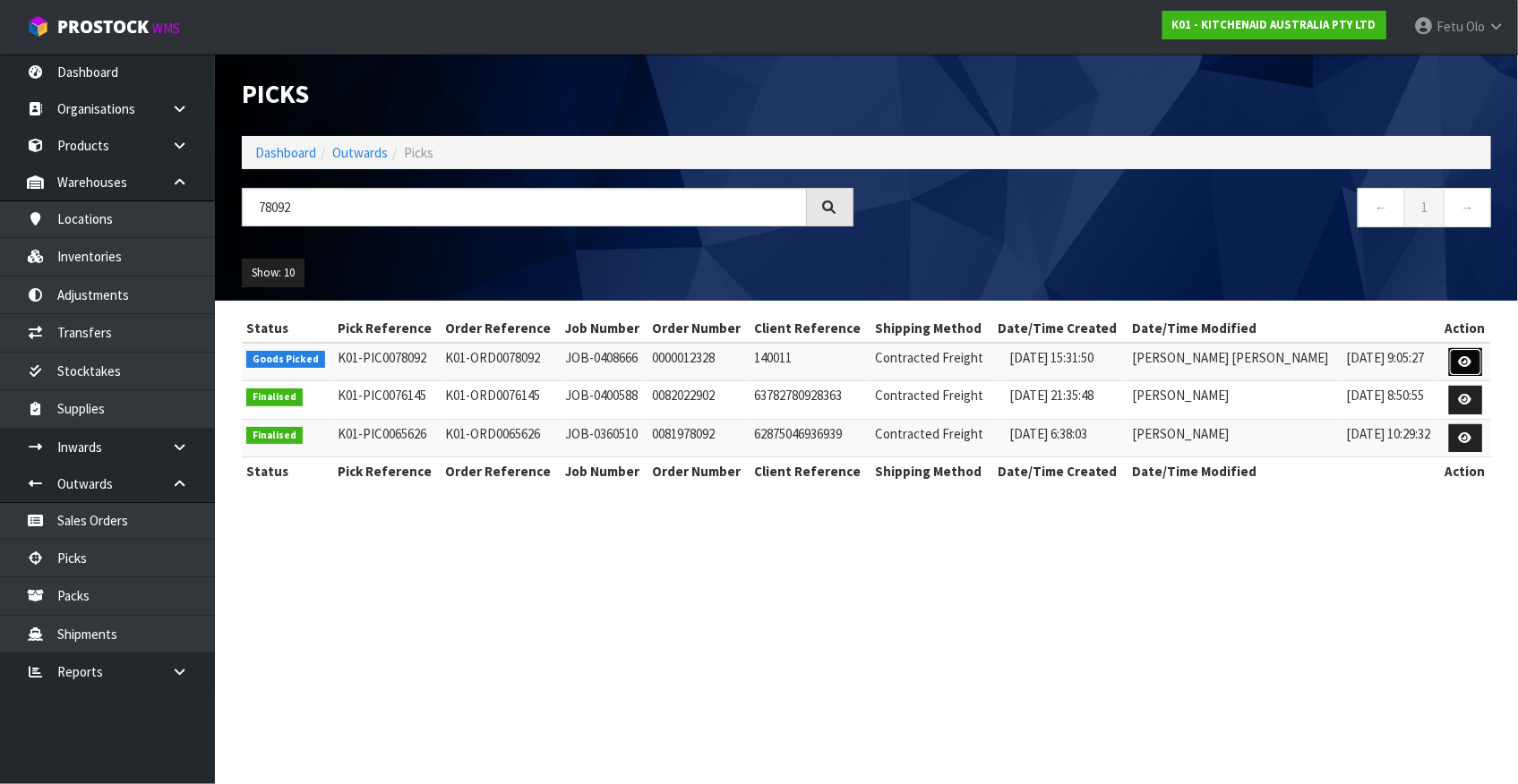
click at [1466, 361] on icon at bounding box center [1465, 362] width 13 height 11
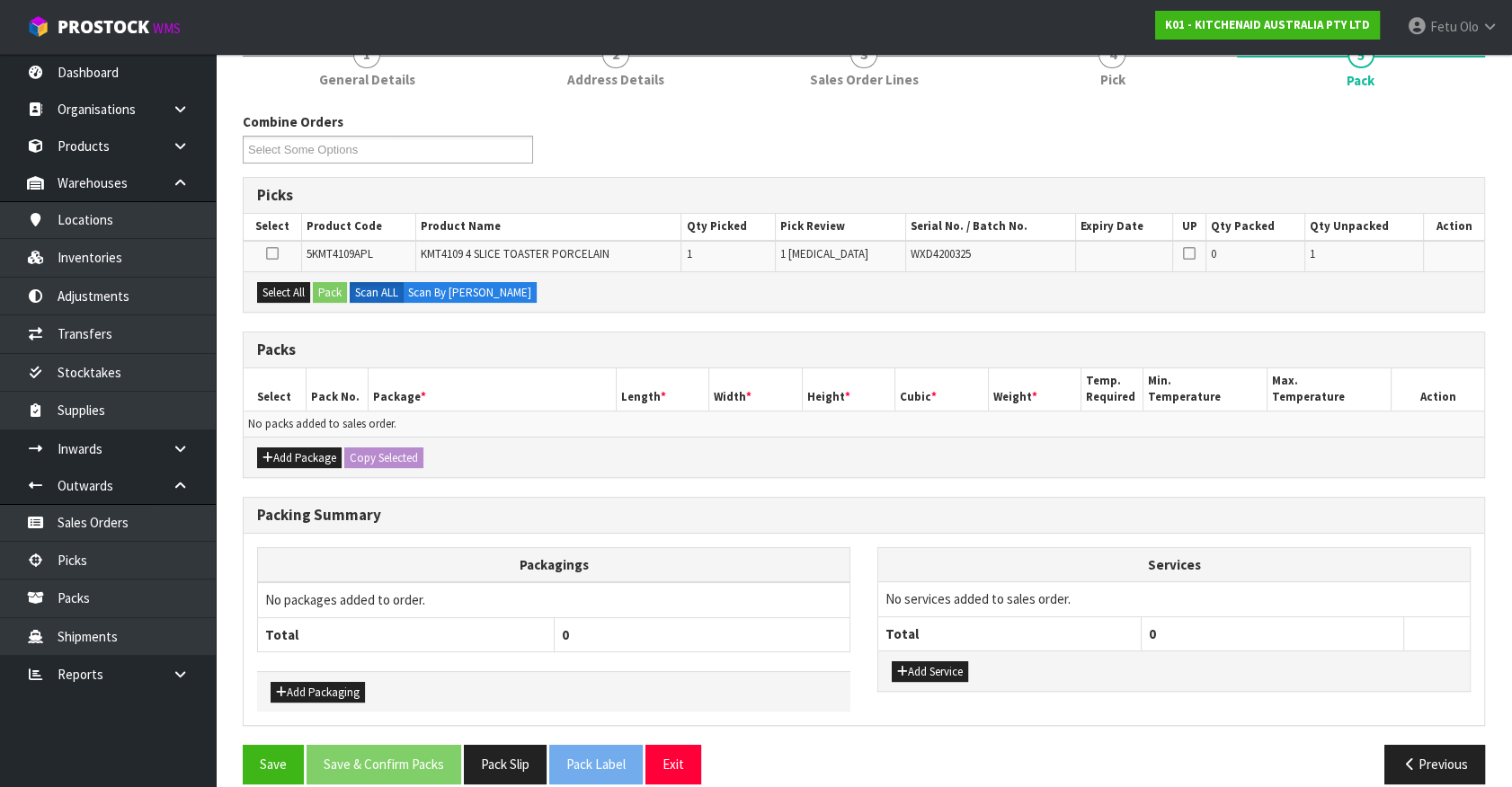
scroll to position [195, 0]
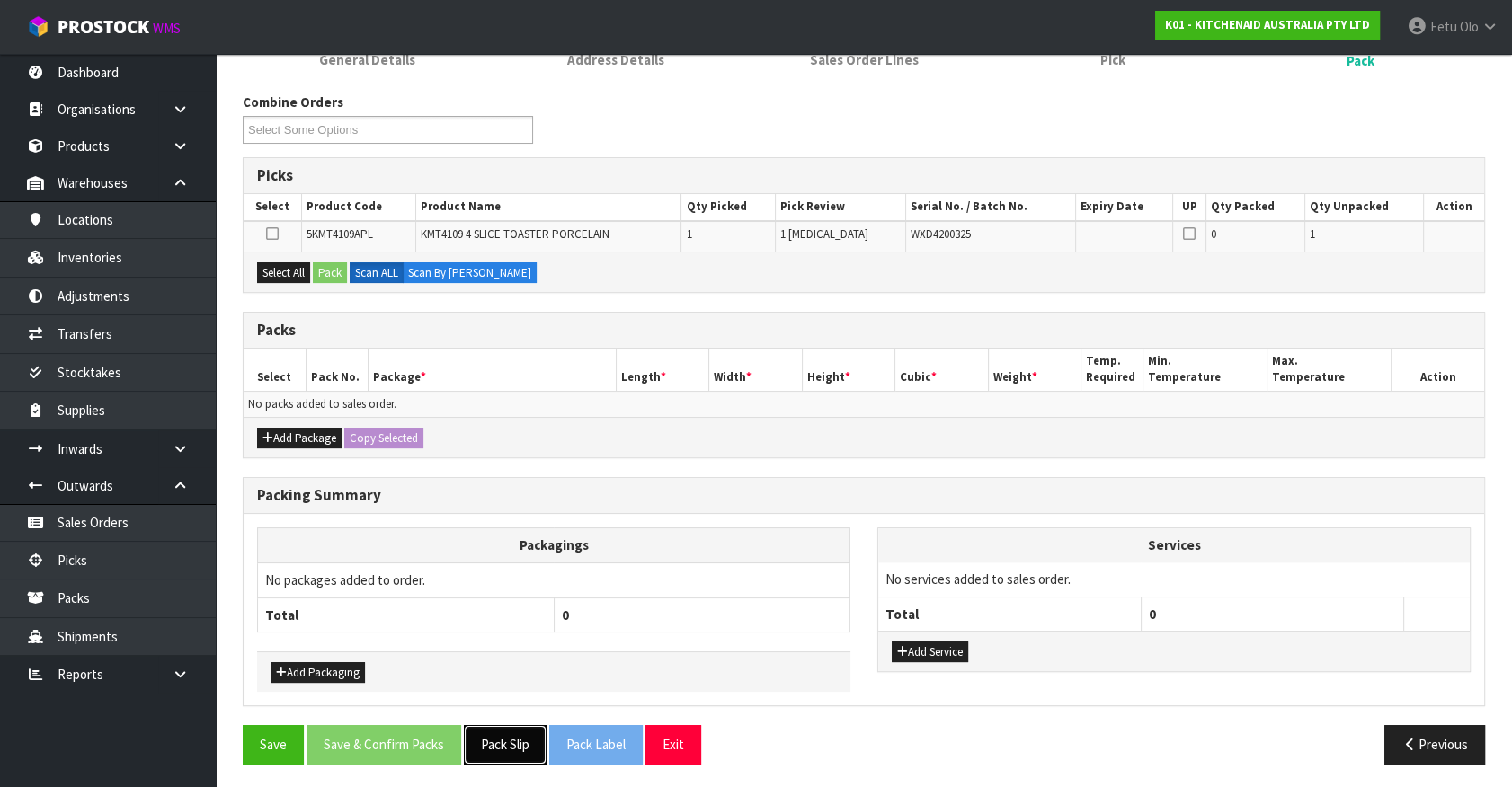
click at [481, 734] on button "Pack Slip" at bounding box center [505, 744] width 83 height 39
click at [416, 403] on td "No packs added to sales order." at bounding box center [863, 404] width 1241 height 26
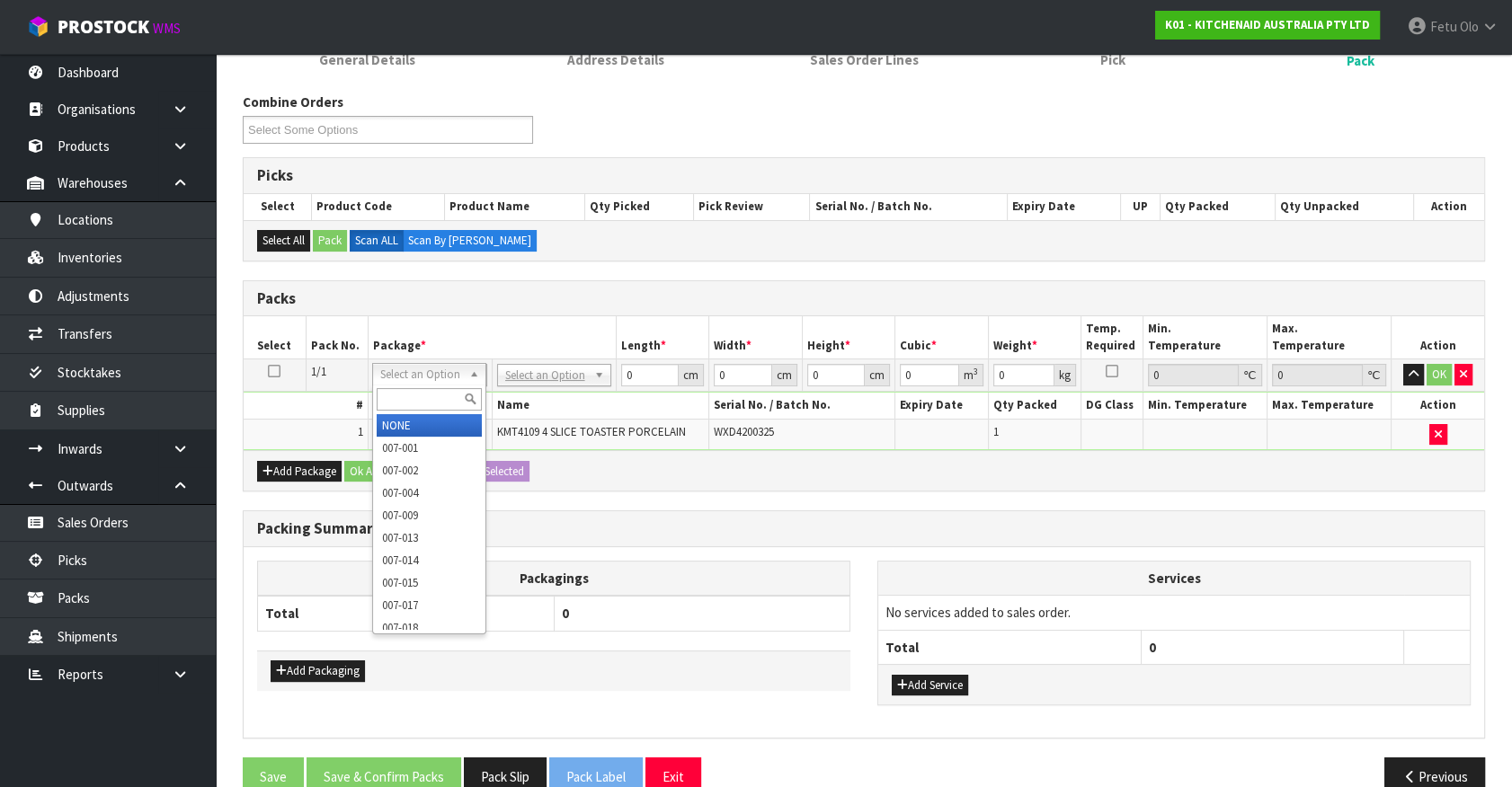
drag, startPoint x: 411, startPoint y: 377, endPoint x: 404, endPoint y: 401, distance: 25.0
click at [404, 400] on input "text" at bounding box center [430, 400] width 106 height 23
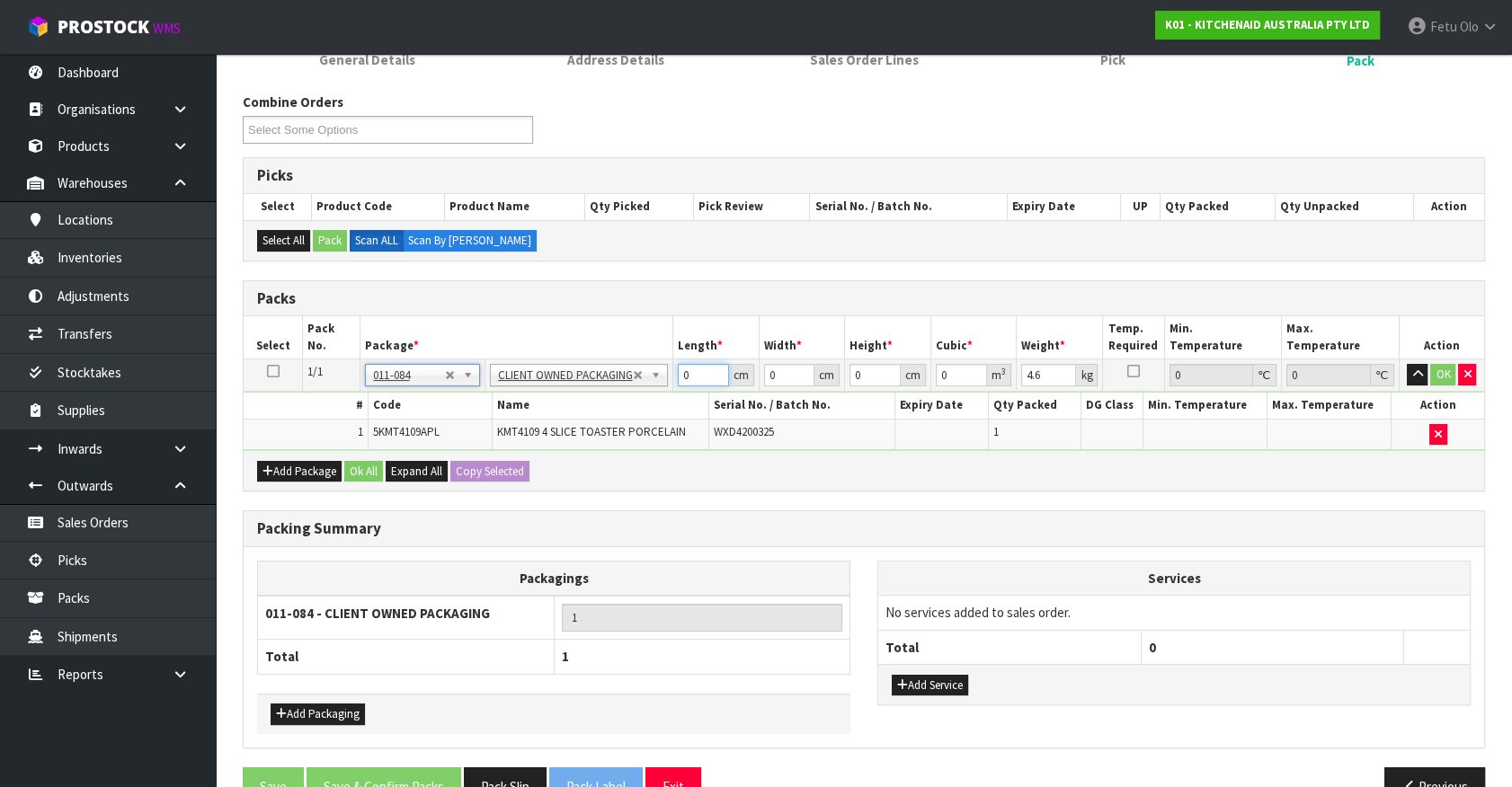
drag, startPoint x: 700, startPoint y: 373, endPoint x: 550, endPoint y: 395, distance: 151.6
click at [550, 395] on tbody "1/1 NONE 007-001 007-002 007-004 007-009 007-013 007-014 007-015 007-017 007-01…" at bounding box center [863, 404] width 1241 height 90
click button "OK" at bounding box center [1442, 374] width 25 height 22
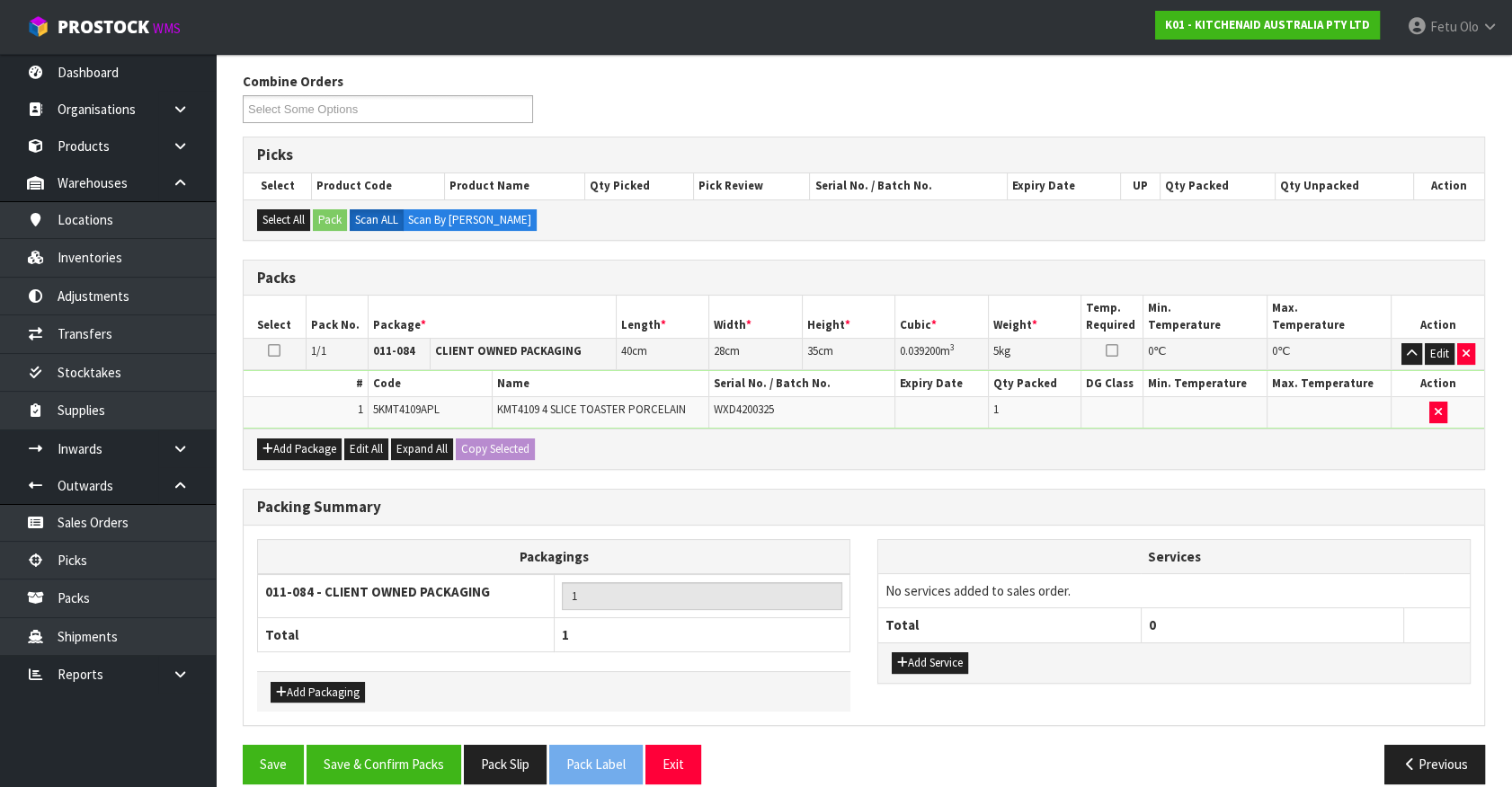
scroll to position [235, 0]
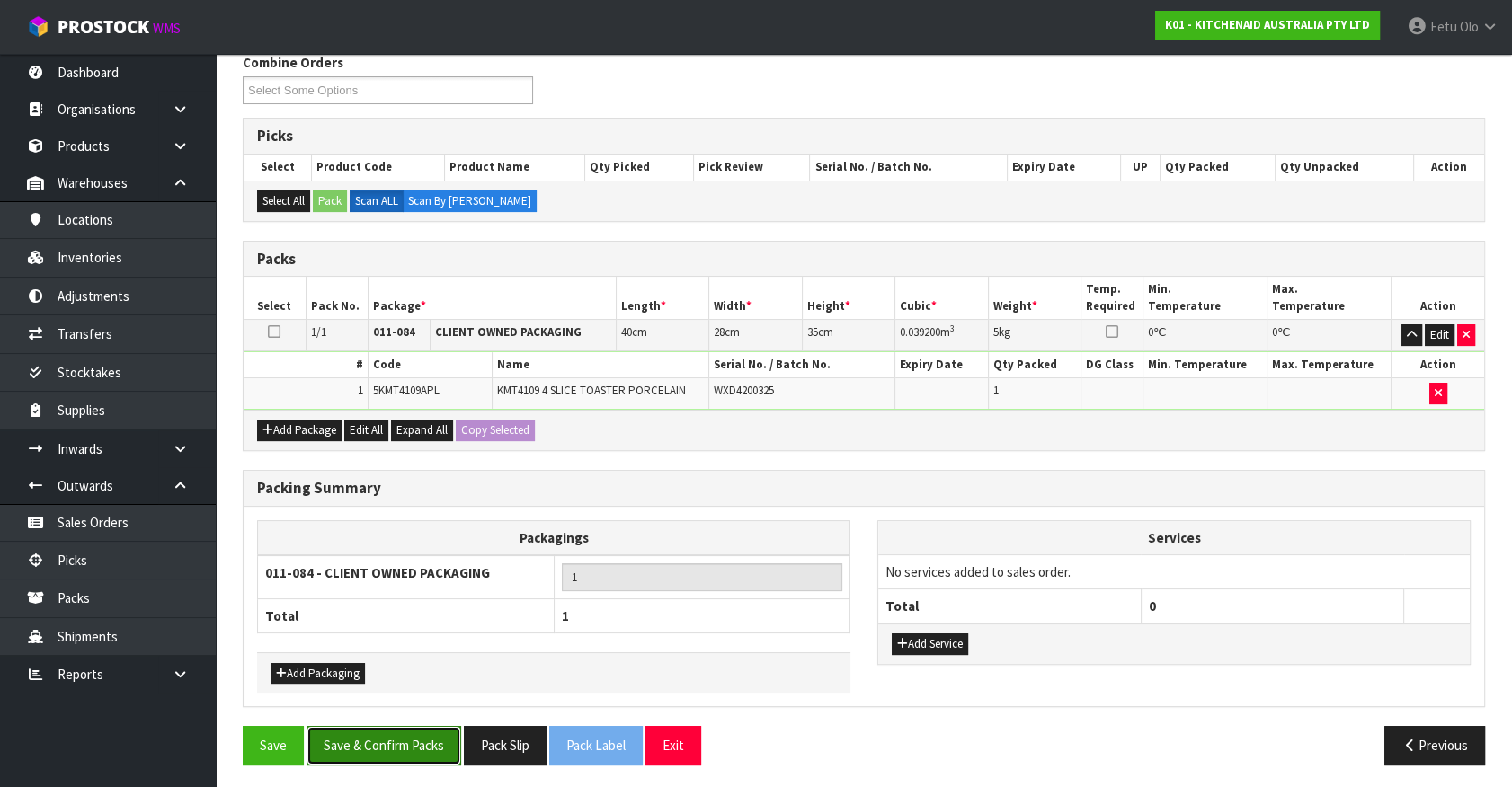
click at [392, 744] on button "Save & Confirm Packs" at bounding box center [384, 745] width 155 height 39
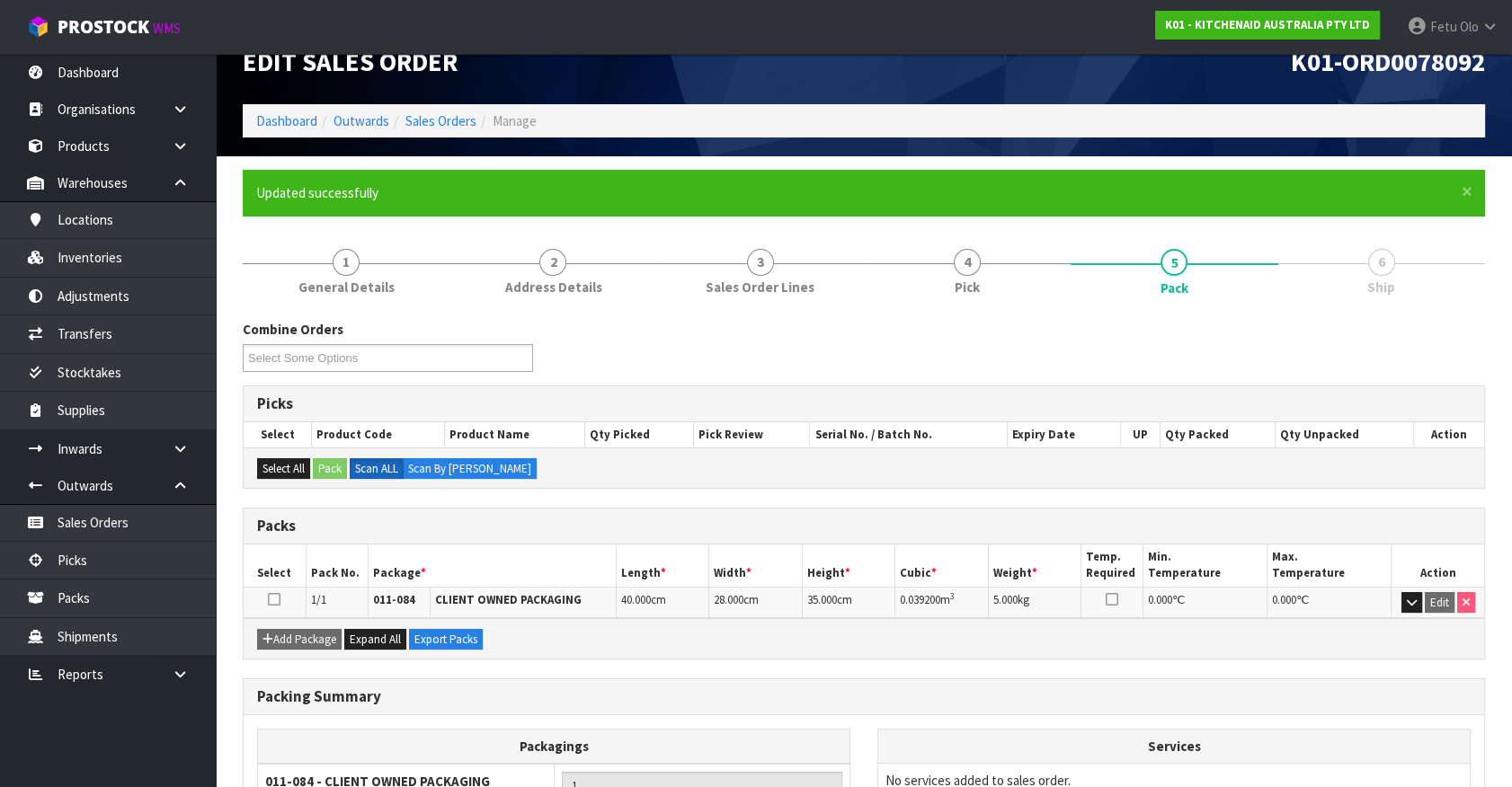
scroll to position [203, 0]
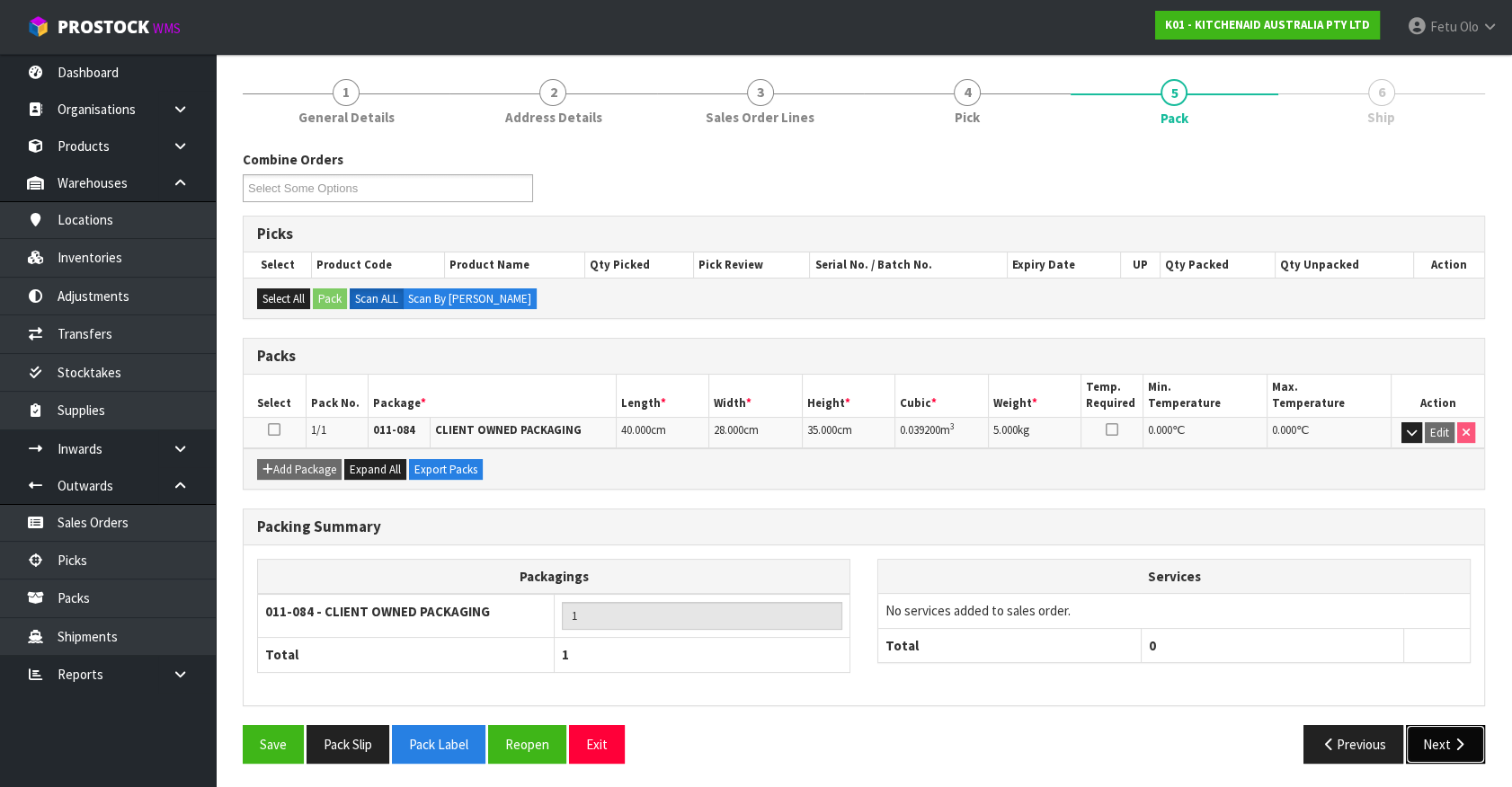
click at [1402, 725] on div "Previous Next" at bounding box center [1180, 744] width 634 height 39
drag, startPoint x: 1422, startPoint y: 752, endPoint x: 1406, endPoint y: 751, distance: 16.0
click at [1406, 751] on button "Next" at bounding box center [1445, 744] width 79 height 39
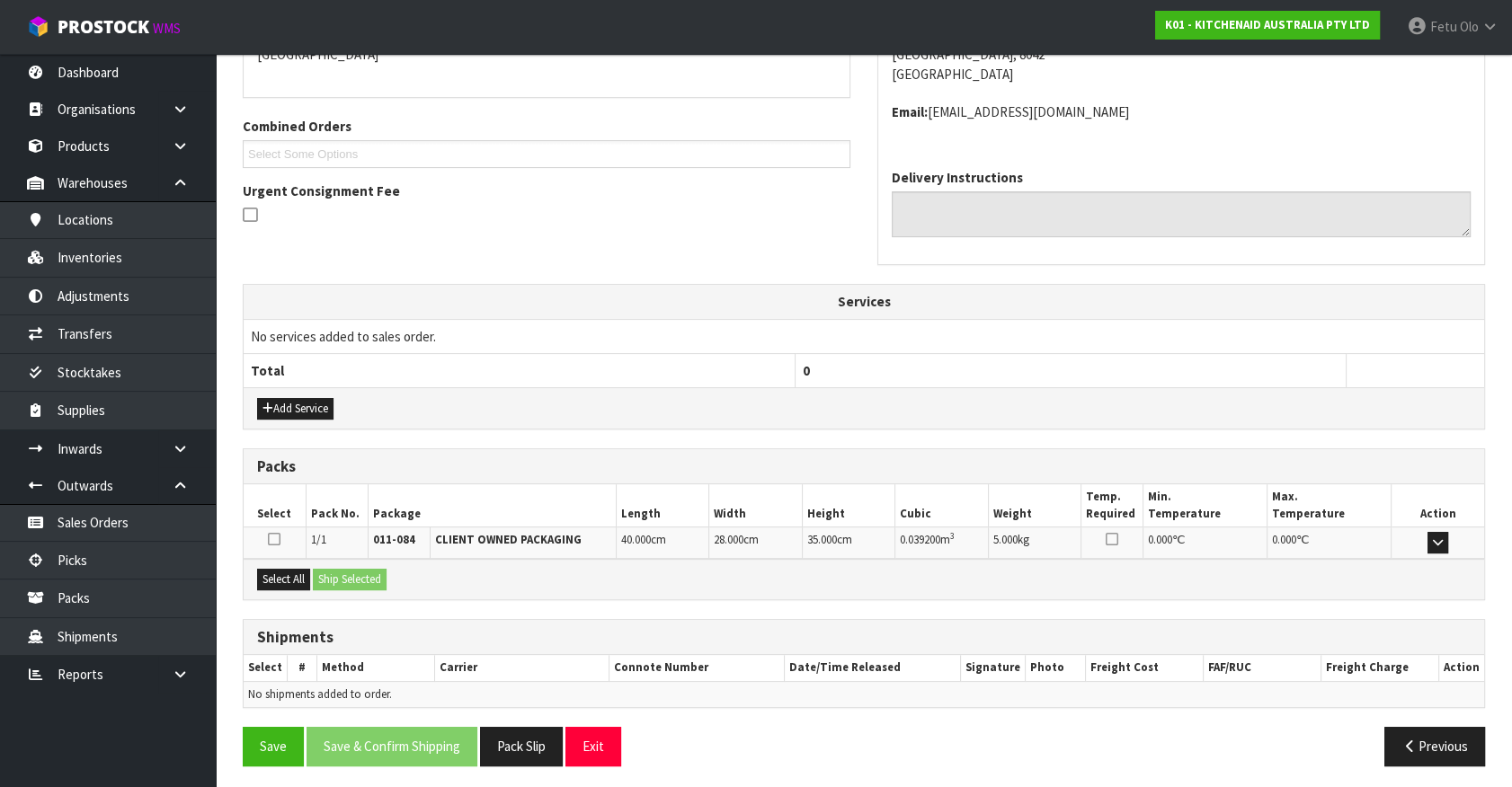
scroll to position [417, 0]
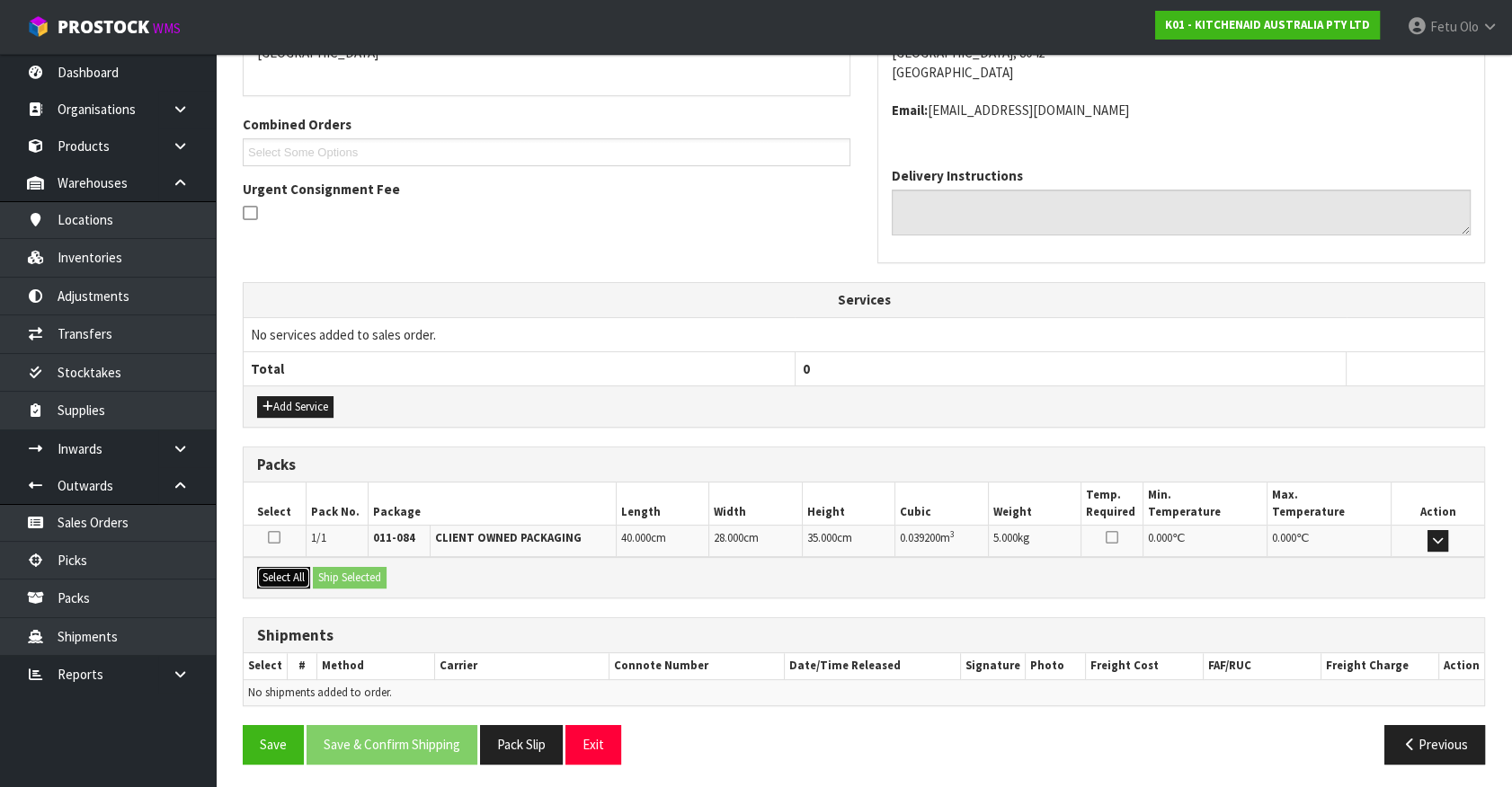
click at [297, 570] on button "Select All" at bounding box center [284, 578] width 53 height 22
click at [341, 570] on button "Ship Selected" at bounding box center [350, 578] width 74 height 22
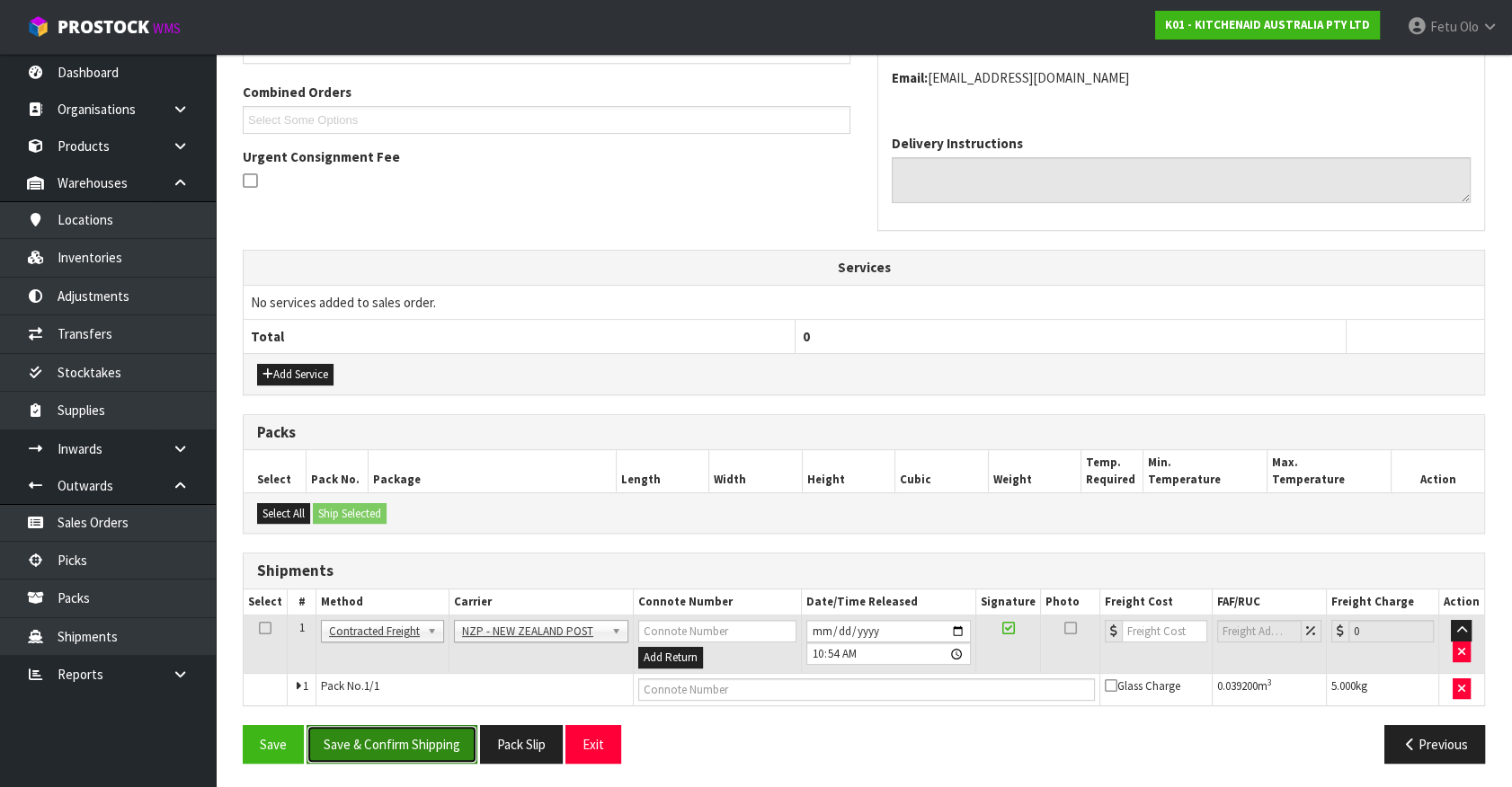
click at [394, 739] on button "Save & Confirm Shipping" at bounding box center [391, 744] width 171 height 39
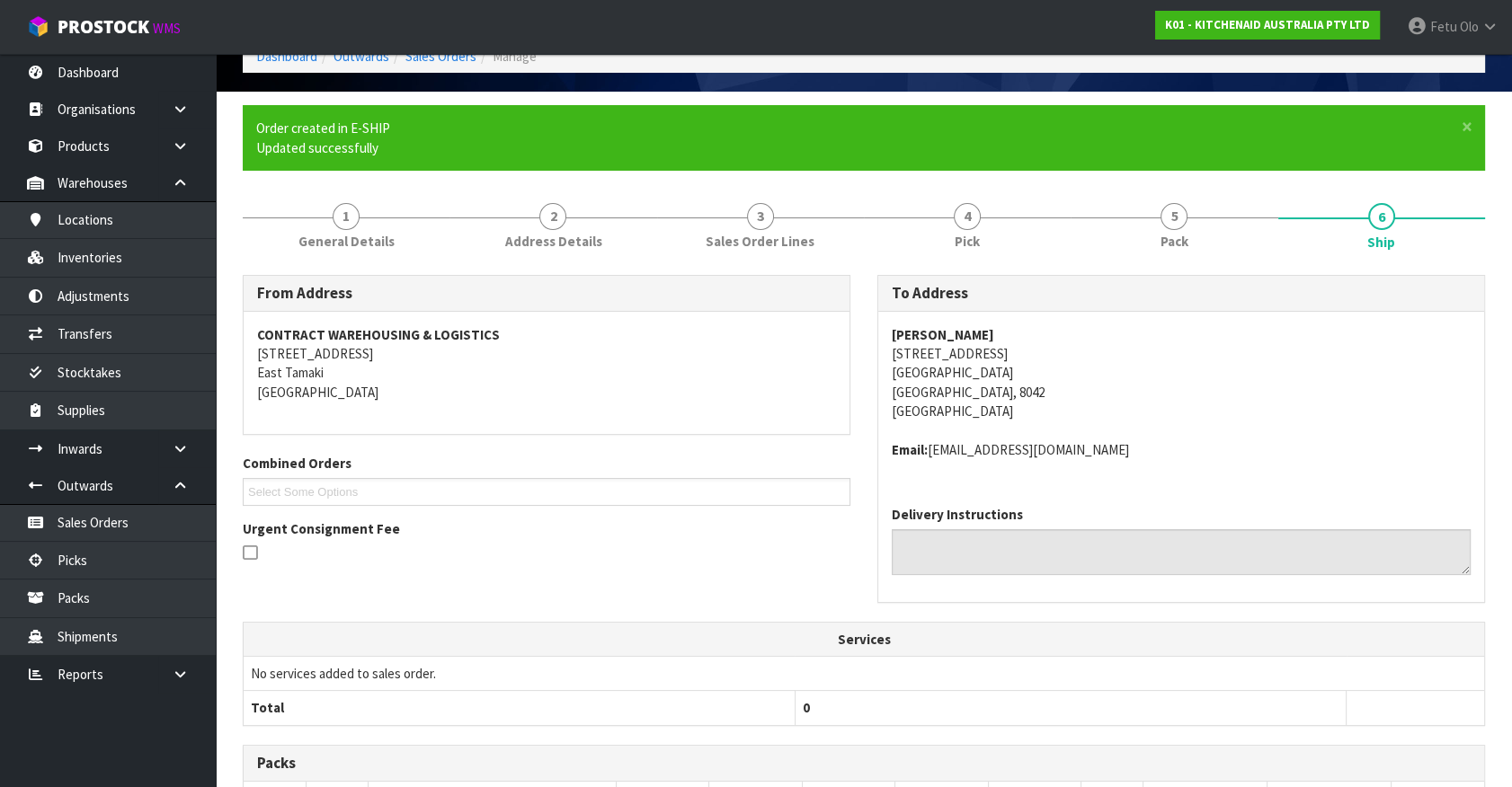
scroll to position [423, 0]
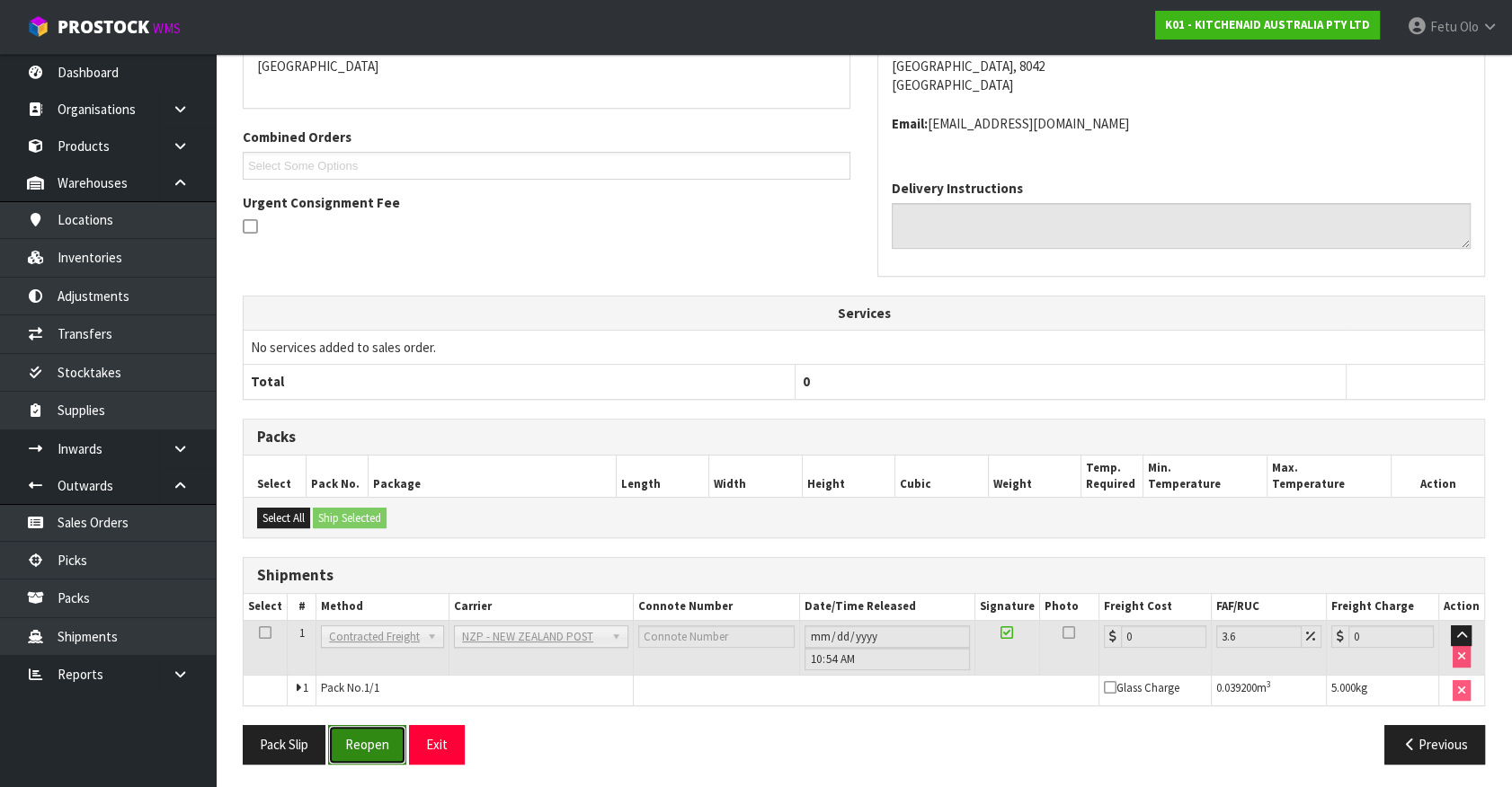
click at [355, 741] on button "Reopen" at bounding box center [367, 744] width 78 height 39
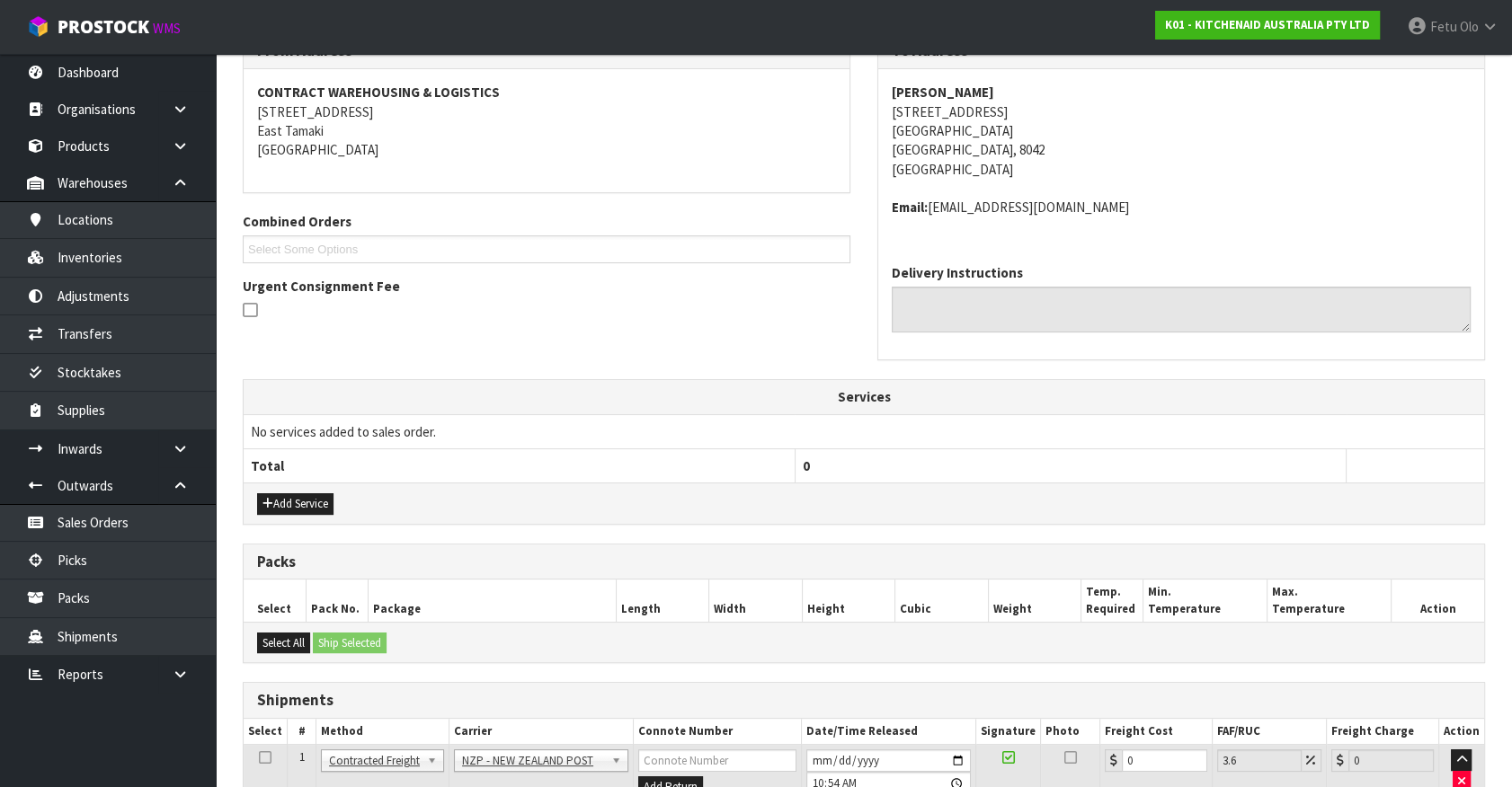
scroll to position [466, 0]
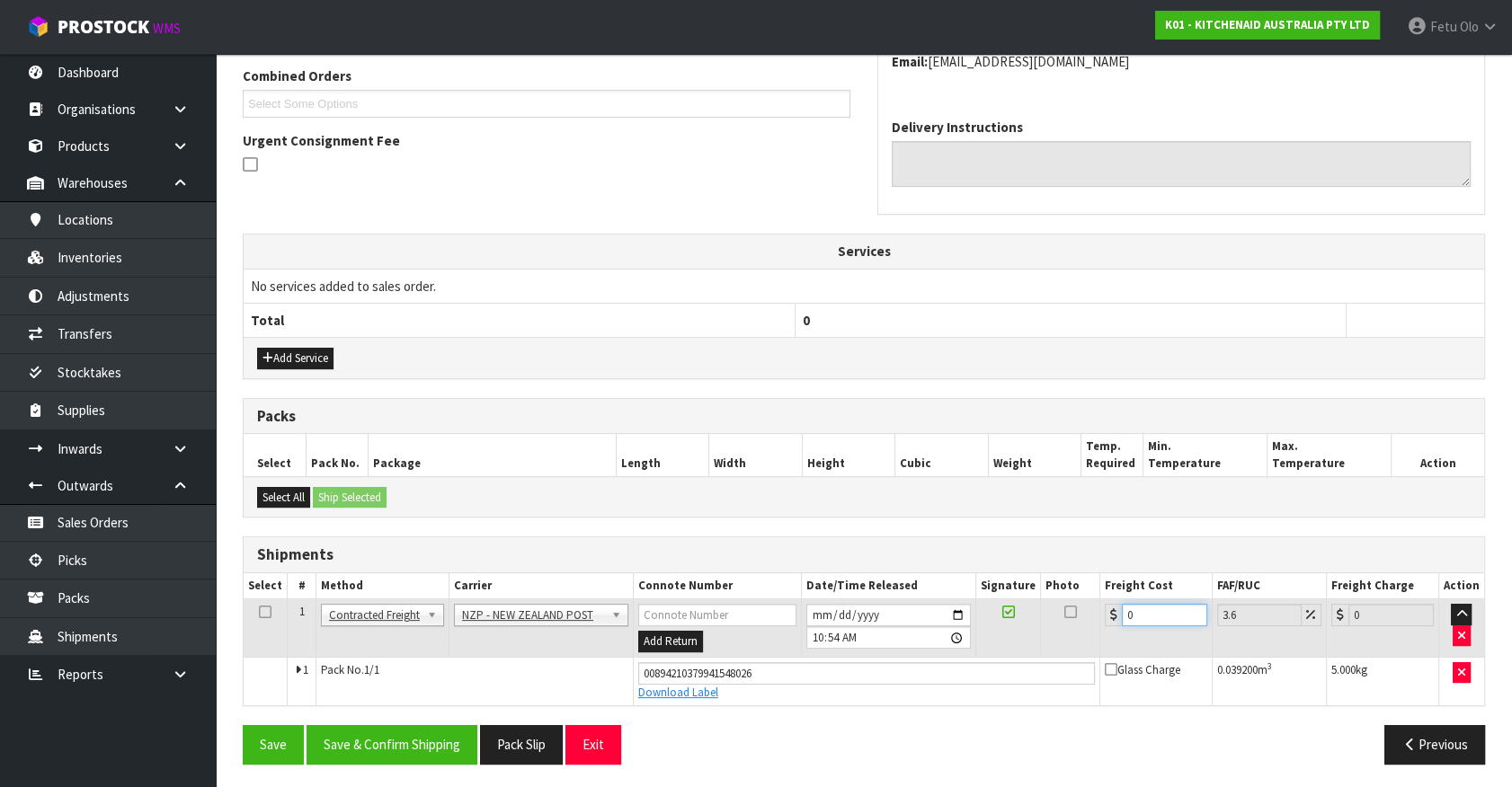
drag, startPoint x: 1152, startPoint y: 613, endPoint x: 864, endPoint y: 656, distance: 291.2
click at [864, 656] on tbody "1 Client Local Pickup Customer Local Pickup Company Freight Contracted Freight …" at bounding box center [863, 652] width 1241 height 107
drag, startPoint x: 378, startPoint y: 736, endPoint x: 408, endPoint y: 726, distance: 31.6
click at [382, 734] on button "Save & Confirm Shipping" at bounding box center [391, 744] width 171 height 39
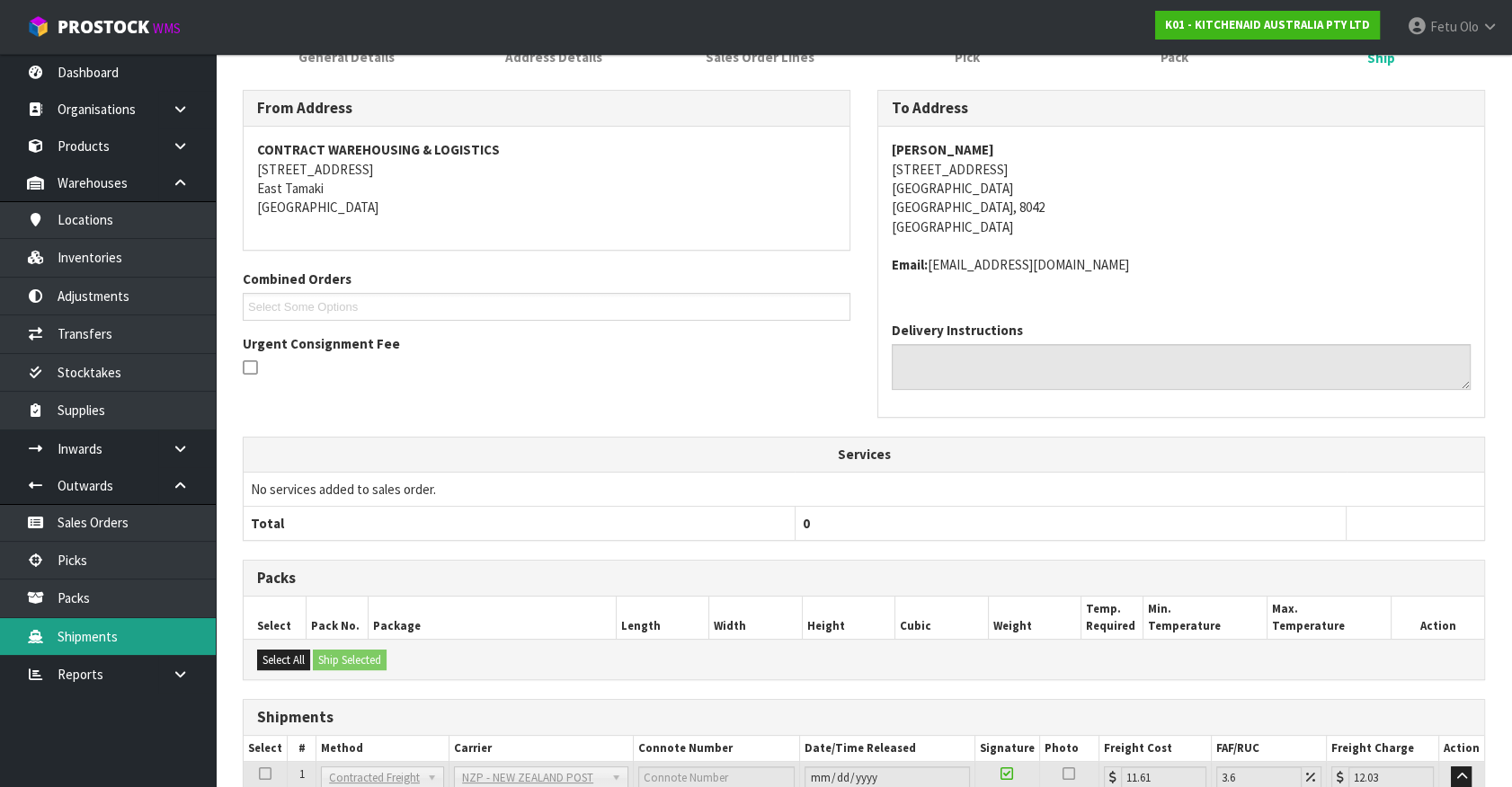
scroll to position [417, 0]
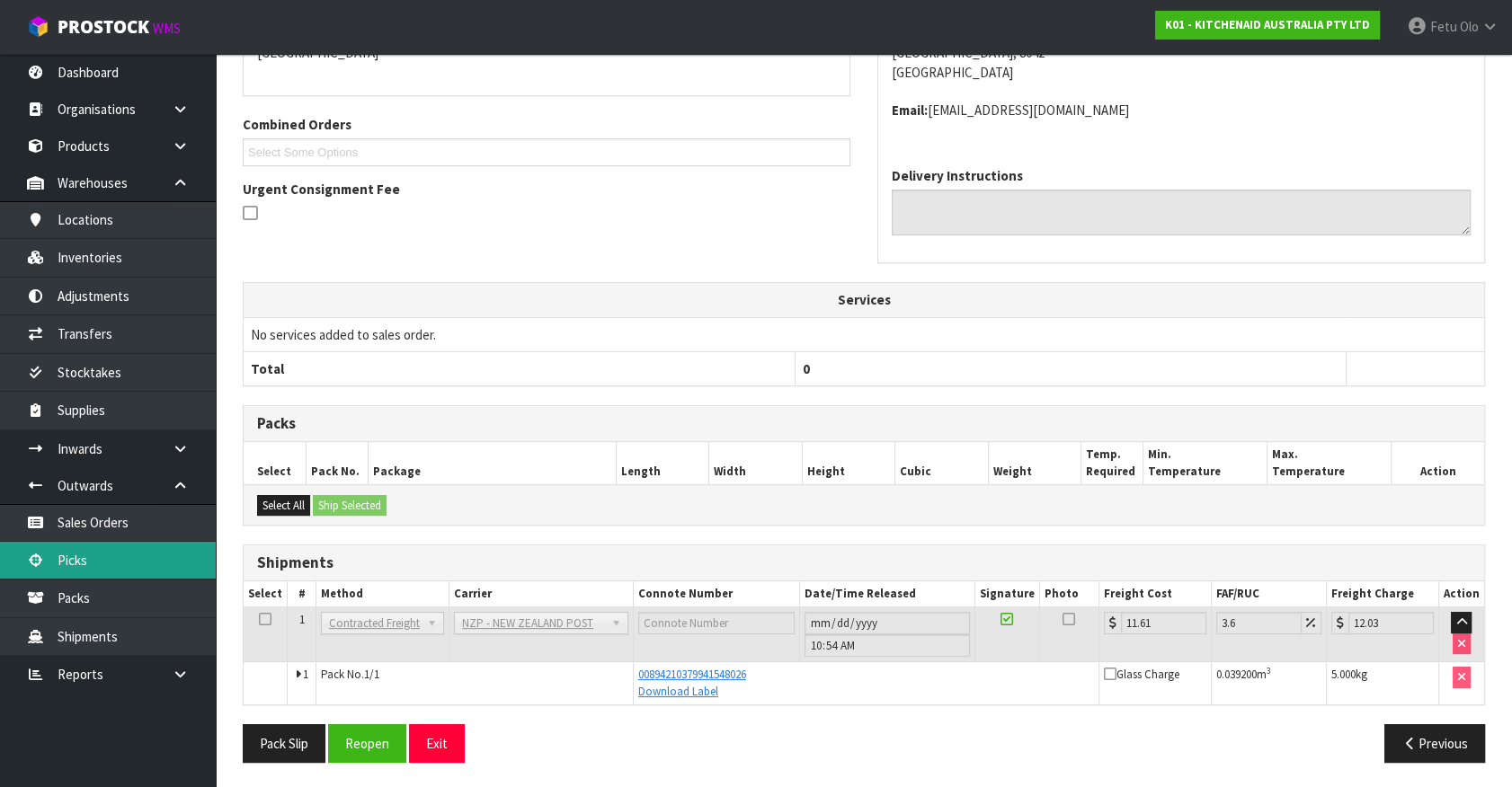
click at [123, 575] on link "Picks" at bounding box center [107, 560] width 216 height 37
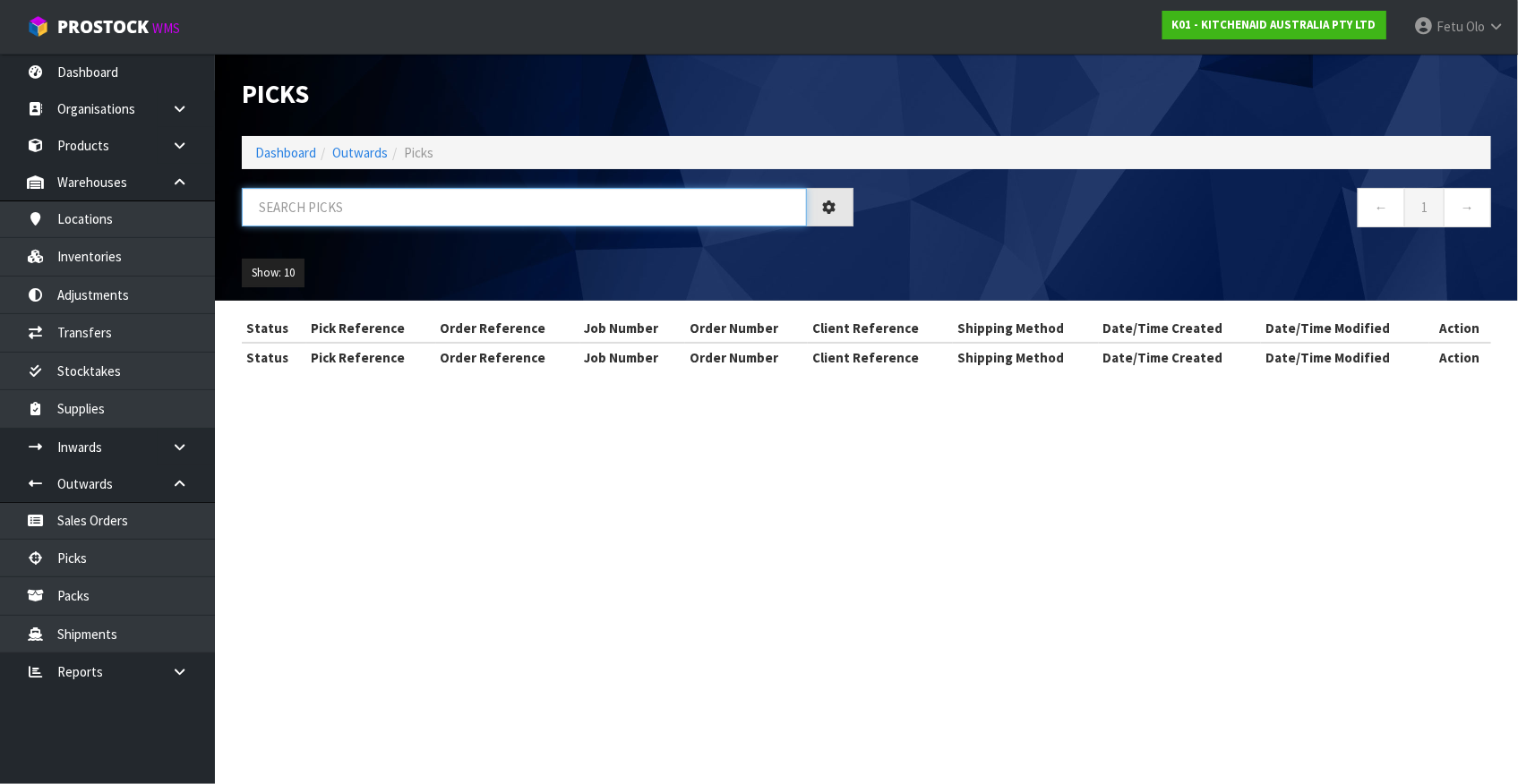
click at [456, 216] on input "text" at bounding box center [524, 207] width 565 height 38
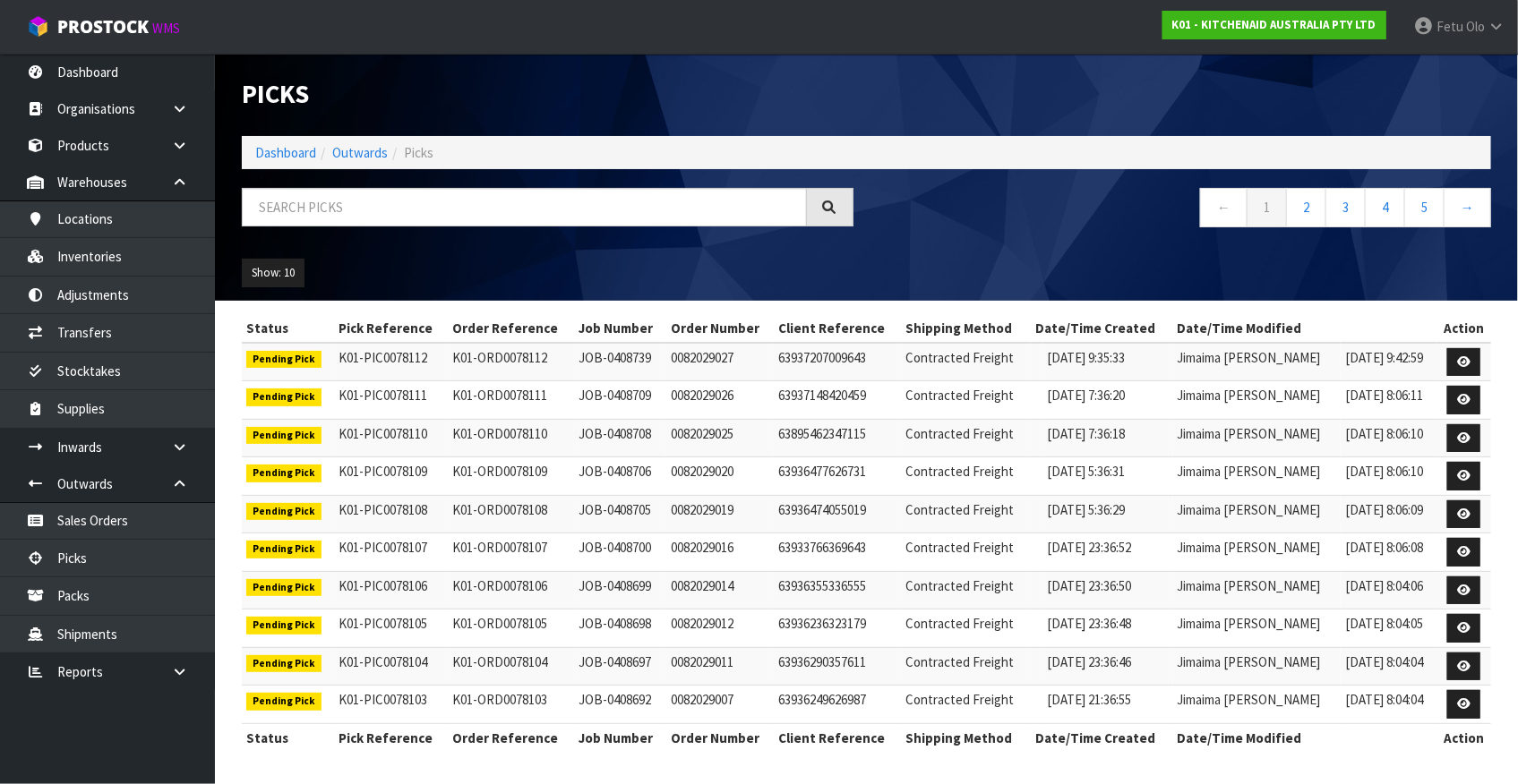
click at [285, 161] on li "Dashboard" at bounding box center [286, 153] width 61 height 19
click at [304, 161] on li "Dashboard" at bounding box center [286, 153] width 61 height 19
click at [275, 144] on li "Dashboard" at bounding box center [286, 153] width 61 height 19
click at [274, 153] on link "Dashboard" at bounding box center [286, 153] width 61 height 17
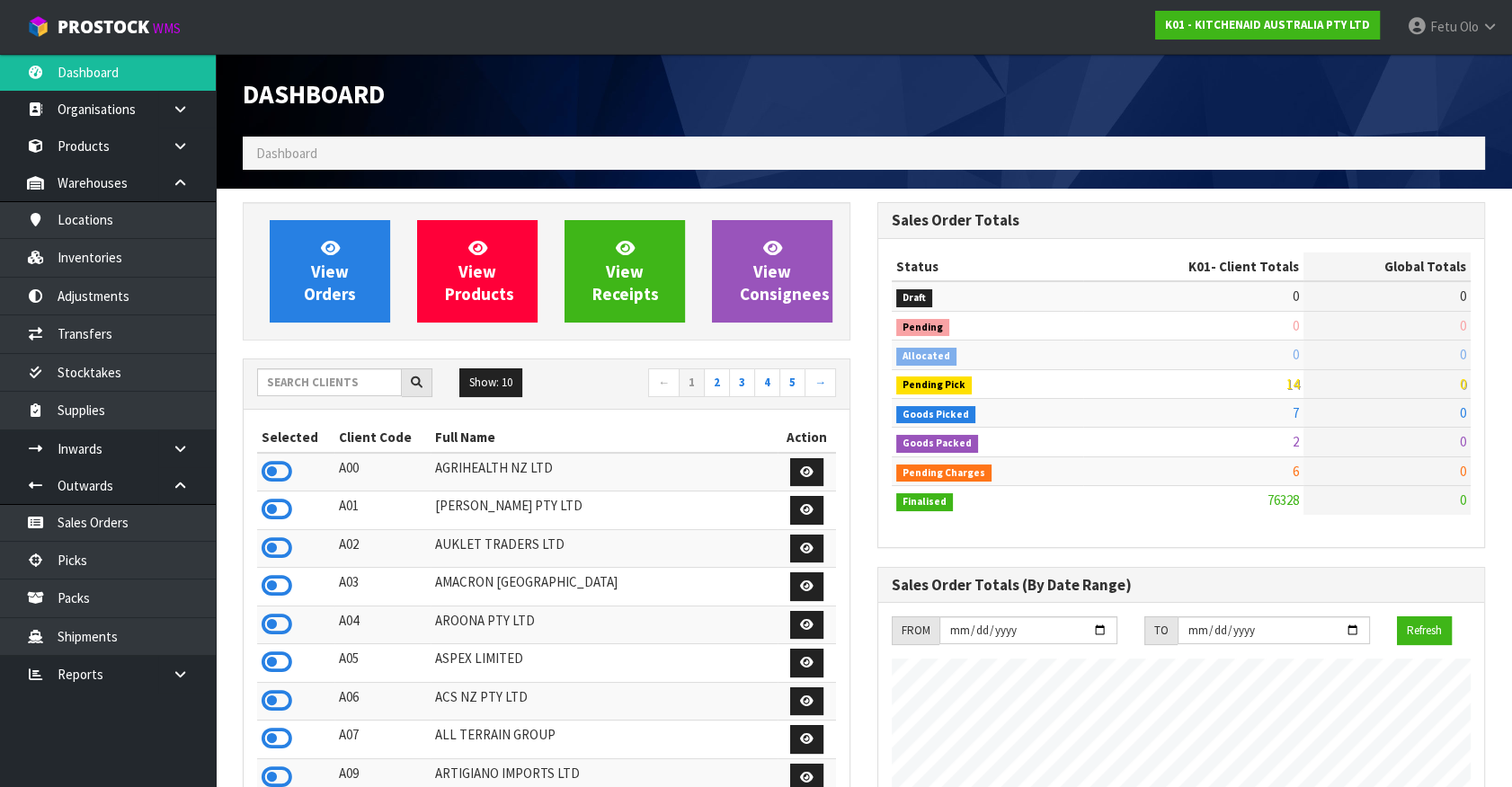
scroll to position [1359, 633]
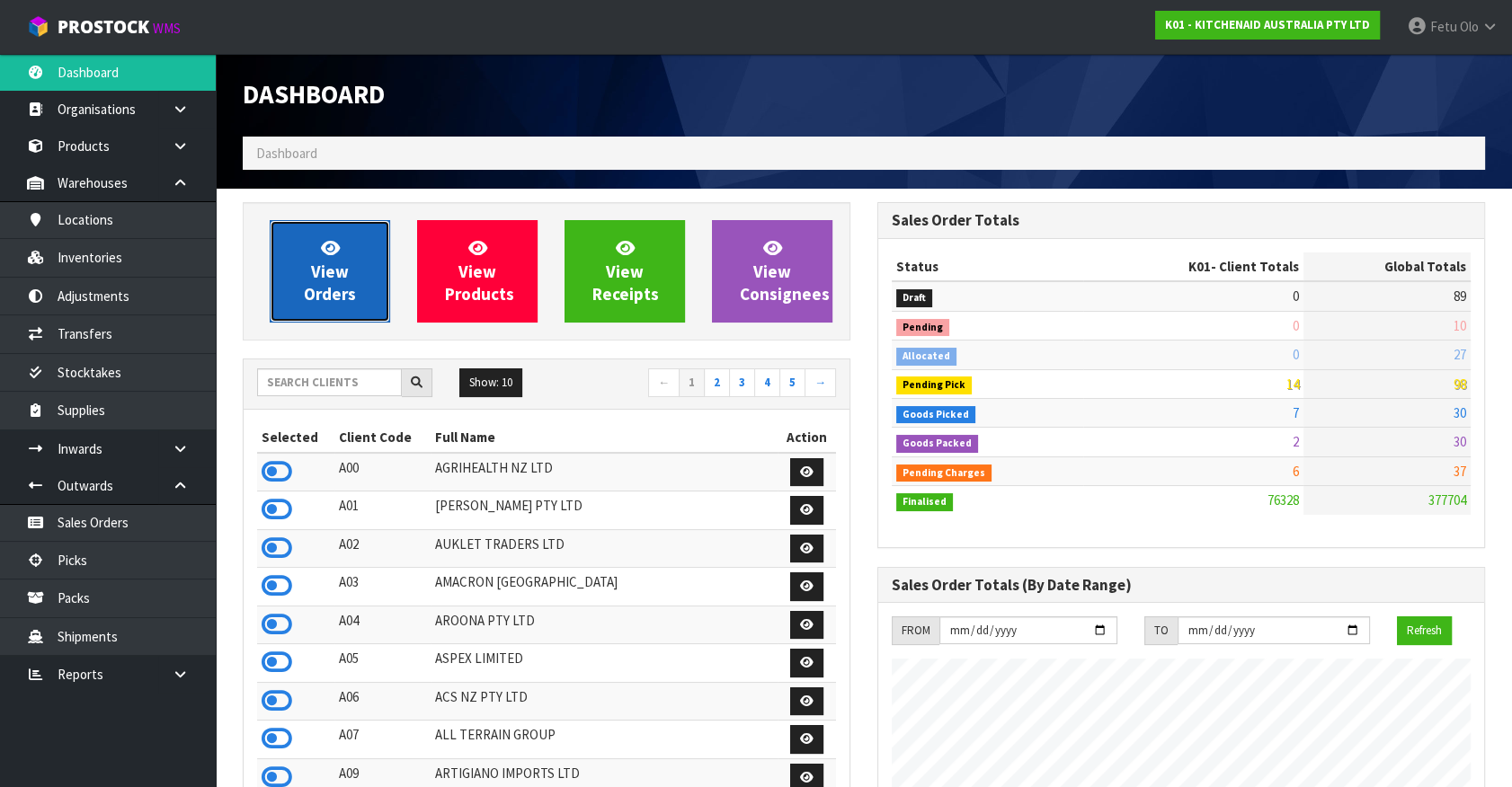
click at [350, 298] on span "View Orders" at bounding box center [329, 271] width 52 height 68
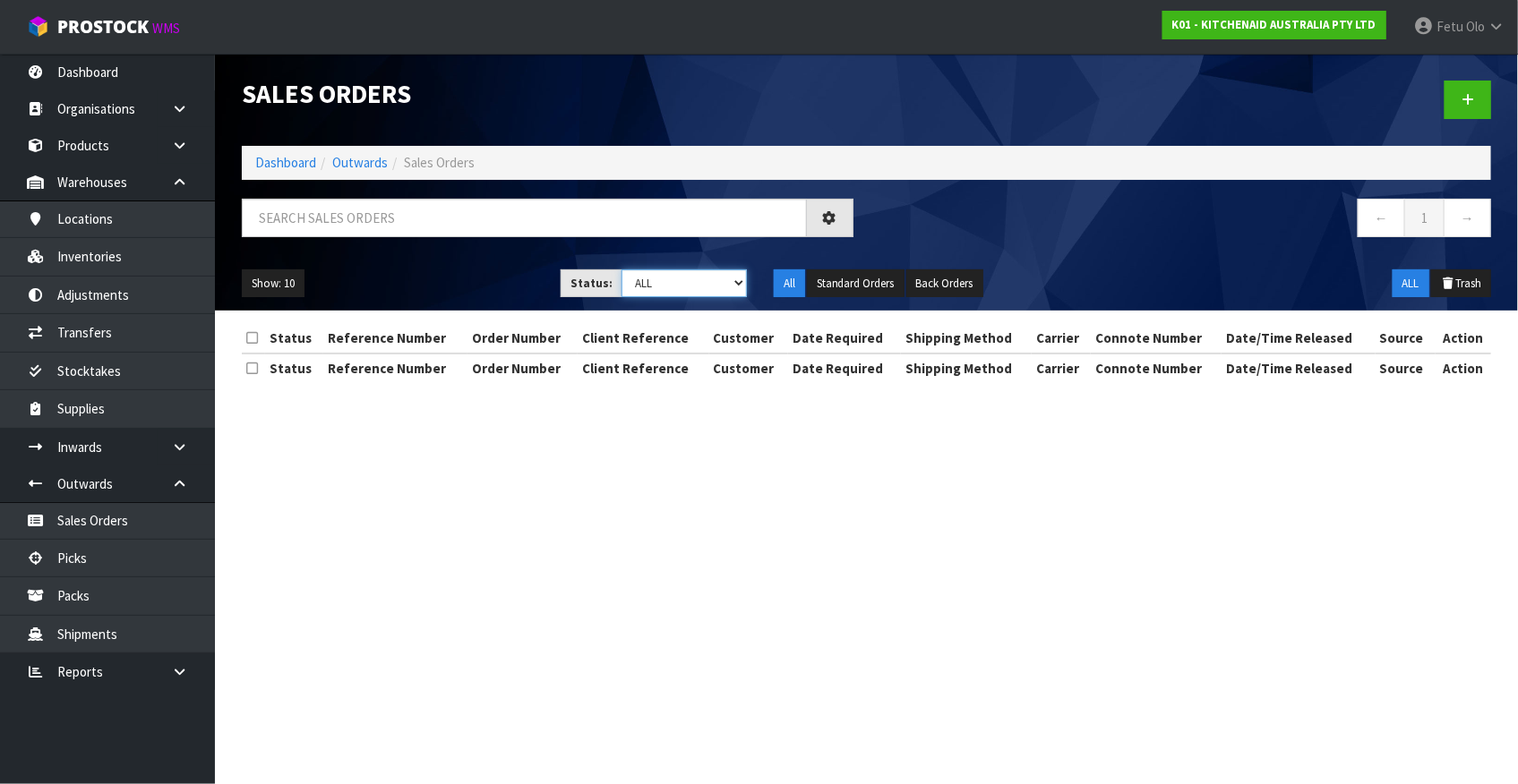
click at [731, 282] on select "Draft Pending Allocated Pending Pick Goods Picked Goods Packed Pending Charges …" at bounding box center [684, 284] width 125 height 28
click at [622, 269] on select "Draft Pending Allocated Pending Pick Goods Picked Goods Packed Pending Charges …" at bounding box center [684, 284] width 125 height 28
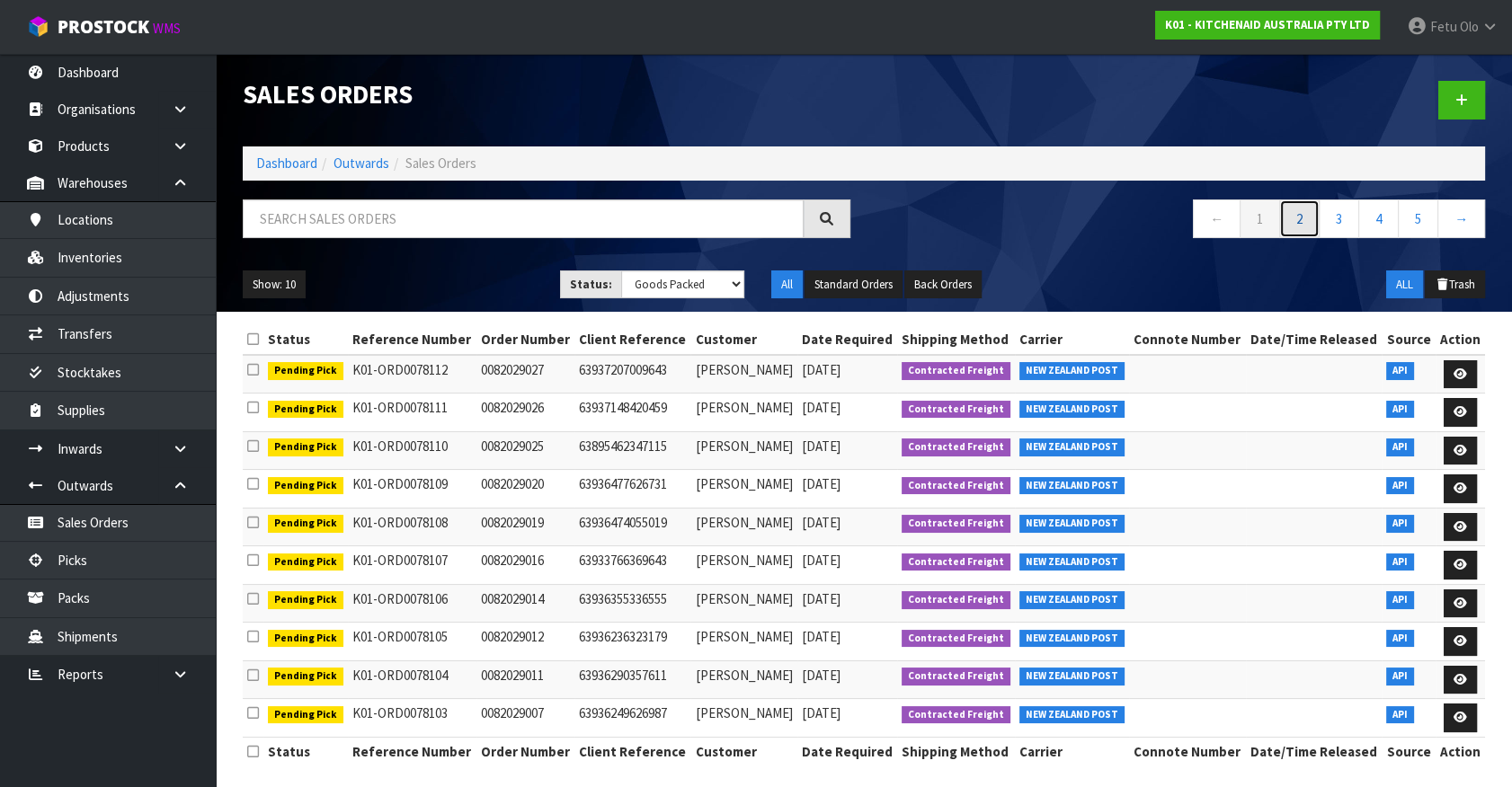
click at [1295, 217] on link "2" at bounding box center [1299, 219] width 41 height 39
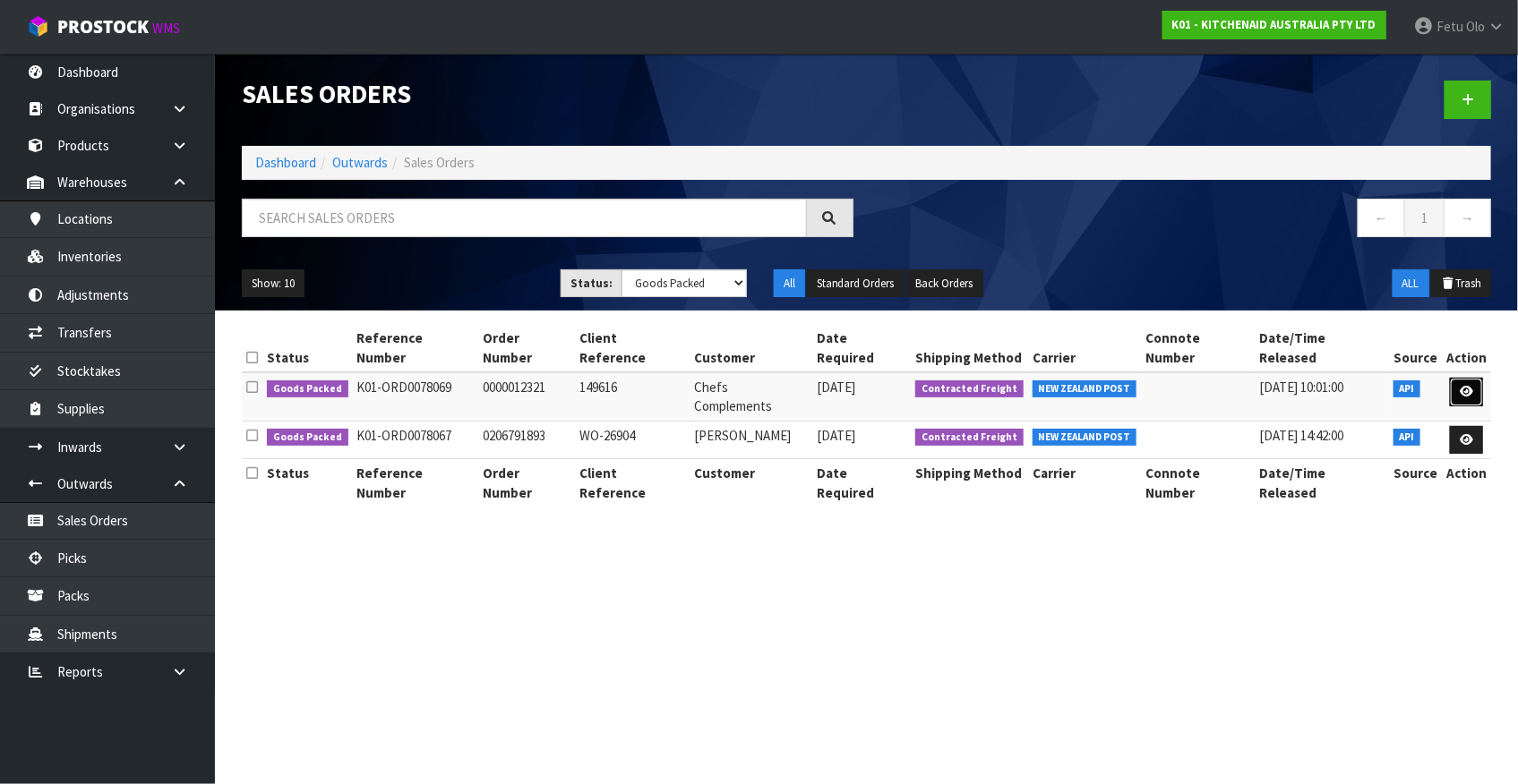
click at [1460, 386] on icon at bounding box center [1466, 392] width 13 height 11
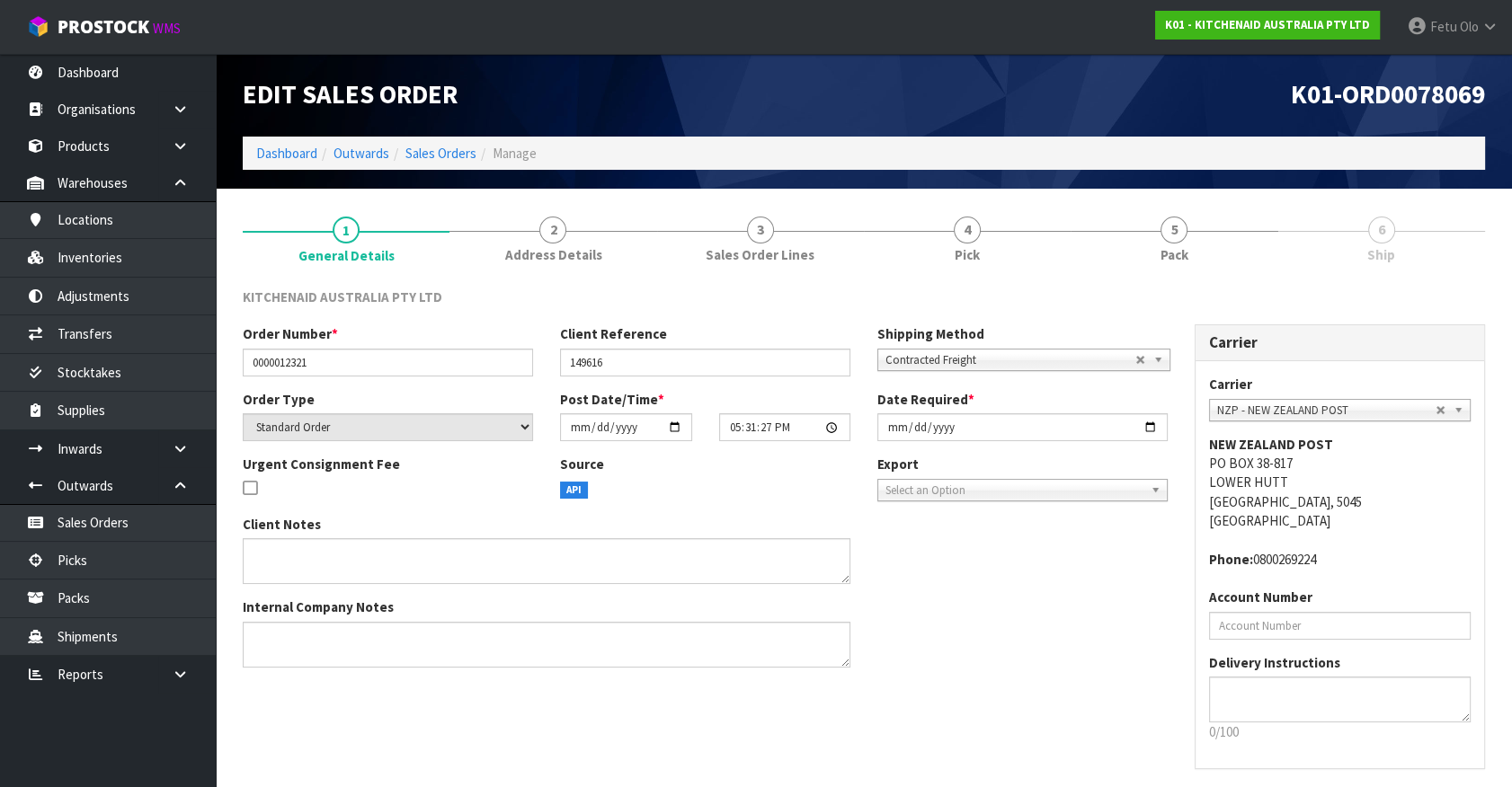
click at [1395, 246] on link "6 Ship" at bounding box center [1381, 238] width 206 height 71
drag, startPoint x: 1182, startPoint y: 253, endPoint x: 1290, endPoint y: 518, distance: 286.2
click at [1183, 270] on link "5 Pack" at bounding box center [1174, 238] width 206 height 71
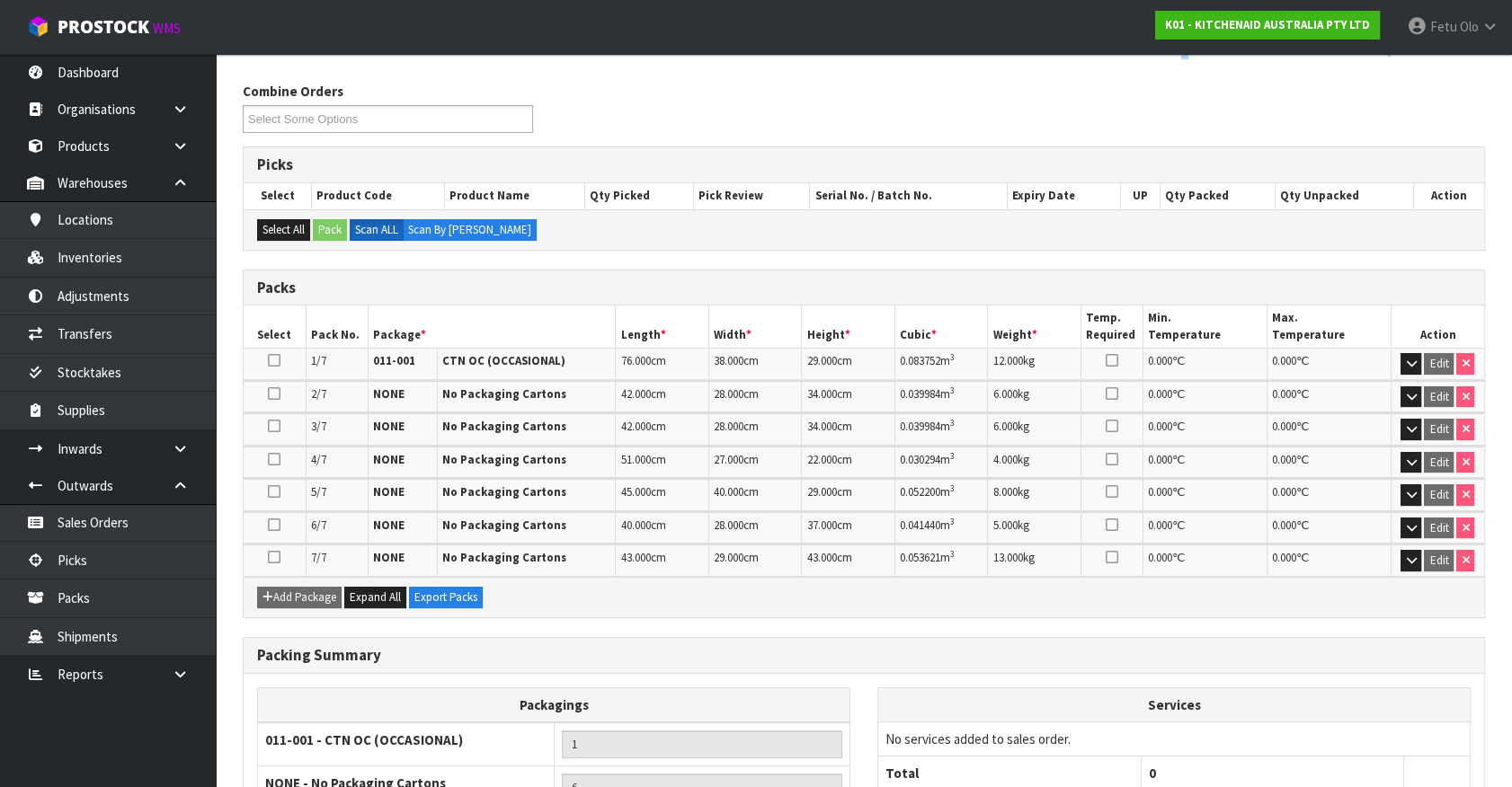
scroll to position [375, 0]
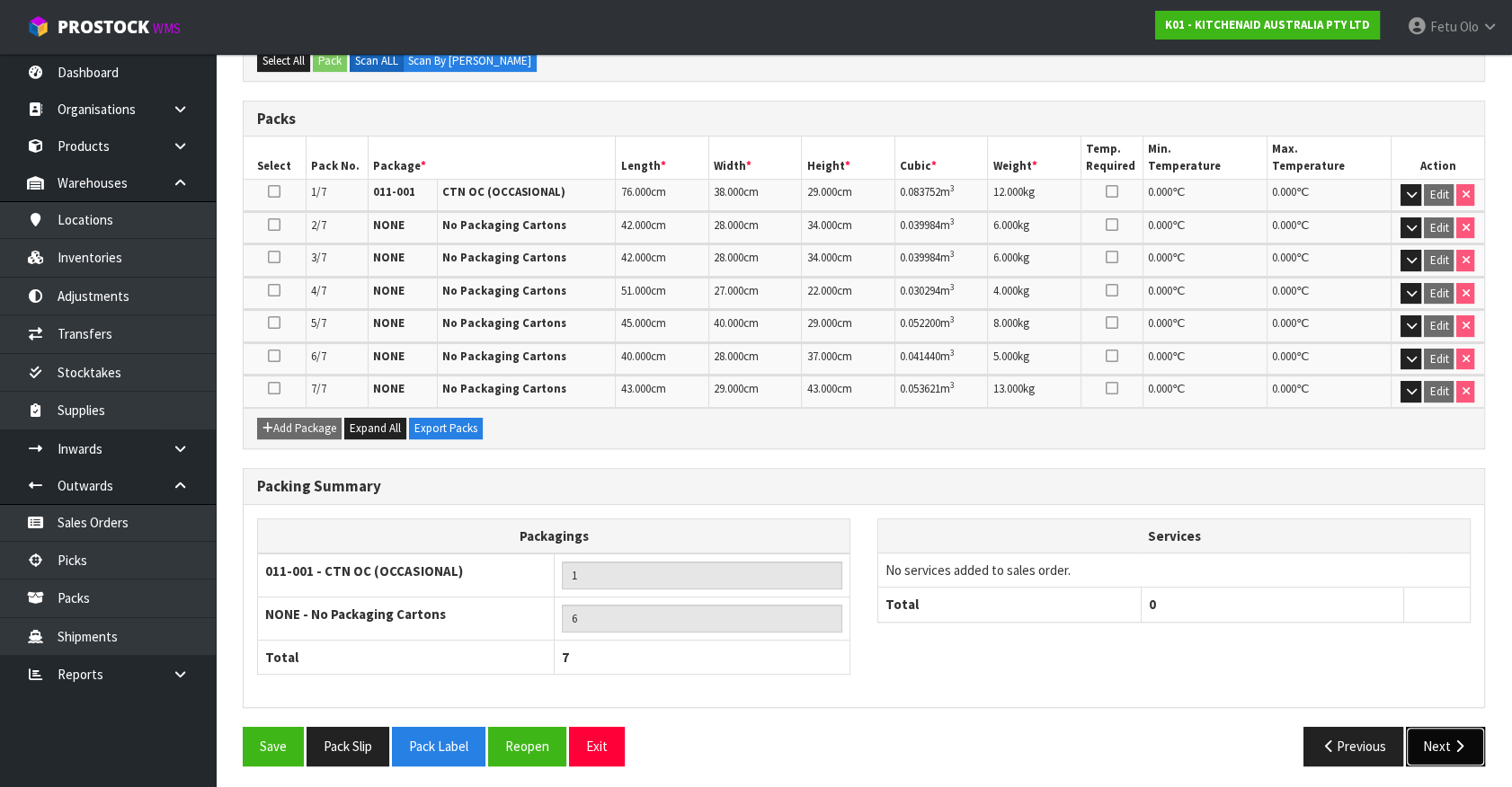
click at [1442, 746] on button "Next" at bounding box center [1445, 746] width 79 height 39
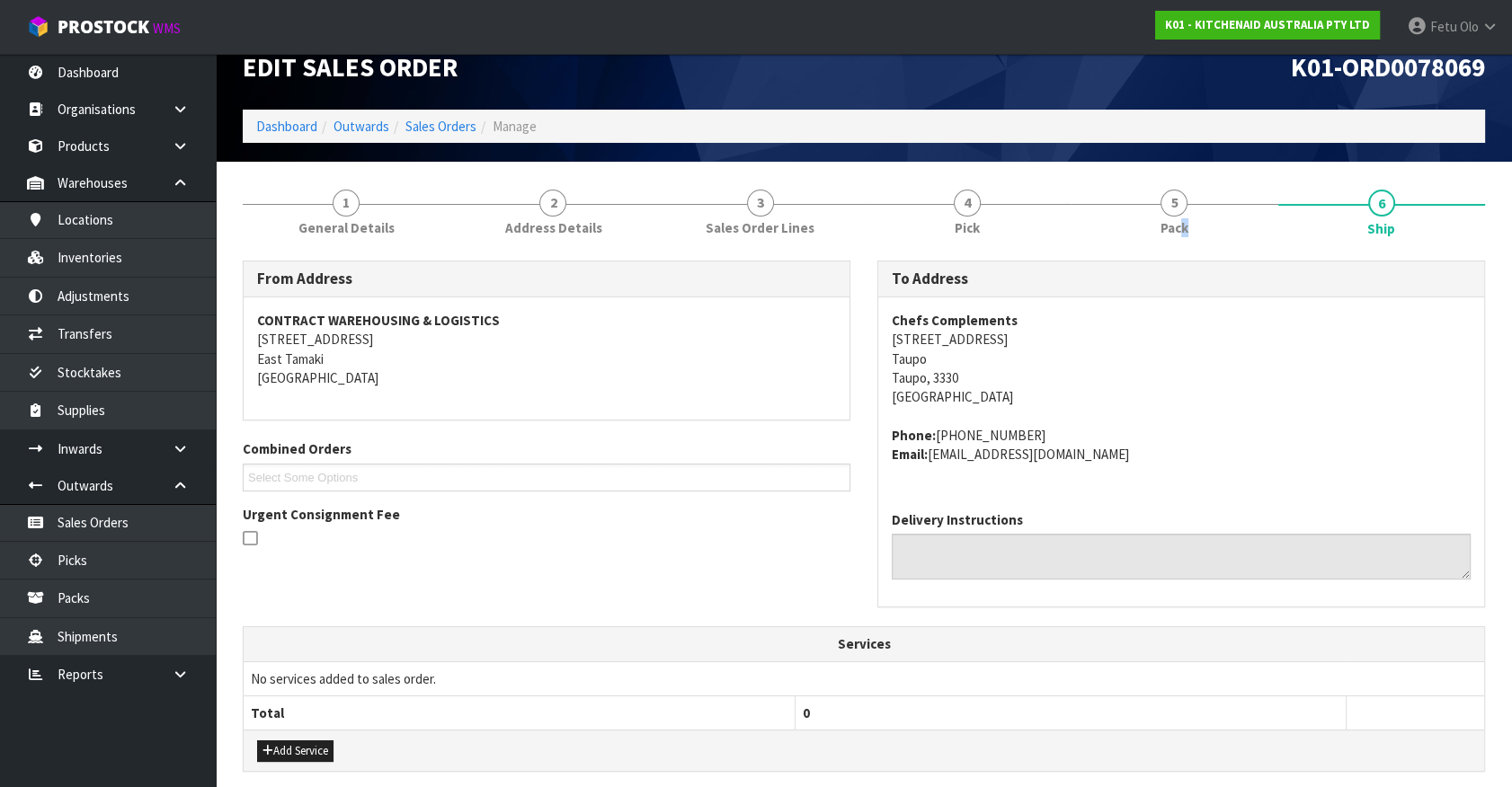
scroll to position [0, 0]
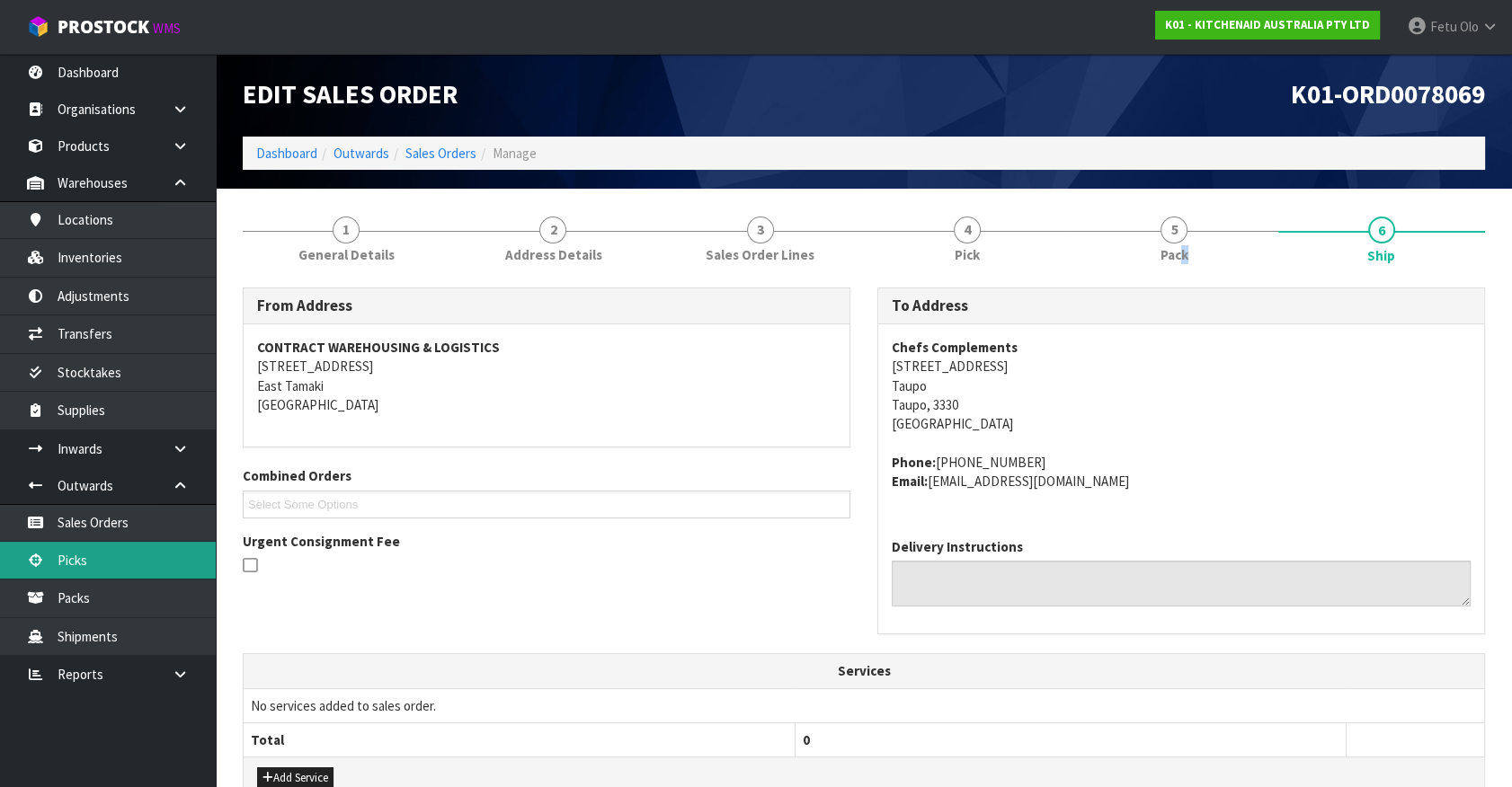
click at [117, 560] on link "Picks" at bounding box center [107, 560] width 216 height 37
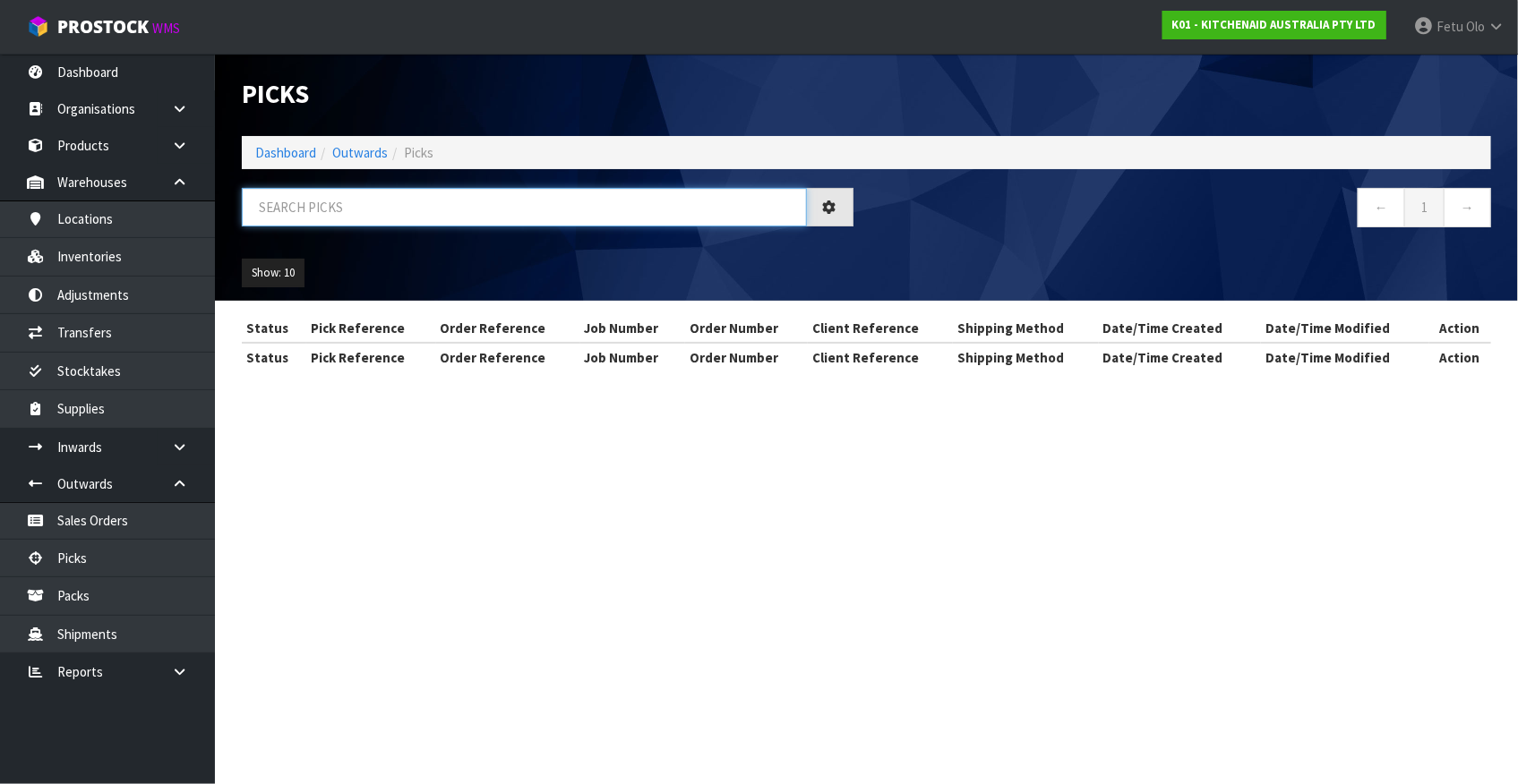
click at [441, 198] on input "text" at bounding box center [524, 207] width 565 height 38
drag, startPoint x: 441, startPoint y: 198, endPoint x: 441, endPoint y: 209, distance: 11.0
click at [441, 209] on input "text" at bounding box center [524, 207] width 565 height 38
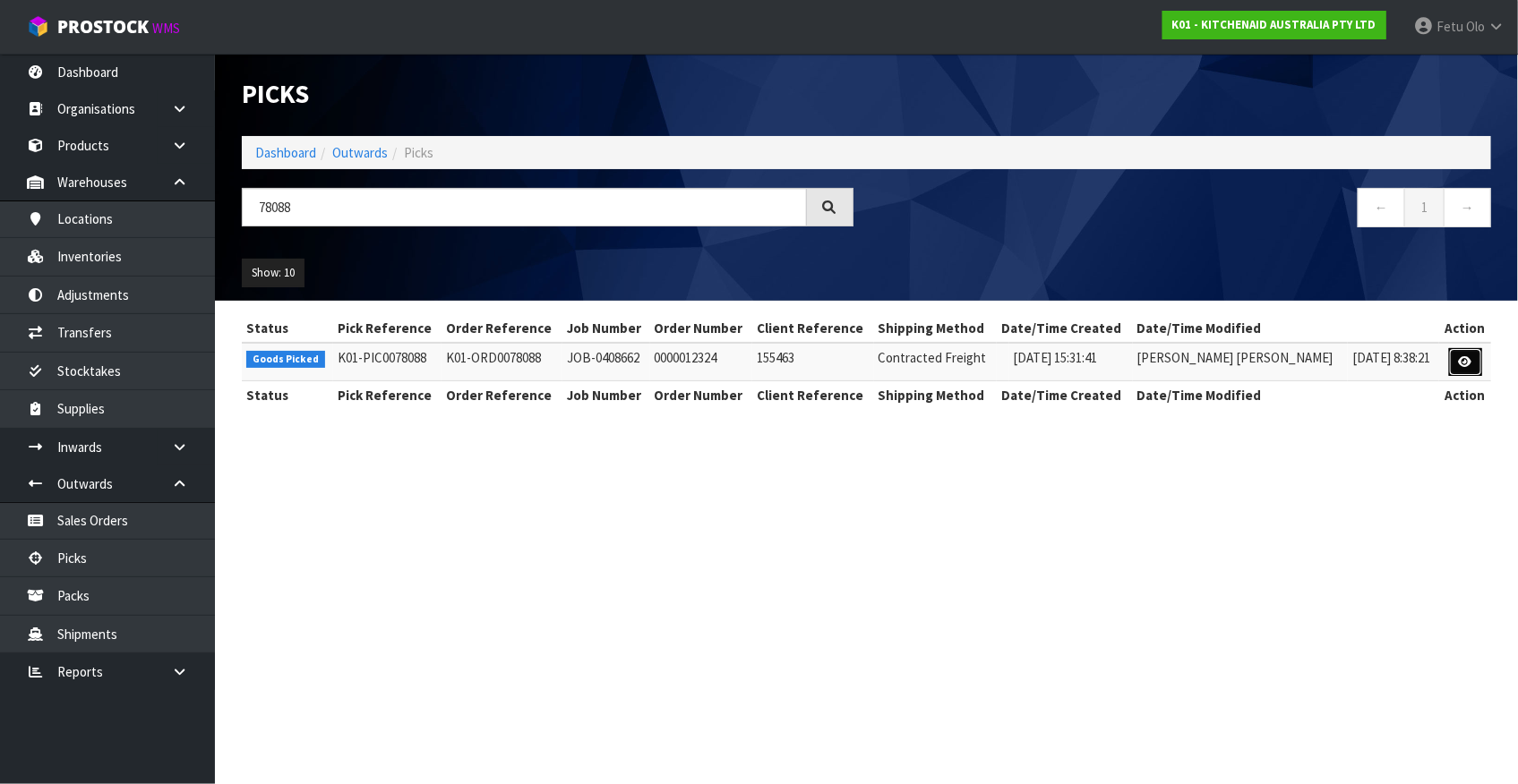
click at [1471, 356] on link at bounding box center [1465, 362] width 33 height 29
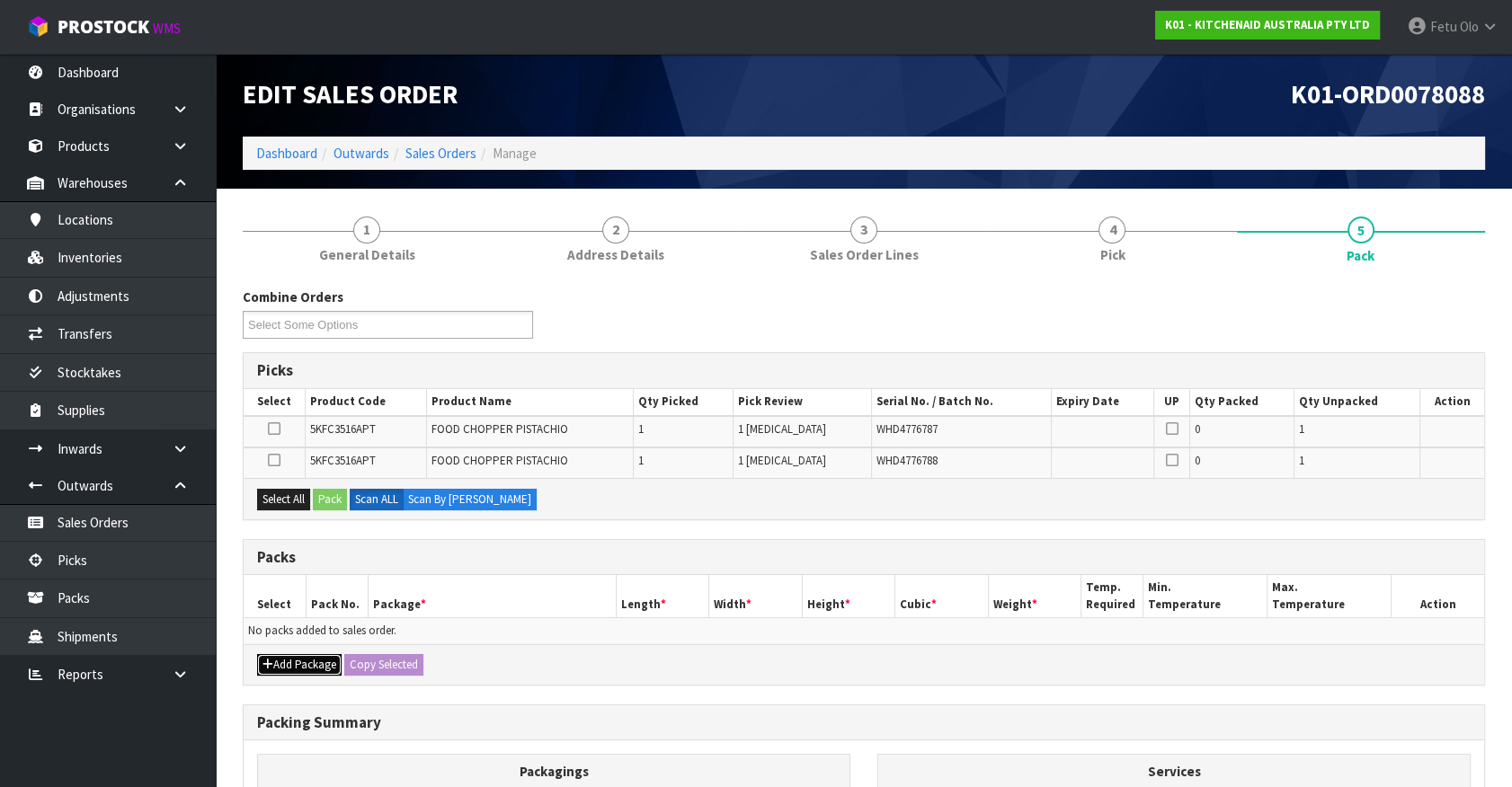
click at [271, 659] on icon "button" at bounding box center [267, 664] width 10 height 11
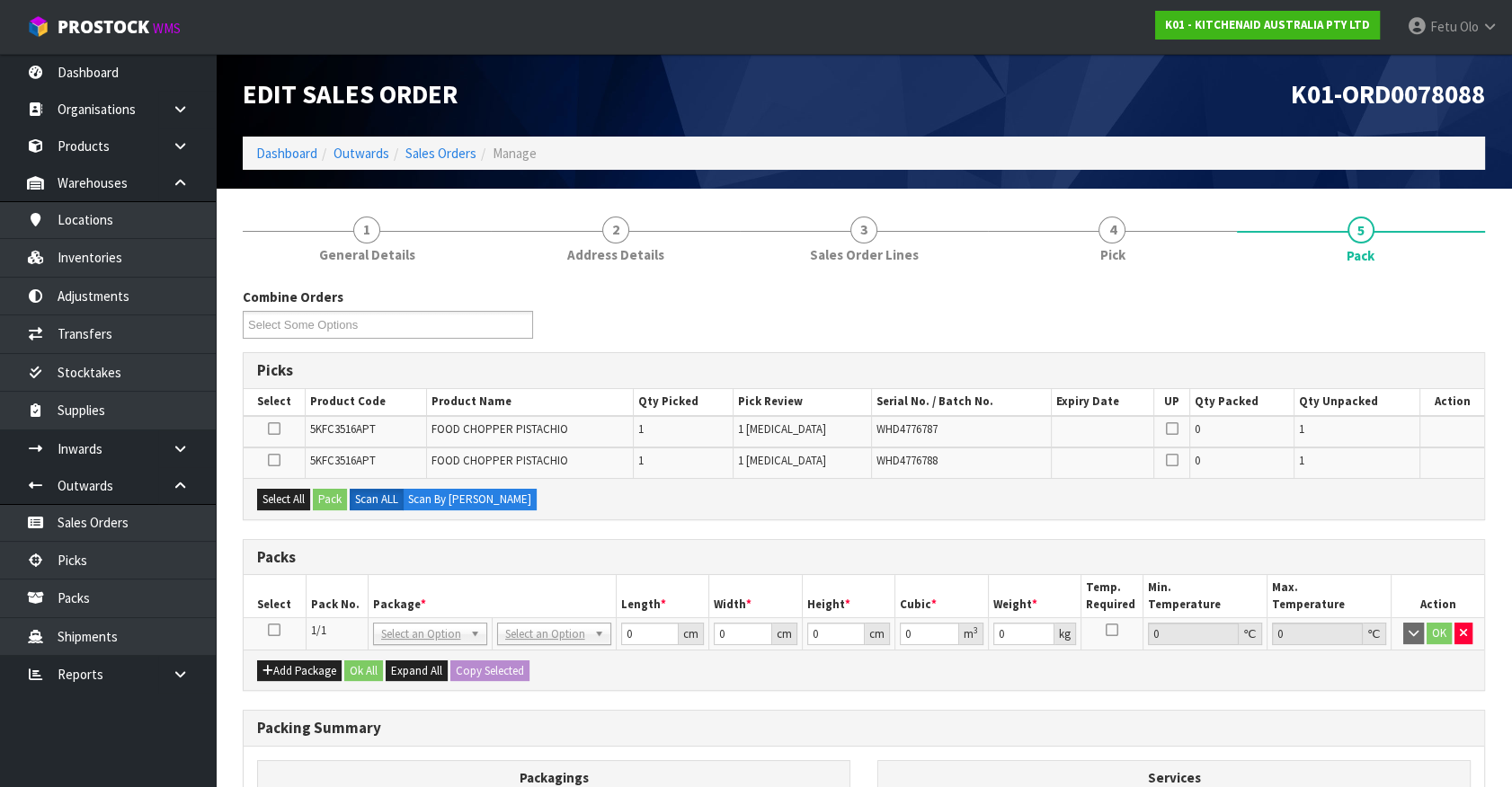
click at [271, 630] on icon at bounding box center [273, 630] width 12 height 1
click at [368, 584] on th "Package *" at bounding box center [491, 596] width 248 height 42
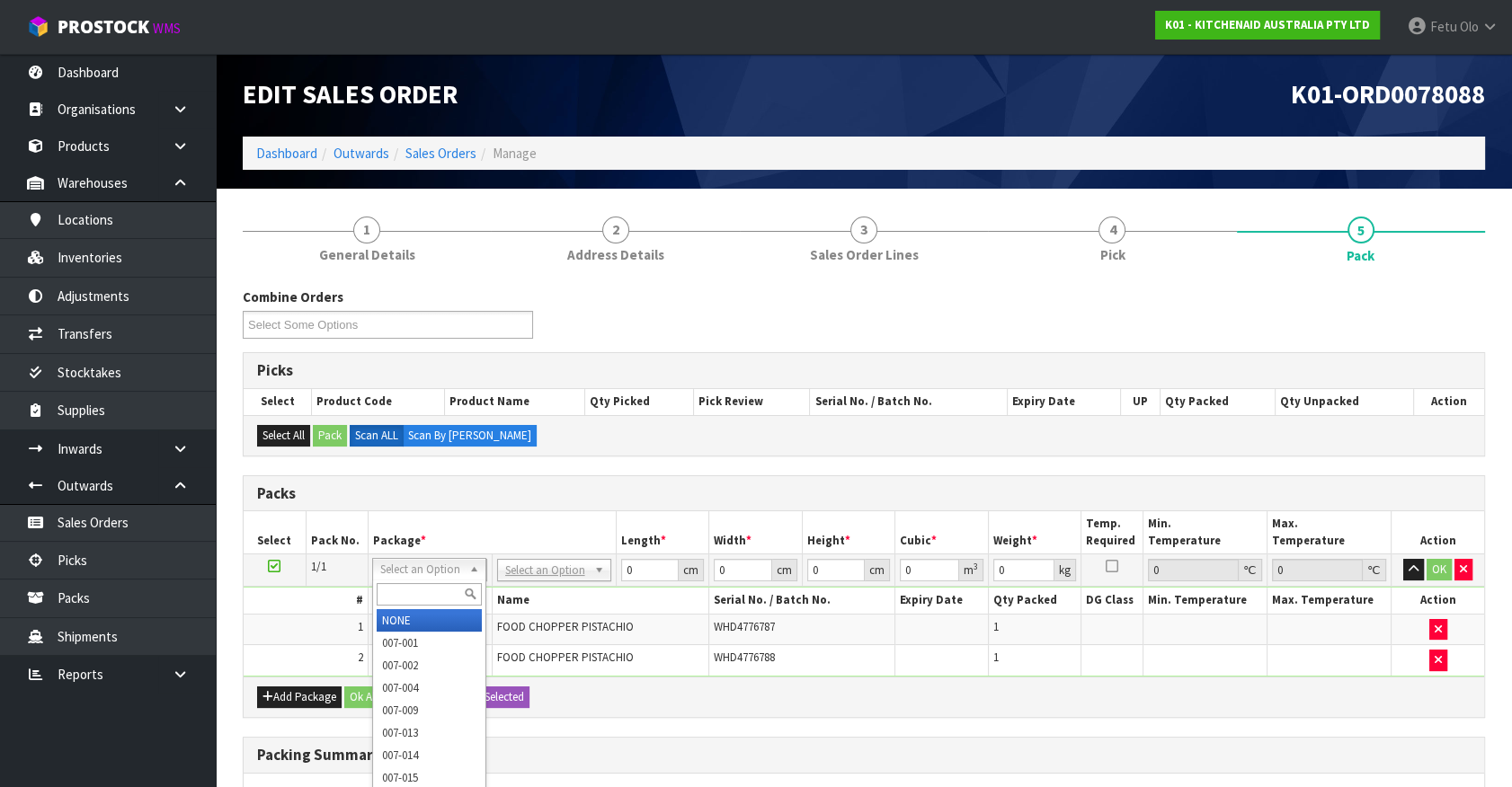
drag, startPoint x: 63, startPoint y: 605, endPoint x: 421, endPoint y: 570, distance: 359.7
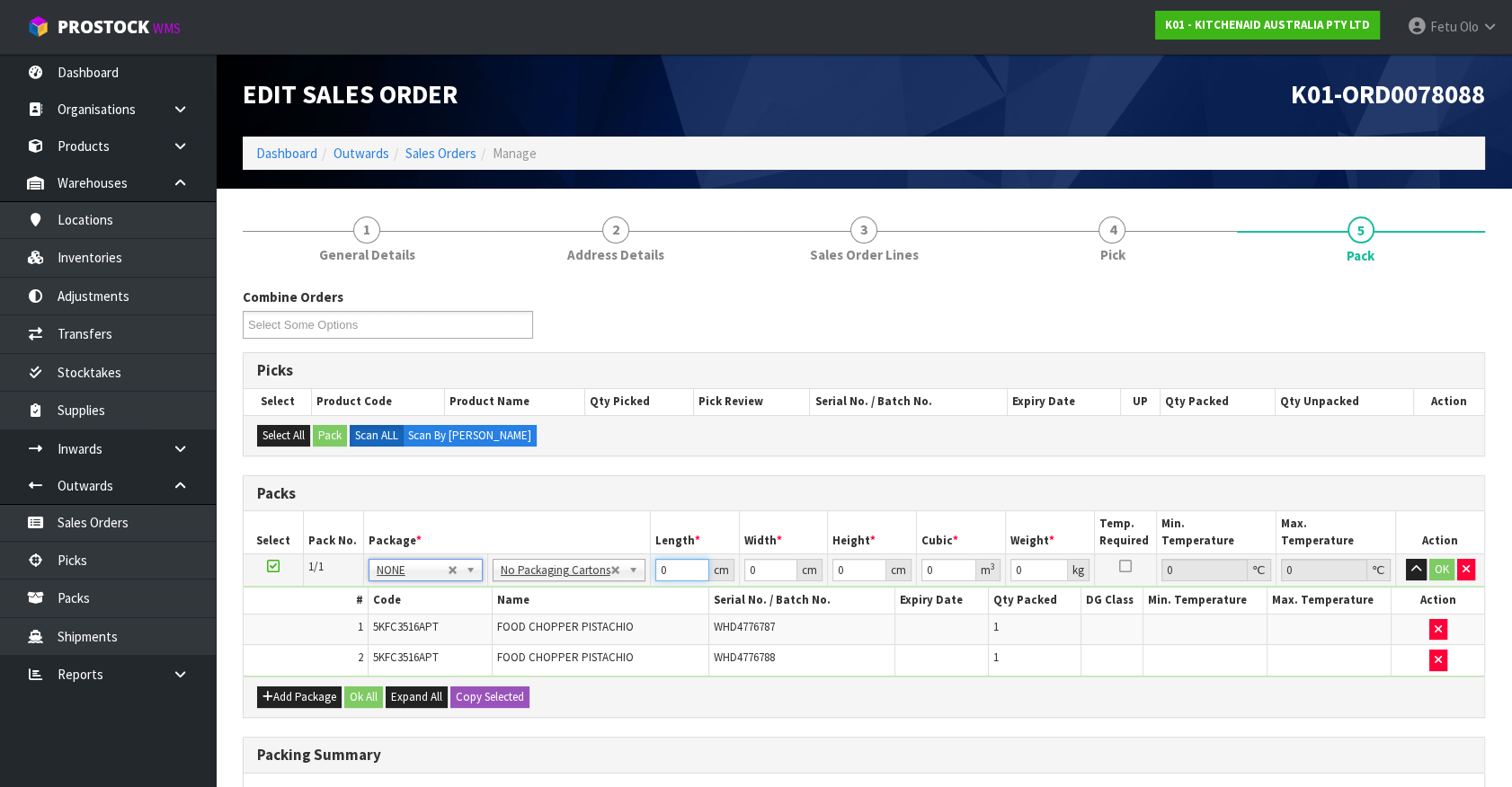
drag, startPoint x: 668, startPoint y: 568, endPoint x: 551, endPoint y: 618, distance: 127.2
click at [551, 618] on tbody "1/1 NONE 007-001 007-002 007-004 007-009 007-013 007-014 007-015 007-017 007-01…" at bounding box center [863, 615] width 1241 height 123
click button "OK" at bounding box center [1441, 569] width 25 height 22
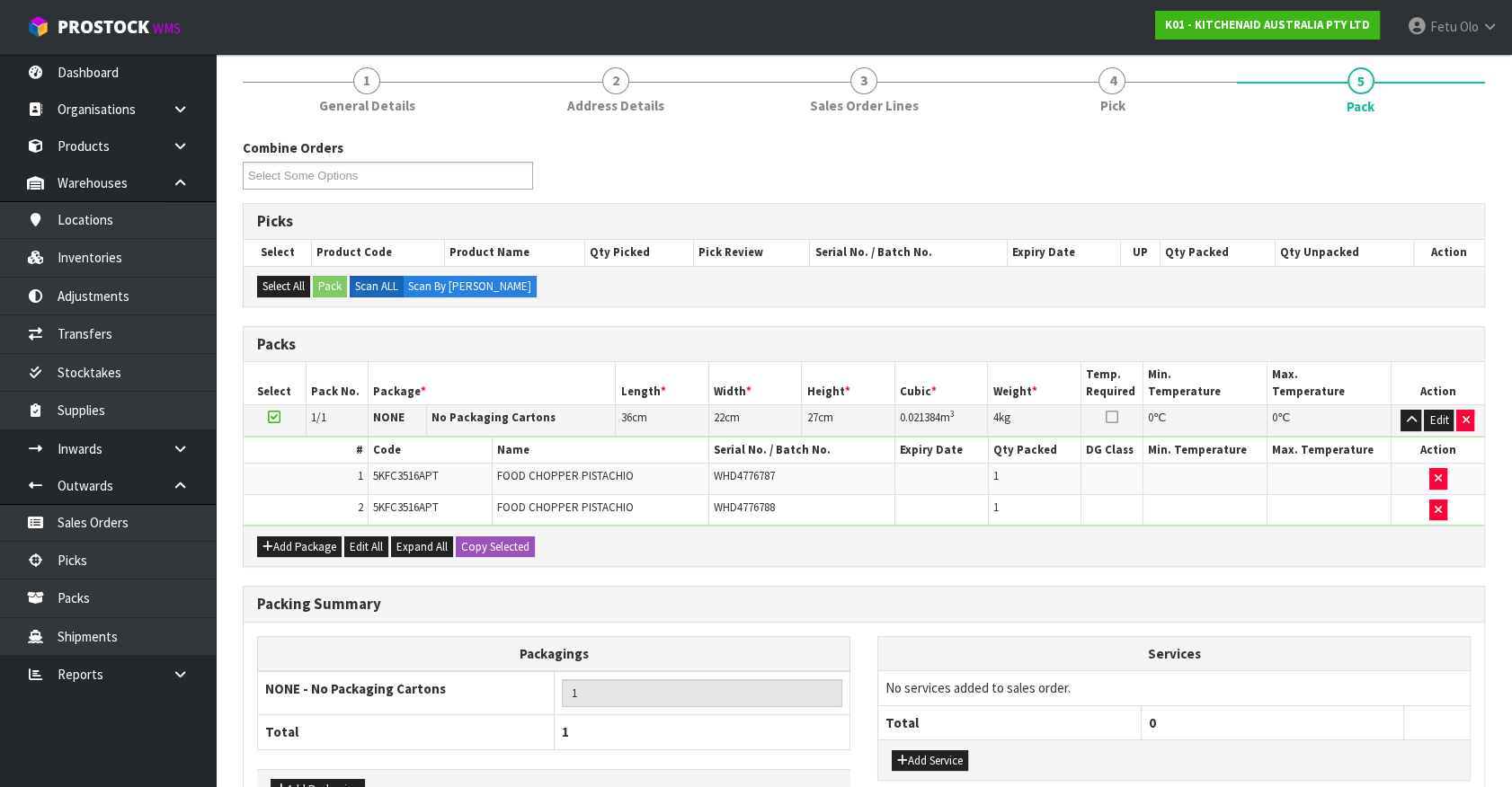
scroll to position [265, 0]
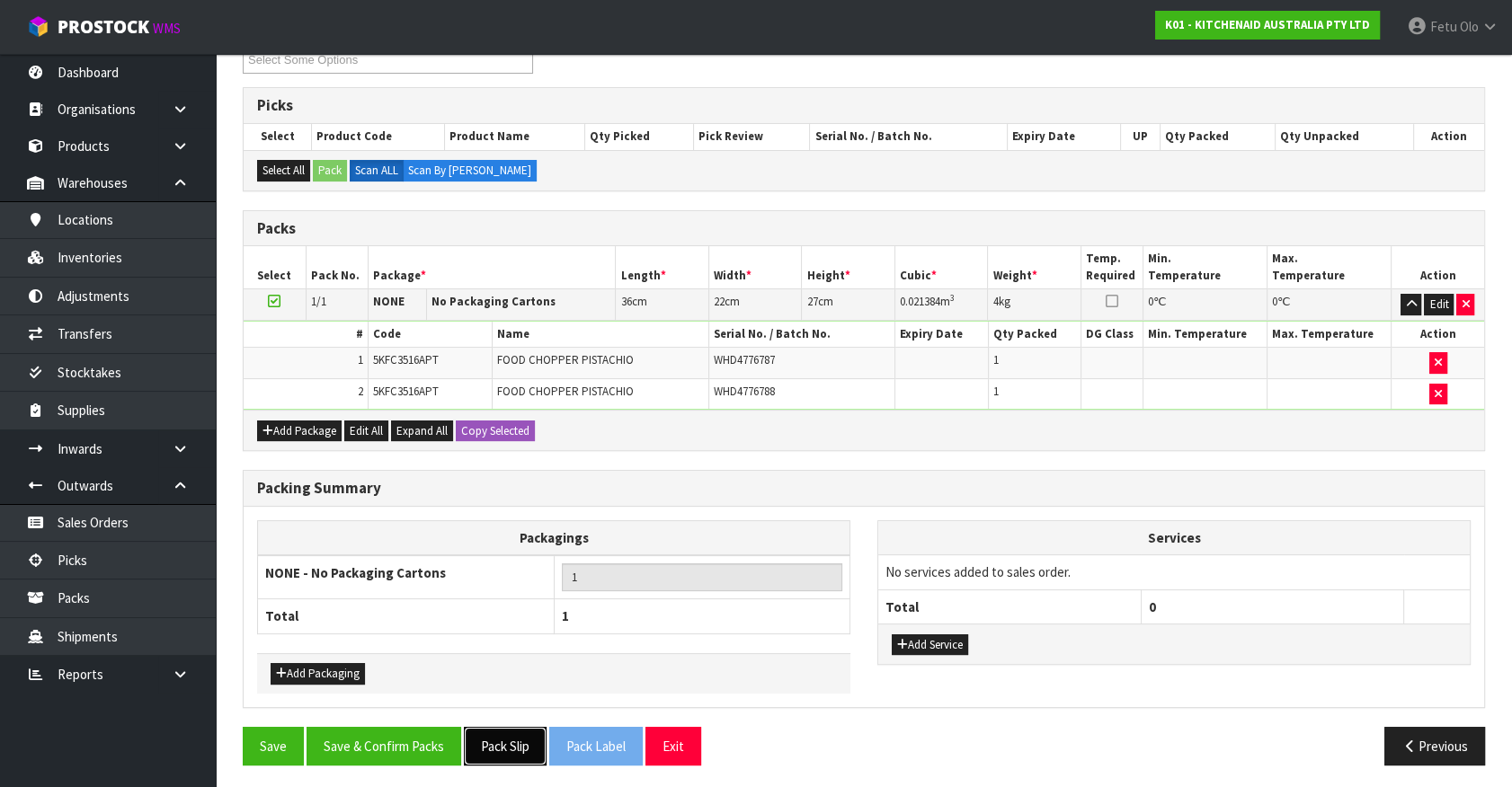
click at [505, 736] on button "Pack Slip" at bounding box center [505, 746] width 83 height 39
click at [432, 730] on button "Save & Confirm Packs" at bounding box center [384, 746] width 155 height 39
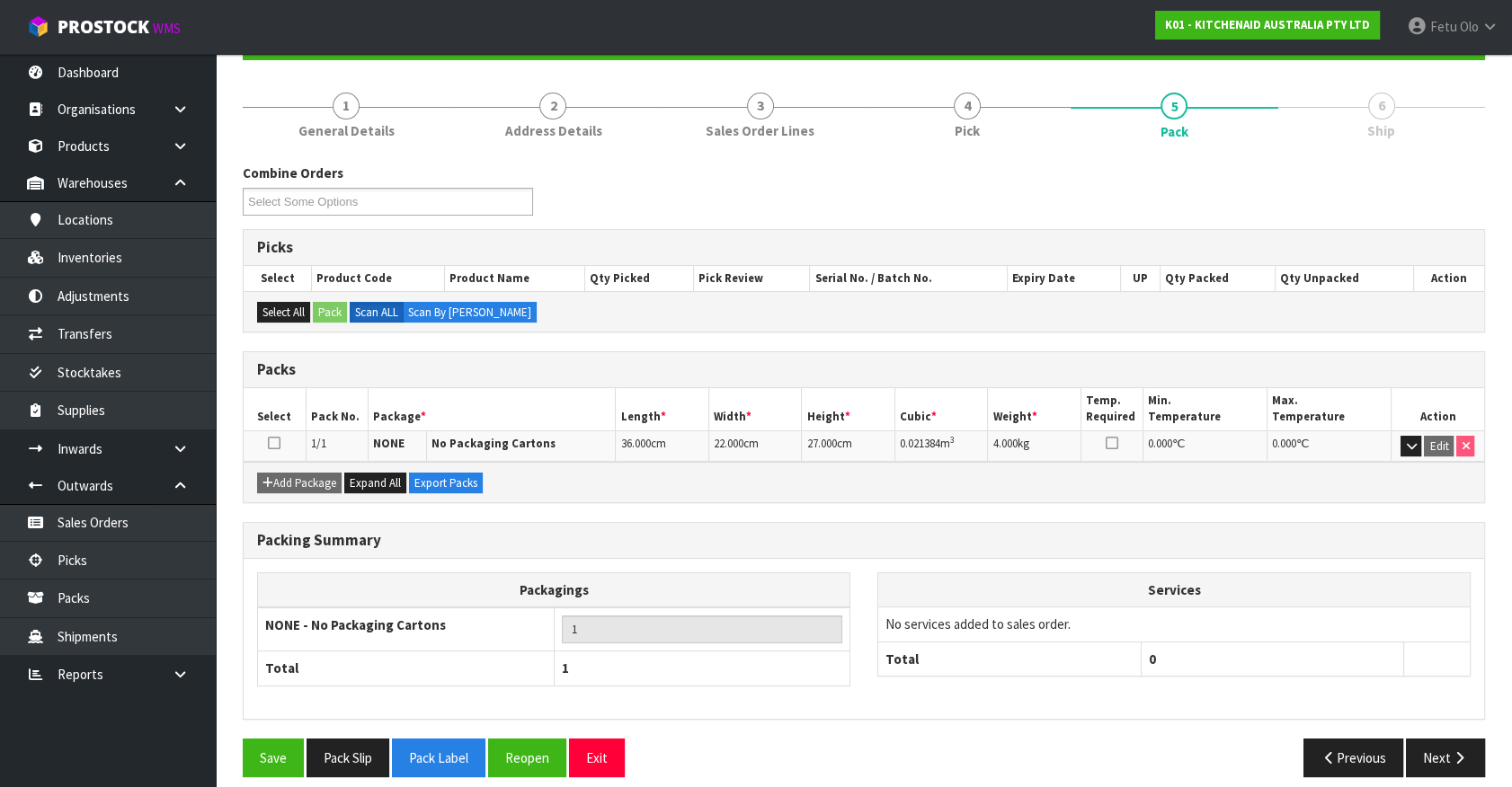
scroll to position [203, 0]
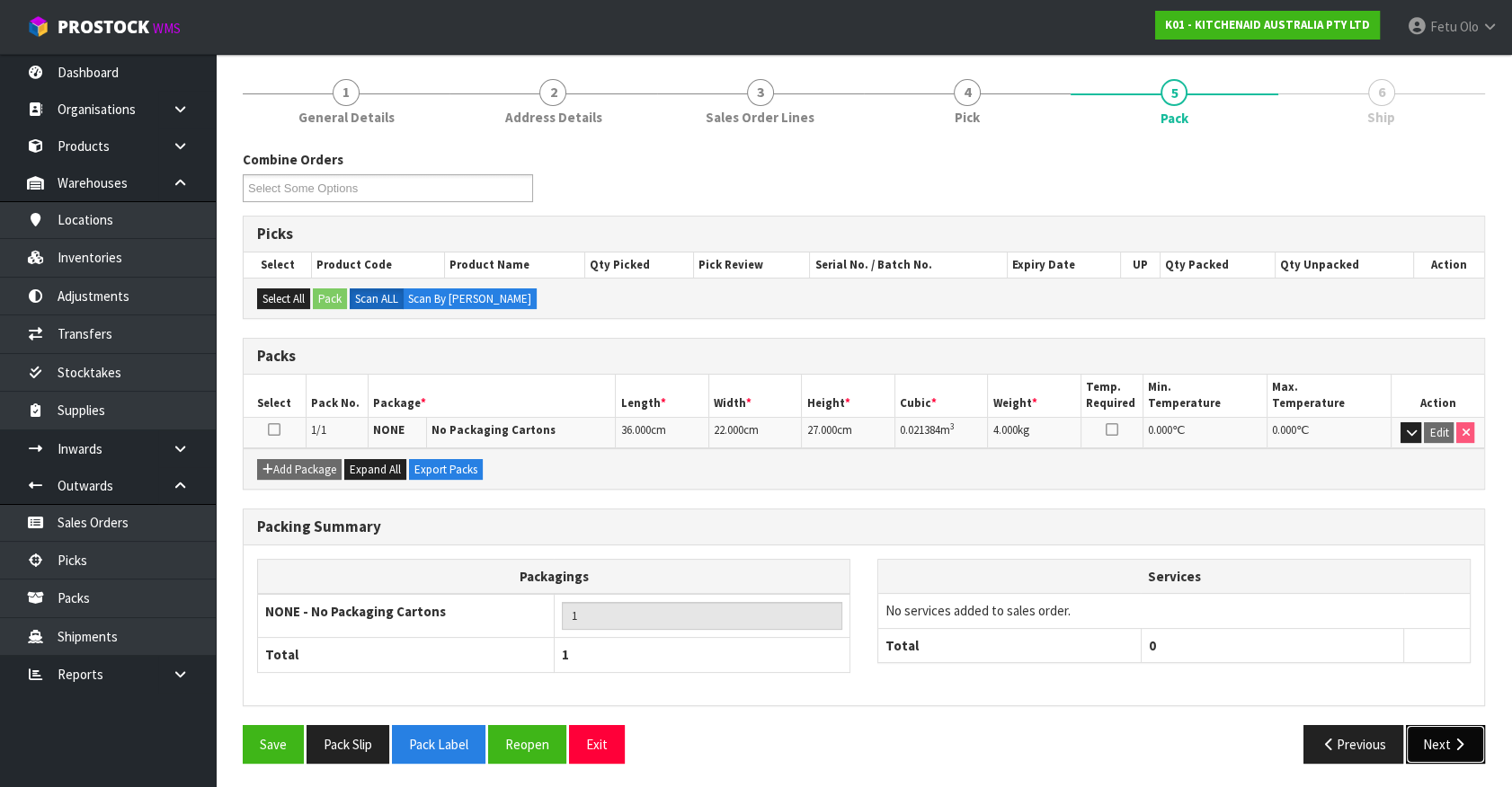
click at [1438, 745] on button "Next" at bounding box center [1445, 744] width 79 height 39
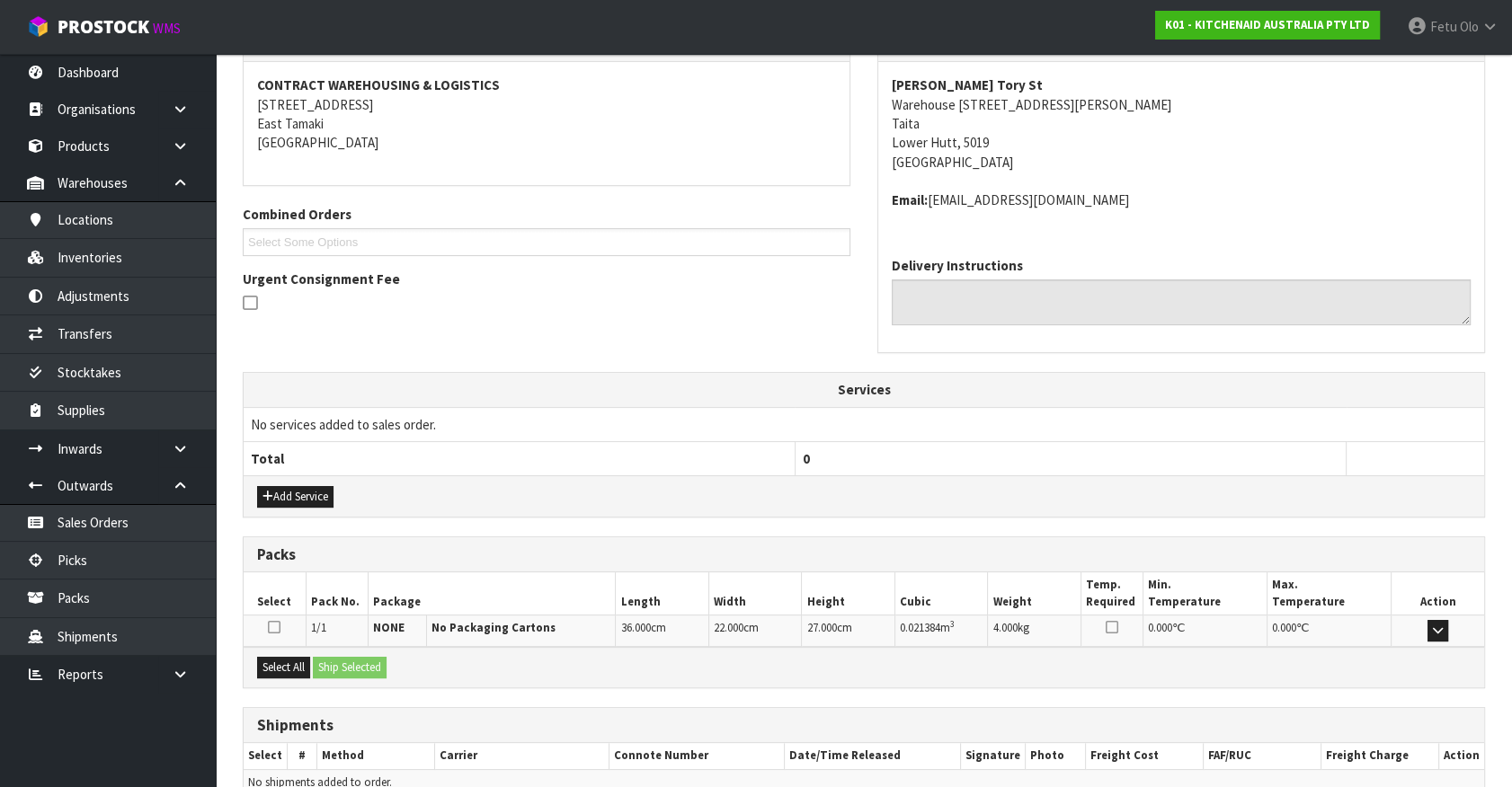
scroll to position [417, 0]
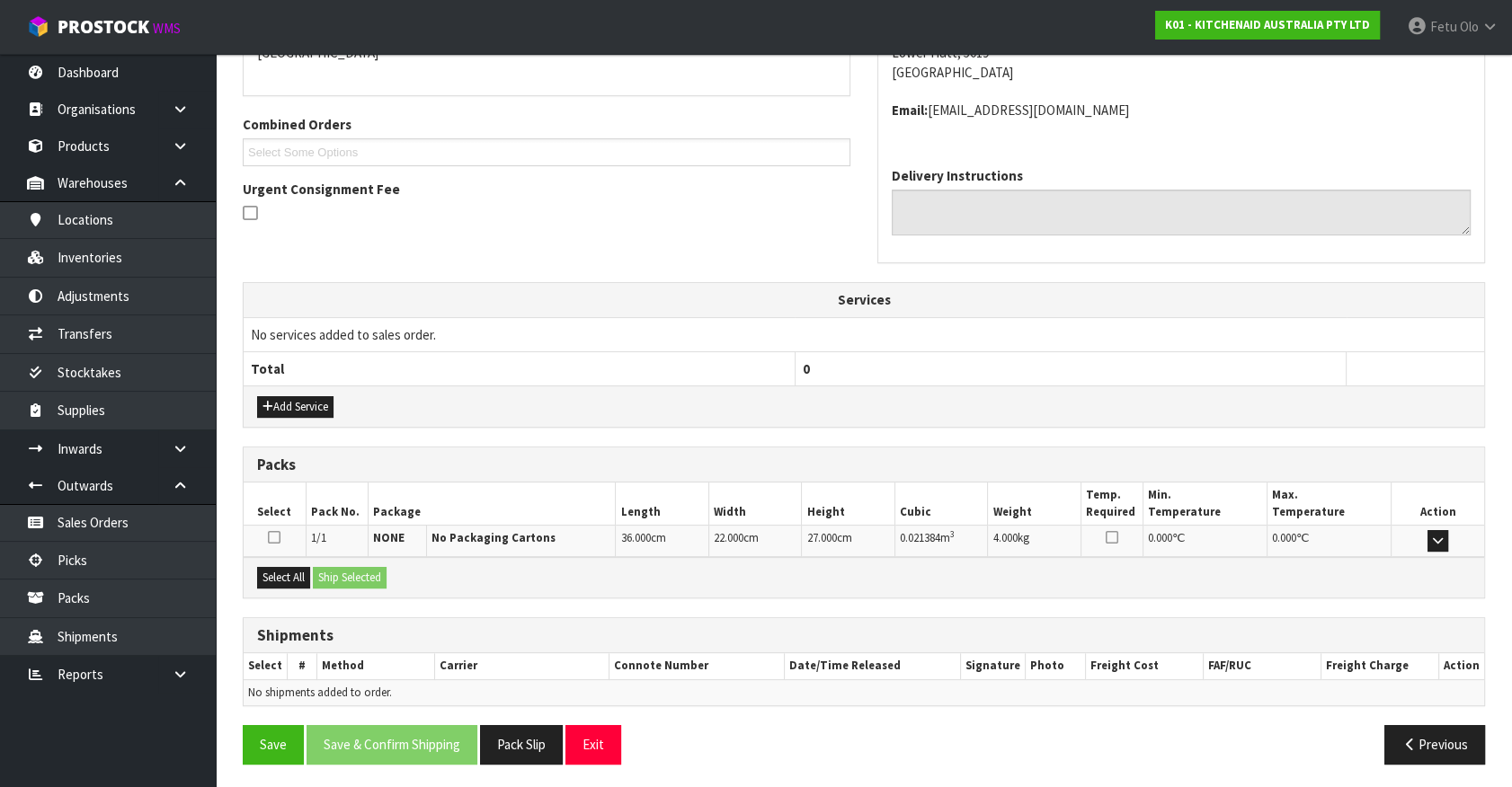
click at [288, 587] on div "Select All Ship Selected" at bounding box center [863, 577] width 1241 height 41
click at [286, 581] on button "Select All" at bounding box center [284, 578] width 53 height 22
click at [369, 573] on button "Ship Selected" at bounding box center [350, 578] width 74 height 22
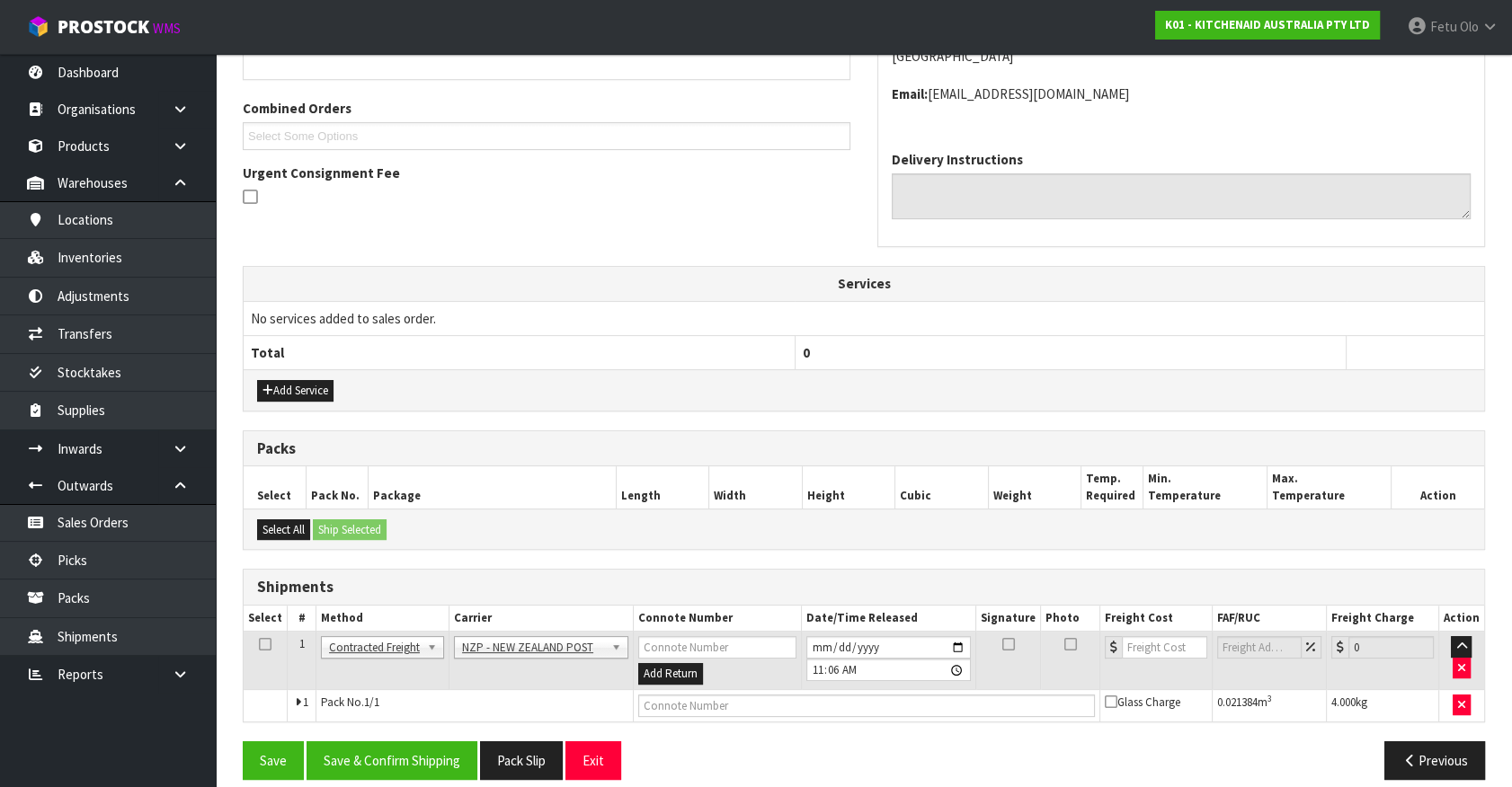
scroll to position [450, 0]
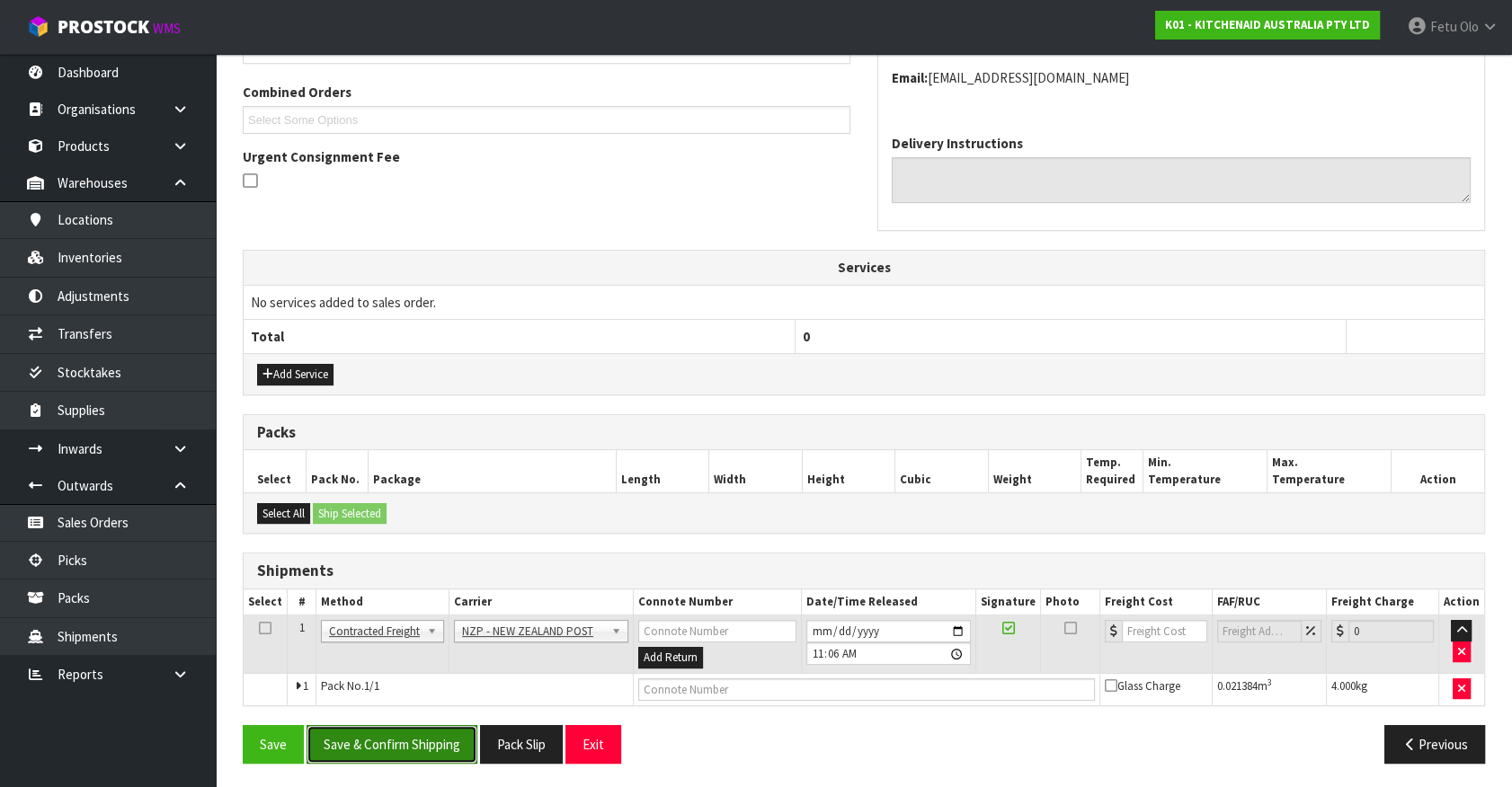
click at [423, 755] on button "Save & Confirm Shipping" at bounding box center [391, 744] width 171 height 39
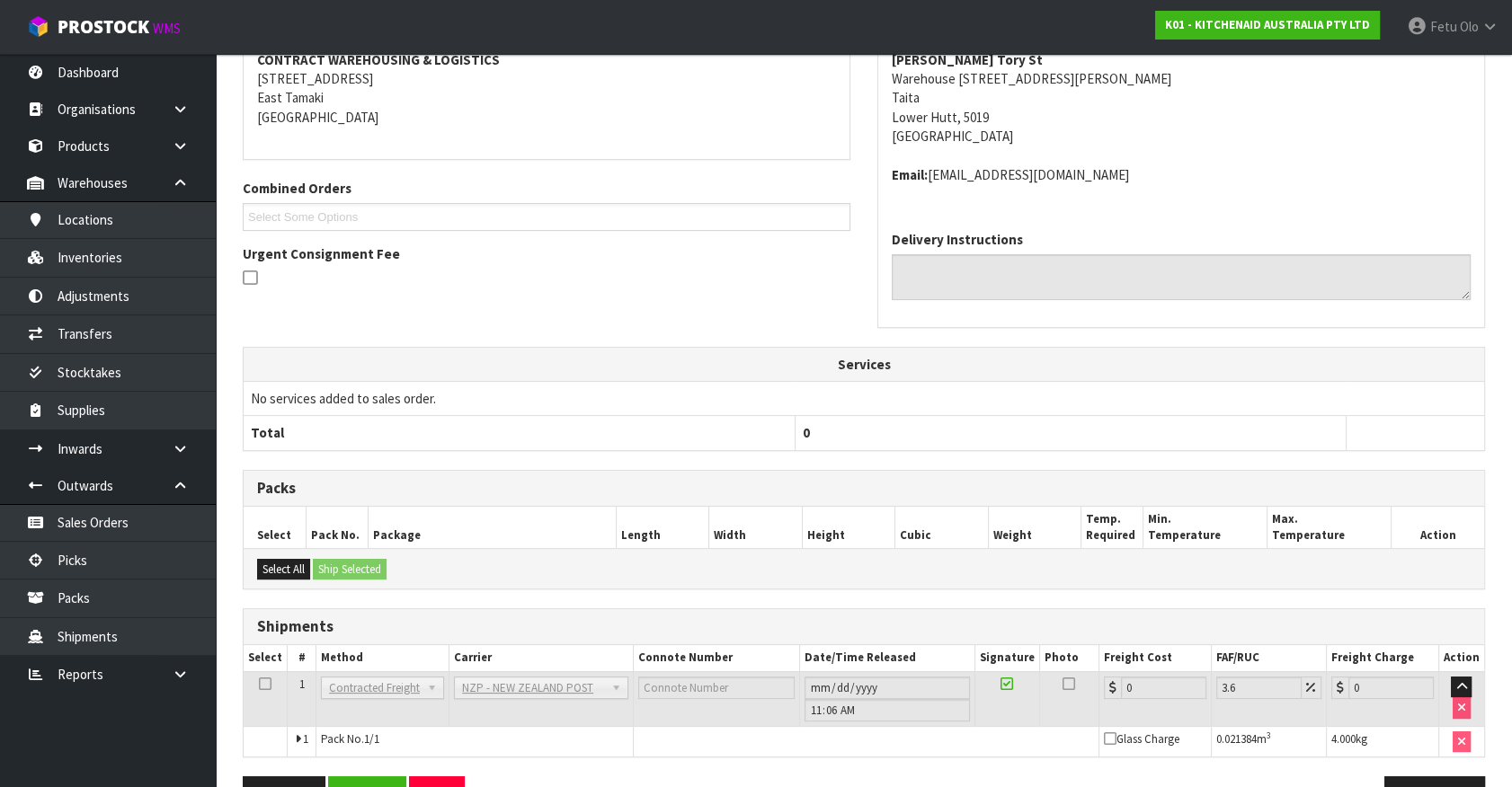
scroll to position [423, 0]
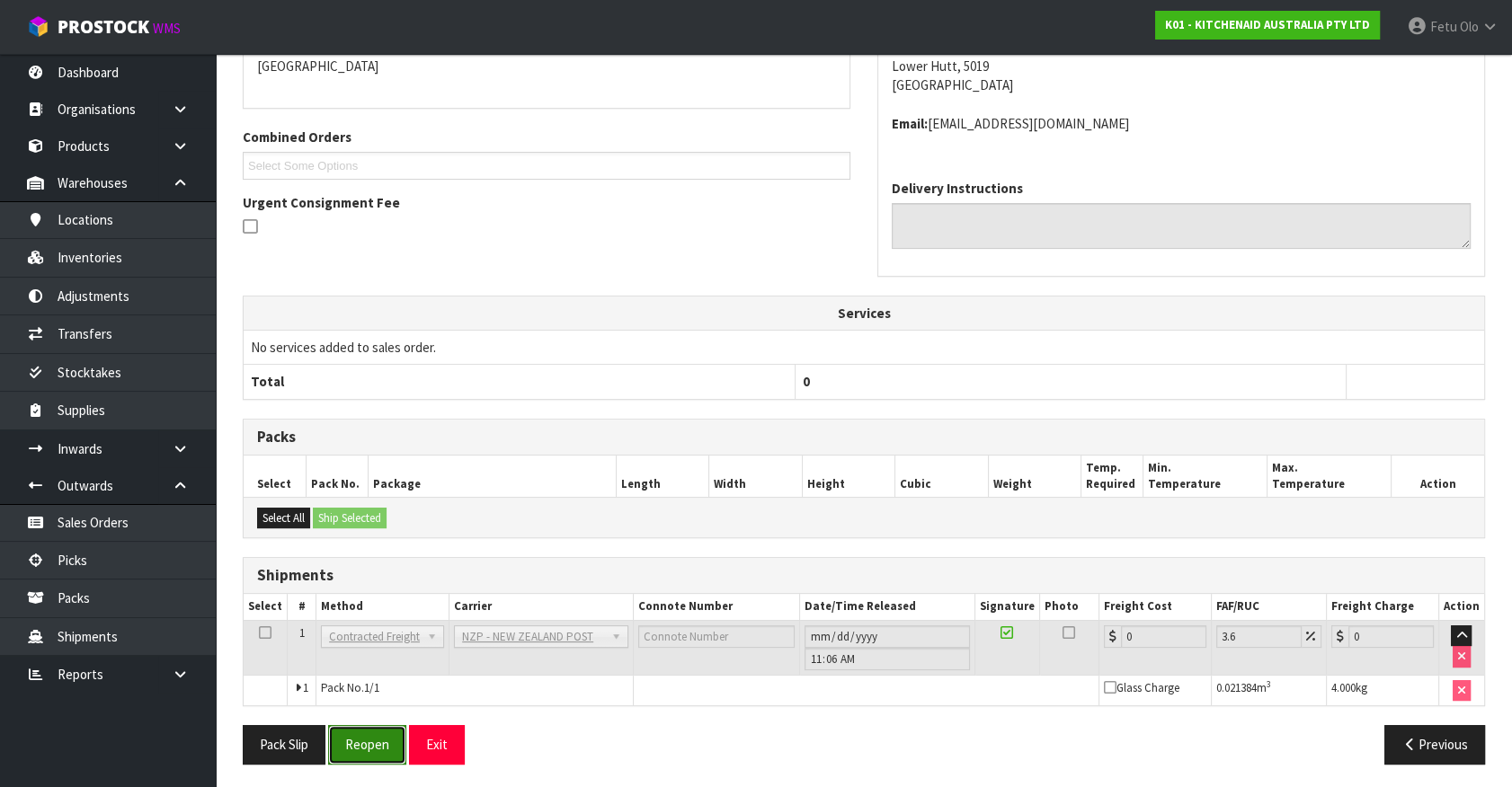
click at [367, 737] on button "Reopen" at bounding box center [367, 744] width 78 height 39
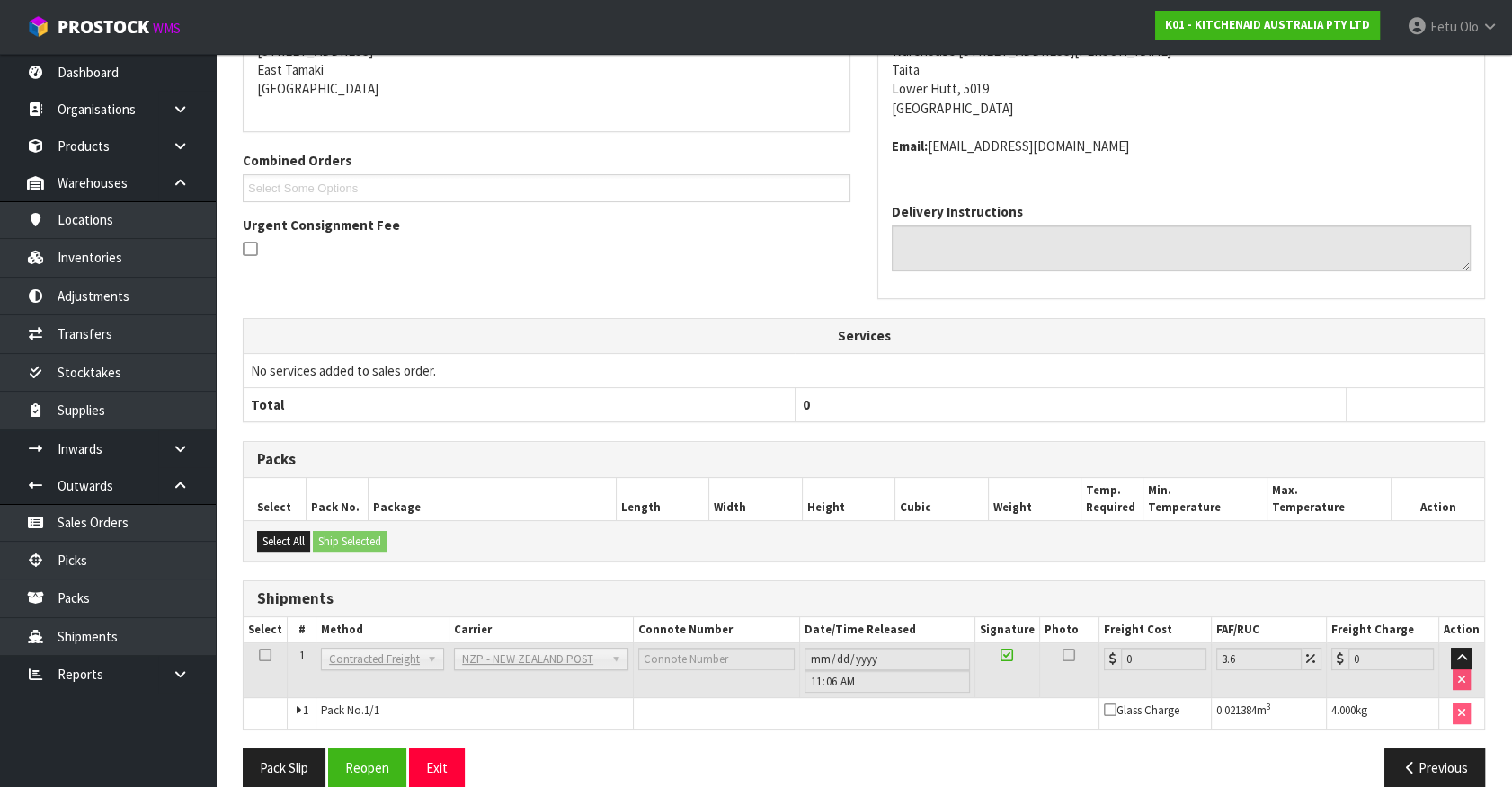
scroll to position [404, 0]
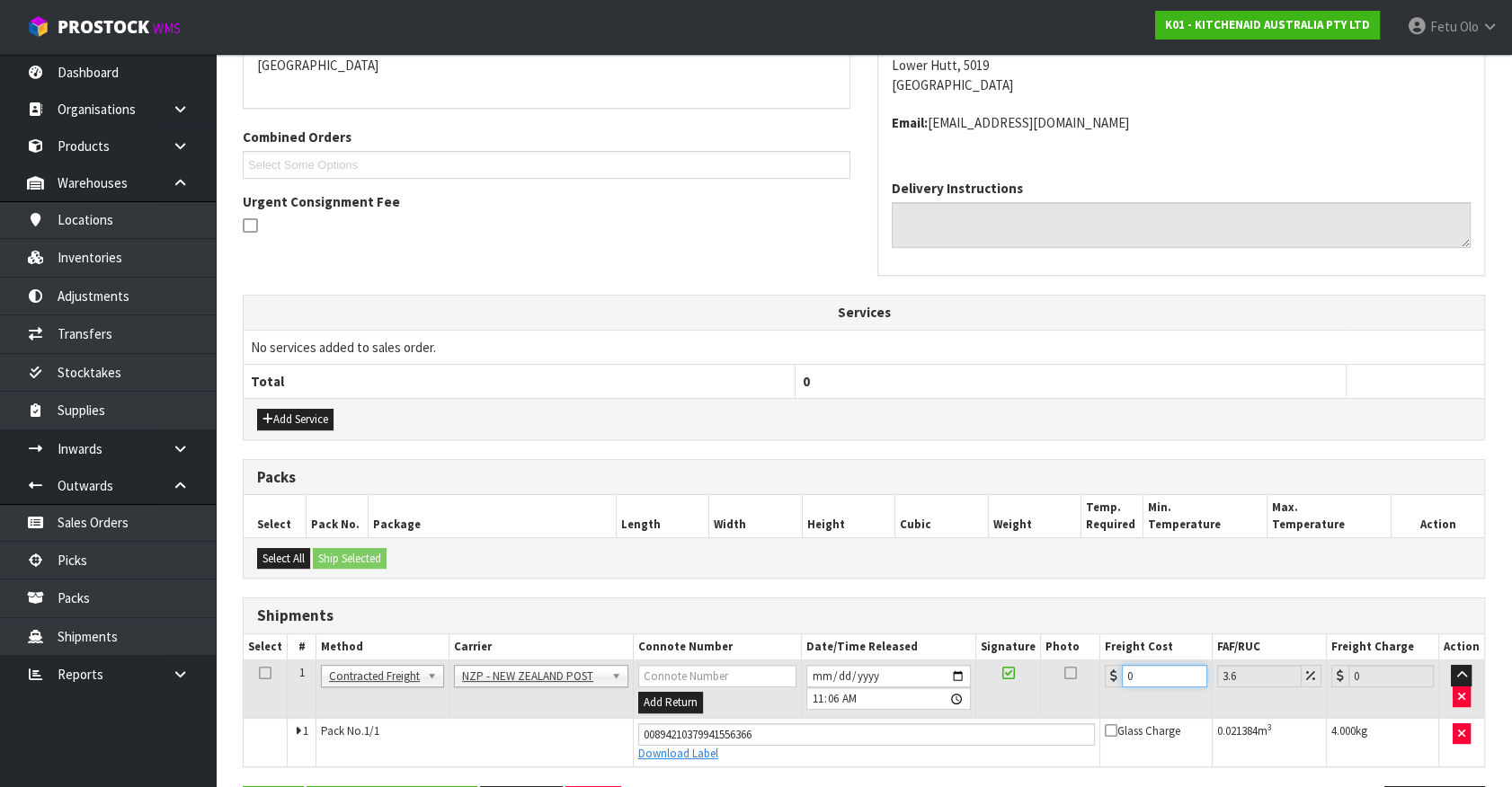
drag, startPoint x: 1170, startPoint y: 679, endPoint x: 646, endPoint y: 722, distance: 525.8
click at [647, 722] on tbody "1 Client Local Pickup Customer Local Pickup Company Freight Contracted Freight …" at bounding box center [863, 713] width 1241 height 107
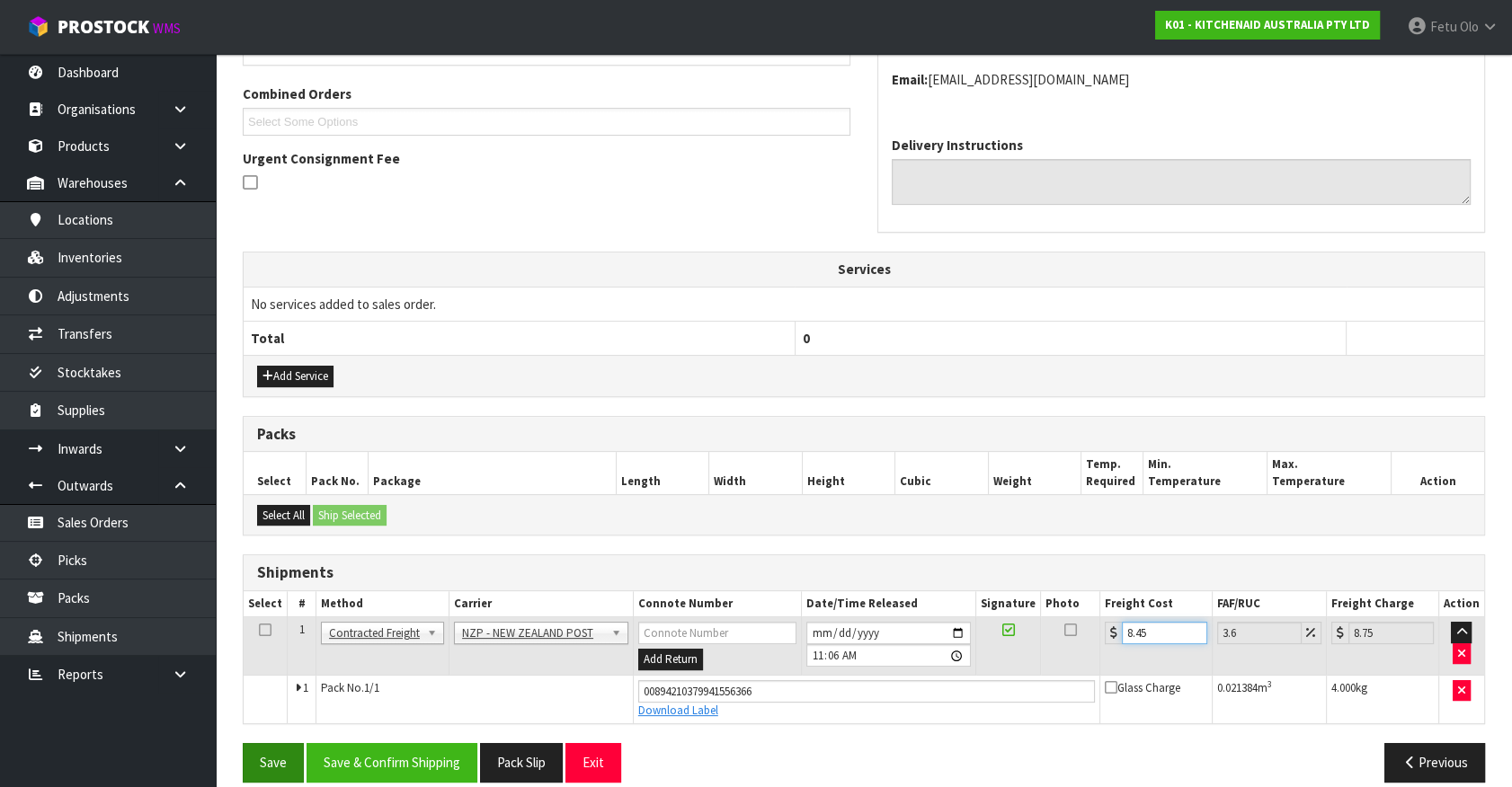
scroll to position [466, 0]
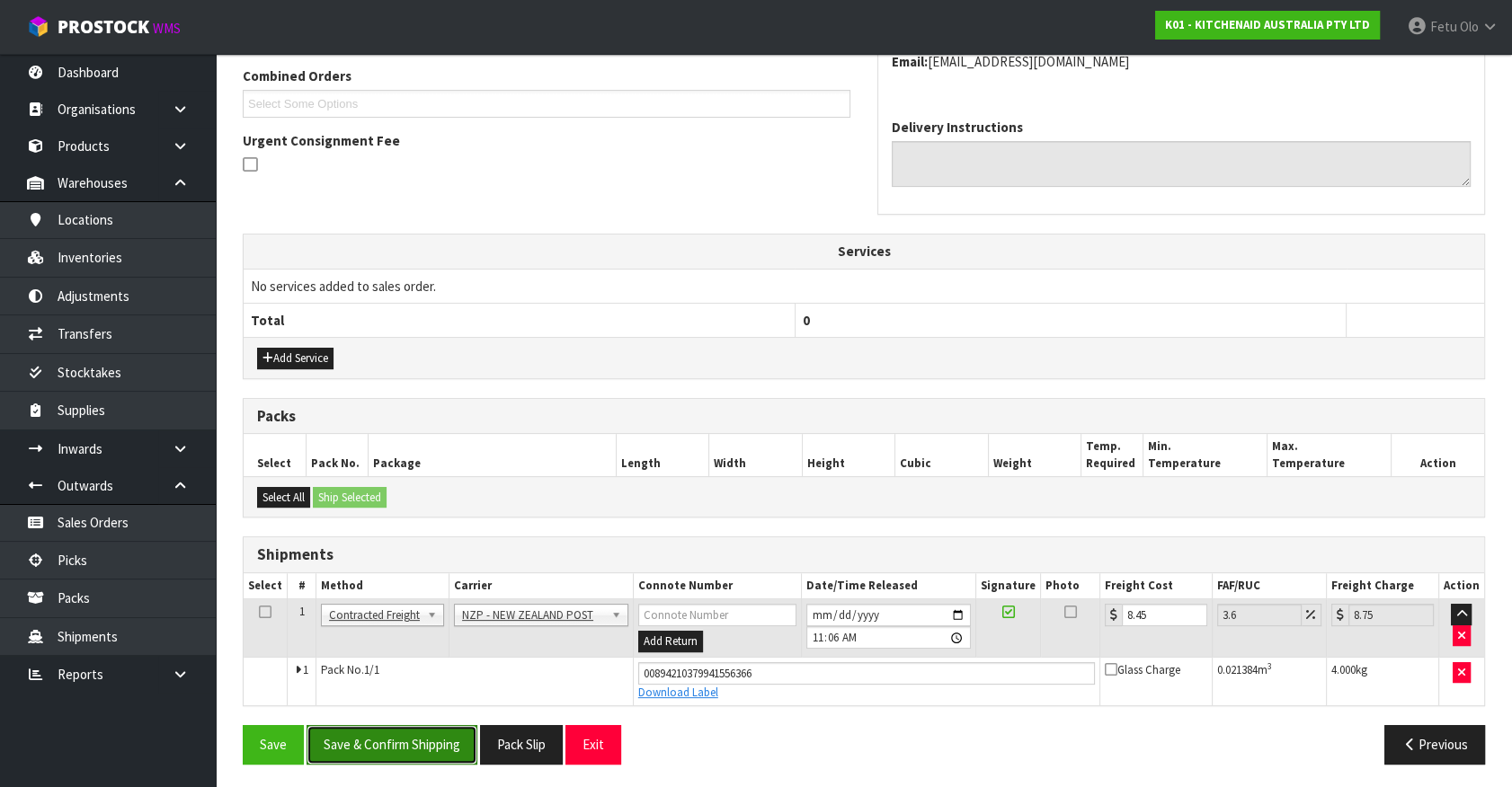
click at [466, 745] on button "Save & Confirm Shipping" at bounding box center [391, 744] width 171 height 39
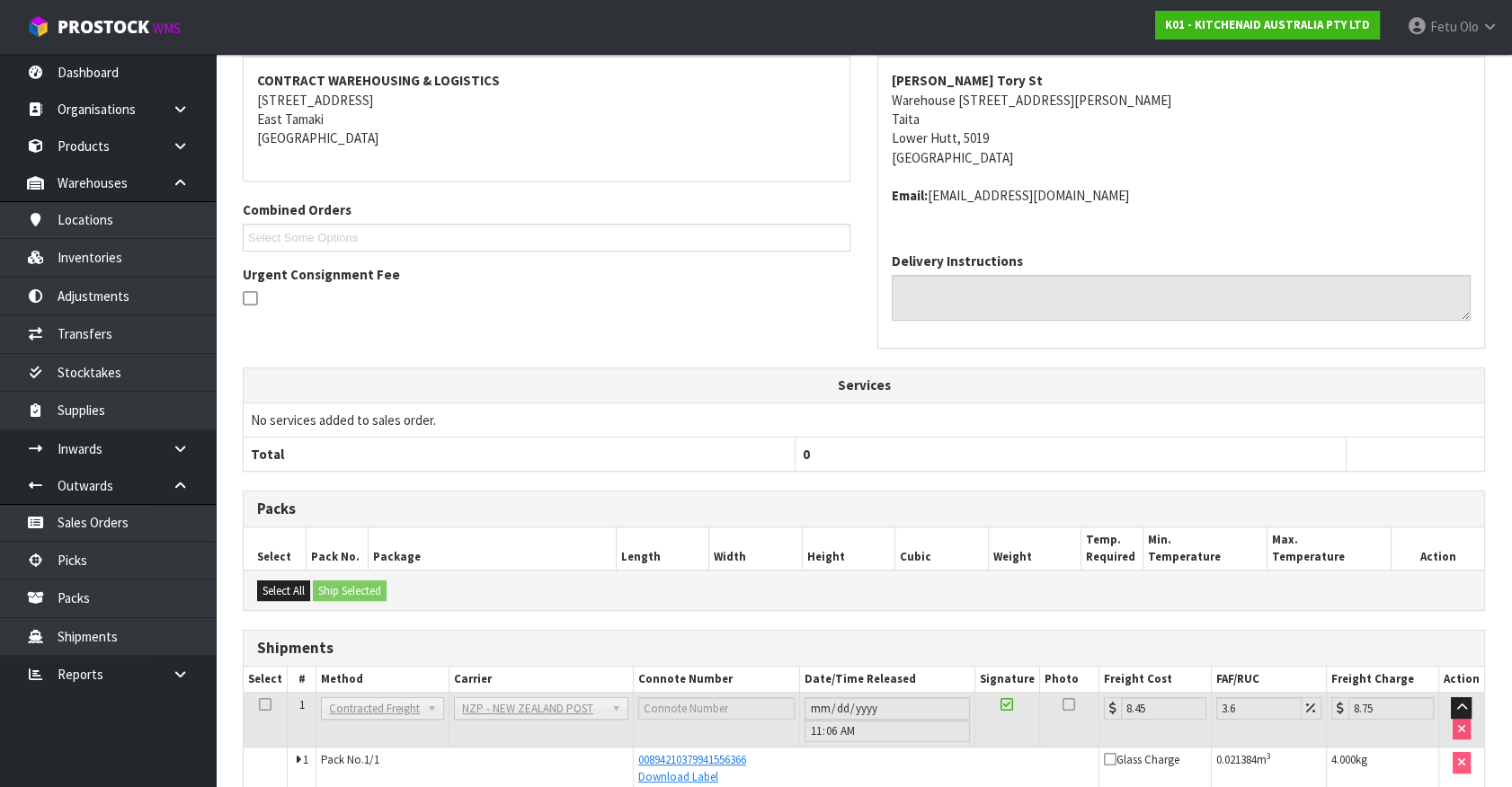
scroll to position [417, 0]
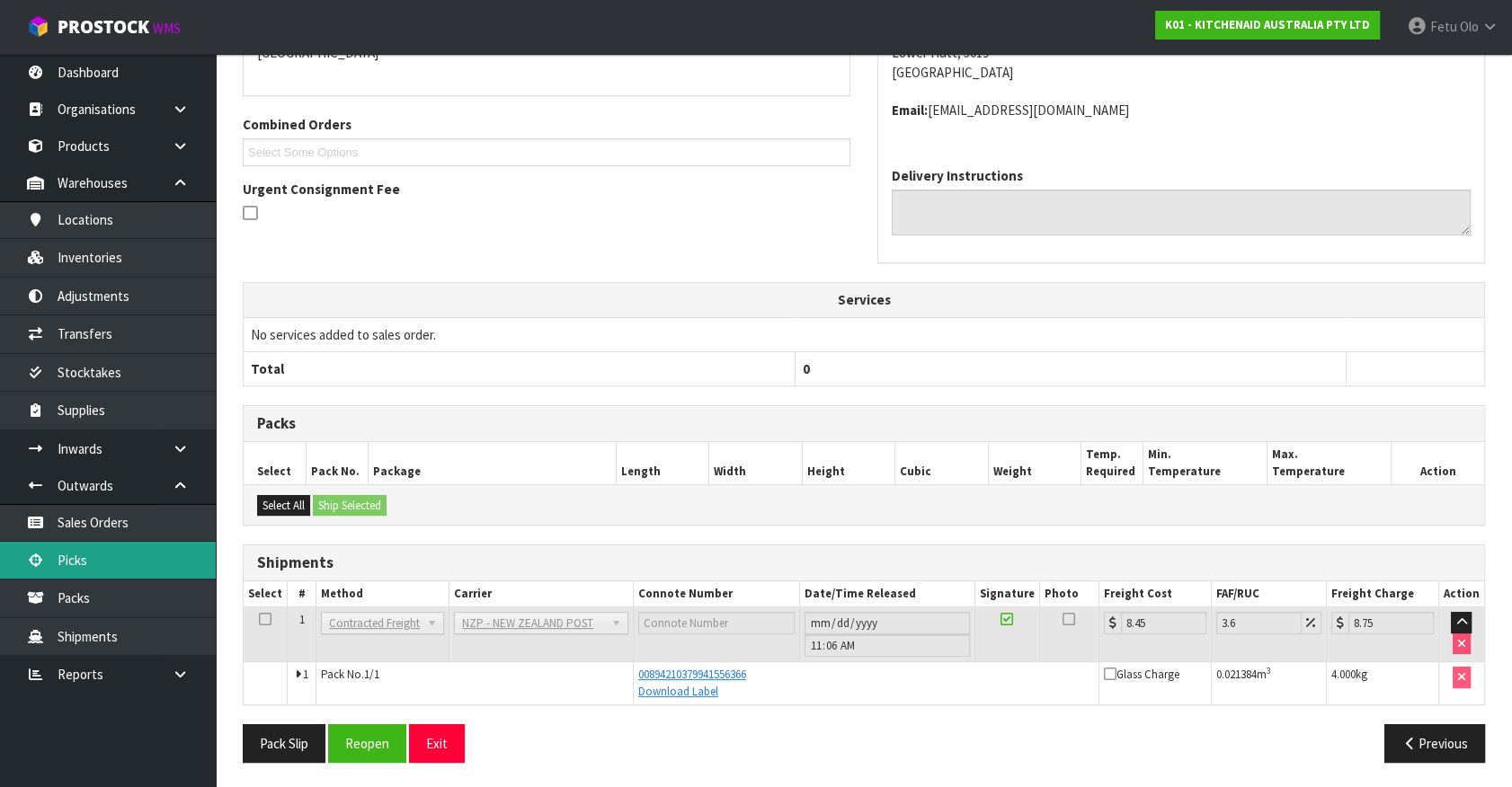
click at [73, 555] on link "Picks" at bounding box center [107, 560] width 216 height 37
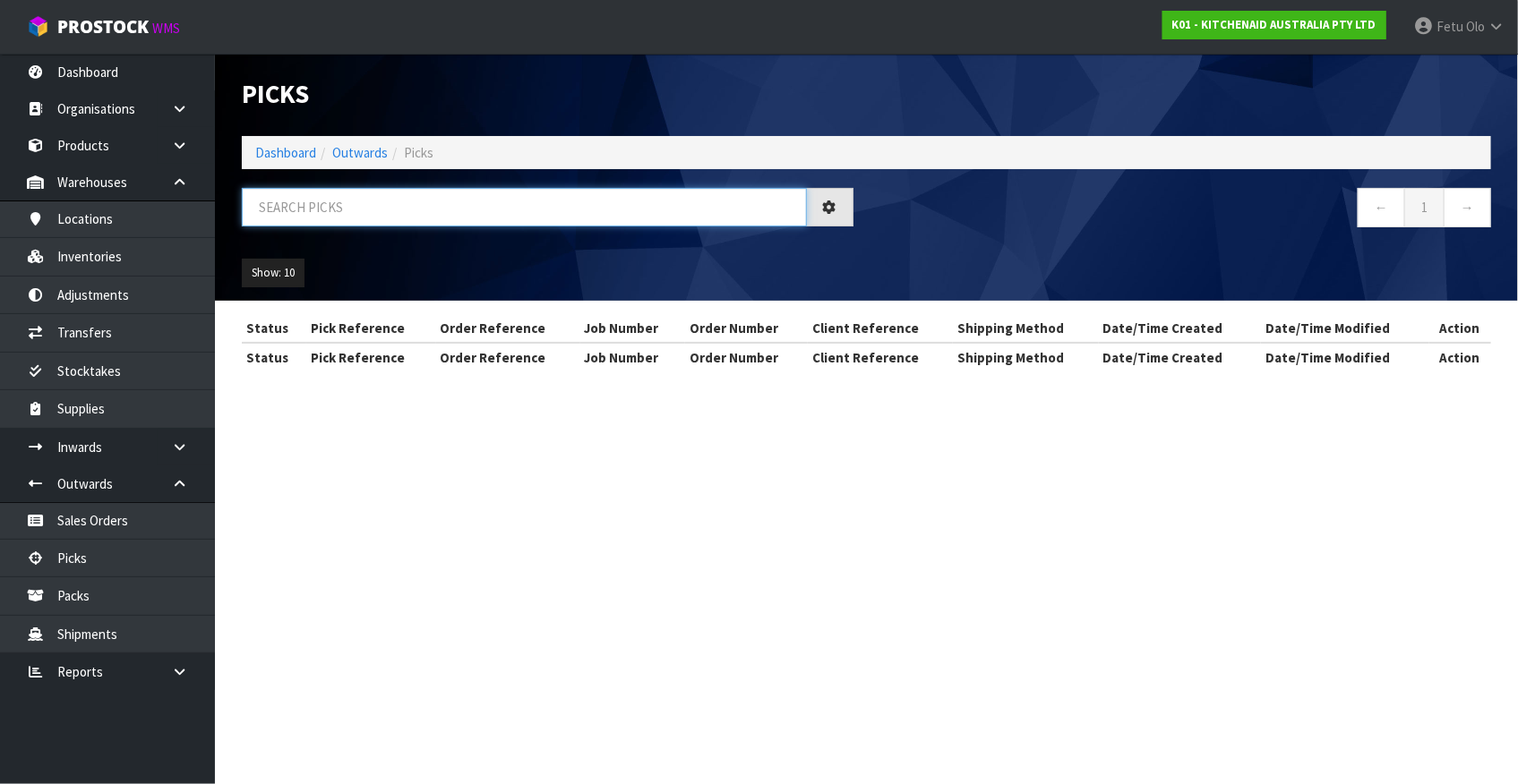
click at [459, 216] on input "text" at bounding box center [524, 207] width 565 height 38
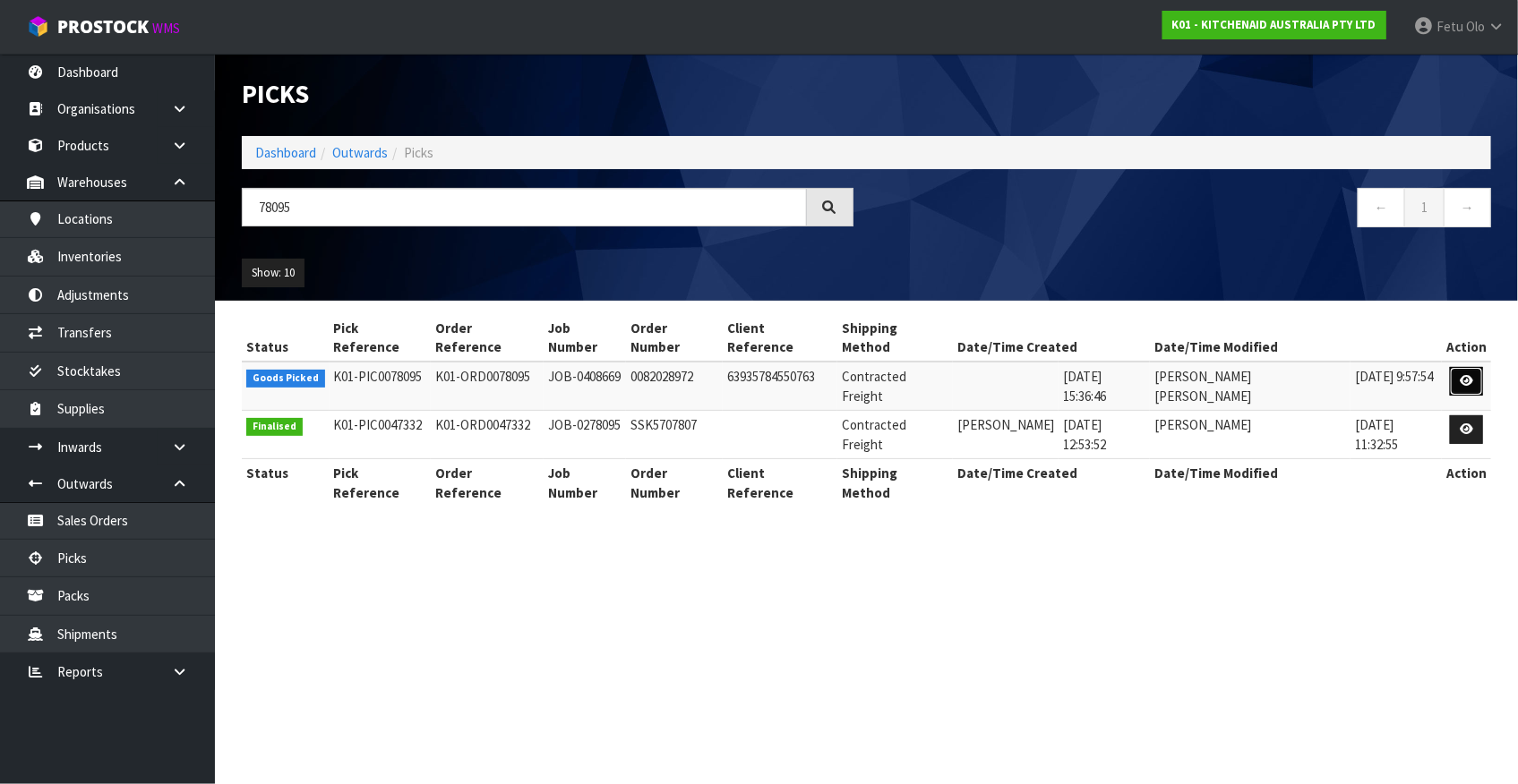
click at [1461, 376] on icon at bounding box center [1466, 381] width 13 height 11
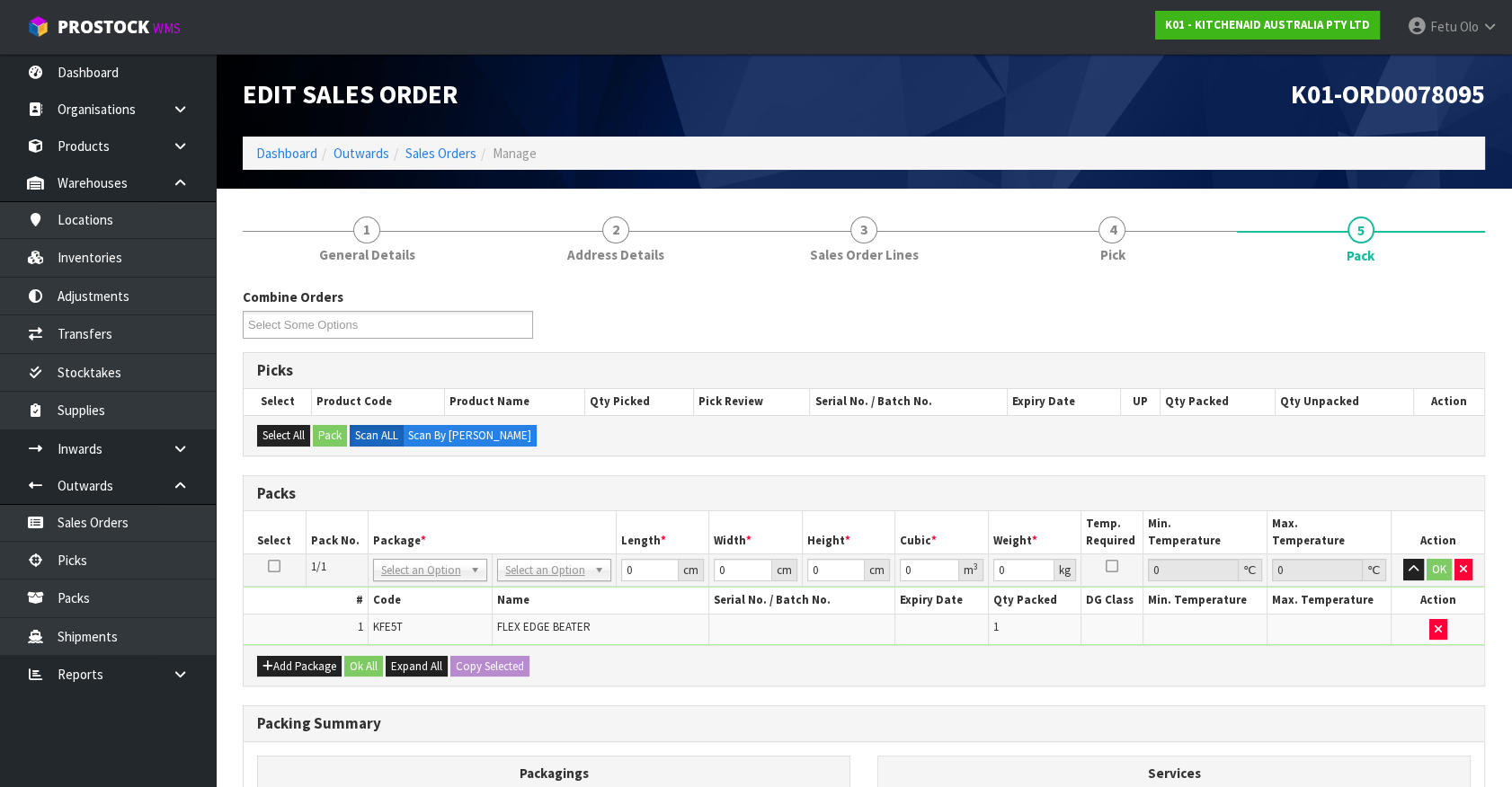
drag, startPoint x: 448, startPoint y: 566, endPoint x: 401, endPoint y: 602, distance: 59.2
click at [402, 590] on input "text" at bounding box center [430, 595] width 106 height 23
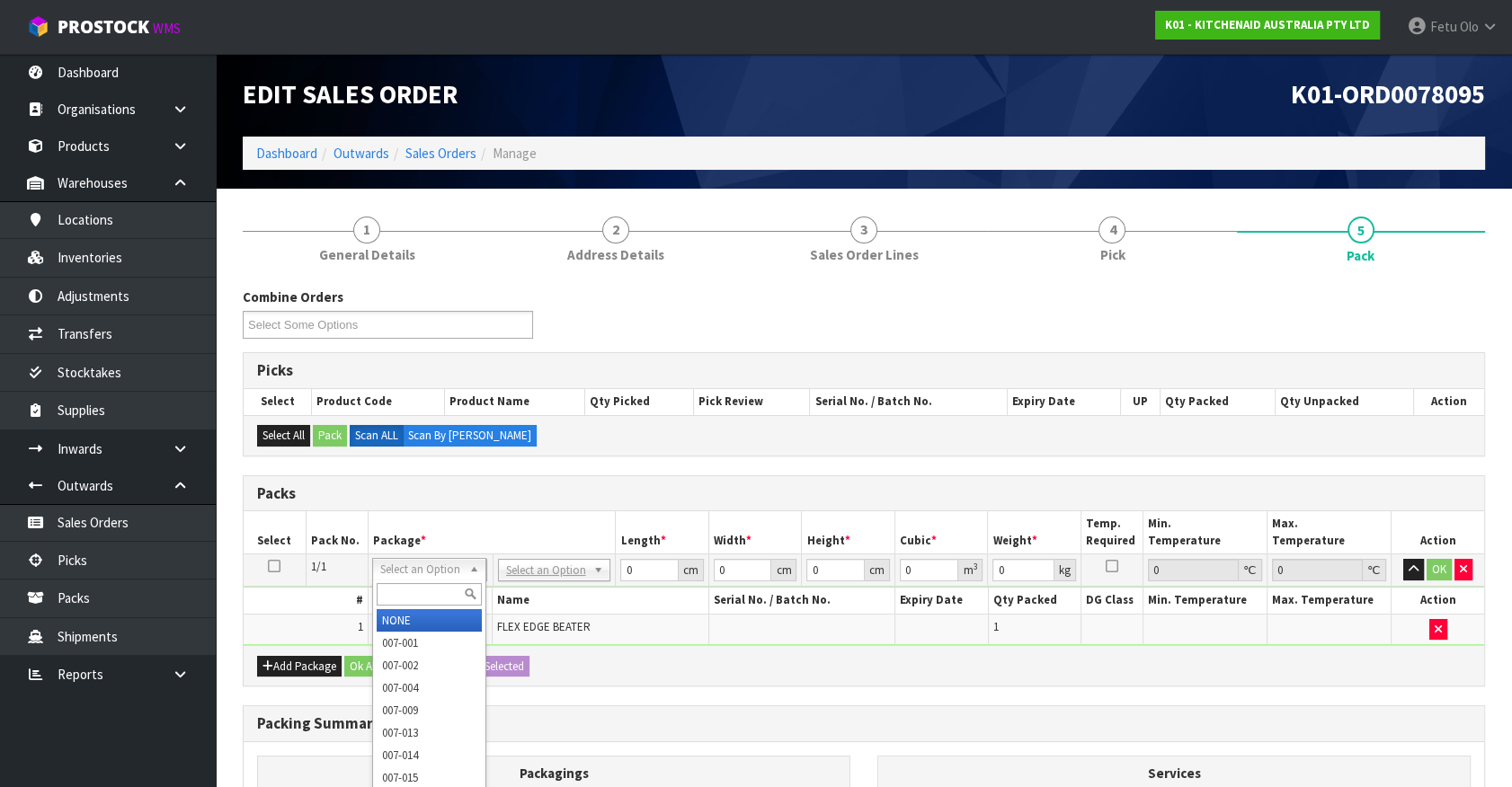
drag, startPoint x: 472, startPoint y: 566, endPoint x: 334, endPoint y: 629, distance: 151.7
click at [391, 595] on input "text" at bounding box center [430, 595] width 106 height 23
drag, startPoint x: 436, startPoint y: 569, endPoint x: 421, endPoint y: 586, distance: 22.7
click at [421, 586] on input "text" at bounding box center [430, 595] width 106 height 23
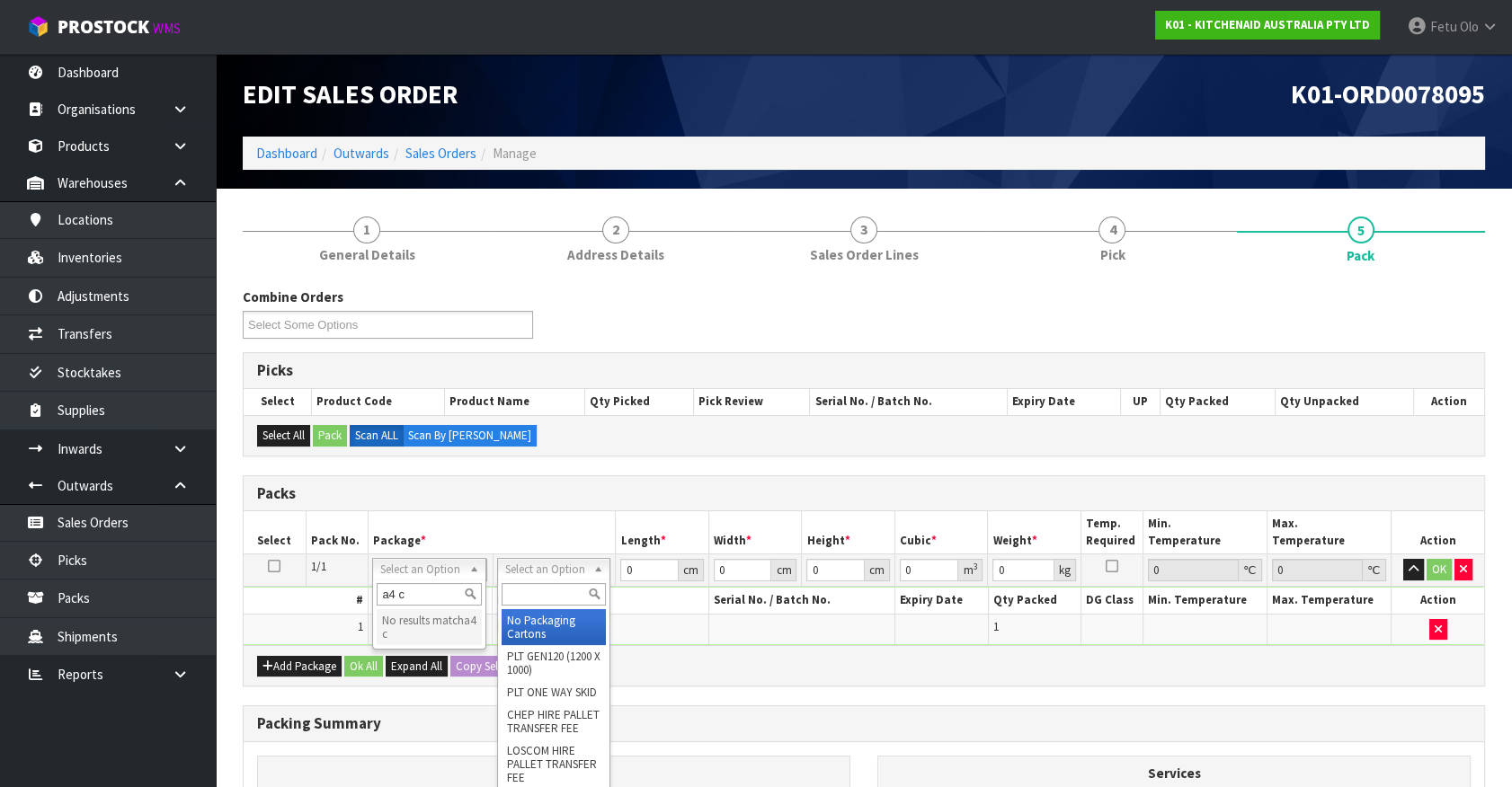
drag, startPoint x: 536, startPoint y: 566, endPoint x: 528, endPoint y: 586, distance: 21.5
click at [528, 586] on input "text" at bounding box center [553, 595] width 105 height 23
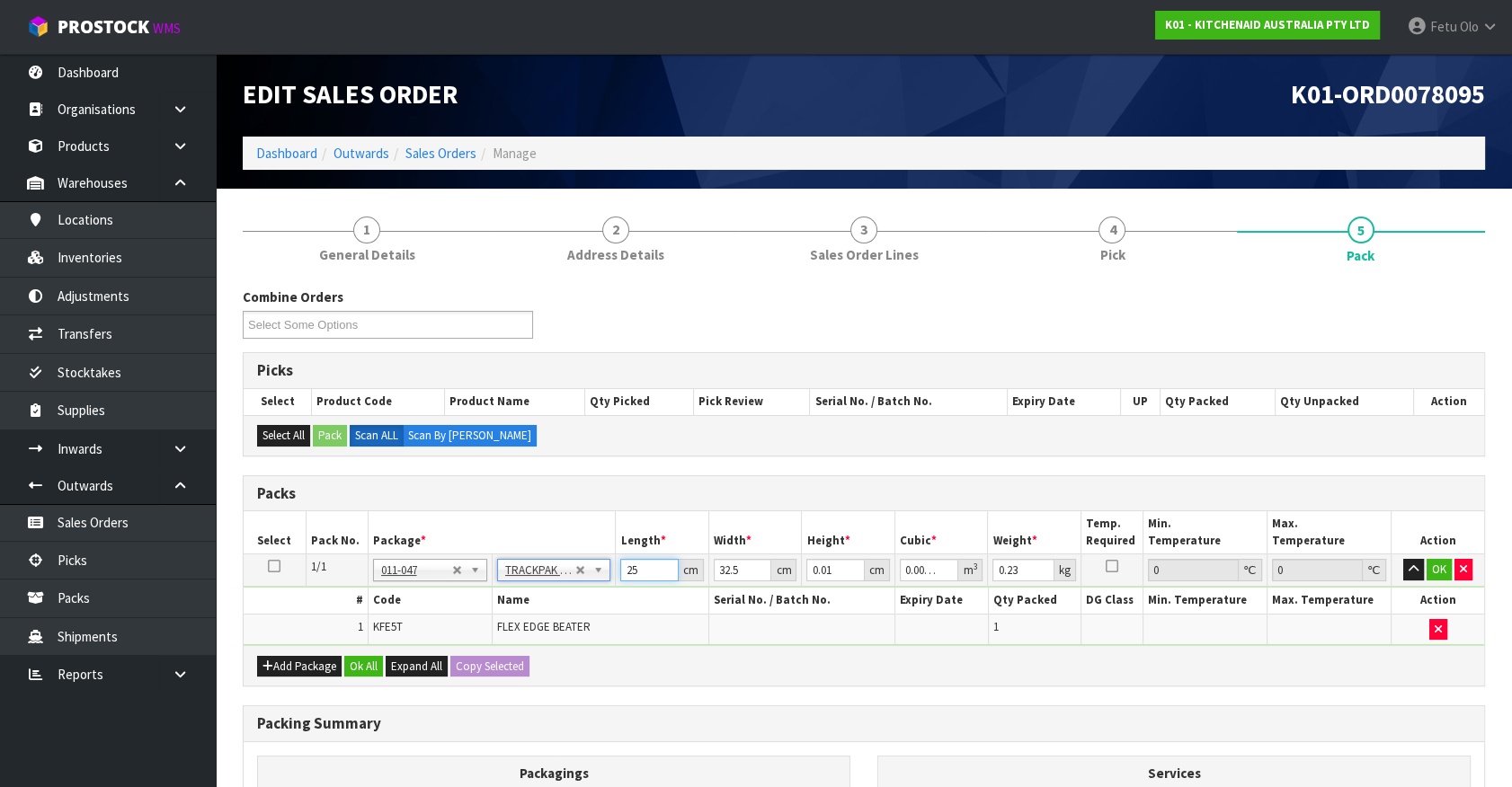
drag, startPoint x: 638, startPoint y: 567, endPoint x: 504, endPoint y: 575, distance: 134.2
click at [506, 577] on tr "1/1 NONE 007-001 007-002 007-004 007-009 007-013 007-014 007-015 007-017 007-01…" at bounding box center [863, 570] width 1241 height 32
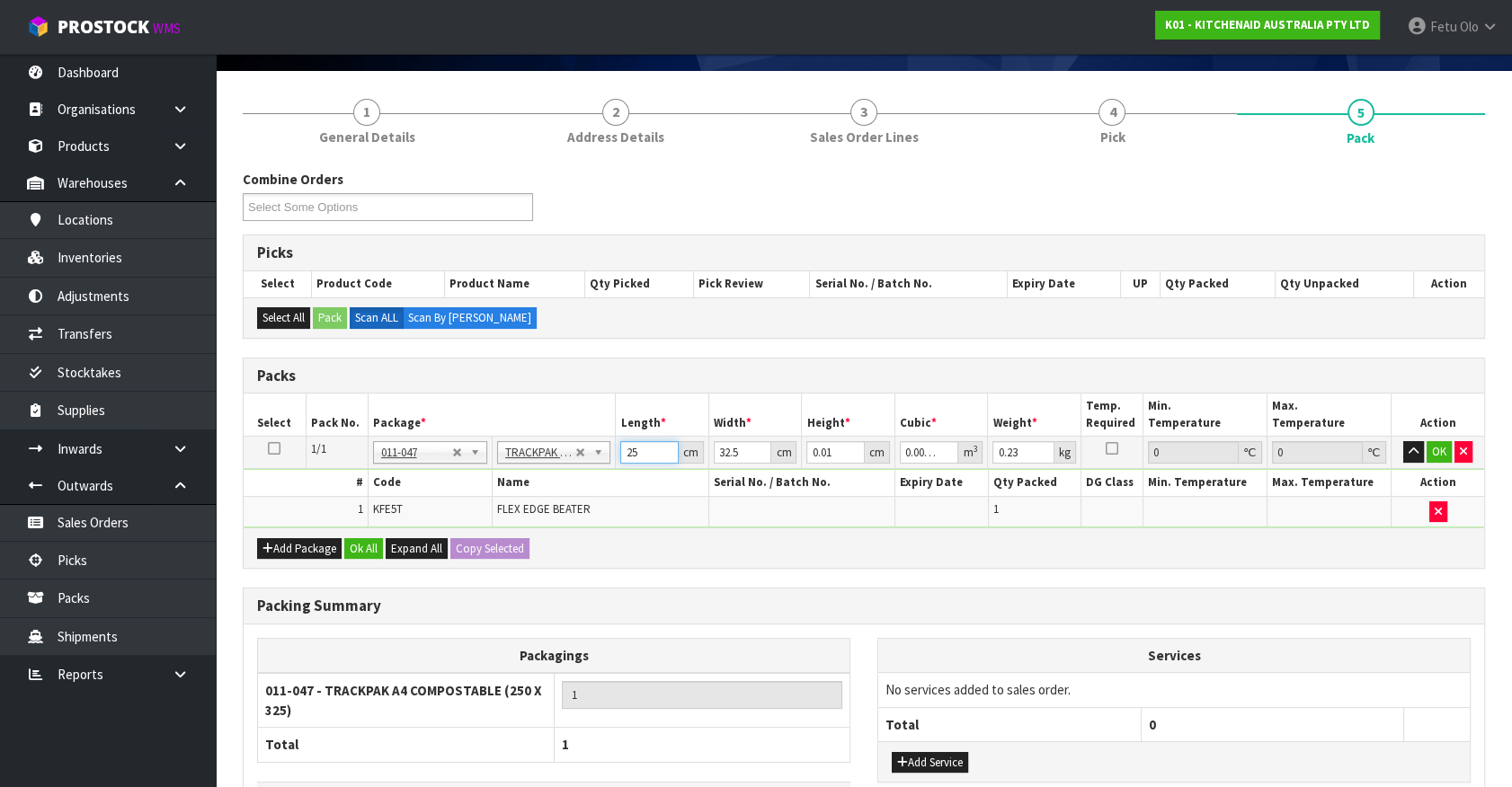
scroll to position [247, 0]
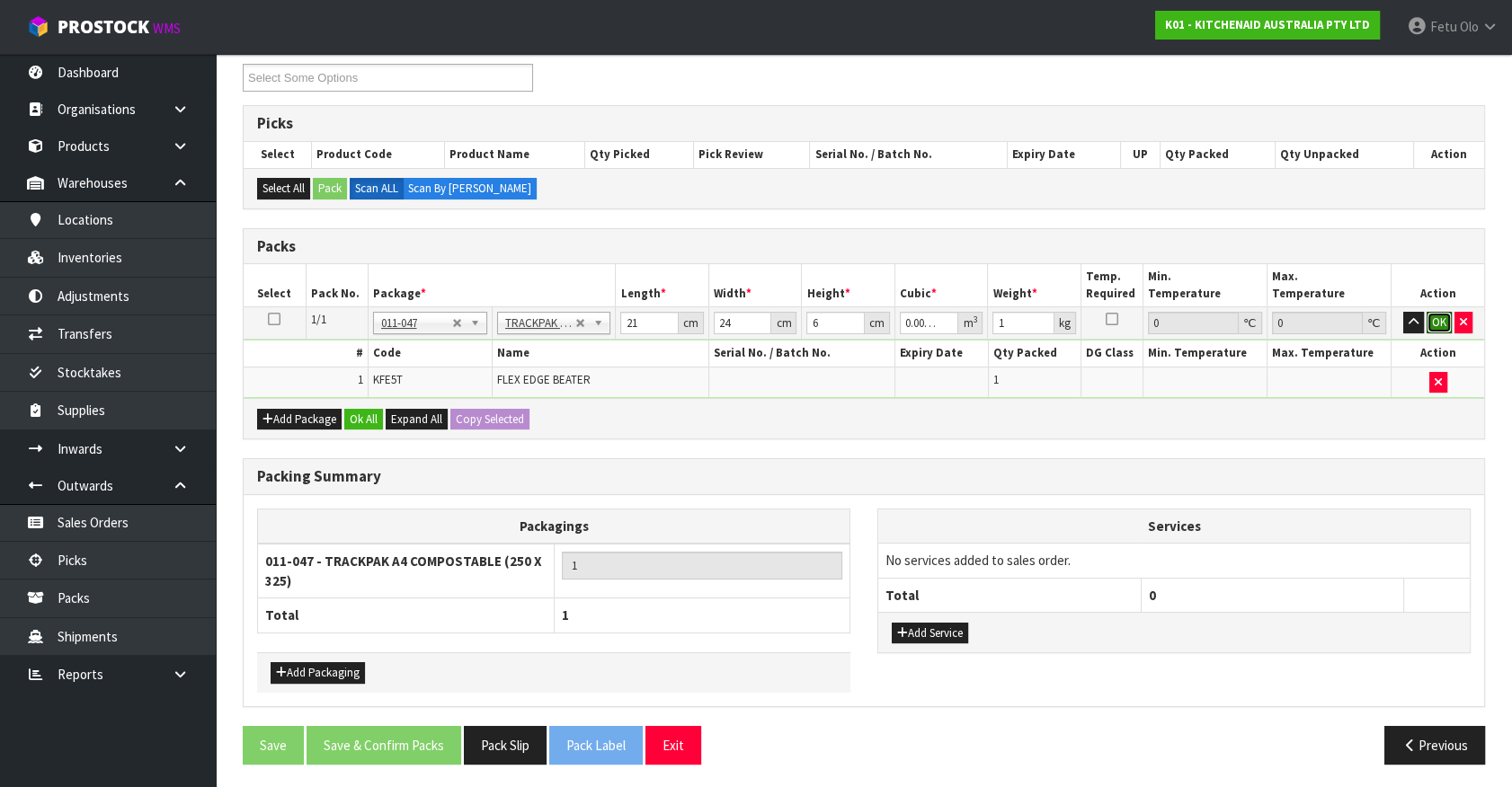
click button "OK" at bounding box center [1438, 322] width 25 height 22
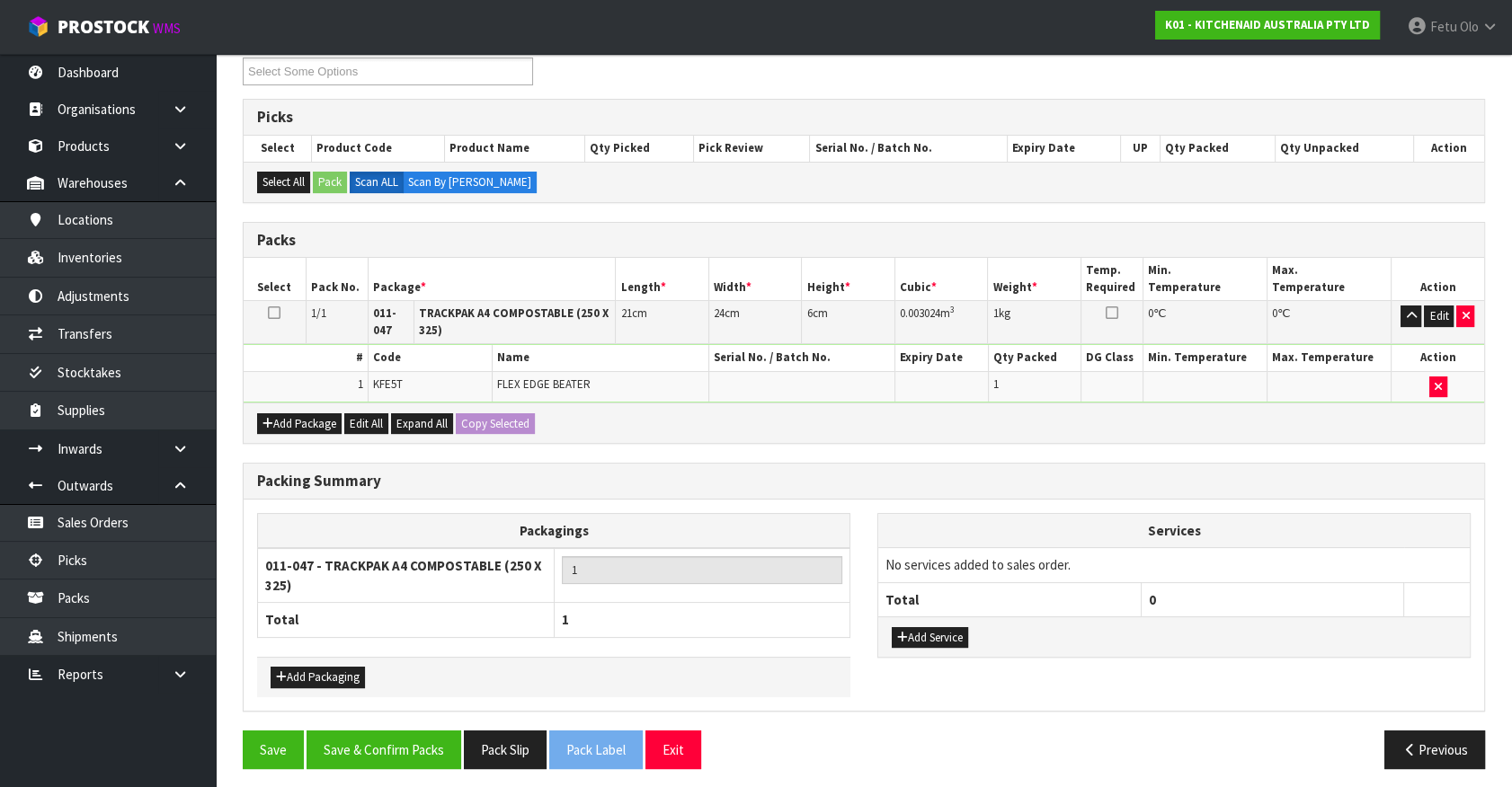
scroll to position [258, 0]
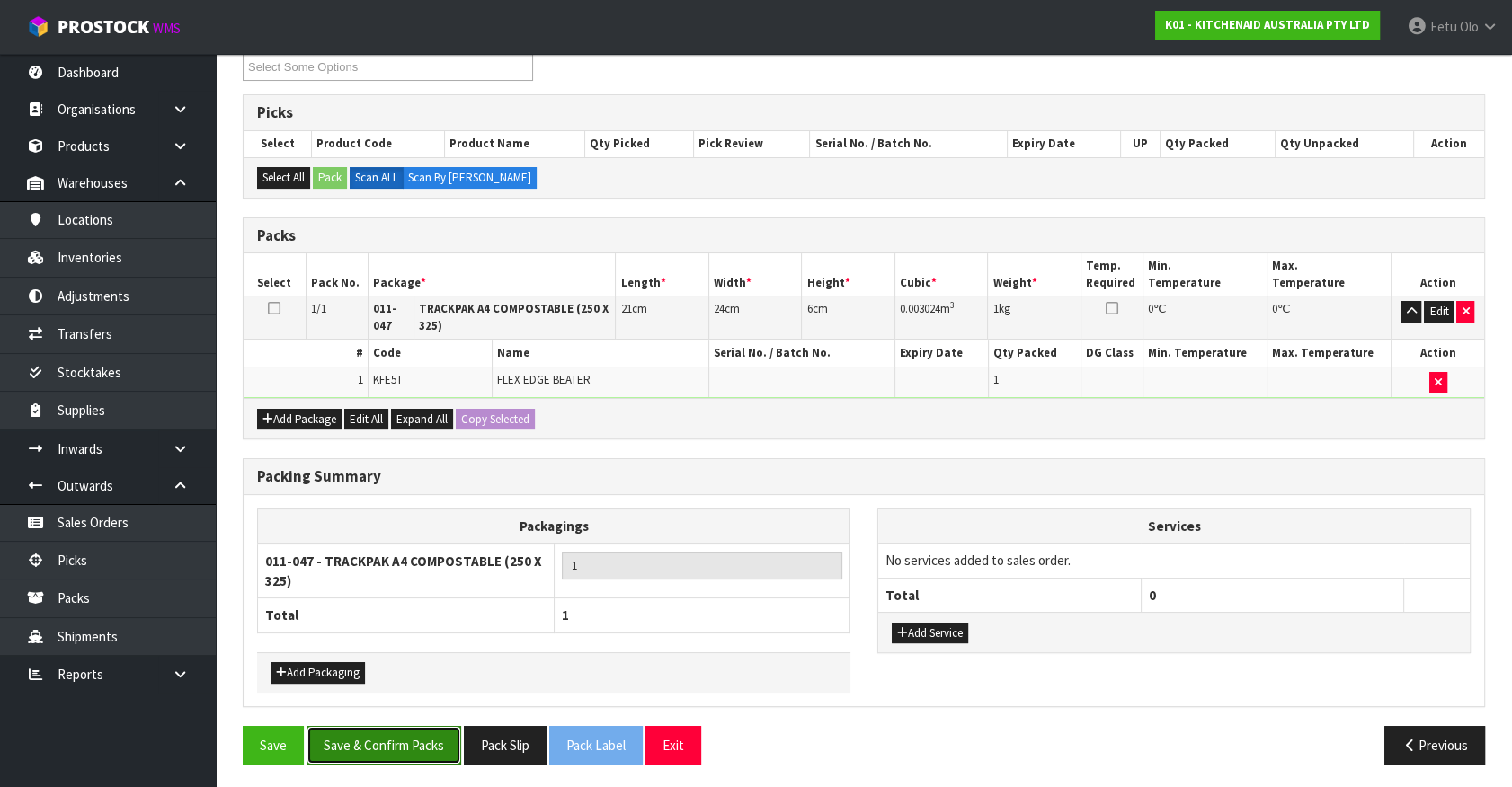
click at [388, 746] on button "Save & Confirm Packs" at bounding box center [384, 745] width 155 height 39
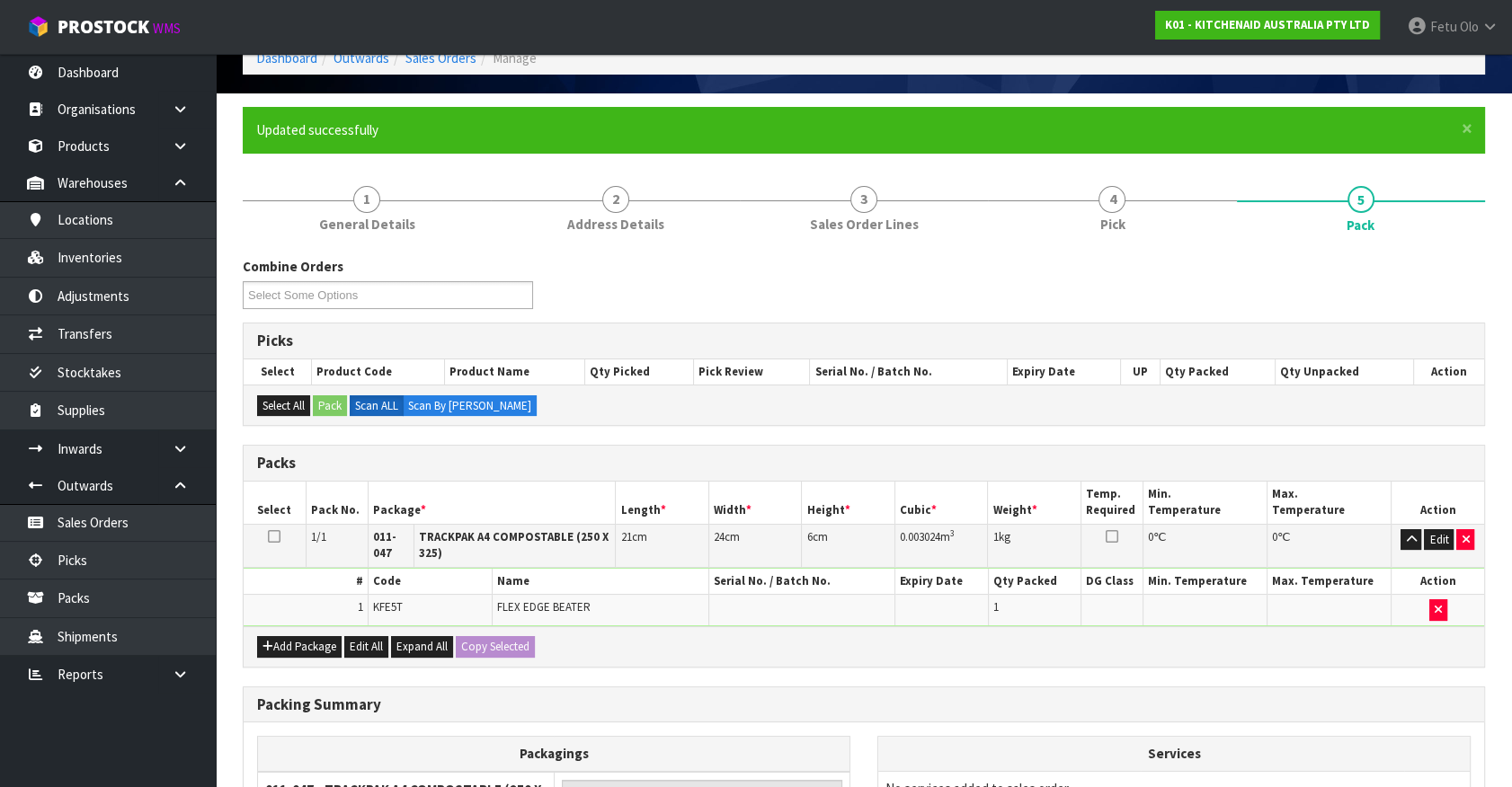
scroll to position [224, 0]
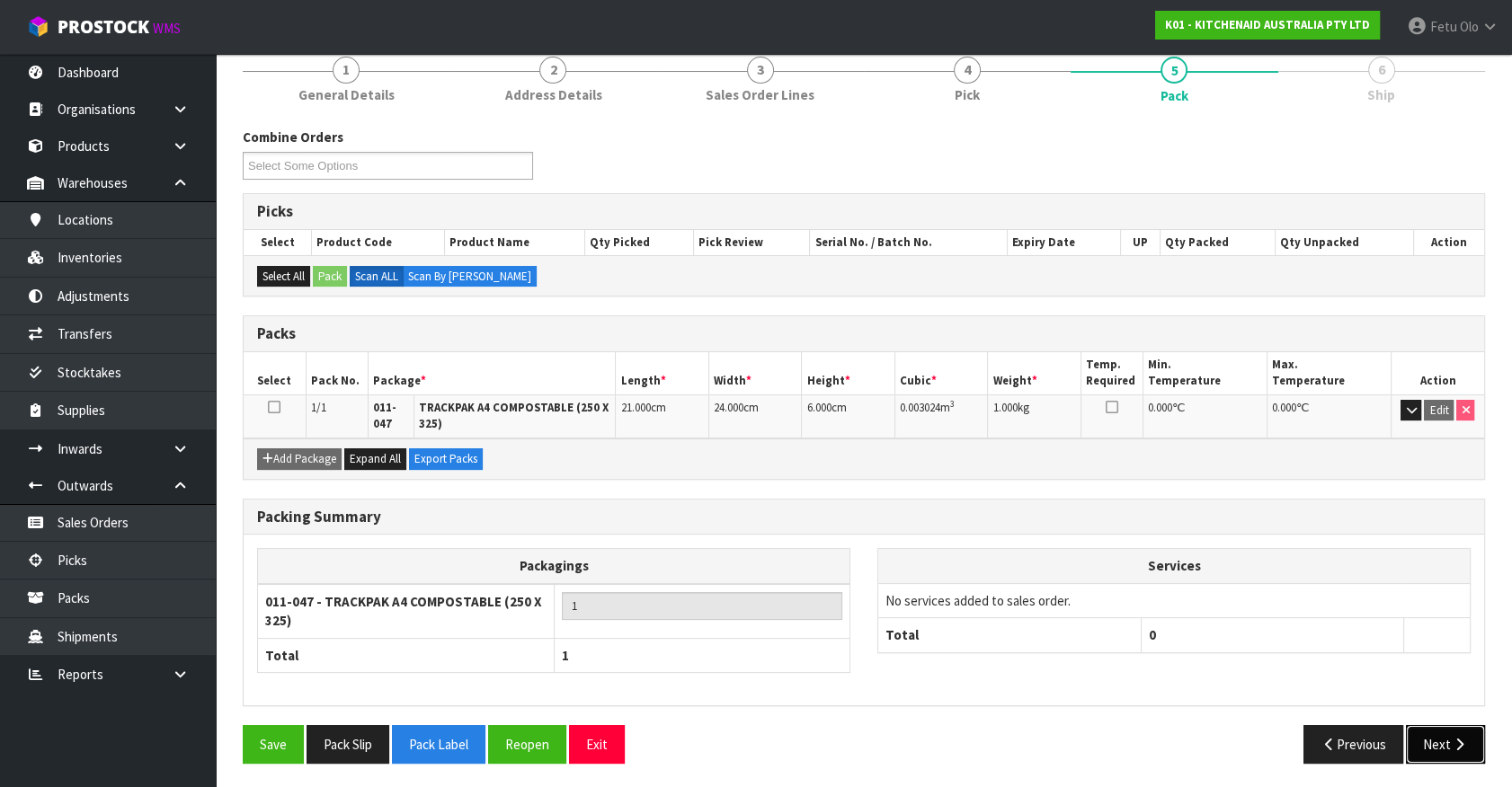
drag, startPoint x: 1464, startPoint y: 746, endPoint x: 1450, endPoint y: 747, distance: 14.0
click at [1450, 747] on button "Next" at bounding box center [1445, 744] width 79 height 39
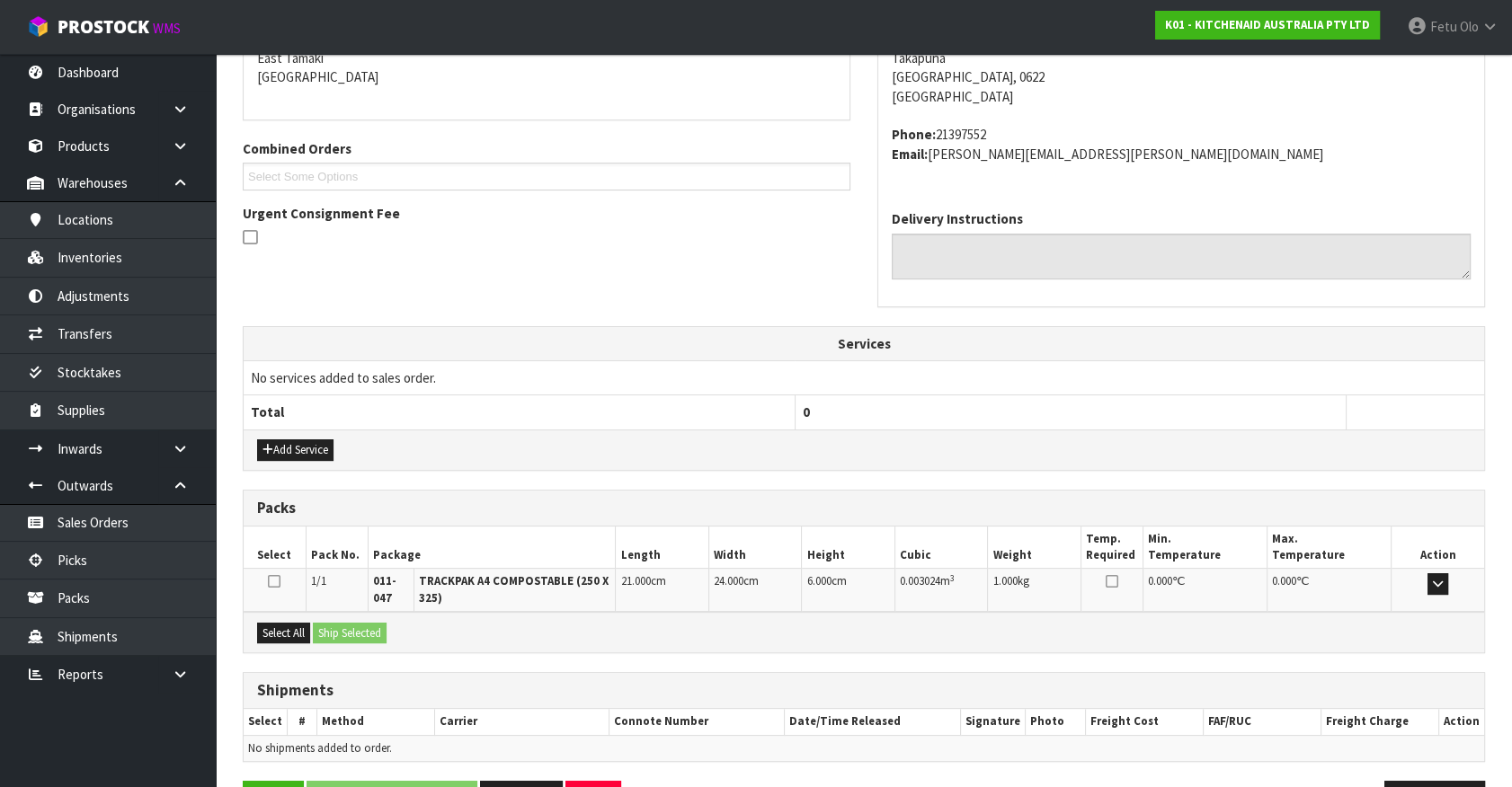
scroll to position [449, 0]
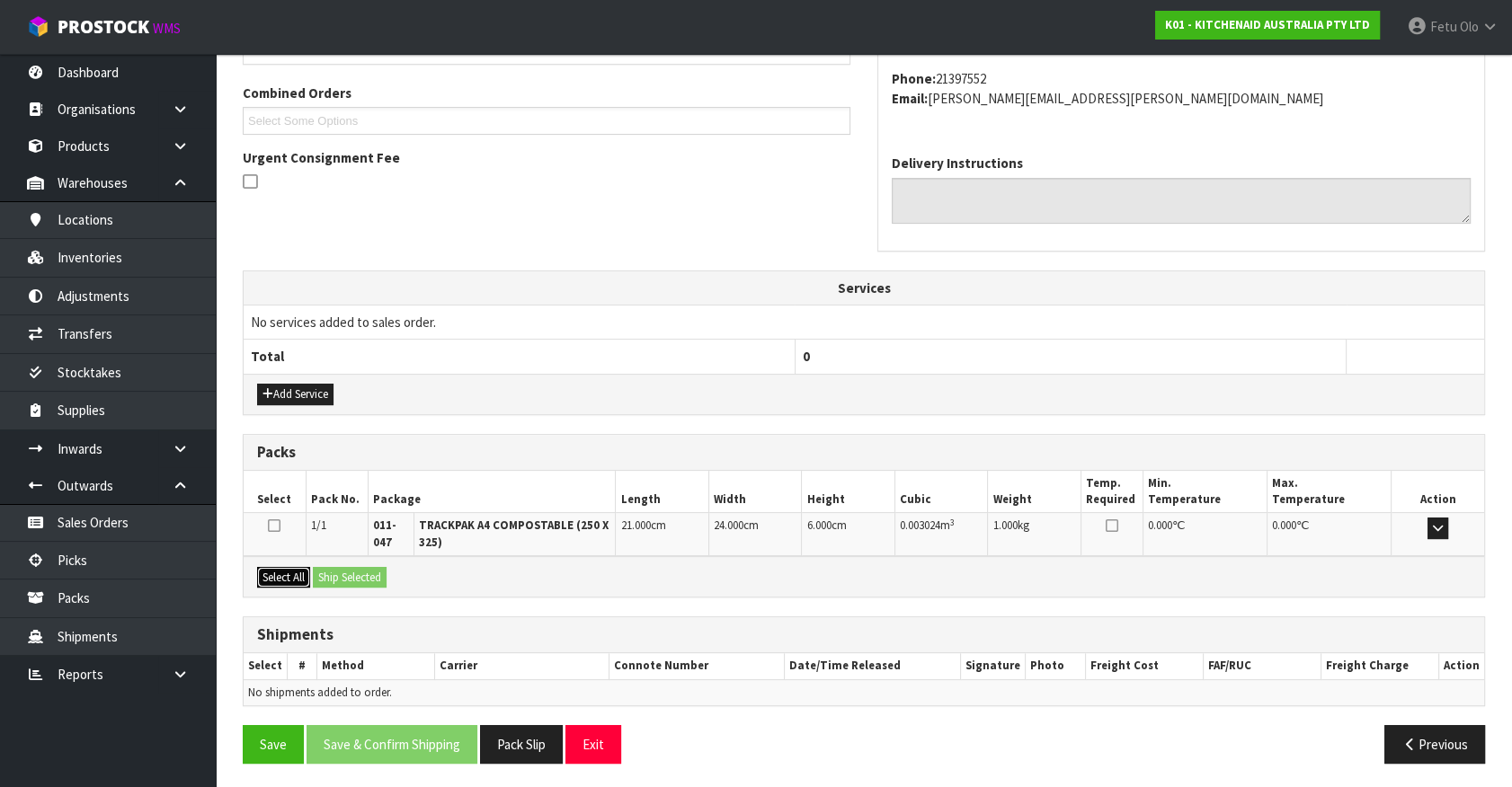
drag, startPoint x: 275, startPoint y: 577, endPoint x: 372, endPoint y: 575, distance: 97.0
click at [283, 576] on button "Select All" at bounding box center [284, 578] width 53 height 22
click at [372, 575] on button "Ship Selected" at bounding box center [350, 578] width 74 height 22
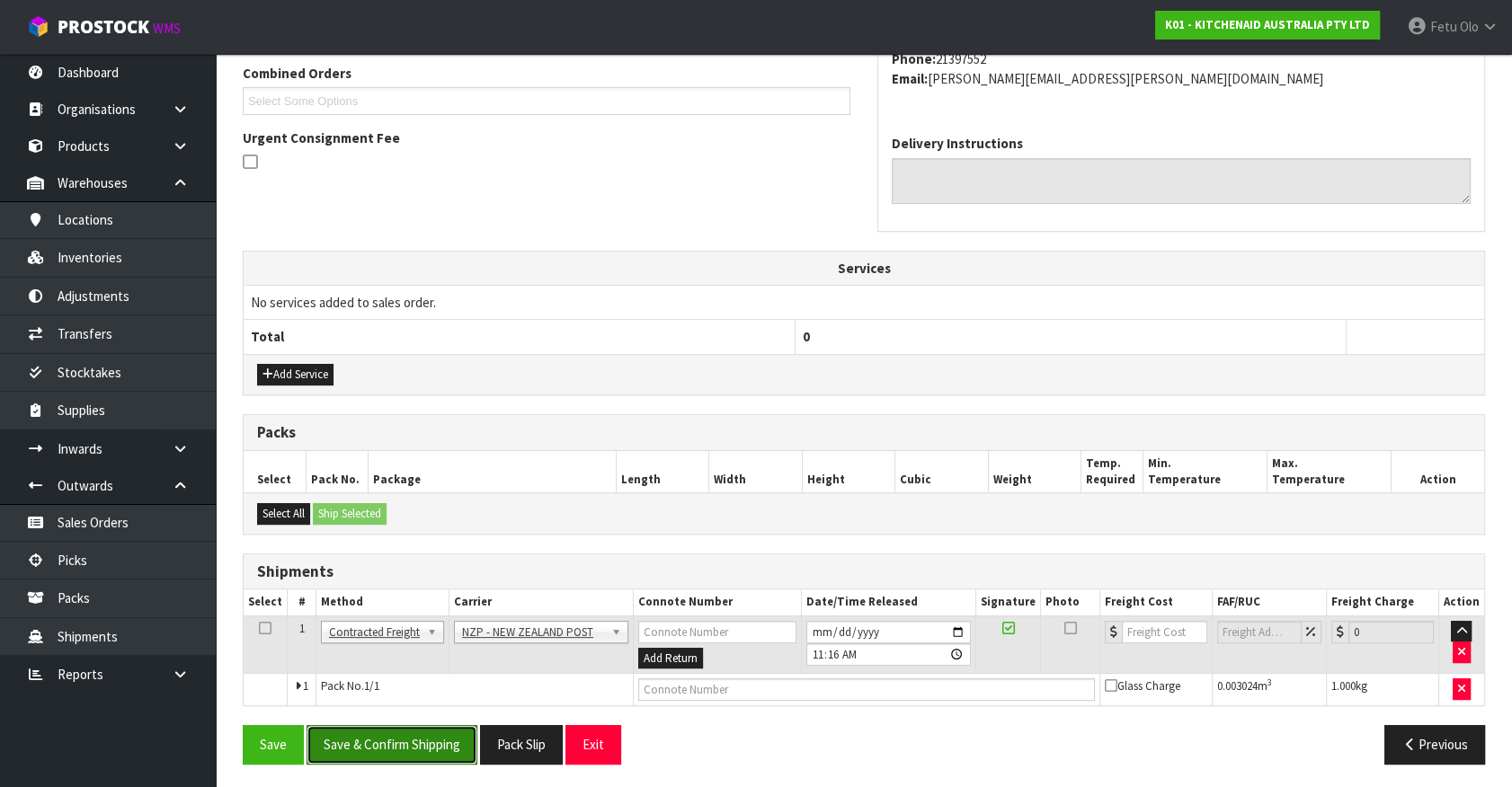
click at [446, 744] on button "Save & Confirm Shipping" at bounding box center [391, 744] width 171 height 39
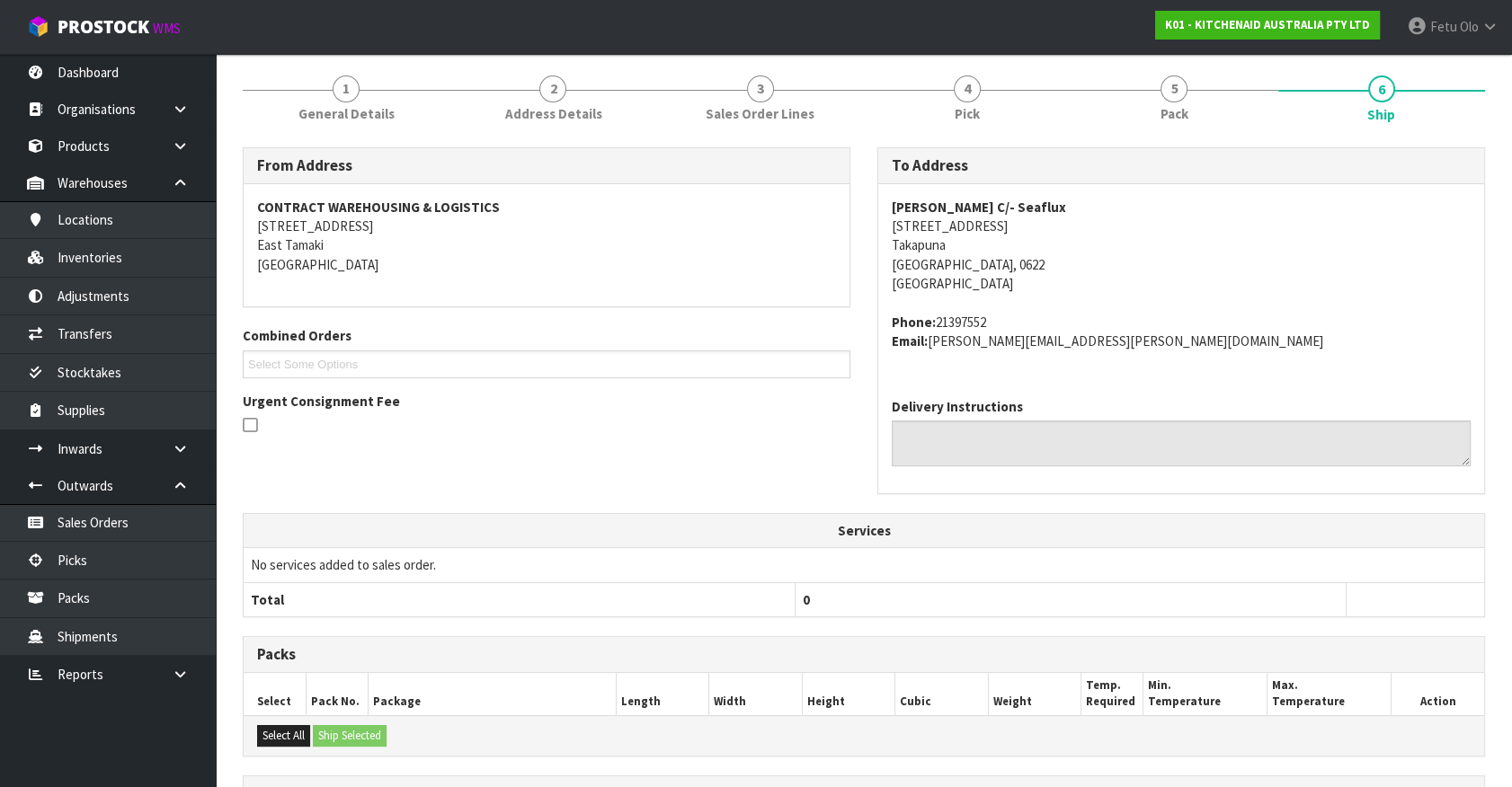
scroll to position [443, 0]
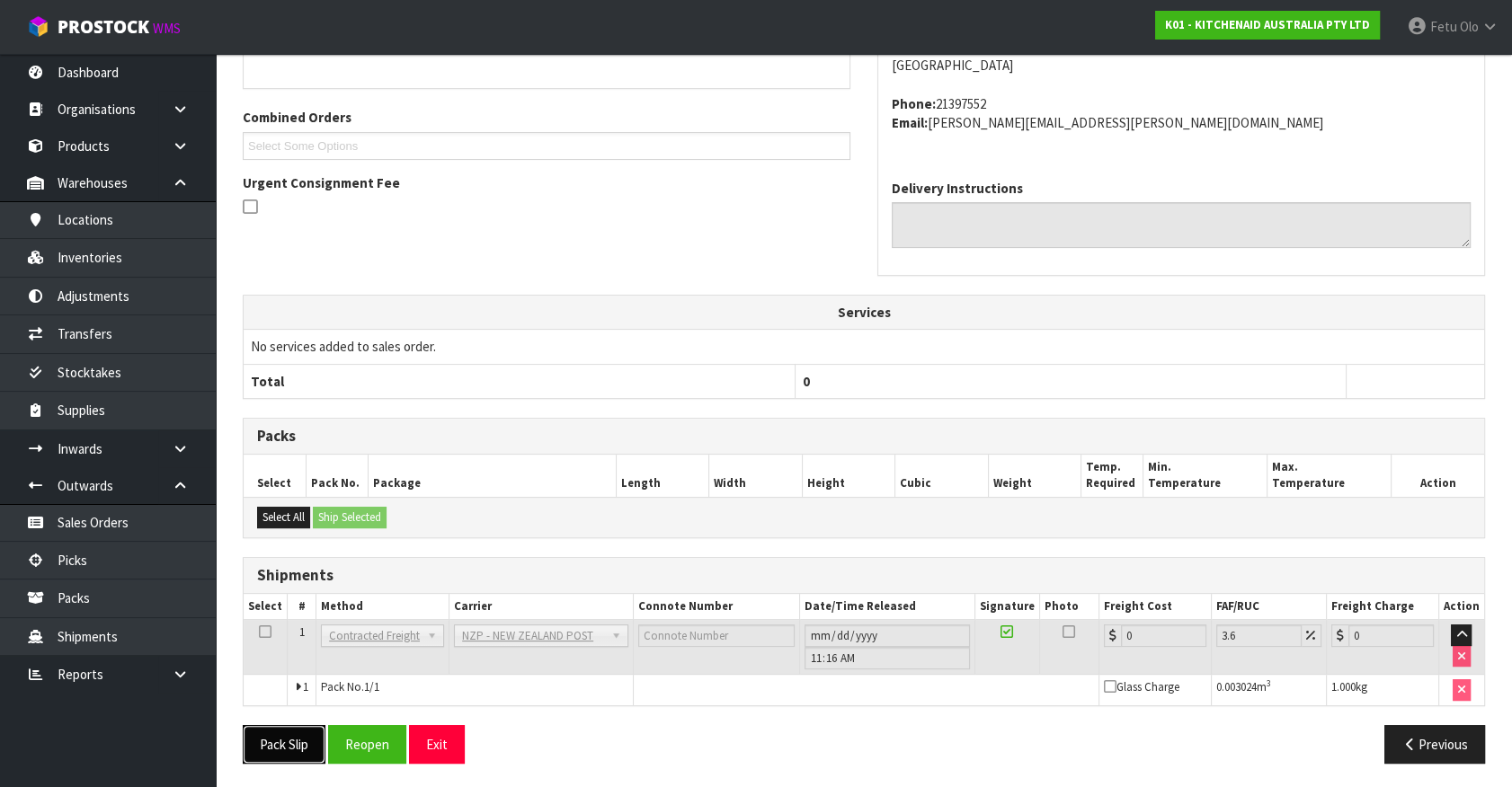
click at [325, 735] on button "Pack Slip" at bounding box center [284, 744] width 83 height 39
click at [377, 740] on button "Reopen" at bounding box center [386, 744] width 78 height 39
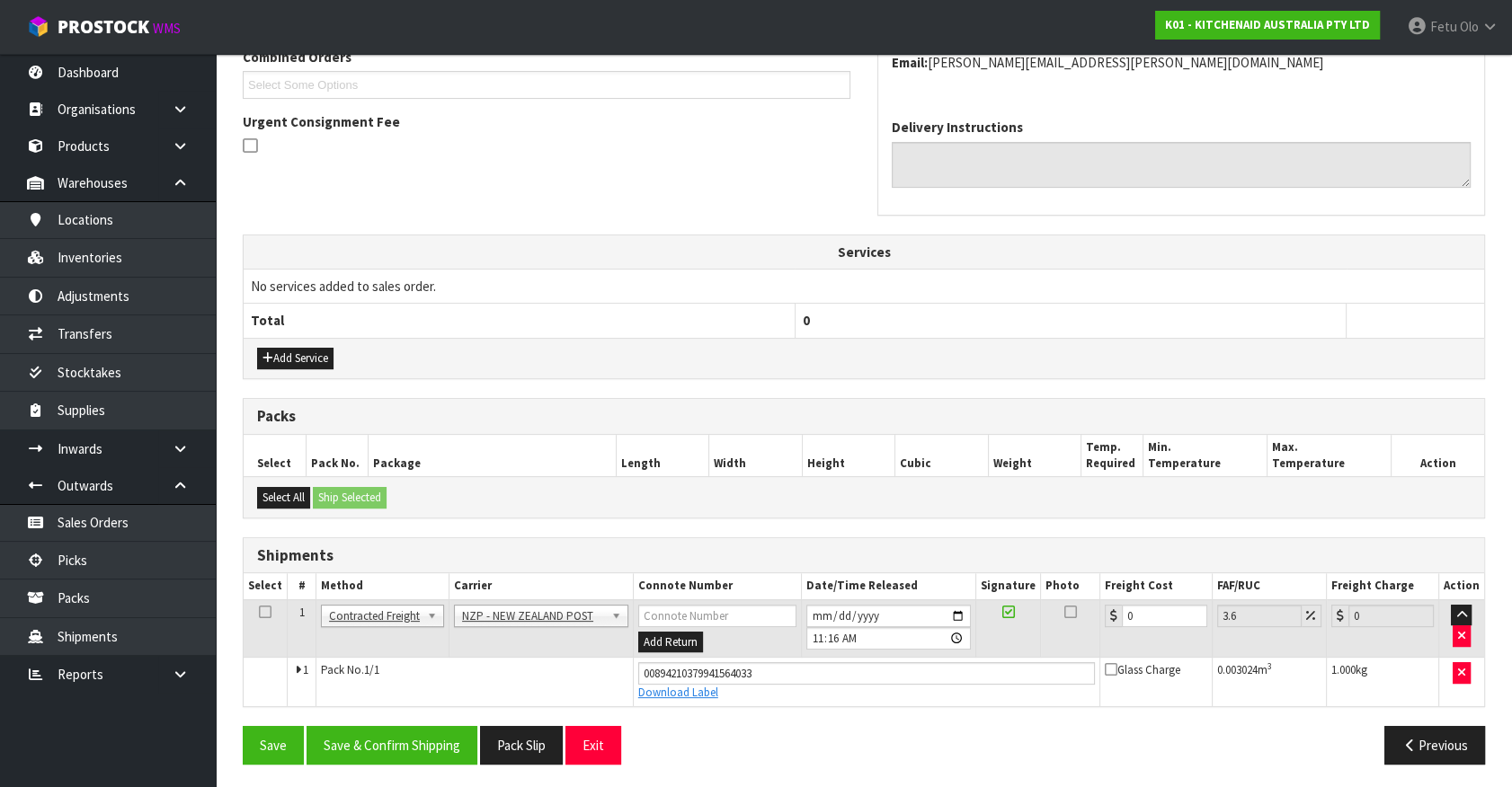
scroll to position [485, 0]
click at [1422, 746] on button "Previous" at bounding box center [1434, 744] width 101 height 39
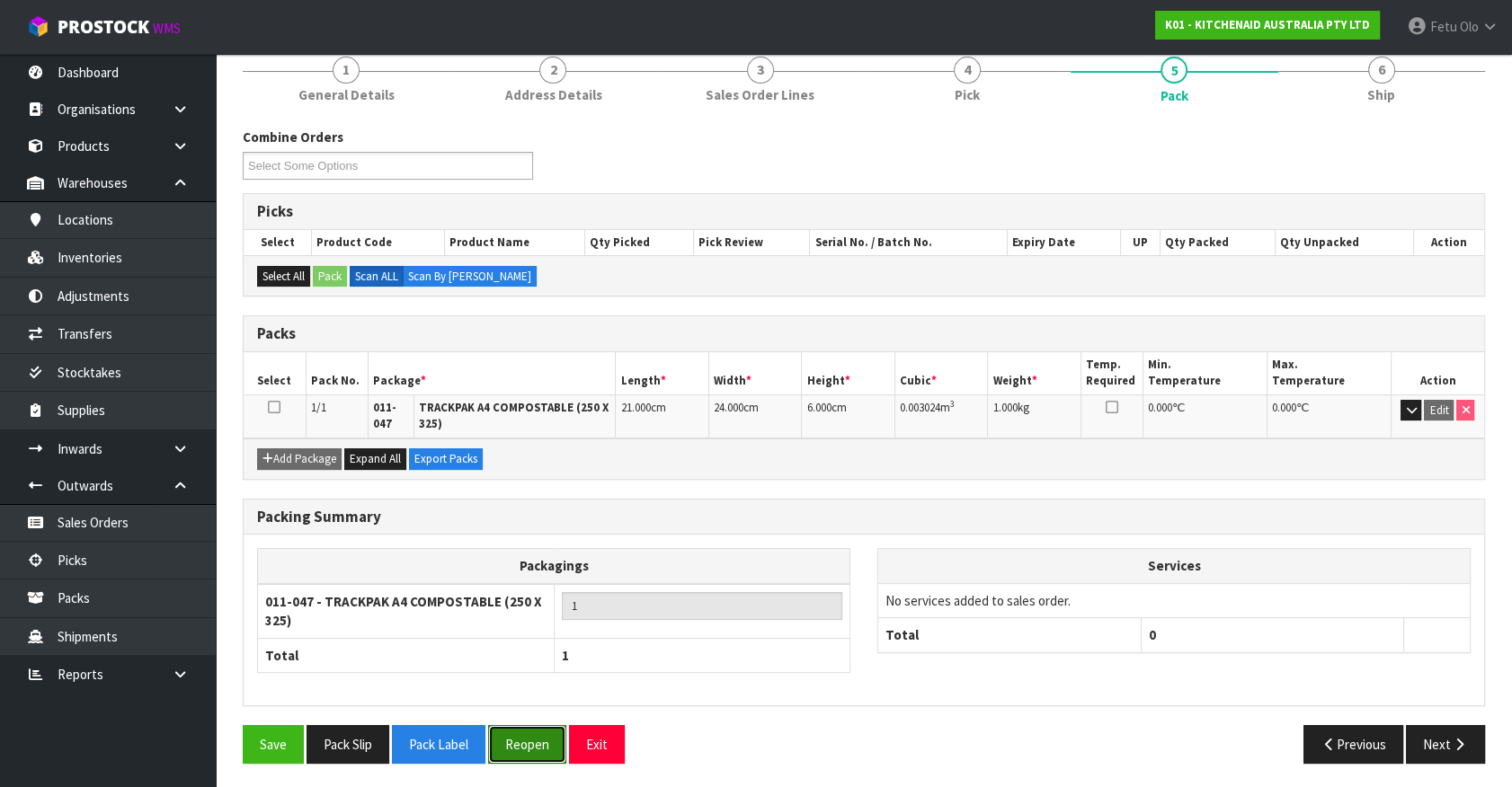
click at [534, 741] on button "Reopen" at bounding box center [527, 744] width 78 height 39
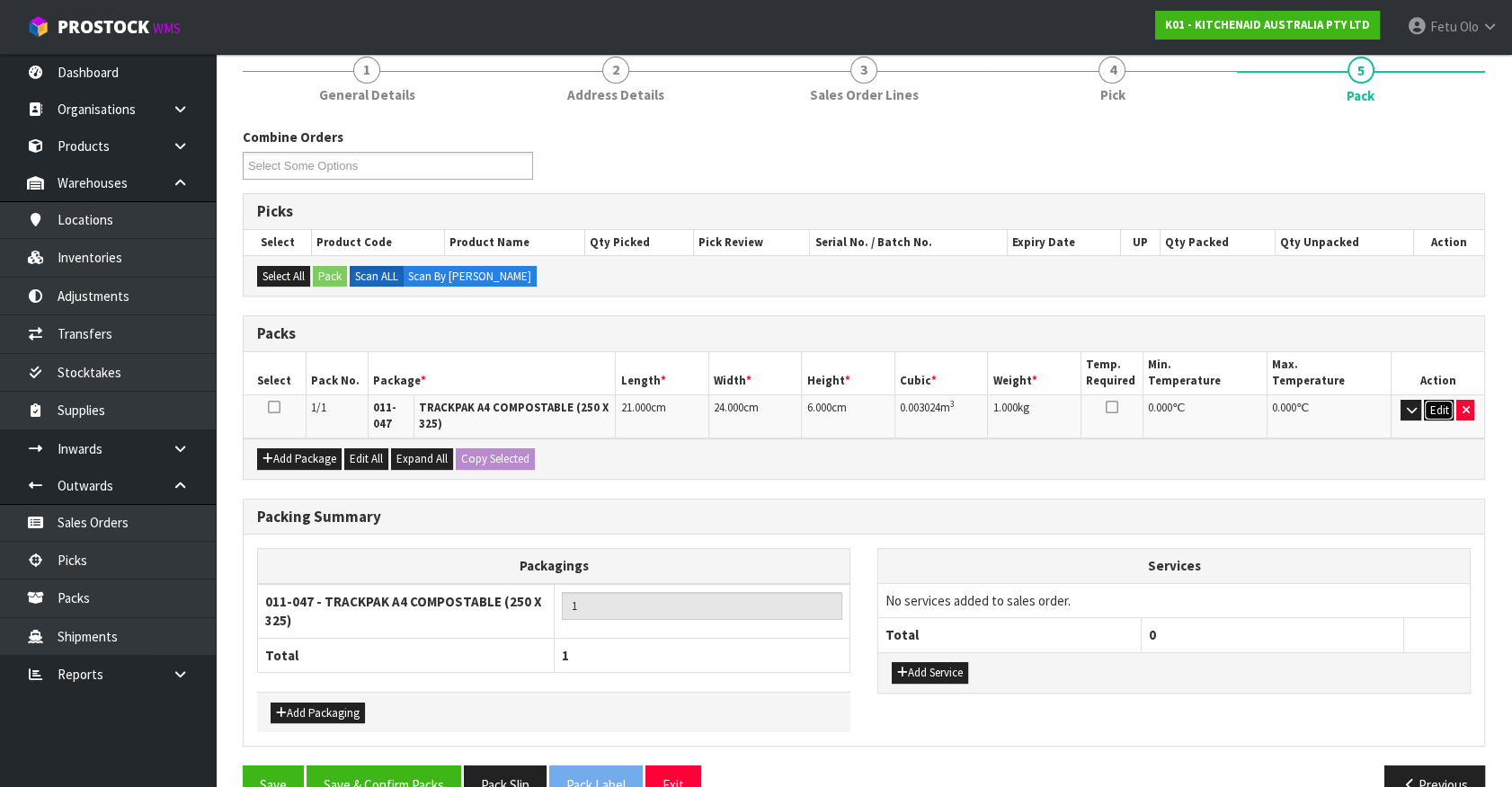
click at [1429, 410] on button "Edit" at bounding box center [1438, 410] width 29 height 22
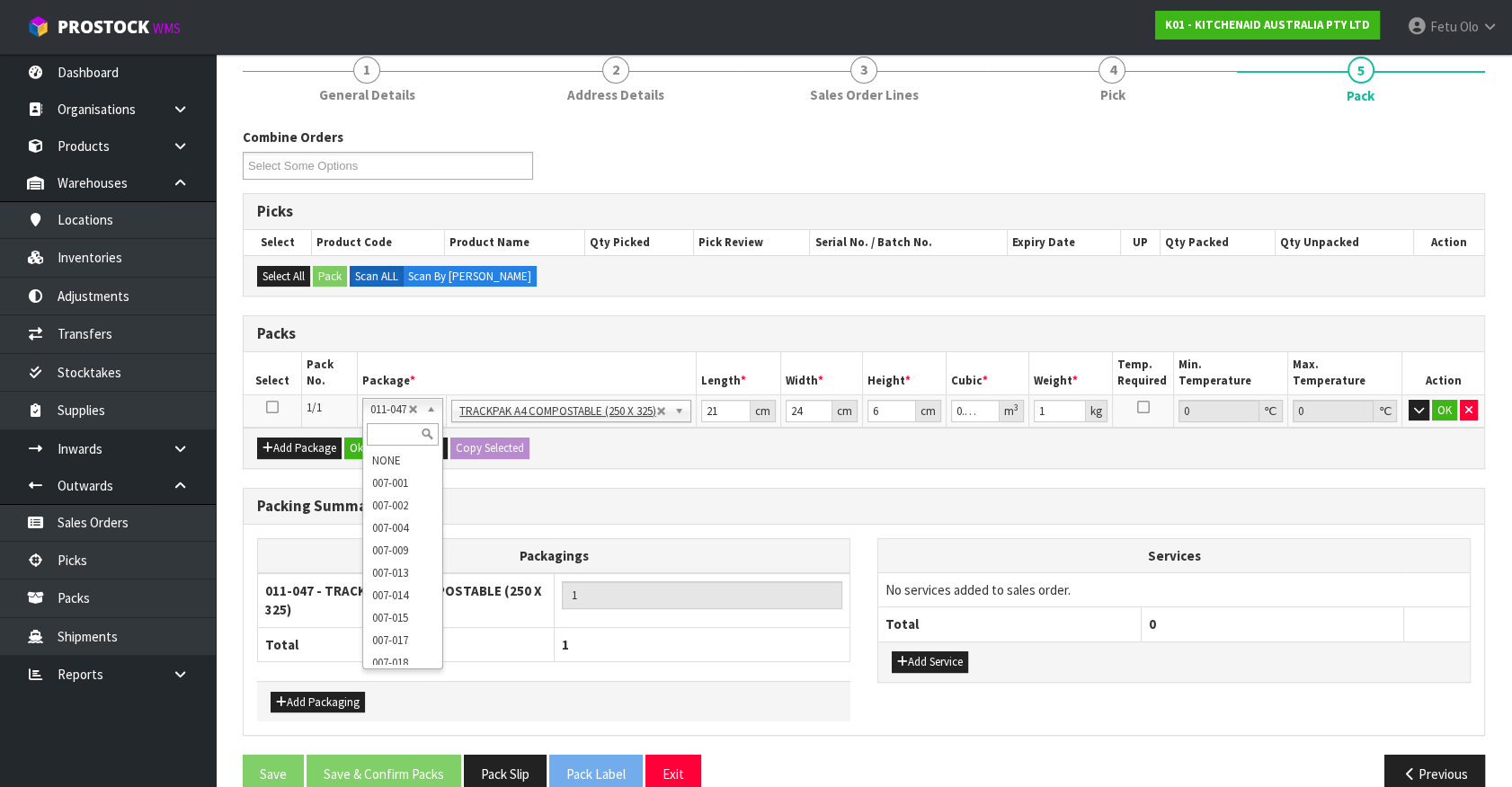
click at [386, 424] on input "text" at bounding box center [403, 434] width 73 height 23
drag, startPoint x: 710, startPoint y: 403, endPoint x: 721, endPoint y: 405, distance: 11.2
click at [721, 405] on input "21" at bounding box center [727, 411] width 48 height 23
click at [725, 410] on input "21" at bounding box center [727, 411] width 48 height 23
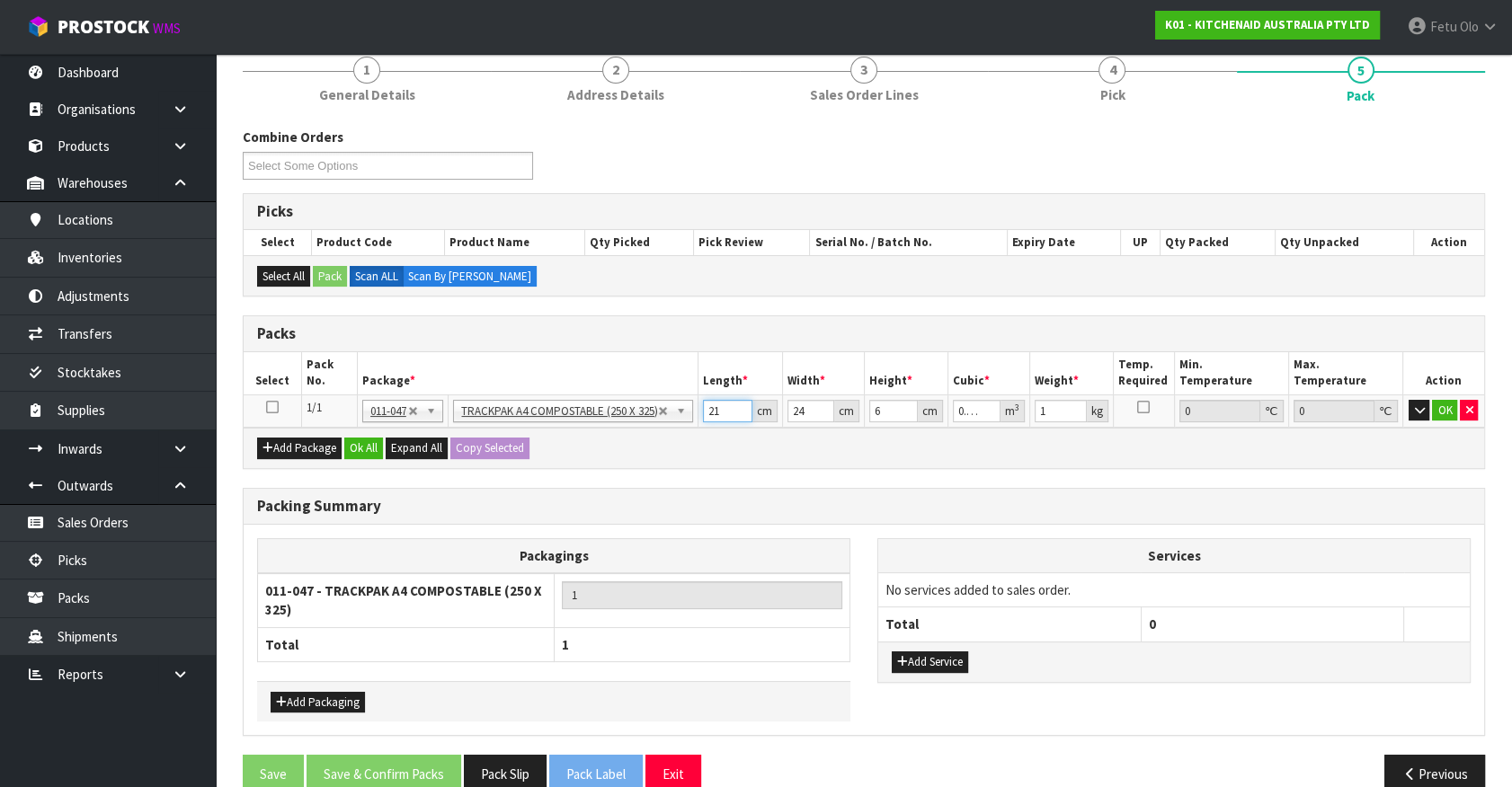
drag, startPoint x: 725, startPoint y: 410, endPoint x: 629, endPoint y: 439, distance: 100.3
click at [629, 439] on div "Packs Select Pack No. Package * Length * Width * Height * Cubic * Weight * Temp…" at bounding box center [863, 392] width 1242 height 154
click button "OK" at bounding box center [1444, 410] width 25 height 22
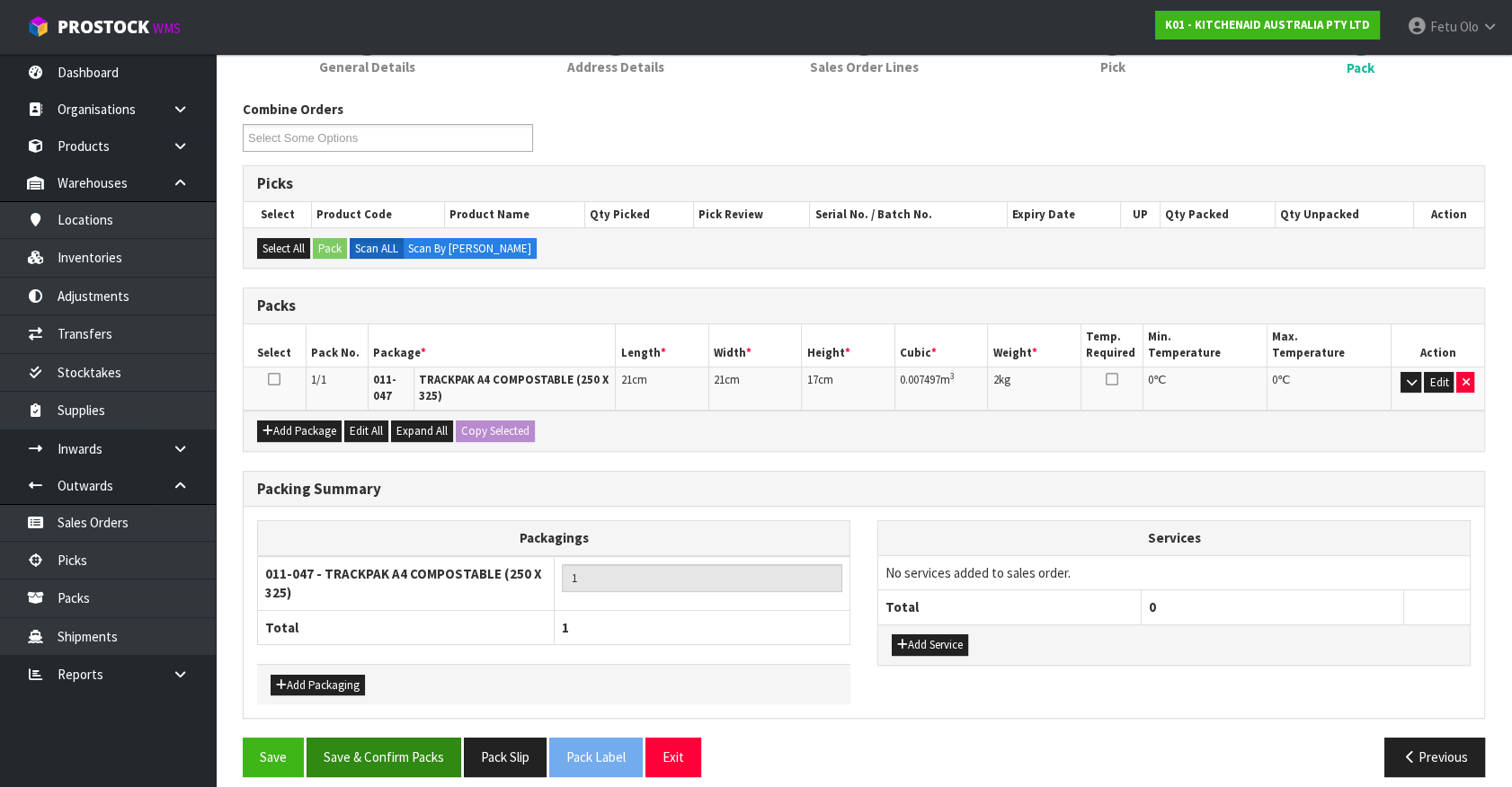
scroll to position [264, 0]
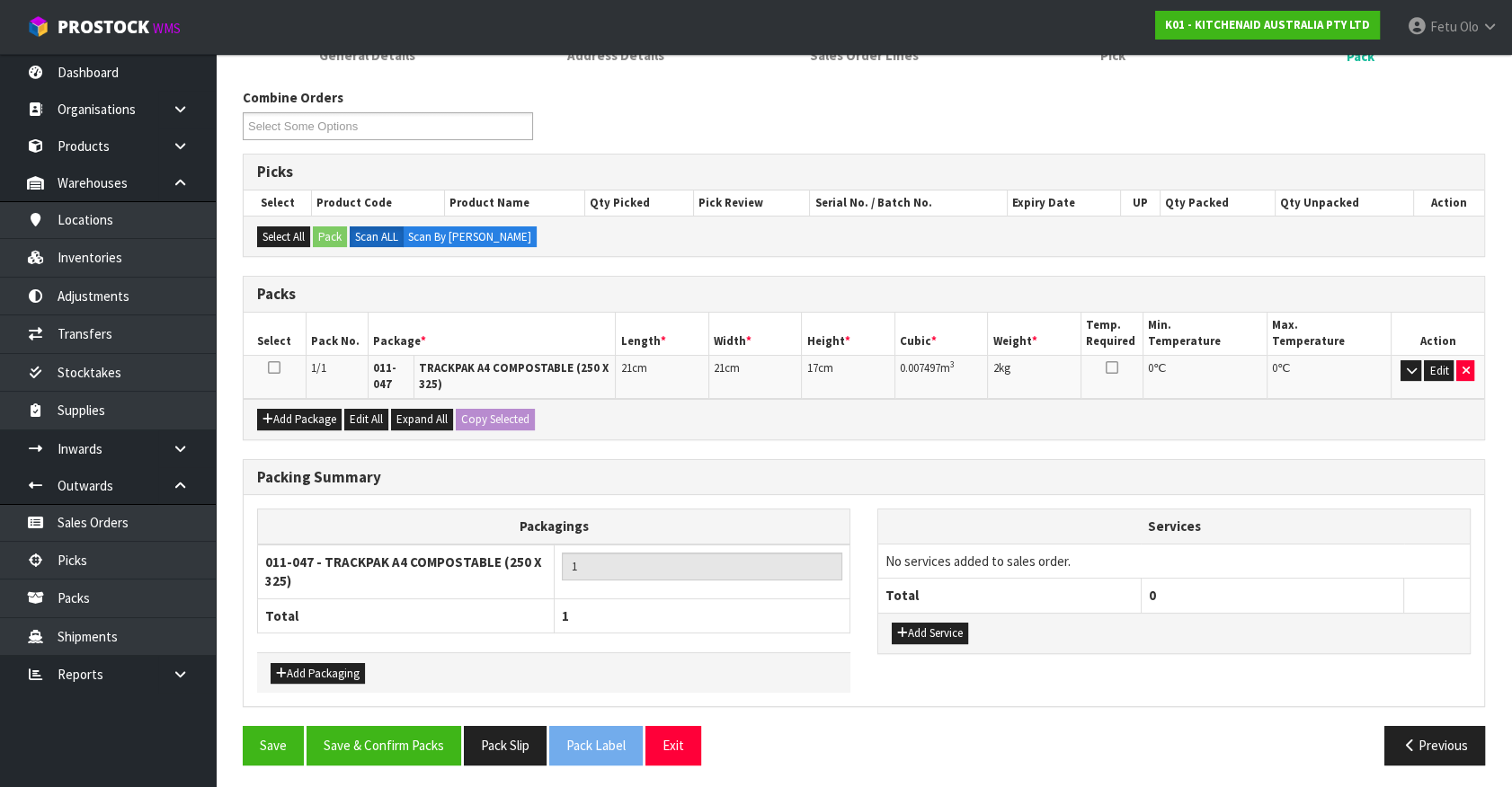
click at [397, 763] on div "Save Save & Confirm Packs Pack Slip Pack Label Exit Previous" at bounding box center [863, 751] width 1269 height 52
click at [408, 742] on button "Save & Confirm Packs" at bounding box center [384, 745] width 155 height 39
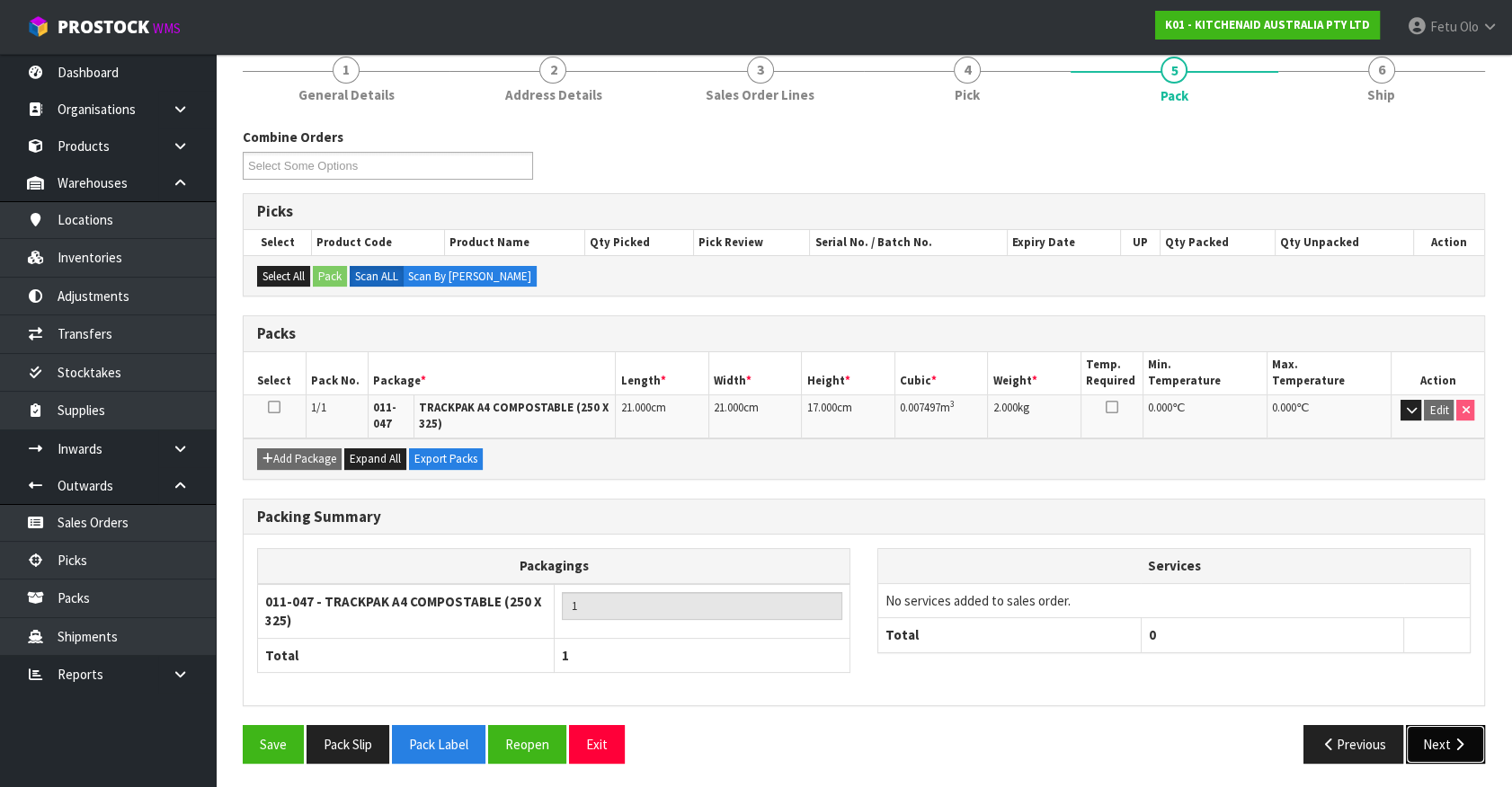
click at [1455, 738] on icon "button" at bounding box center [1459, 745] width 17 height 13
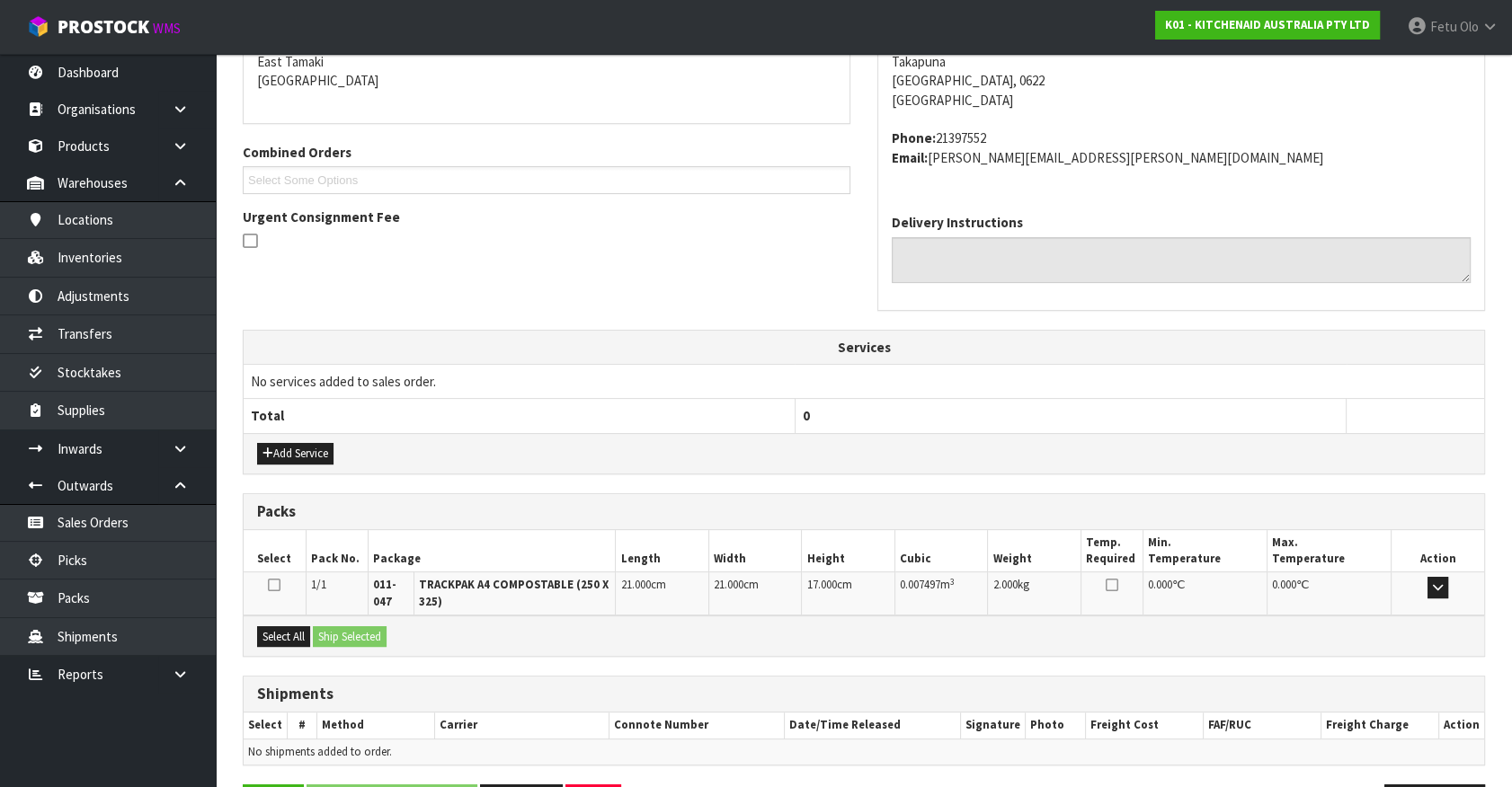
scroll to position [449, 0]
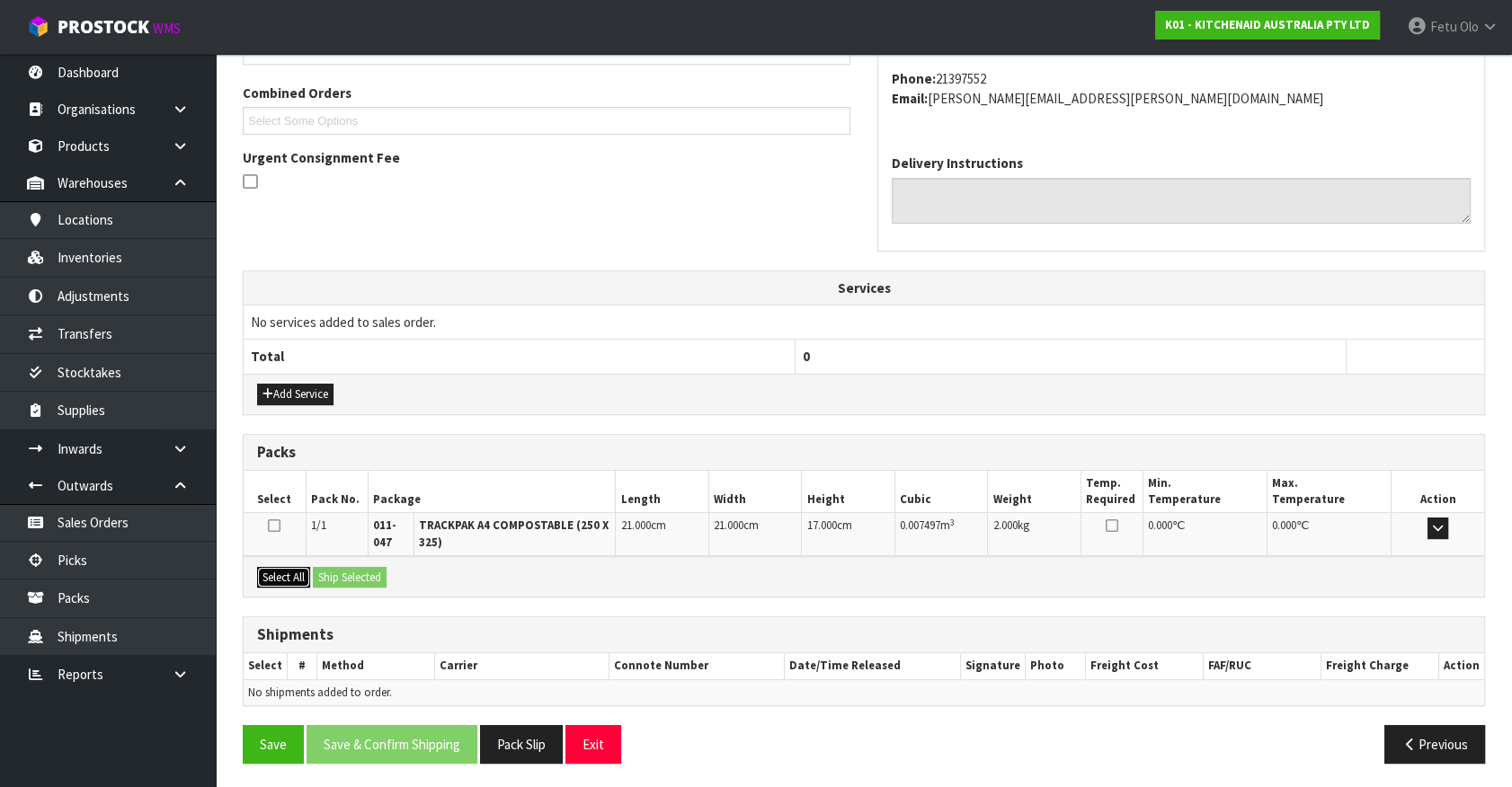
click at [285, 574] on button "Select All" at bounding box center [284, 578] width 53 height 22
click at [328, 570] on button "Ship Selected" at bounding box center [350, 578] width 74 height 22
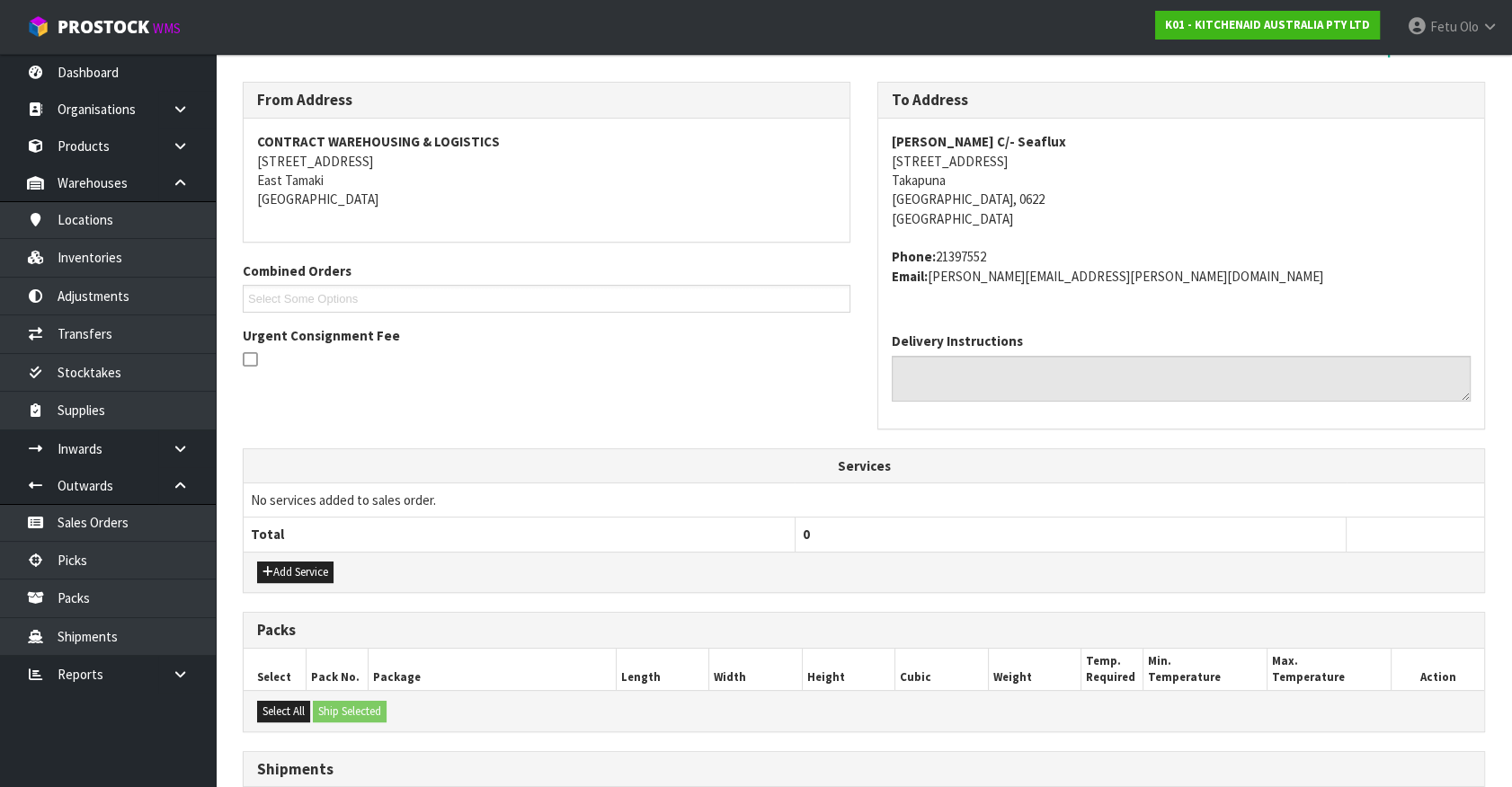
scroll to position [0, 0]
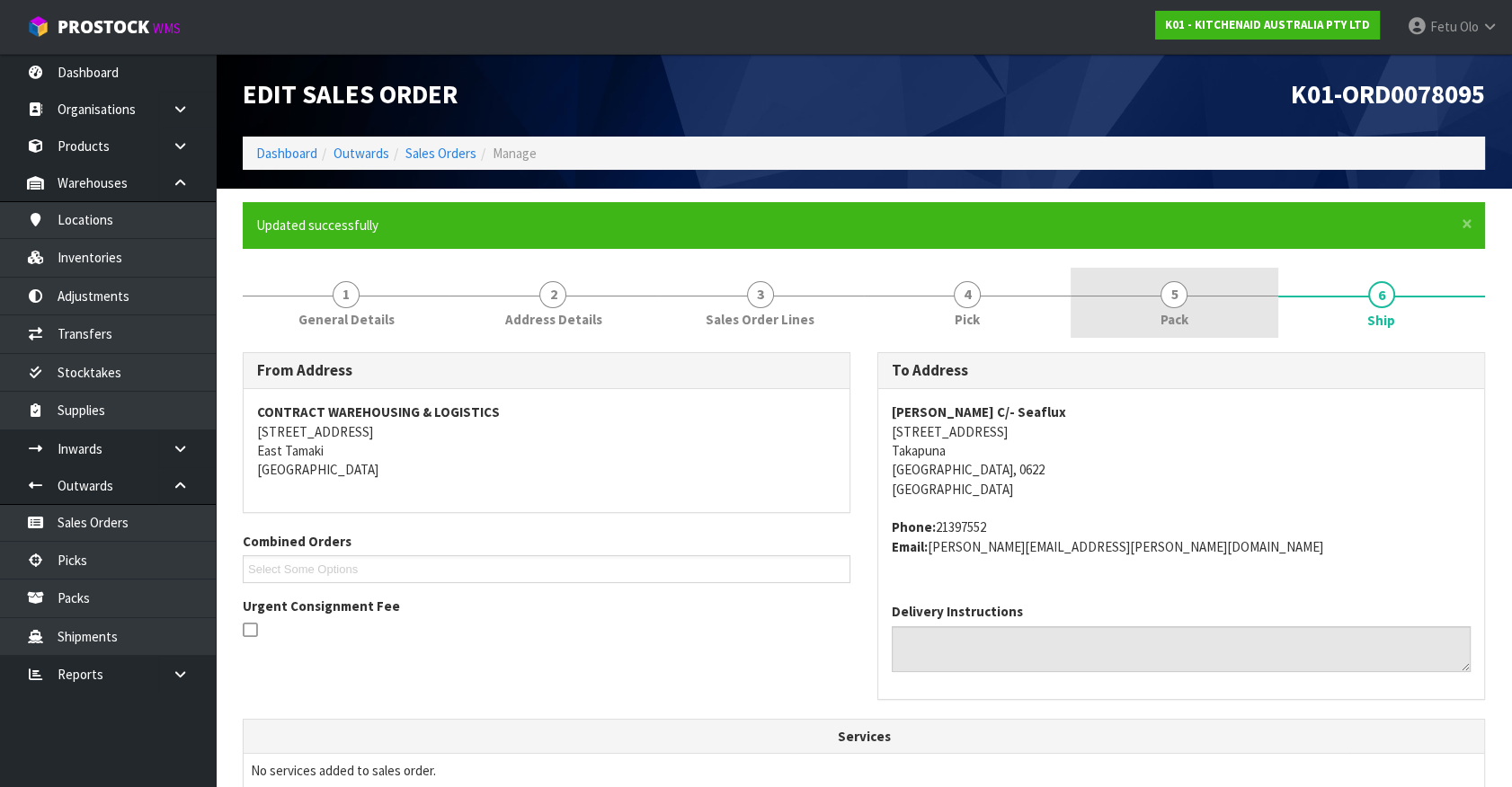
click at [1154, 318] on link "5 Pack" at bounding box center [1174, 303] width 206 height 71
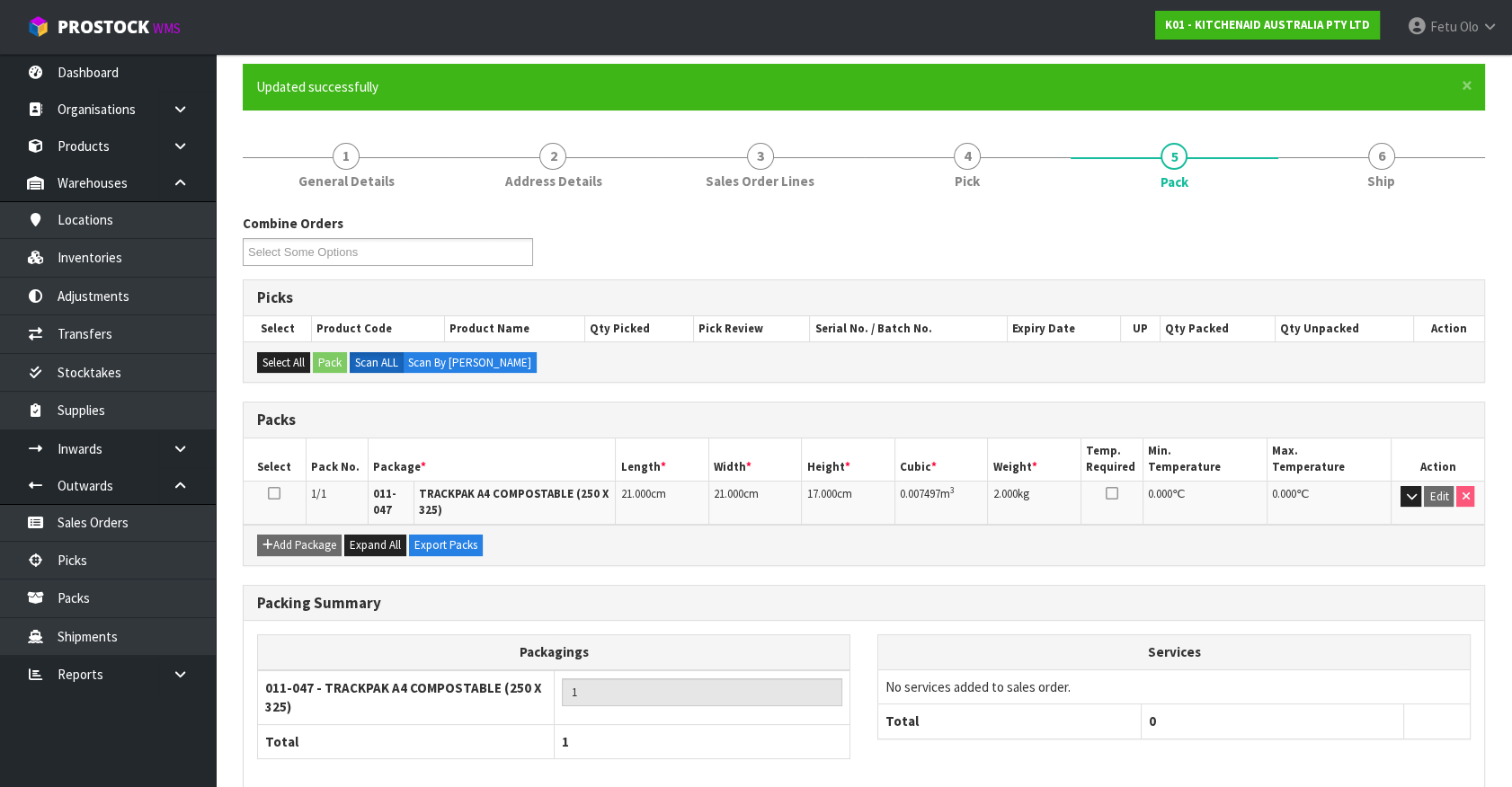
scroll to position [224, 0]
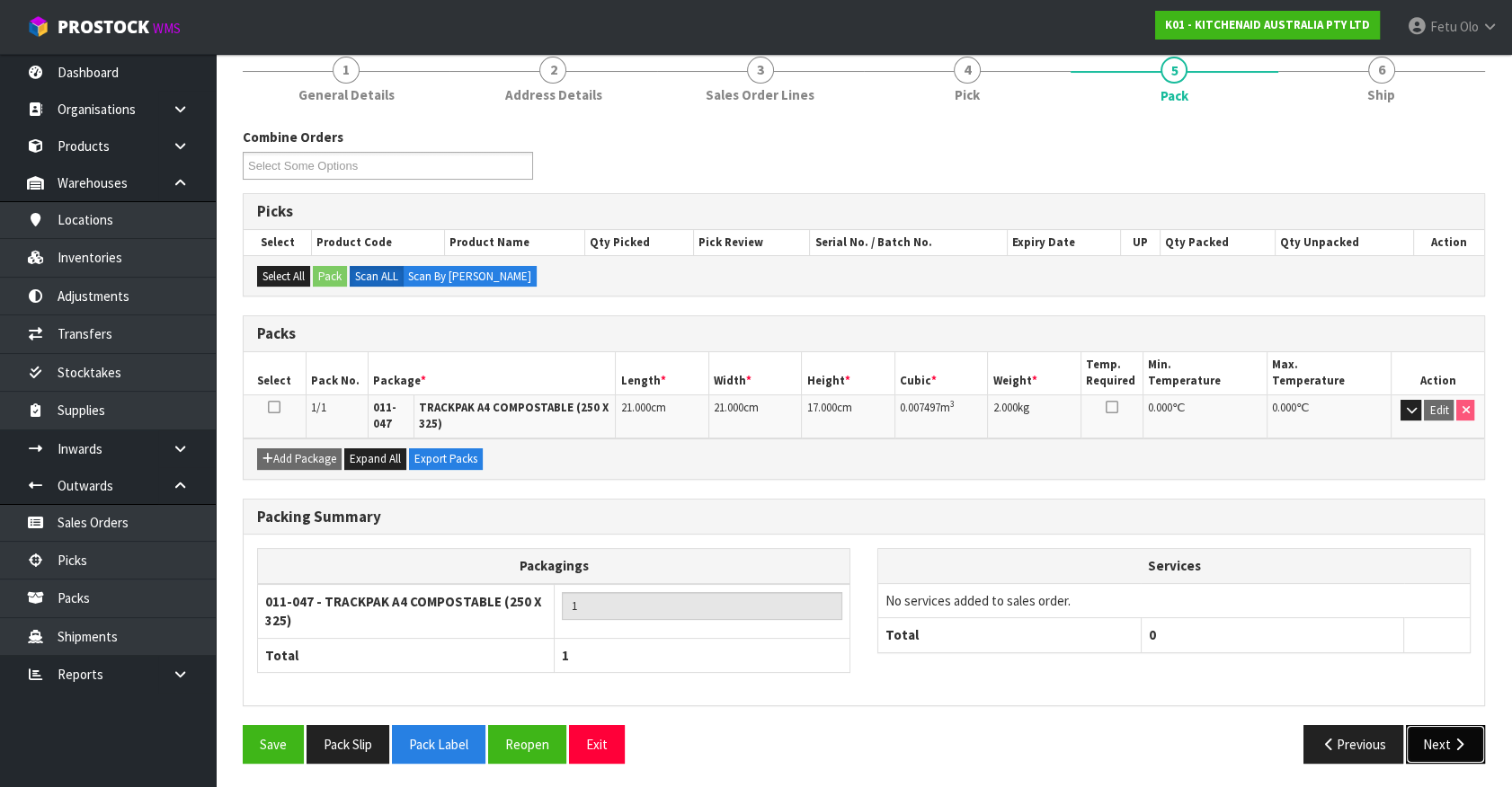
click at [1425, 736] on button "Next" at bounding box center [1445, 744] width 79 height 39
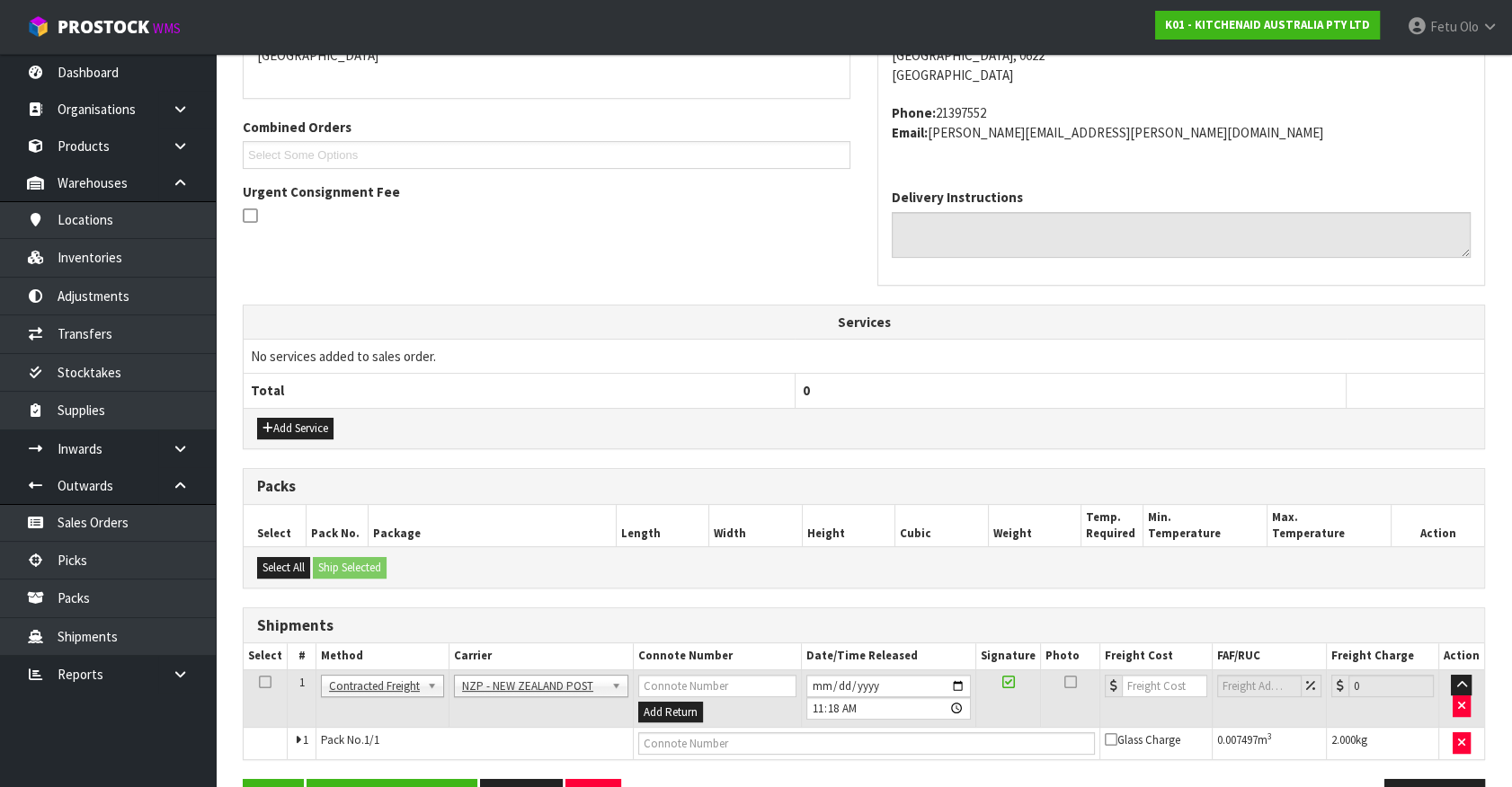
scroll to position [468, 0]
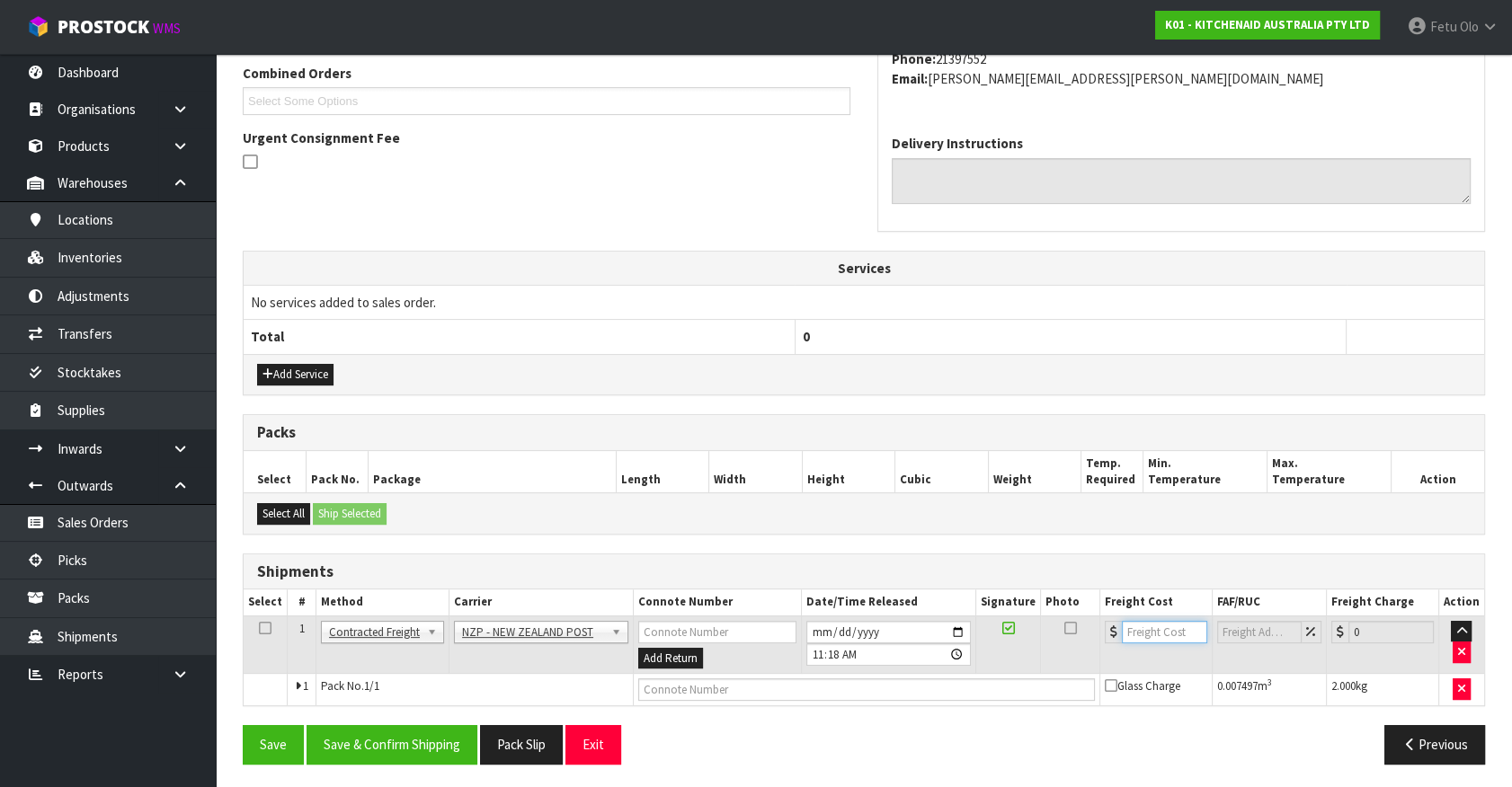
click at [1148, 628] on input "number" at bounding box center [1164, 632] width 86 height 23
click at [917, 686] on input "text" at bounding box center [866, 690] width 456 height 23
click at [242, 725] on button "Save" at bounding box center [272, 744] width 61 height 39
click at [437, 737] on button "Save & Confirm Shipping" at bounding box center [391, 744] width 171 height 39
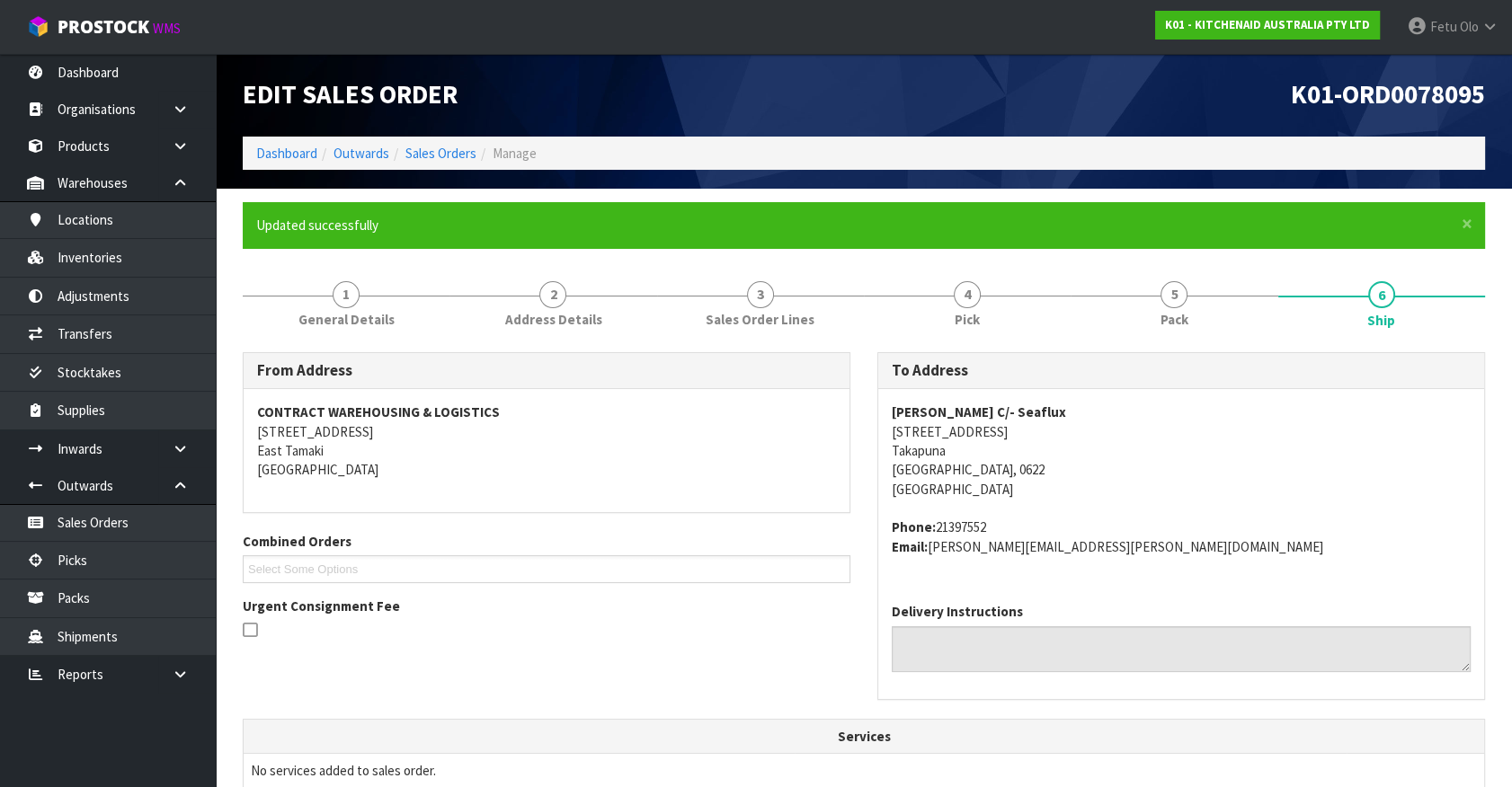
click at [1304, 550] on address "Phone: 21397552 Email: teresa.chapman@millbrook.co.nz" at bounding box center [1181, 536] width 579 height 39
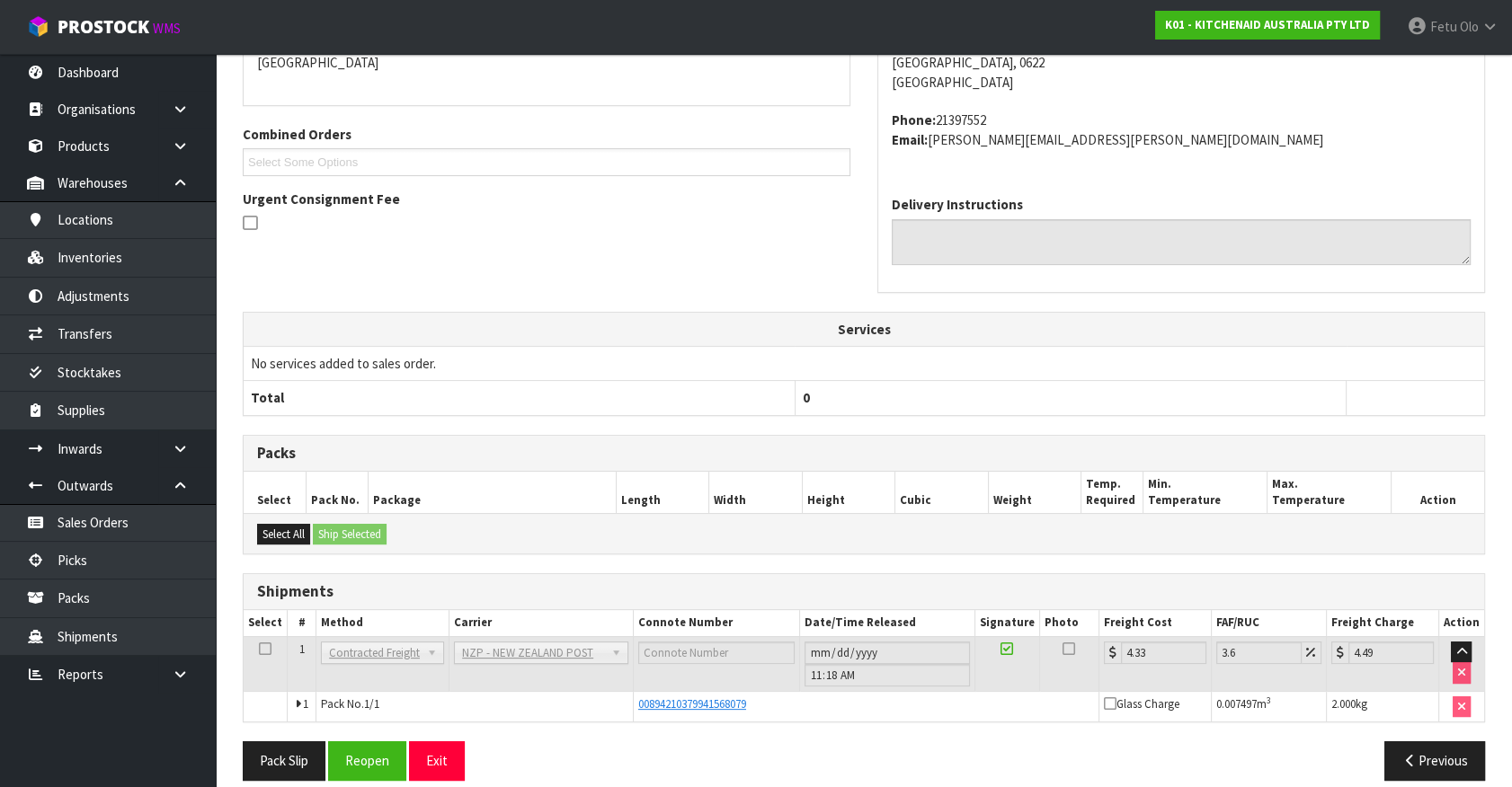
scroll to position [423, 0]
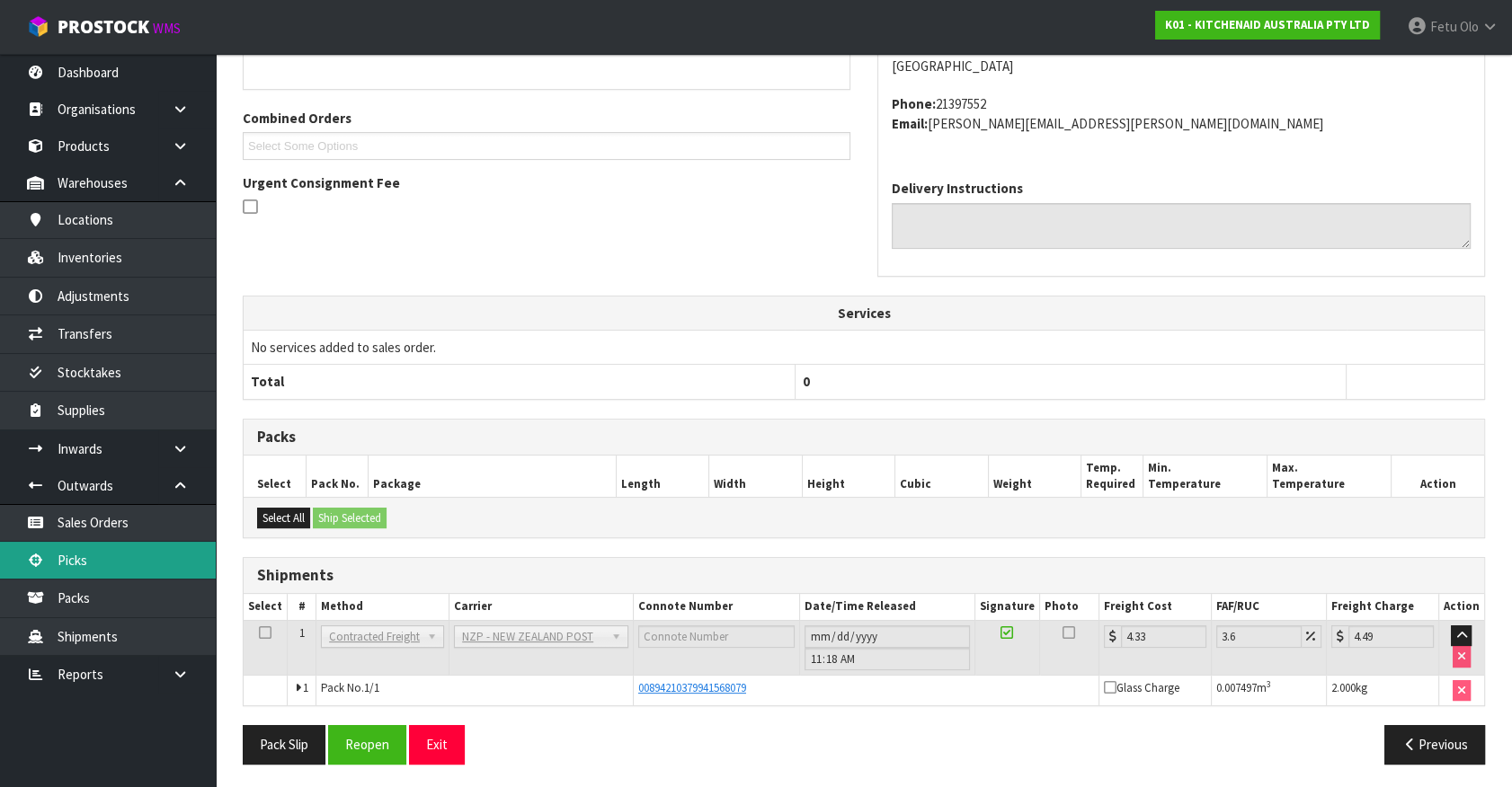
click at [62, 560] on link "Picks" at bounding box center [107, 560] width 216 height 37
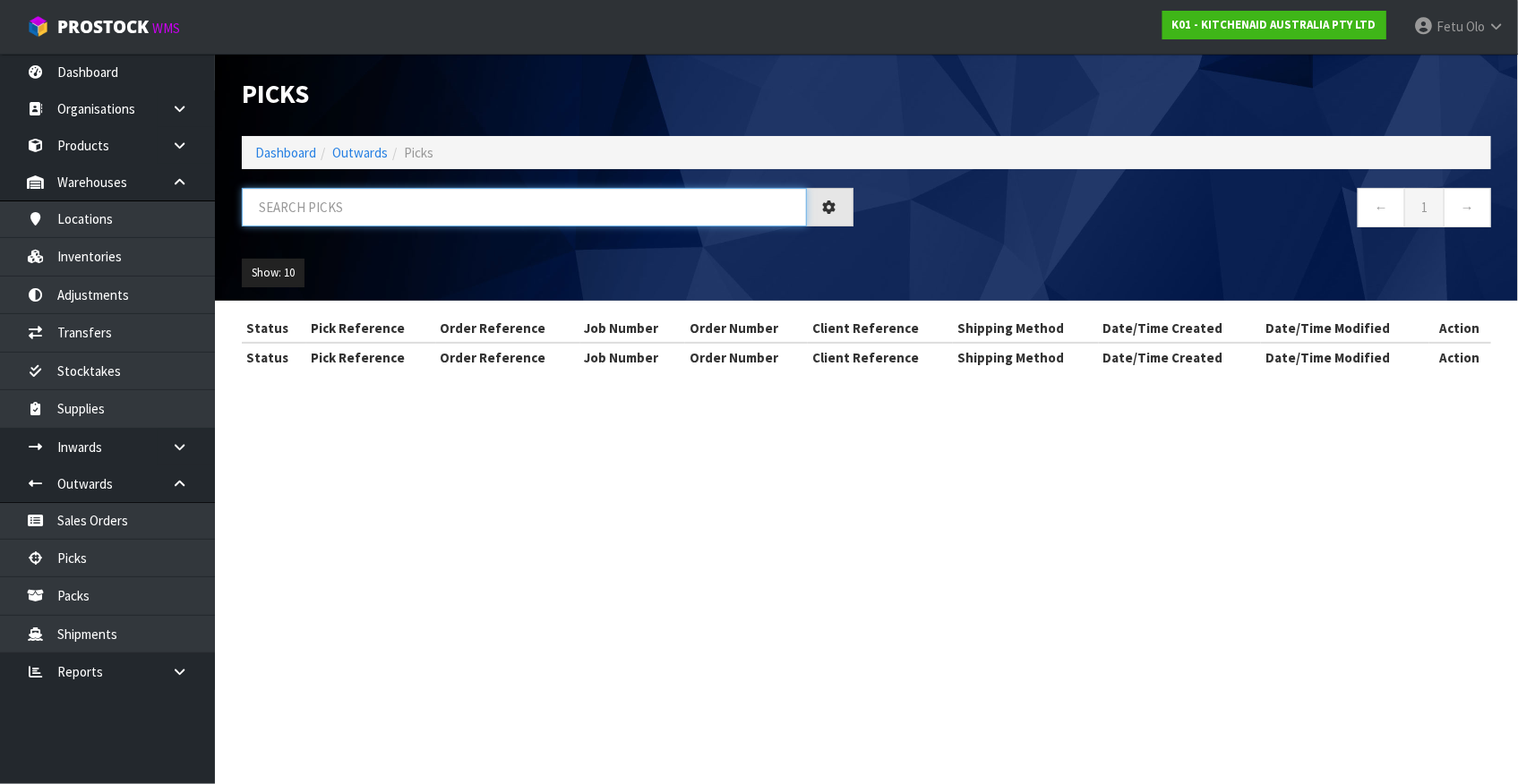
click at [485, 199] on input "text" at bounding box center [524, 207] width 565 height 38
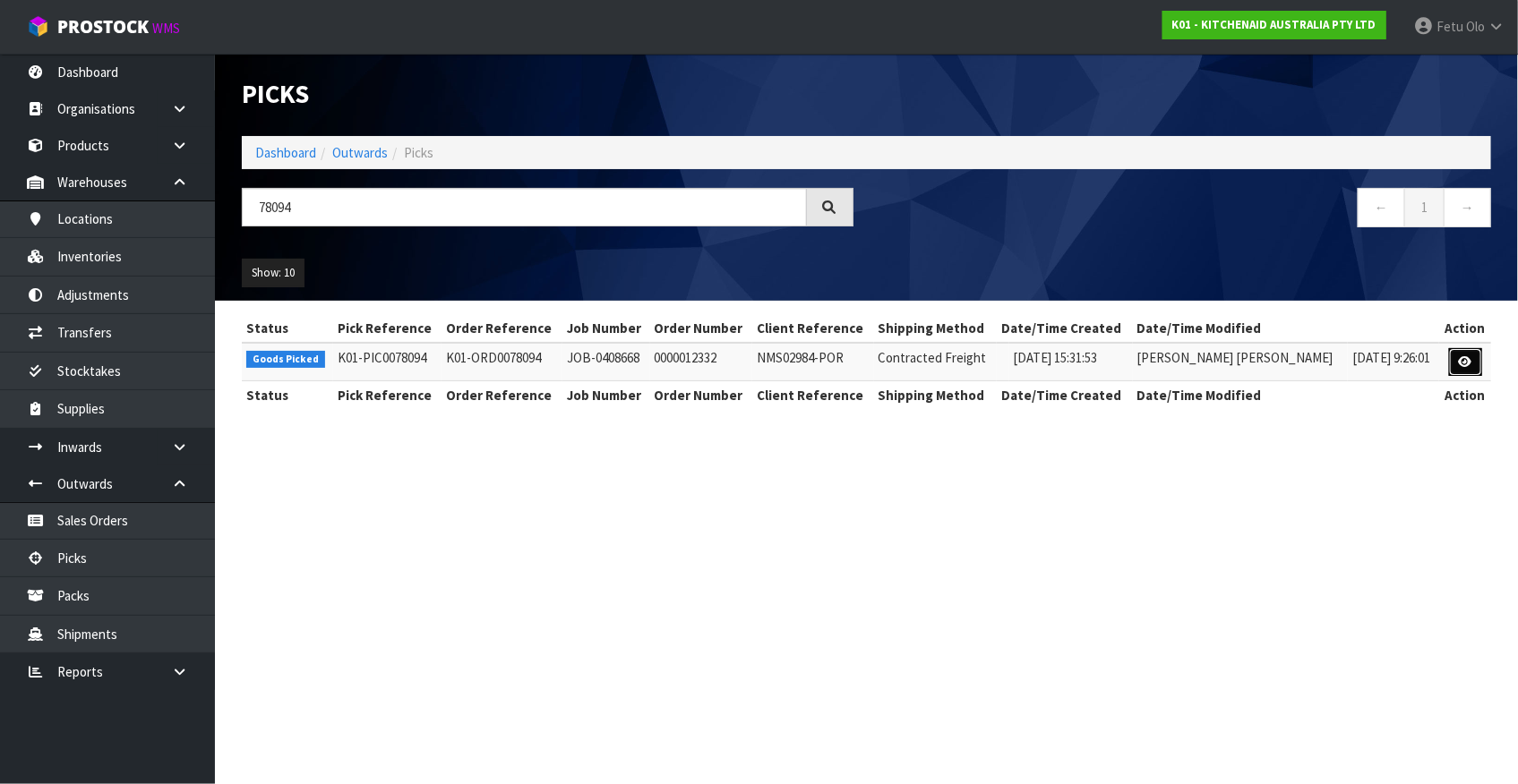
click at [1456, 360] on link at bounding box center [1465, 362] width 33 height 29
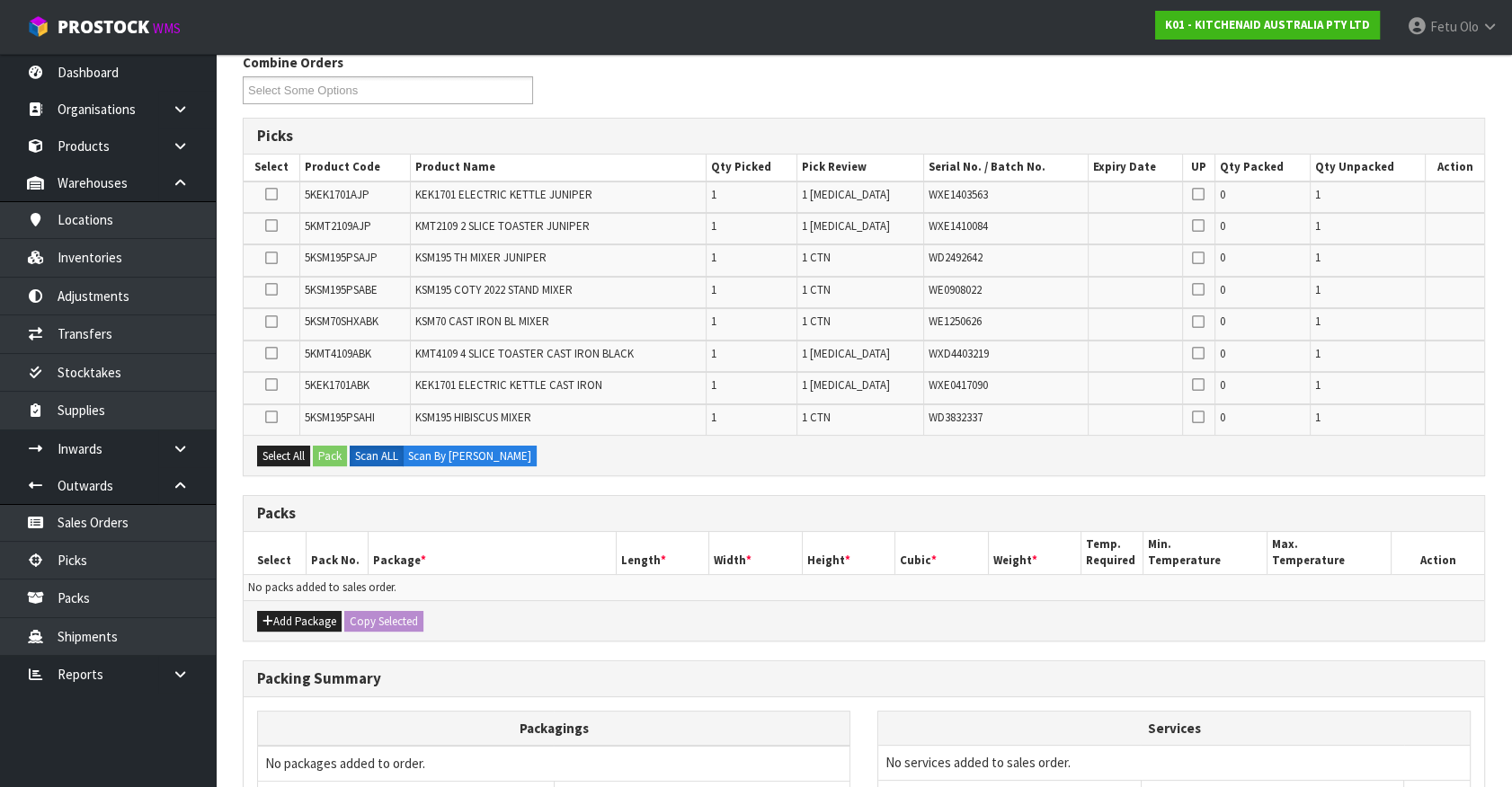
scroll to position [244, 0]
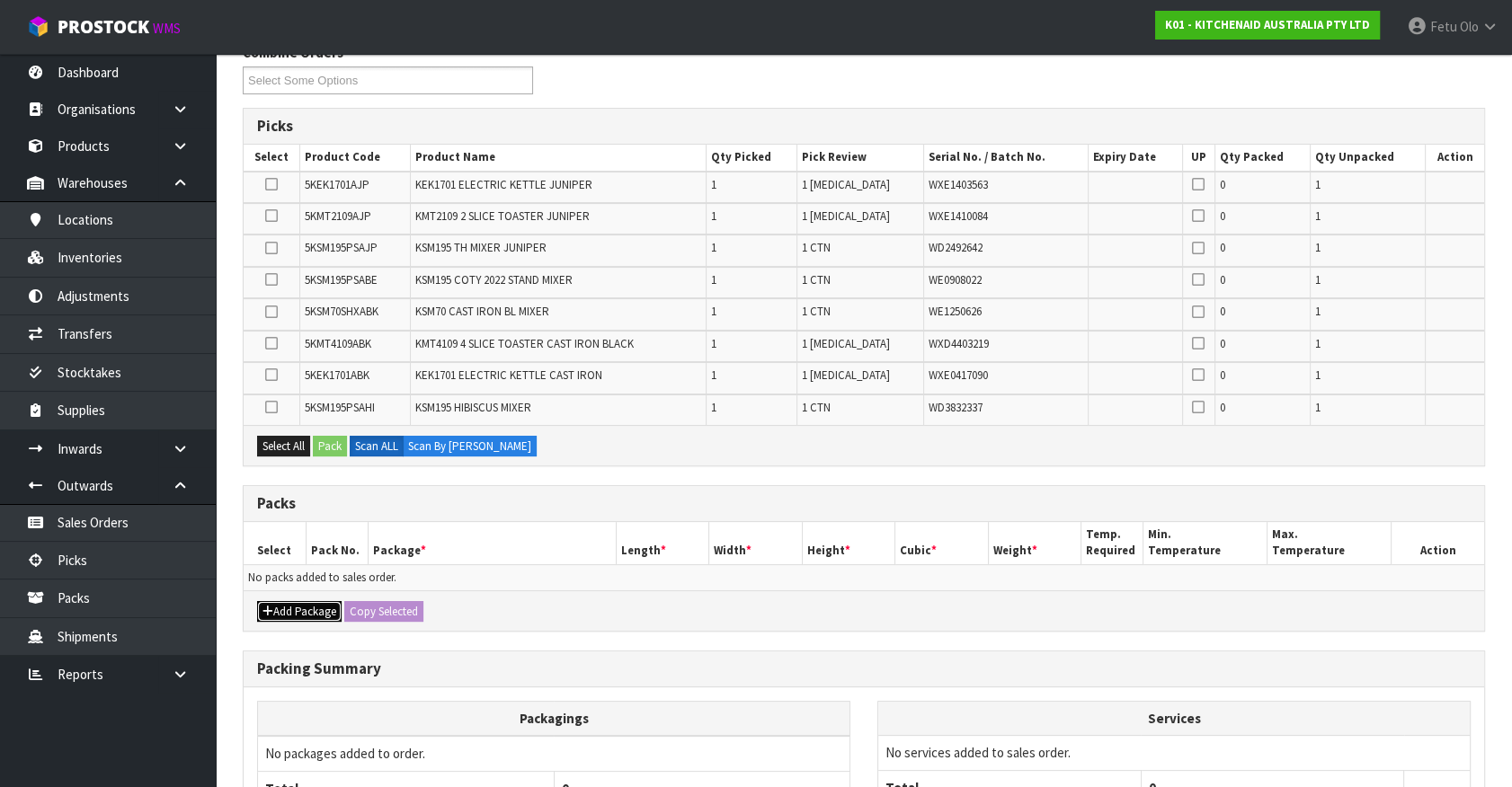
click at [282, 608] on button "Add Package" at bounding box center [300, 612] width 85 height 22
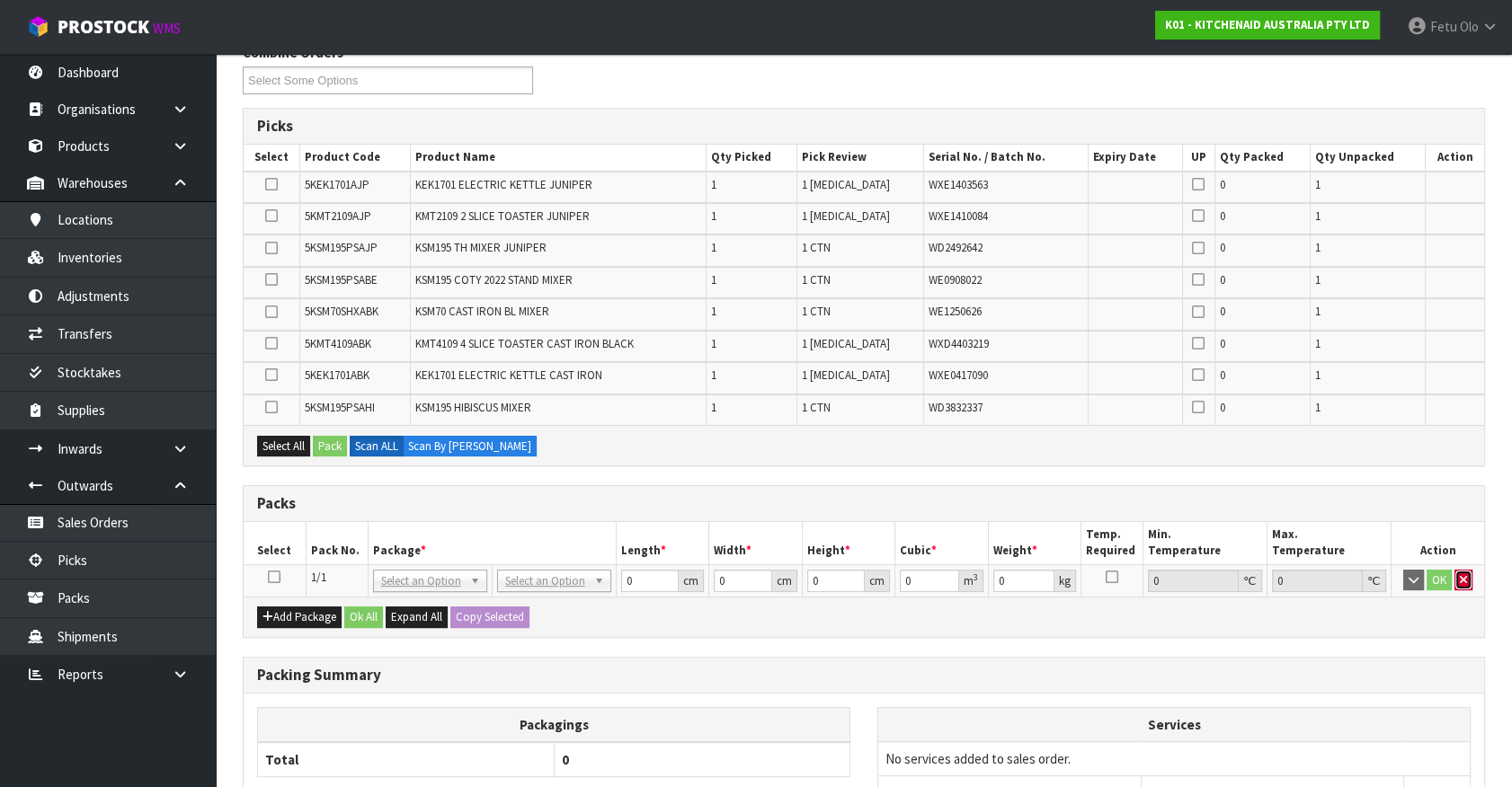
click at [1468, 580] on button "button" at bounding box center [1463, 581] width 18 height 22
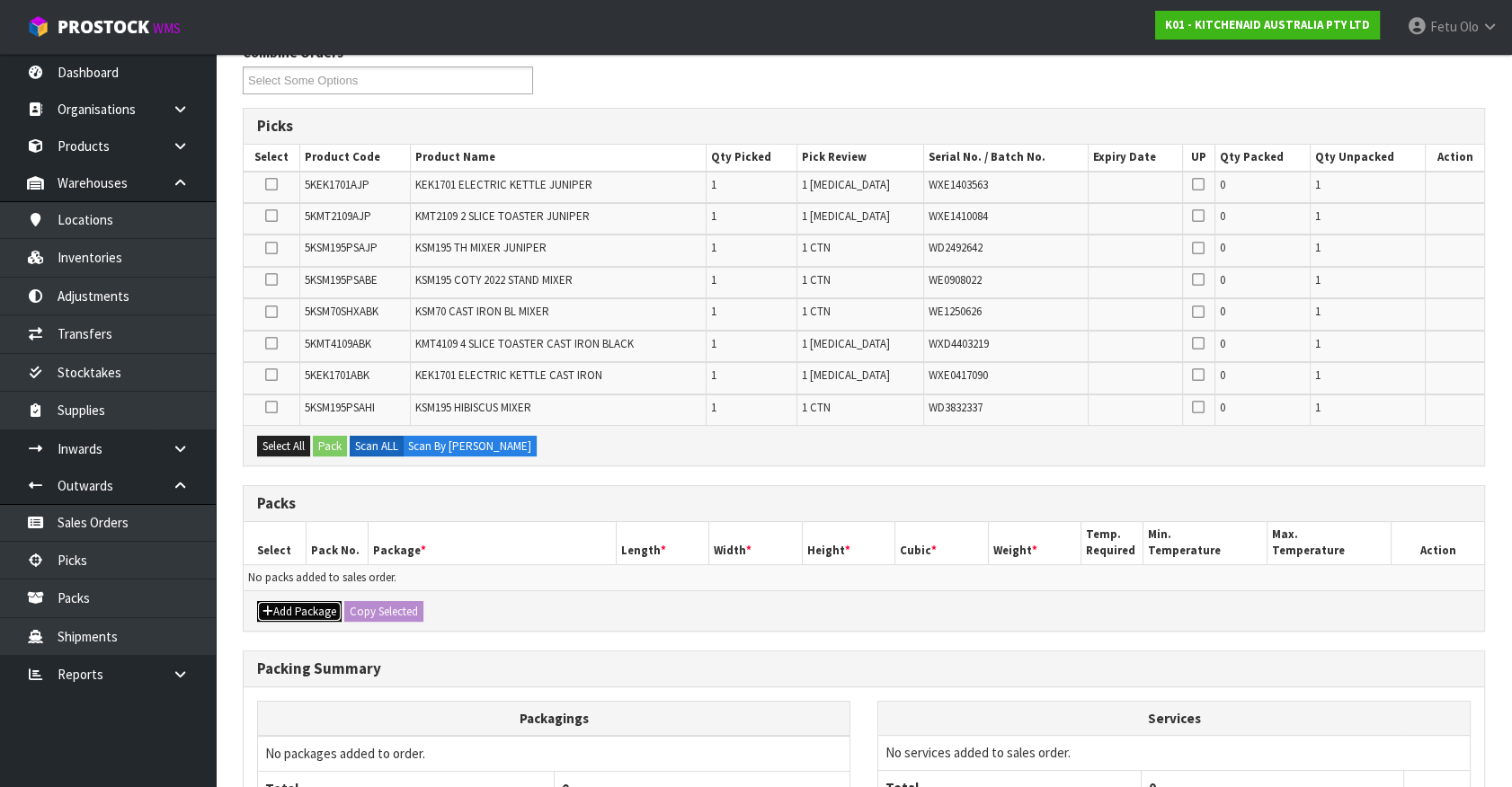
click at [297, 609] on button "Add Package" at bounding box center [300, 612] width 85 height 22
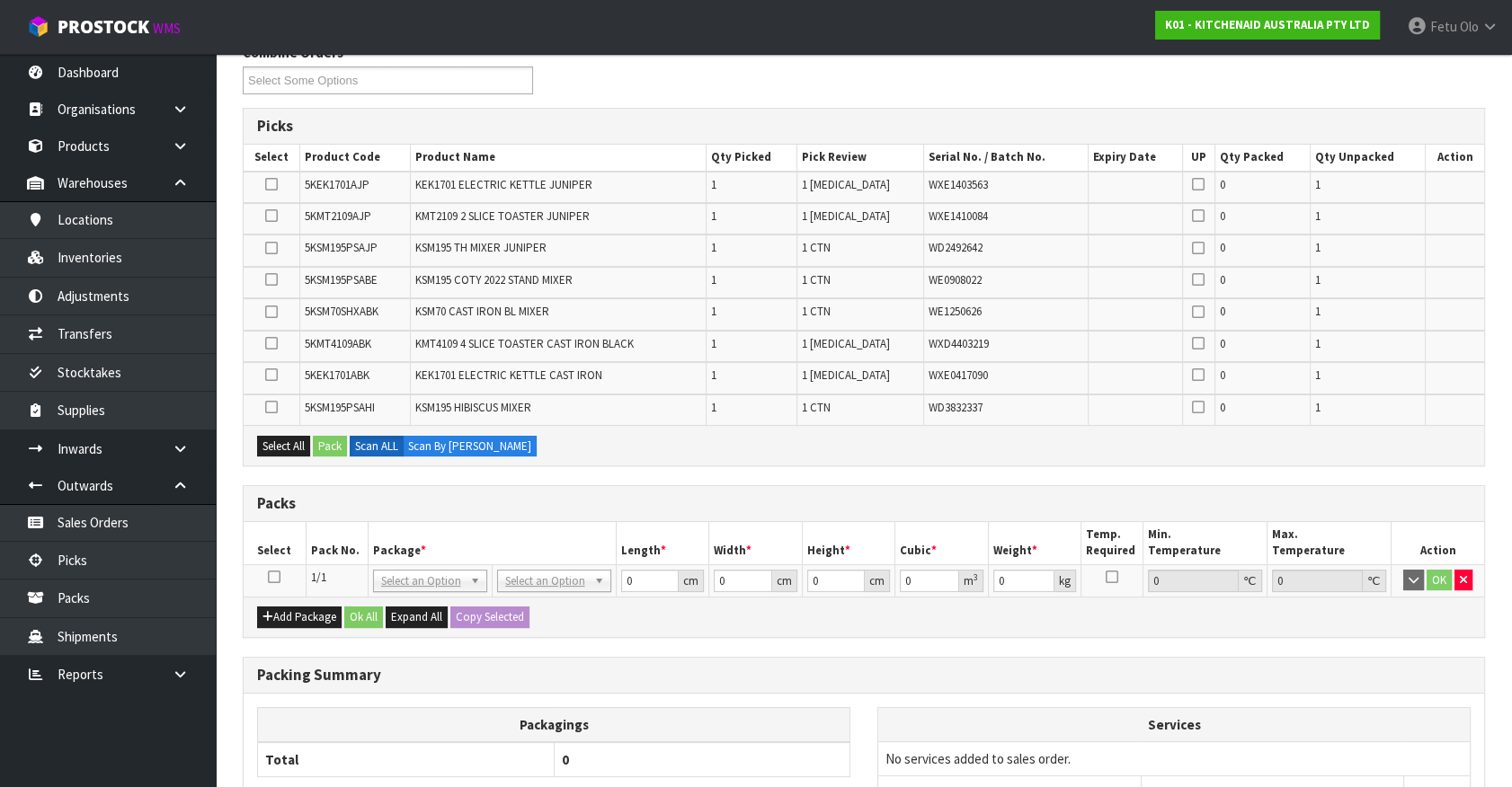
drag, startPoint x: 288, startPoint y: 598, endPoint x: 335, endPoint y: 557, distance: 62.4
click at [277, 577] on icon at bounding box center [273, 577] width 12 height 1
click at [377, 539] on th "Package *" at bounding box center [491, 543] width 248 height 42
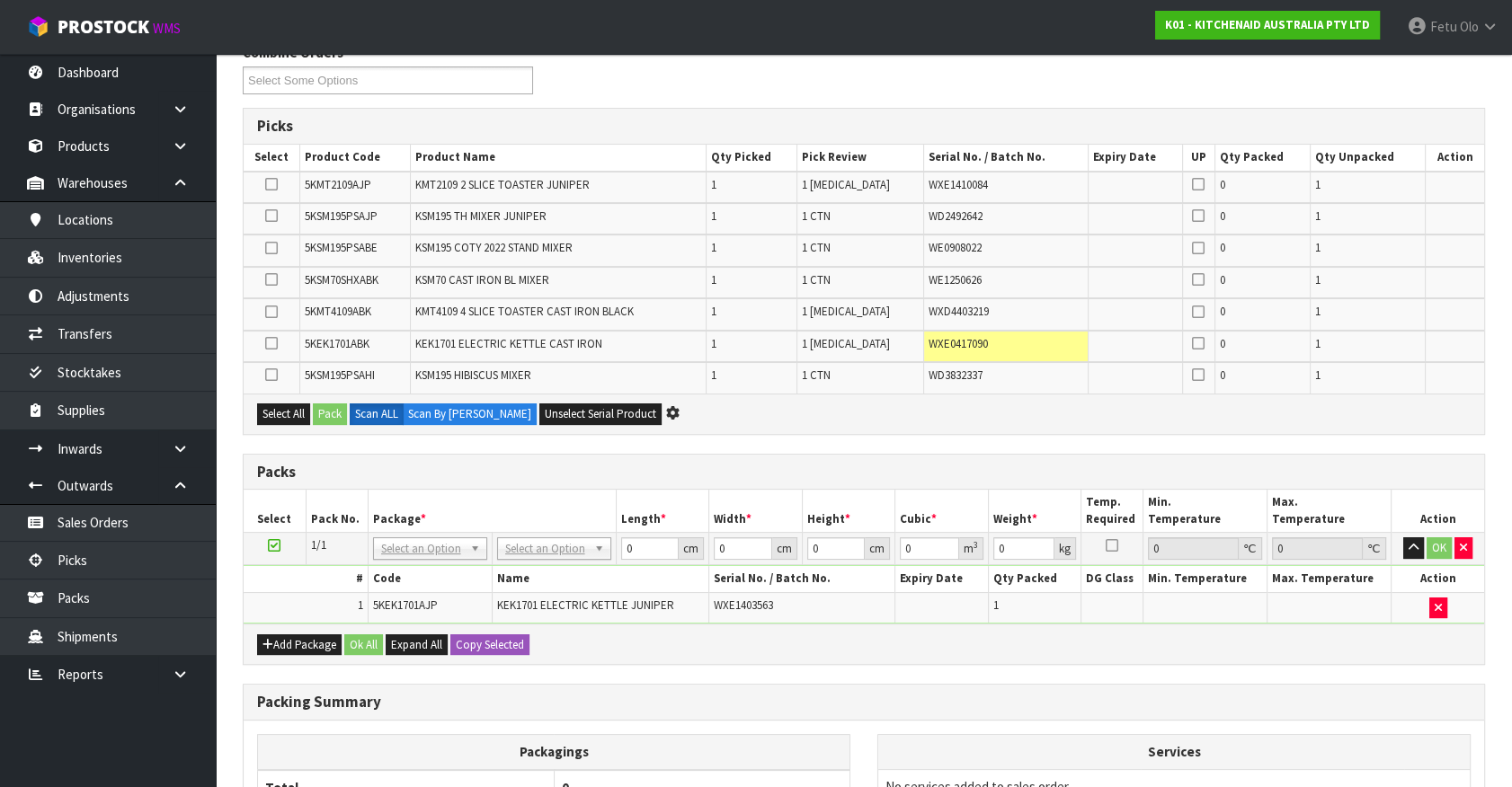
scroll to position [0, 0]
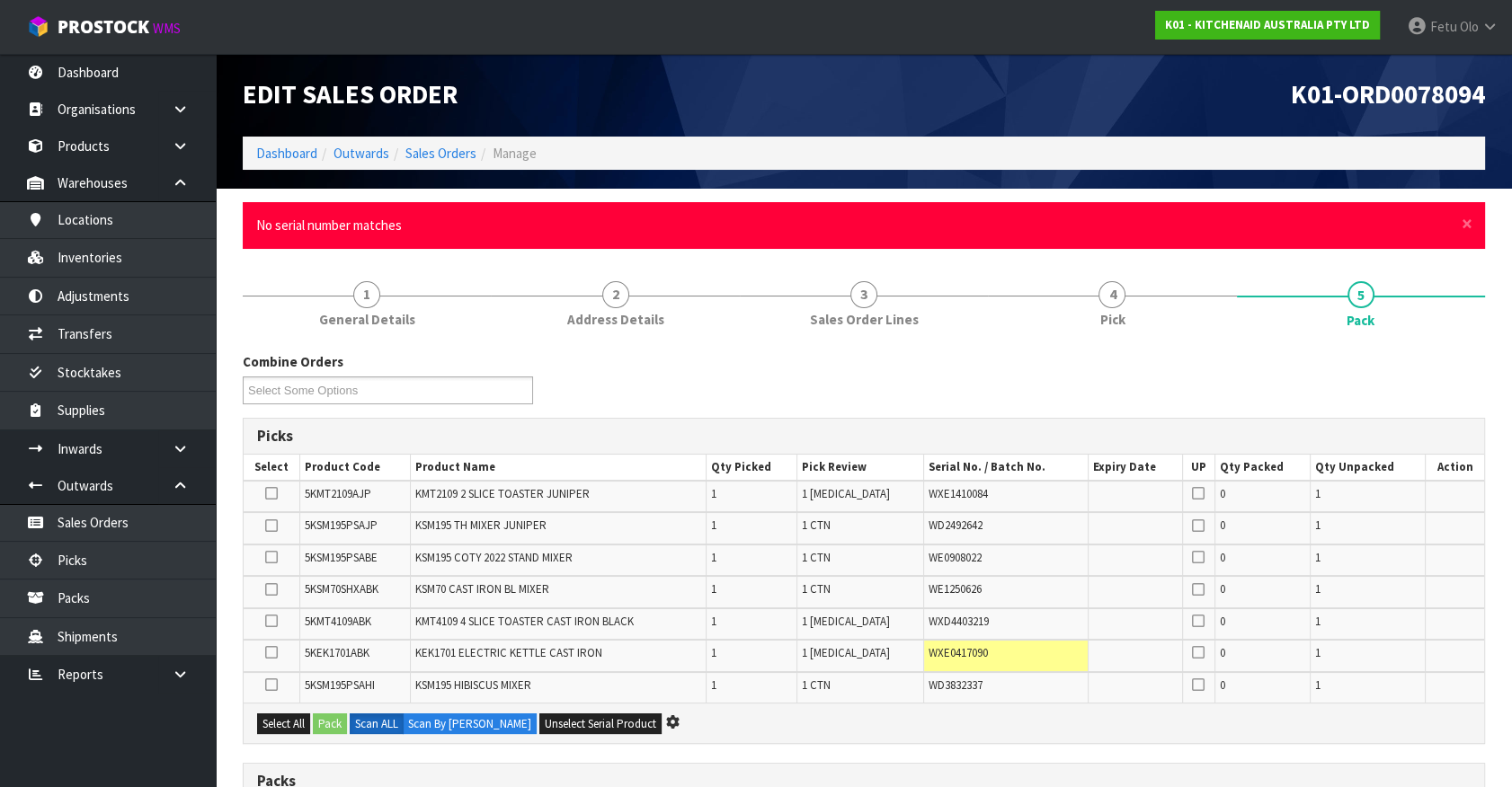
click at [1472, 225] on div "× Close No serial number matches" at bounding box center [863, 225] width 1242 height 46
click at [1465, 225] on span "×" at bounding box center [1466, 223] width 10 height 25
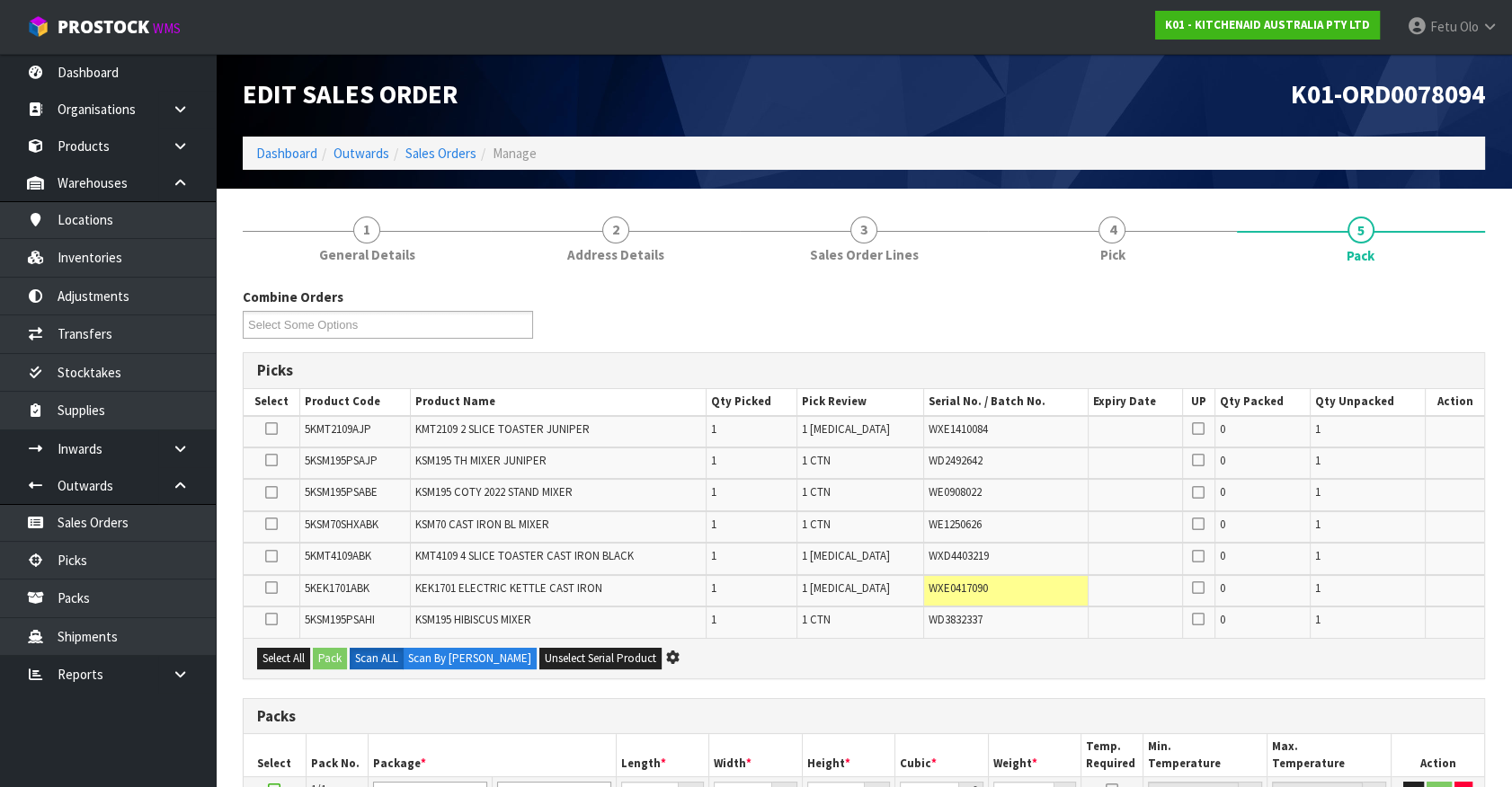
scroll to position [326, 0]
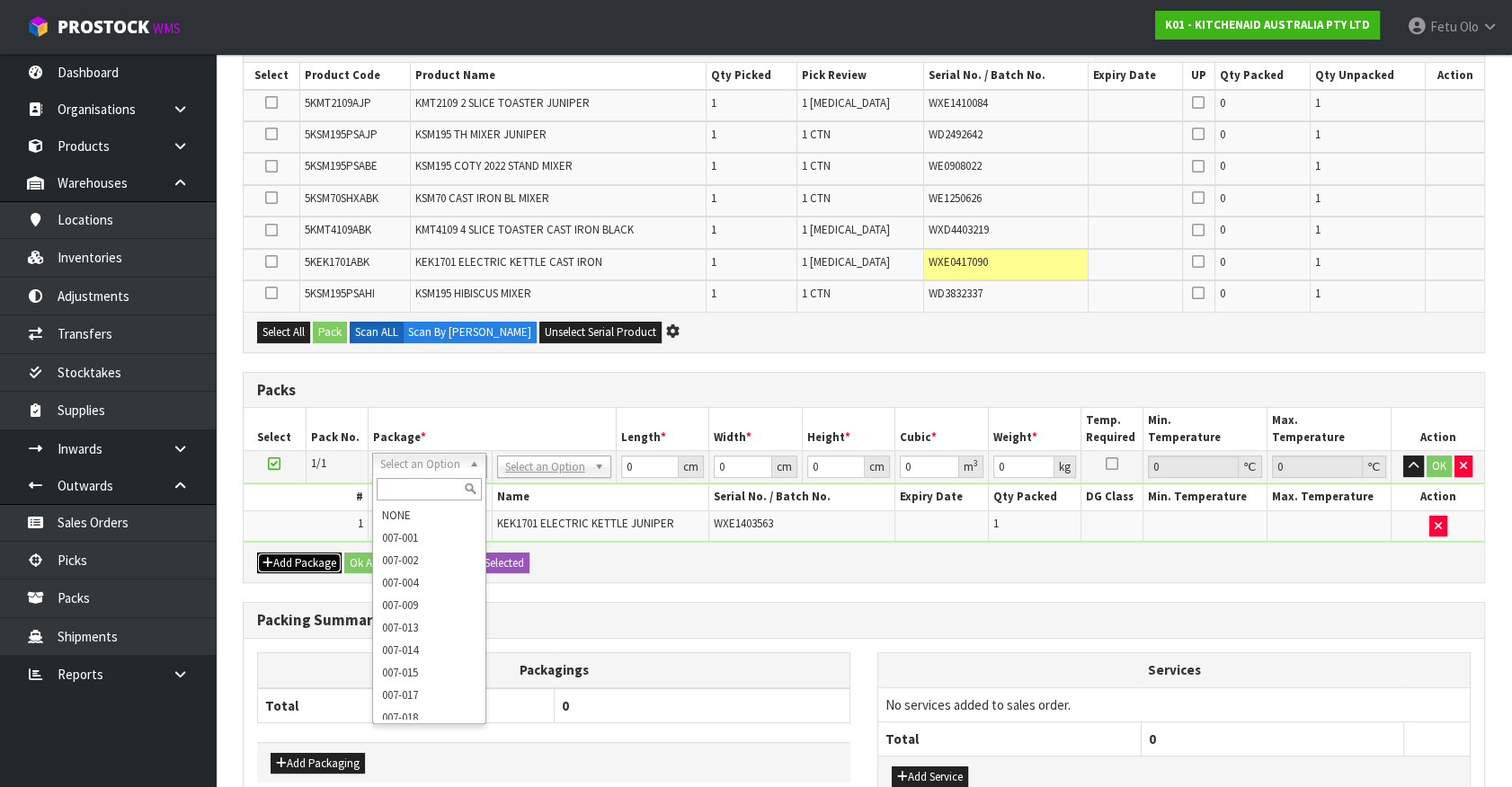
click at [303, 552] on button "Add Package" at bounding box center [300, 563] width 85 height 22
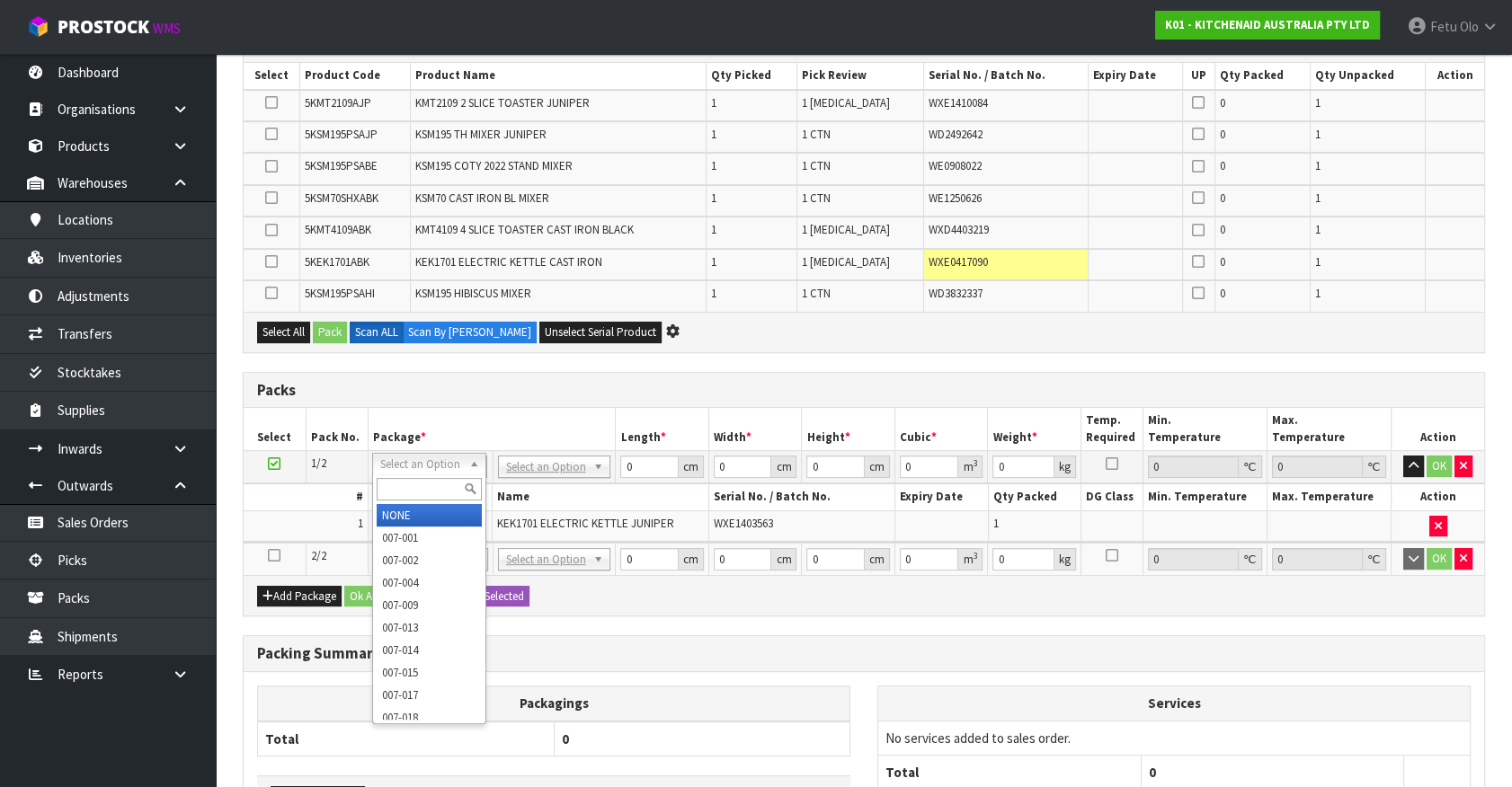
click at [412, 491] on input "text" at bounding box center [430, 489] width 106 height 23
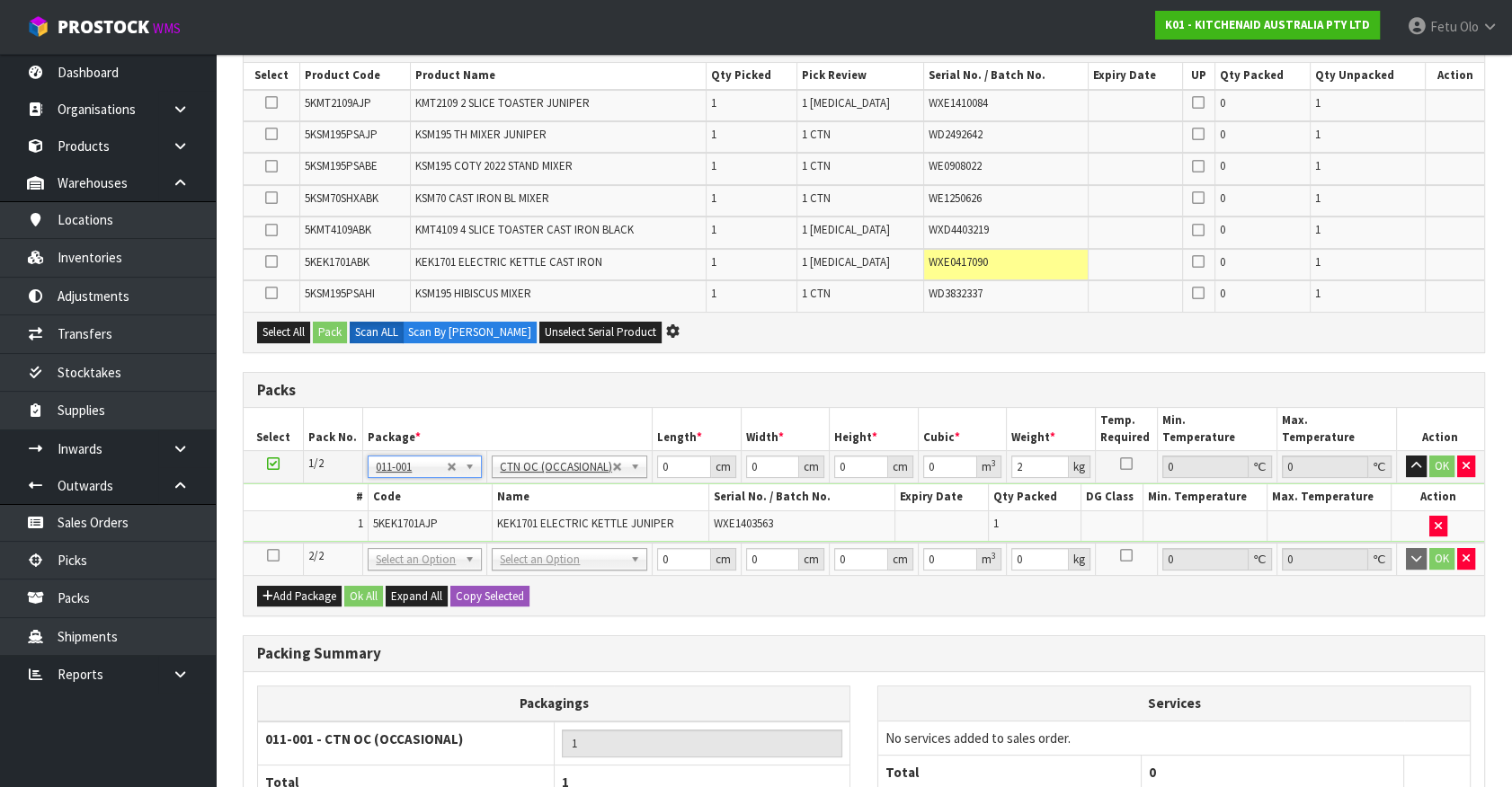
click at [271, 464] on icon at bounding box center [272, 464] width 12 height 1
click at [1457, 557] on button "button" at bounding box center [1466, 559] width 18 height 22
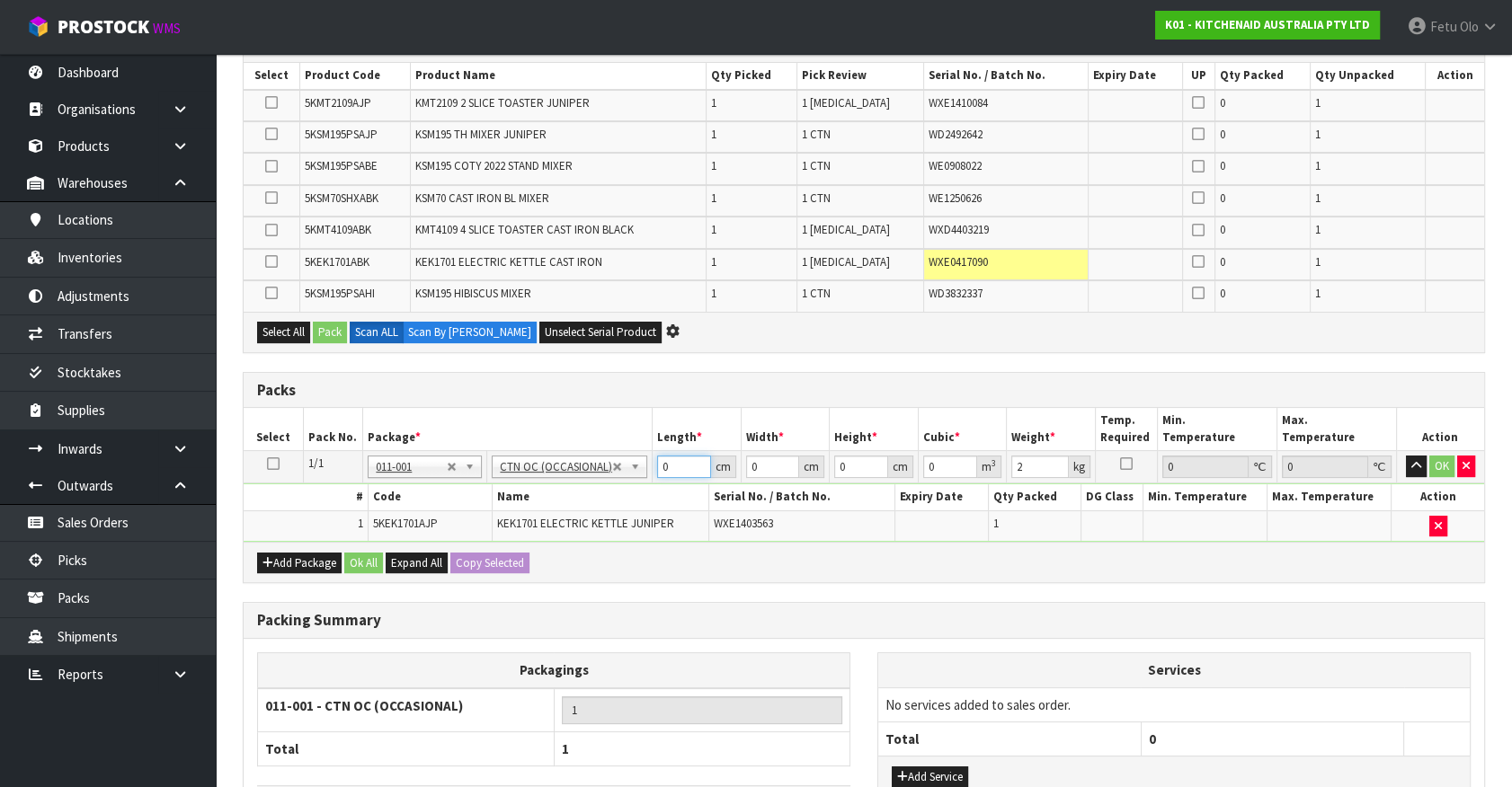
drag, startPoint x: 680, startPoint y: 464, endPoint x: 393, endPoint y: 533, distance: 295.2
click at [393, 533] on tbody "1/1 NONE 007-001 007-002 007-004 007-009 007-013 007-014 007-015 007-017 007-01…" at bounding box center [863, 497] width 1241 height 90
click button "OK" at bounding box center [1441, 466] width 25 height 22
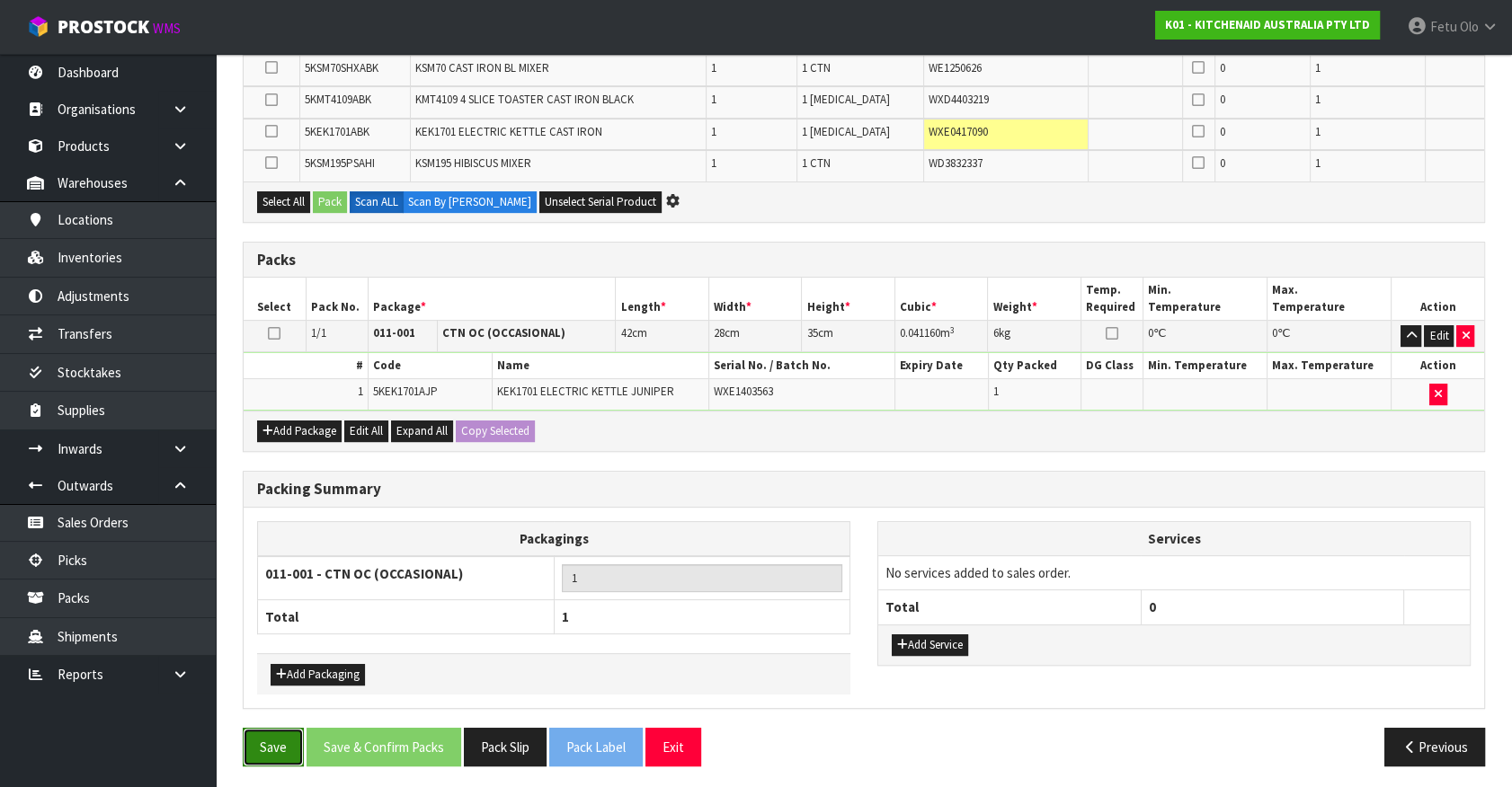
click at [264, 735] on button "Save" at bounding box center [272, 746] width 61 height 39
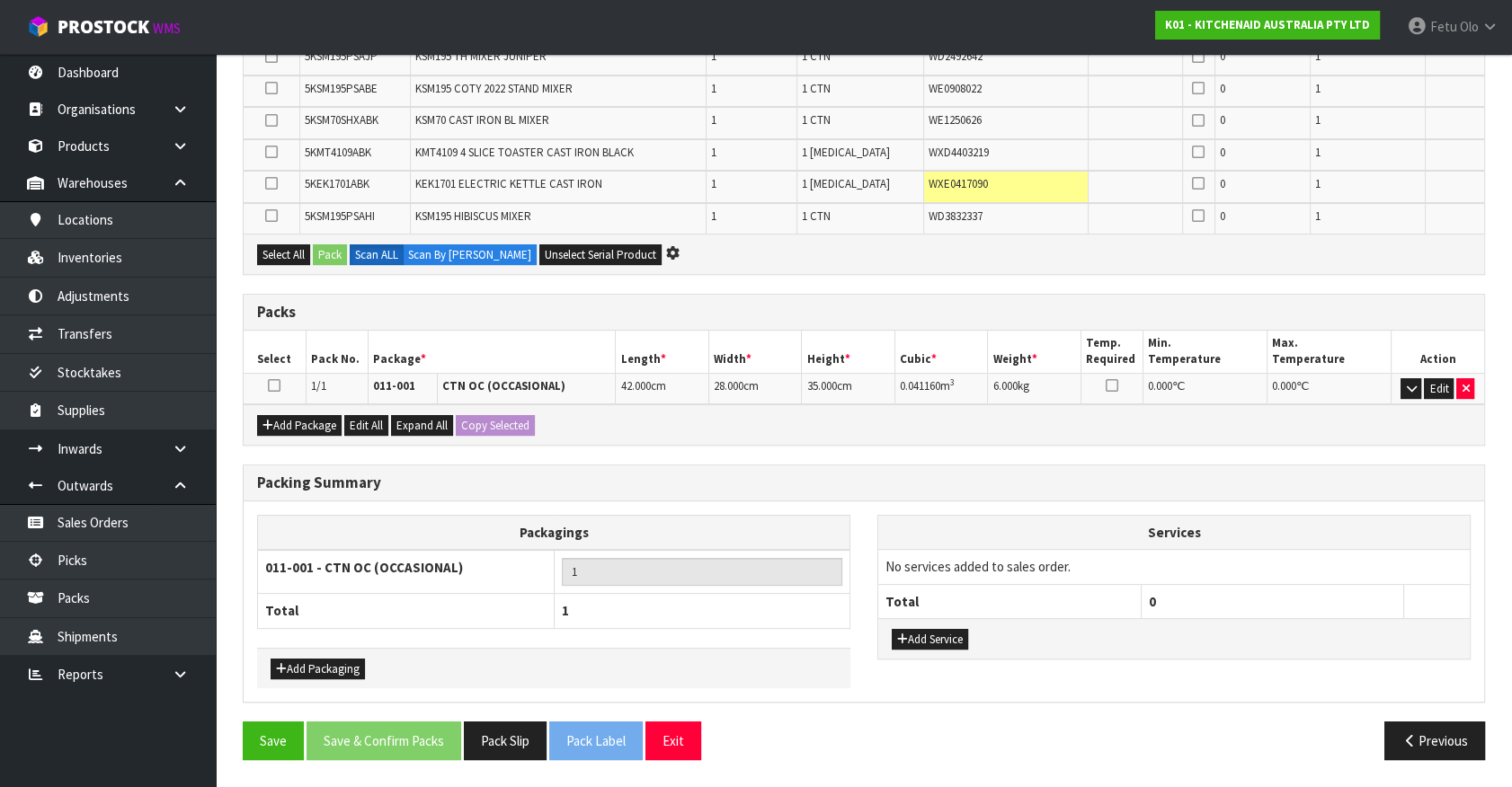
scroll to position [464, 0]
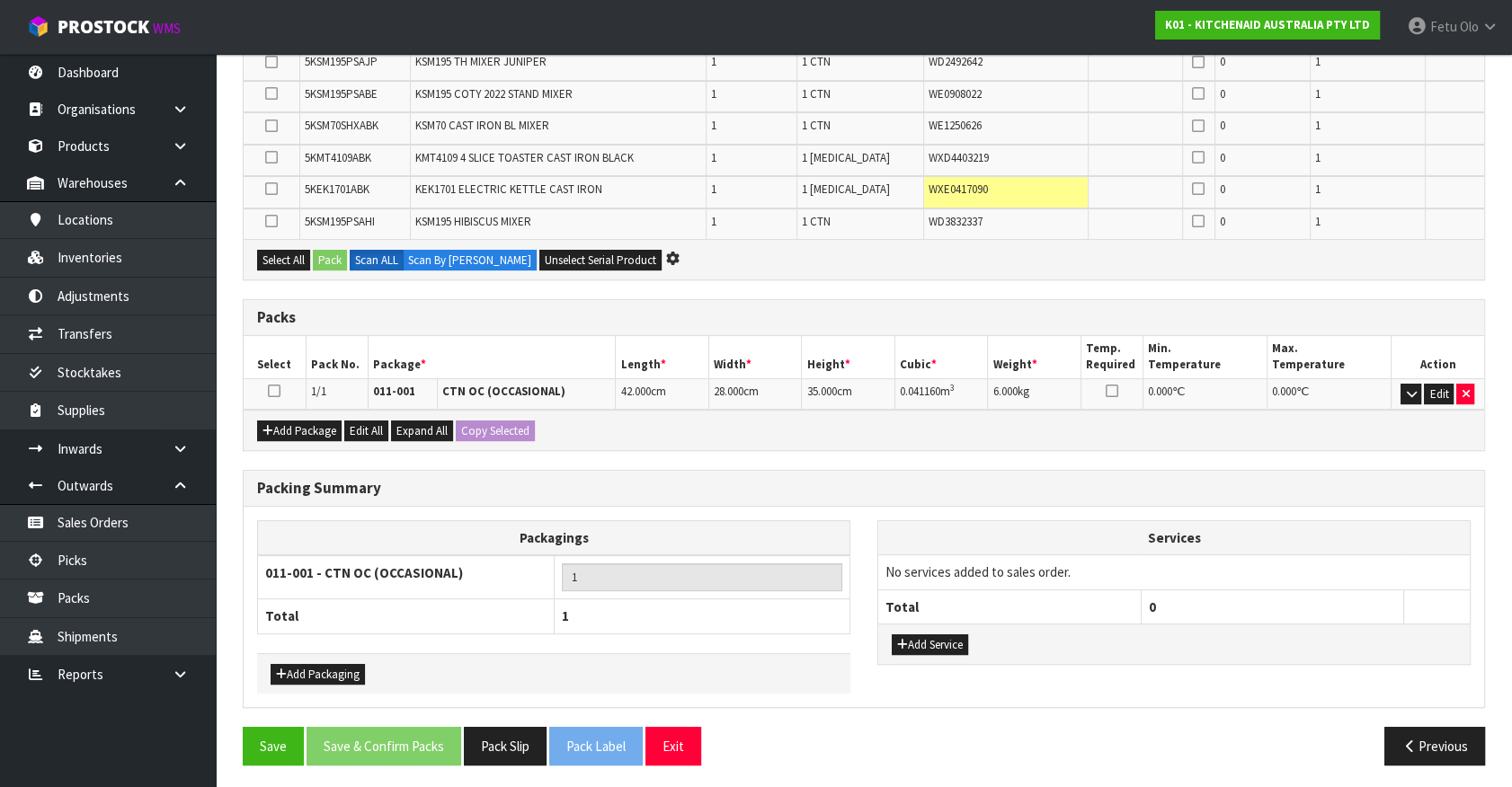
click at [553, 575] on td "1" at bounding box center [701, 577] width 297 height 44
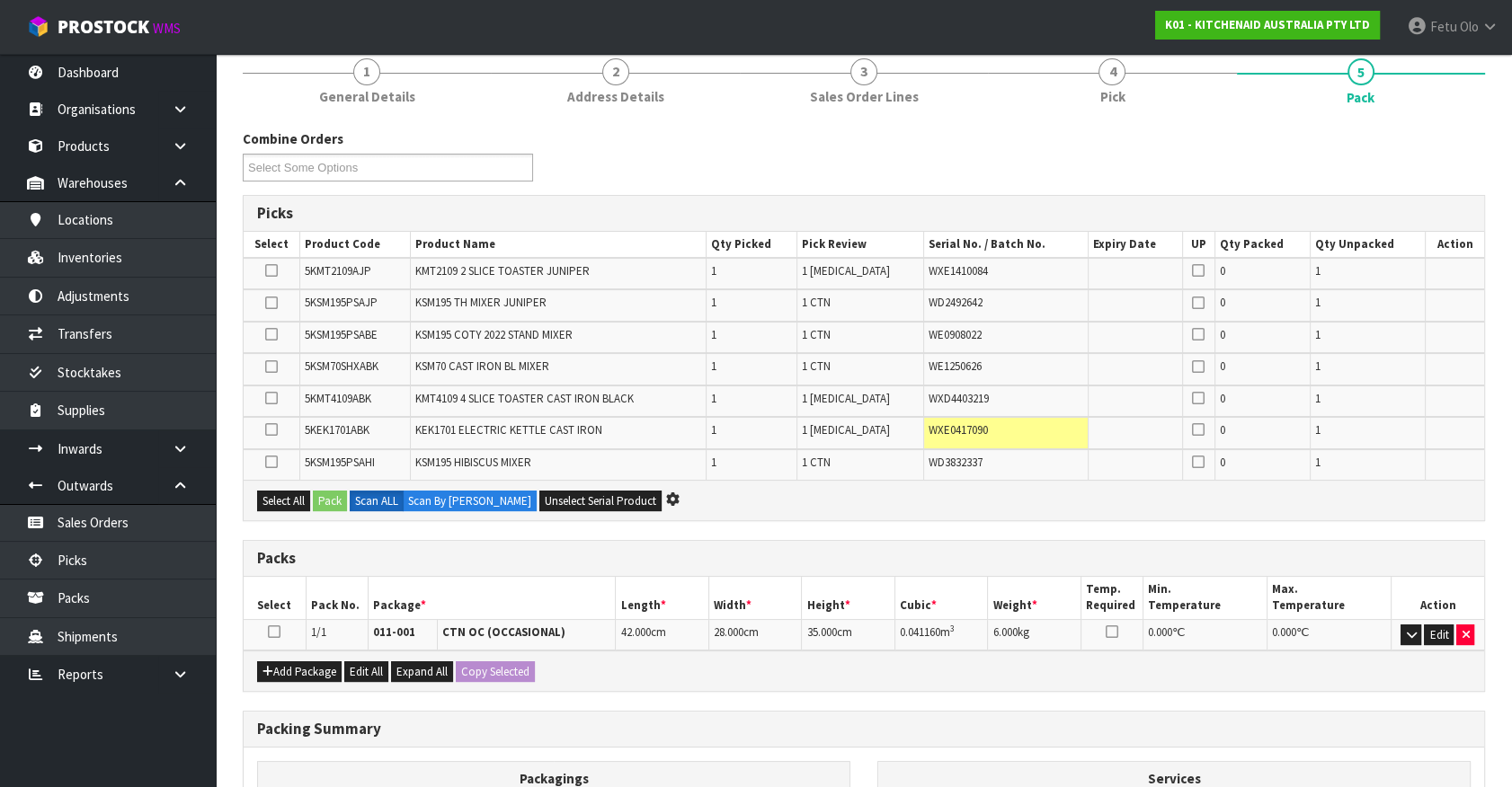
scroll to position [0, 0]
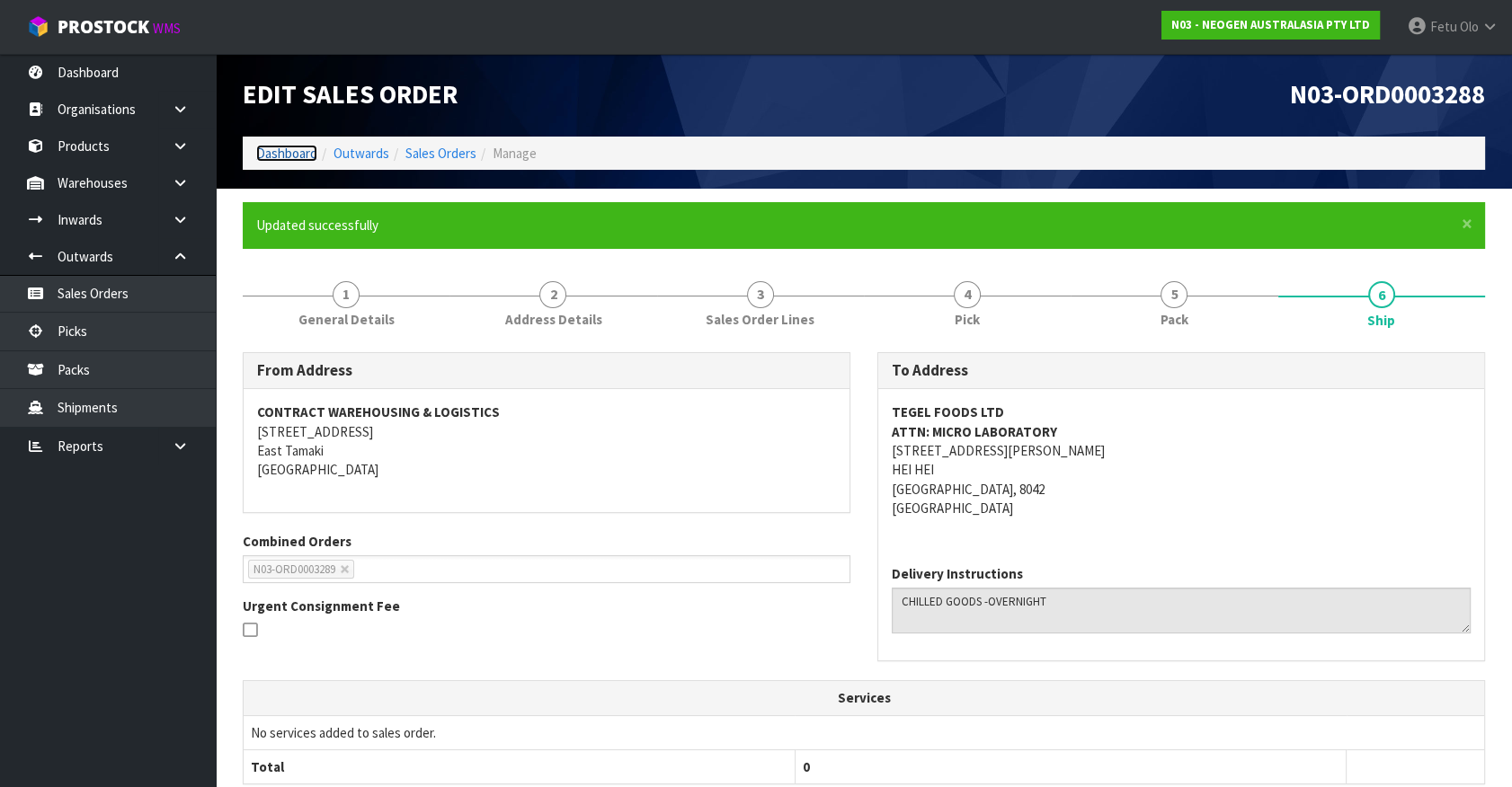
click at [297, 147] on link "Dashboard" at bounding box center [287, 154] width 61 height 17
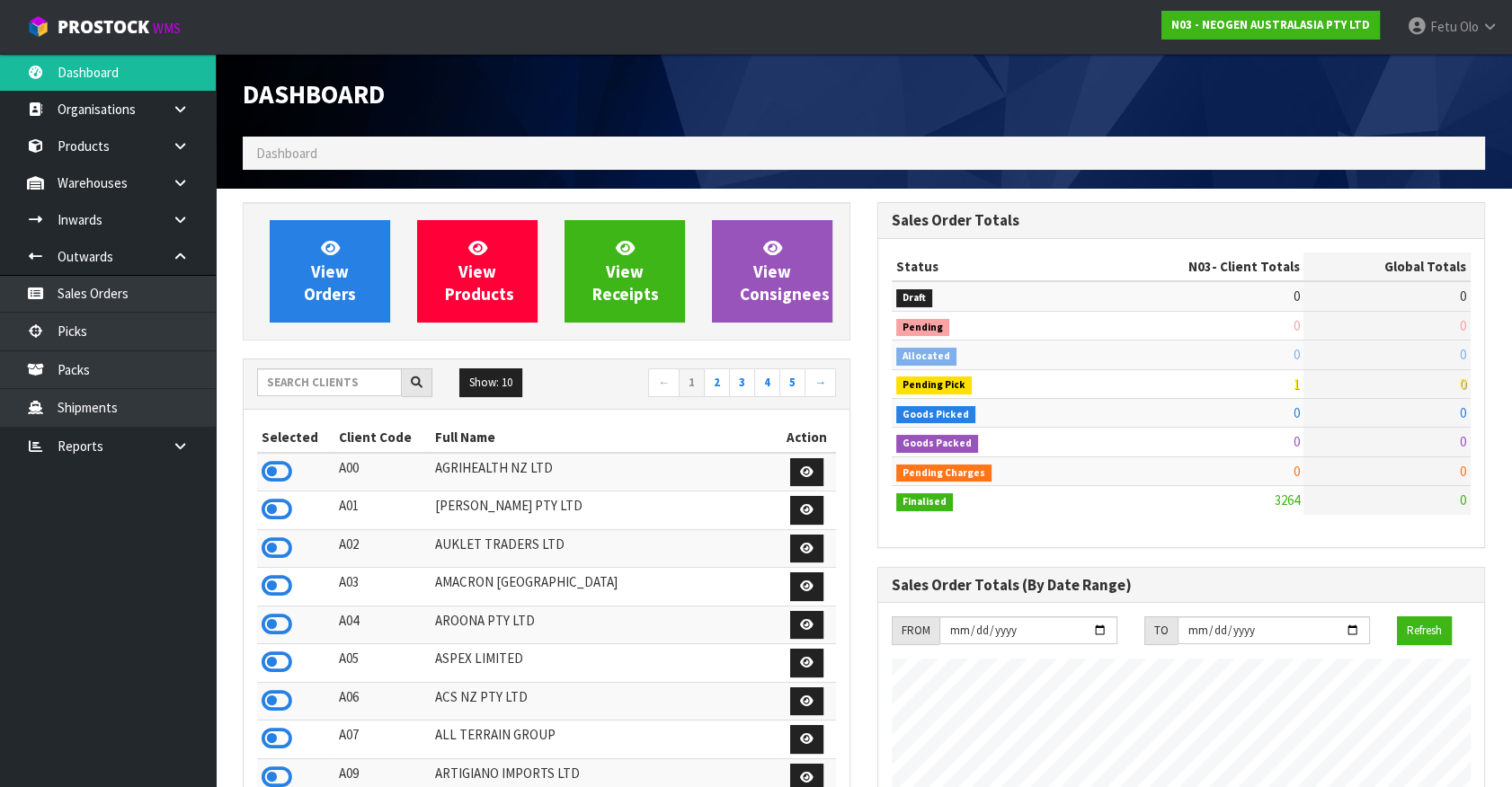
scroll to position [1417, 633]
click at [327, 383] on input "text" at bounding box center [330, 383] width 145 height 28
click at [184, 629] on ul "Dashboard Organisations Clients Consignees Carriers Products Categories Serial …" at bounding box center [107, 420] width 216 height 733
click at [117, 336] on link "Picks" at bounding box center [107, 331] width 216 height 37
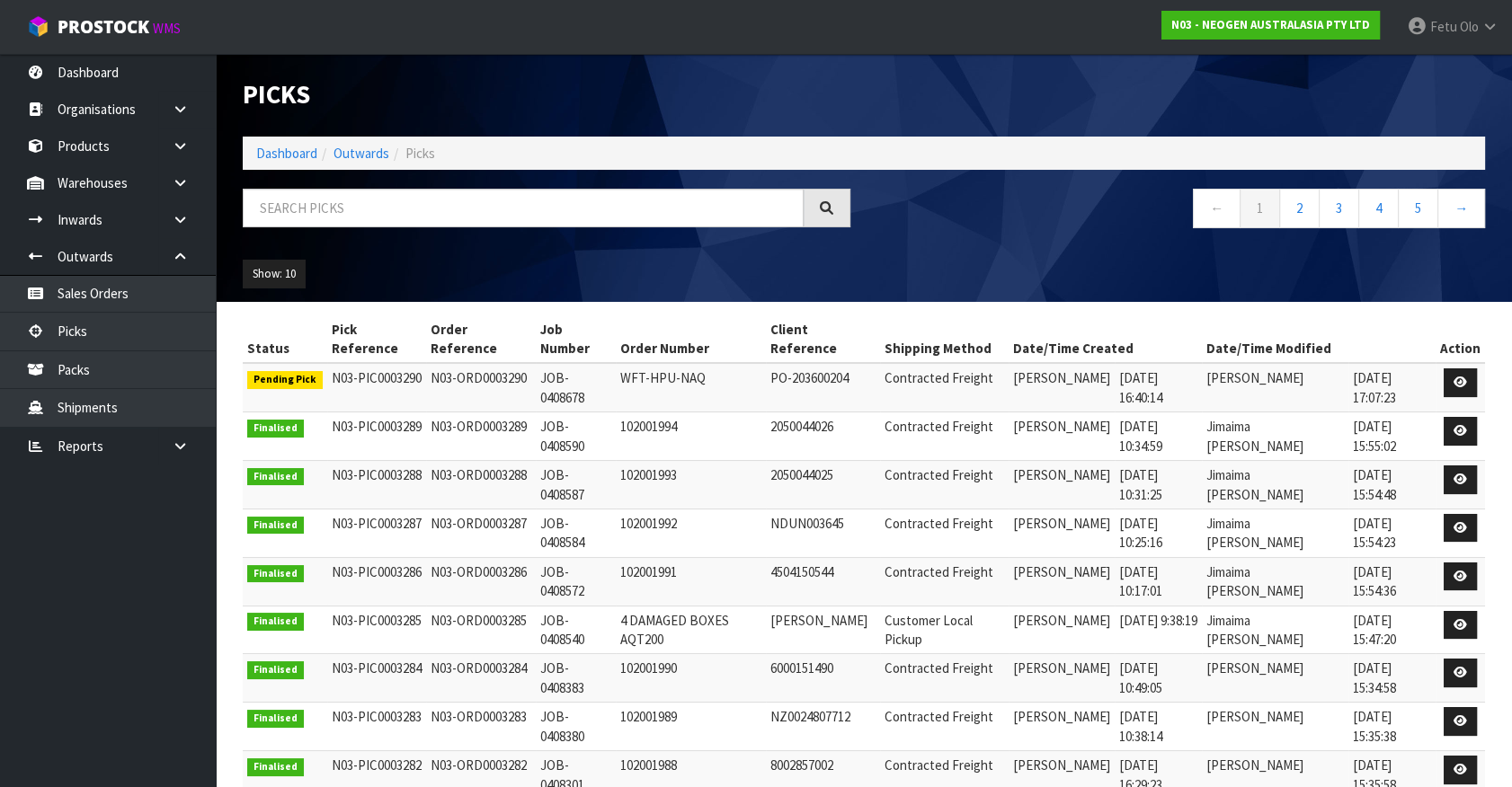
click at [950, 280] on div "Show: 10 5 10 25 50" at bounding box center [863, 273] width 1269 height 56
click at [271, 146] on link "Dashboard" at bounding box center [287, 154] width 61 height 17
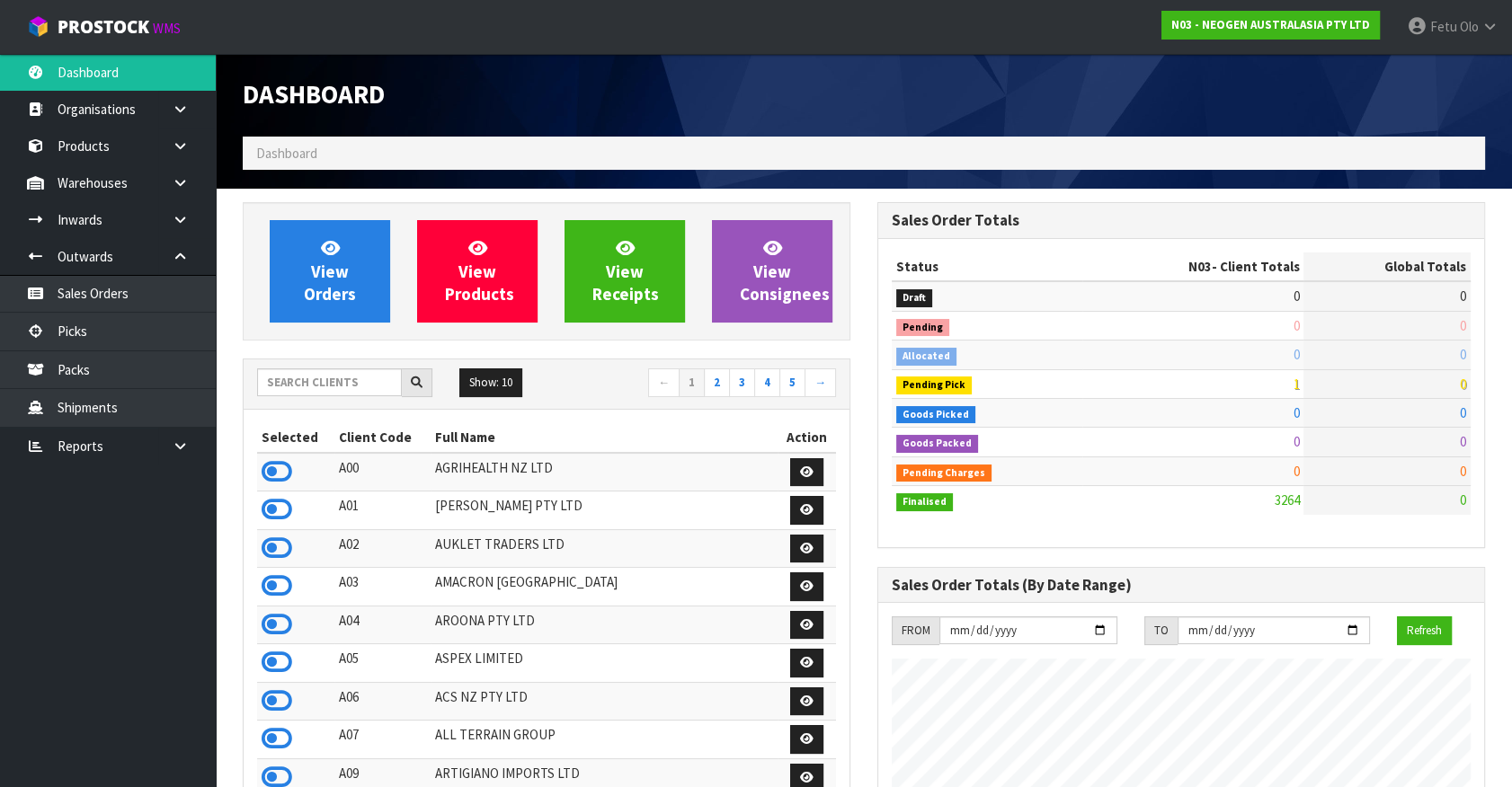
scroll to position [1435, 633]
click at [1458, 387] on span "76" at bounding box center [1459, 385] width 12 height 17
click at [1459, 385] on span "76" at bounding box center [1459, 385] width 12 height 17
click at [316, 383] on input "text" at bounding box center [330, 383] width 145 height 28
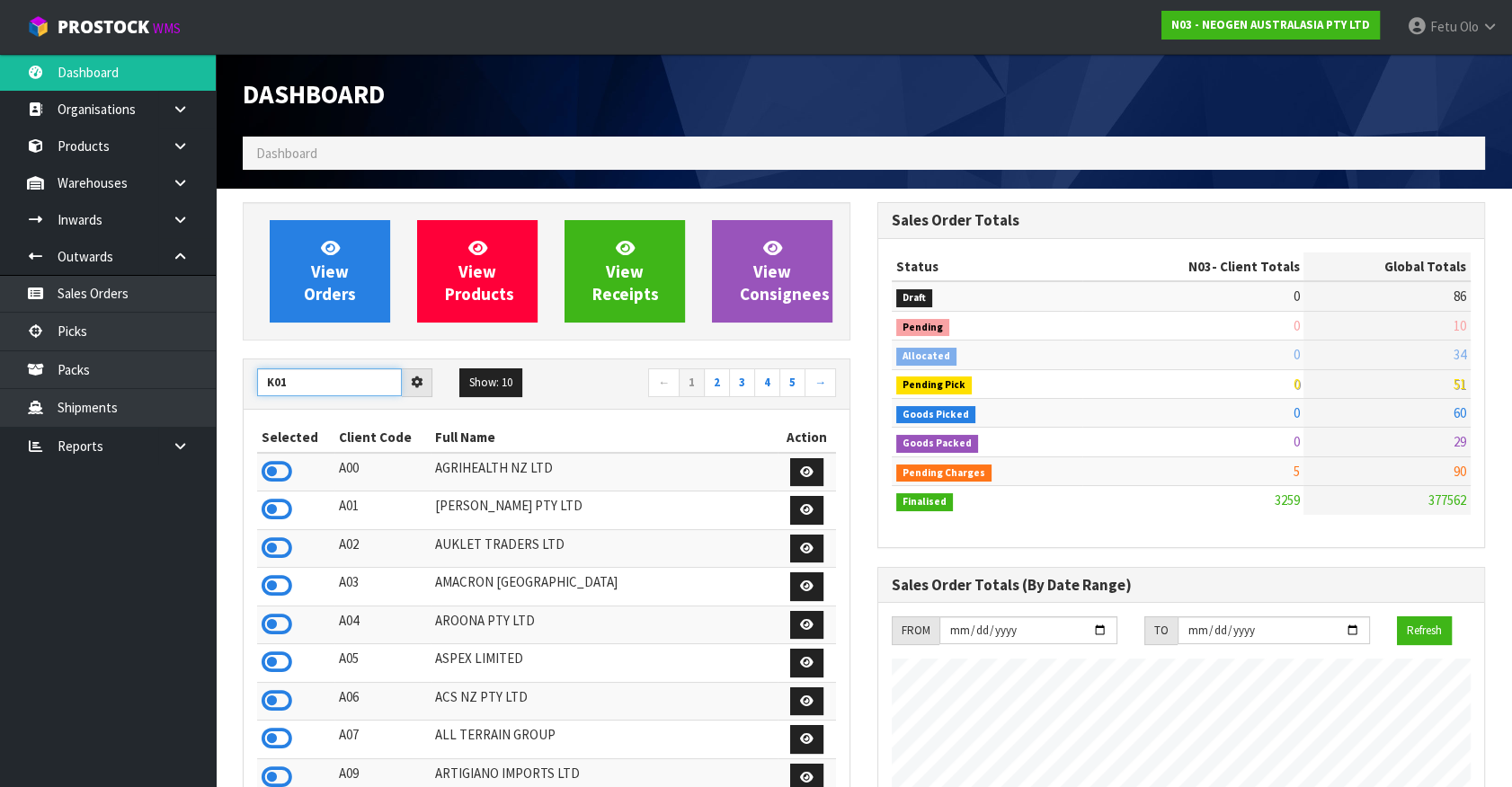
type input "K01"
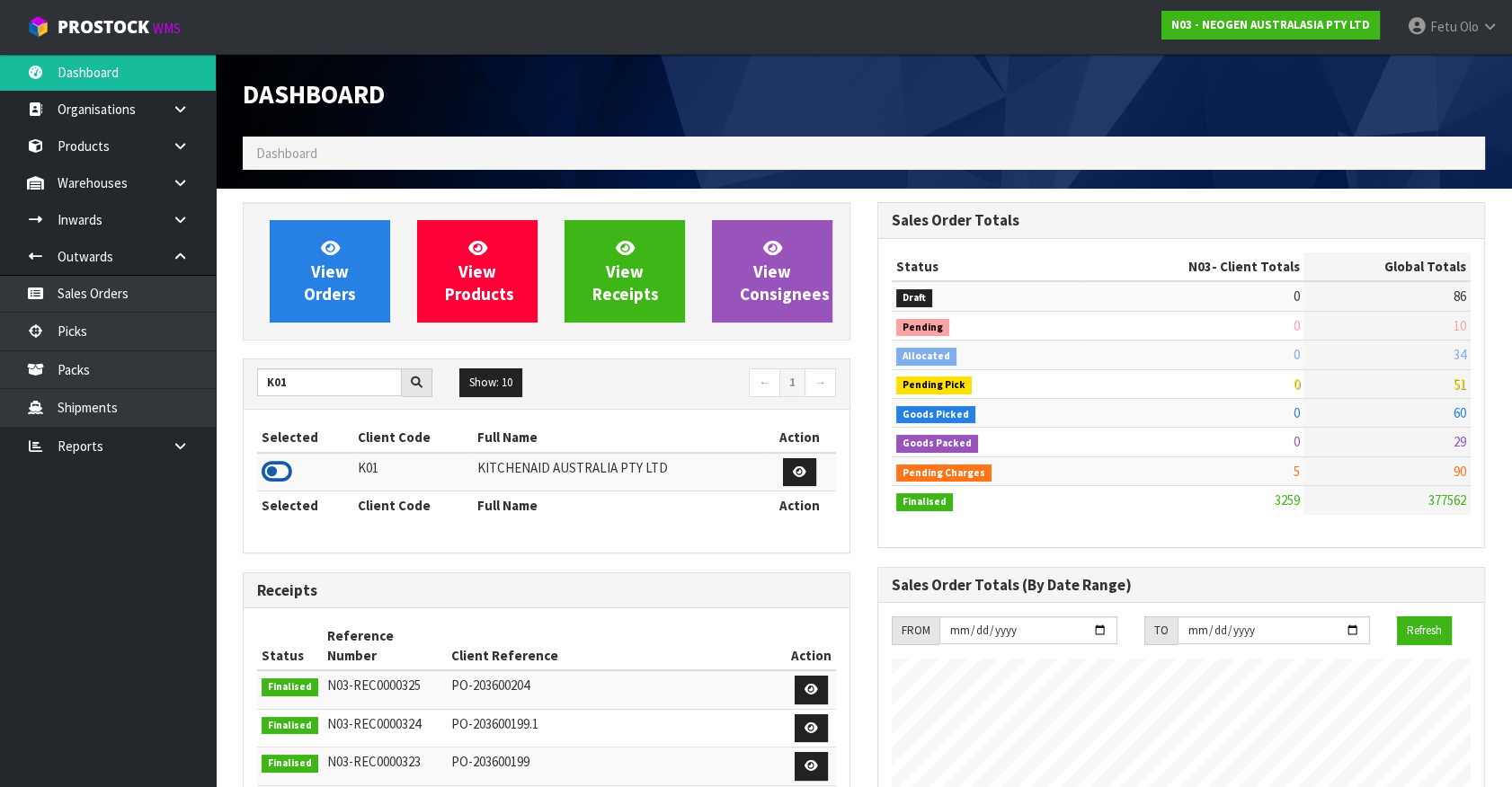
click at [270, 468] on icon at bounding box center [276, 471] width 30 height 27
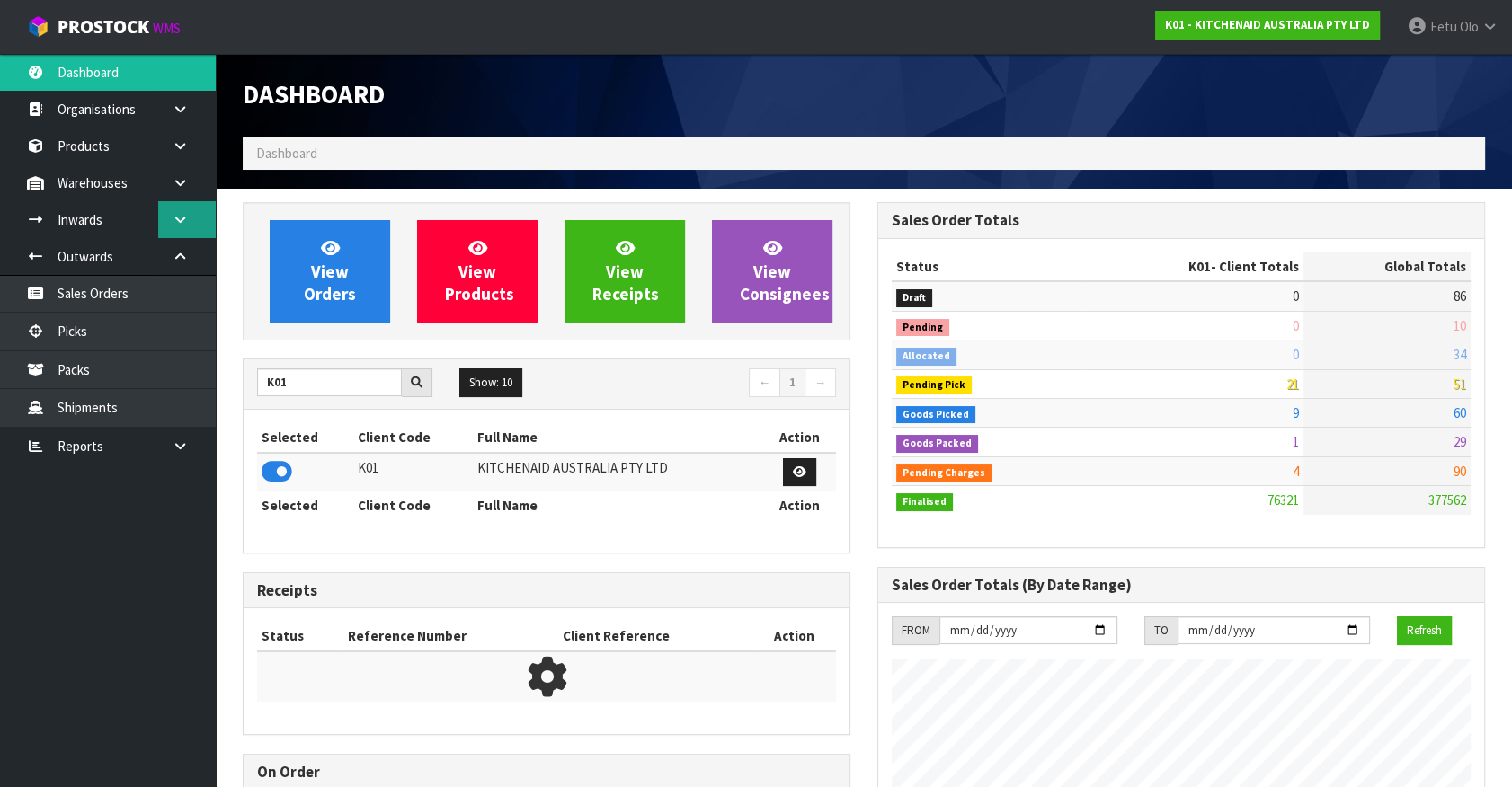
scroll to position [1359, 633]
click at [180, 183] on icon at bounding box center [180, 183] width 17 height 13
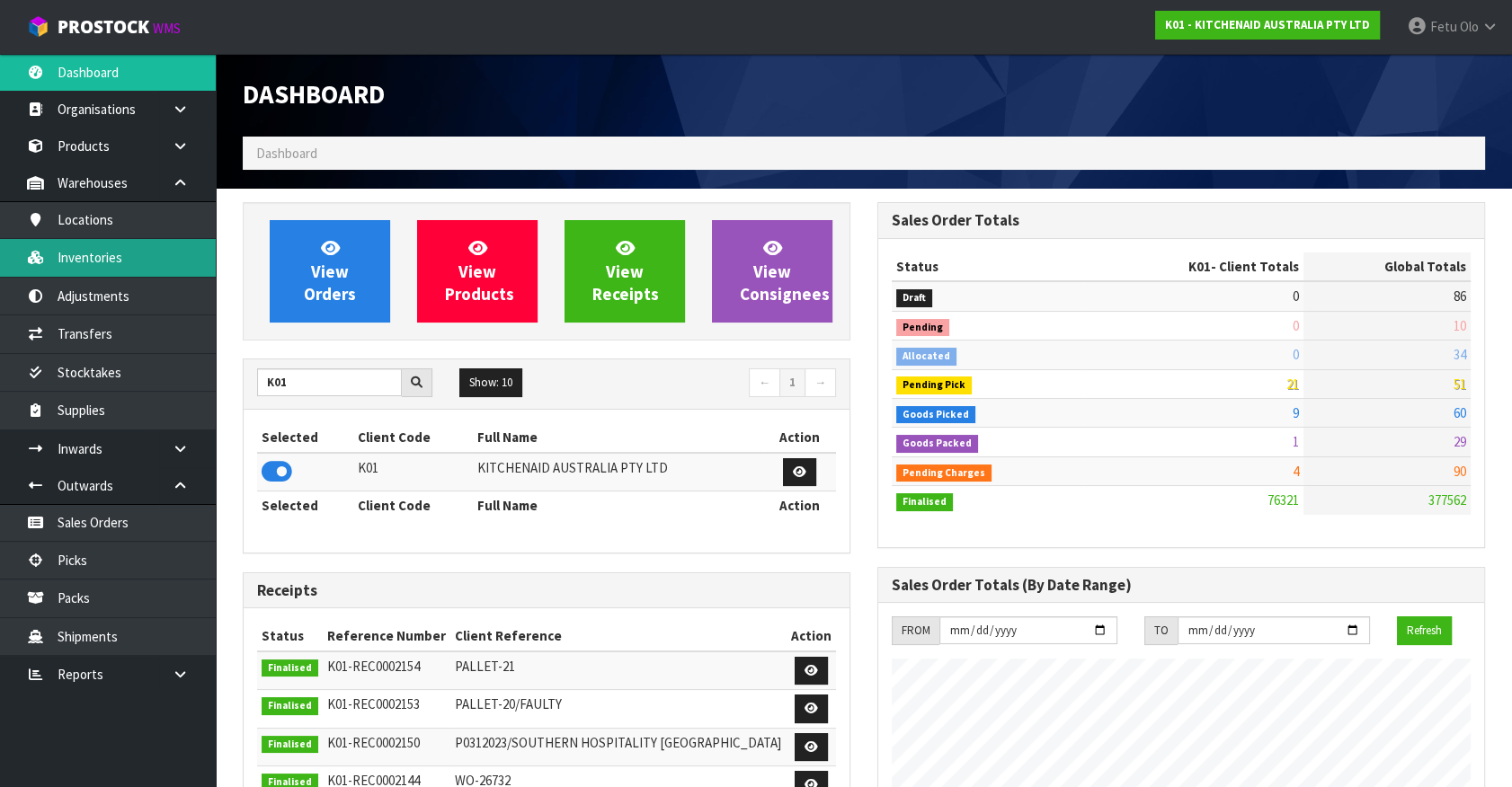
click at [101, 256] on link "Inventories" at bounding box center [107, 257] width 216 height 37
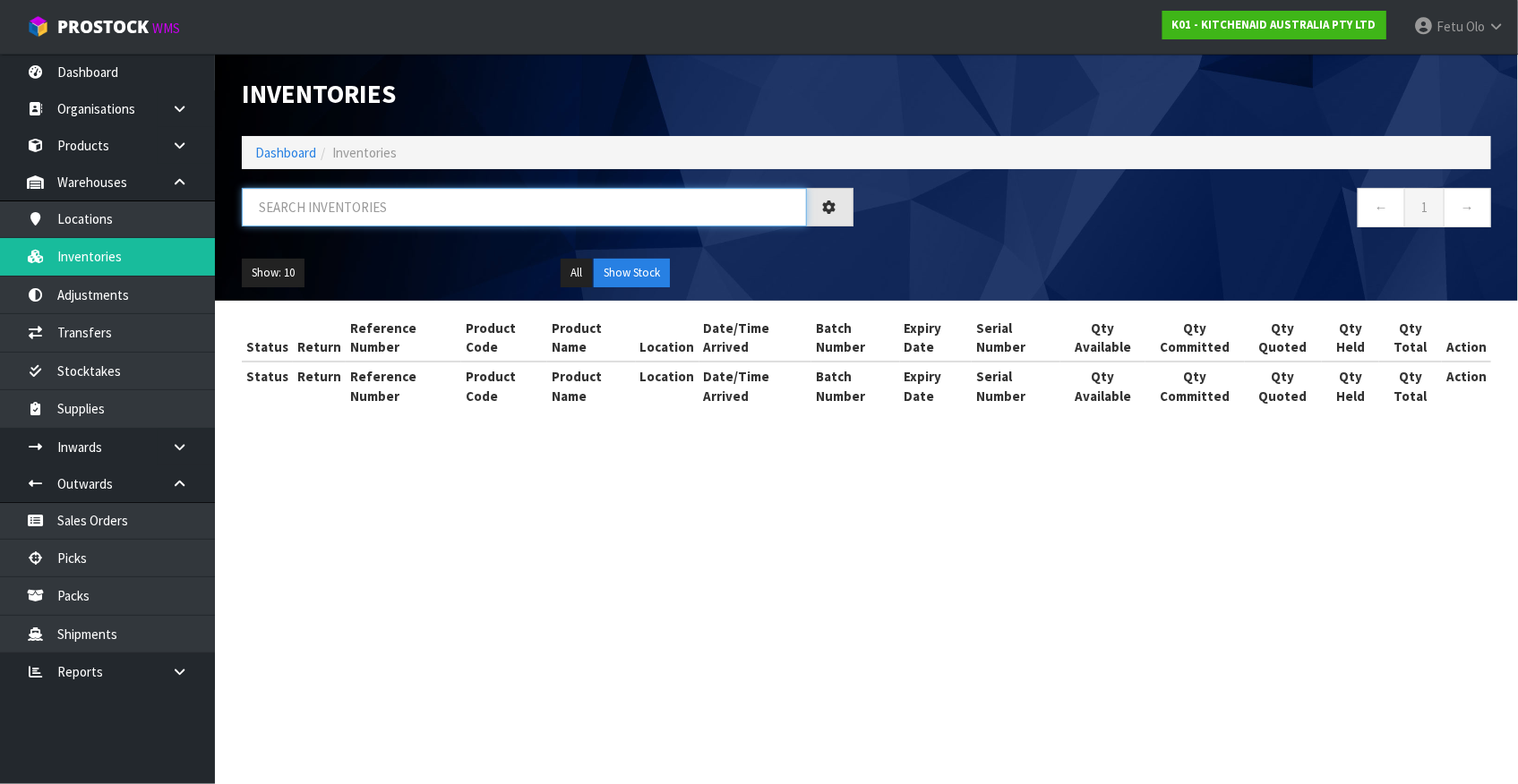
click at [305, 208] on input "text" at bounding box center [524, 207] width 565 height 38
paste input "WXD1700346"
type input "WXD1700346"
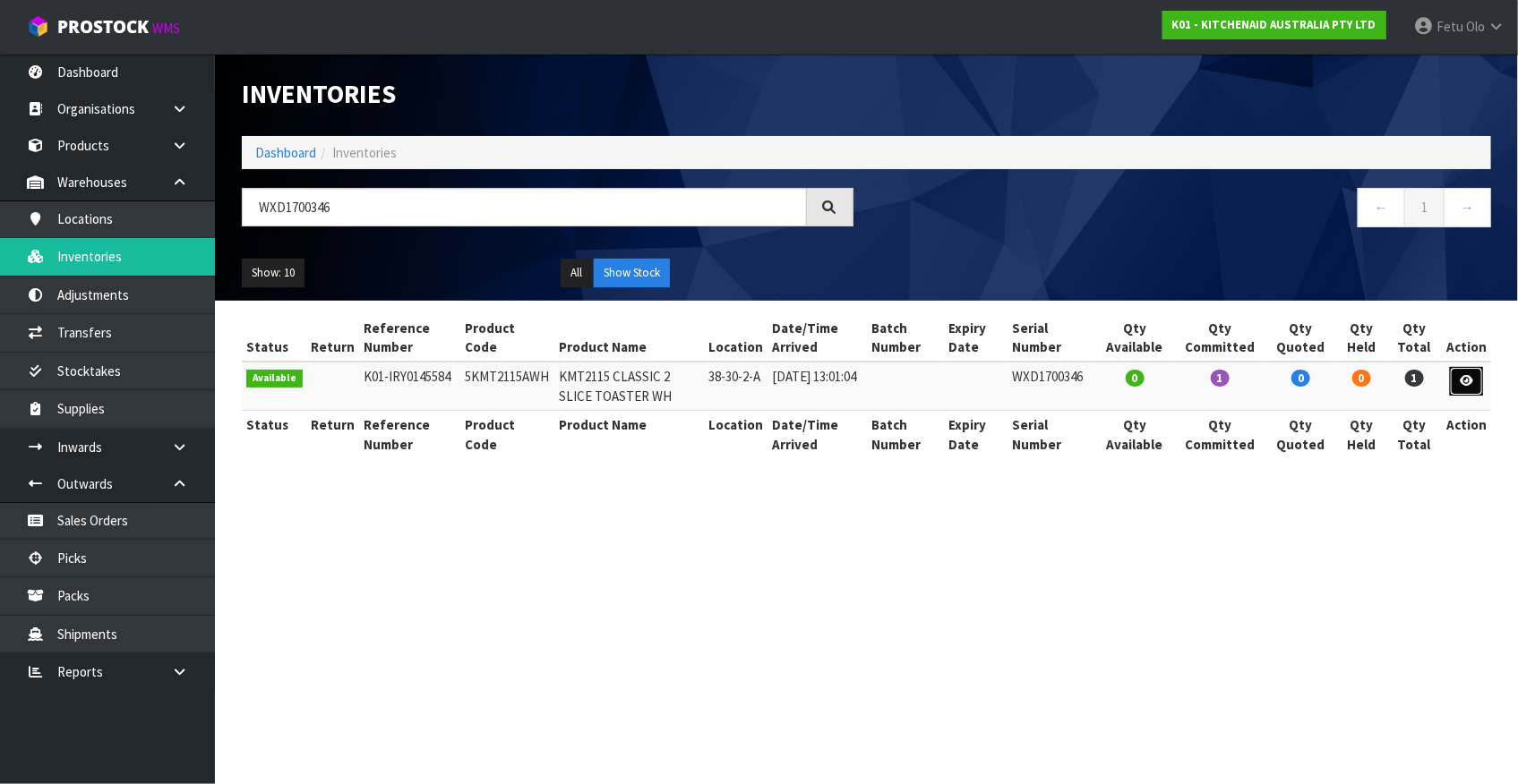
click at [1471, 390] on link at bounding box center [1466, 381] width 33 height 29
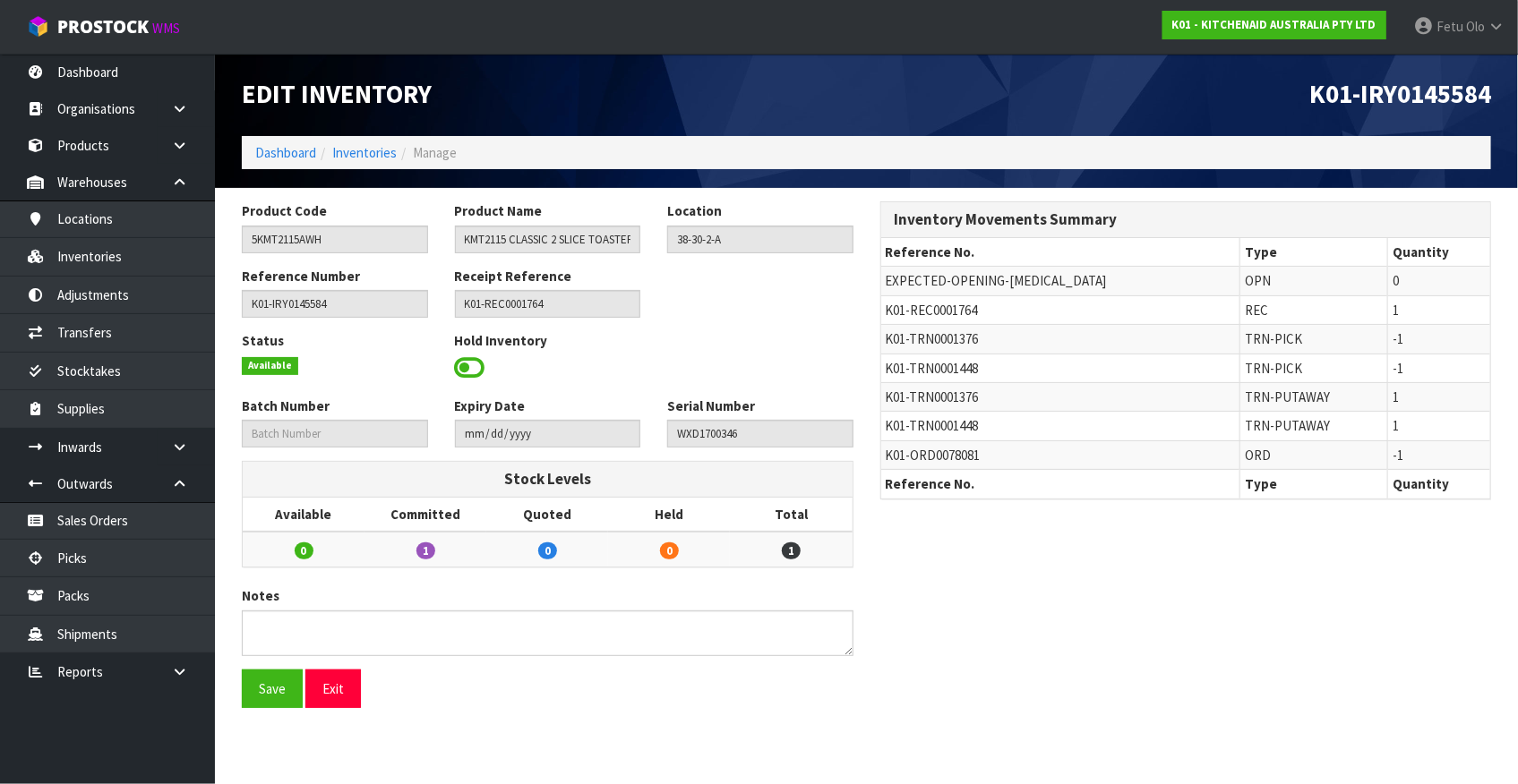
drag, startPoint x: 939, startPoint y: 607, endPoint x: 995, endPoint y: 814, distance: 214.4
click at [995, 783] on html "Toggle navigation ProStock WMS K01 - KITCHENAID AUSTRALIA PTY LTD Fetu Olo Logo…" at bounding box center [759, 392] width 1518 height 784
drag, startPoint x: 751, startPoint y: 240, endPoint x: 667, endPoint y: 241, distance: 84.0
click at [667, 241] on input "38-30-2-A" at bounding box center [760, 239] width 186 height 28
click at [115, 258] on link "Inventories" at bounding box center [107, 256] width 215 height 37
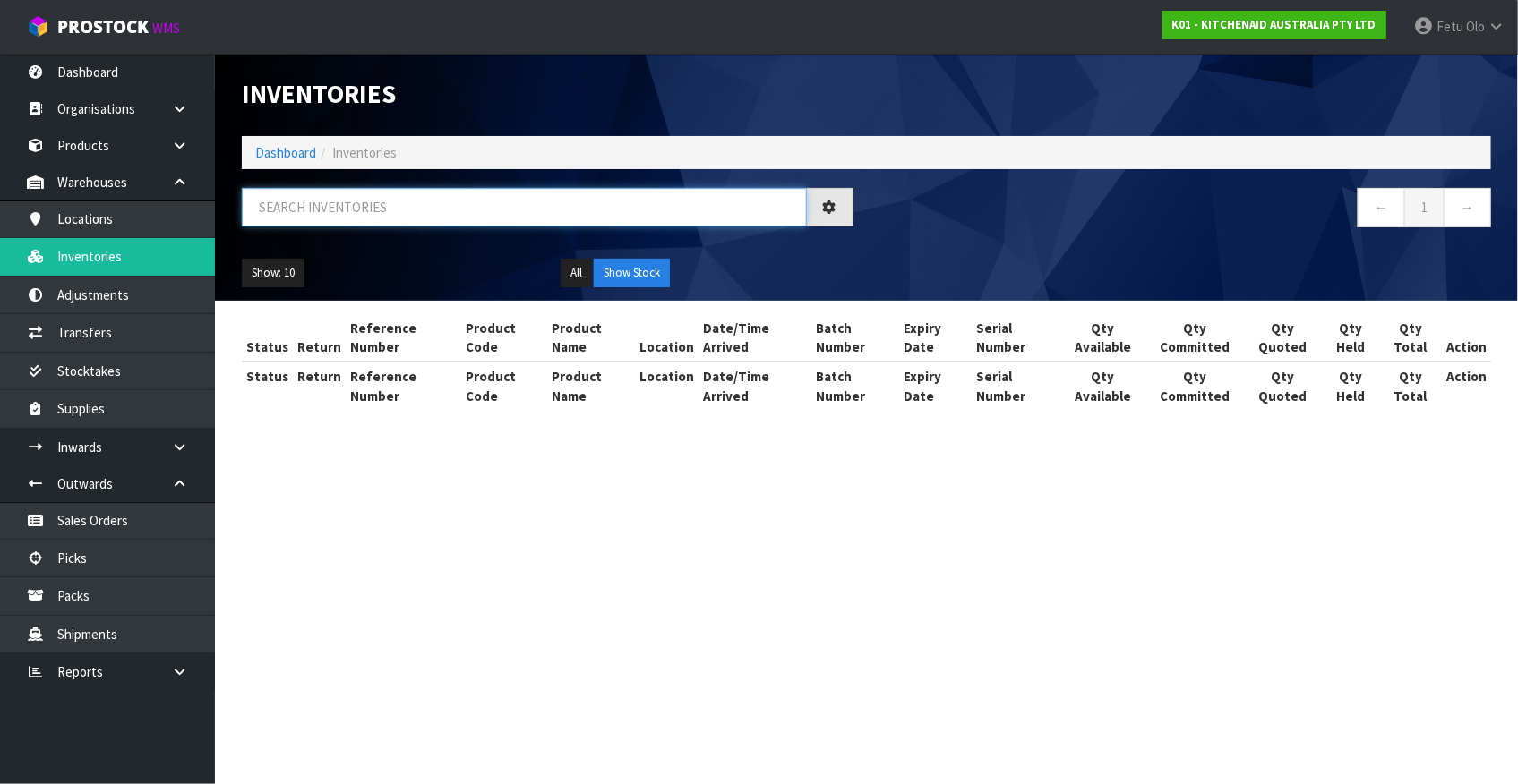
click at [356, 214] on input "text" at bounding box center [524, 207] width 565 height 38
paste input "38-30-2-A"
type input "38-30-2-A"
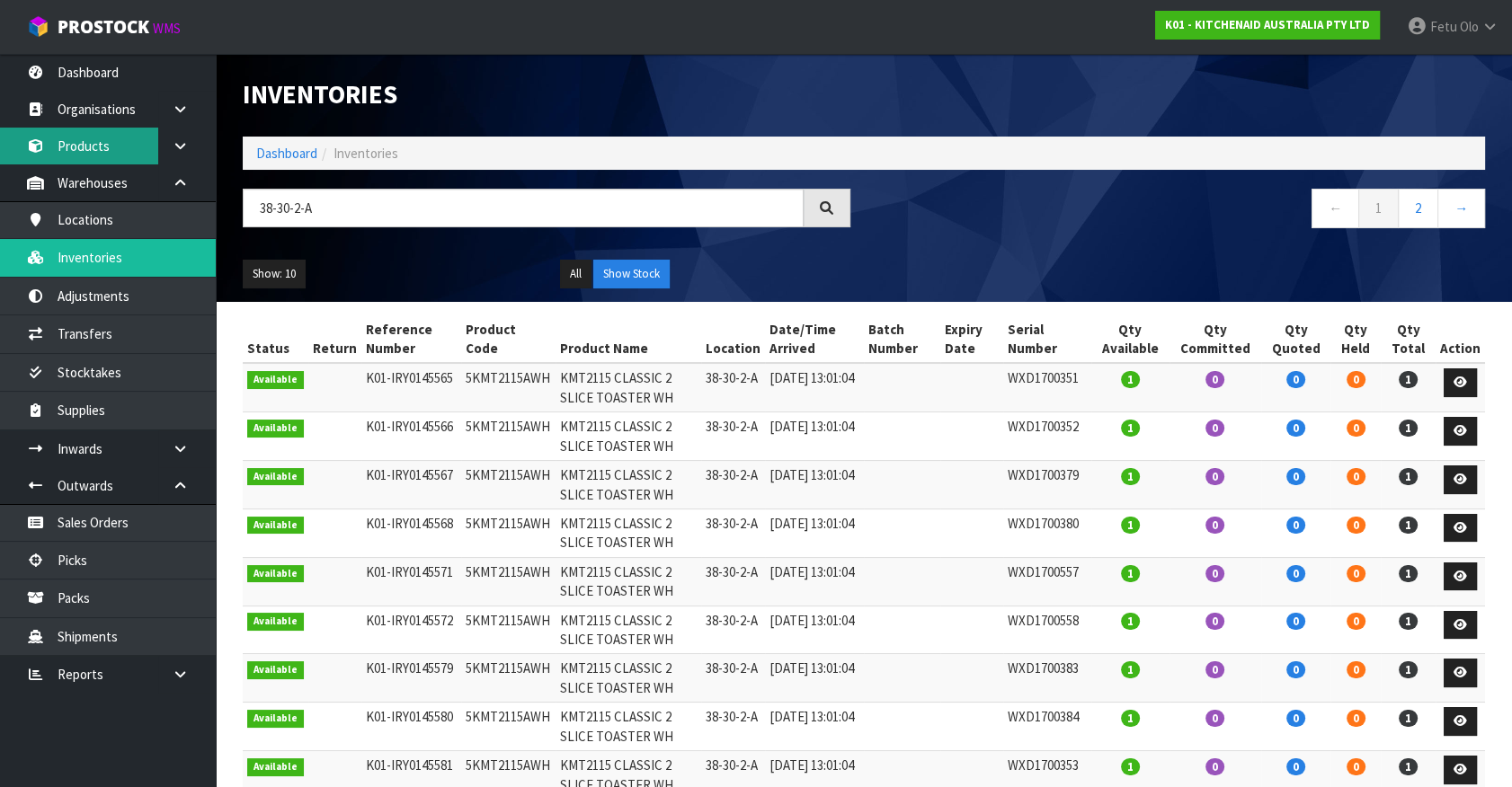
click at [106, 136] on link "Products" at bounding box center [107, 145] width 216 height 37
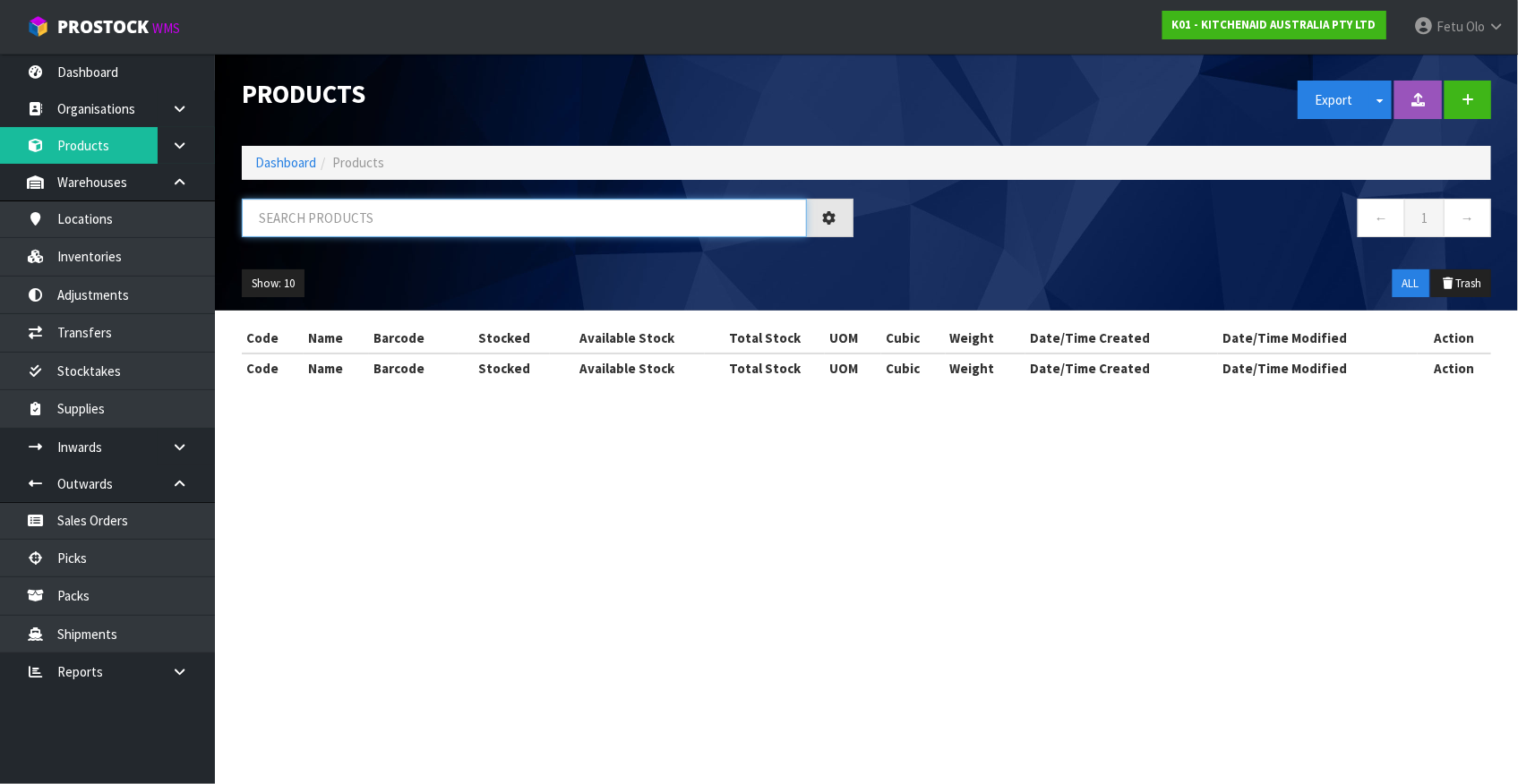
click at [307, 199] on input "text" at bounding box center [524, 218] width 565 height 38
paste input "5KSMEMVSC"
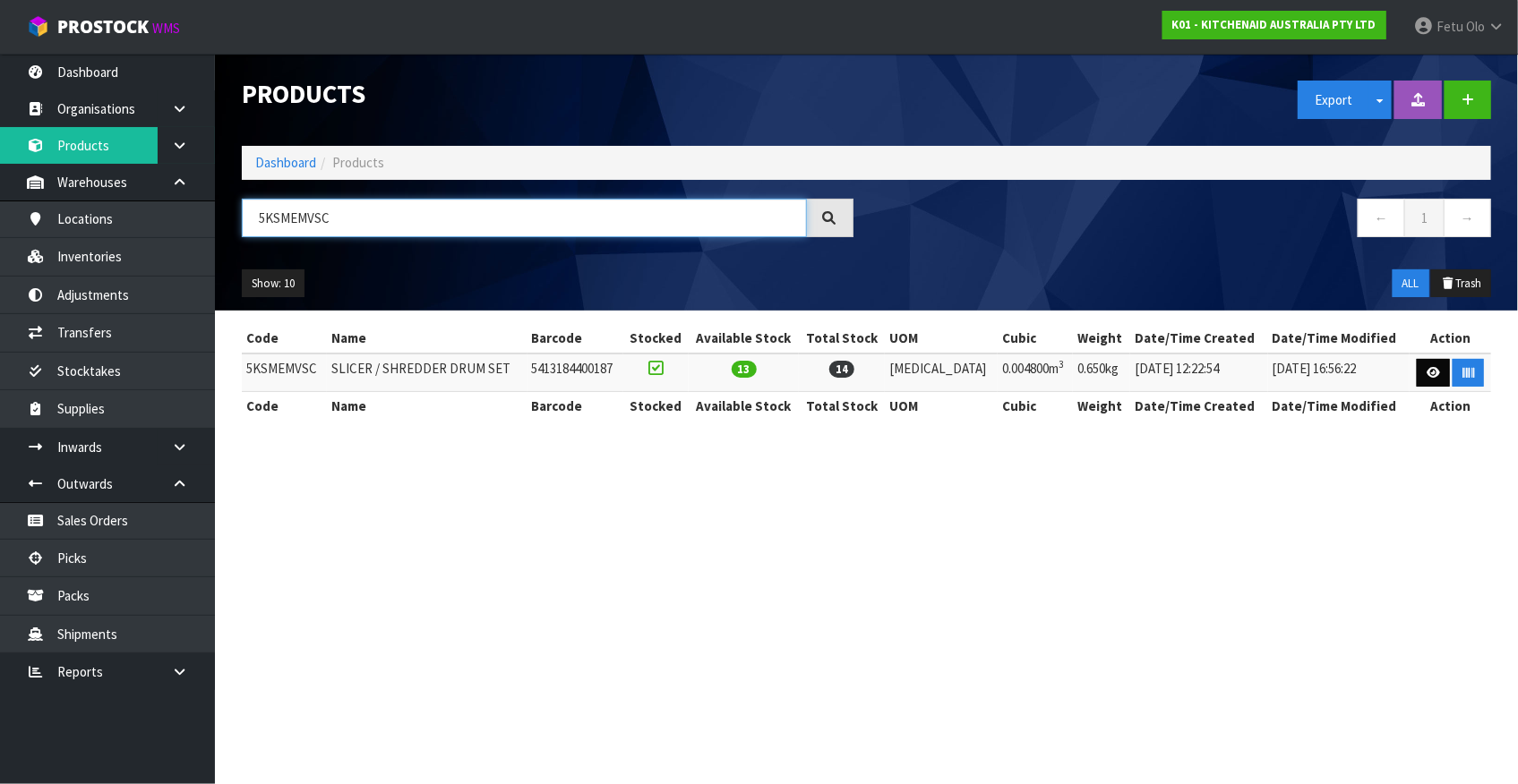
type input "5KSMEMVSC"
click at [1427, 372] on icon at bounding box center [1433, 373] width 13 height 11
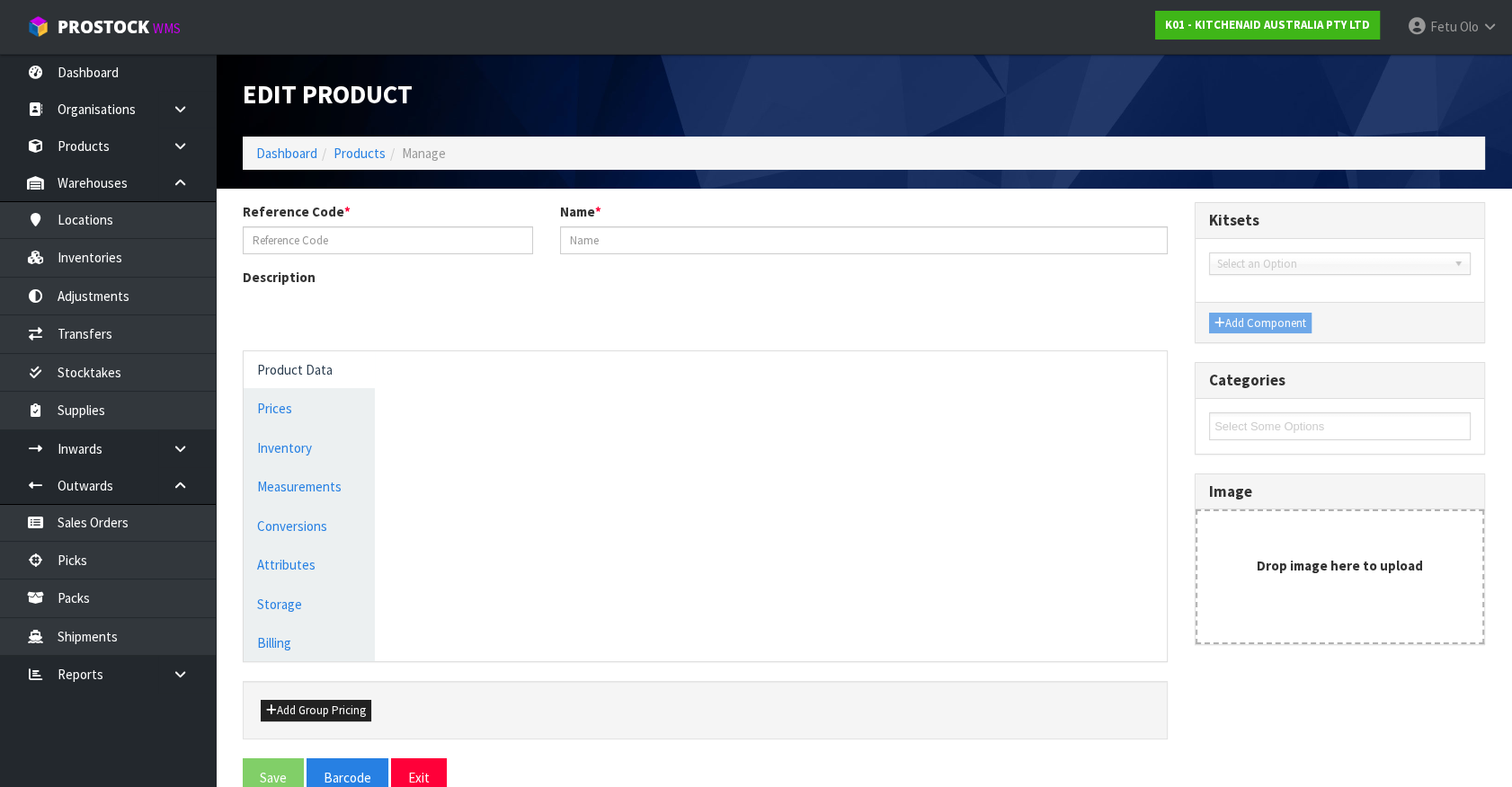
type input "5KSMEMVSC"
type input "SLICER / SHREDDER DRUM SET"
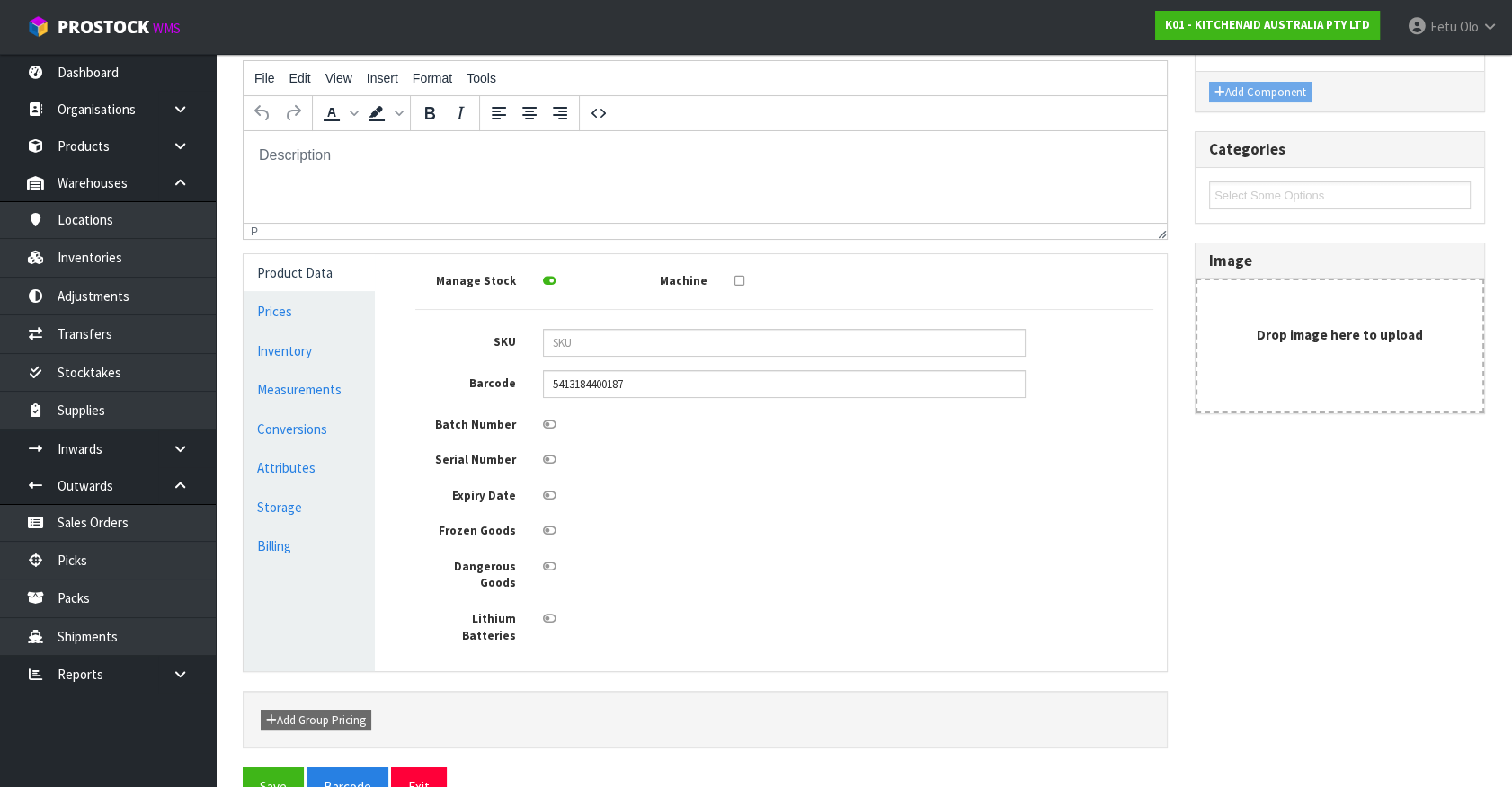
scroll to position [249, 0]
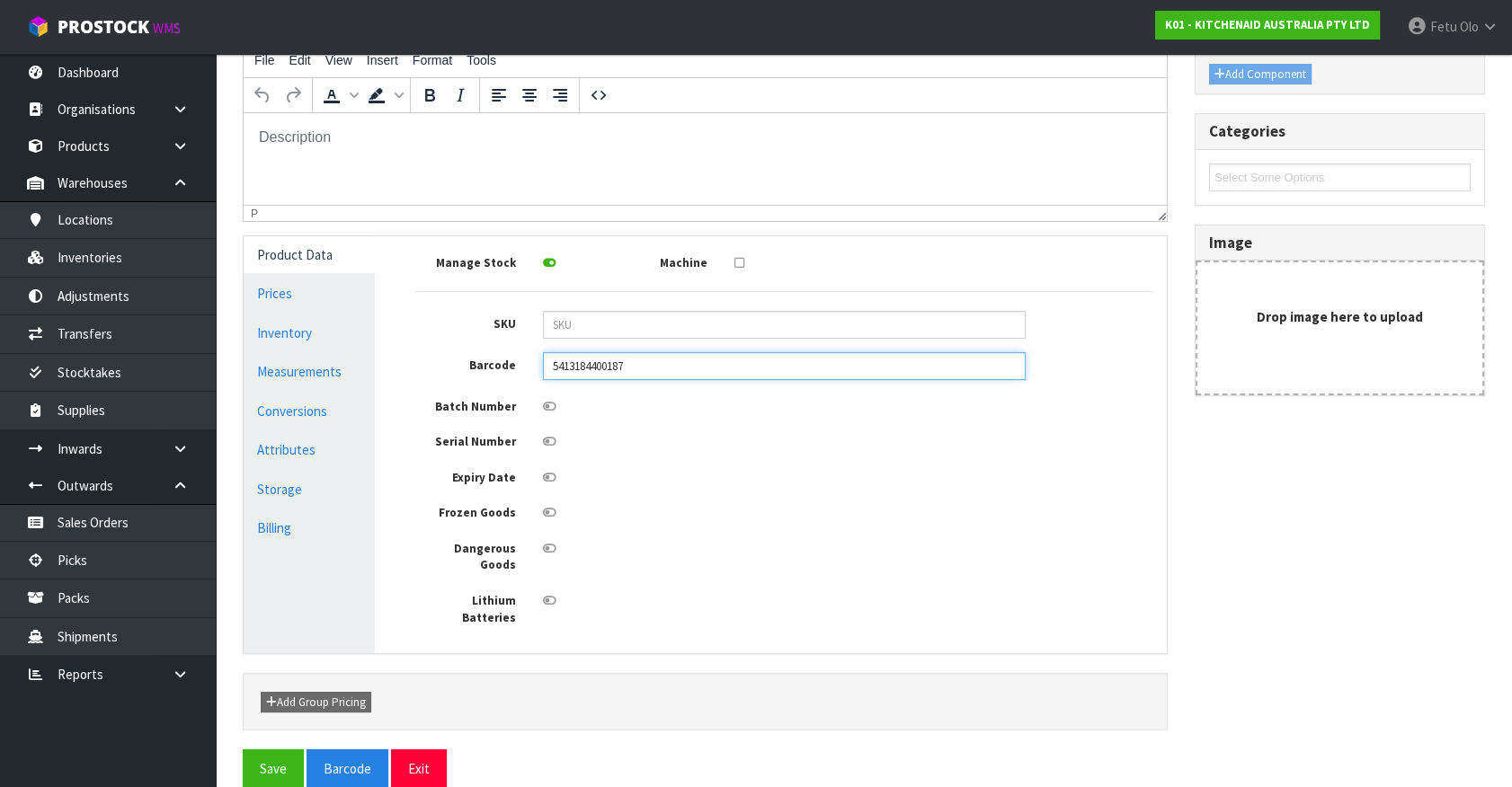
drag, startPoint x: 616, startPoint y: 371, endPoint x: 412, endPoint y: 385, distance: 204.5
click at [412, 385] on div "Manage Stock Machine SKU Barcode 5413184400187 Batch Number Serial Number Expir…" at bounding box center [783, 445] width 764 height 417
click at [305, 415] on link "Conversions" at bounding box center [308, 411] width 131 height 37
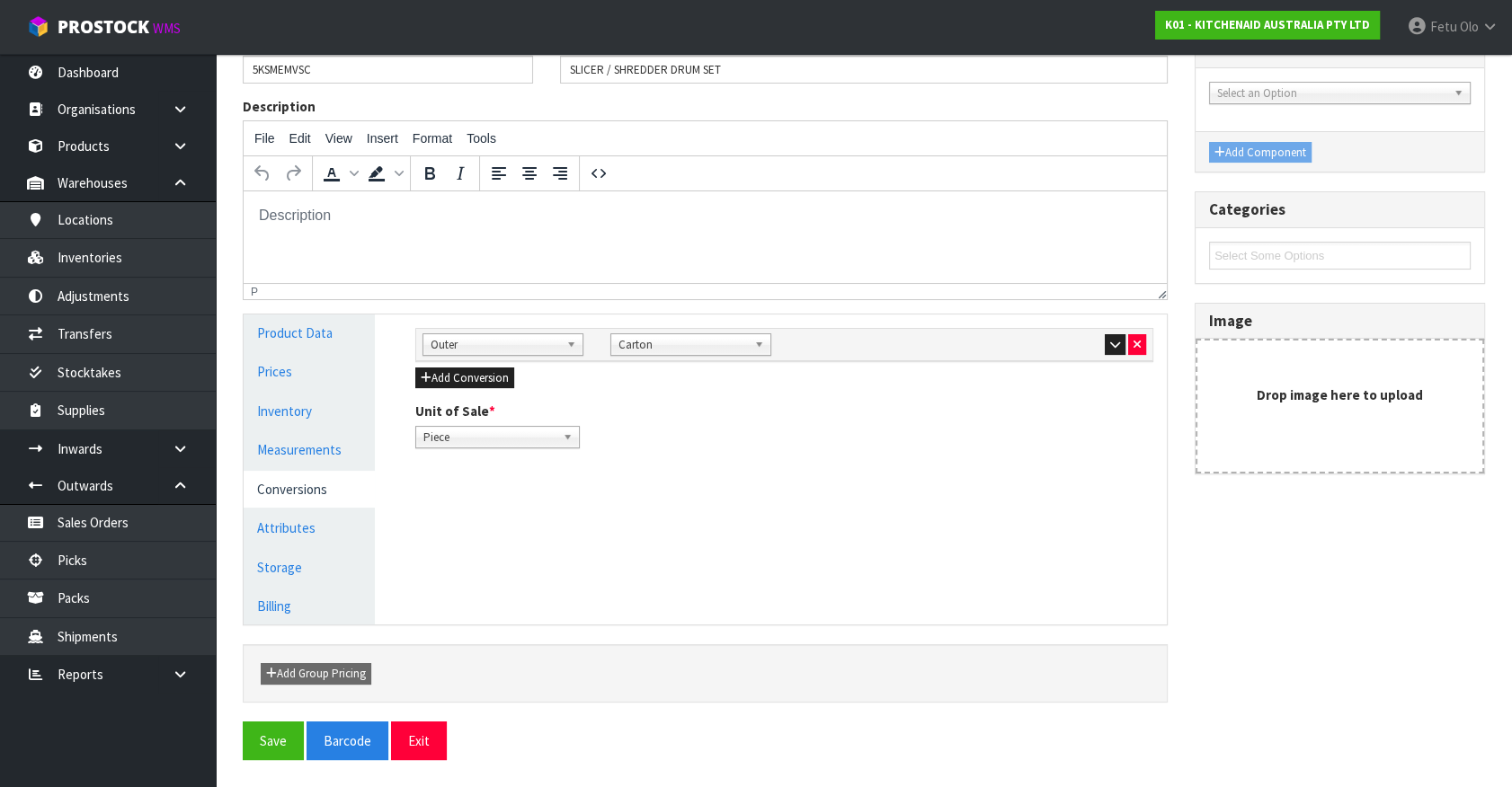
scroll to position [169, 0]
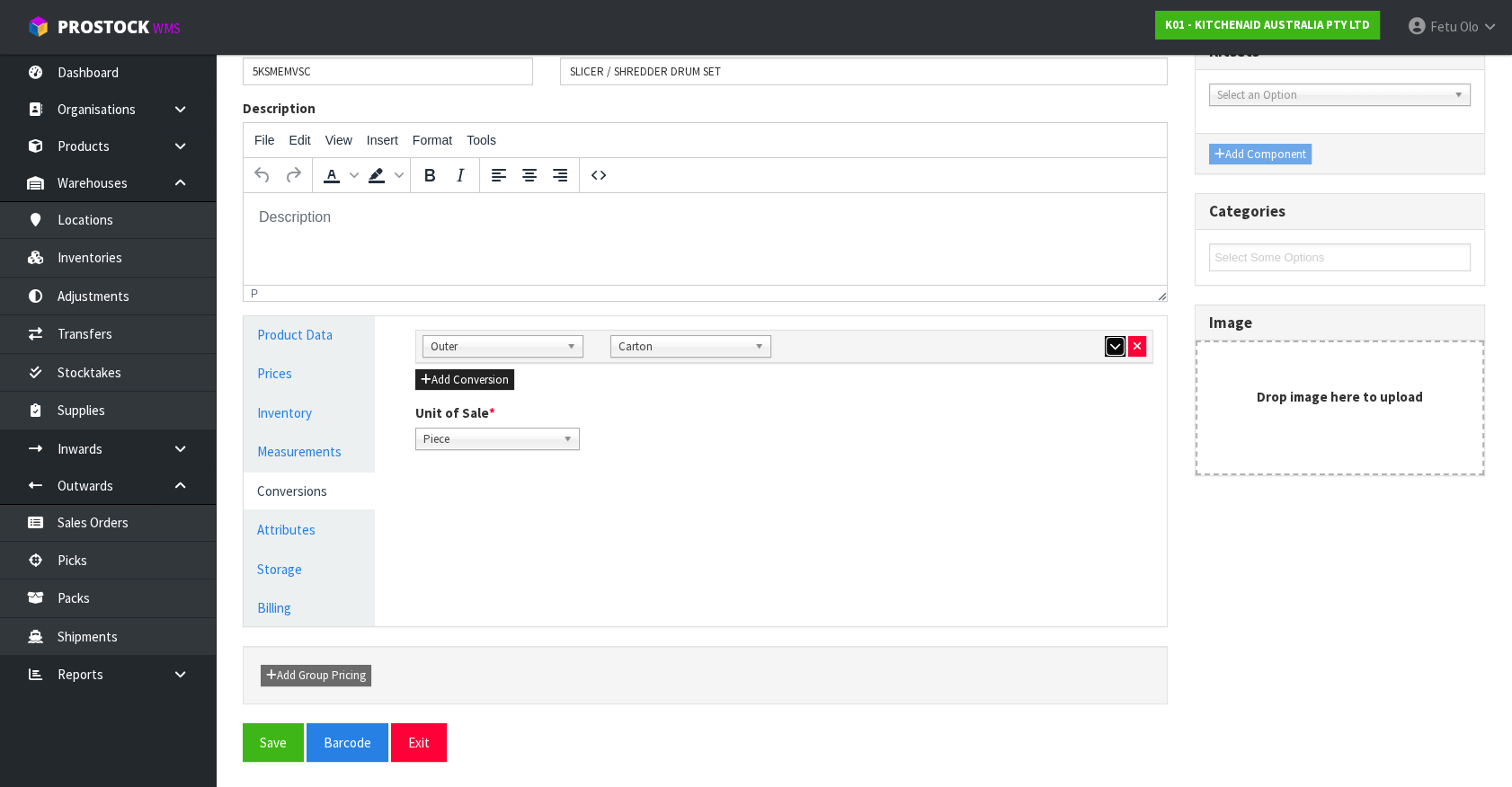
click at [1113, 351] on button "button" at bounding box center [1115, 347] width 21 height 22
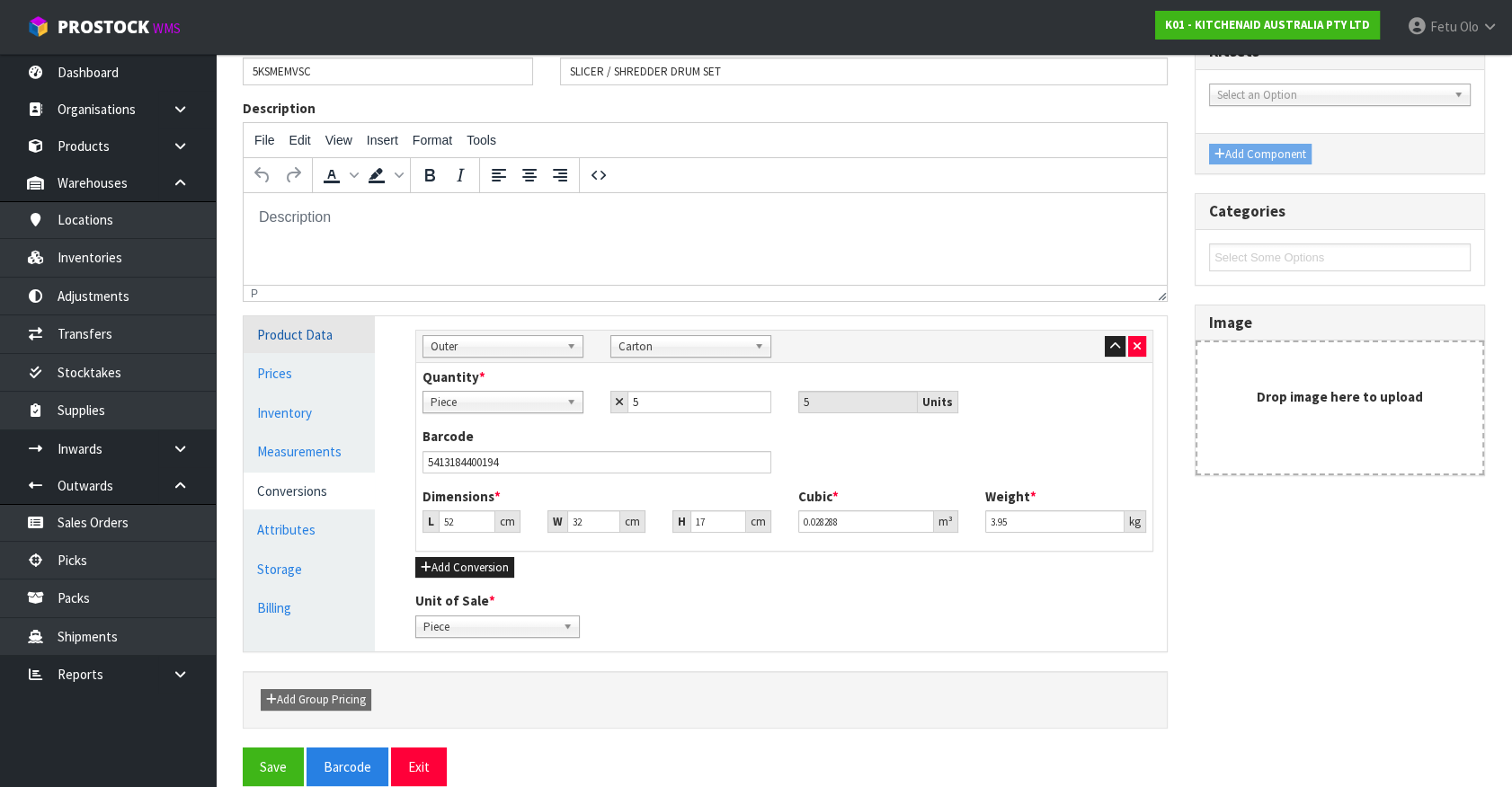
click at [306, 334] on link "Product Data" at bounding box center [308, 335] width 131 height 37
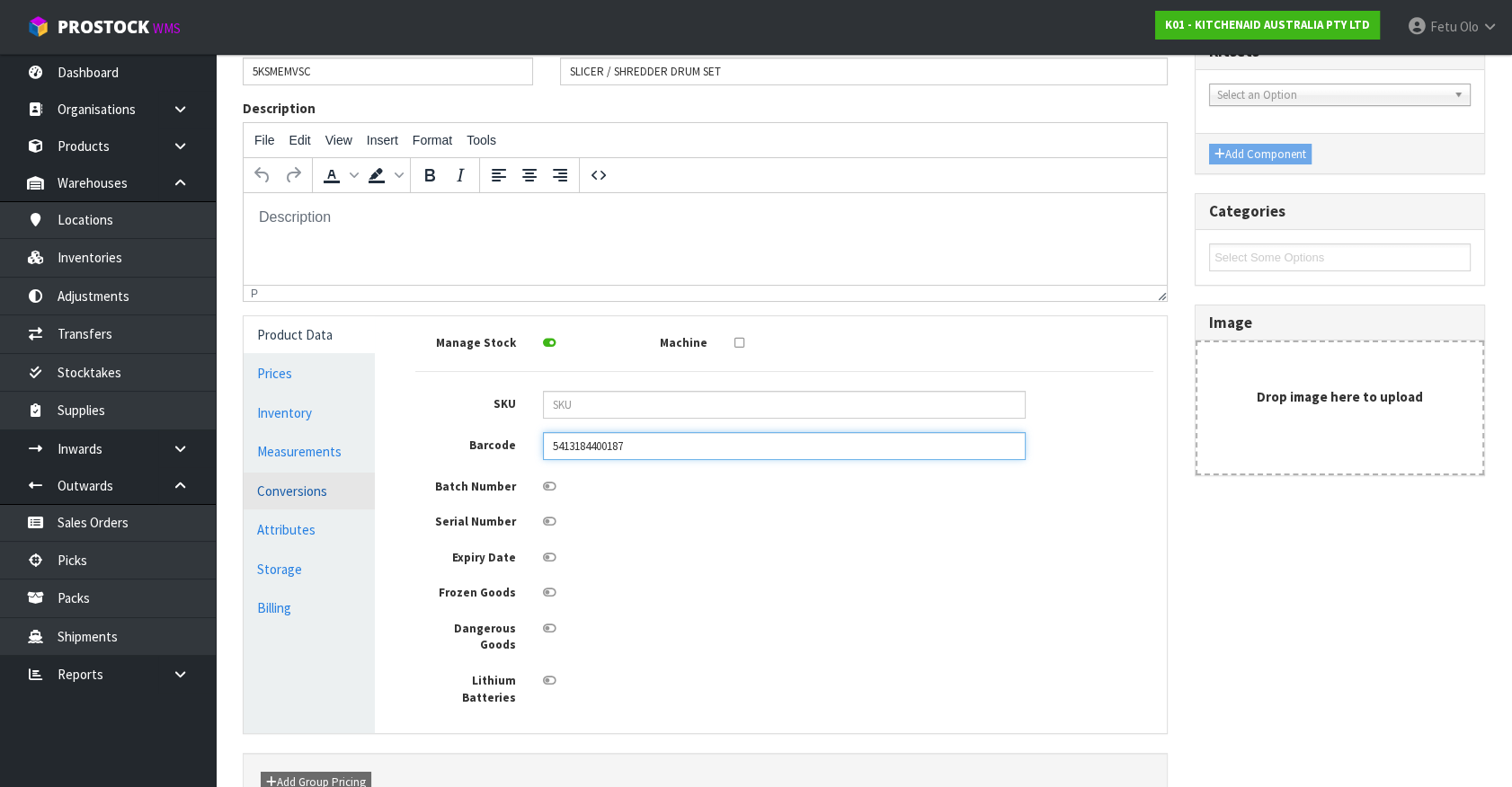
drag, startPoint x: 644, startPoint y: 451, endPoint x: 305, endPoint y: 485, distance: 340.7
click at [305, 485] on div "Product Data Prices Inventory Measurements Conversions Attributes Storage Billi…" at bounding box center [705, 525] width 950 height 417
type input "5413184913779"
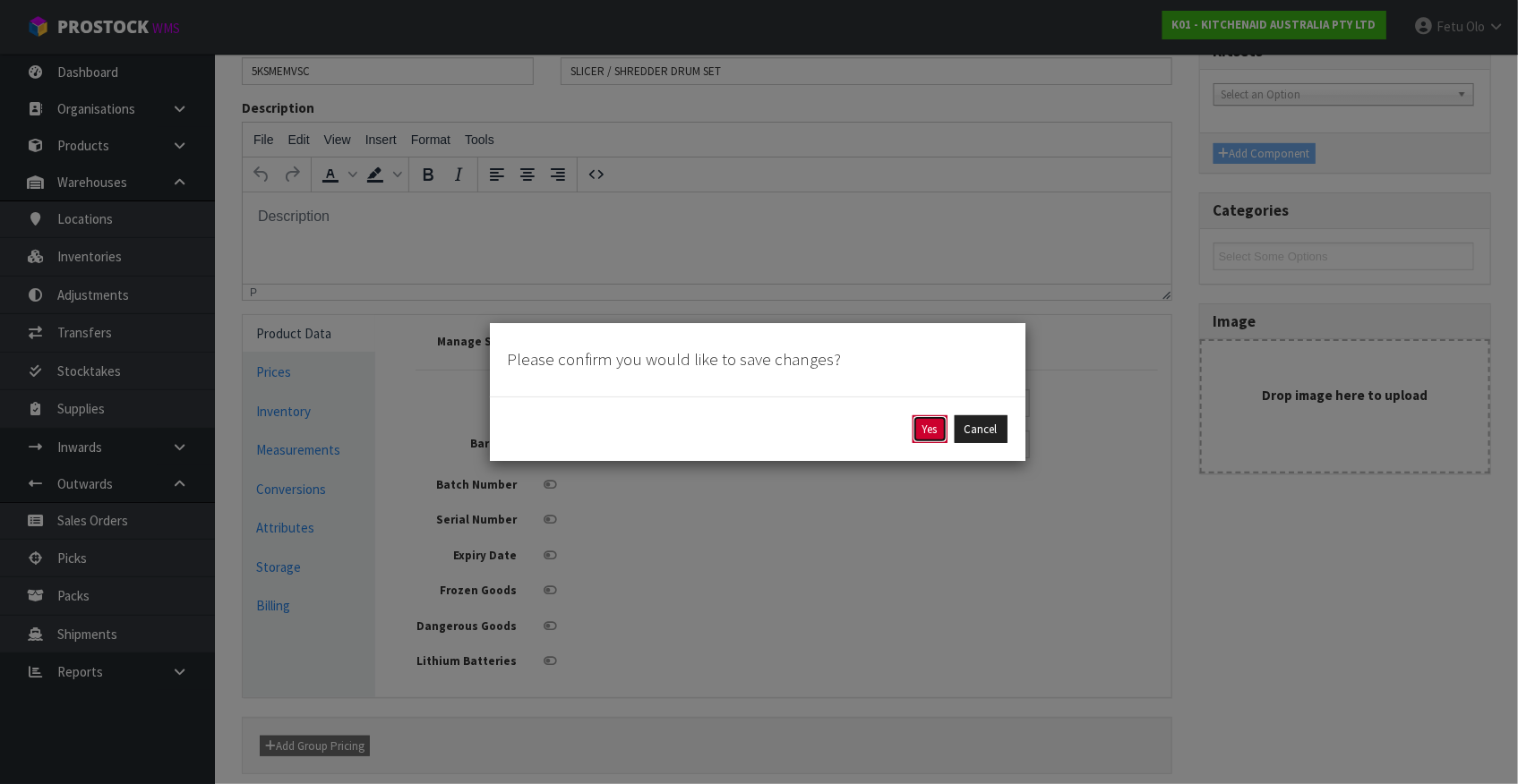
click at [924, 429] on button "Yes" at bounding box center [930, 429] width 35 height 29
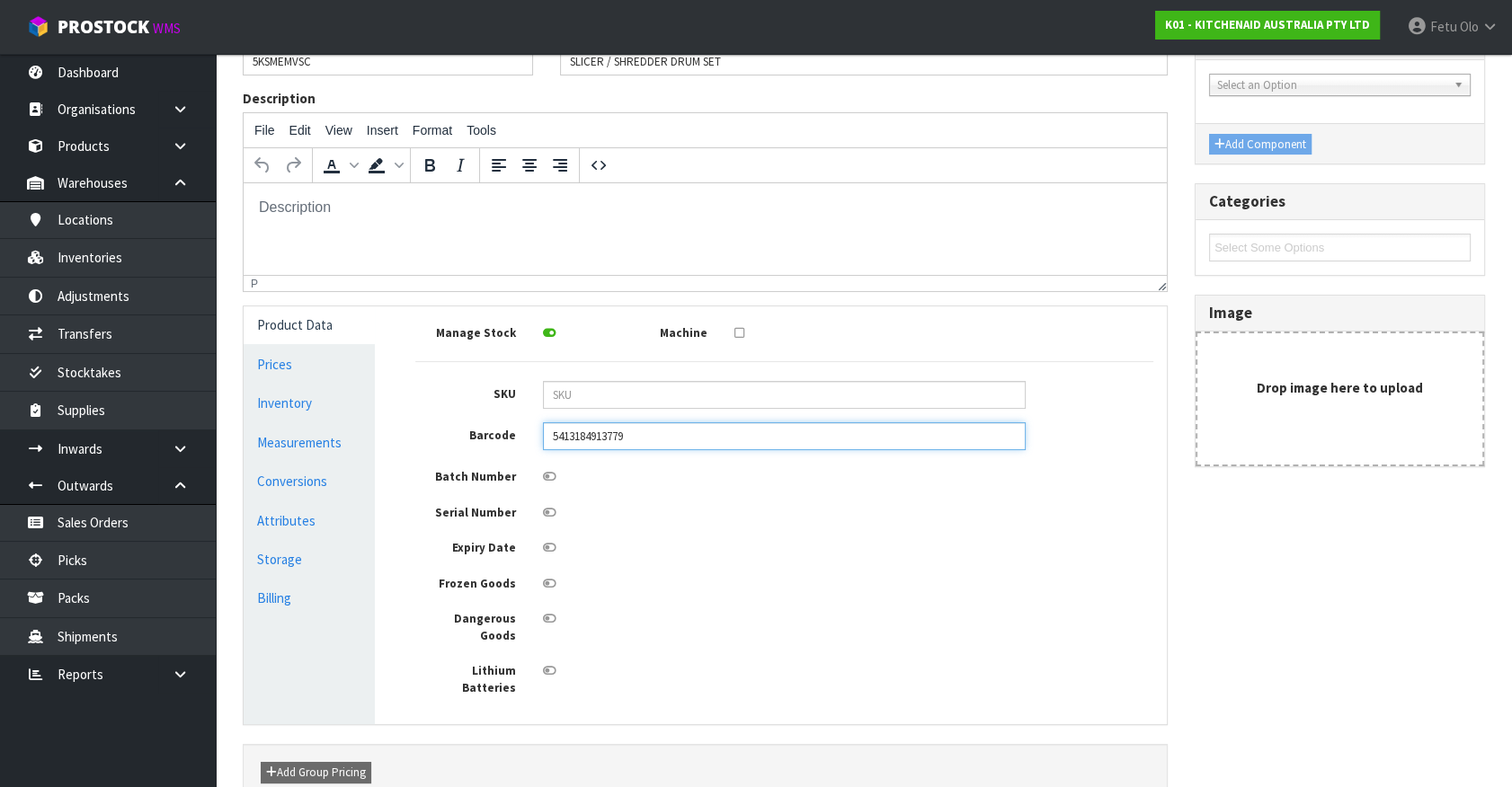
scroll to position [314, 0]
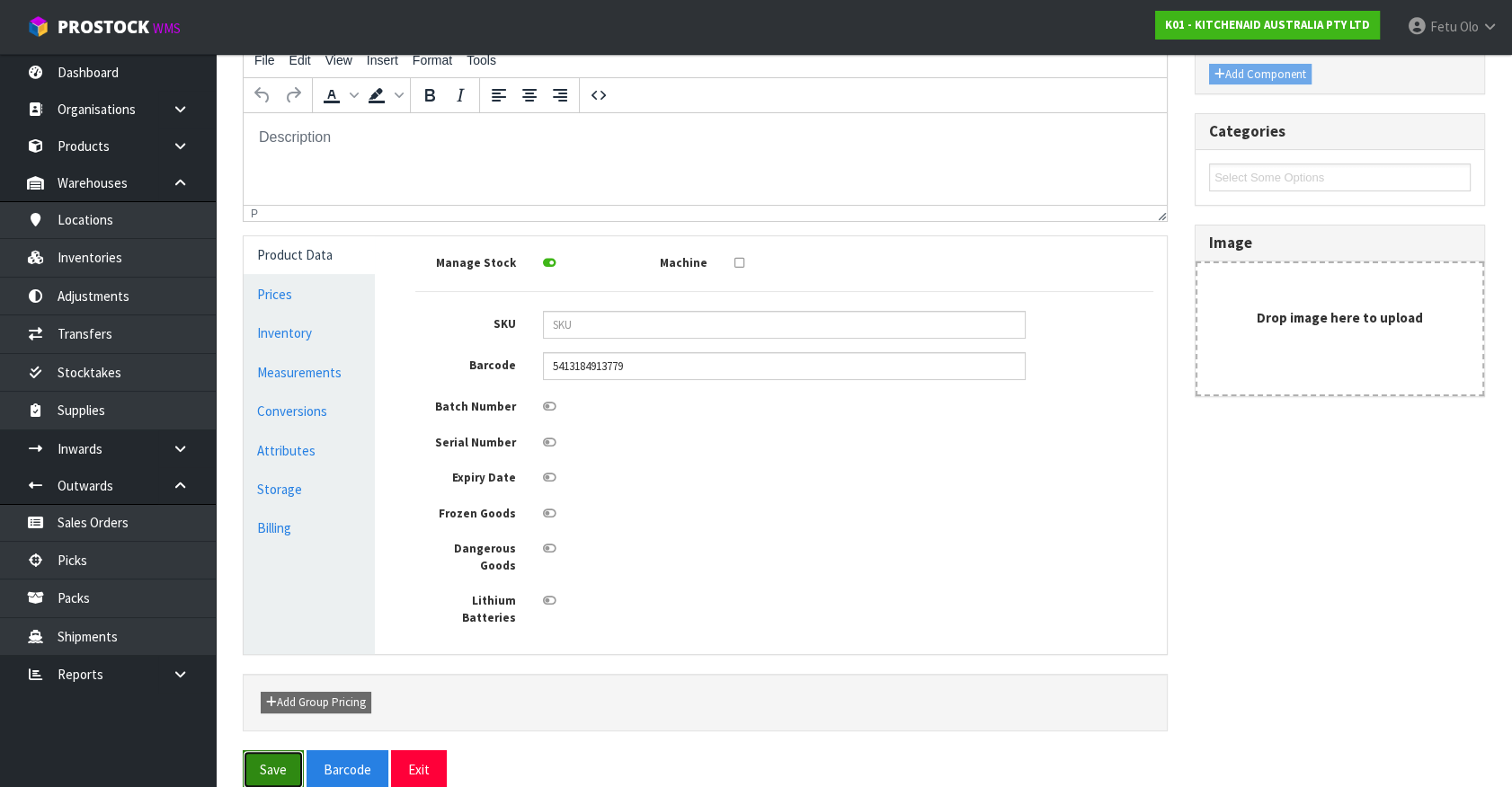
click at [281, 750] on button "Save" at bounding box center [272, 769] width 61 height 39
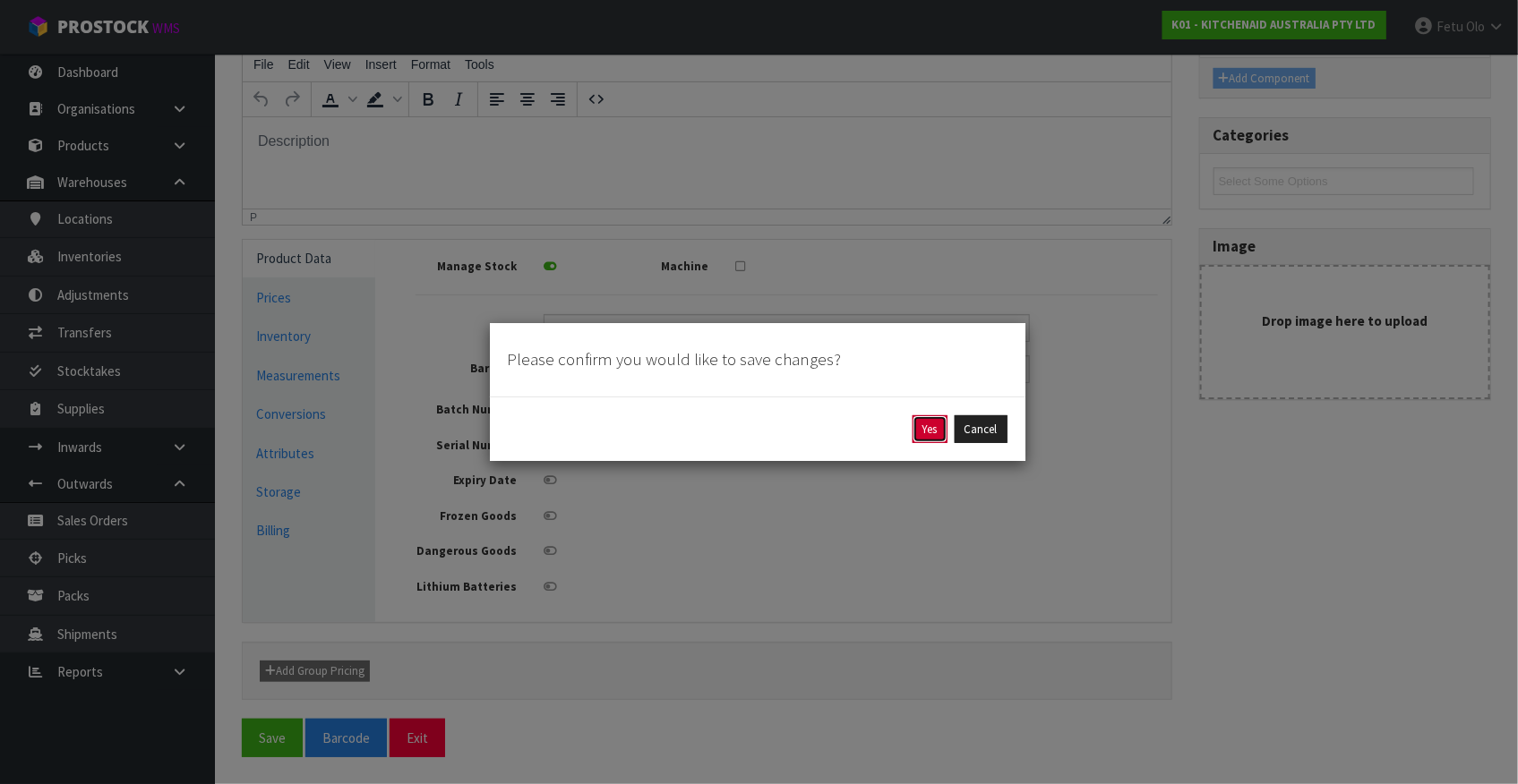
click at [922, 415] on button "Yes" at bounding box center [930, 429] width 35 height 29
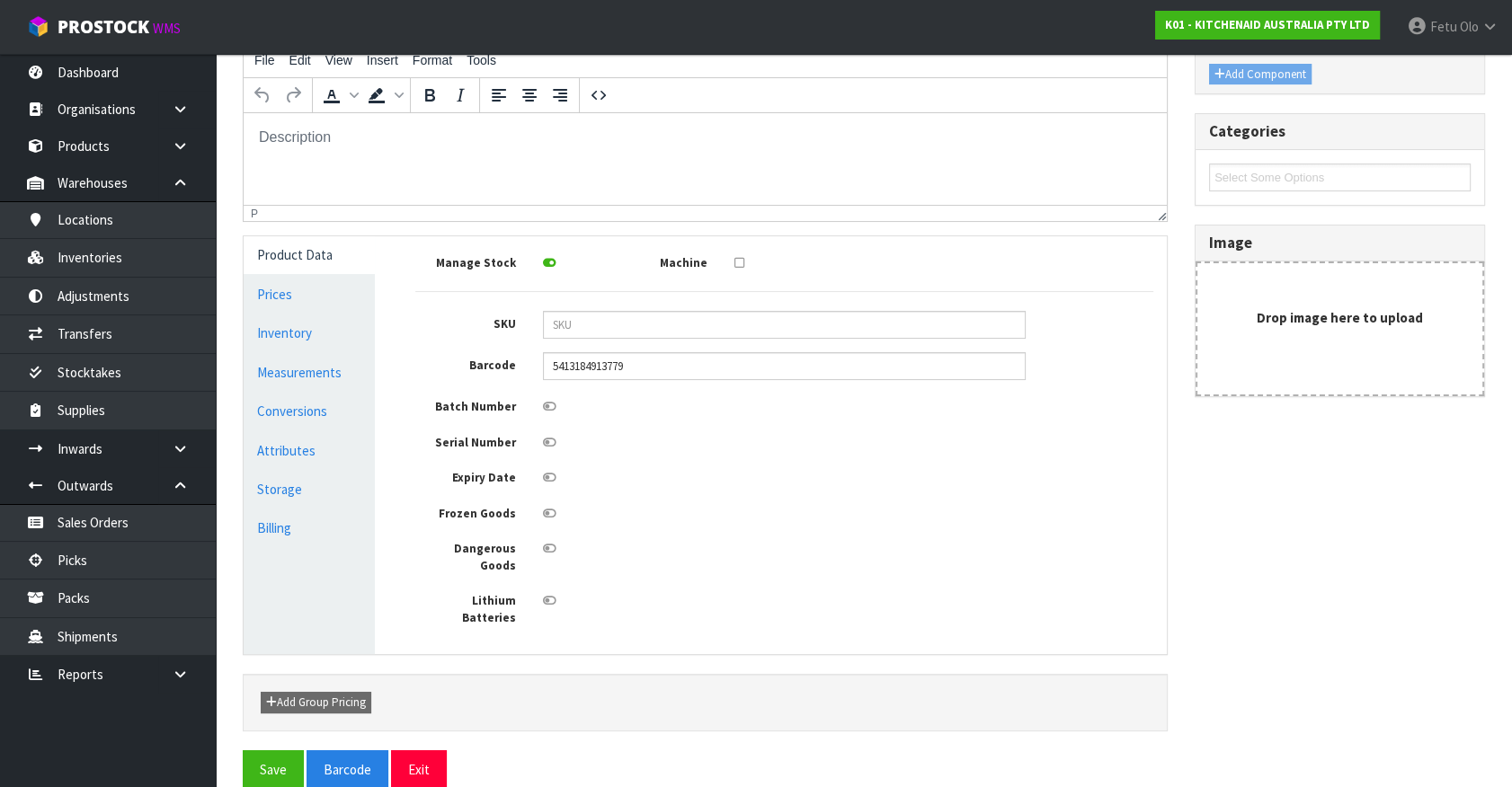
scroll to position [0, 0]
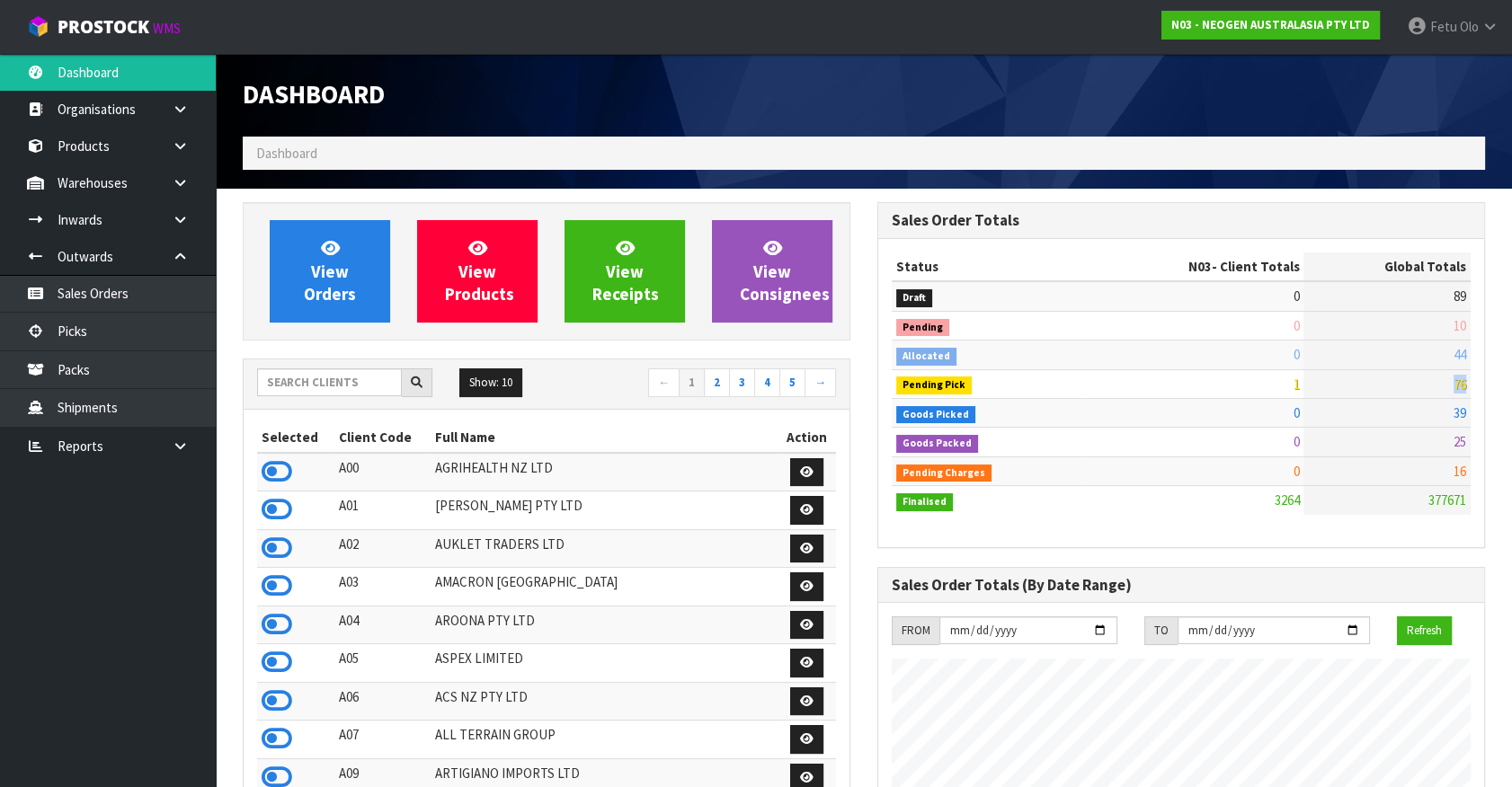
scroll to position [1435, 633]
click at [329, 382] on input "text" at bounding box center [330, 383] width 145 height 28
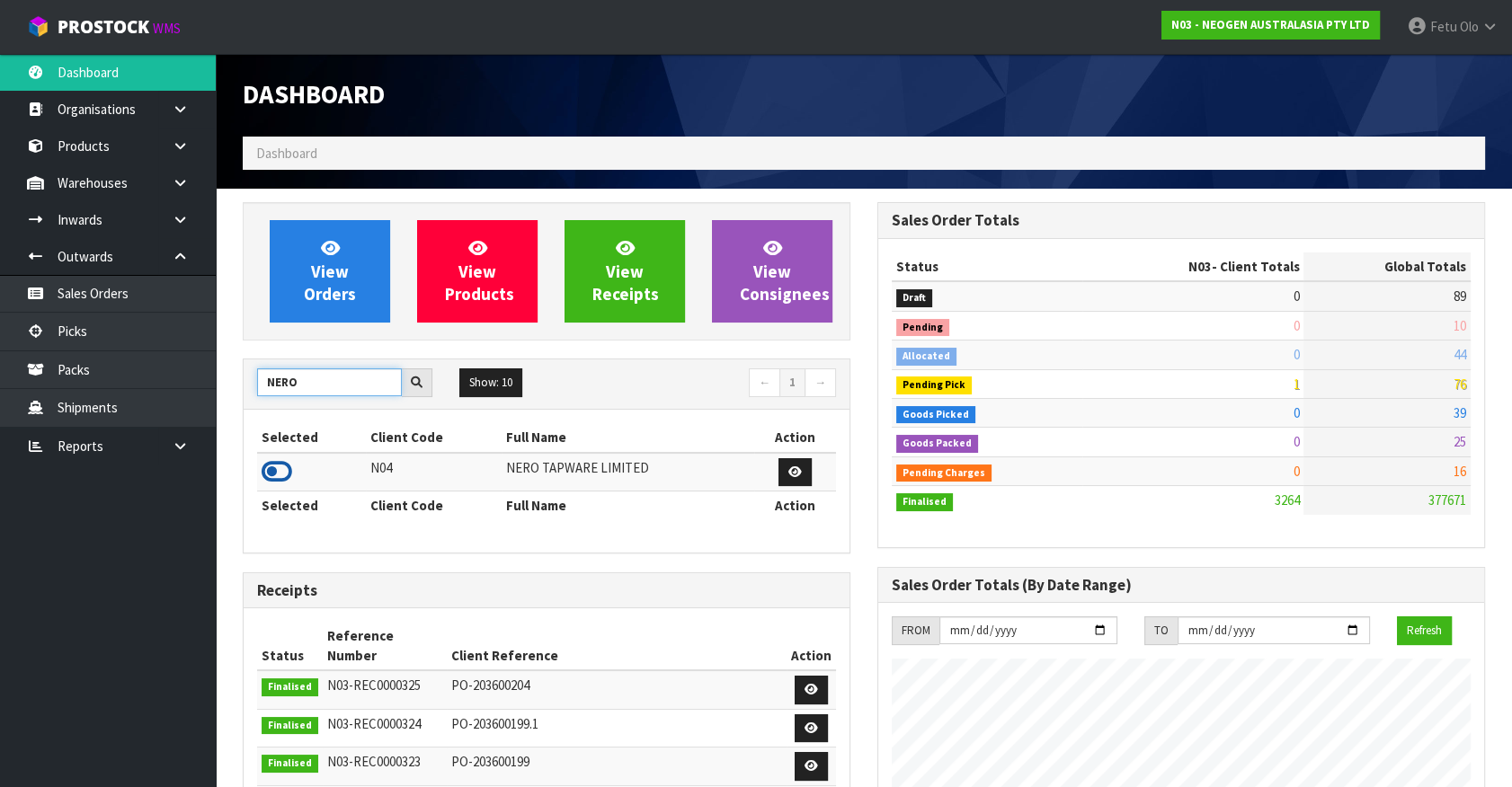
type input "NERO"
click at [272, 474] on icon at bounding box center [276, 471] width 30 height 27
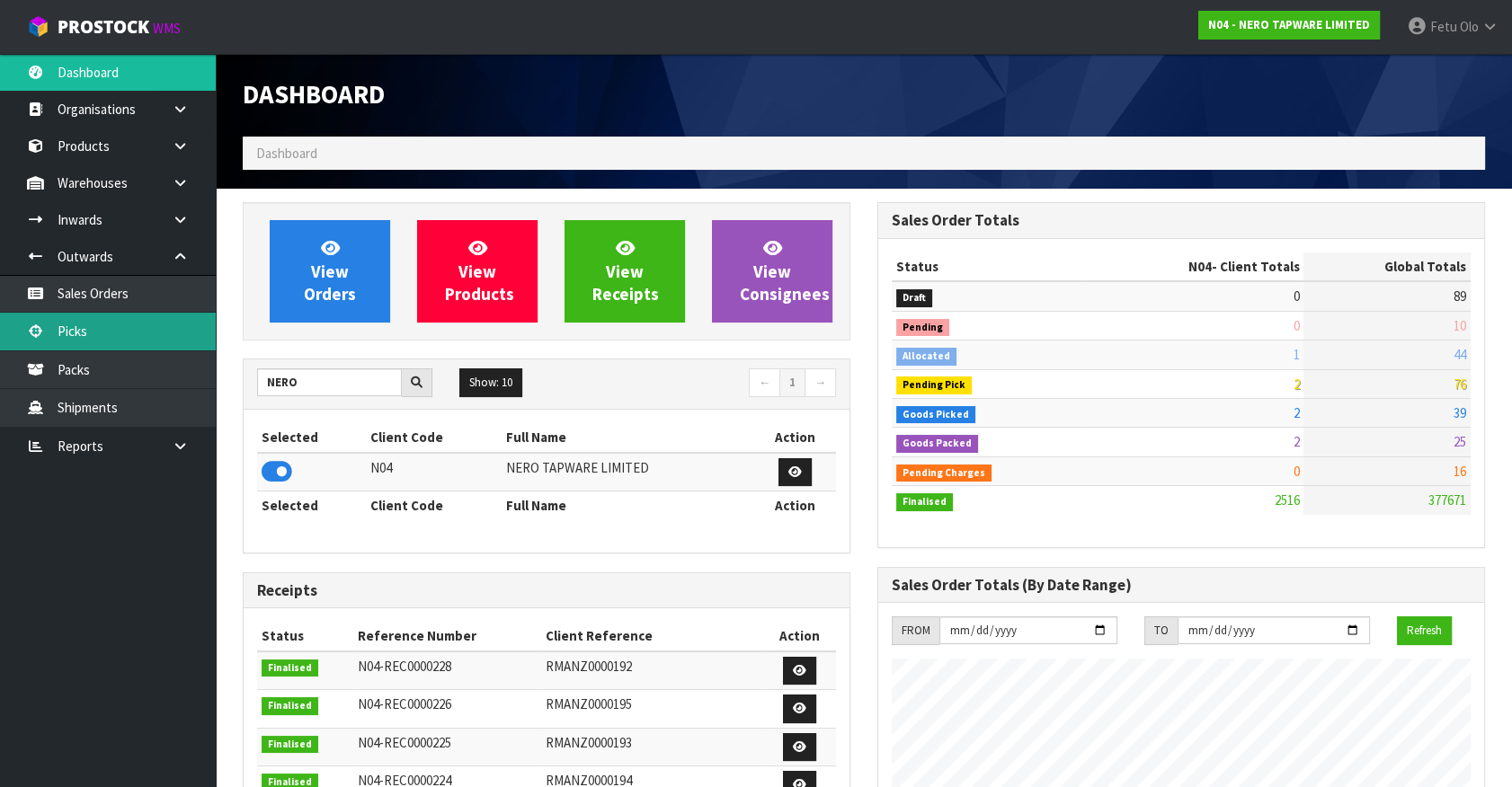
click at [72, 339] on link "Picks" at bounding box center [107, 331] width 216 height 37
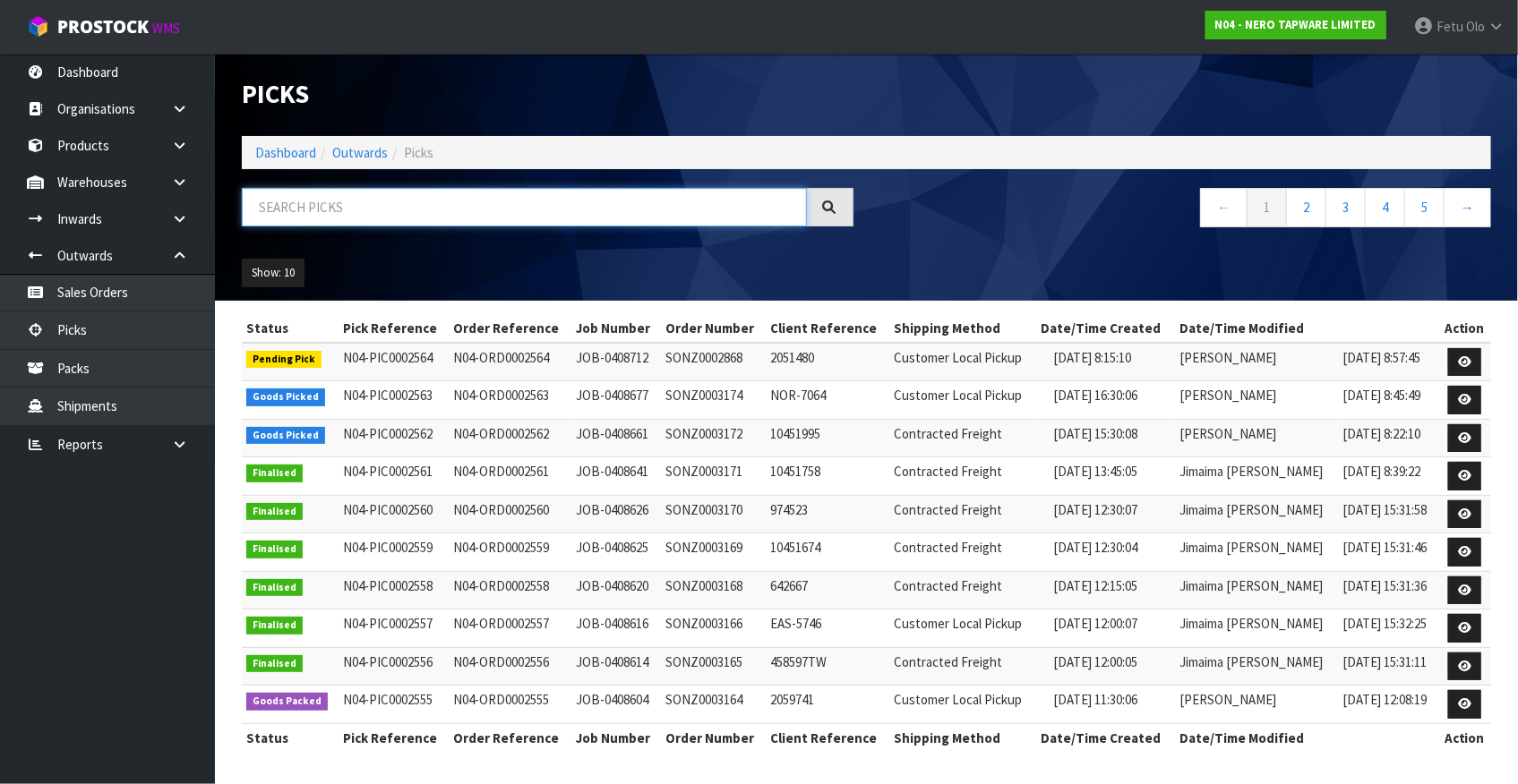
click at [392, 206] on input "text" at bounding box center [524, 207] width 565 height 38
type input "0002562"
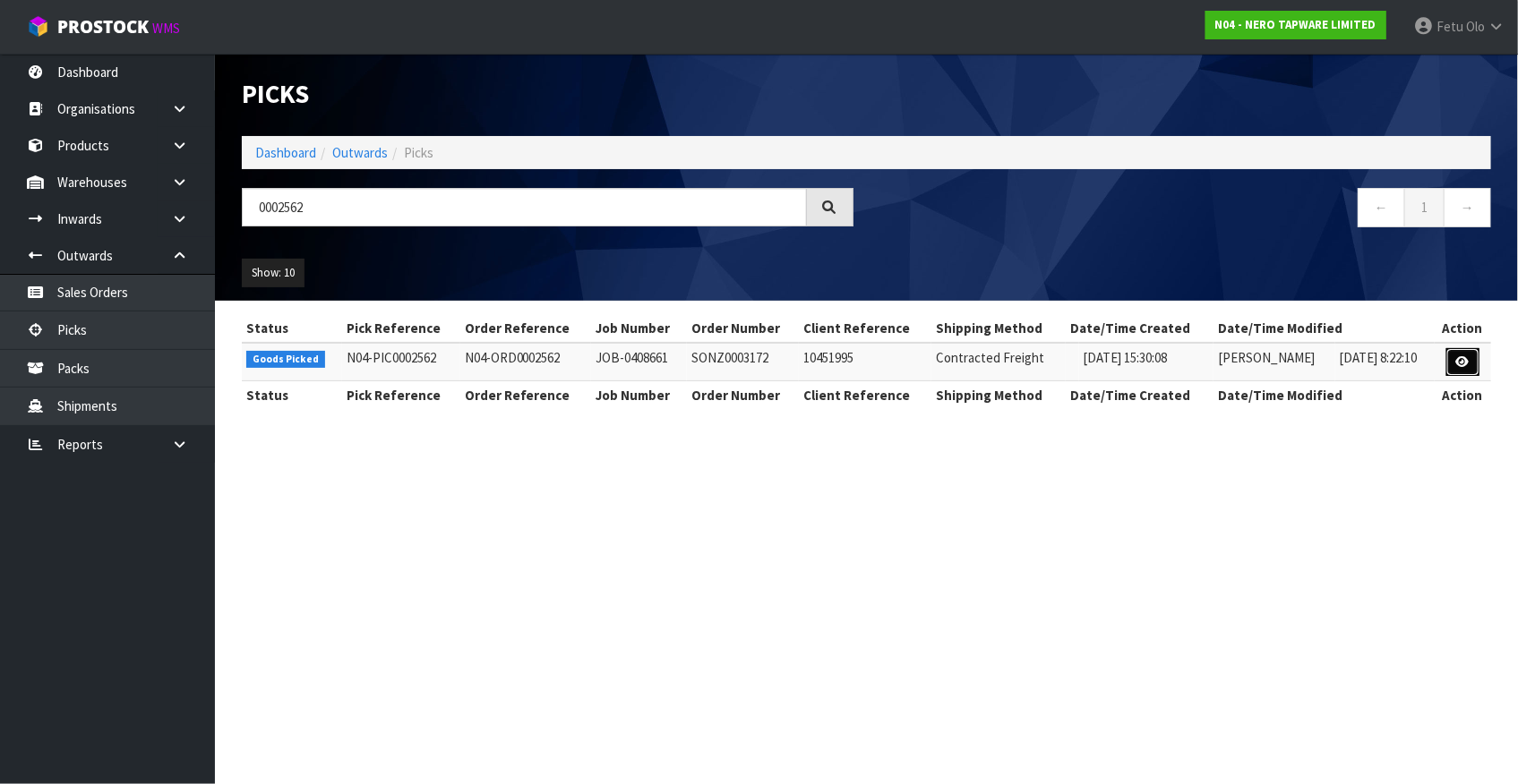
click at [1449, 361] on link at bounding box center [1463, 362] width 33 height 29
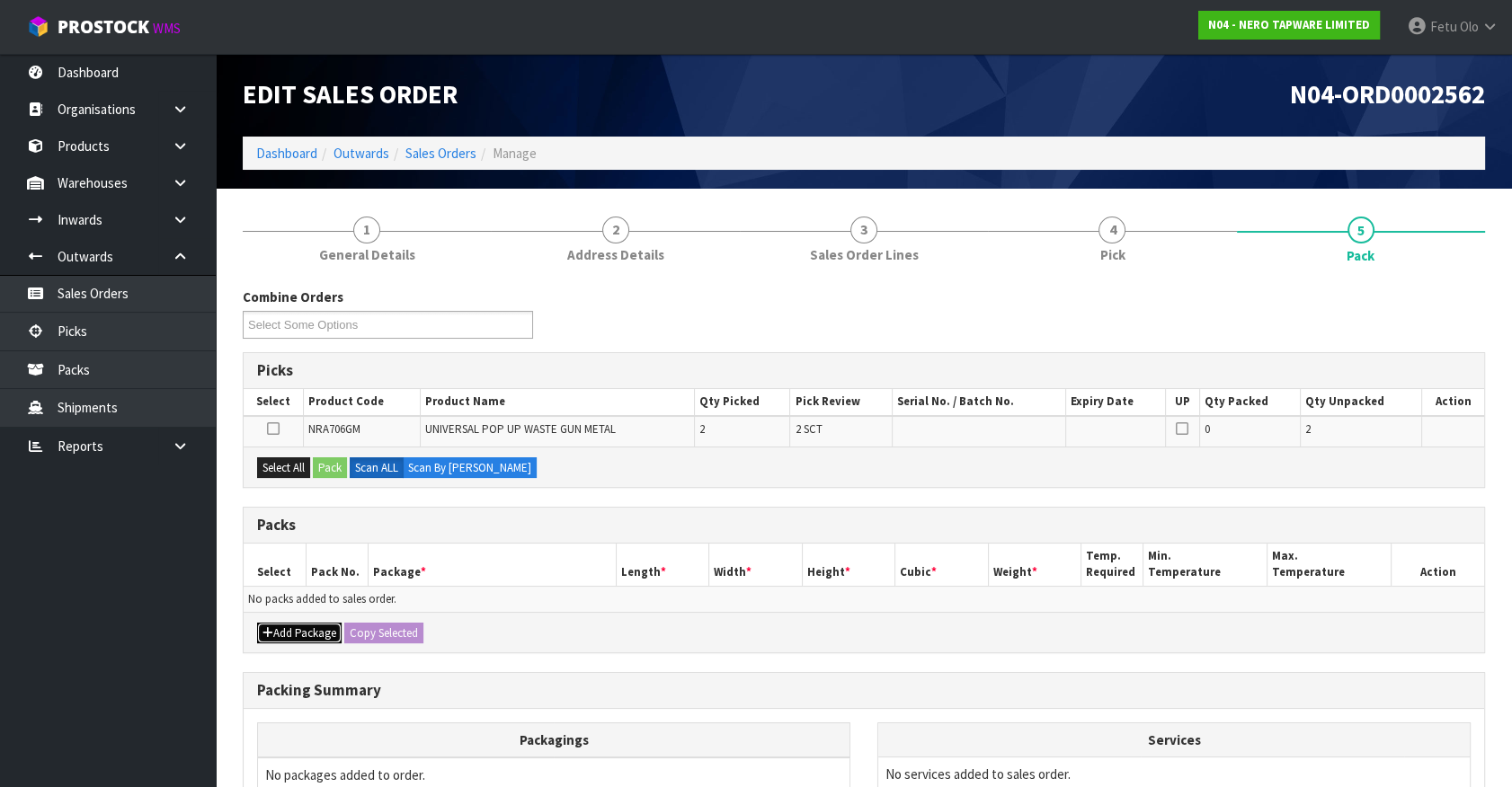
click at [279, 631] on button "Add Package" at bounding box center [300, 633] width 85 height 22
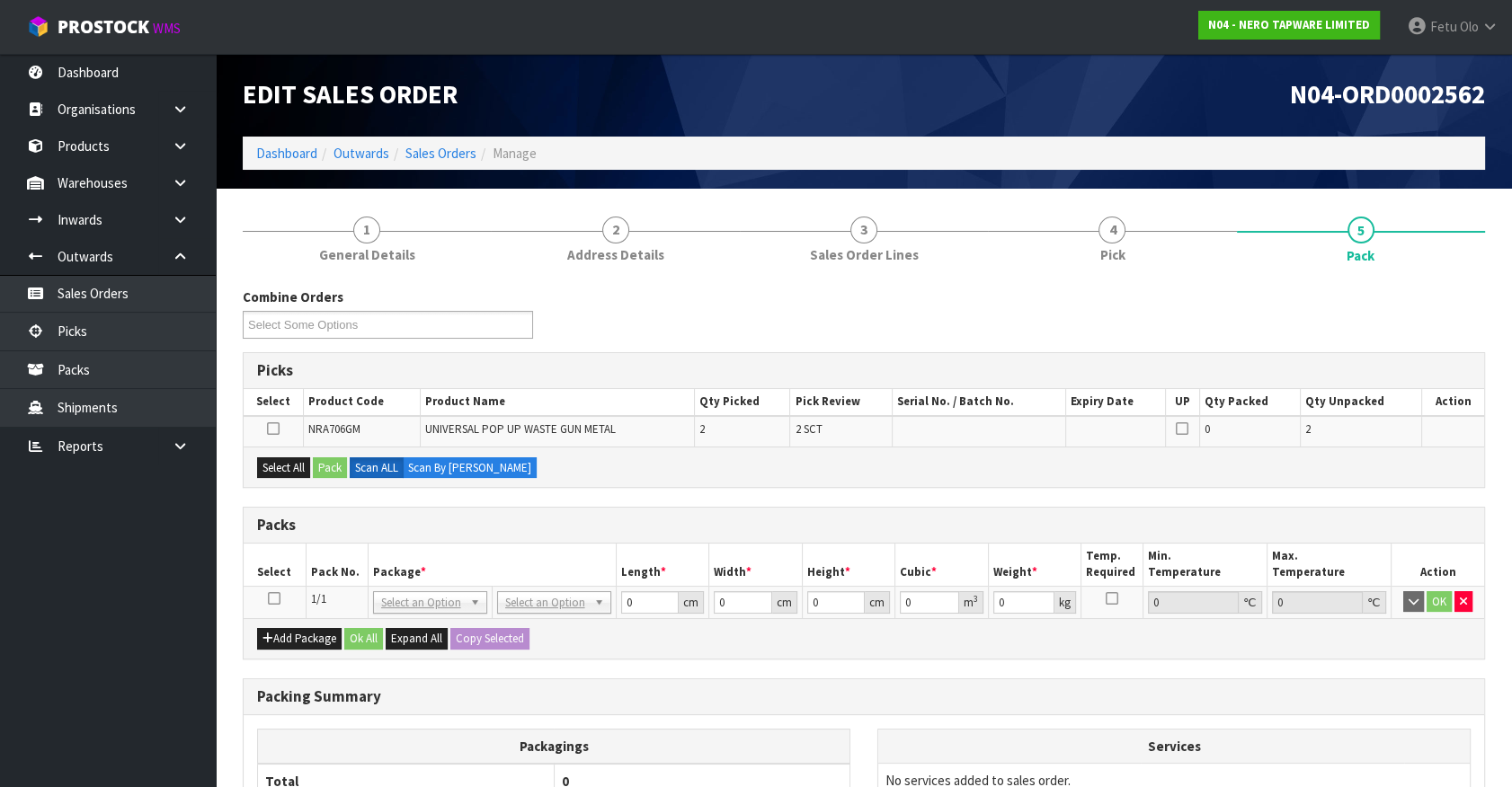
click at [273, 598] on icon at bounding box center [273, 598] width 12 height 1
click at [397, 548] on th "Package *" at bounding box center [491, 565] width 248 height 42
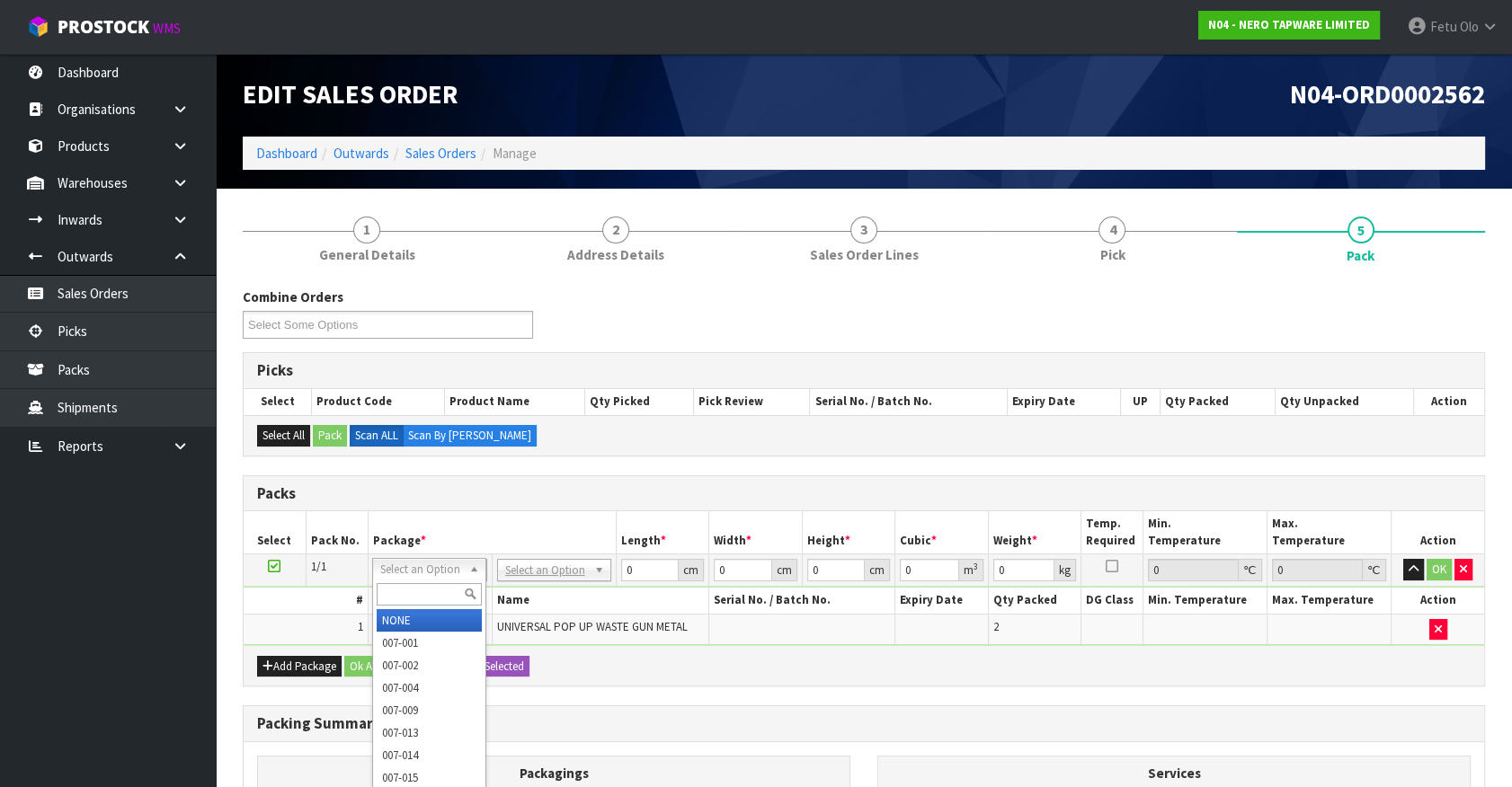
drag, startPoint x: 460, startPoint y: 566, endPoint x: 444, endPoint y: 581, distance: 21.9
click at [444, 581] on div at bounding box center [429, 594] width 112 height 29
click at [435, 590] on input "text" at bounding box center [430, 595] width 106 height 23
type input "011"
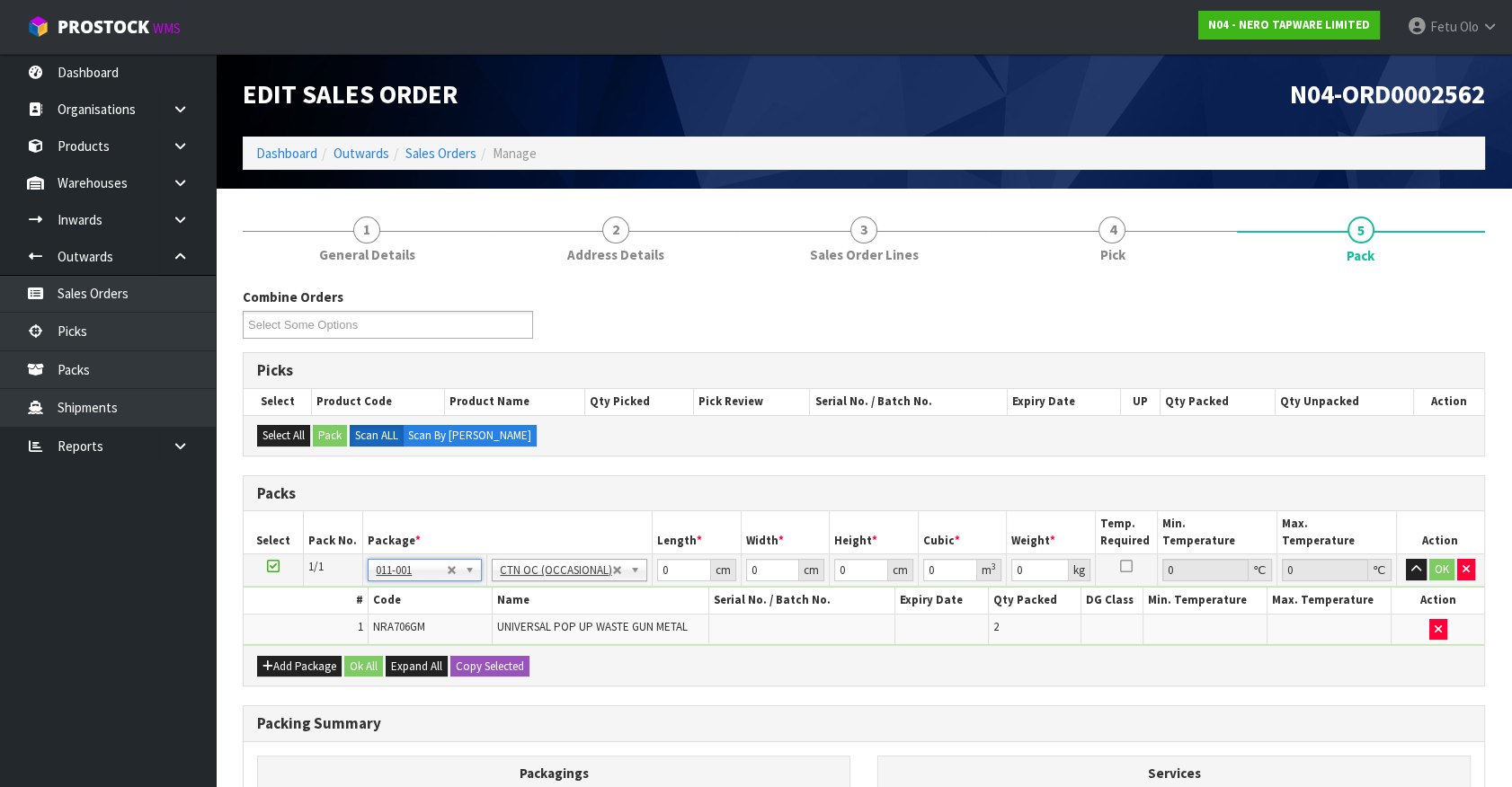
type input "0.64"
drag, startPoint x: 671, startPoint y: 574, endPoint x: 403, endPoint y: 609, distance: 270.3
click at [406, 609] on tbody "1/1 NONE 007-001 007-002 007-004 007-009 007-013 007-014 007-015 007-017 007-01…" at bounding box center [863, 599] width 1241 height 90
type input "21"
type input "14"
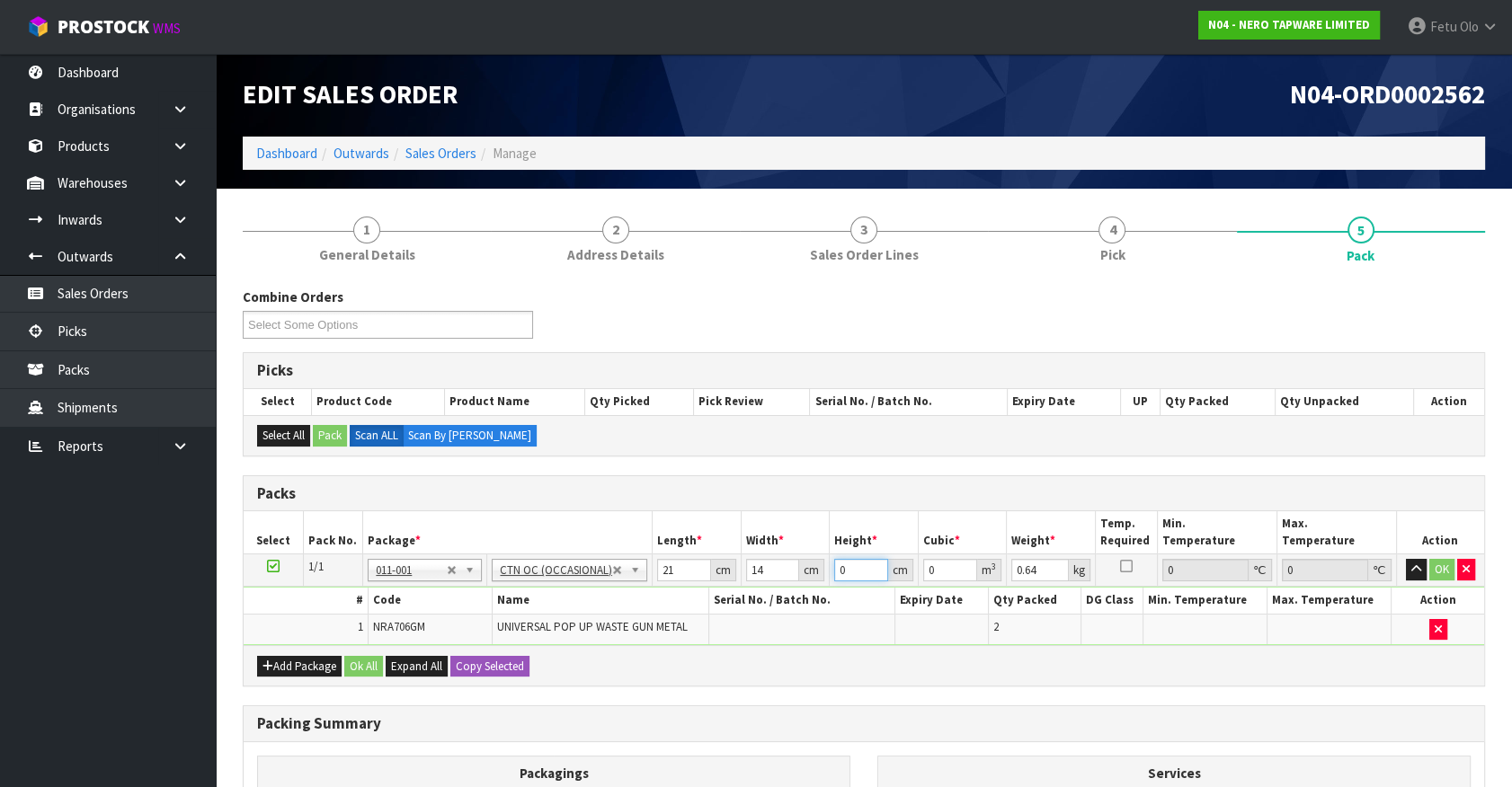
type input "1"
type input "0.000294"
type input "17"
type input "0.004998"
type input "17"
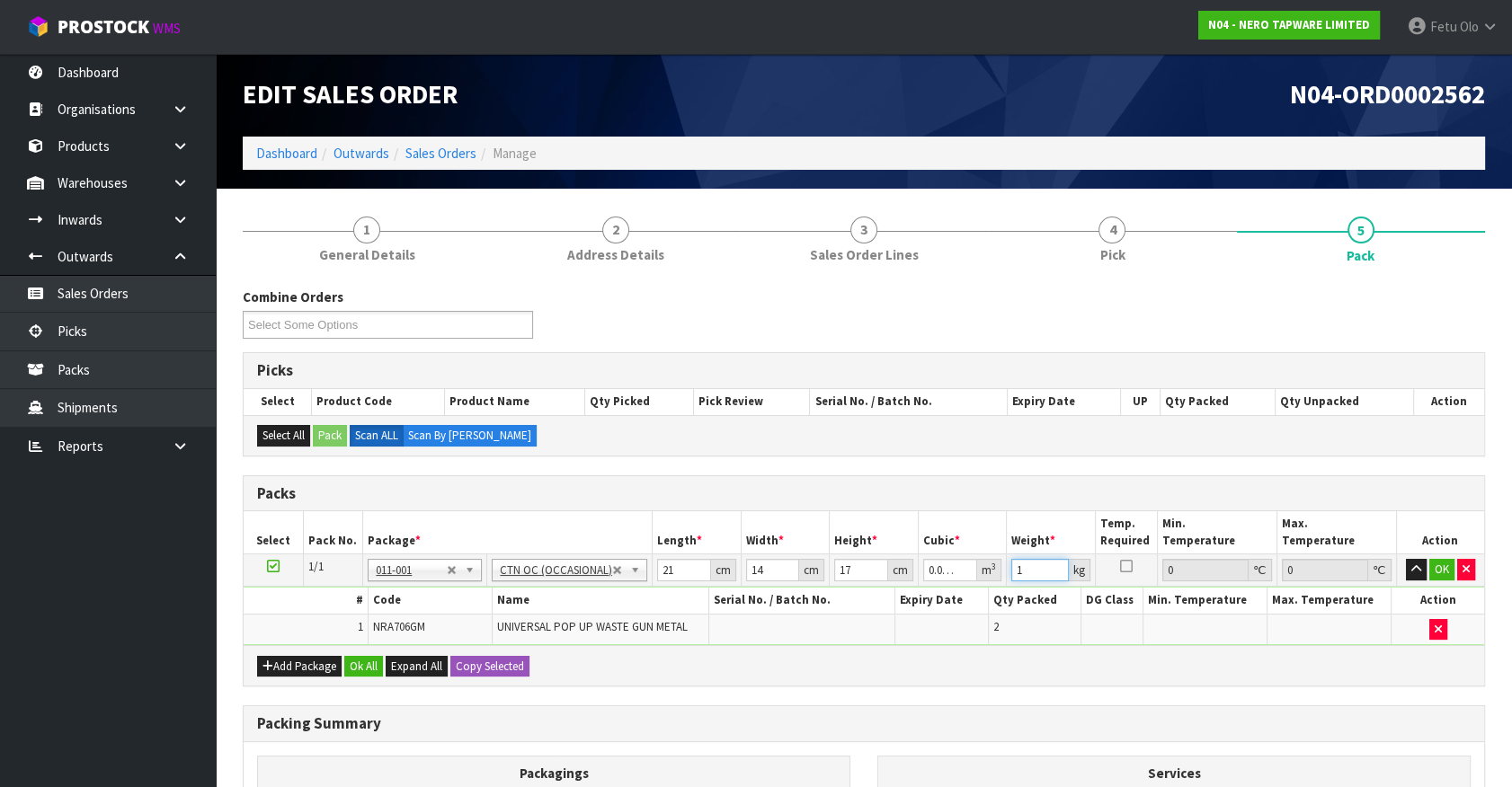
type input "1"
click button "OK" at bounding box center [1441, 569] width 25 height 22
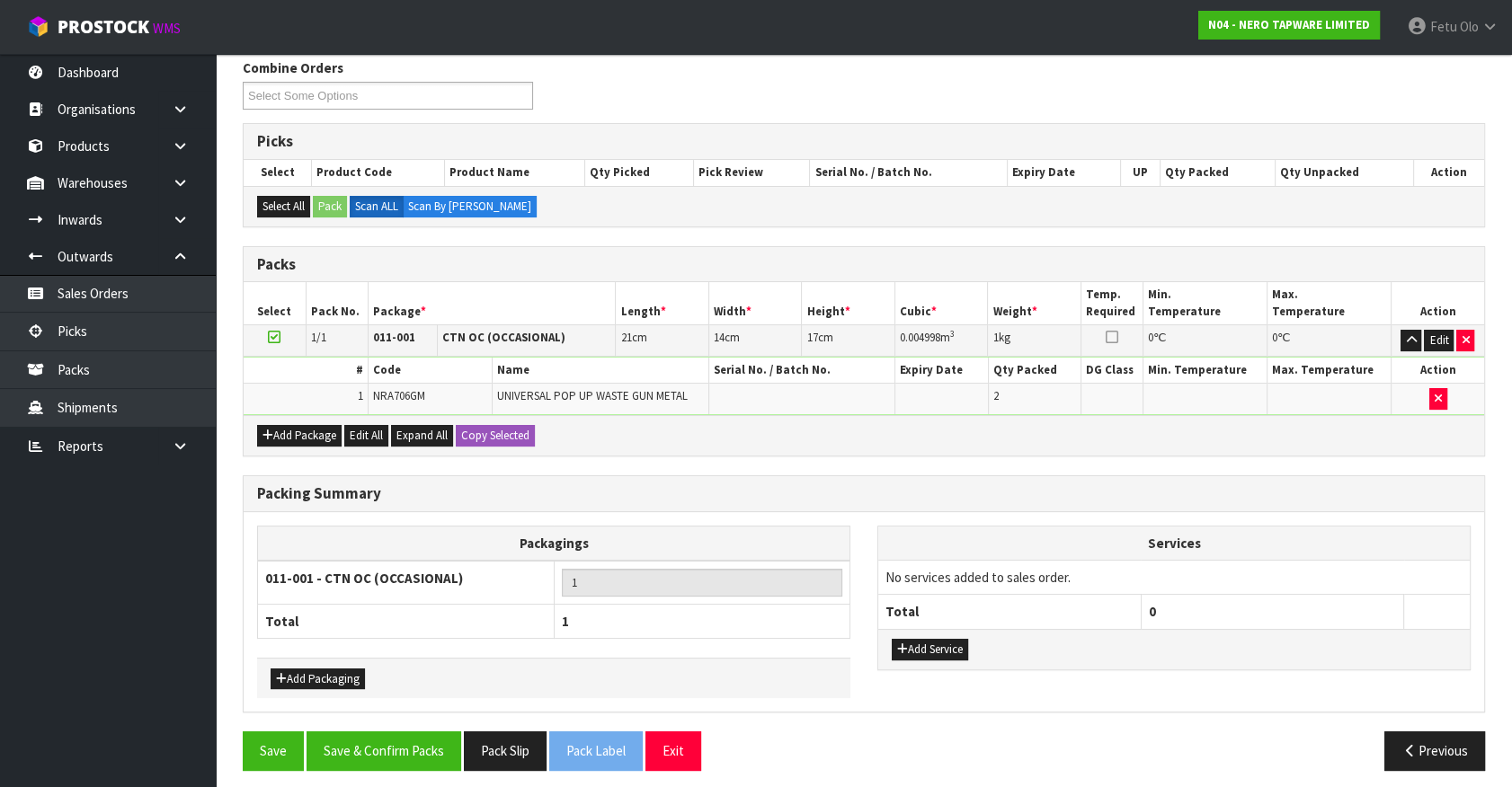
scroll to position [235, 0]
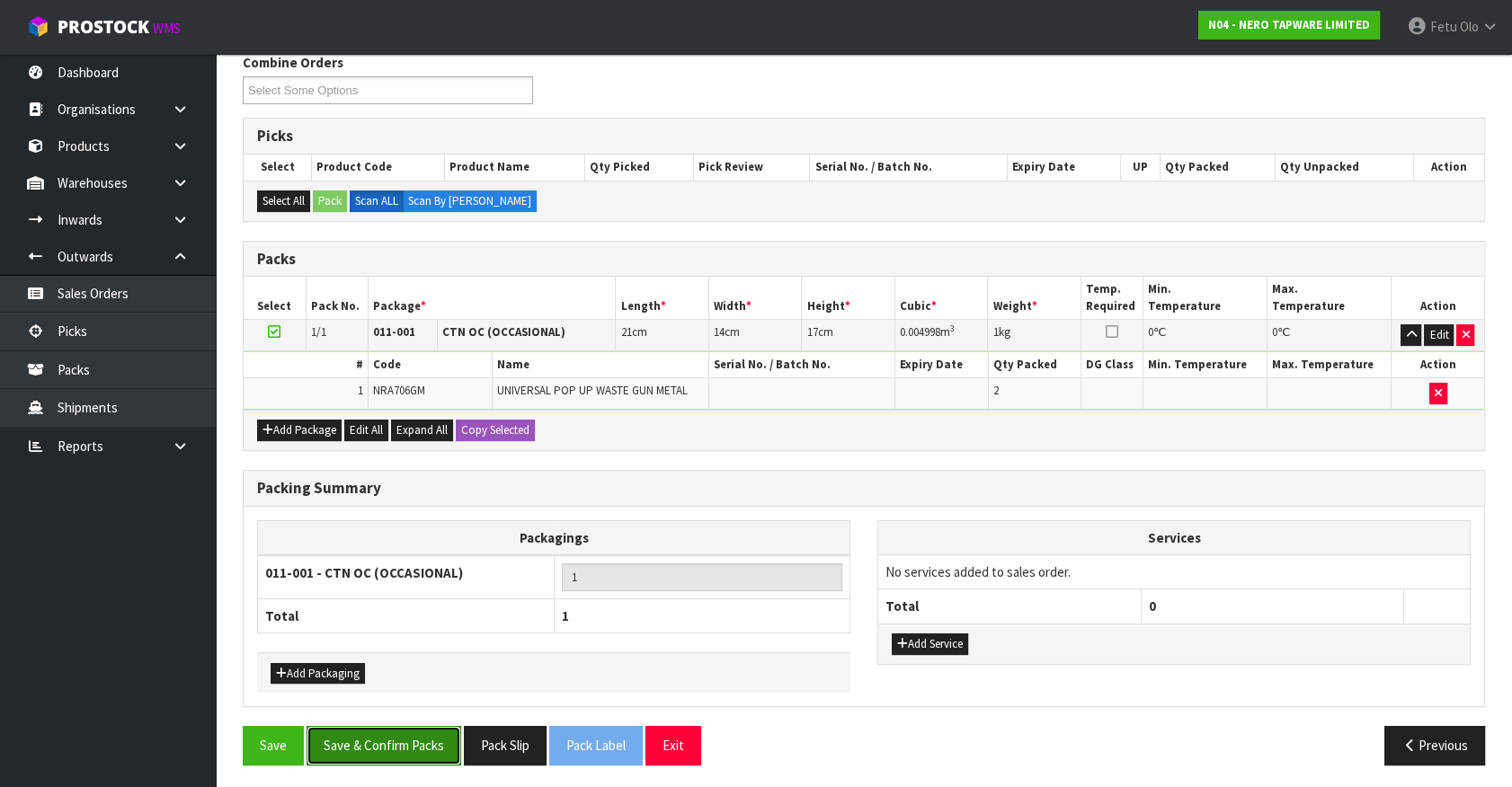
click at [402, 755] on button "Save & Confirm Packs" at bounding box center [384, 745] width 155 height 39
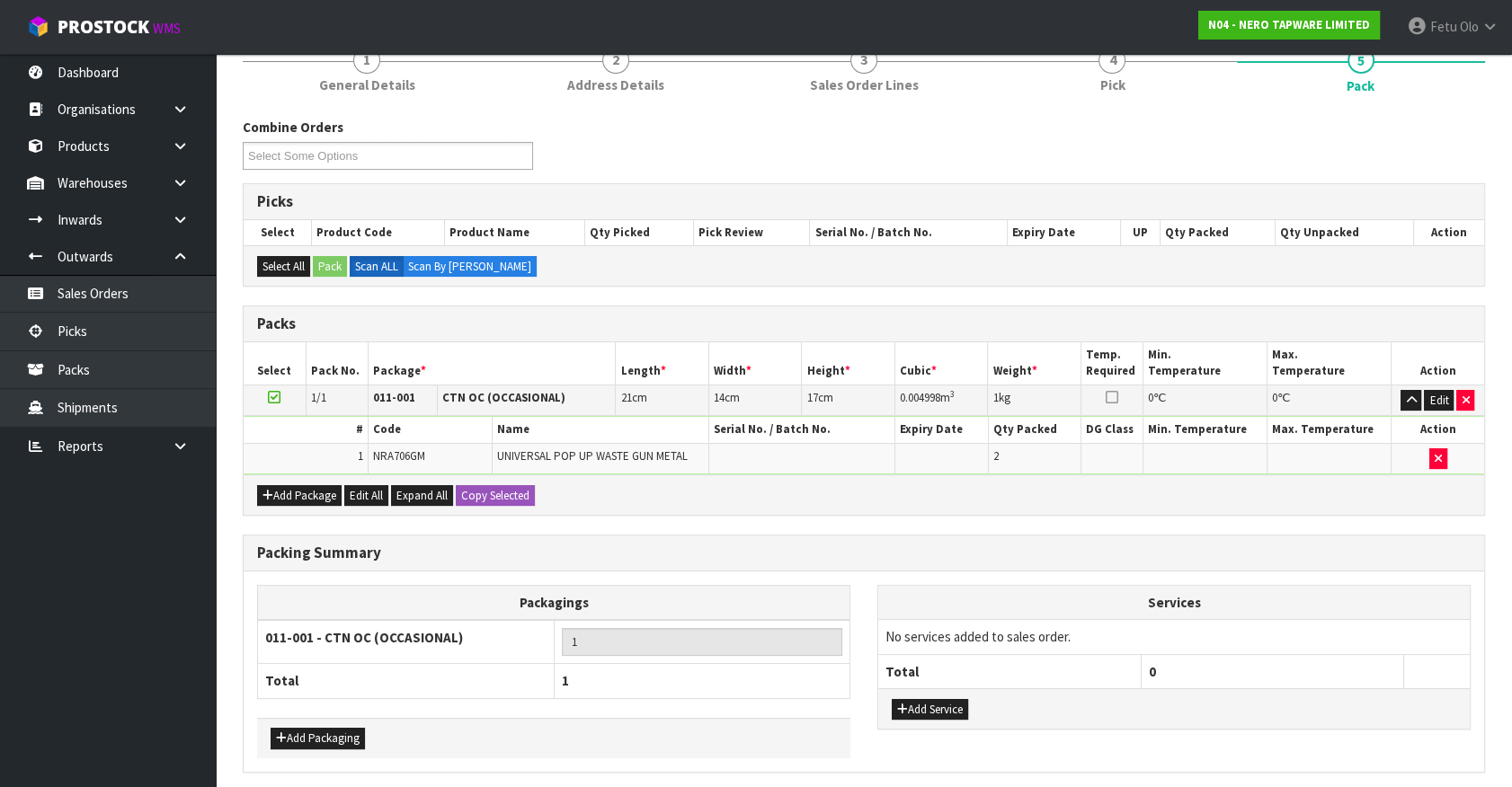
scroll to position [0, 0]
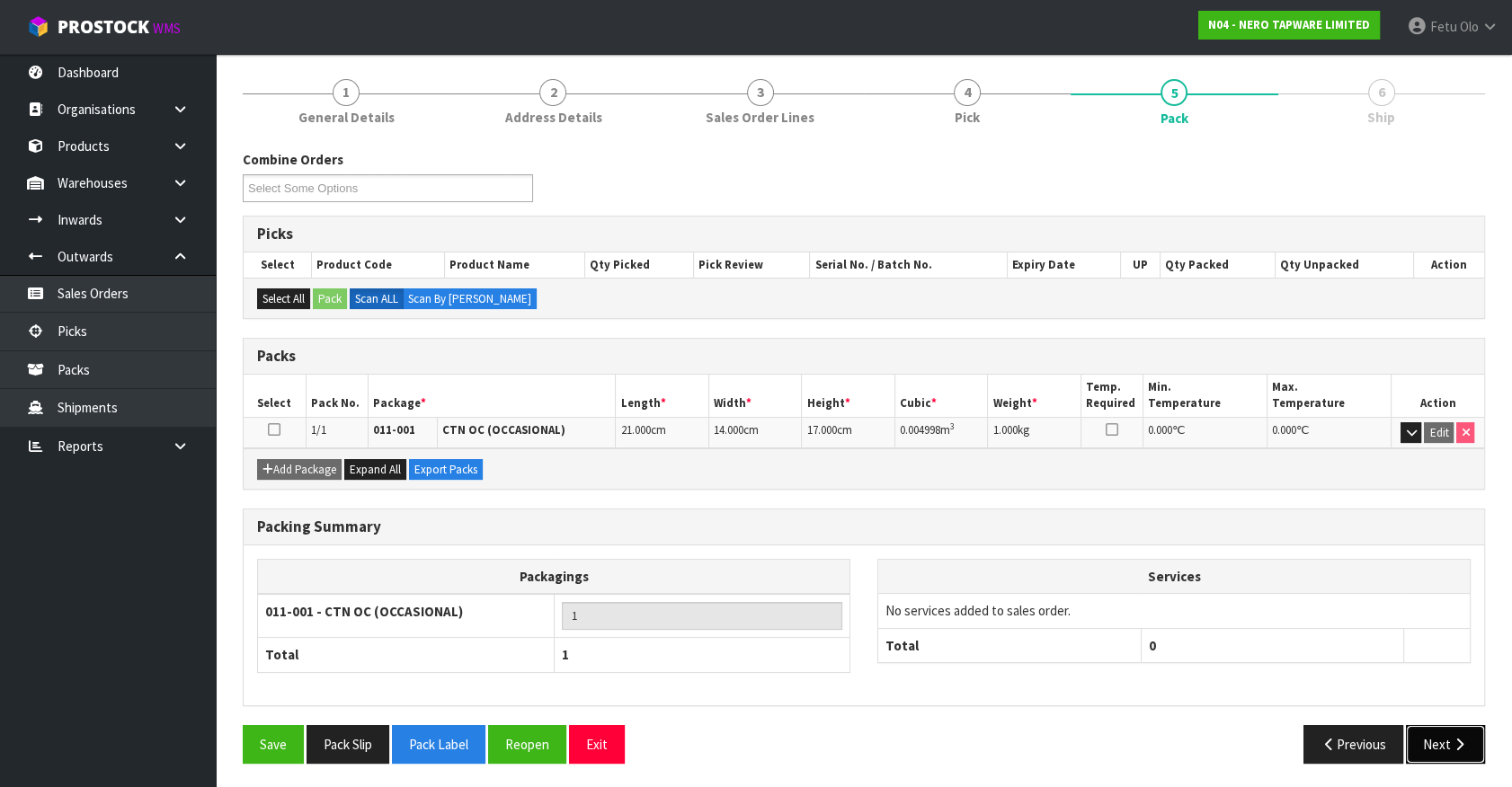
click at [1435, 732] on button "Next" at bounding box center [1445, 744] width 79 height 39
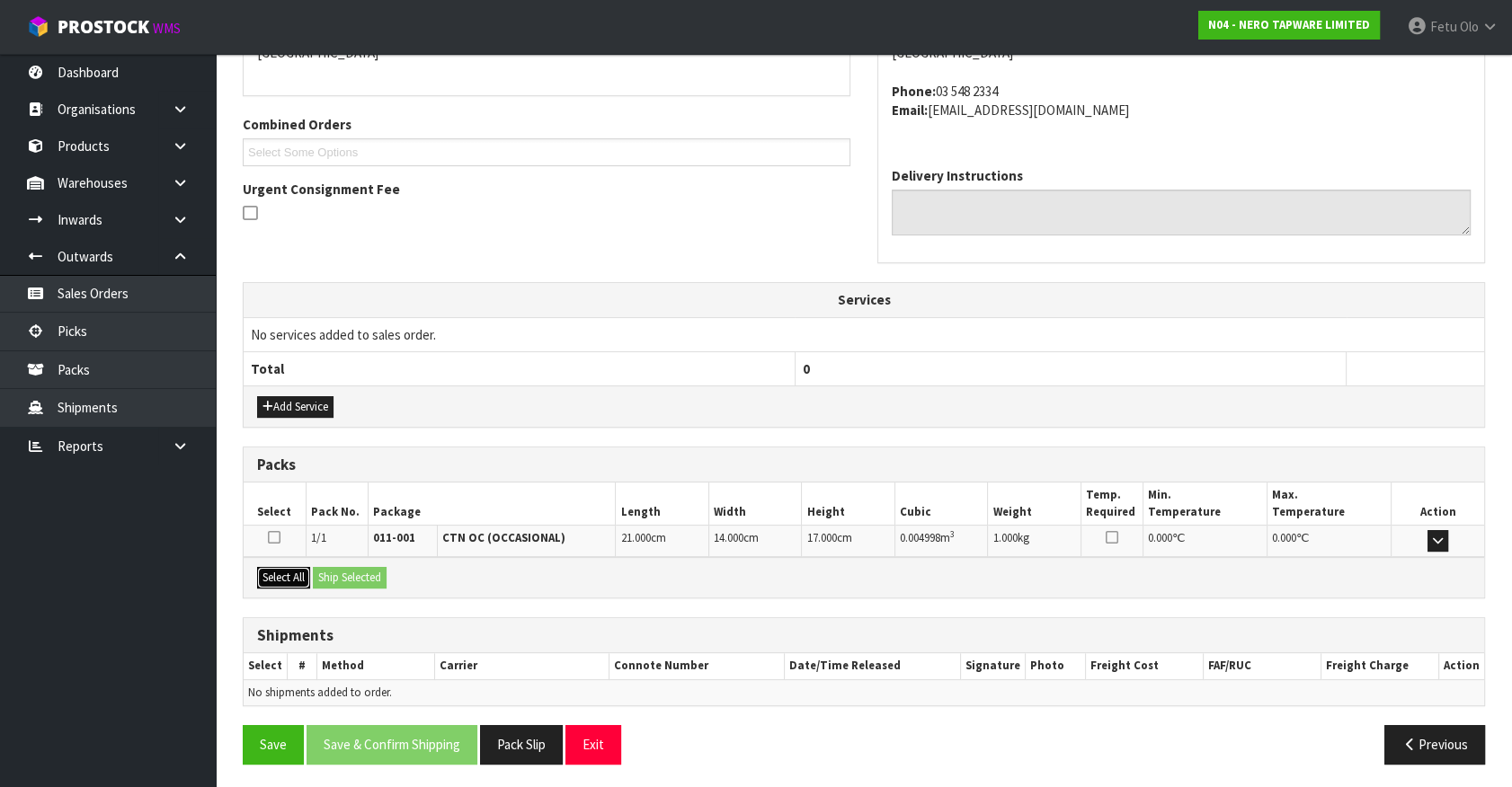
click at [288, 576] on button "Select All" at bounding box center [284, 578] width 53 height 22
click at [334, 571] on button "Ship Selected" at bounding box center [350, 578] width 74 height 22
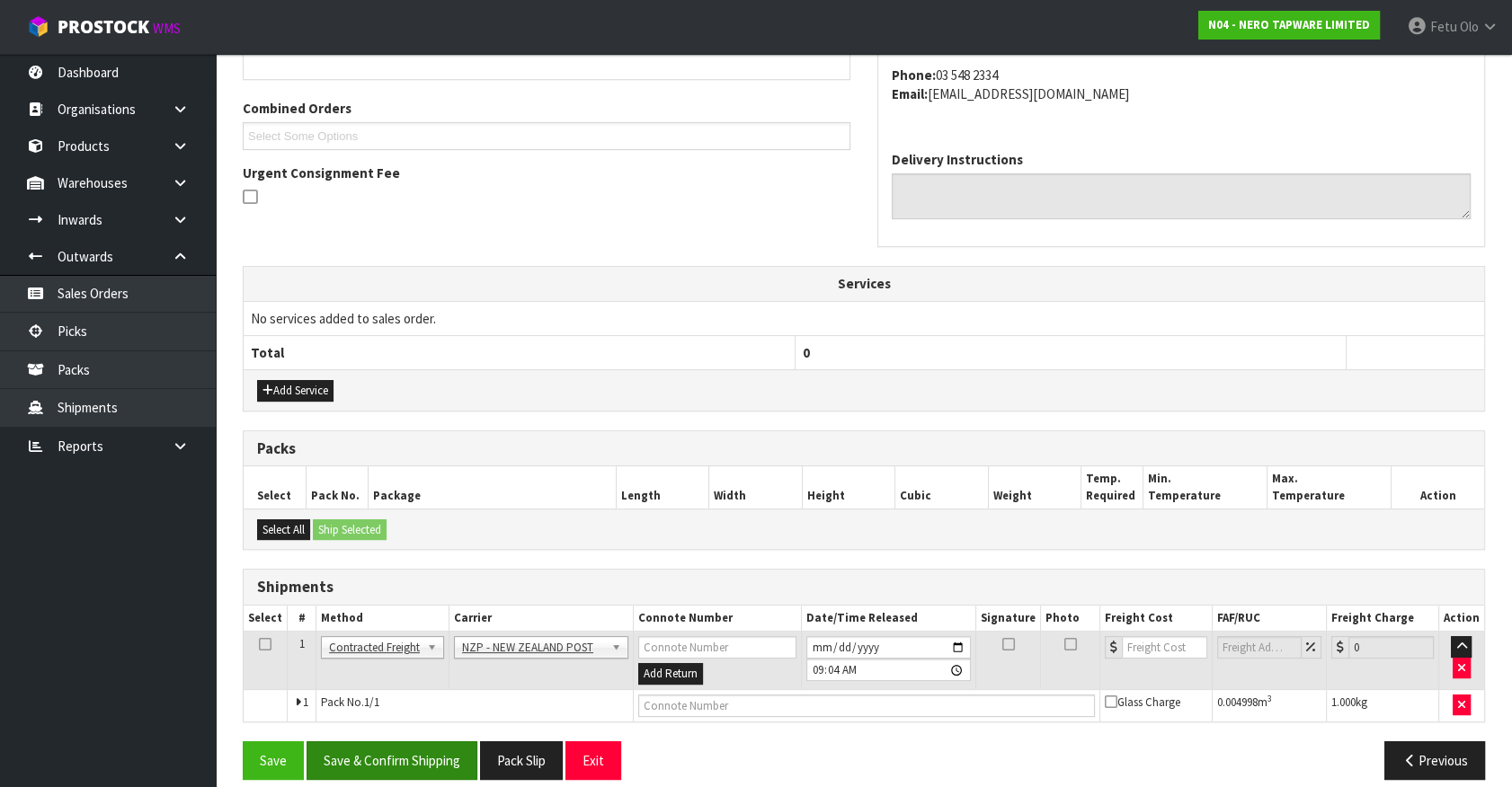
scroll to position [450, 0]
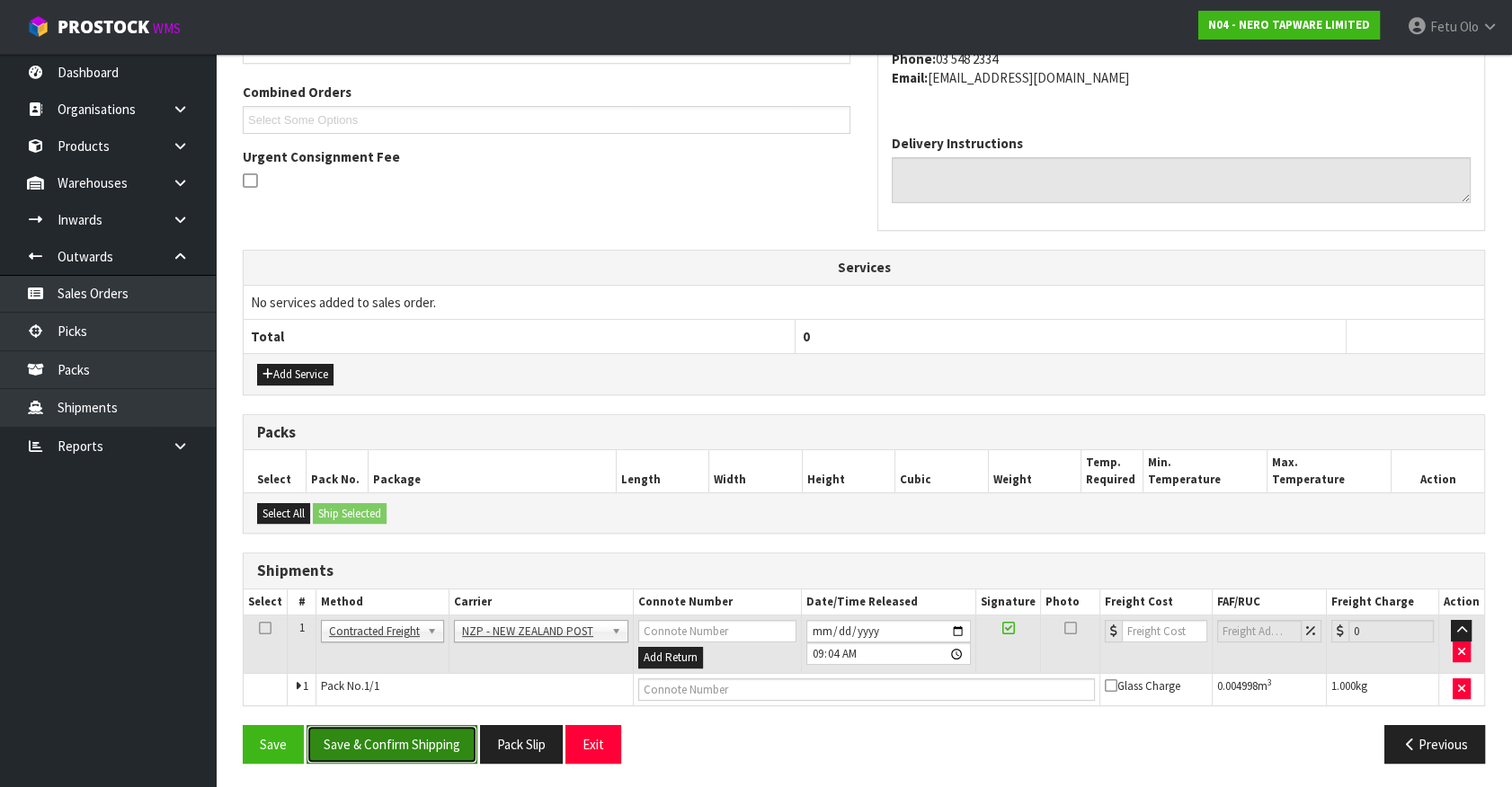
click at [385, 732] on button "Save & Confirm Shipping" at bounding box center [391, 744] width 171 height 39
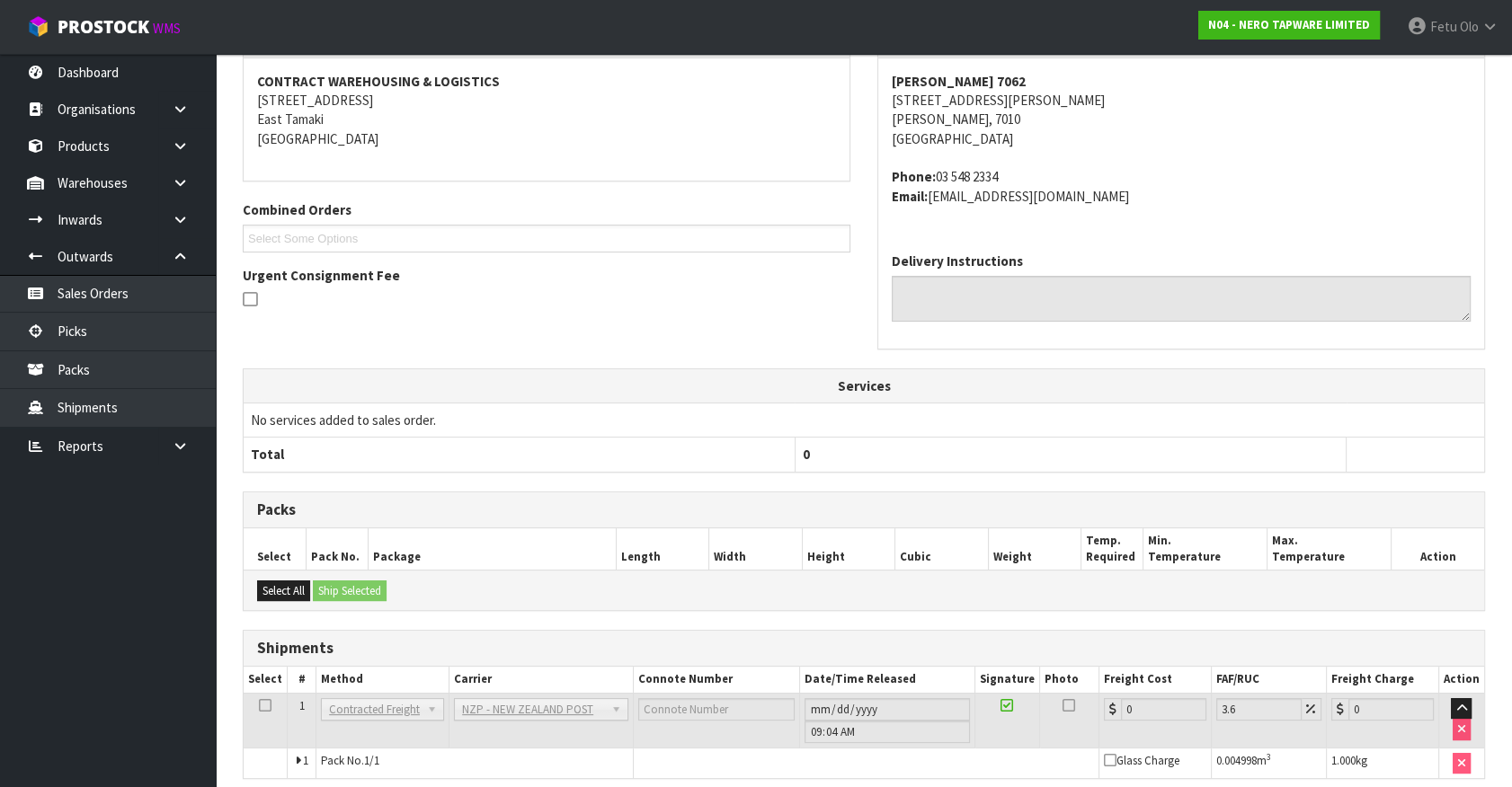
scroll to position [423, 0]
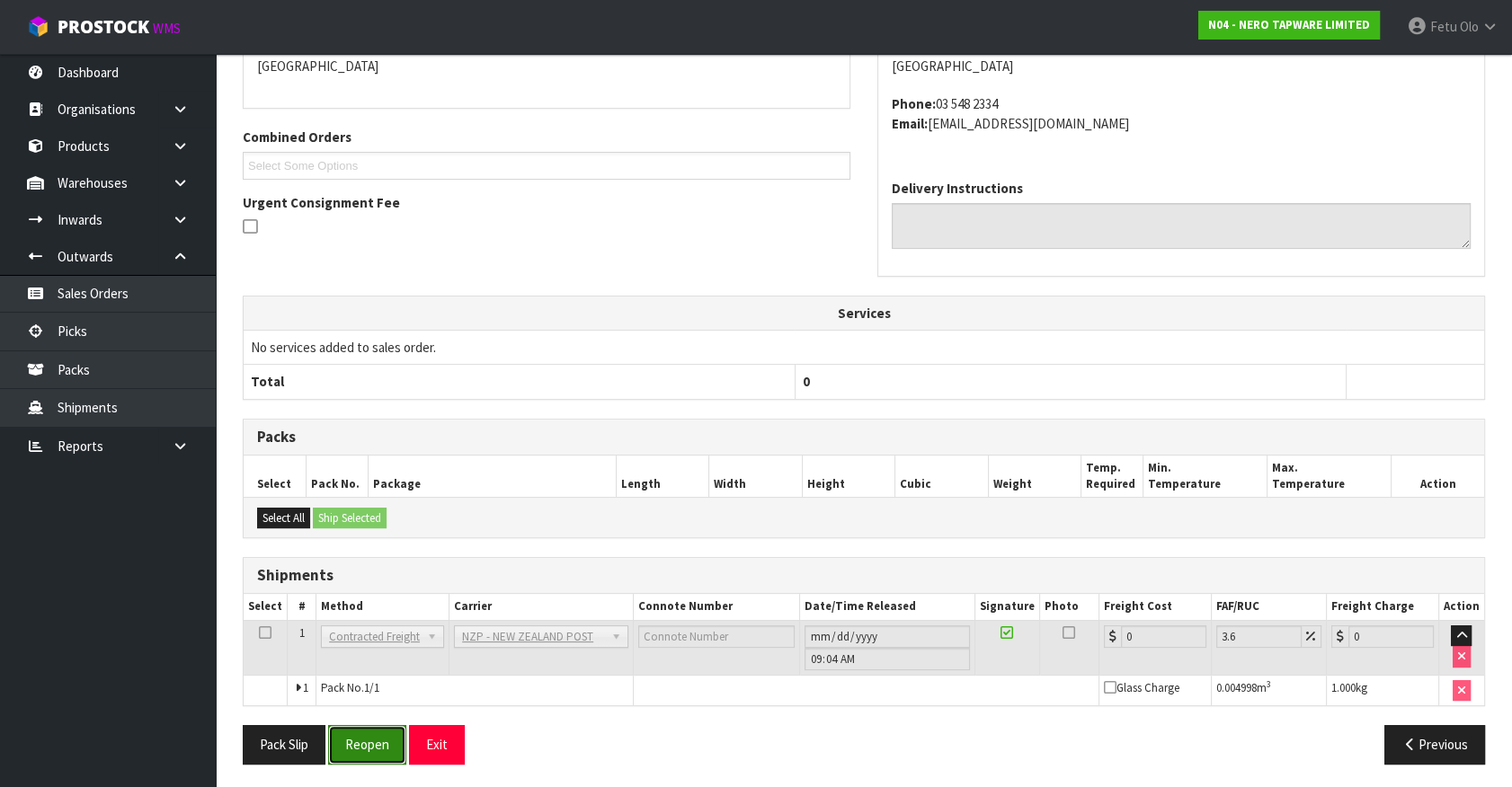
click at [370, 735] on button "Reopen" at bounding box center [367, 744] width 78 height 39
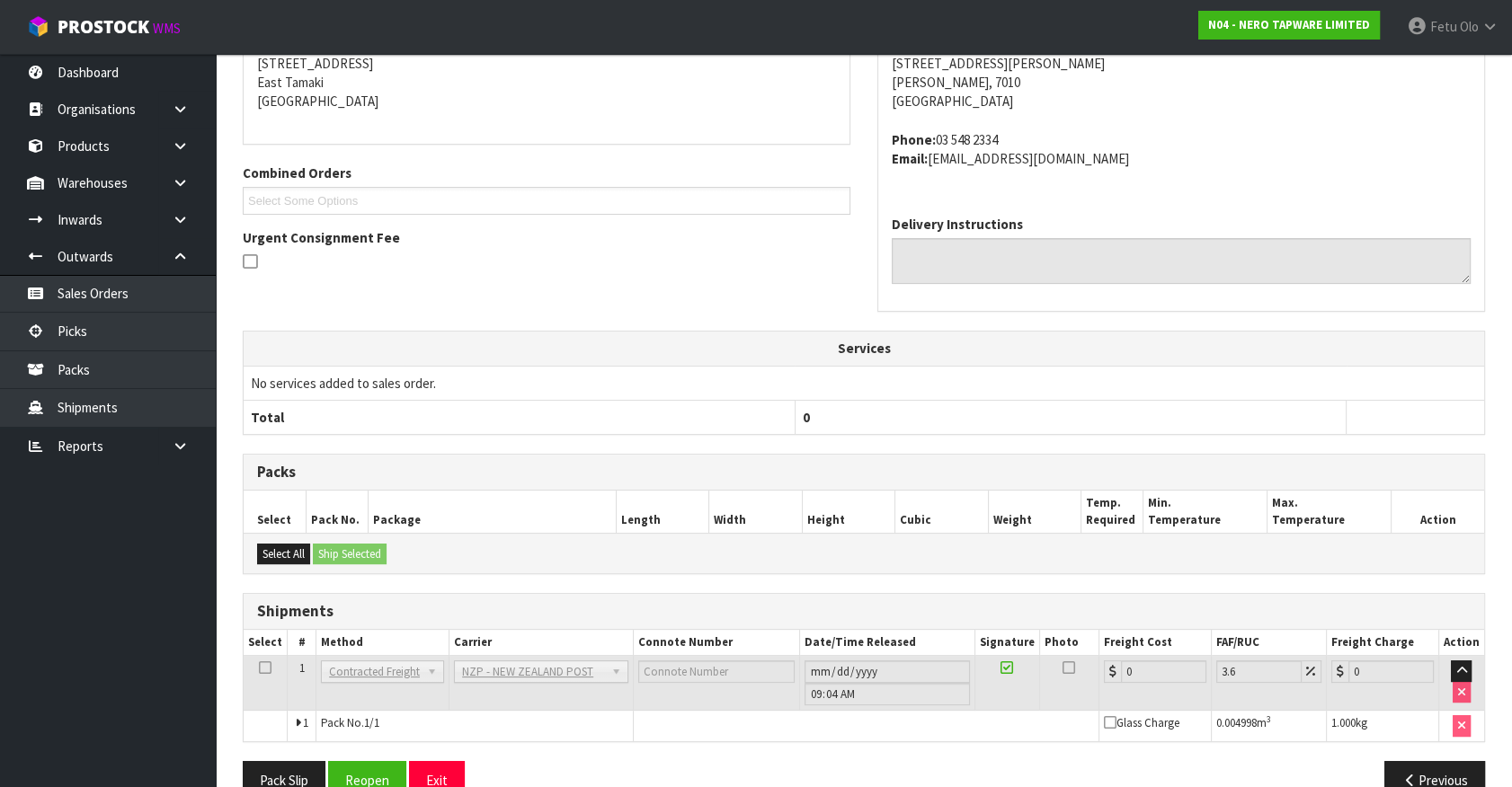
scroll to position [404, 0]
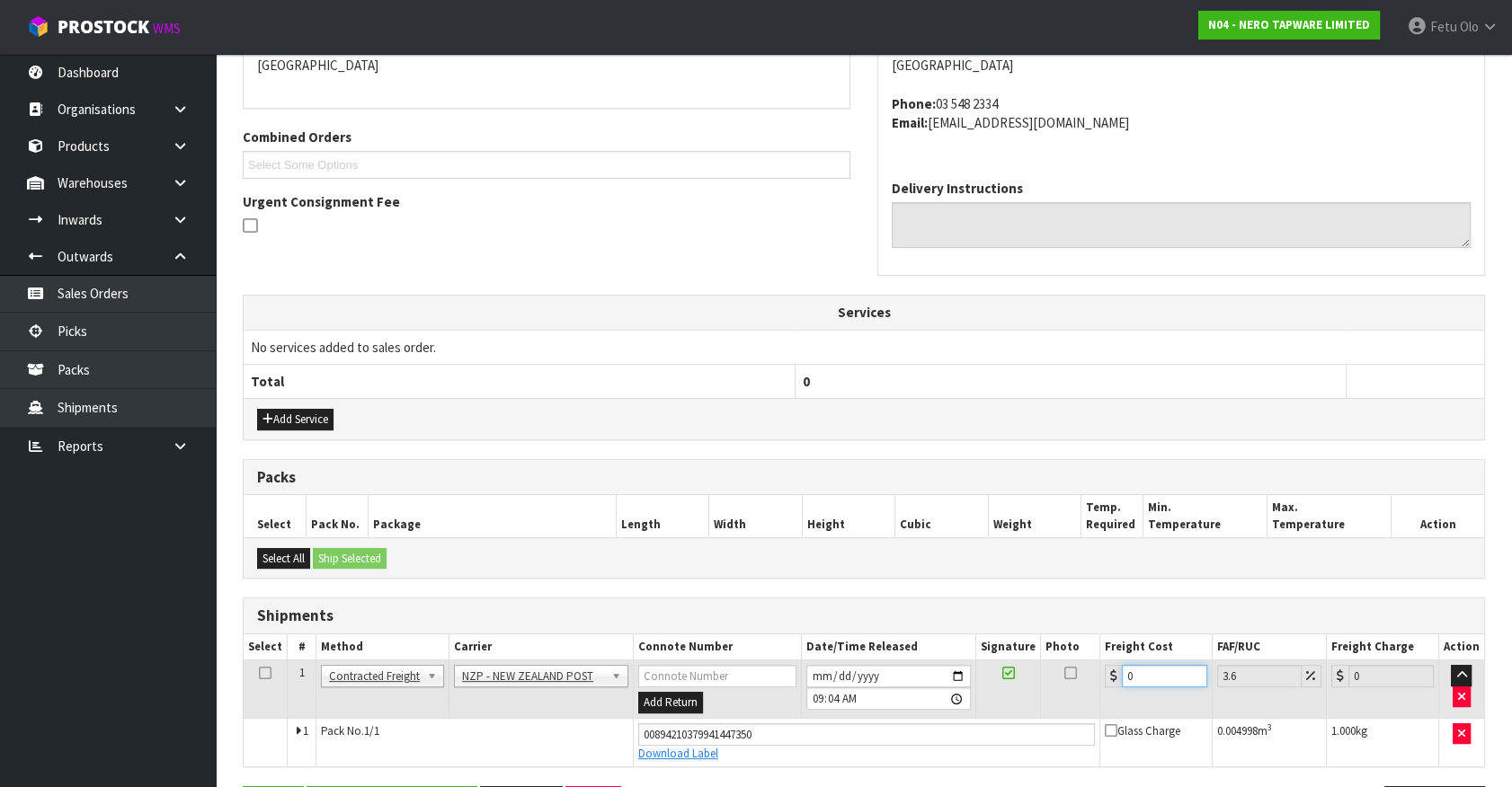
drag, startPoint x: 1142, startPoint y: 668, endPoint x: 961, endPoint y: 696, distance: 183.2
click at [961, 696] on tr "1 Client Local Pickup Customer Local Pickup Company Freight Contracted Freight …" at bounding box center [863, 690] width 1241 height 58
type input "1"
type input "1.04"
type input "11"
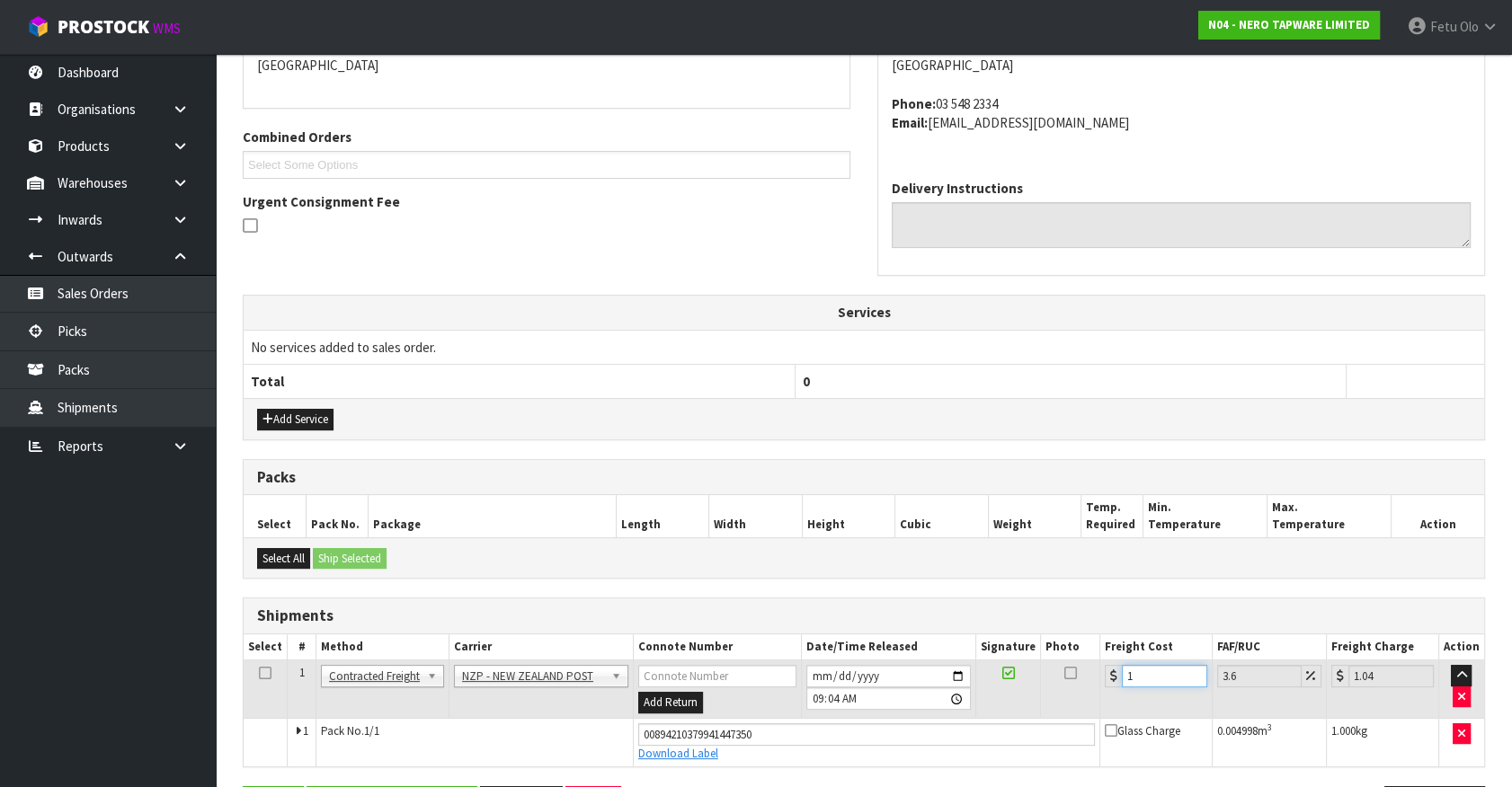
type input "11.4"
type input "11.6"
type input "12.02"
type input "11.61"
type input "12.03"
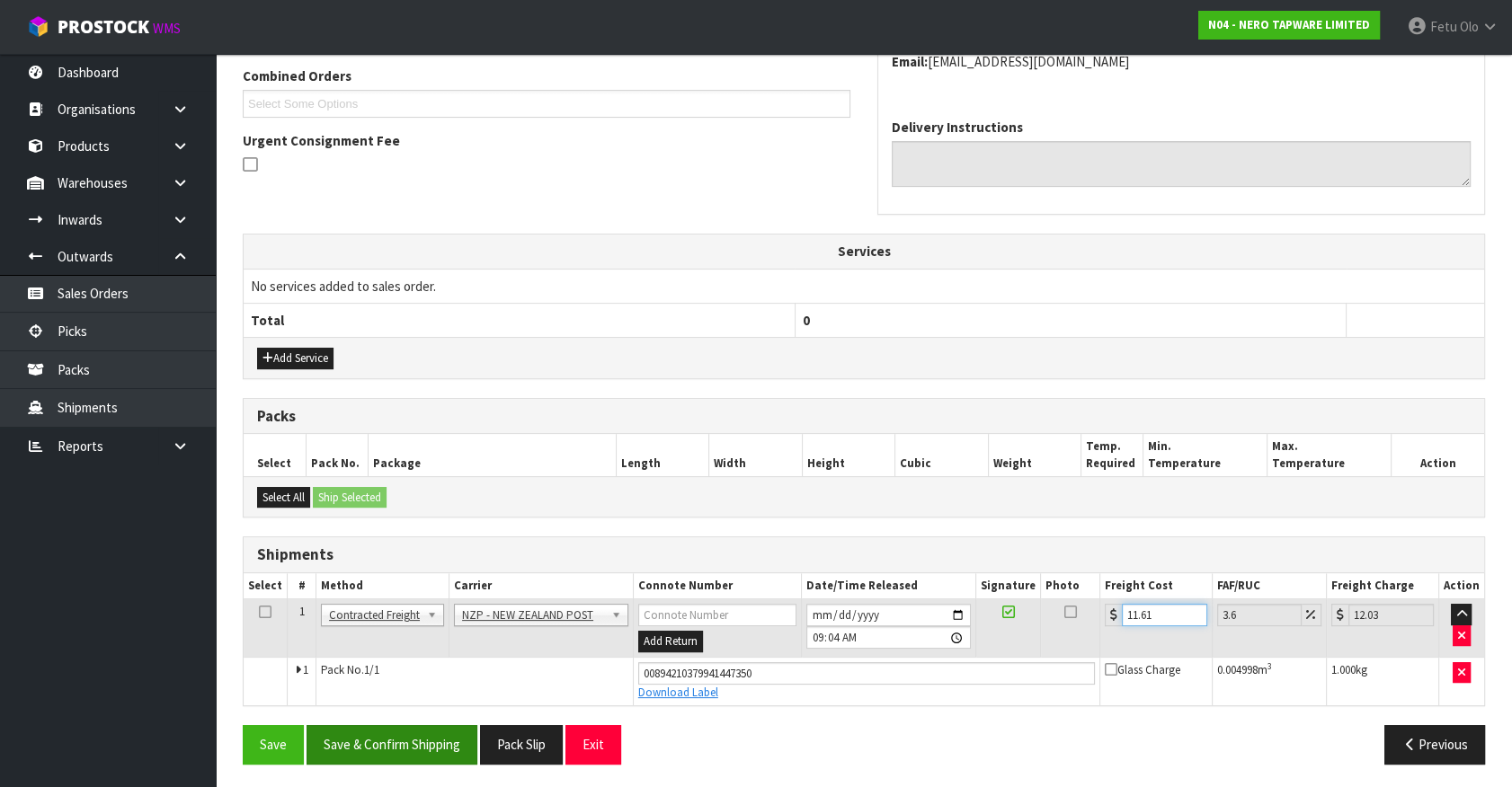
type input "11.61"
click at [409, 739] on button "Save & Confirm Shipping" at bounding box center [391, 744] width 171 height 39
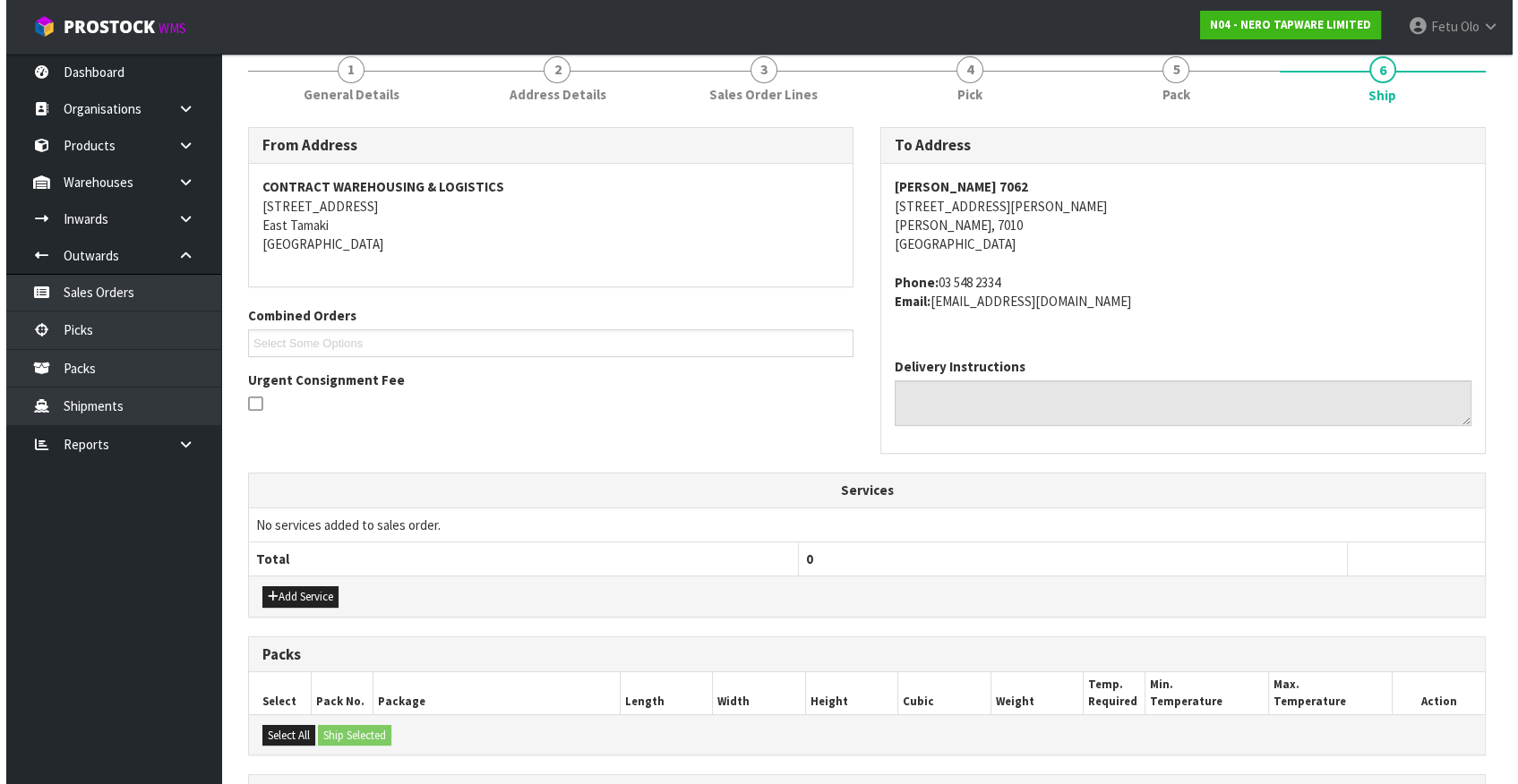
scroll to position [220, 0]
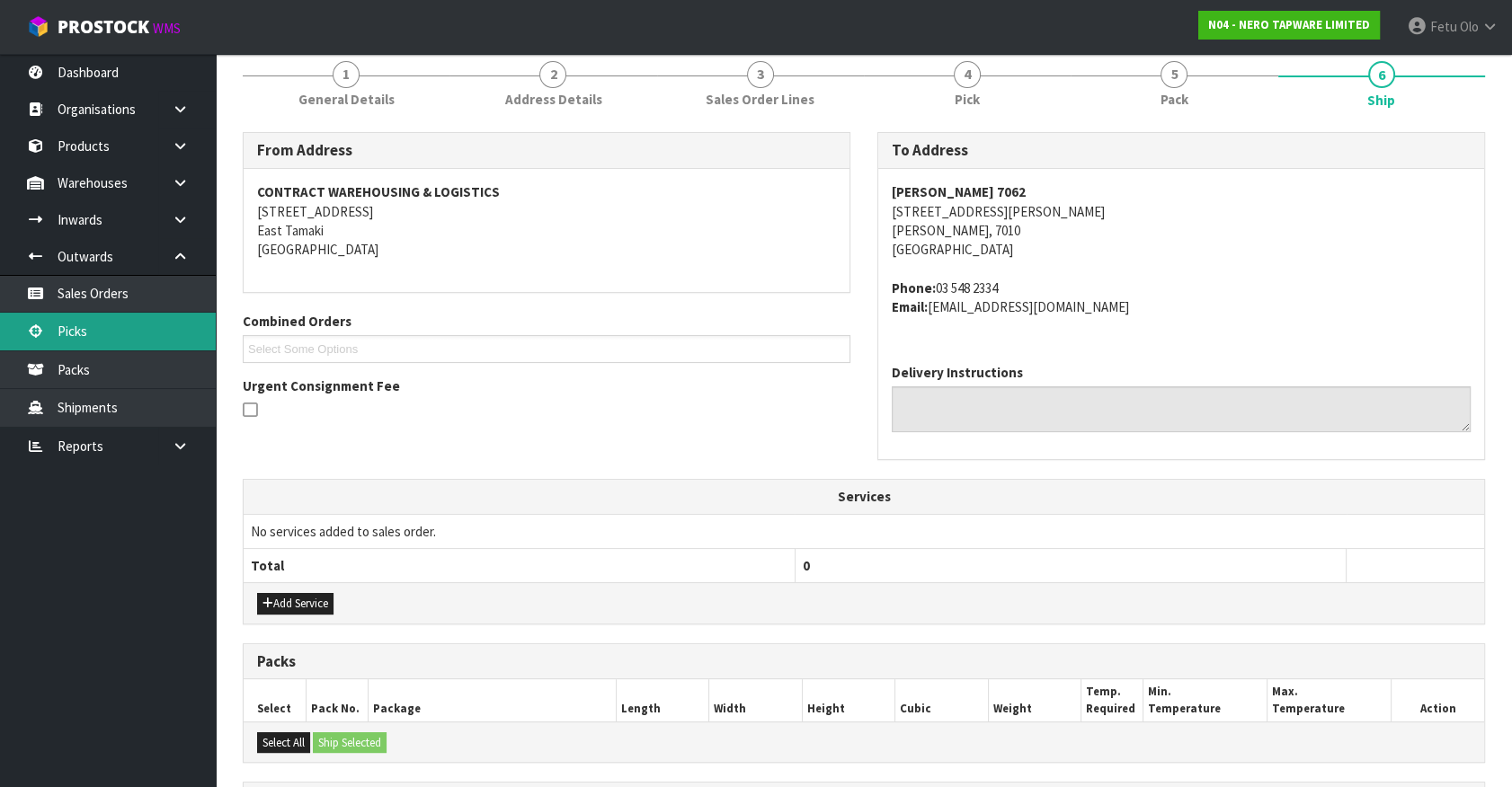
click at [87, 332] on link "Picks" at bounding box center [107, 331] width 216 height 37
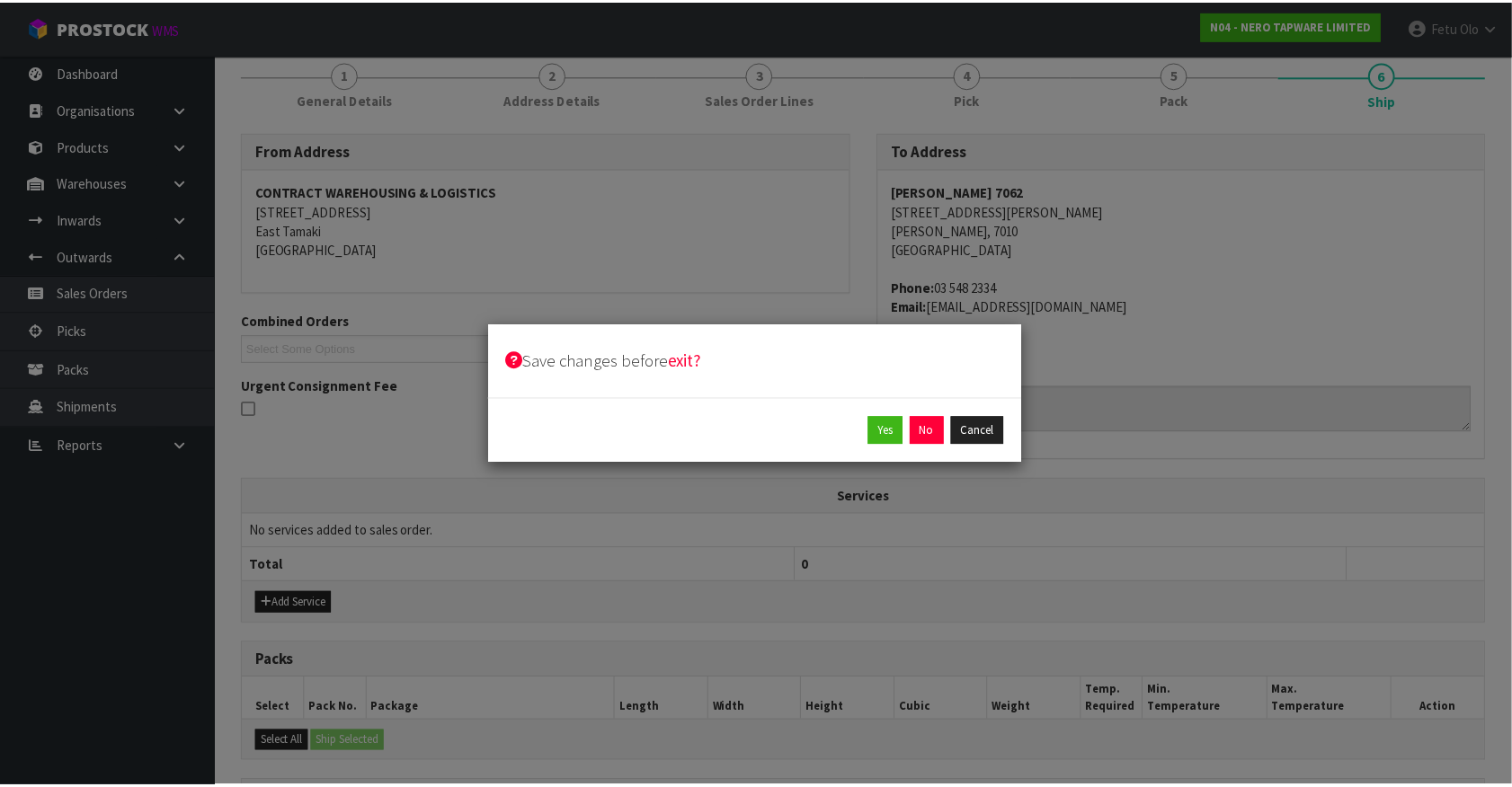
scroll to position [0, 0]
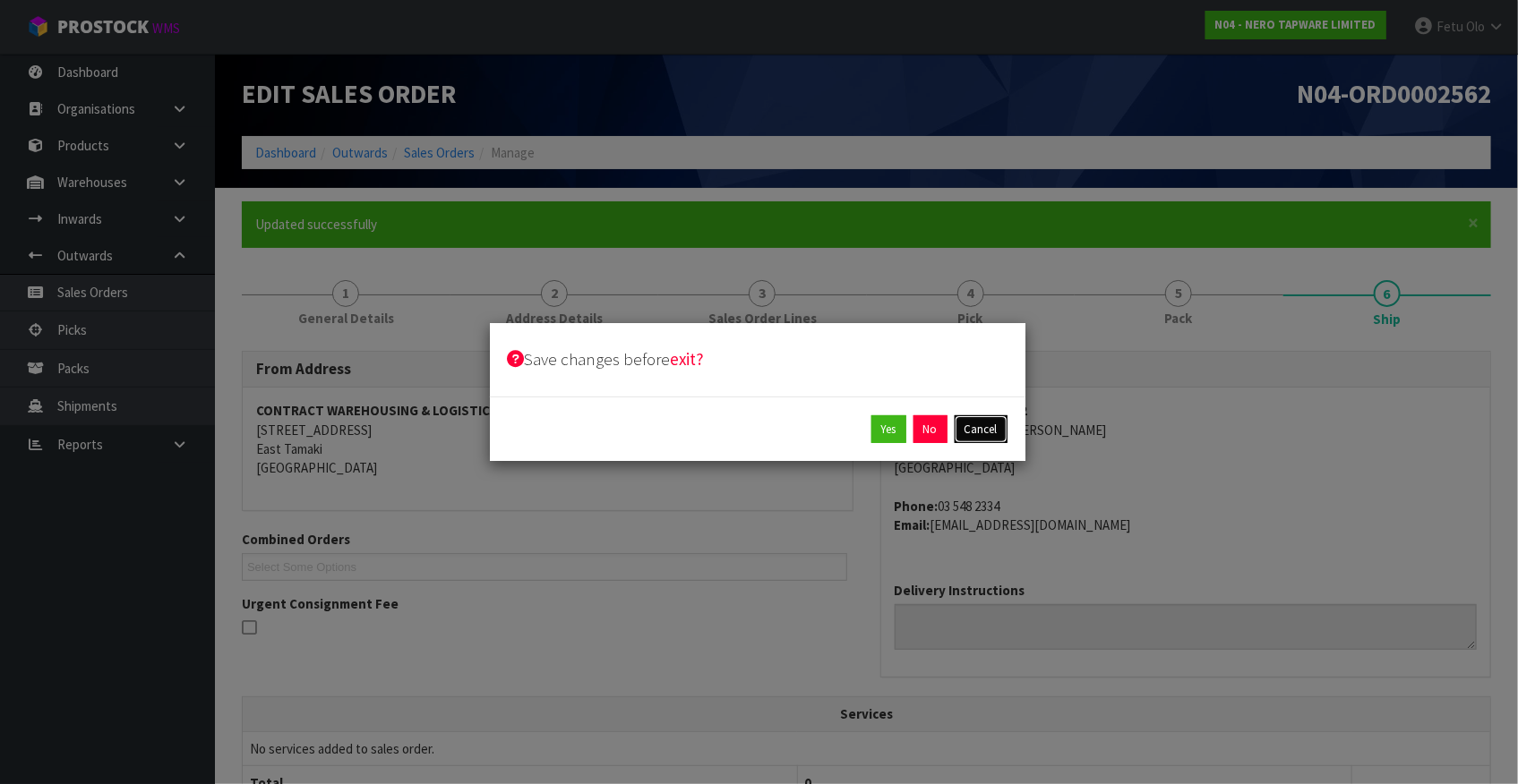
click at [966, 438] on button "Cancel" at bounding box center [981, 429] width 53 height 29
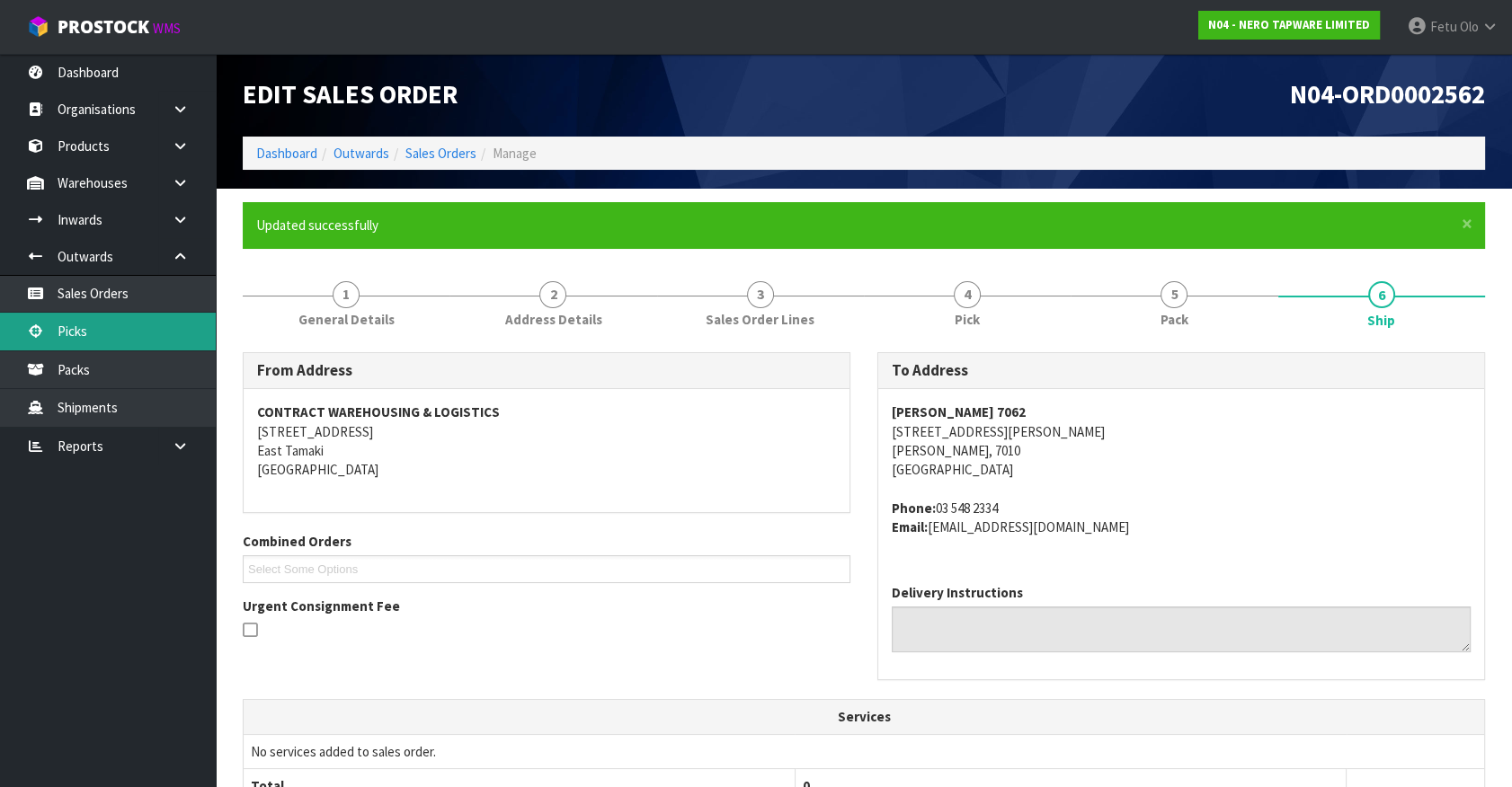
click at [96, 324] on link "Picks" at bounding box center [107, 331] width 216 height 37
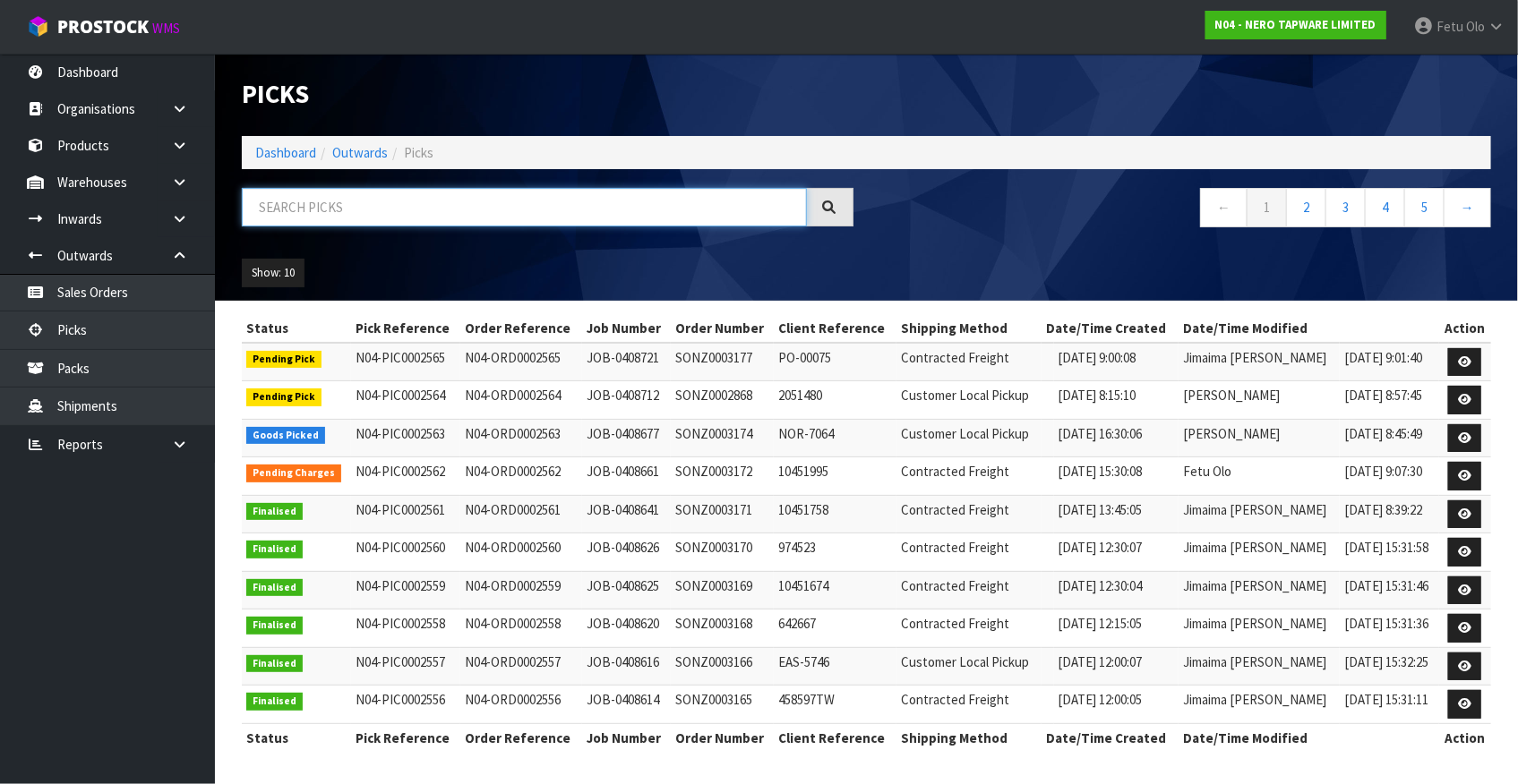
click at [362, 209] on input "text" at bounding box center [524, 207] width 565 height 38
type input "002563"
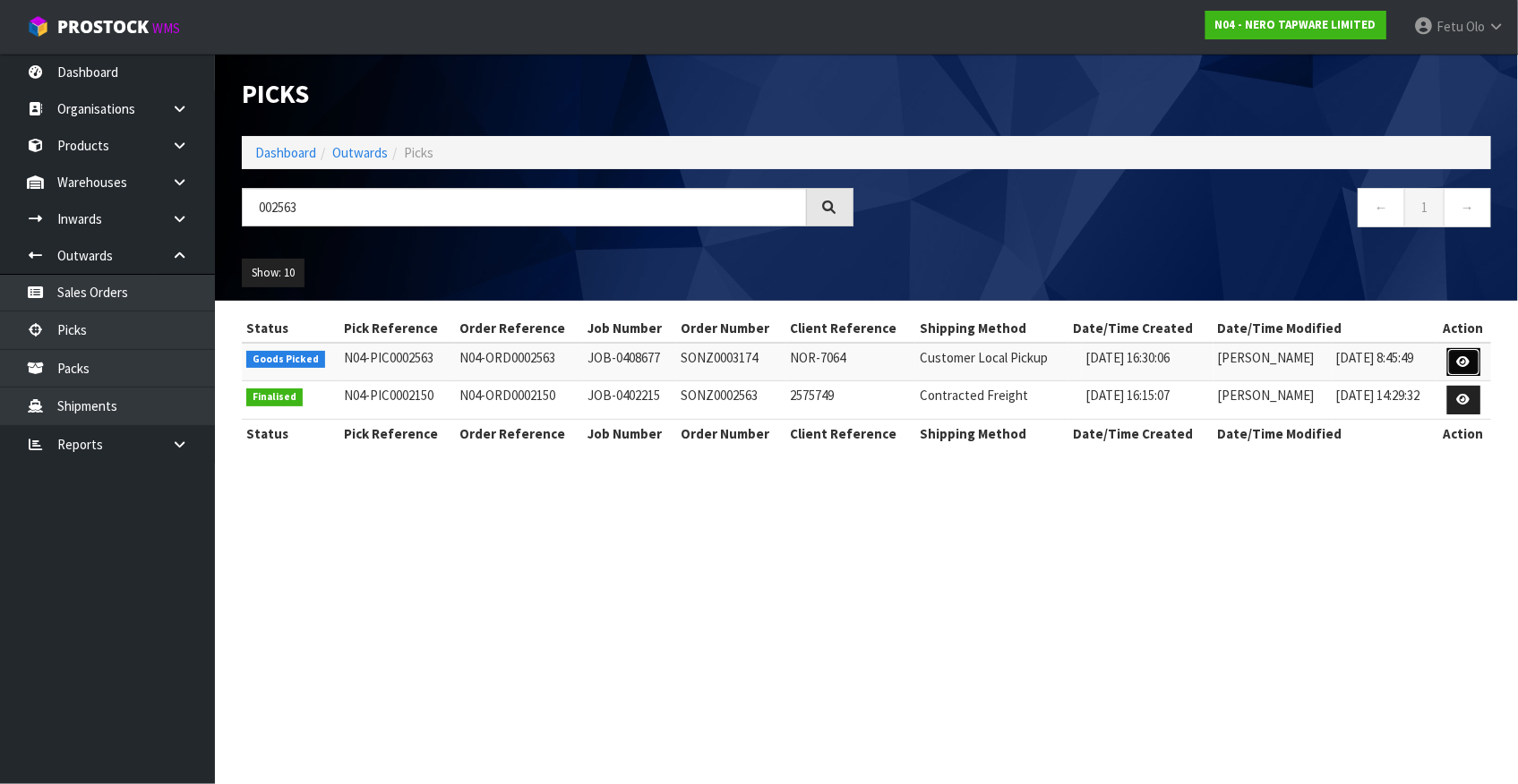
click at [1466, 351] on link at bounding box center [1464, 362] width 33 height 29
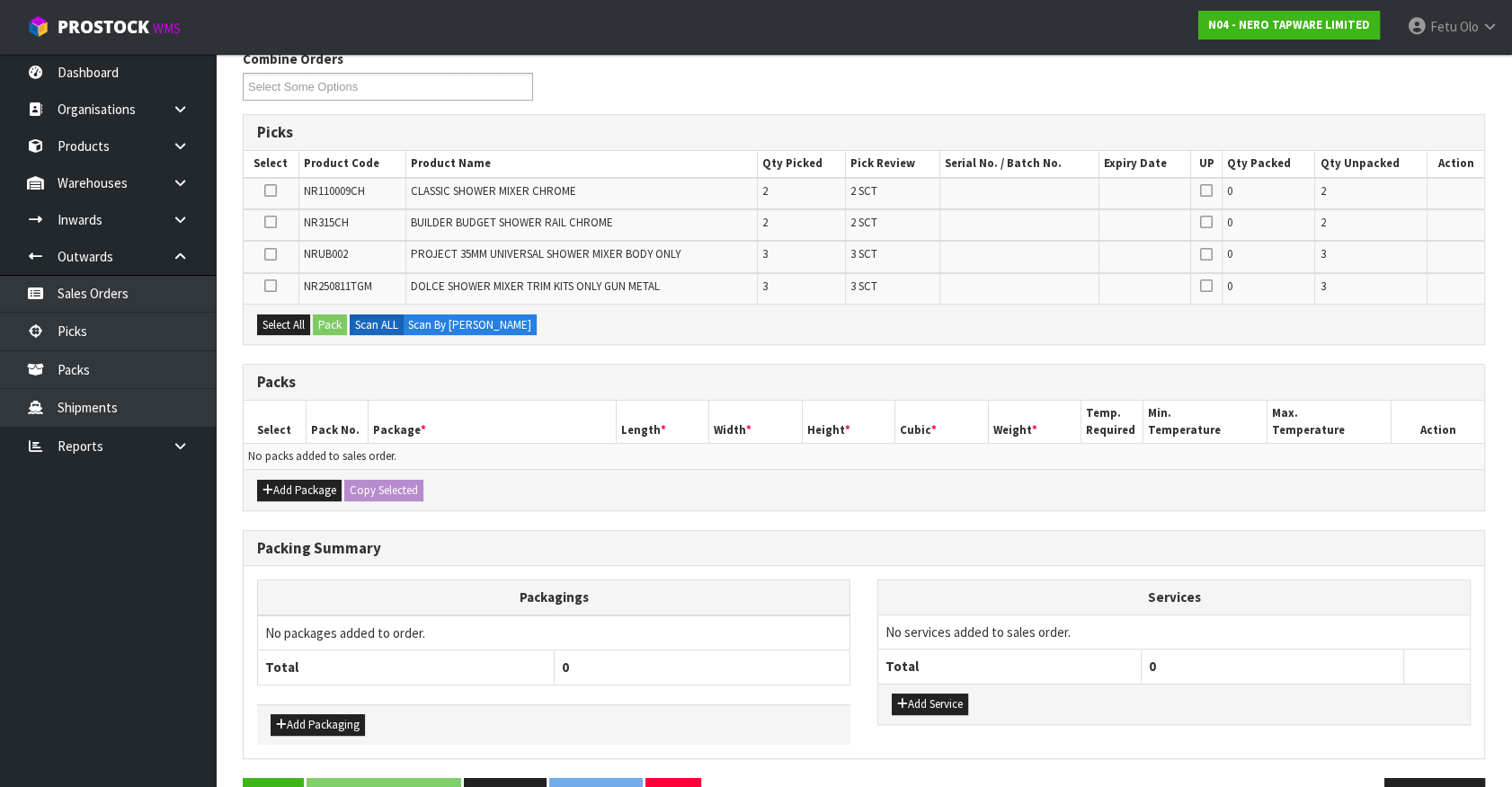
scroll to position [244, 0]
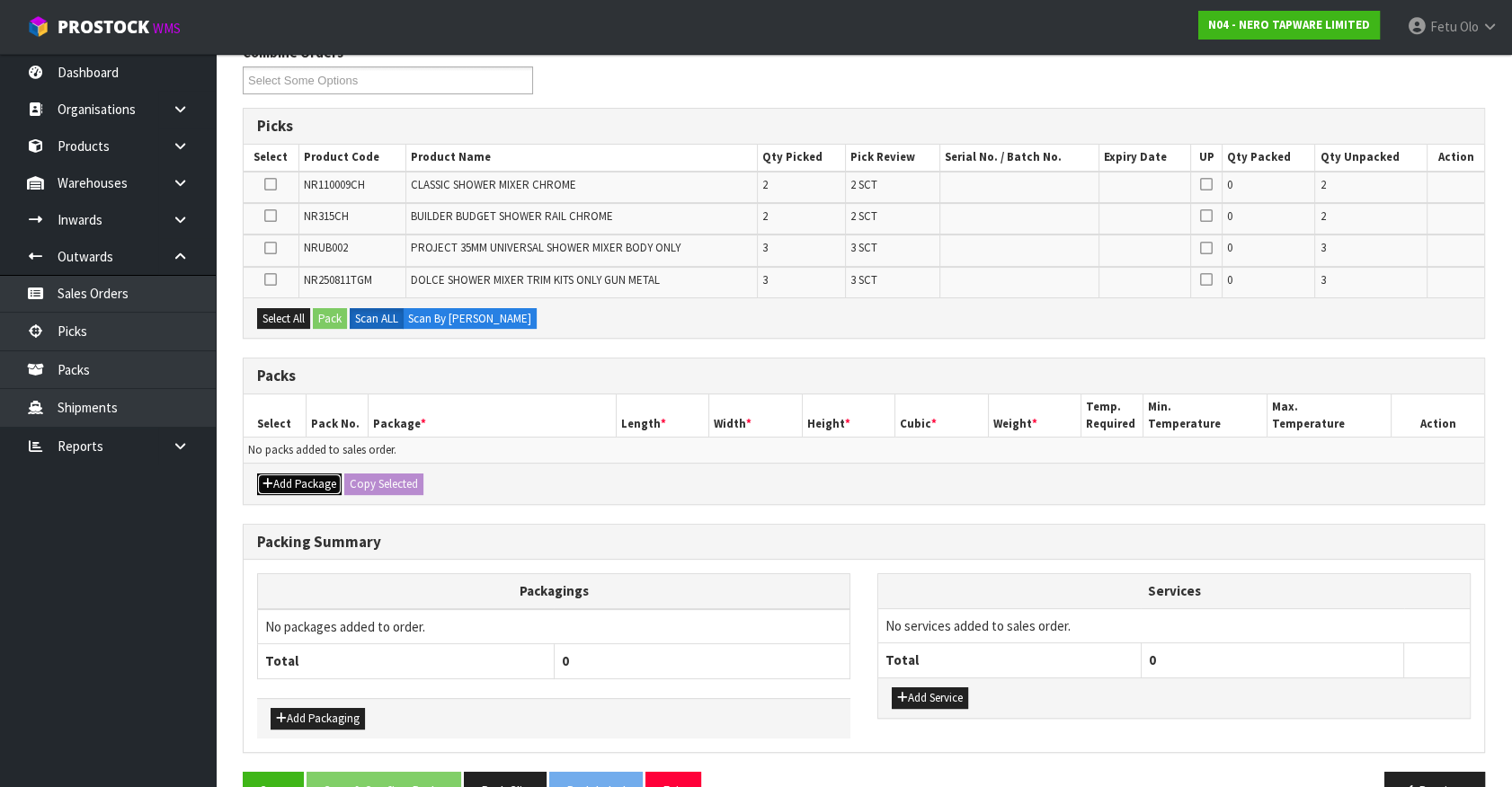
click at [284, 483] on button "Add Package" at bounding box center [300, 484] width 85 height 22
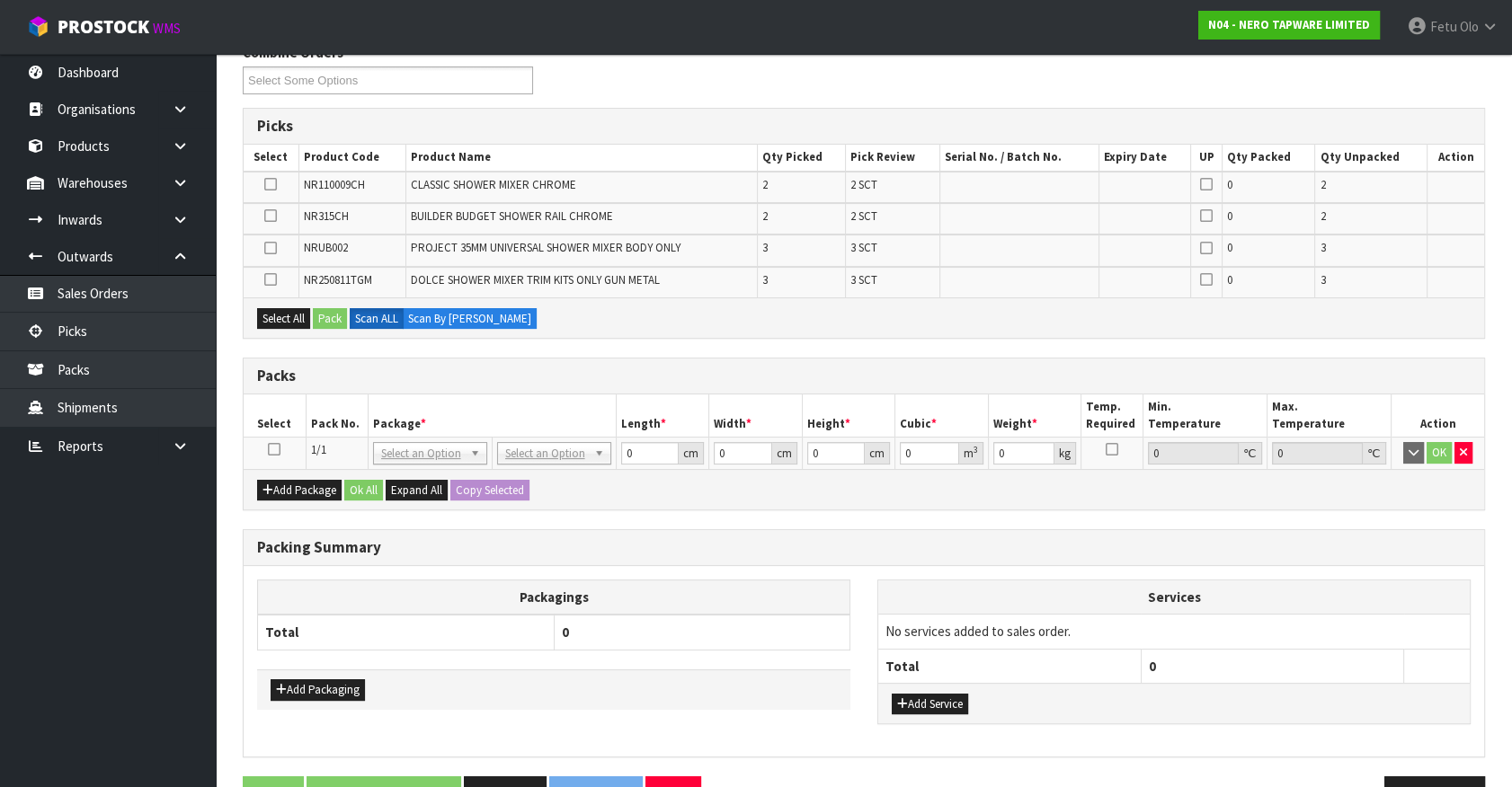
click at [269, 450] on icon at bounding box center [273, 450] width 12 height 1
click at [361, 426] on th "Pack No." at bounding box center [337, 416] width 62 height 42
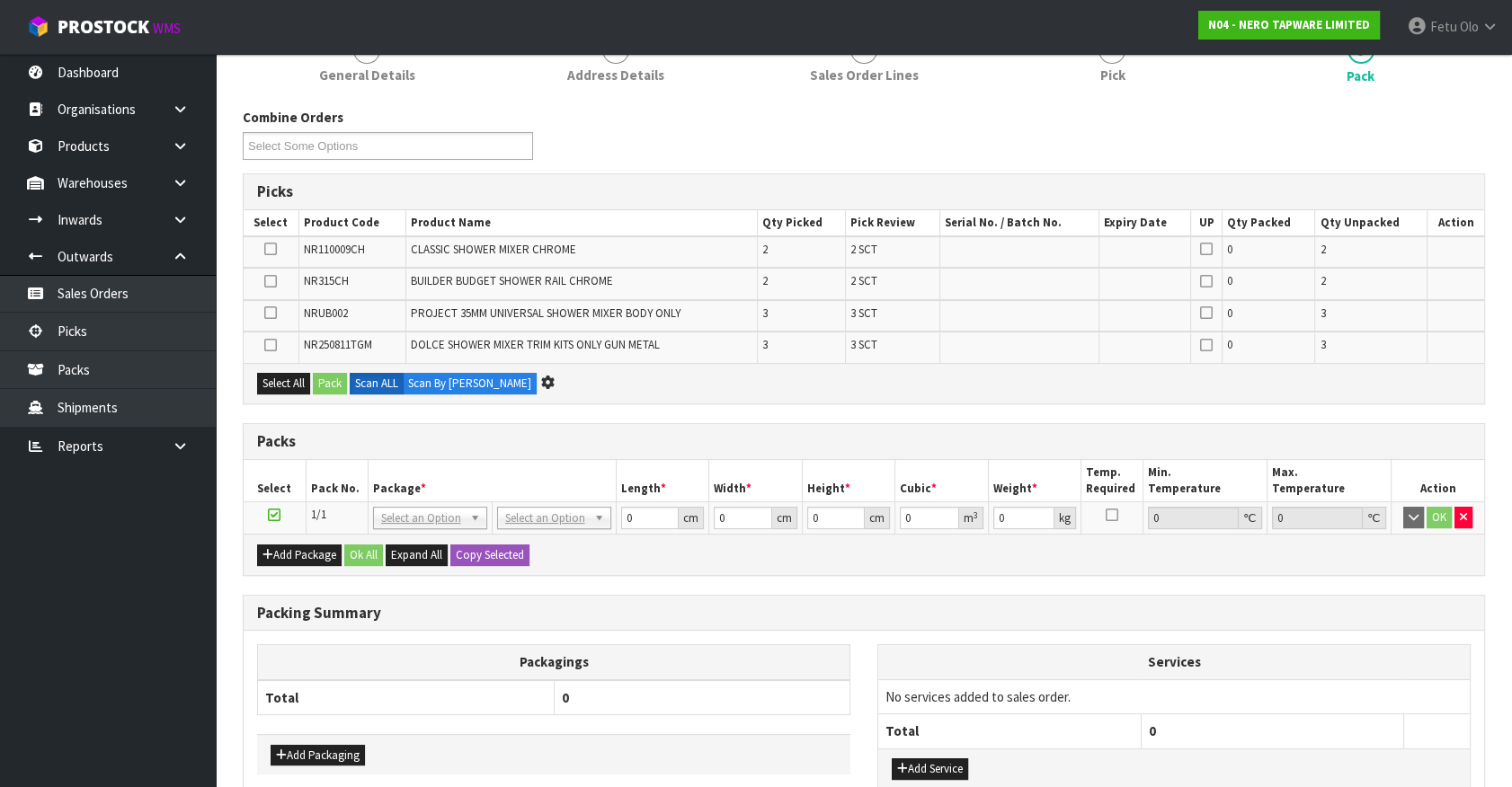
scroll to position [0, 0]
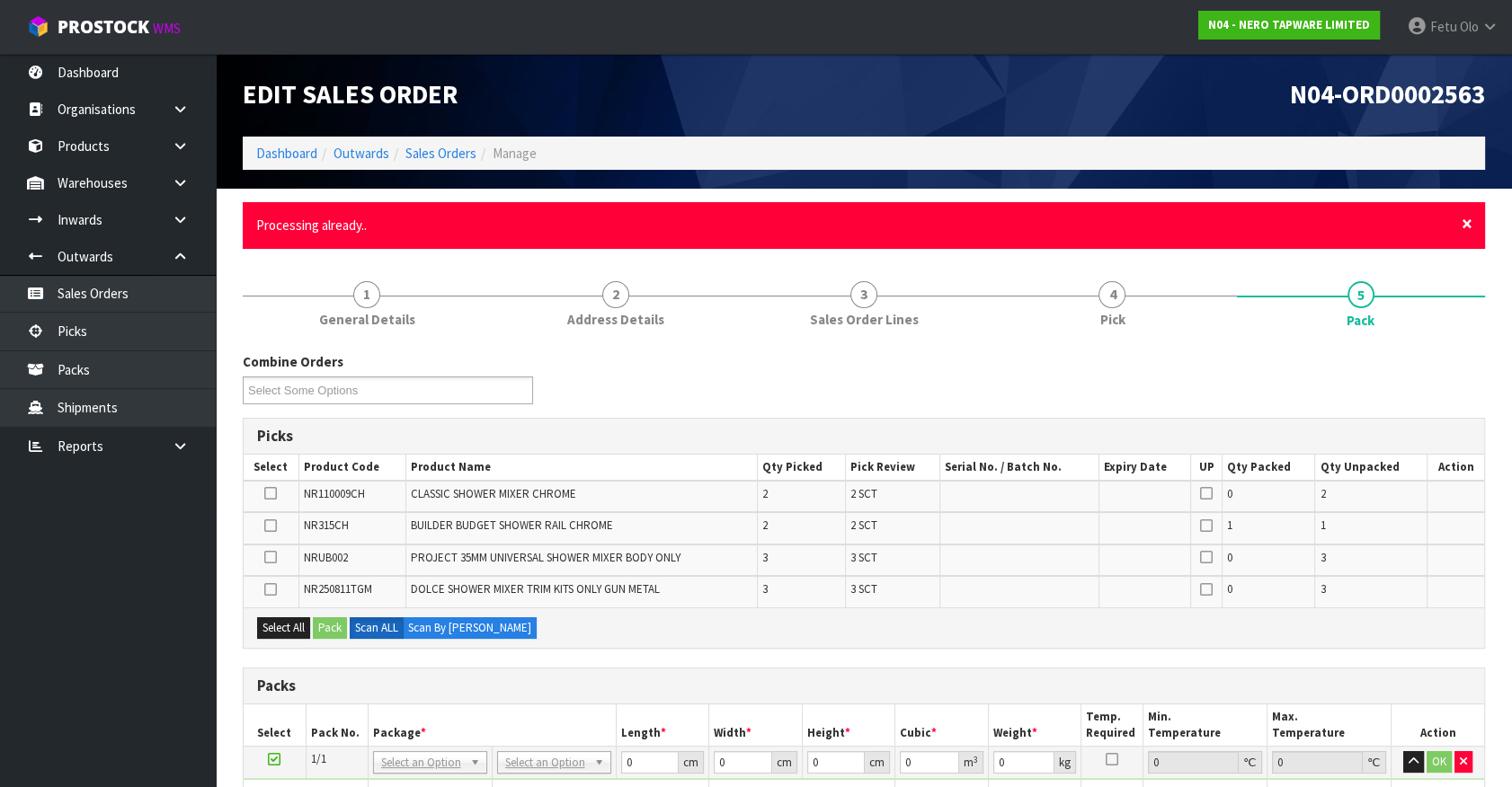
click at [1463, 225] on span "×" at bounding box center [1466, 223] width 10 height 25
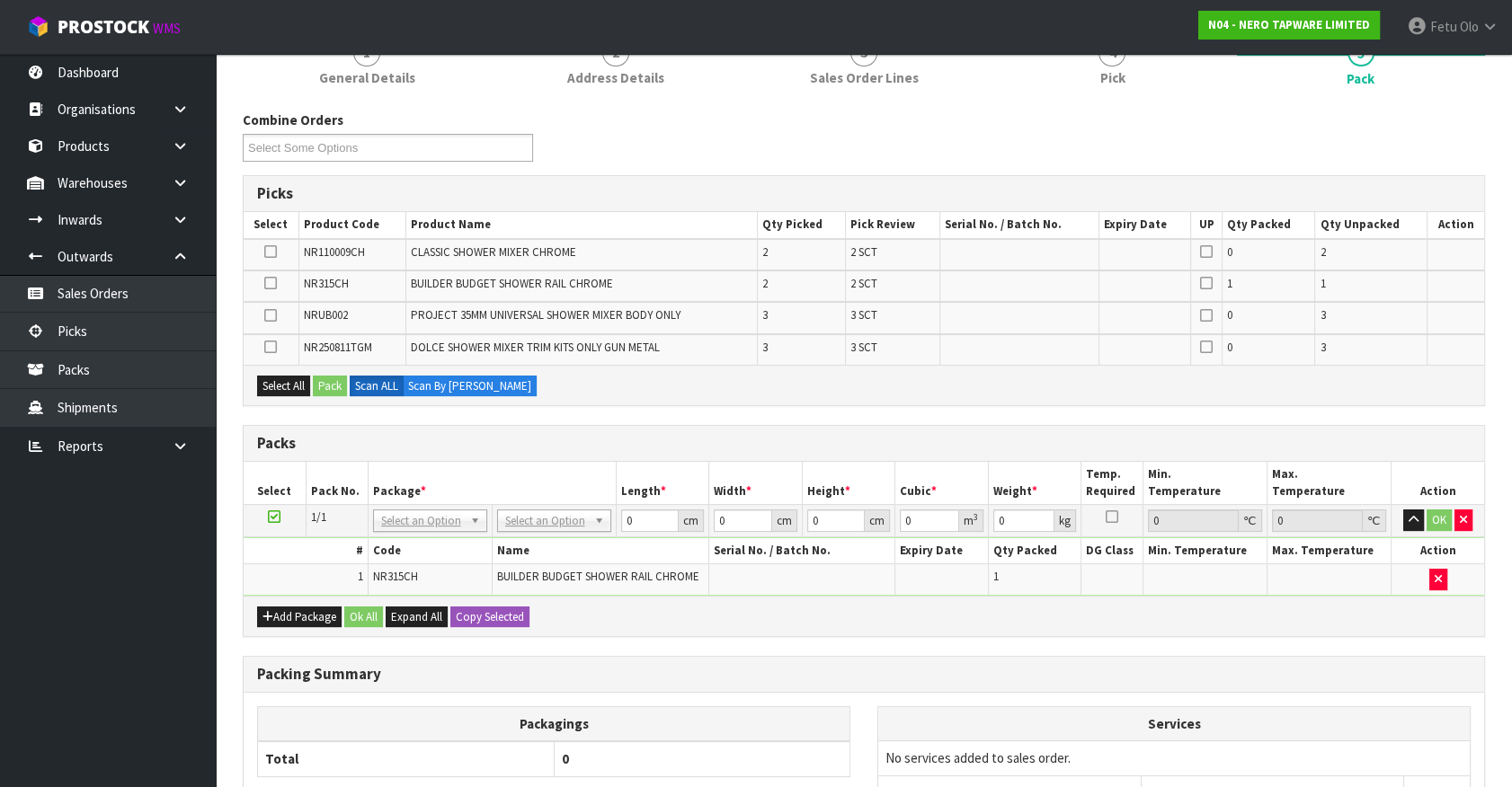
scroll to position [353, 0]
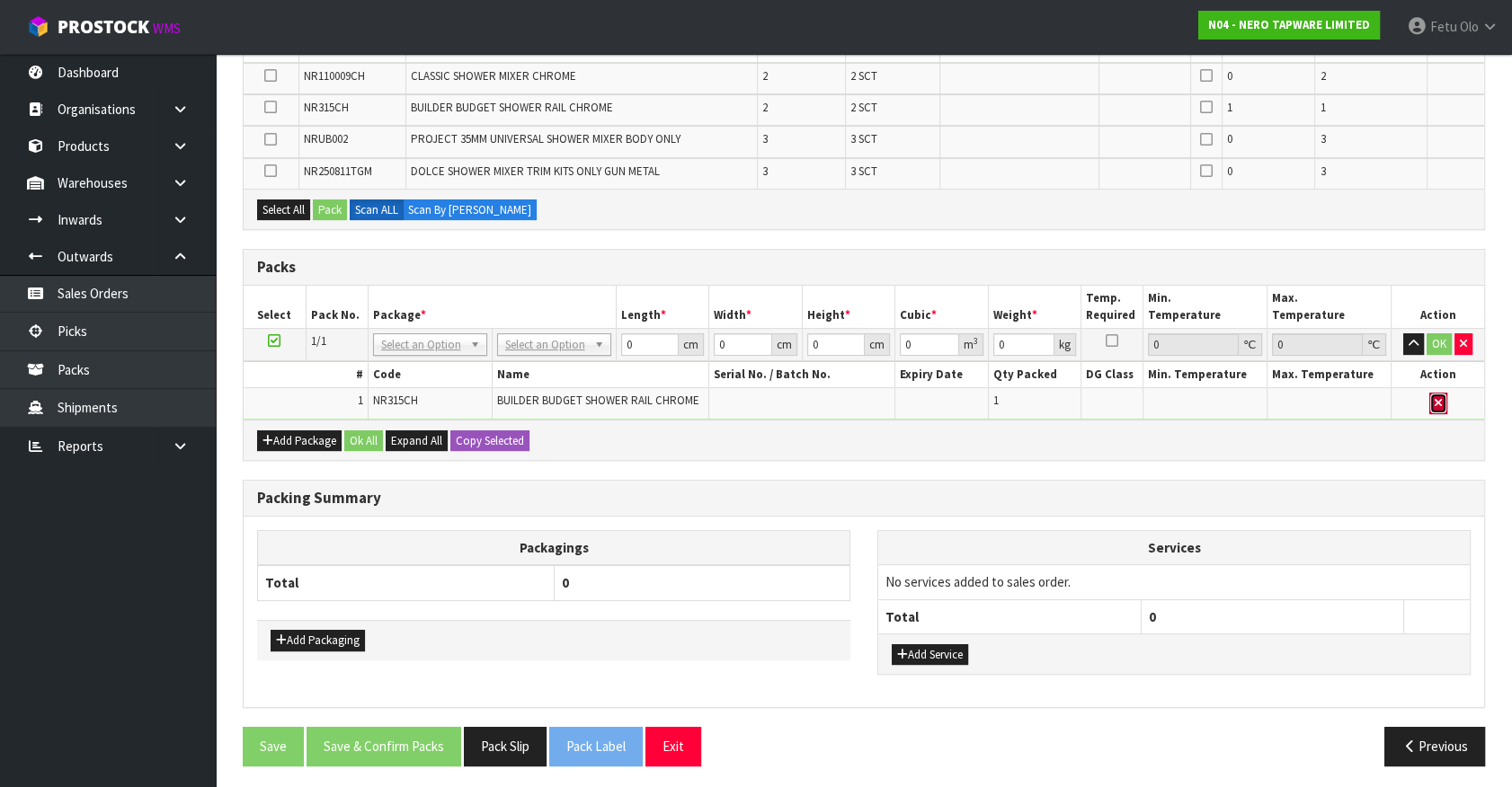
click at [1430, 402] on button "button" at bounding box center [1438, 403] width 18 height 22
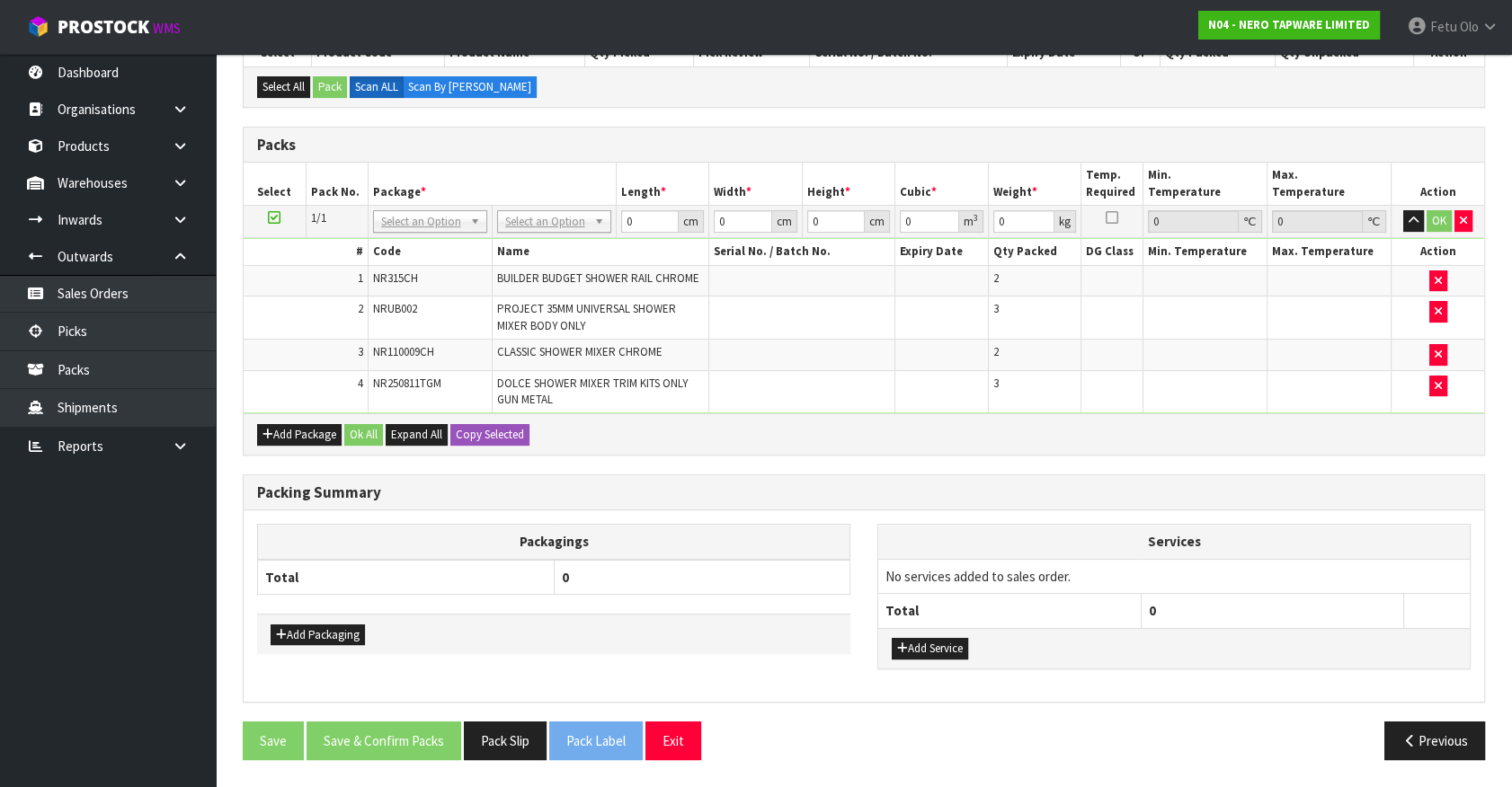
scroll to position [343, 0]
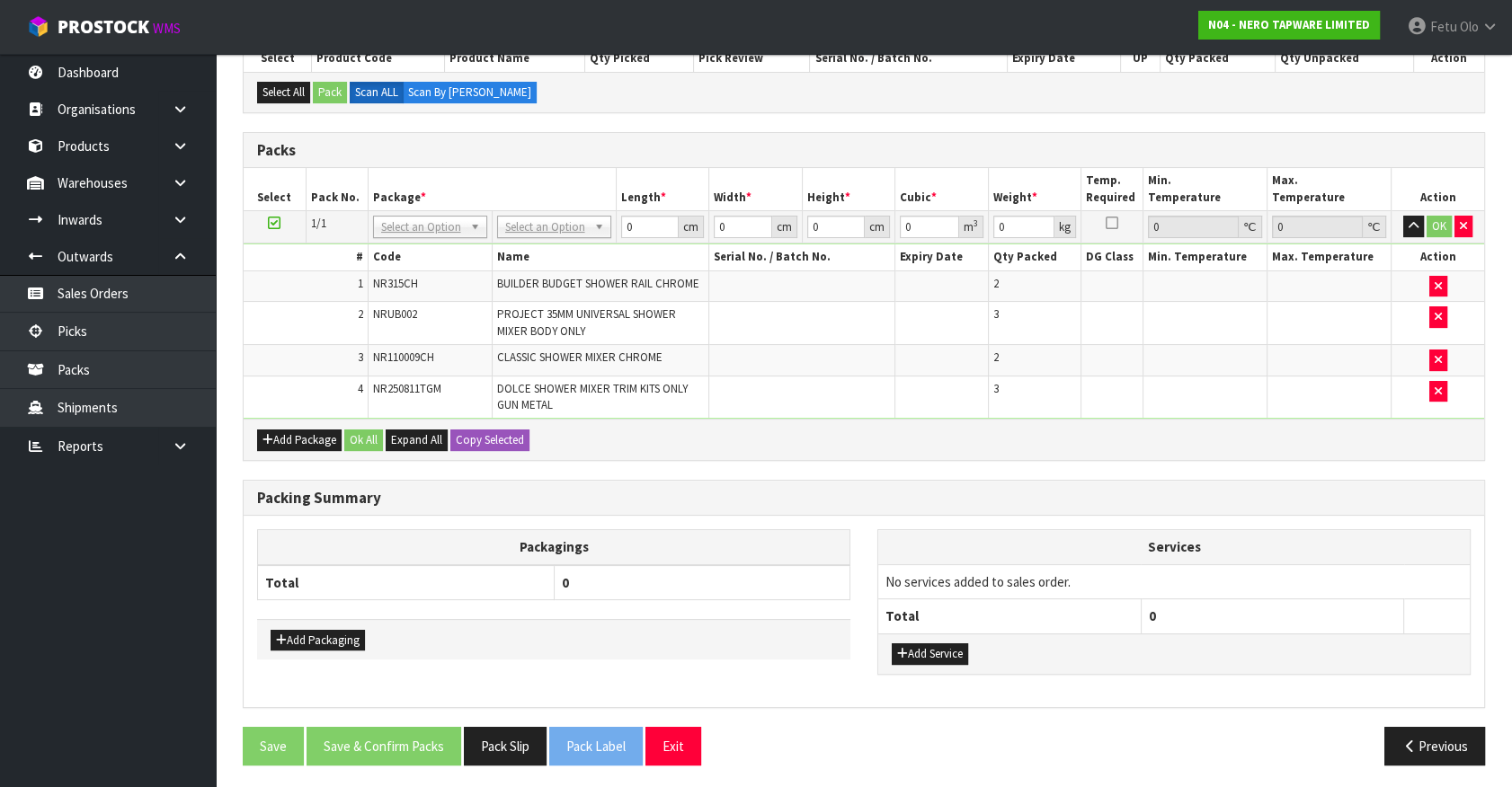
drag, startPoint x: 457, startPoint y: 224, endPoint x: 433, endPoint y: 236, distance: 26.8
click at [432, 237] on div at bounding box center [429, 251] width 112 height 29
drag, startPoint x: 430, startPoint y: 242, endPoint x: 424, endPoint y: 232, distance: 11.7
click at [430, 240] on input "text" at bounding box center [430, 252] width 106 height 23
type input "011"
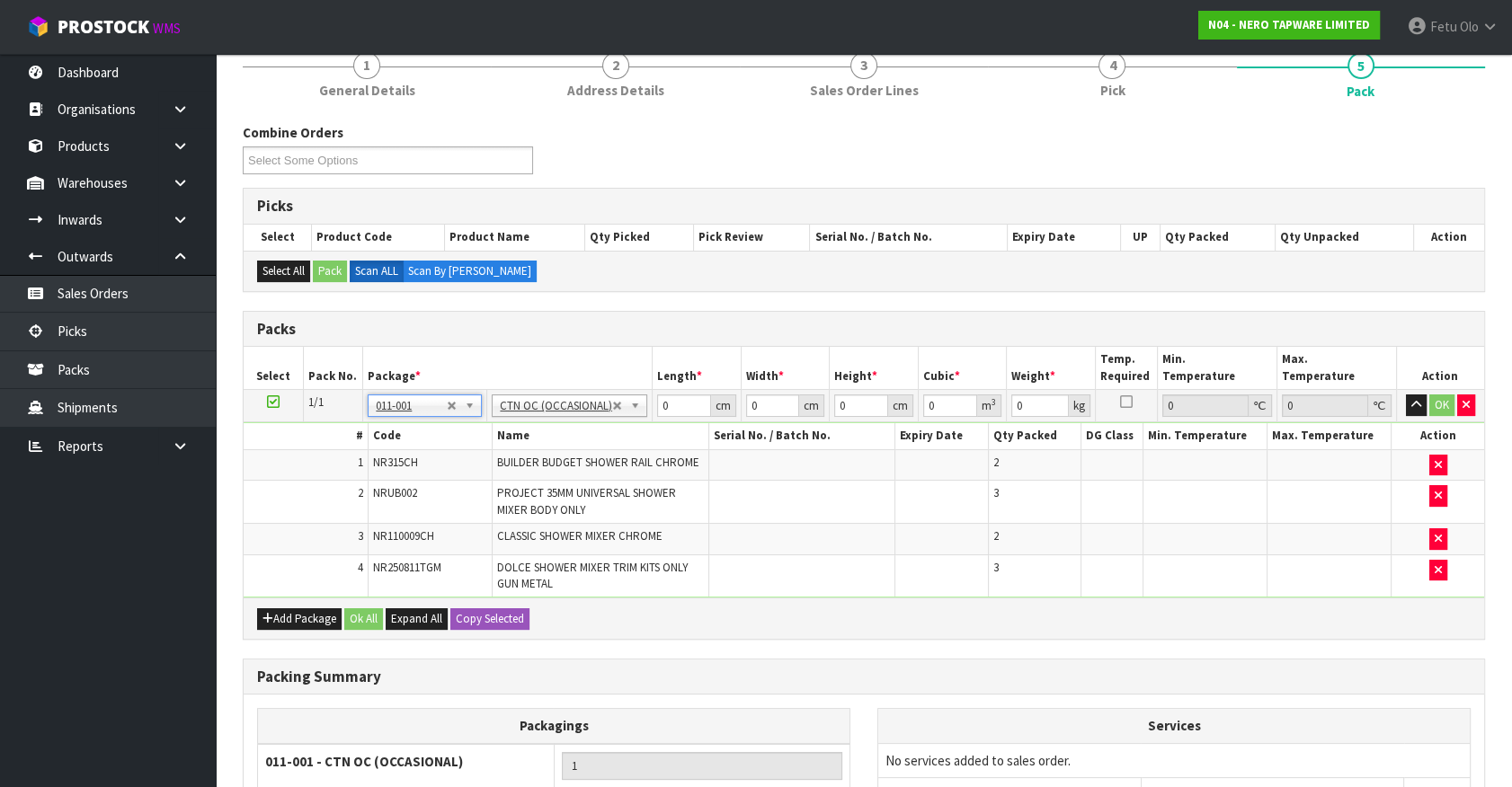
scroll to position [0, 0]
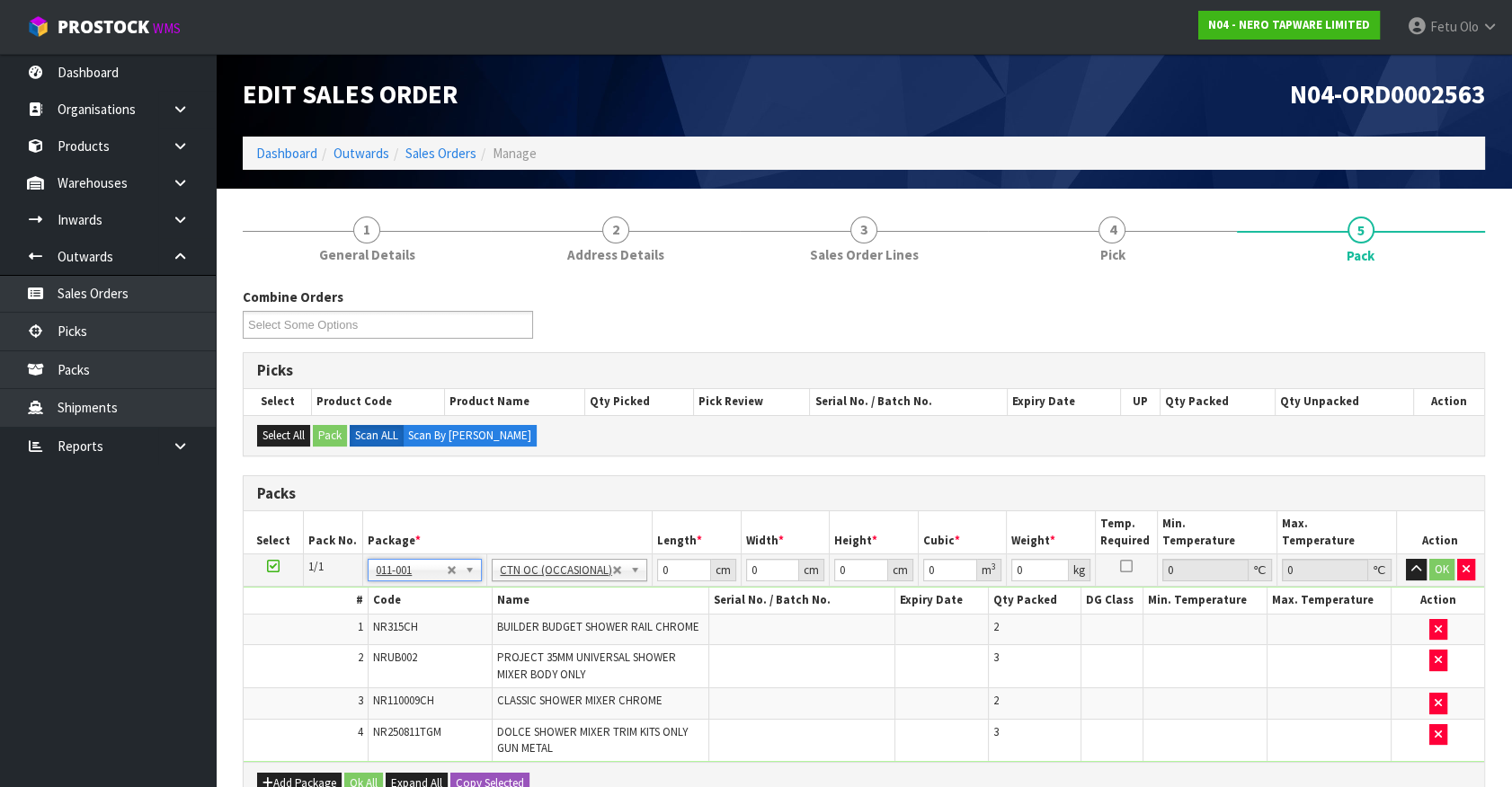
type input "6.7"
drag, startPoint x: 683, startPoint y: 561, endPoint x: 316, endPoint y: 621, distance: 371.9
click at [317, 621] on tbody "1/1 NONE 007-001 007-002 007-004 007-009 007-013 007-014 007-015 007-017 007-01…" at bounding box center [863, 658] width 1241 height 208
type input "75"
type input "34"
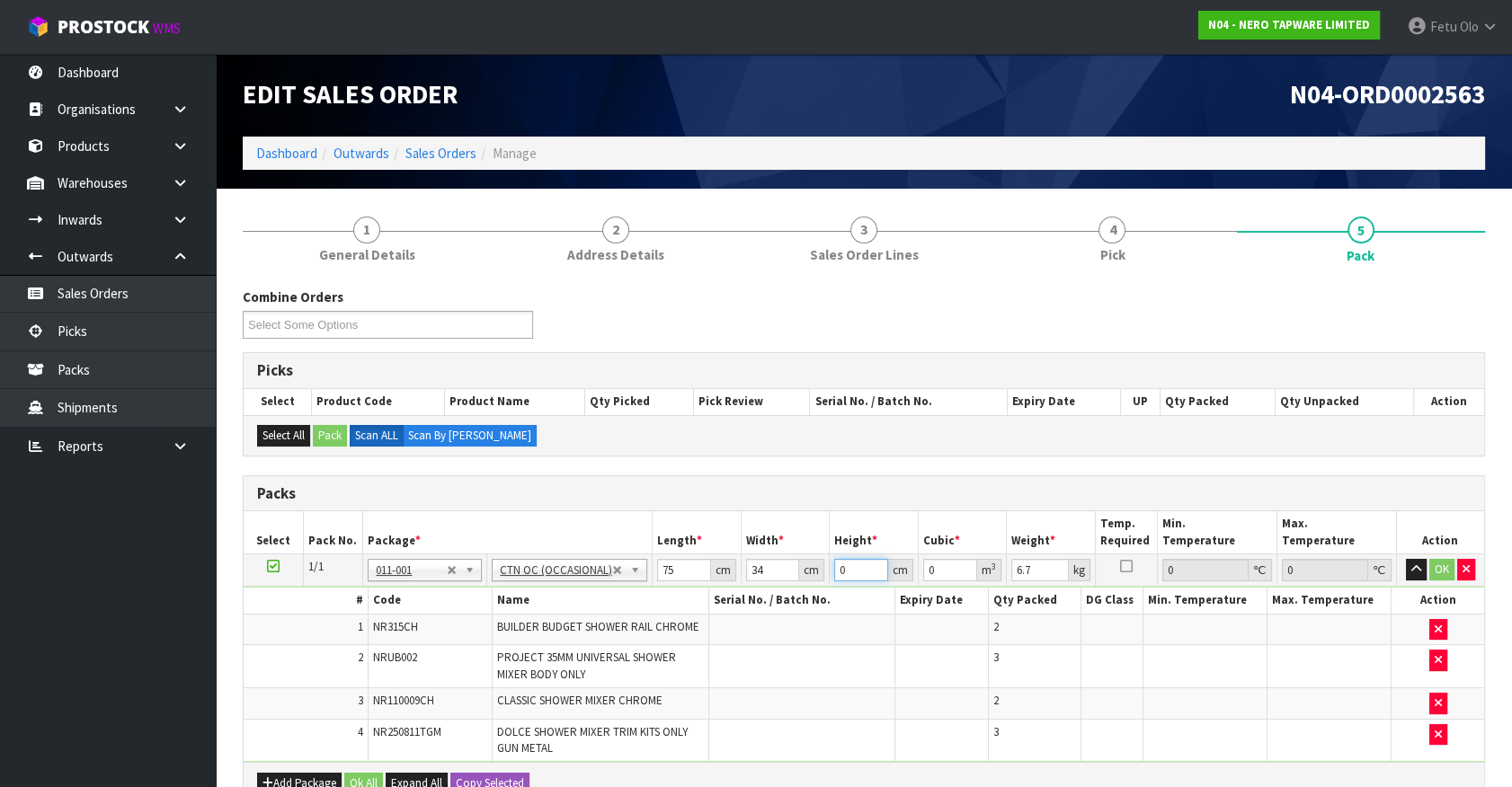
type input "2"
type input "0.0051"
type input "21"
type input "0.05355"
type input "21"
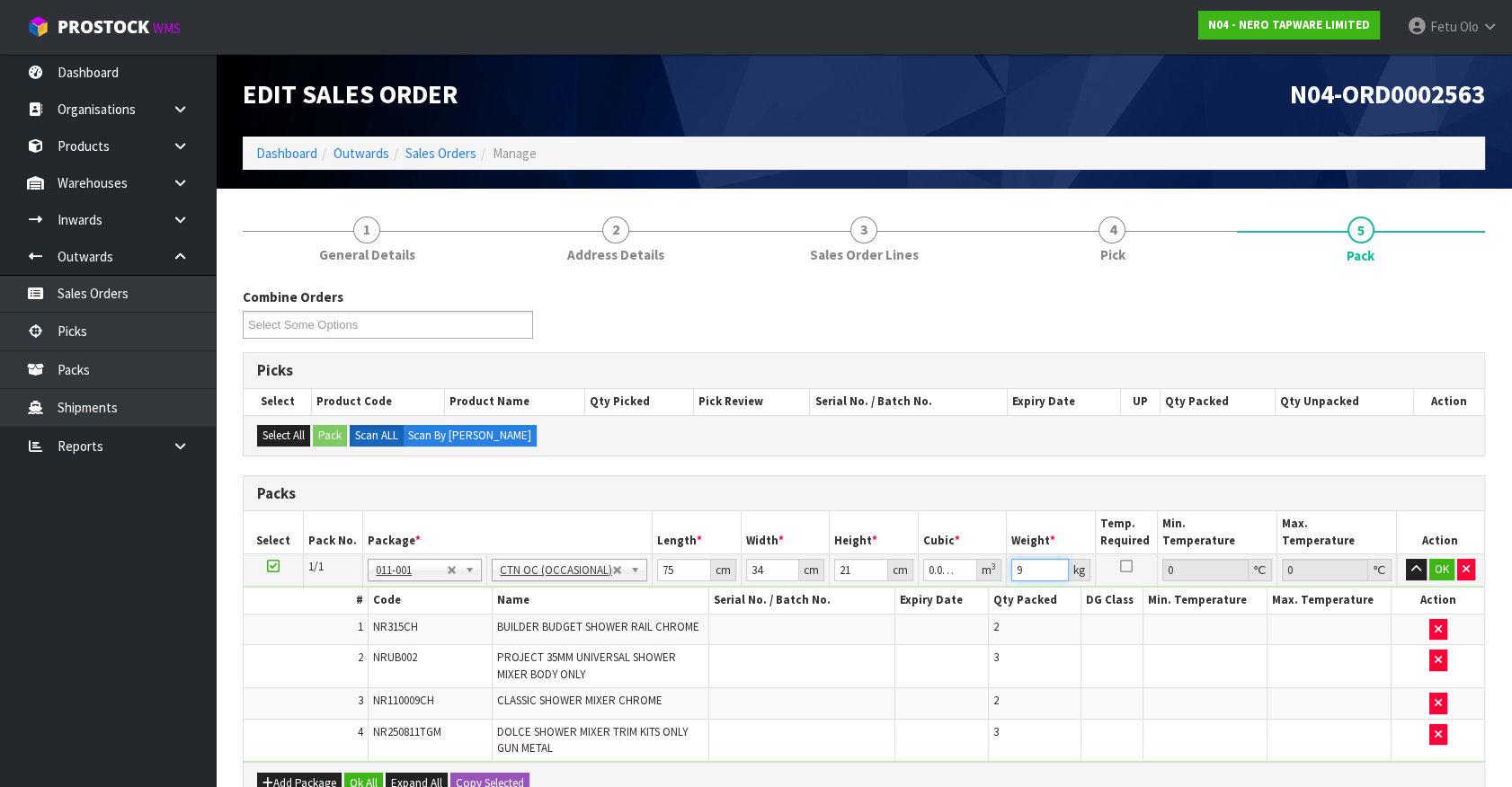
type input "9"
click button "OK" at bounding box center [1441, 569] width 25 height 22
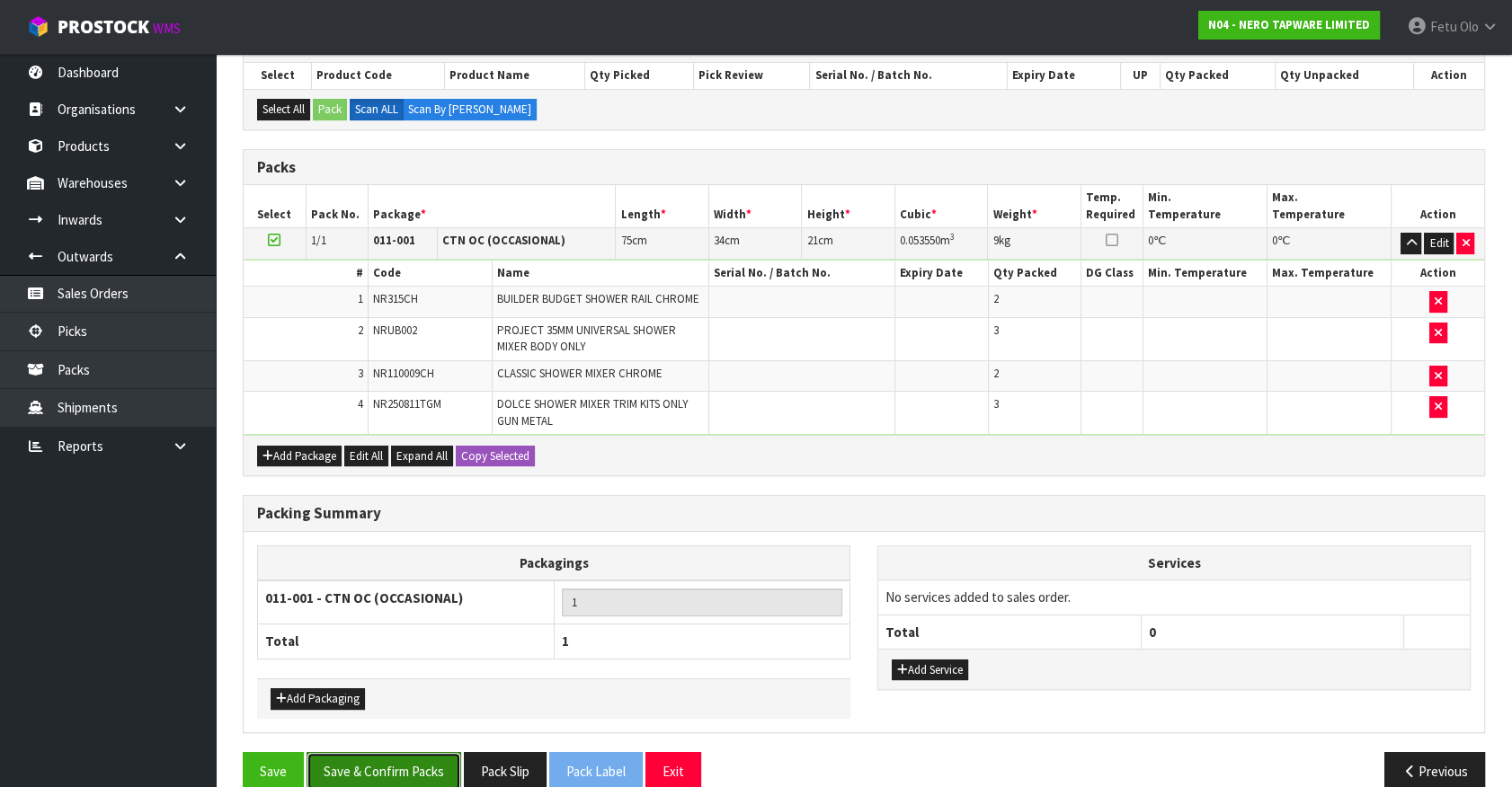
click at [413, 781] on button "Save & Confirm Packs" at bounding box center [384, 771] width 155 height 39
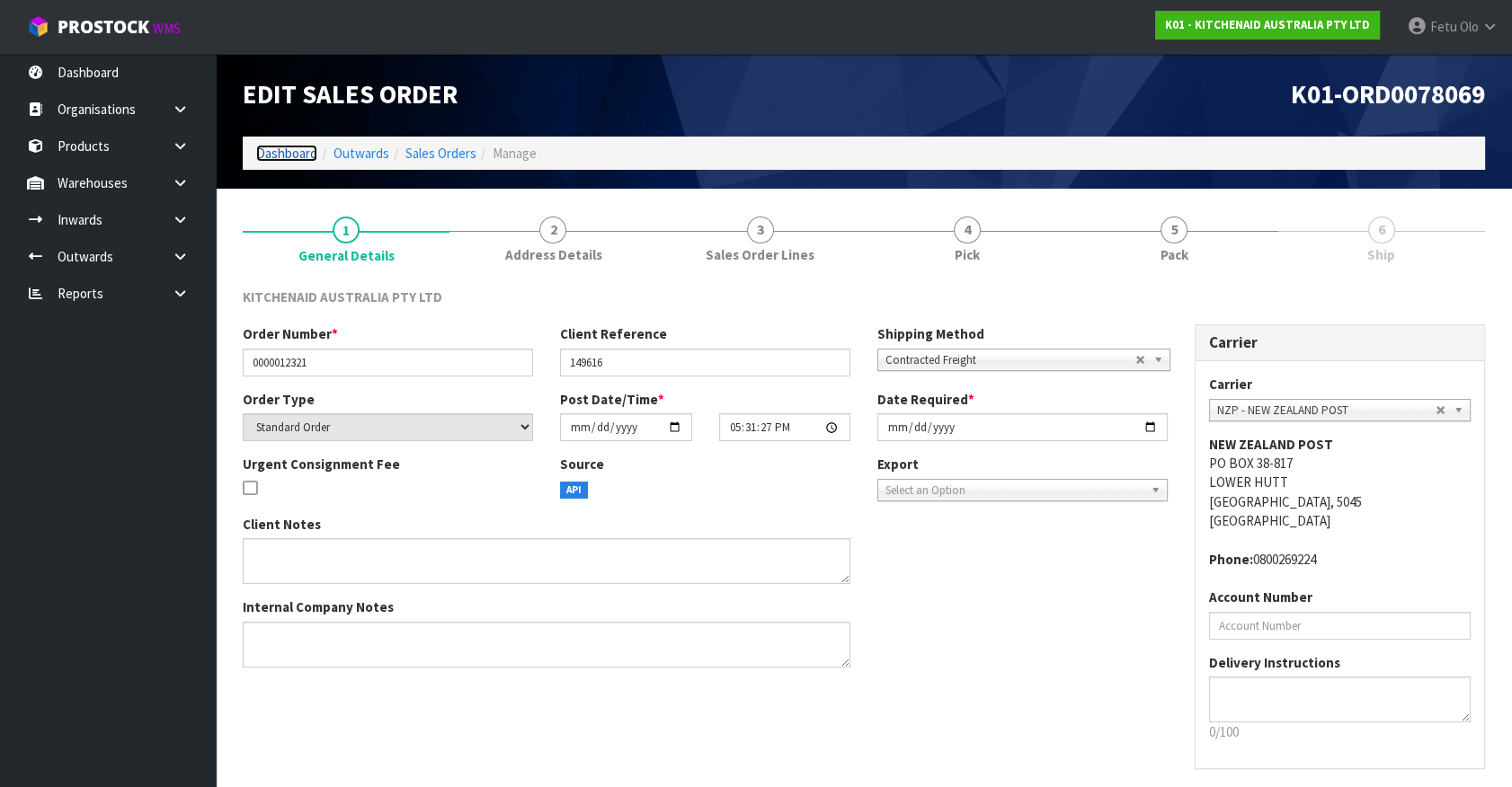
click at [297, 145] on link "Dashboard" at bounding box center [287, 154] width 61 height 17
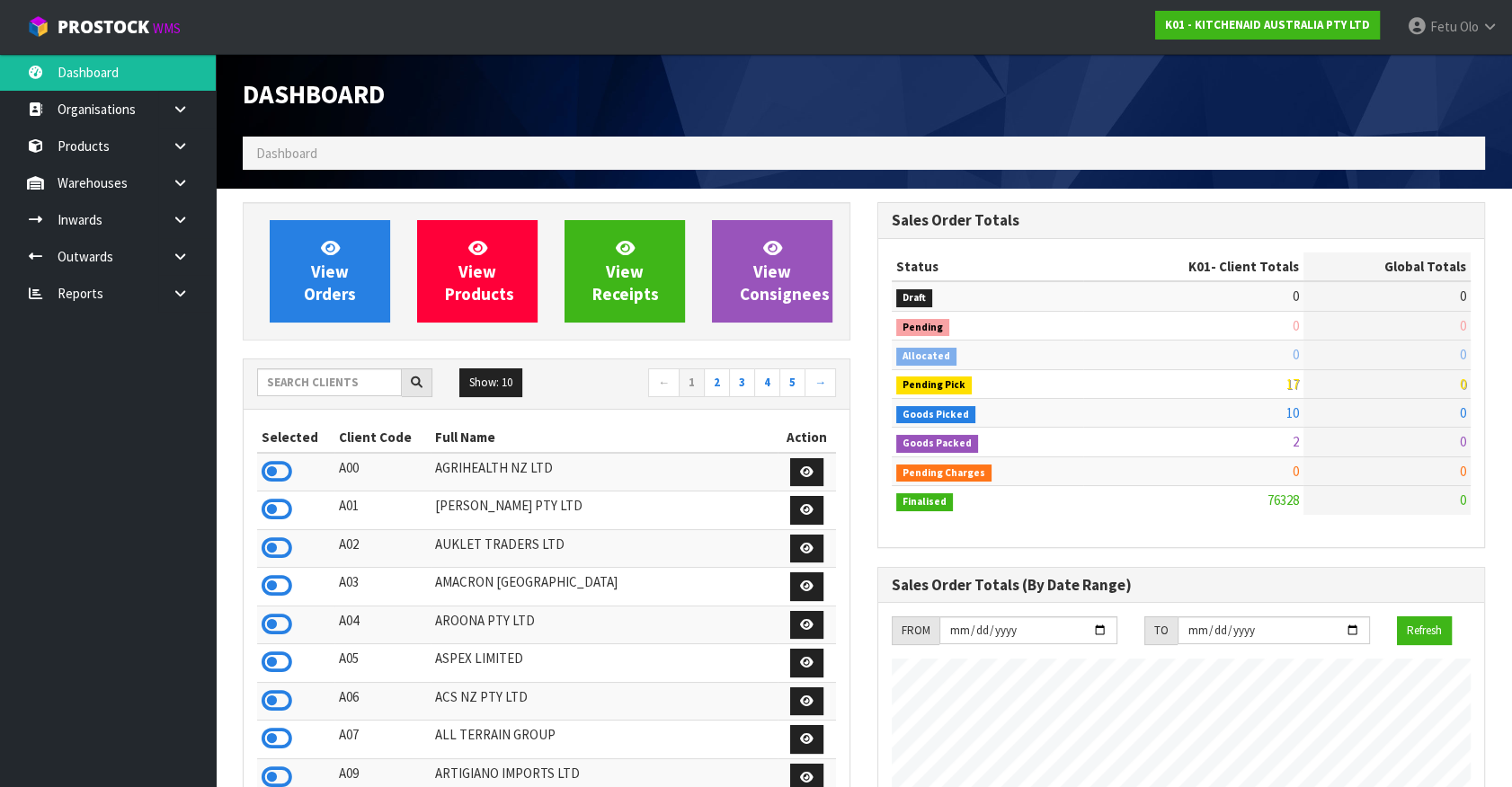
scroll to position [1359, 633]
drag, startPoint x: 1465, startPoint y: 385, endPoint x: 1454, endPoint y: 385, distance: 11.0
click at [1454, 385] on span "91" at bounding box center [1459, 385] width 12 height 17
click at [294, 383] on input "text" at bounding box center [330, 383] width 145 height 28
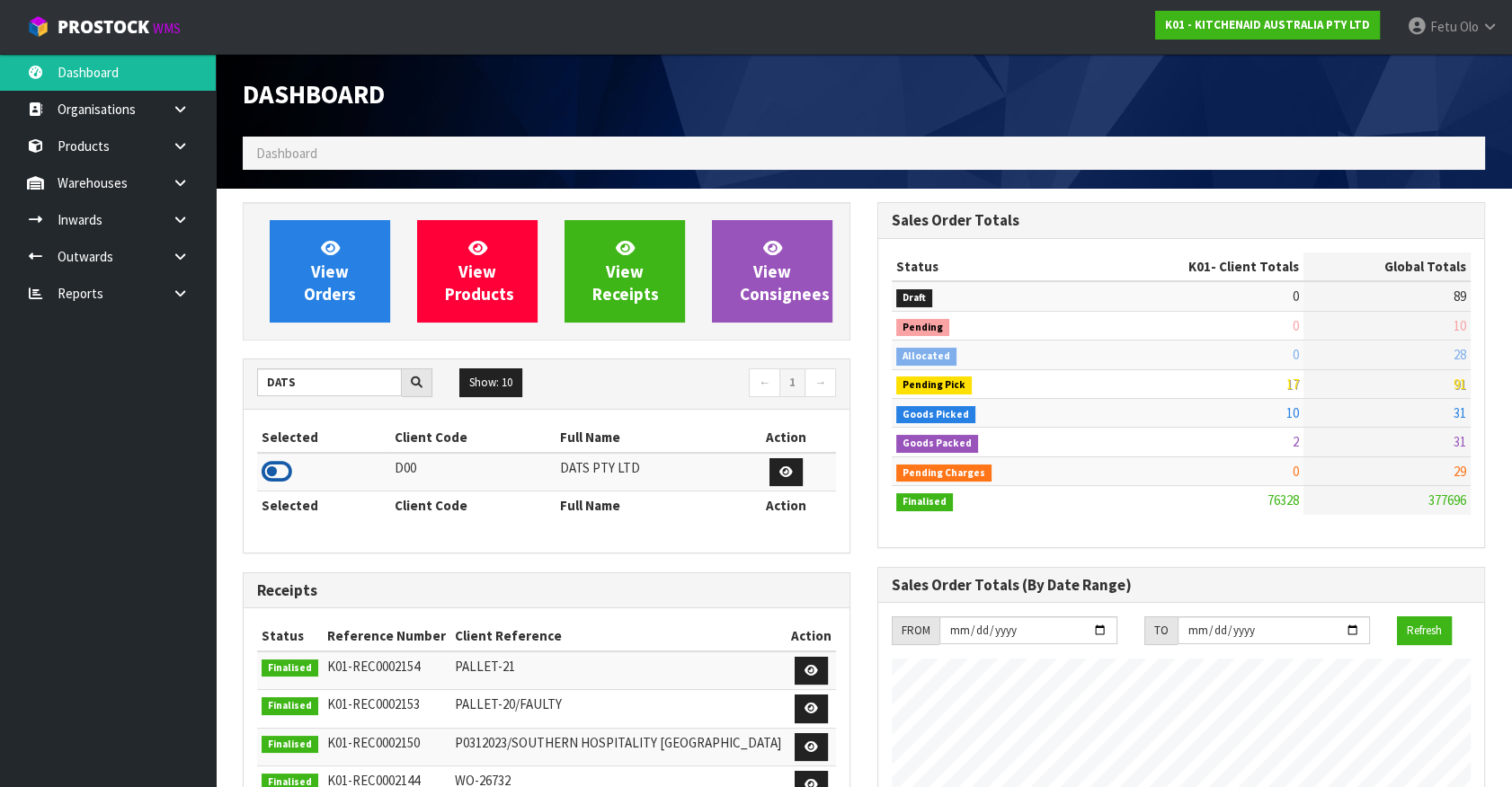
click at [274, 467] on icon at bounding box center [276, 471] width 30 height 27
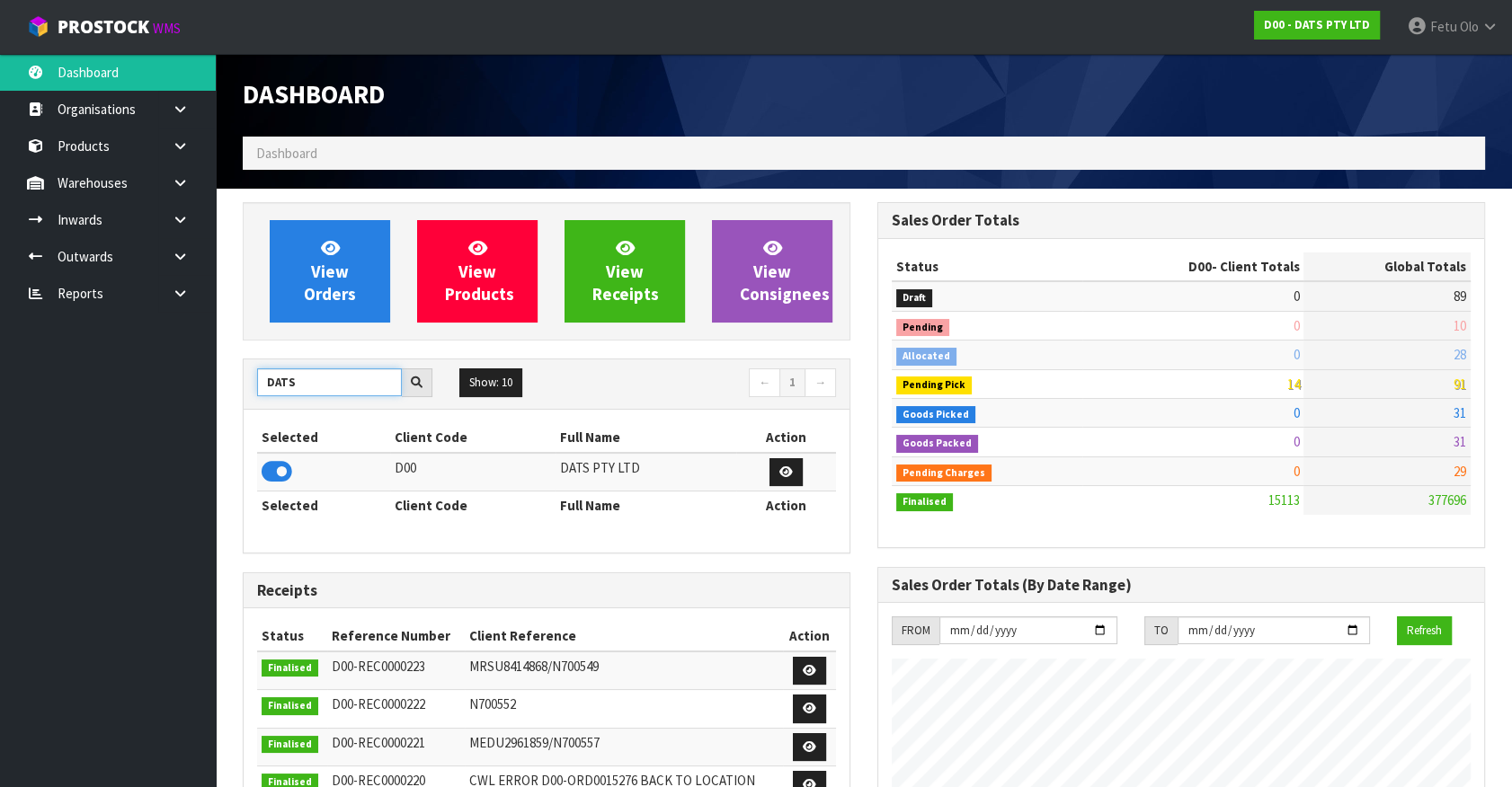
drag, startPoint x: 316, startPoint y: 371, endPoint x: 135, endPoint y: 385, distance: 181.5
click at [135, 385] on body "Toggle navigation ProStock WMS D00 - DATS PTY LTD Fetu Olo Logout Dashboard Org…" at bounding box center [756, 393] width 1512 height 787
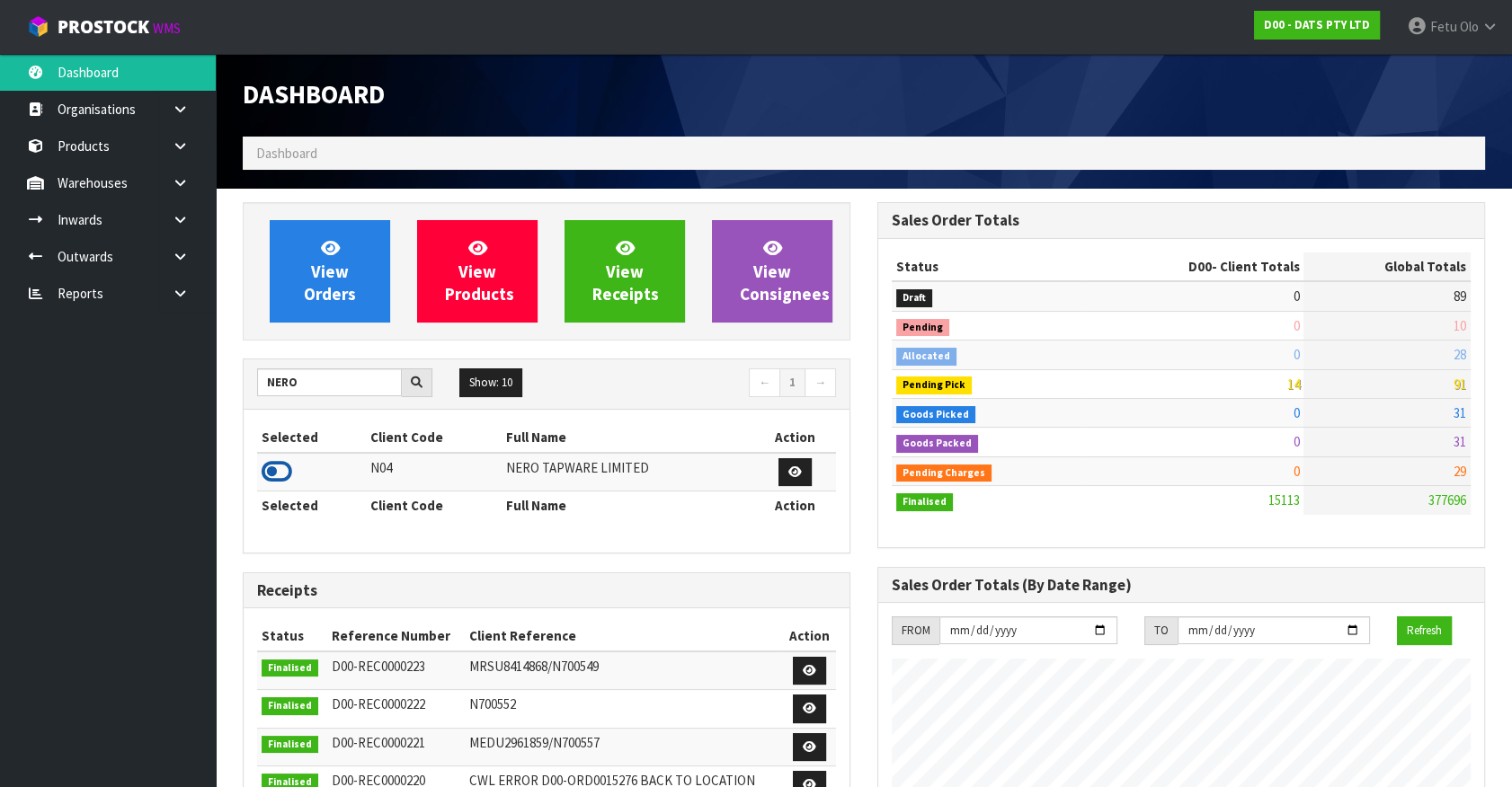
click at [279, 474] on icon at bounding box center [276, 471] width 30 height 27
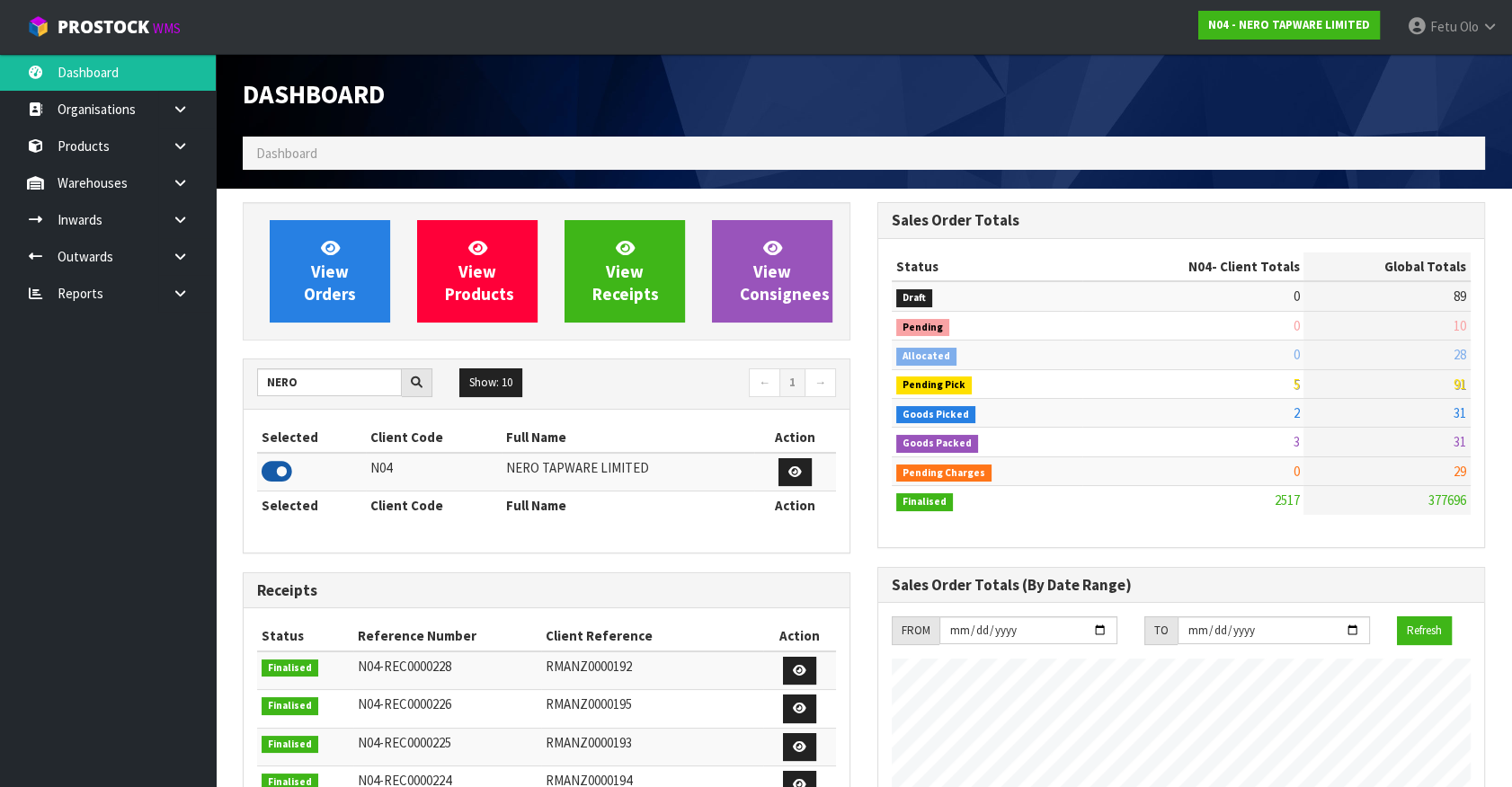
scroll to position [1435, 633]
drag, startPoint x: 305, startPoint y: 382, endPoint x: 202, endPoint y: 392, distance: 103.5
click at [202, 392] on body "Toggle navigation ProStock WMS N04 - NERO TAPWARE LIMITED Fetu Olo Logout Dashb…" at bounding box center [756, 393] width 1512 height 787
click at [276, 476] on icon at bounding box center [276, 471] width 30 height 27
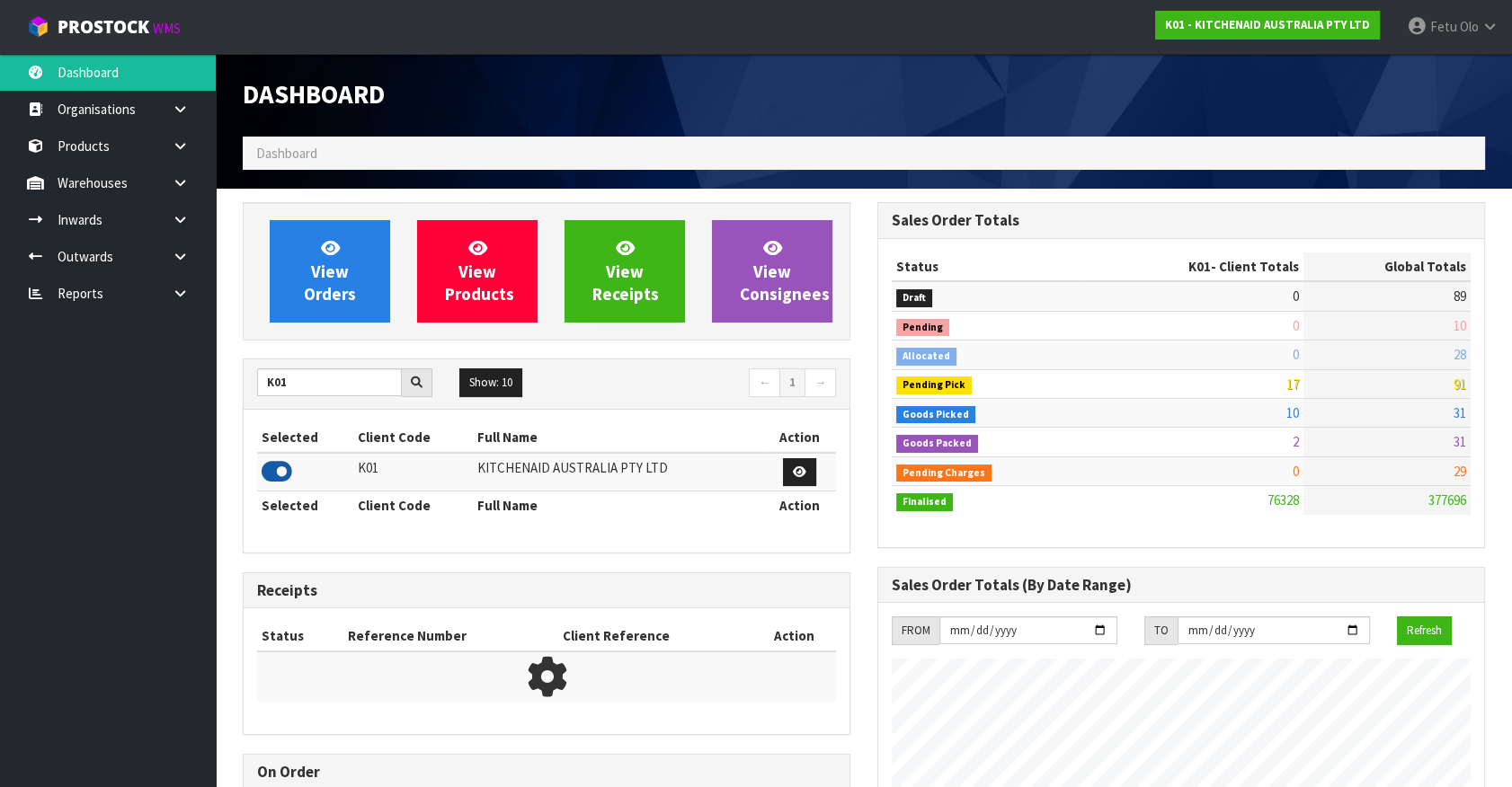
scroll to position [1359, 633]
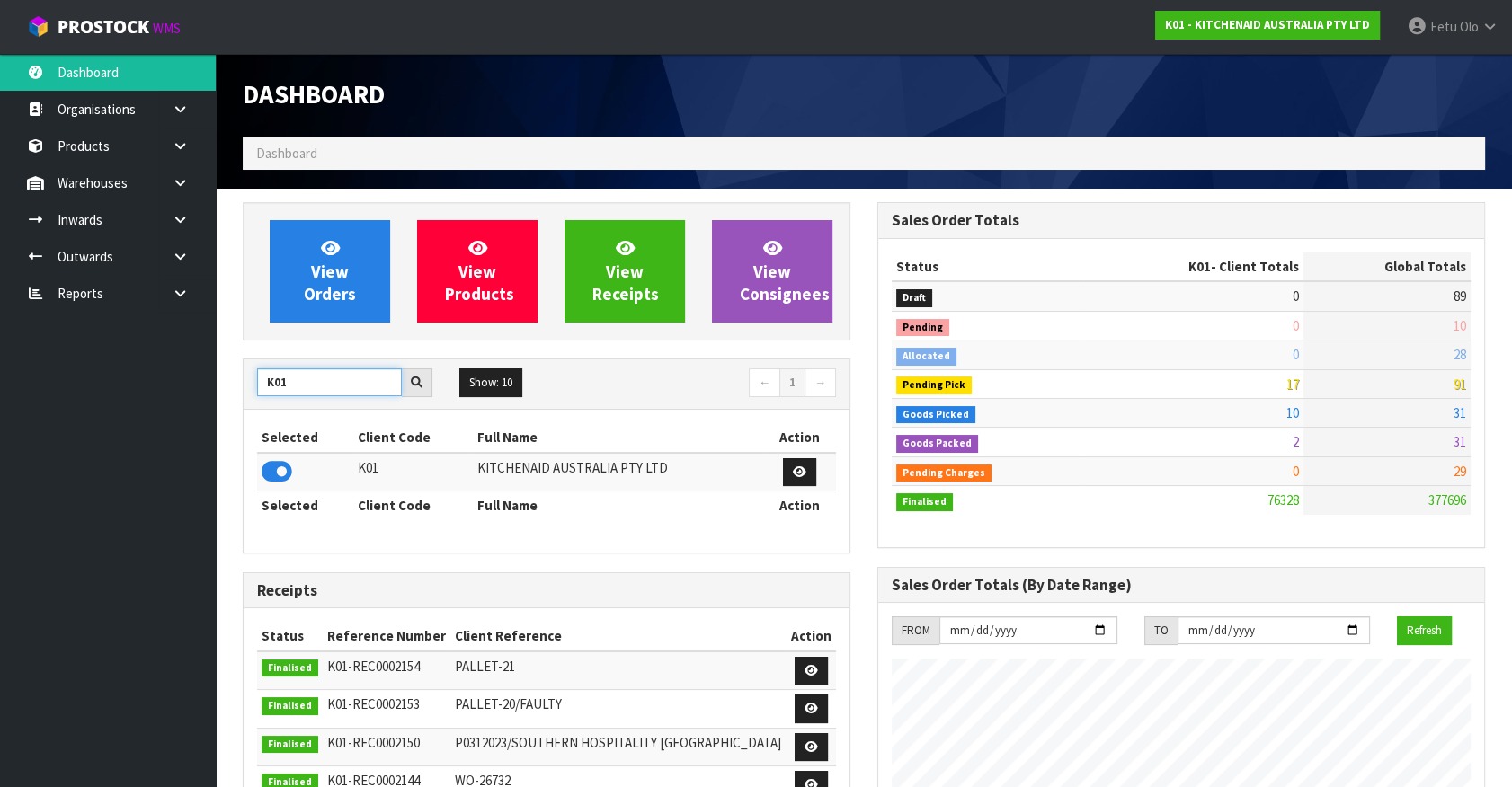
drag, startPoint x: 340, startPoint y: 383, endPoint x: 139, endPoint y: 369, distance: 201.5
click at [143, 369] on body "Toggle navigation ProStock WMS K01 - KITCHENAID AUSTRALIA PTY LTD Fetu Olo Logo…" at bounding box center [756, 393] width 1512 height 787
type input "PROT"
click at [276, 474] on icon at bounding box center [276, 471] width 30 height 27
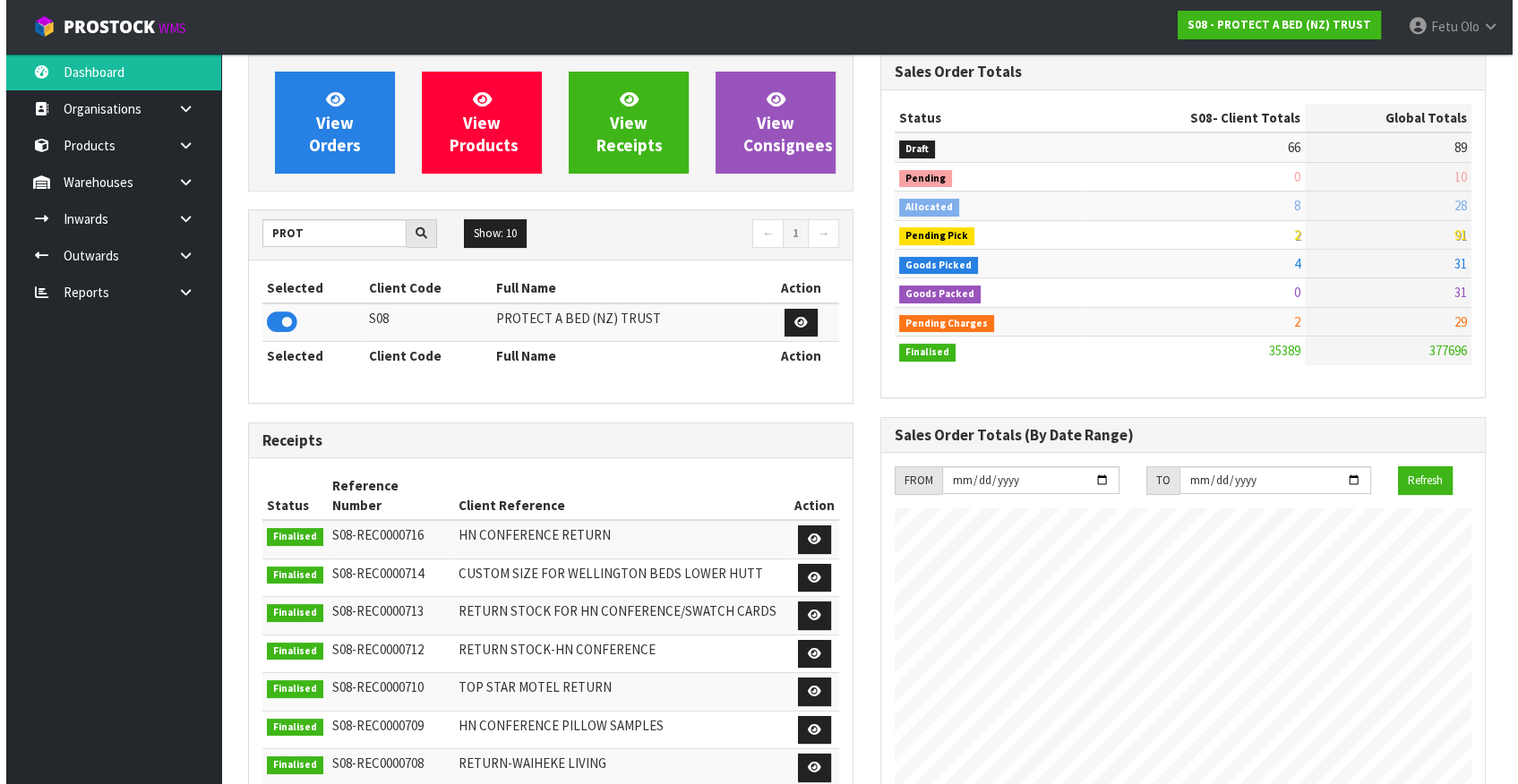
scroll to position [0, 0]
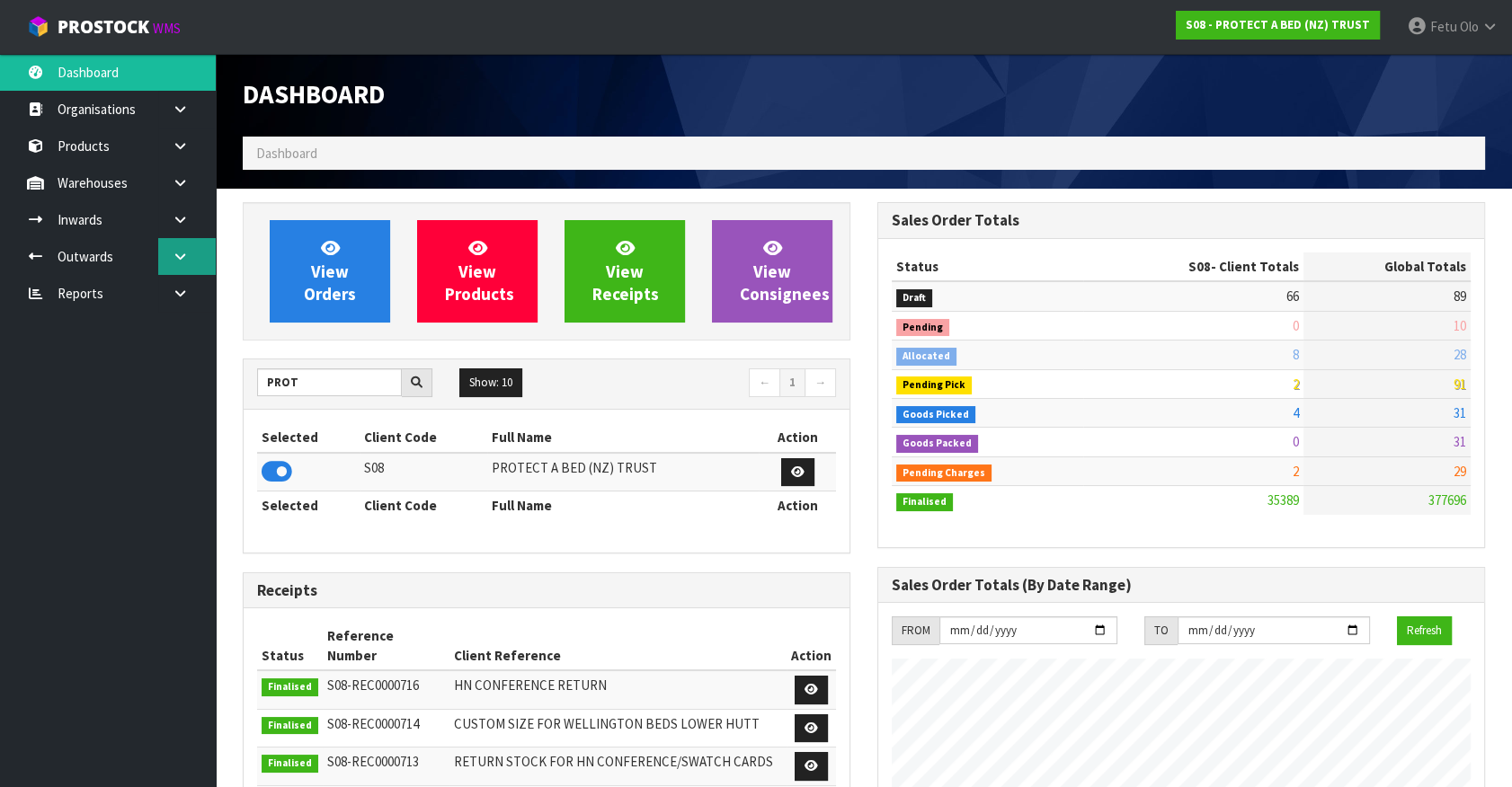
click at [180, 252] on icon at bounding box center [180, 256] width 17 height 13
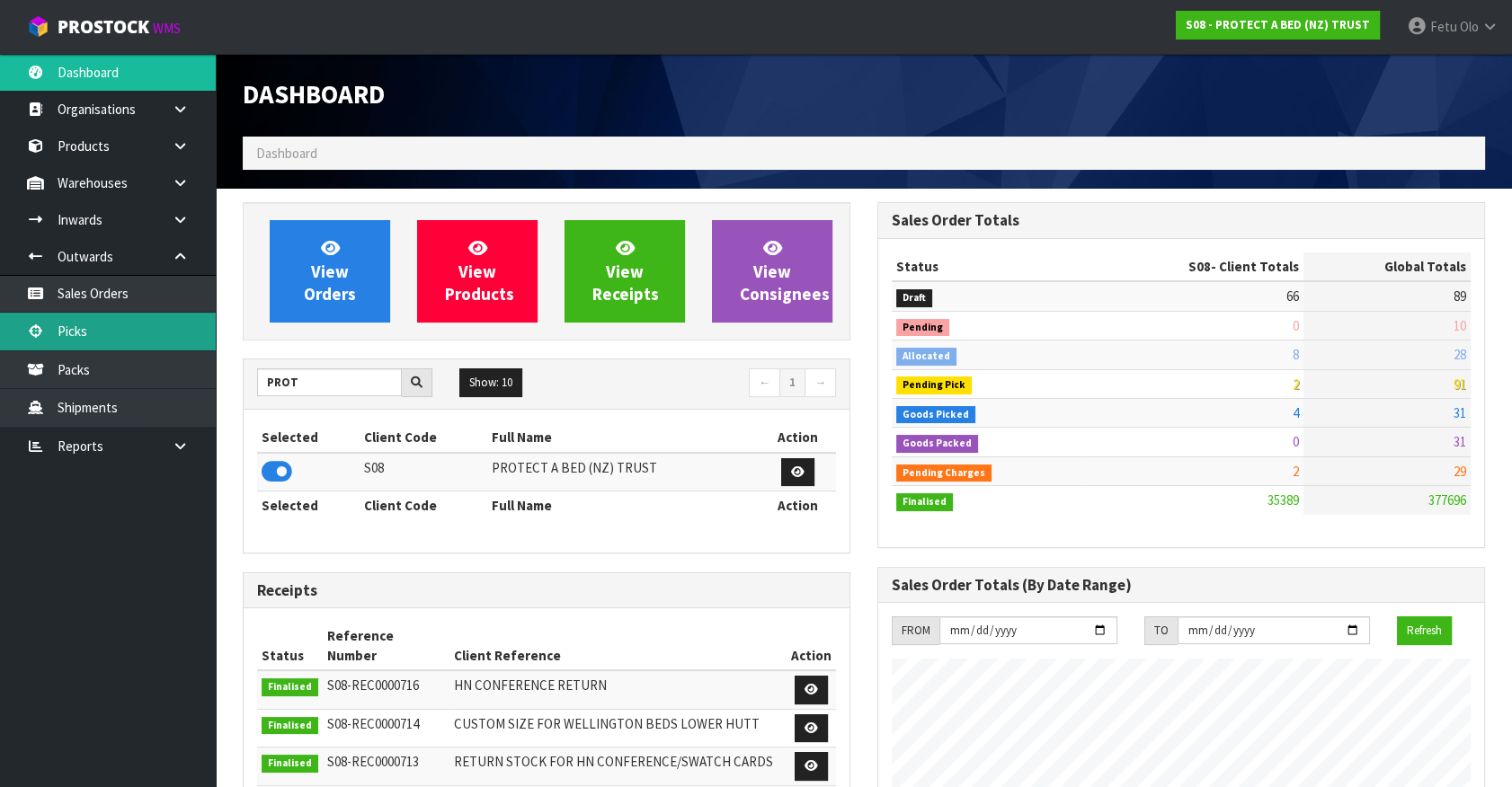
click at [77, 329] on link "Picks" at bounding box center [107, 331] width 216 height 37
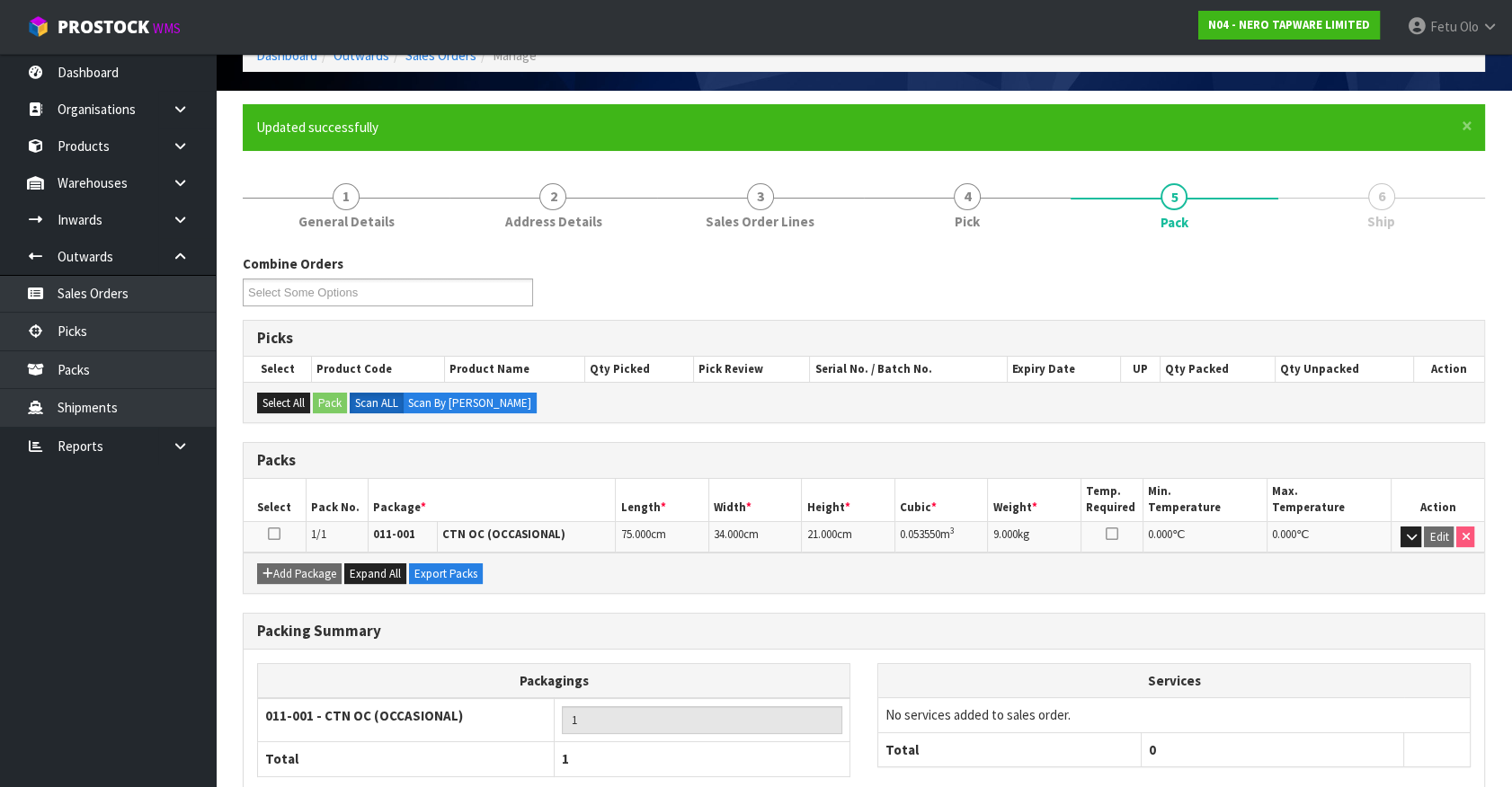
scroll to position [203, 0]
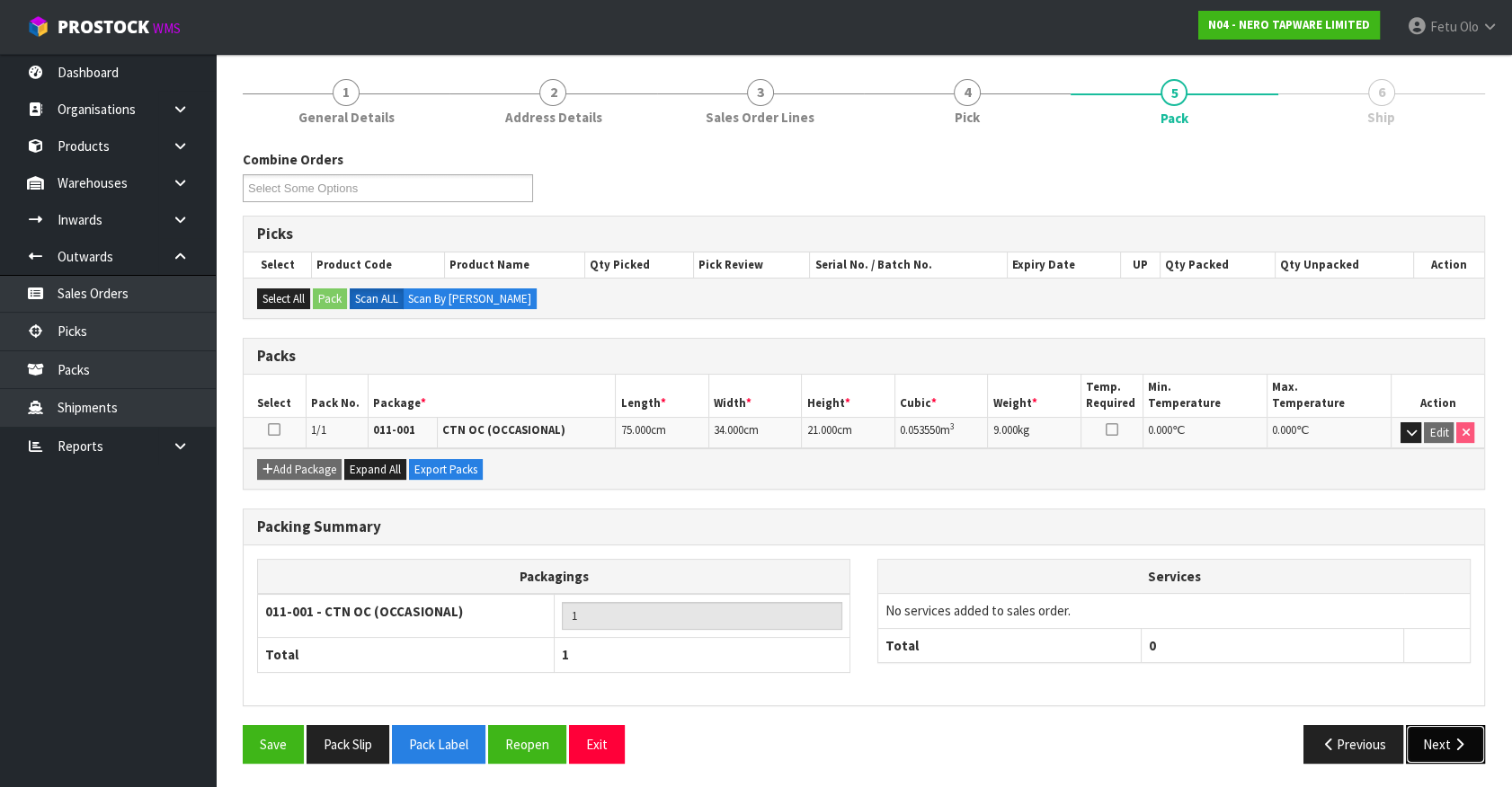
click at [1437, 730] on button "Next" at bounding box center [1445, 744] width 79 height 39
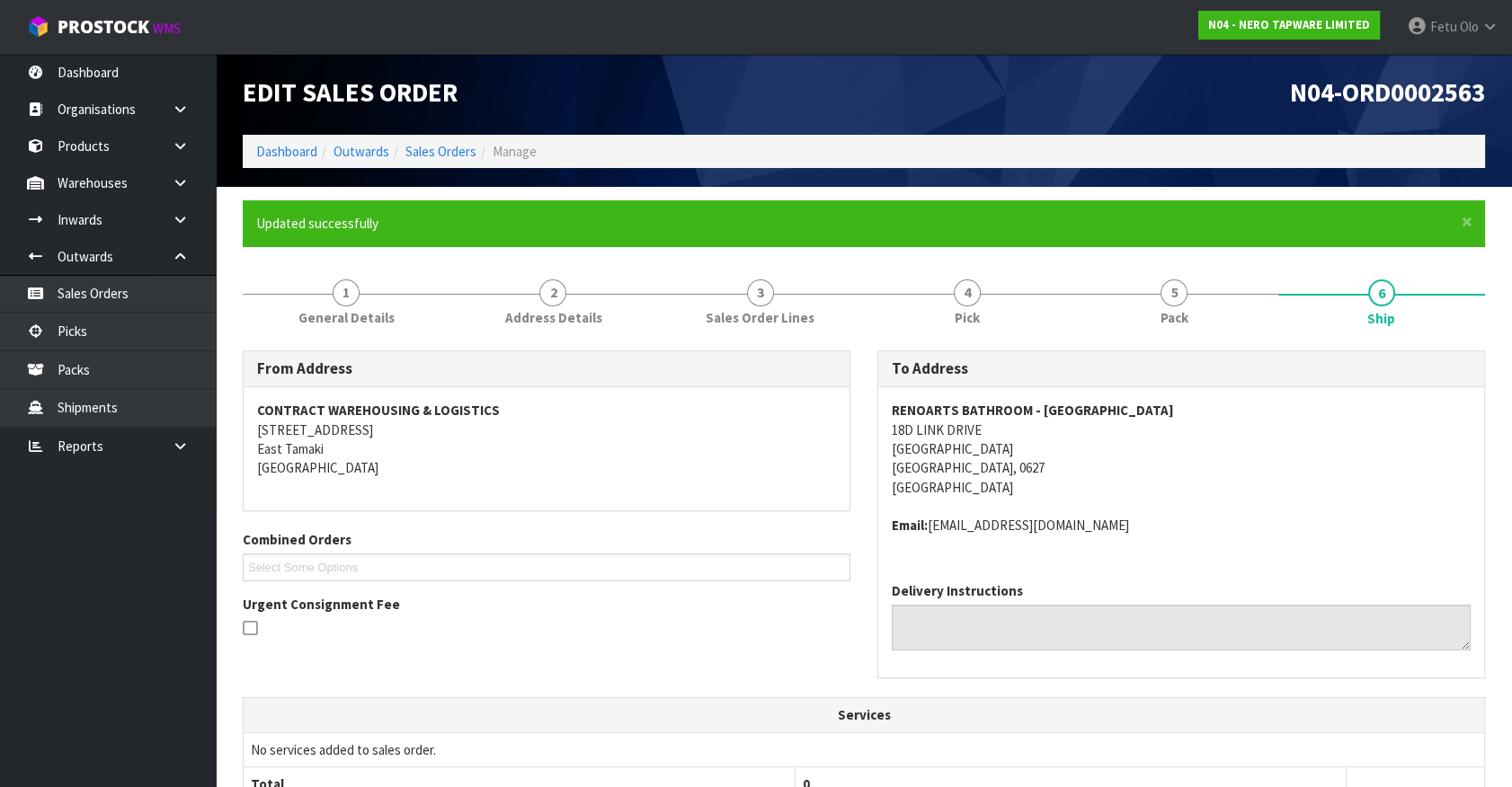
scroll to position [0, 0]
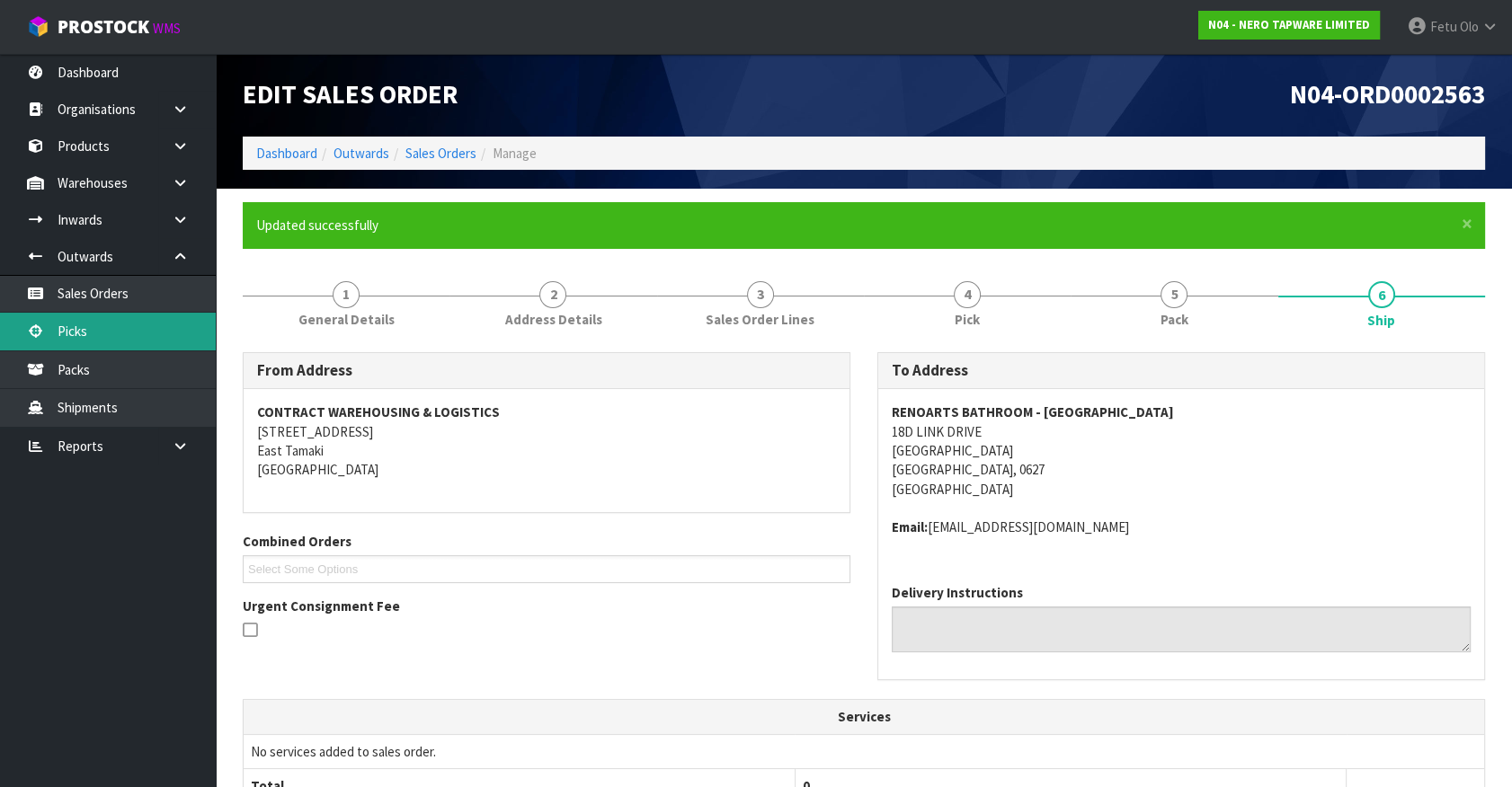
drag, startPoint x: 96, startPoint y: 336, endPoint x: 211, endPoint y: 322, distance: 115.8
click at [96, 336] on link "Picks" at bounding box center [107, 331] width 216 height 37
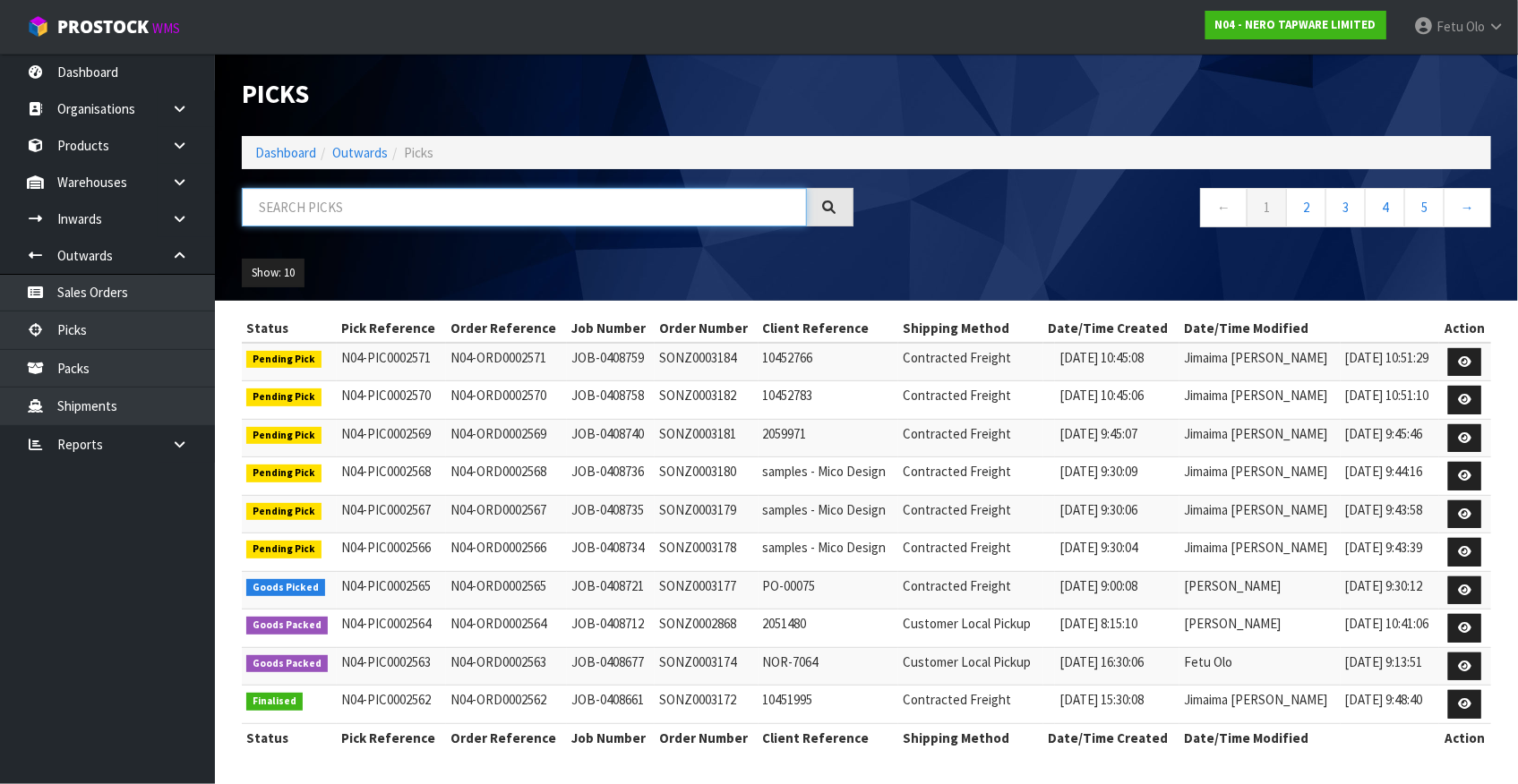
click at [412, 204] on input "text" at bounding box center [524, 207] width 565 height 38
type input "0002565"
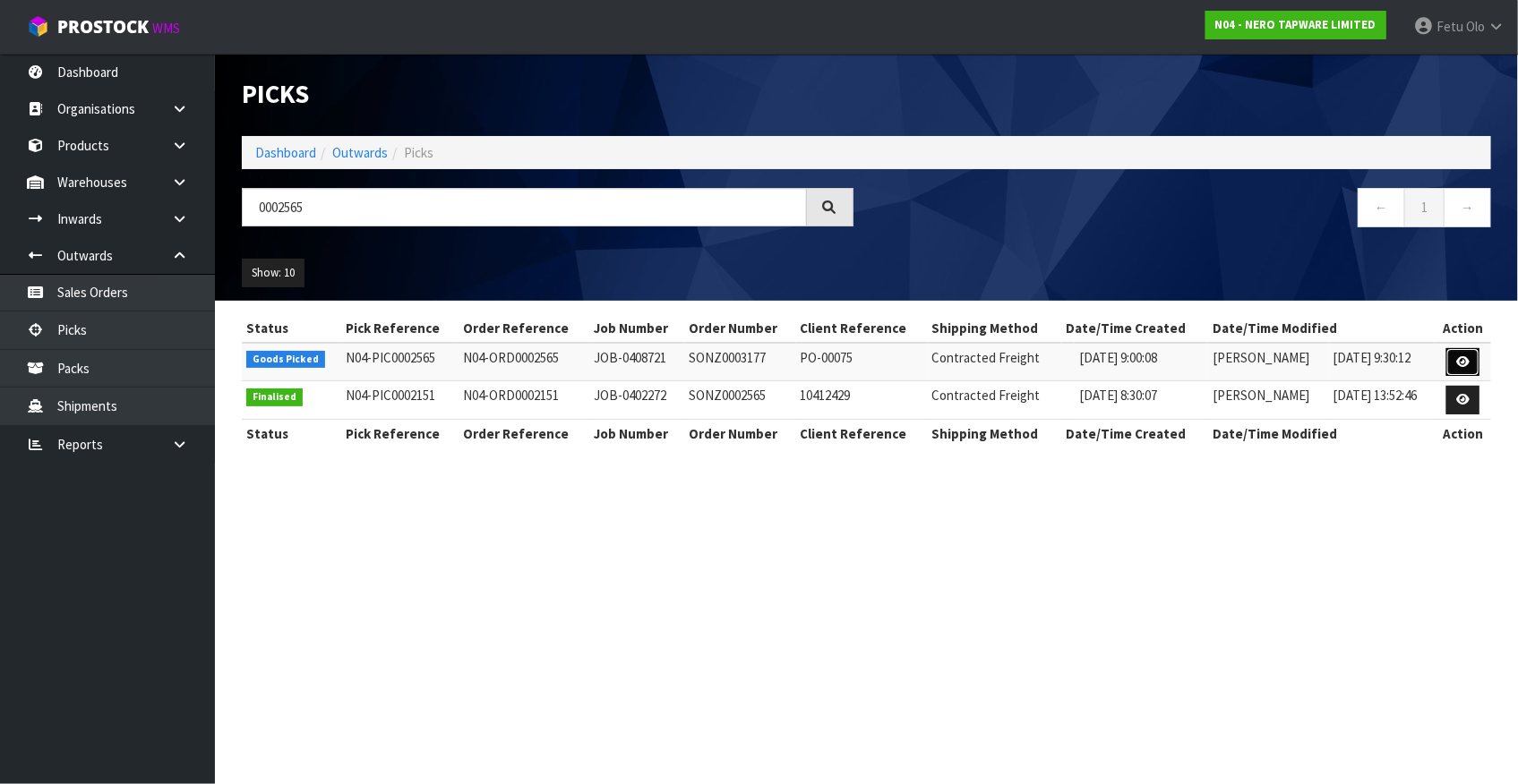
click at [1469, 358] on icon at bounding box center [1463, 362] width 13 height 11
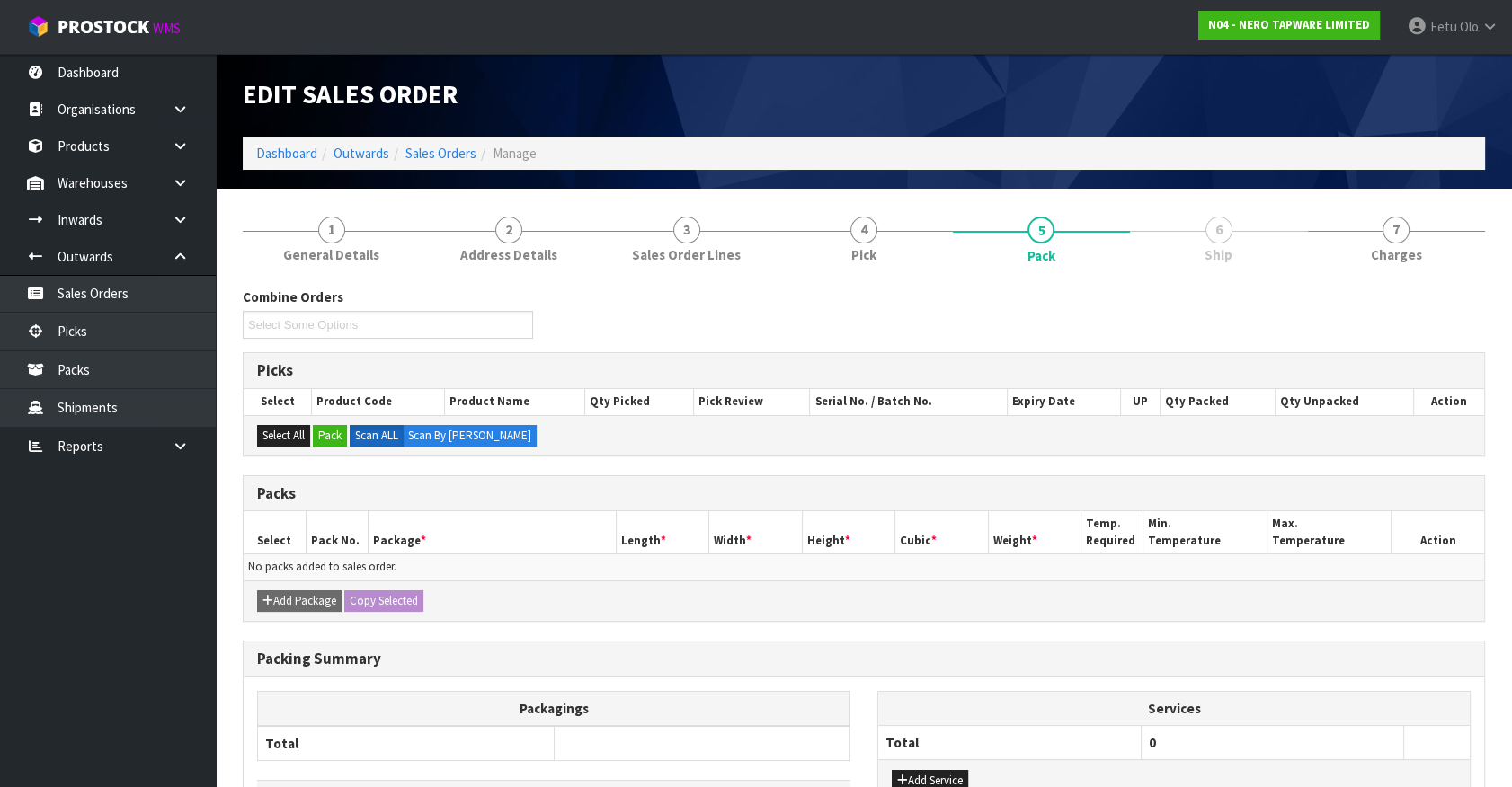
scroll to position [128, 0]
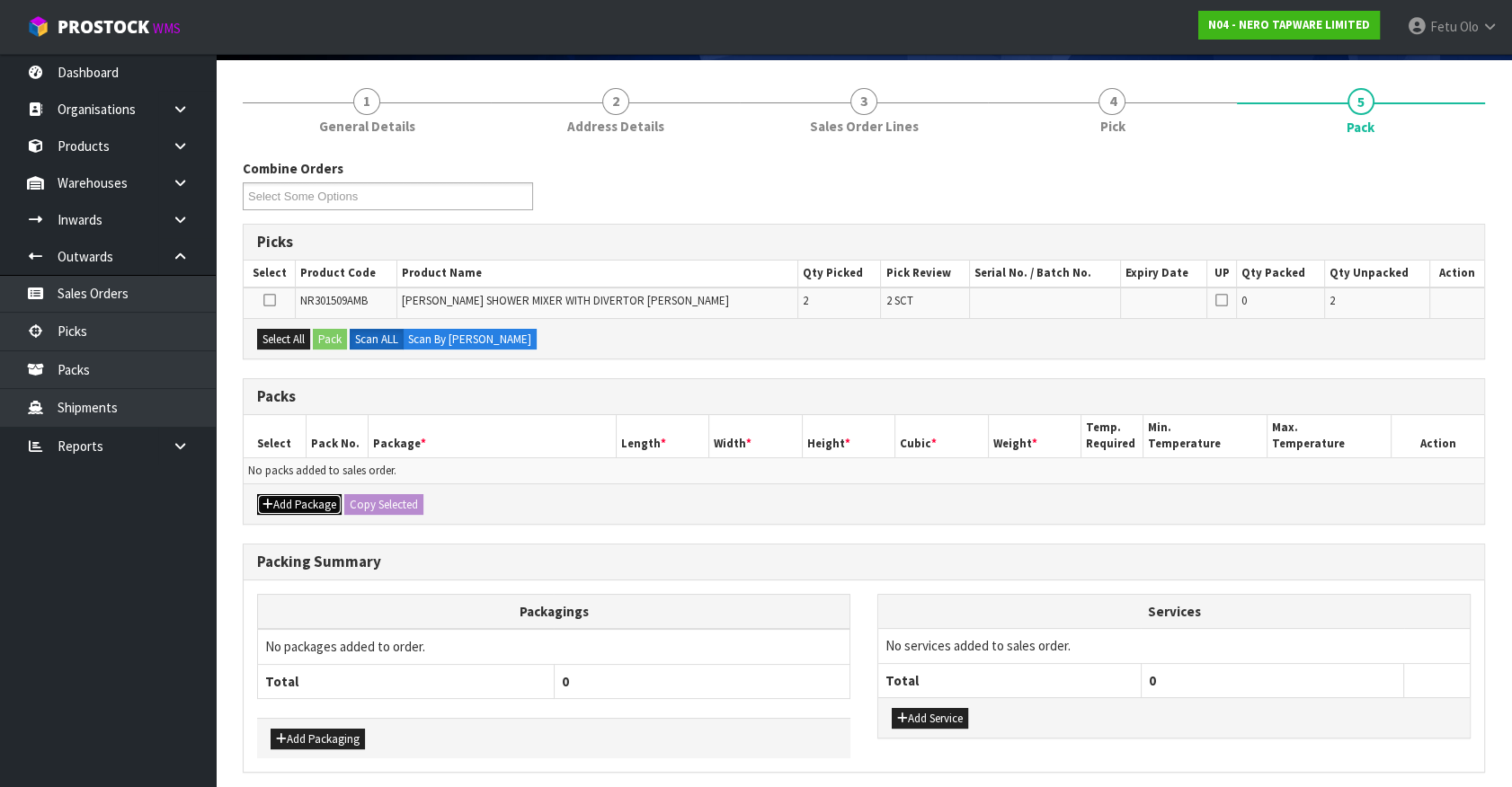
click at [284, 499] on button "Add Package" at bounding box center [300, 504] width 85 height 22
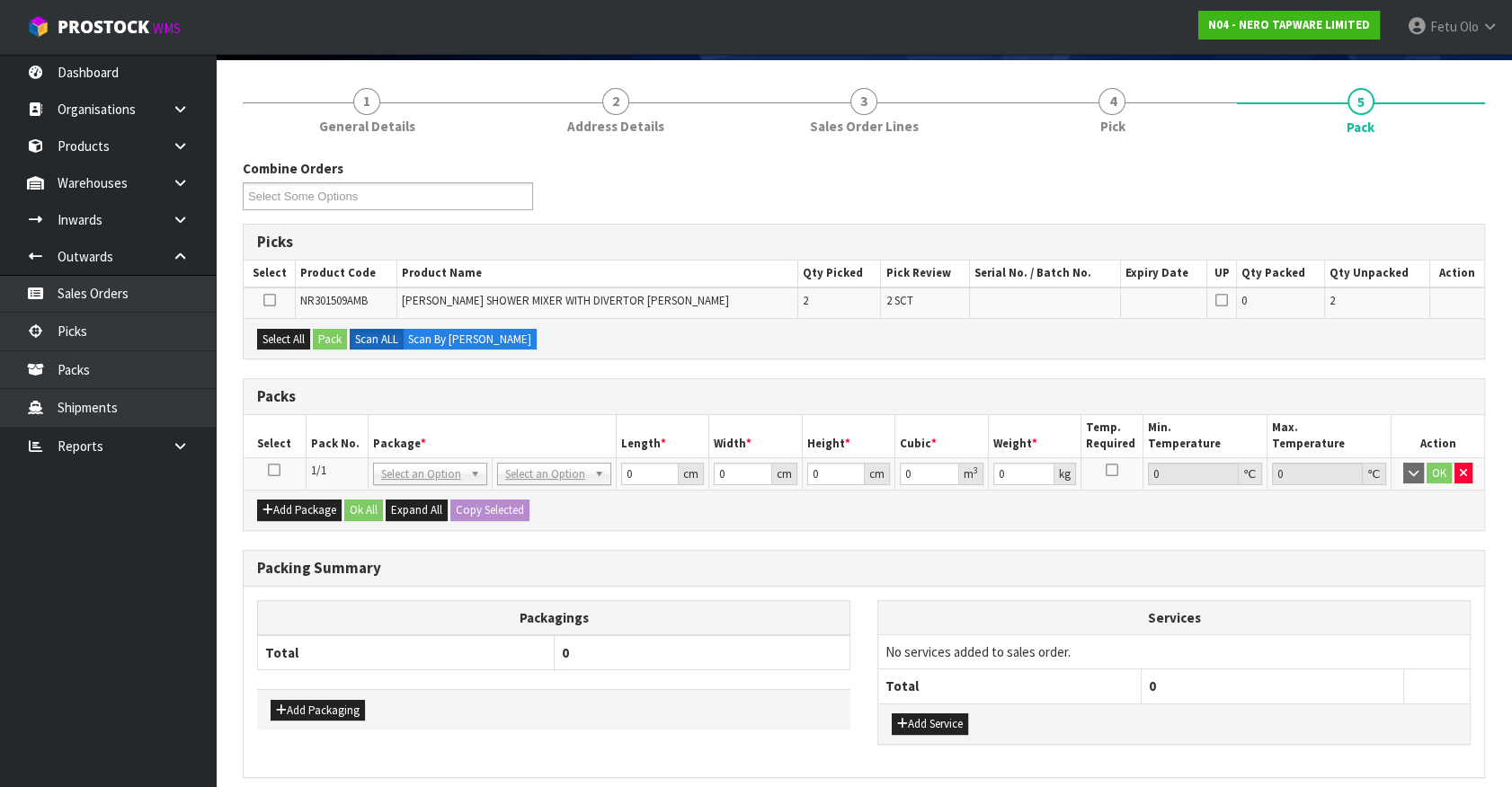
click at [272, 470] on icon at bounding box center [273, 470] width 12 height 1
click at [421, 433] on th "Package *" at bounding box center [491, 436] width 248 height 42
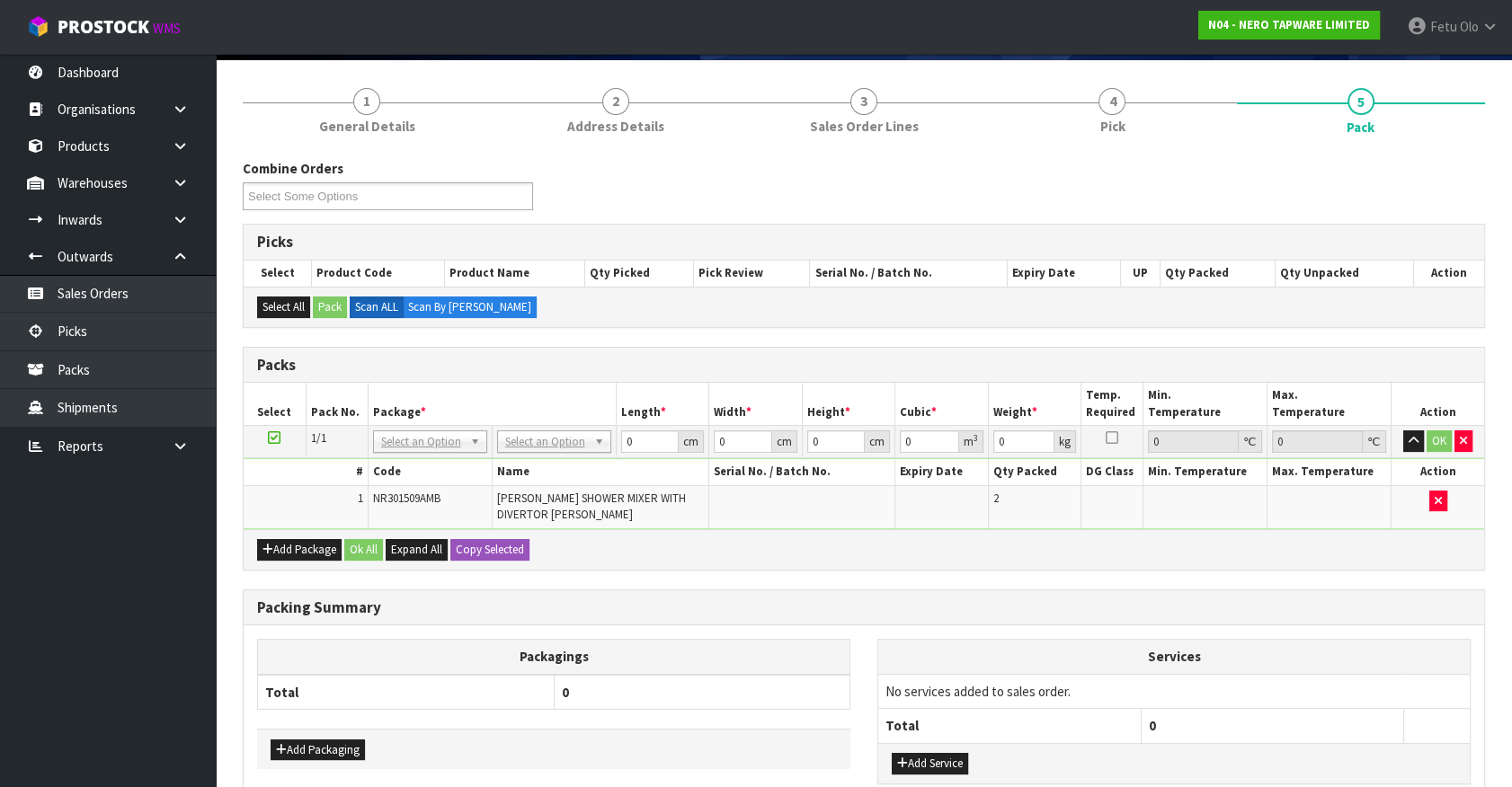
click at [500, 389] on th "Package *" at bounding box center [491, 403] width 248 height 42
drag, startPoint x: 436, startPoint y: 444, endPoint x: 431, endPoint y: 458, distance: 14.9
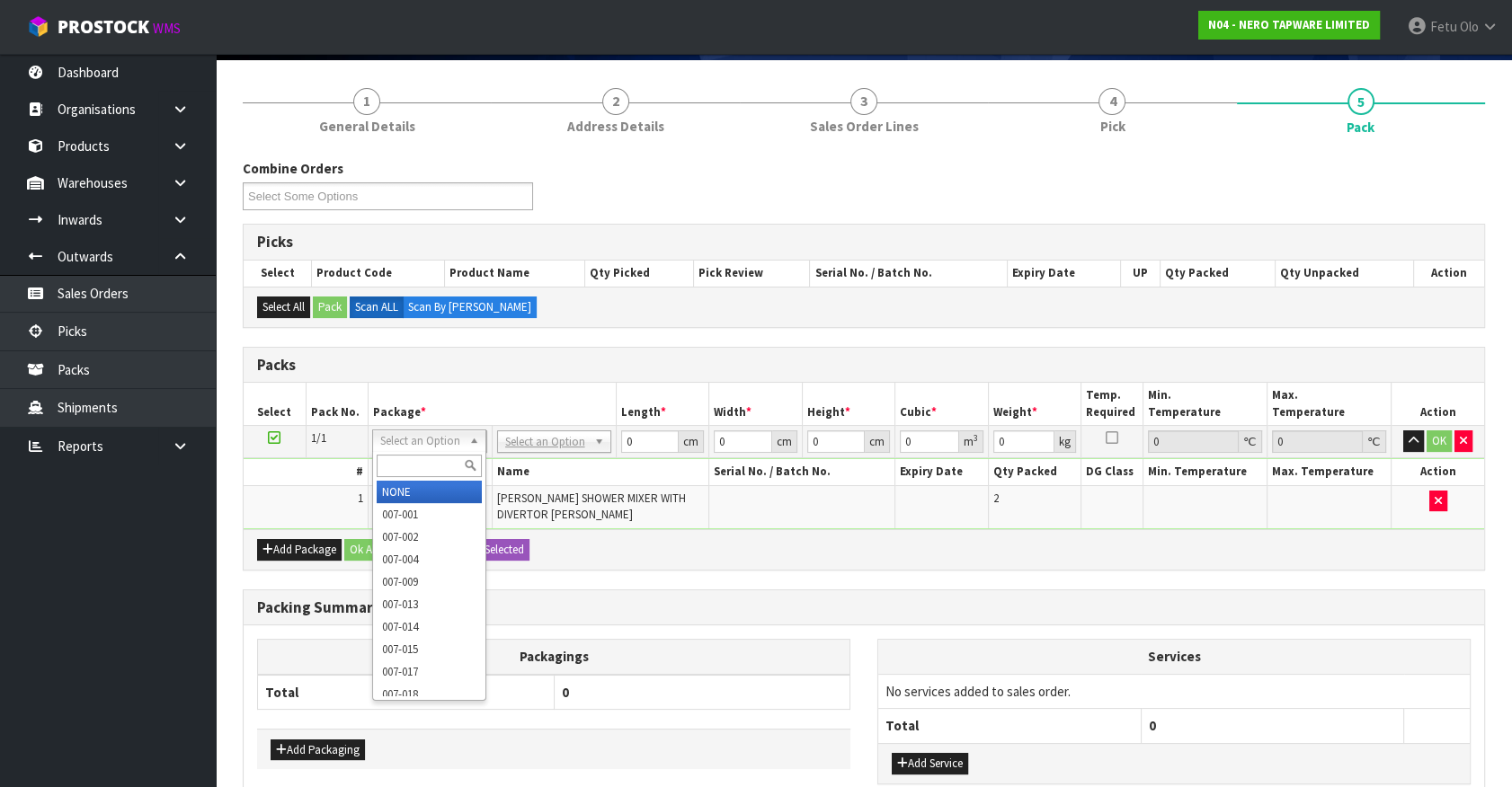
click at [425, 460] on input "text" at bounding box center [430, 466] width 106 height 23
type input "011-084"
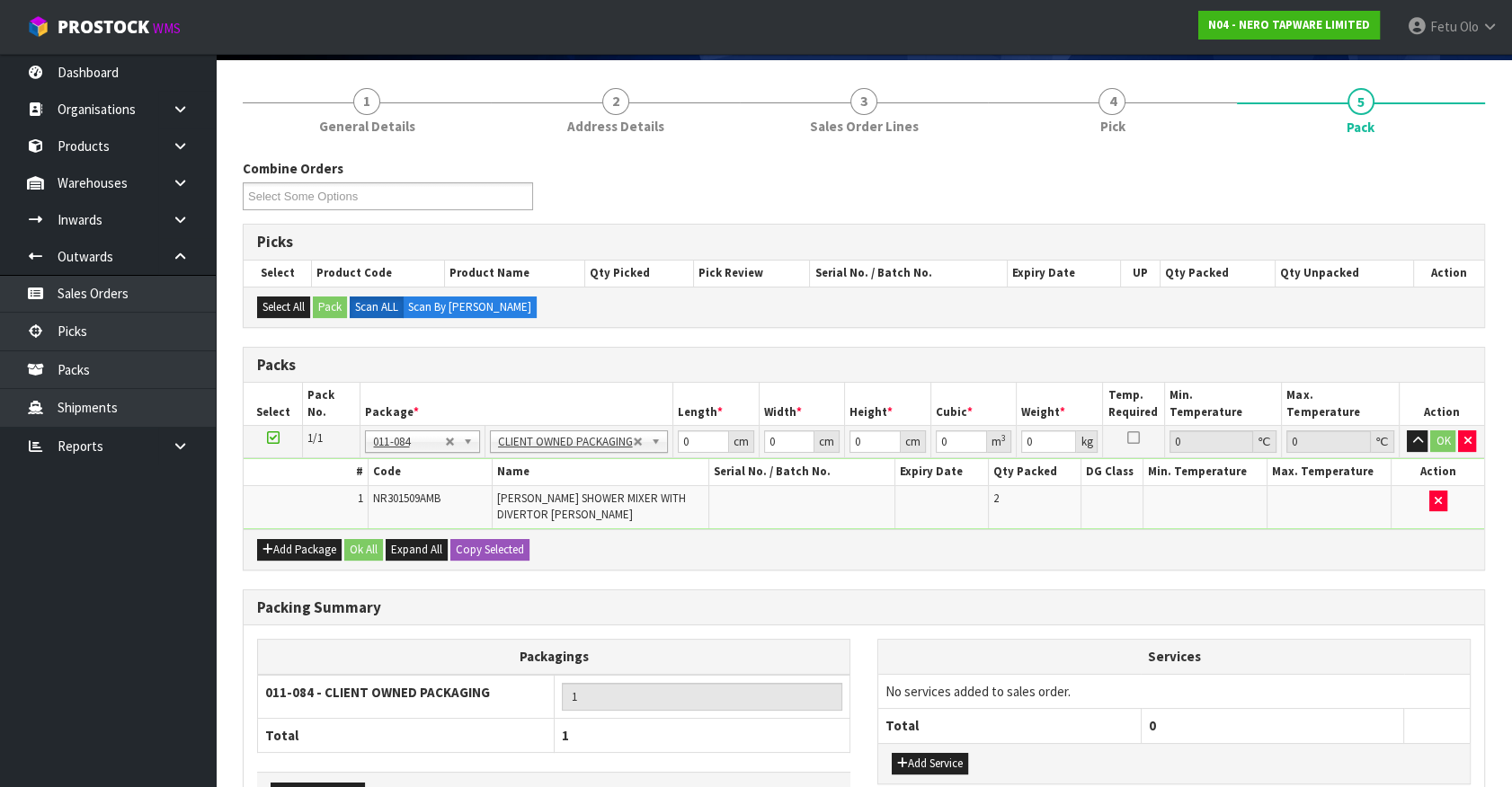
type input "3.8"
drag, startPoint x: 692, startPoint y: 440, endPoint x: 587, endPoint y: 489, distance: 115.9
click at [587, 489] on tbody "1/1 NONE 007-001 007-002 007-004 007-009 007-013 007-014 007-015 007-017 007-01…" at bounding box center [863, 478] width 1241 height 104
type input "37"
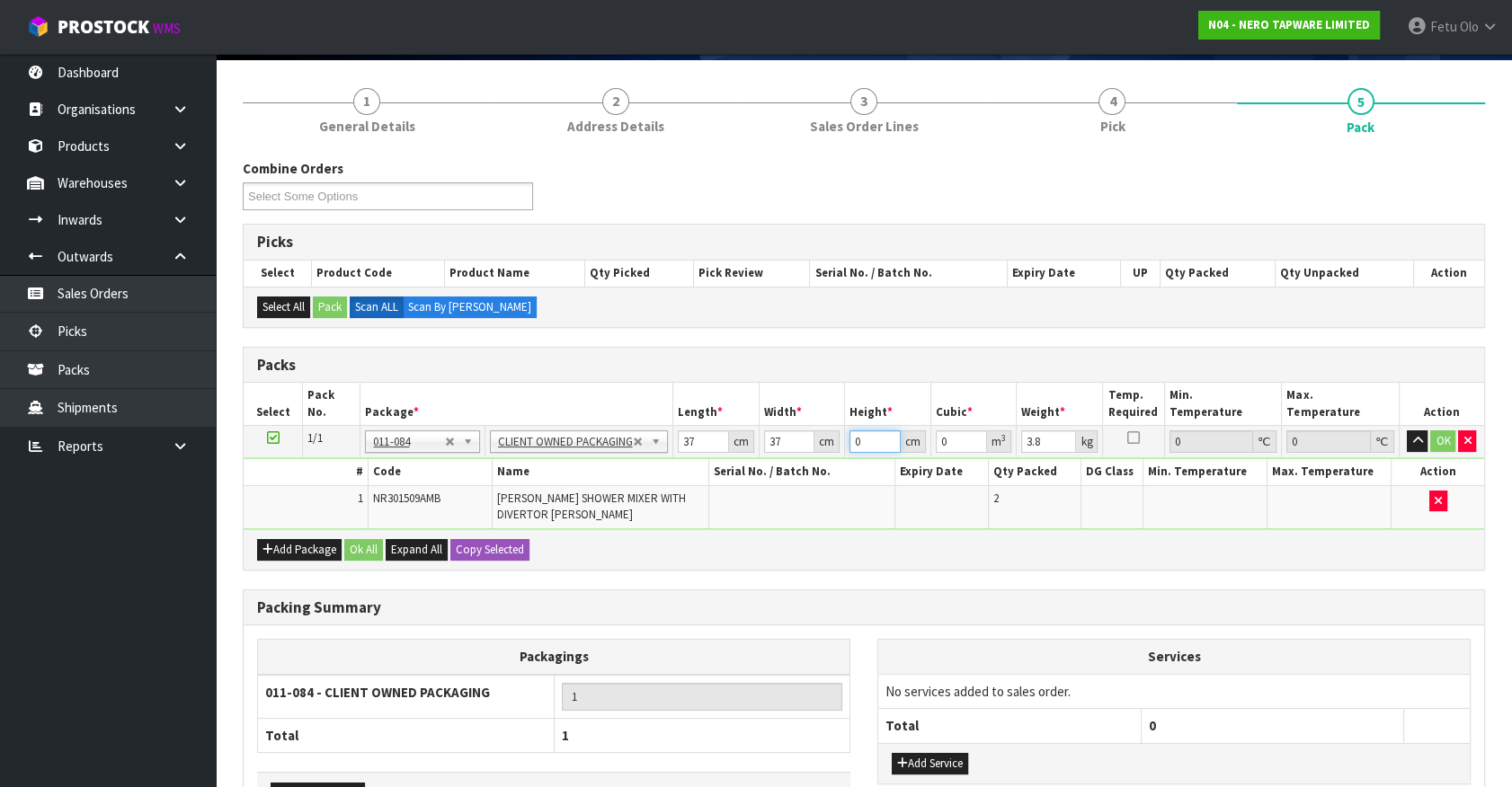
type input "1"
type input "0.001369"
type input "123"
type input "0.168387"
click at [770, 445] on input "37" at bounding box center [788, 442] width 50 height 23
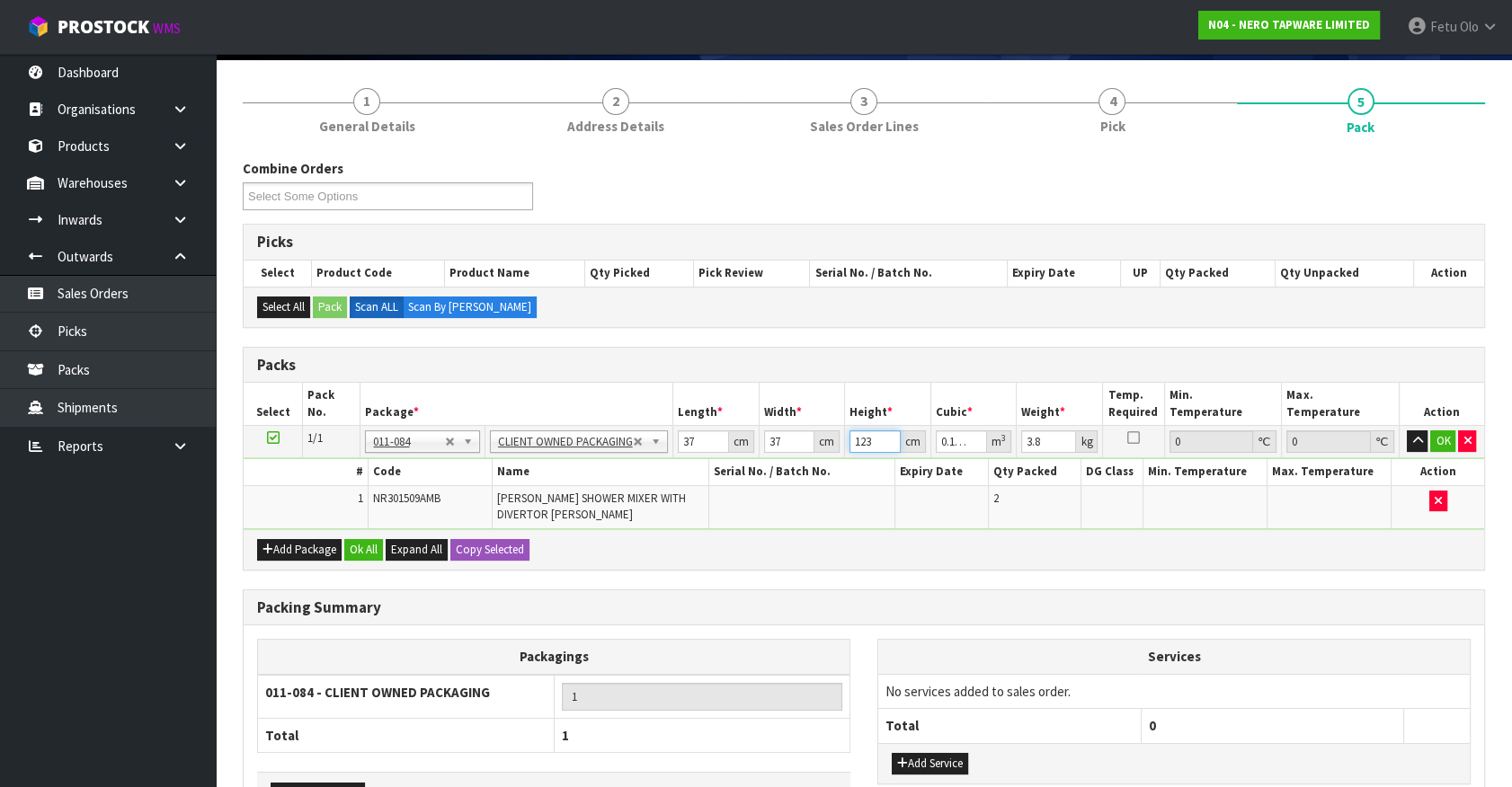
type input "1"
type input "0.001369"
type input "13"
type input "0.017797"
type input "13"
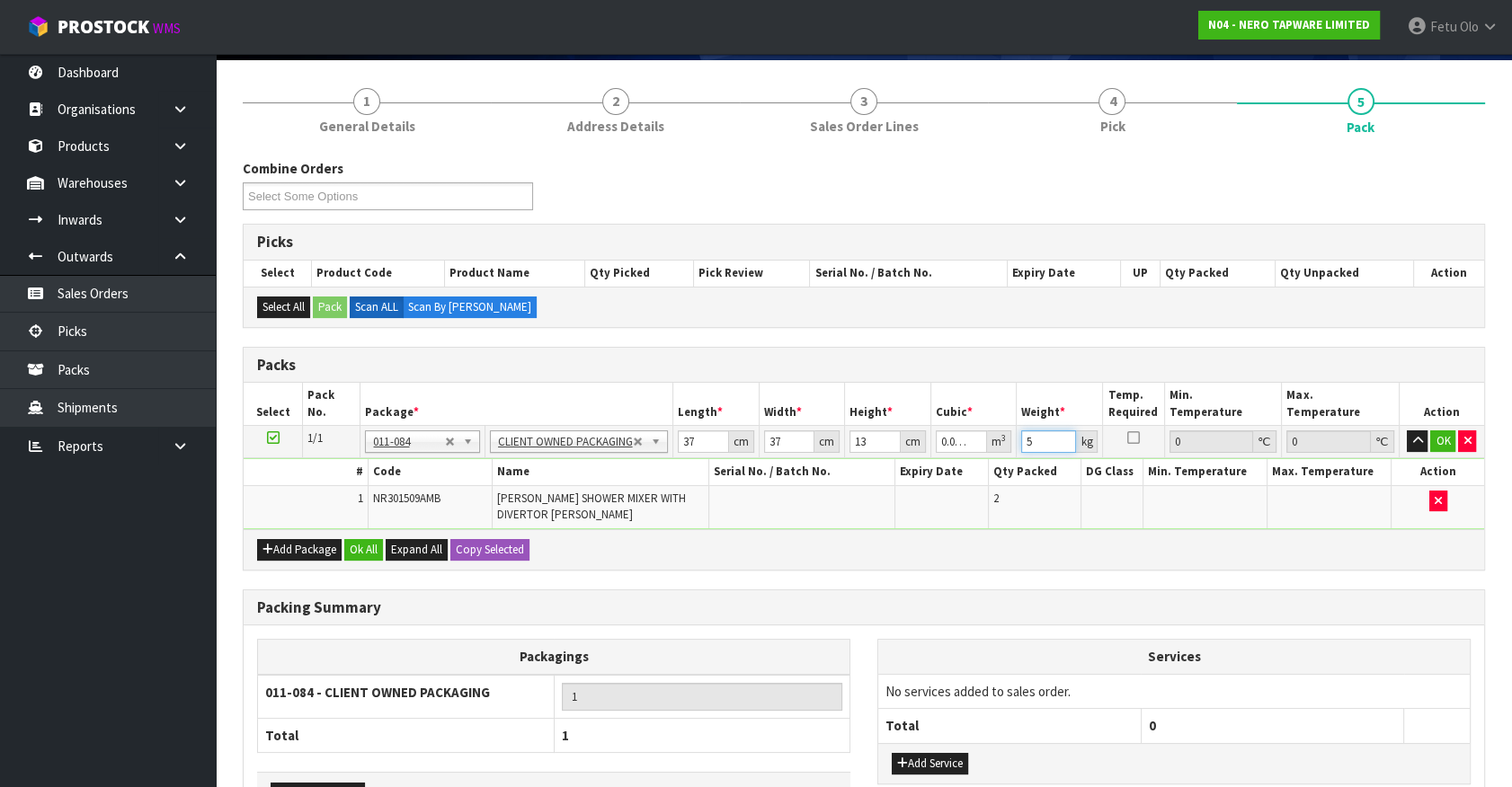
type input "5"
click button "OK" at bounding box center [1442, 441] width 25 height 22
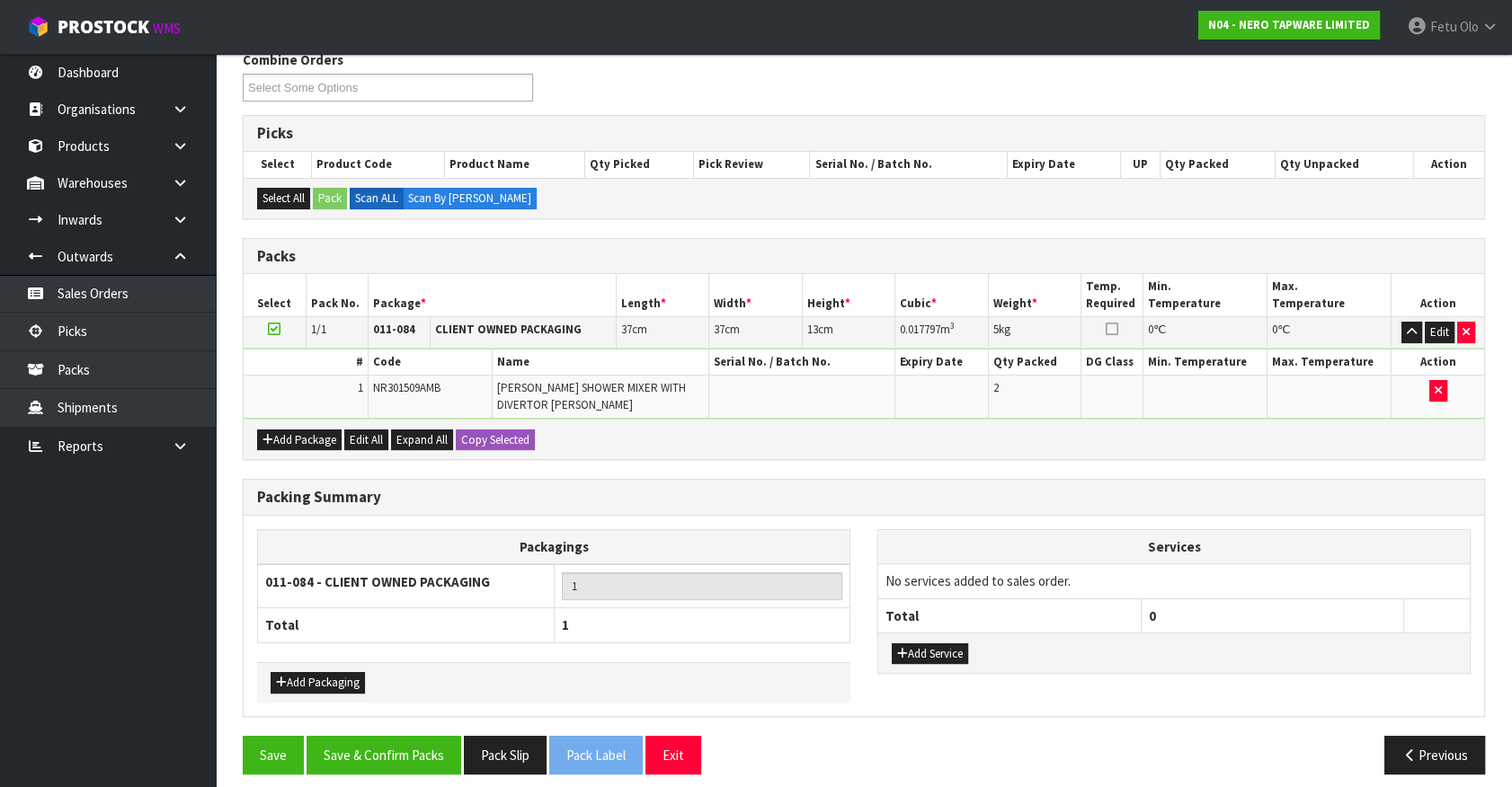
scroll to position [247, 0]
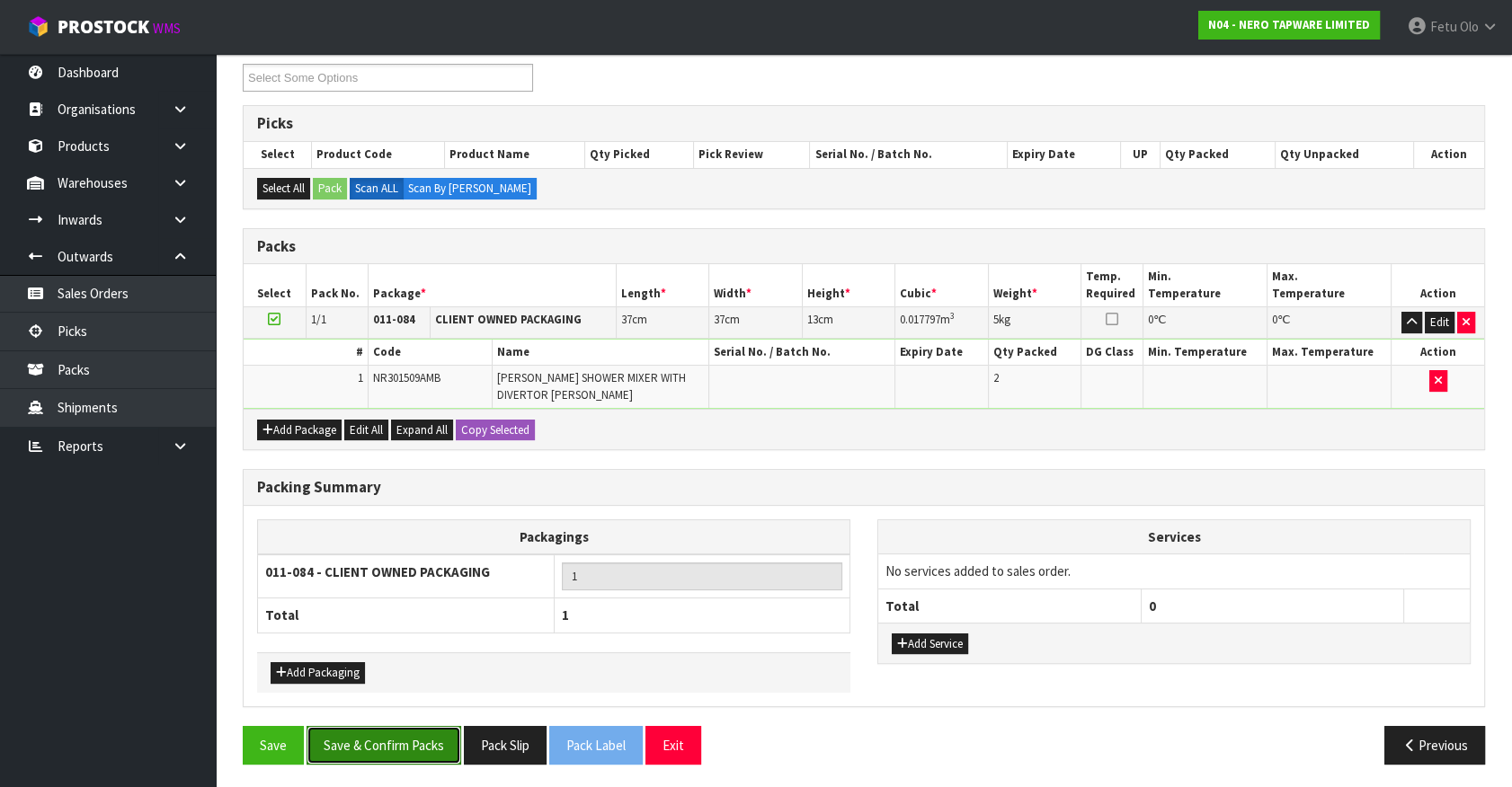
click at [386, 730] on button "Save & Confirm Packs" at bounding box center [384, 745] width 155 height 39
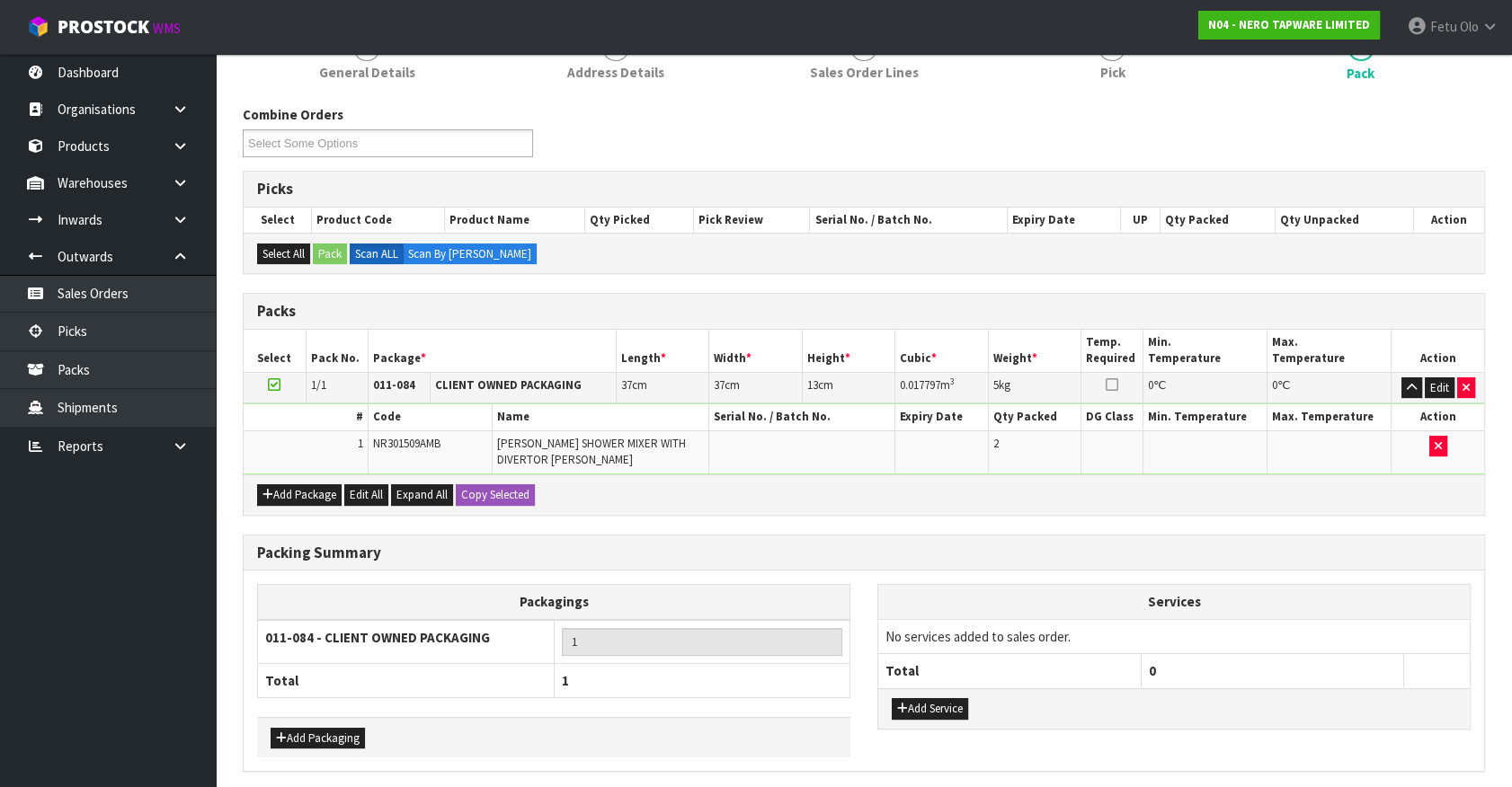
scroll to position [0, 0]
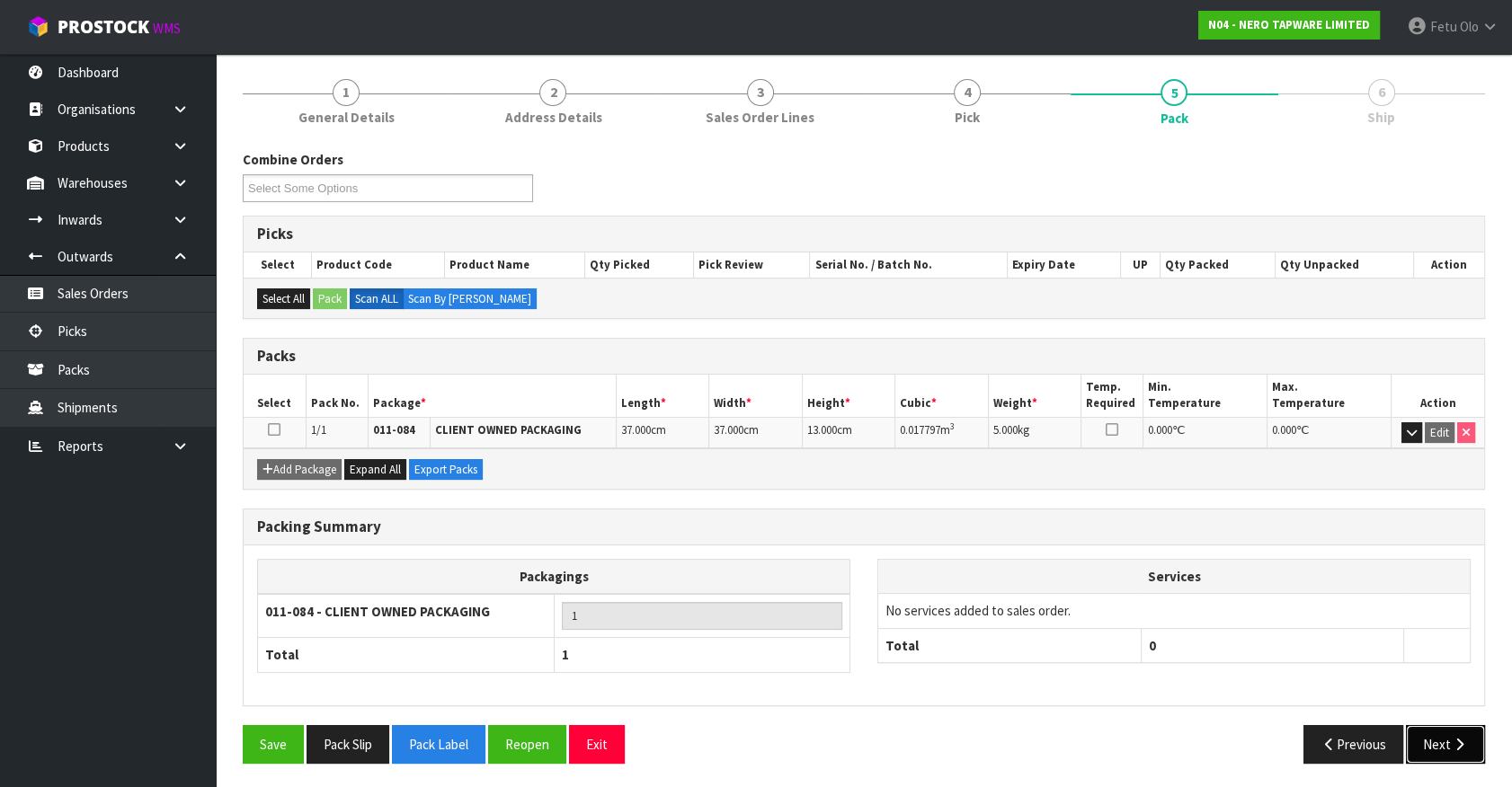
click at [1446, 746] on button "Next" at bounding box center [1445, 744] width 79 height 39
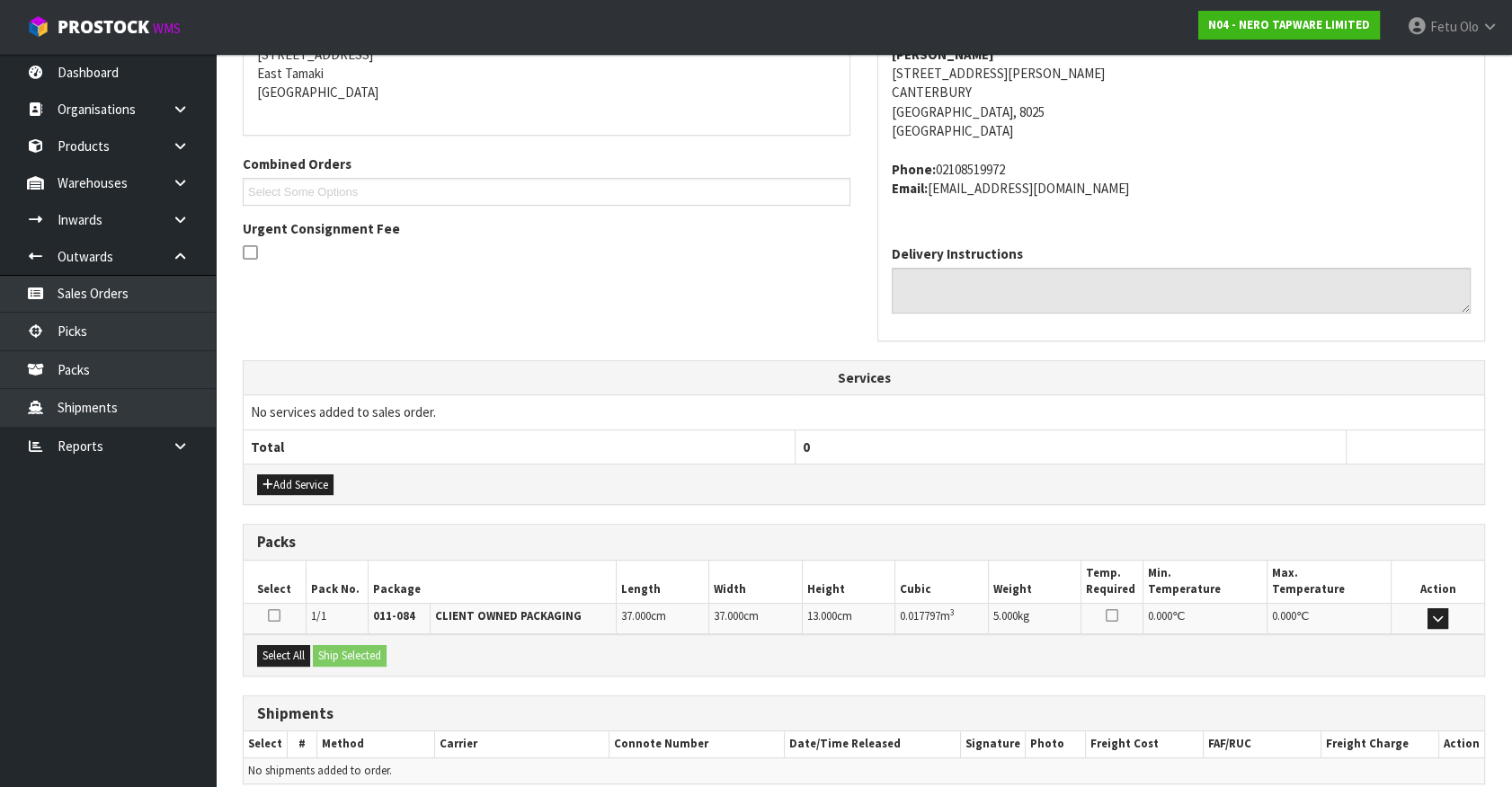
scroll to position [455, 0]
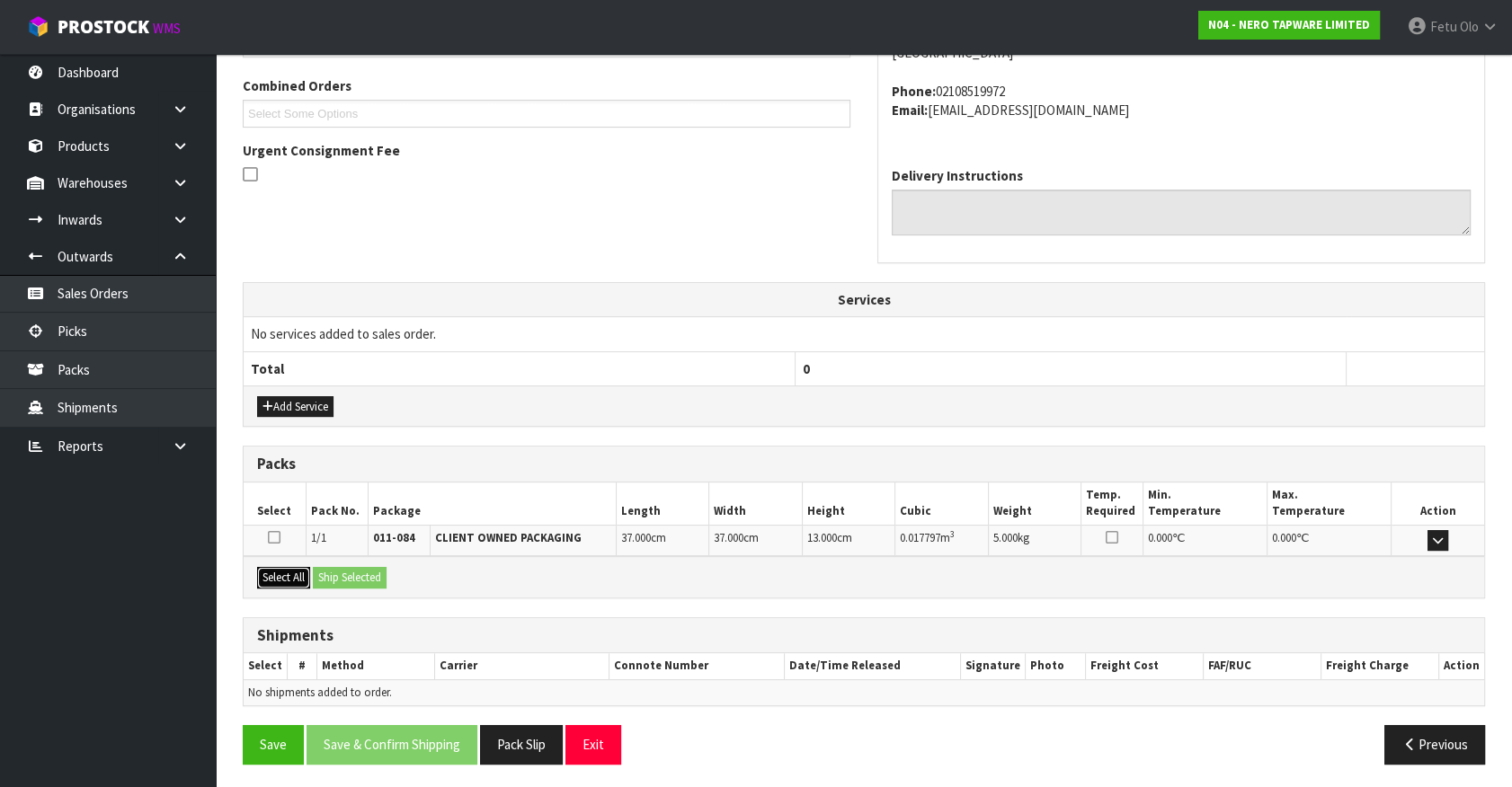
click at [307, 573] on button "Select All" at bounding box center [284, 578] width 53 height 22
click at [386, 569] on button "Ship Selected" at bounding box center [350, 578] width 74 height 22
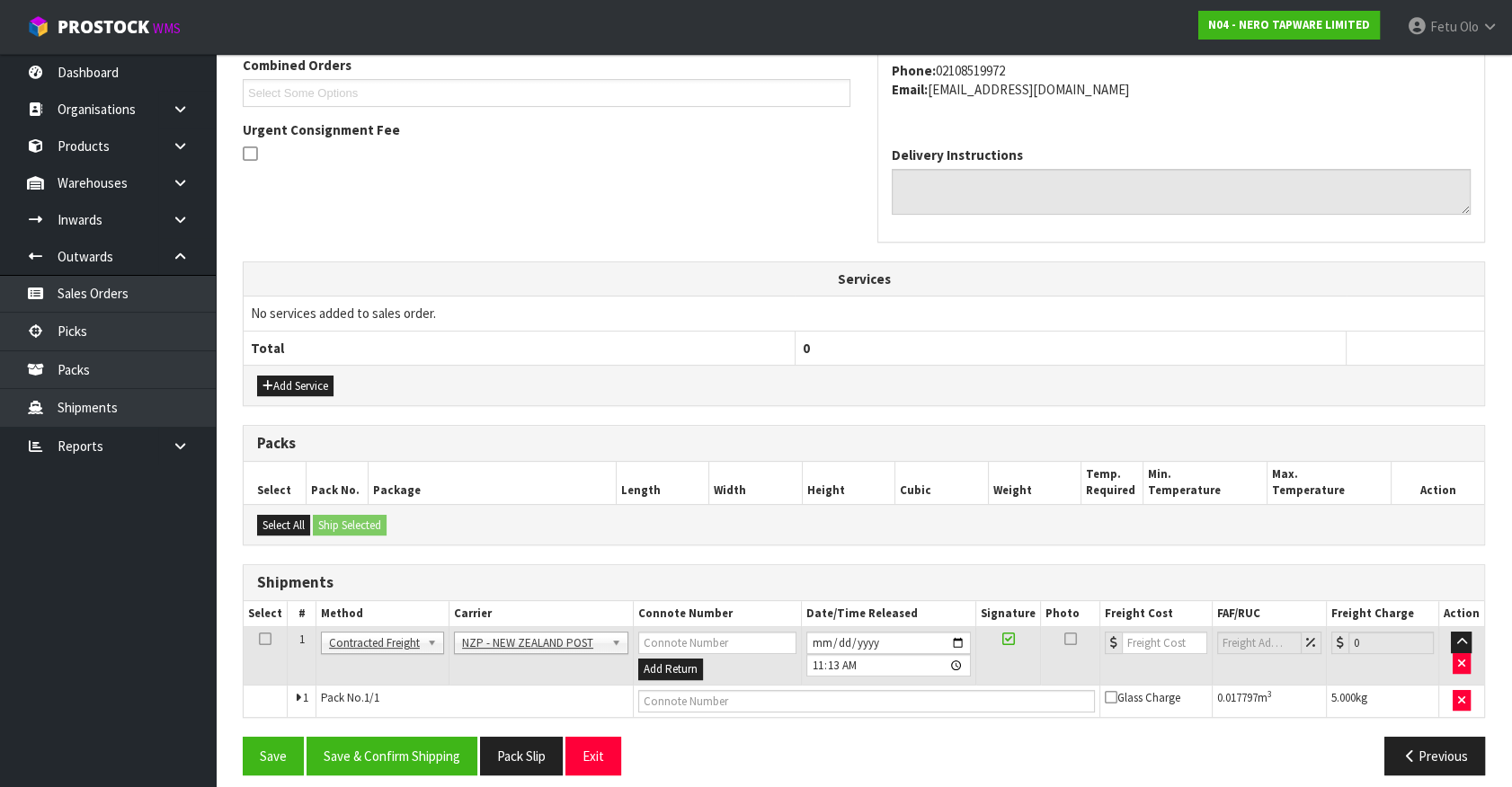
scroll to position [487, 0]
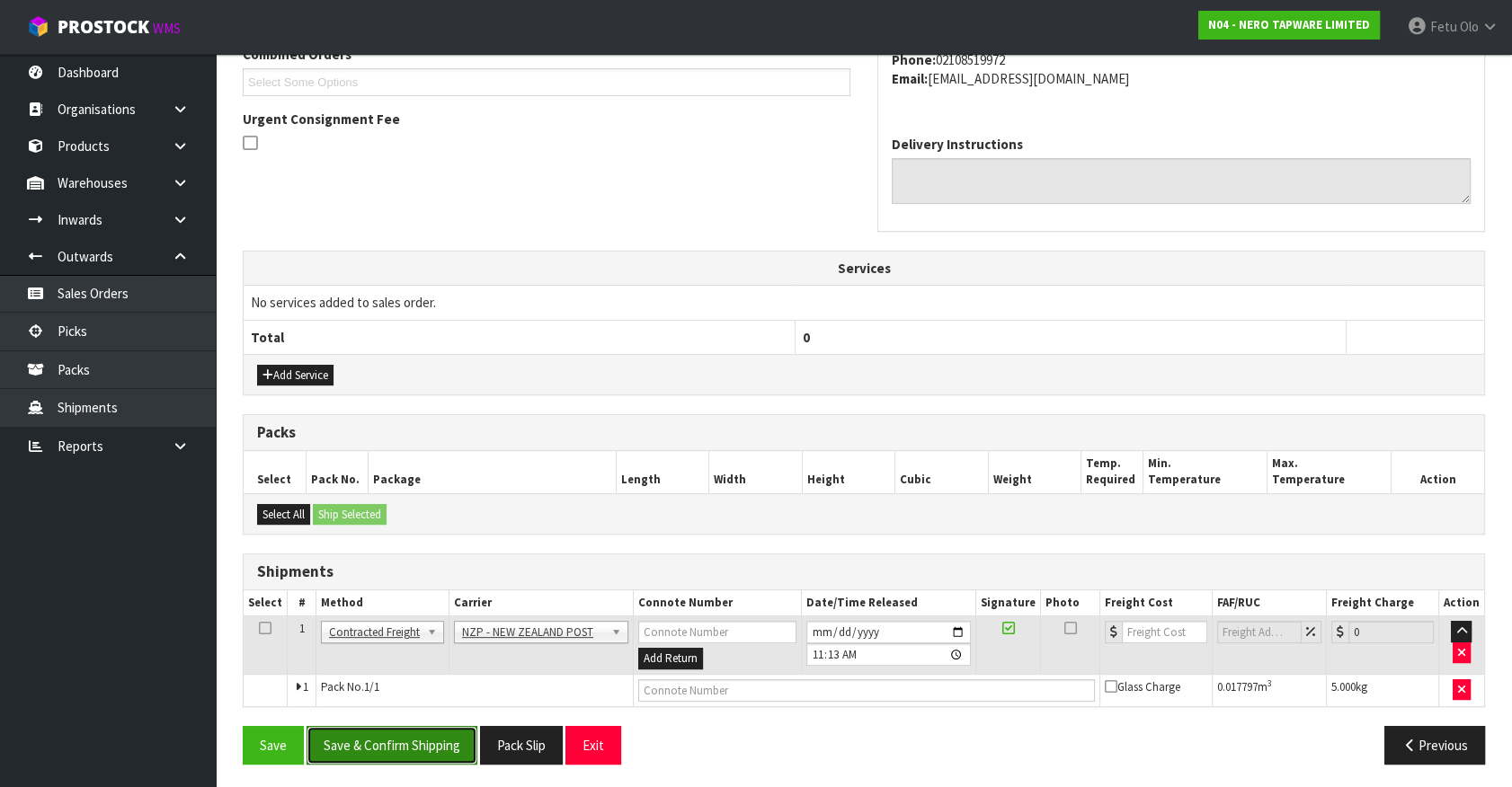
click at [463, 736] on button "Save & Confirm Shipping" at bounding box center [391, 745] width 171 height 39
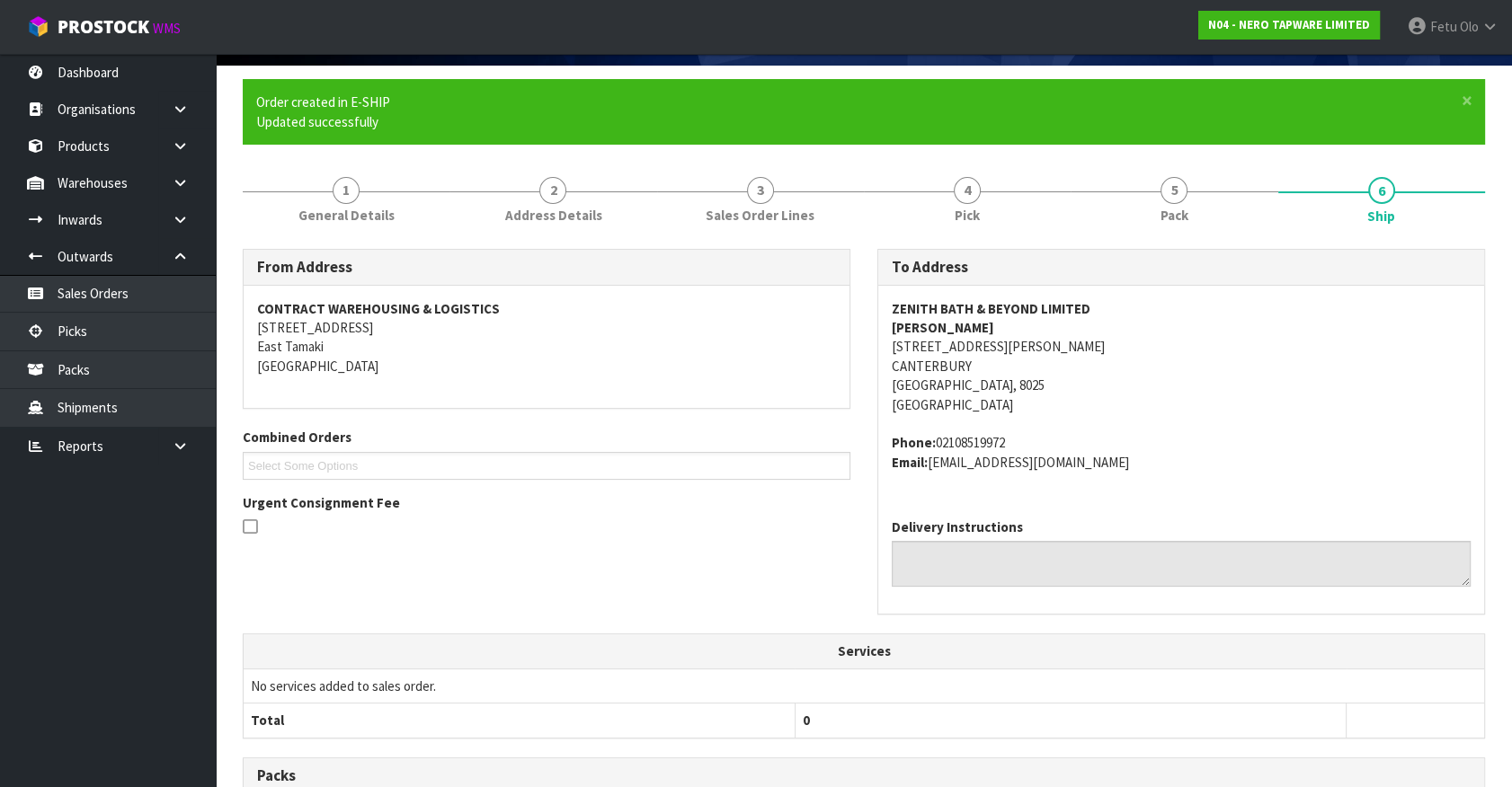
scroll to position [463, 0]
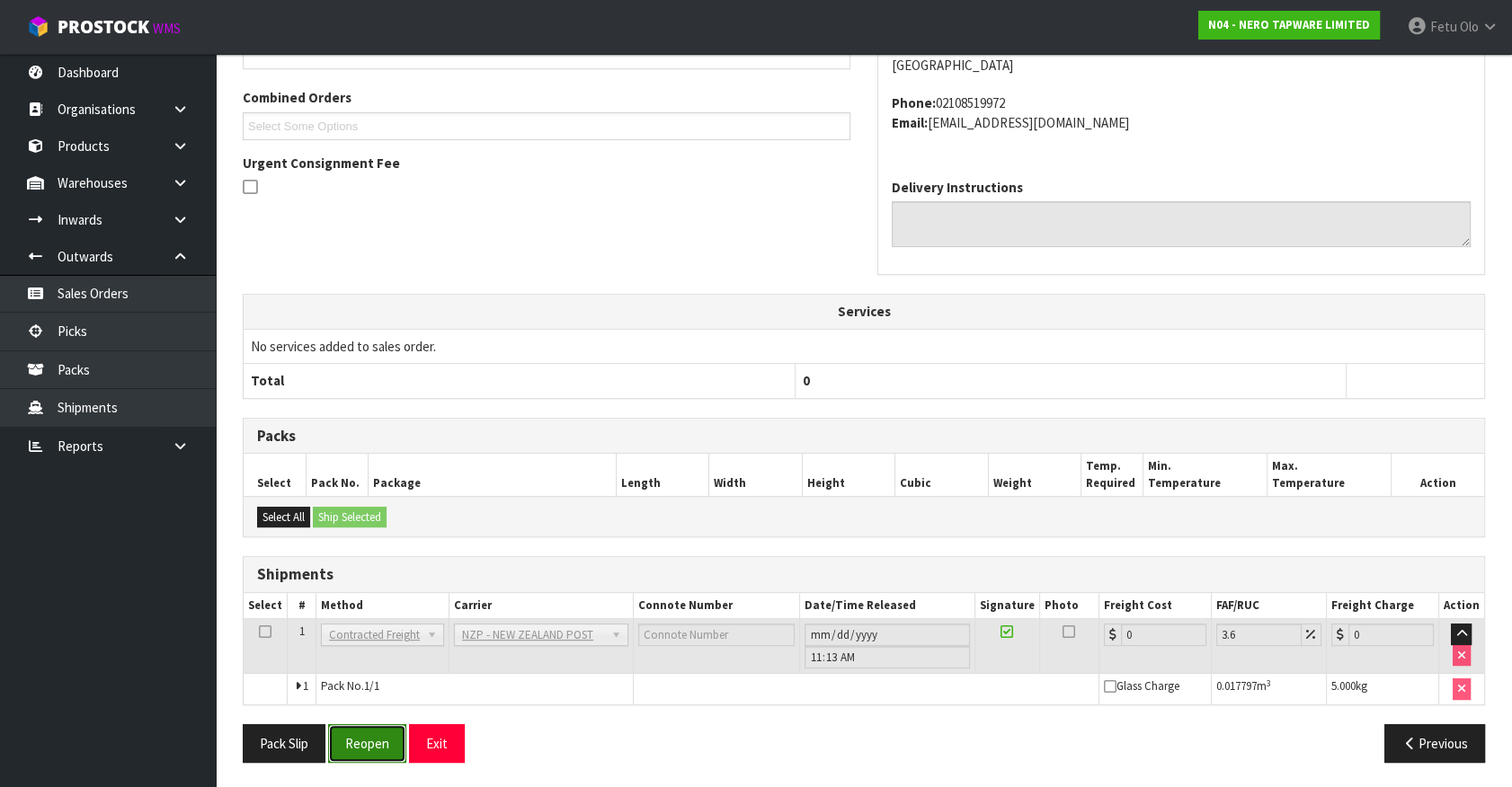
click at [360, 746] on button "Reopen" at bounding box center [367, 744] width 78 height 39
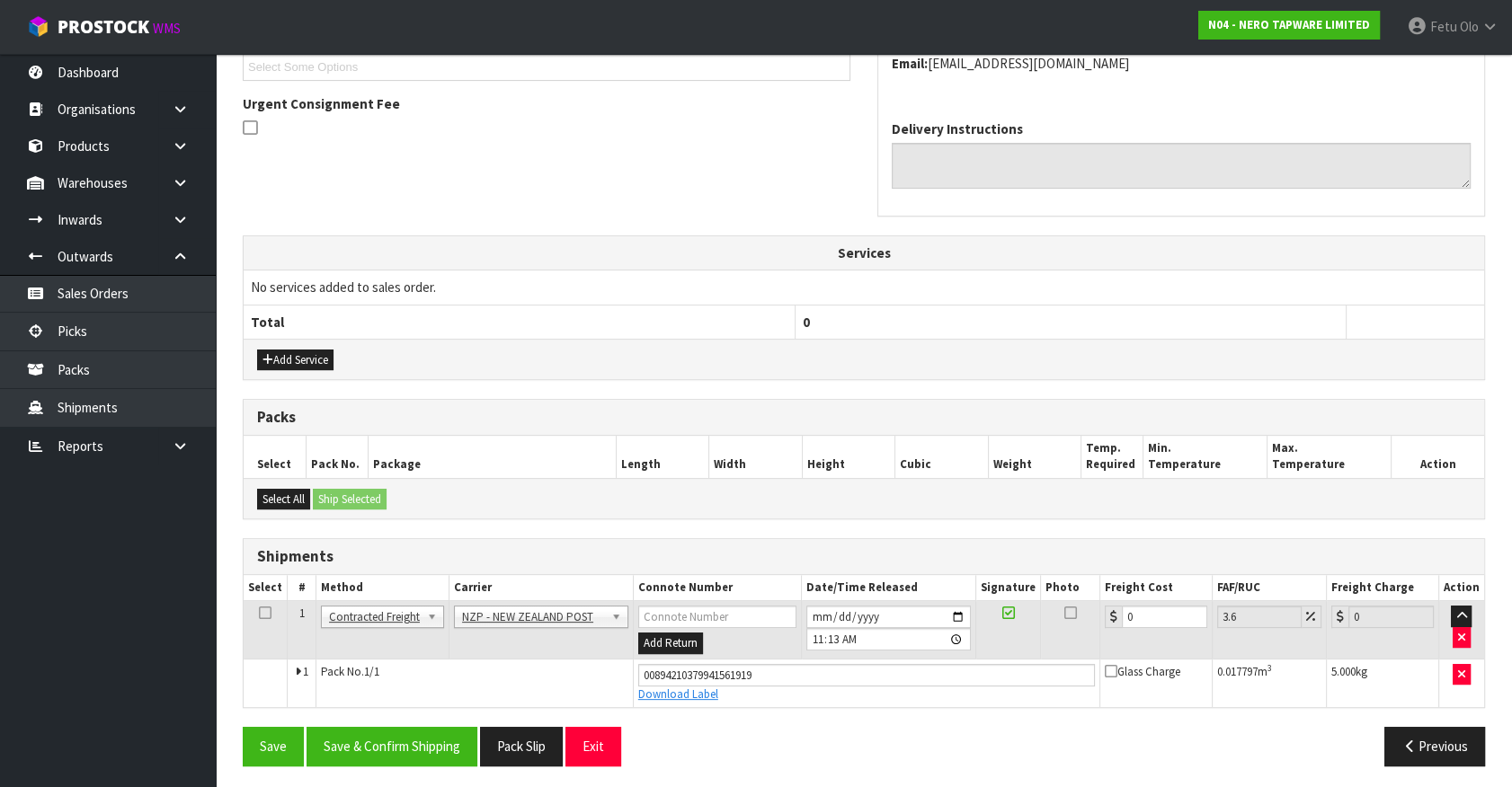
scroll to position [504, 0]
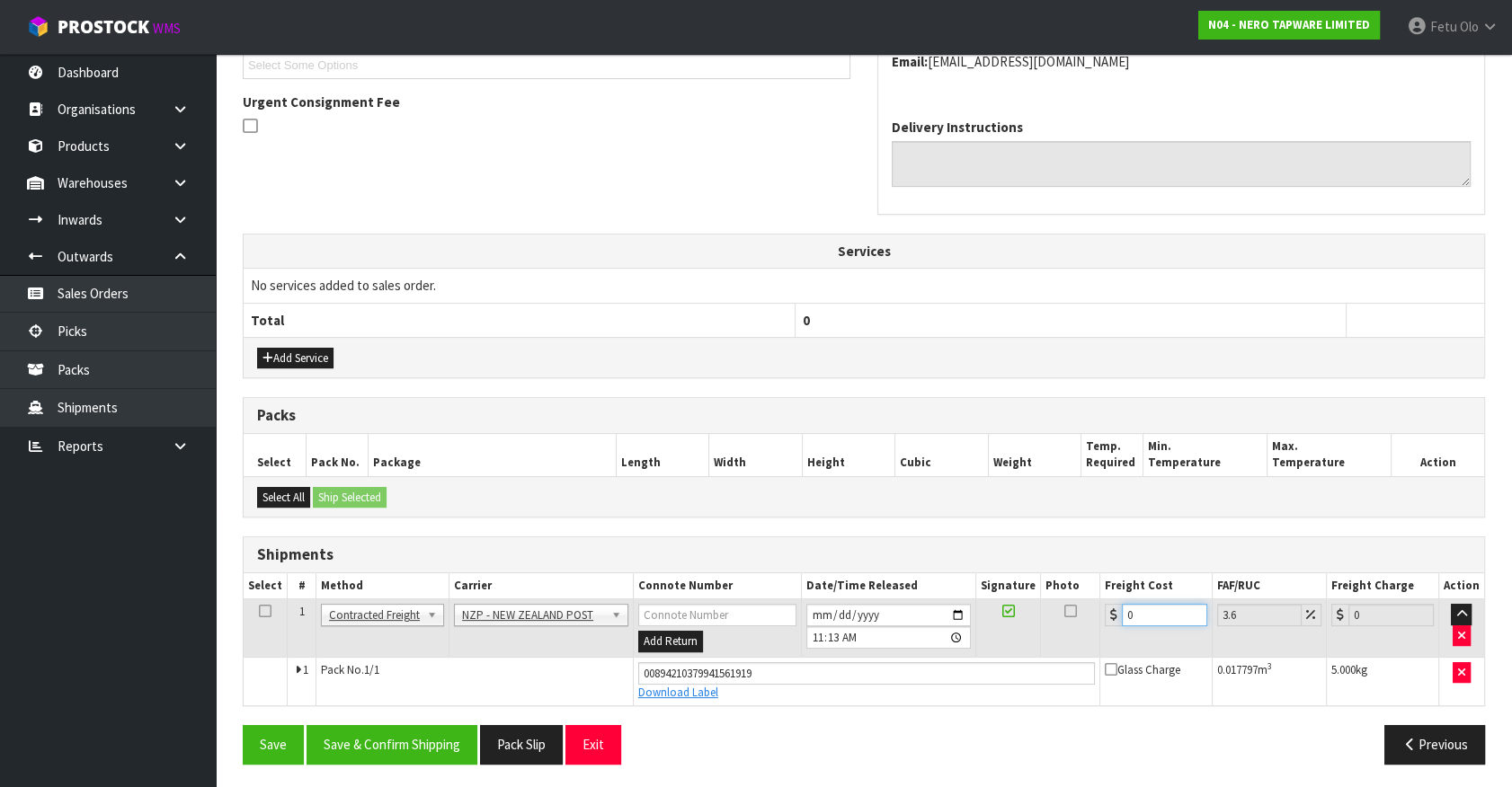
drag, startPoint x: 1143, startPoint y: 613, endPoint x: 949, endPoint y: 659, distance: 199.4
click at [949, 659] on tbody "1 Client Local Pickup Customer Local Pickup Company Freight Contracted Freight …" at bounding box center [863, 652] width 1241 height 107
type input "2"
type input "2.07"
type input "27"
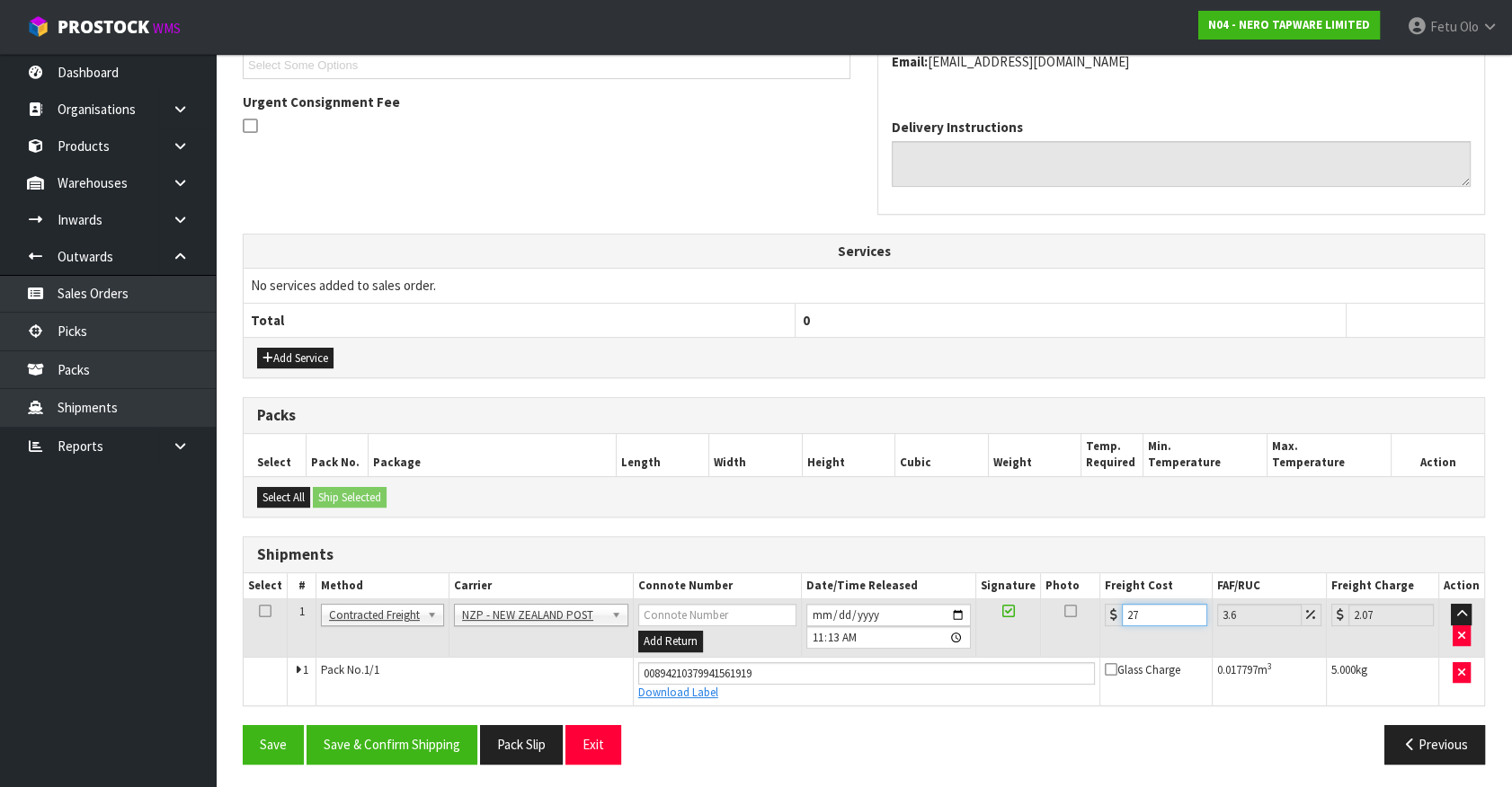
type input "27.97"
type input "27.6"
type input "28.59"
type input "27.63"
type input "28.62"
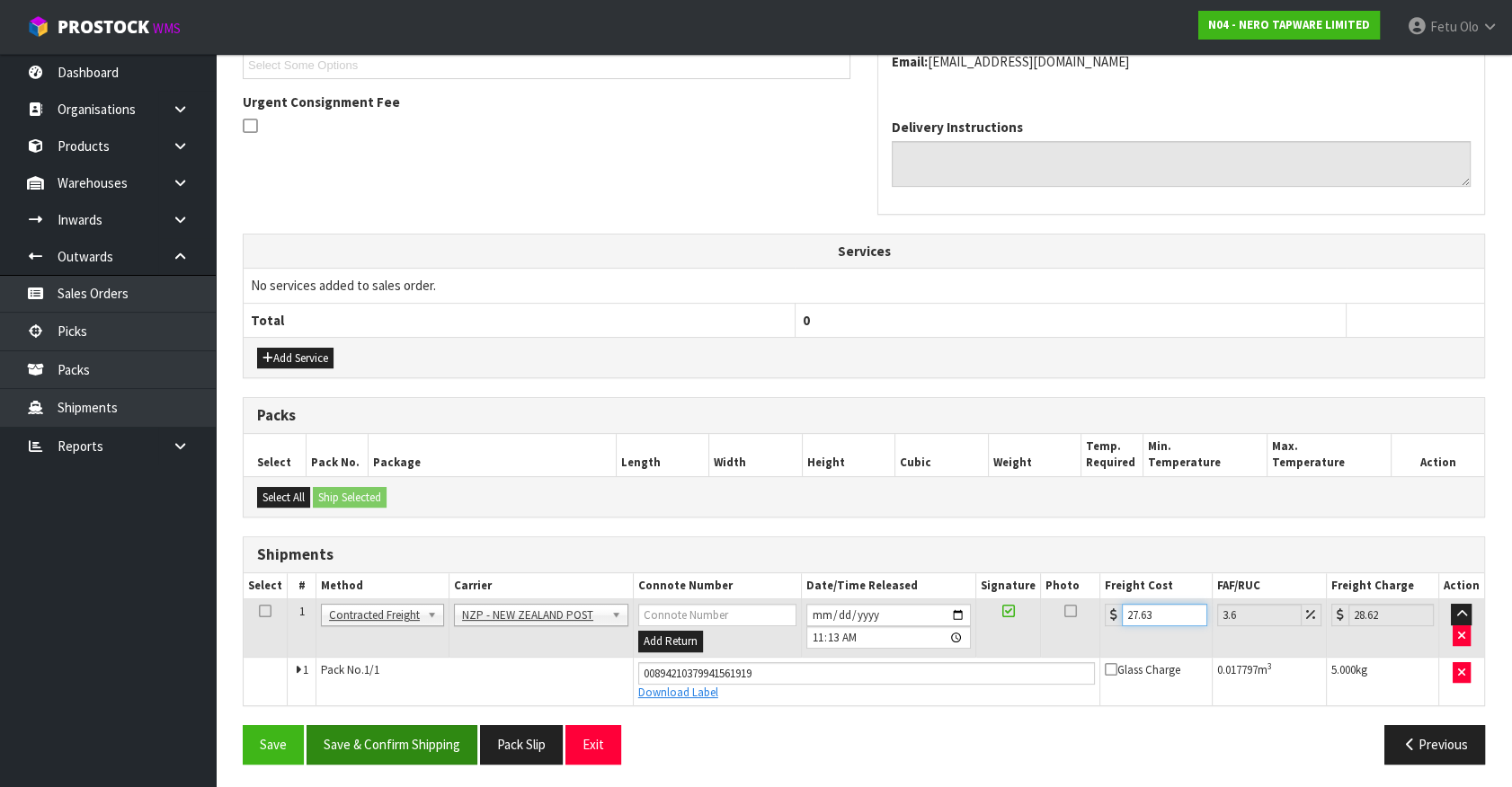
type input "27.63"
click at [453, 728] on button "Save & Confirm Shipping" at bounding box center [391, 744] width 171 height 39
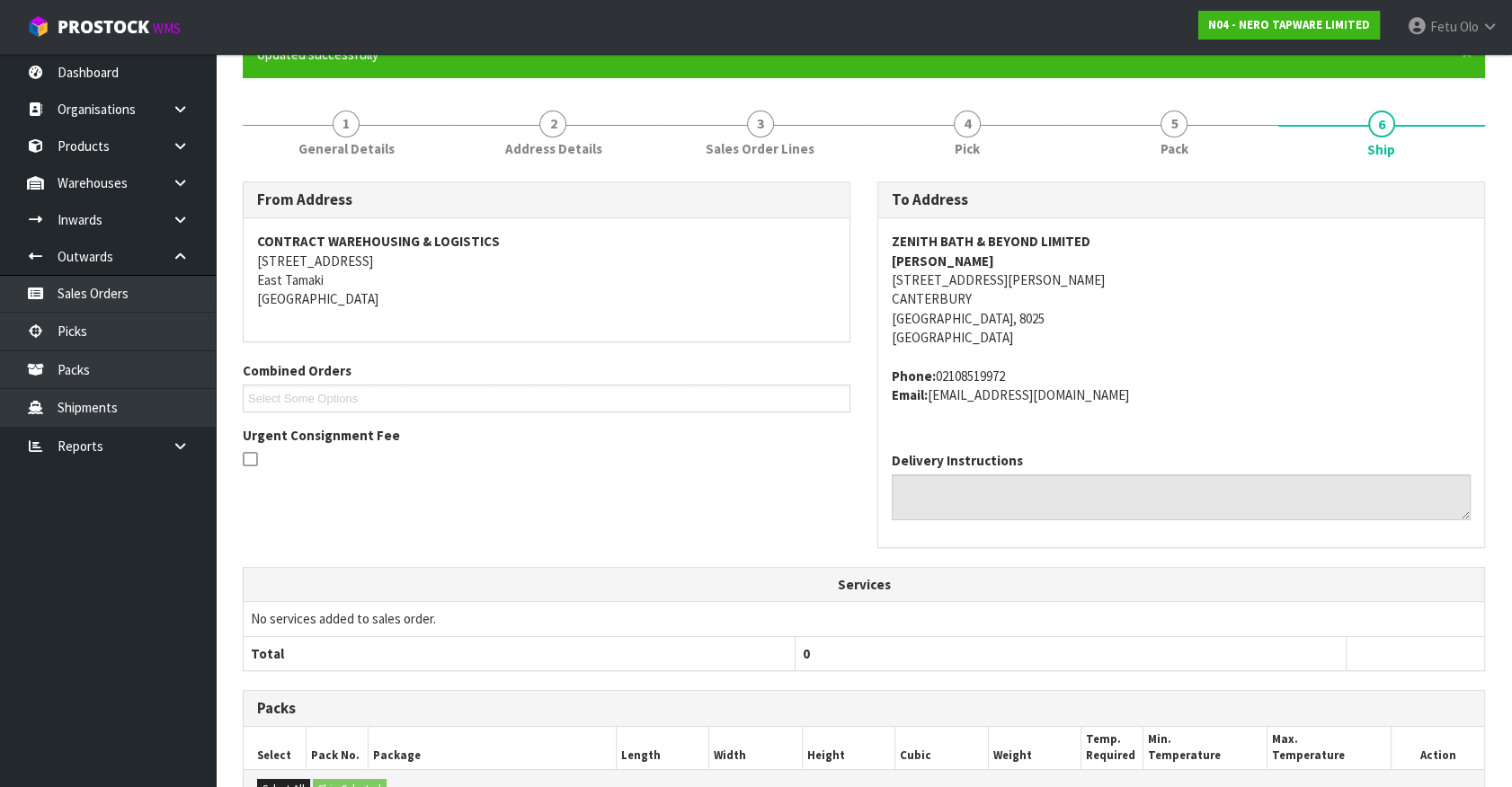
scroll to position [455, 0]
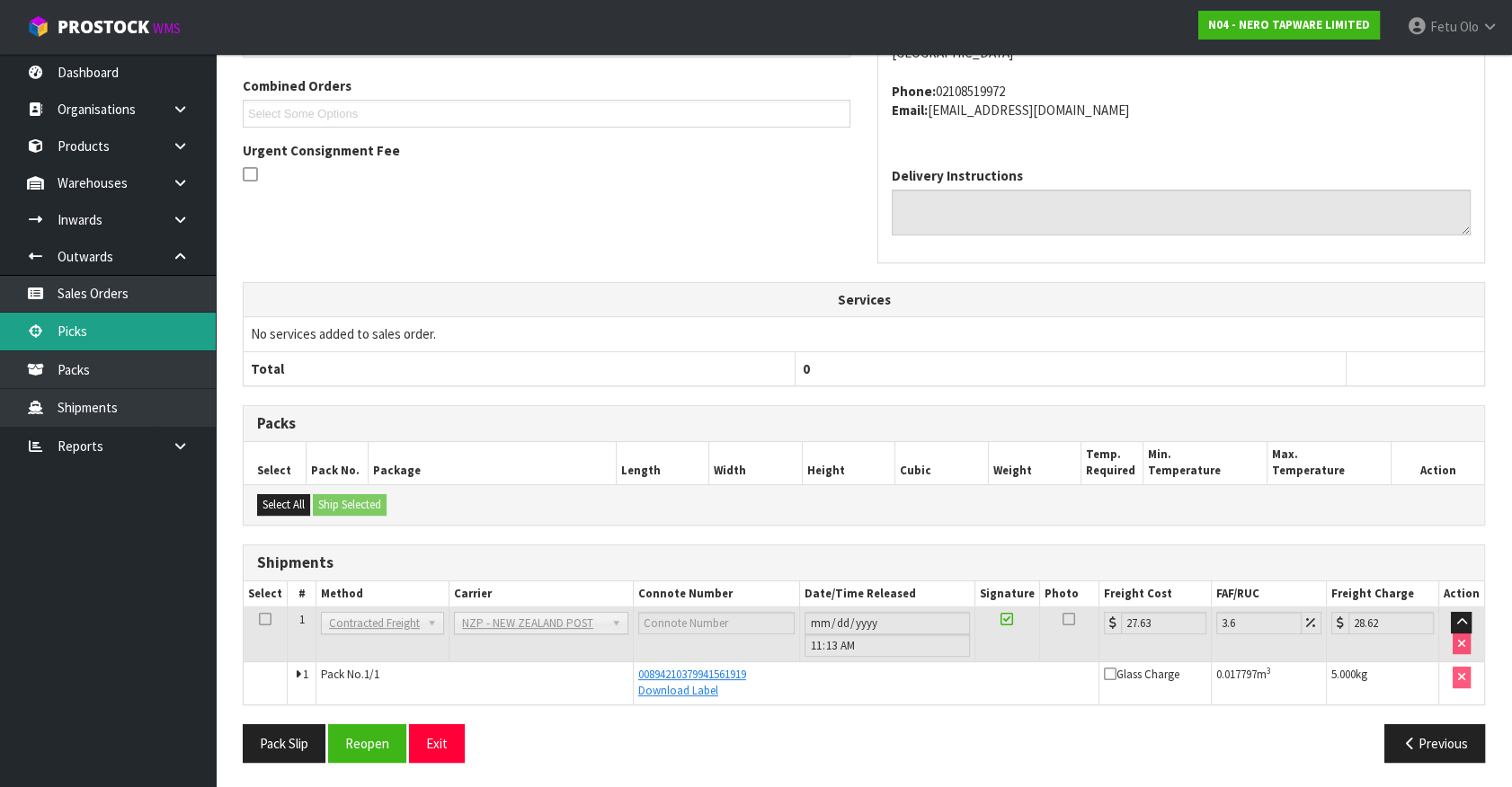
drag, startPoint x: 53, startPoint y: 334, endPoint x: 169, endPoint y: 332, distance: 116.0
click at [53, 334] on link "Picks" at bounding box center [107, 331] width 216 height 37
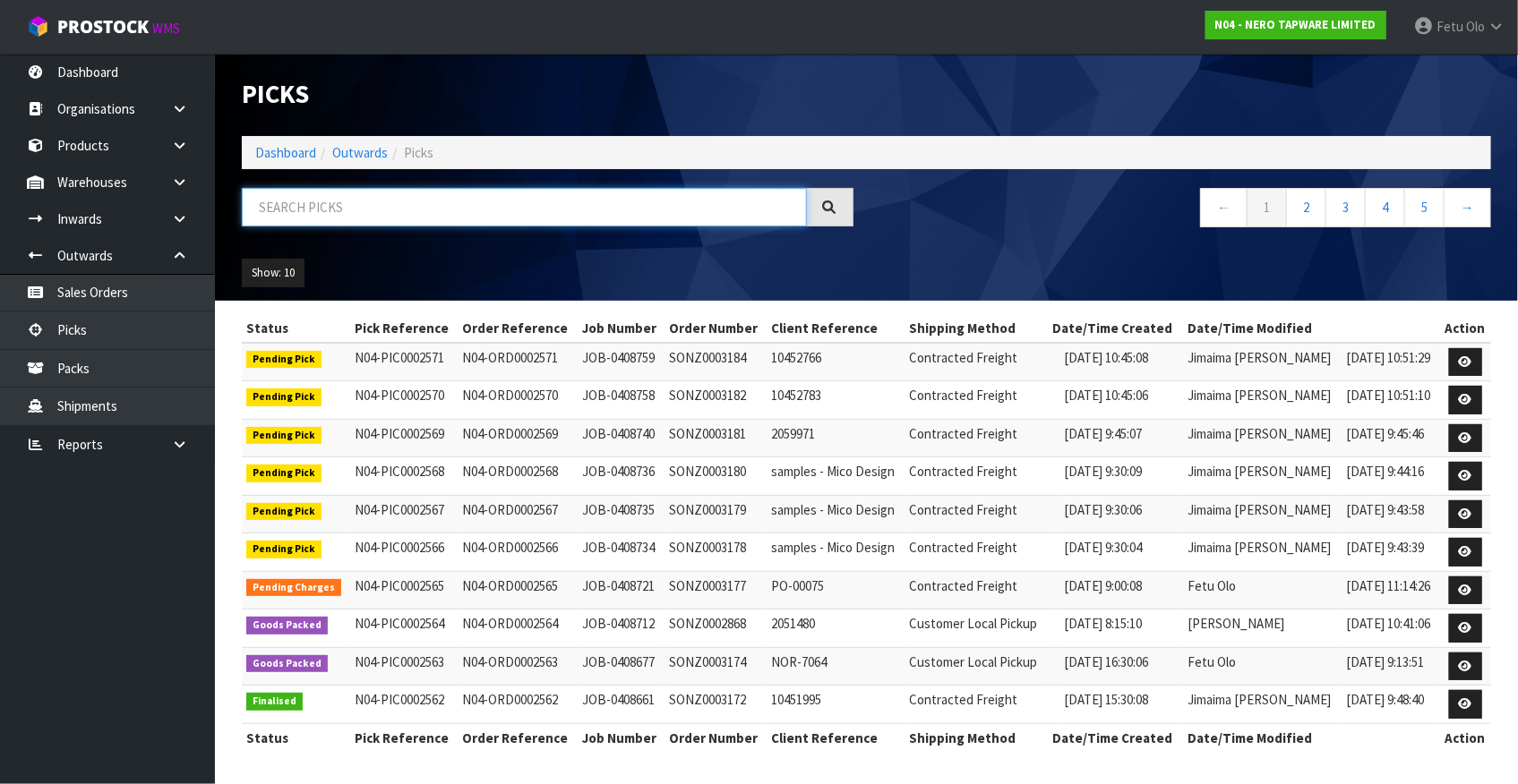
click at [407, 214] on input "text" at bounding box center [524, 207] width 565 height 38
type input "78095"
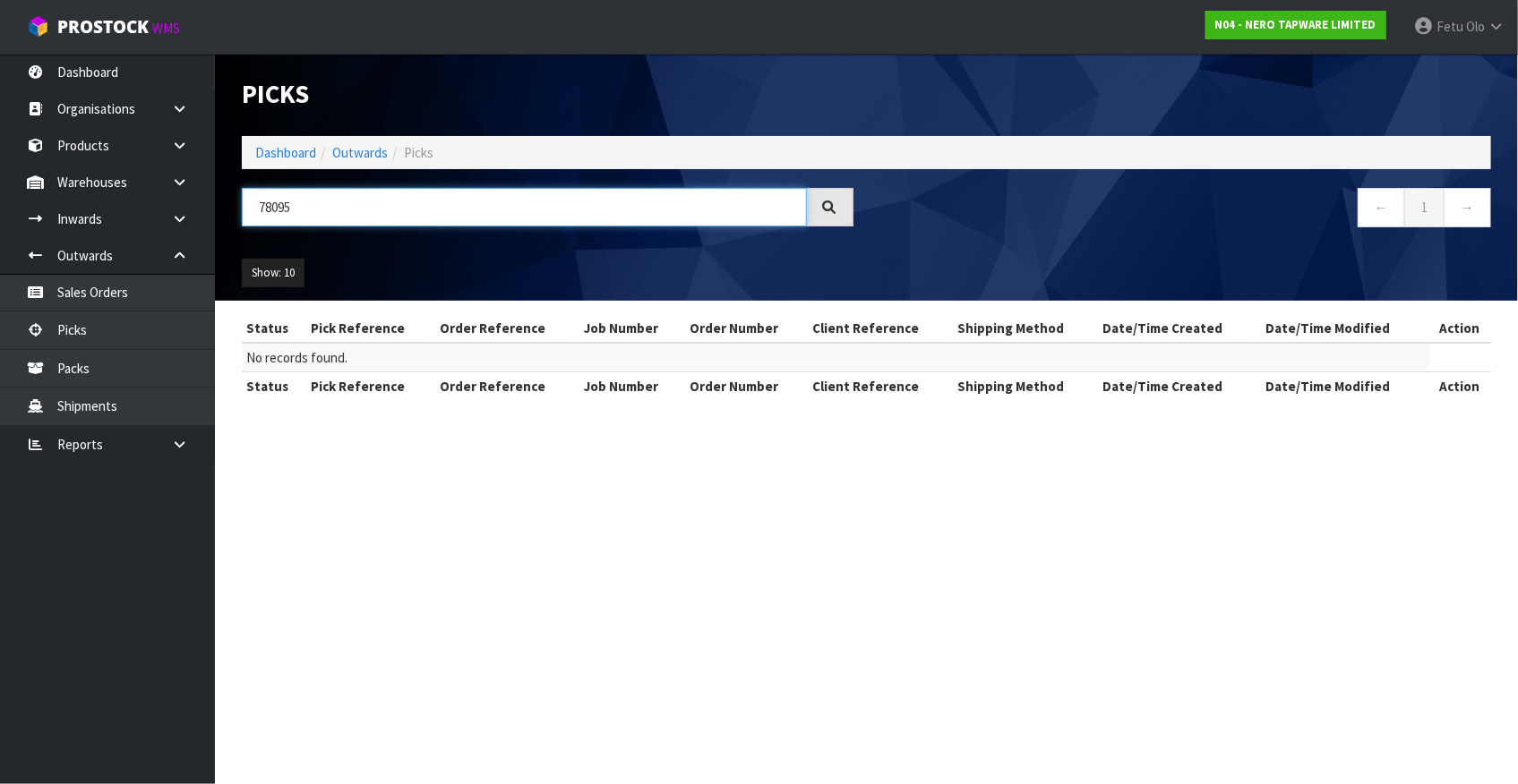
click at [299, 206] on input "78095" at bounding box center [524, 207] width 565 height 38
click at [265, 207] on input "78095" at bounding box center [524, 207] width 565 height 38
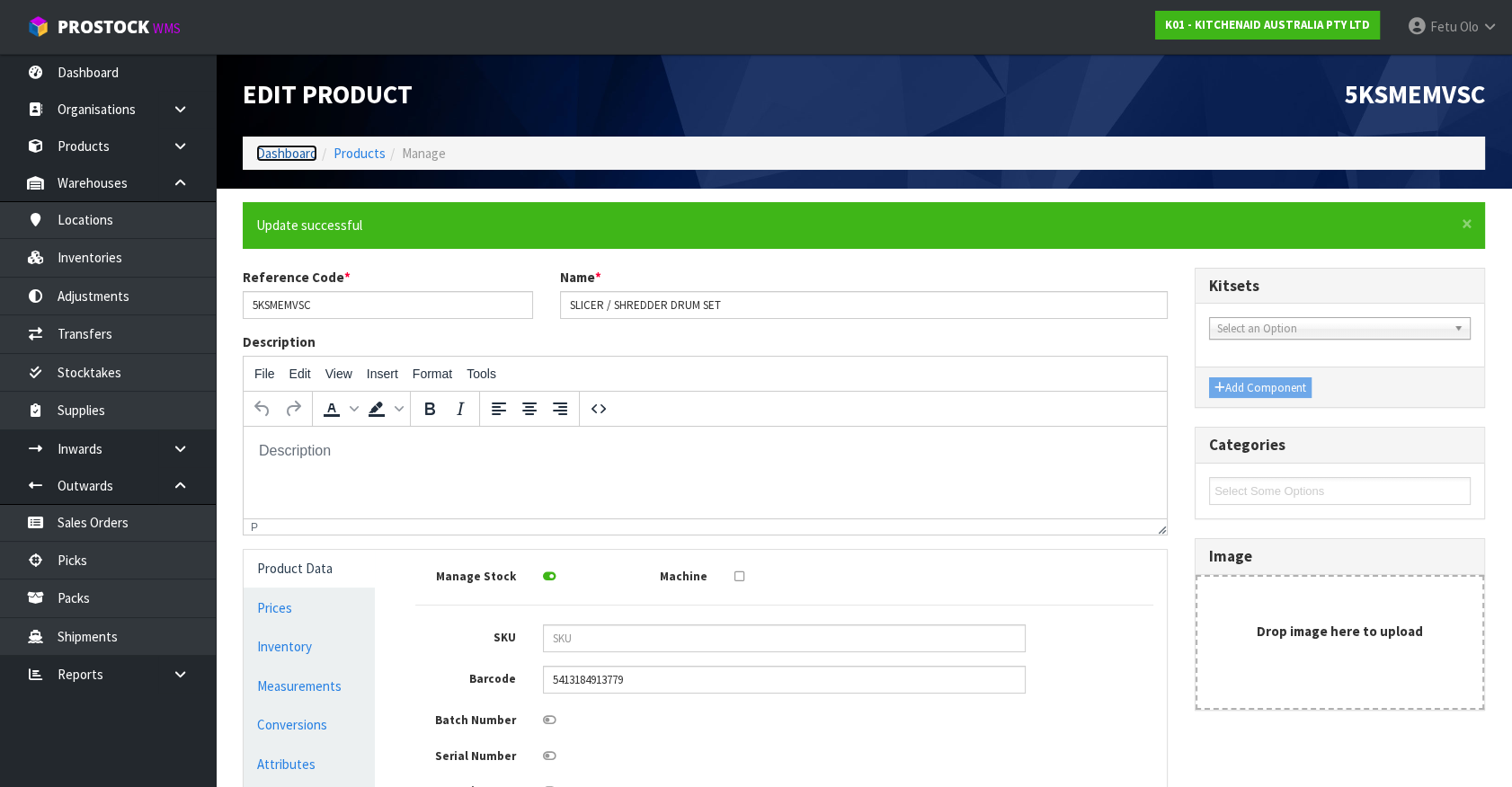
click at [293, 153] on link "Dashboard" at bounding box center [287, 154] width 61 height 17
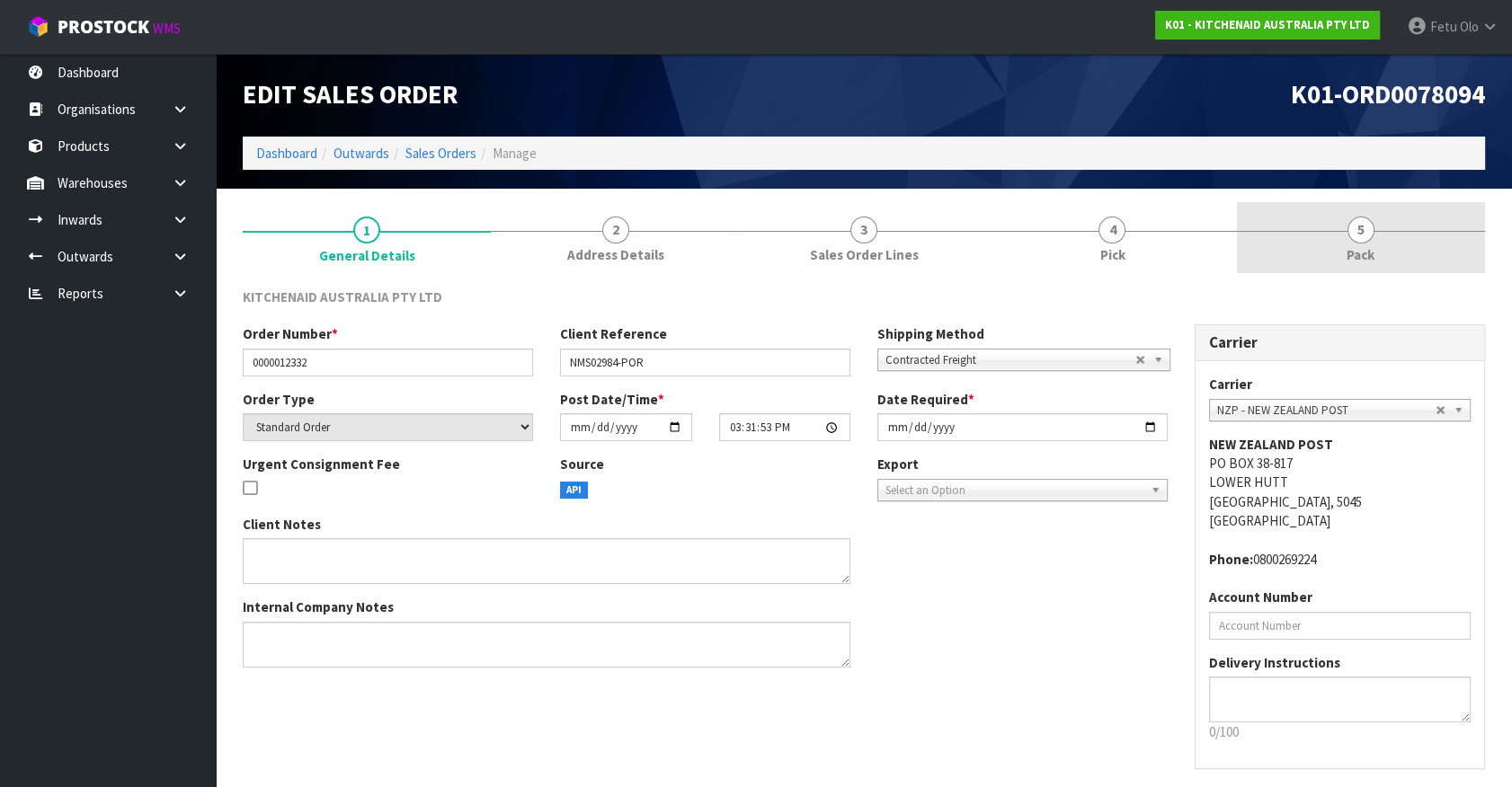
click at [1409, 250] on link "5 Pack" at bounding box center [1360, 238] width 248 height 71
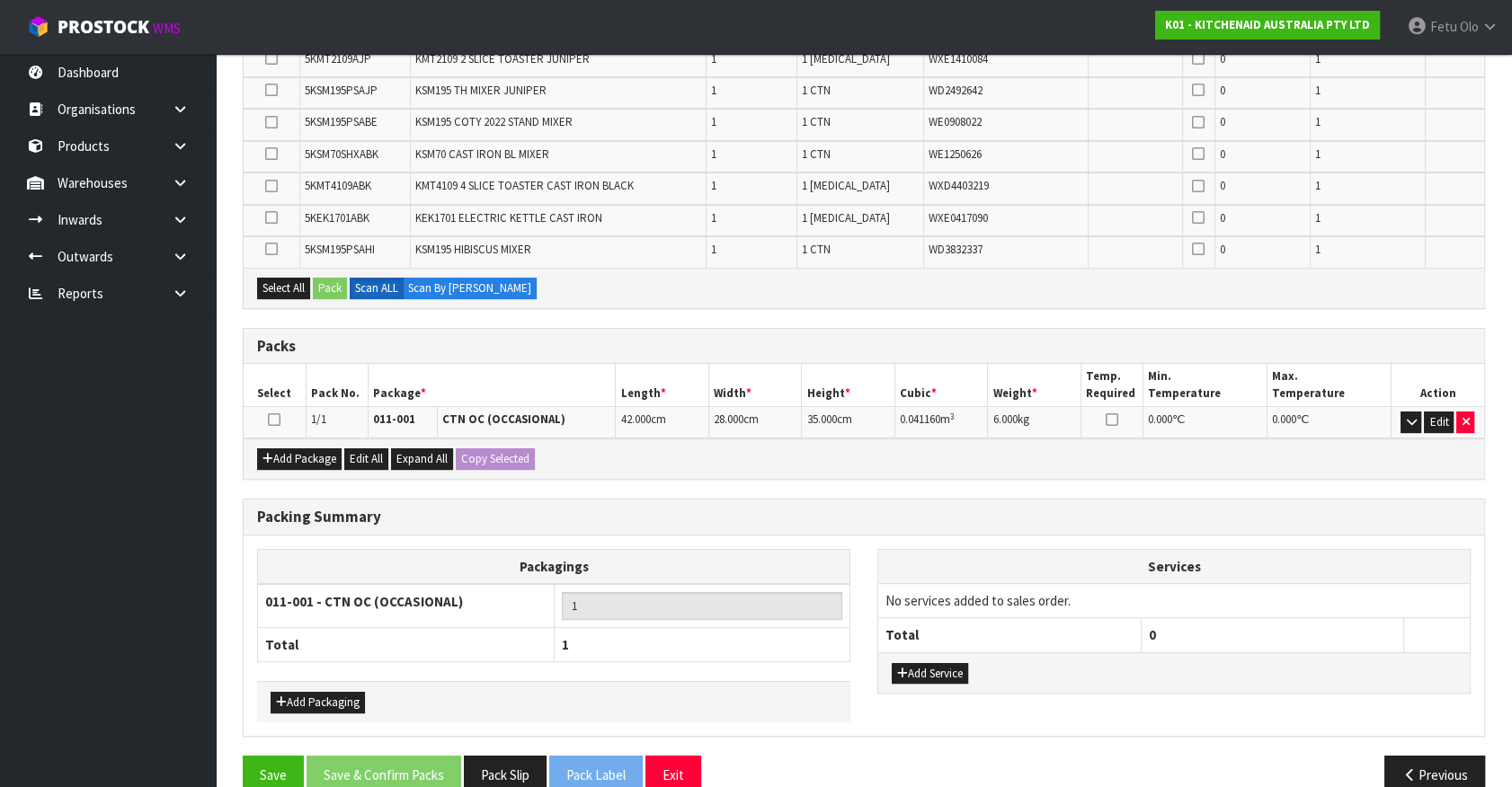
scroll to position [398, 0]
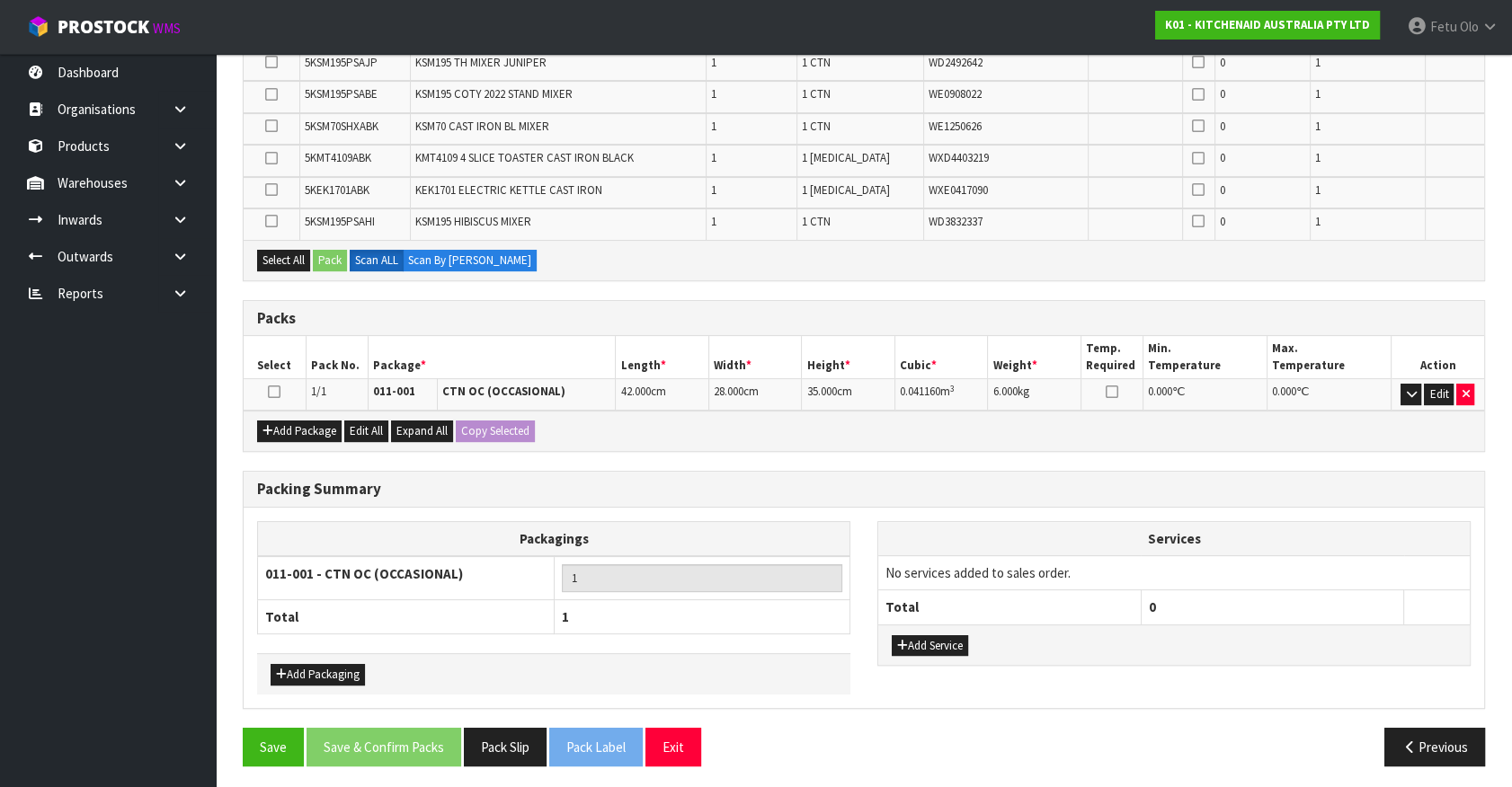
click at [550, 474] on div "Packing Summary" at bounding box center [863, 490] width 1241 height 36
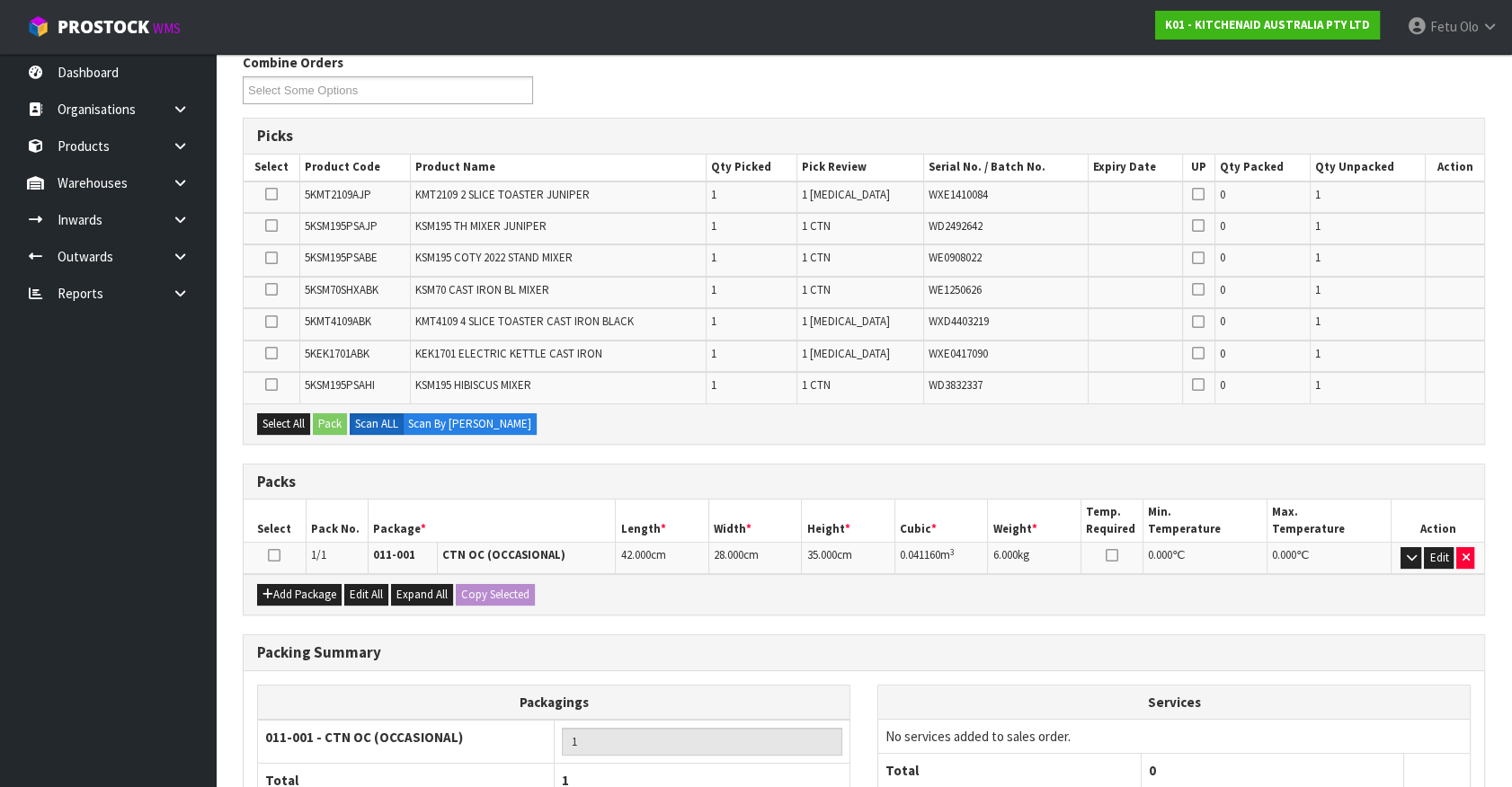
scroll to position [0, 0]
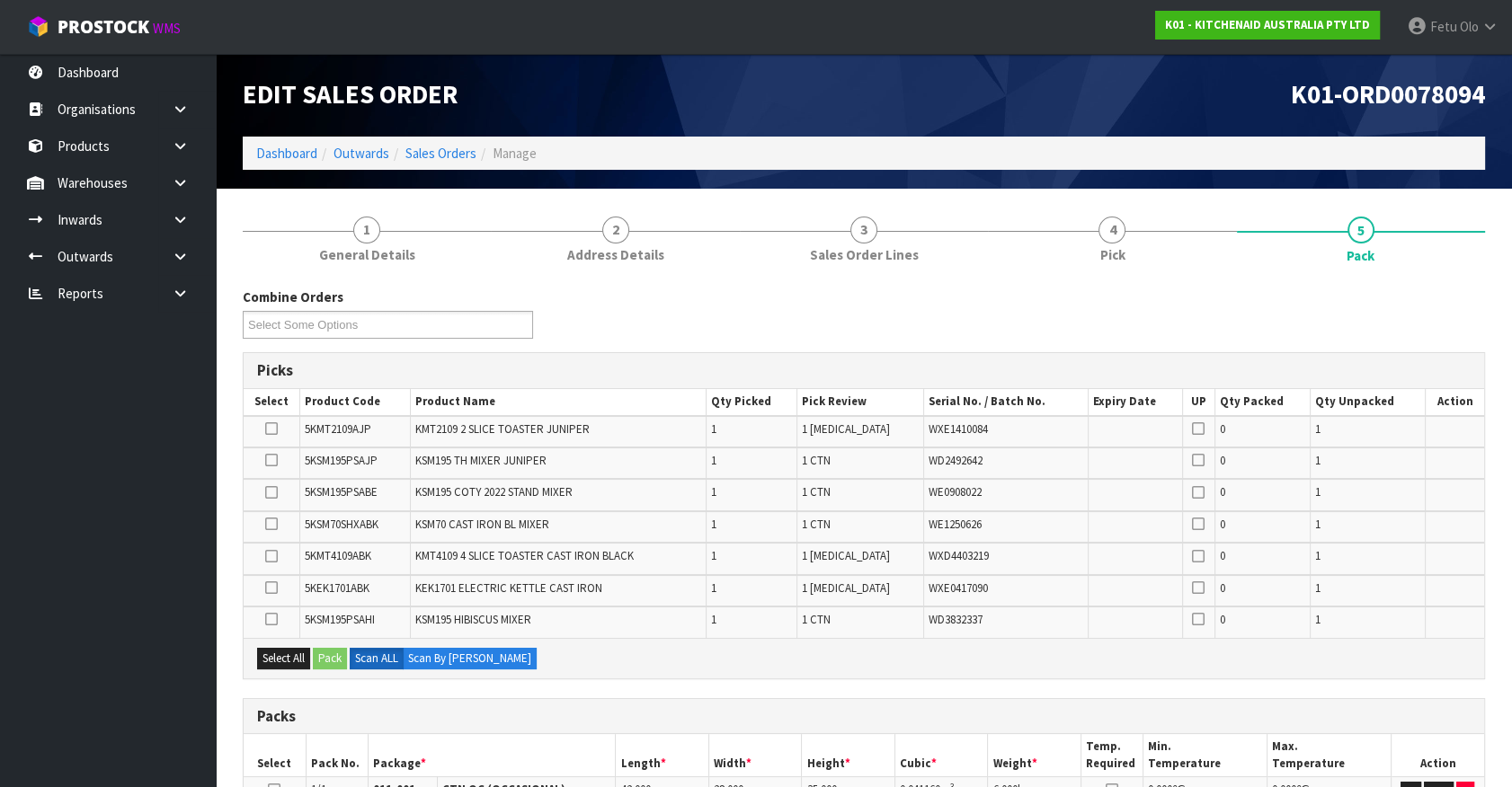
click at [741, 369] on h3 "Picks" at bounding box center [863, 370] width 1213 height 17
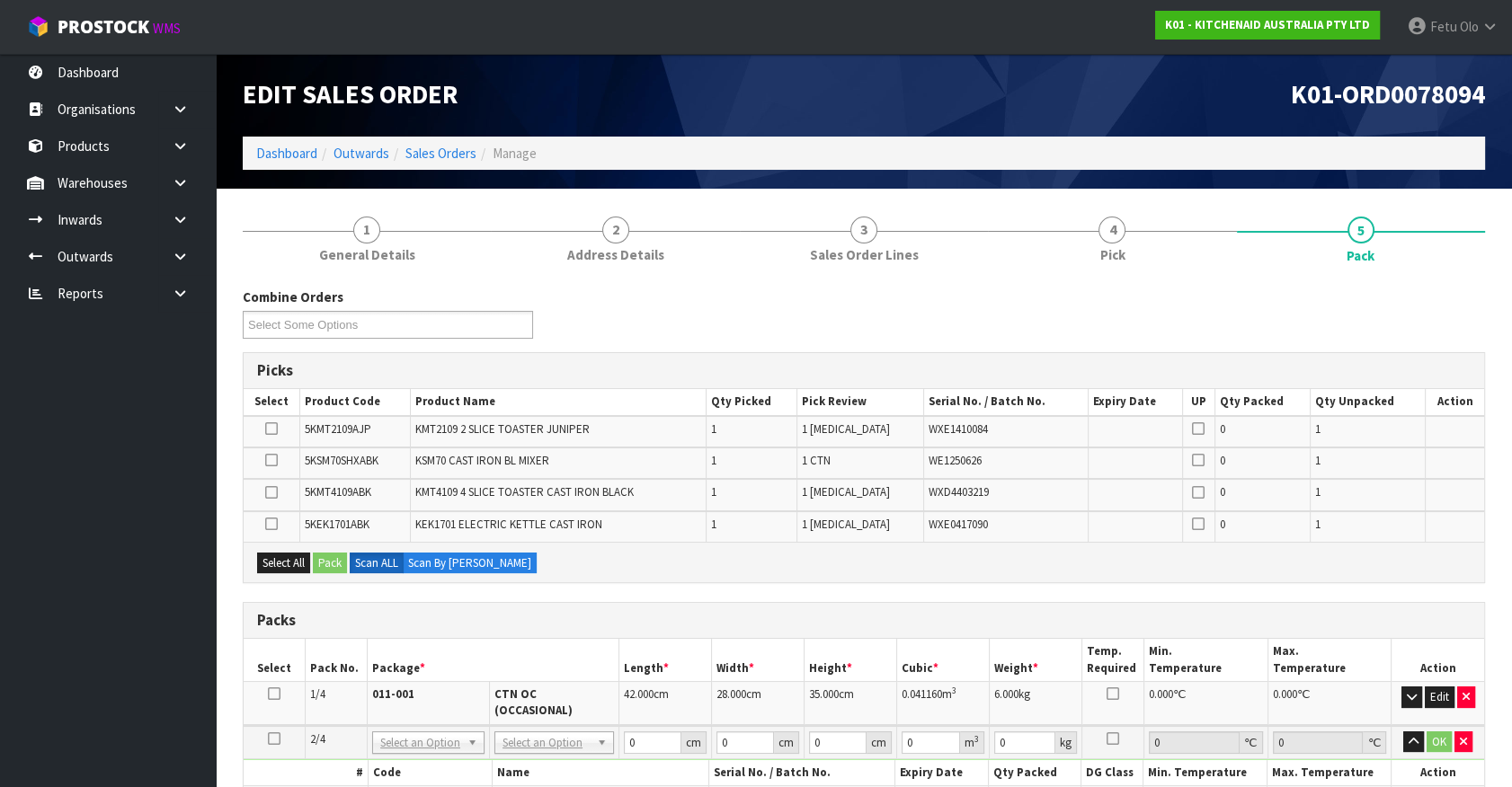
click at [277, 694] on icon at bounding box center [273, 694] width 12 height 1
click at [167, 710] on ul "Dashboard Organisations Clients Consignees Carriers Products Categories Serial …" at bounding box center [107, 420] width 216 height 733
